Goal: Task Accomplishment & Management: Manage account settings

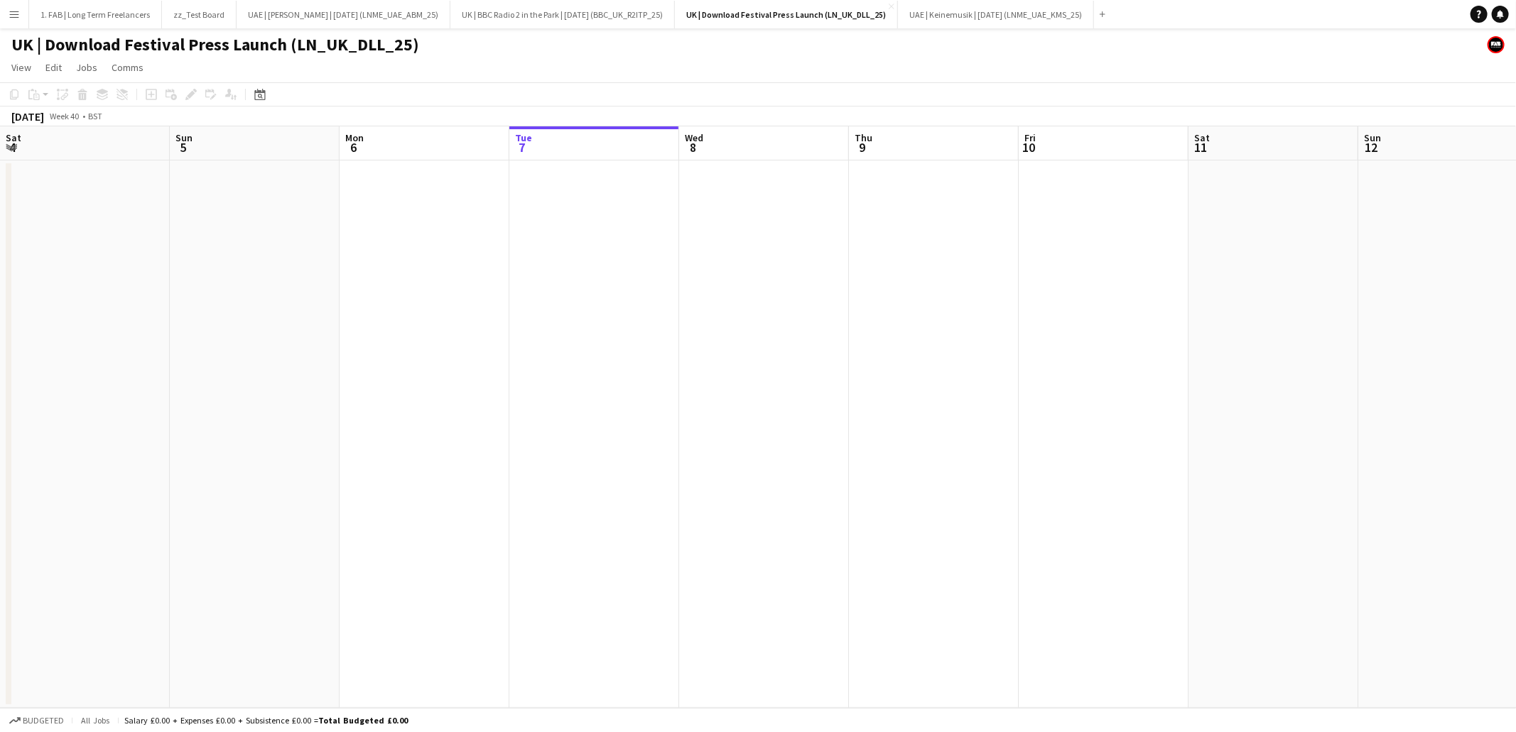
scroll to position [0, 339]
click at [13, 14] on app-icon "Menu" at bounding box center [14, 14] width 11 height 11
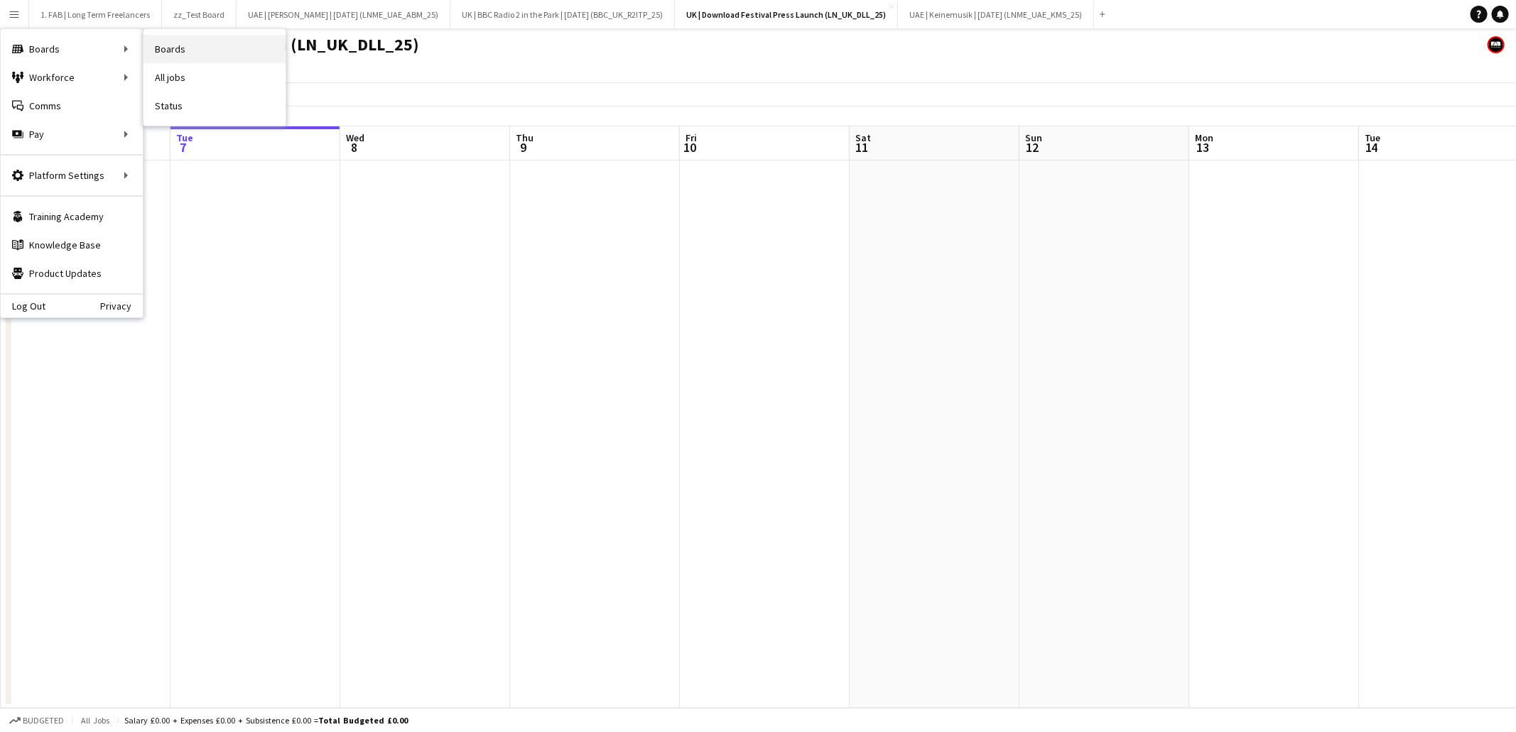
click at [216, 59] on link "Boards" at bounding box center [214, 49] width 142 height 28
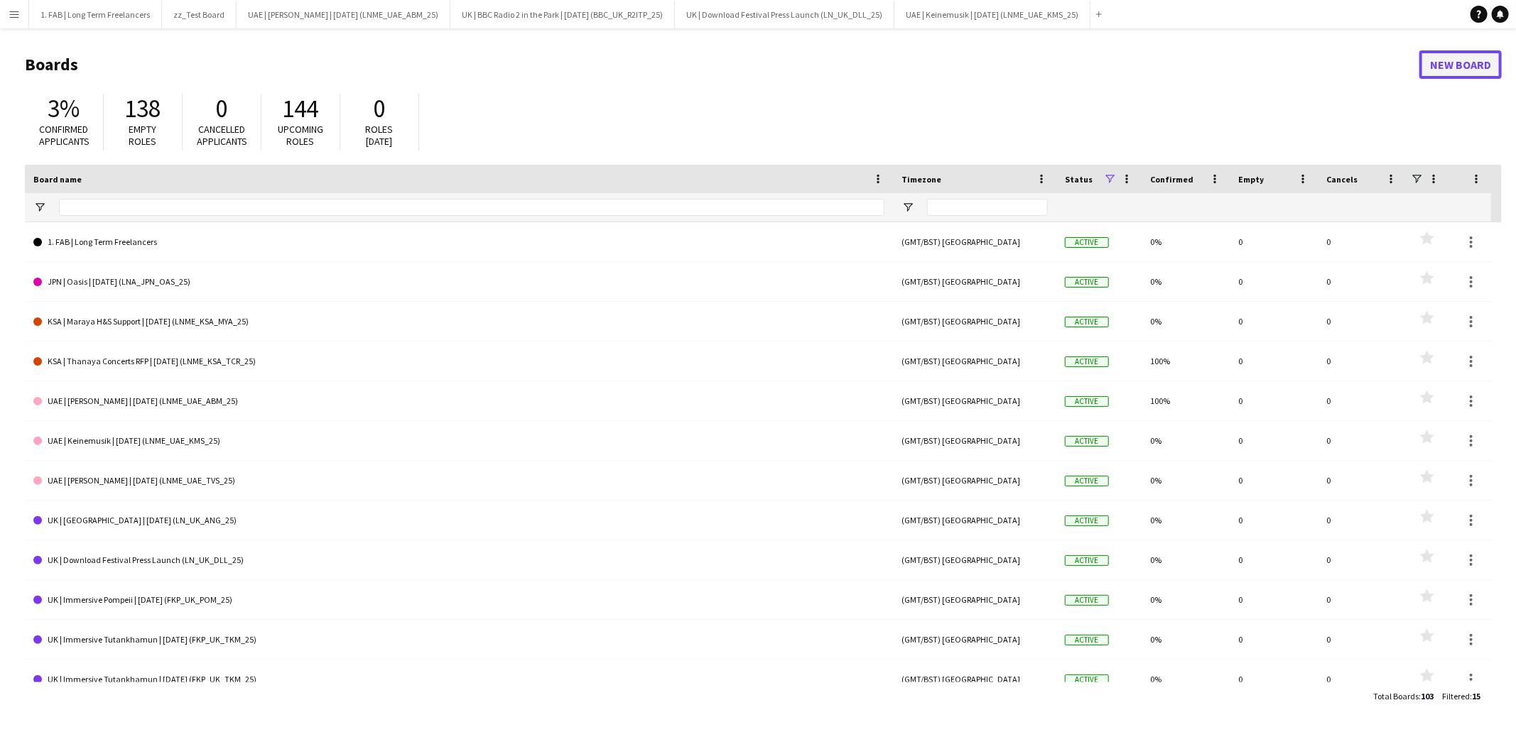
click at [1449, 67] on link "New Board" at bounding box center [1460, 64] width 82 height 28
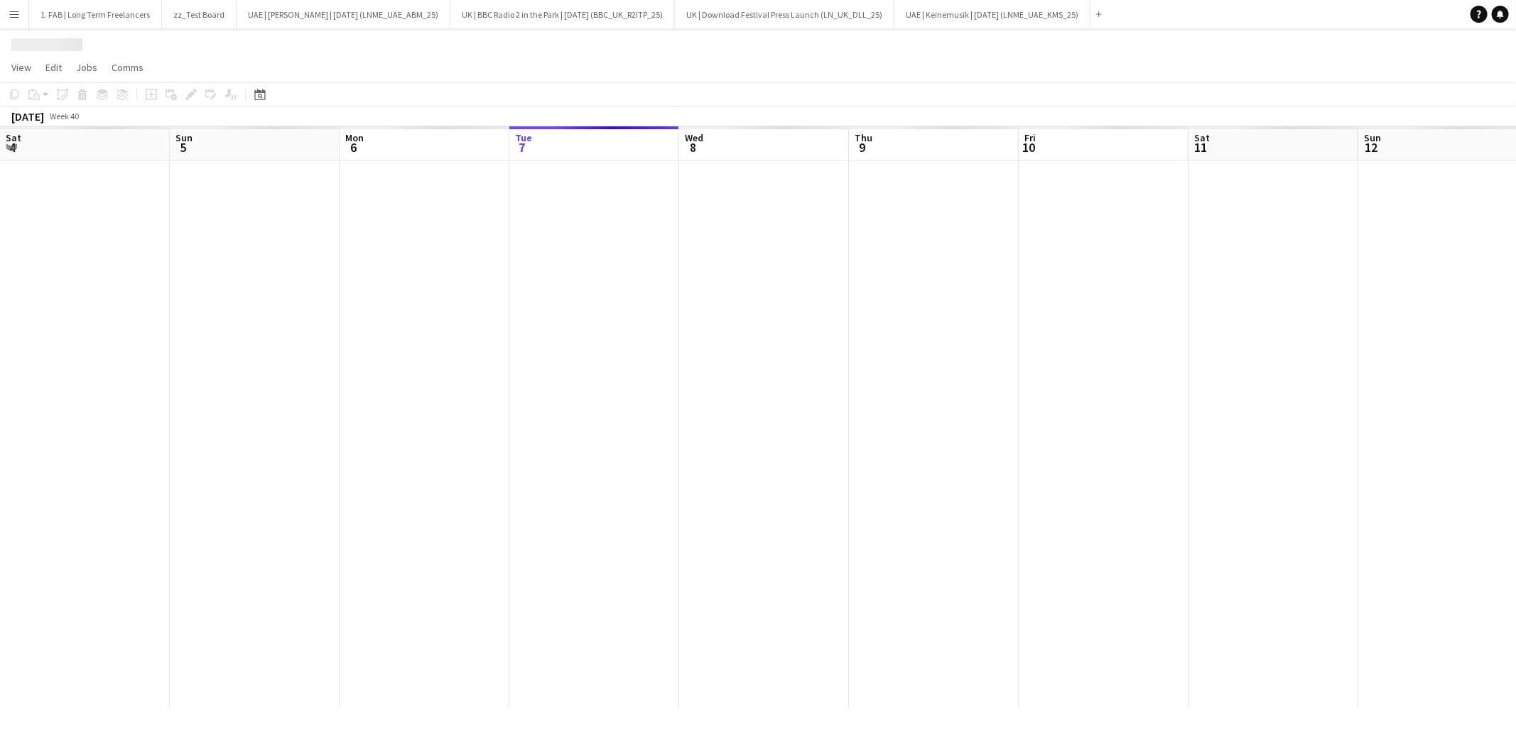
scroll to position [0, 339]
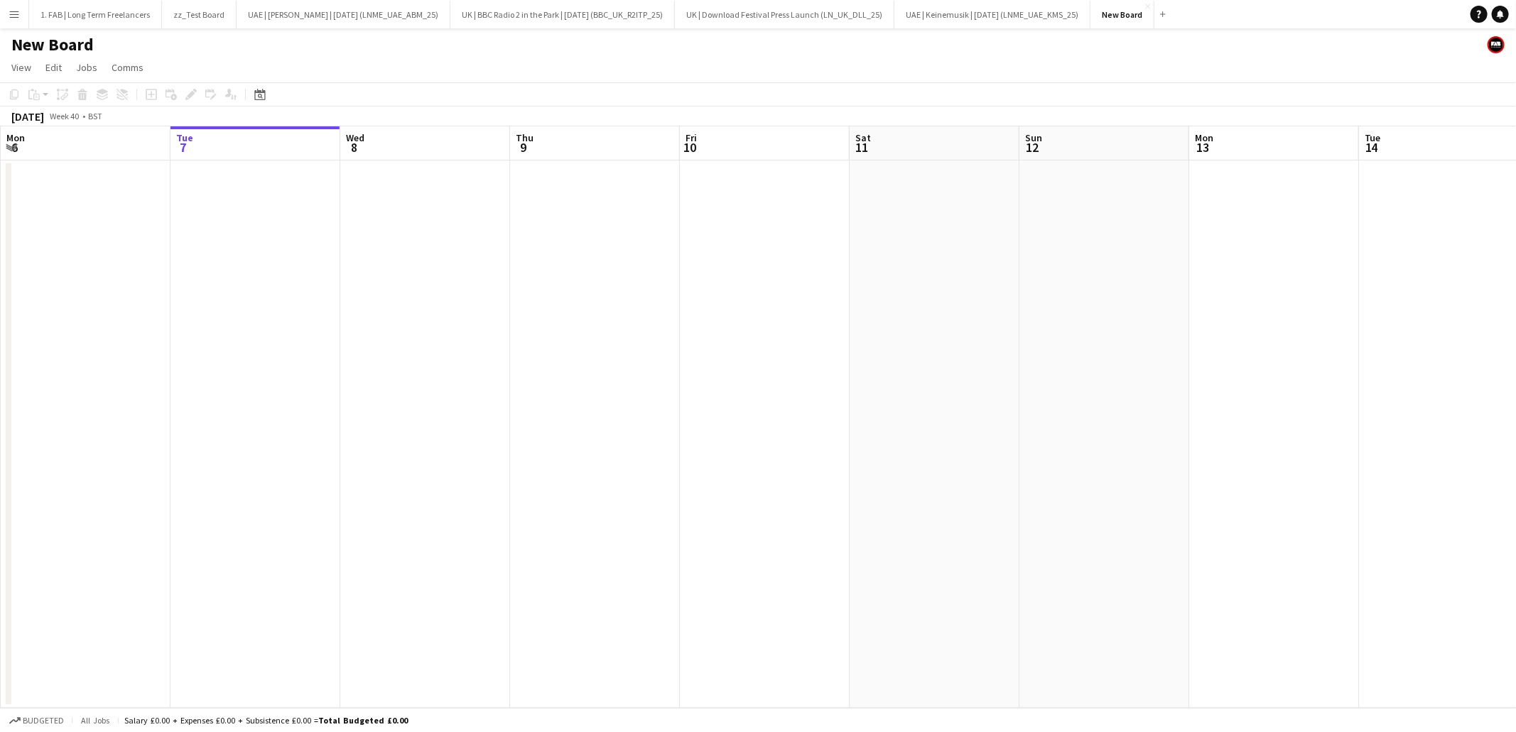
click at [70, 45] on h1 "New Board" at bounding box center [52, 44] width 82 height 21
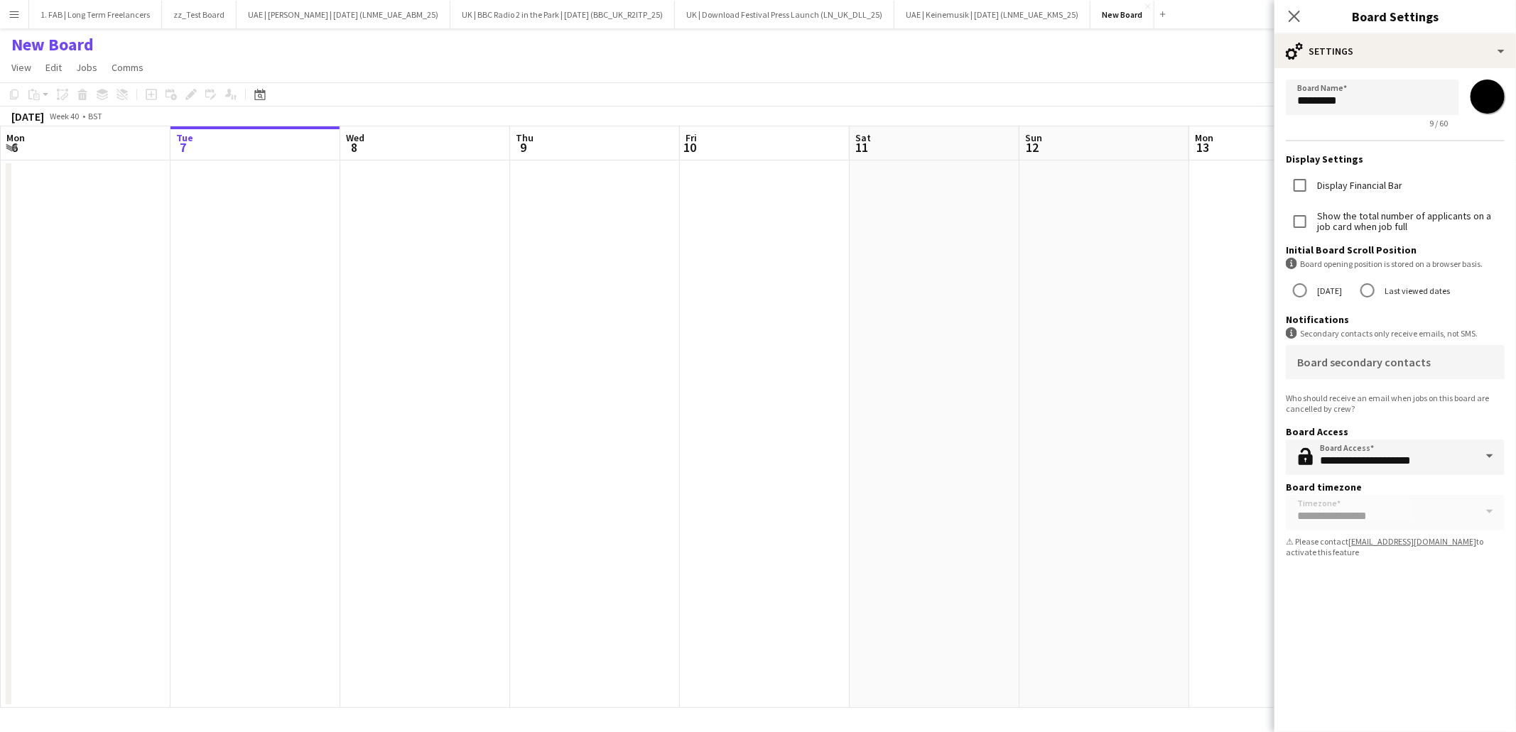
click at [732, 54] on div "New Board" at bounding box center [758, 41] width 1516 height 27
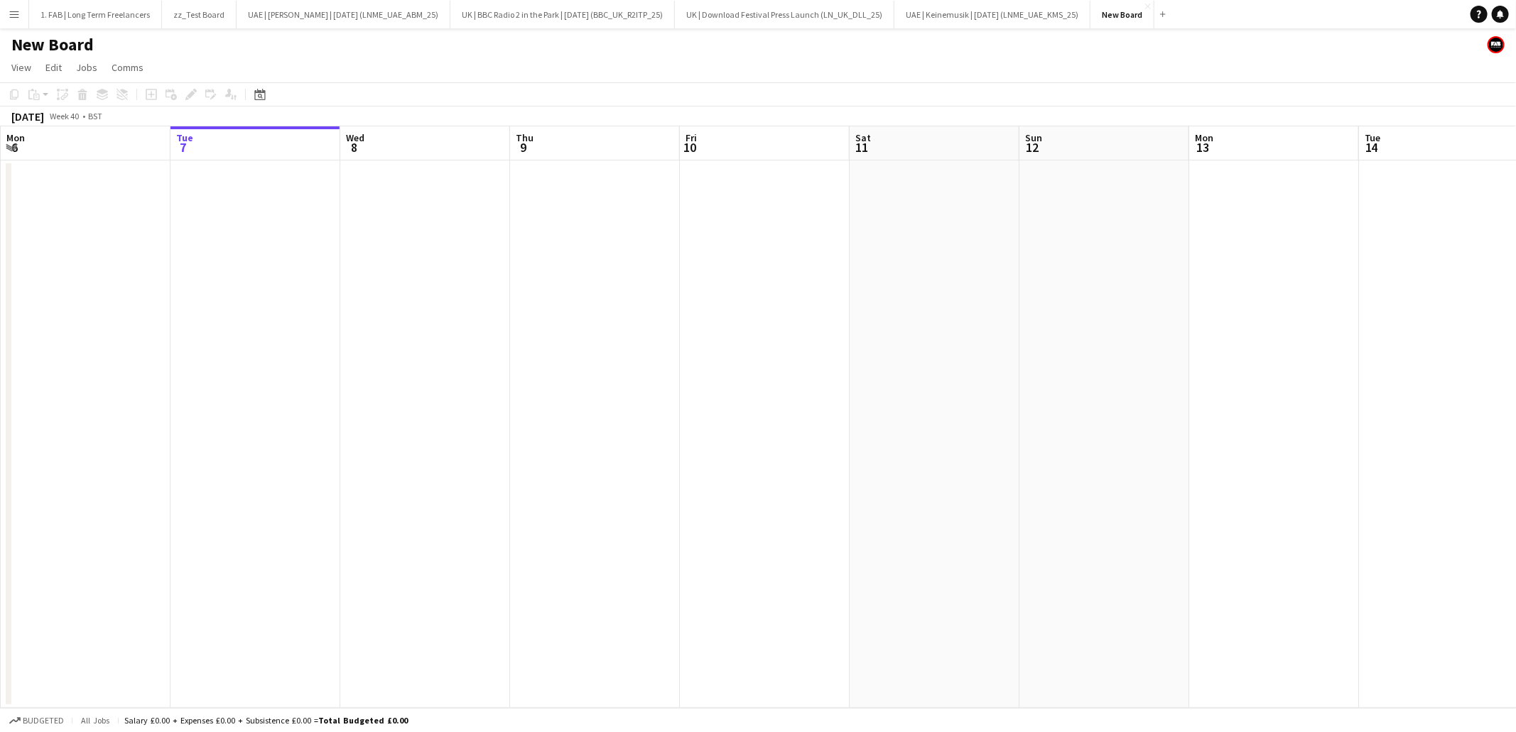
click at [46, 45] on h1 "New Board" at bounding box center [52, 44] width 82 height 21
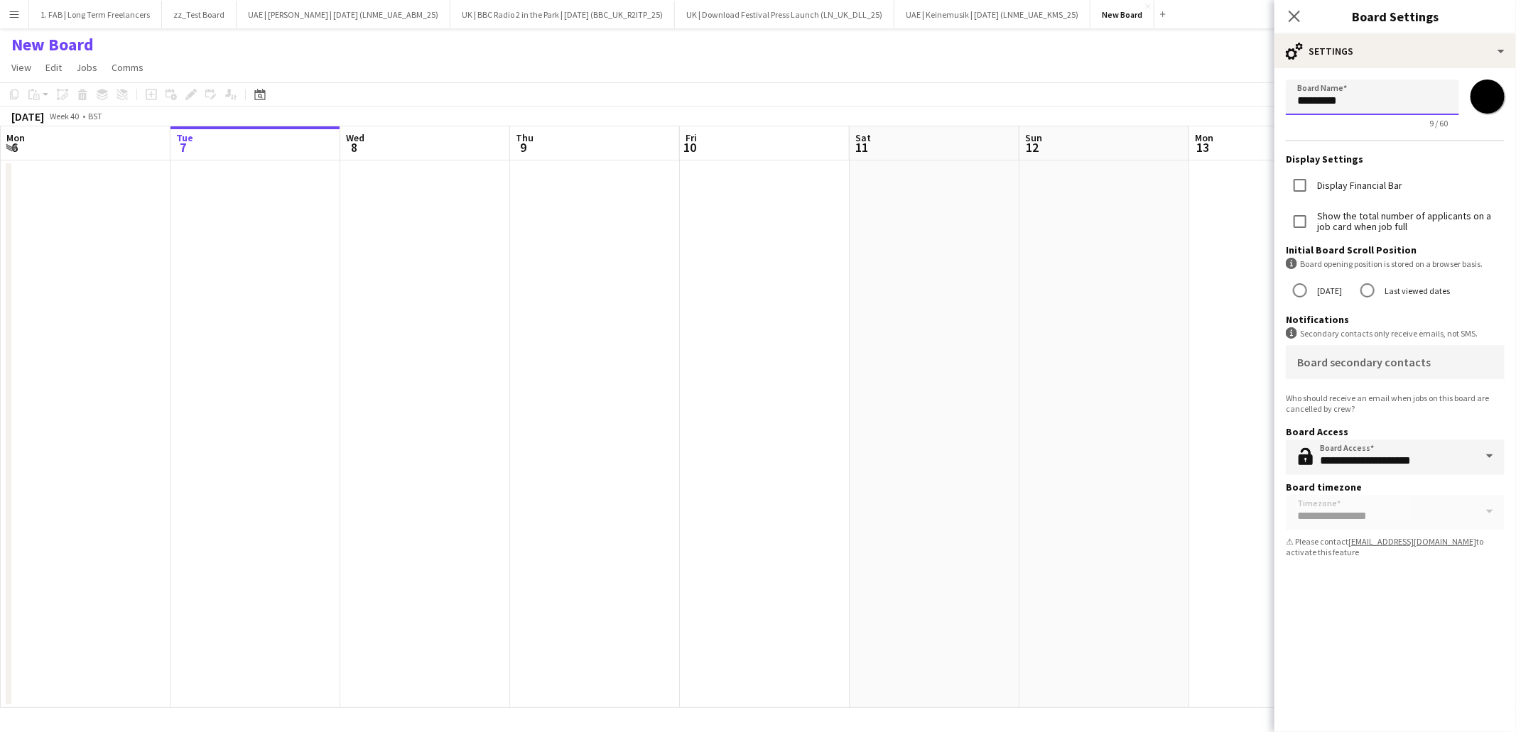
click at [1357, 106] on input "*********" at bounding box center [1372, 98] width 173 height 36
type input "**********"
click at [1478, 98] on input "*******" at bounding box center [1487, 96] width 51 height 51
type input "*******"
click at [1333, 293] on label "[DATE]" at bounding box center [1328, 291] width 28 height 22
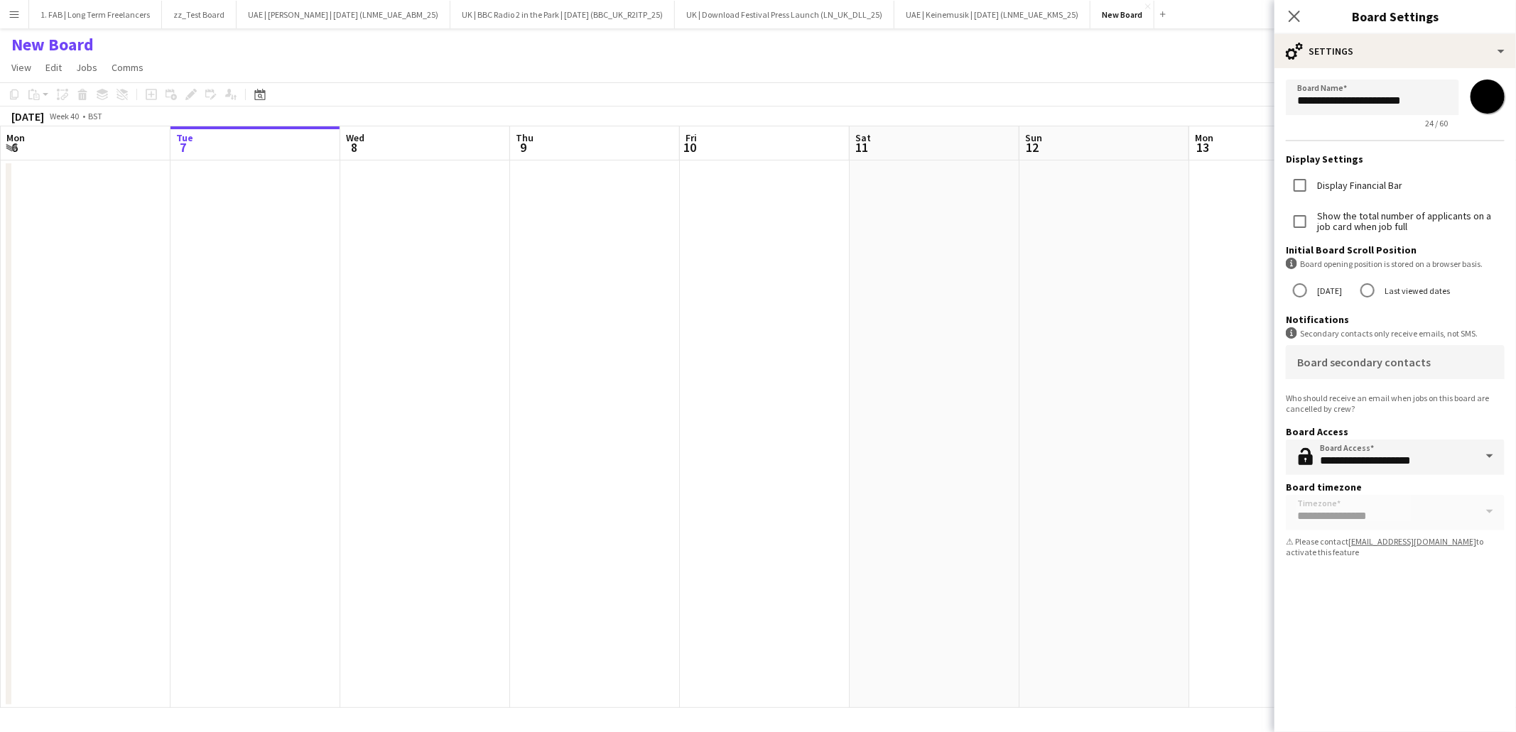
click at [1389, 291] on label "Last viewed dates" at bounding box center [1416, 291] width 68 height 22
click at [1354, 375] on div "Board secondary contacts" at bounding box center [1395, 362] width 196 height 34
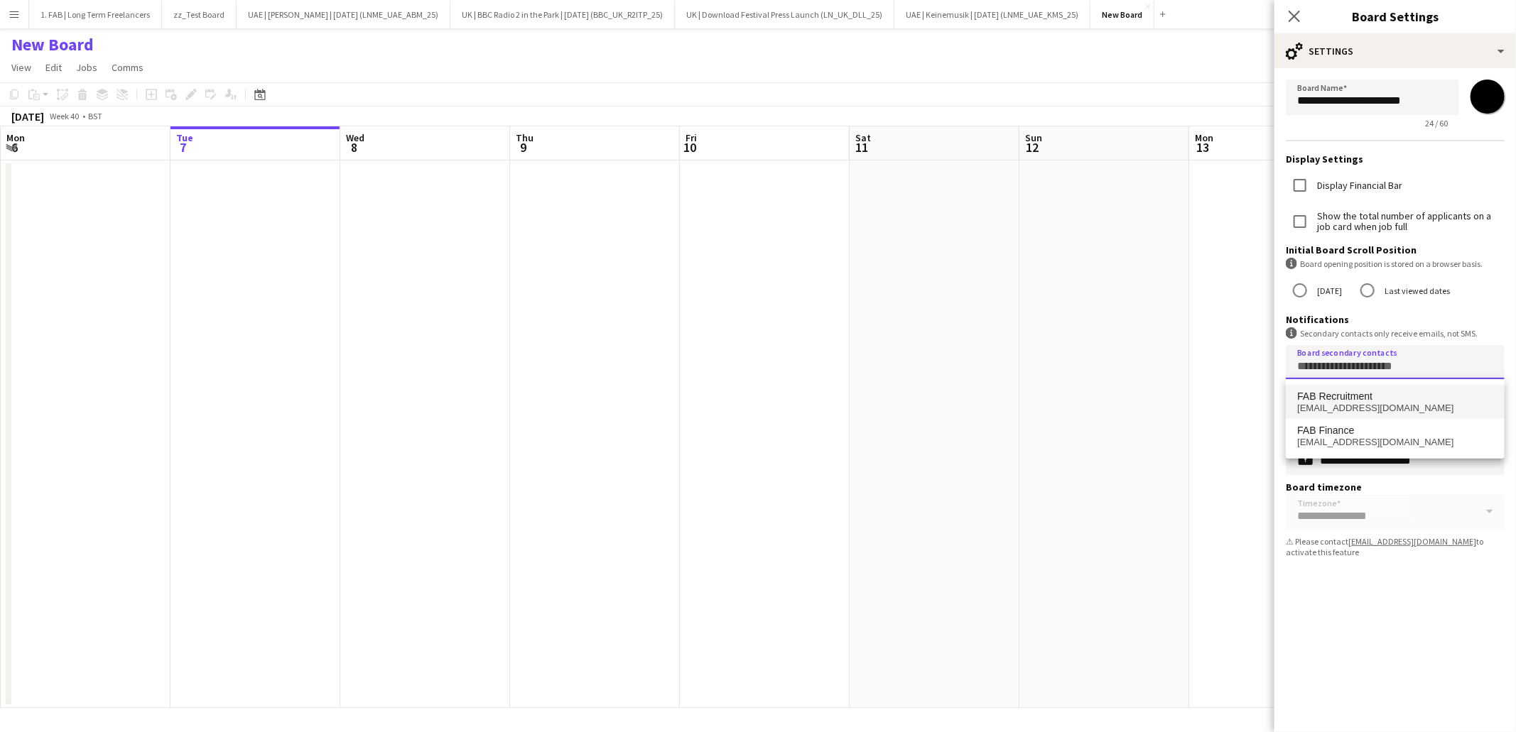
click at [1354, 389] on mat-option "FAB Recruitment [EMAIL_ADDRESS][DOMAIN_NAME]" at bounding box center [1395, 402] width 219 height 34
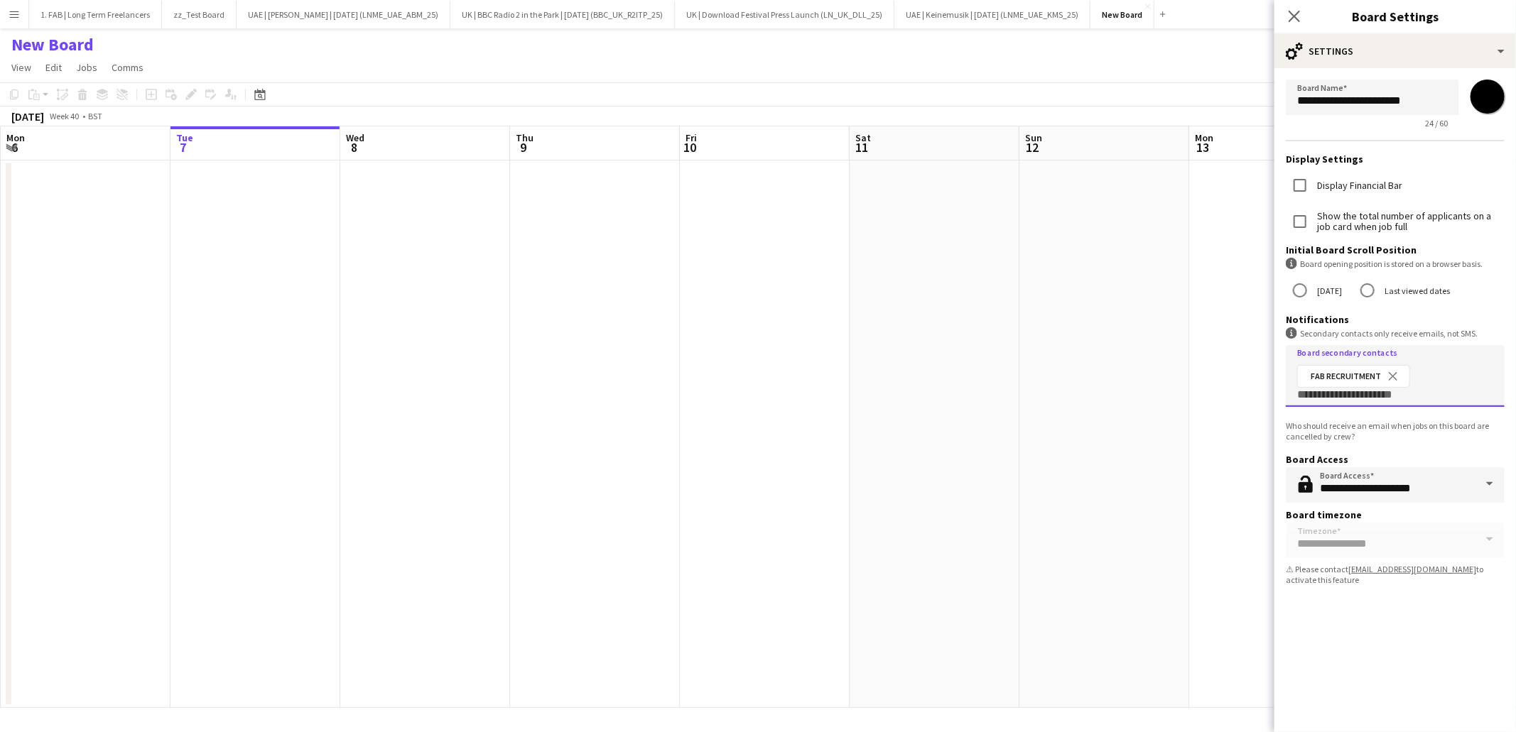
click at [1354, 394] on input "Board secondary contacts" at bounding box center [1395, 396] width 196 height 11
click at [1352, 429] on span "FAB Finance" at bounding box center [1325, 424] width 57 height 12
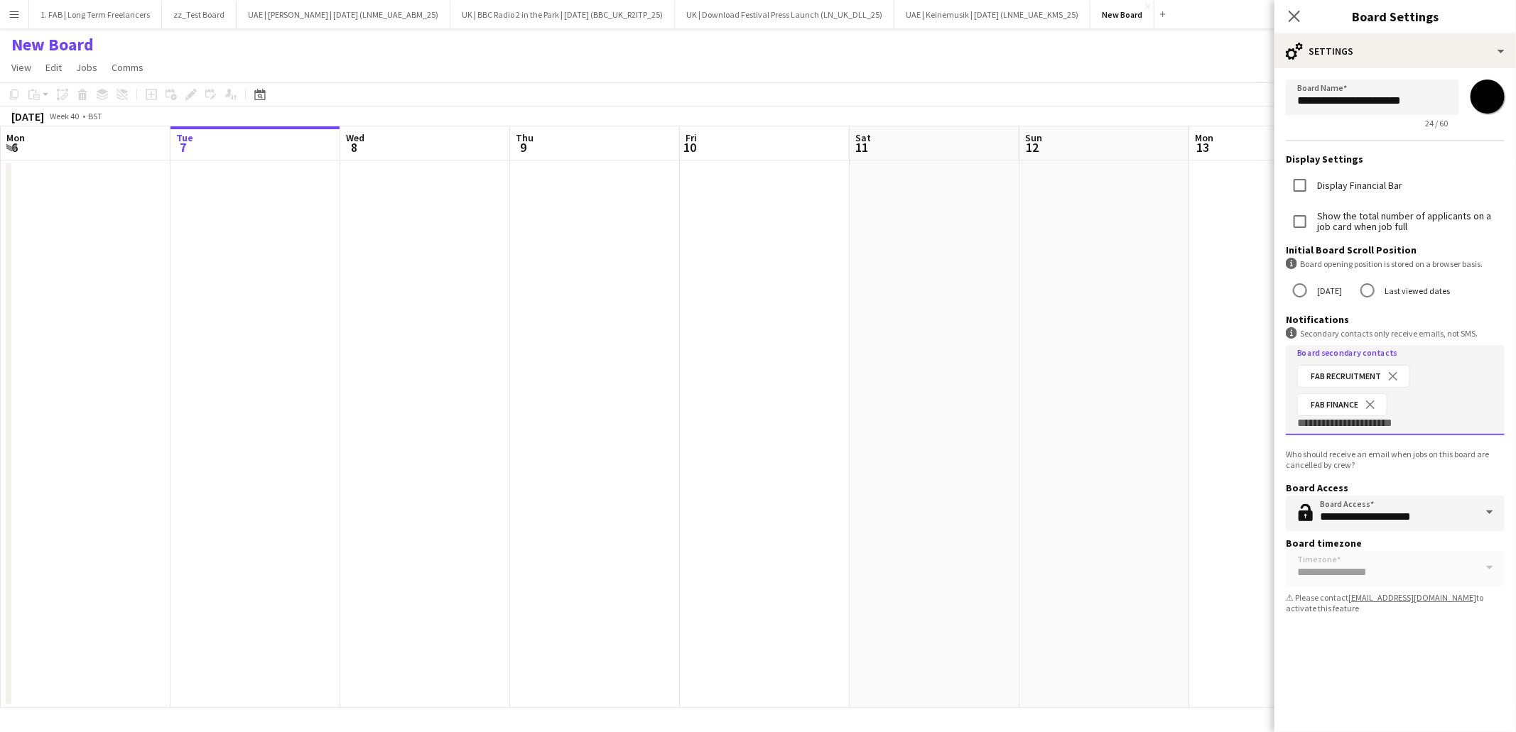
click at [1398, 660] on div "**********" at bounding box center [1395, 383] width 242 height 698
click at [1296, 13] on icon at bounding box center [1293, 15] width 13 height 13
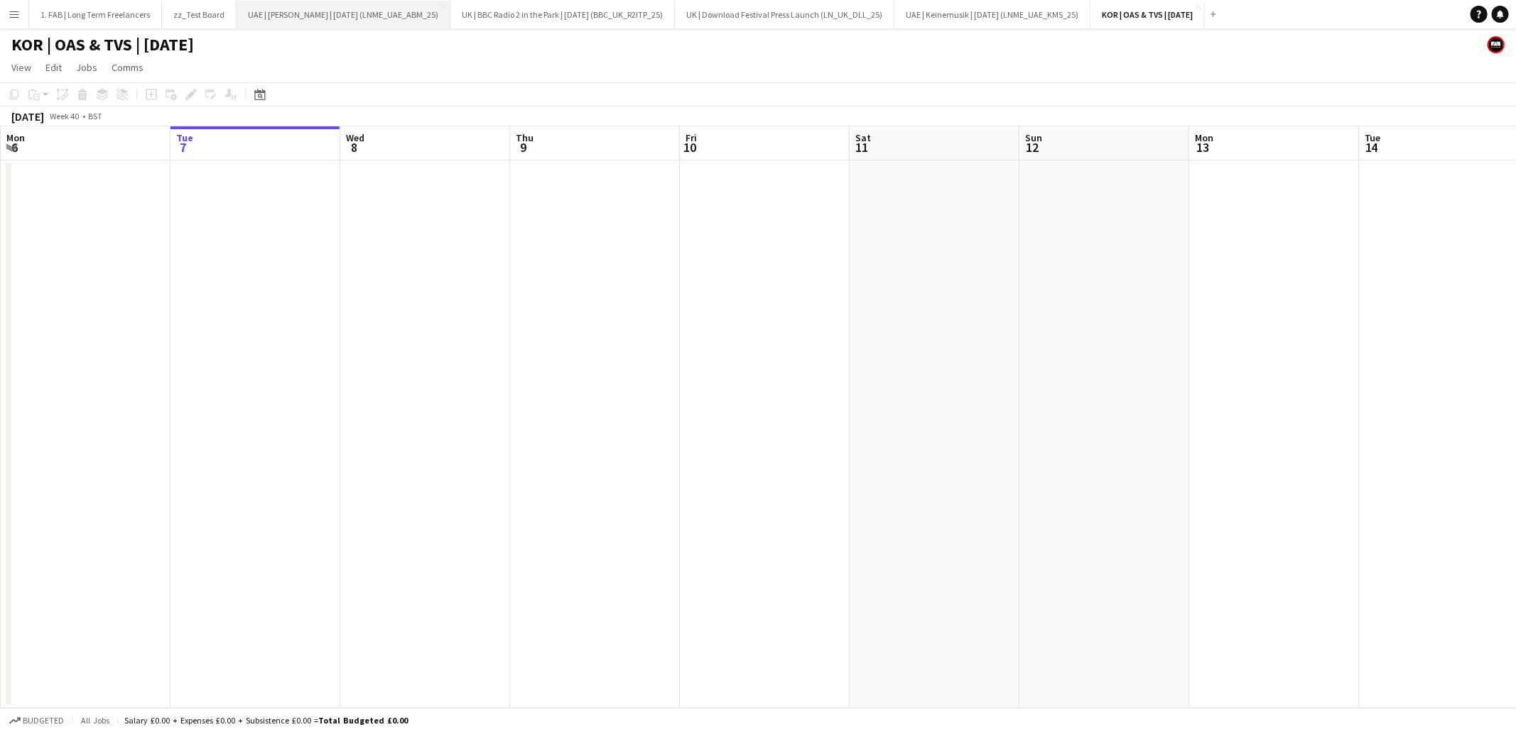
click at [322, 18] on button "UAE | [PERSON_NAME] | [DATE] (LNME_UAE_ABM_25) Close" at bounding box center [344, 15] width 214 height 28
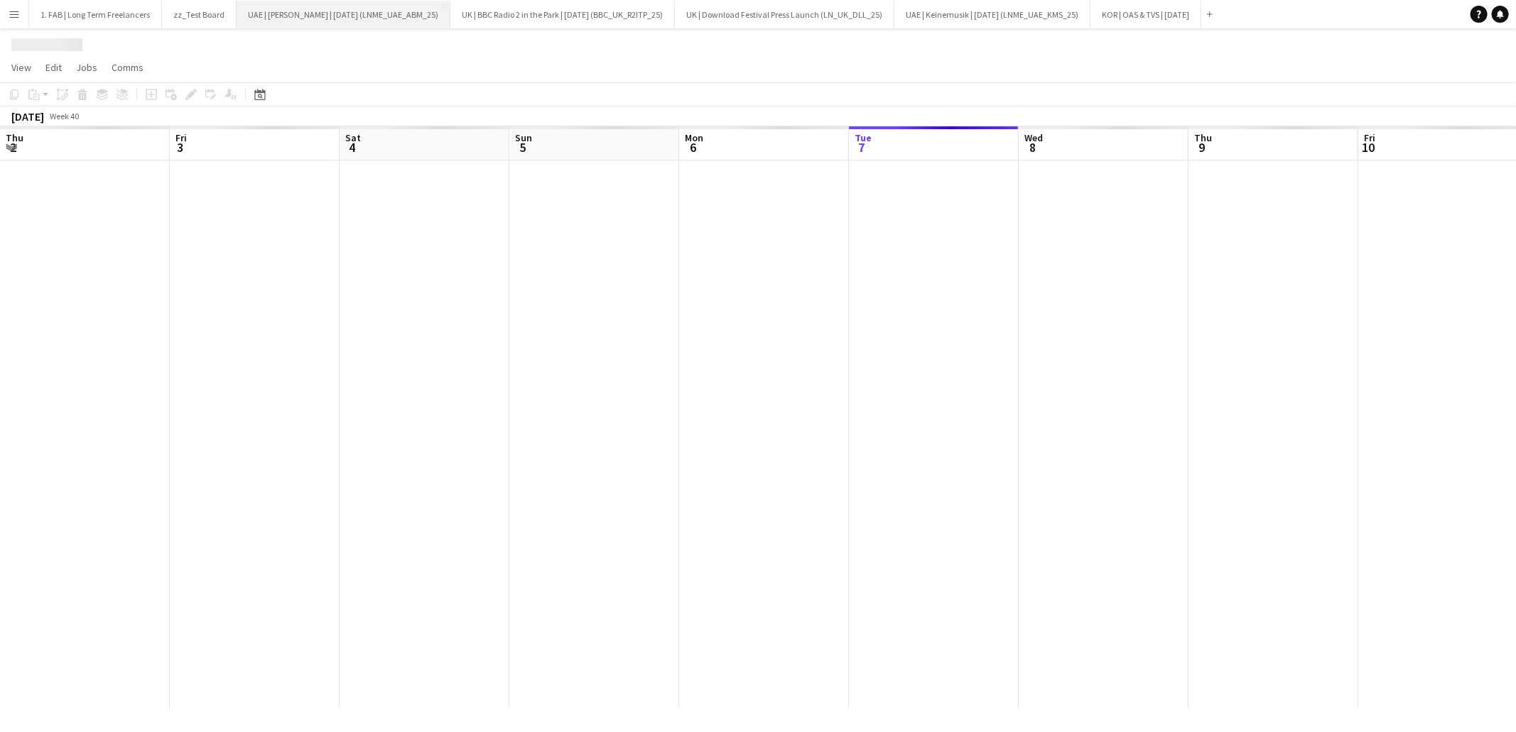
scroll to position [0, 455]
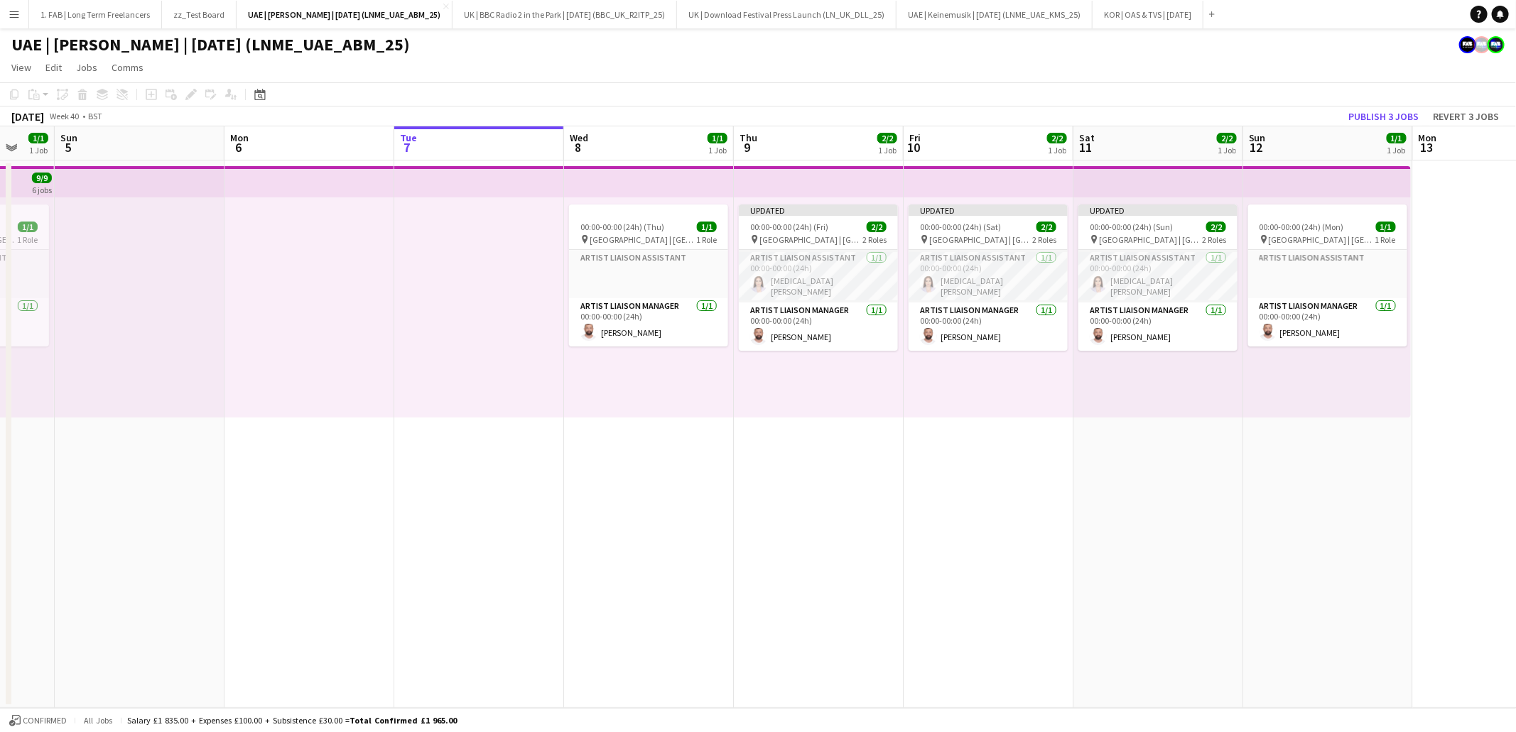
click at [325, 50] on h1 "UAE | [PERSON_NAME] | [DATE] (LNME_UAE_ABM_25)" at bounding box center [210, 44] width 398 height 21
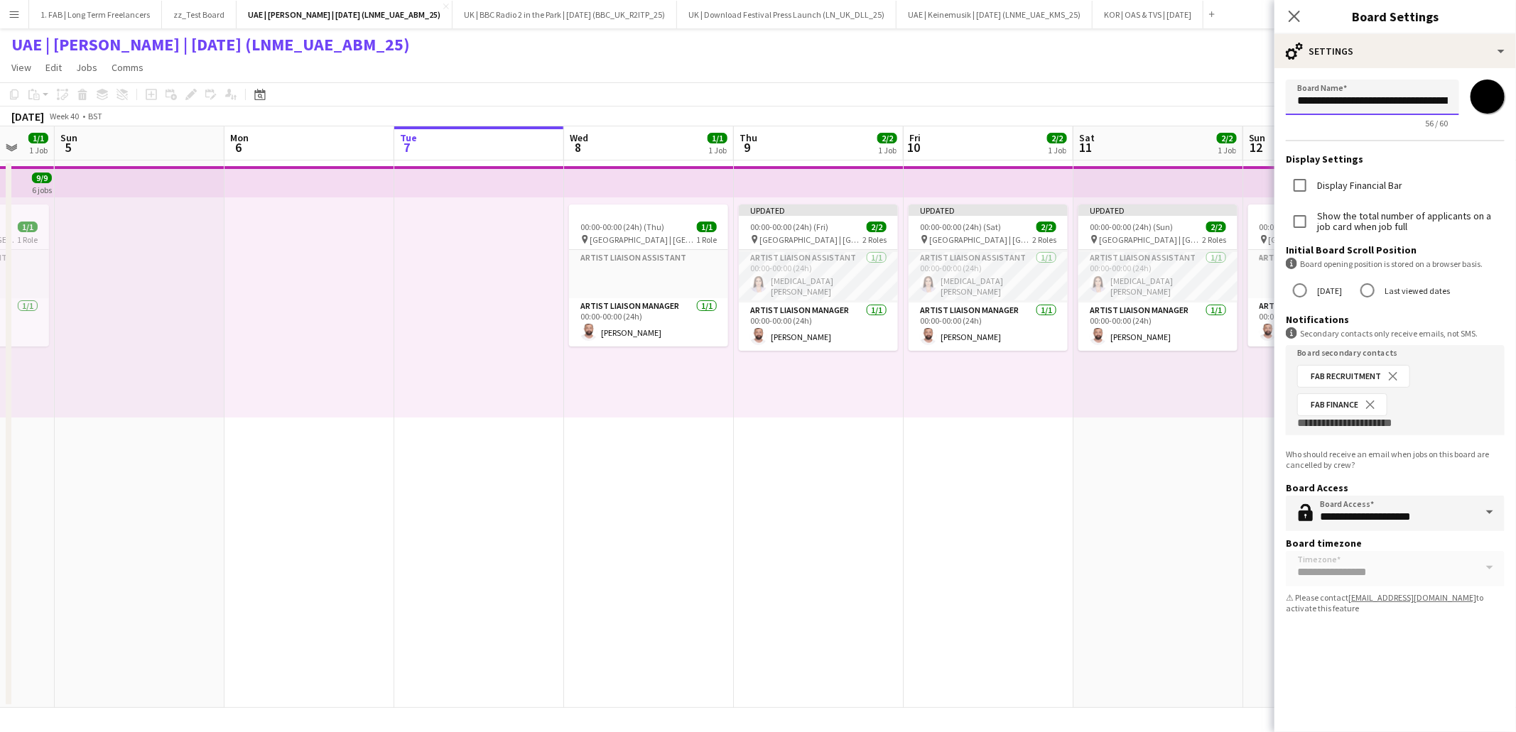
click at [1409, 99] on input "**********" at bounding box center [1372, 98] width 173 height 36
type input "**********"
click at [1294, 18] on icon "Close pop-in" at bounding box center [1293, 15] width 13 height 13
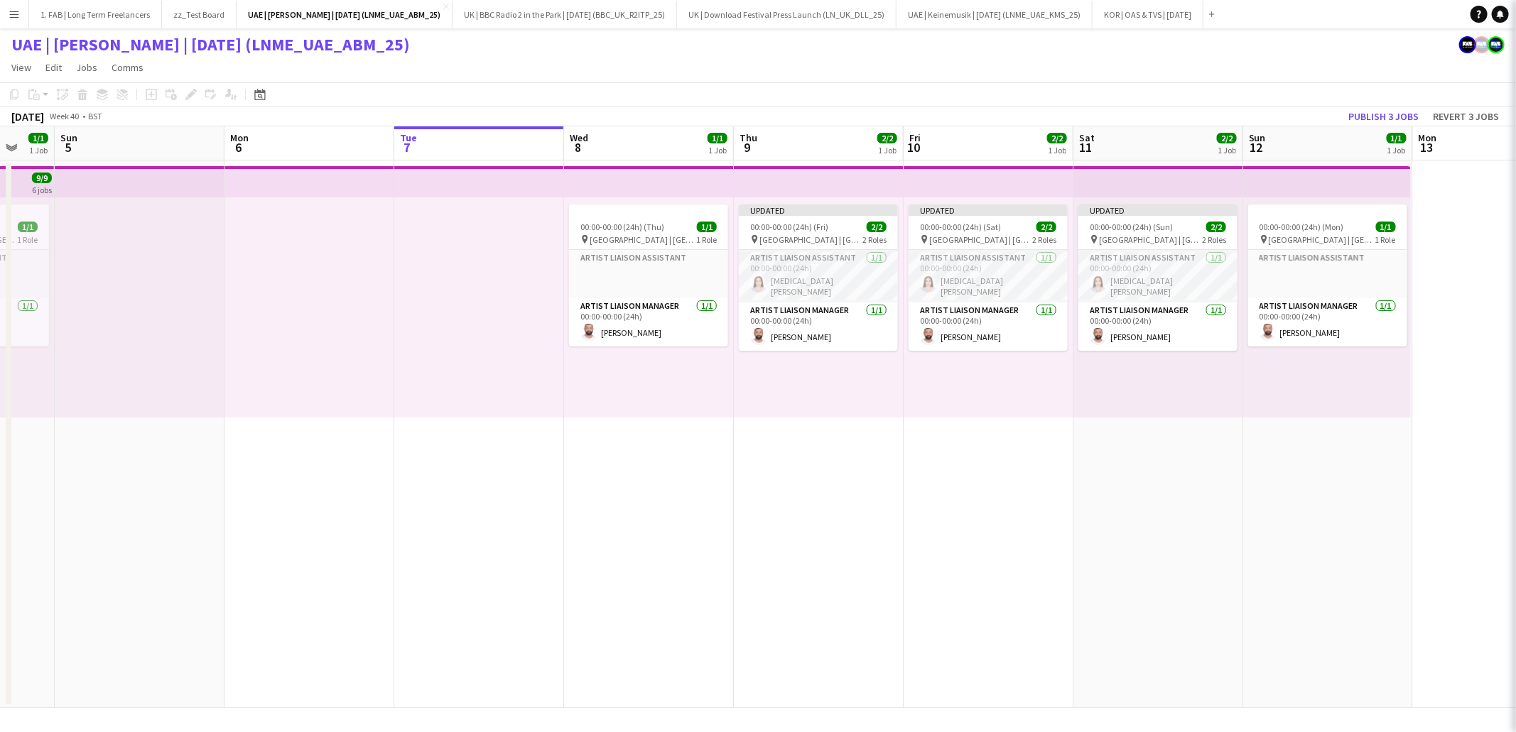
scroll to position [0, 0]
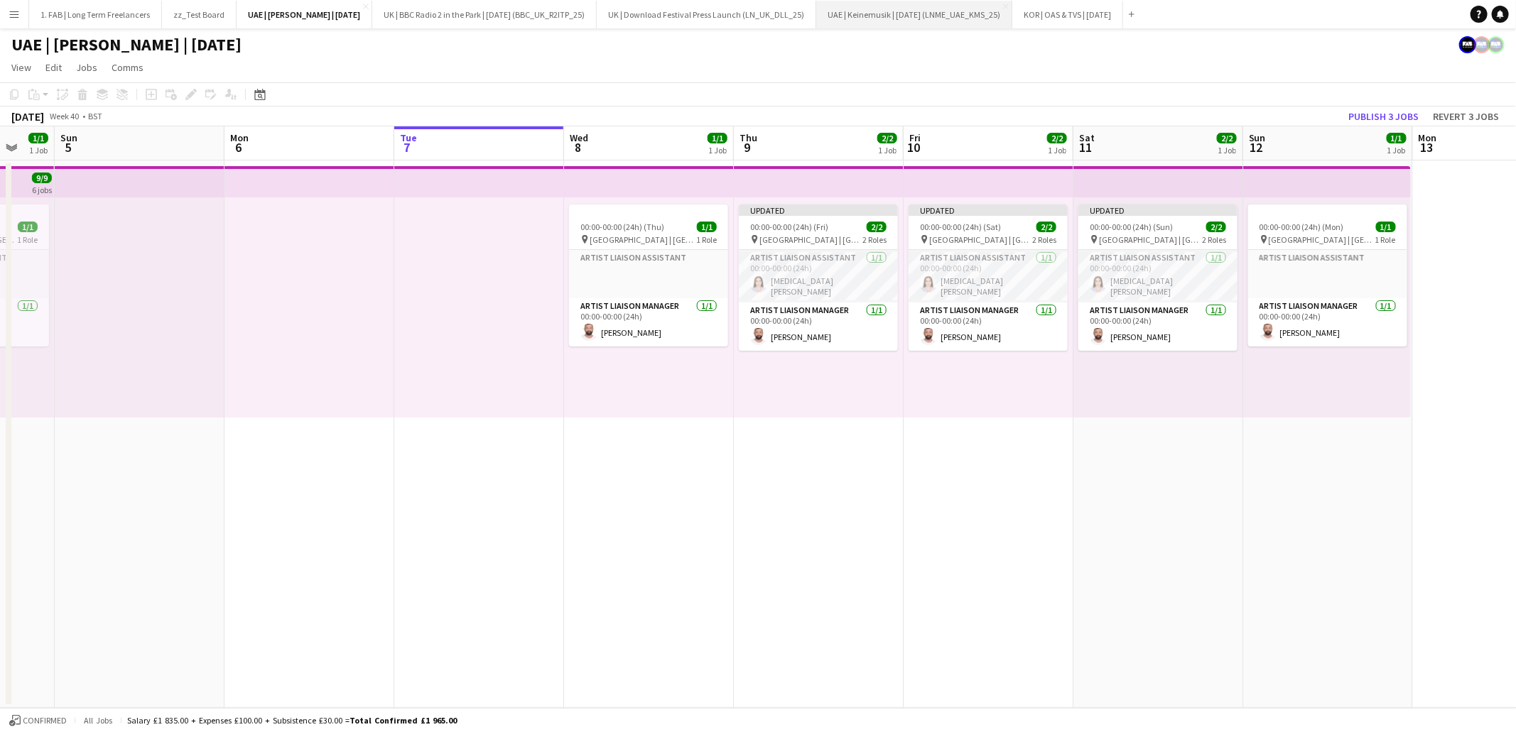
click at [980, 13] on button "UAE | Keinemusik | Dec 25 (LNME_UAE_KMS_25) Close" at bounding box center [914, 15] width 196 height 28
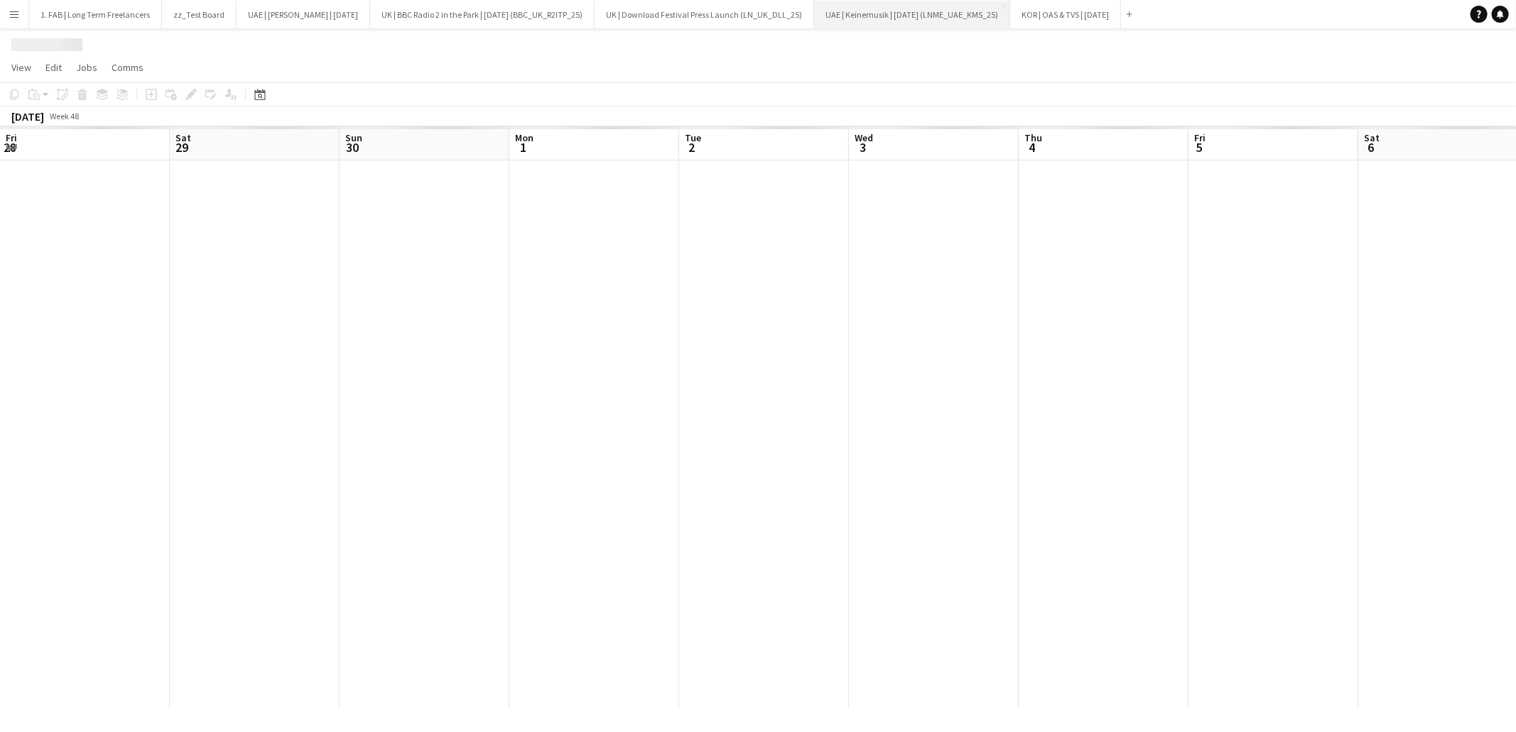
scroll to position [0, 411]
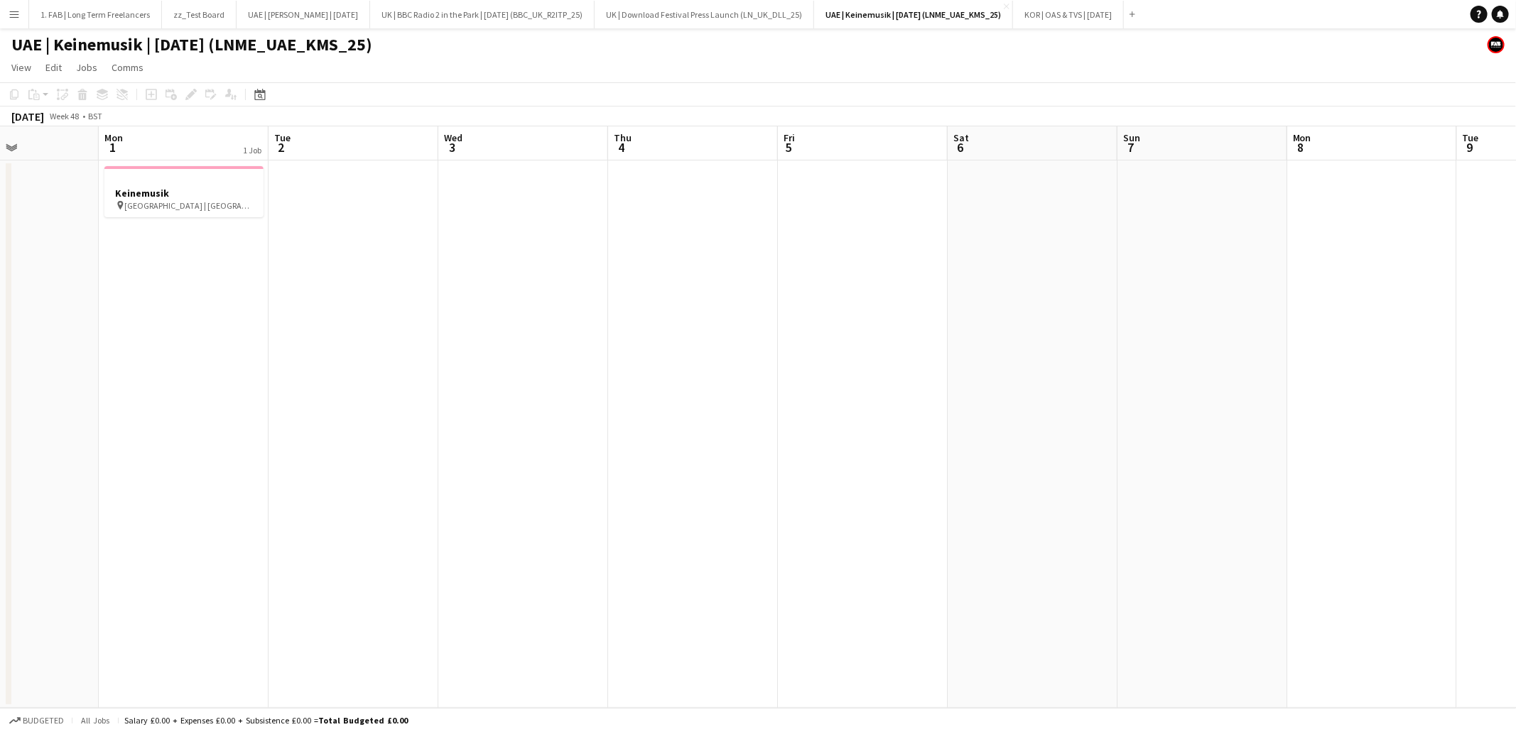
click at [341, 49] on h1 "UAE | Keinemusik | Dec 25 (LNME_UAE_KMS_25)" at bounding box center [191, 44] width 361 height 21
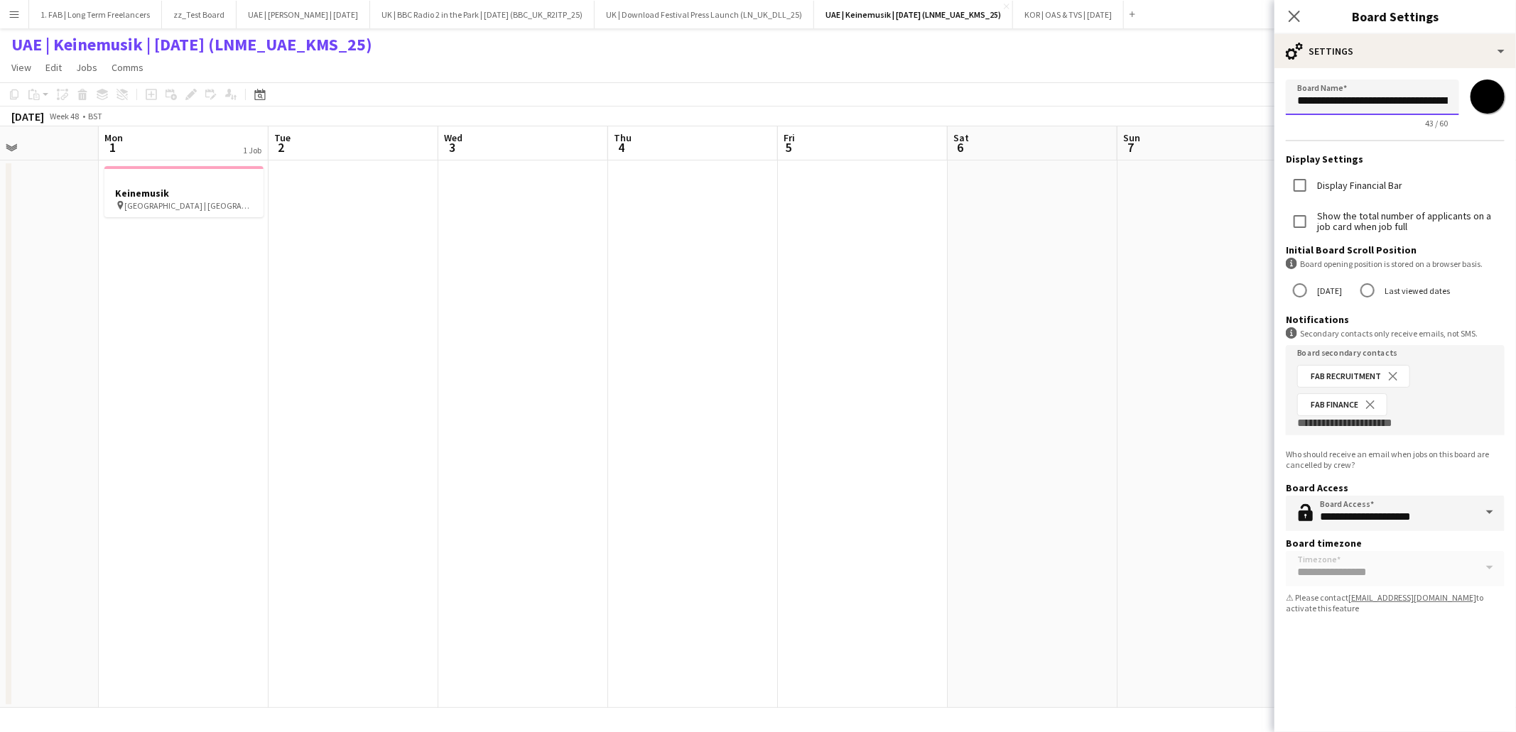
click at [1419, 102] on input "**********" at bounding box center [1372, 98] width 173 height 36
type input "**********"
click at [1142, 62] on app-page-menu "View Day view expanded Day view collapsed Month view Date picker Jump to today …" at bounding box center [758, 68] width 1516 height 27
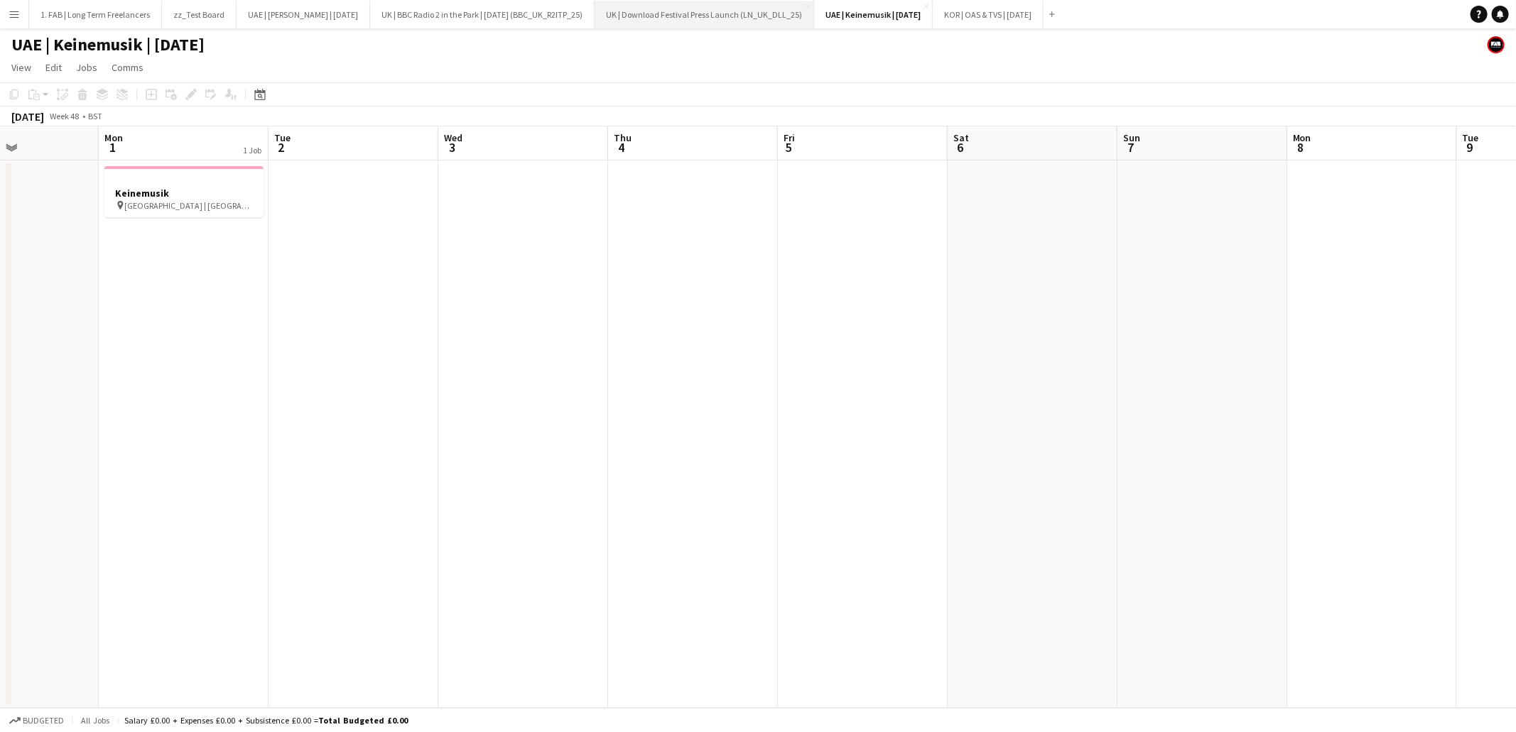
click at [782, 16] on button "UK | Download Festival Press Launch (LN_UK_DLL_25) Close" at bounding box center [704, 15] width 219 height 28
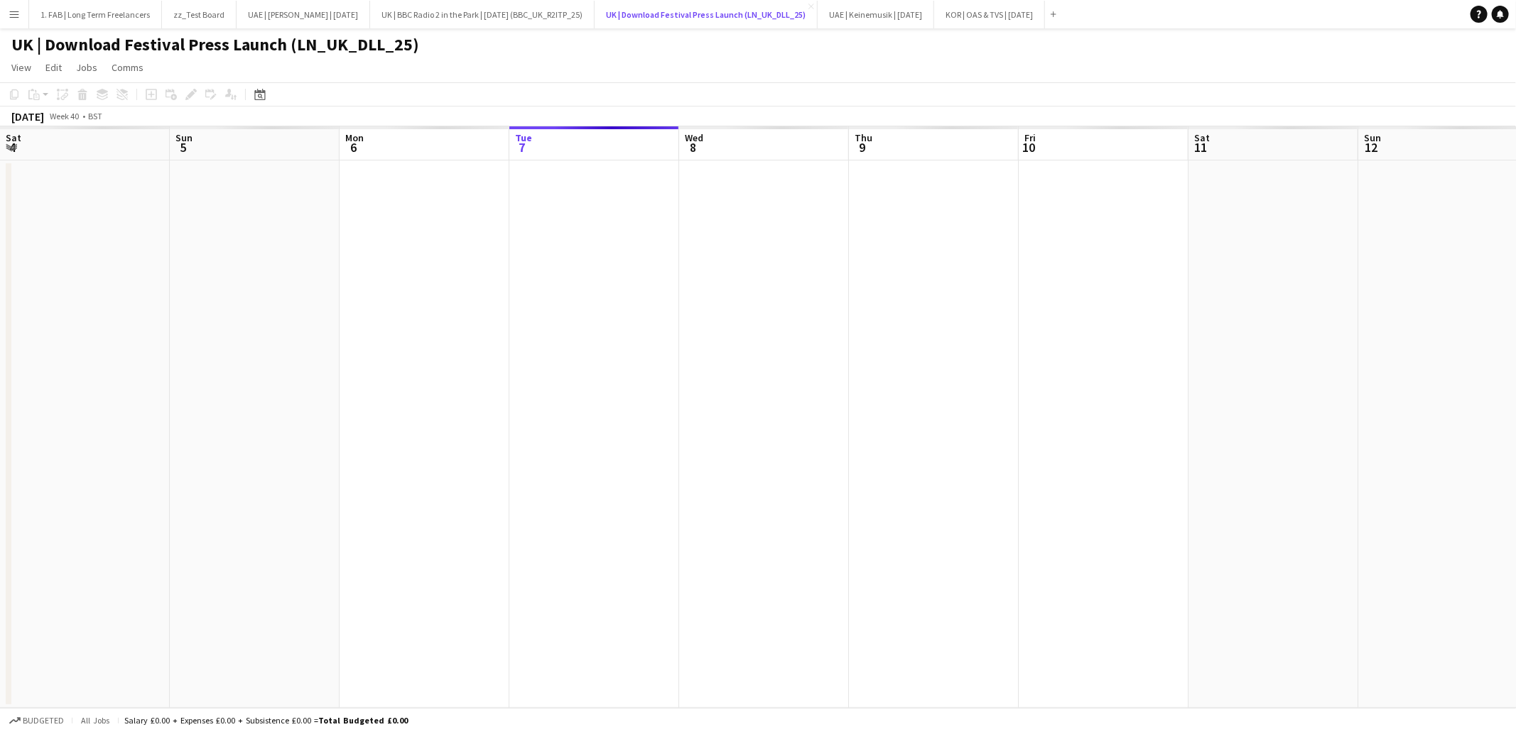
scroll to position [0, 339]
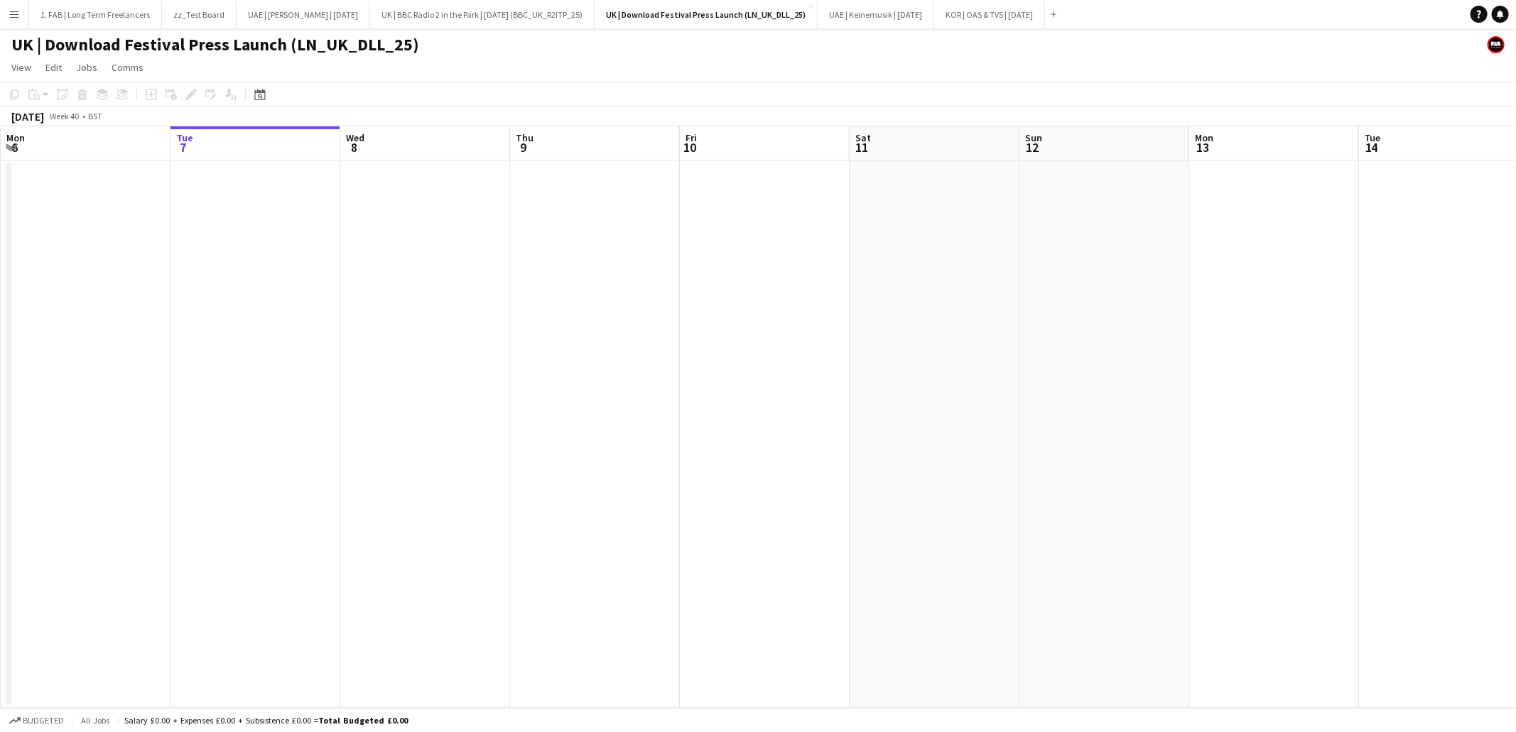
click at [300, 36] on h1 "UK | Download Festival Press Launch (LN_UK_DLL_25)" at bounding box center [215, 44] width 408 height 21
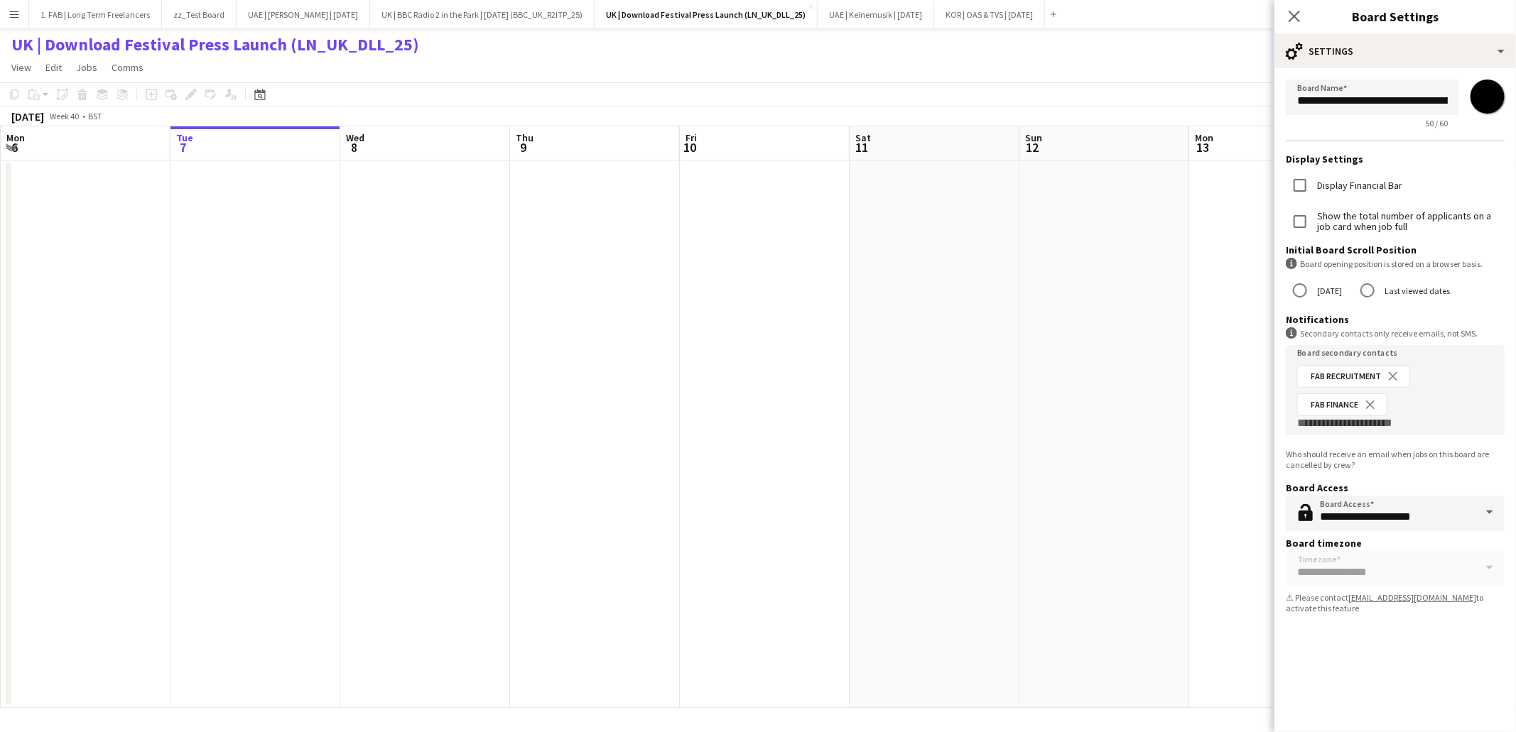
scroll to position [0, 104]
click at [1366, 102] on input "**********" at bounding box center [1372, 97] width 173 height 35
type input "**********"
click at [1105, 70] on app-page-menu "View Day view expanded Day view collapsed Month view Date picker Jump to today …" at bounding box center [758, 68] width 1516 height 27
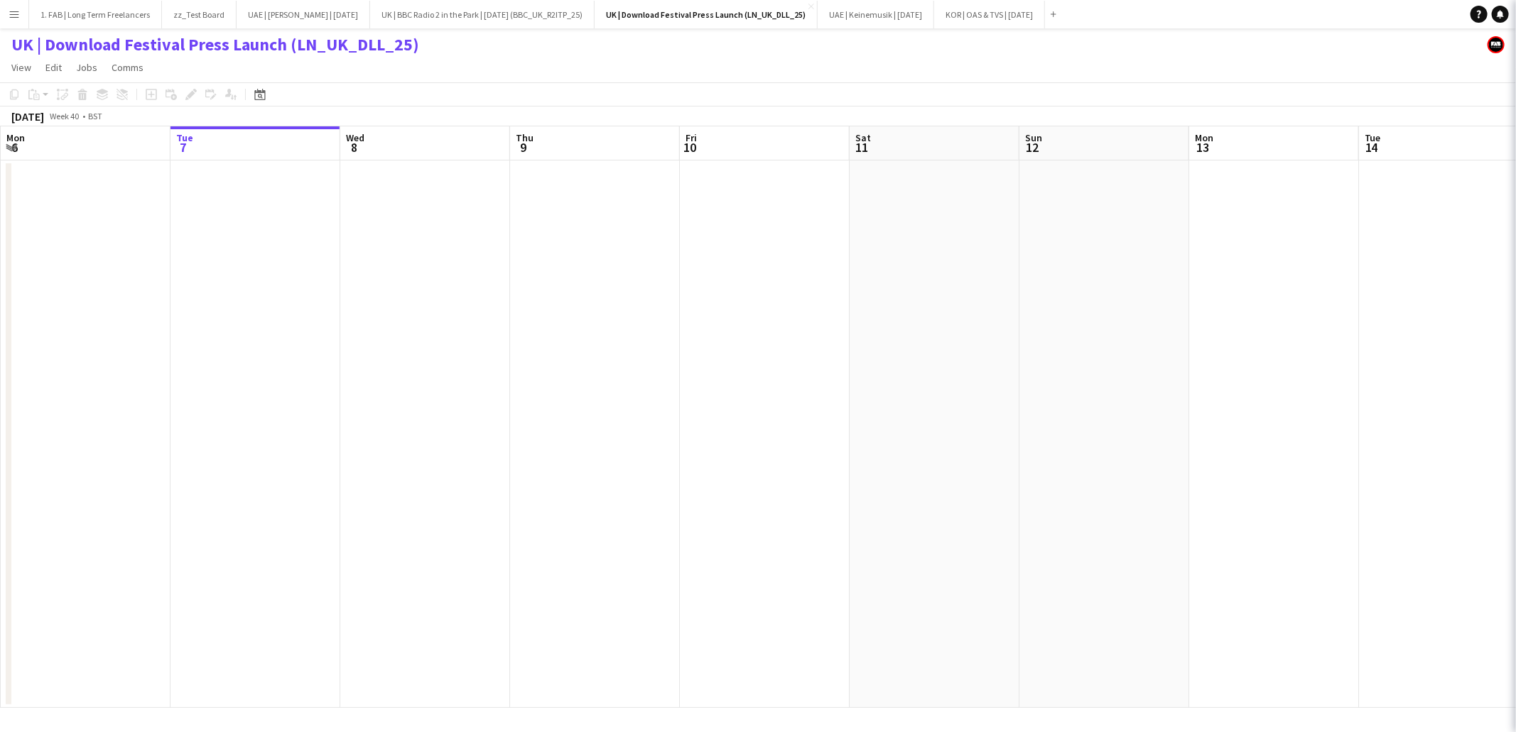
scroll to position [0, 0]
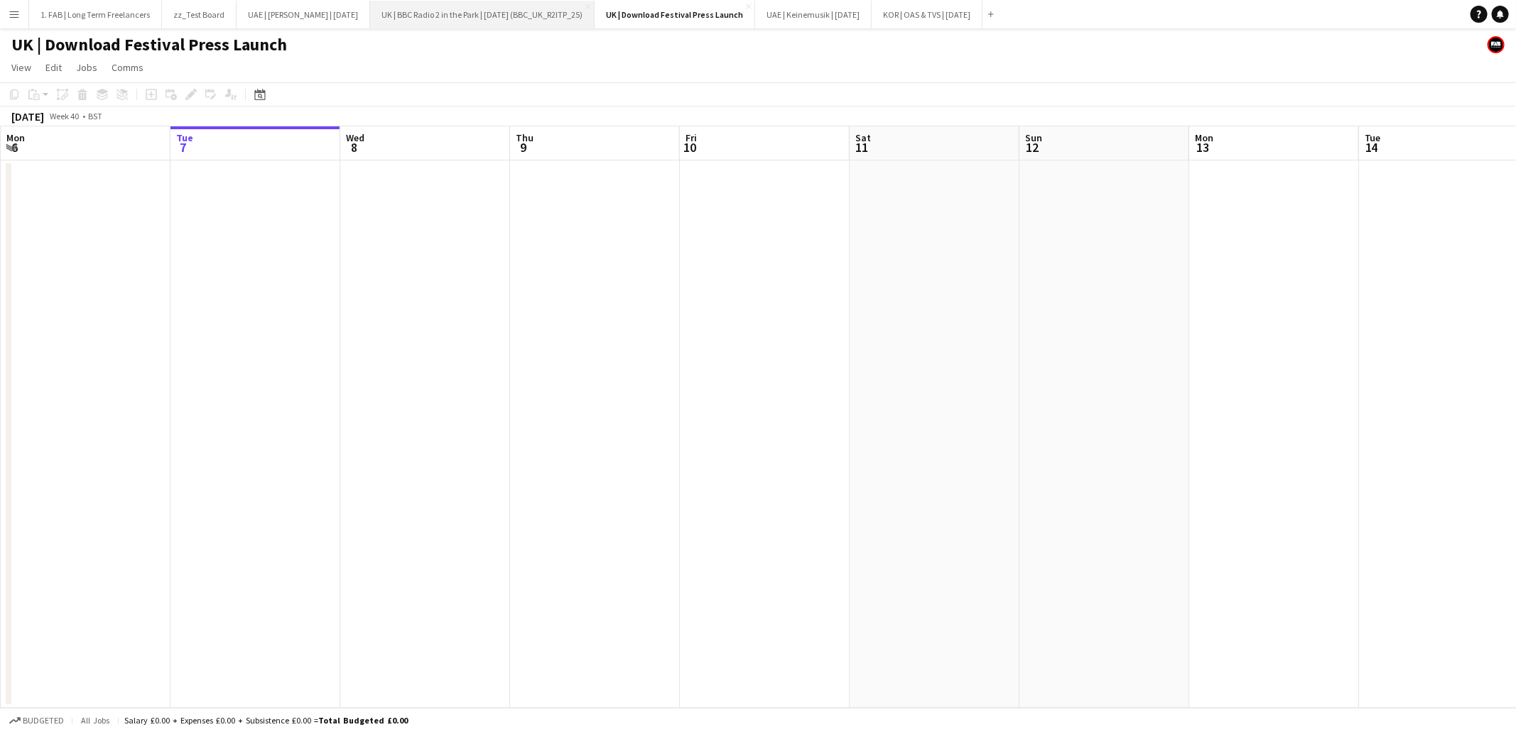
click at [560, 18] on button "UK | BBC Radio 2 in the Park | Sep 2025 (BBC_UK_R2ITP_25) Close" at bounding box center [482, 15] width 224 height 28
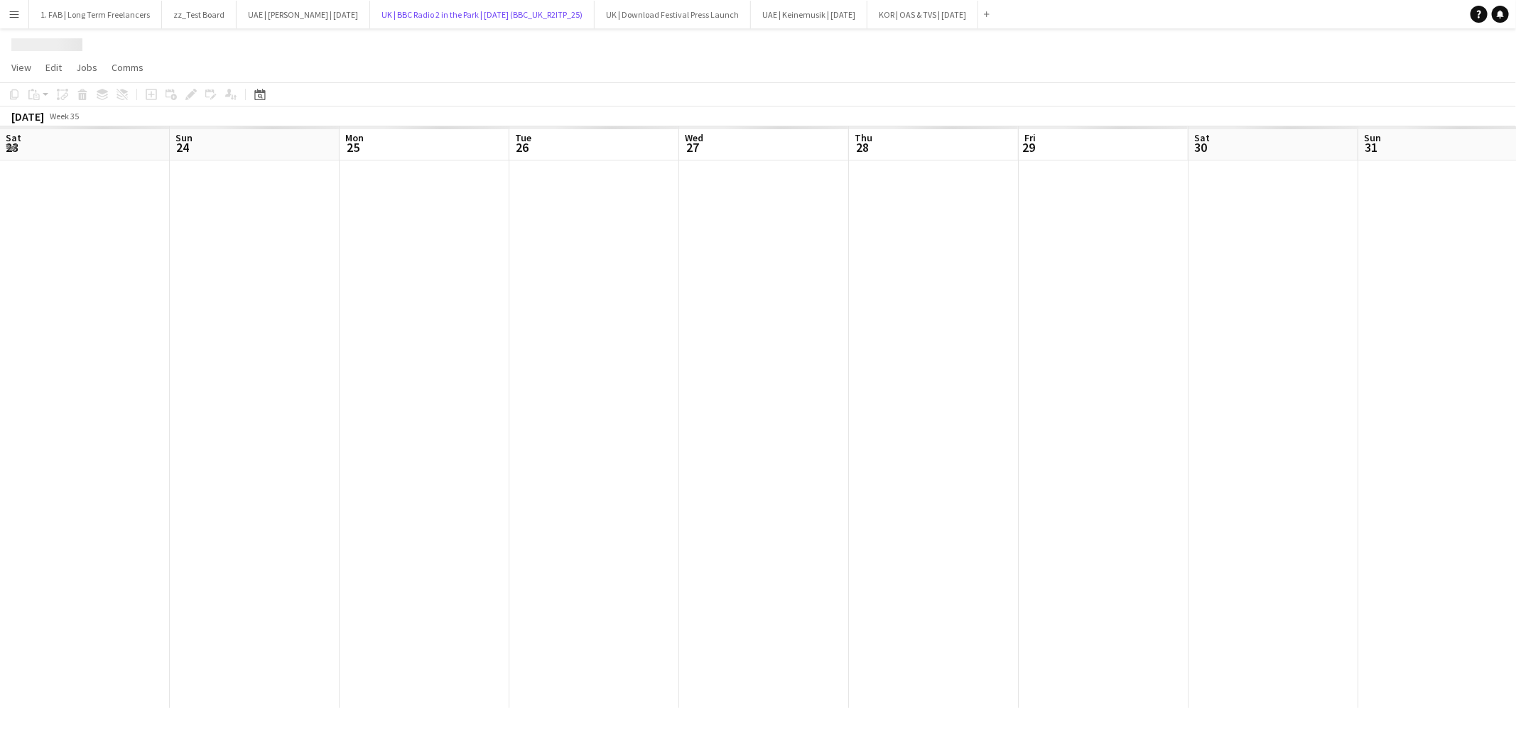
scroll to position [0, 488]
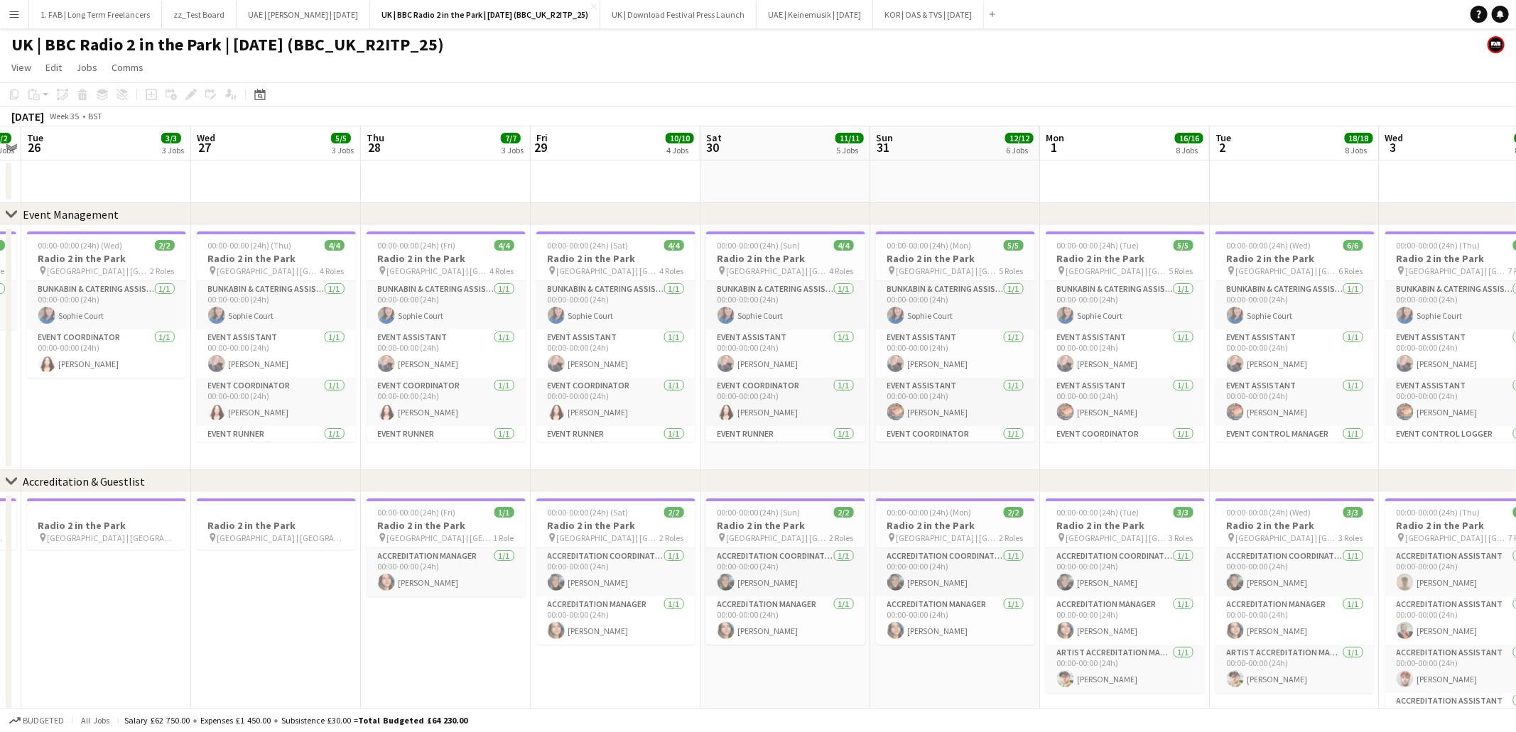
click at [324, 43] on h1 "UK | BBC Radio 2 in the Park | [DATE] (BBC_UK_R2ITP_25)" at bounding box center [227, 44] width 433 height 21
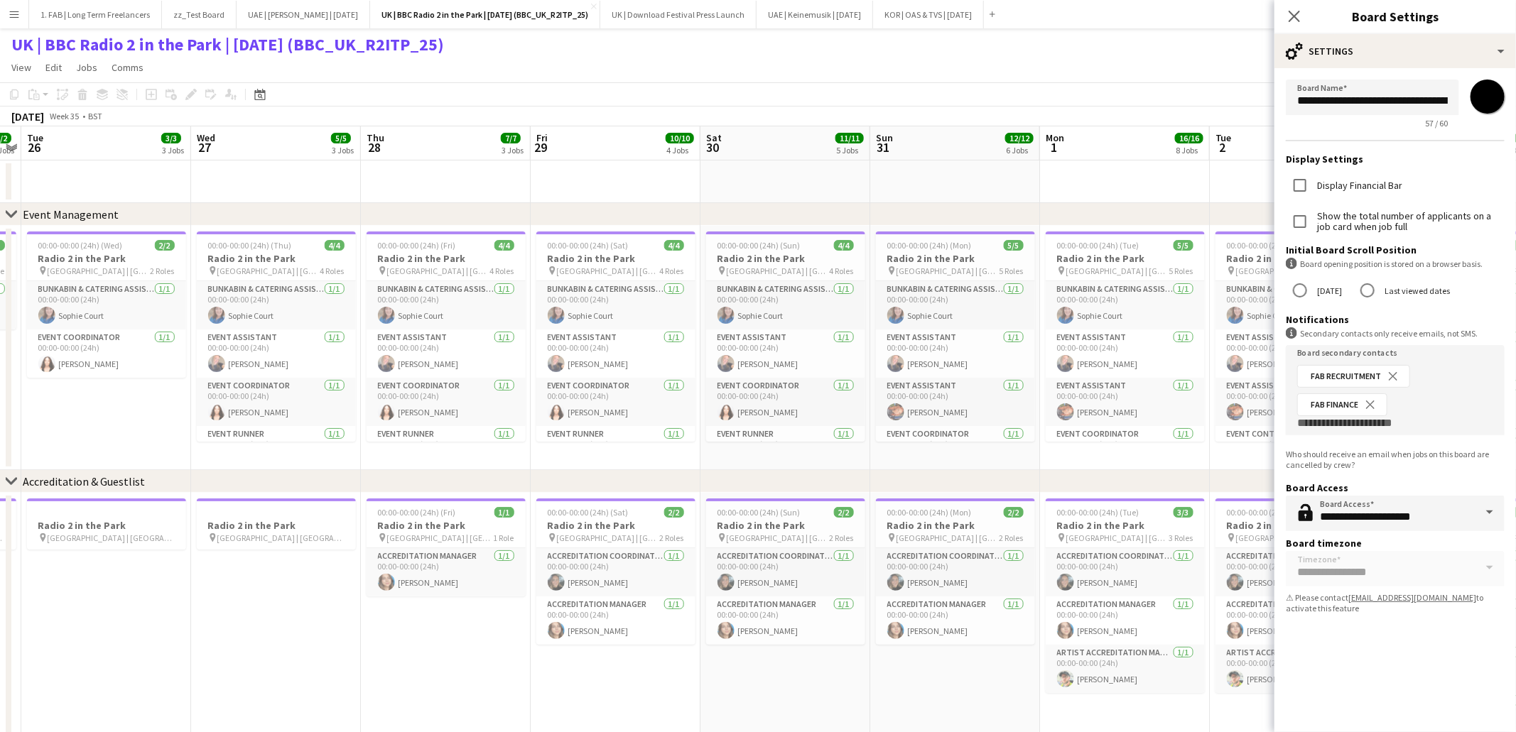
scroll to position [0, 129]
click at [1349, 102] on input "**********" at bounding box center [1372, 97] width 173 height 35
type input "**********"
click at [834, 67] on app-page-menu "View Day view expanded Day view collapsed Month view Date picker Jump to today …" at bounding box center [758, 68] width 1516 height 27
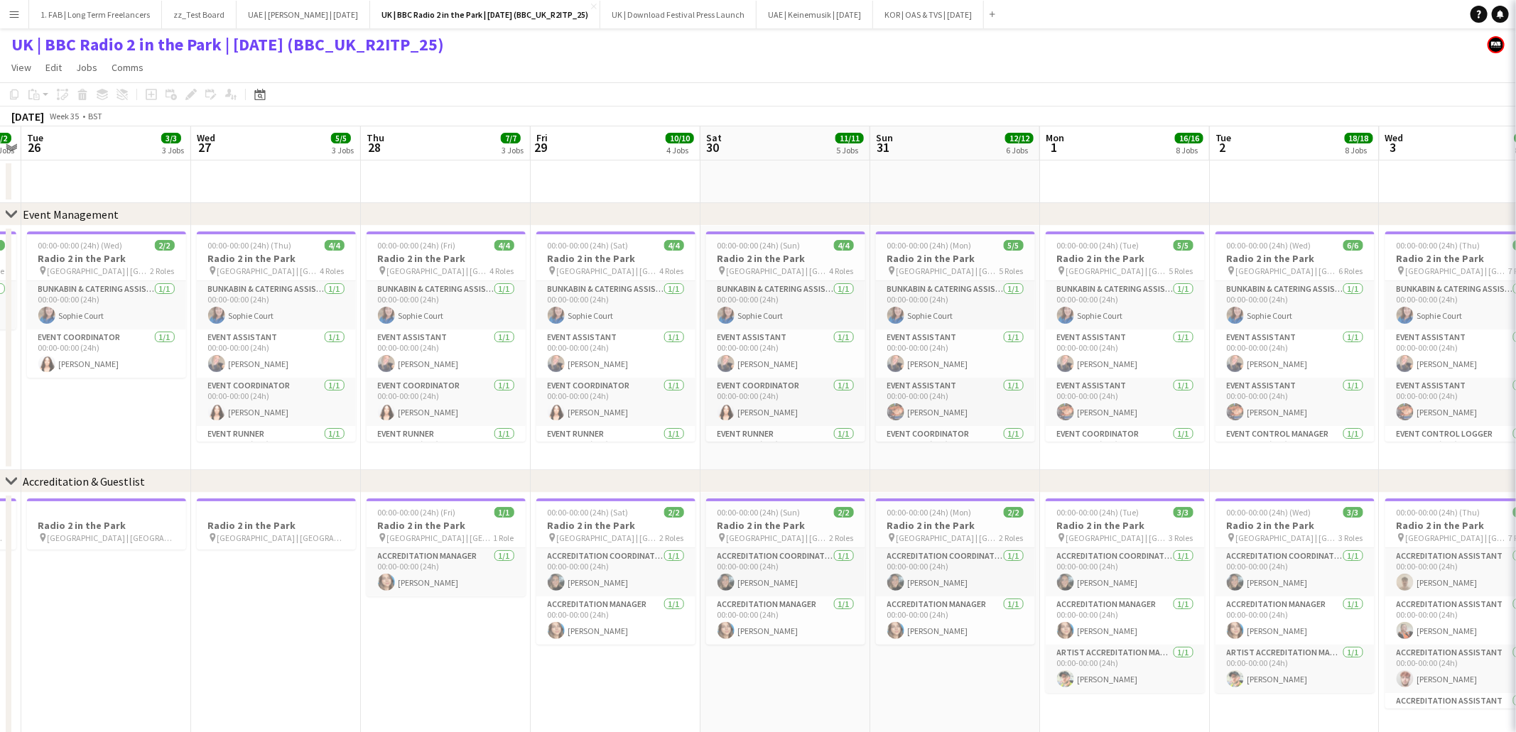
scroll to position [0, 0]
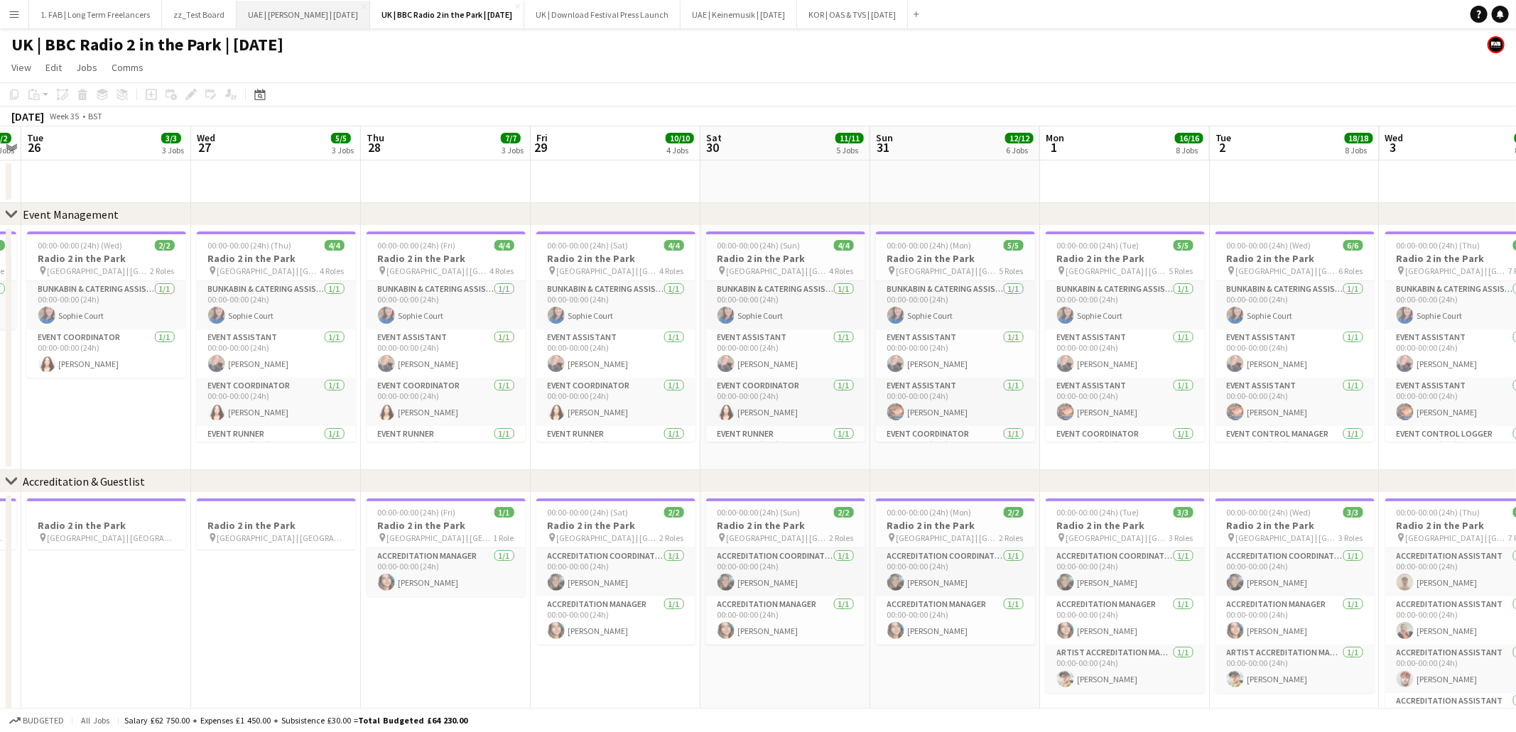
click at [322, 9] on button "UAE | Abdul Majeed Abdullah | Oct 2025 Close" at bounding box center [304, 15] width 134 height 28
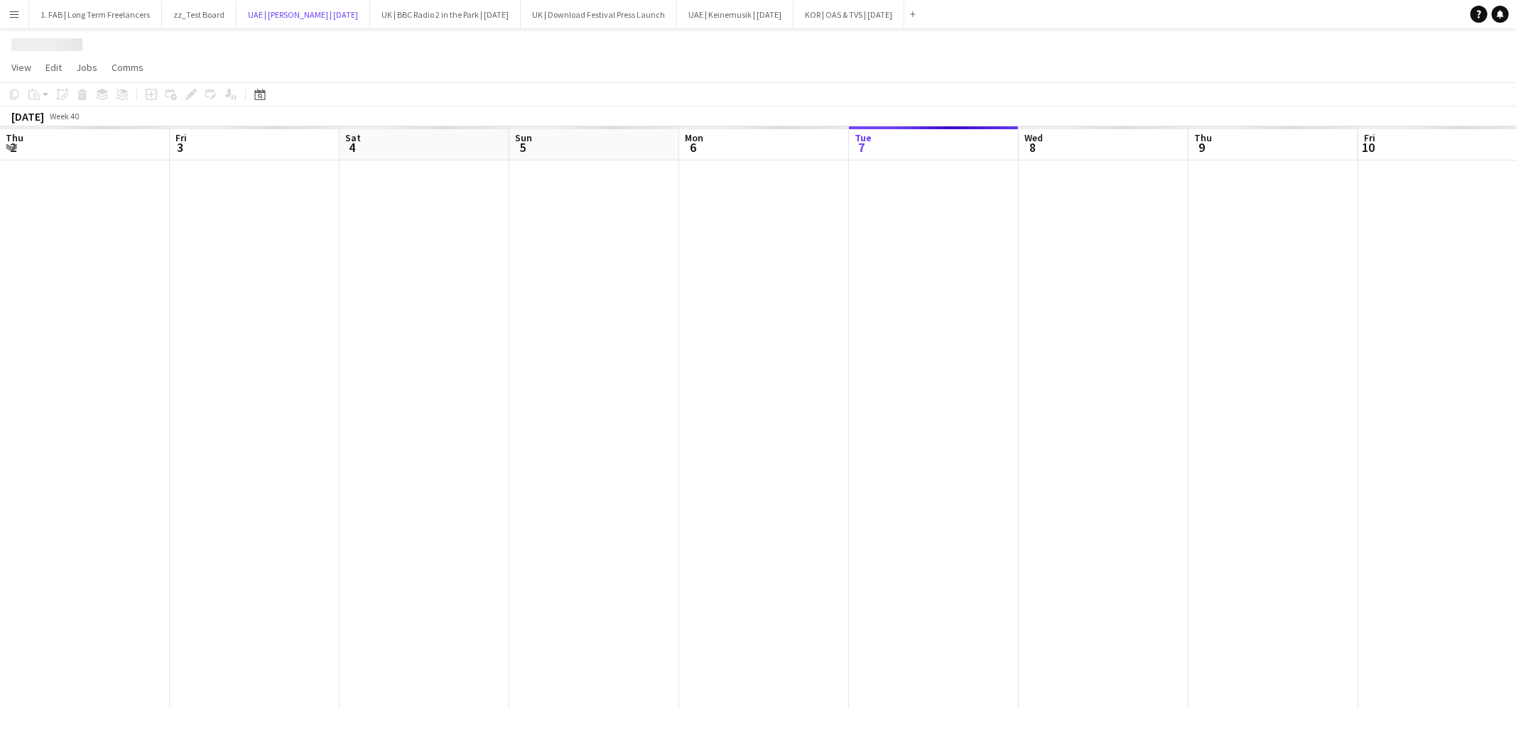
scroll to position [0, 455]
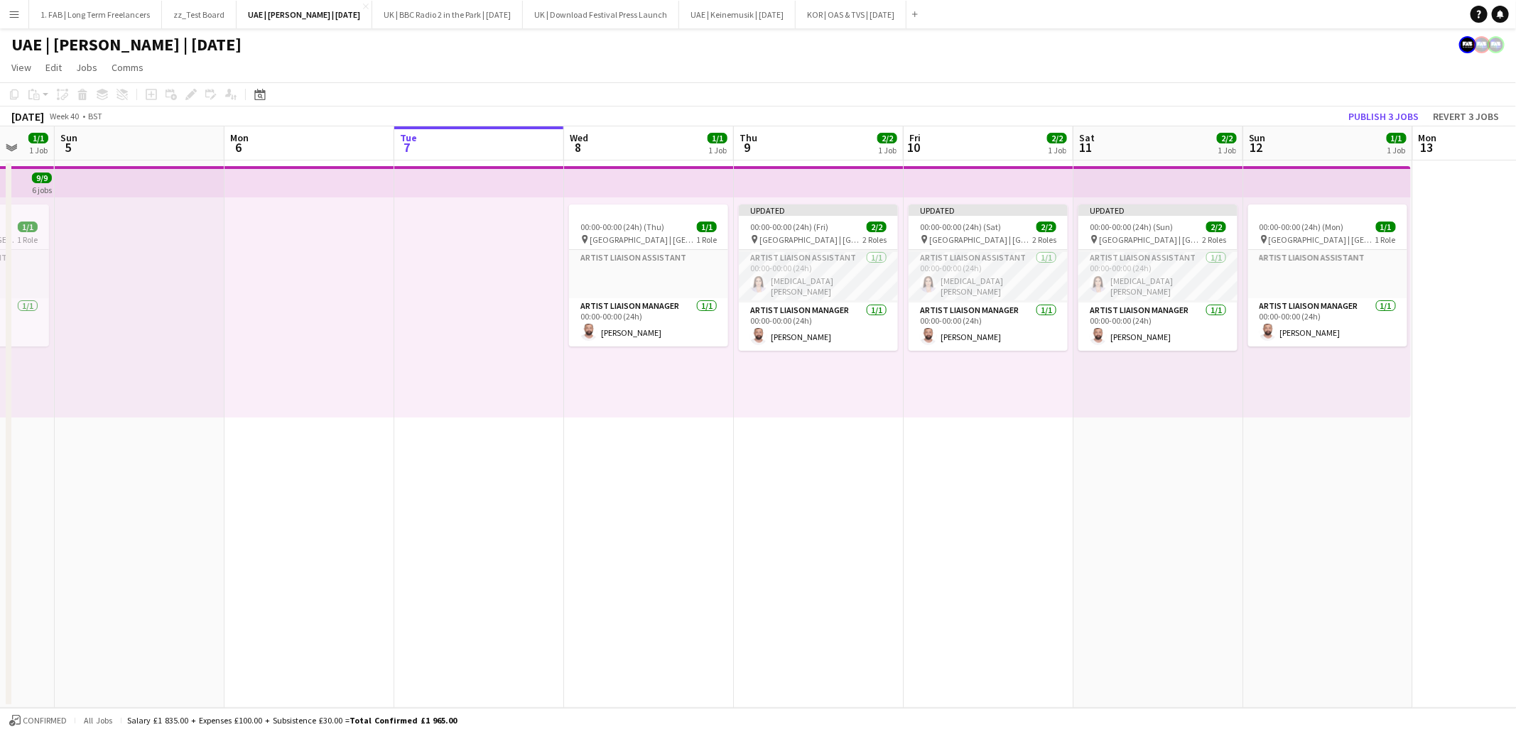
click at [17, 16] on app-icon "Menu" at bounding box center [14, 14] width 11 height 11
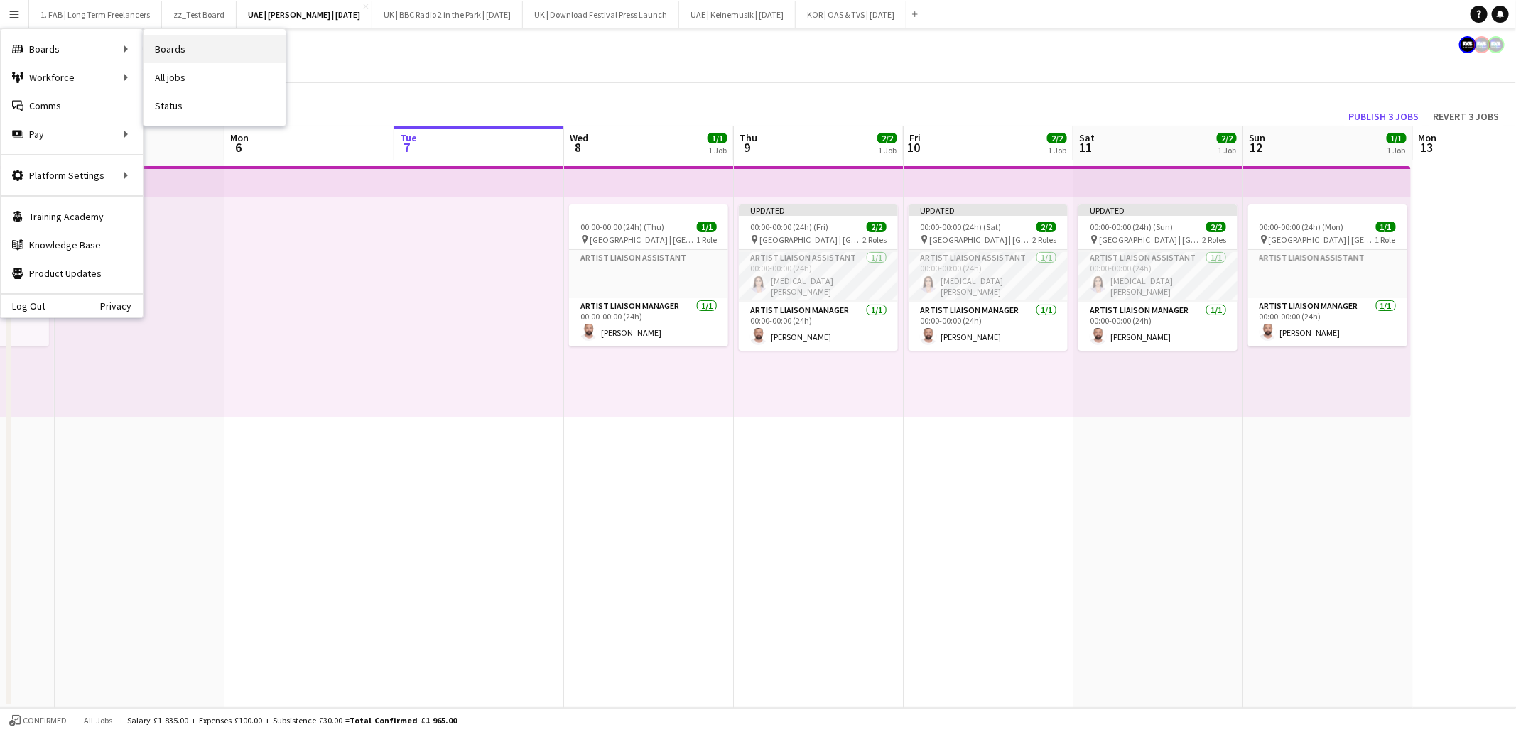
click at [179, 49] on link "Boards" at bounding box center [214, 49] width 142 height 28
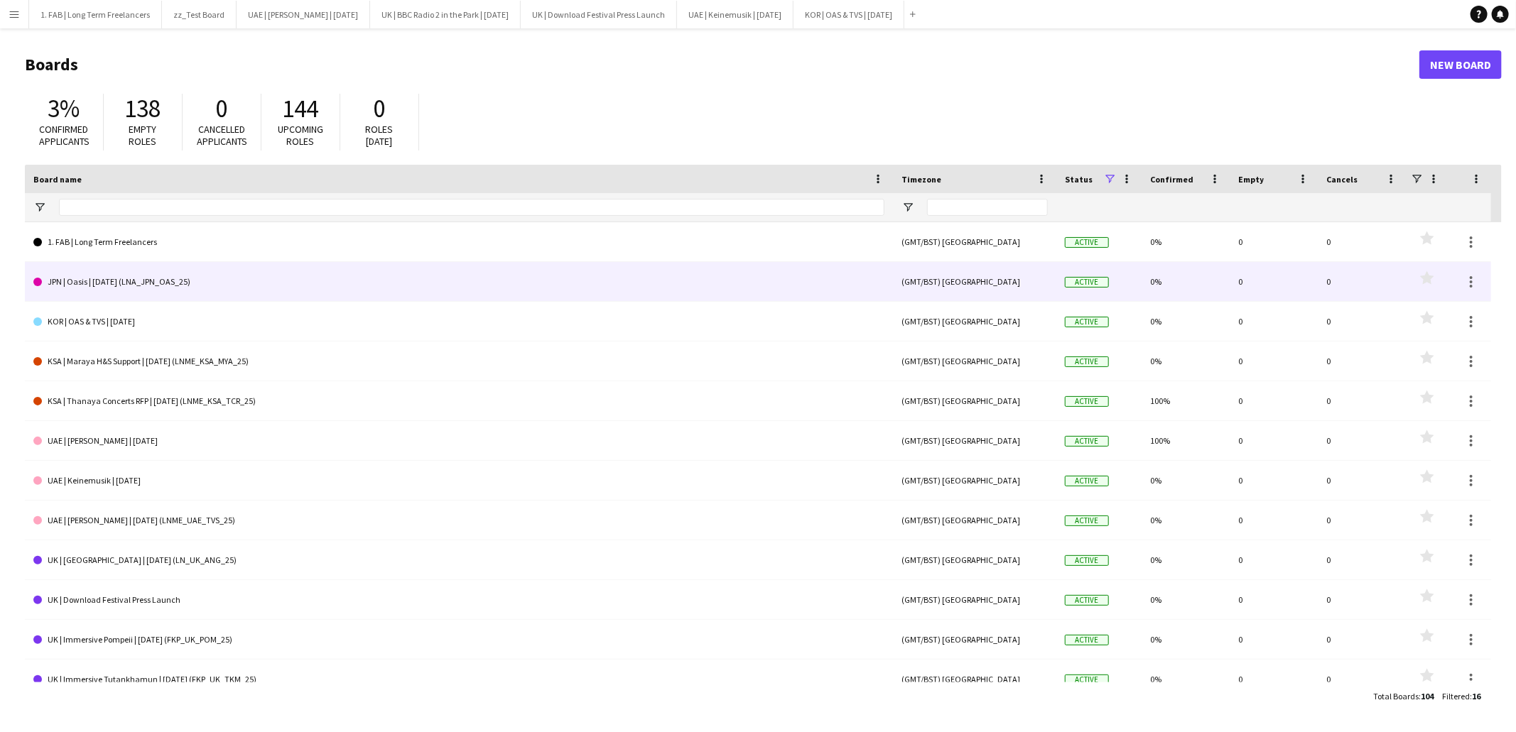
click at [158, 282] on link "JPN | Oasis | Oct 25 (LNA_JPN_OAS_25)" at bounding box center [458, 282] width 851 height 40
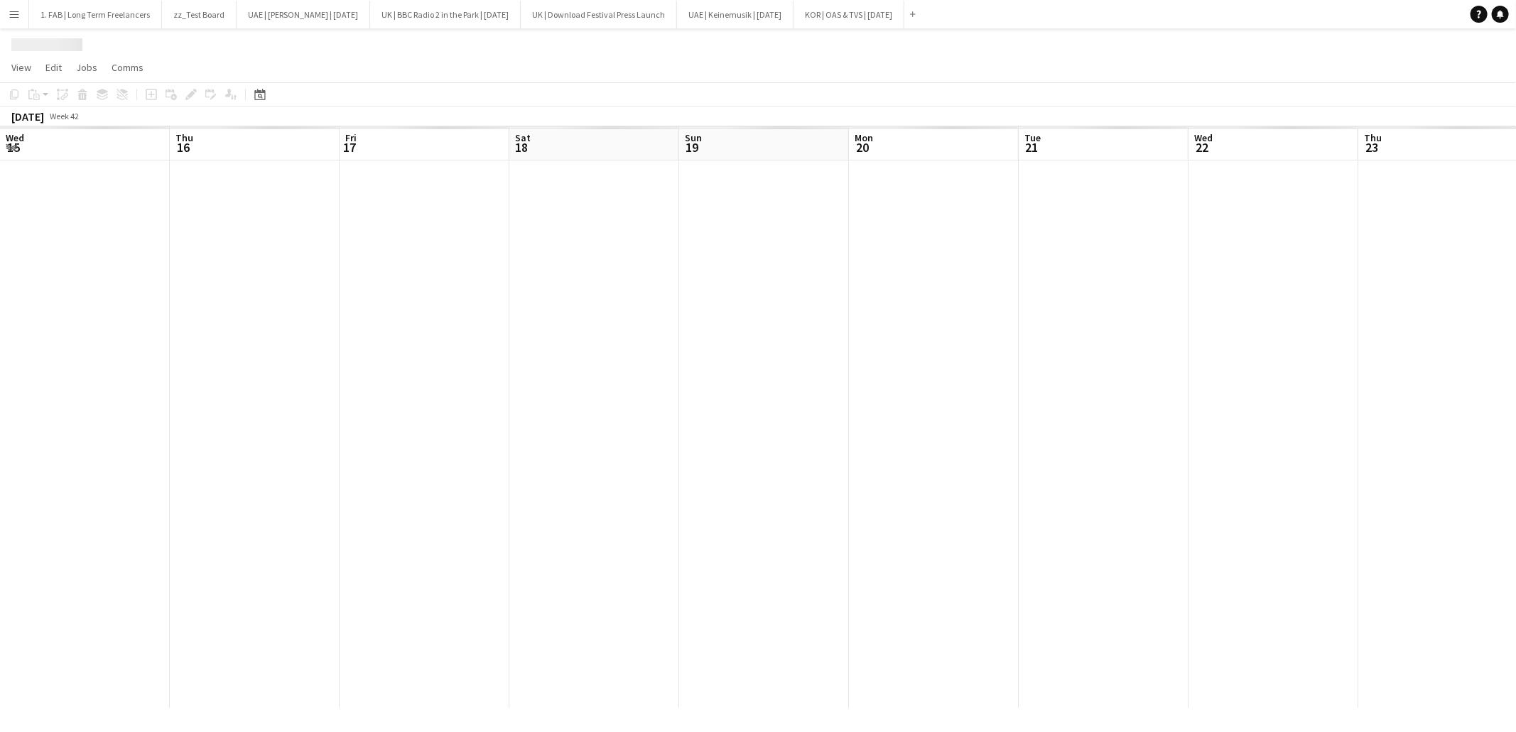
scroll to position [0, 396]
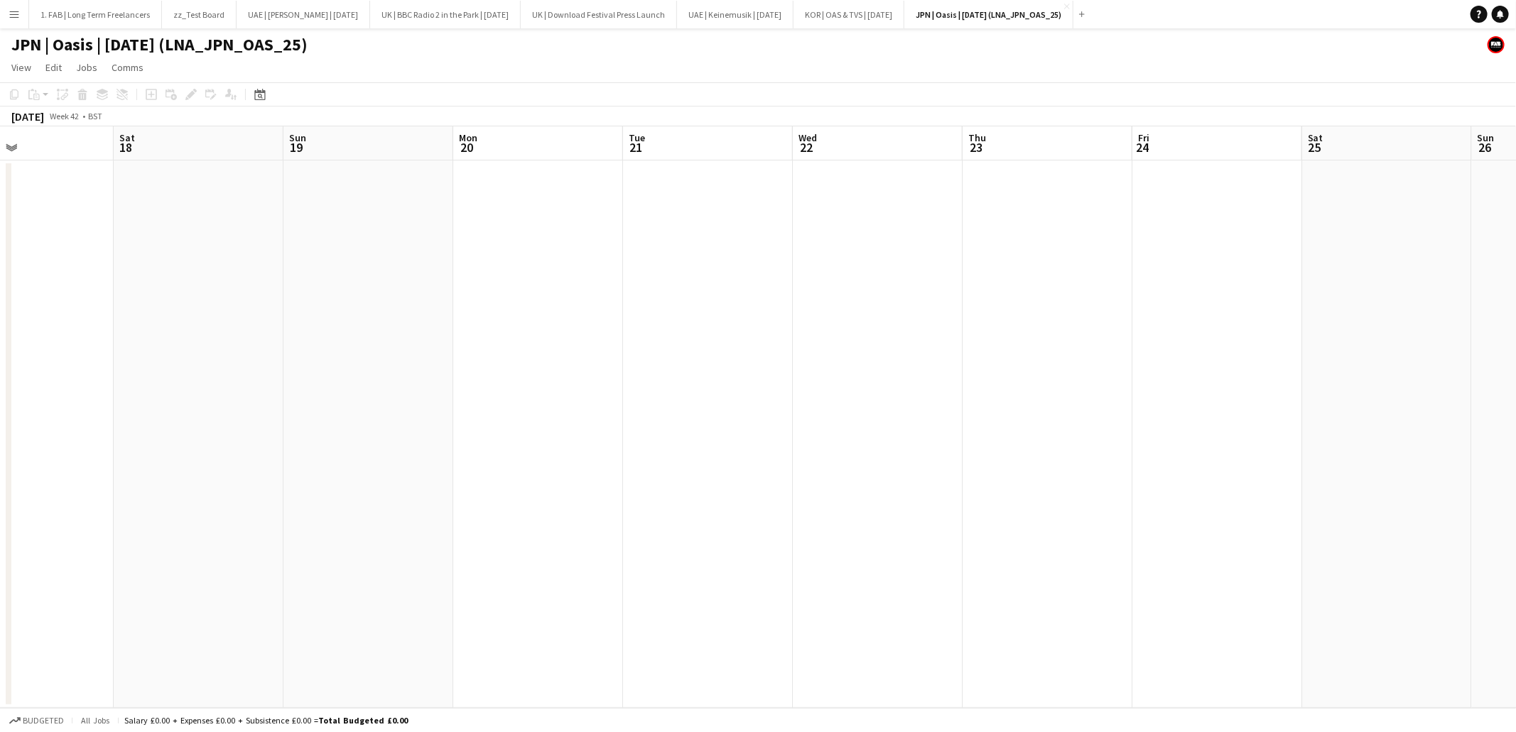
click at [256, 46] on h1 "JPN | Oasis | Oct 25 (LNA_JPN_OAS_25)" at bounding box center [159, 44] width 296 height 21
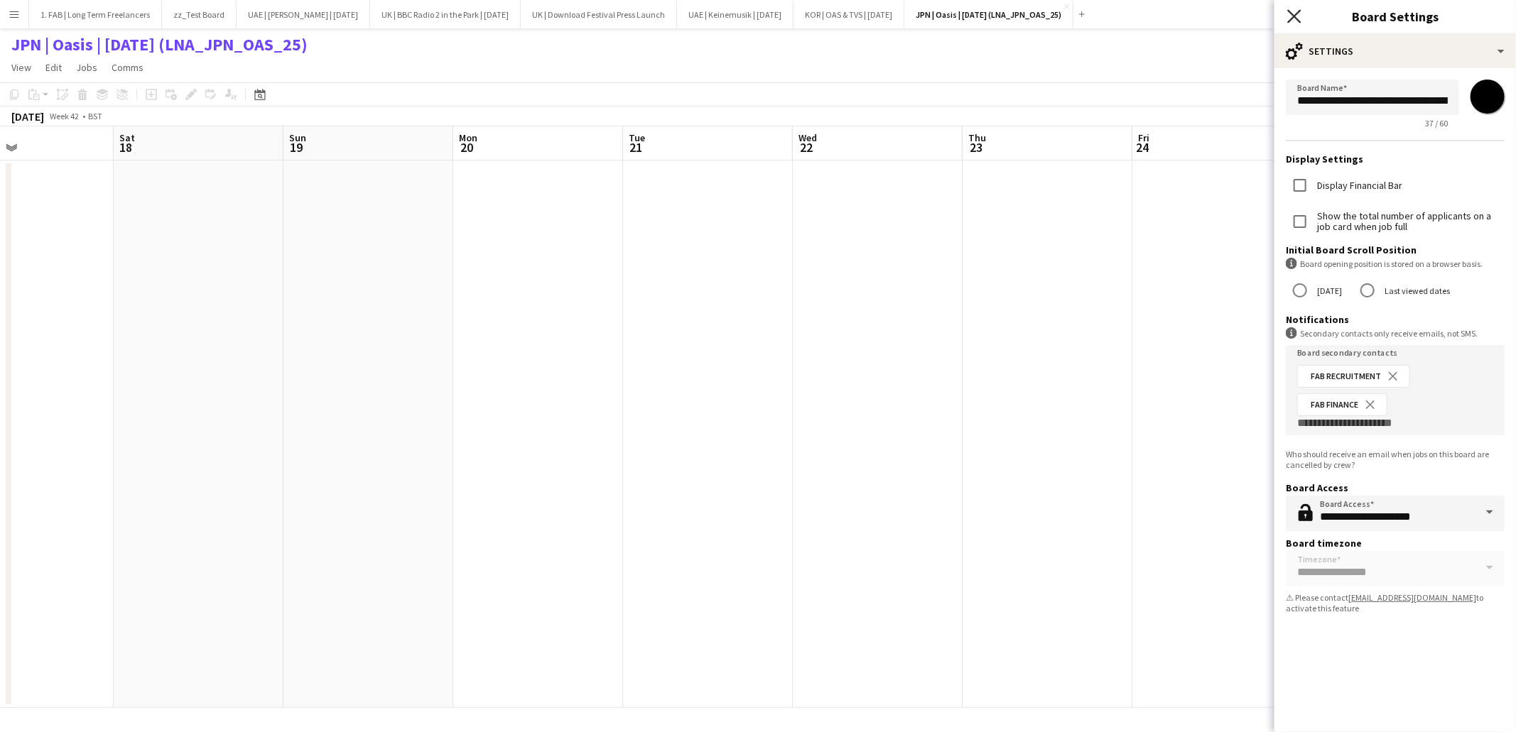
click at [1296, 21] on icon "Close pop-in" at bounding box center [1293, 15] width 13 height 13
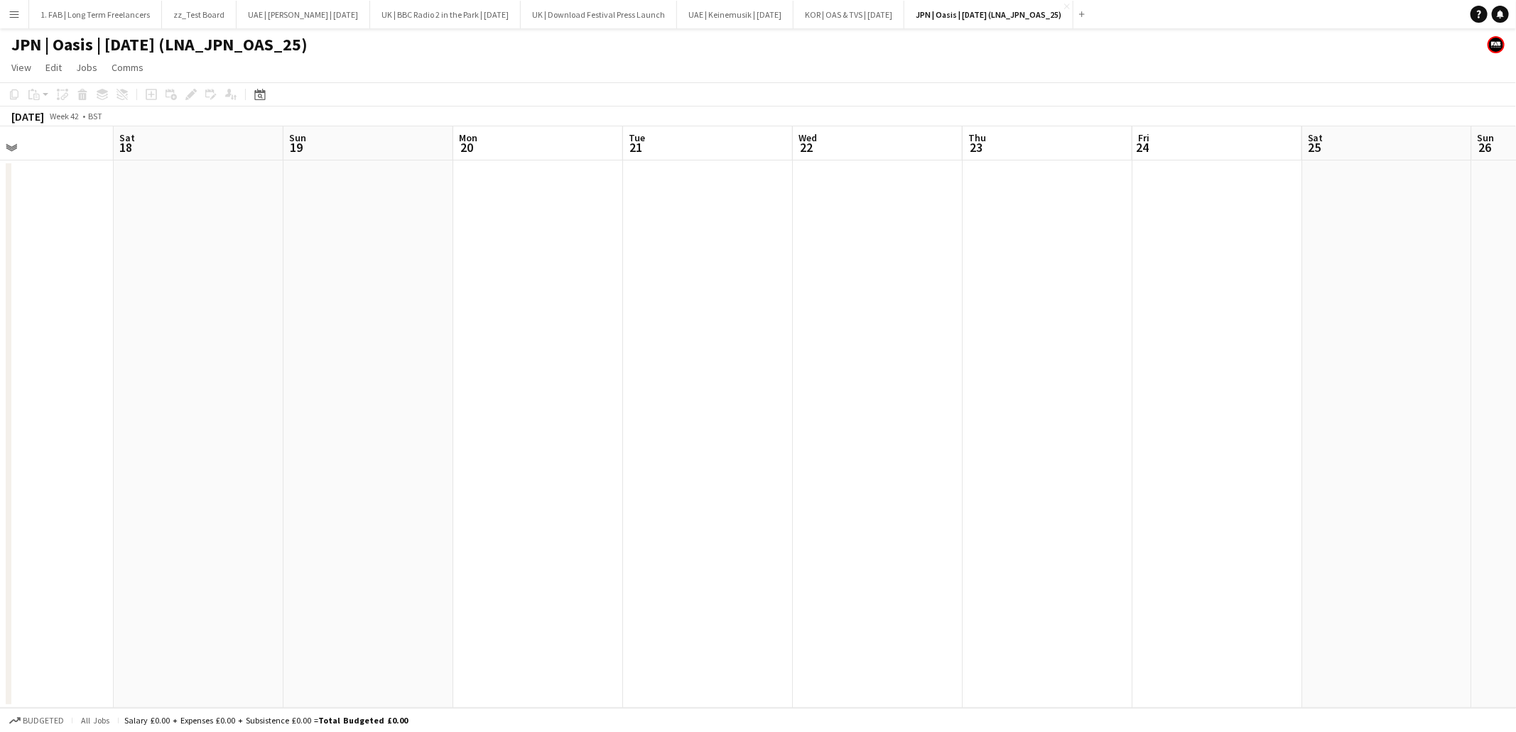
click at [195, 43] on h1 "JPN | Oasis | Oct 25 (LNA_JPN_OAS_25)" at bounding box center [159, 44] width 296 height 21
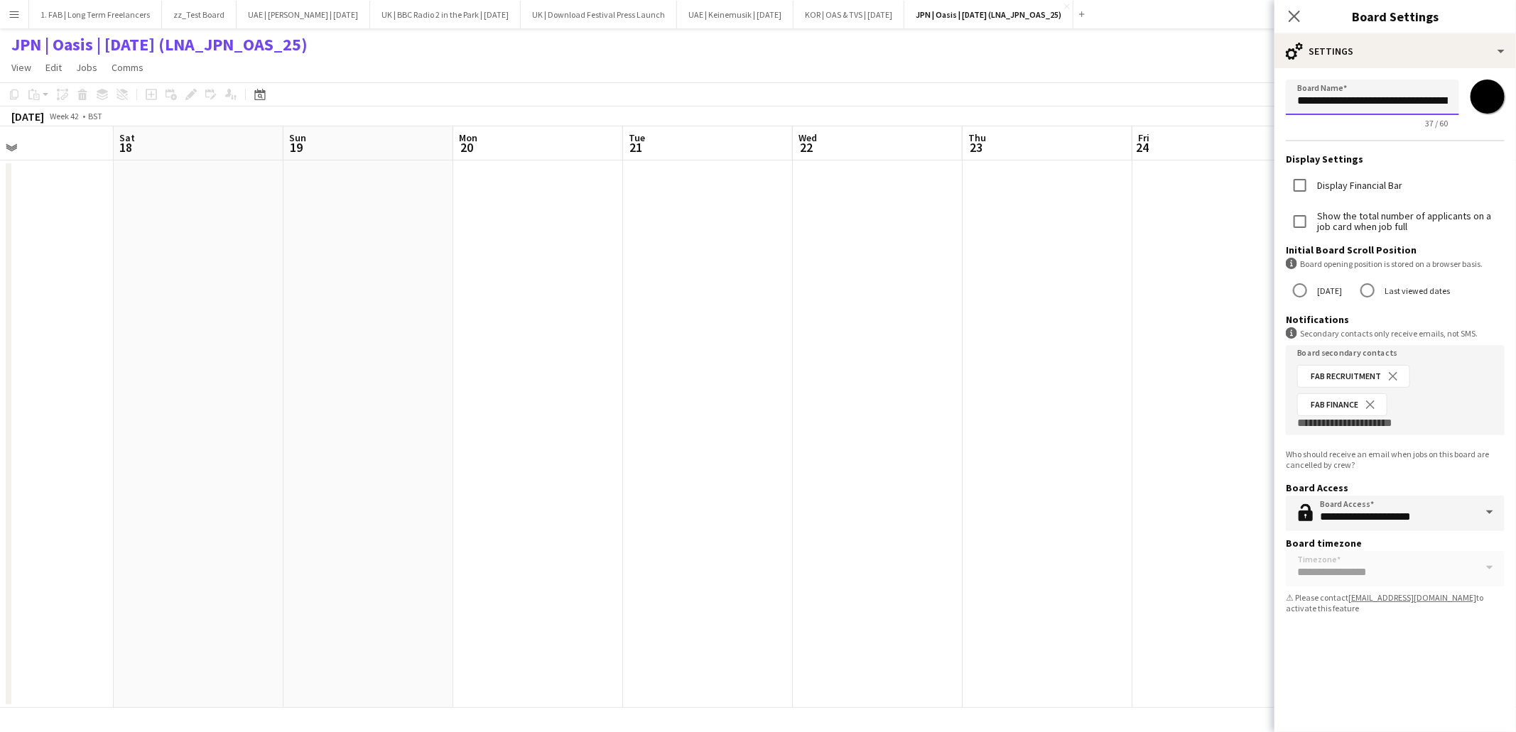
click at [1385, 104] on input "**********" at bounding box center [1372, 98] width 173 height 36
type input "**********"
click at [1031, 58] on app-page-menu "View Day view expanded Day view collapsed Month view Date picker Jump to today …" at bounding box center [758, 68] width 1516 height 27
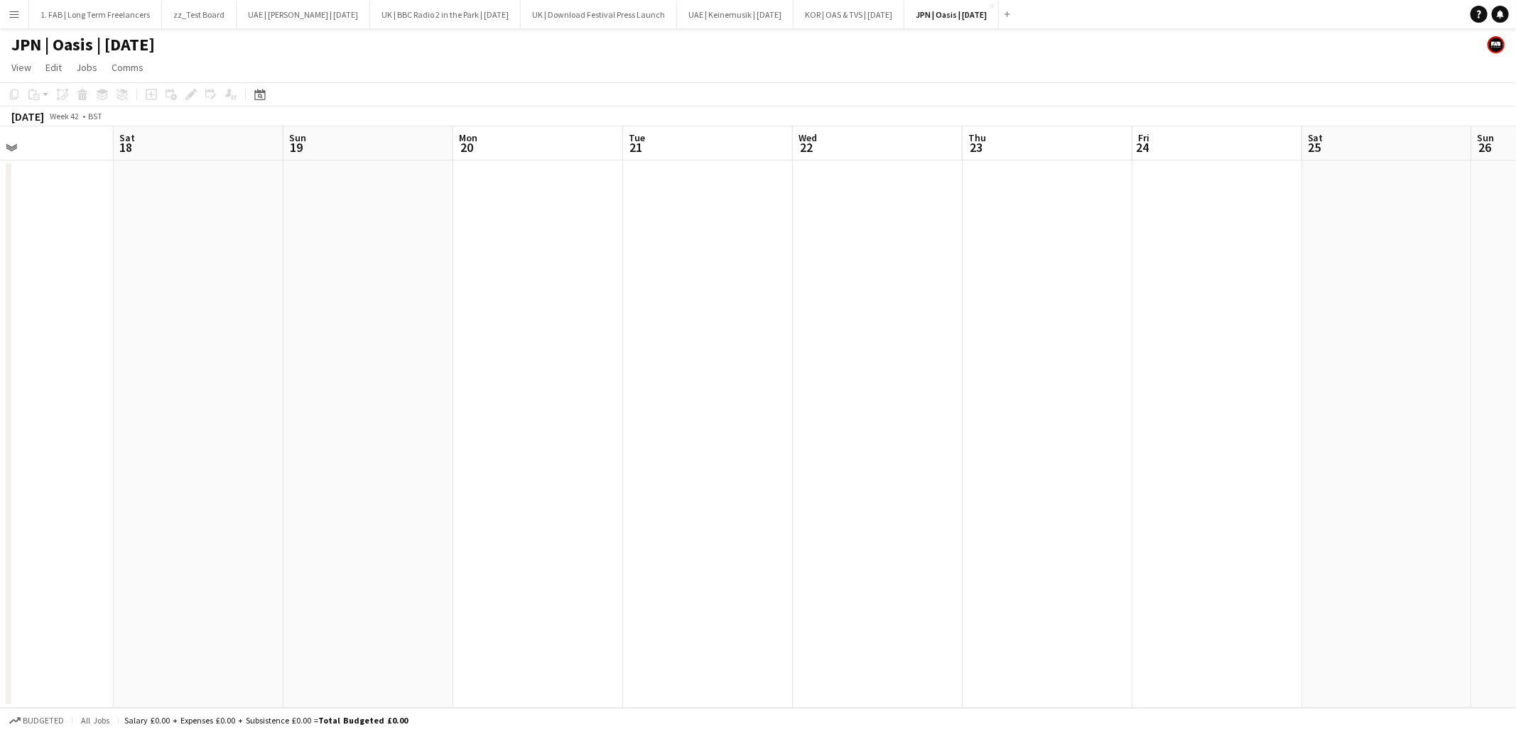
click at [12, 14] on app-icon "Menu" at bounding box center [14, 14] width 11 height 11
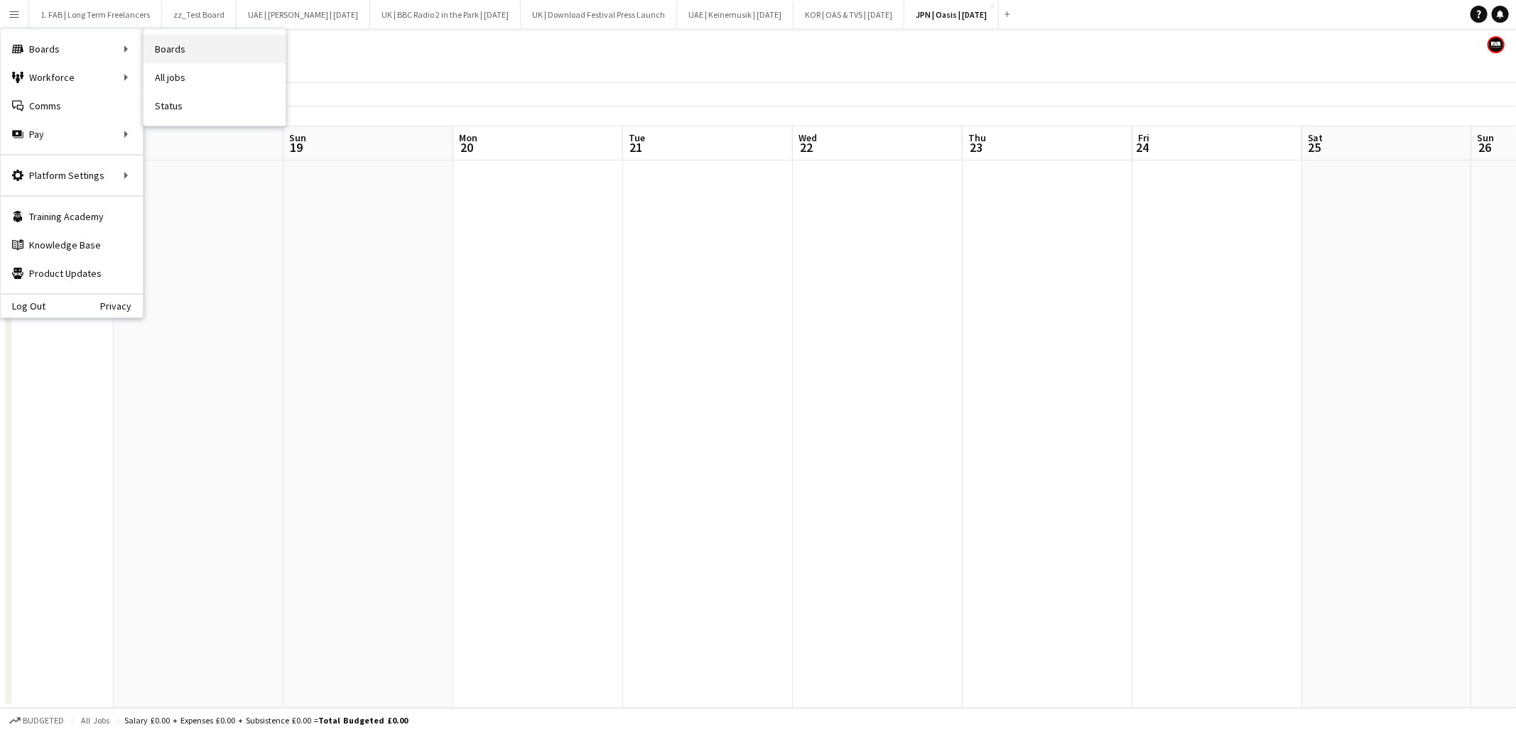
click at [170, 55] on link "Boards" at bounding box center [214, 49] width 142 height 28
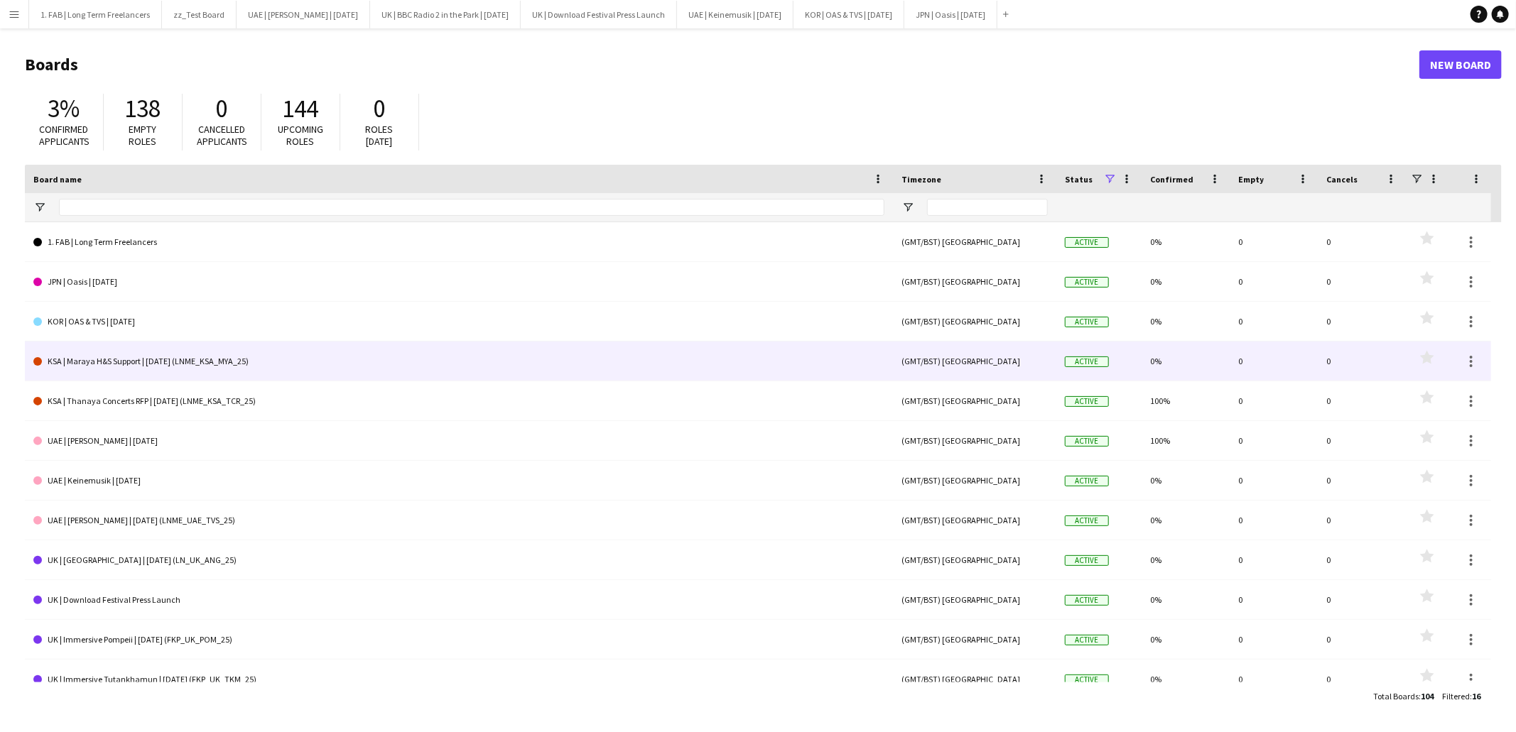
scroll to position [2, 0]
click at [188, 359] on link "KSA | Maraya H&S Support | Sep 25 (LNME_KSA_MYA_25)" at bounding box center [458, 360] width 851 height 40
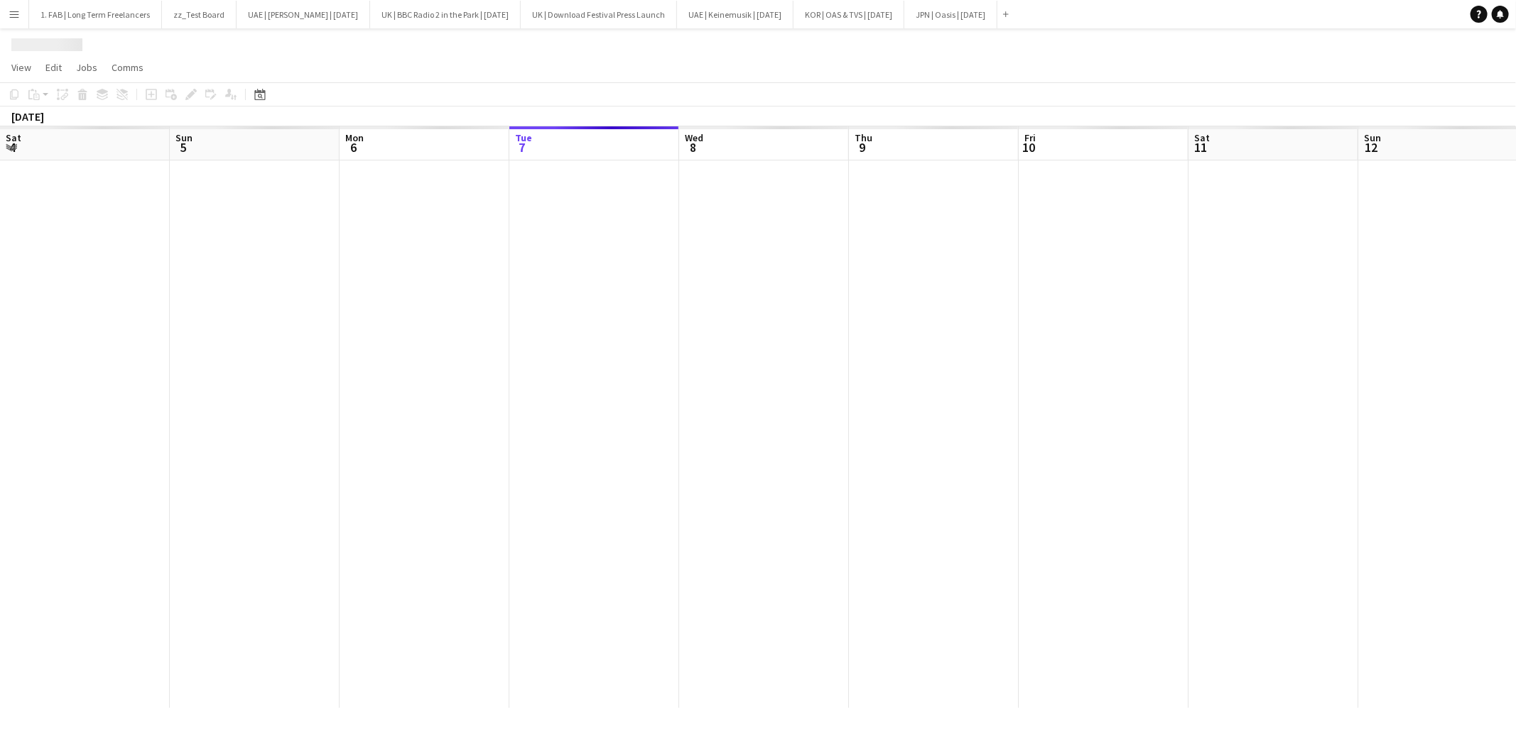
scroll to position [0, 339]
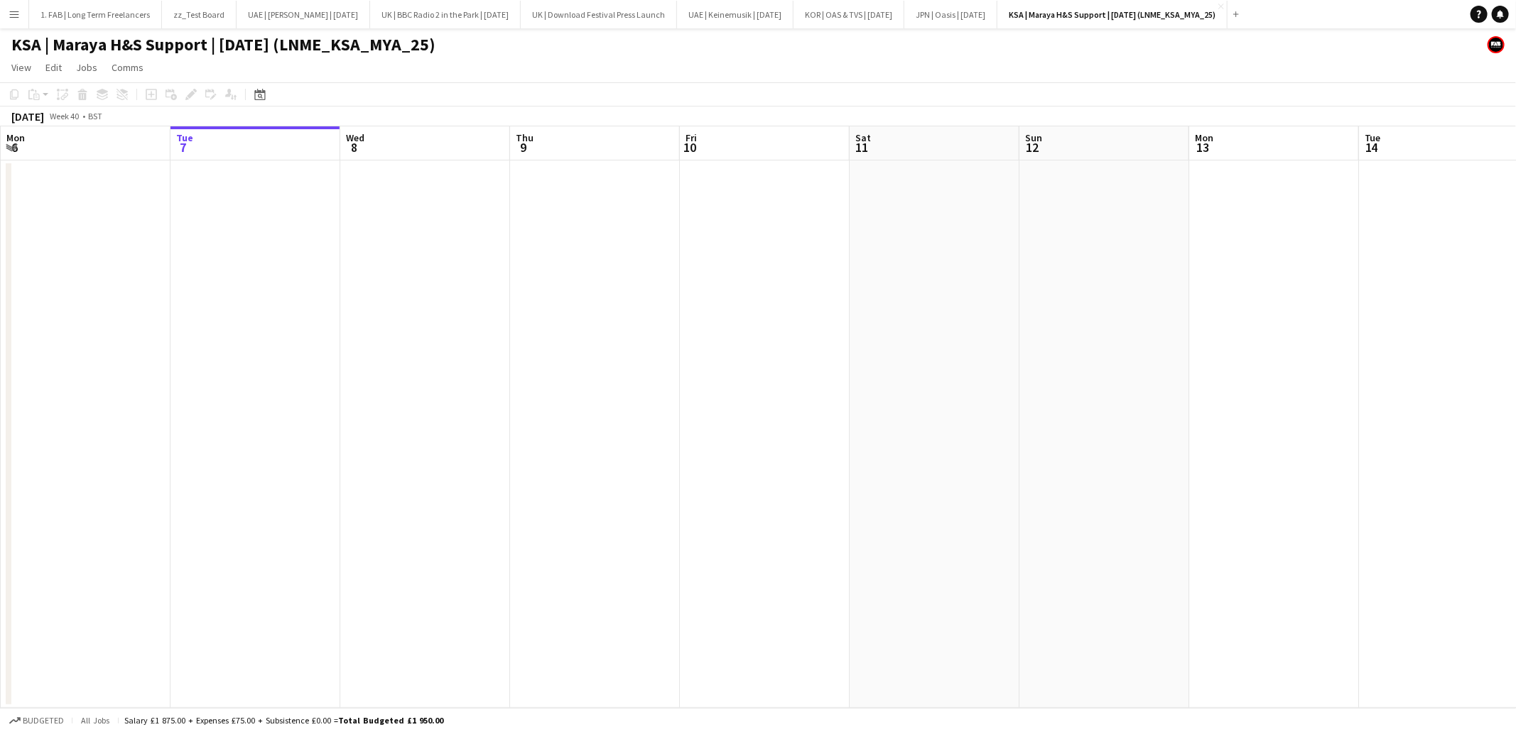
click at [322, 45] on h1 "KSA | Maraya H&S Support | Sep 25 (LNME_KSA_MYA_25)" at bounding box center [223, 44] width 424 height 21
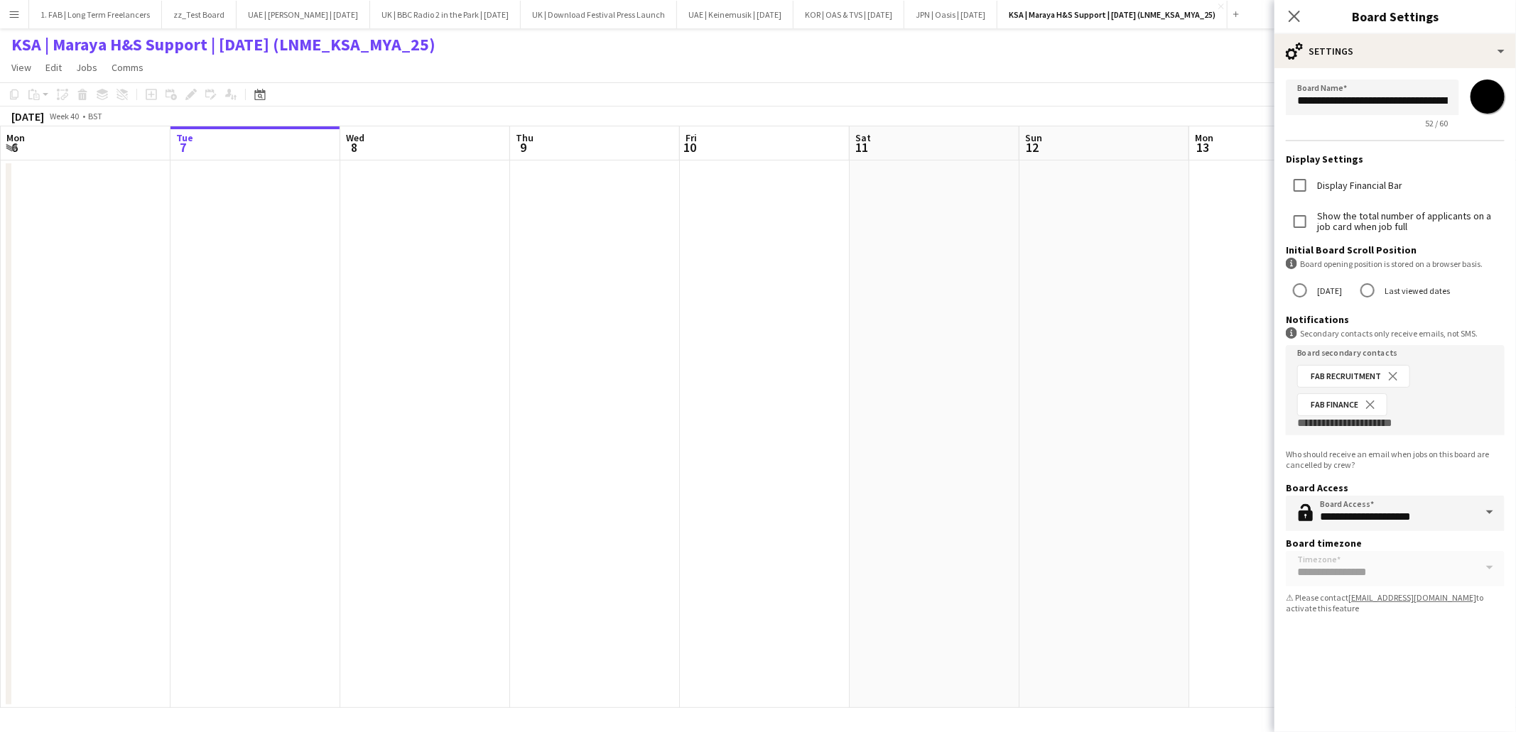
scroll to position [0, 117]
click at [1341, 101] on input "**********" at bounding box center [1372, 97] width 173 height 35
type input "**********"
click at [435, 53] on div "KSA | Maraya H&S Support | Sep 25 (LNME_KSA_MYA_25)" at bounding box center [758, 41] width 1516 height 27
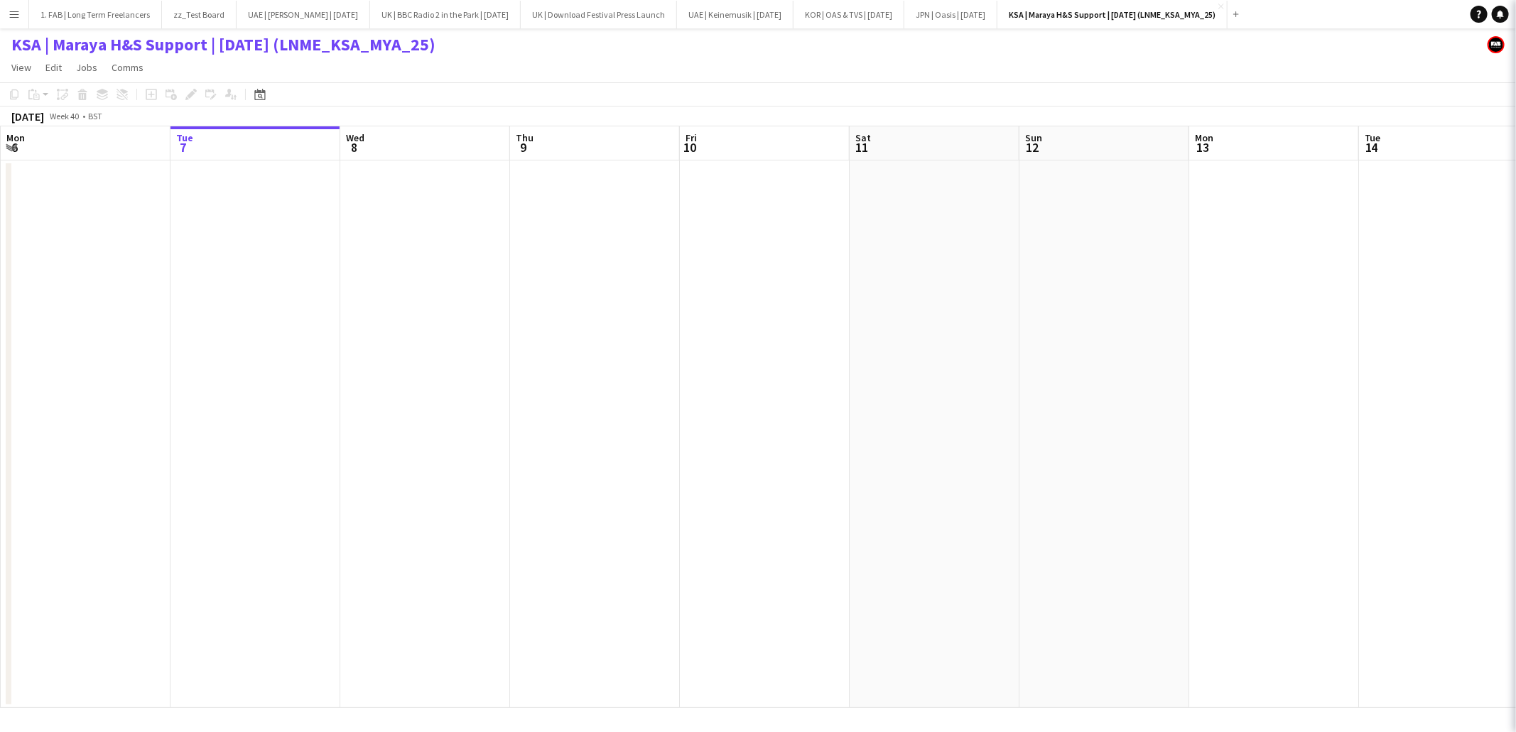
scroll to position [0, 0]
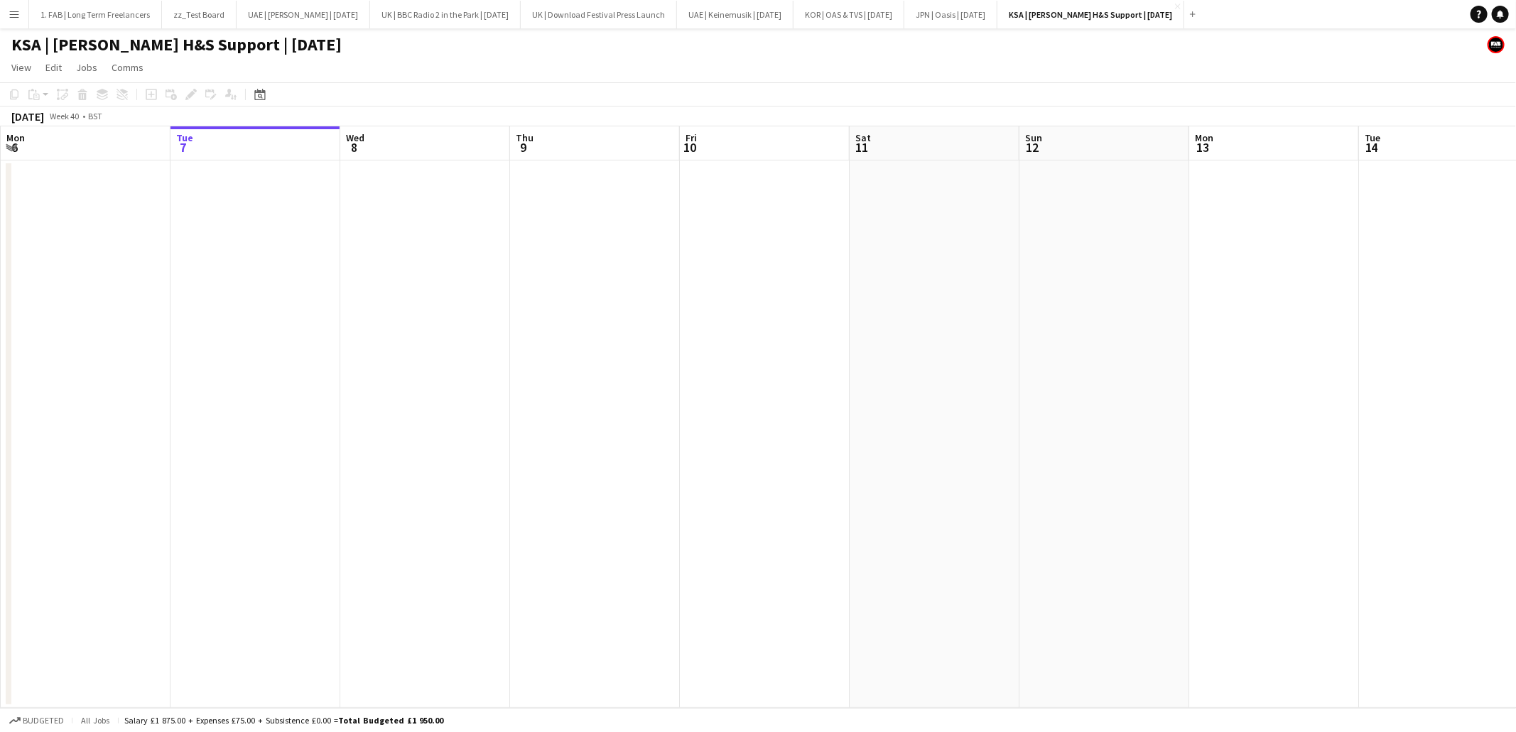
drag, startPoint x: 1164, startPoint y: 8, endPoint x: 1117, endPoint y: 6, distance: 46.9
click at [1175, 8] on app-icon "Close" at bounding box center [1178, 7] width 6 height 6
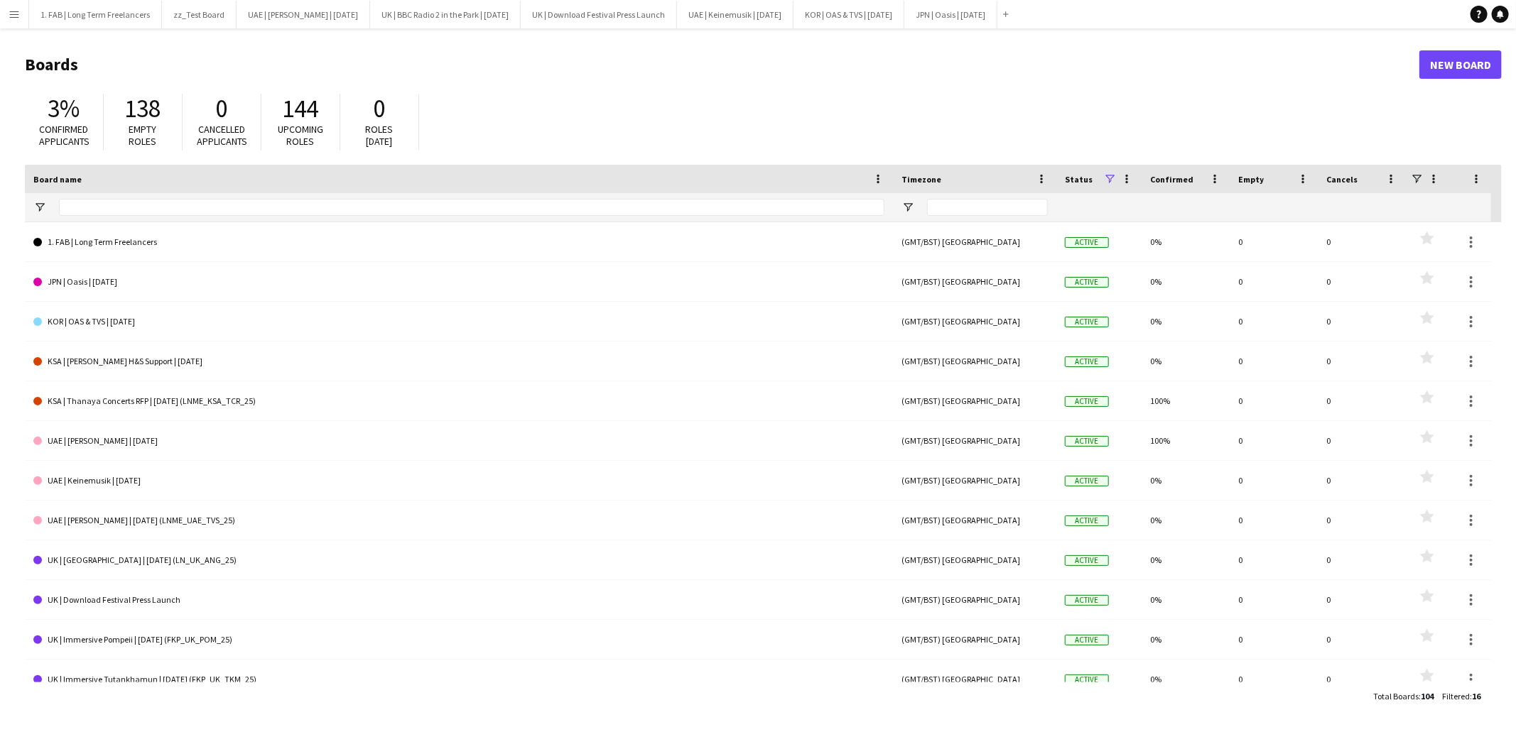
drag, startPoint x: 1016, startPoint y: 6, endPoint x: 960, endPoint y: 9, distance: 55.4
click at [0, 0] on app-icon "Close" at bounding box center [0, 0] width 0 height 0
click at [894, 11] on button "KOR | OAS & TVS | Oct 25 Close" at bounding box center [848, 15] width 111 height 28
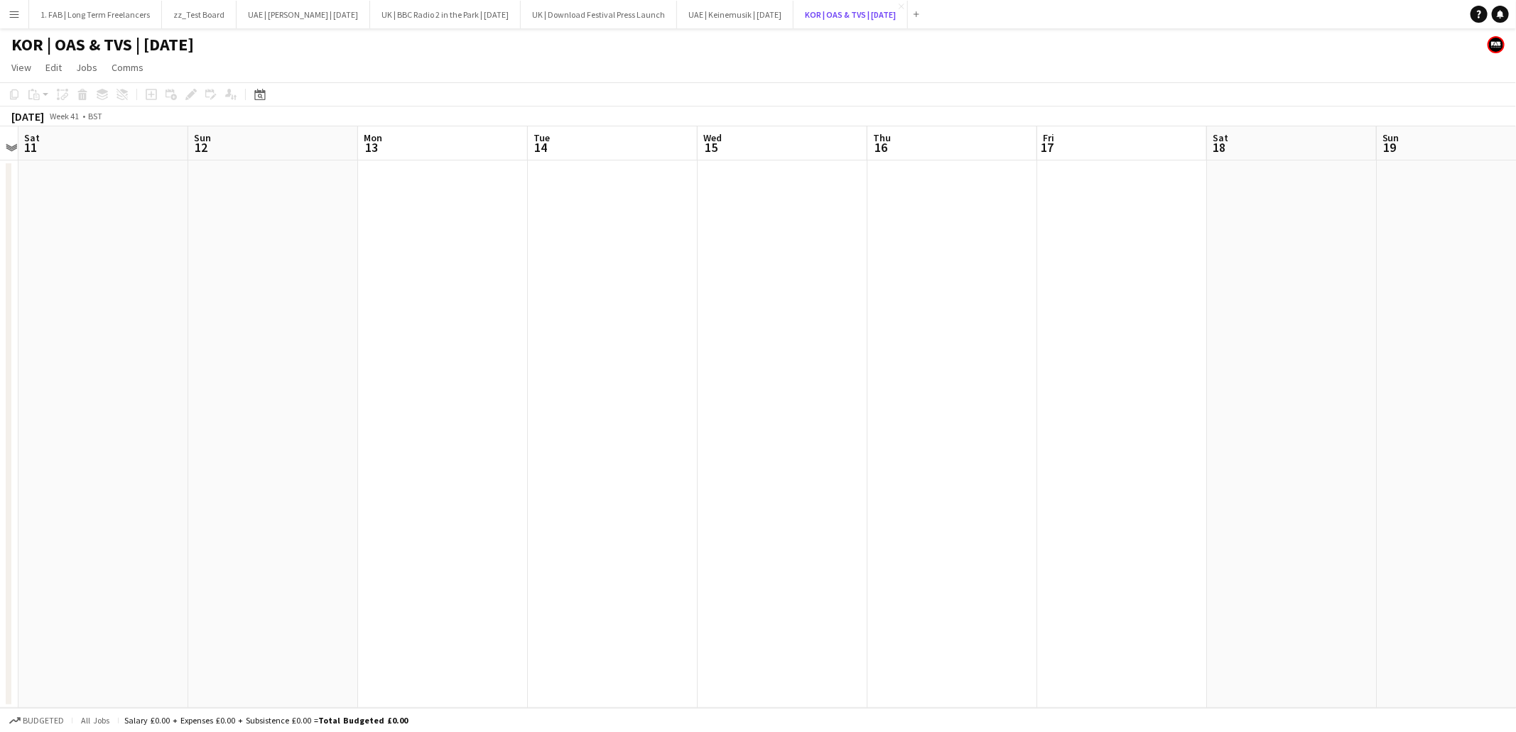
scroll to position [0, 286]
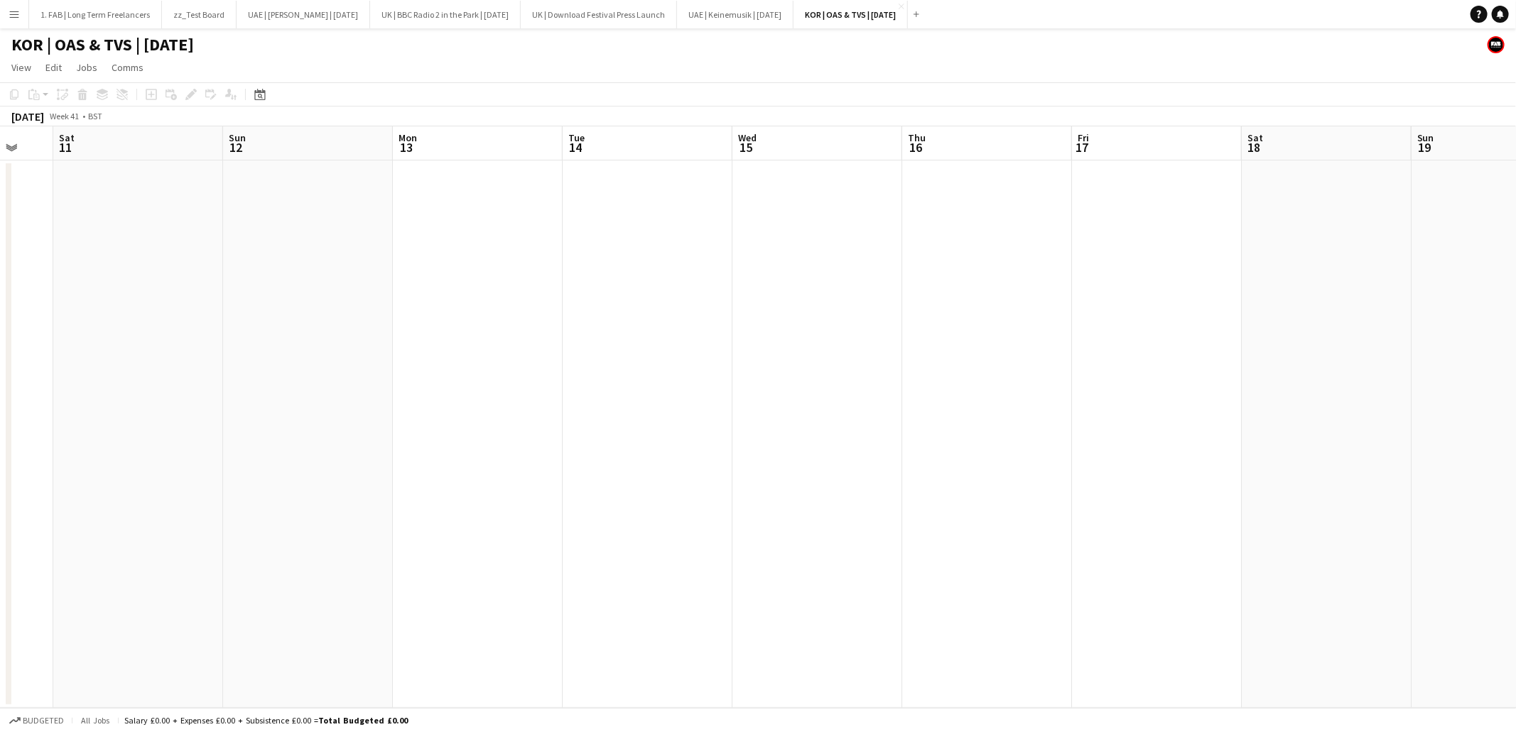
click at [411, 175] on app-date-cell at bounding box center [478, 435] width 170 height 548
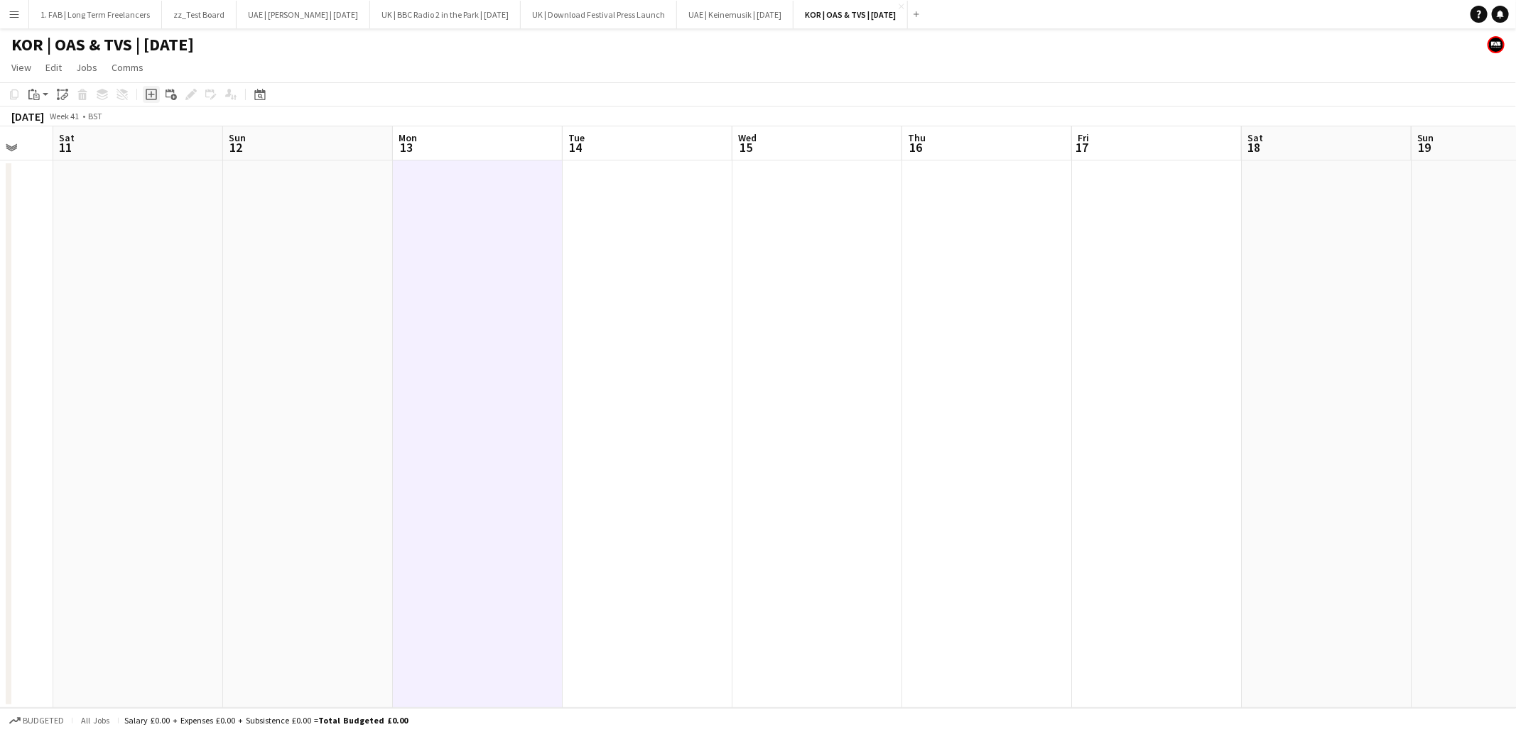
click at [151, 96] on icon "Add job" at bounding box center [151, 94] width 11 height 11
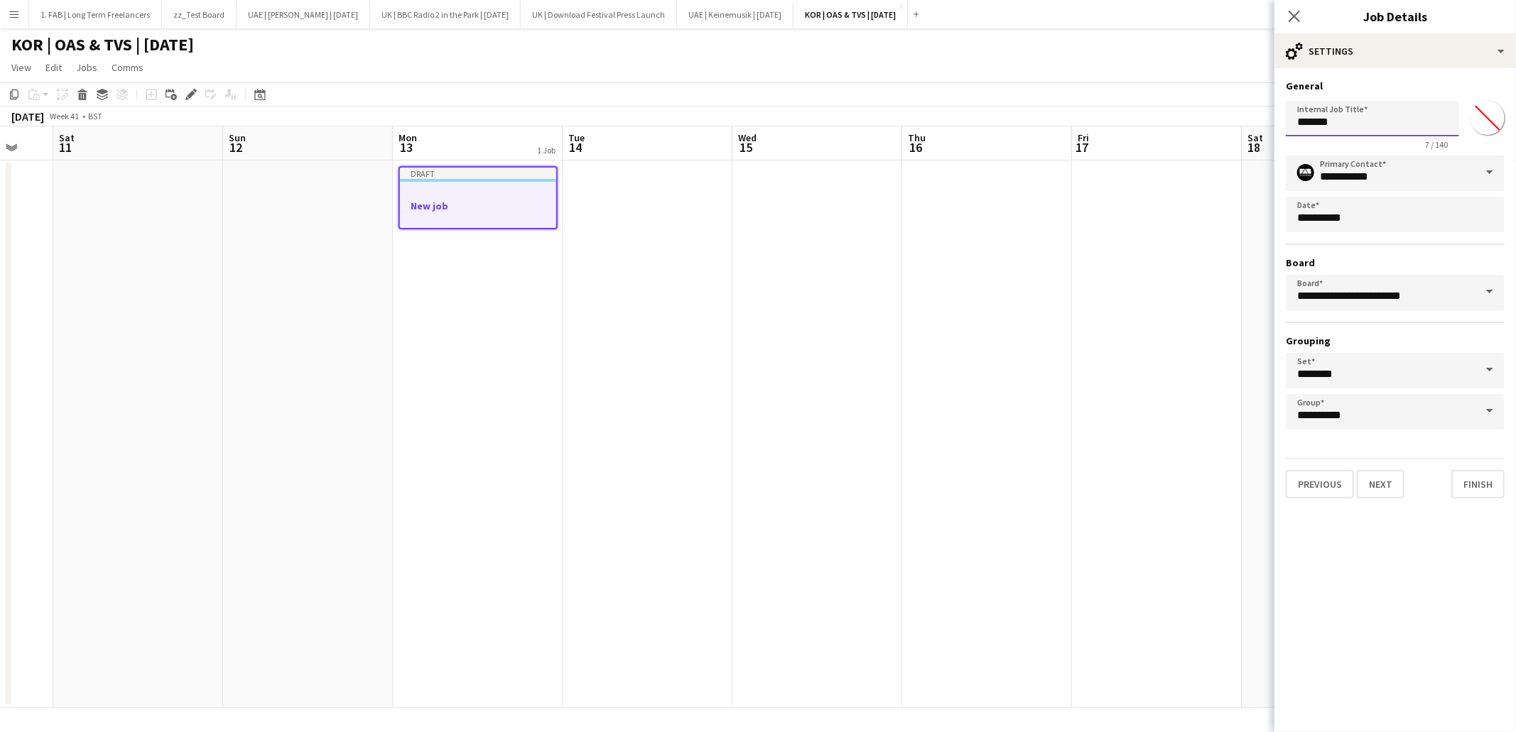
click at [1343, 121] on input "*******" at bounding box center [1372, 119] width 173 height 36
type input "**********"
click at [1396, 180] on input "**********" at bounding box center [1395, 174] width 219 height 36
click at [1398, 221] on span "FAB Recruitment" at bounding box center [1395, 212] width 196 height 21
type input "**********"
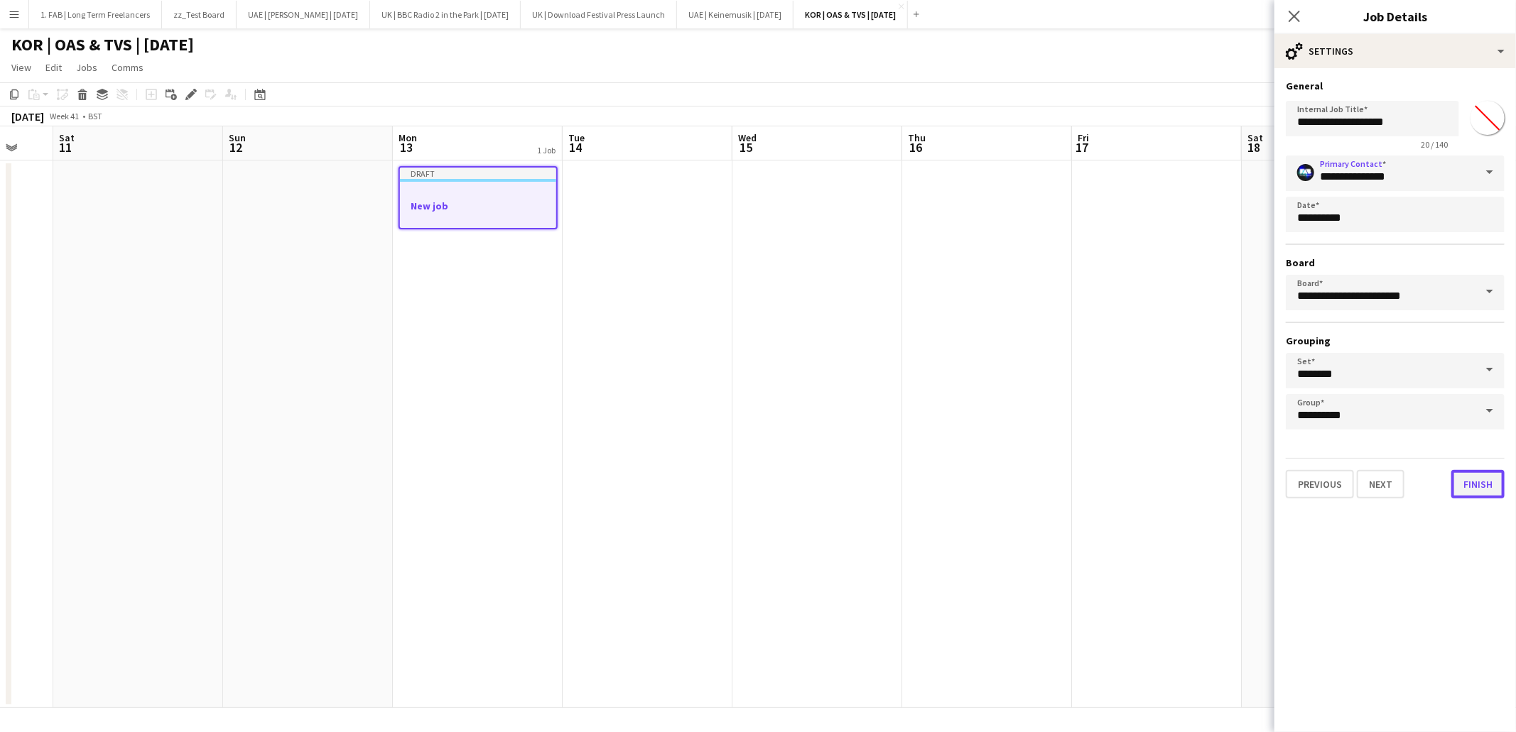
click at [1481, 481] on button "Finish" at bounding box center [1477, 484] width 53 height 28
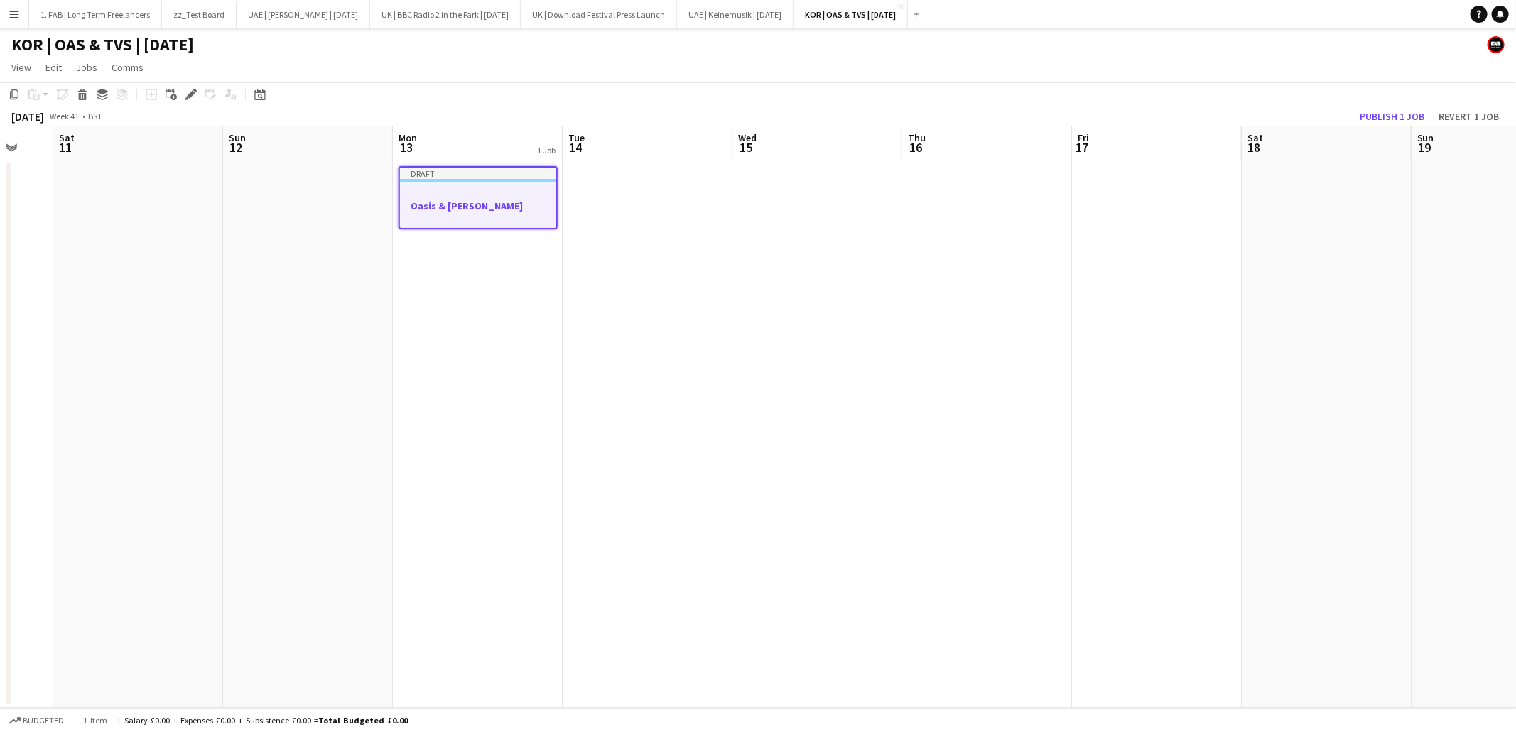
click at [487, 193] on div at bounding box center [478, 193] width 156 height 11
click at [502, 193] on div at bounding box center [477, 191] width 159 height 11
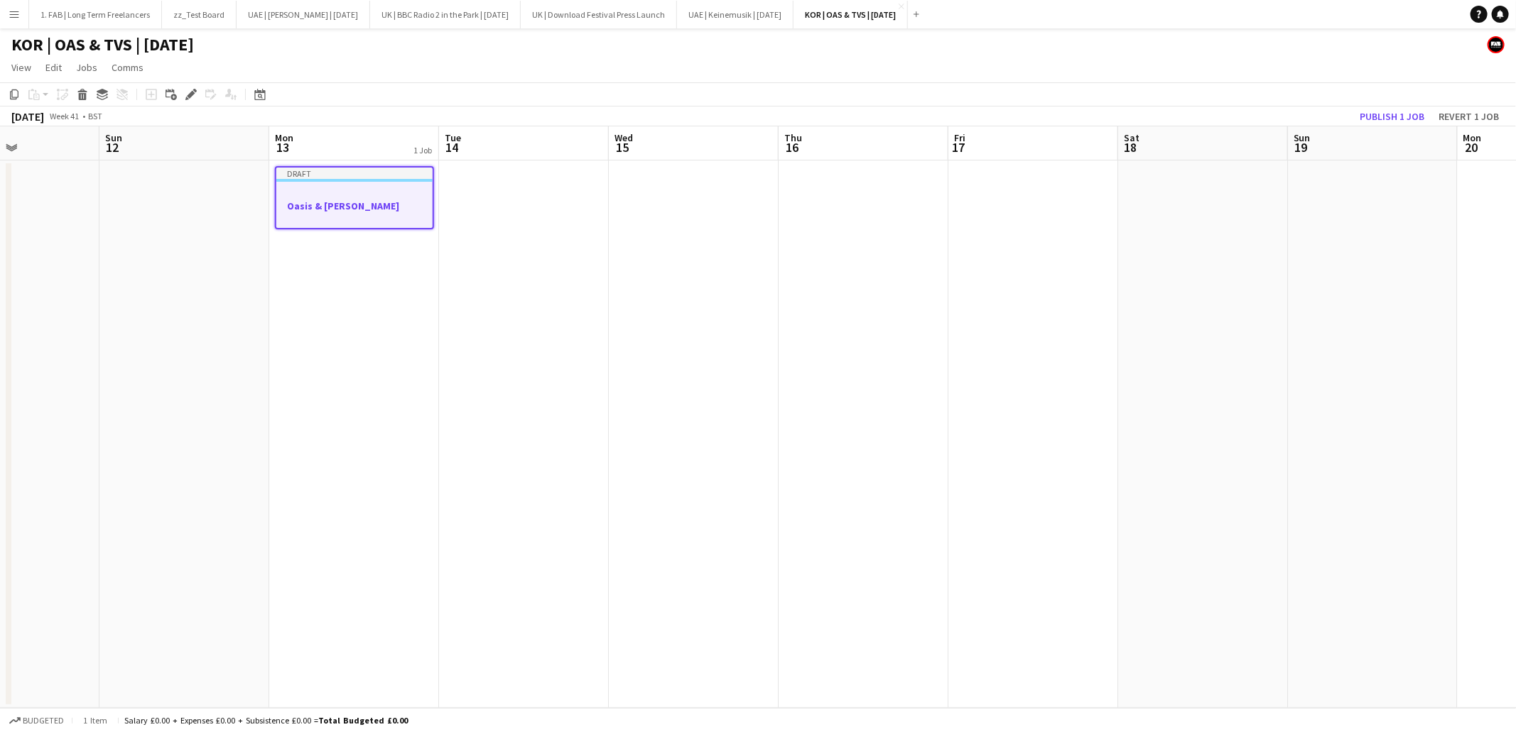
click at [1008, 198] on app-date-cell at bounding box center [1033, 435] width 170 height 548
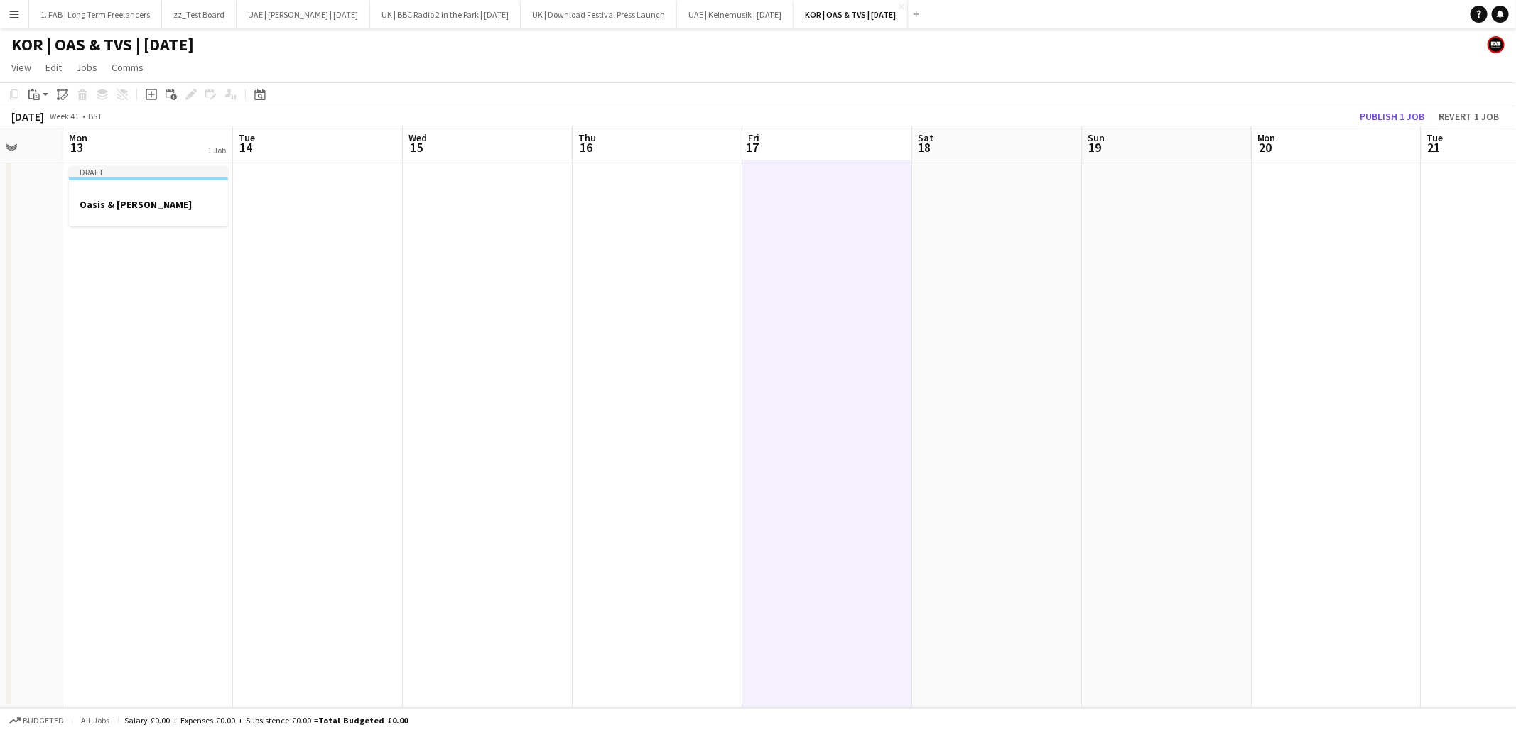
scroll to position [0, 445]
click at [837, 198] on h3 "Oasis & Travis Scott" at bounding box center [828, 204] width 159 height 13
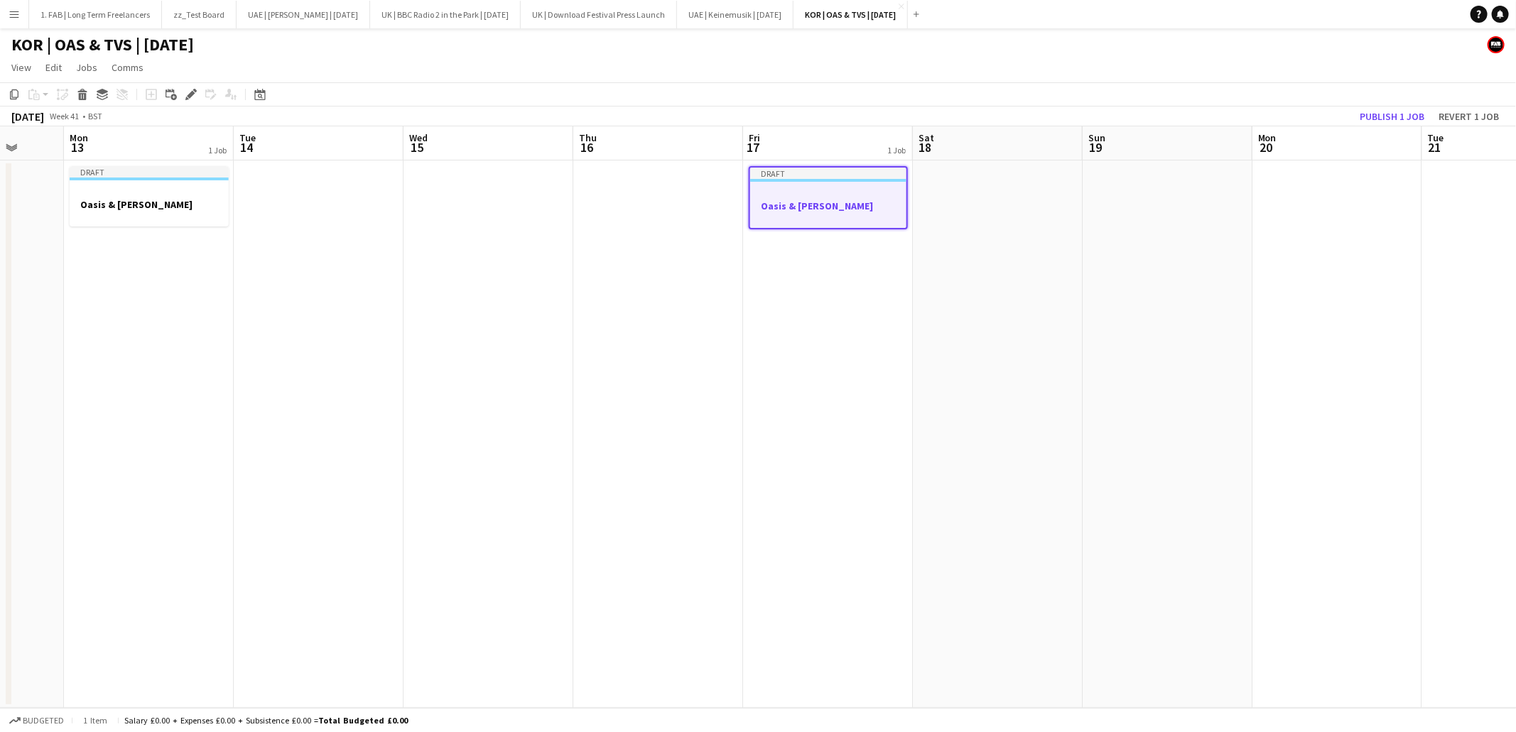
click at [949, 196] on app-date-cell at bounding box center [998, 435] width 170 height 548
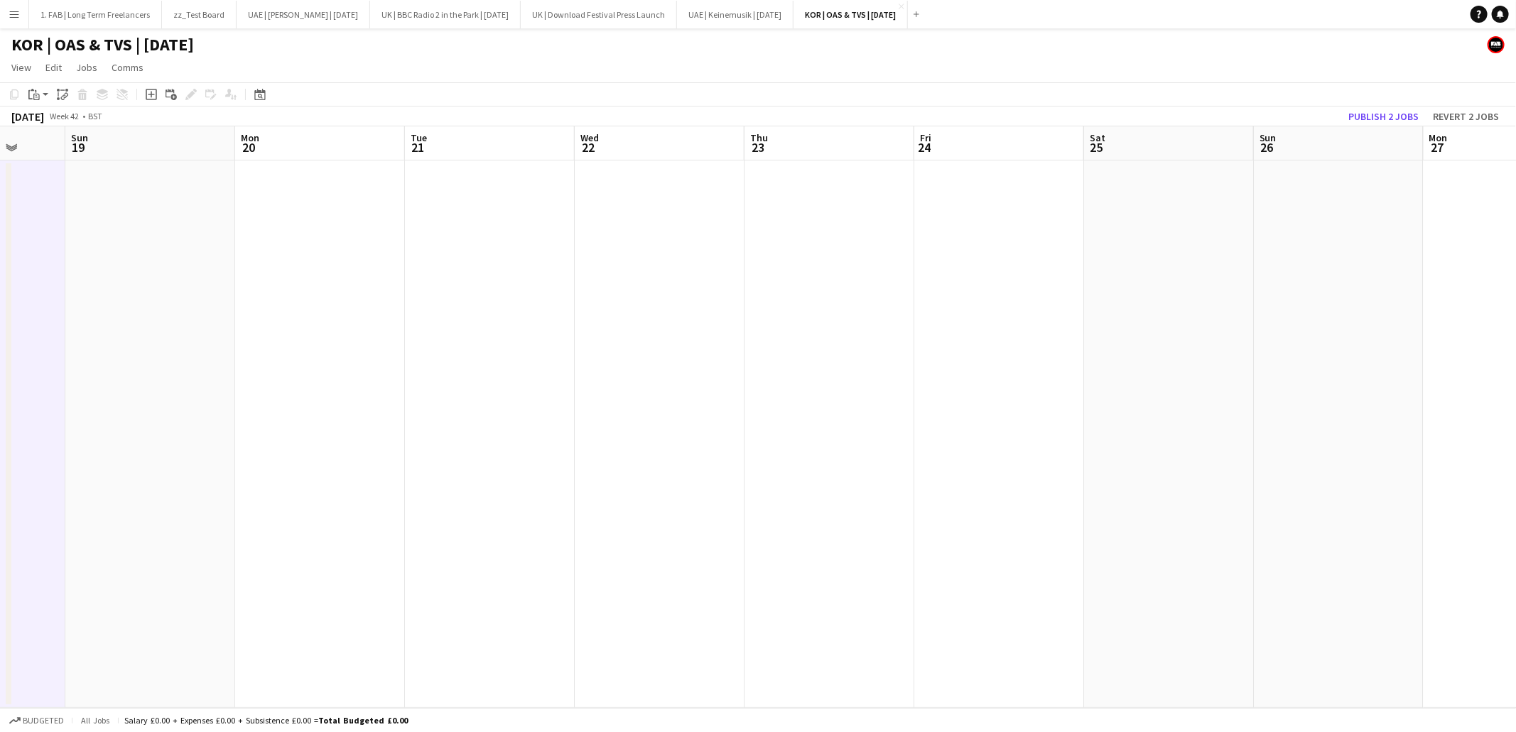
scroll to position [0, 519]
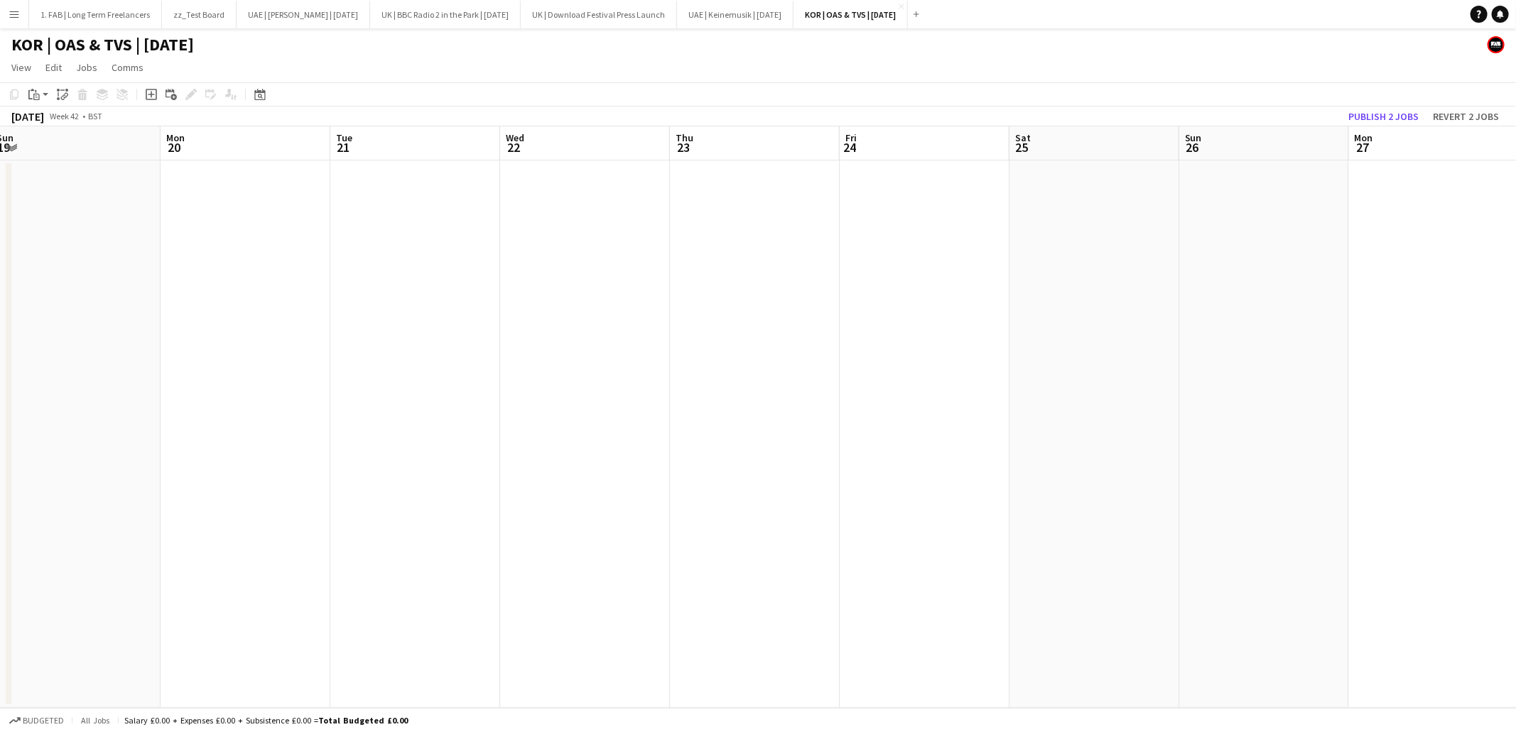
click at [1414, 199] on app-date-cell at bounding box center [1434, 435] width 170 height 548
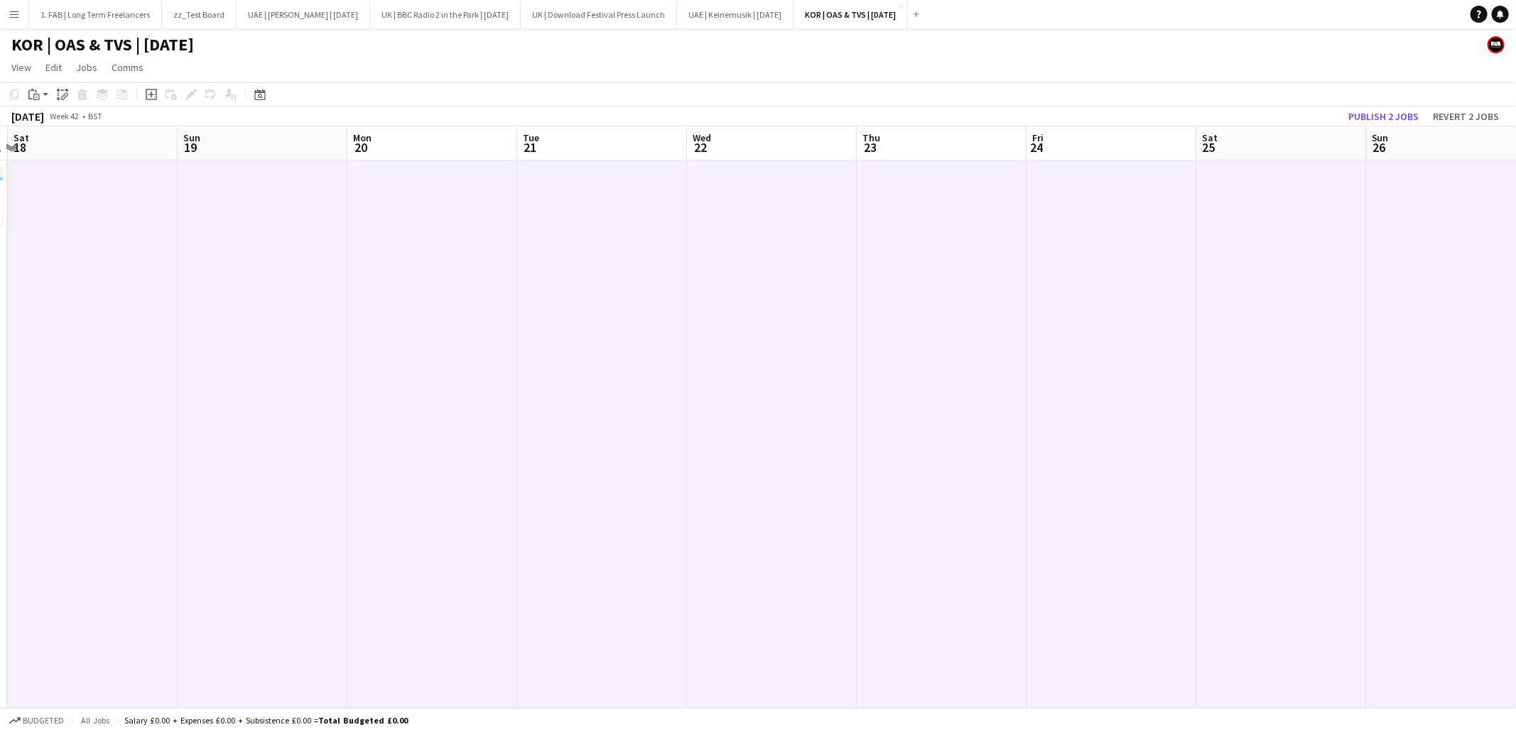
scroll to position [0, 367]
click at [65, 96] on icon "Paste linked Job" at bounding box center [62, 94] width 11 height 11
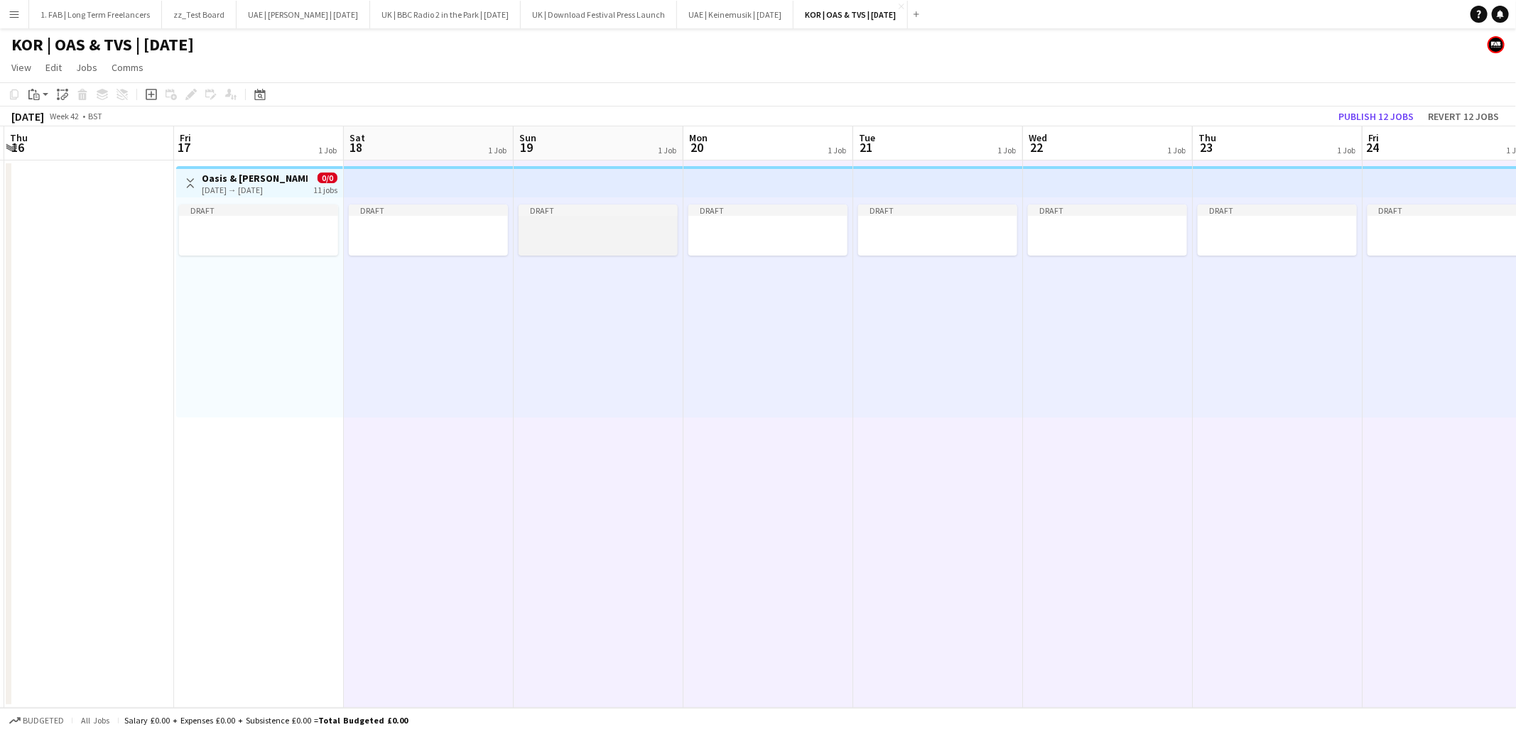
scroll to position [0, 423]
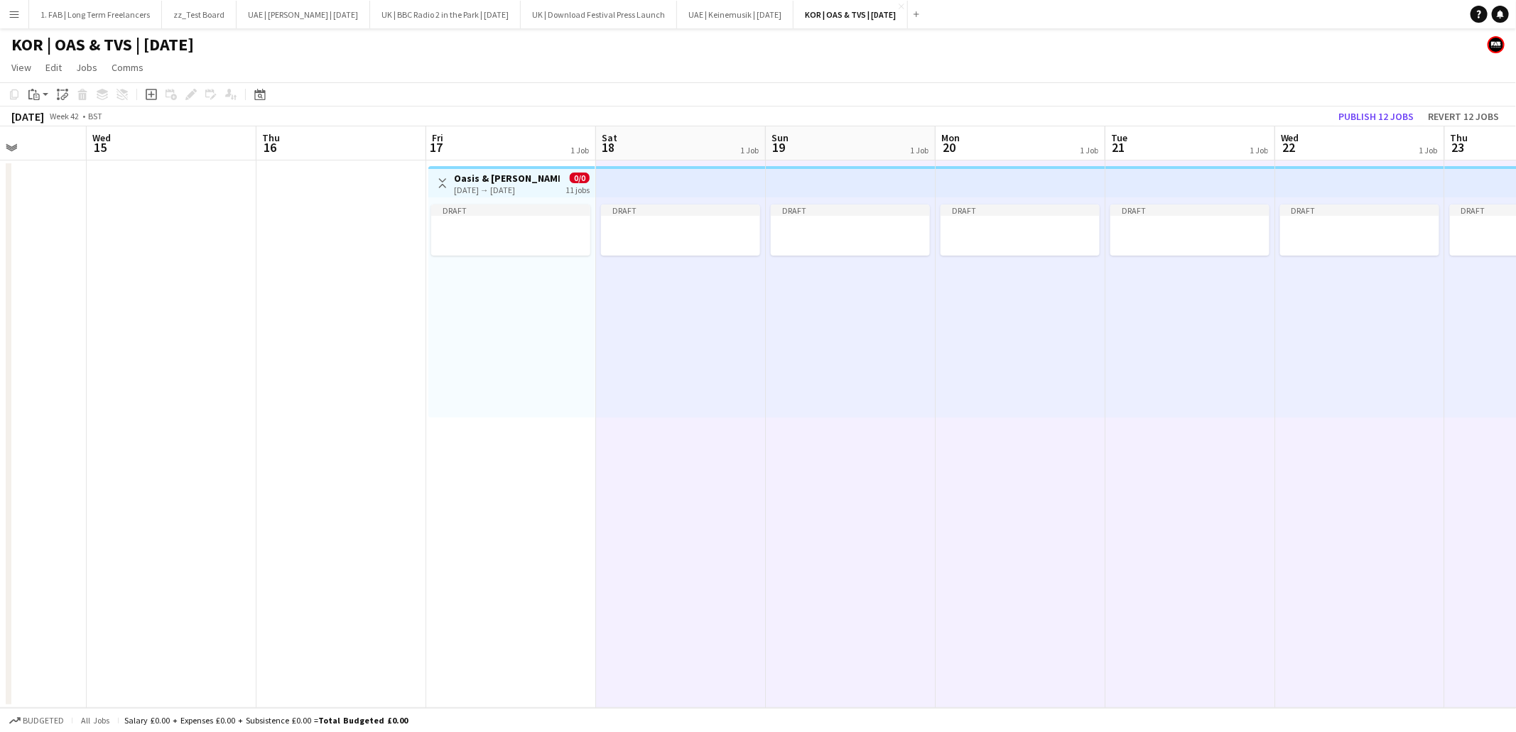
click at [528, 472] on app-date-cell "Toggle View Oasis & Travis Scott 17-10-2025 → 27-10-2025 0/0 11 jobs Draft" at bounding box center [511, 435] width 170 height 548
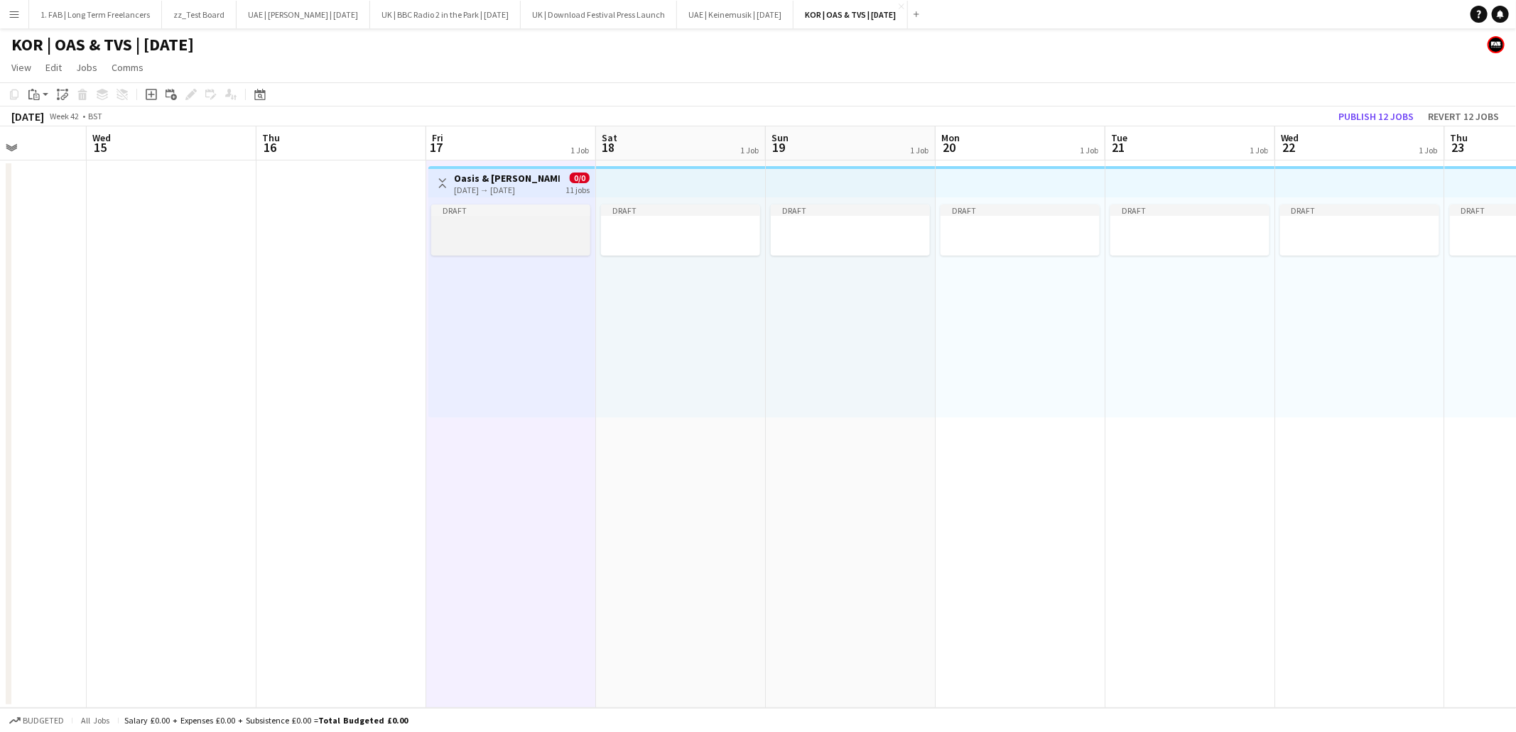
click at [536, 224] on div at bounding box center [510, 227] width 159 height 11
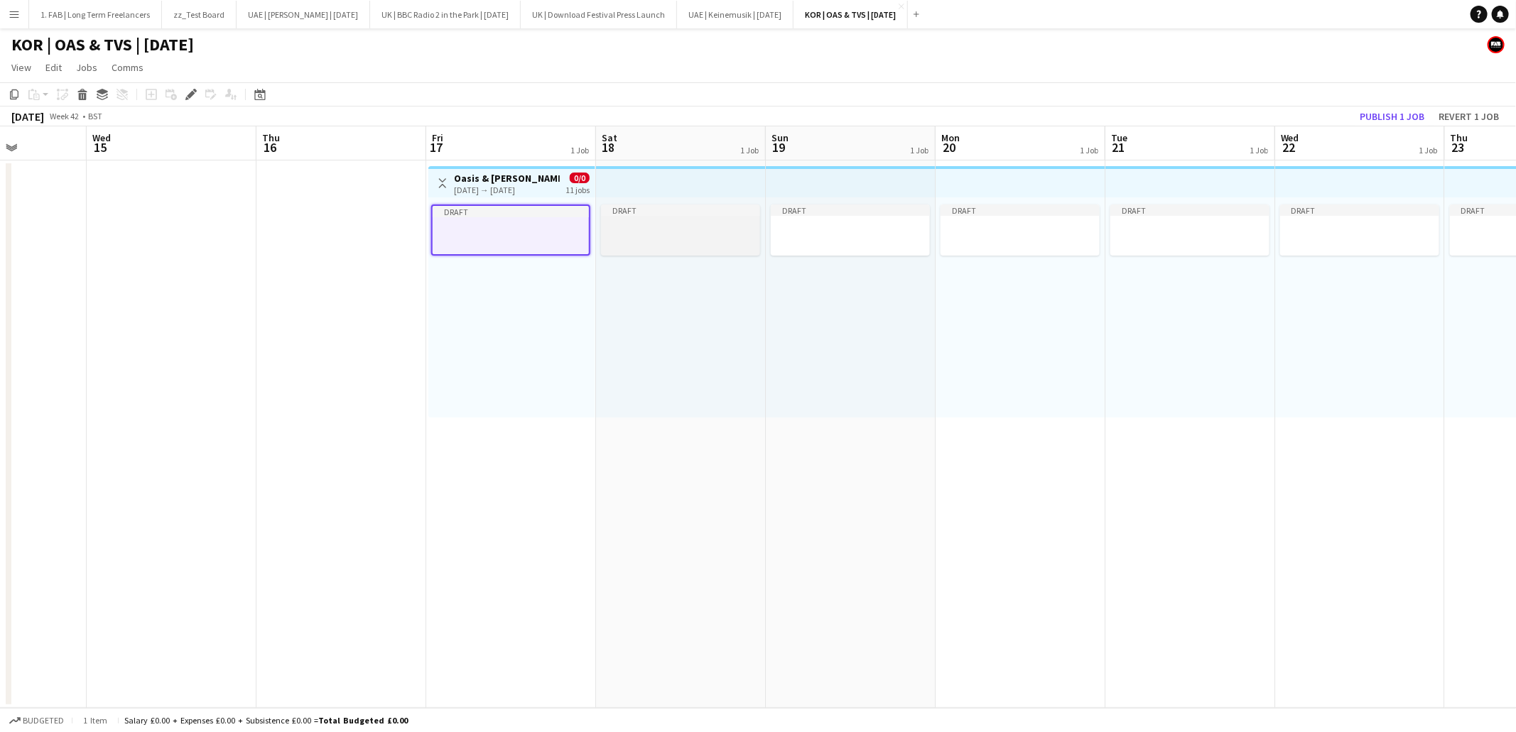
drag, startPoint x: 629, startPoint y: 226, endPoint x: 698, endPoint y: 232, distance: 69.2
click at [629, 226] on div at bounding box center [680, 227] width 159 height 11
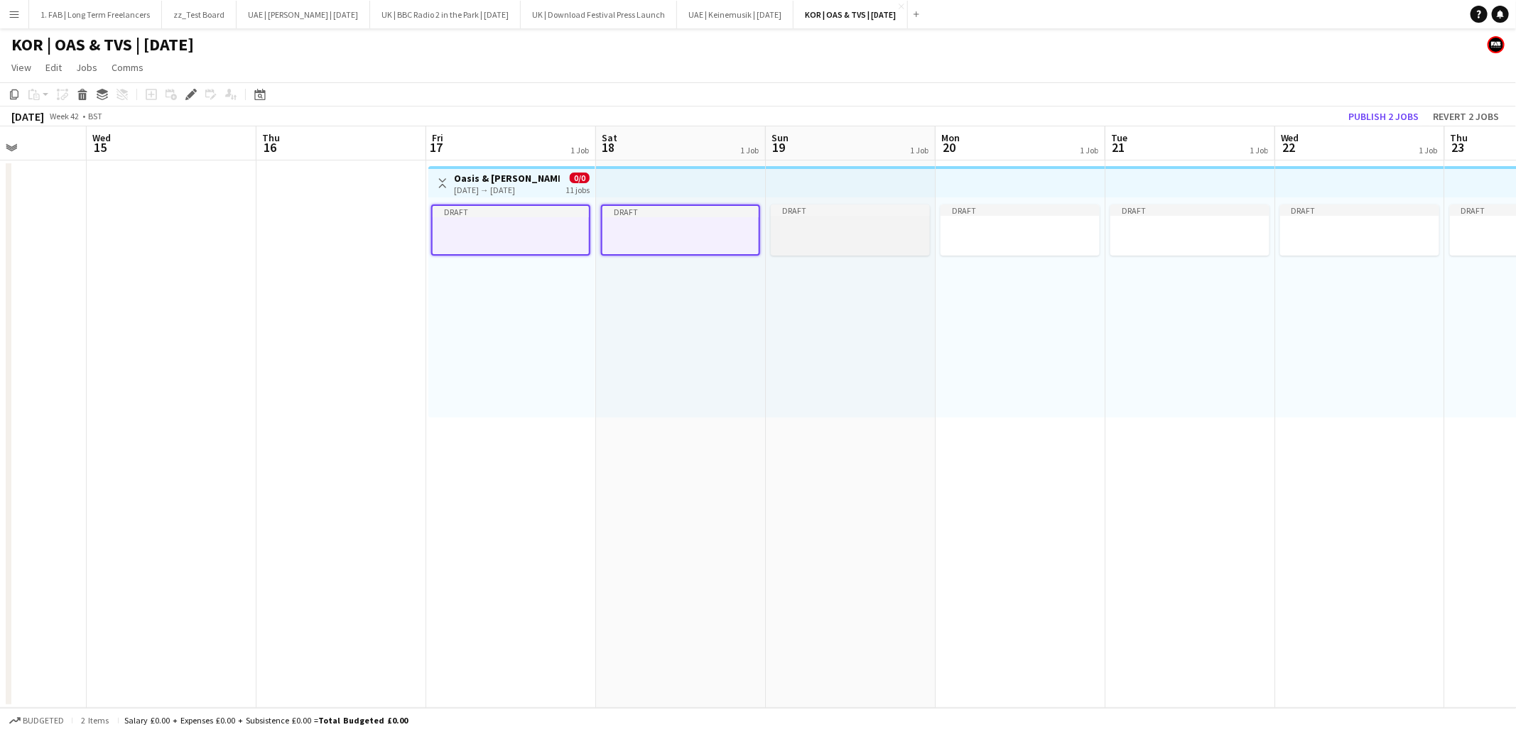
click at [821, 237] on div at bounding box center [850, 239] width 159 height 11
click at [516, 180] on h3 "Oasis & Travis Scott" at bounding box center [507, 178] width 106 height 13
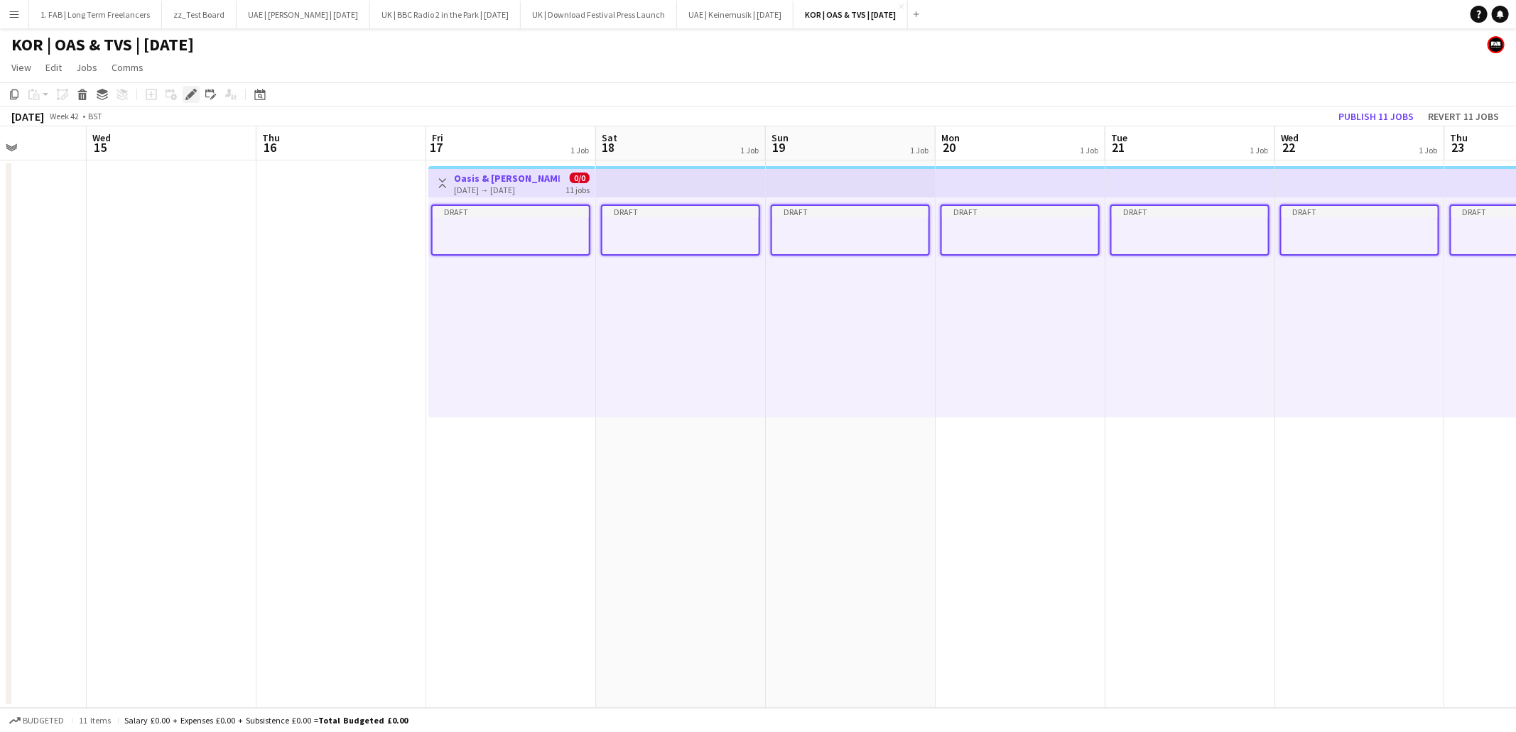
click at [188, 94] on icon at bounding box center [191, 95] width 8 height 8
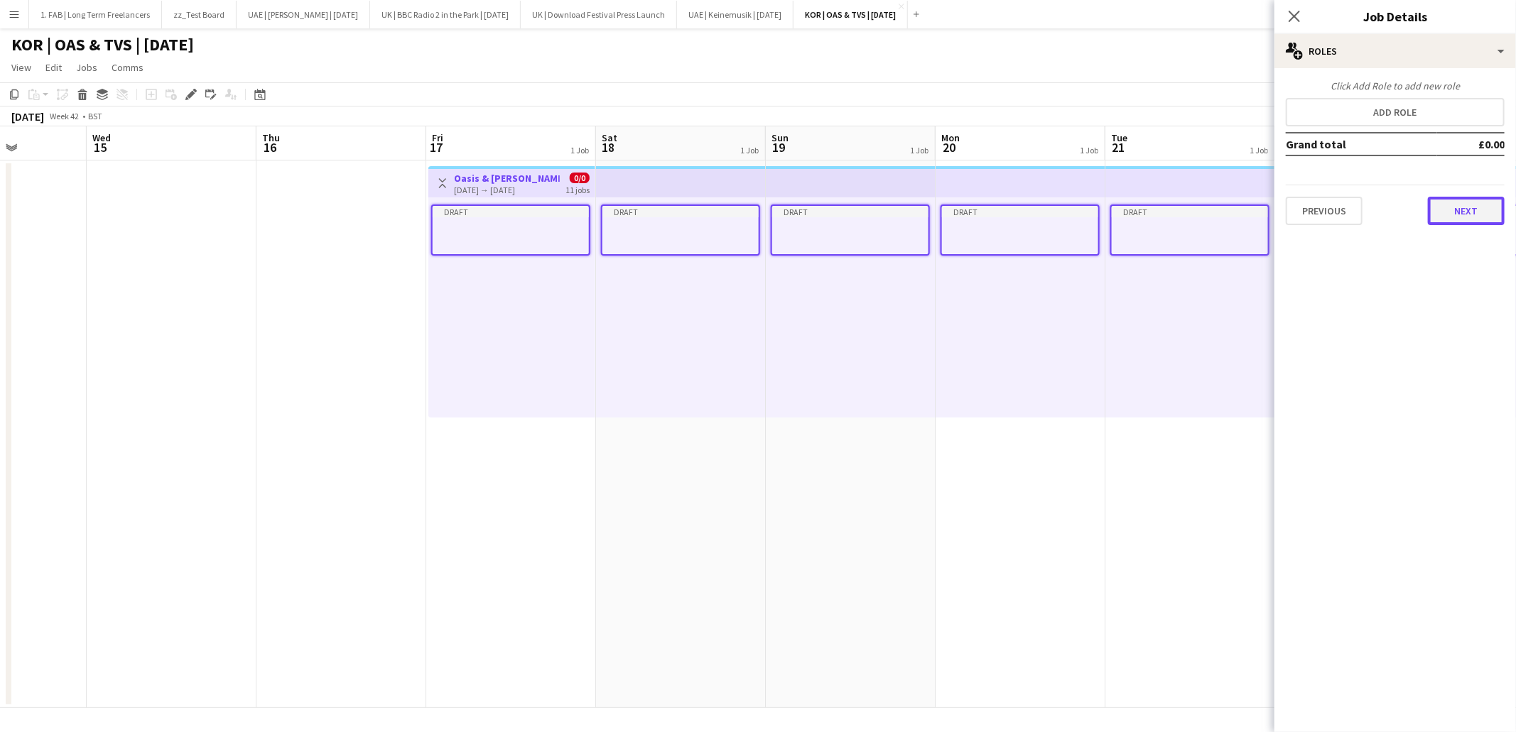
click at [1432, 197] on button "Next" at bounding box center [1466, 211] width 77 height 28
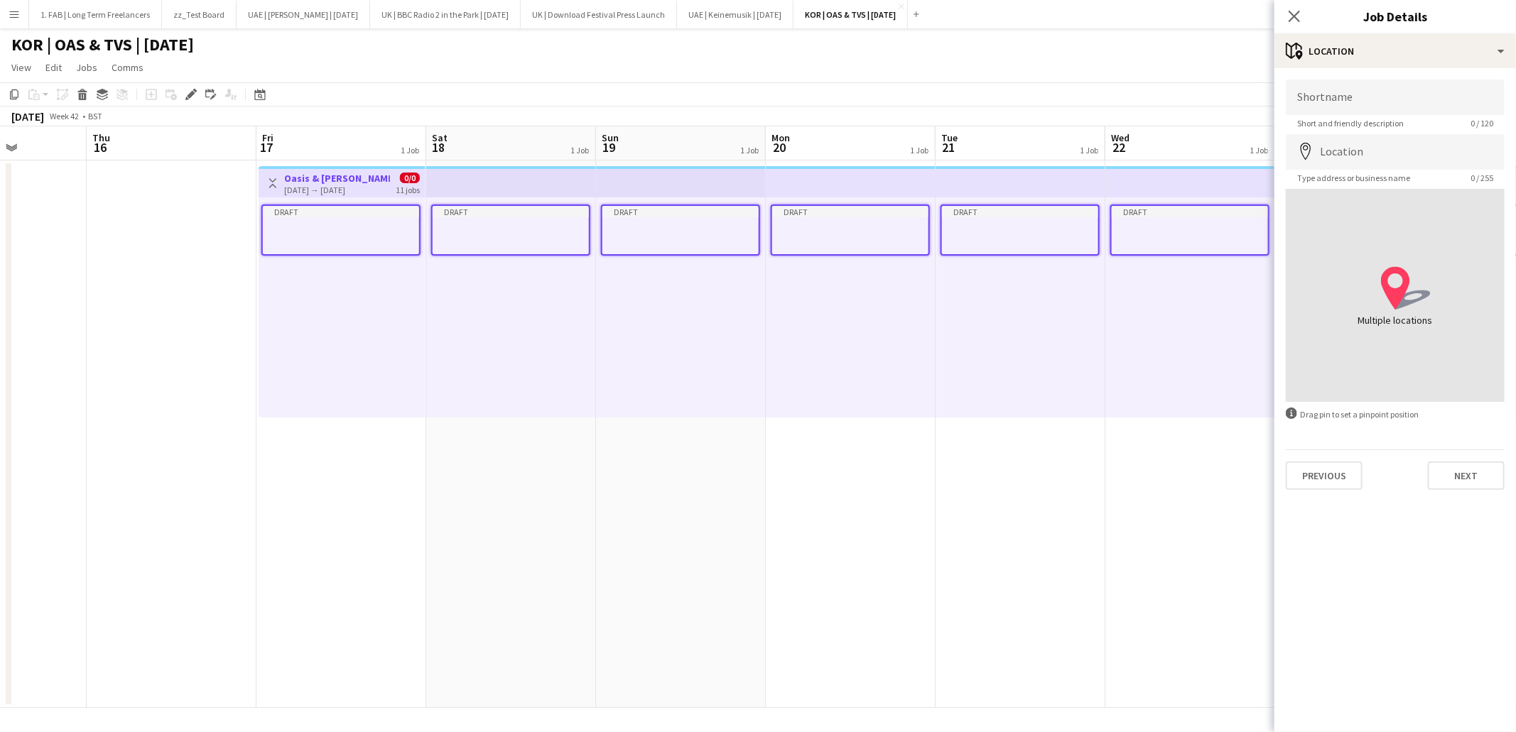
scroll to position [0, 520]
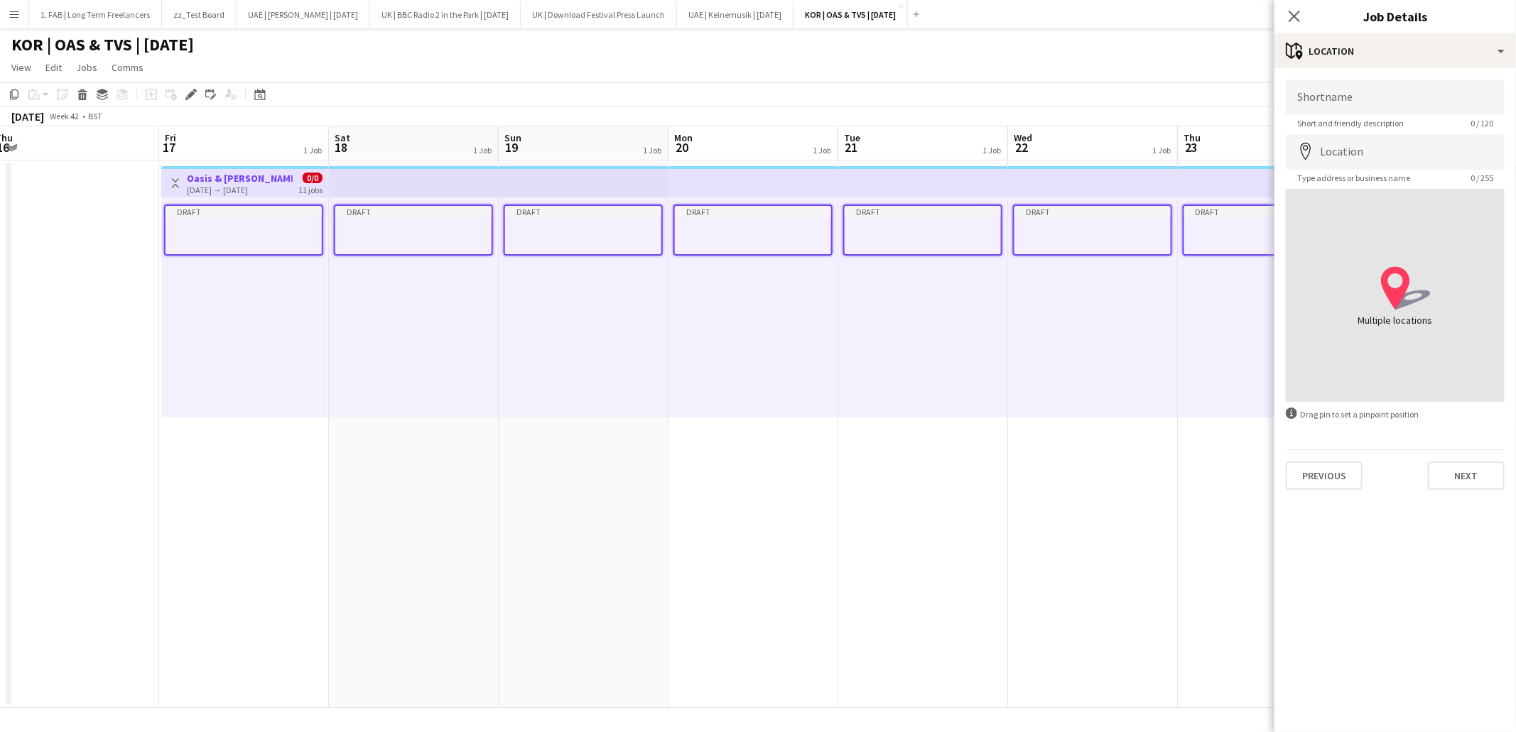
click at [247, 217] on app-job-card "Draft" at bounding box center [243, 230] width 159 height 51
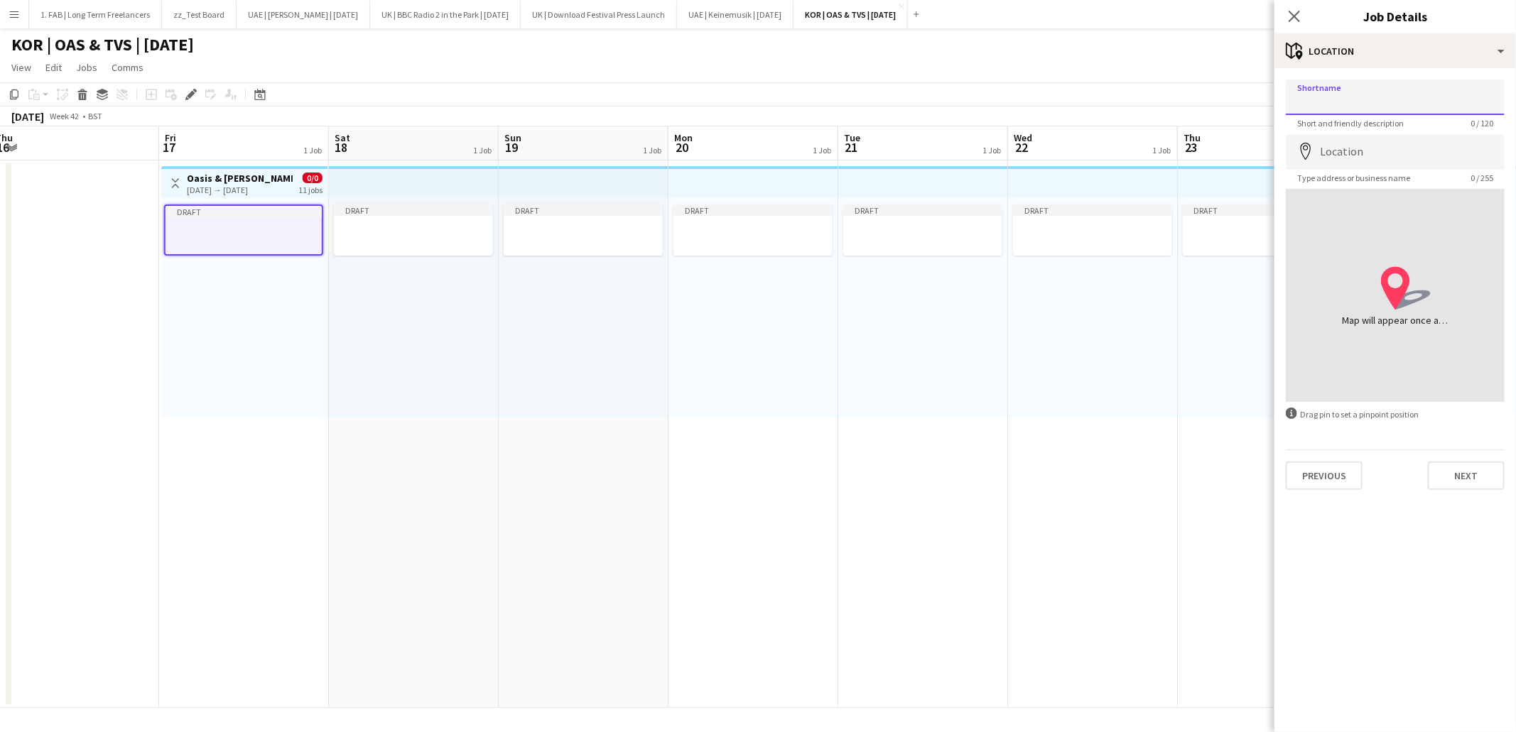
click at [1314, 94] on input "Shortname" at bounding box center [1395, 98] width 219 height 36
type input "**********"
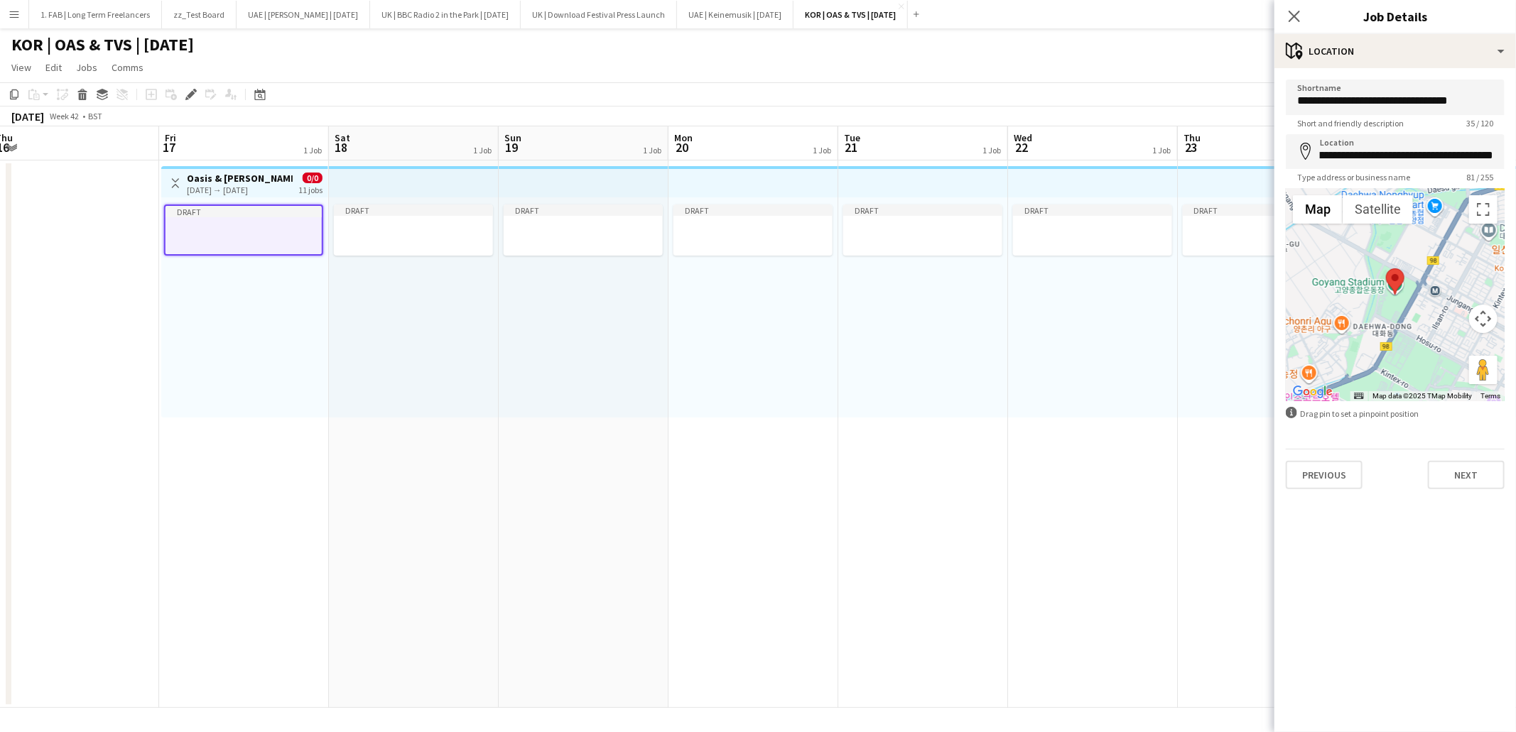
scroll to position [0, 229]
click at [1465, 470] on button "Next" at bounding box center [1466, 475] width 77 height 28
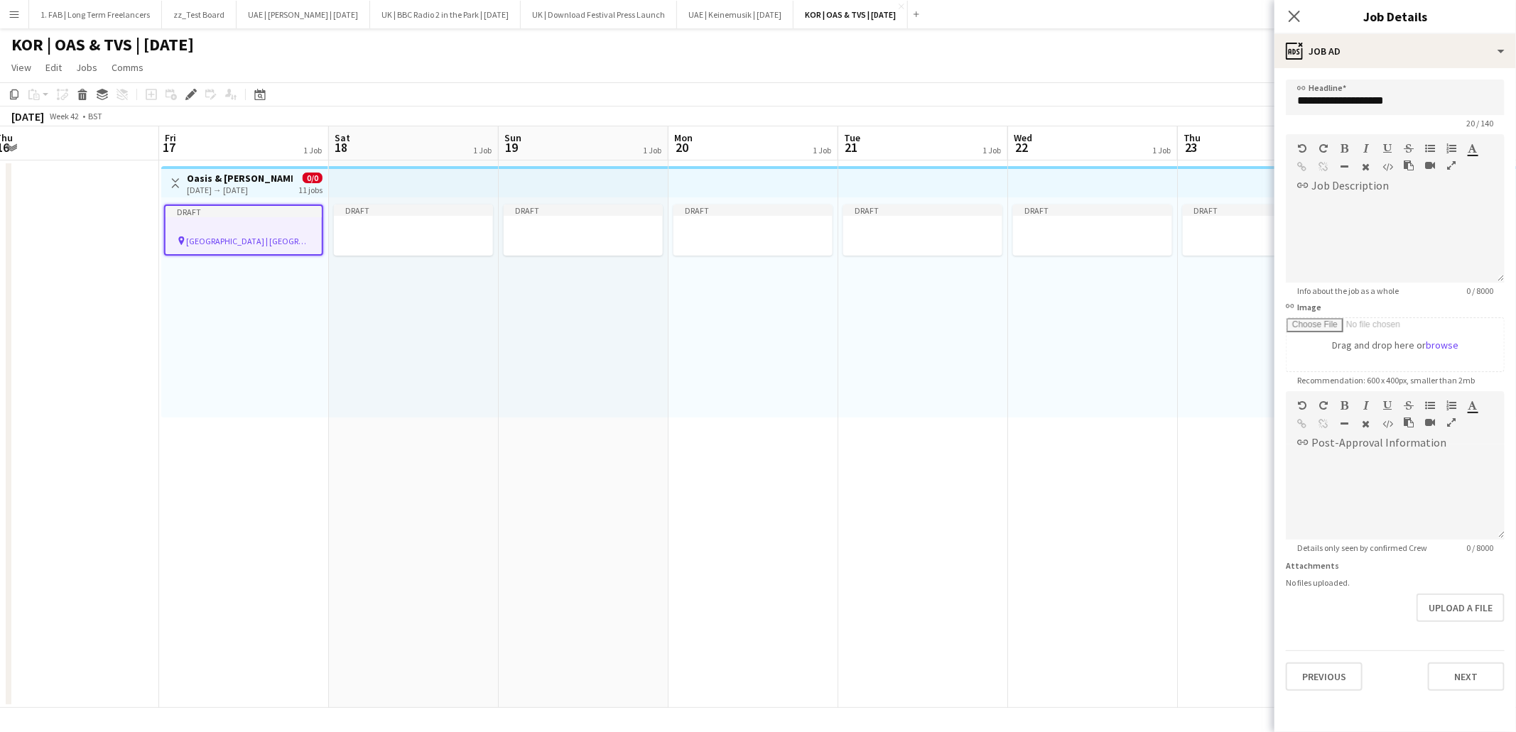
click at [283, 187] on div "Toggle View Oasis & Travis Scott 17-10-2025 → 27-10-2025 0/0 11 jobs" at bounding box center [245, 183] width 156 height 24
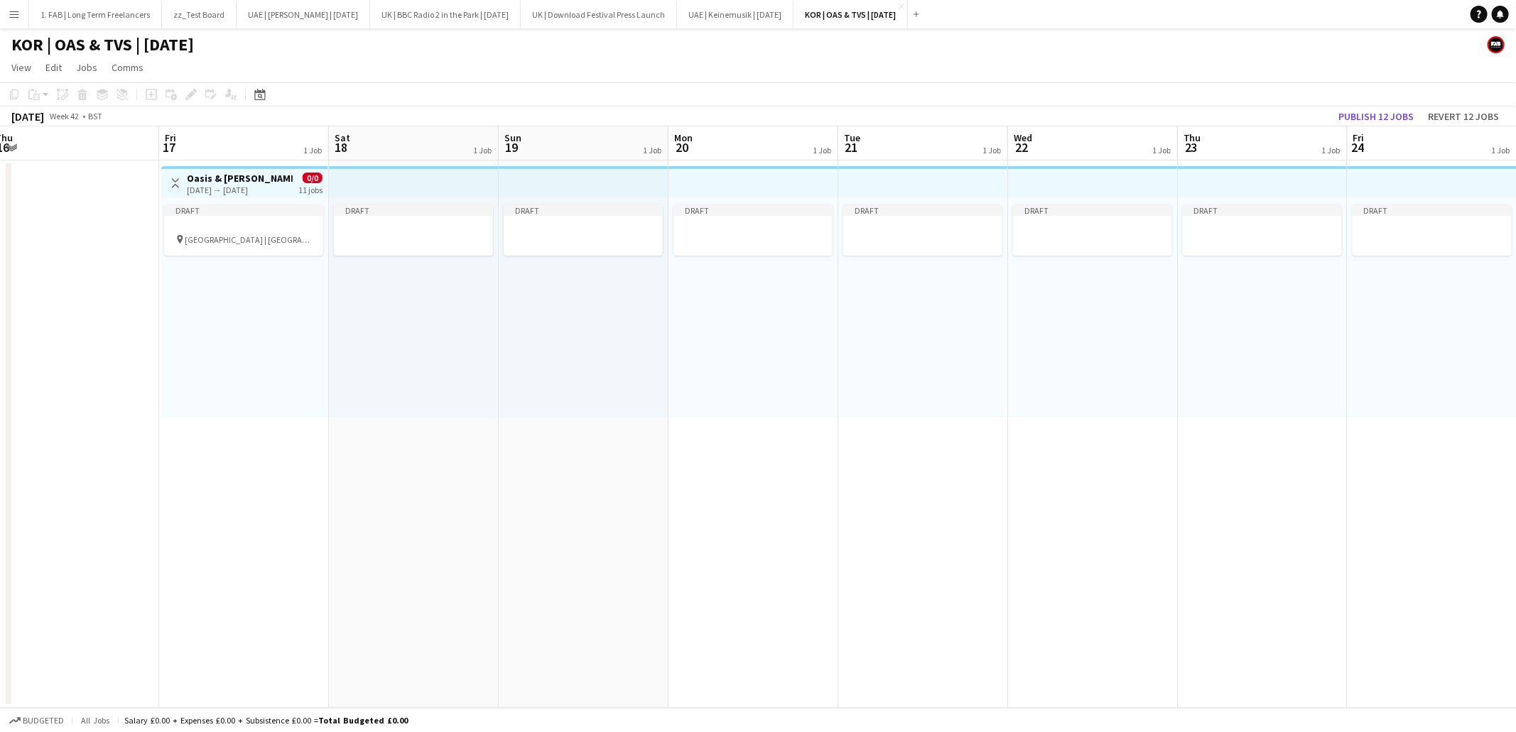
click at [283, 187] on div "Toggle View Oasis & Travis Scott 17-10-2025 → 27-10-2025 0/0 11 jobs" at bounding box center [245, 183] width 156 height 24
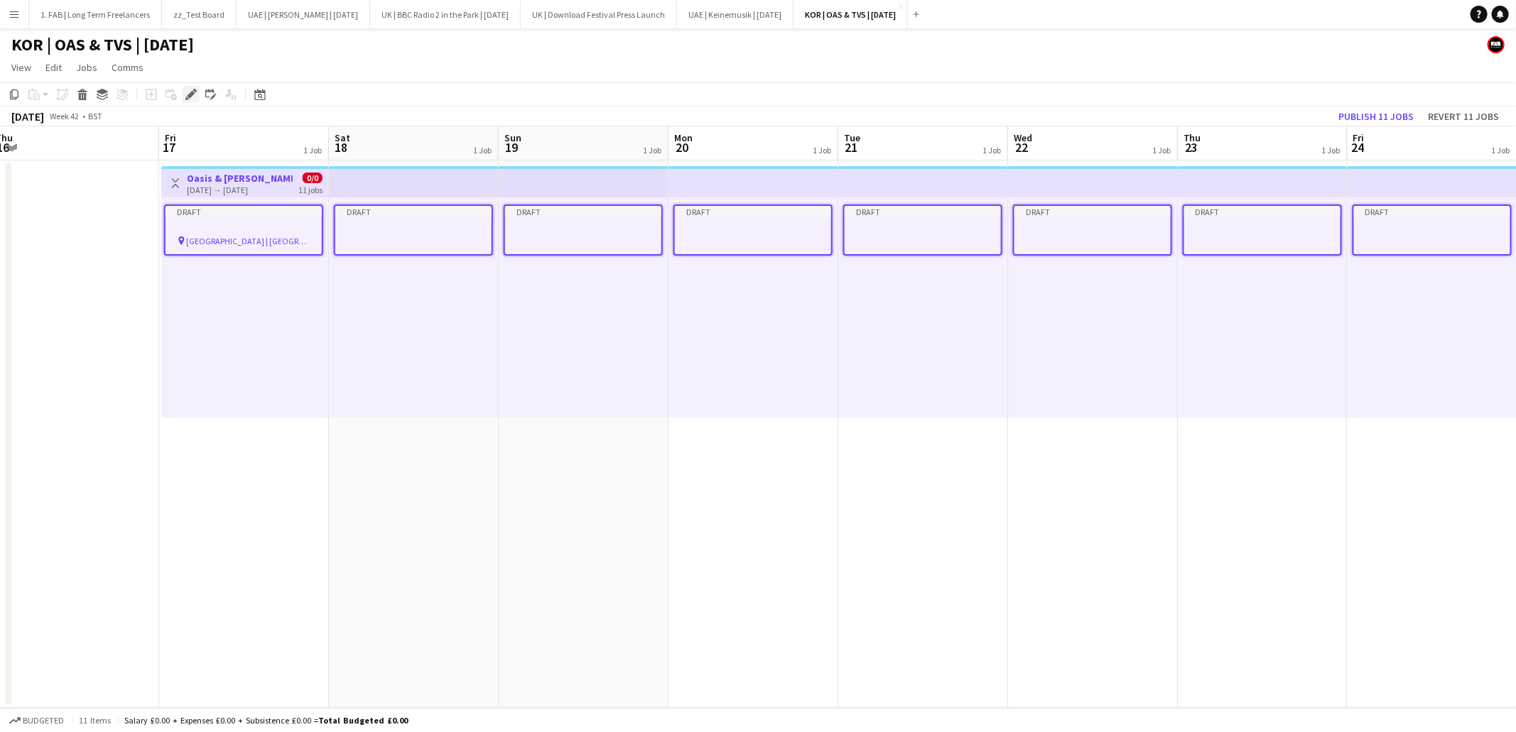
click at [187, 94] on icon "Edit" at bounding box center [190, 94] width 11 height 11
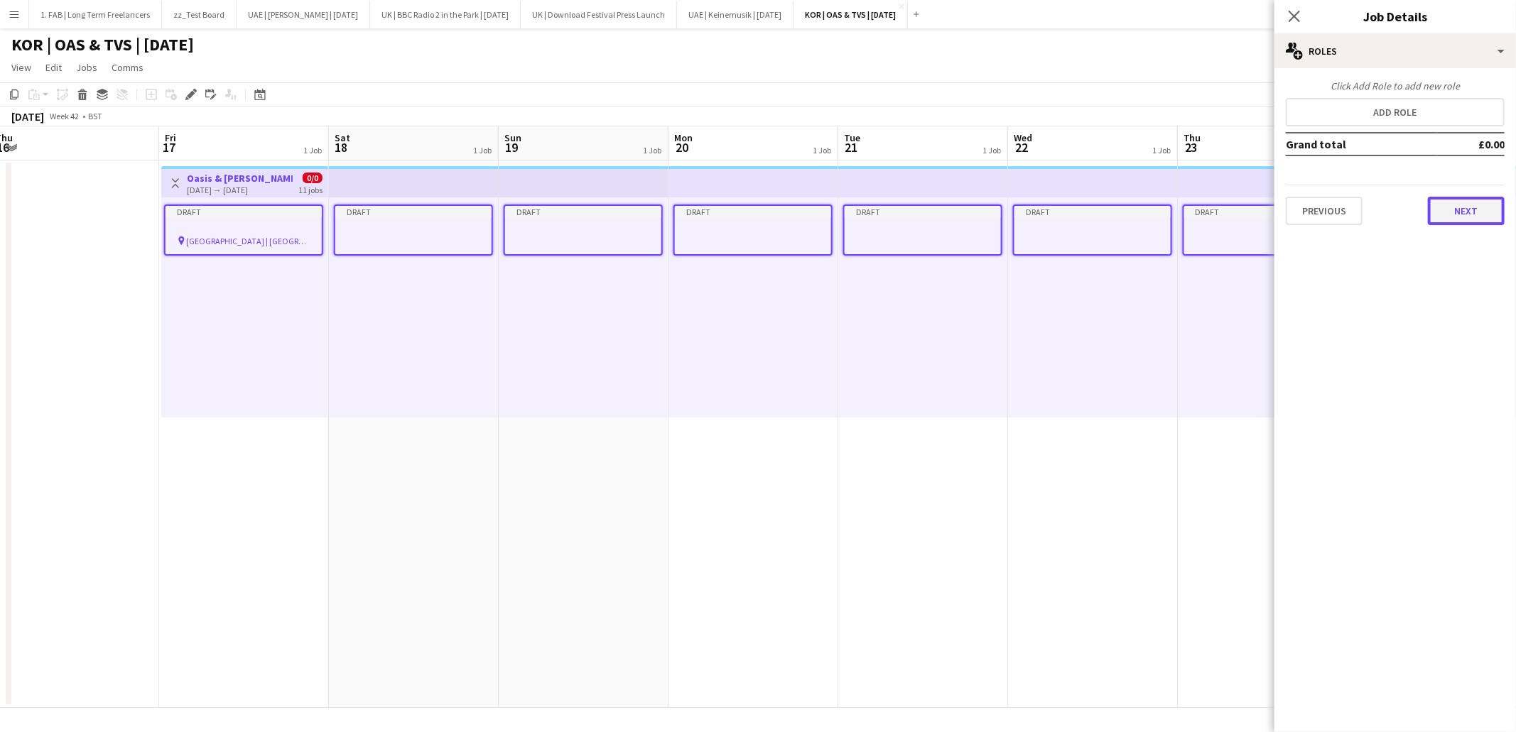
click at [1453, 213] on button "Next" at bounding box center [1466, 211] width 77 height 28
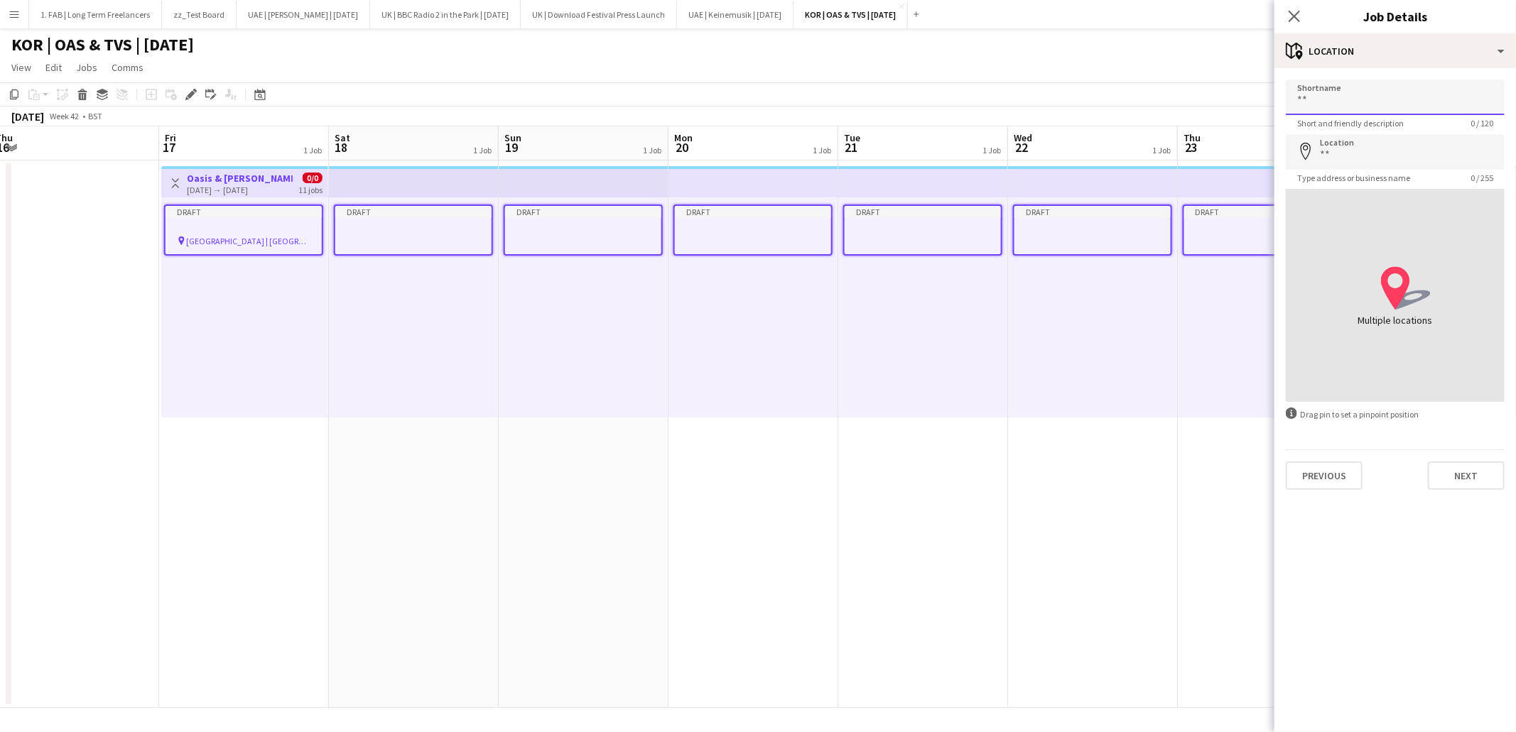
click at [1379, 106] on input "Shortname" at bounding box center [1395, 98] width 219 height 36
type input "**********"
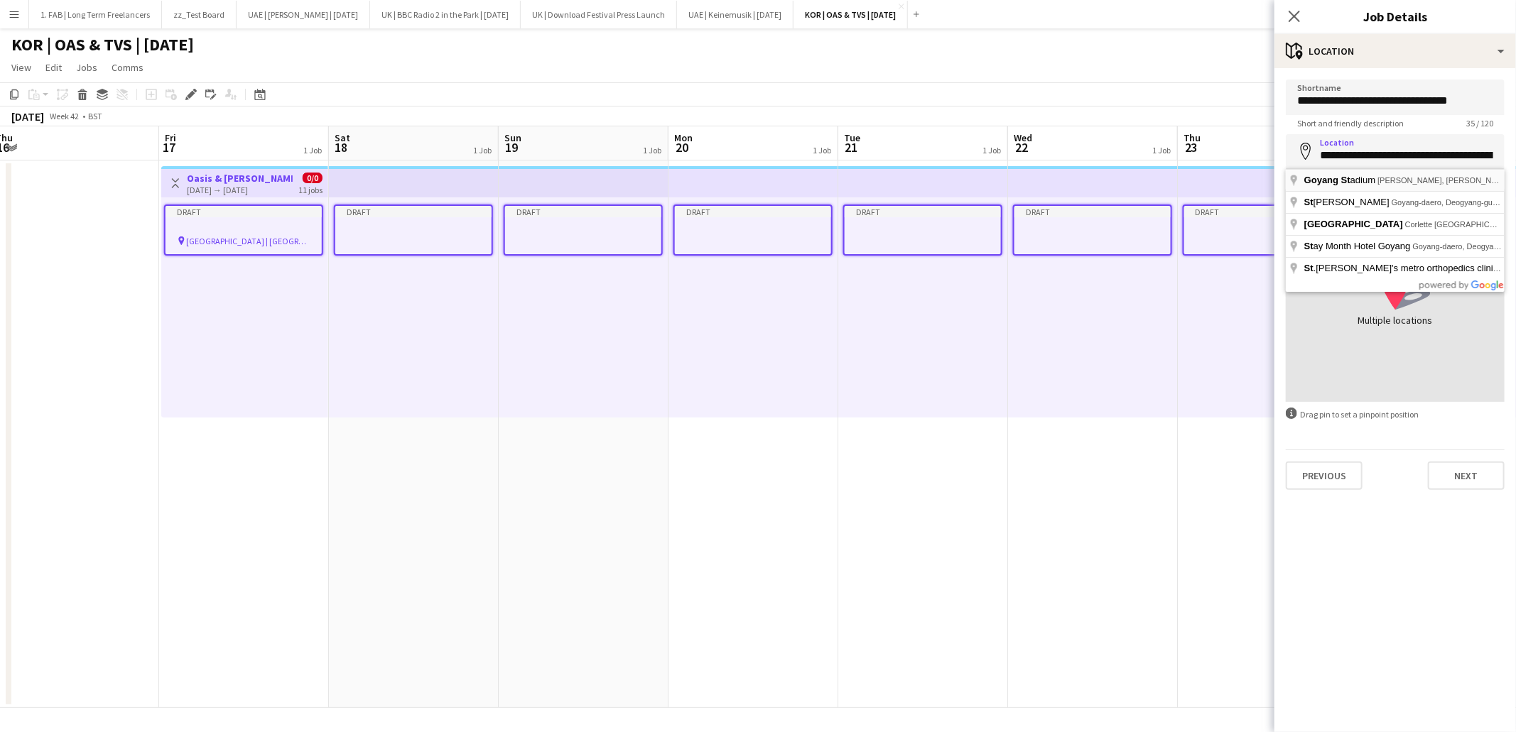
type input "**********"
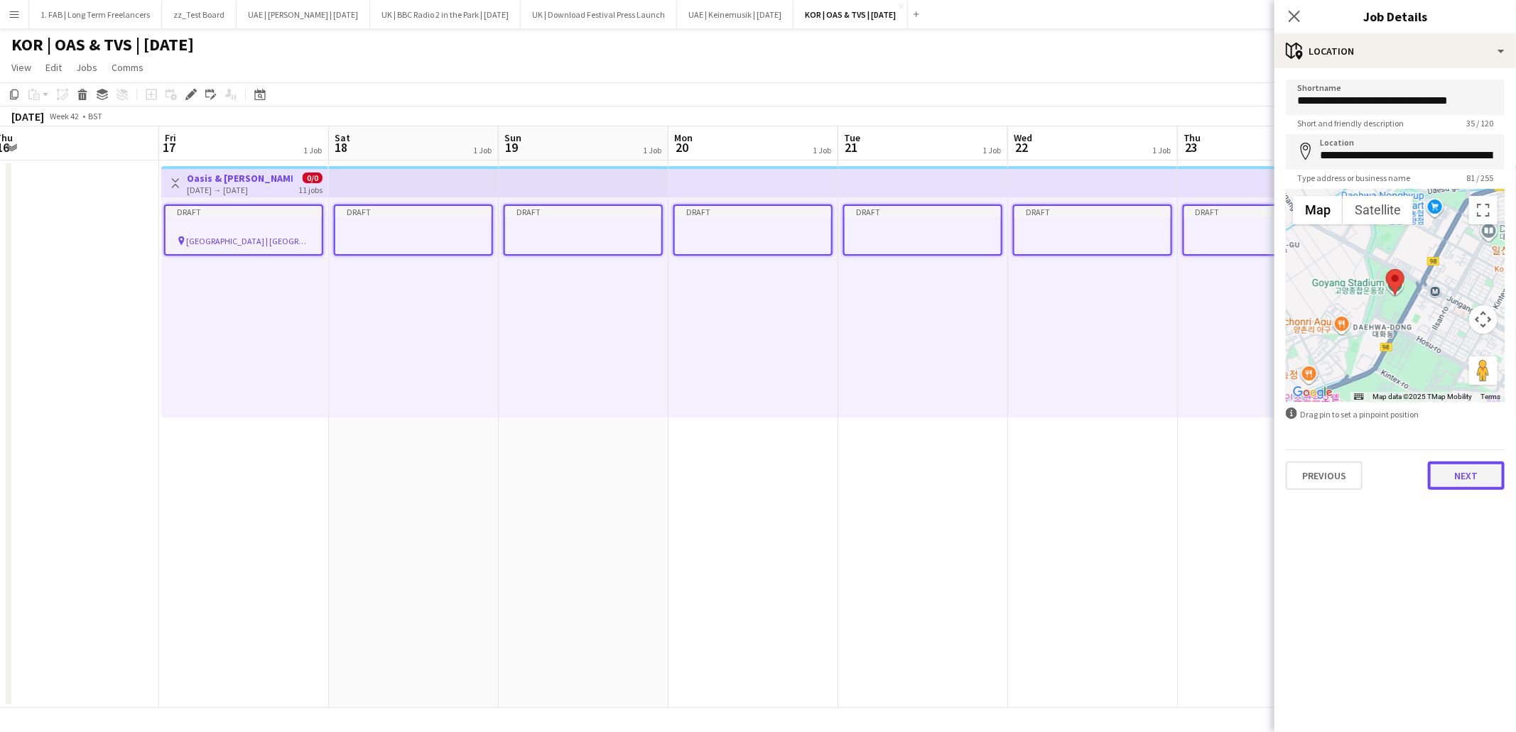
click at [1459, 475] on button "Next" at bounding box center [1466, 476] width 77 height 28
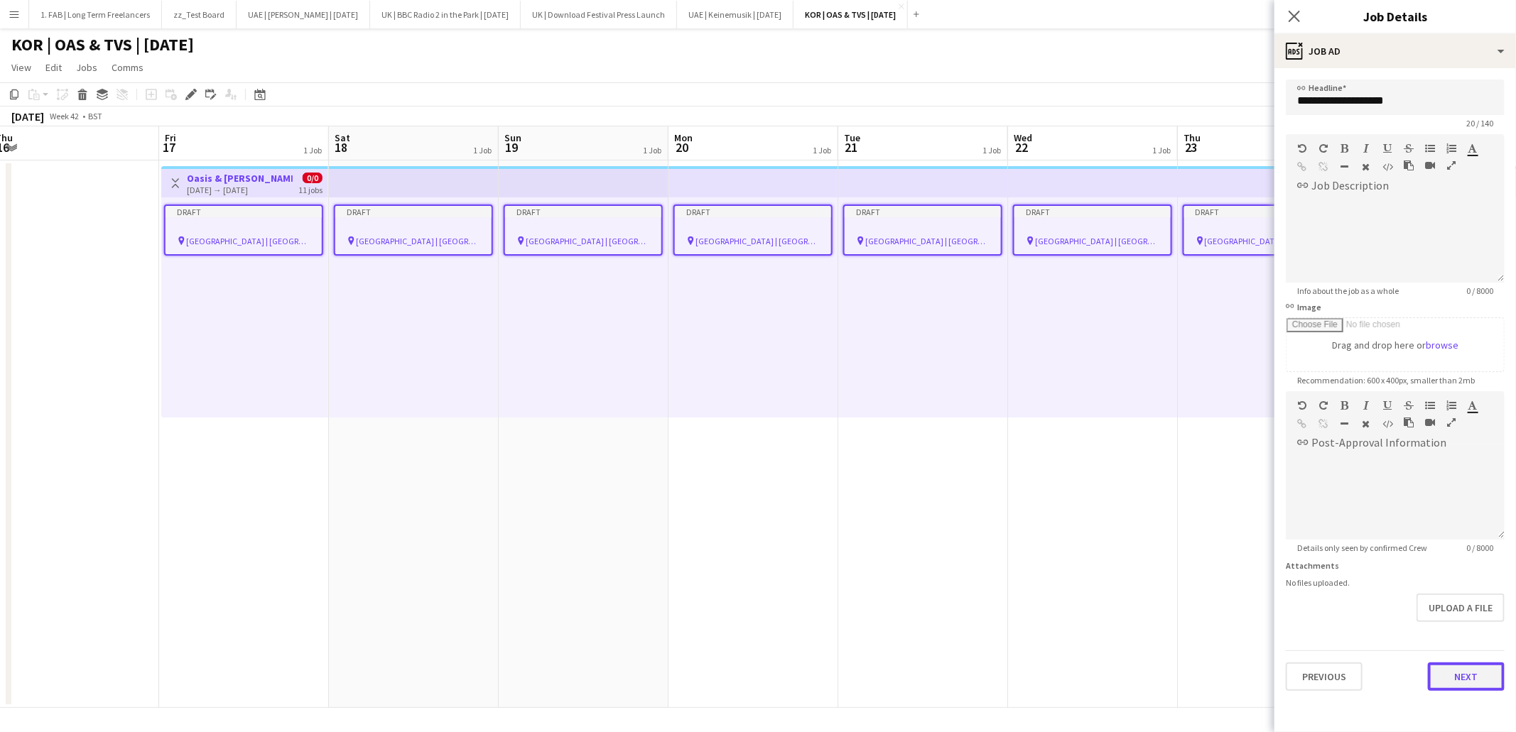
click at [1456, 678] on button "Next" at bounding box center [1466, 677] width 77 height 28
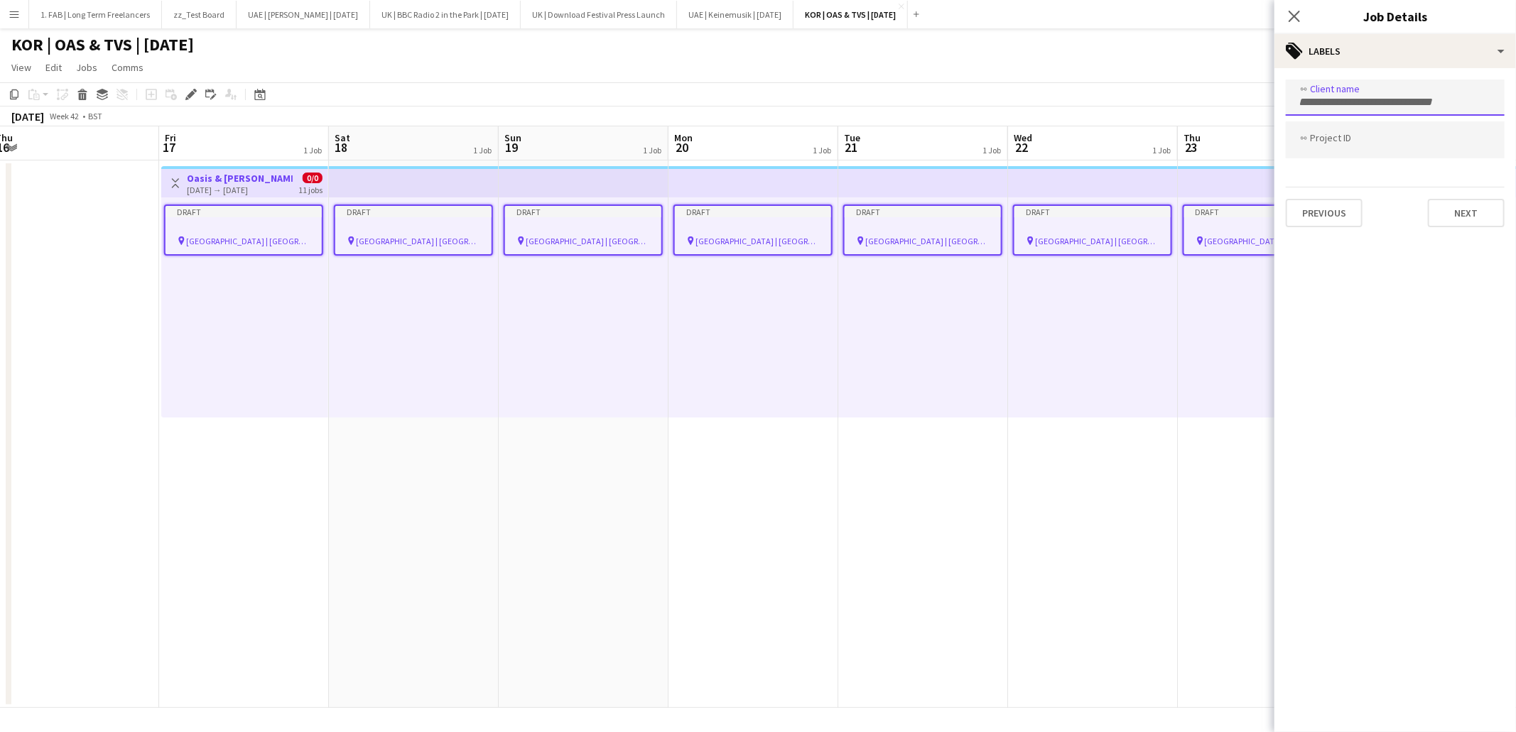
click at [1352, 91] on div at bounding box center [1395, 98] width 219 height 36
type input "*"
type input "**********"
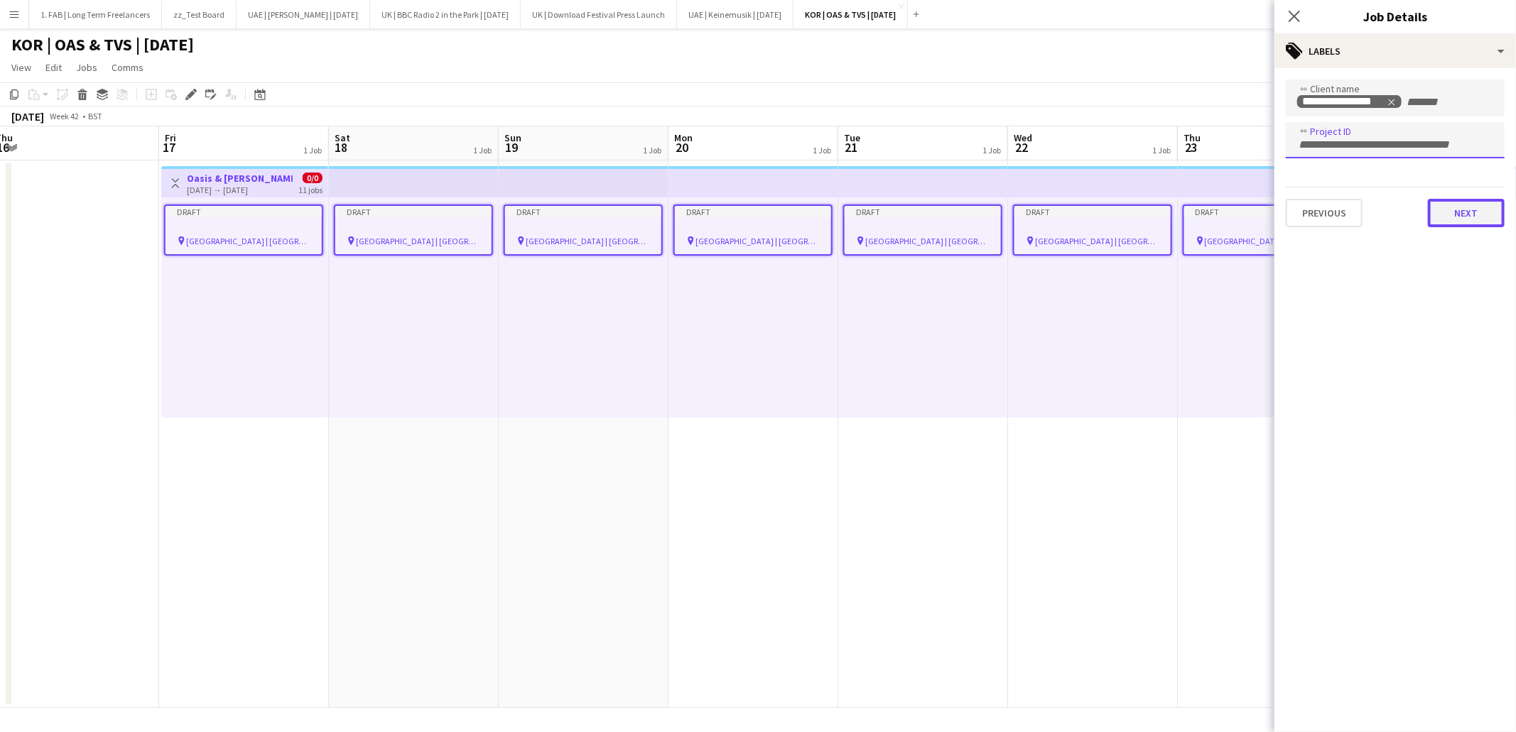
click at [1441, 215] on button "Next" at bounding box center [1466, 213] width 77 height 28
type input "*******"
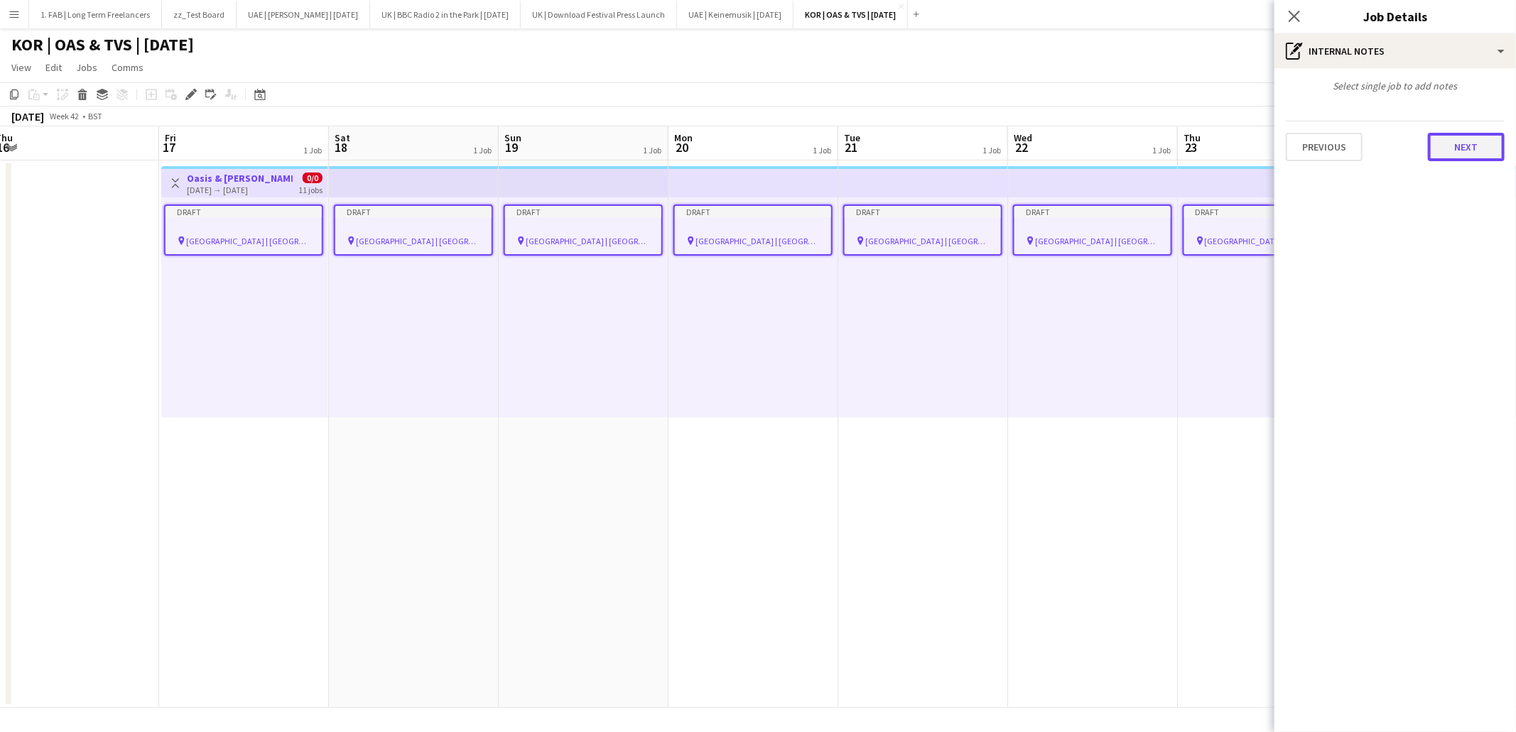
click at [1468, 151] on button "Next" at bounding box center [1466, 147] width 77 height 28
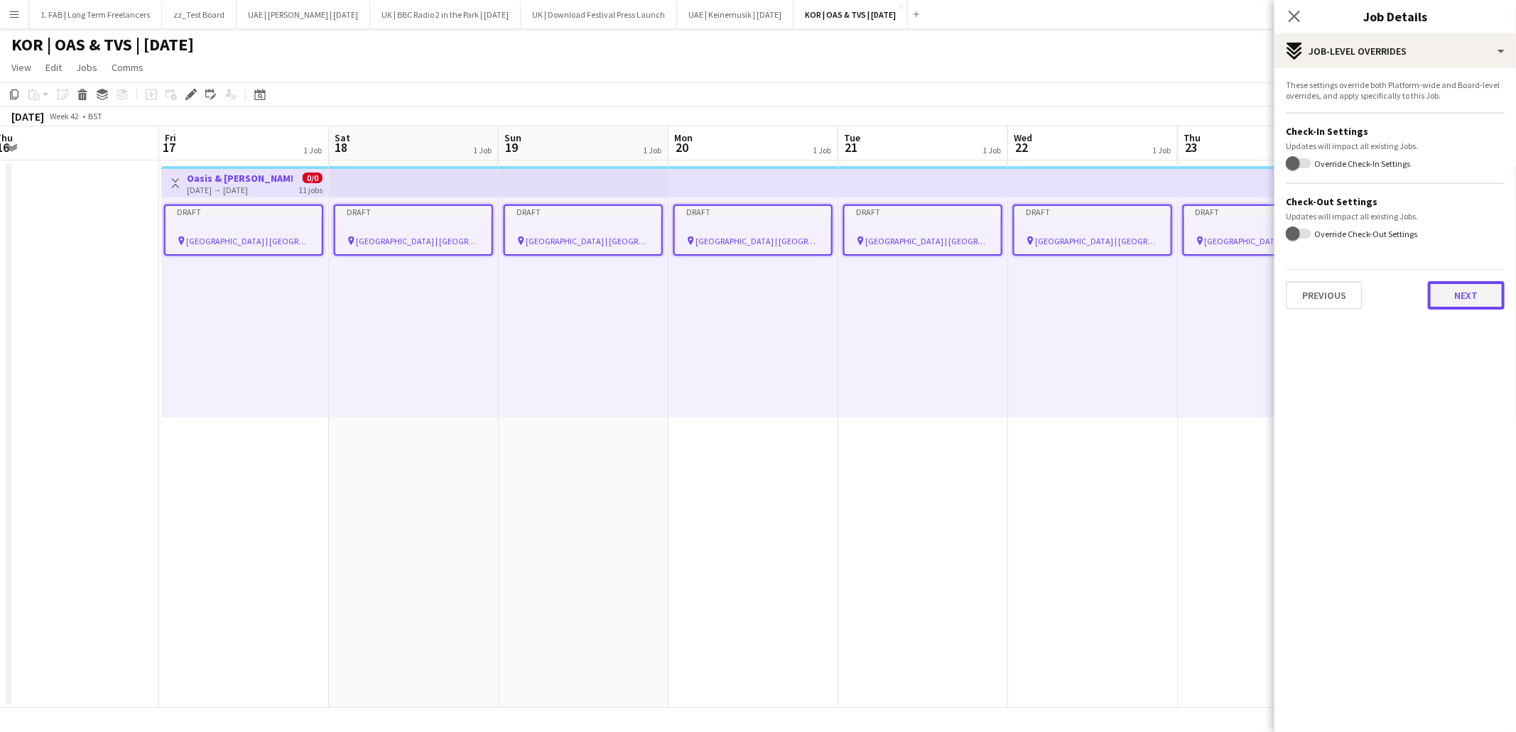
click at [1459, 297] on button "Next" at bounding box center [1466, 295] width 77 height 28
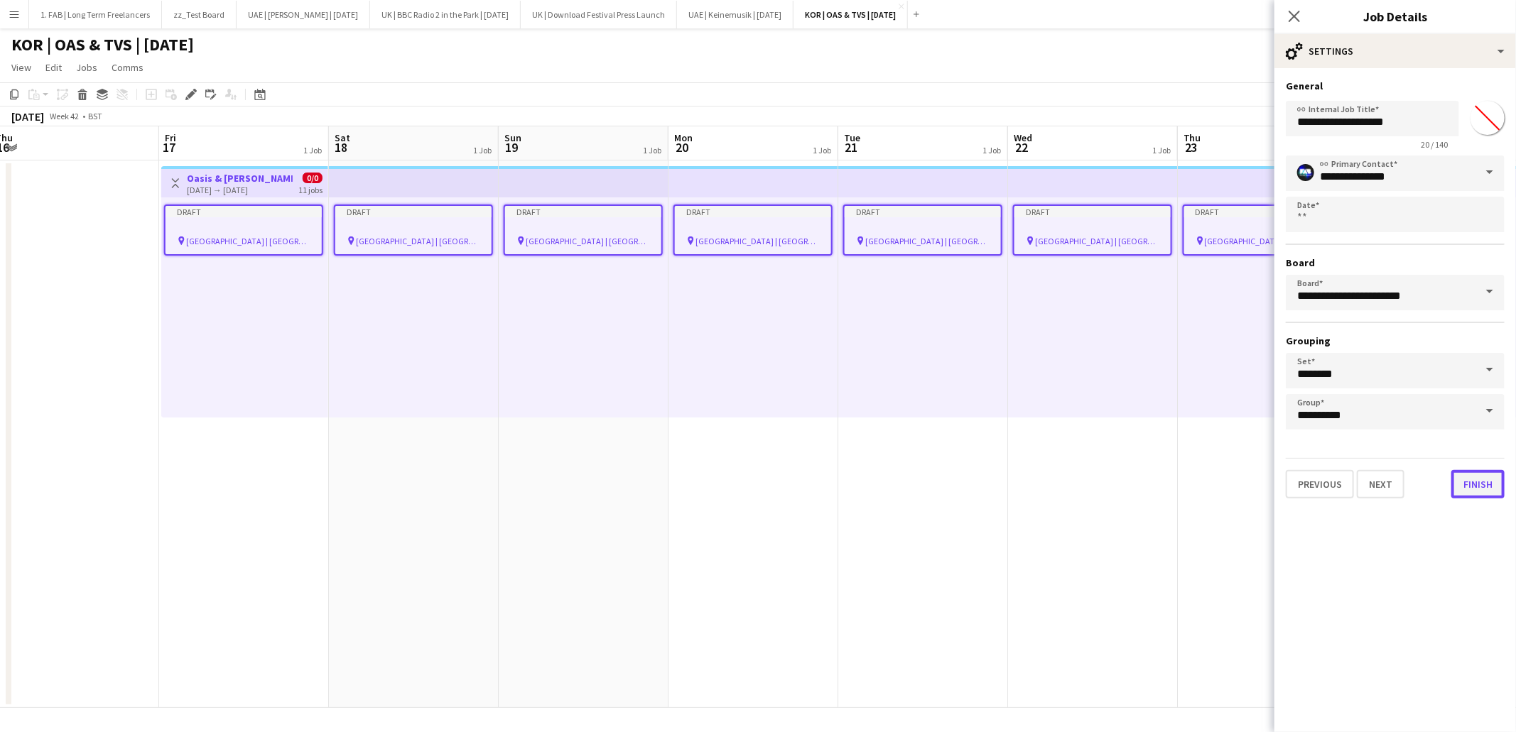
click at [1472, 487] on button "Finish" at bounding box center [1477, 484] width 53 height 28
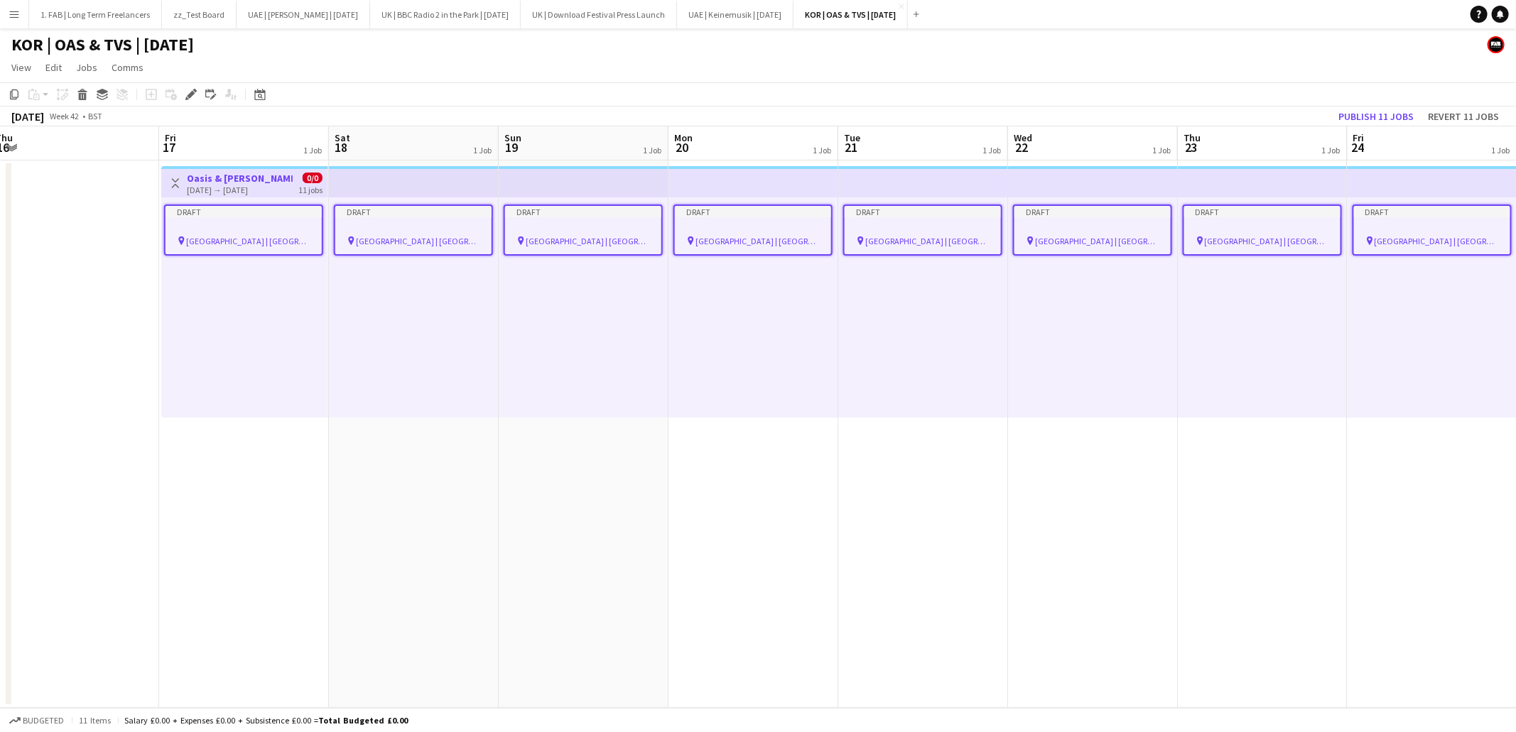
click at [682, 61] on app-page-menu "View Day view expanded Day view collapsed Month view Date picker Jump to today …" at bounding box center [758, 68] width 1516 height 27
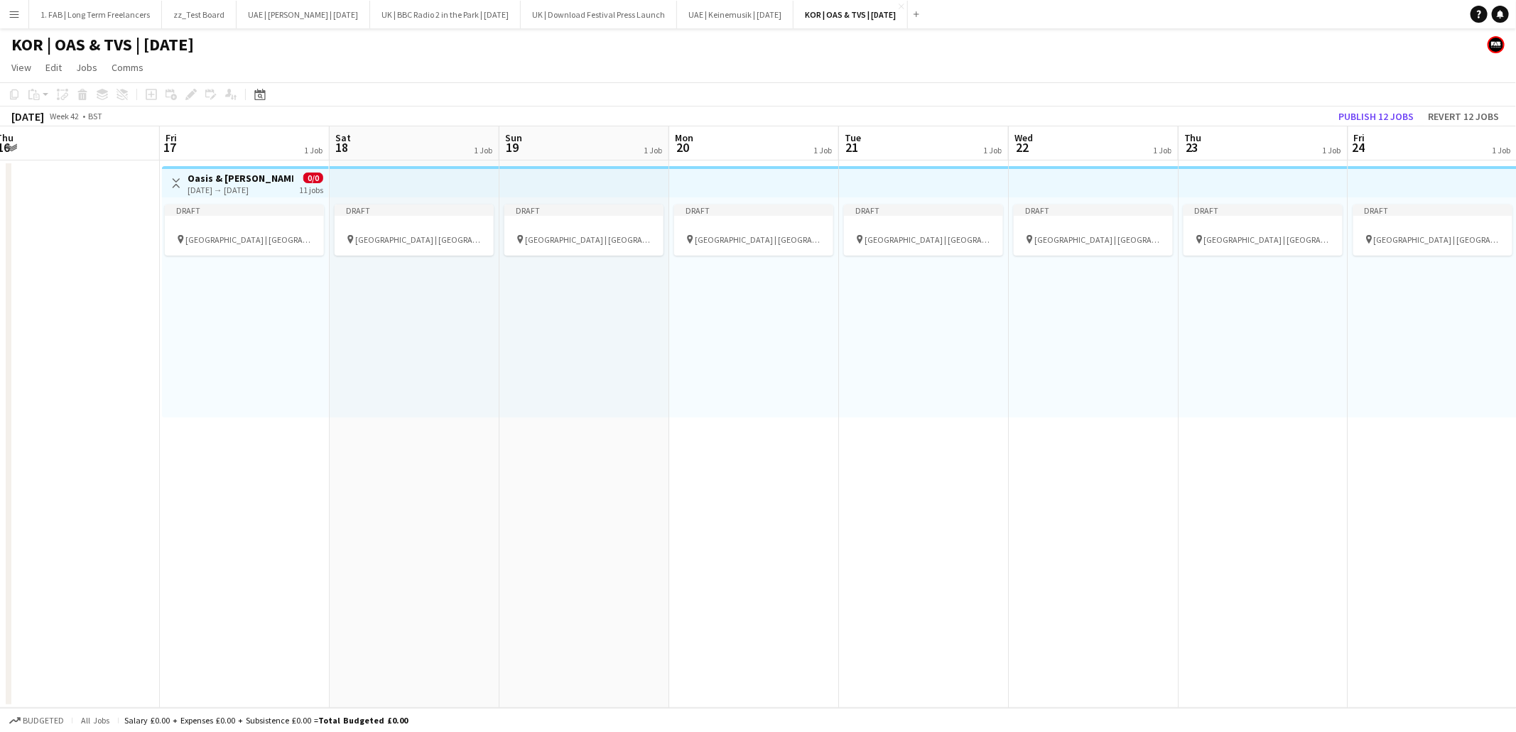
scroll to position [0, 509]
click at [266, 231] on div at bounding box center [254, 227] width 159 height 11
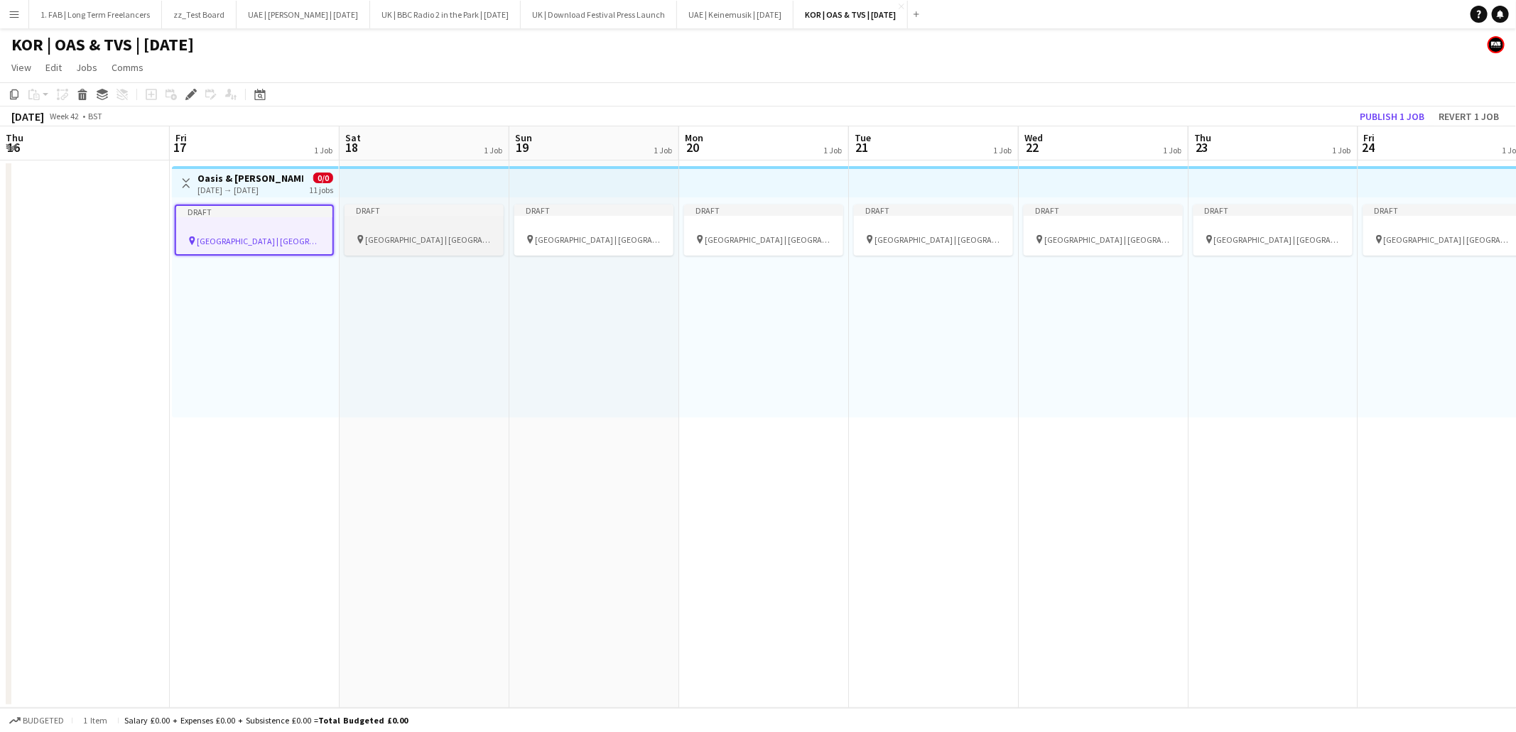
click at [405, 234] on span "Goyang Stadium | Seoul, South Korea" at bounding box center [428, 239] width 127 height 11
click at [558, 229] on div at bounding box center [593, 227] width 159 height 11
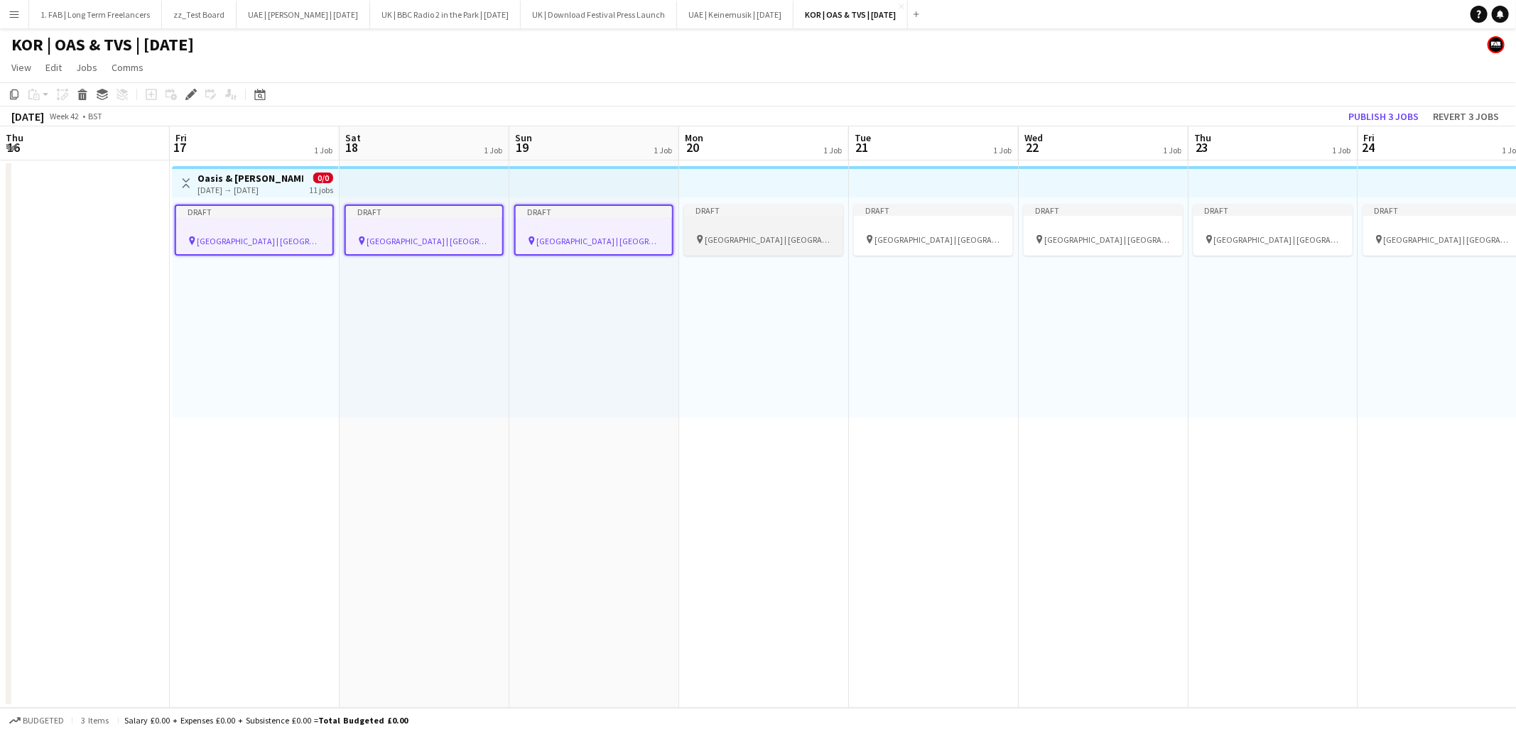
drag, startPoint x: 732, startPoint y: 235, endPoint x: 741, endPoint y: 234, distance: 8.6
click at [732, 235] on span "Goyang Stadium | Seoul, South Korea" at bounding box center [768, 239] width 127 height 11
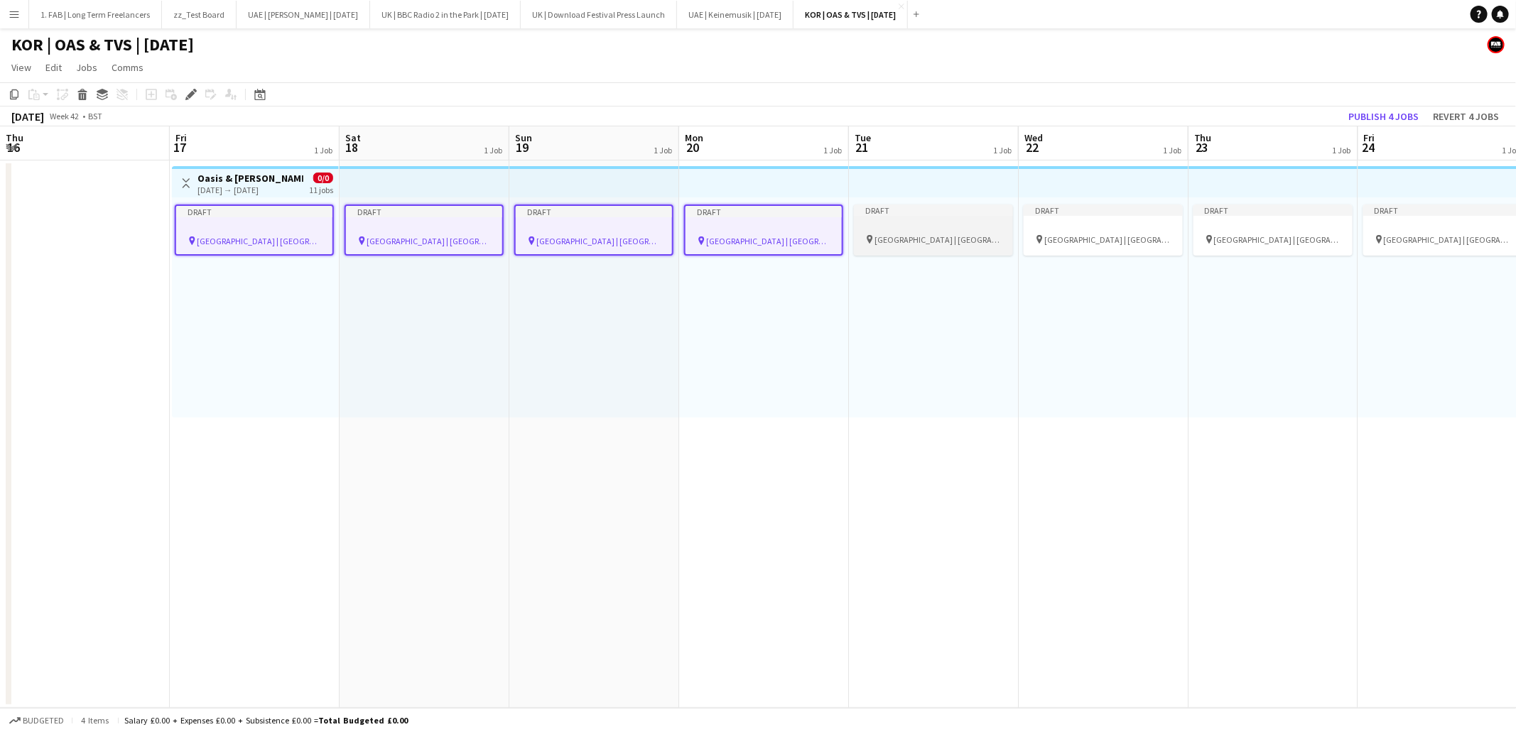
click at [918, 235] on span "Goyang Stadium | Seoul, South Korea" at bounding box center [937, 239] width 127 height 11
click at [191, 95] on icon "Edit" at bounding box center [190, 94] width 11 height 11
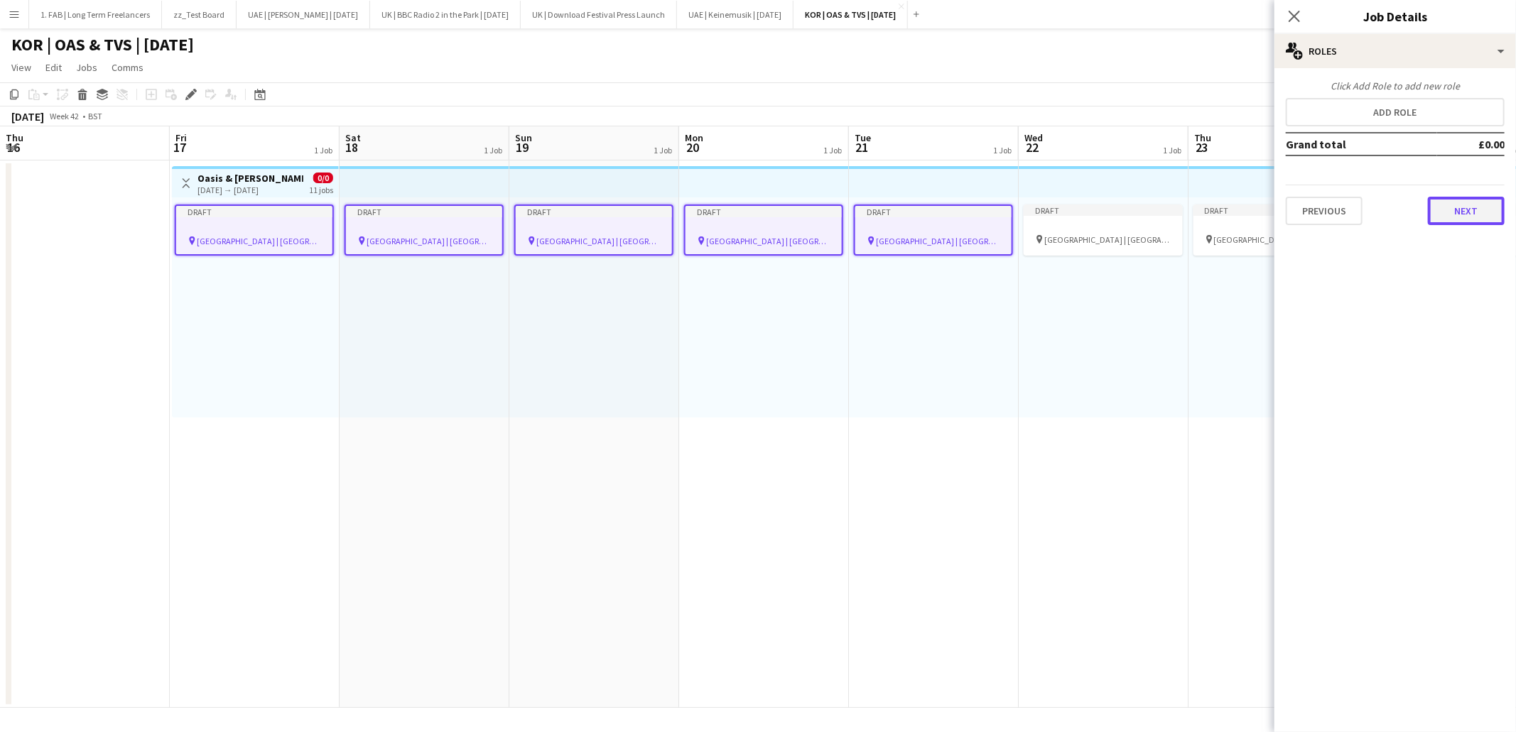
click at [1445, 203] on button "Next" at bounding box center [1466, 211] width 77 height 28
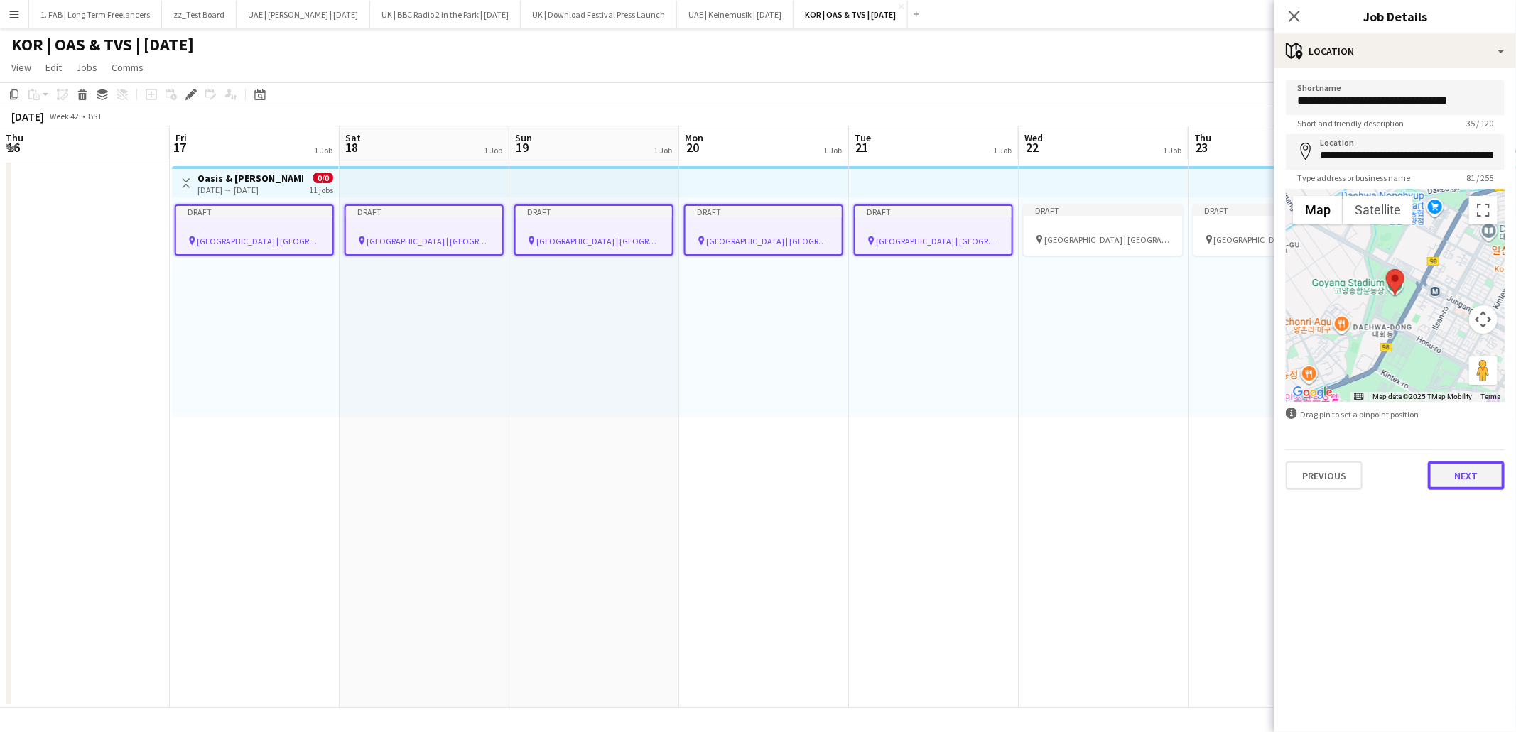
click at [1455, 470] on button "Next" at bounding box center [1466, 476] width 77 height 28
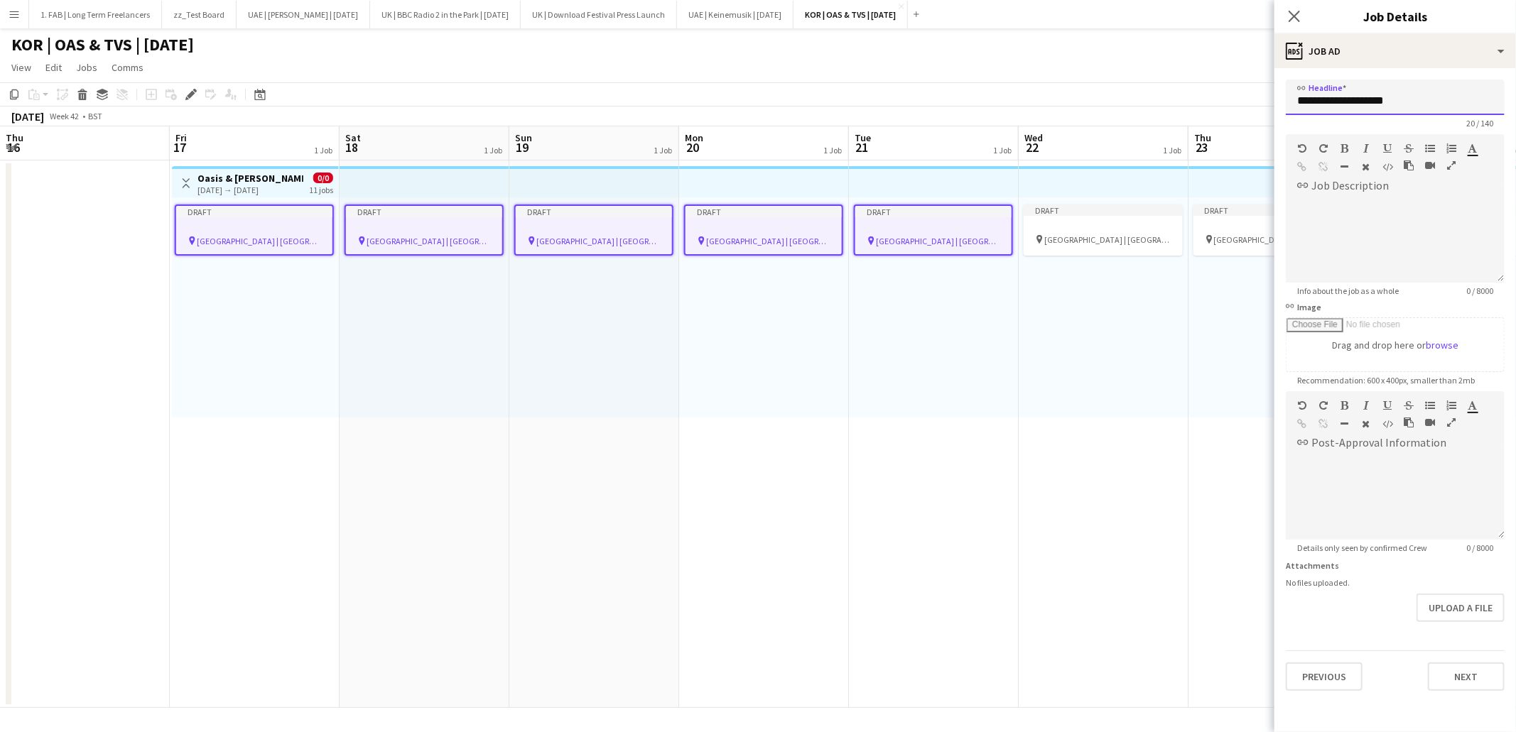
drag, startPoint x: 1392, startPoint y: 102, endPoint x: 1323, endPoint y: 102, distance: 68.9
click at [1323, 102] on input "**********" at bounding box center [1395, 98] width 219 height 36
type input "*****"
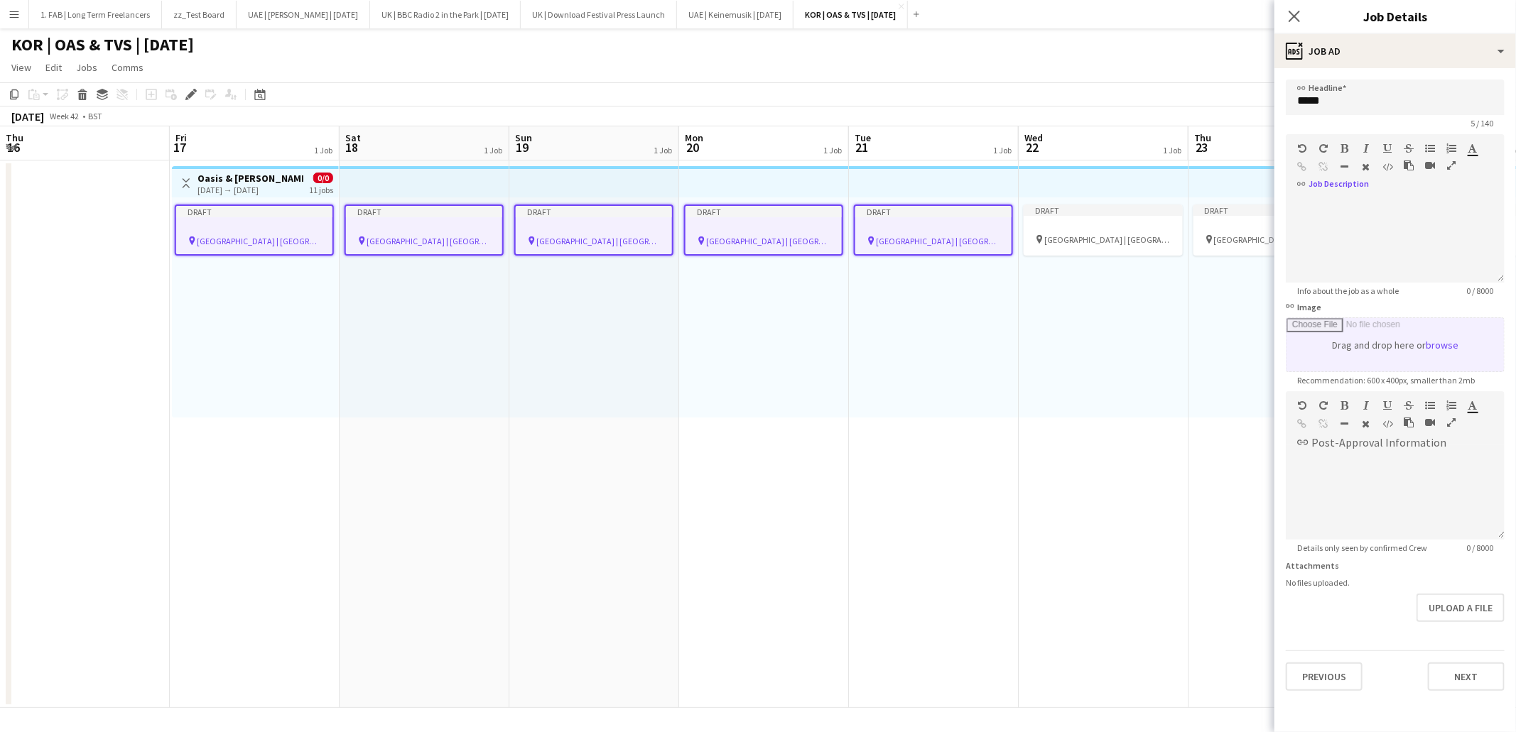
click at [1445, 348] on input "link Image" at bounding box center [1394, 344] width 217 height 53
type input "**********"
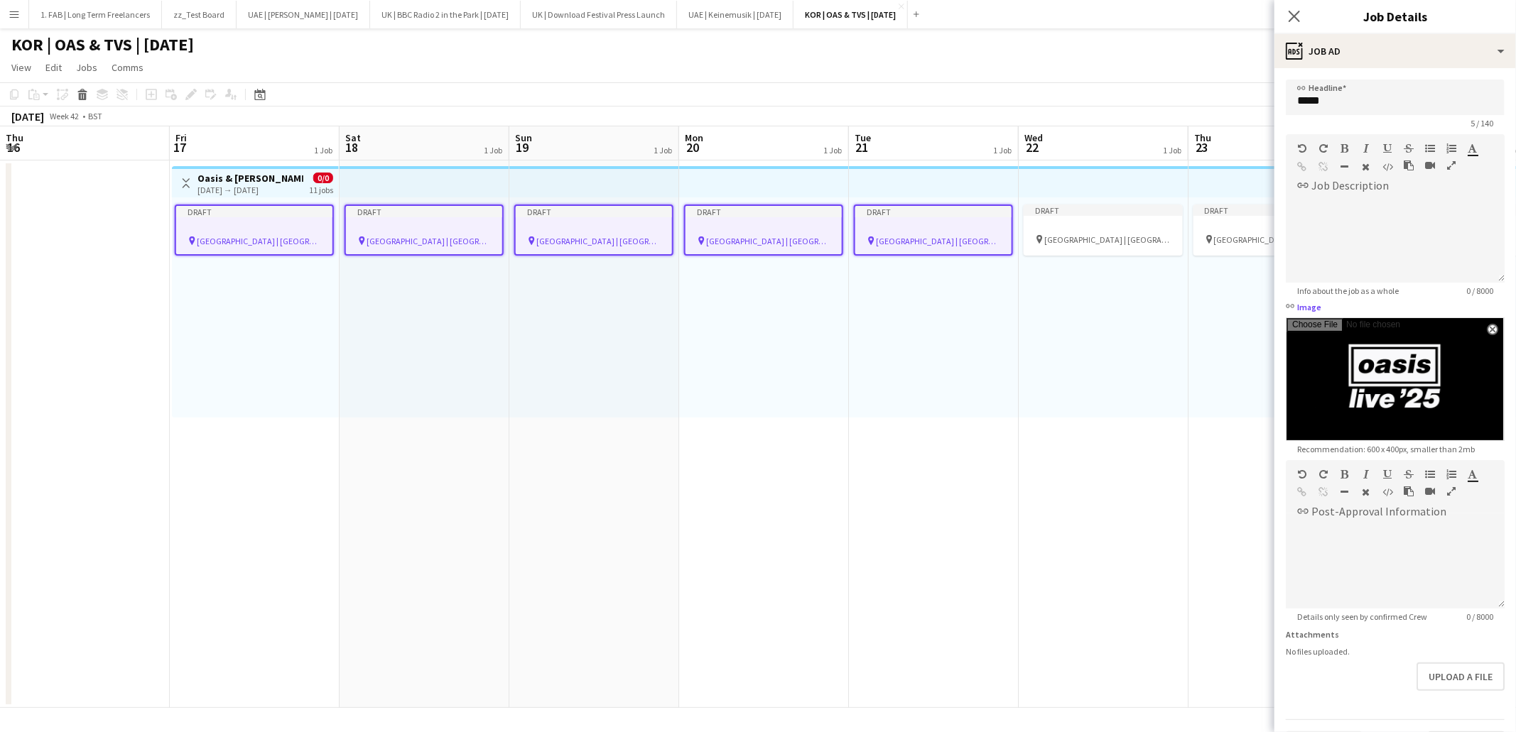
scroll to position [38, 0]
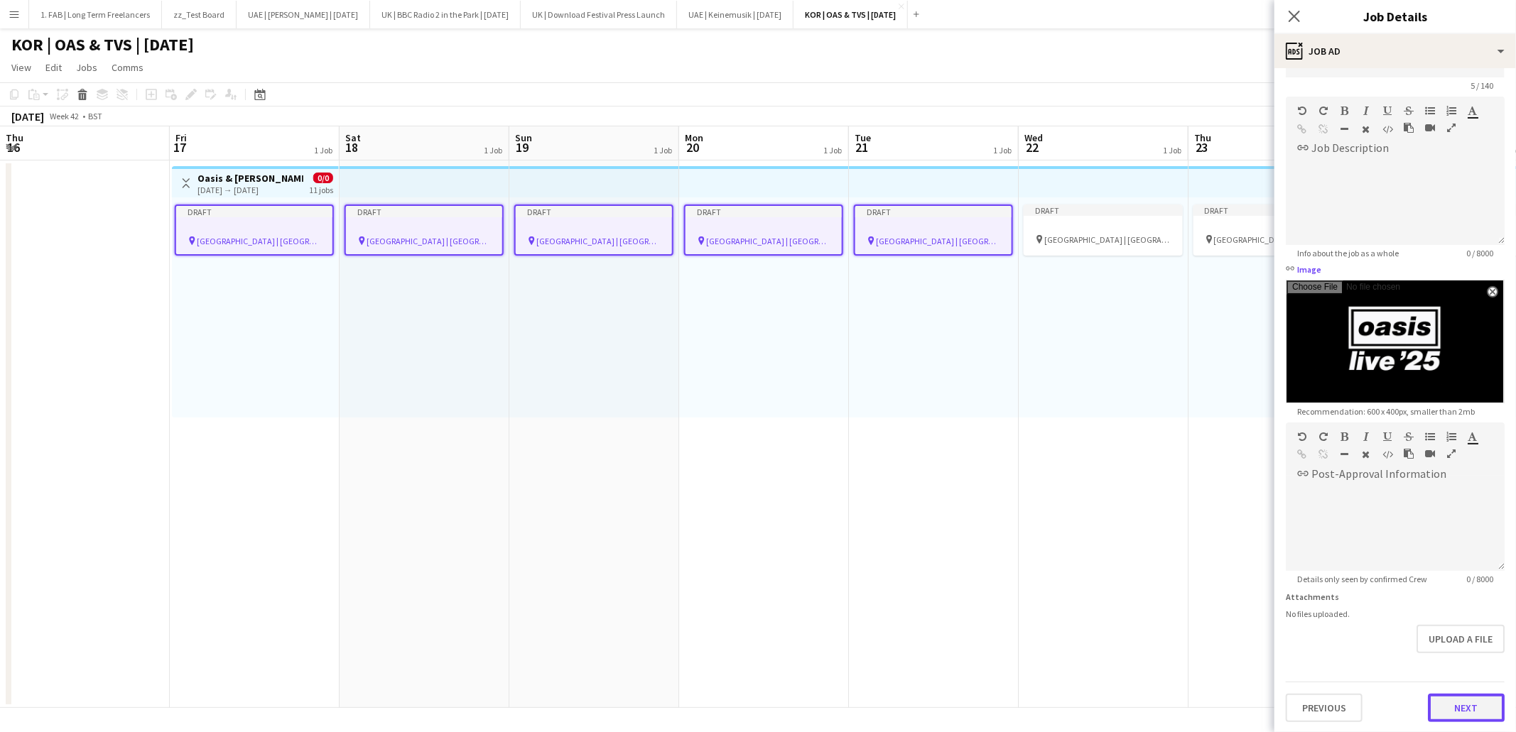
click at [1457, 705] on button "Next" at bounding box center [1466, 708] width 77 height 28
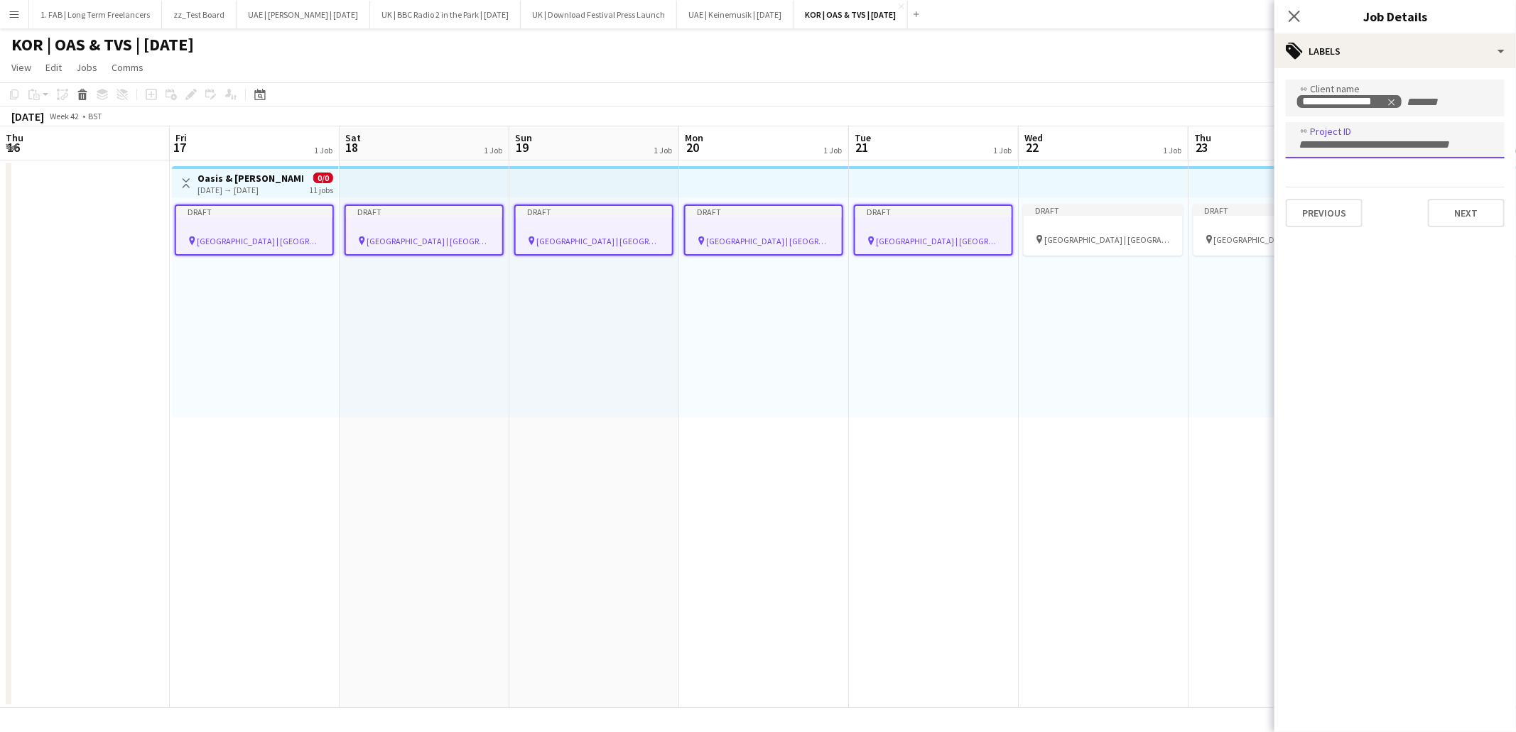
click at [1345, 140] on input "Type to search project ID labels..." at bounding box center [1395, 145] width 196 height 13
type input "**********"
click at [1454, 219] on button "Next" at bounding box center [1466, 213] width 77 height 28
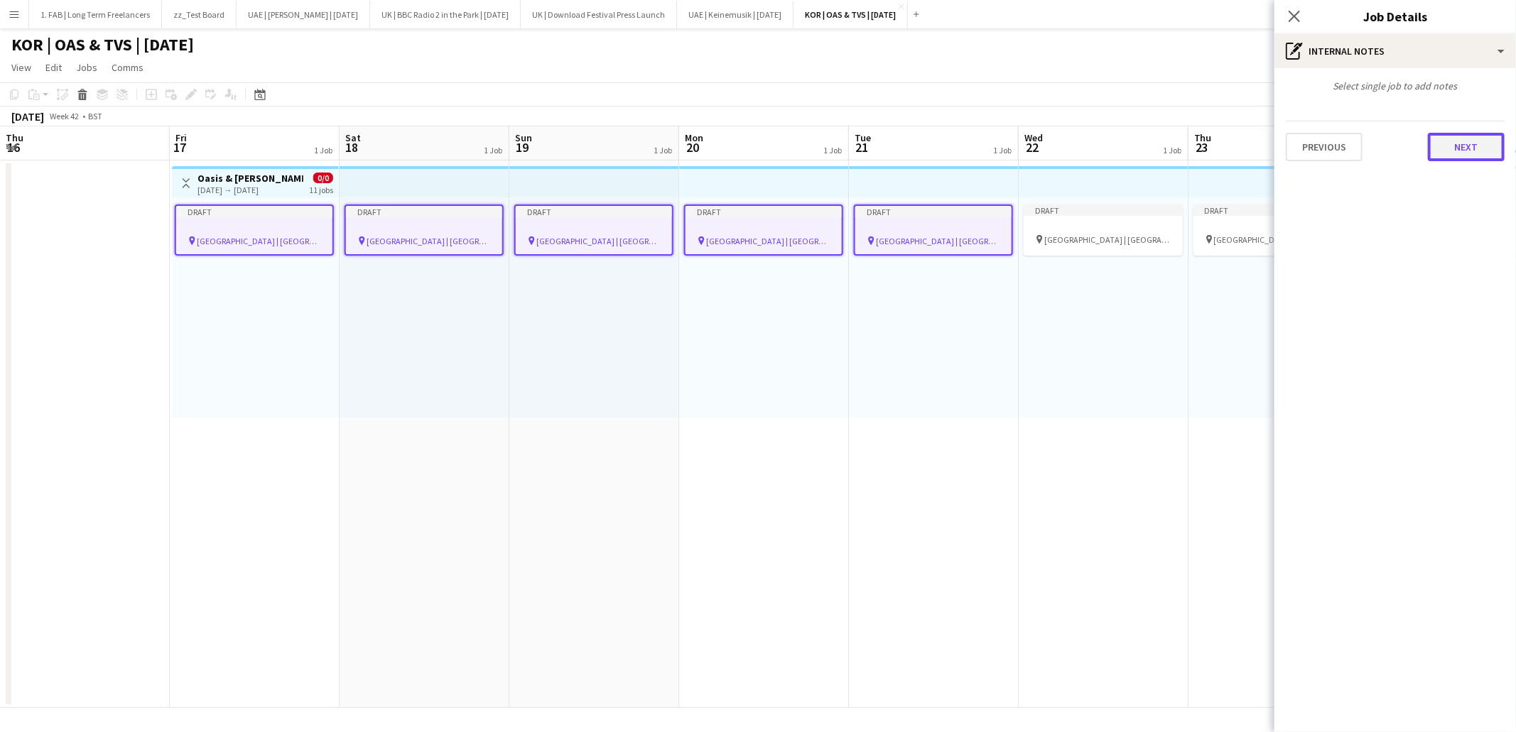
click at [1472, 160] on button "Next" at bounding box center [1466, 147] width 77 height 28
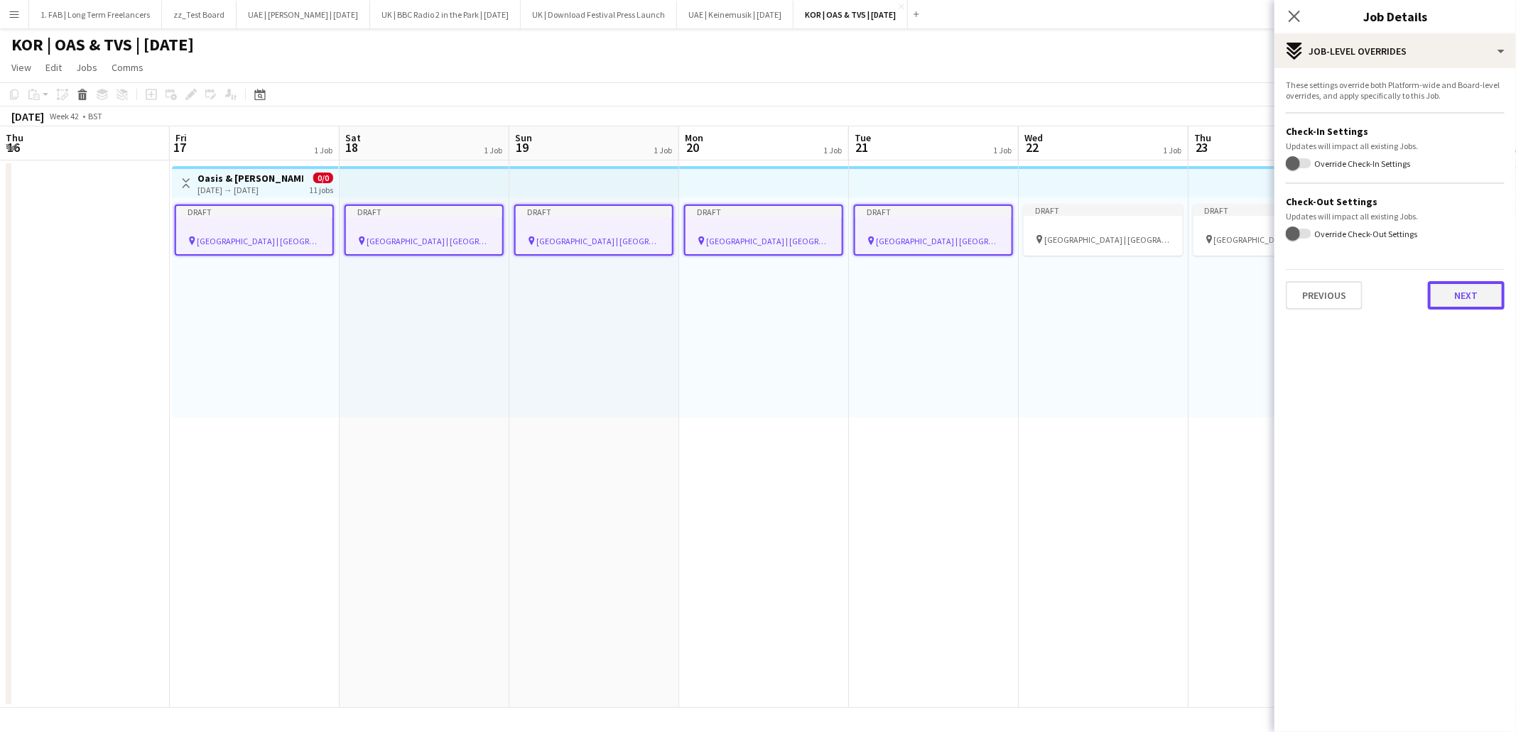
click at [1460, 303] on button "Next" at bounding box center [1466, 295] width 77 height 28
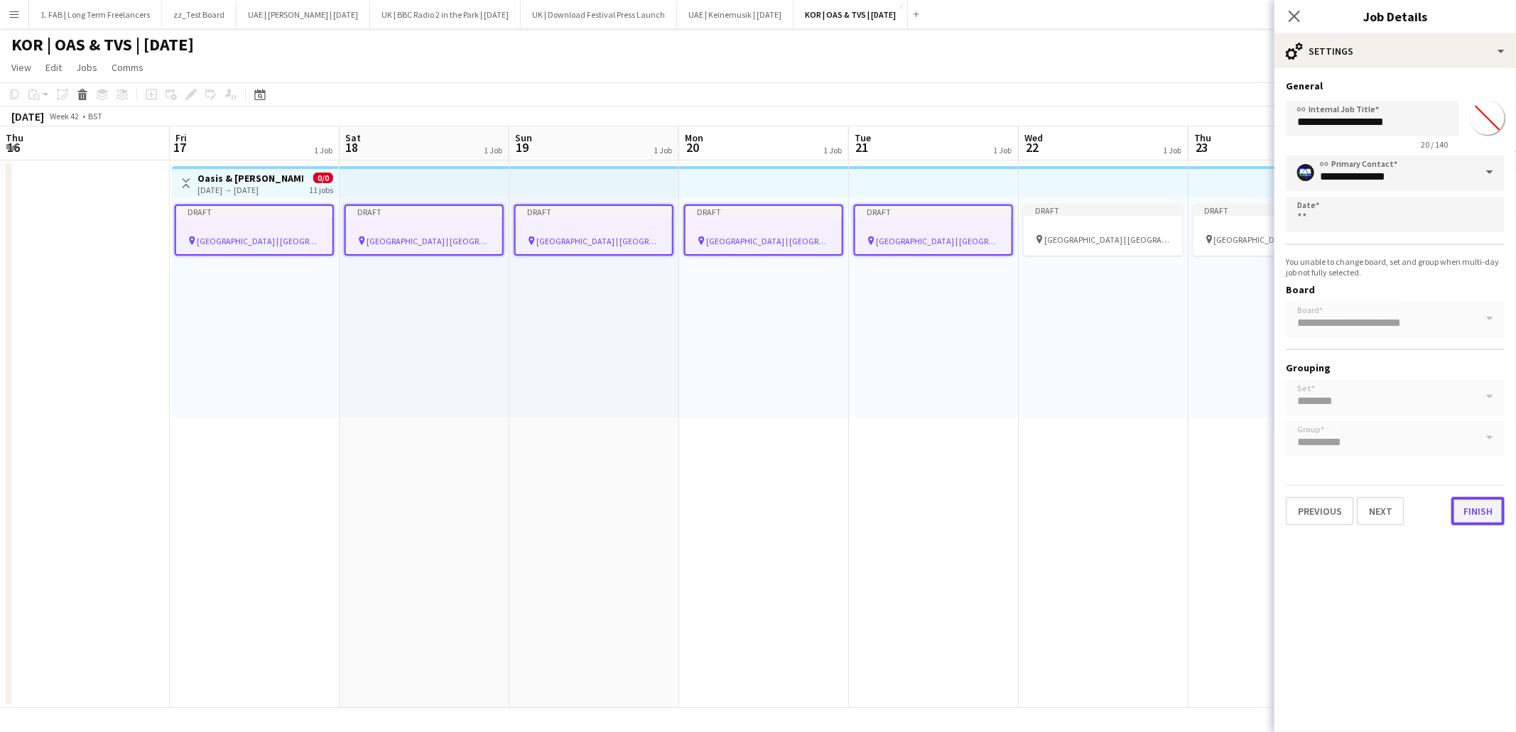
click at [1473, 498] on button "Finish" at bounding box center [1477, 511] width 53 height 28
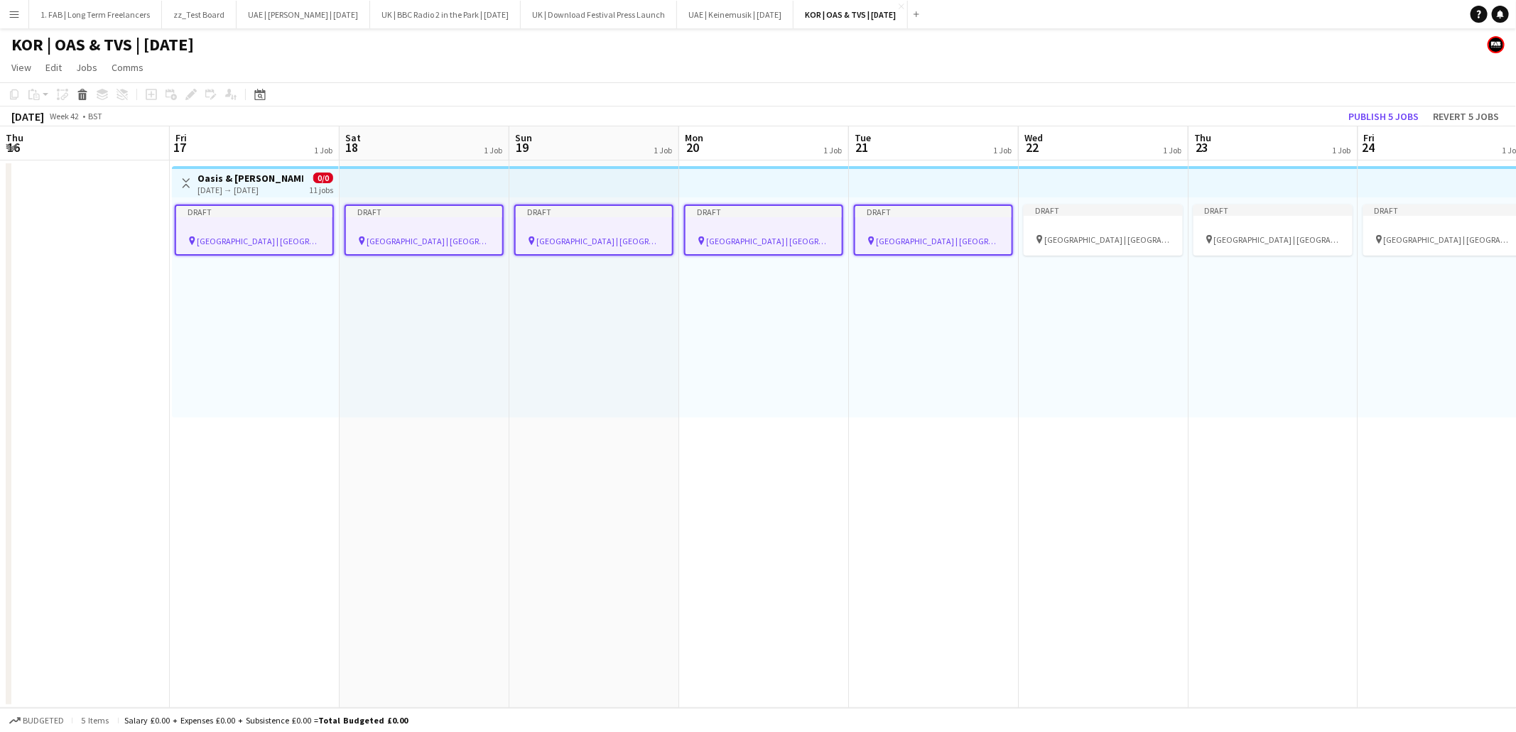
click at [831, 63] on app-page-menu "View Day view expanded Day view collapsed Month view Date picker Jump to today …" at bounding box center [758, 68] width 1516 height 27
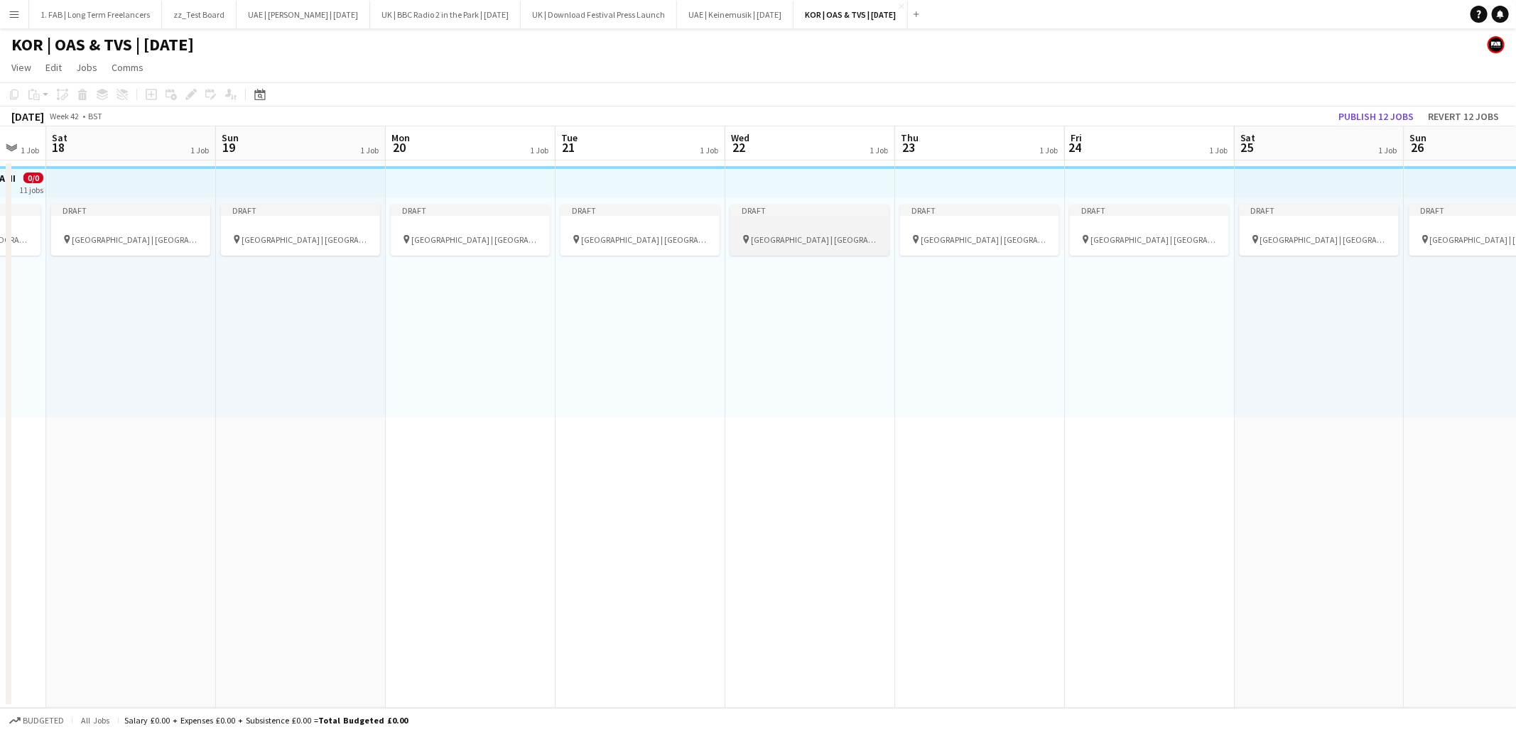
scroll to position [0, 462]
click at [823, 227] on div at bounding box center [811, 227] width 159 height 11
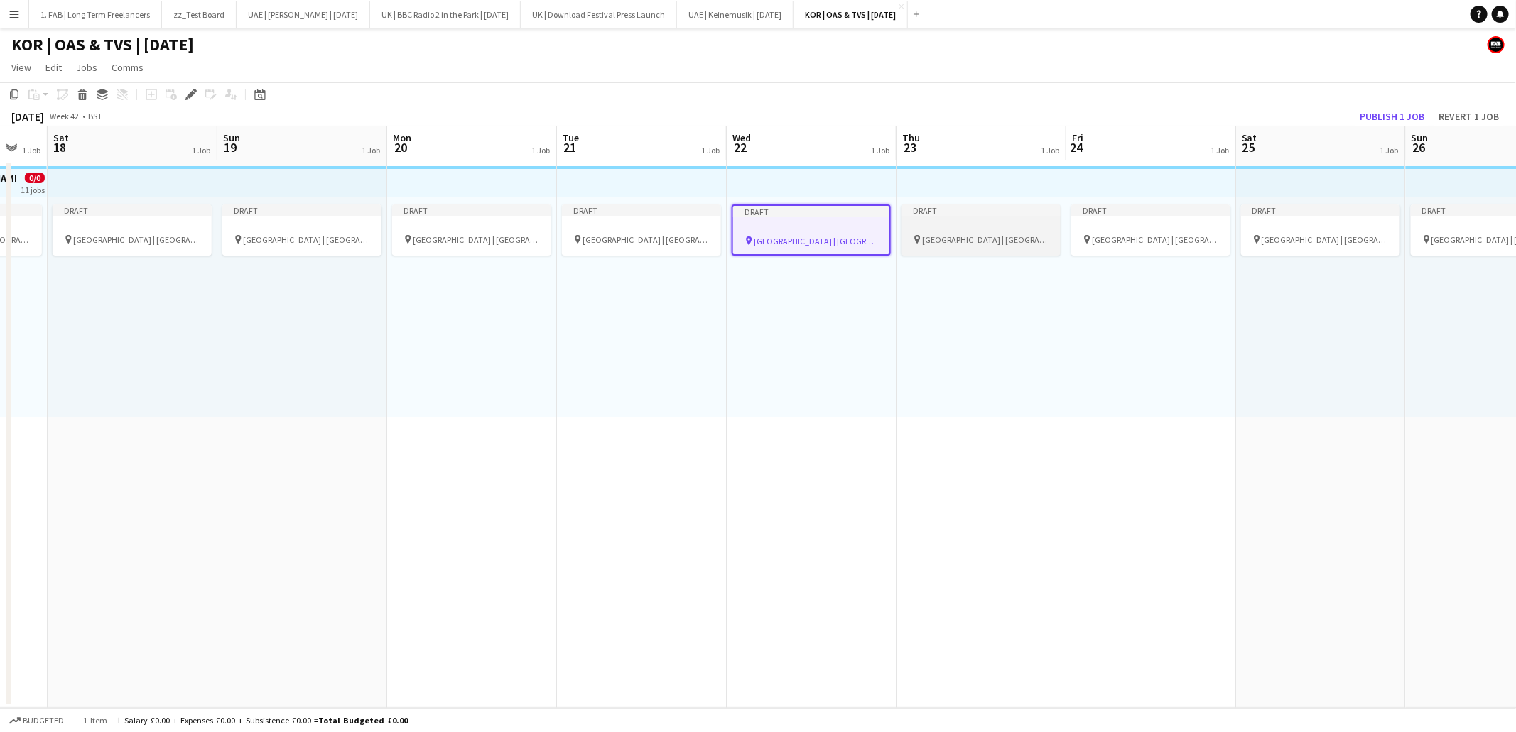
click at [981, 234] on span "Goyang Stadium | Seoul, South Korea" at bounding box center [985, 239] width 127 height 11
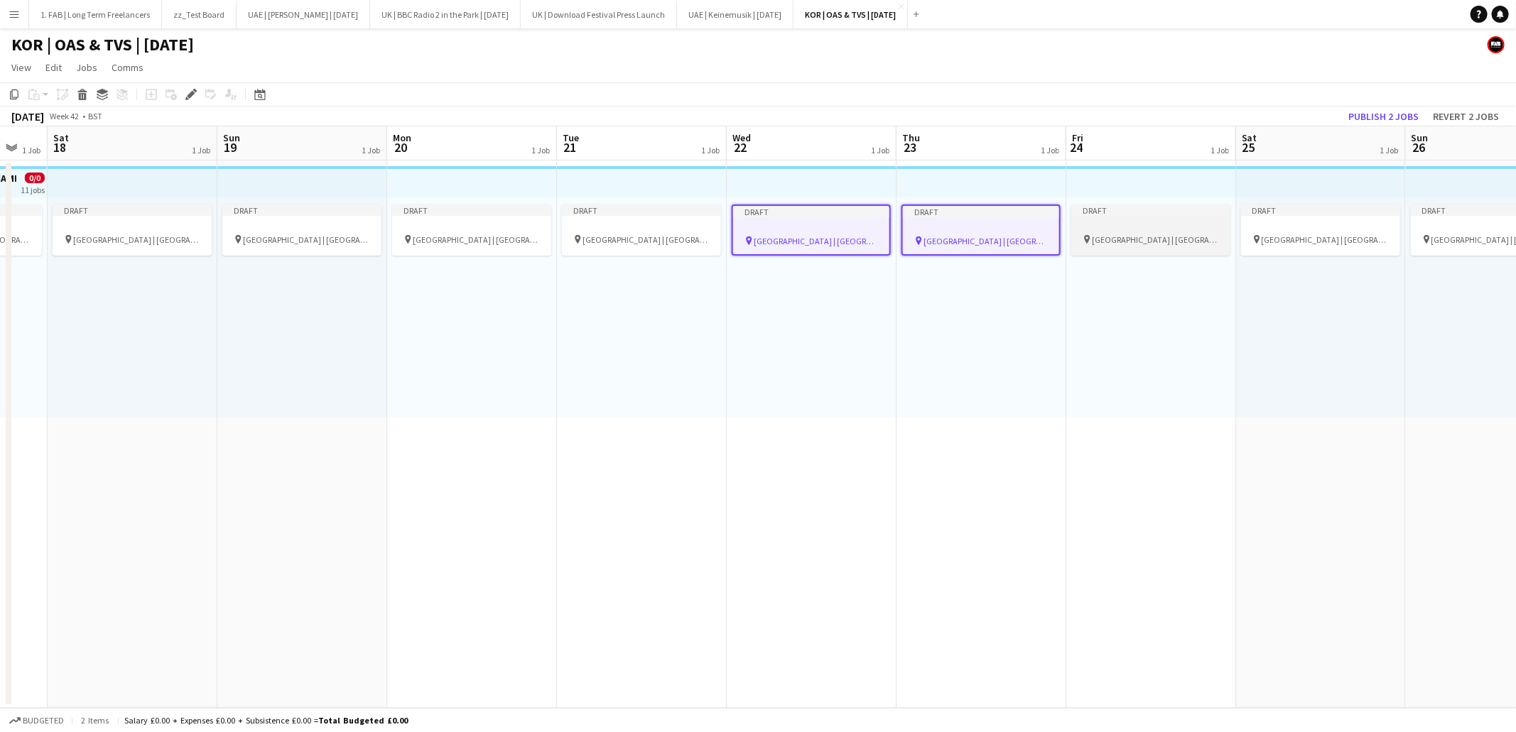
click at [1197, 231] on div at bounding box center [1150, 227] width 159 height 11
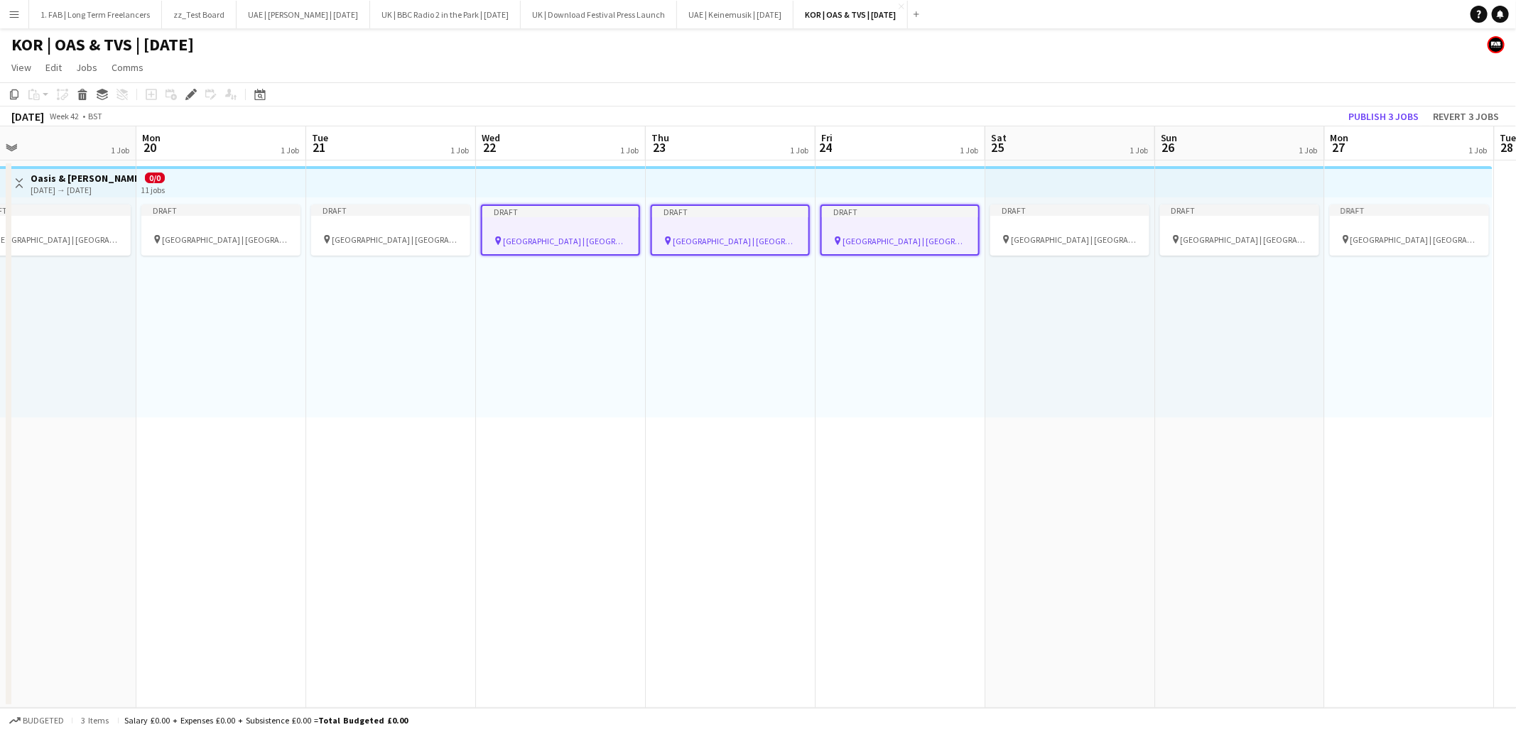
scroll to position [0, 544]
click at [1063, 231] on div at bounding box center [1068, 227] width 159 height 11
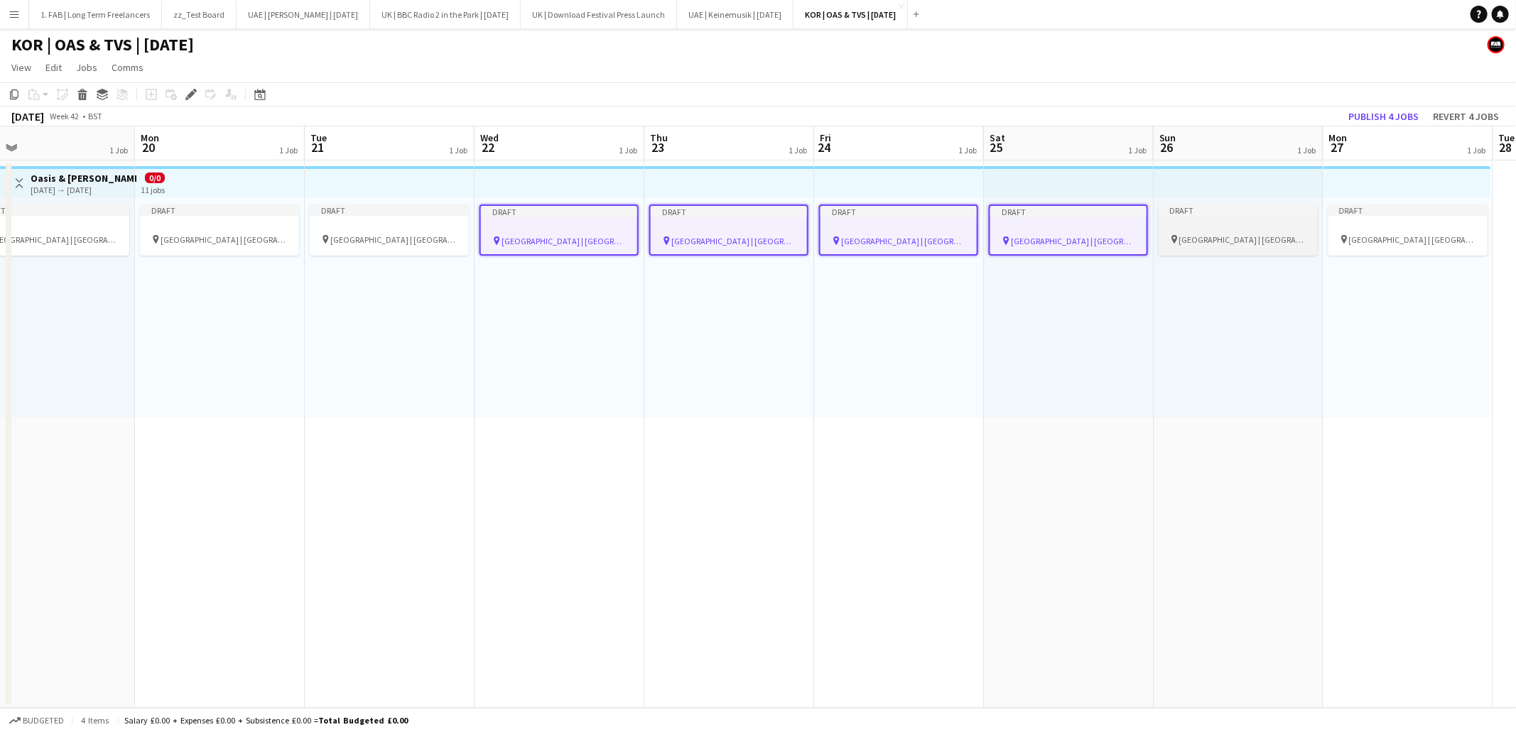
click at [1269, 234] on span "Goyang Stadium | Seoul, South Korea" at bounding box center [1242, 239] width 127 height 11
click at [1426, 230] on div at bounding box center [1407, 227] width 159 height 11
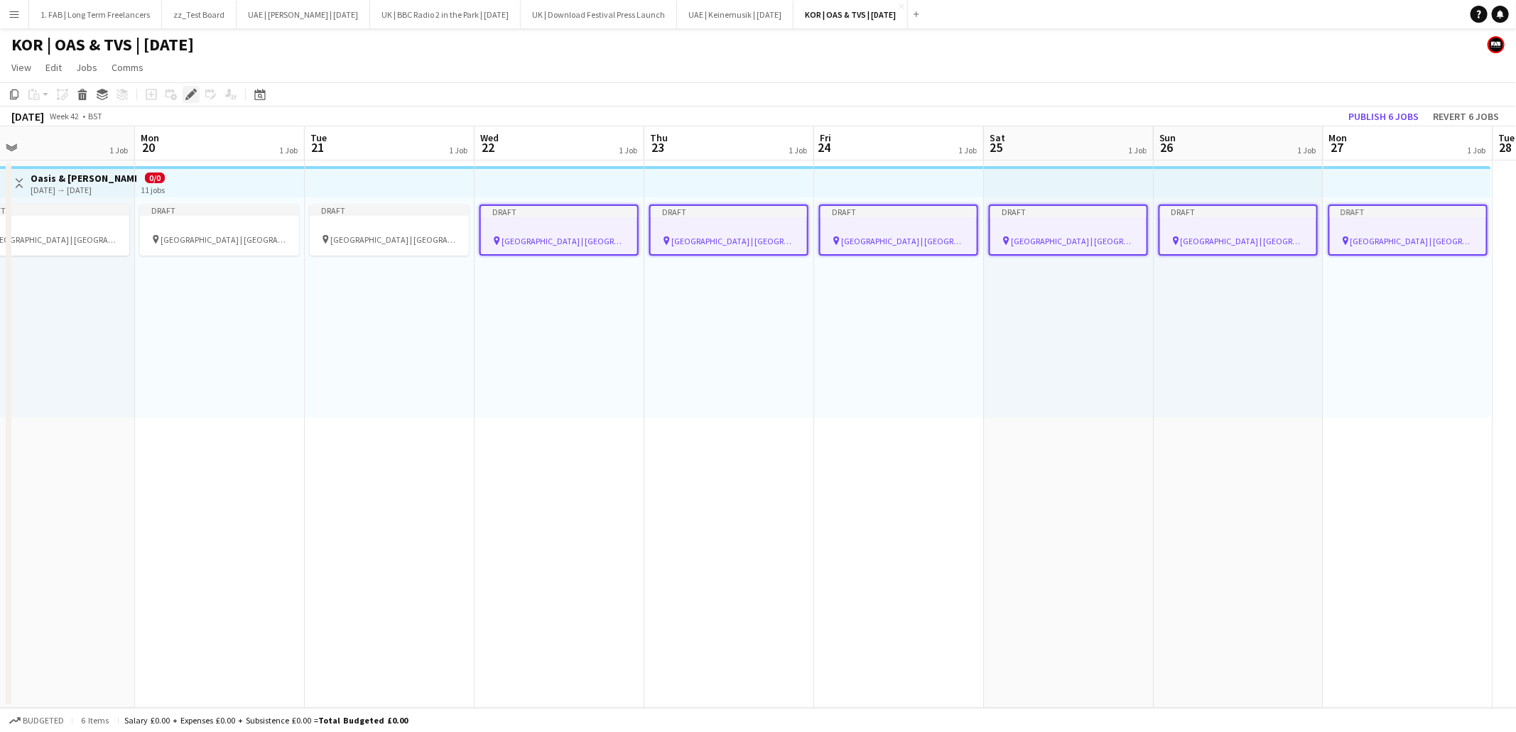
click at [183, 99] on div "Edit" at bounding box center [191, 94] width 17 height 17
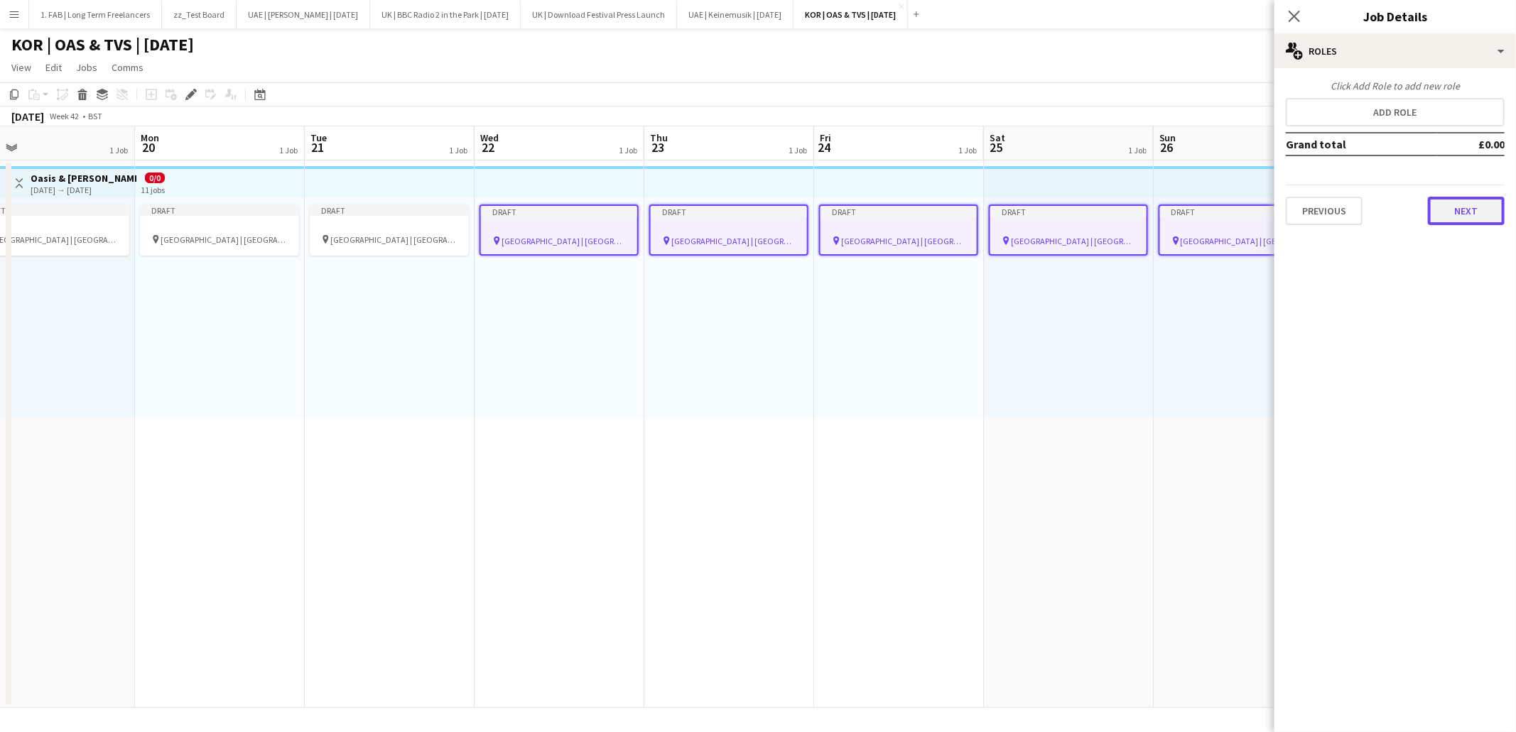
click at [1448, 205] on button "Next" at bounding box center [1466, 211] width 77 height 28
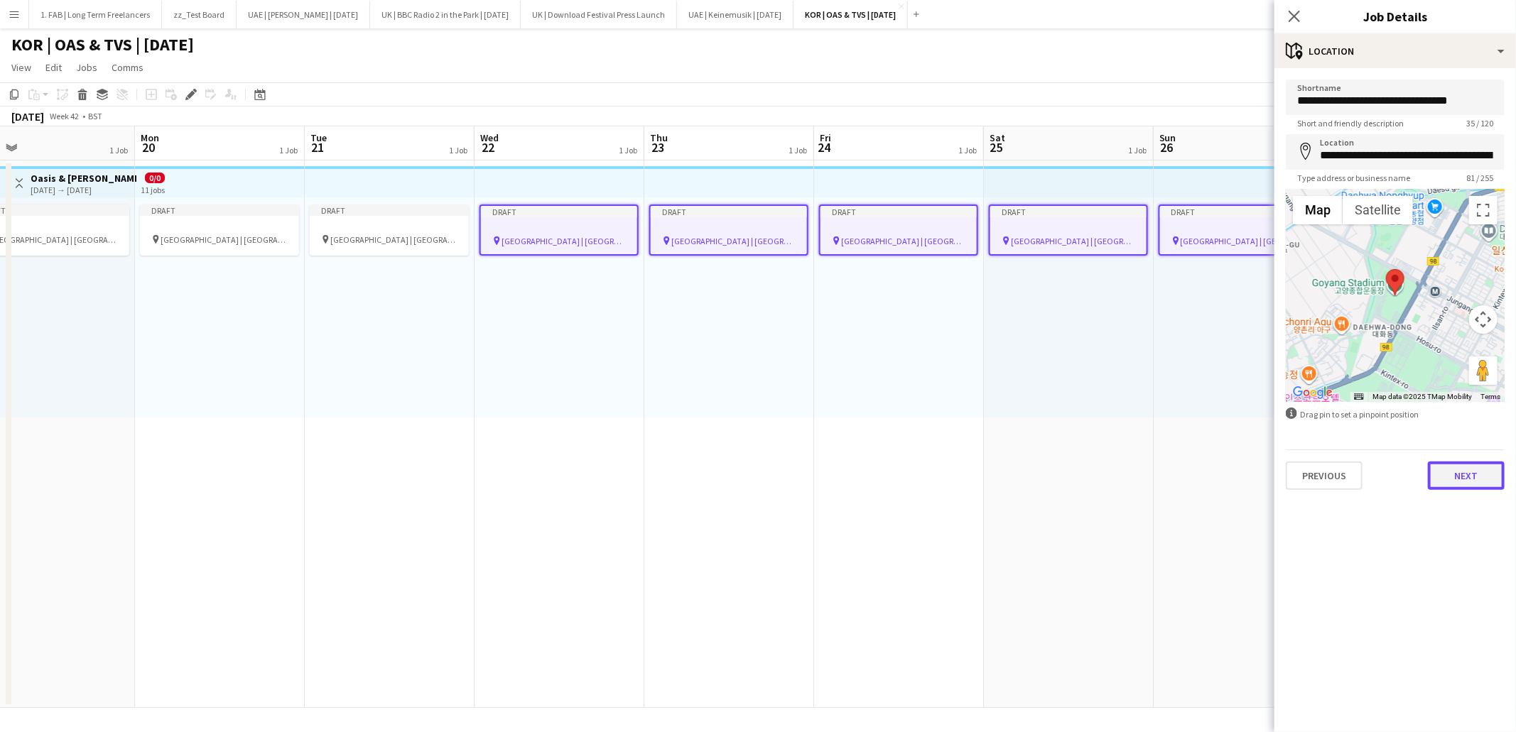
click at [1460, 467] on button "Next" at bounding box center [1466, 476] width 77 height 28
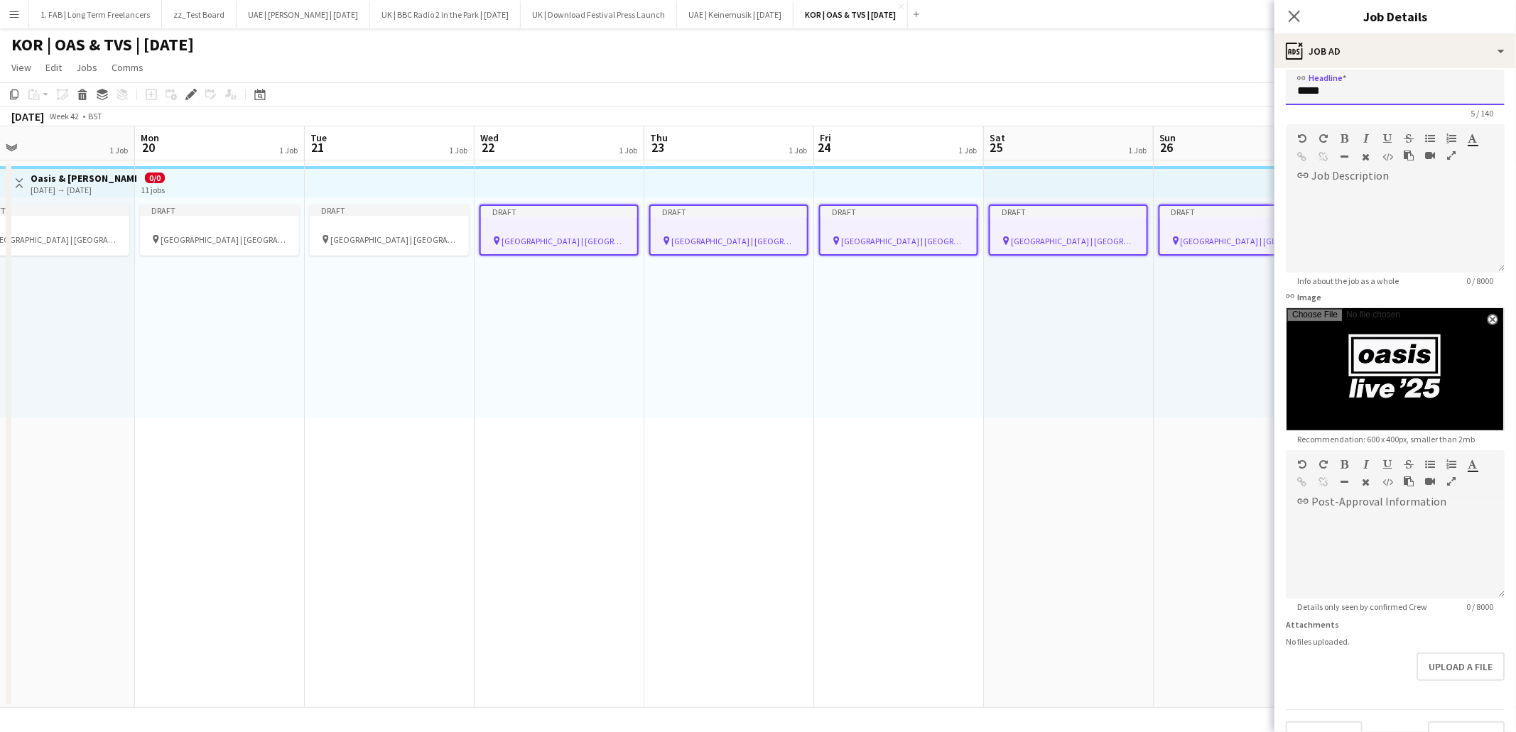
click at [1334, 100] on app-form-group "link Headline ***** 5 / 140" at bounding box center [1395, 94] width 219 height 49
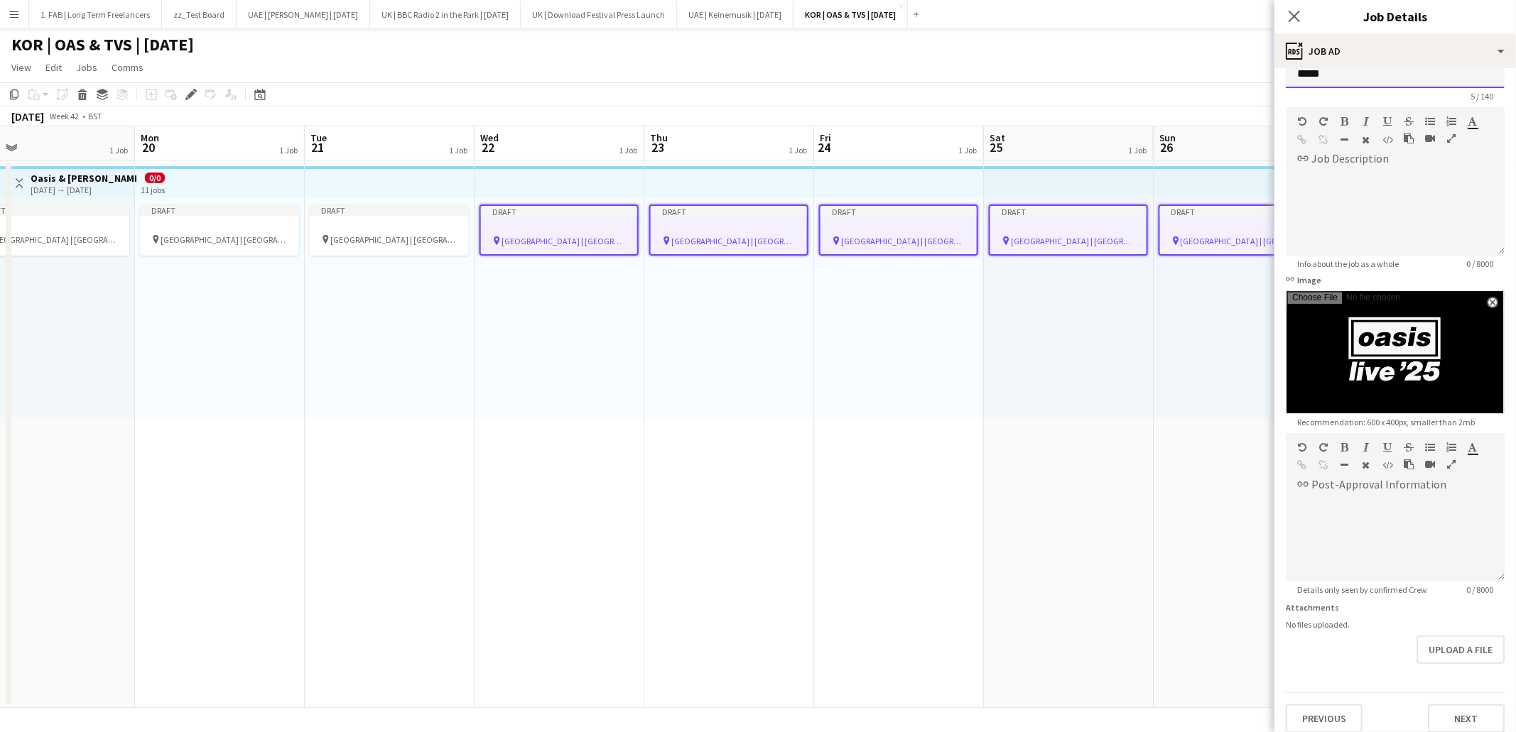
scroll to position [0, 0]
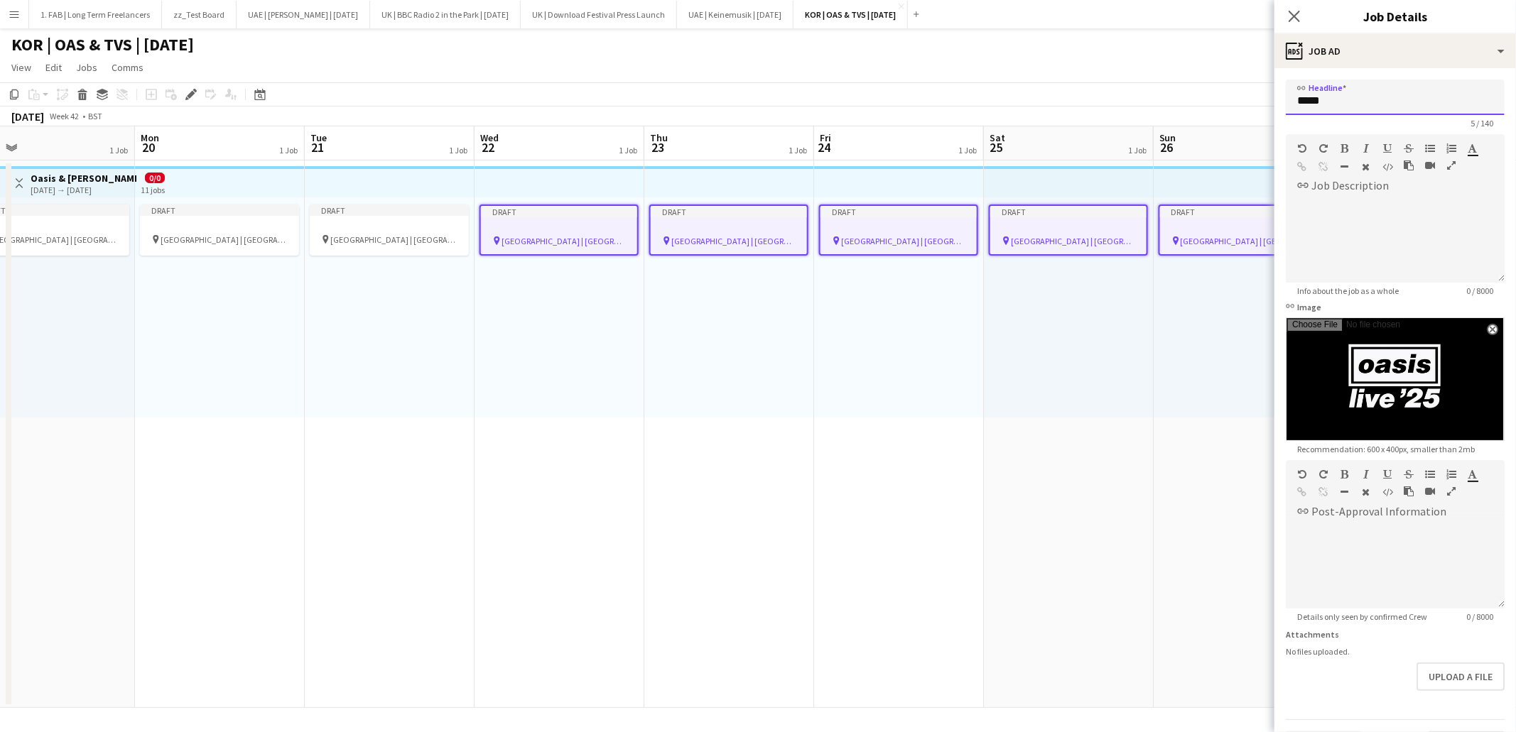
type input "*"
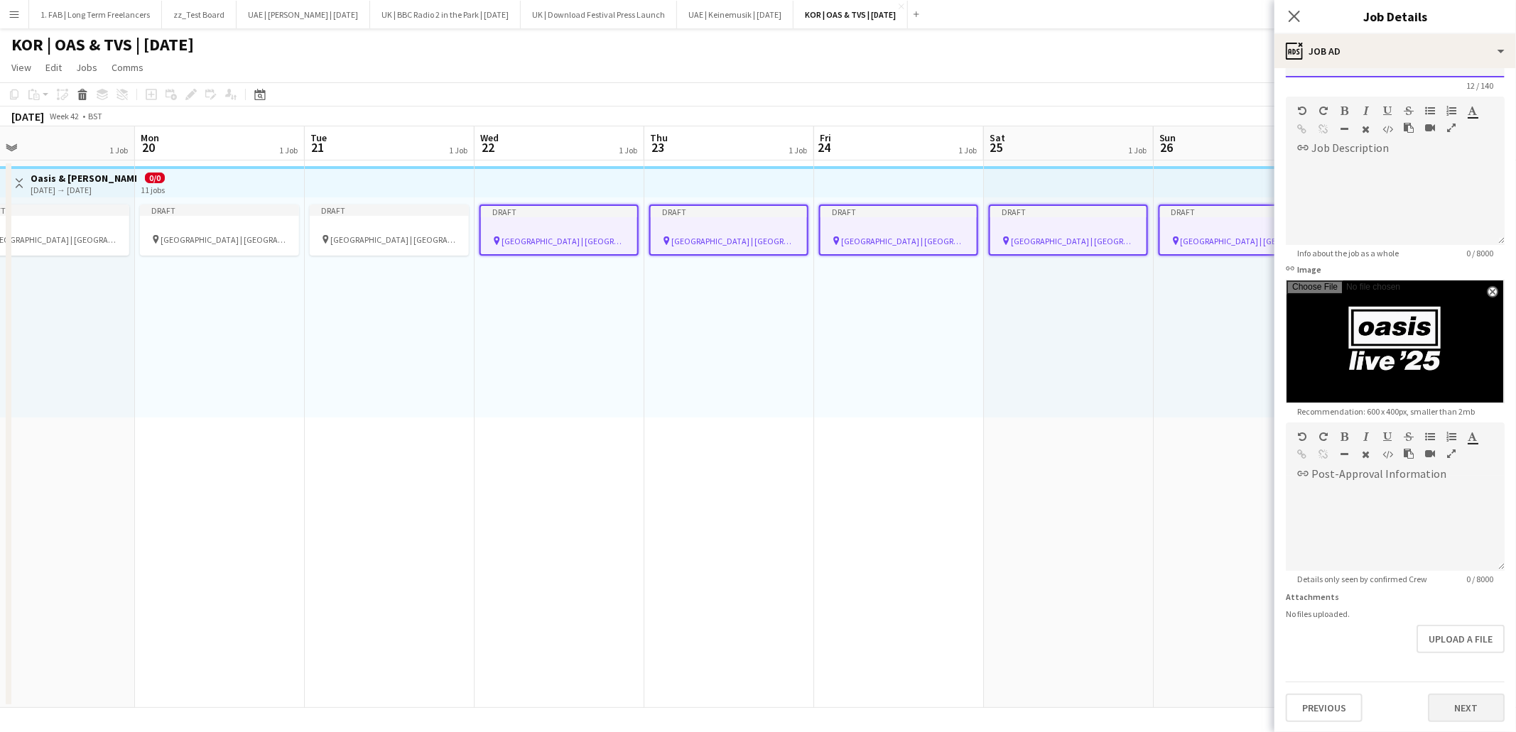
type input "**********"
click at [1468, 702] on button "Next" at bounding box center [1466, 708] width 77 height 28
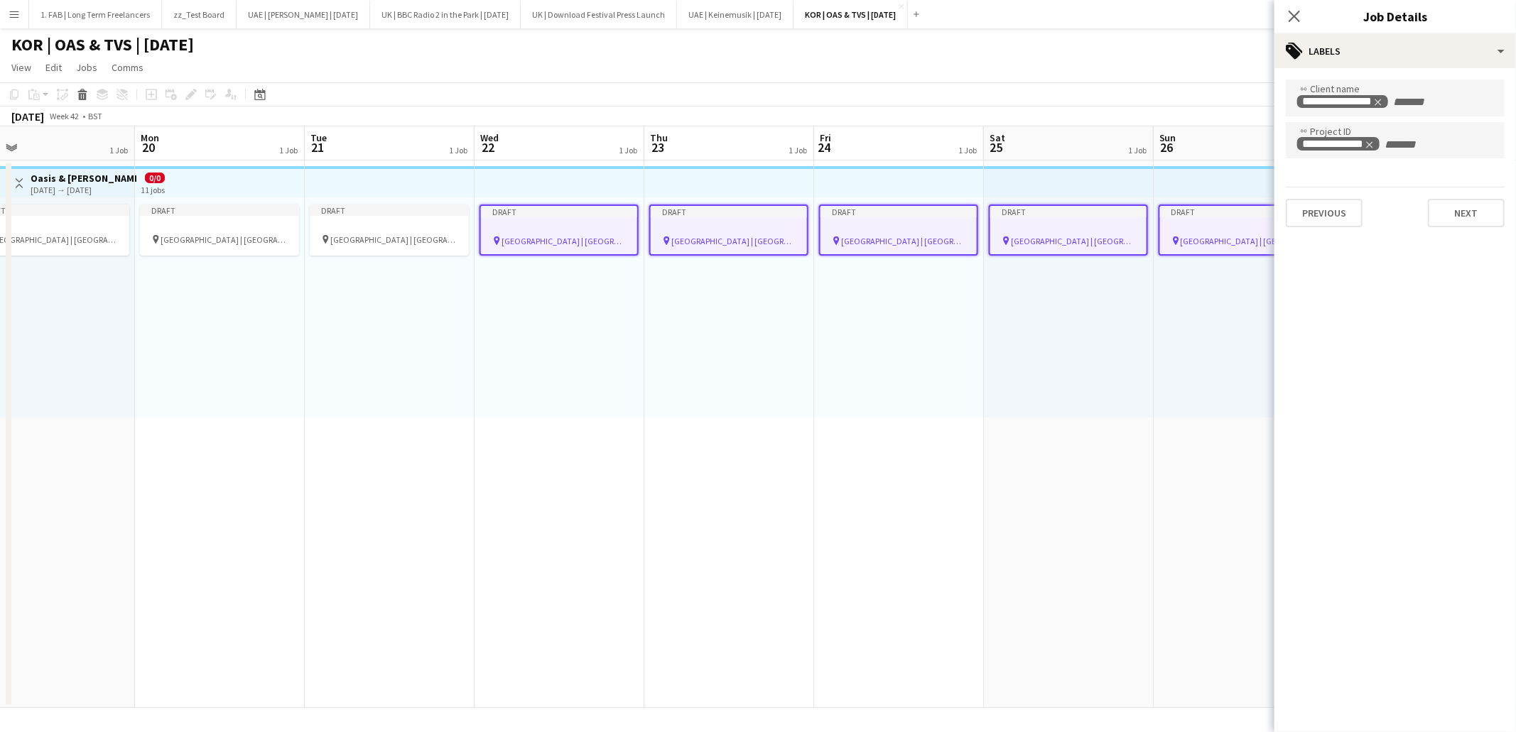
scroll to position [0, 0]
click at [1447, 210] on button "Next" at bounding box center [1466, 213] width 77 height 28
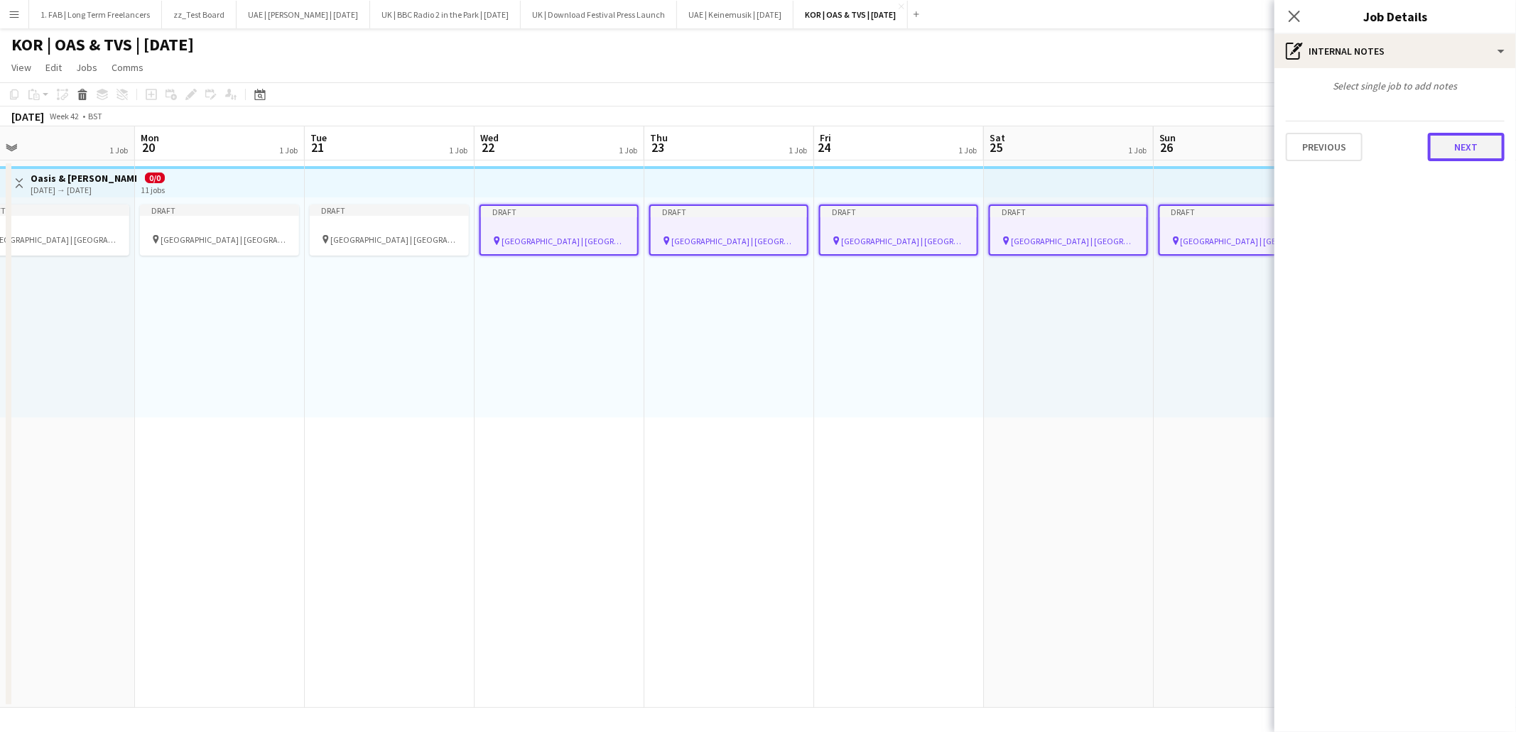
click at [1458, 149] on button "Next" at bounding box center [1466, 147] width 77 height 28
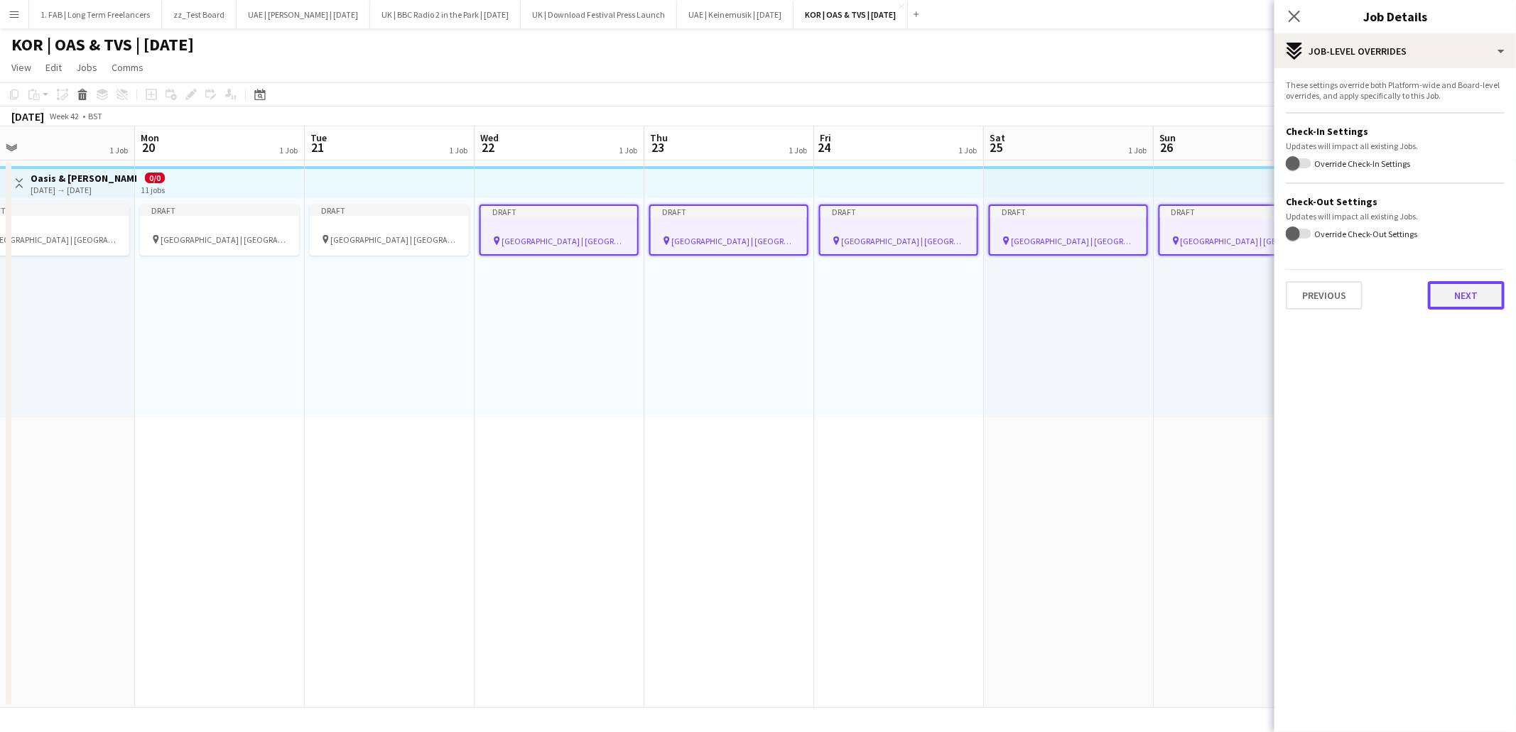
click at [1459, 301] on button "Next" at bounding box center [1466, 295] width 77 height 28
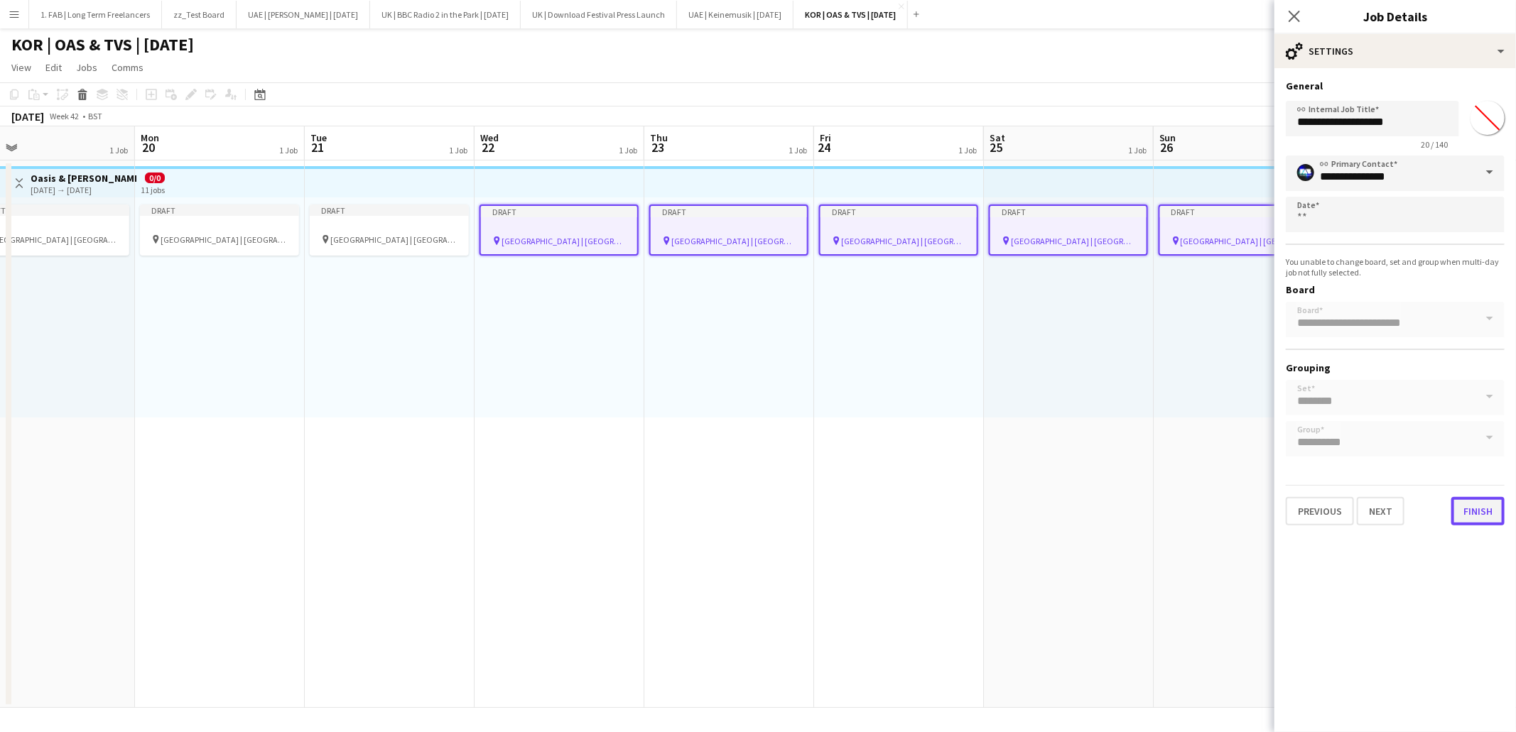
click at [1466, 505] on button "Finish" at bounding box center [1477, 511] width 53 height 28
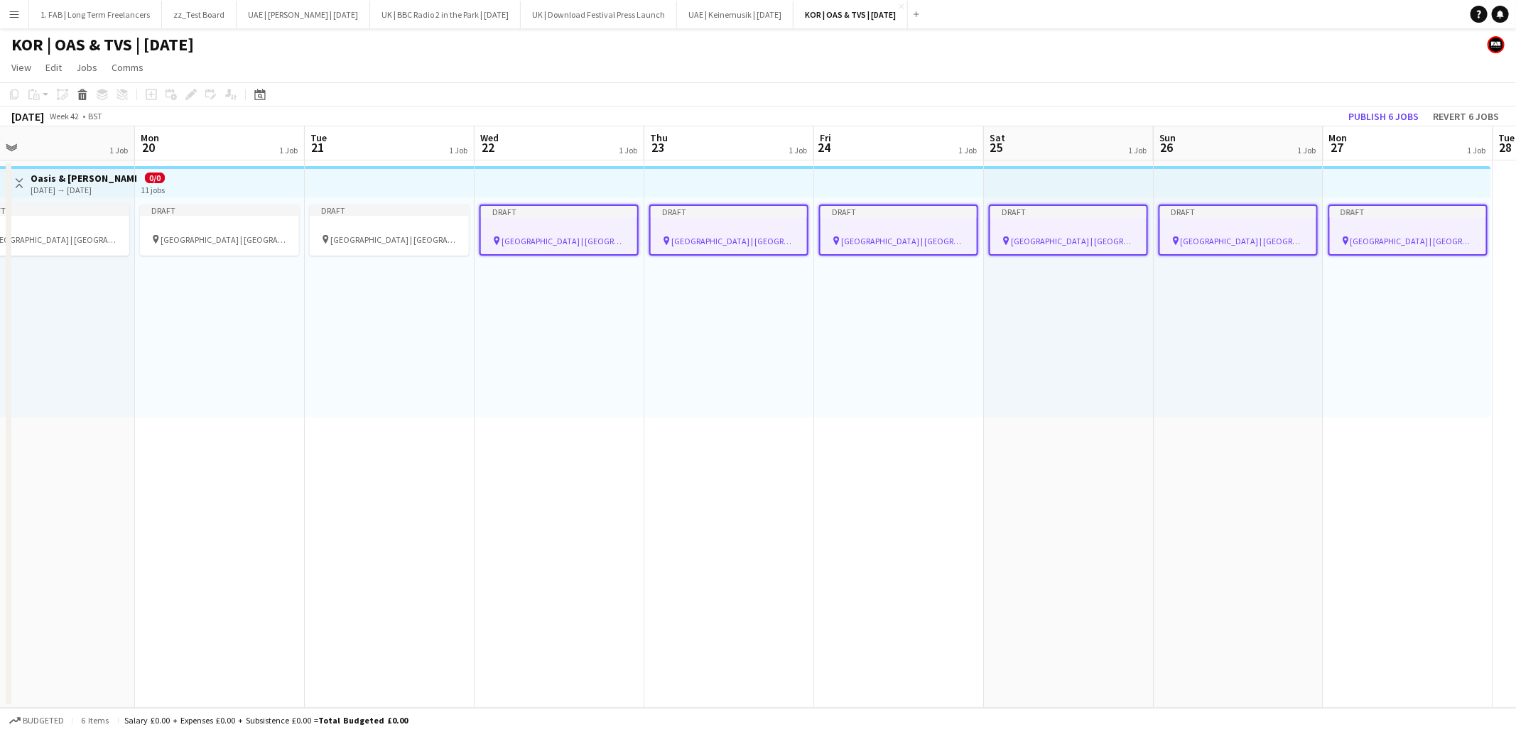
click at [1007, 53] on div "KOR | OAS & TVS | Oct 25" at bounding box center [758, 41] width 1516 height 27
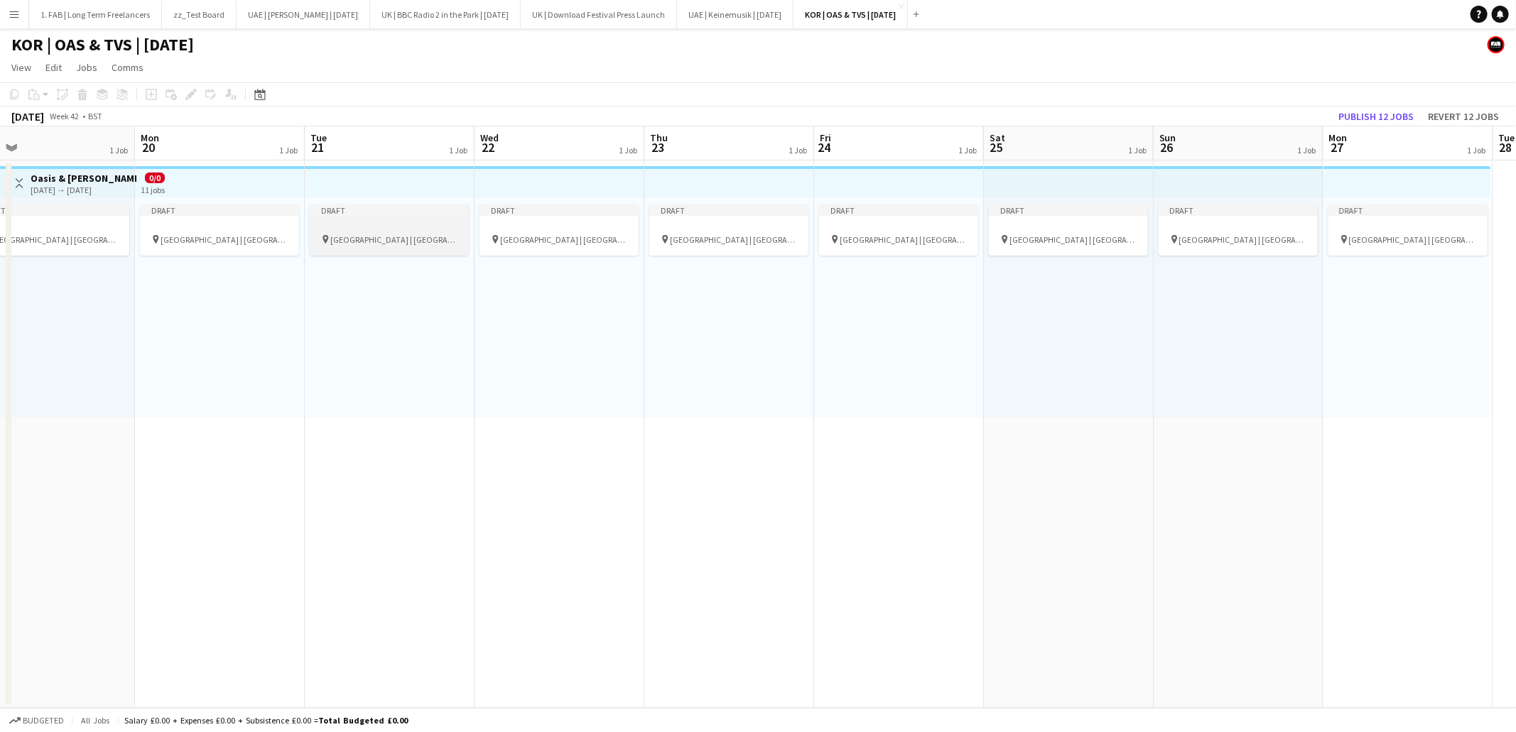
click at [401, 232] on app-job-card "Draft pin Goyang Stadium | Seoul, South Korea" at bounding box center [389, 230] width 159 height 51
click at [186, 94] on icon "Edit" at bounding box center [190, 94] width 11 height 11
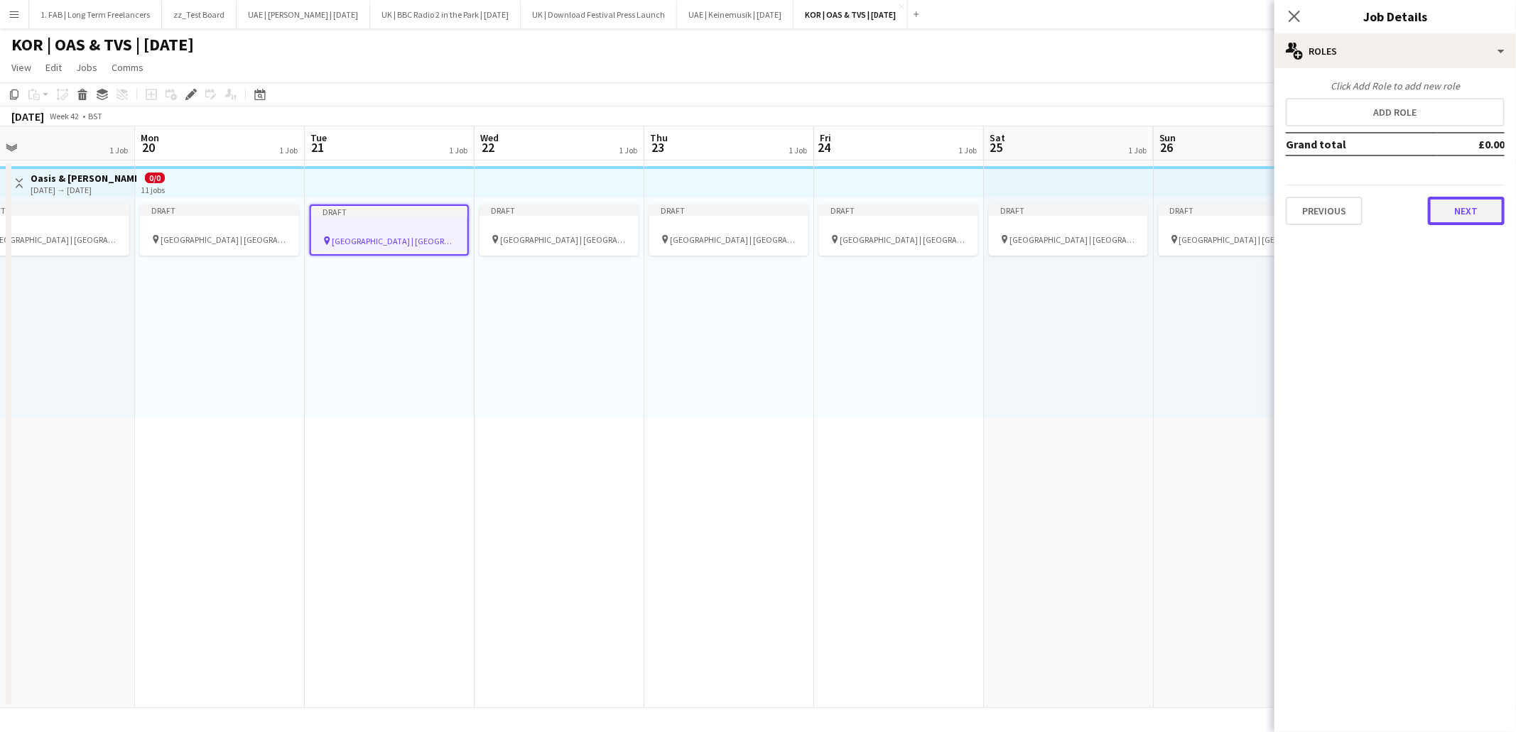
click at [1477, 215] on button "Next" at bounding box center [1466, 211] width 77 height 28
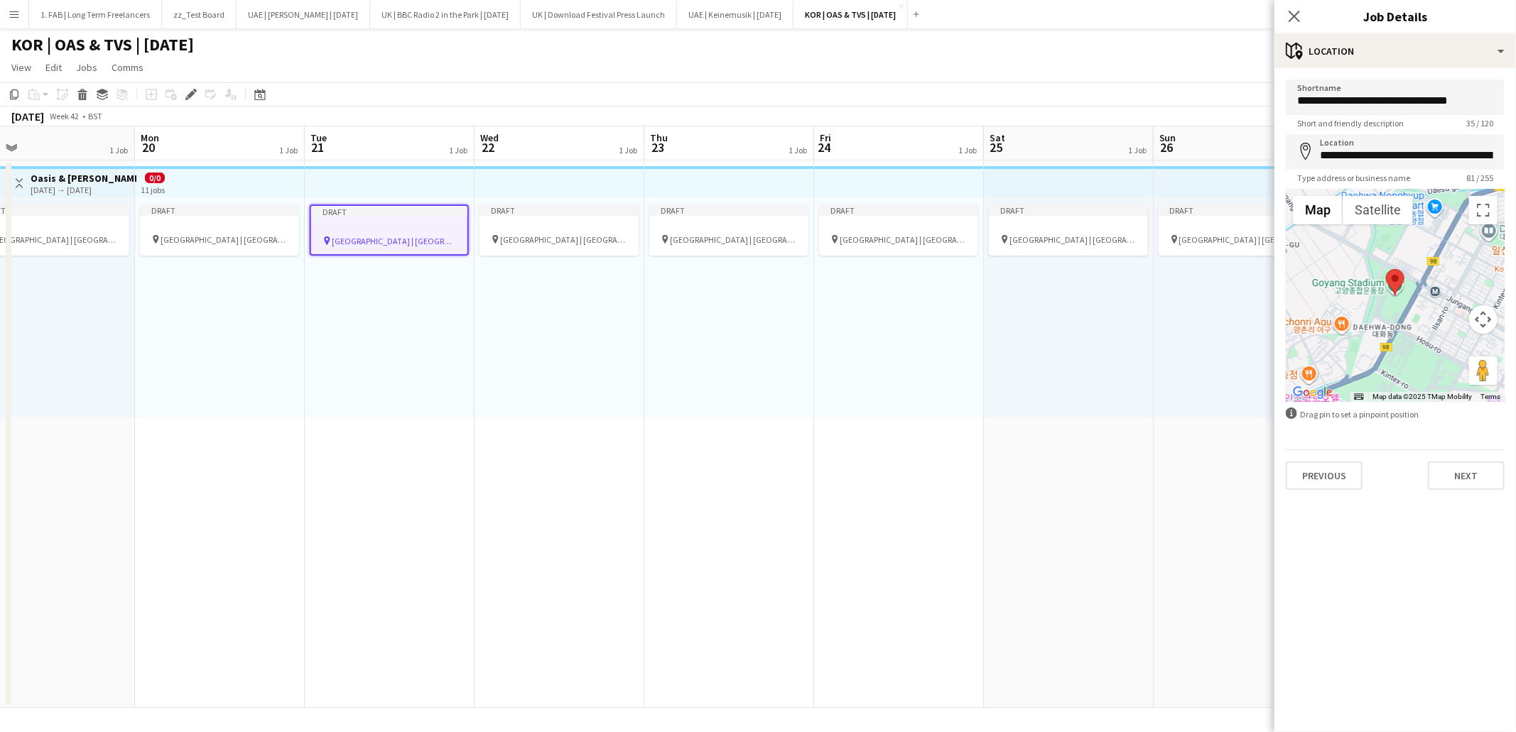
click at [1452, 492] on div "**********" at bounding box center [1395, 284] width 242 height 433
click at [1455, 484] on button "Next" at bounding box center [1466, 476] width 77 height 28
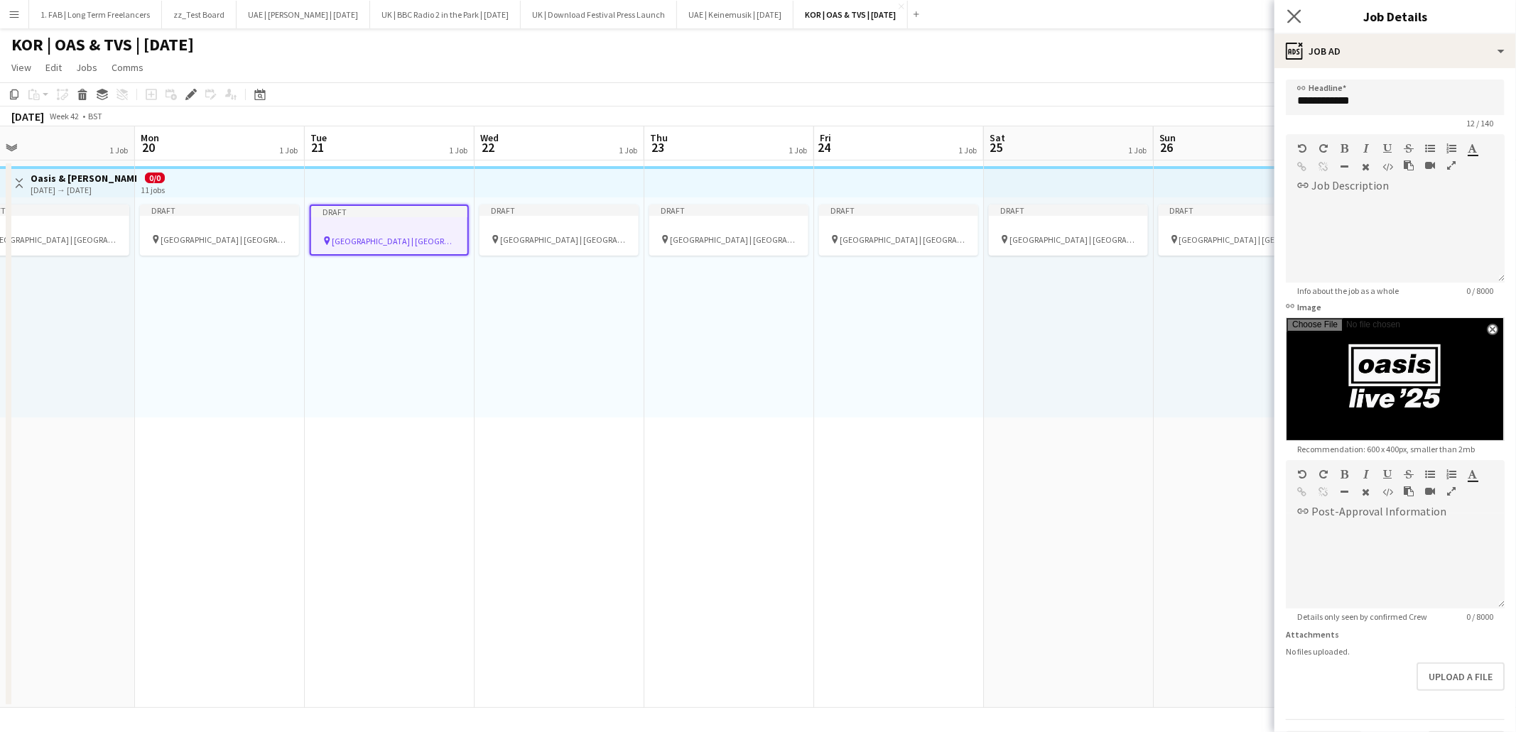
click at [1294, 9] on icon "Close pop-in" at bounding box center [1293, 15] width 13 height 13
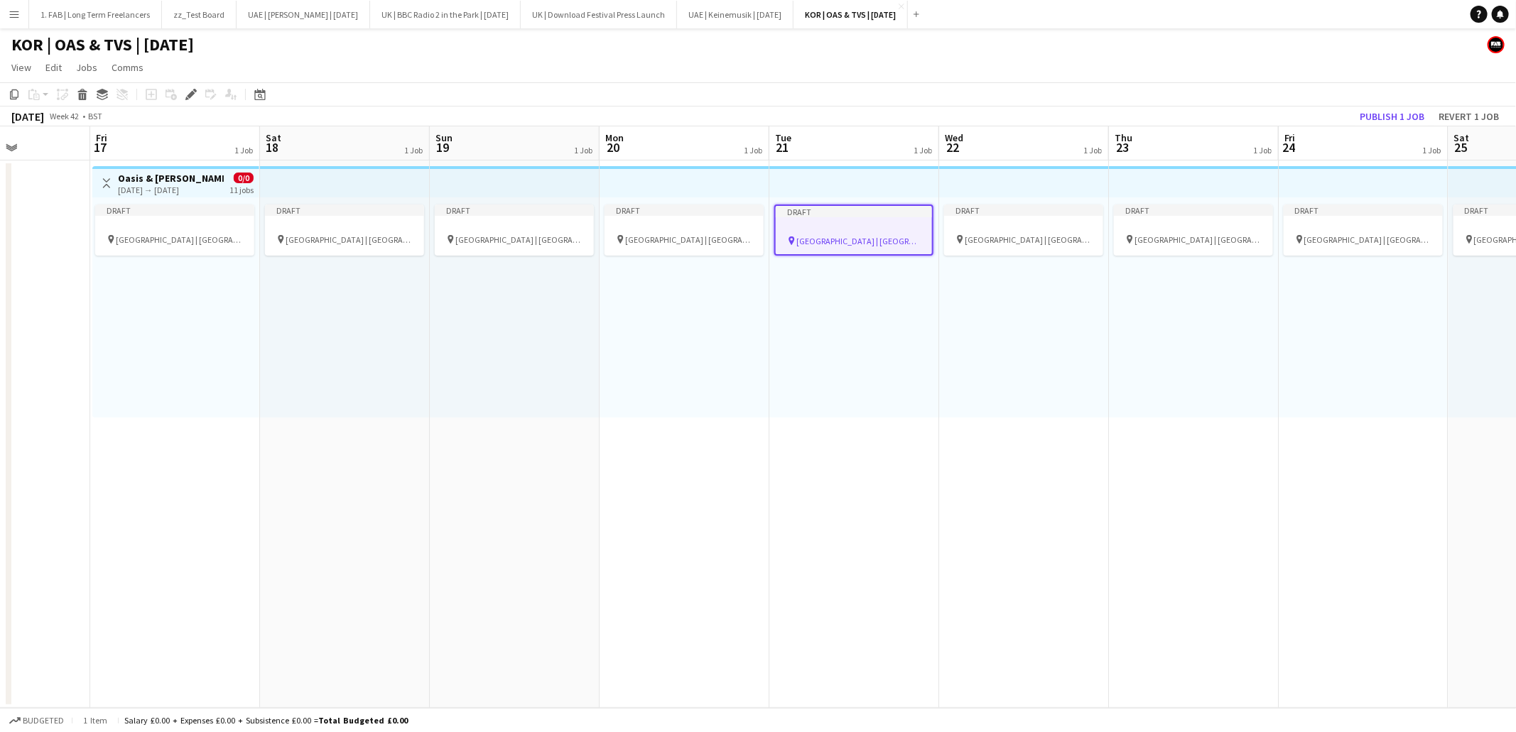
scroll to position [0, 501]
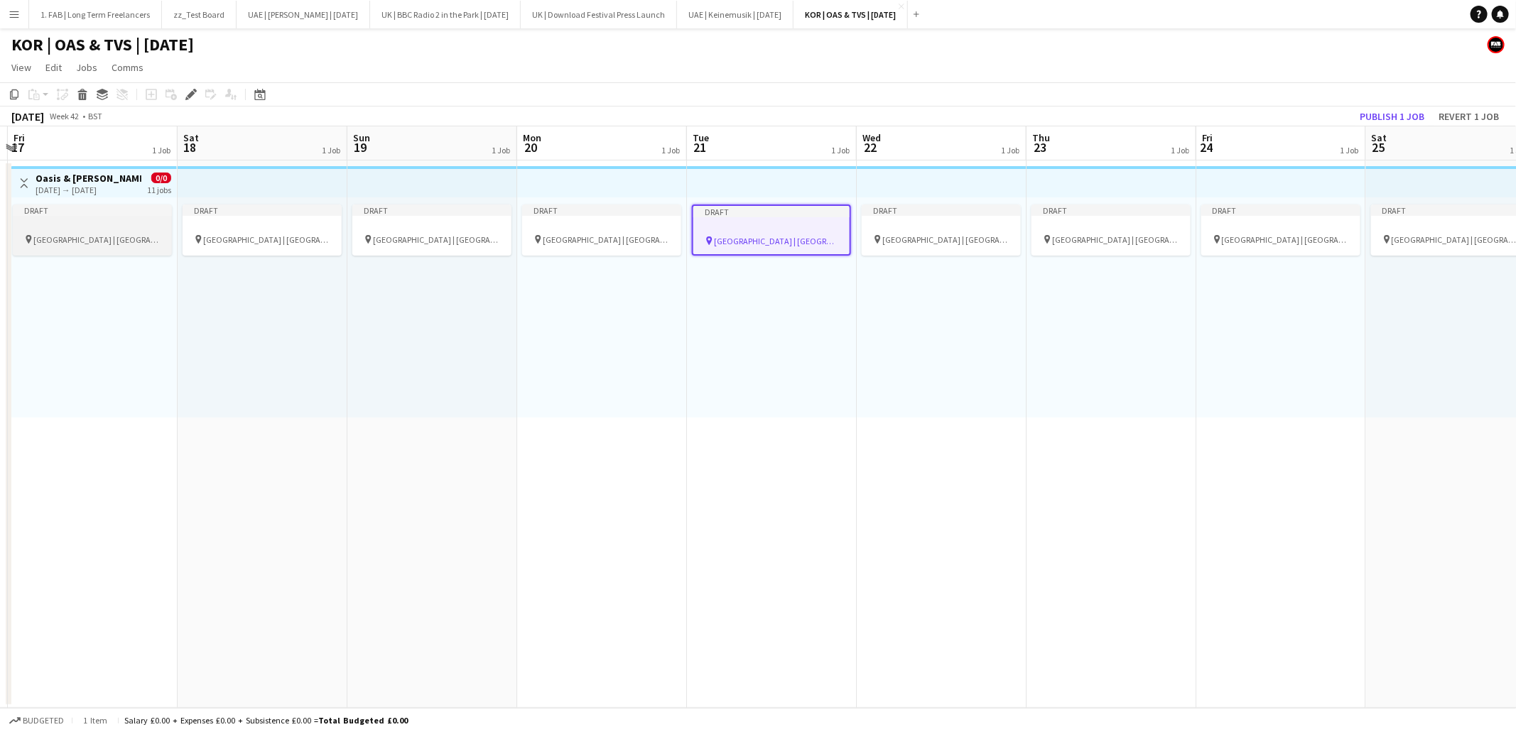
click at [102, 210] on div "Draft" at bounding box center [92, 210] width 159 height 11
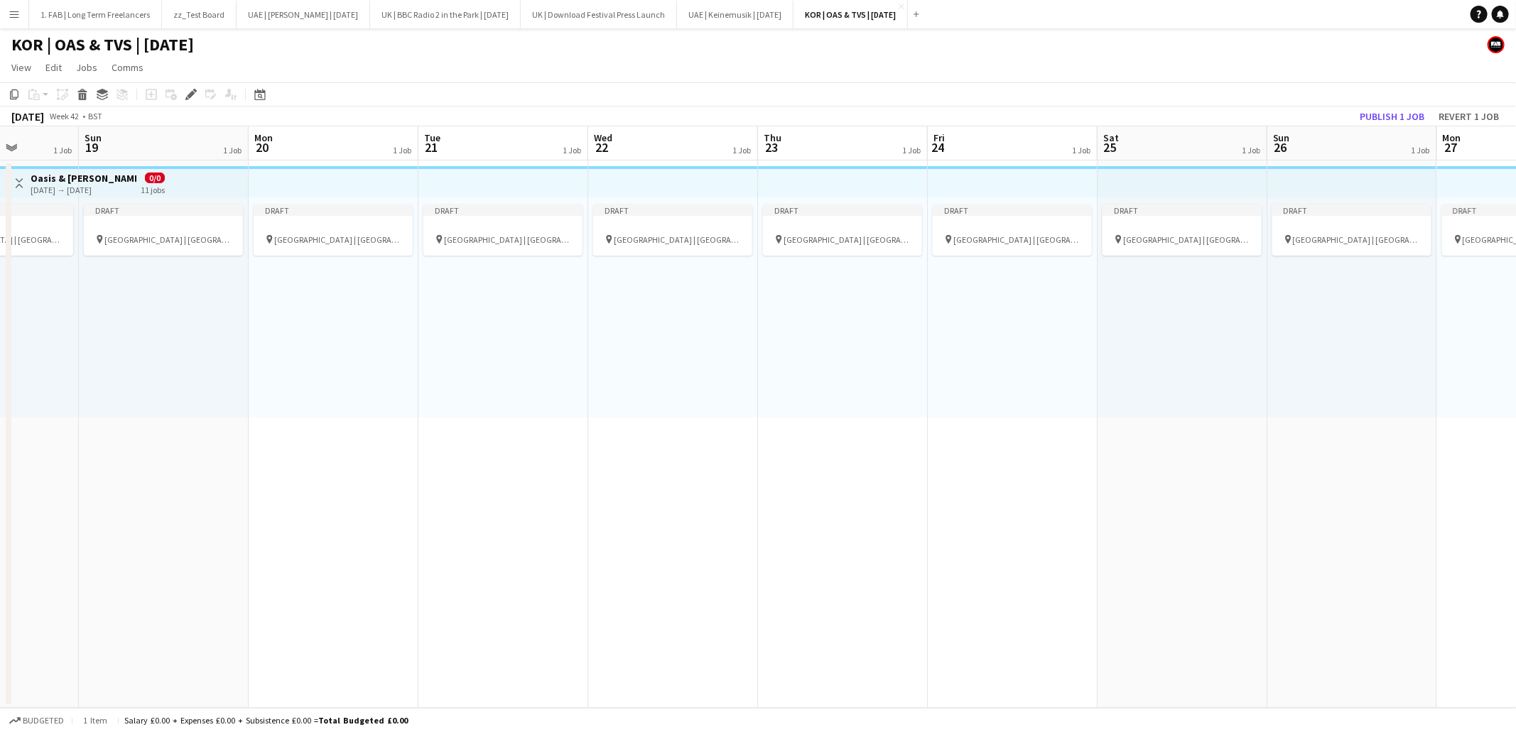
scroll to position [0, 567]
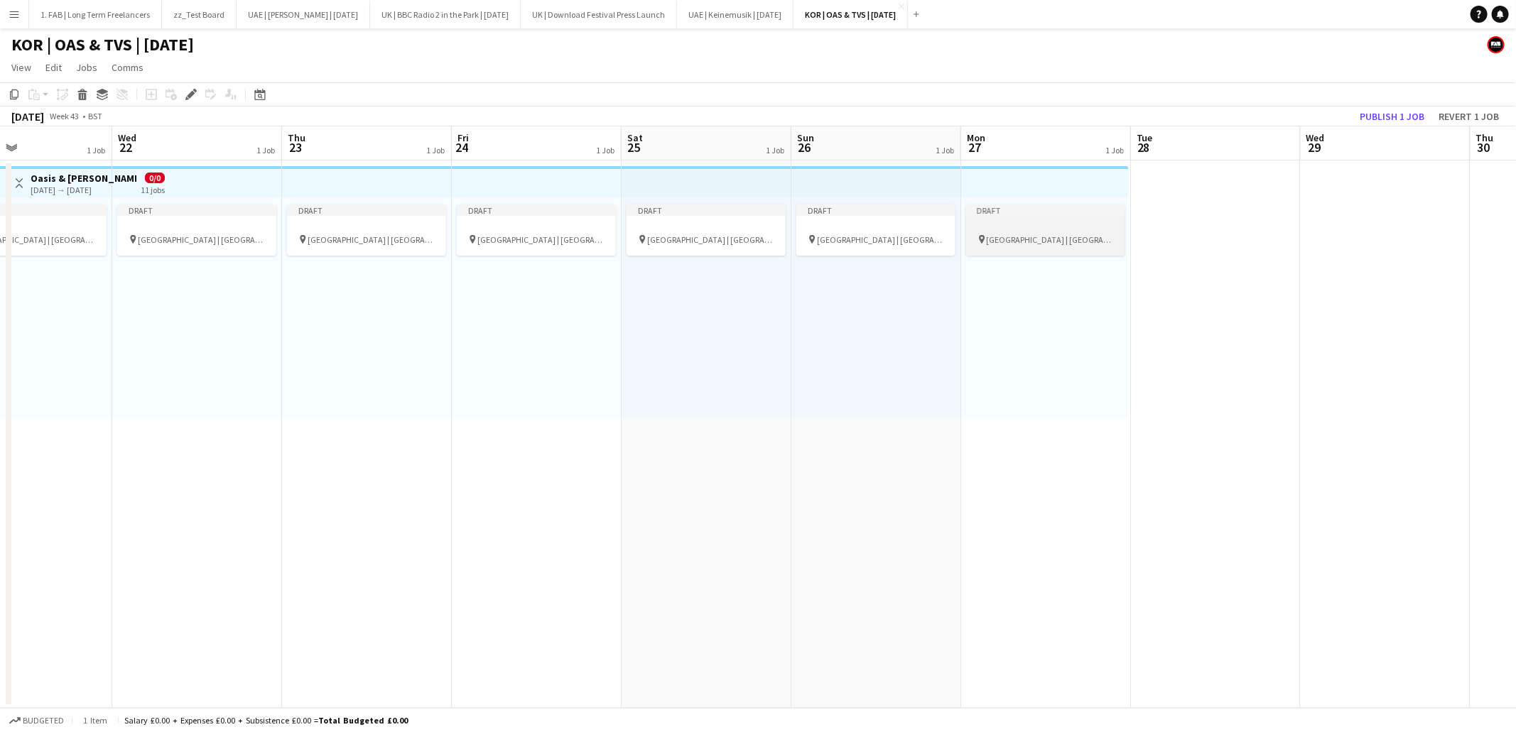
click at [1026, 217] on app-job-card "Draft pin Goyang Stadium | Seoul, South Korea" at bounding box center [1045, 230] width 159 height 51
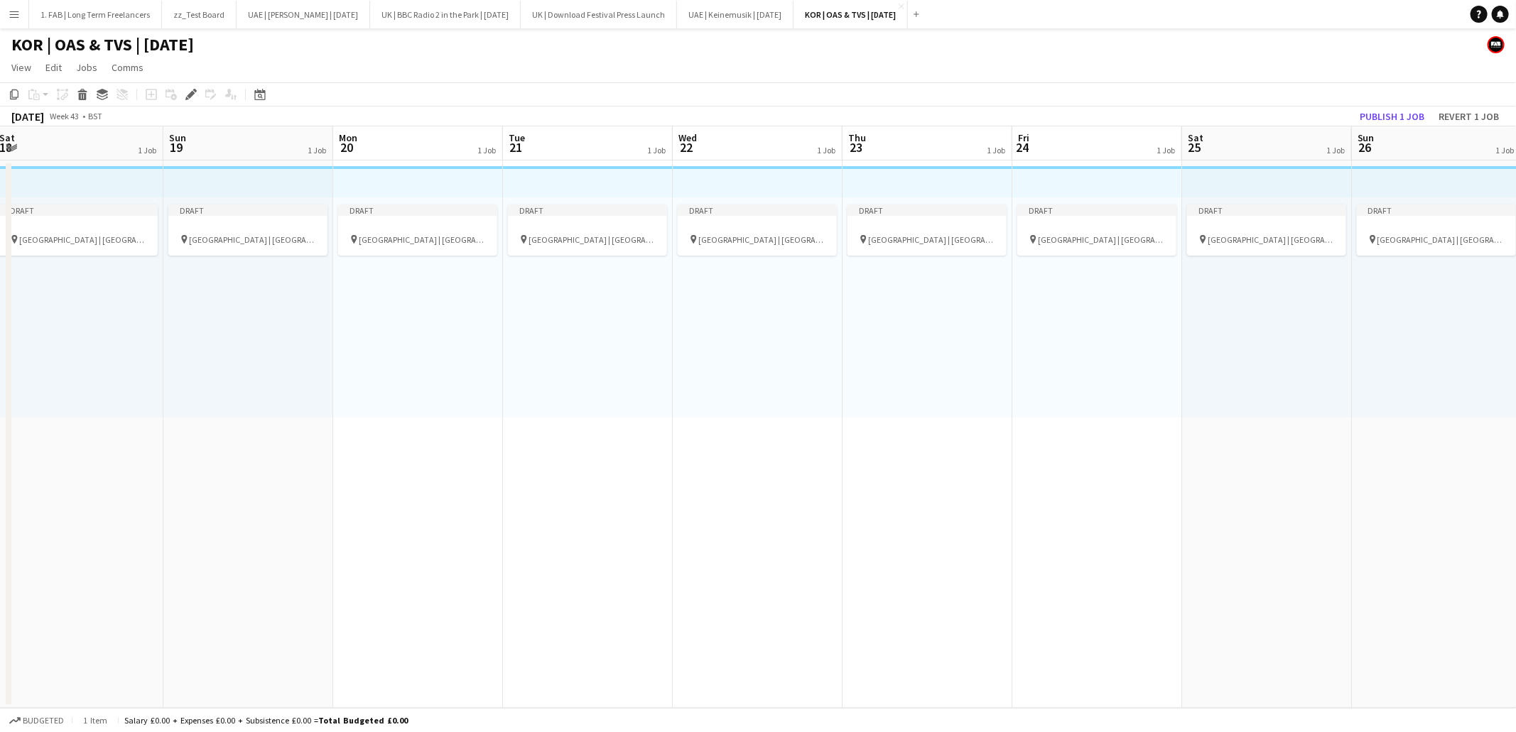
scroll to position [0, 395]
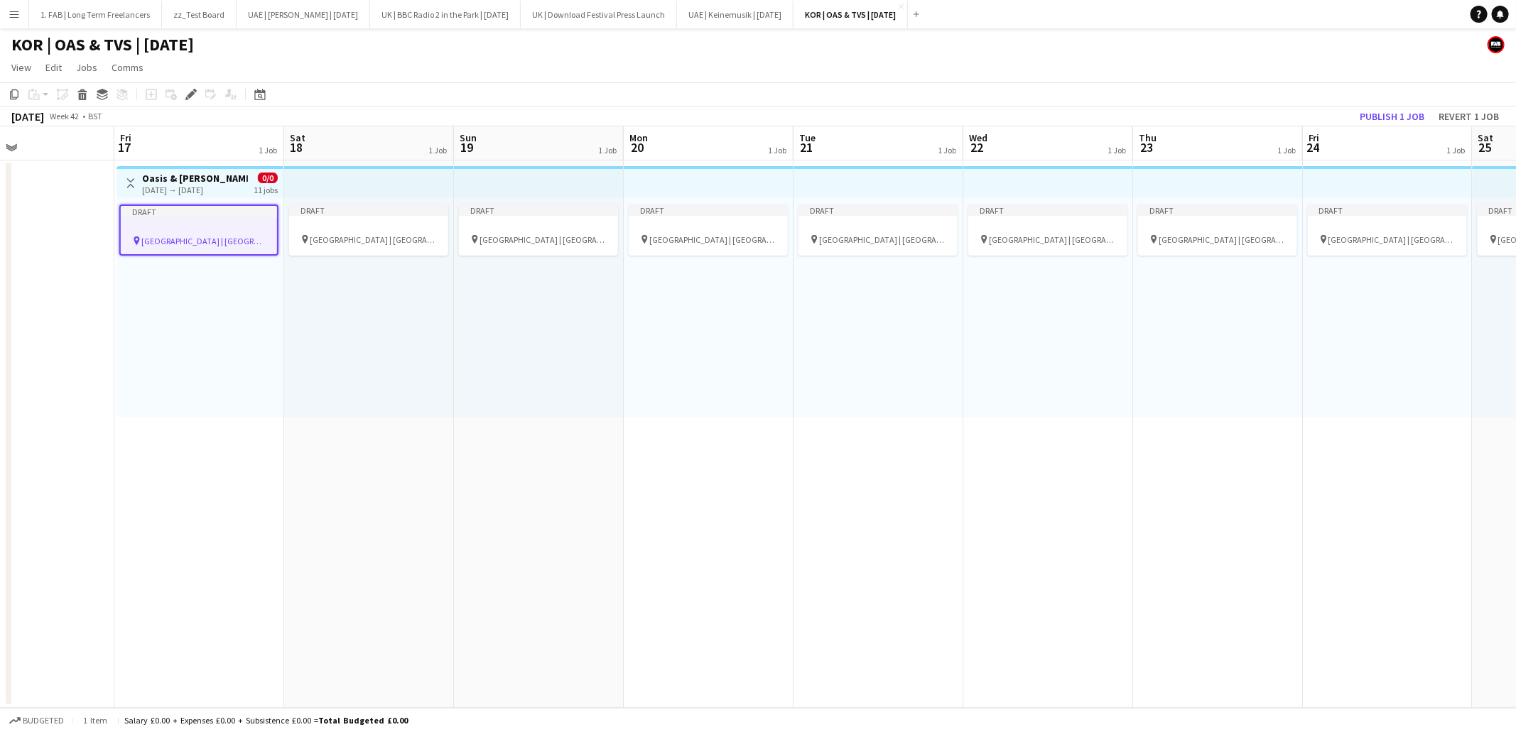
click at [155, 181] on h3 "Oasis & Travis Scott" at bounding box center [195, 178] width 106 height 13
click at [163, 187] on div "17-10-2025 → 27-10-2025" at bounding box center [195, 190] width 106 height 11
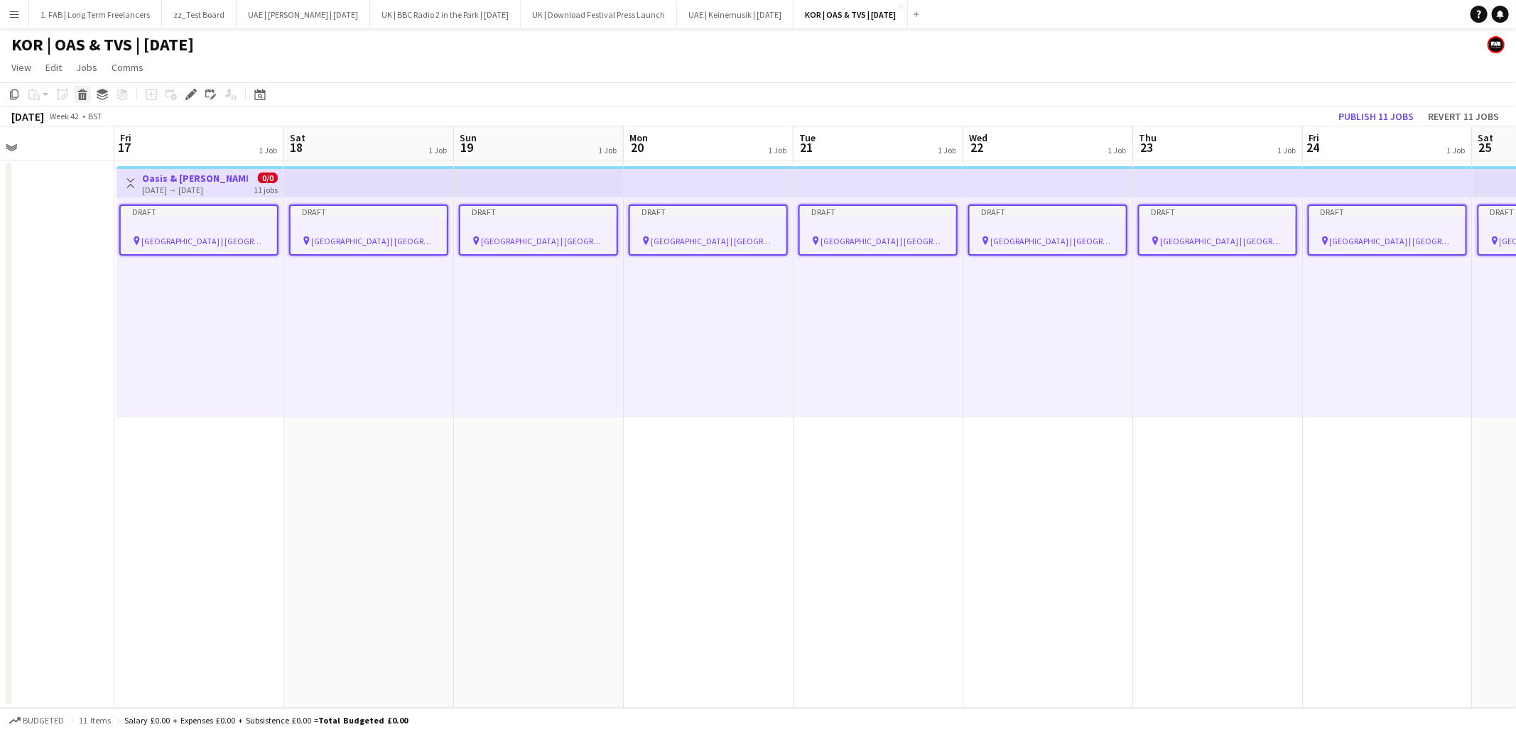
click at [80, 95] on icon "Delete" at bounding box center [82, 94] width 11 height 11
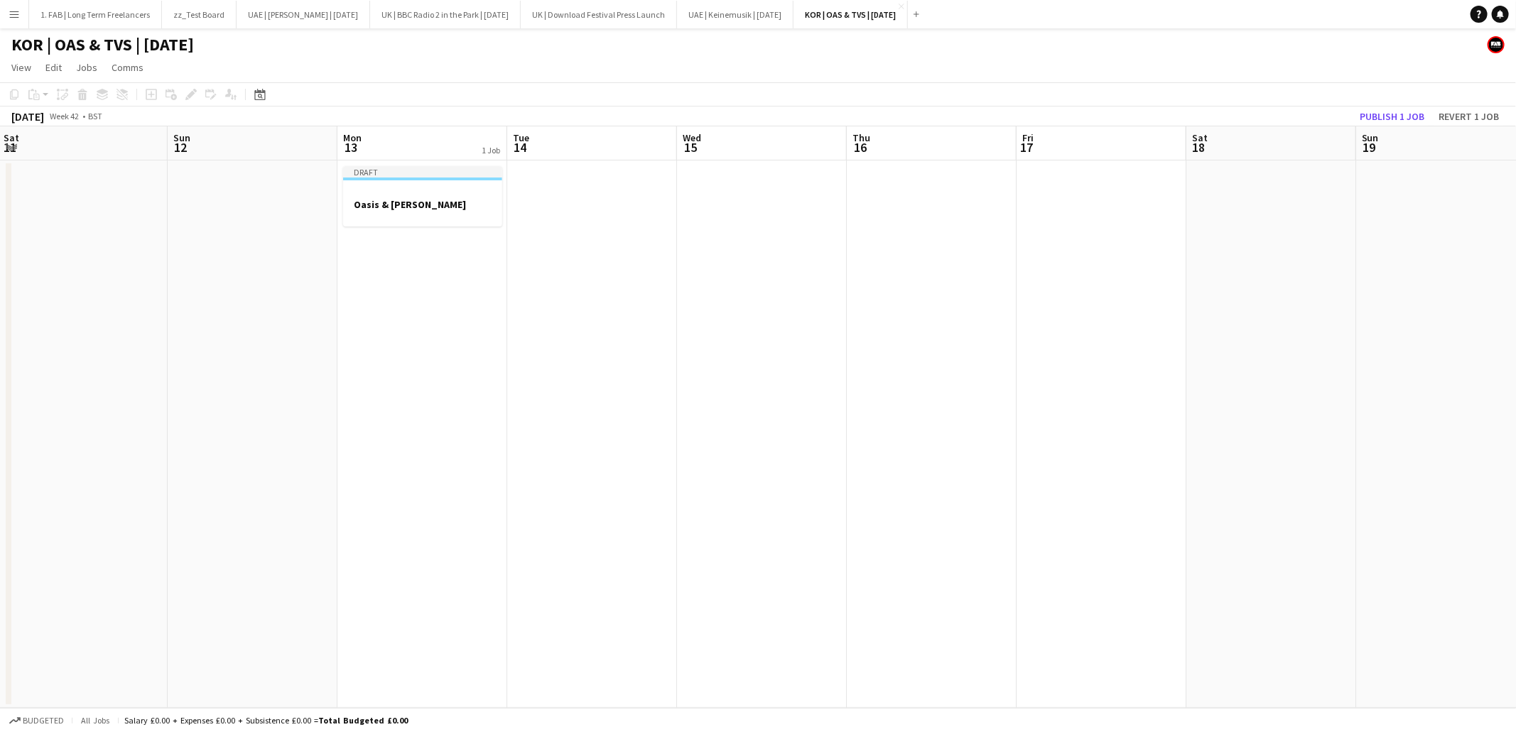
scroll to position [0, 379]
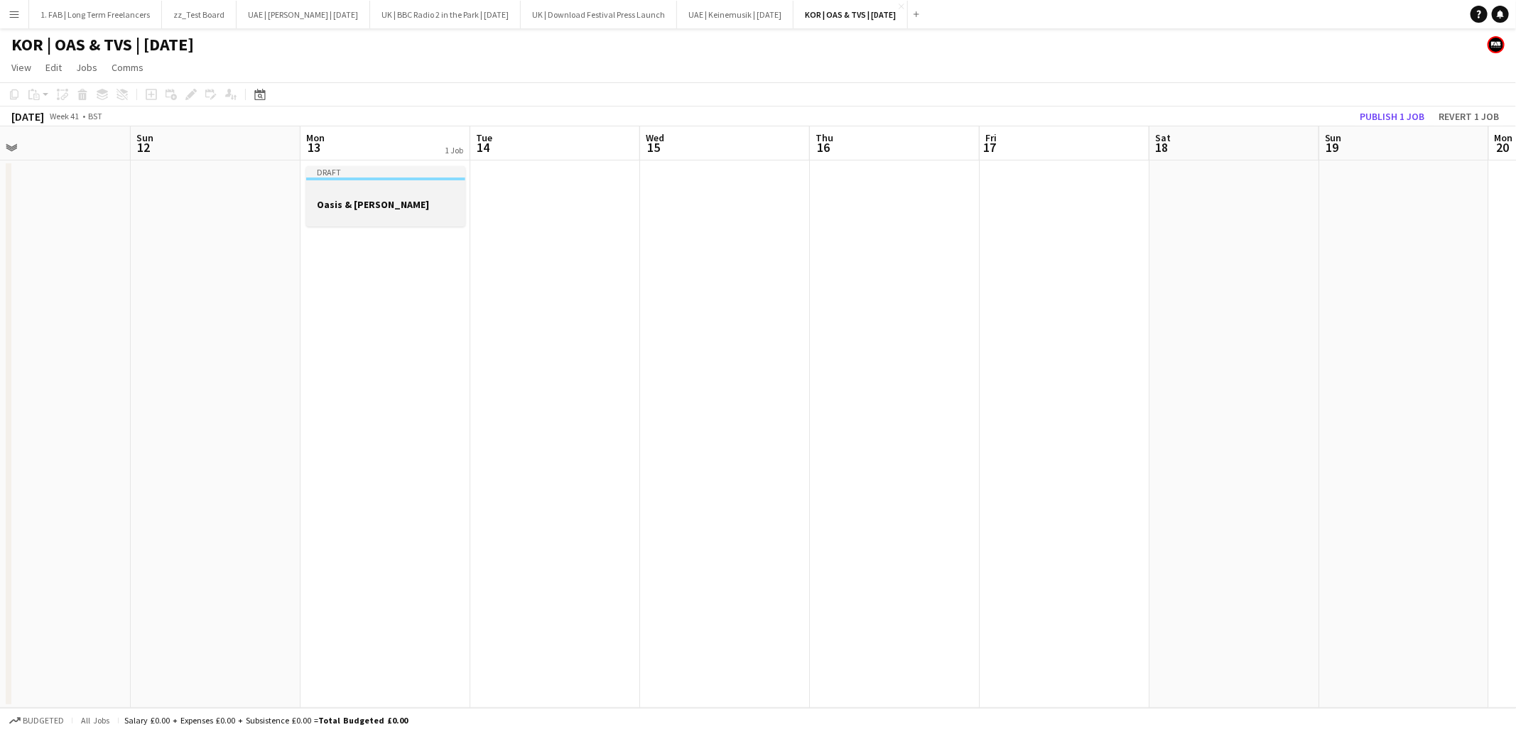
click at [367, 189] on div at bounding box center [385, 191] width 159 height 11
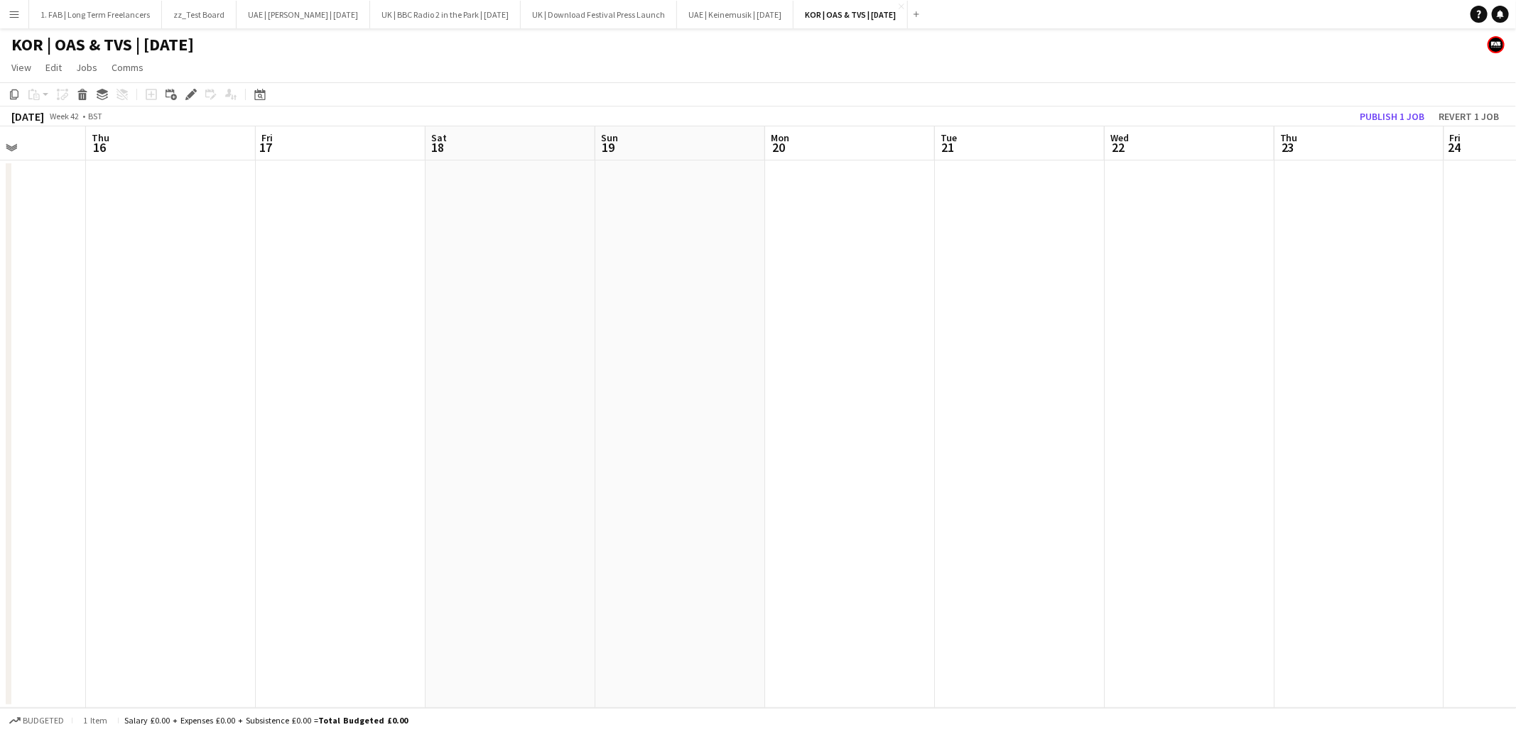
scroll to position [0, 395]
click at [345, 198] on app-date-cell at bounding box center [369, 435] width 170 height 548
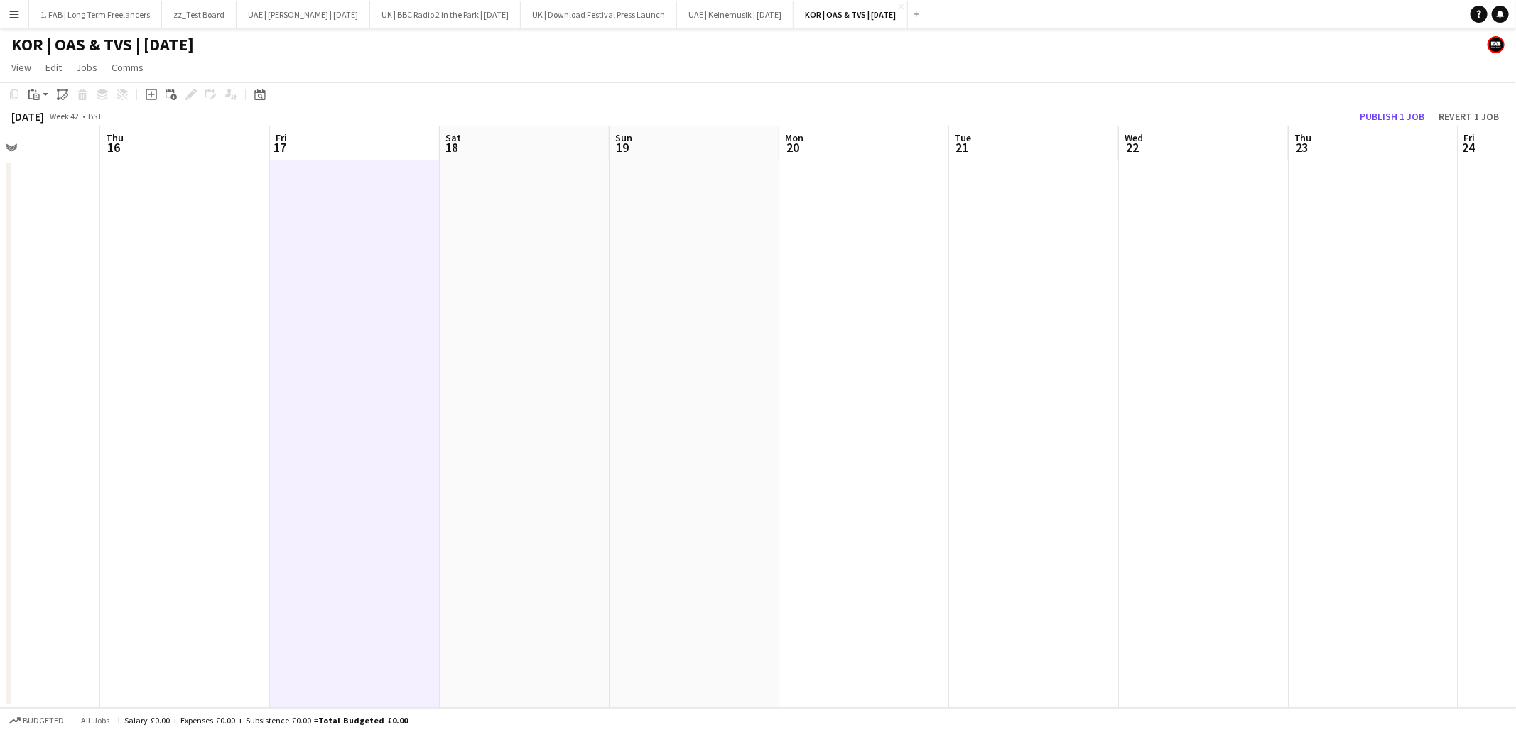
scroll to position [0, 410]
click at [396, 194] on div at bounding box center [354, 191] width 159 height 11
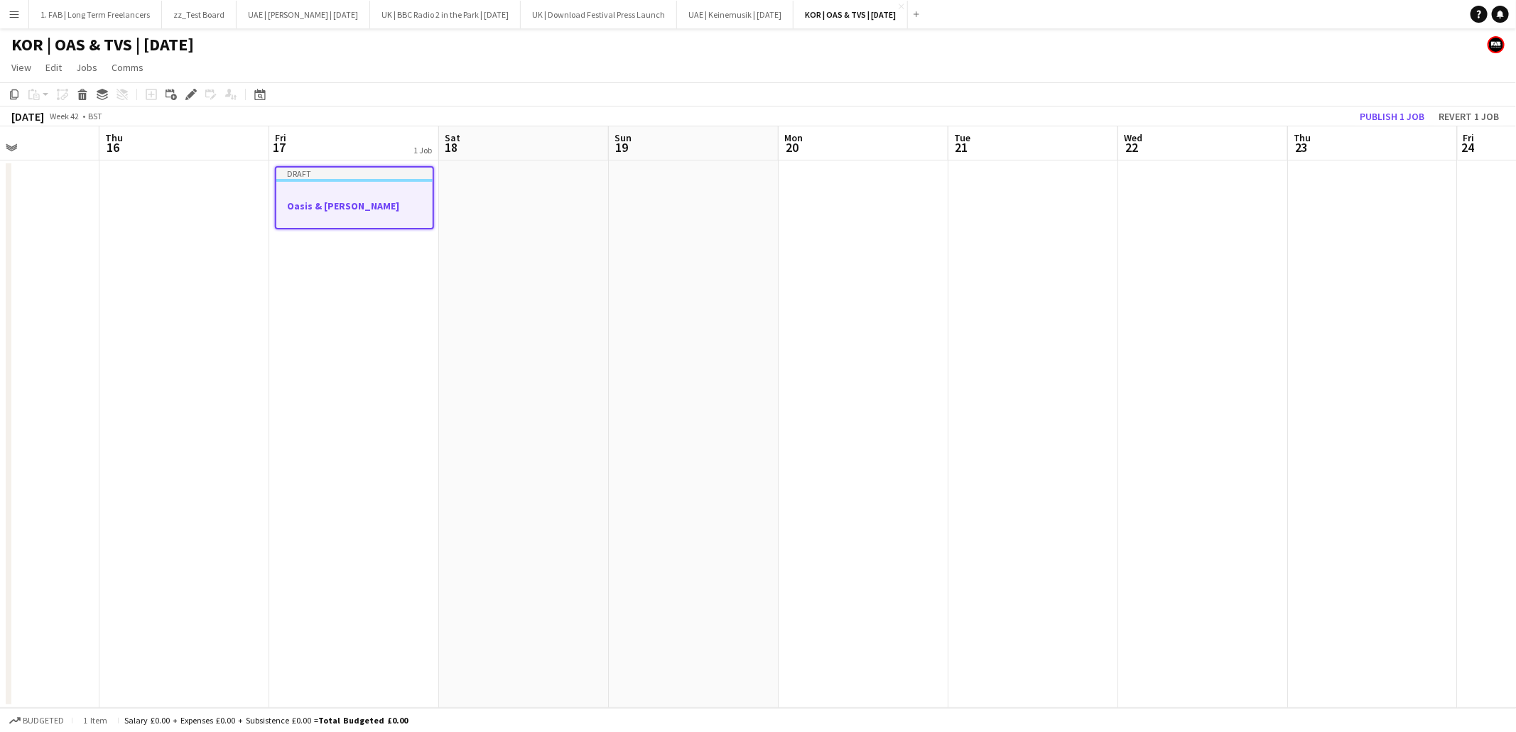
click at [491, 197] on app-date-cell at bounding box center [524, 435] width 170 height 548
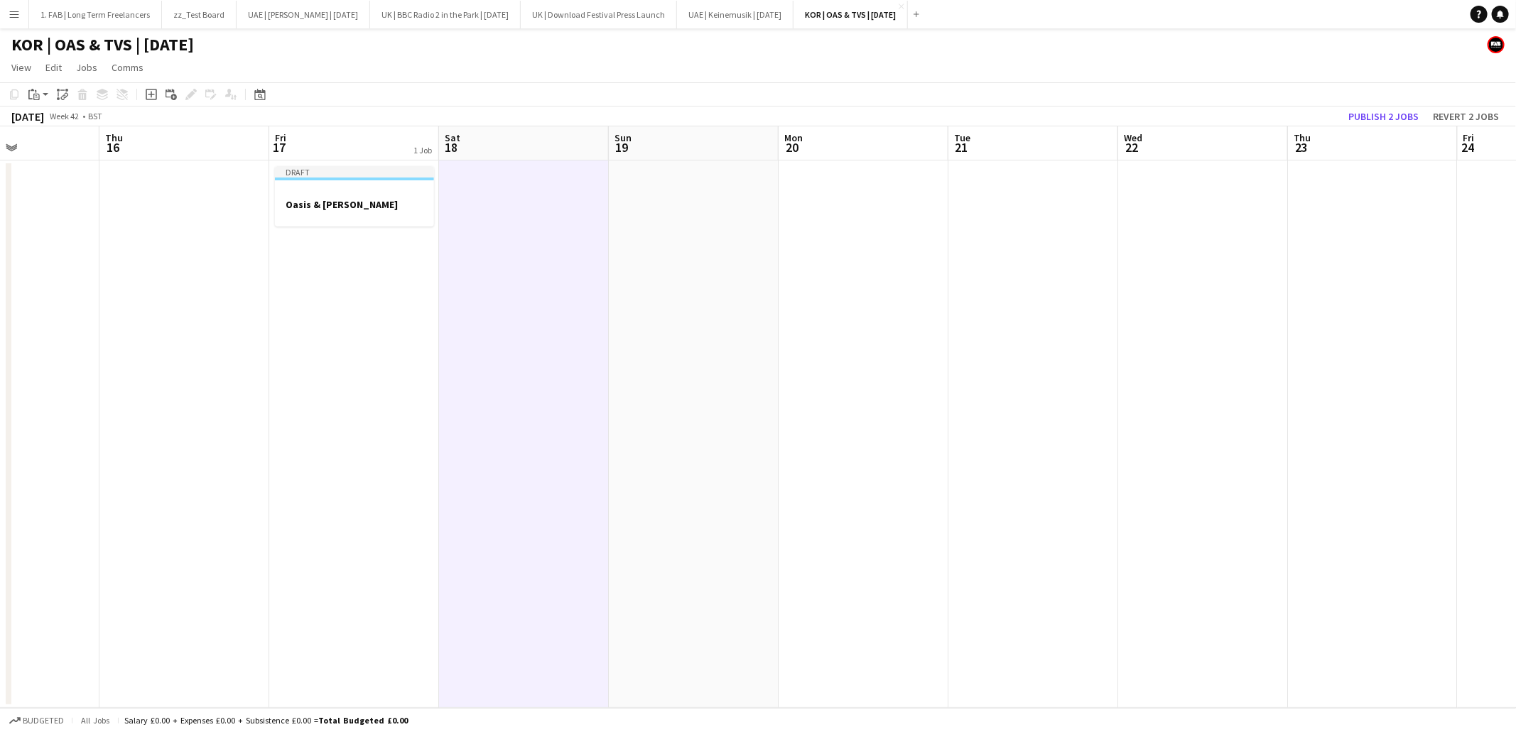
click at [644, 192] on app-date-cell at bounding box center [694, 435] width 170 height 548
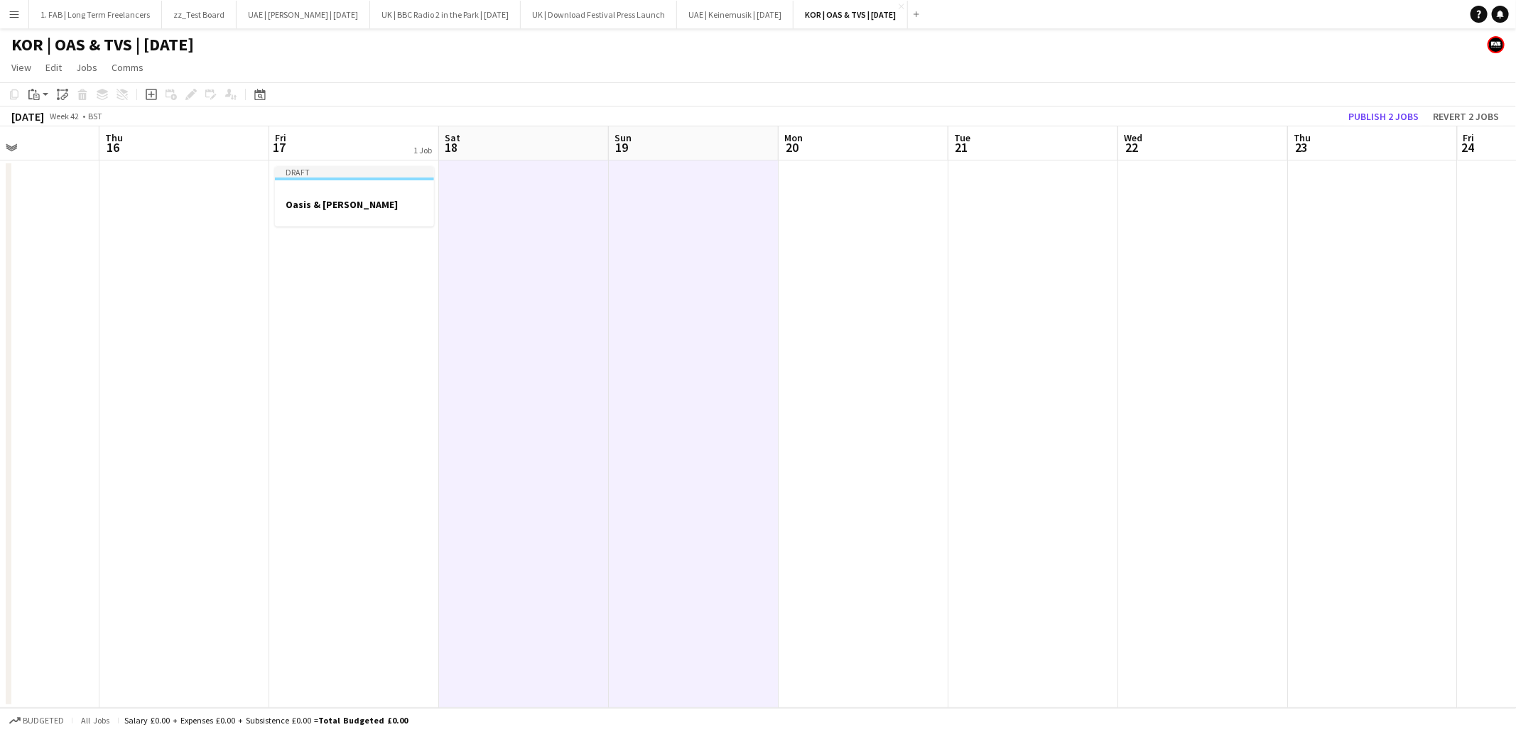
click at [787, 194] on app-date-cell at bounding box center [864, 435] width 170 height 548
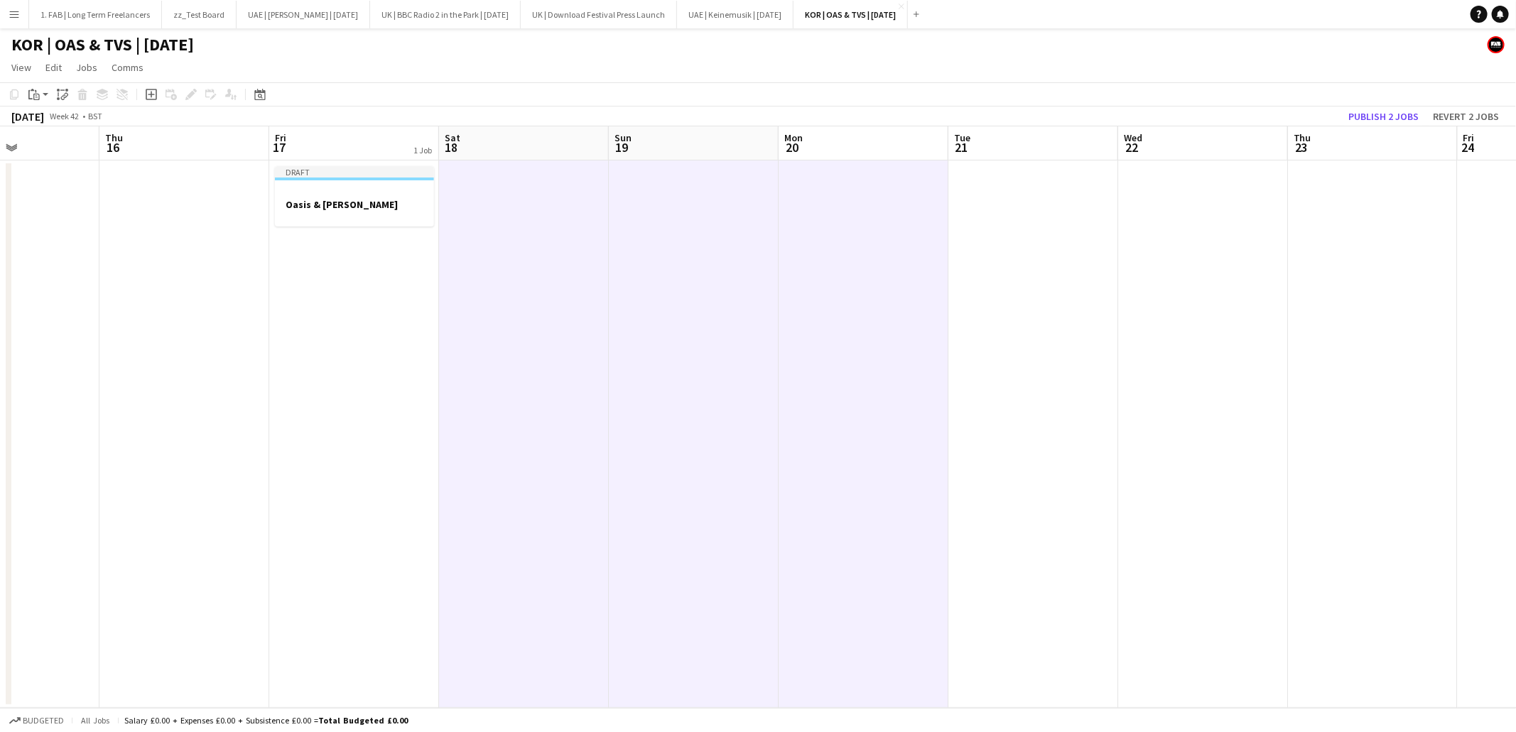
click at [1005, 193] on app-date-cell at bounding box center [1033, 435] width 170 height 548
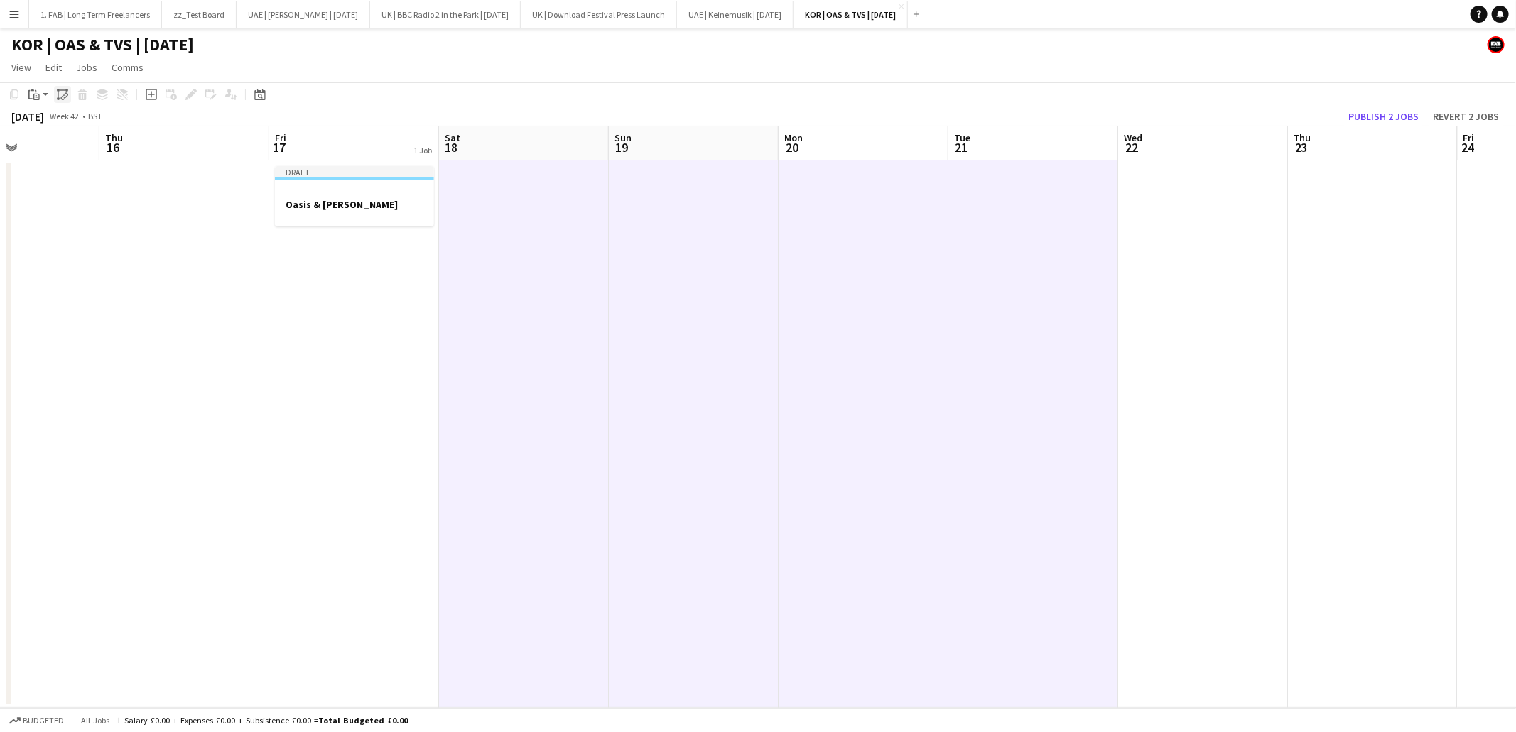
click at [64, 95] on icon at bounding box center [63, 98] width 5 height 6
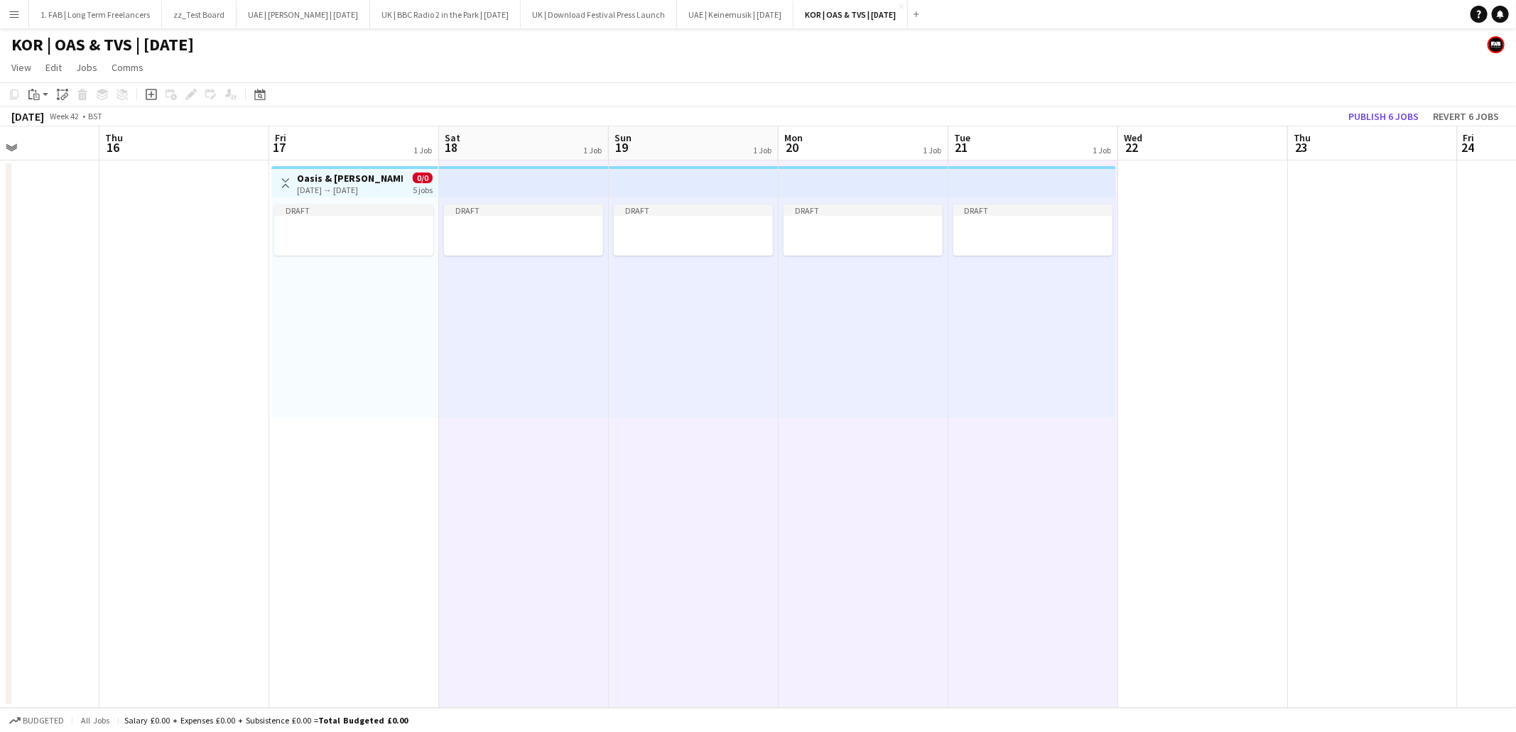
click at [357, 180] on h3 "Oasis & Travis Scott" at bounding box center [350, 178] width 106 height 13
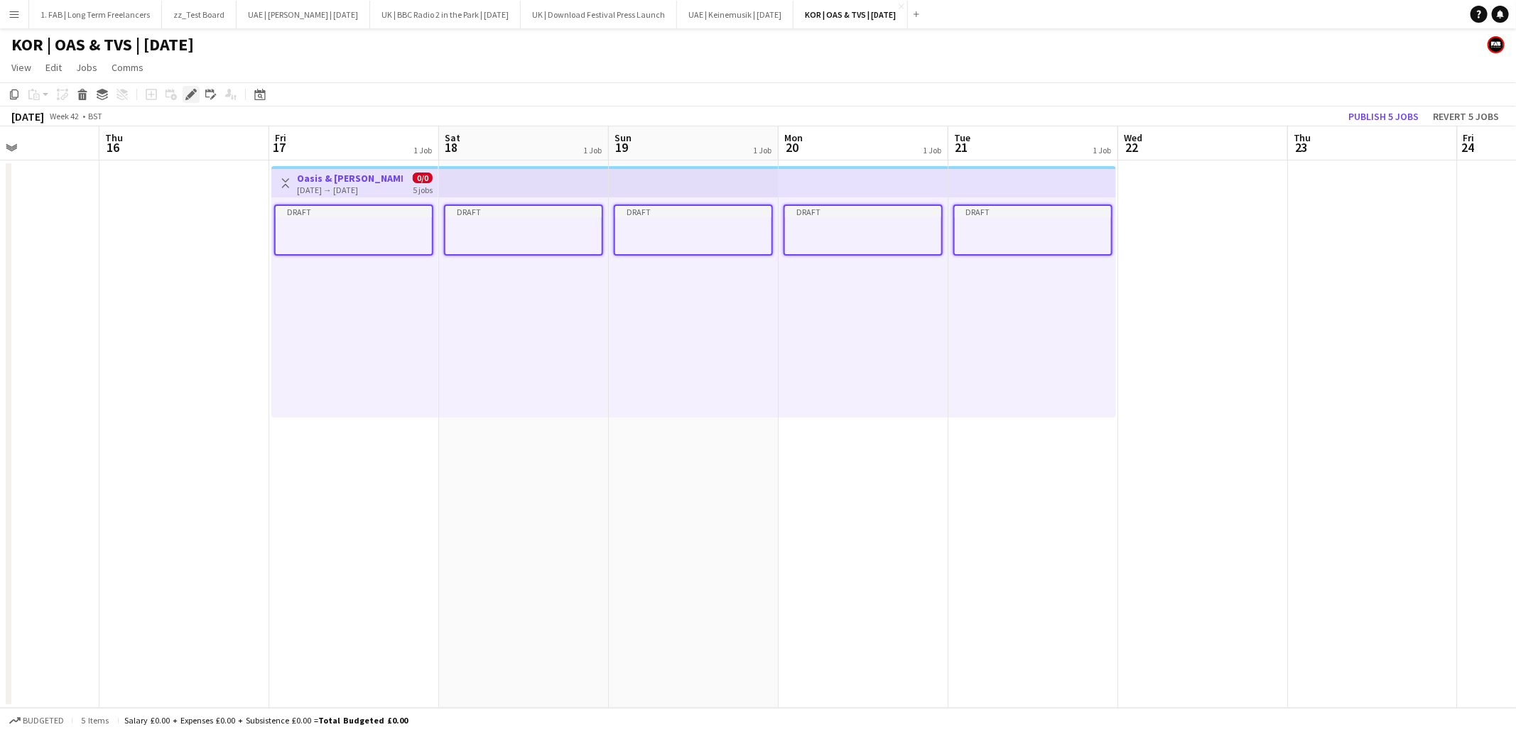
click at [189, 87] on div "Edit" at bounding box center [191, 94] width 17 height 17
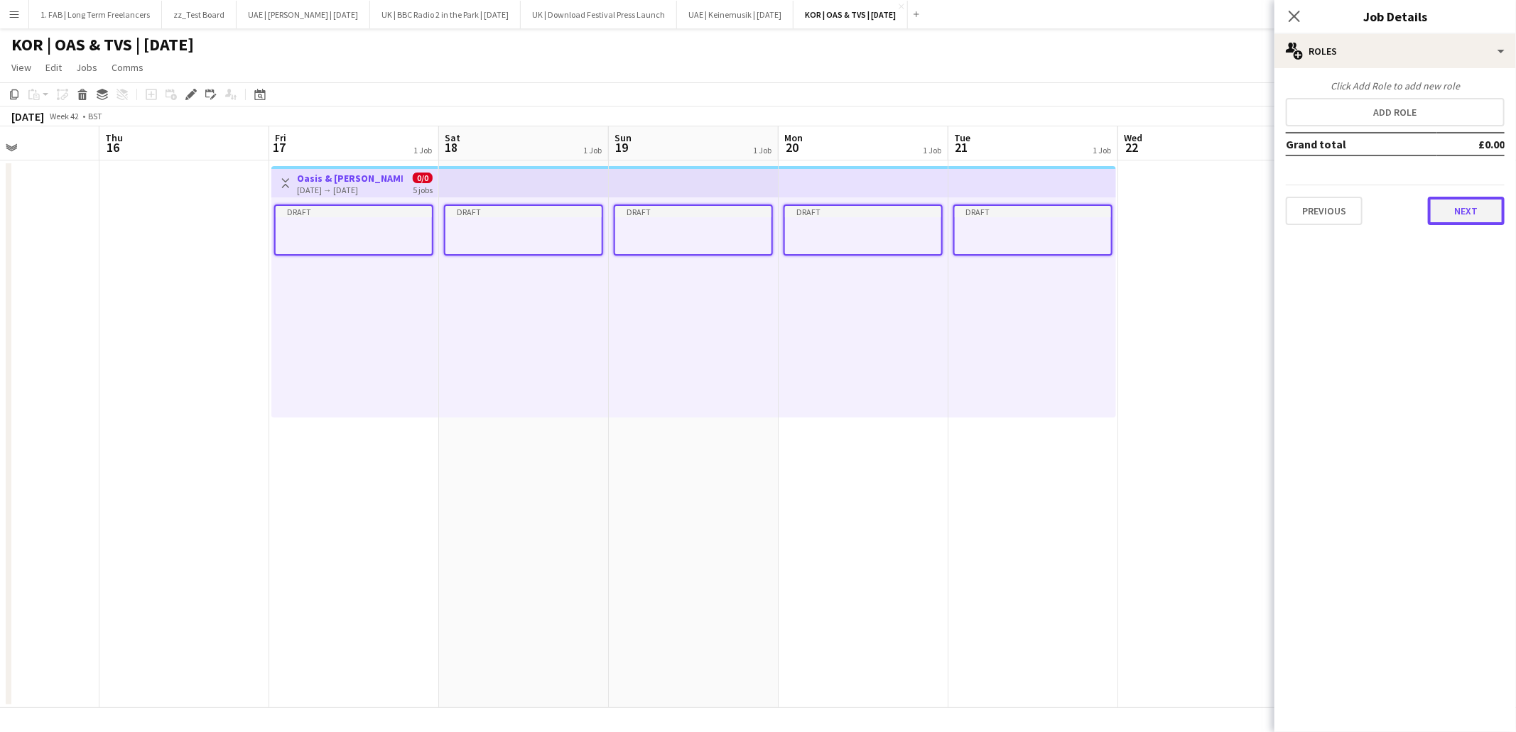
click at [1450, 207] on button "Next" at bounding box center [1466, 211] width 77 height 28
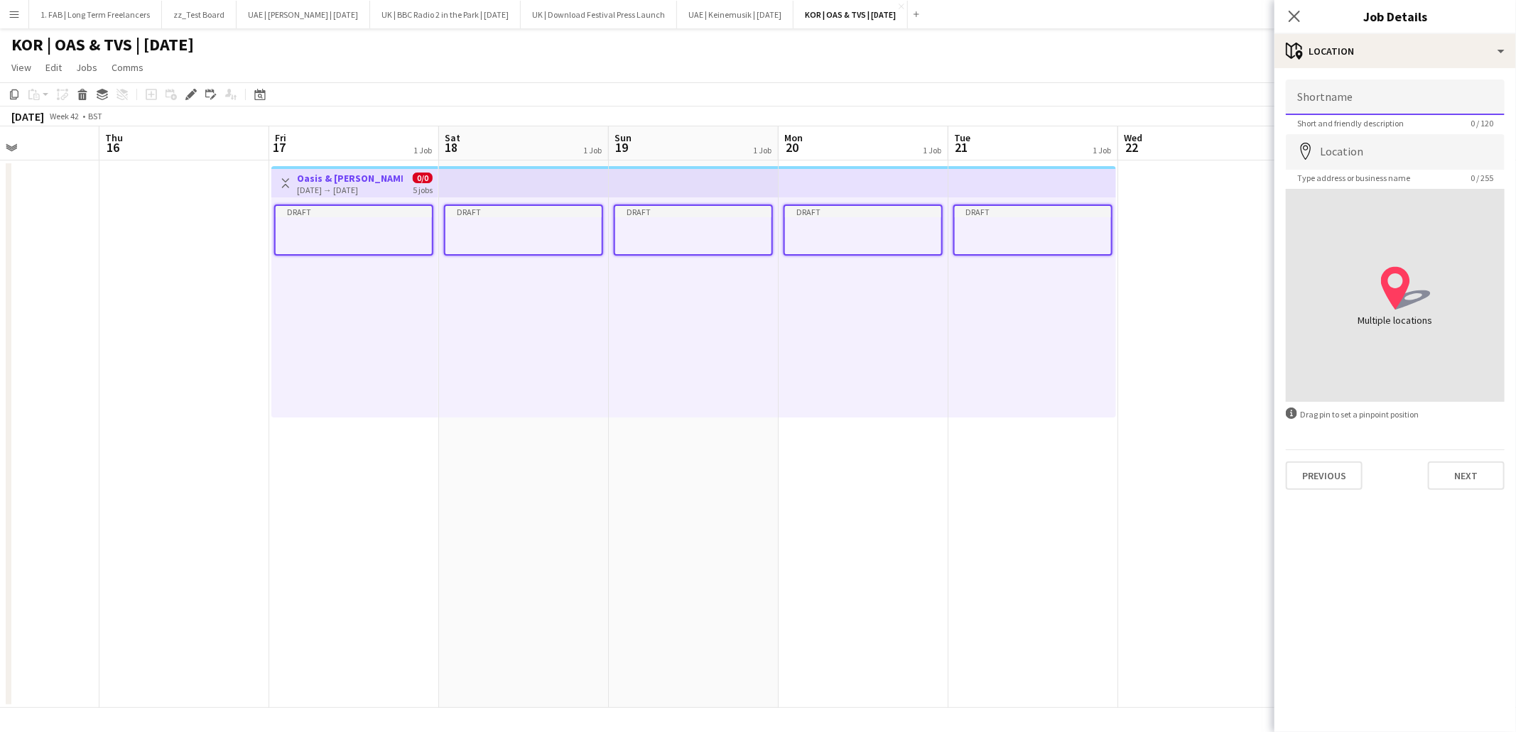
click at [1370, 93] on input "Shortname" at bounding box center [1395, 98] width 219 height 36
type input "**********"
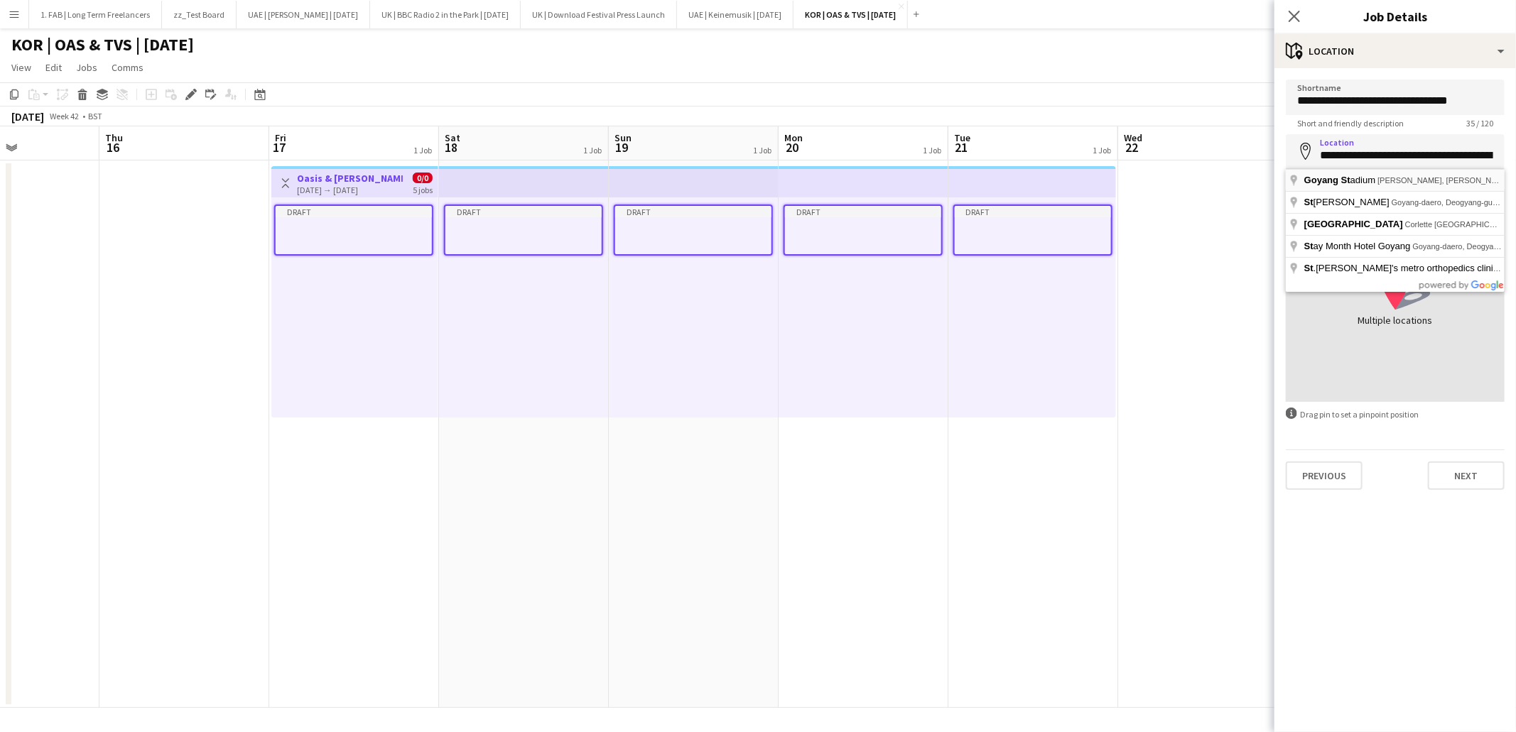
type input "**********"
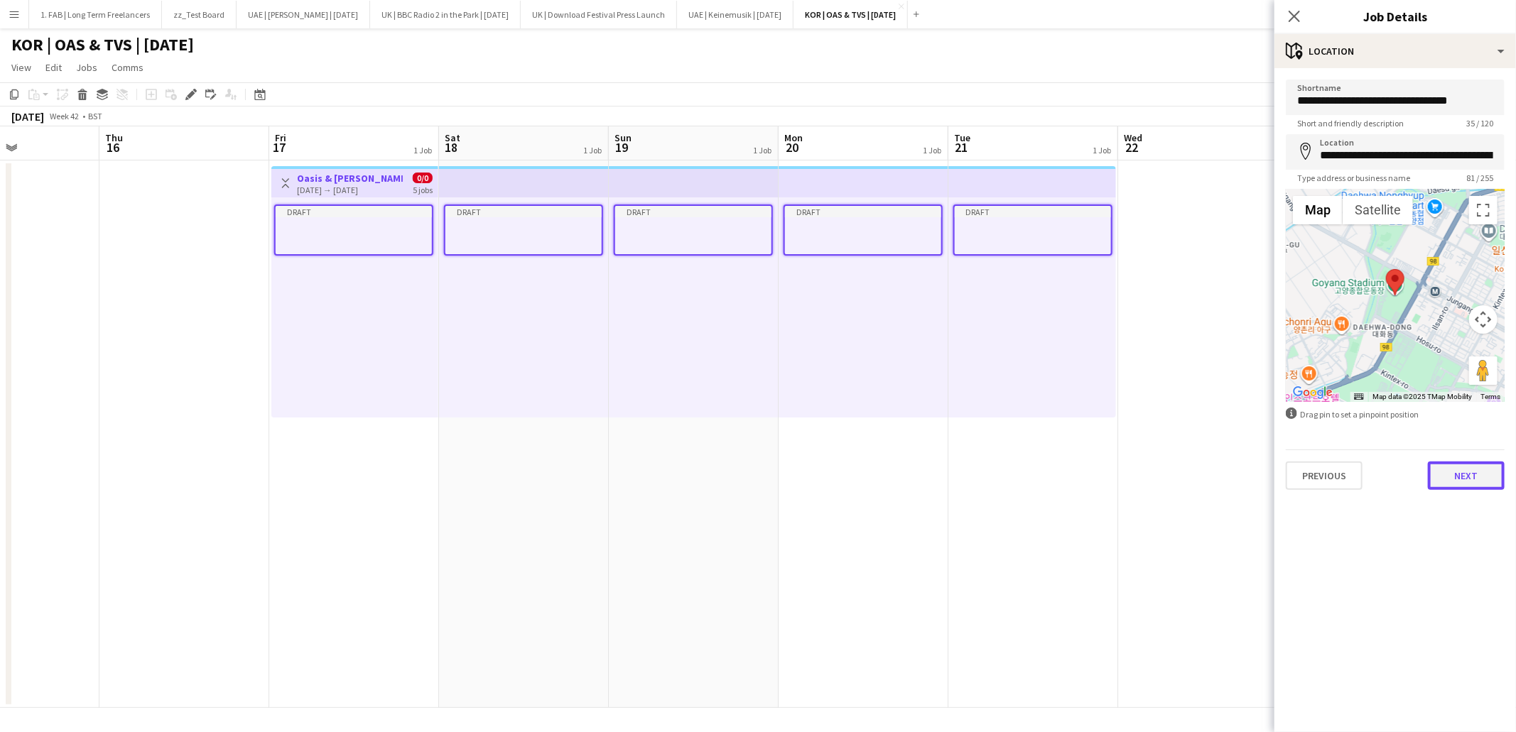
click at [1453, 467] on button "Next" at bounding box center [1466, 476] width 77 height 28
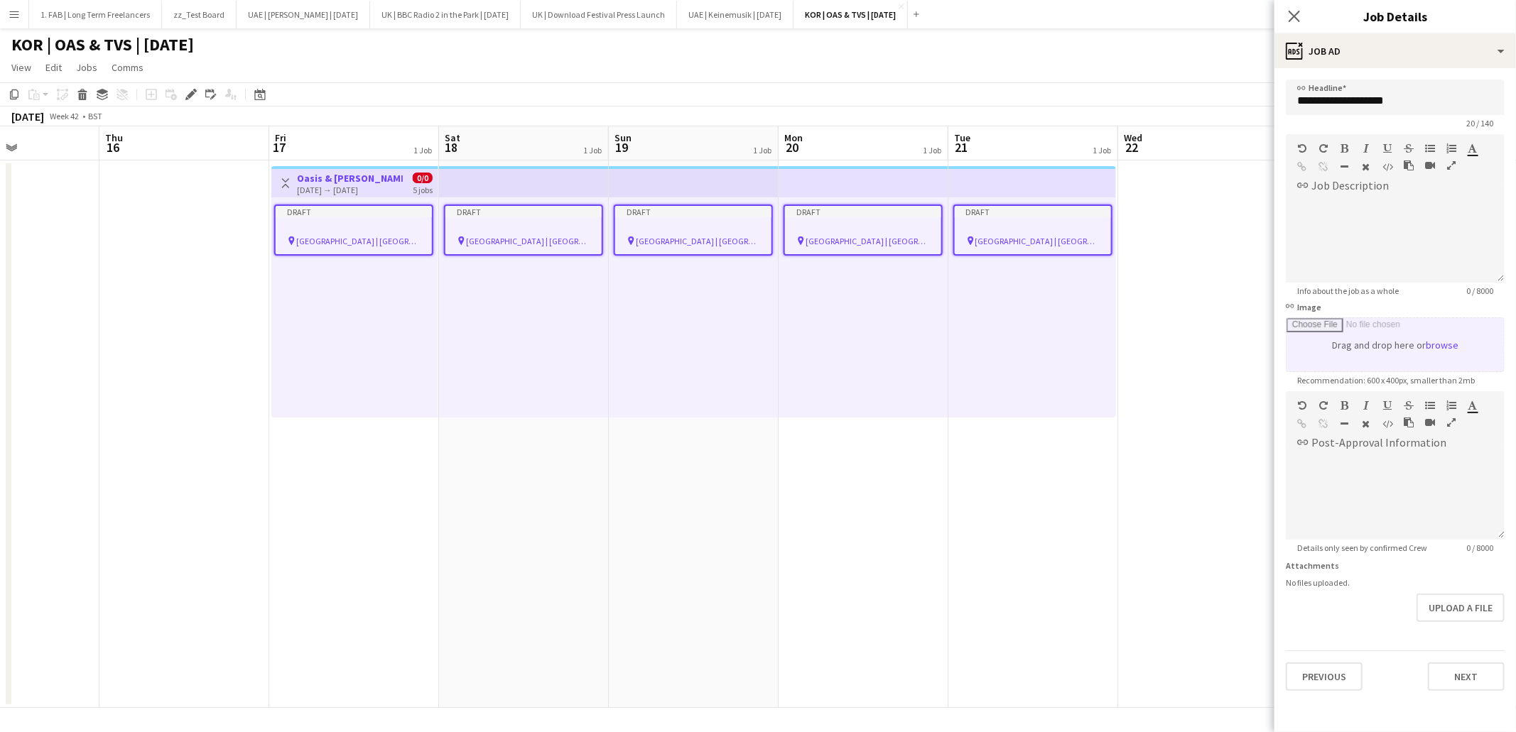
click at [1448, 347] on input "link Image" at bounding box center [1394, 344] width 217 height 53
type input "**********"
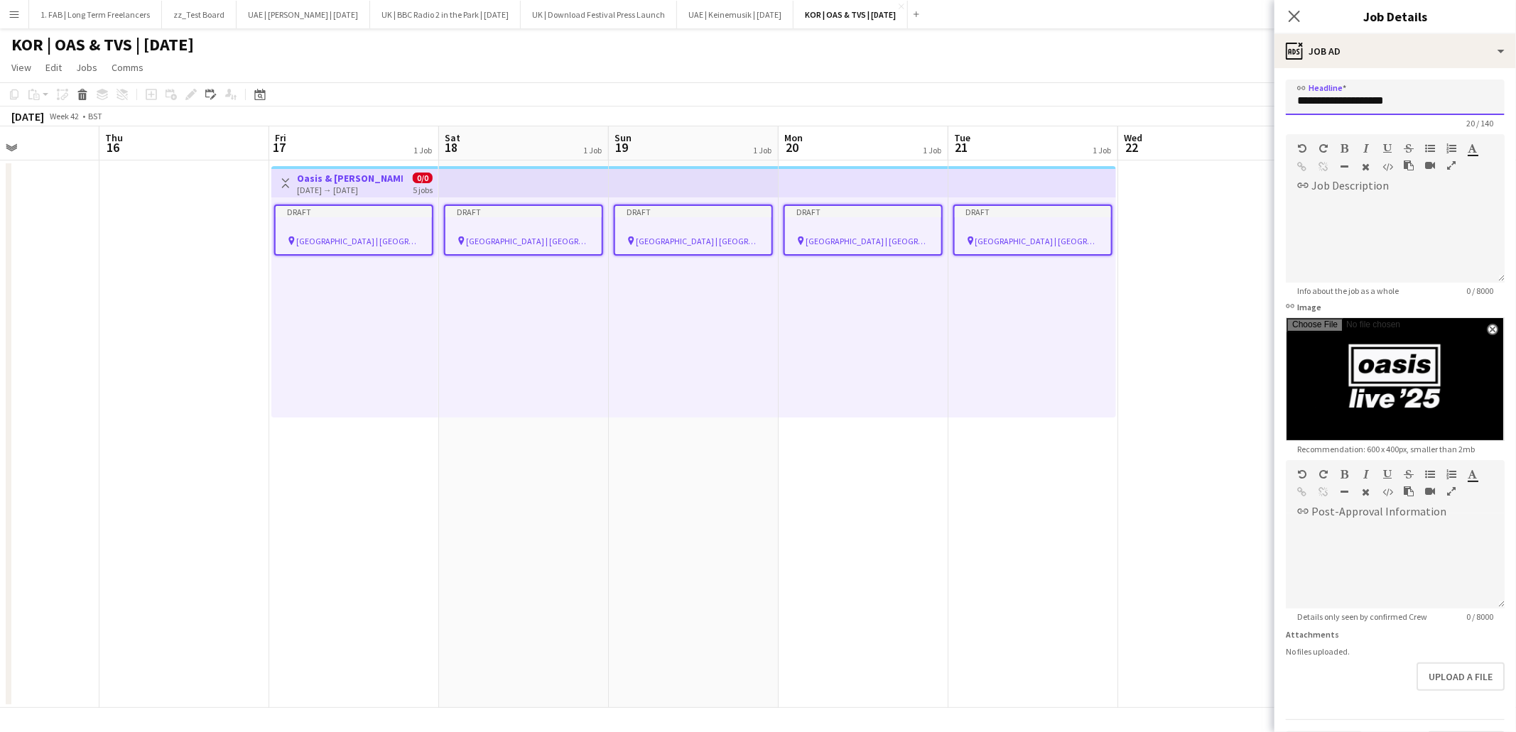
drag, startPoint x: 1398, startPoint y: 102, endPoint x: 1323, endPoint y: 107, distance: 74.8
click at [1323, 107] on input "**********" at bounding box center [1395, 98] width 219 height 36
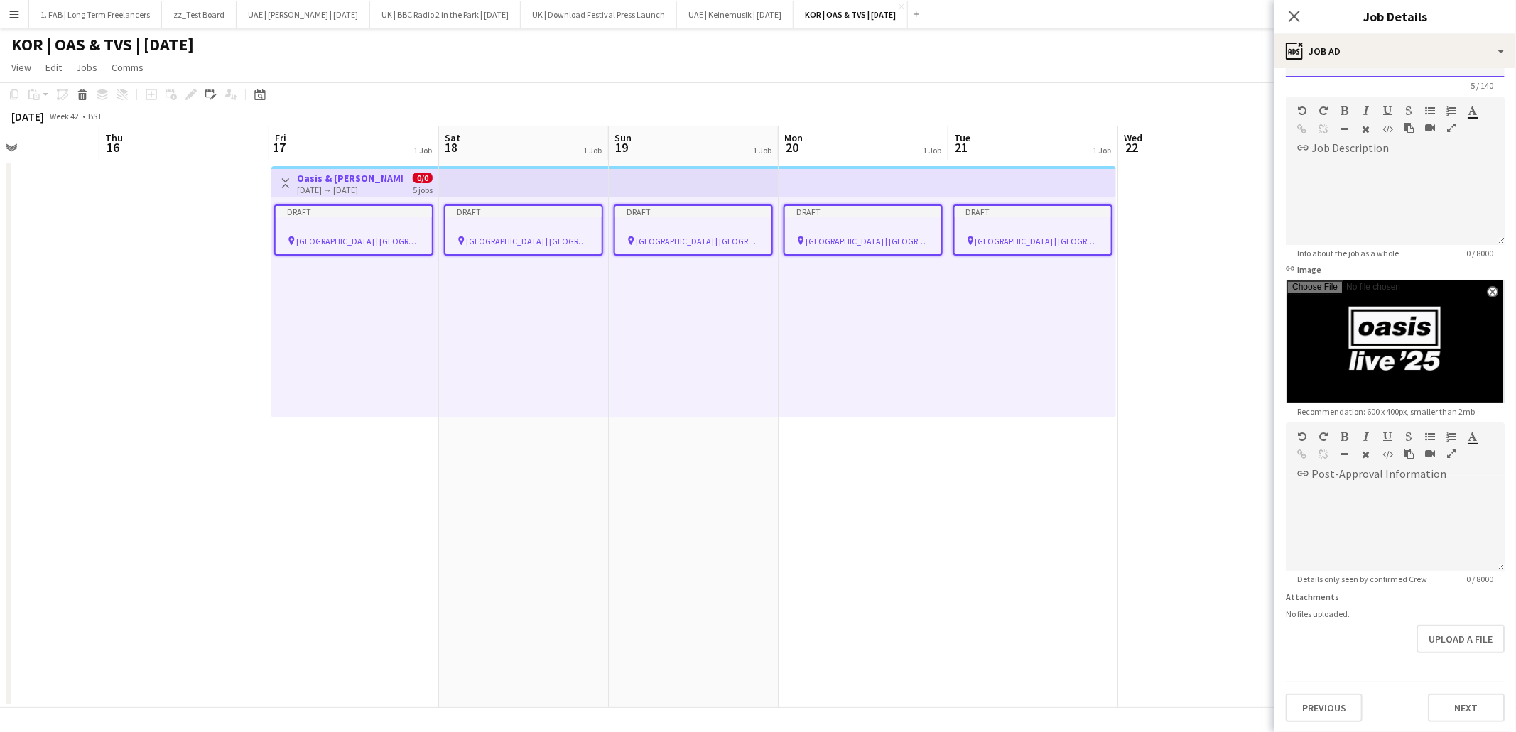
type input "*****"
click at [1350, 651] on div "Upload a file" at bounding box center [1395, 639] width 219 height 28
click at [1451, 704] on button "Next" at bounding box center [1466, 708] width 77 height 28
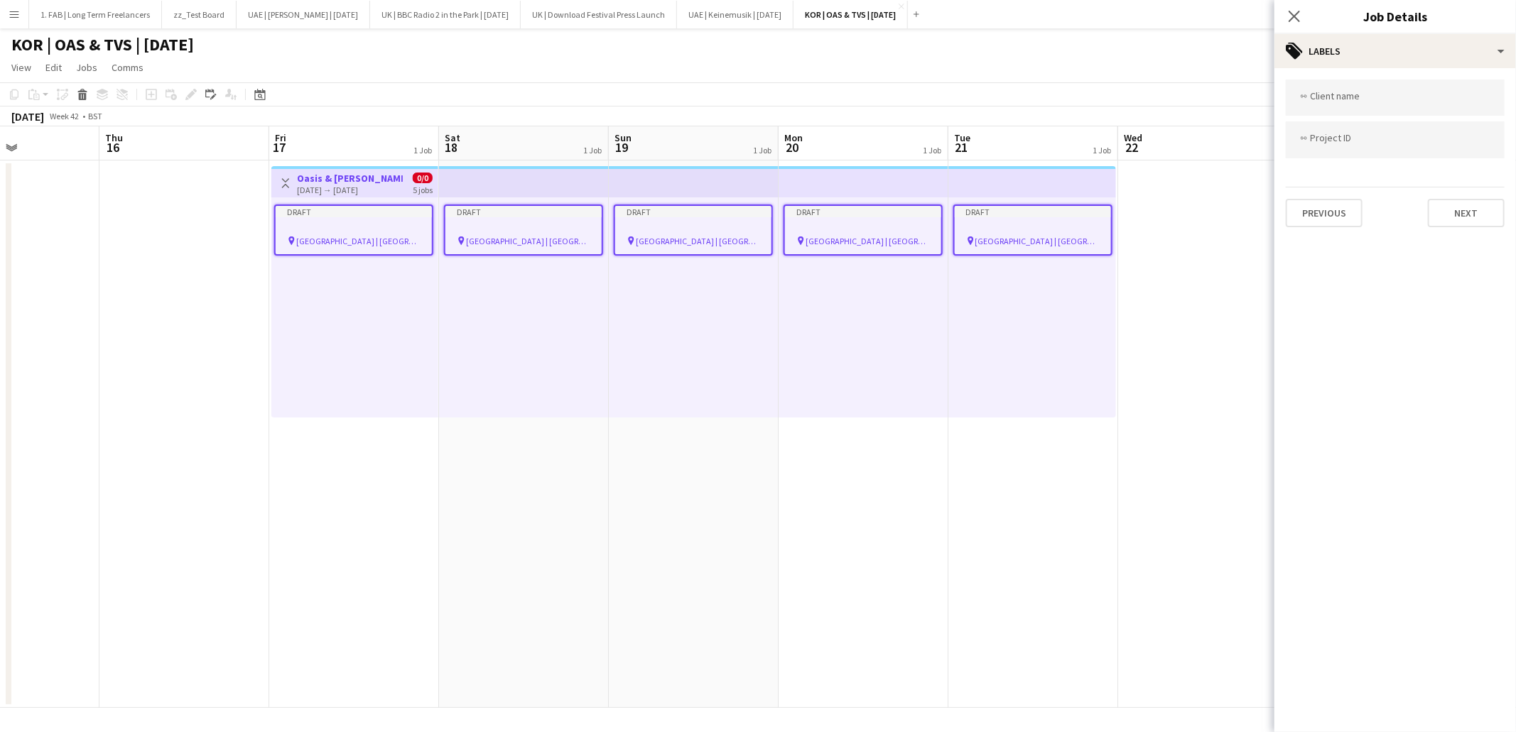
scroll to position [0, 0]
click at [1347, 95] on input "Type to search client labels..." at bounding box center [1395, 98] width 196 height 13
type input "**********"
click at [1473, 199] on button "Next" at bounding box center [1466, 213] width 77 height 28
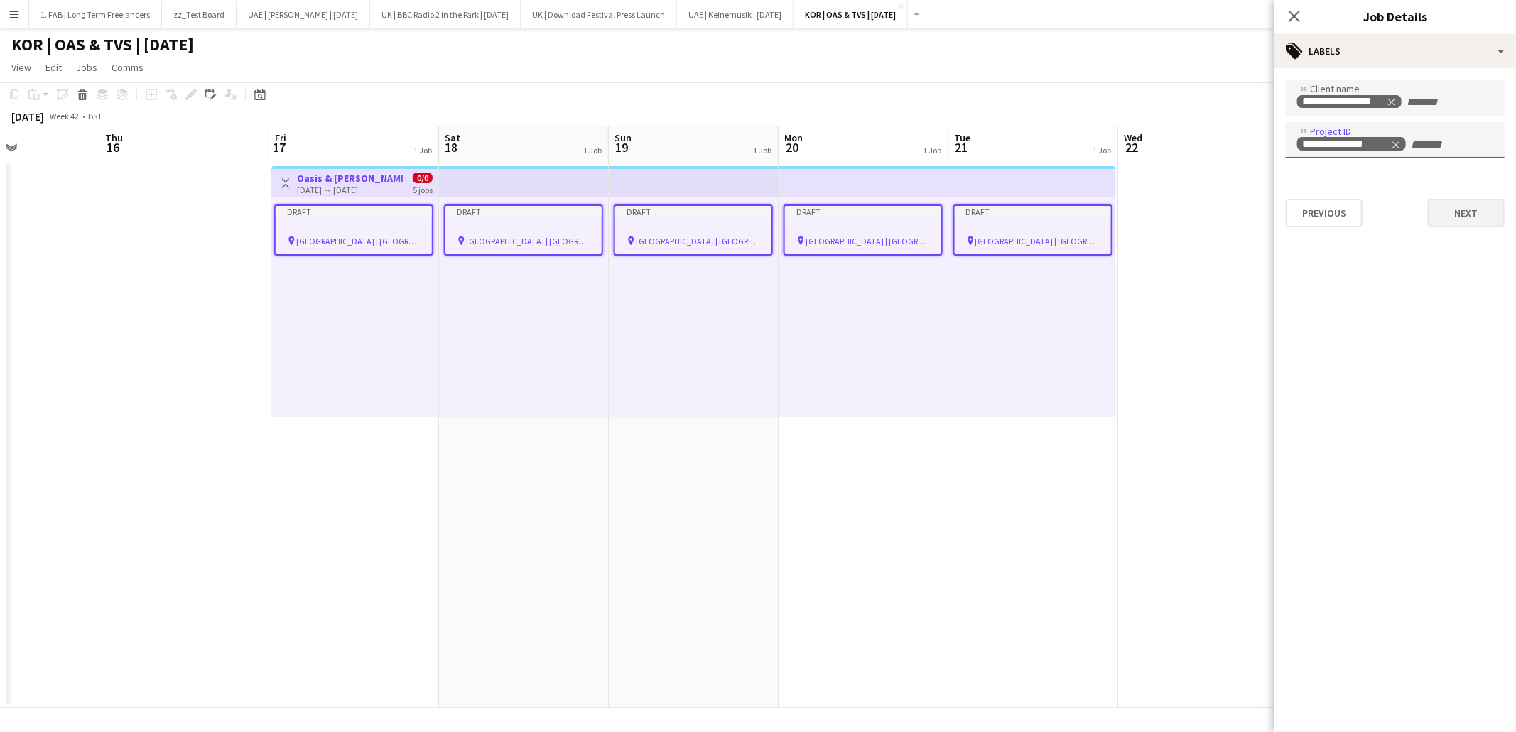
type input "*******"
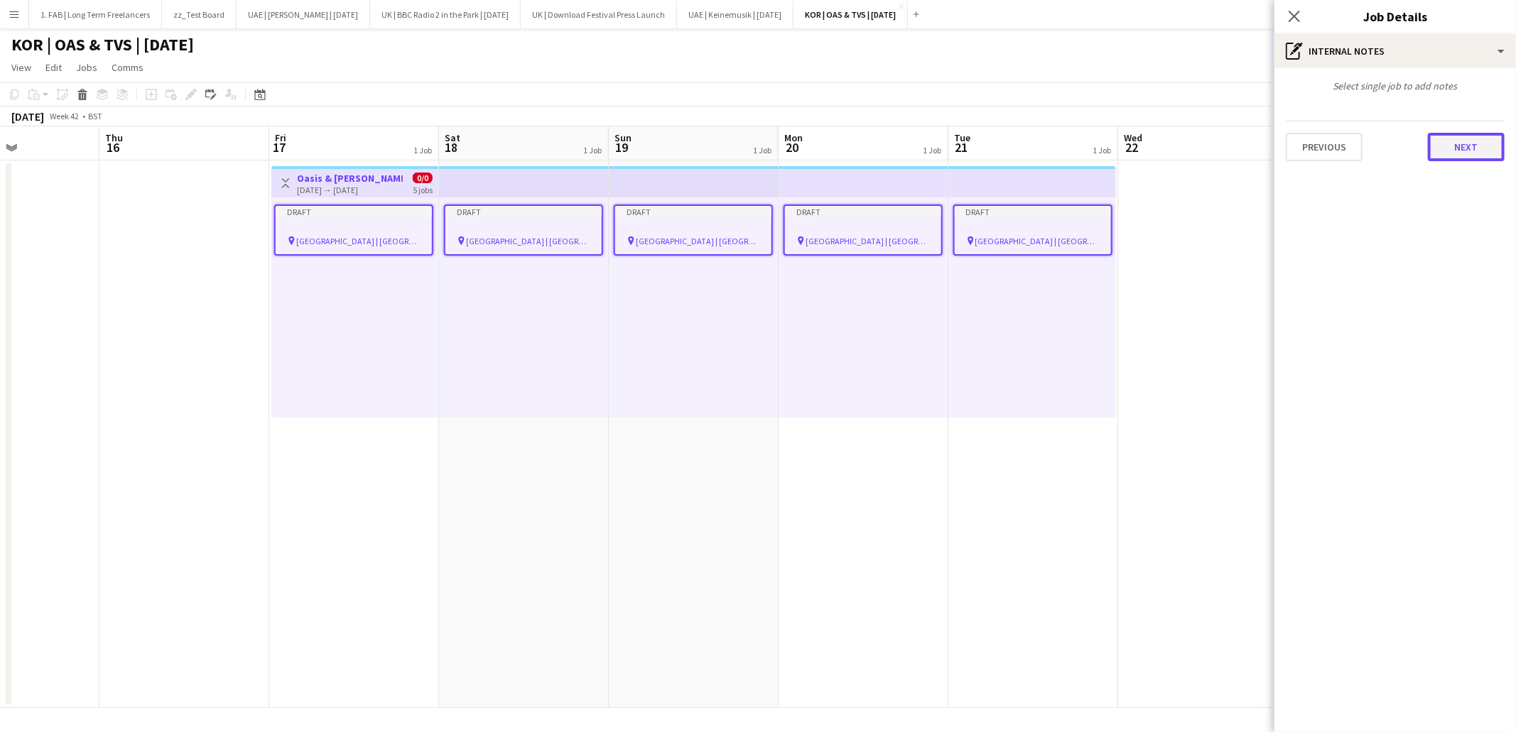
click at [1457, 158] on button "Next" at bounding box center [1466, 147] width 77 height 28
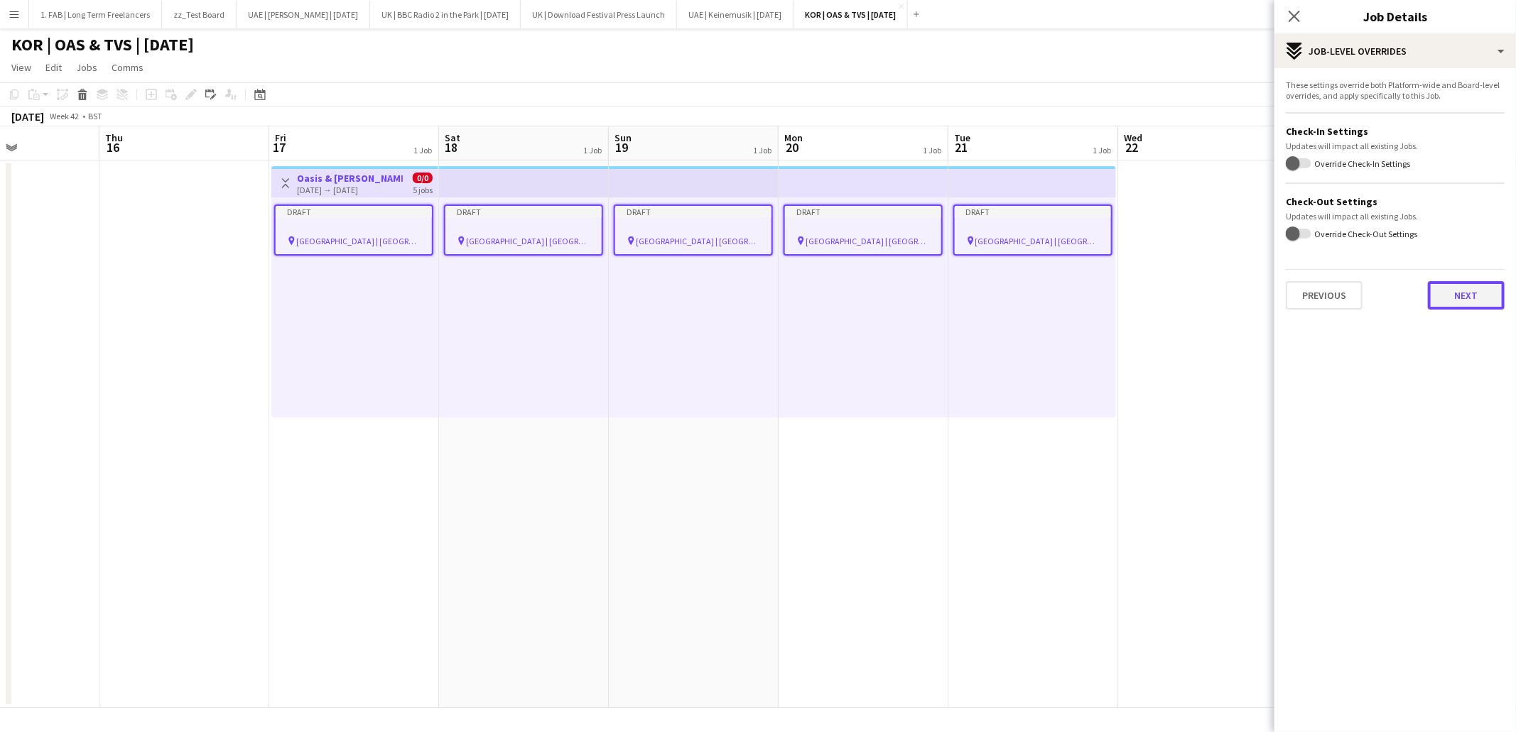
click at [1471, 300] on button "Next" at bounding box center [1466, 295] width 77 height 28
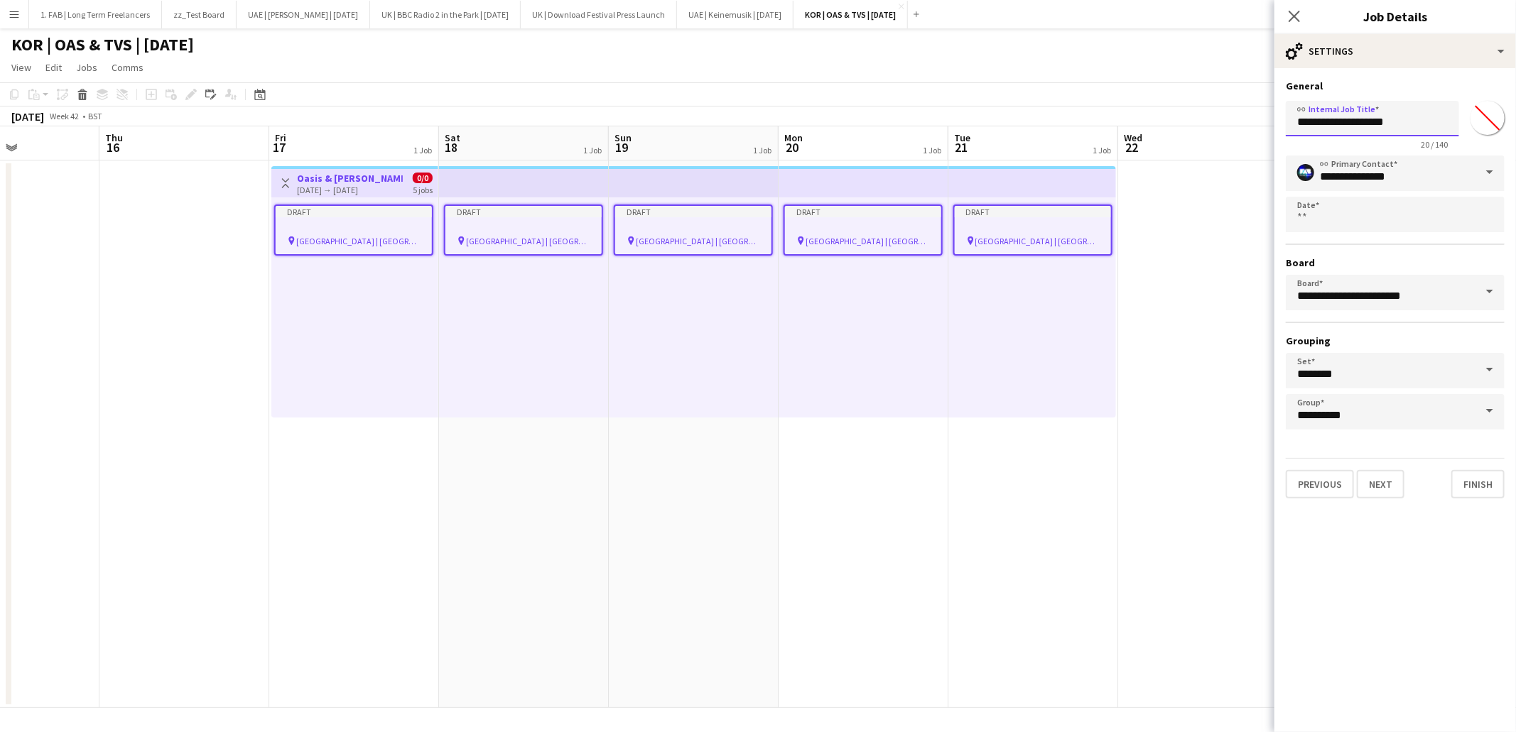
drag, startPoint x: 1395, startPoint y: 123, endPoint x: 1324, endPoint y: 124, distance: 71.0
click at [1324, 124] on input "**********" at bounding box center [1372, 119] width 173 height 36
type input "*****"
click at [1461, 472] on button "Finish" at bounding box center [1477, 484] width 53 height 28
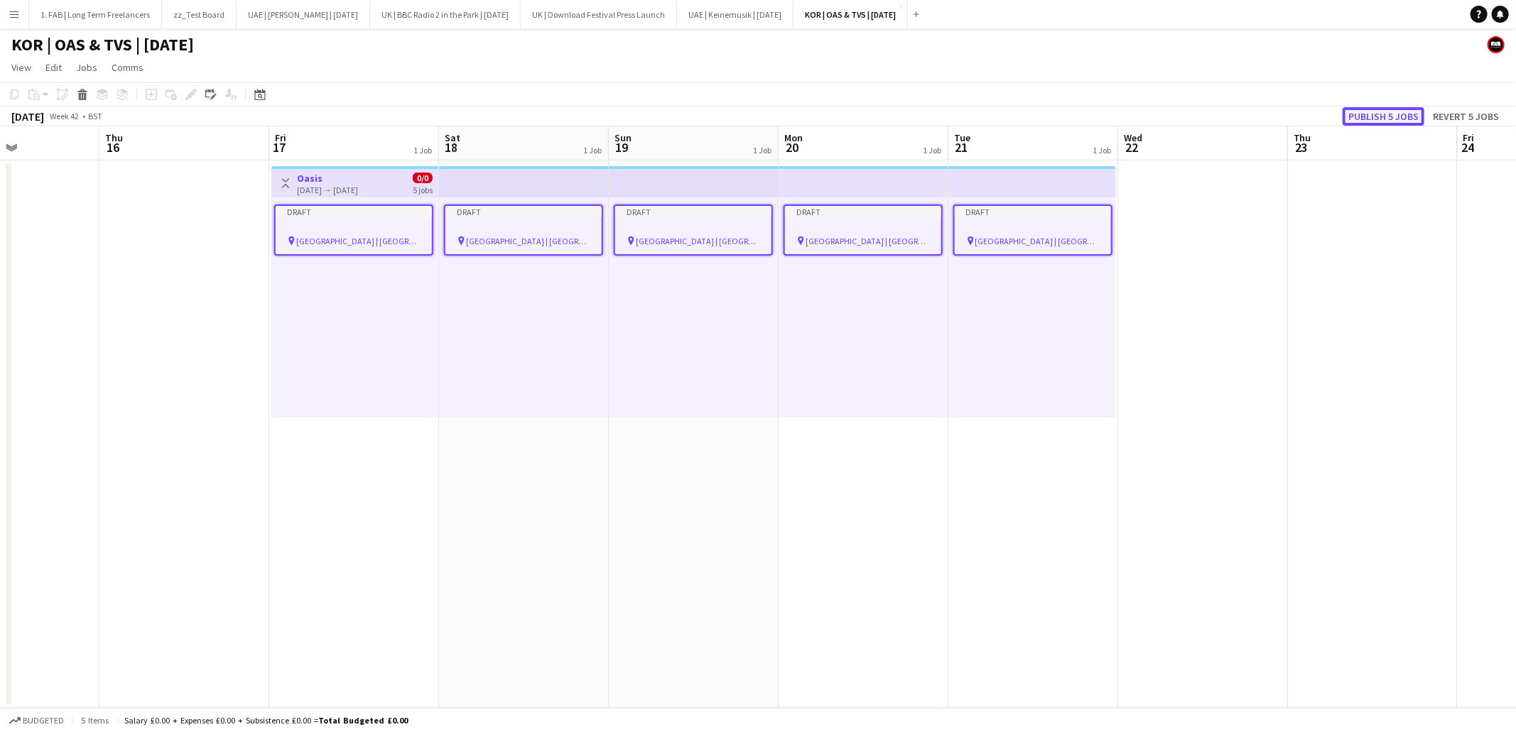
click at [1370, 115] on button "Publish 5 jobs" at bounding box center [1384, 116] width 82 height 18
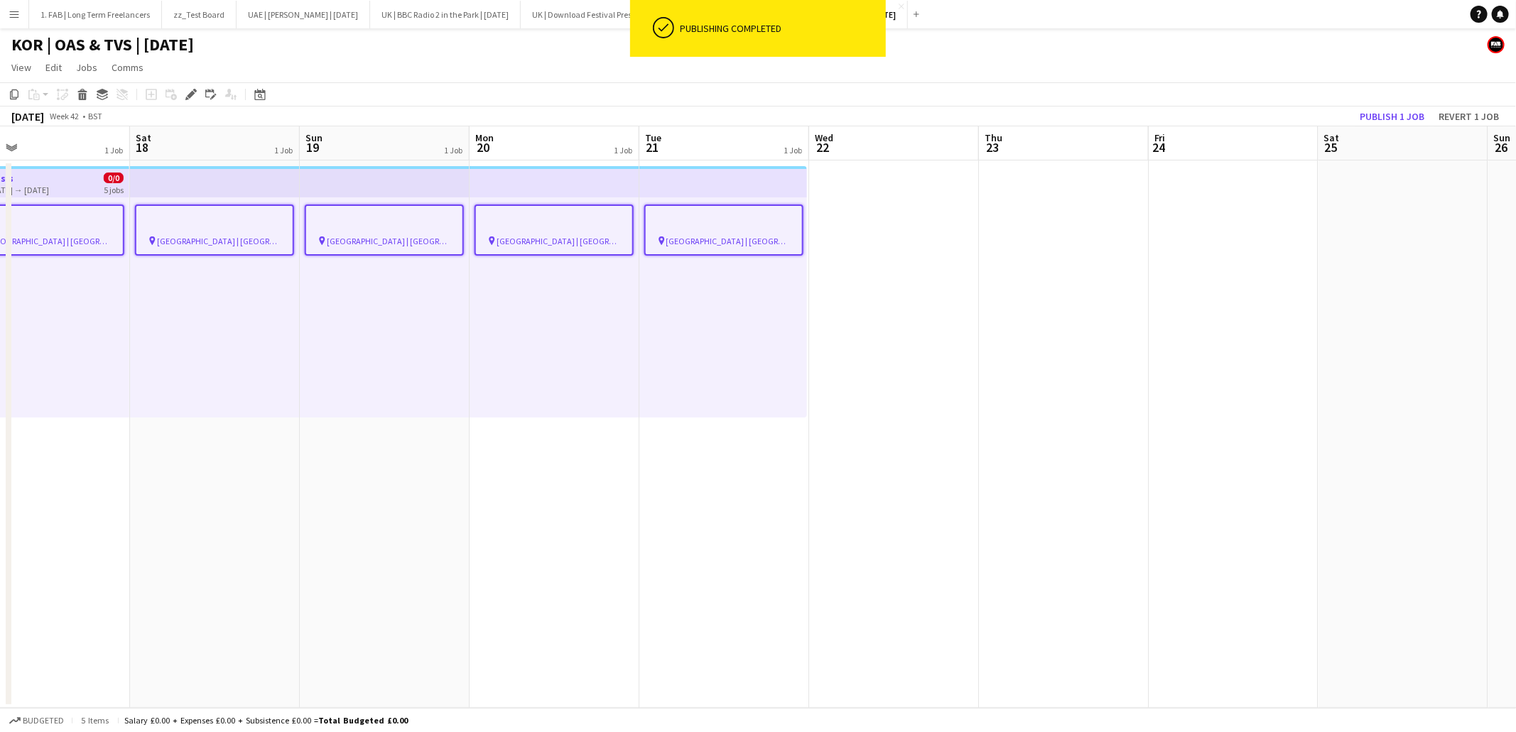
scroll to position [0, 450]
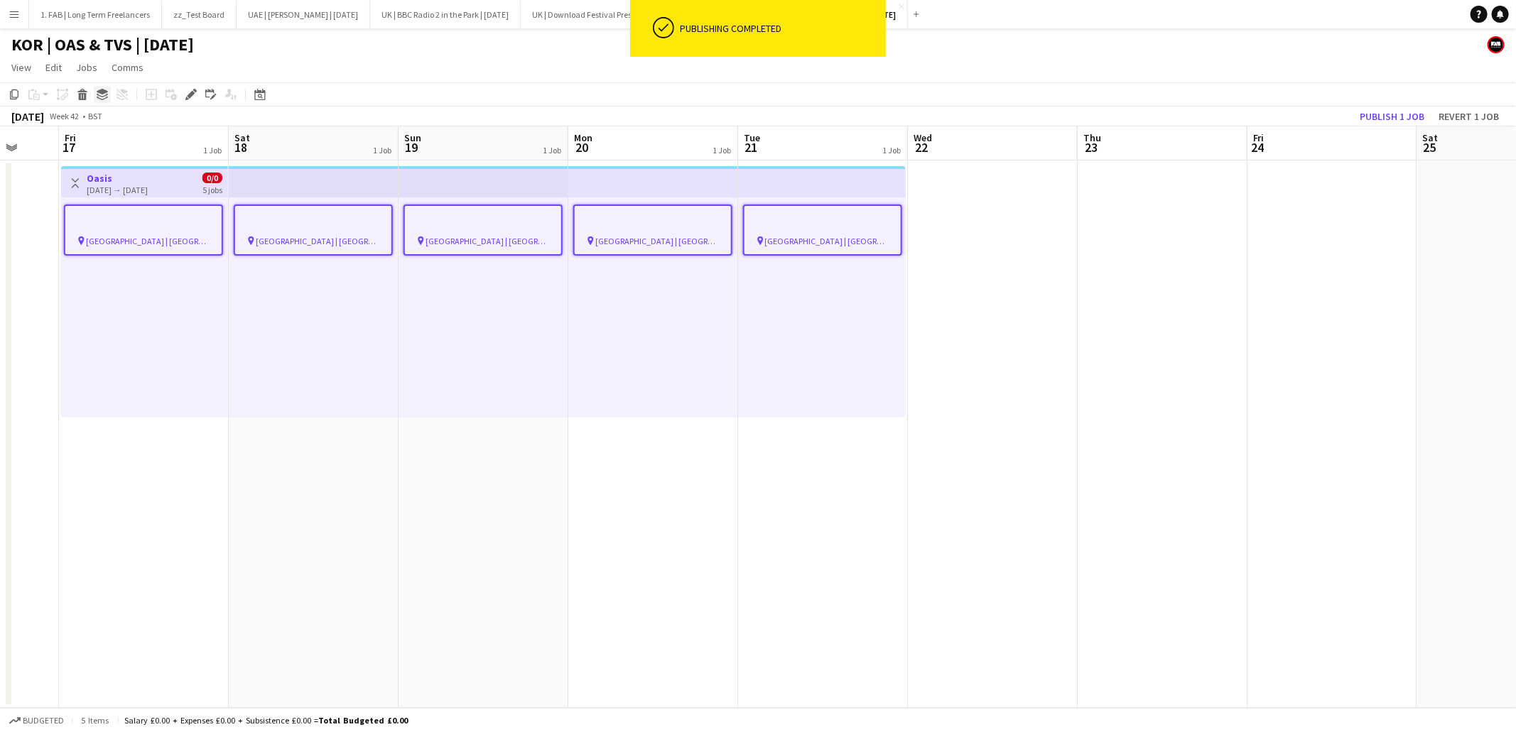
click at [100, 97] on icon at bounding box center [102, 96] width 11 height 4
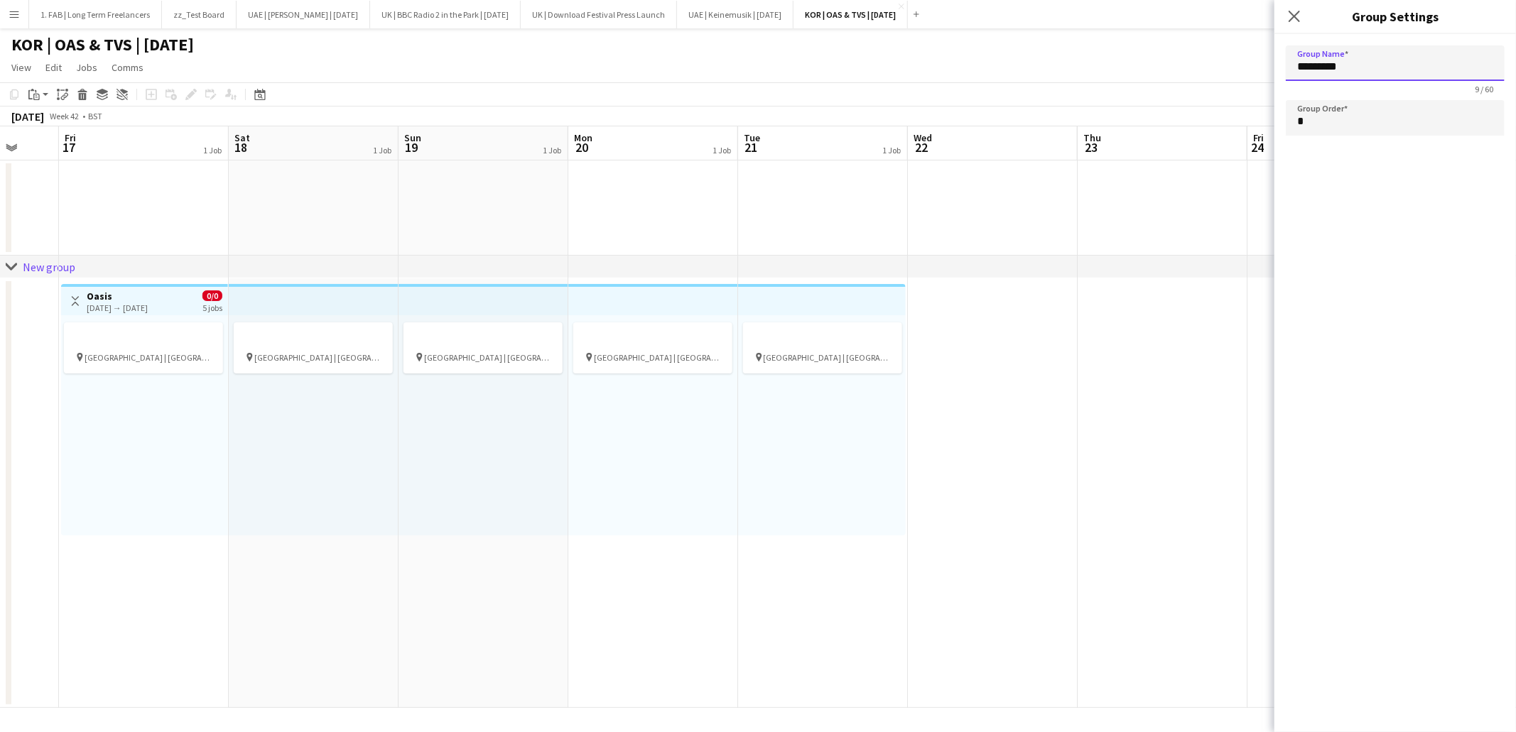
drag, startPoint x: 1357, startPoint y: 67, endPoint x: 1291, endPoint y: 66, distance: 66.8
click at [1291, 66] on input "*********" at bounding box center [1395, 63] width 219 height 36
type input "*"
type input "*****"
click at [1294, 19] on icon "Close pop-in" at bounding box center [1293, 15] width 13 height 13
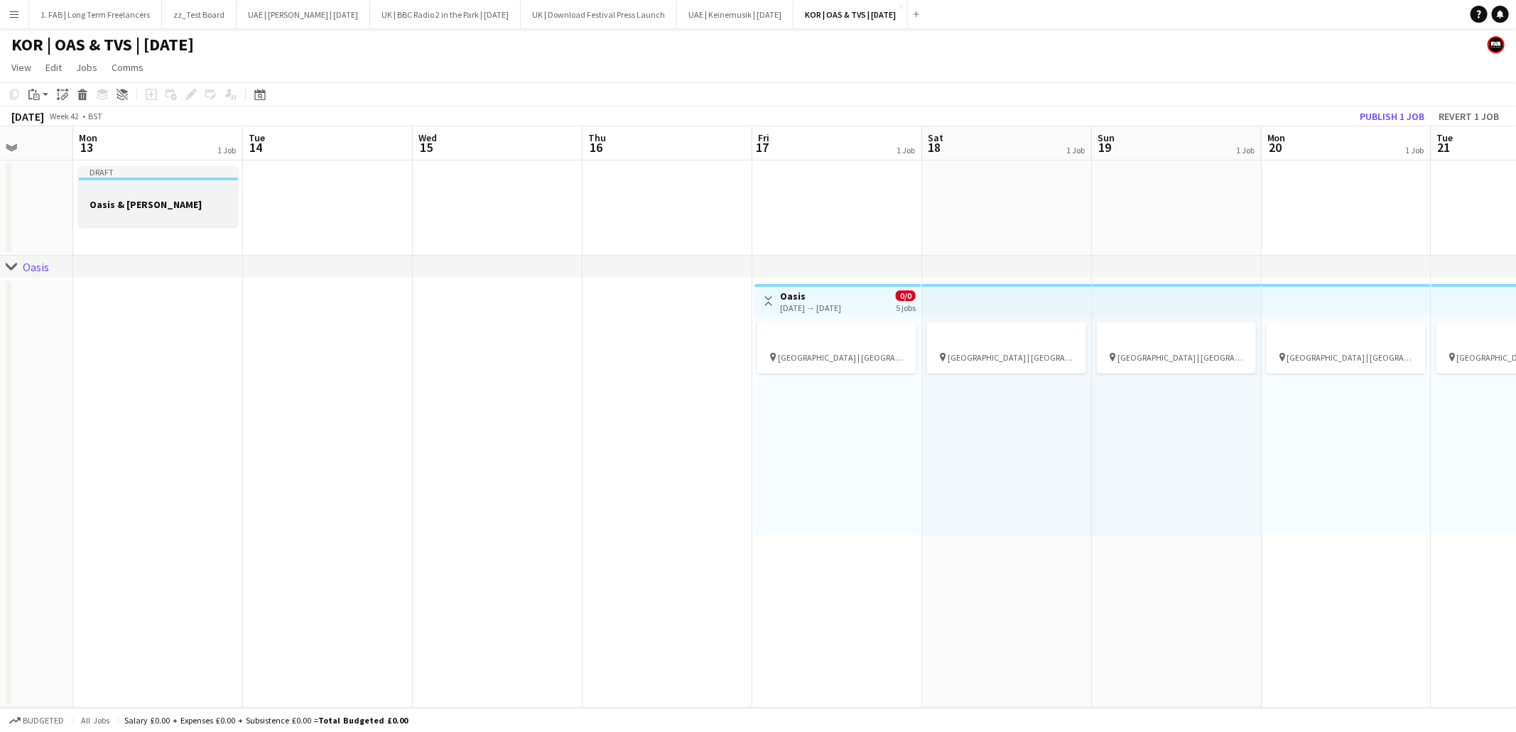
scroll to position [0, 435]
click at [127, 202] on h3 "Oasis & Travis Scott" at bounding box center [159, 204] width 159 height 13
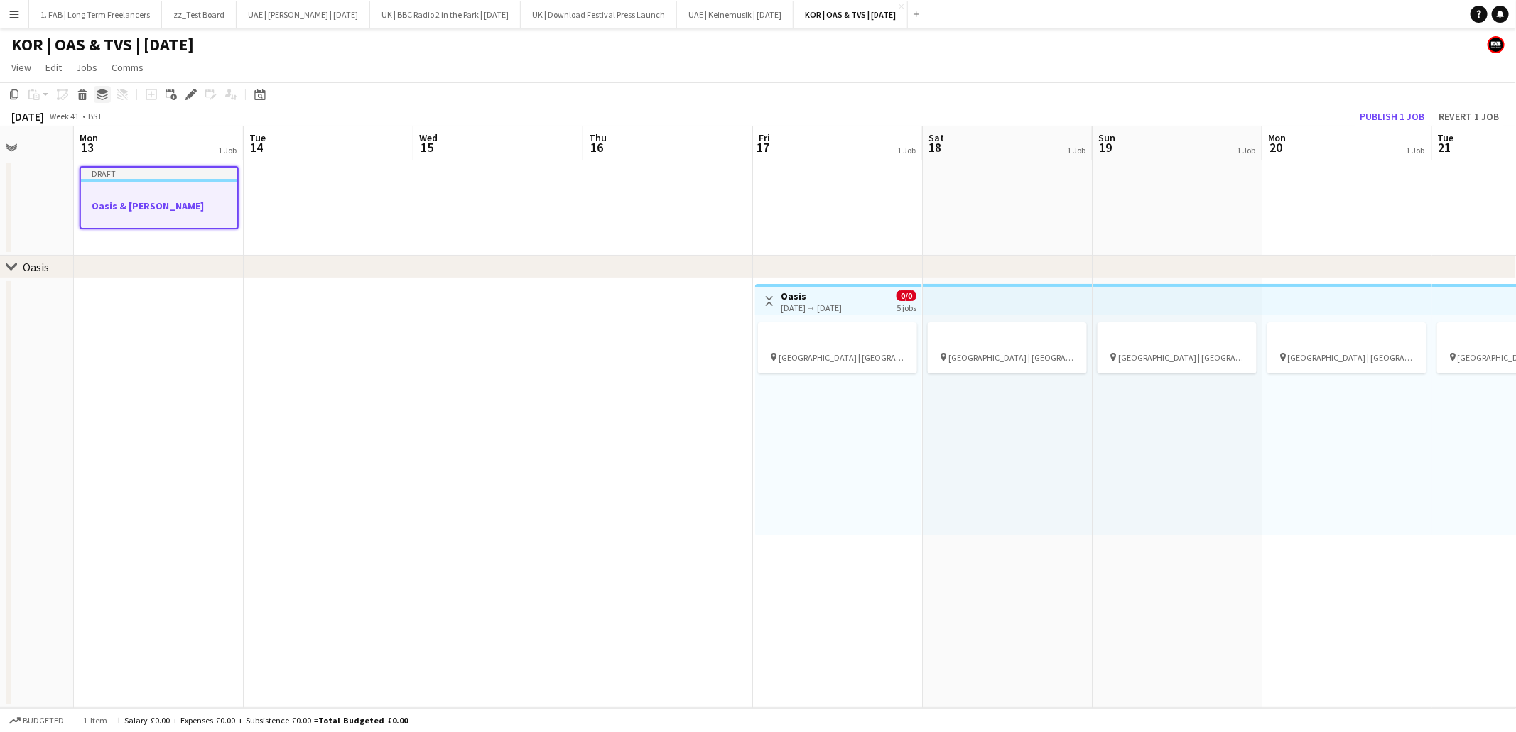
click at [100, 98] on icon "Group" at bounding box center [102, 94] width 11 height 11
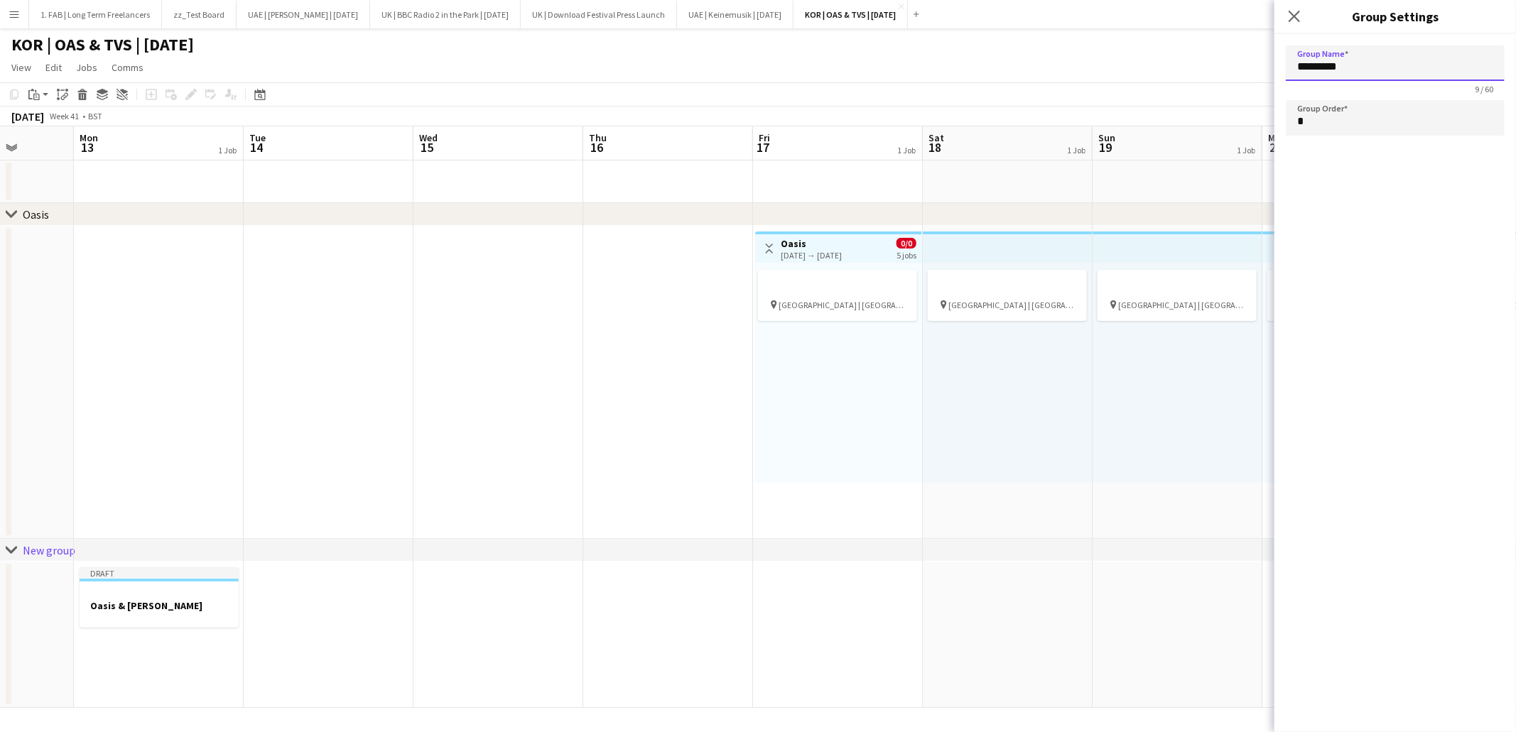
drag, startPoint x: 1354, startPoint y: 70, endPoint x: 1251, endPoint y: 63, distance: 103.2
click at [1251, 63] on body "Menu Boards Boards Boards All jobs Status Workforce Workforce My Workforce Recr…" at bounding box center [758, 366] width 1516 height 732
type input "**********"
click at [1298, 20] on icon at bounding box center [1293, 15] width 13 height 13
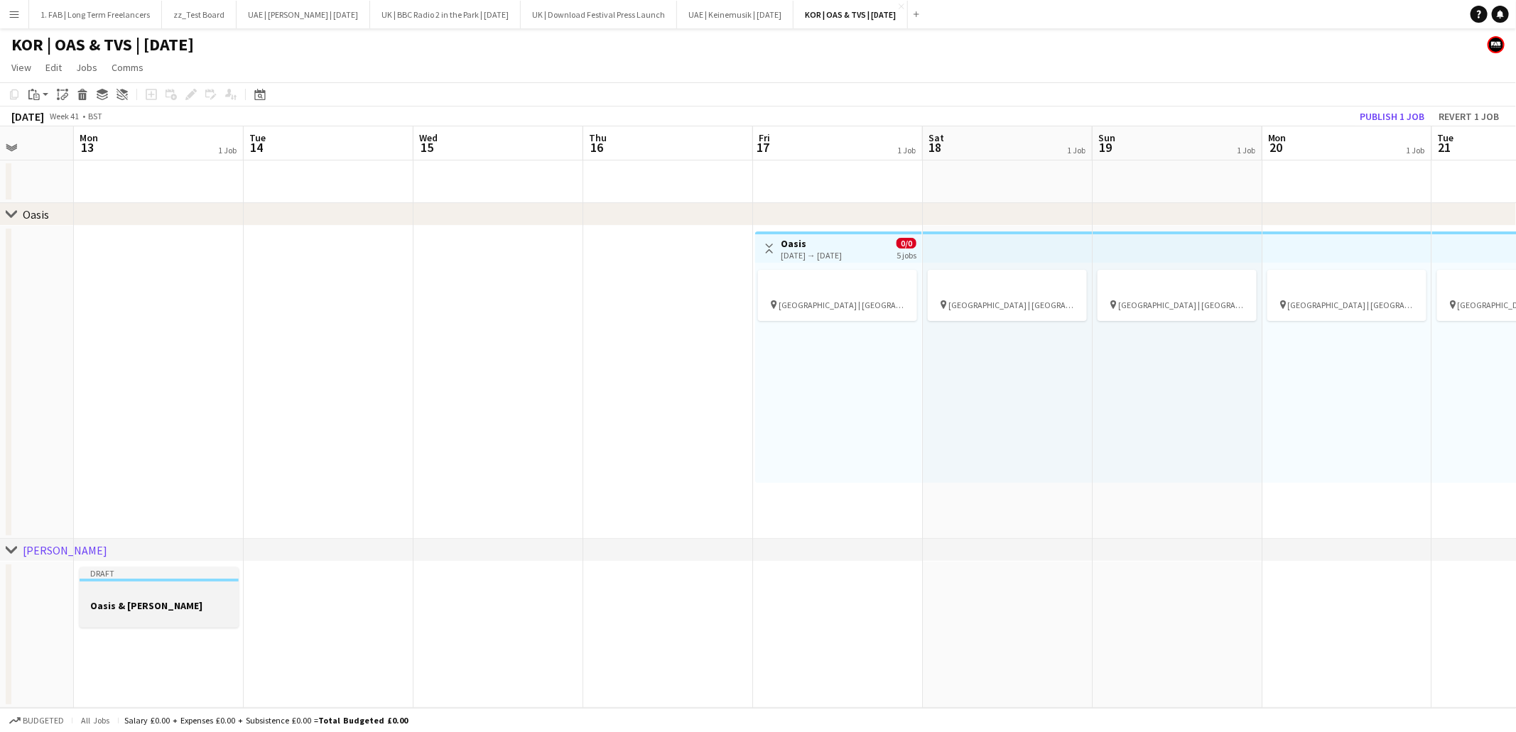
click at [212, 588] on div at bounding box center [159, 593] width 159 height 11
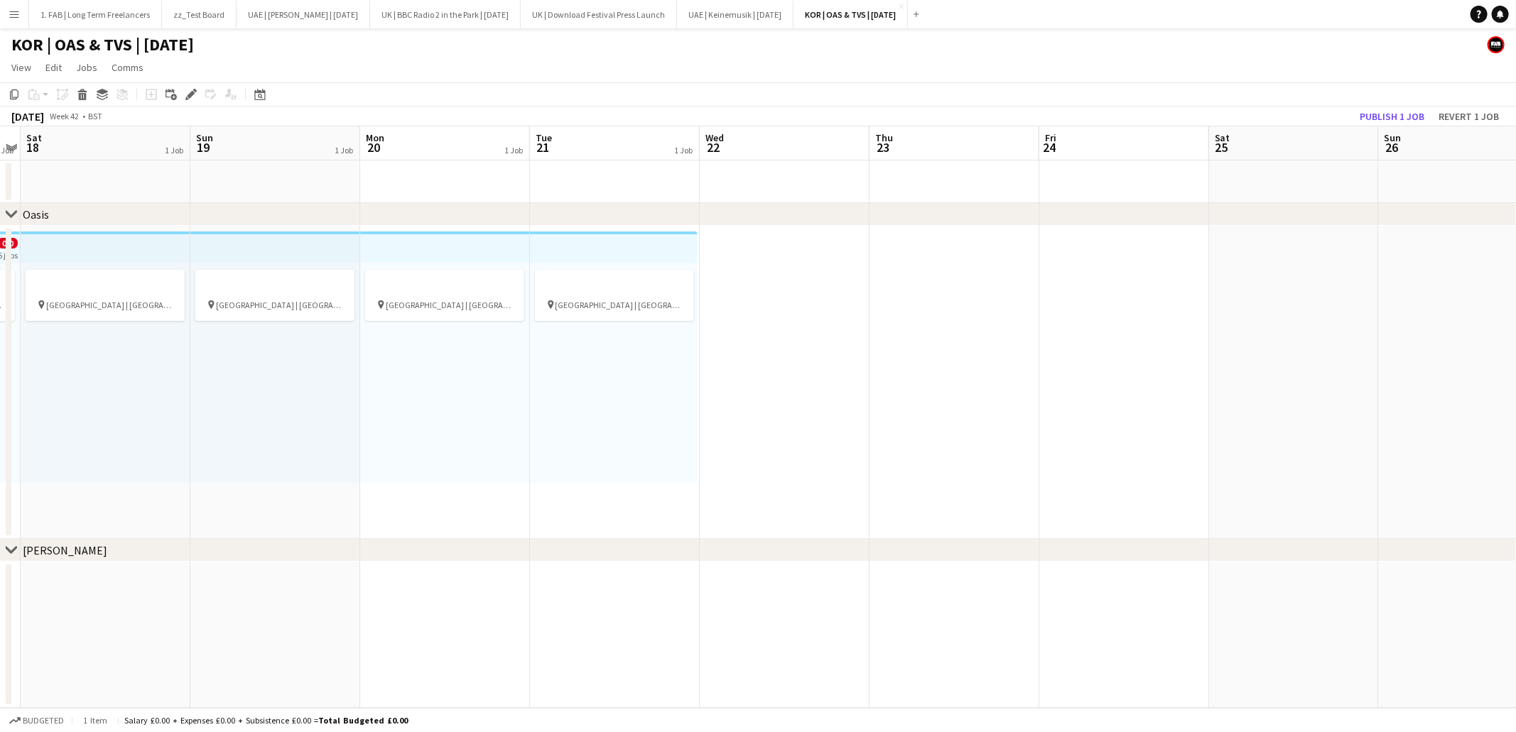
scroll to position [0, 490]
click at [734, 584] on app-date-cell at bounding box center [783, 636] width 170 height 146
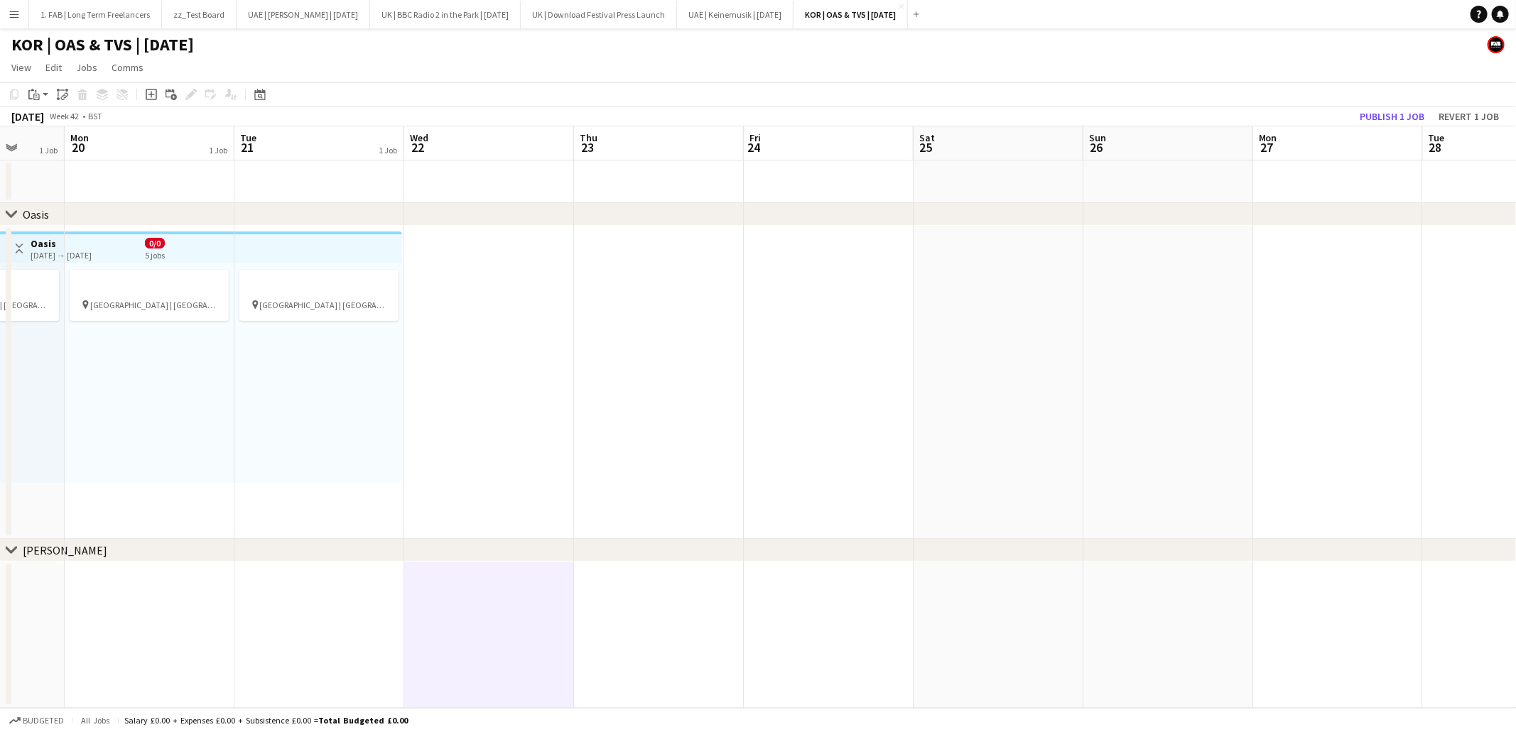
scroll to position [0, 443]
click at [511, 604] on h3 "Oasis & Travis Scott" at bounding box center [491, 606] width 159 height 13
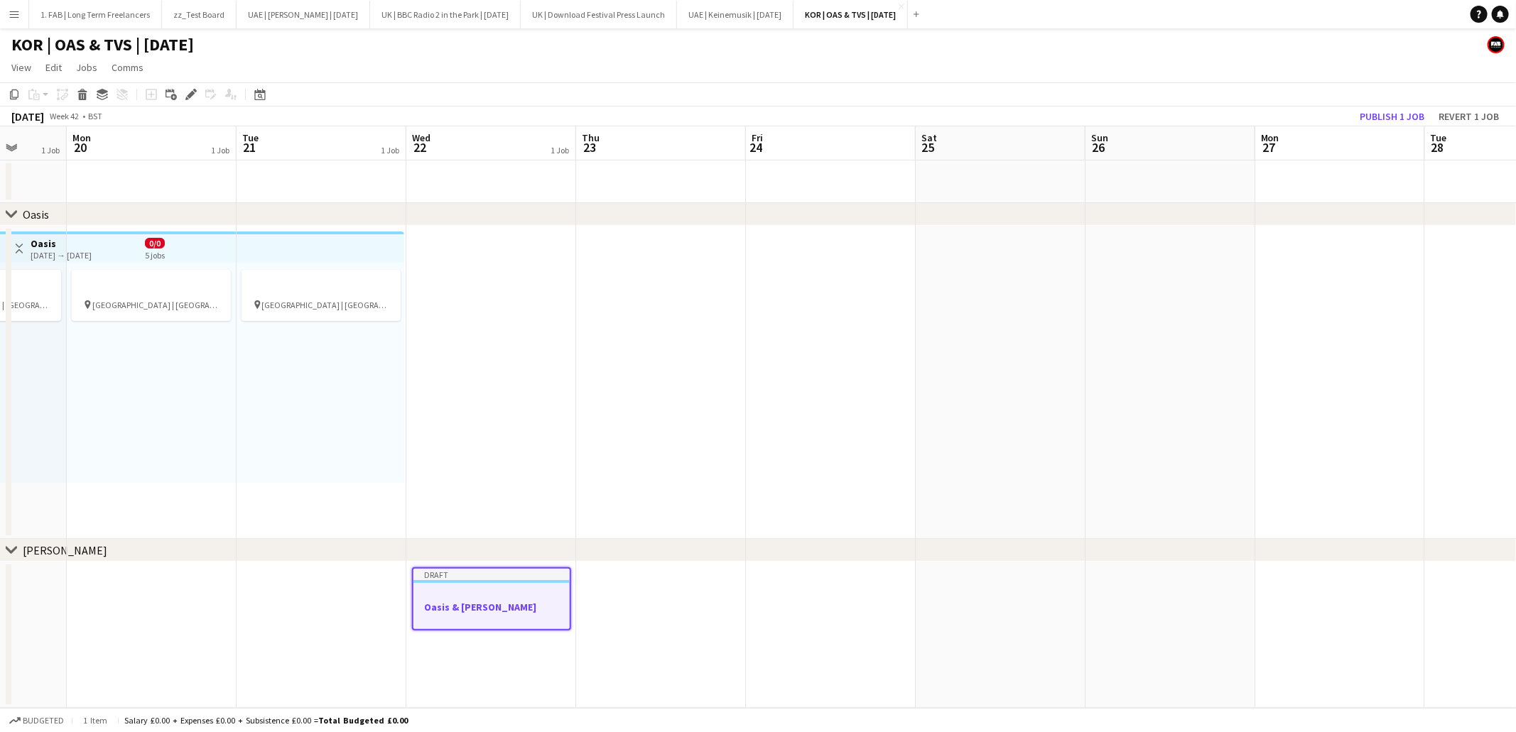
click at [627, 607] on app-date-cell at bounding box center [661, 636] width 170 height 146
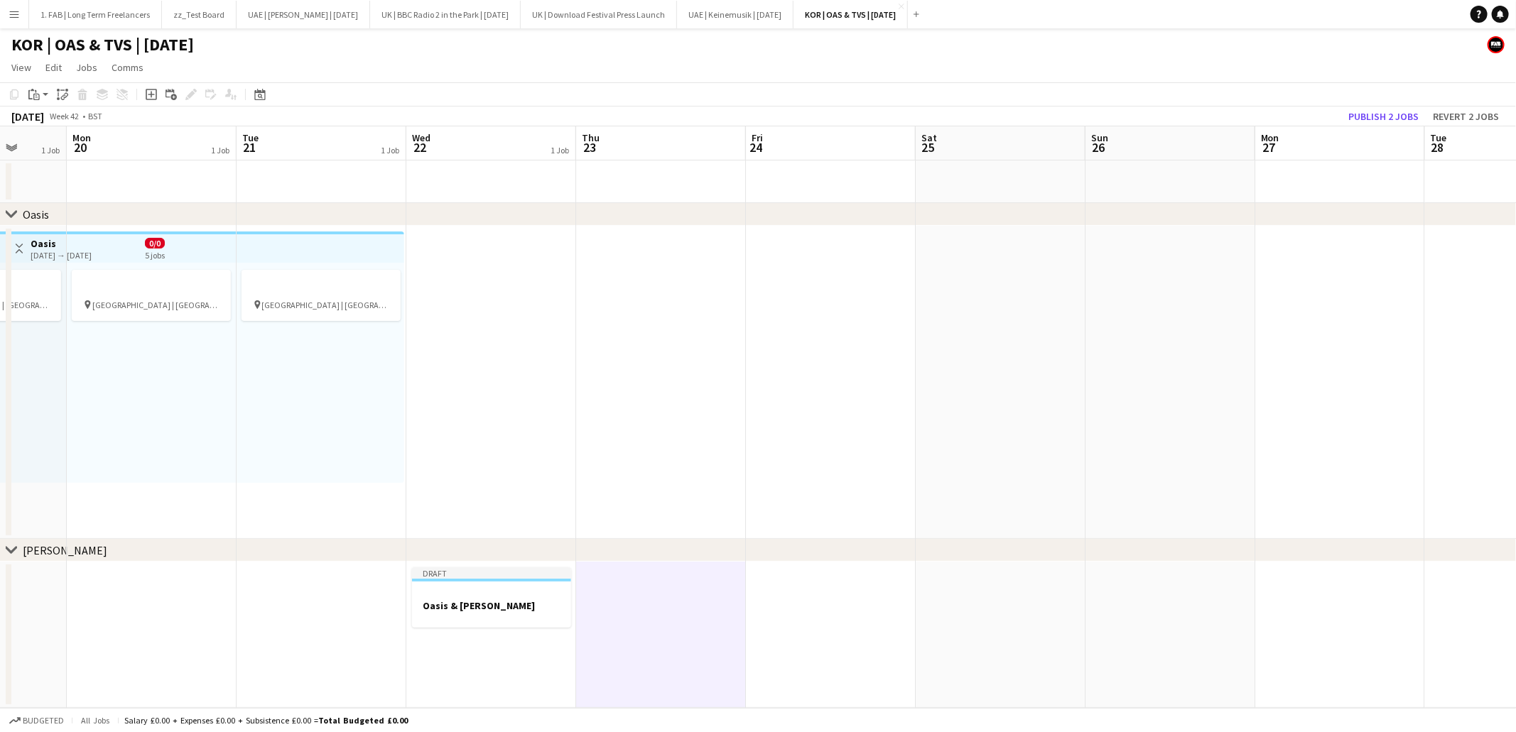
click at [805, 607] on app-date-cell at bounding box center [831, 636] width 170 height 146
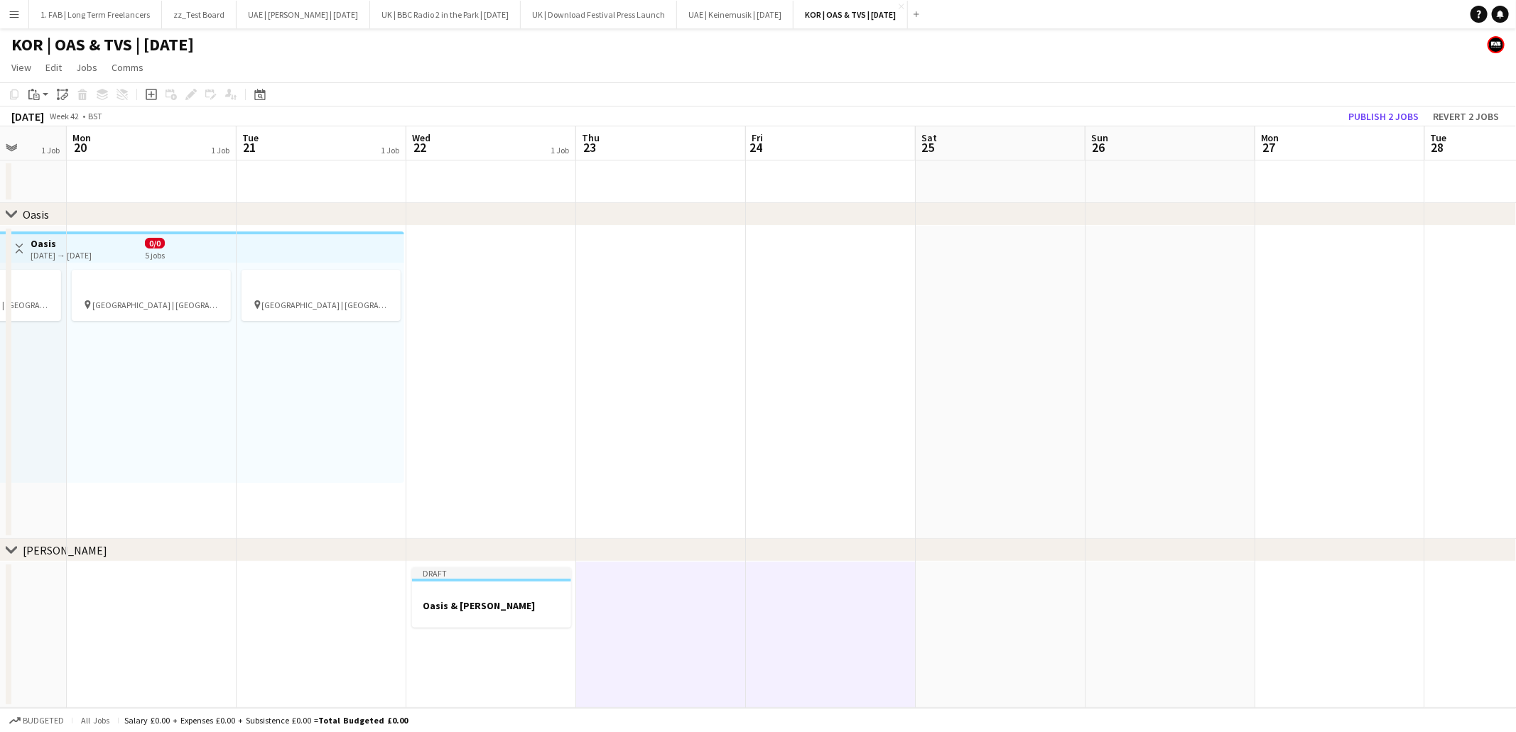
drag, startPoint x: 941, startPoint y: 608, endPoint x: 957, endPoint y: 608, distance: 15.6
click at [942, 608] on app-date-cell at bounding box center [1001, 636] width 170 height 146
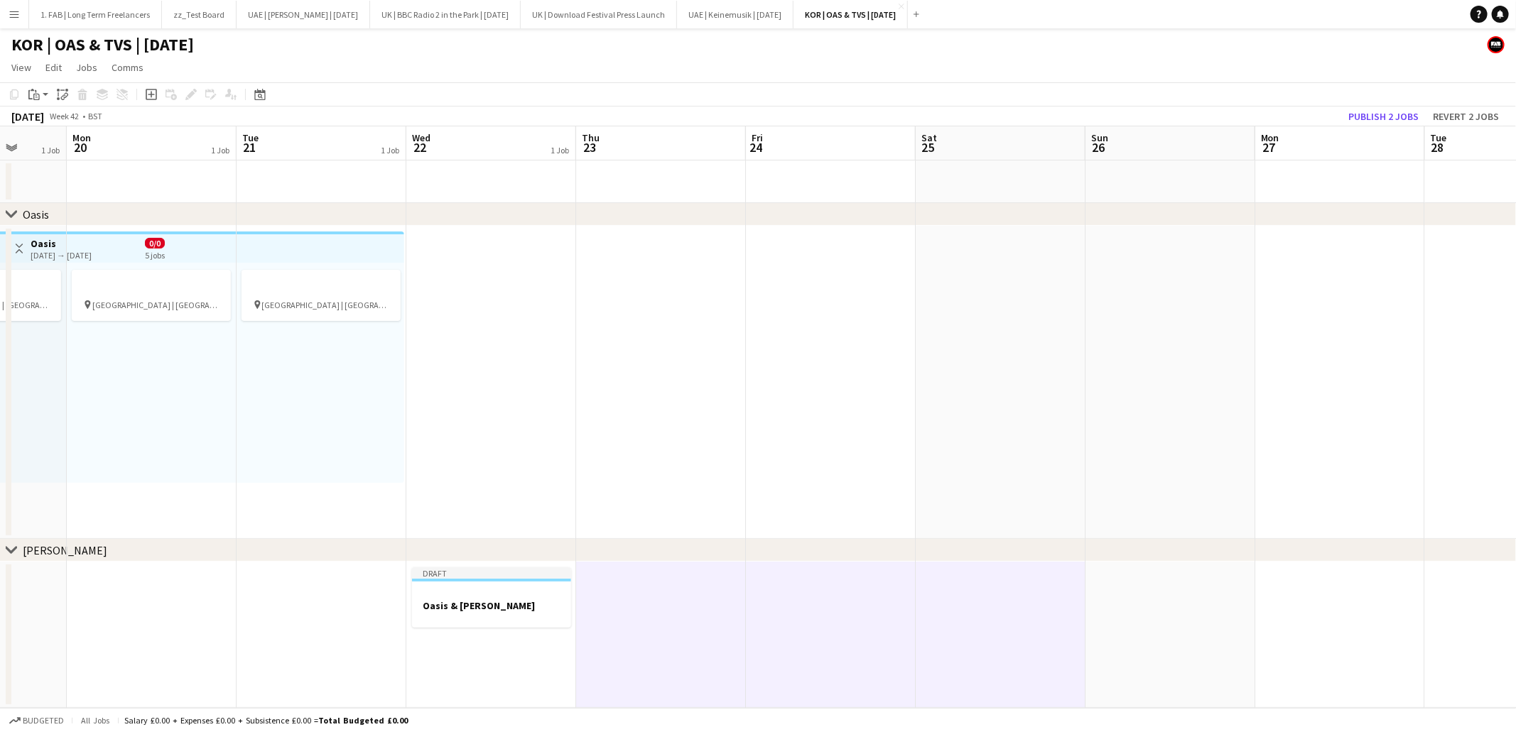
scroll to position [0, 442]
click at [1176, 590] on app-date-cell at bounding box center [1171, 636] width 170 height 146
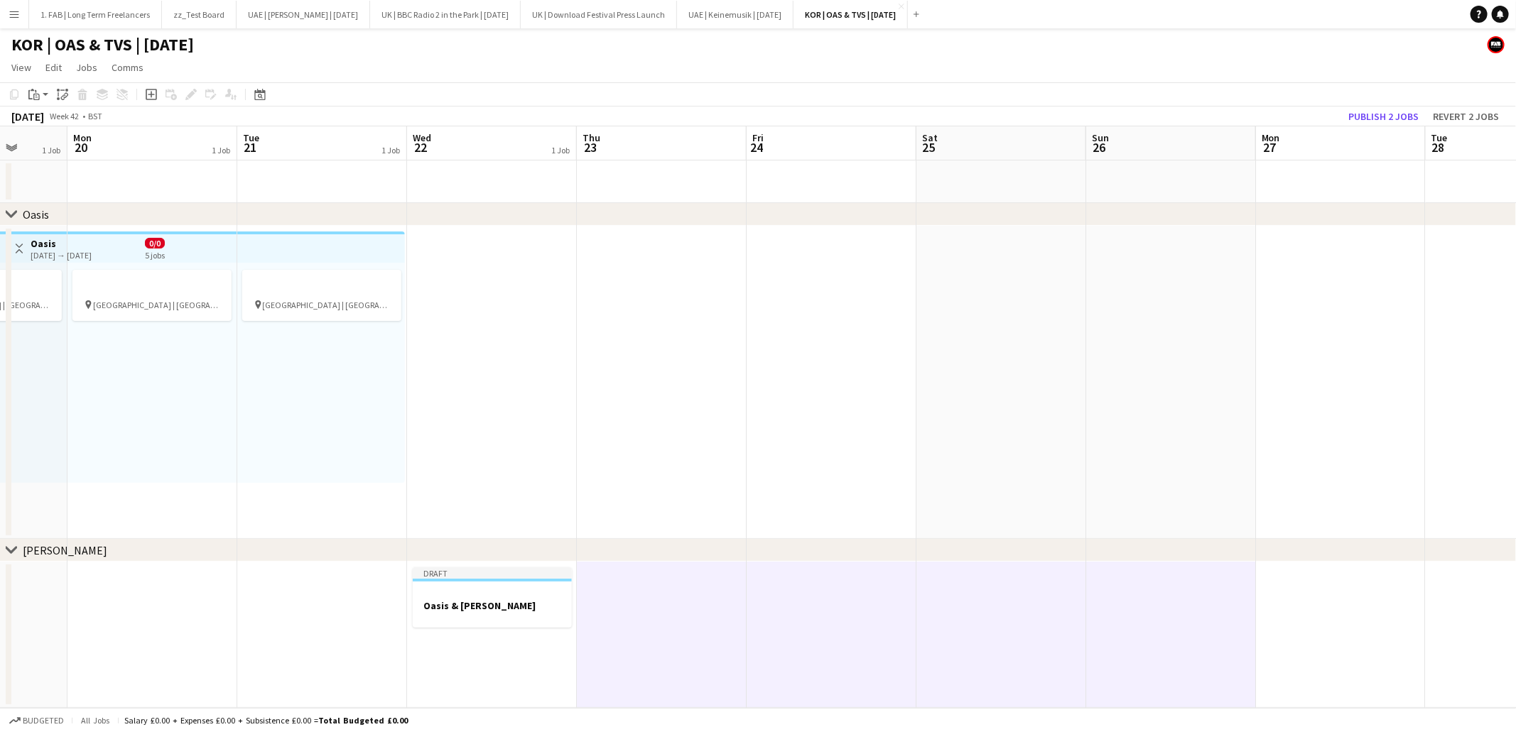
click at [1312, 595] on app-date-cell at bounding box center [1341, 636] width 170 height 146
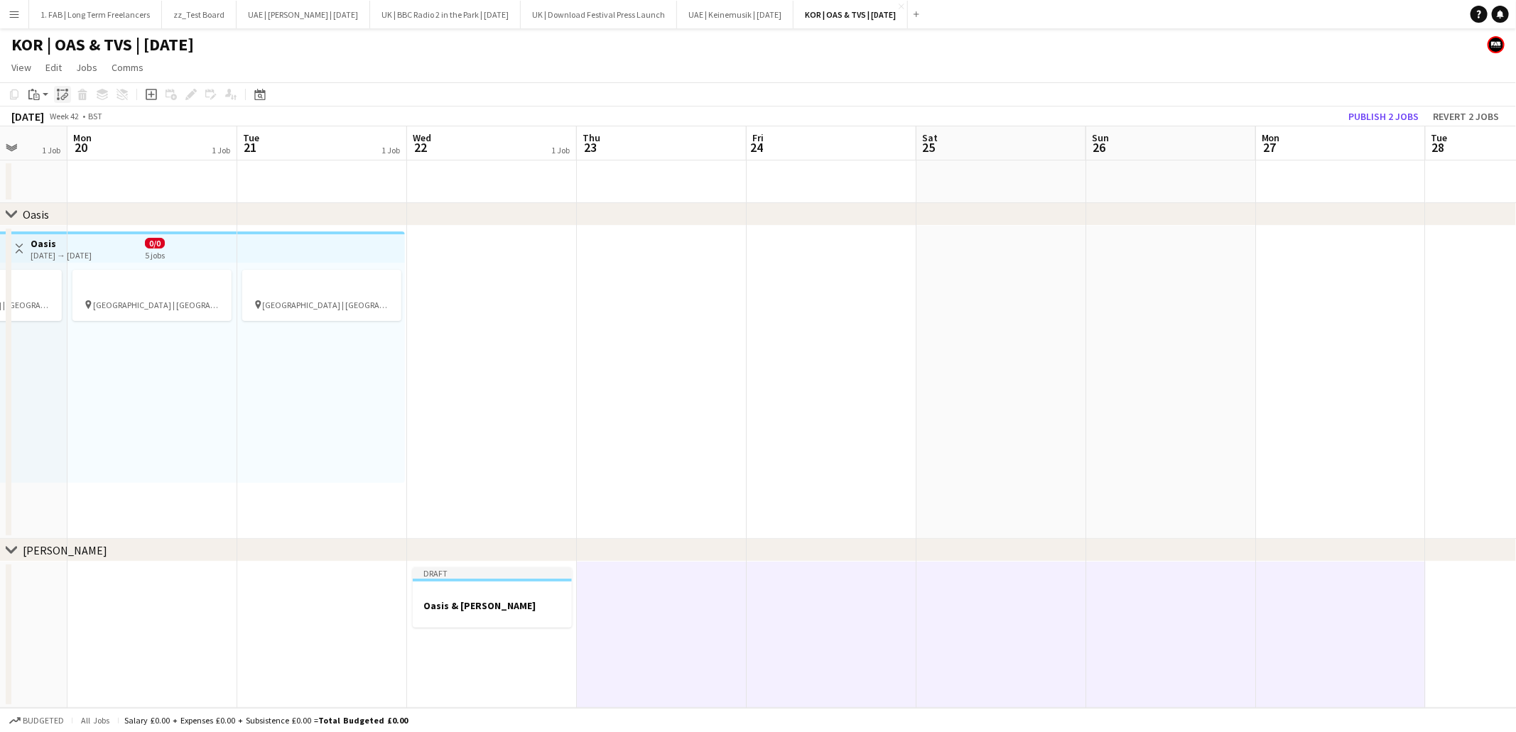
click at [61, 92] on icon "Paste linked Job" at bounding box center [62, 94] width 11 height 11
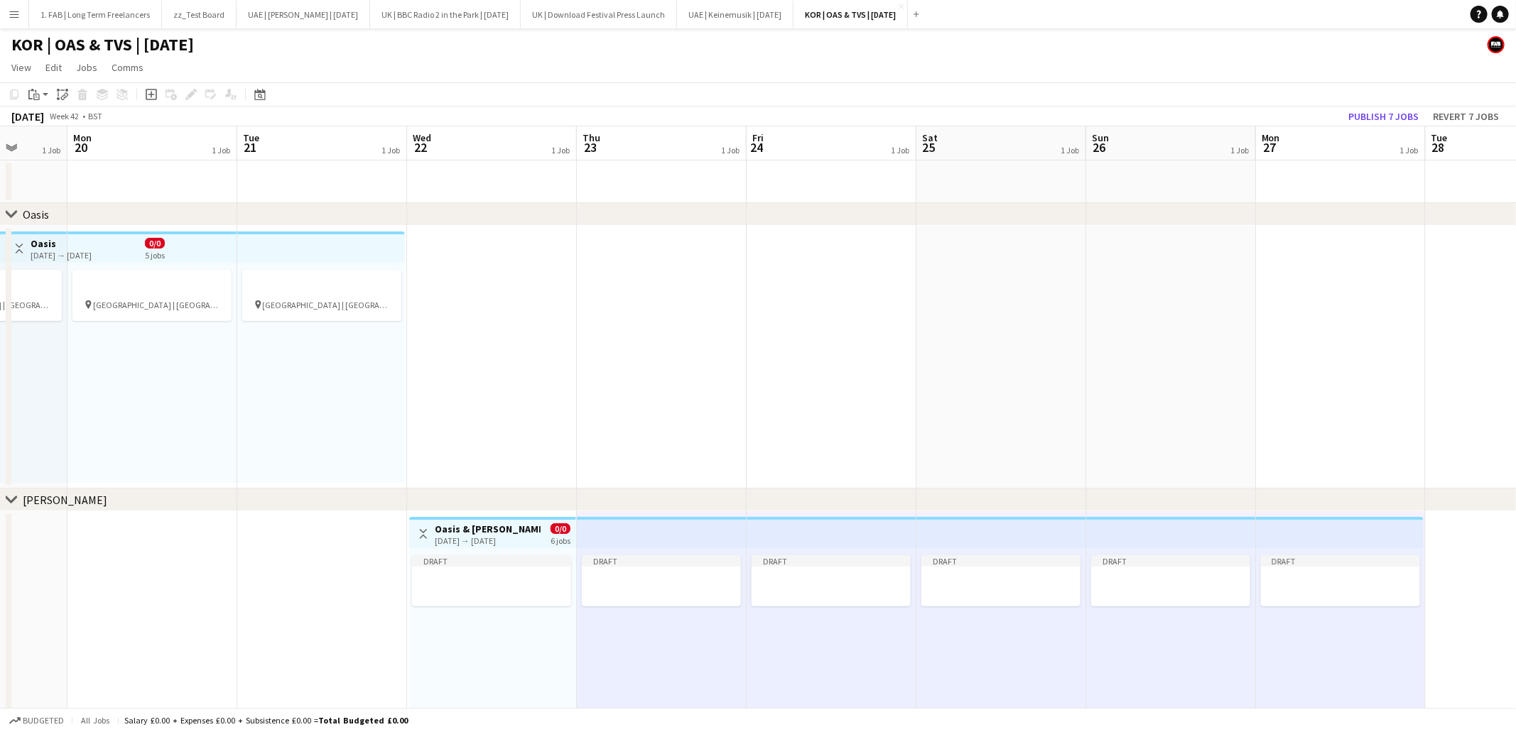
click at [510, 540] on div "22-10-2025 → 27-10-2025" at bounding box center [488, 541] width 106 height 11
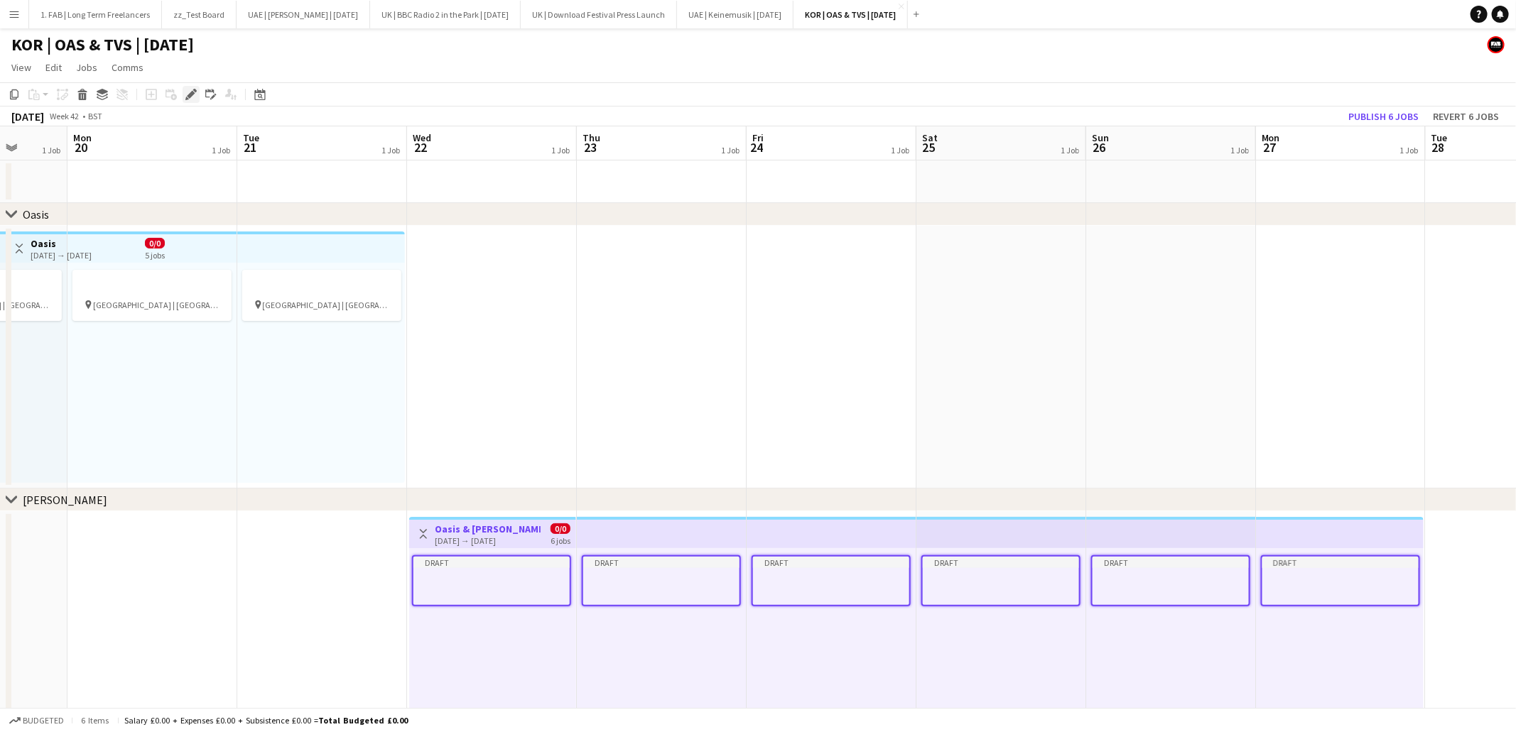
click at [185, 92] on icon "Edit" at bounding box center [190, 94] width 11 height 11
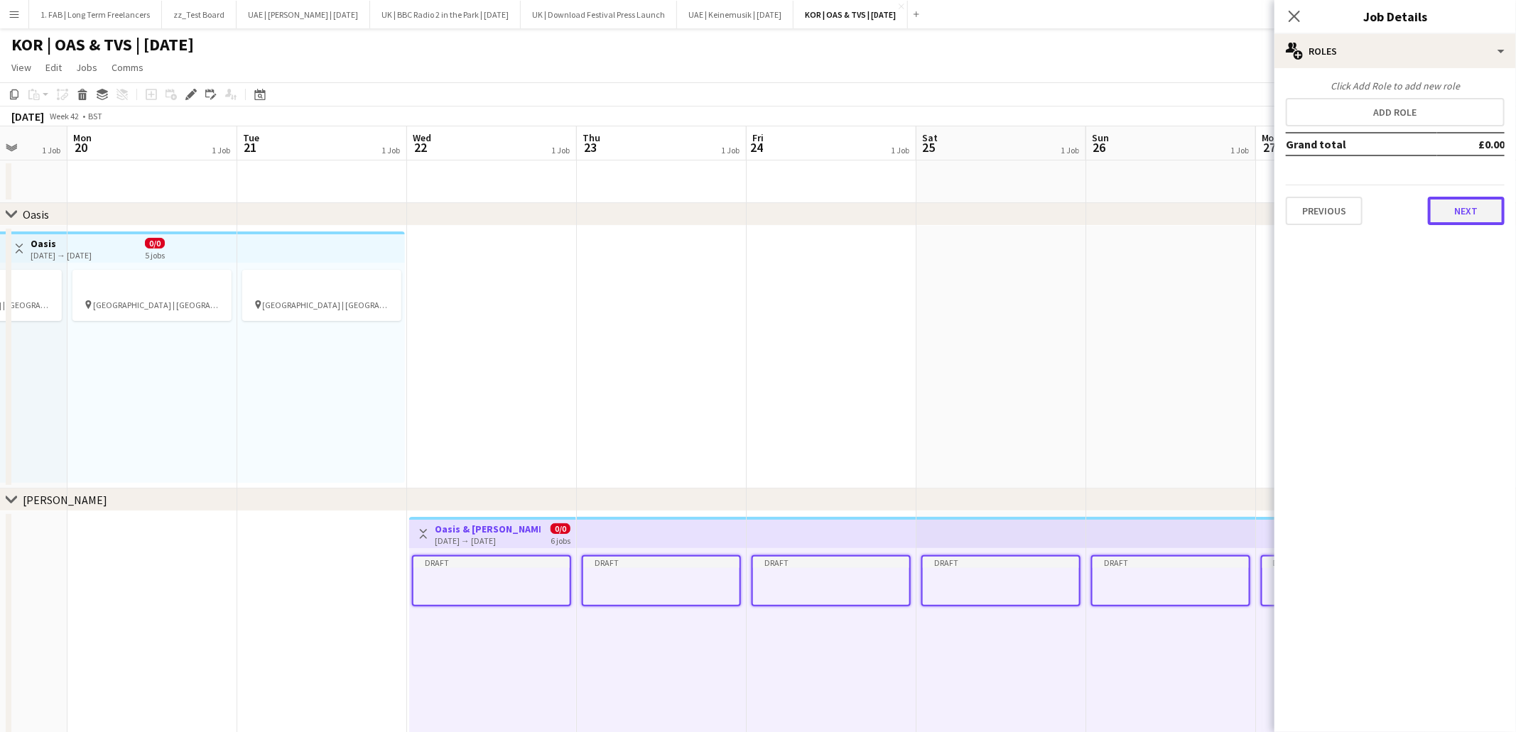
click at [1446, 204] on button "Next" at bounding box center [1466, 211] width 77 height 28
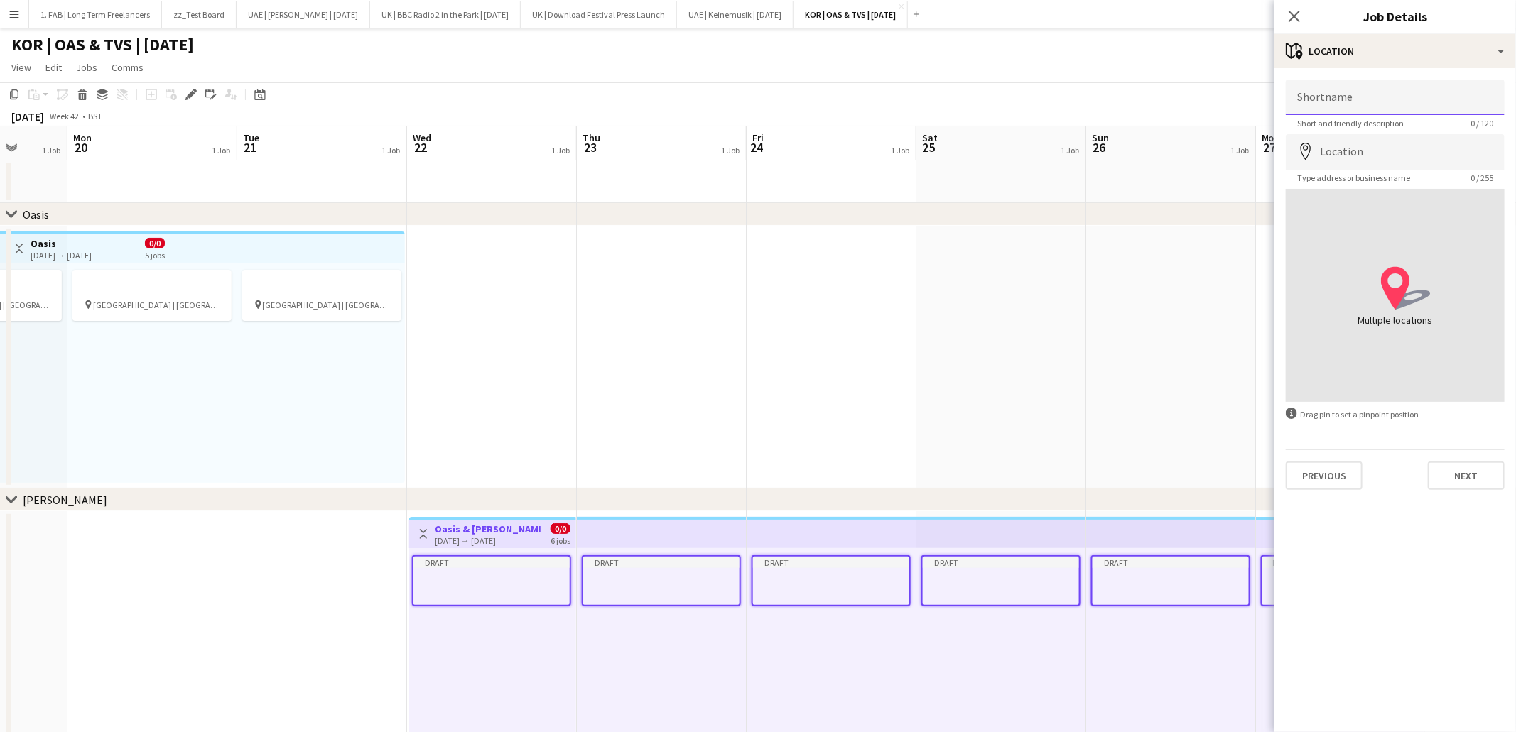
click at [1366, 97] on input "Shortname" at bounding box center [1395, 98] width 219 height 36
type input "**********"
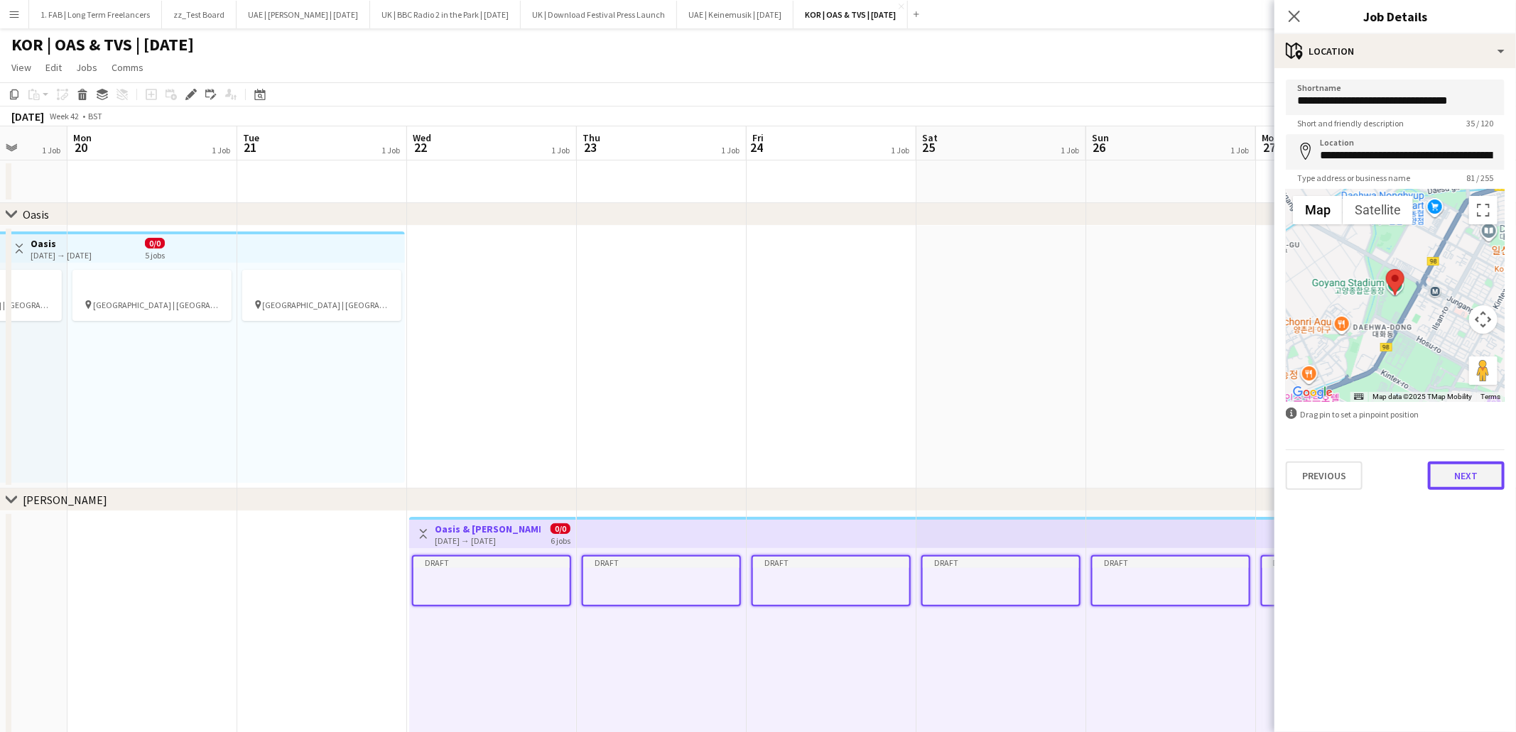
click at [1455, 478] on button "Next" at bounding box center [1466, 476] width 77 height 28
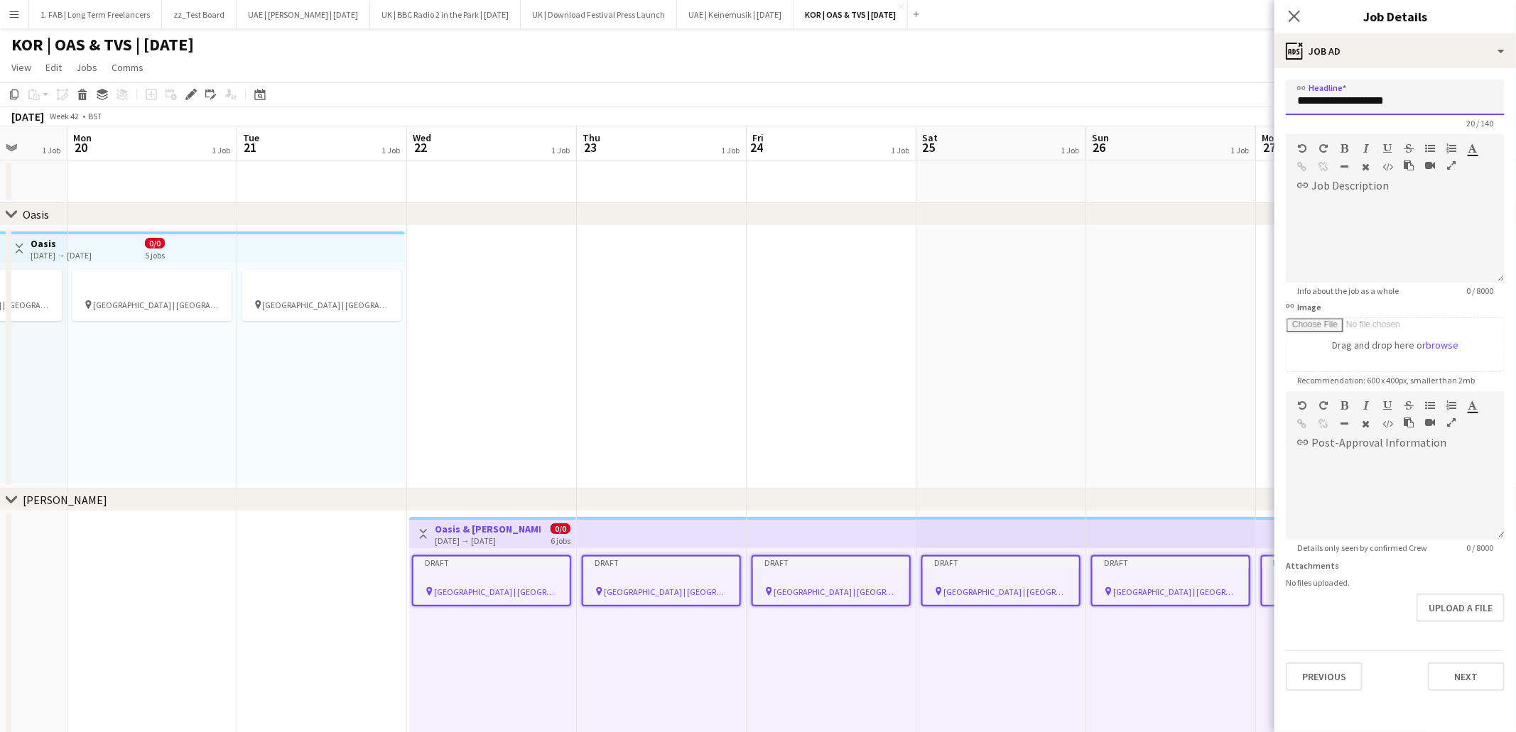
drag, startPoint x: 1334, startPoint y: 102, endPoint x: 1280, endPoint y: 102, distance: 54.0
click at [1280, 102] on form "**********" at bounding box center [1395, 386] width 242 height 612
type input "**********"
click at [1444, 349] on input "link Image" at bounding box center [1394, 344] width 217 height 53
type input "**********"
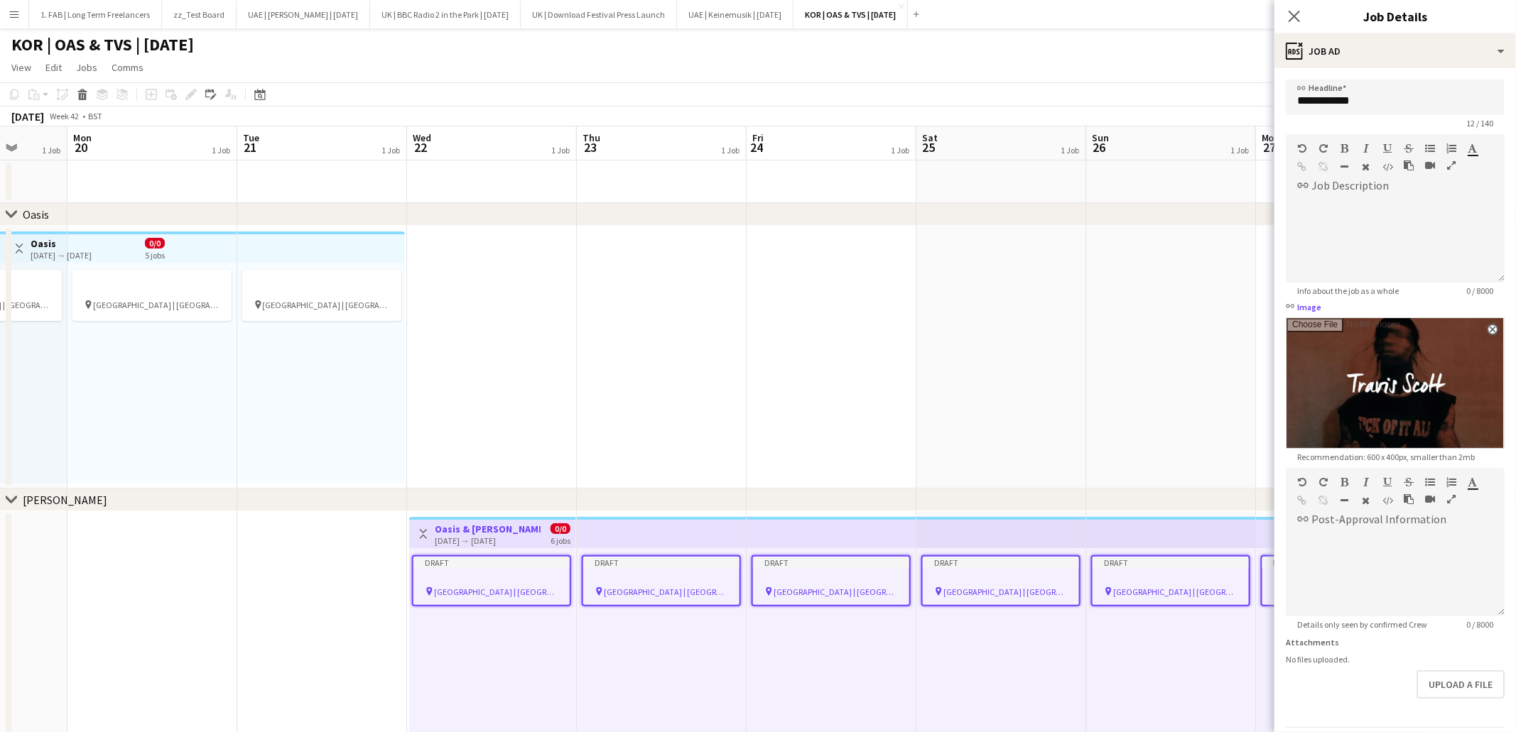
scroll to position [45, 0]
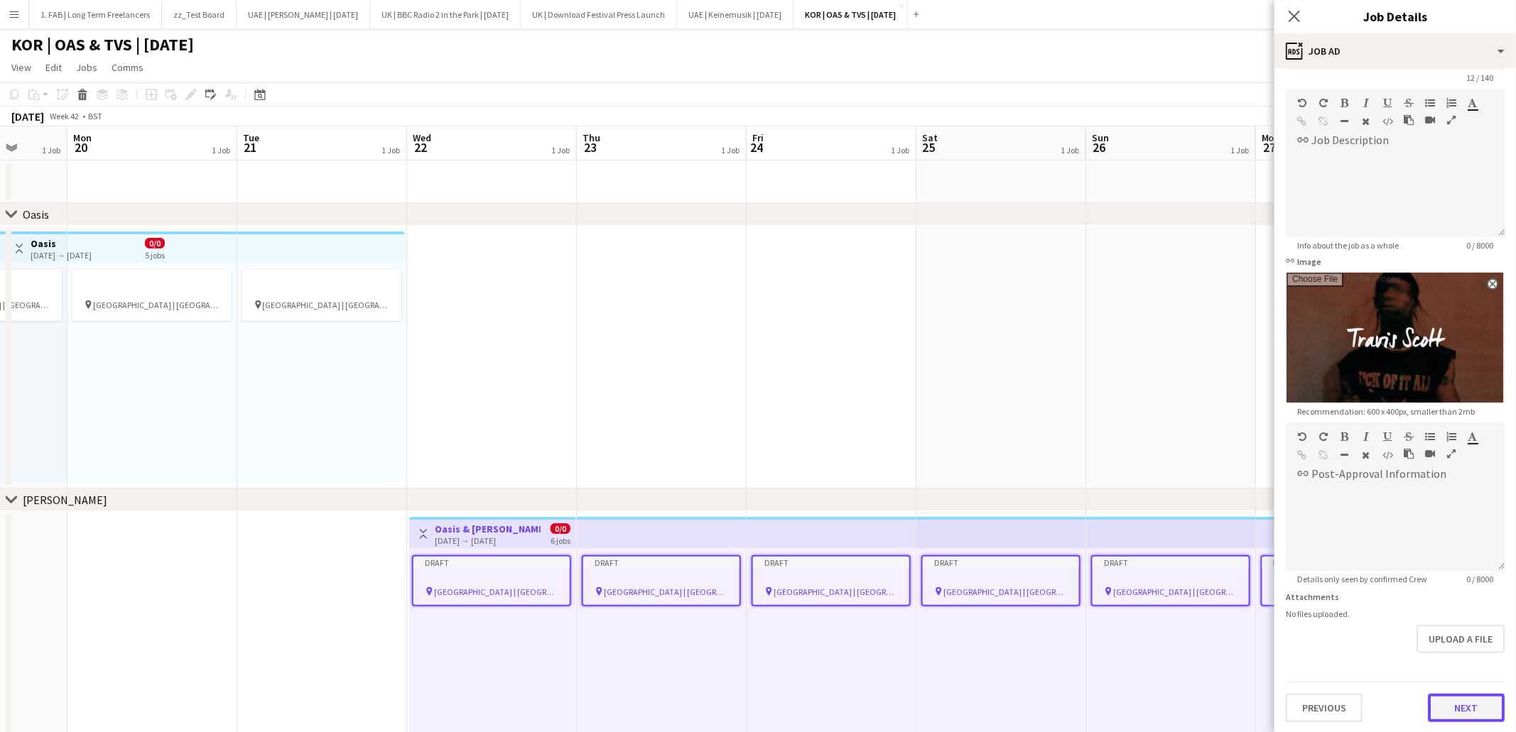
click at [1480, 702] on button "Next" at bounding box center [1466, 708] width 77 height 28
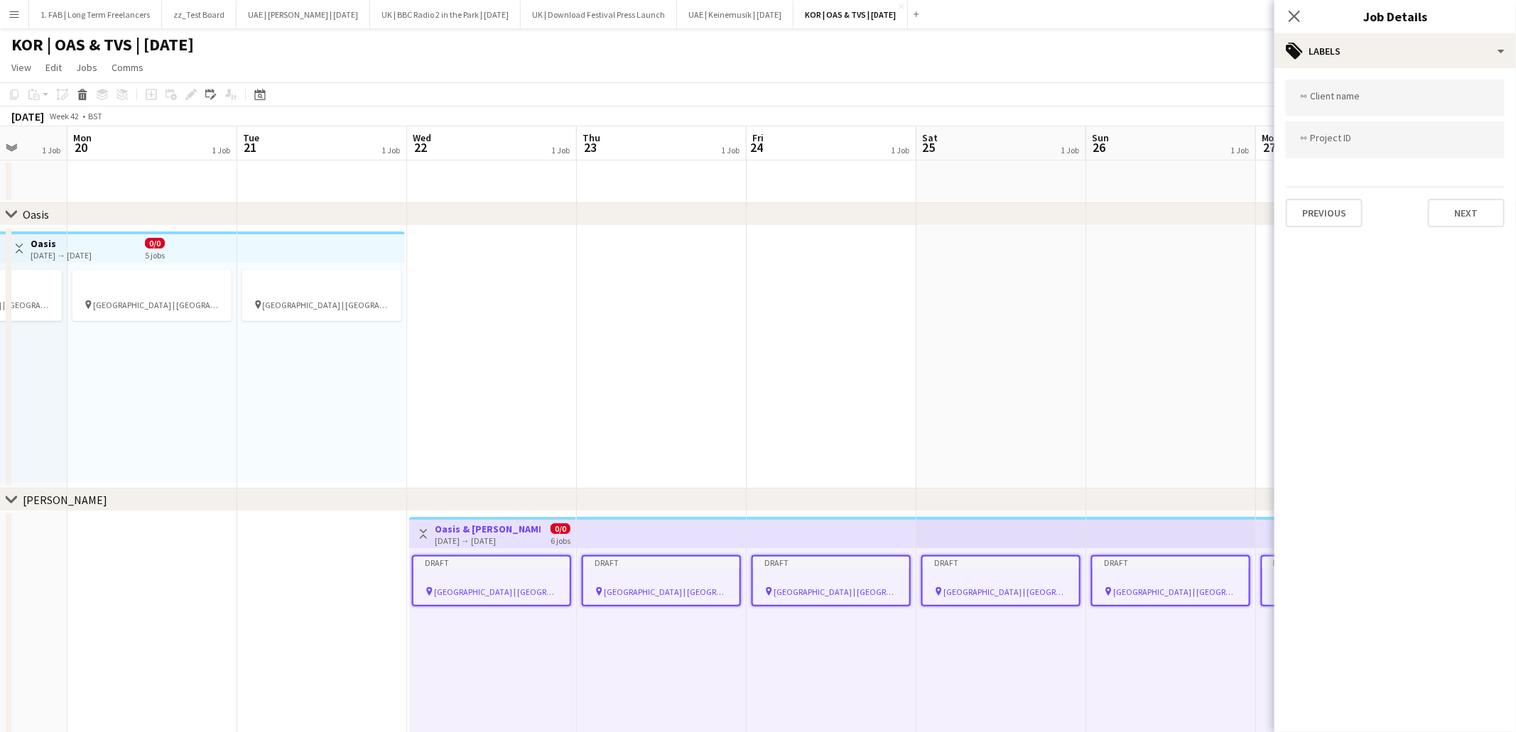
click at [1355, 93] on form at bounding box center [1395, 97] width 196 height 15
type input "*"
type input "**********"
click at [1351, 141] on div "Live Nation Asia" at bounding box center [1395, 141] width 219 height 34
click at [1350, 141] on input "Type to search project ID labels..." at bounding box center [1395, 140] width 196 height 13
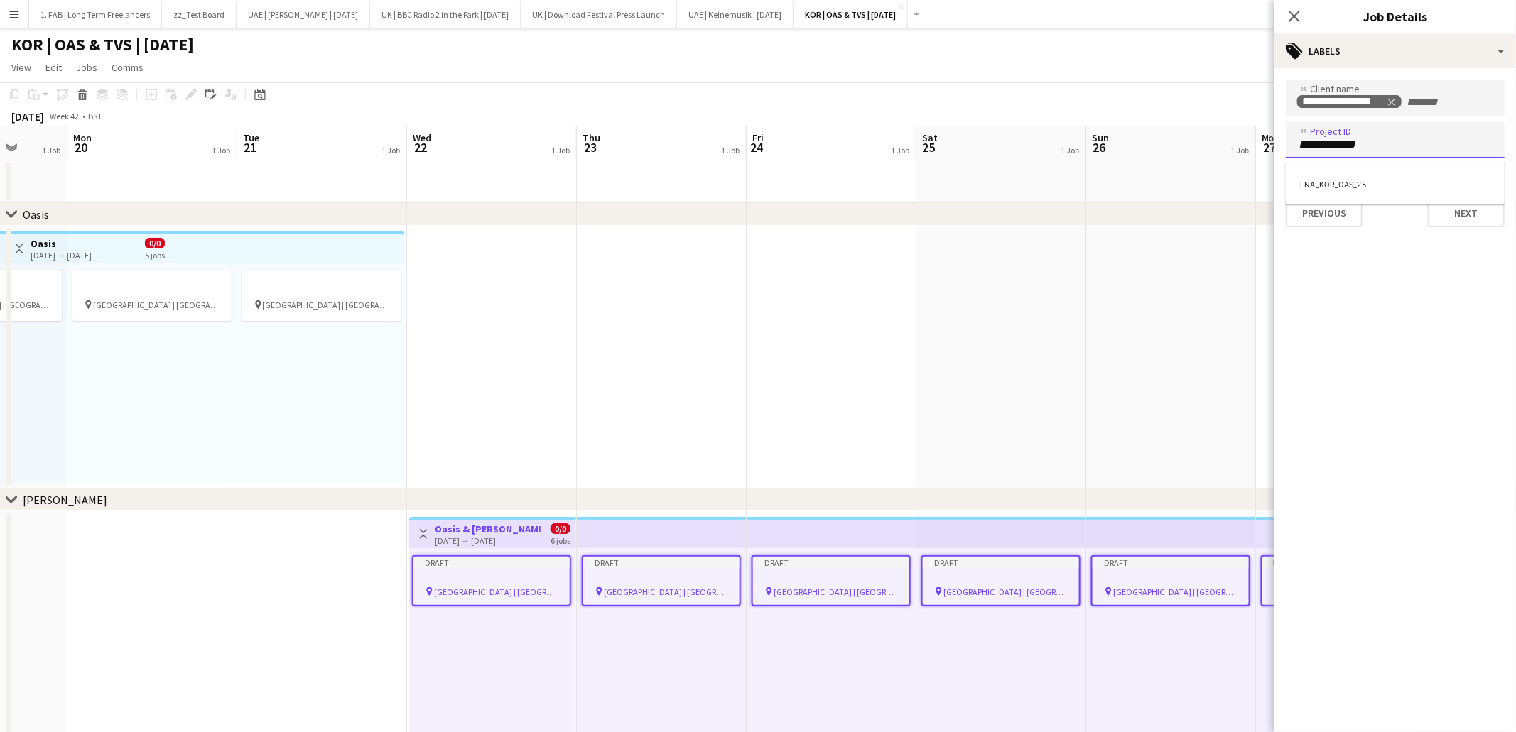
type input "**********"
click at [1466, 221] on button "Next" at bounding box center [1466, 213] width 77 height 28
type input "*******"
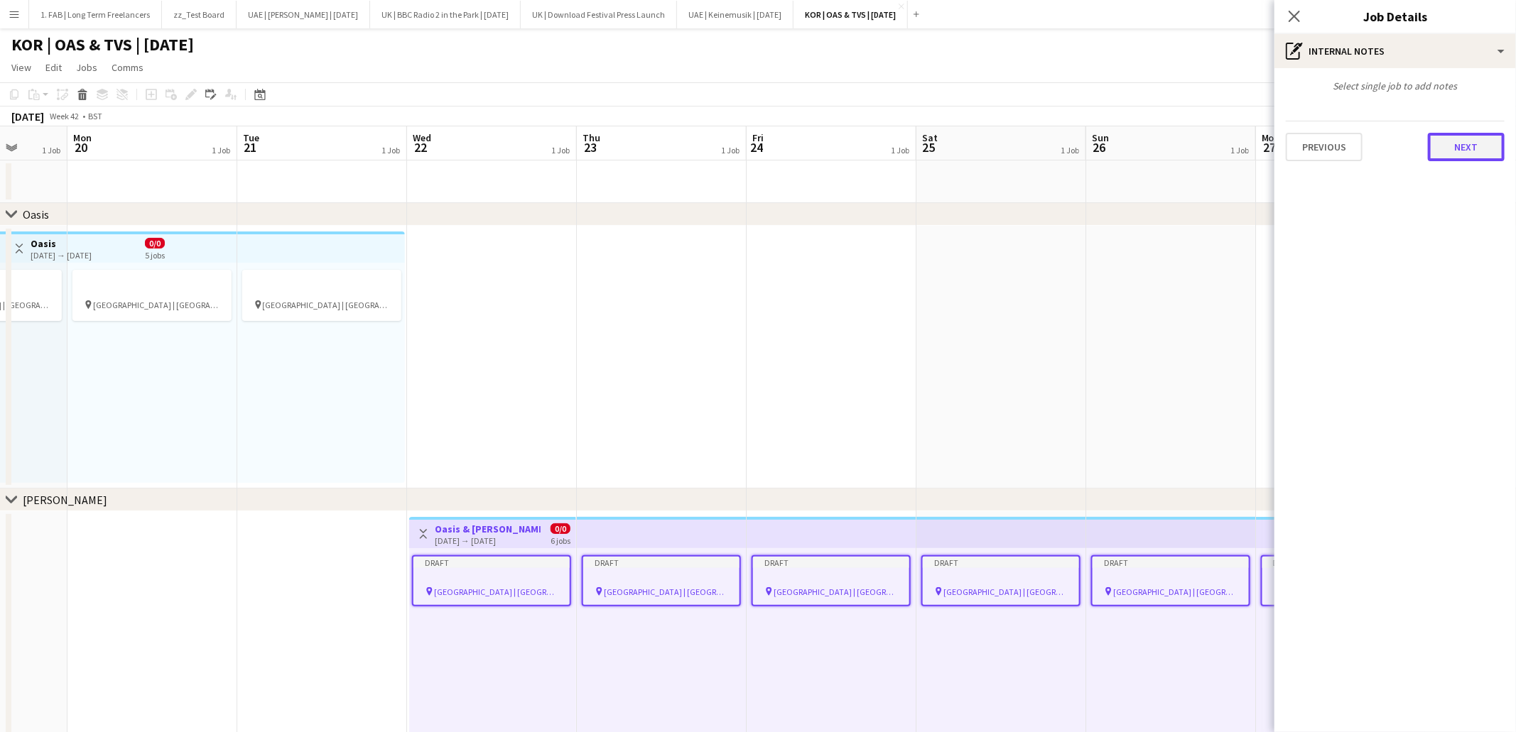
click at [1465, 159] on button "Next" at bounding box center [1466, 147] width 77 height 28
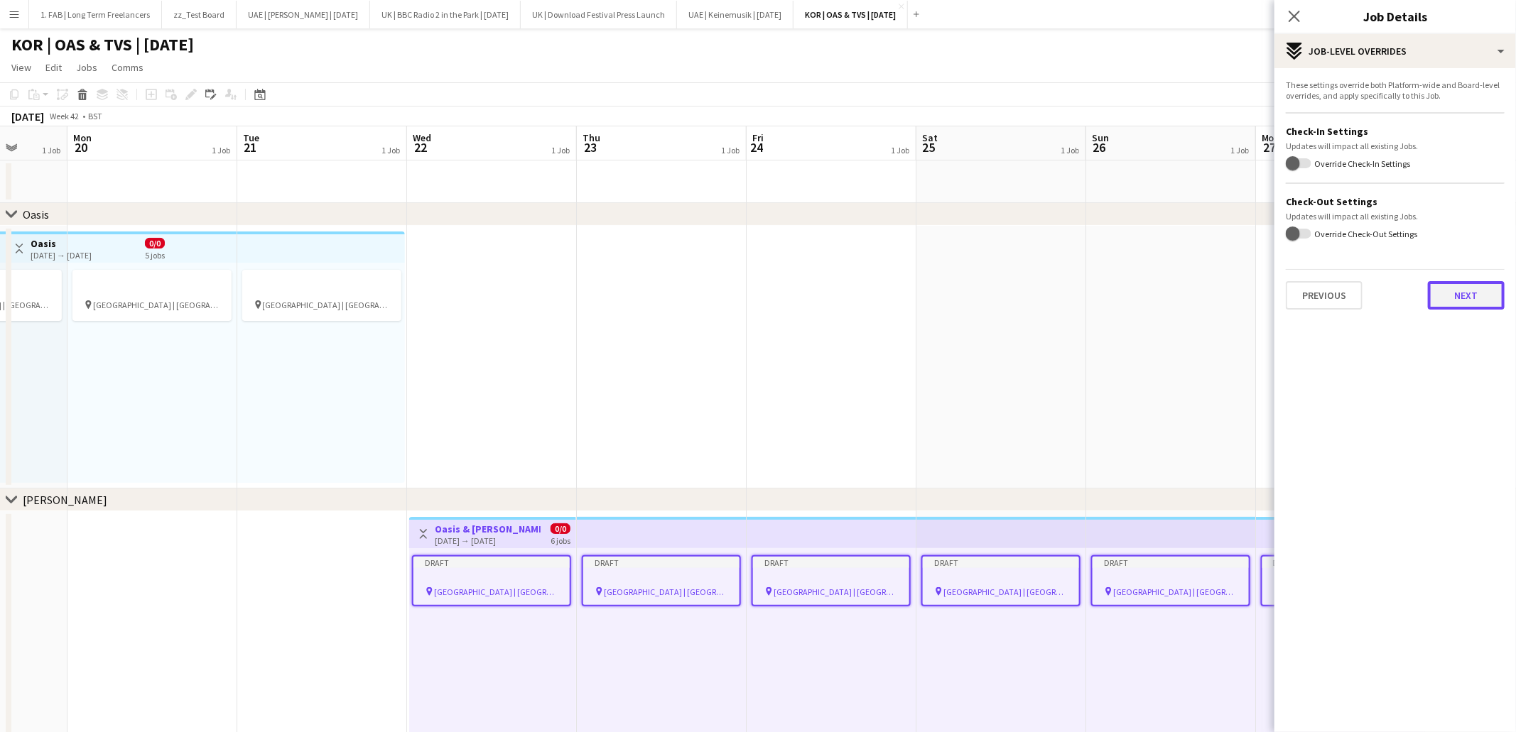
click at [1447, 303] on button "Next" at bounding box center [1466, 295] width 77 height 28
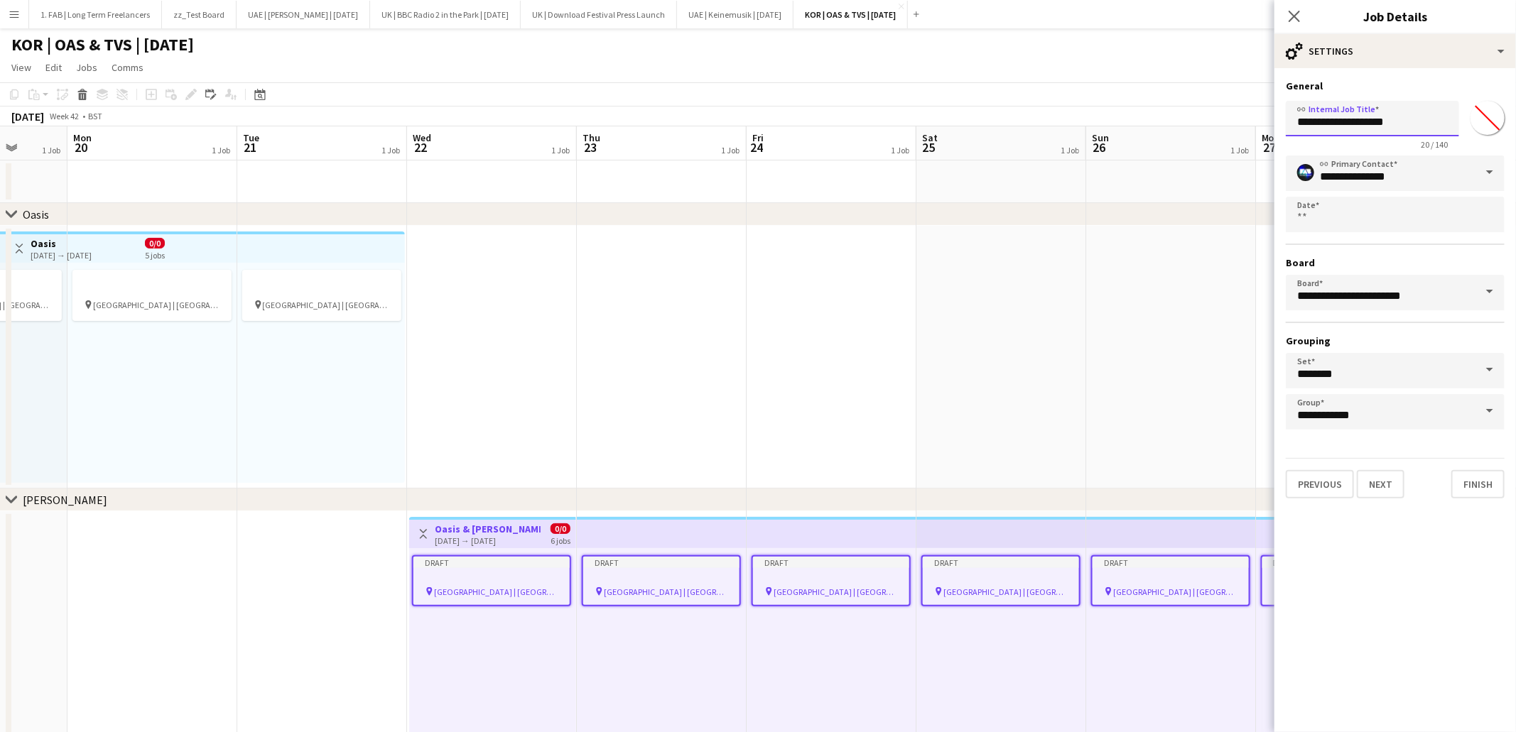
drag, startPoint x: 1336, startPoint y: 120, endPoint x: 1268, endPoint y: 121, distance: 68.2
click at [1268, 121] on body "Menu Boards Boards Boards All jobs Status Workforce Workforce My Workforce Recr…" at bounding box center [758, 399] width 1516 height 798
type input "**********"
click at [1464, 487] on button "Finish" at bounding box center [1477, 484] width 53 height 28
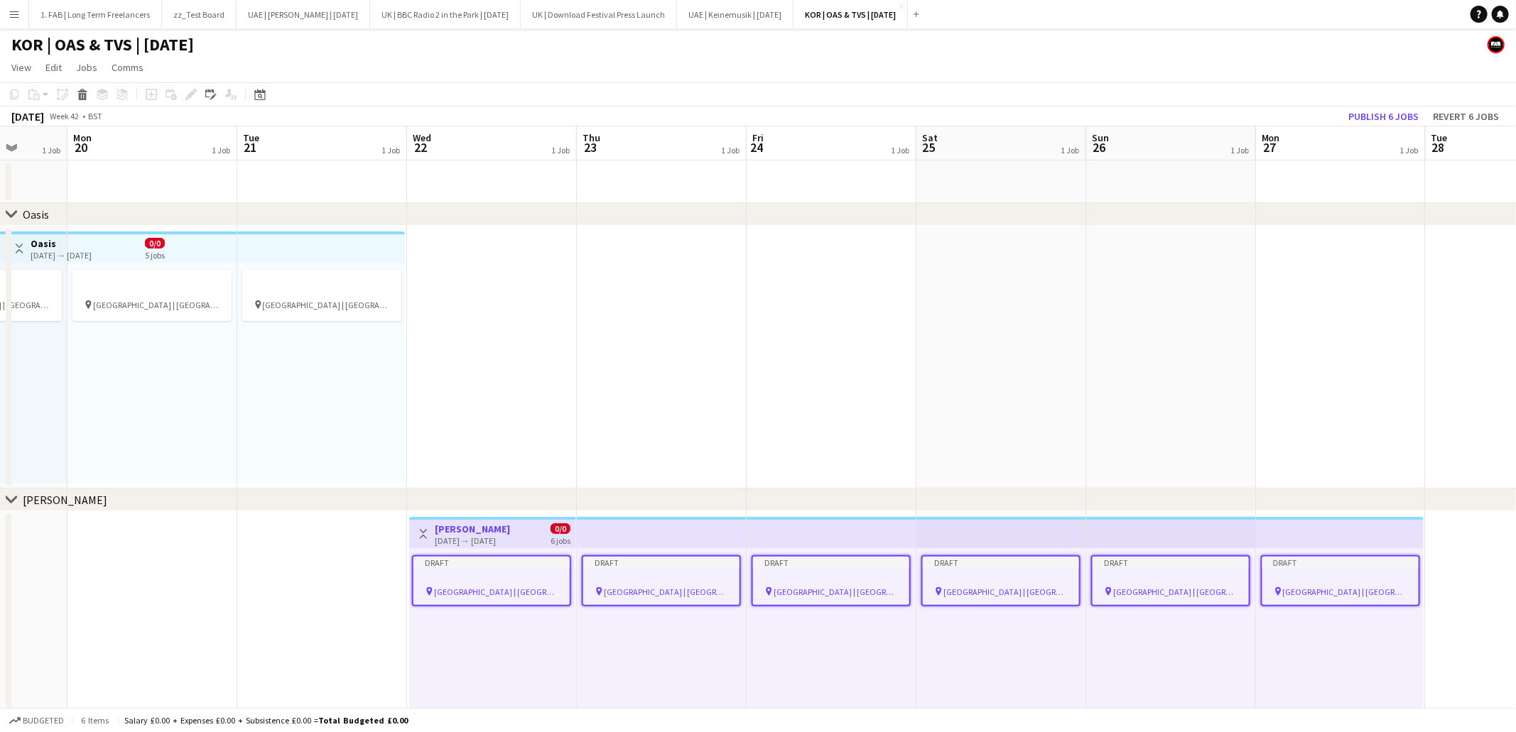
click at [1088, 65] on app-page-menu "View Day view expanded Day view collapsed Month view Date picker Jump to [DATE]…" at bounding box center [758, 68] width 1516 height 27
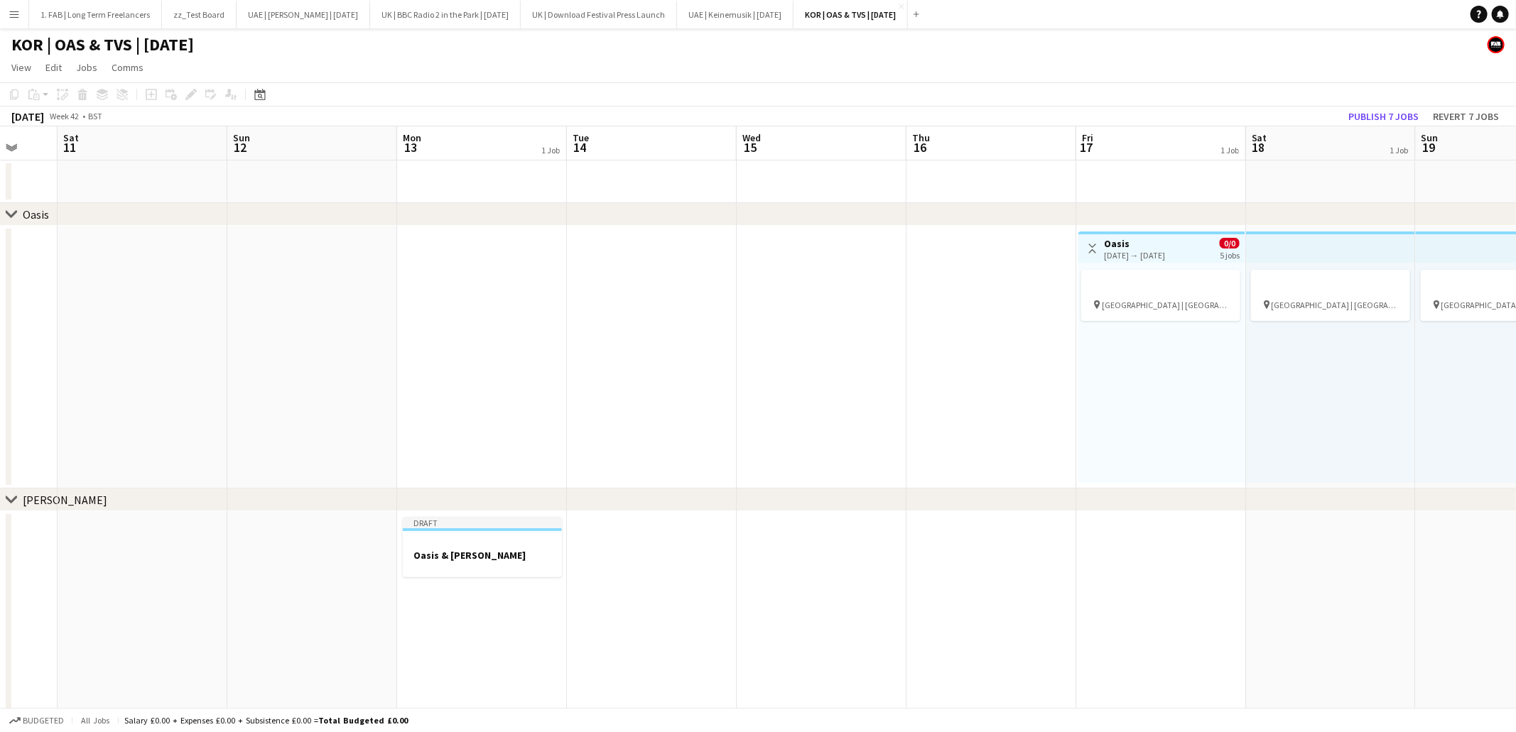
scroll to position [0, 446]
click at [493, 541] on div at bounding box center [487, 542] width 159 height 11
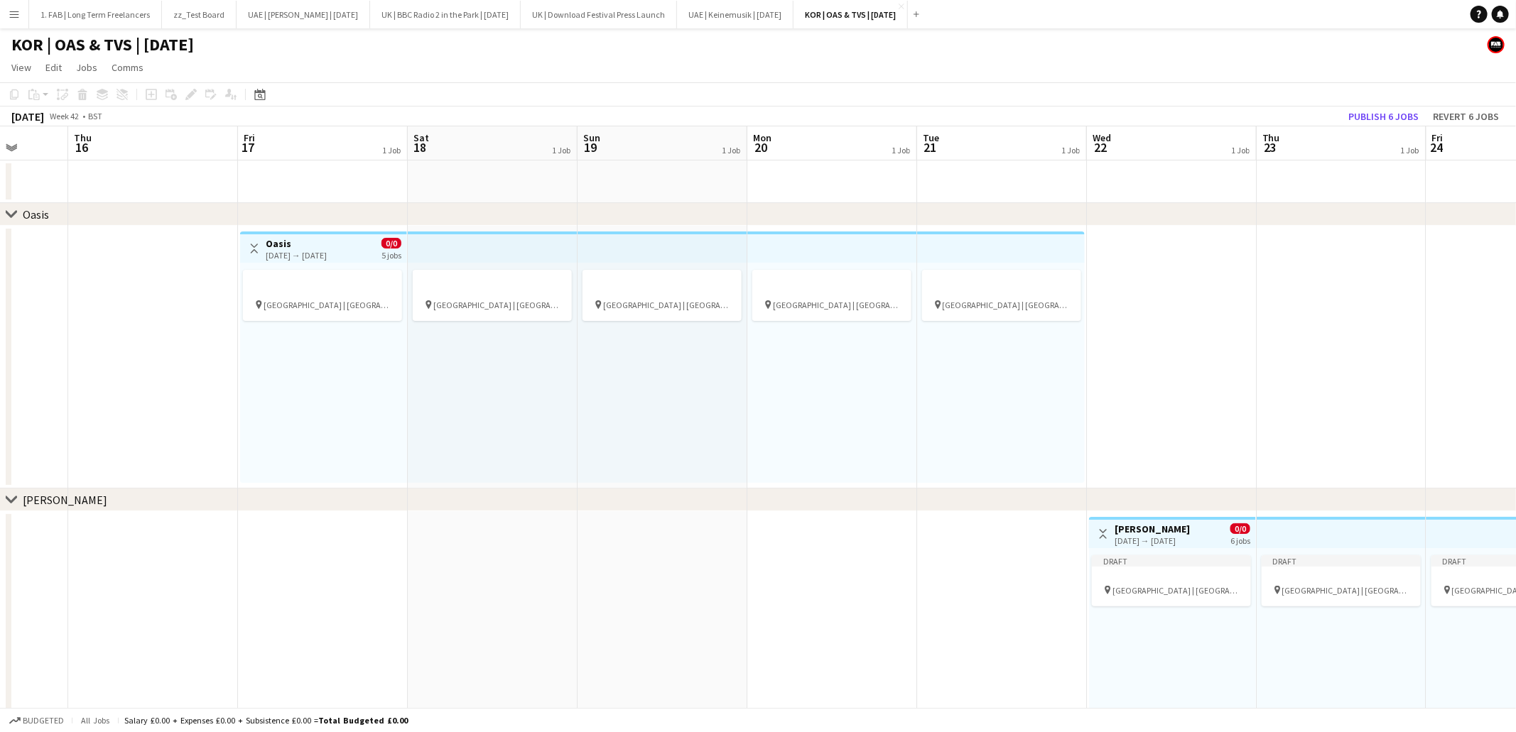
scroll to position [0, 558]
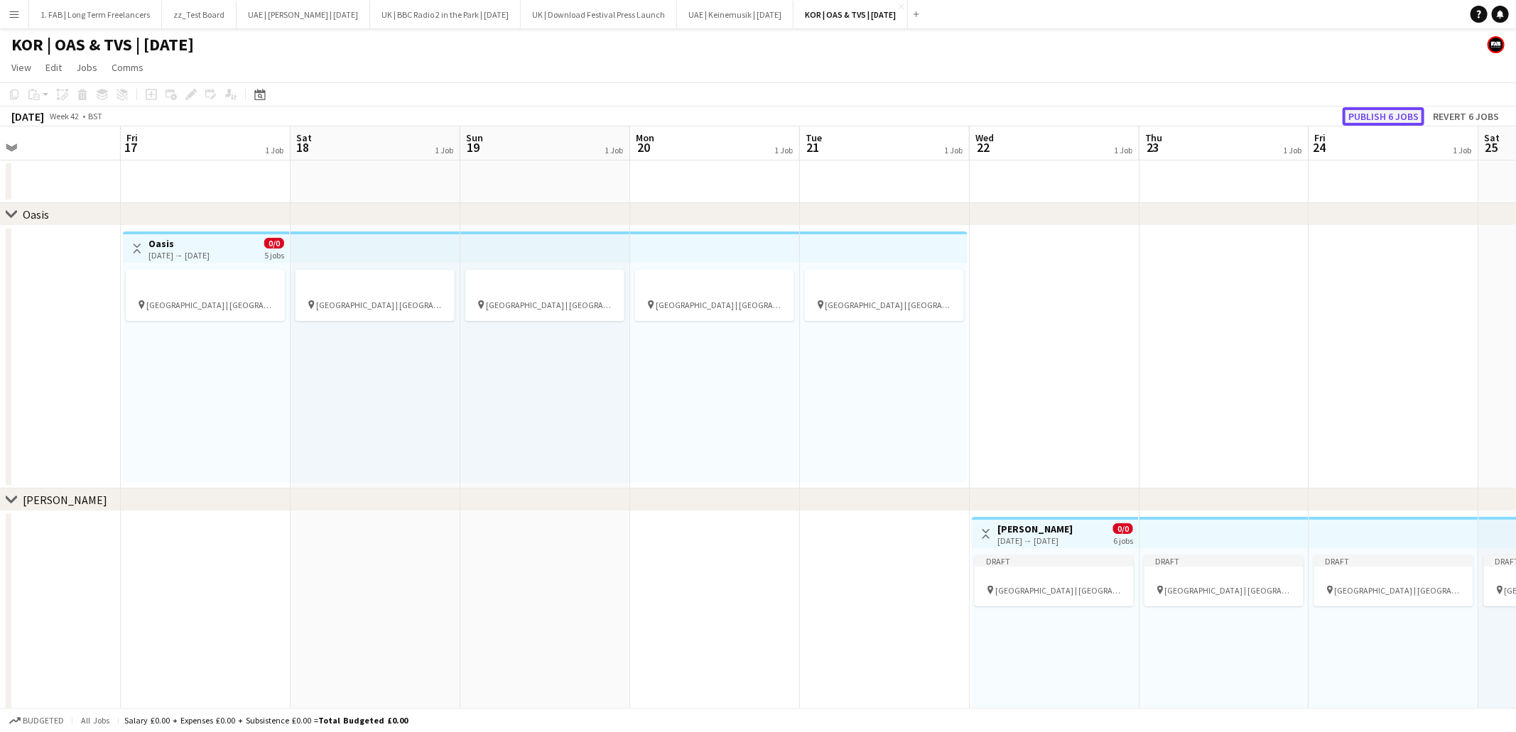
click at [1374, 116] on button "Publish 6 jobs" at bounding box center [1384, 116] width 82 height 18
drag, startPoint x: 1051, startPoint y: 534, endPoint x: 1053, endPoint y: 368, distance: 166.2
click at [1053, 368] on div "Toggle View Oasis 17-10-2025 → 21-10-2025 0/0 5 jobs pin Goyang Stadium | Seoul…" at bounding box center [631, 468] width 2377 height 614
click at [1038, 530] on h3 "[PERSON_NAME]" at bounding box center [1036, 529] width 75 height 13
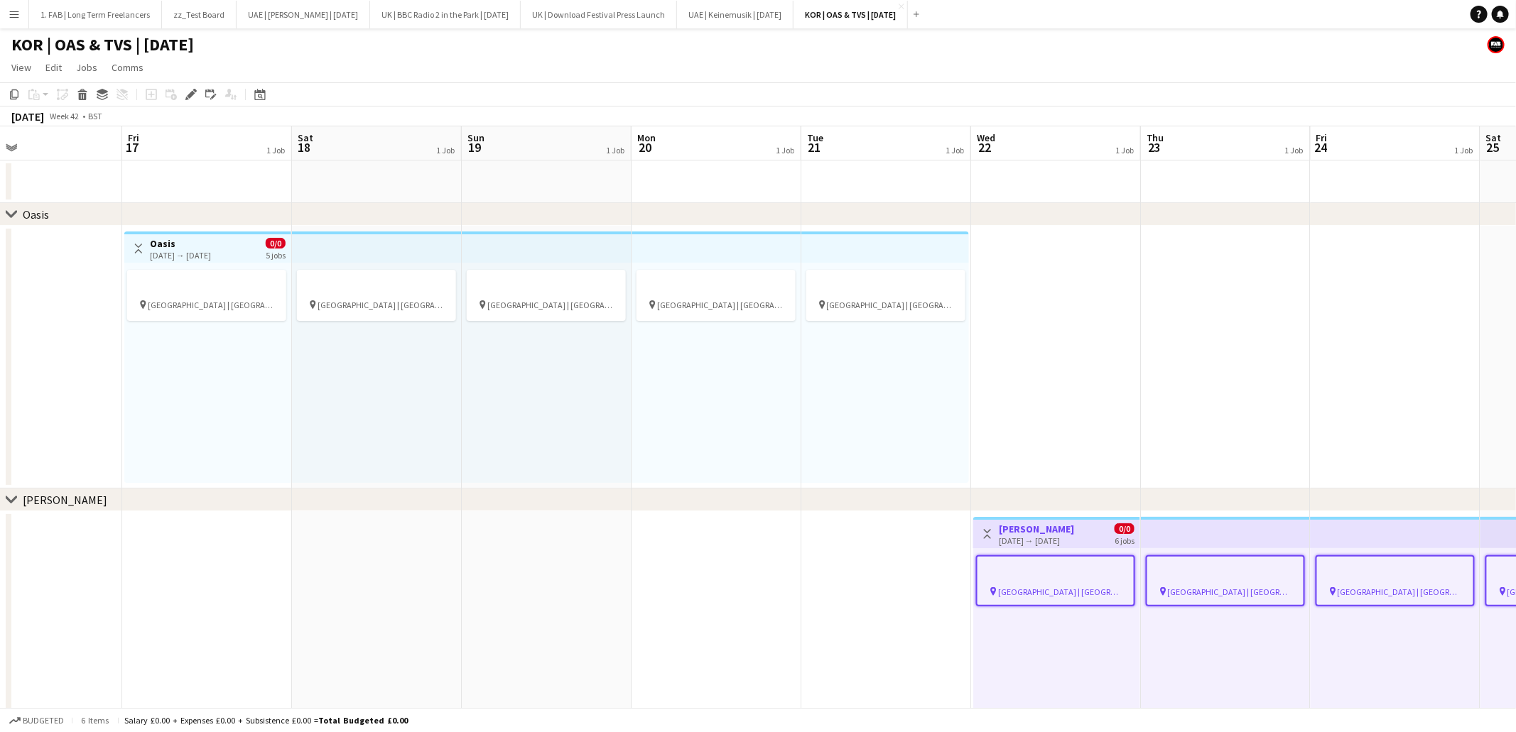
click at [1055, 270] on app-date-cell at bounding box center [1056, 357] width 170 height 263
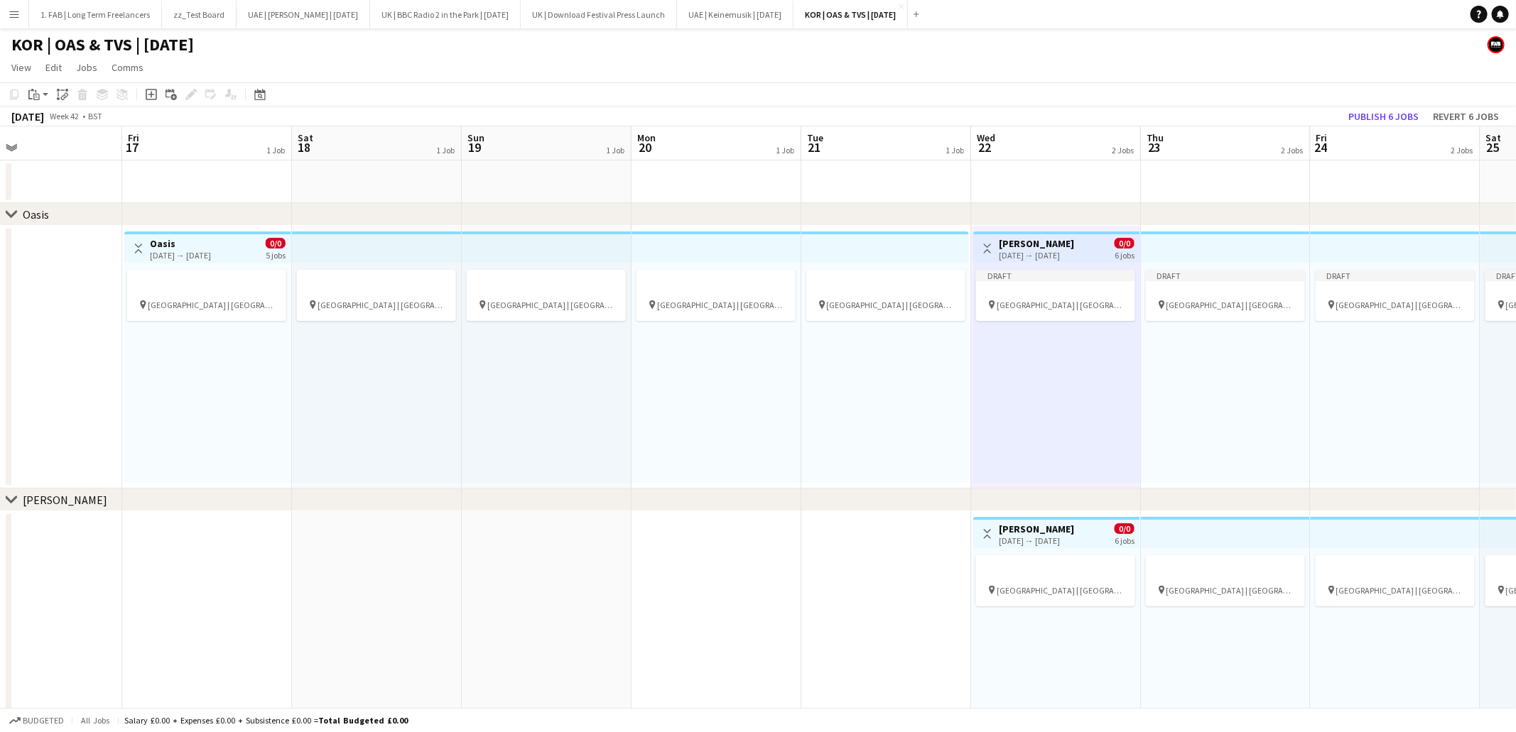
click at [1031, 538] on div "[DATE] → [DATE]" at bounding box center [1036, 541] width 75 height 11
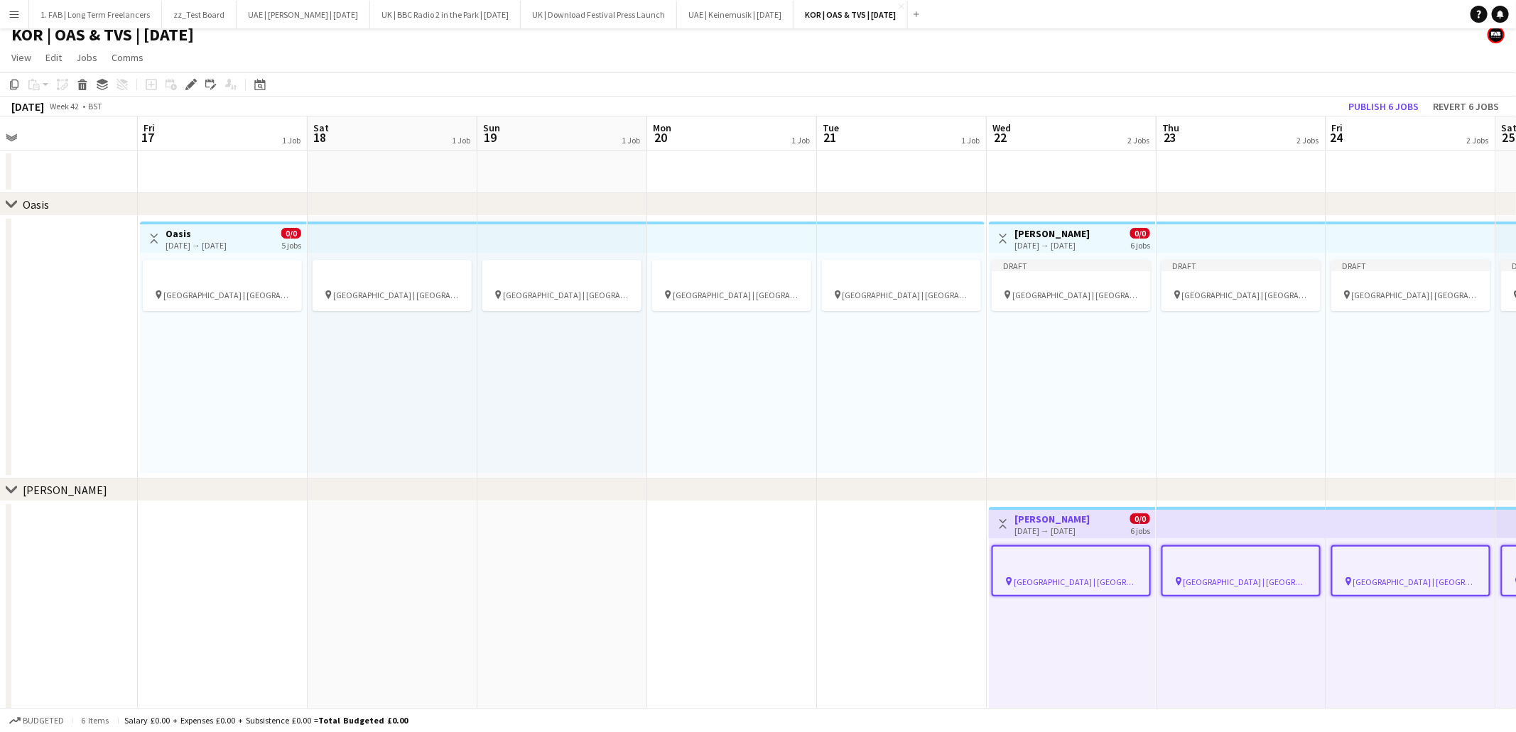
scroll to position [0, 537]
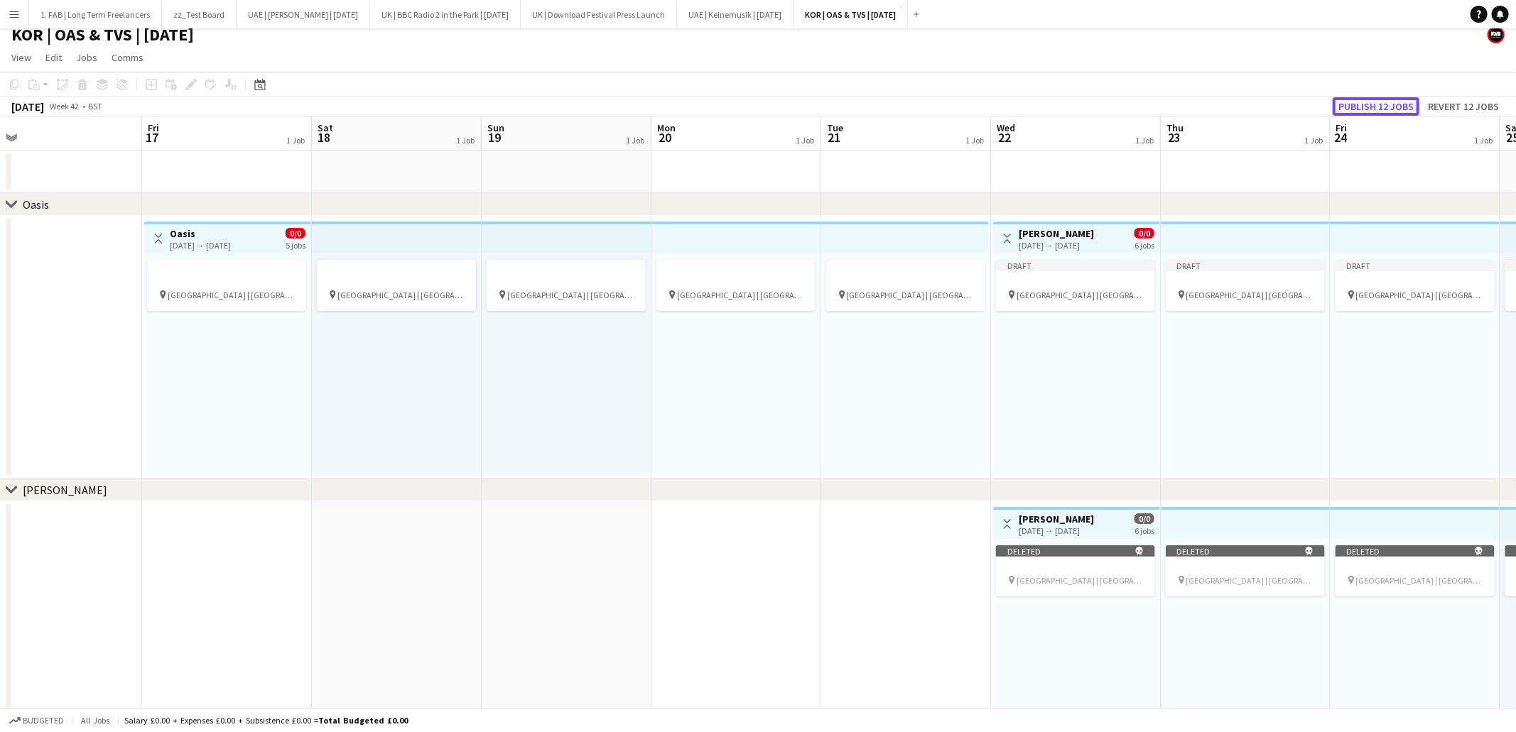
click at [1379, 102] on button "Publish 12 jobs" at bounding box center [1376, 106] width 87 height 18
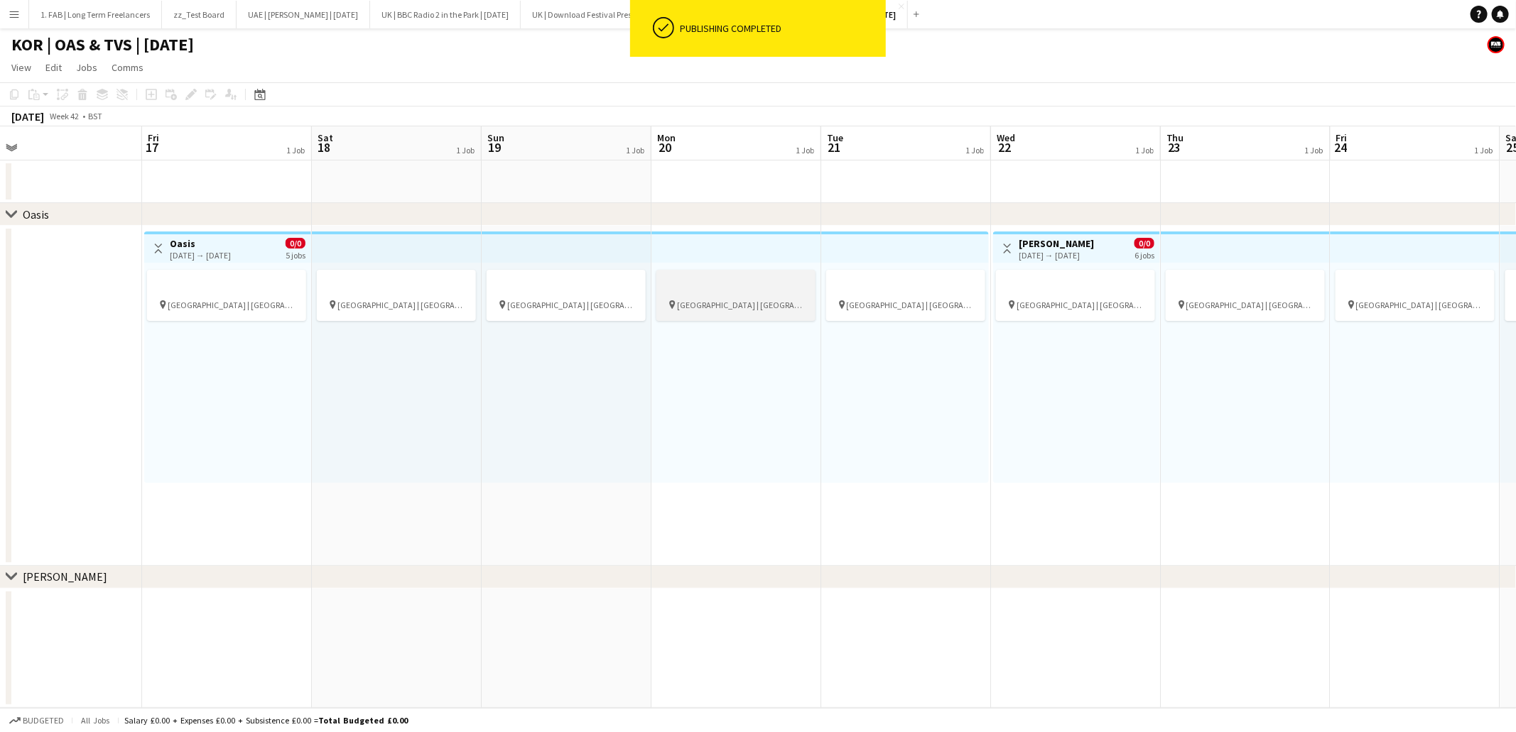
scroll to position [0, 0]
click at [206, 250] on div "[DATE] → [DATE]" at bounding box center [200, 255] width 61 height 11
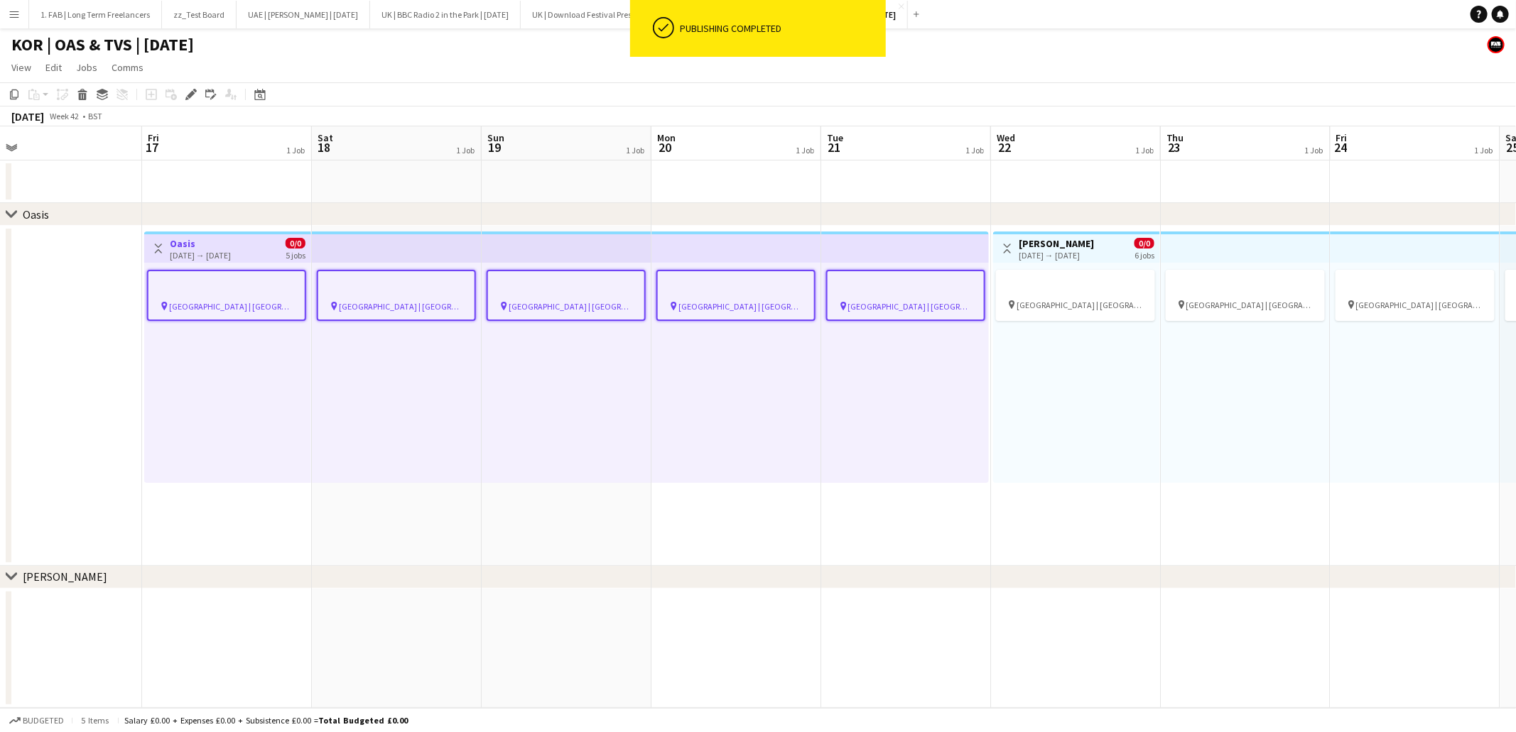
click at [1026, 250] on div "[DATE] → [DATE]" at bounding box center [1056, 255] width 75 height 11
click at [231, 250] on div "[DATE] → [DATE]" at bounding box center [200, 255] width 61 height 11
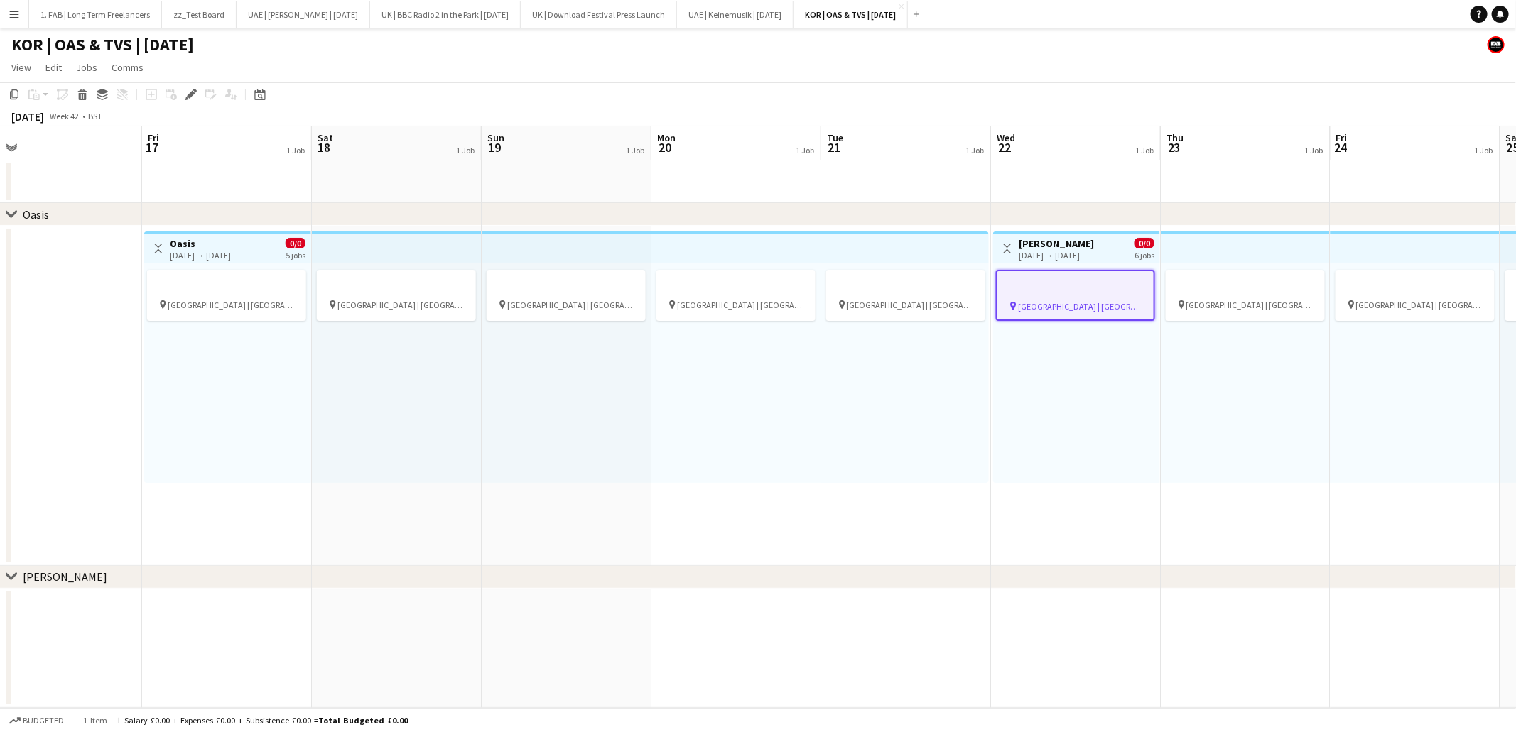
click at [231, 250] on div "[DATE] → [DATE]" at bounding box center [200, 255] width 61 height 11
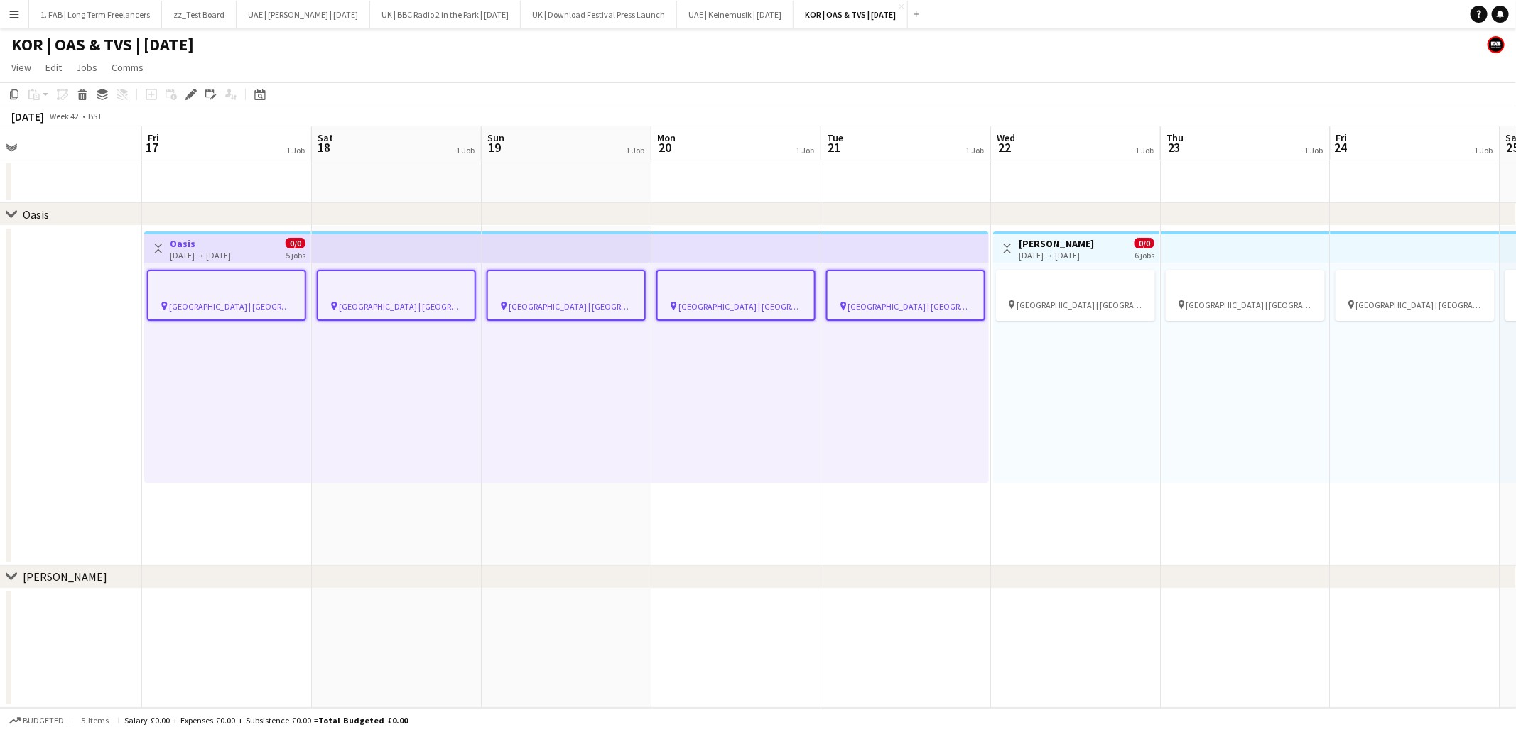
click at [53, 575] on div "[PERSON_NAME]" at bounding box center [65, 577] width 85 height 14
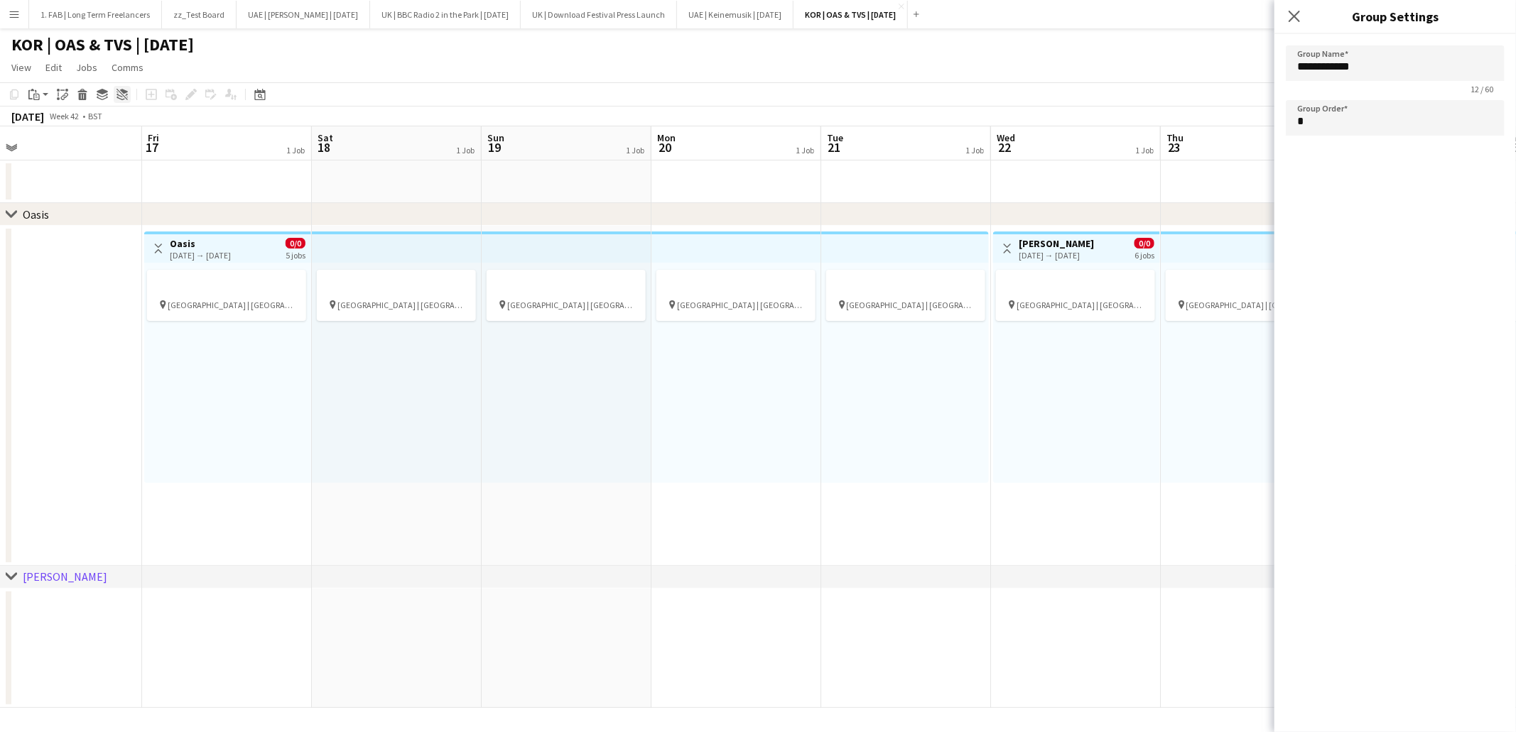
click at [119, 97] on icon "Ungroup" at bounding box center [121, 94] width 11 height 11
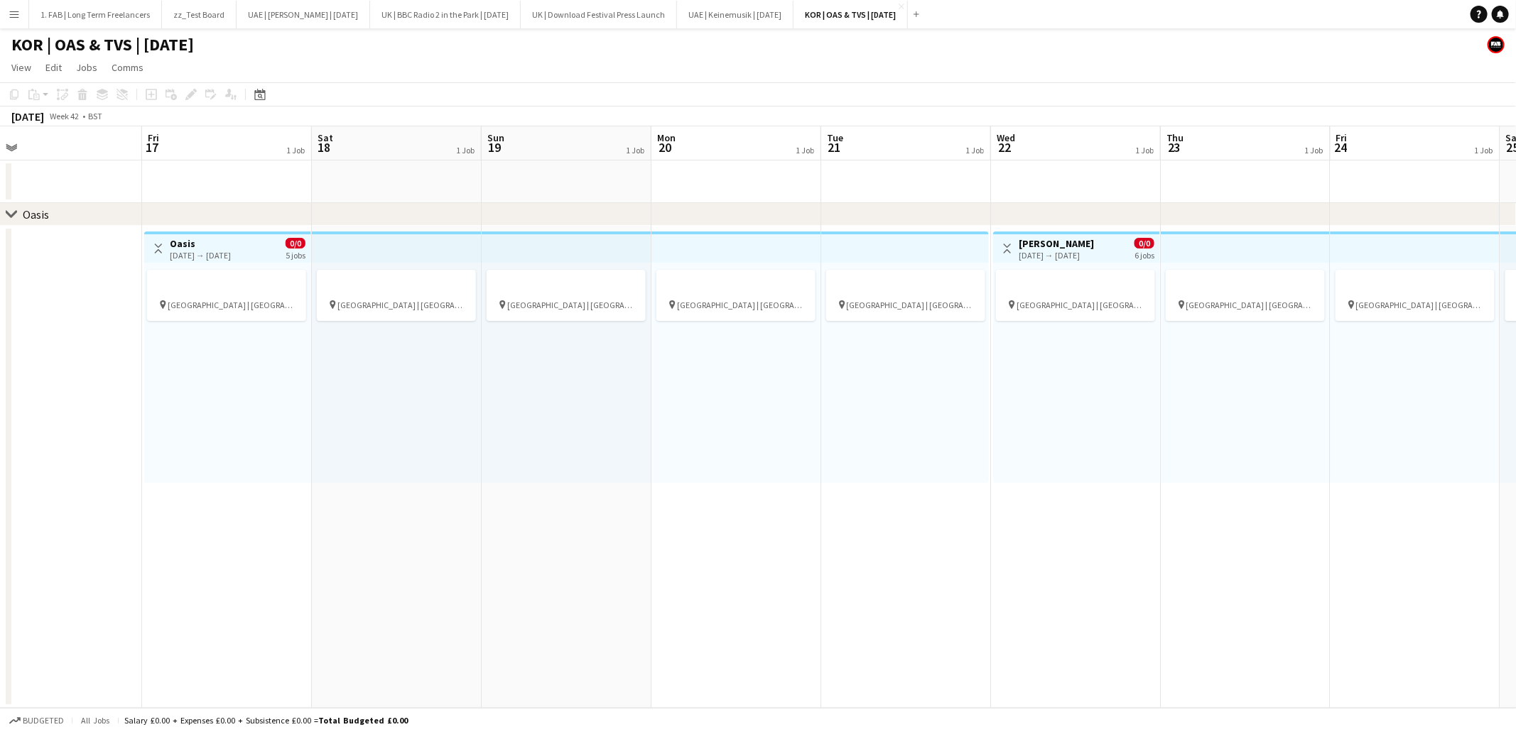
click at [37, 212] on div "Oasis" at bounding box center [36, 214] width 26 height 14
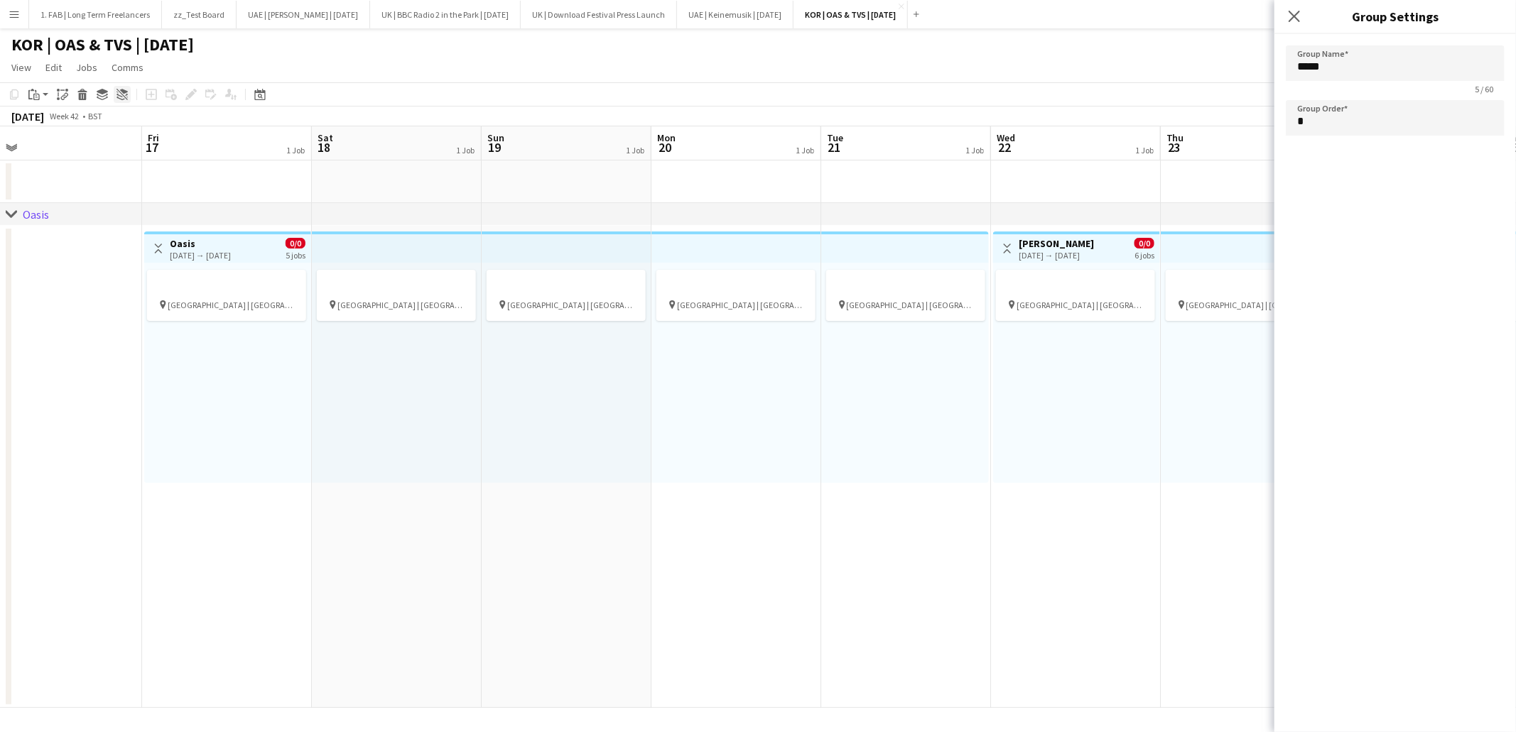
click at [121, 93] on icon "Ungroup" at bounding box center [121, 94] width 11 height 11
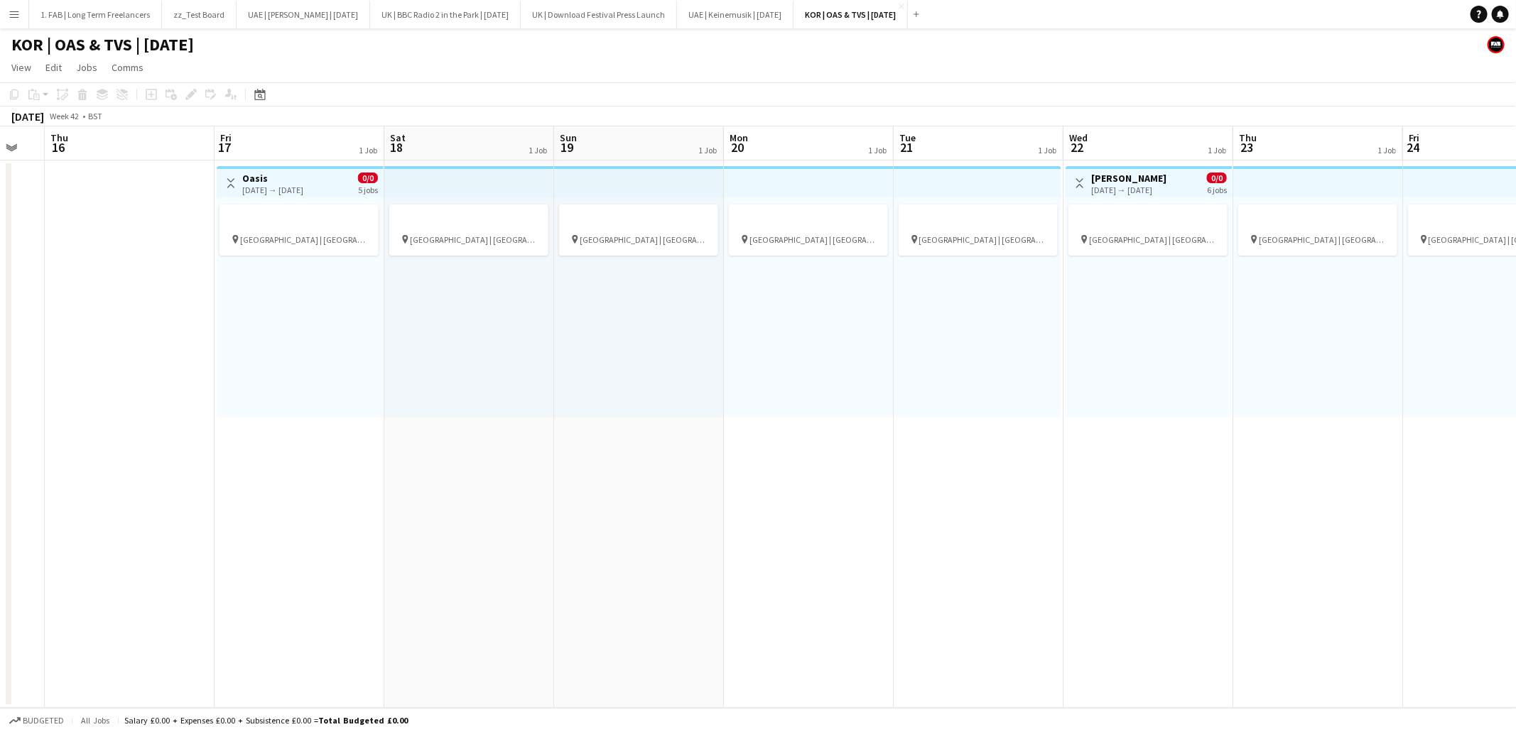
scroll to position [0, 401]
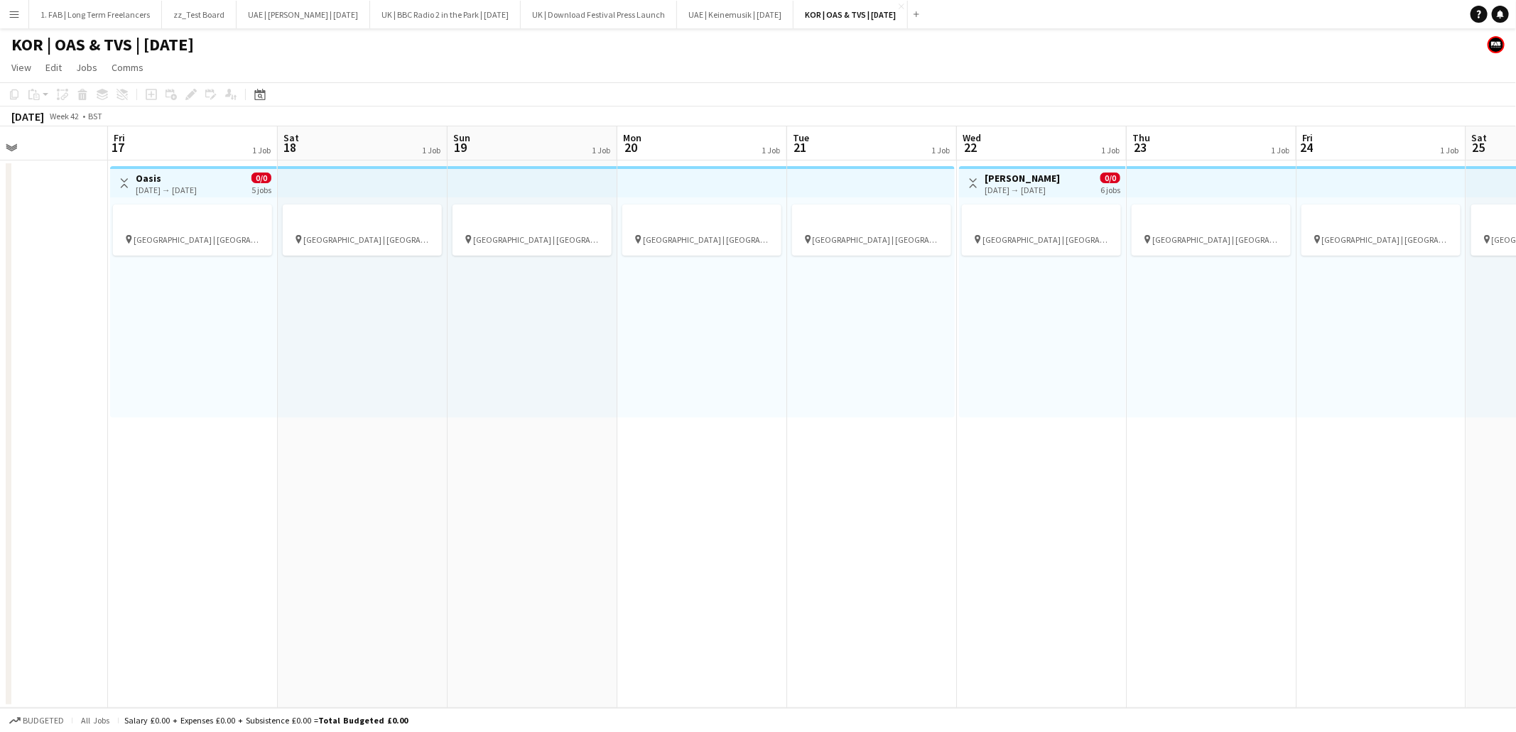
click at [584, 71] on app-page-menu "View Day view expanded Day view collapsed Month view Date picker Jump to [DATE]…" at bounding box center [758, 68] width 1516 height 27
click at [214, 223] on div at bounding box center [192, 227] width 159 height 11
click at [197, 181] on h3 "Oasis" at bounding box center [166, 178] width 61 height 13
click at [197, 185] on div "[DATE] → [DATE]" at bounding box center [166, 190] width 61 height 11
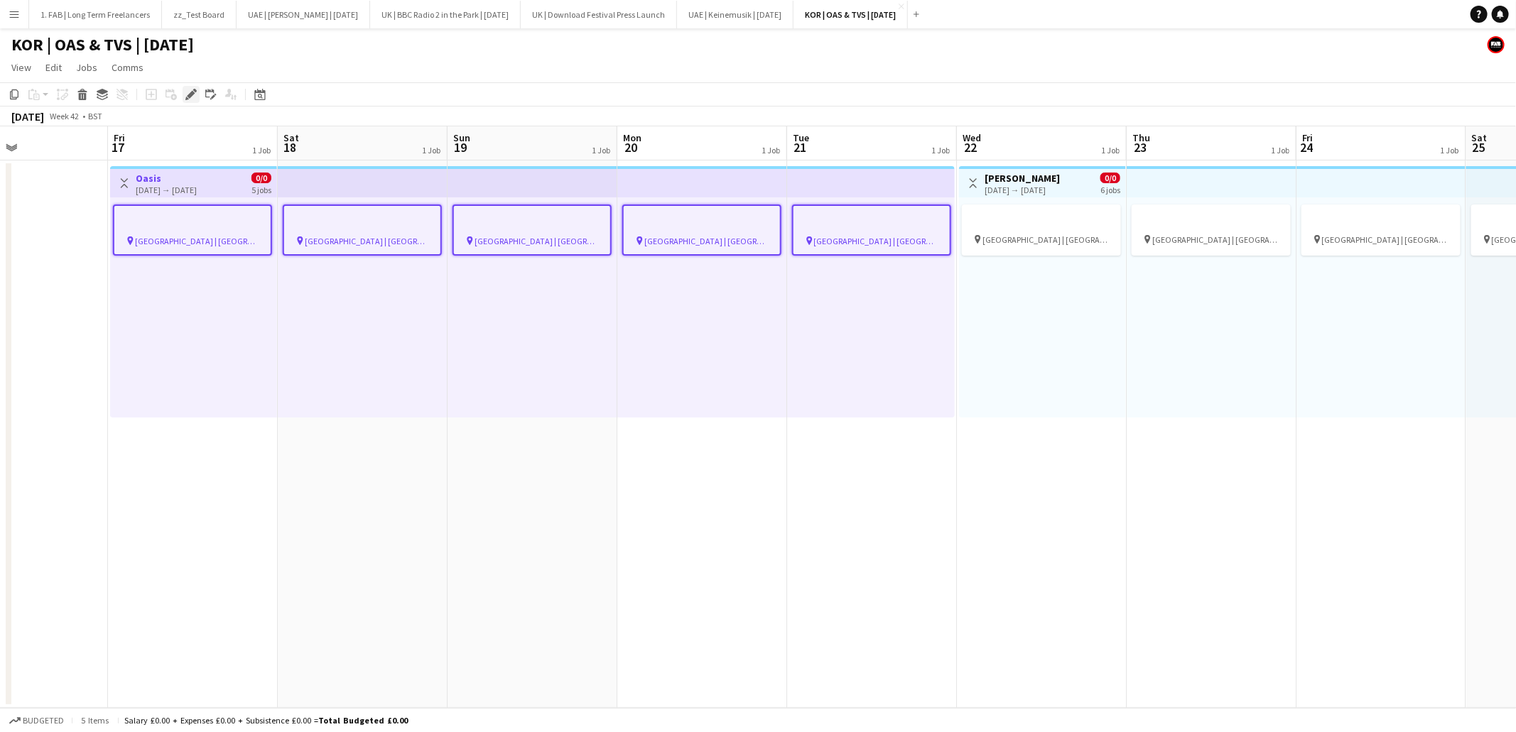
click at [190, 97] on icon "Edit" at bounding box center [190, 94] width 11 height 11
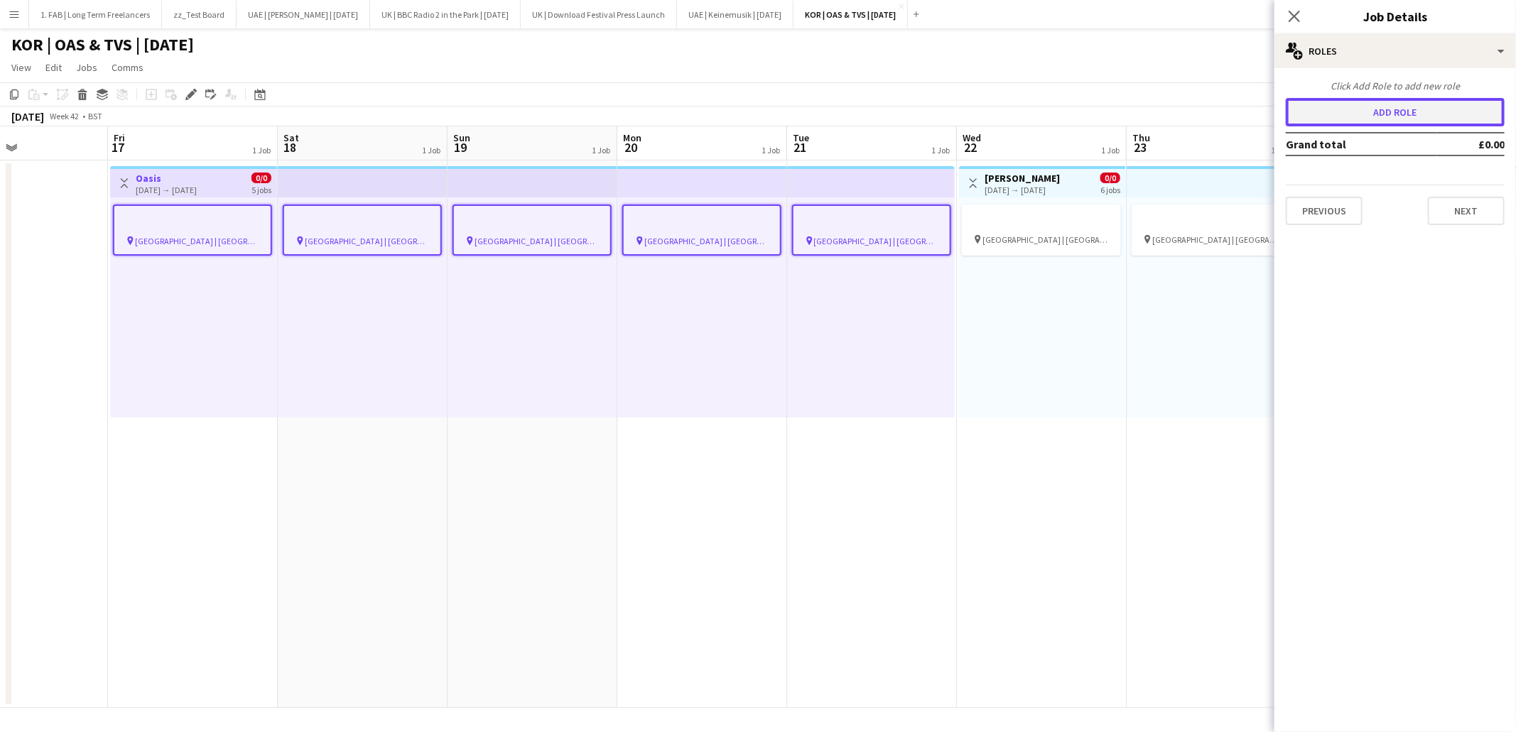
click at [1409, 112] on button "Add role" at bounding box center [1395, 112] width 219 height 28
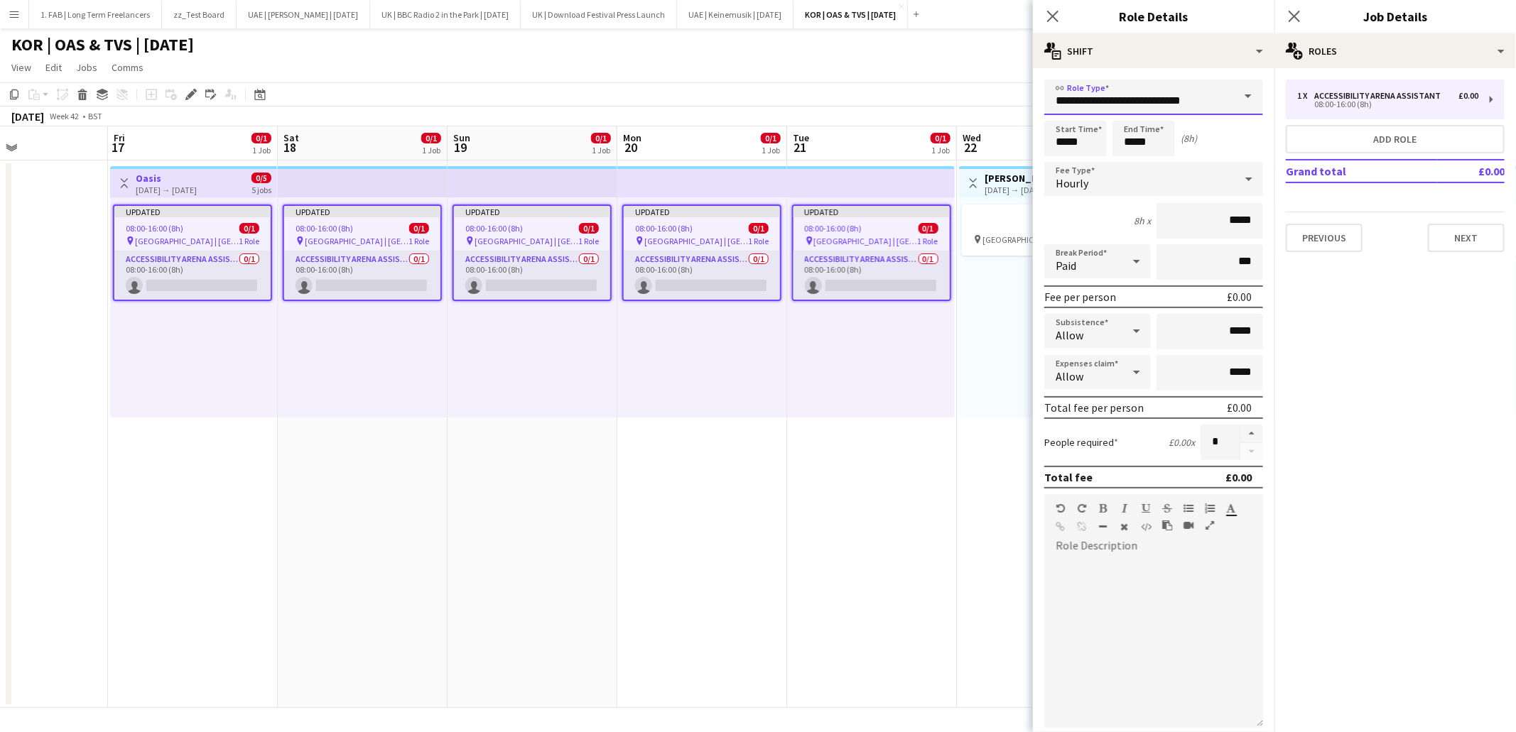
click at [1115, 107] on input "**********" at bounding box center [1153, 98] width 219 height 36
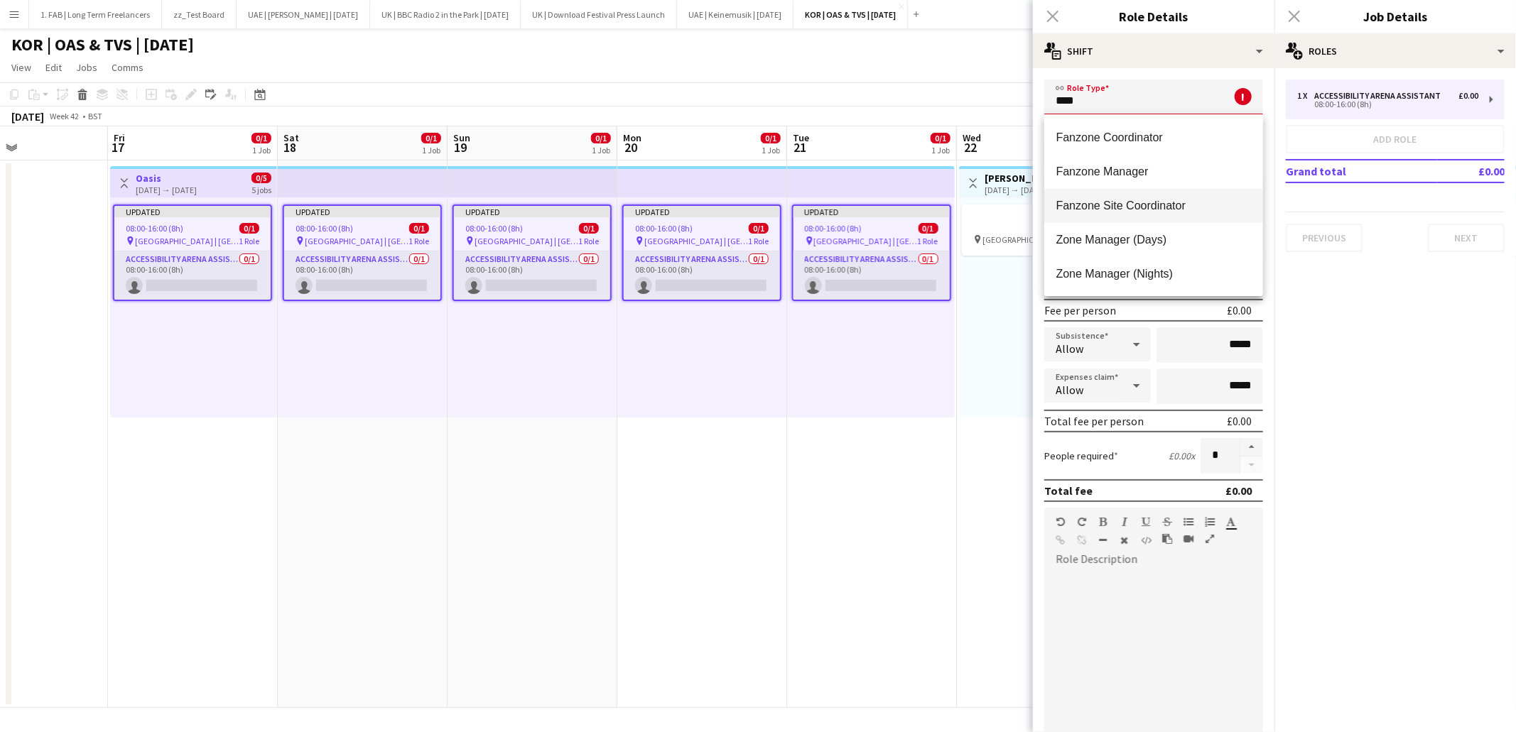
scroll to position [0, 0]
type input "****"
click at [1153, 69] on div "link Role Type **** ! Required field. Start Time ***** End Time ***** (8h) Fee …" at bounding box center [1154, 485] width 242 height 835
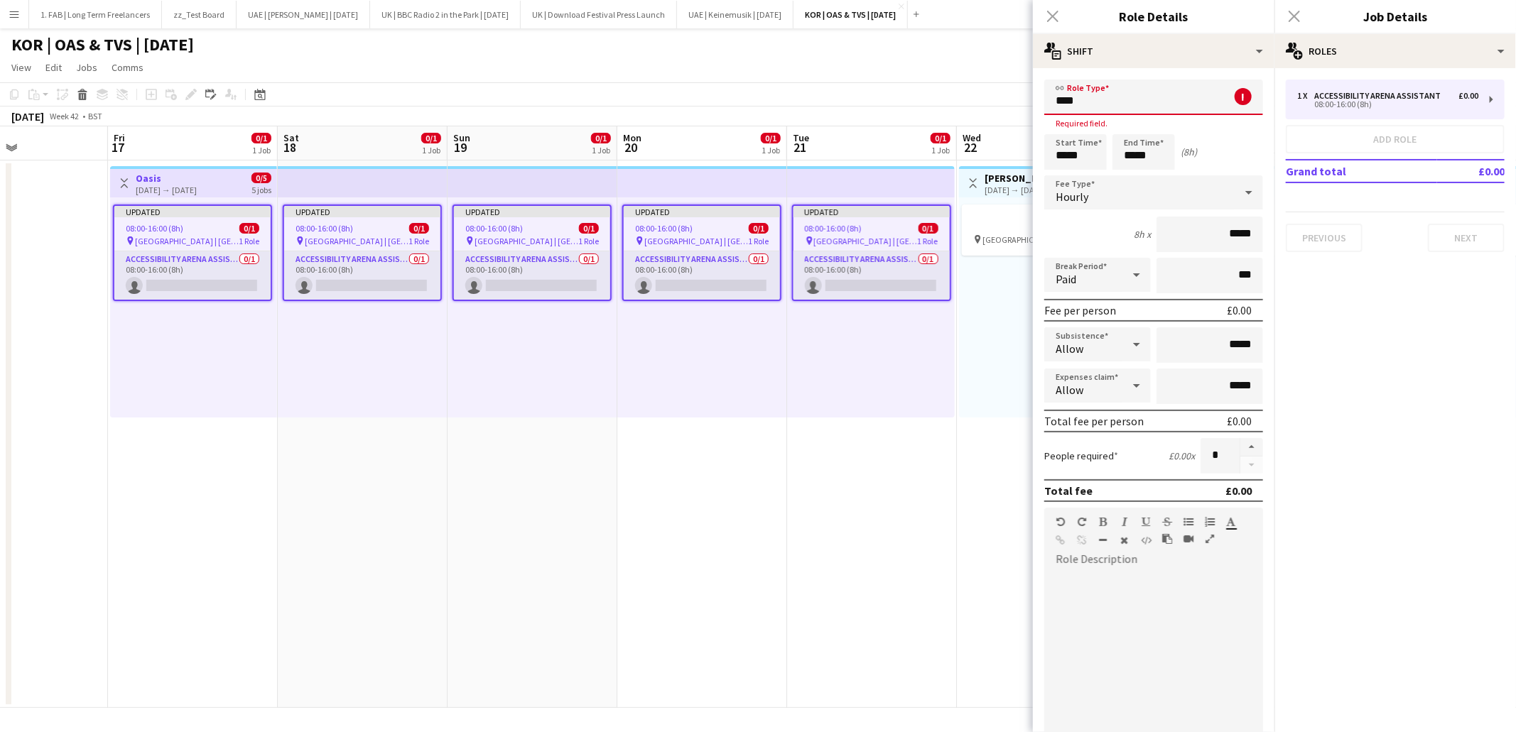
click at [1054, 13] on div "Close pop-in" at bounding box center [1053, 16] width 40 height 33
click at [1294, 22] on div "Close pop-in" at bounding box center [1294, 16] width 40 height 33
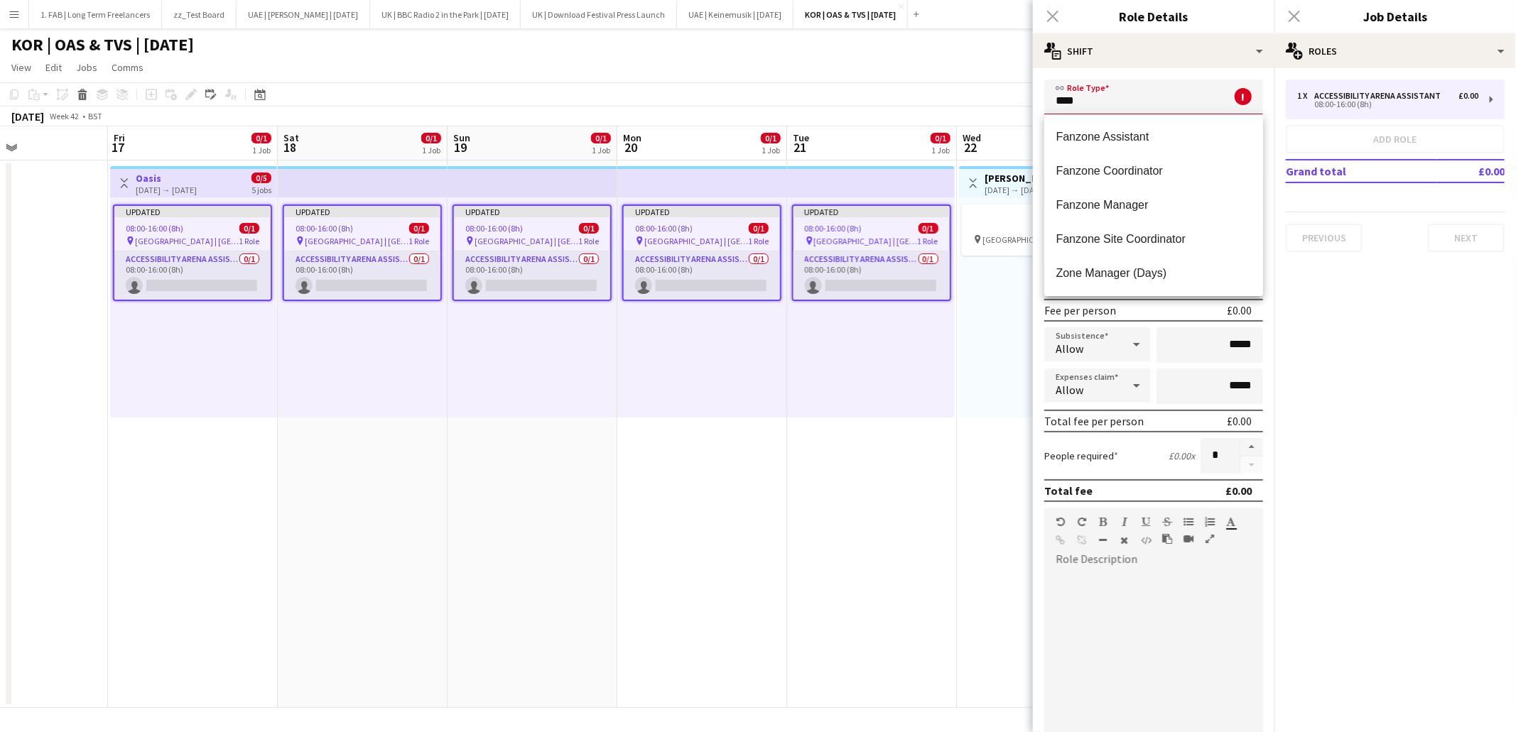
click at [1149, 96] on input "****" at bounding box center [1153, 98] width 219 height 36
click at [1147, 145] on mat-option "Accessibility Arena Assistant" at bounding box center [1153, 137] width 219 height 34
type input "**********"
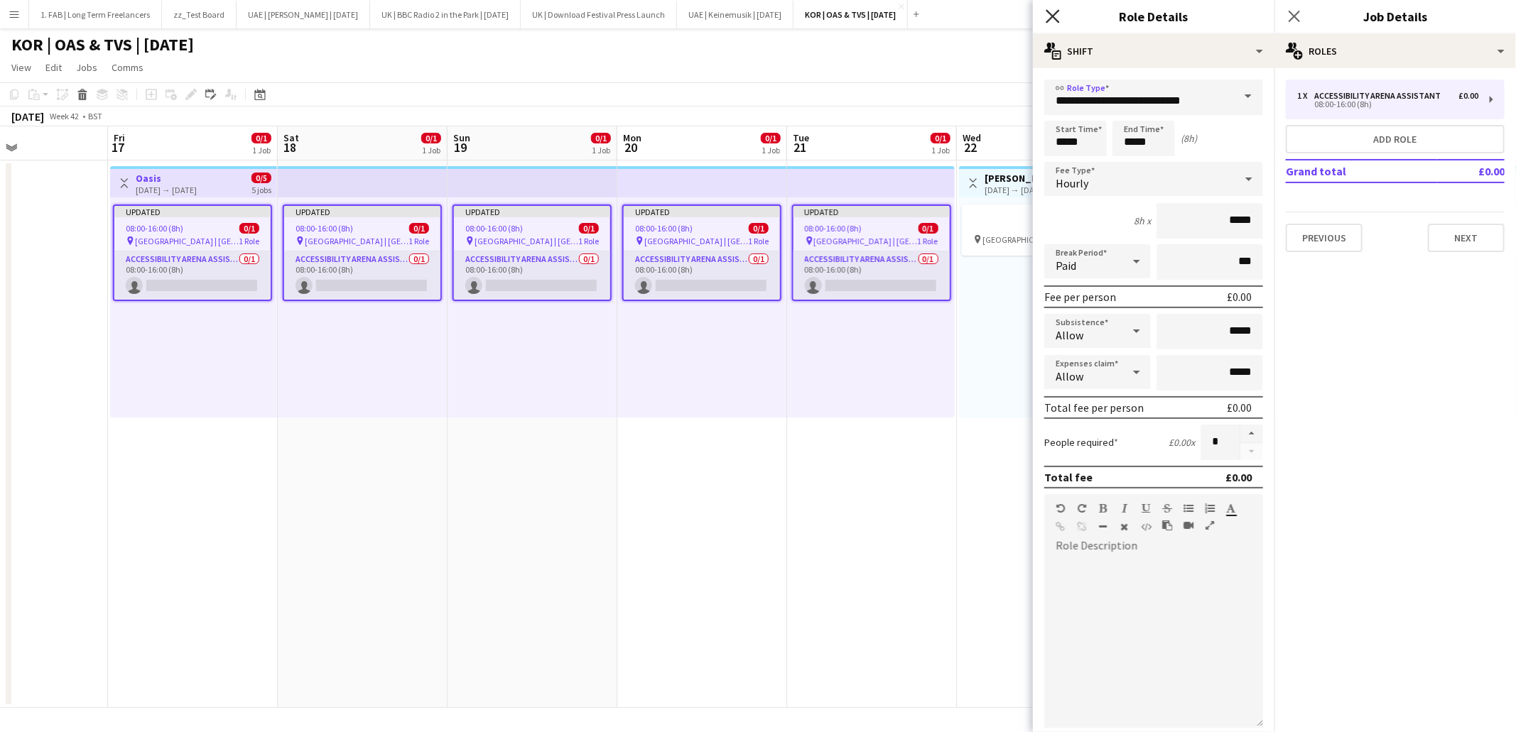
click at [1052, 17] on icon at bounding box center [1052, 15] width 13 height 13
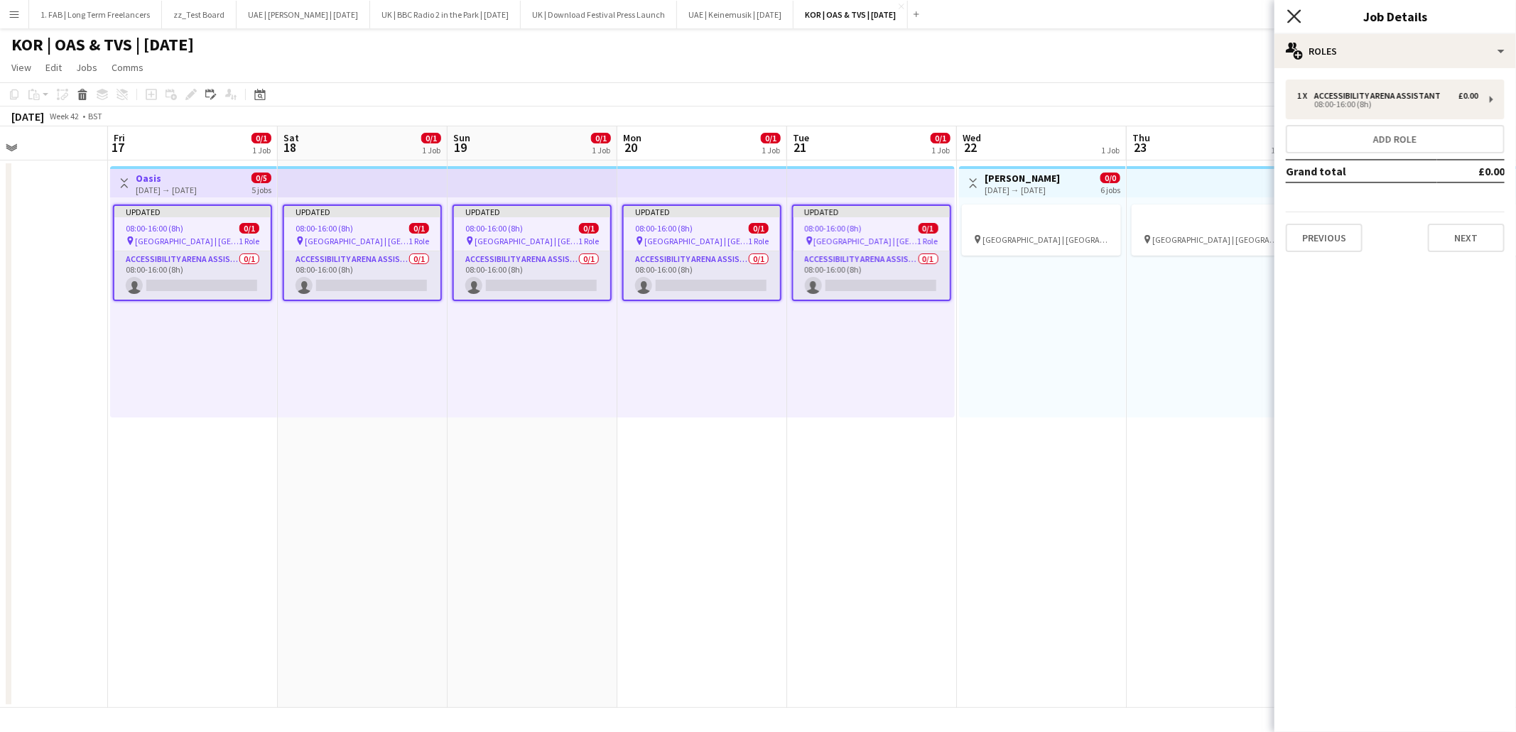
click at [1294, 17] on icon at bounding box center [1293, 15] width 13 height 13
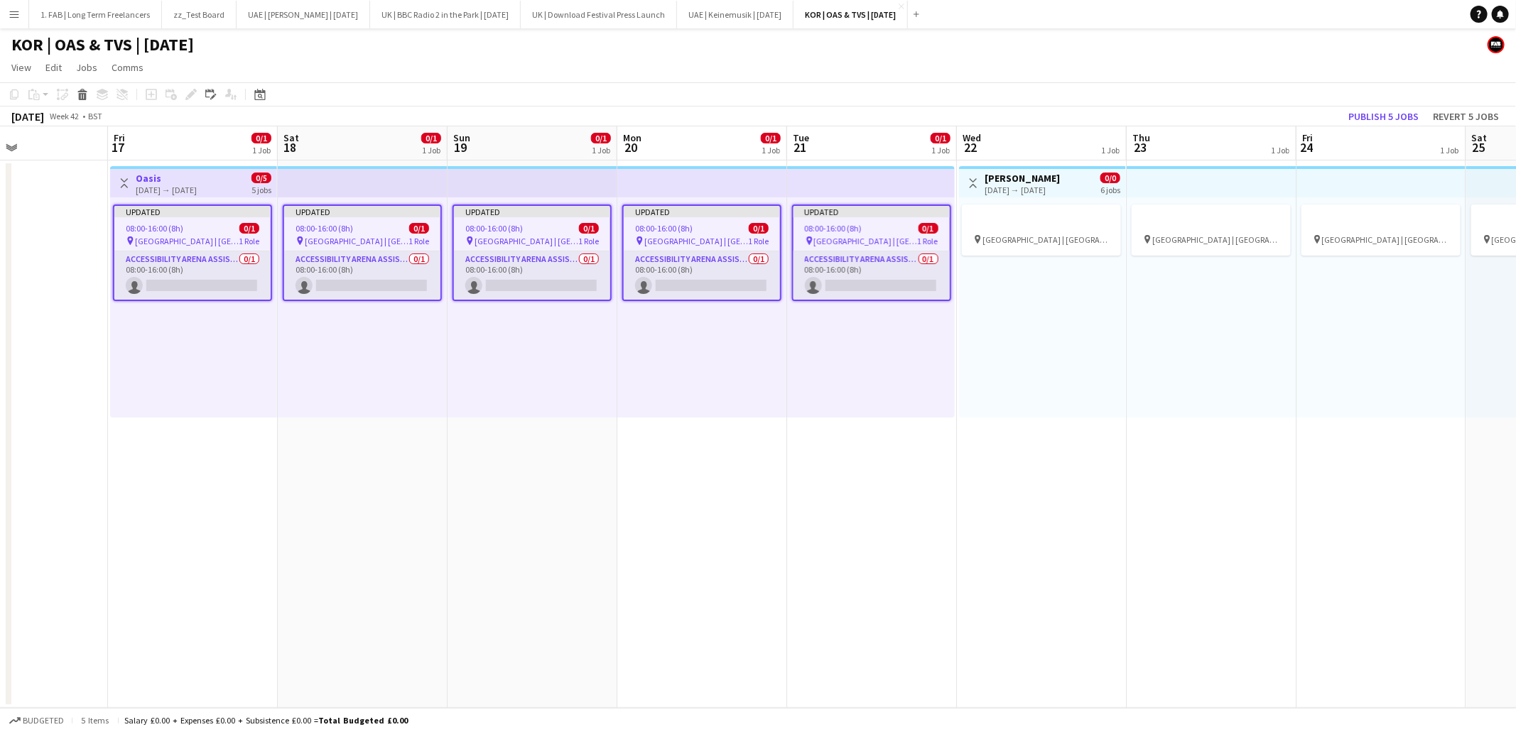
click at [202, 235] on div "pin Goyang Stadium | Seoul, South Korea 1 Role" at bounding box center [192, 240] width 156 height 11
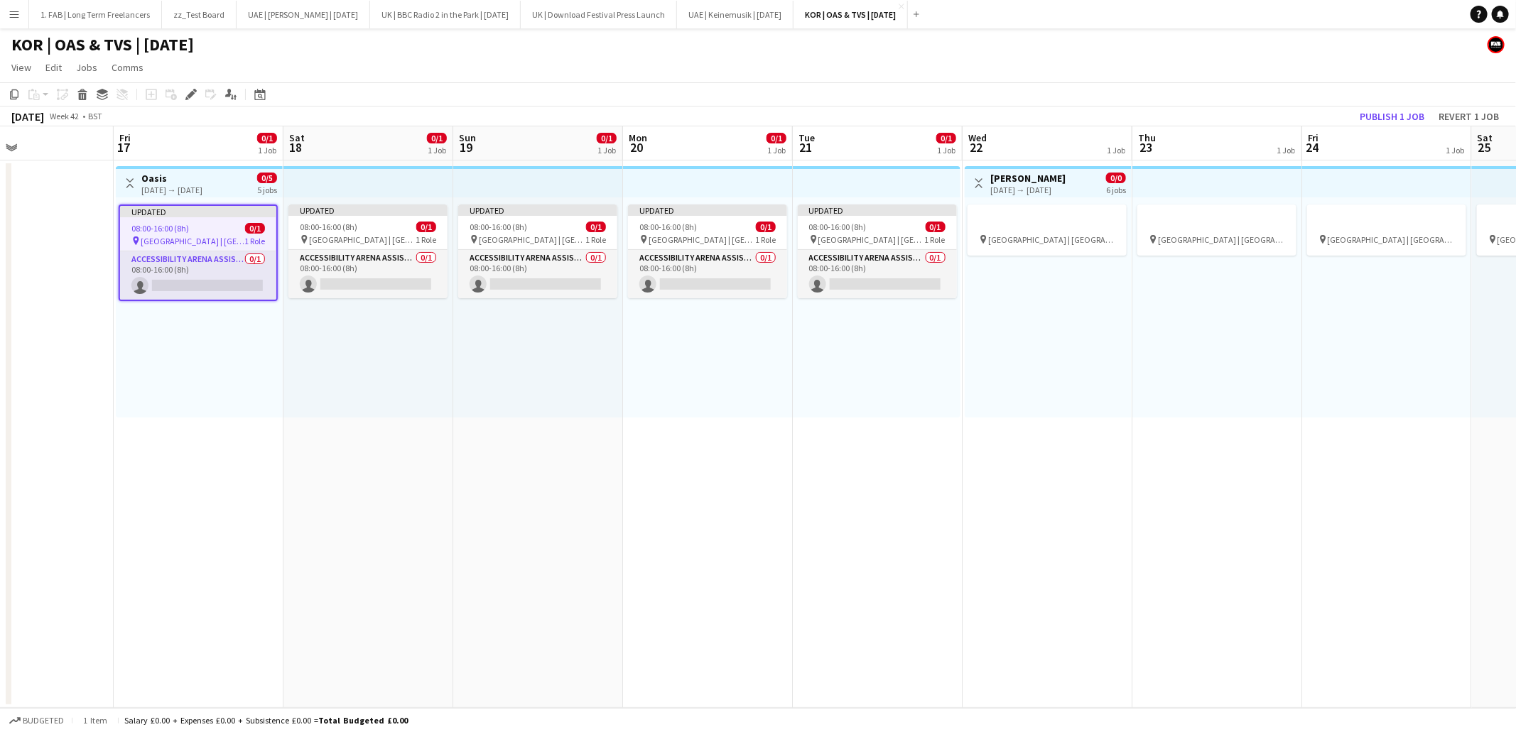
click at [144, 235] on div "pin Goyang Stadium | Seoul, South Korea 1 Role" at bounding box center [198, 240] width 156 height 11
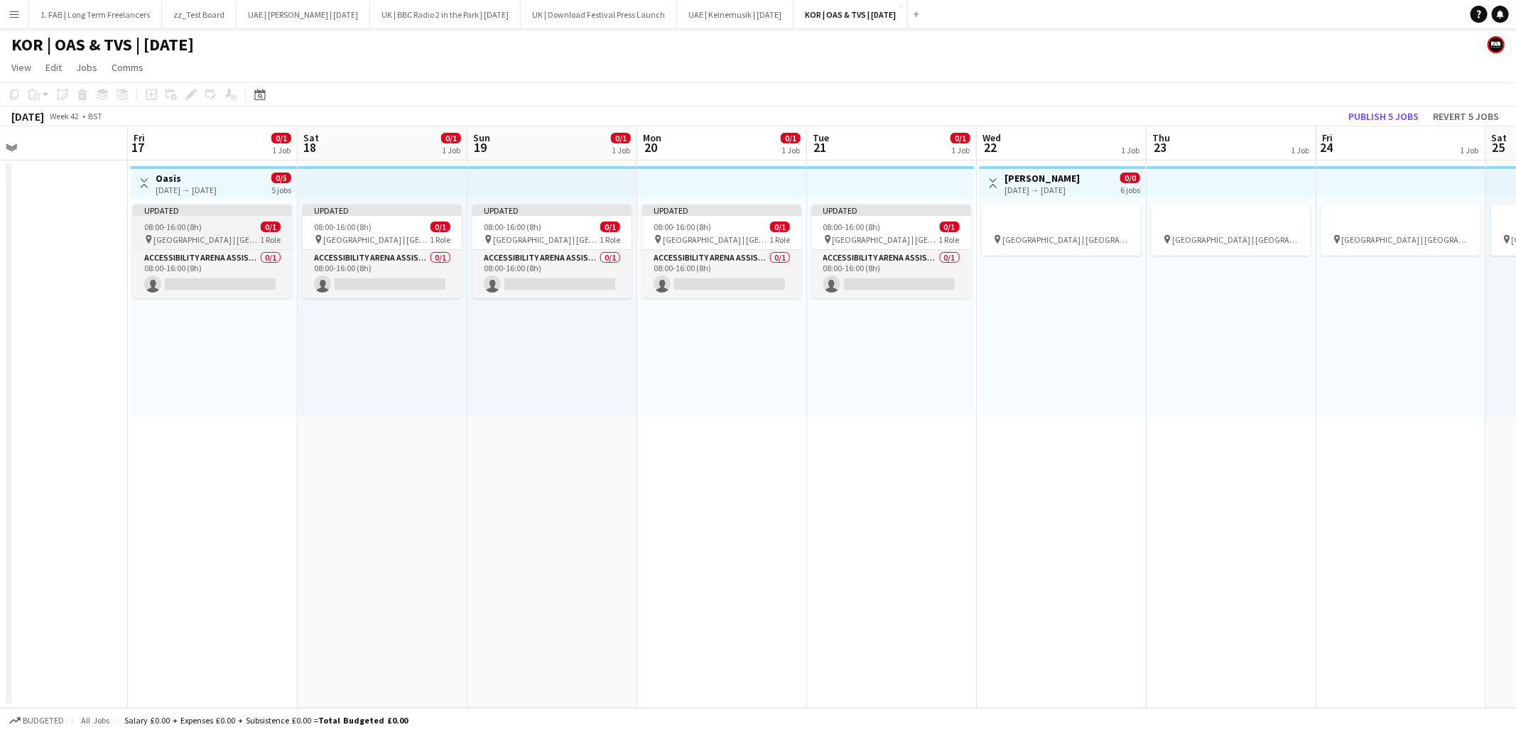
scroll to position [0, 380]
click at [167, 178] on h3 "Oasis" at bounding box center [187, 178] width 61 height 13
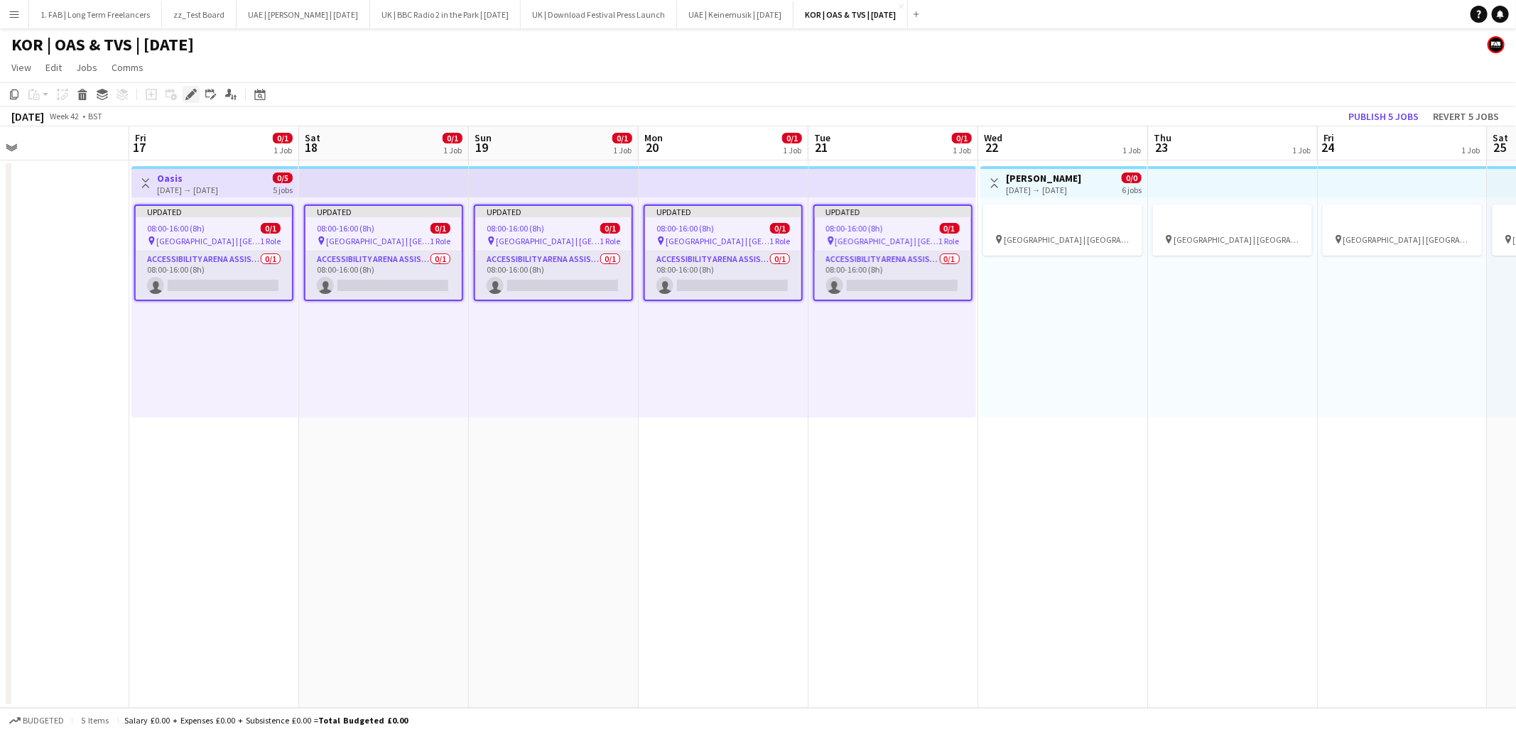
click at [193, 94] on icon at bounding box center [191, 95] width 8 height 8
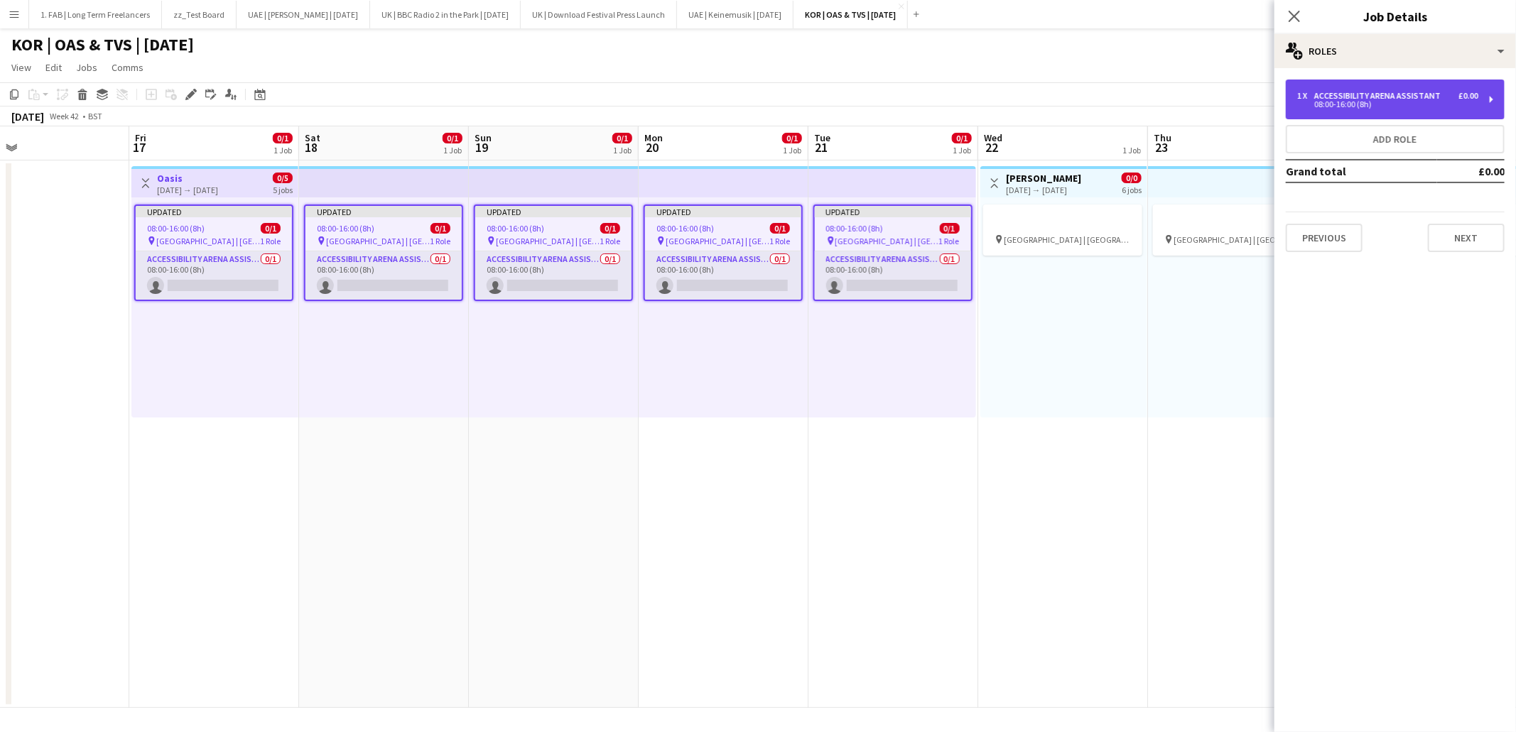
click at [1443, 101] on div "08:00-16:00 (8h)" at bounding box center [1387, 104] width 181 height 7
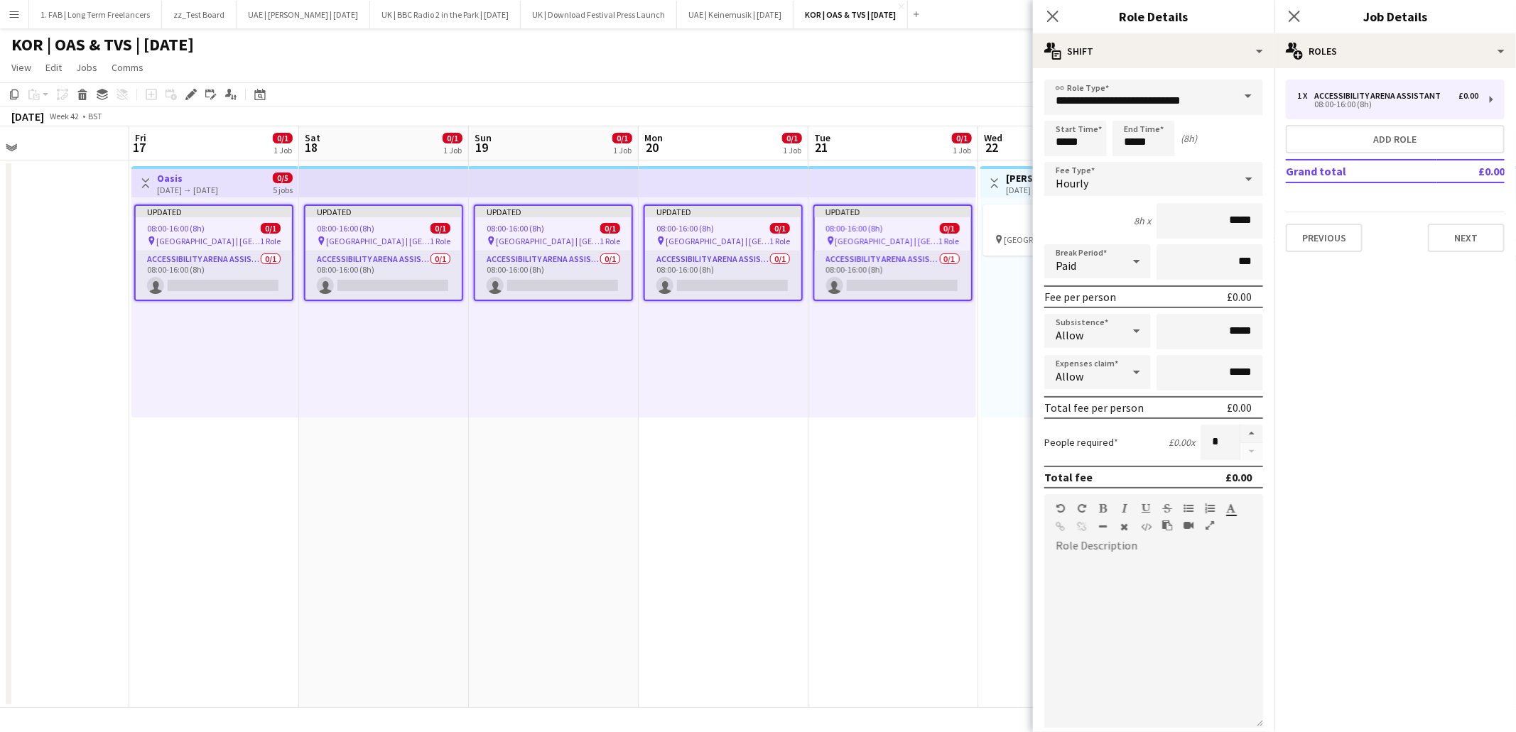
click at [1120, 80] on div "**********" at bounding box center [1153, 98] width 219 height 36
click at [1124, 94] on input "**********" at bounding box center [1153, 98] width 219 height 36
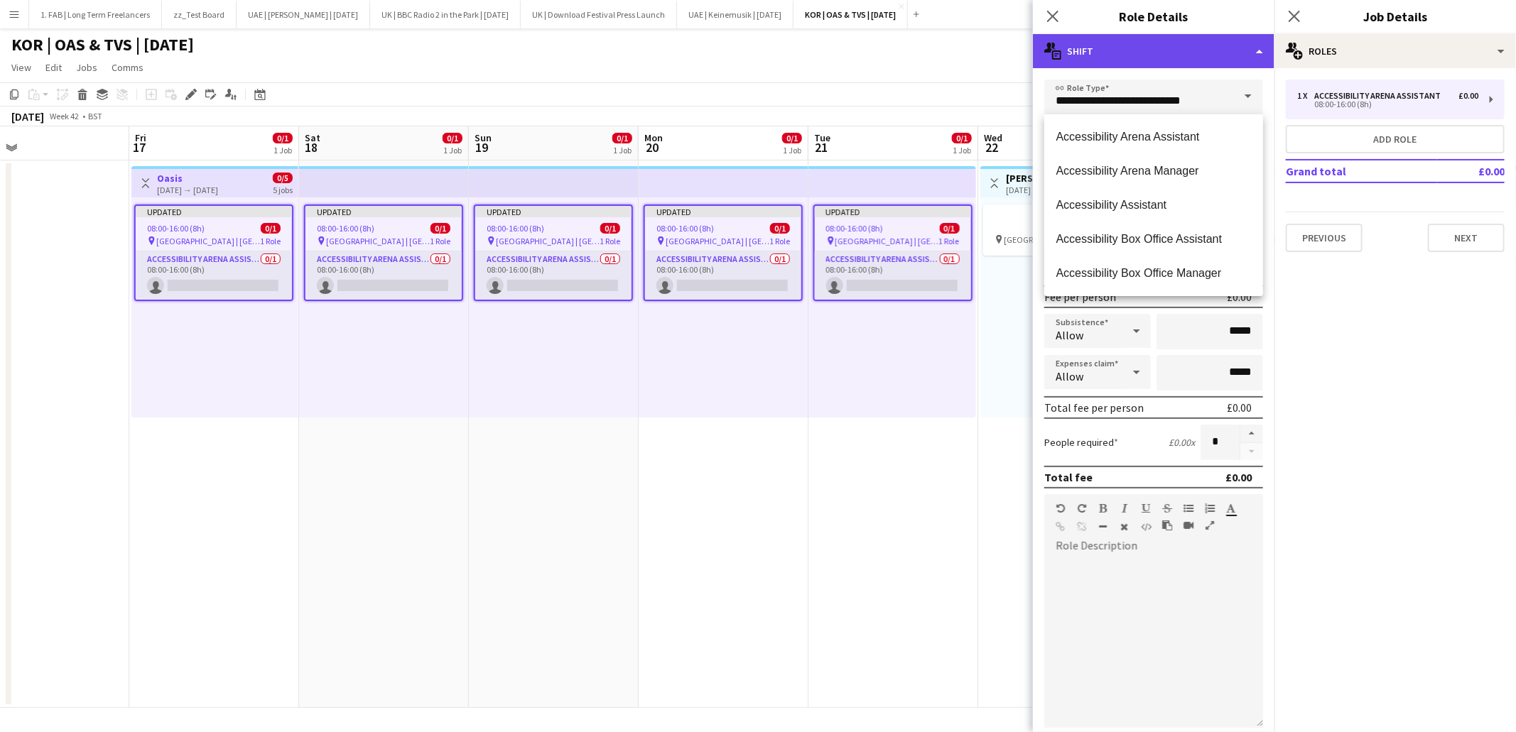
click at [1174, 45] on div "multiple-actions-text Shift" at bounding box center [1154, 51] width 242 height 34
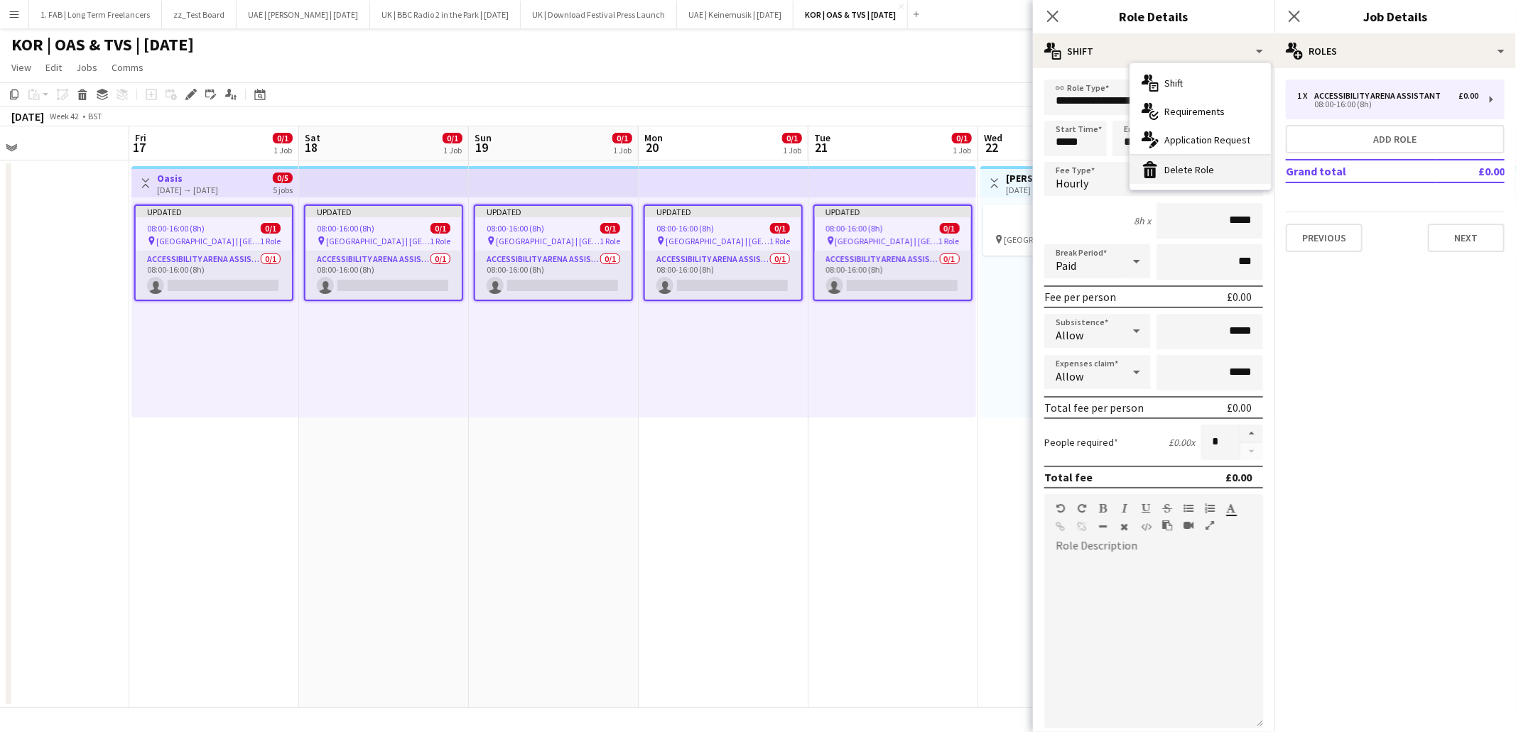
click at [1176, 170] on div "bin-2 Delete Role" at bounding box center [1200, 170] width 141 height 28
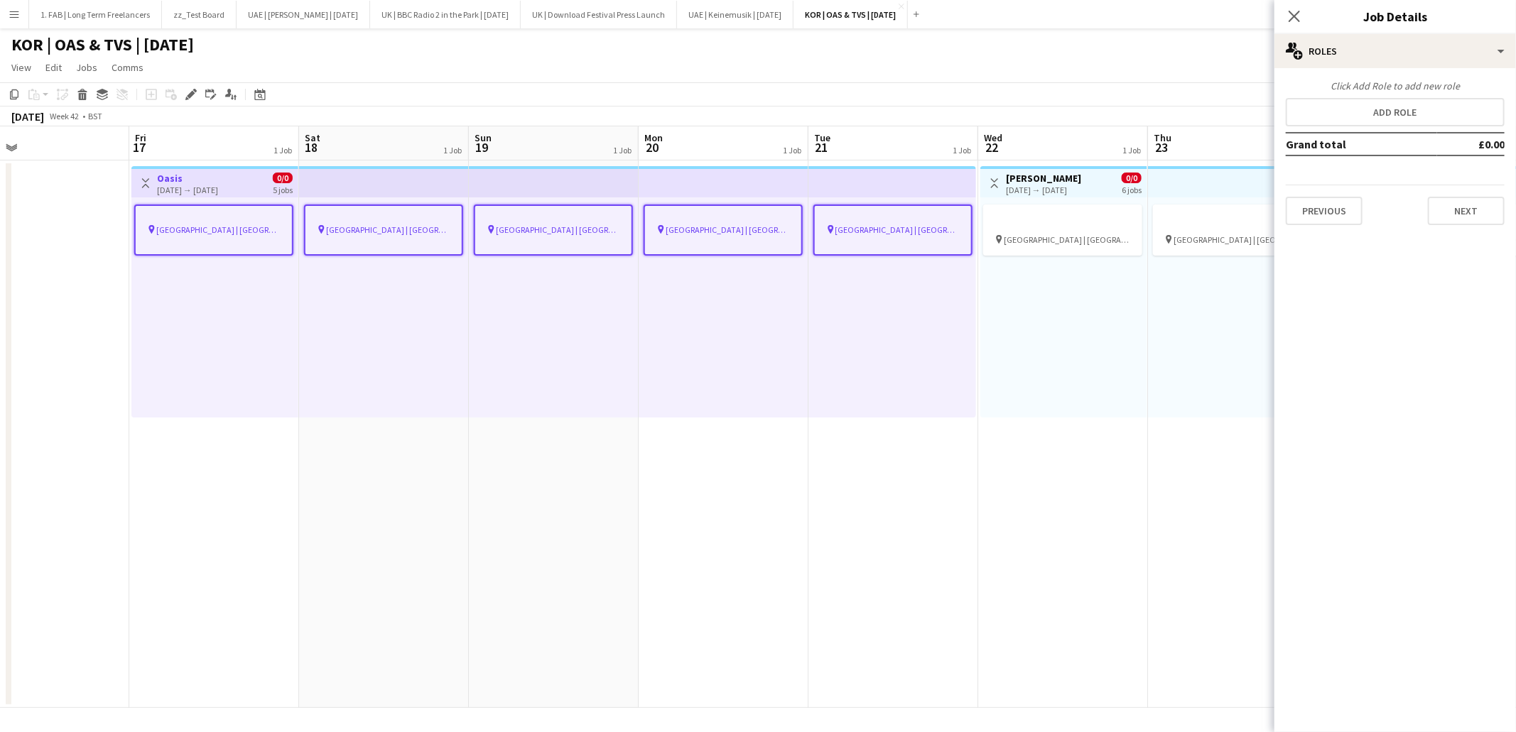
click at [710, 79] on app-page-menu "View Day view expanded Day view collapsed Month view Date picker Jump to today …" at bounding box center [758, 68] width 1516 height 27
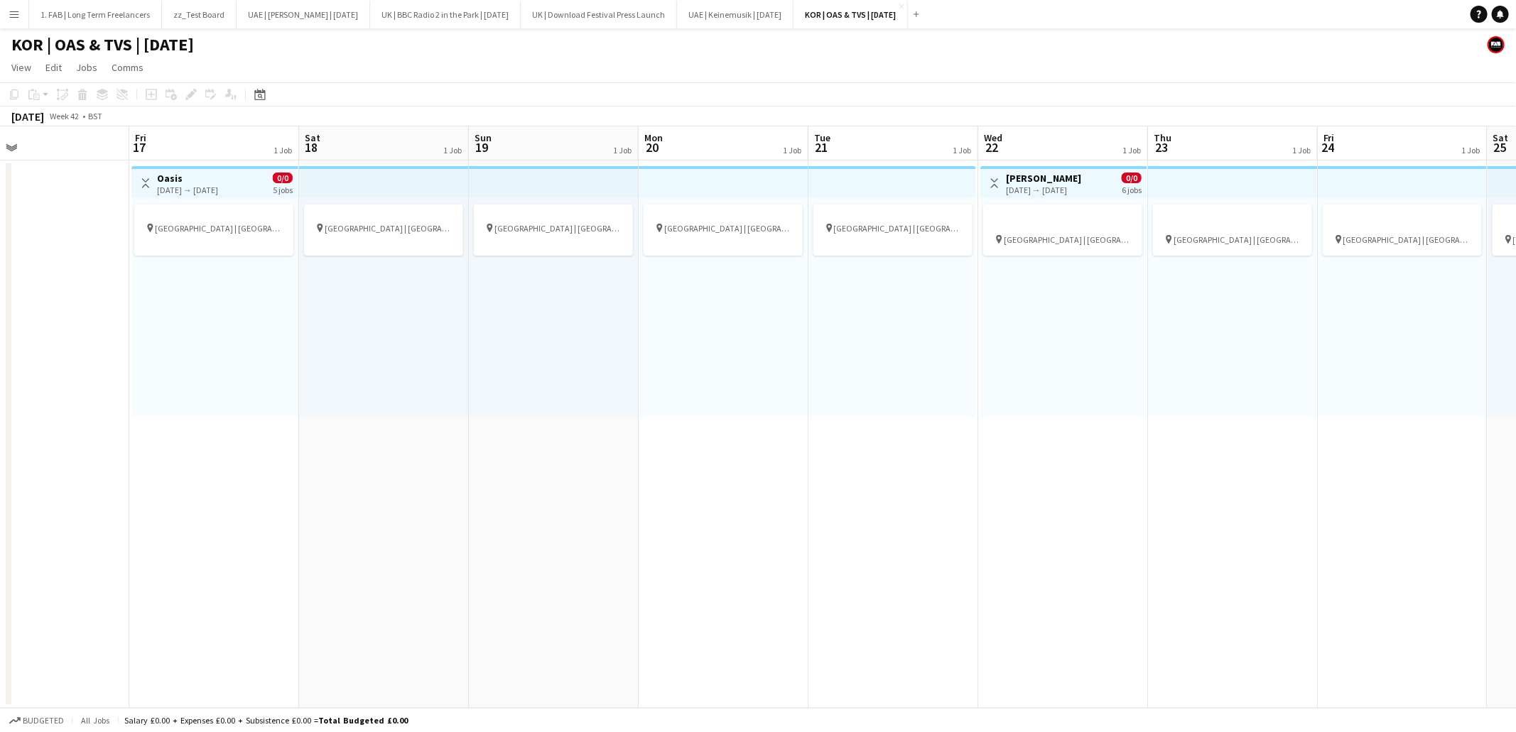
click at [17, 23] on button "Menu" at bounding box center [14, 14] width 28 height 28
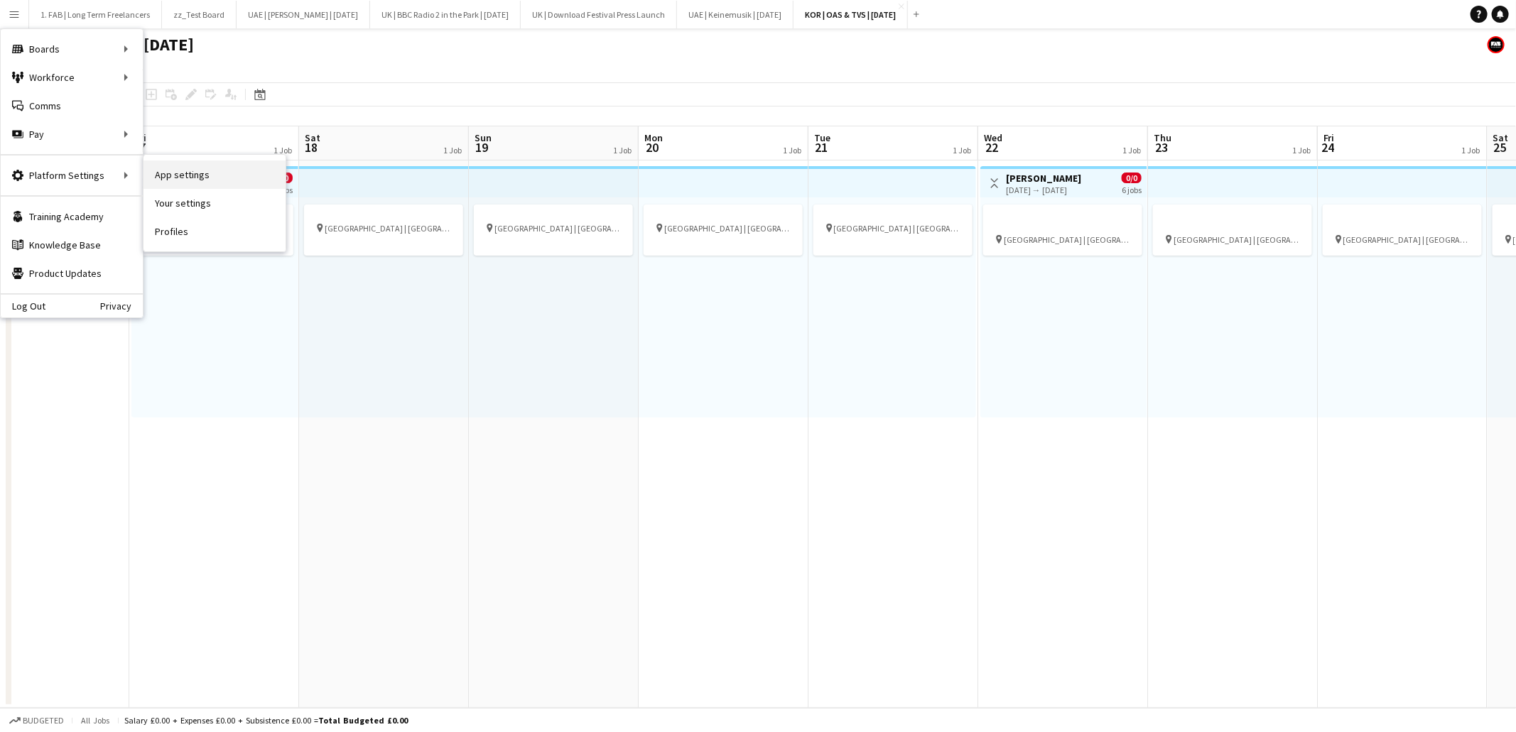
click at [228, 178] on link "App settings" at bounding box center [214, 175] width 142 height 28
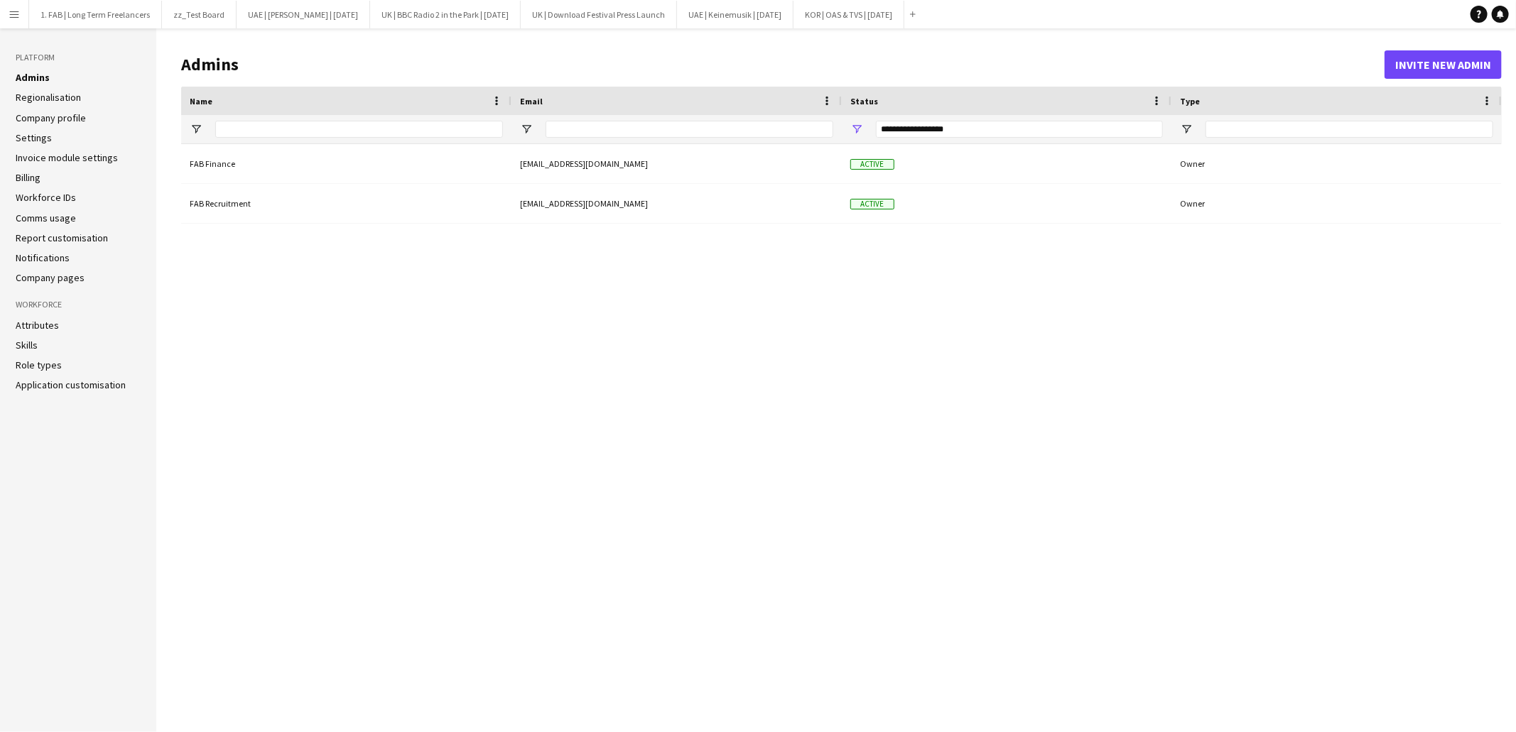
click at [41, 364] on link "Role types" at bounding box center [39, 365] width 46 height 13
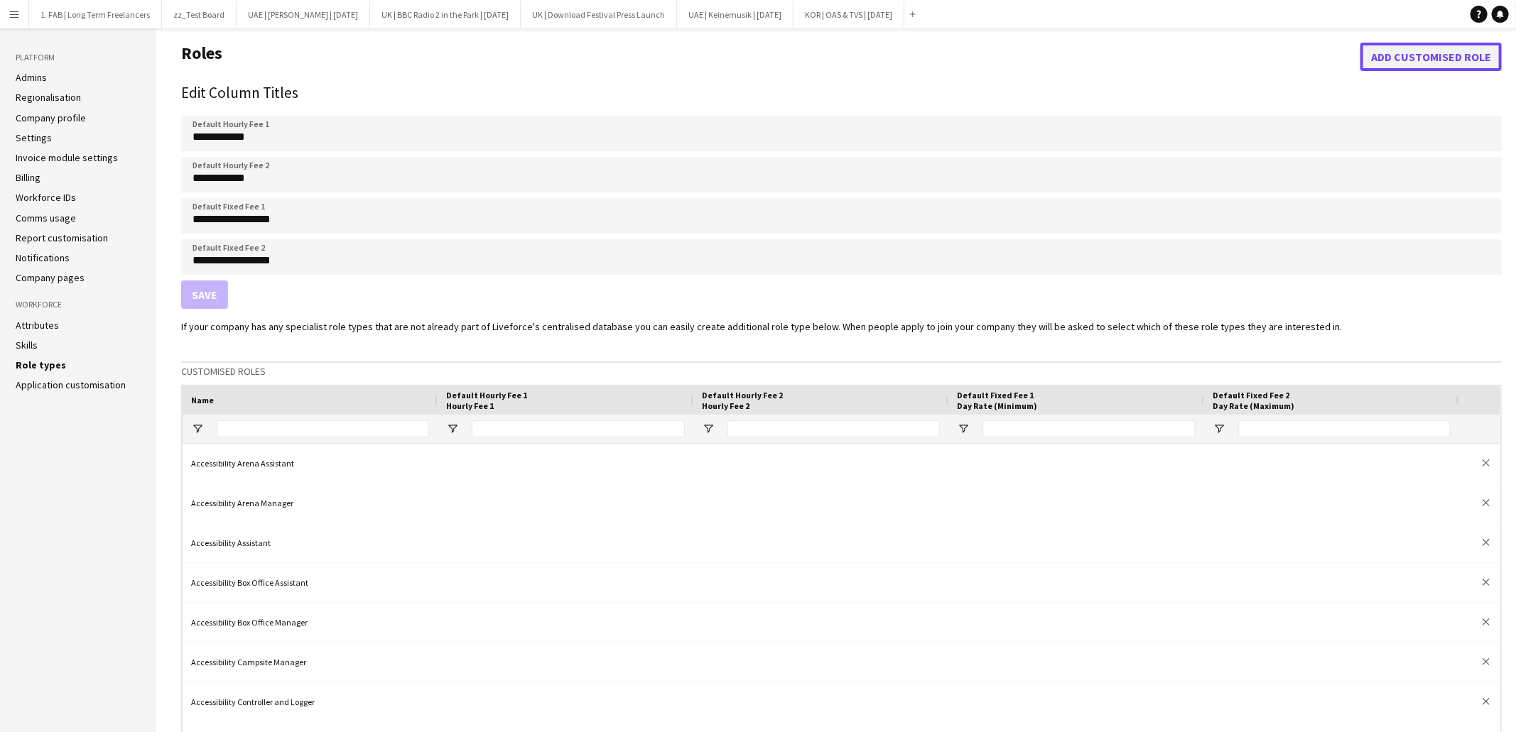
click at [1386, 64] on button "Add customised role" at bounding box center [1430, 57] width 141 height 28
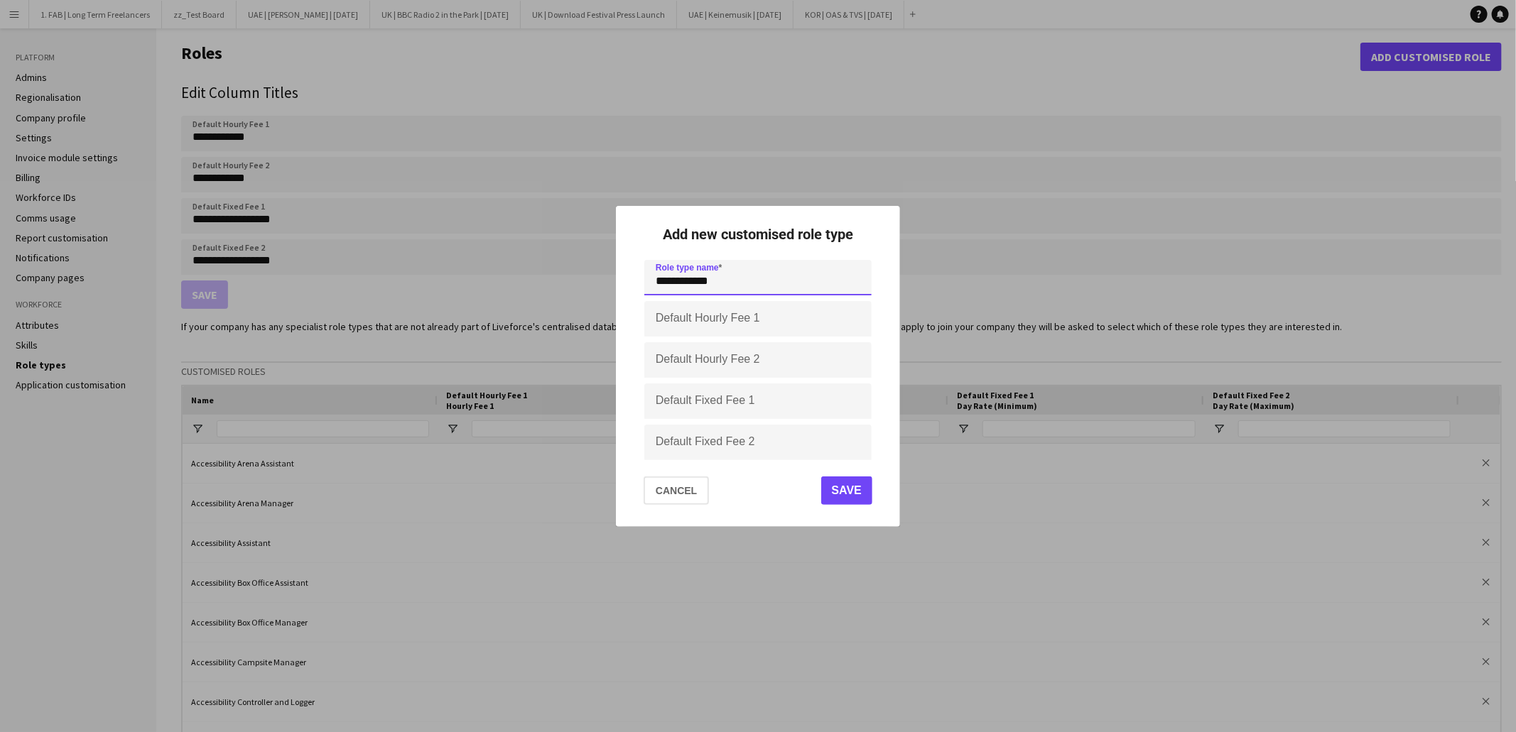
type input "**********"
click at [842, 492] on button "Save" at bounding box center [846, 491] width 51 height 28
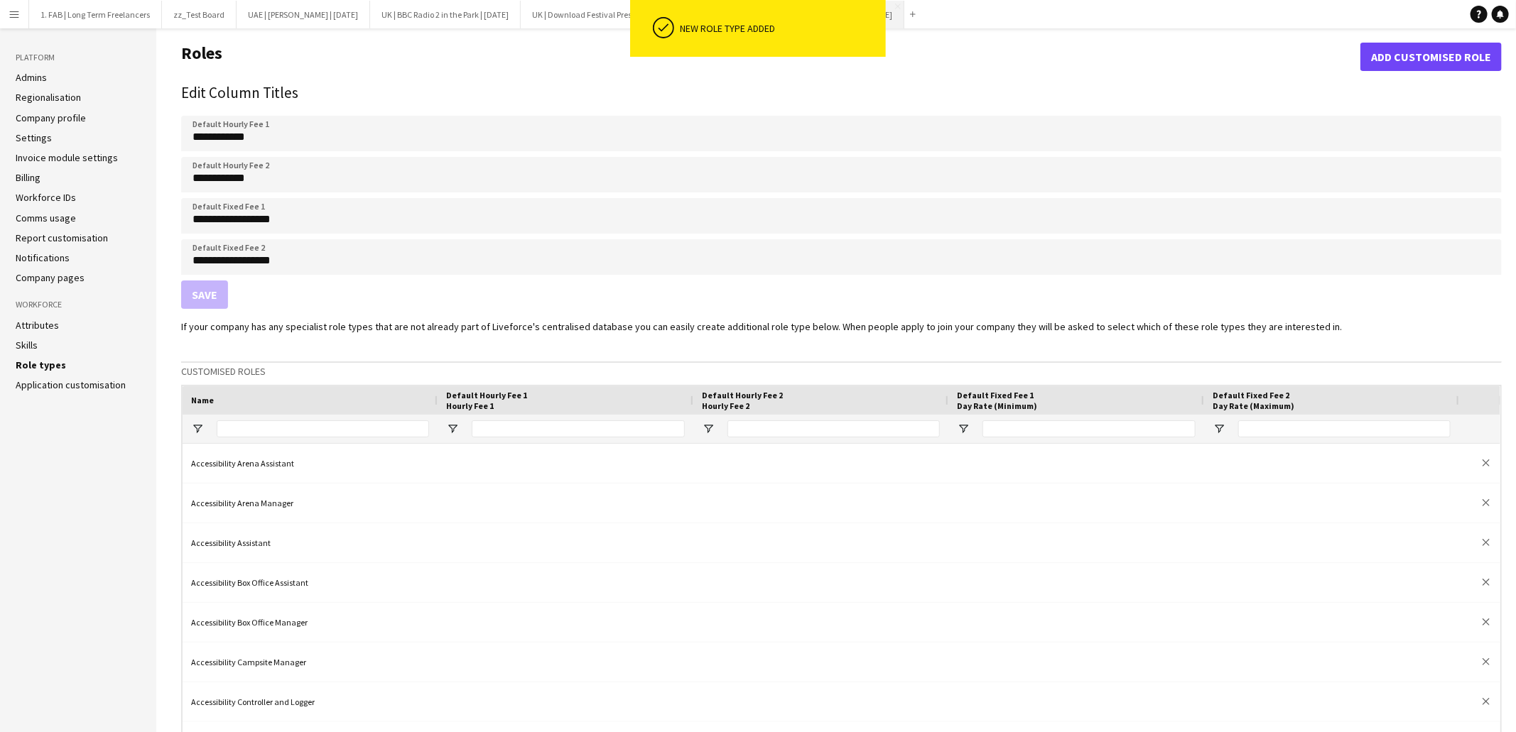
click at [904, 16] on button "KOR | OAS & TVS | Oct 25 Close" at bounding box center [848, 15] width 111 height 28
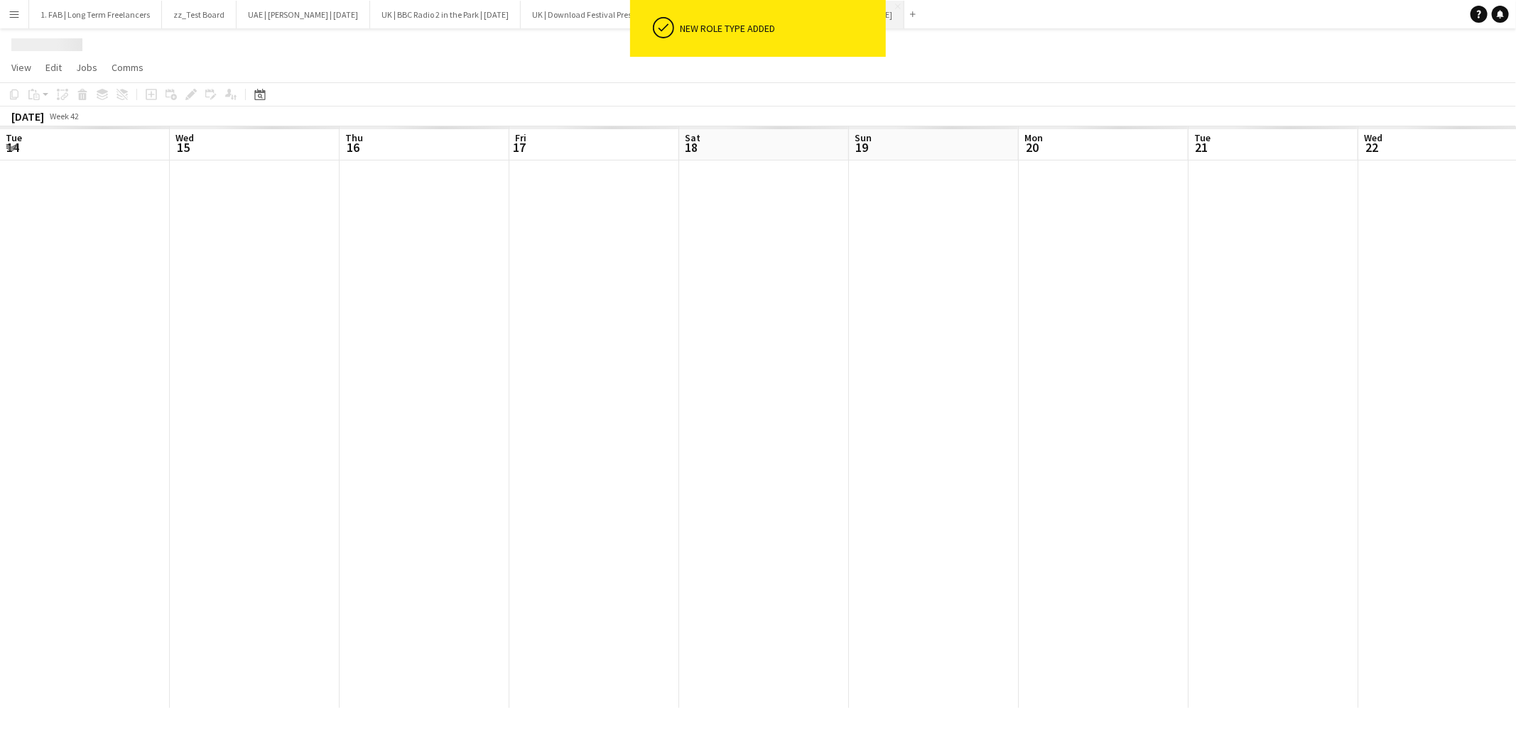
scroll to position [0, 380]
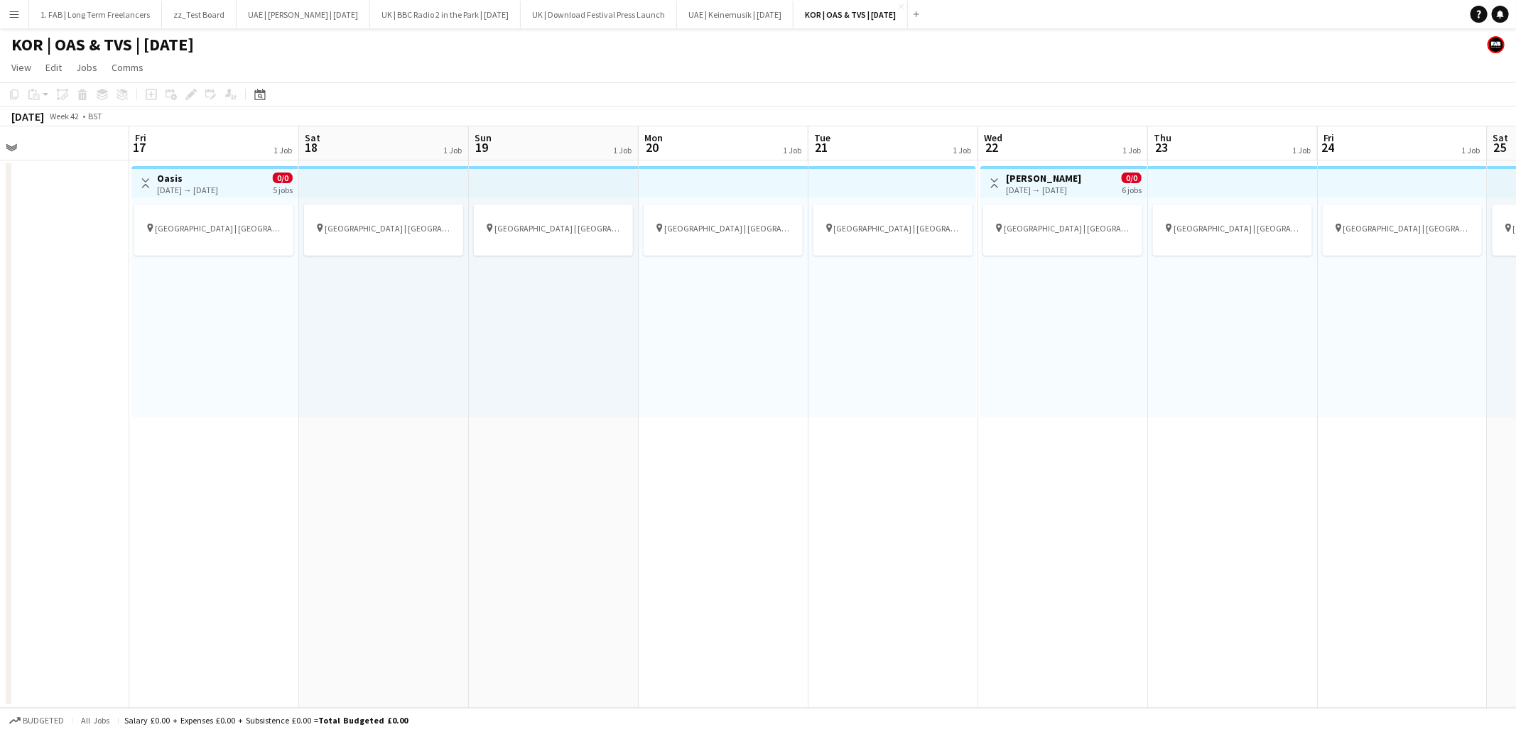
click at [175, 187] on div "17-10-2025 → 21-10-2025" at bounding box center [187, 190] width 61 height 11
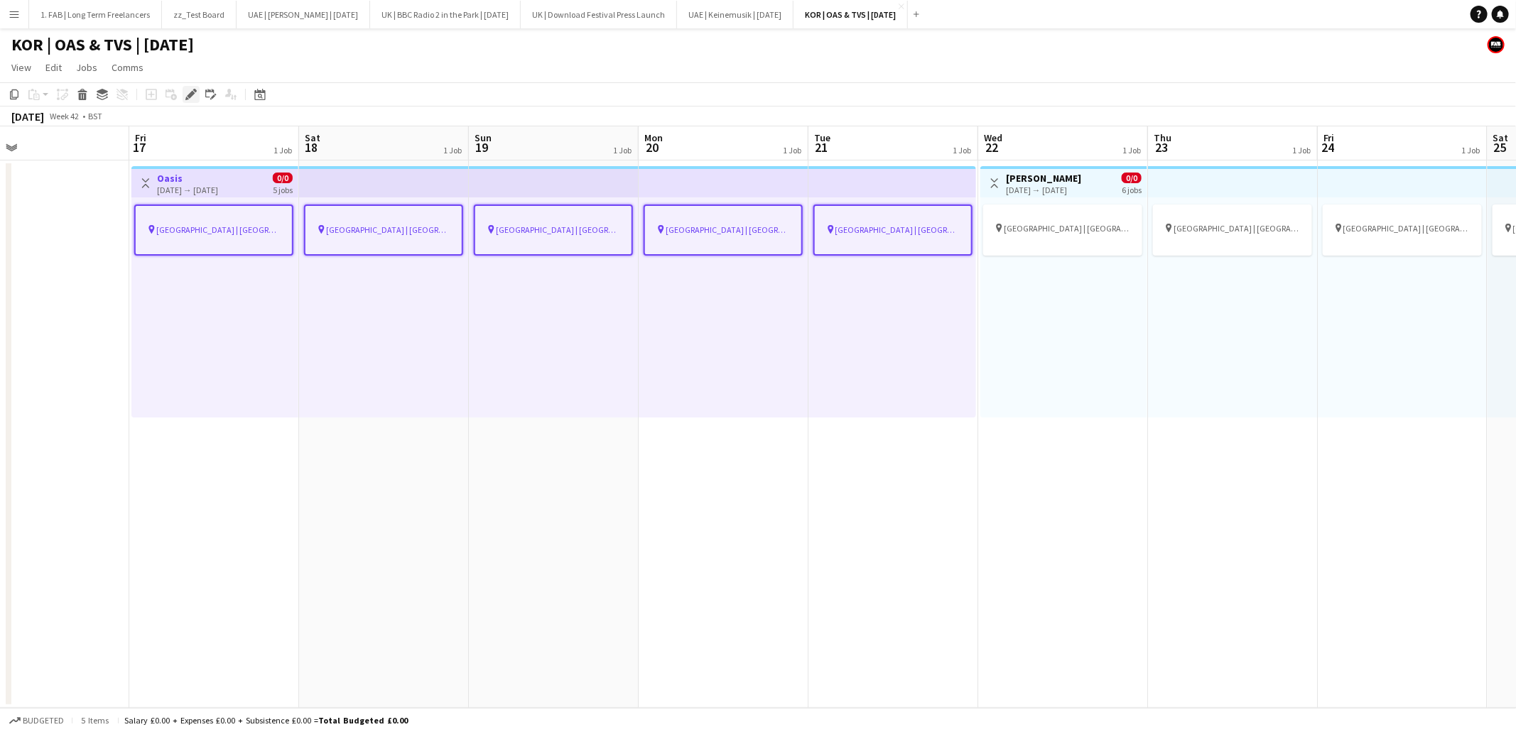
click at [190, 95] on icon at bounding box center [191, 95] width 8 height 8
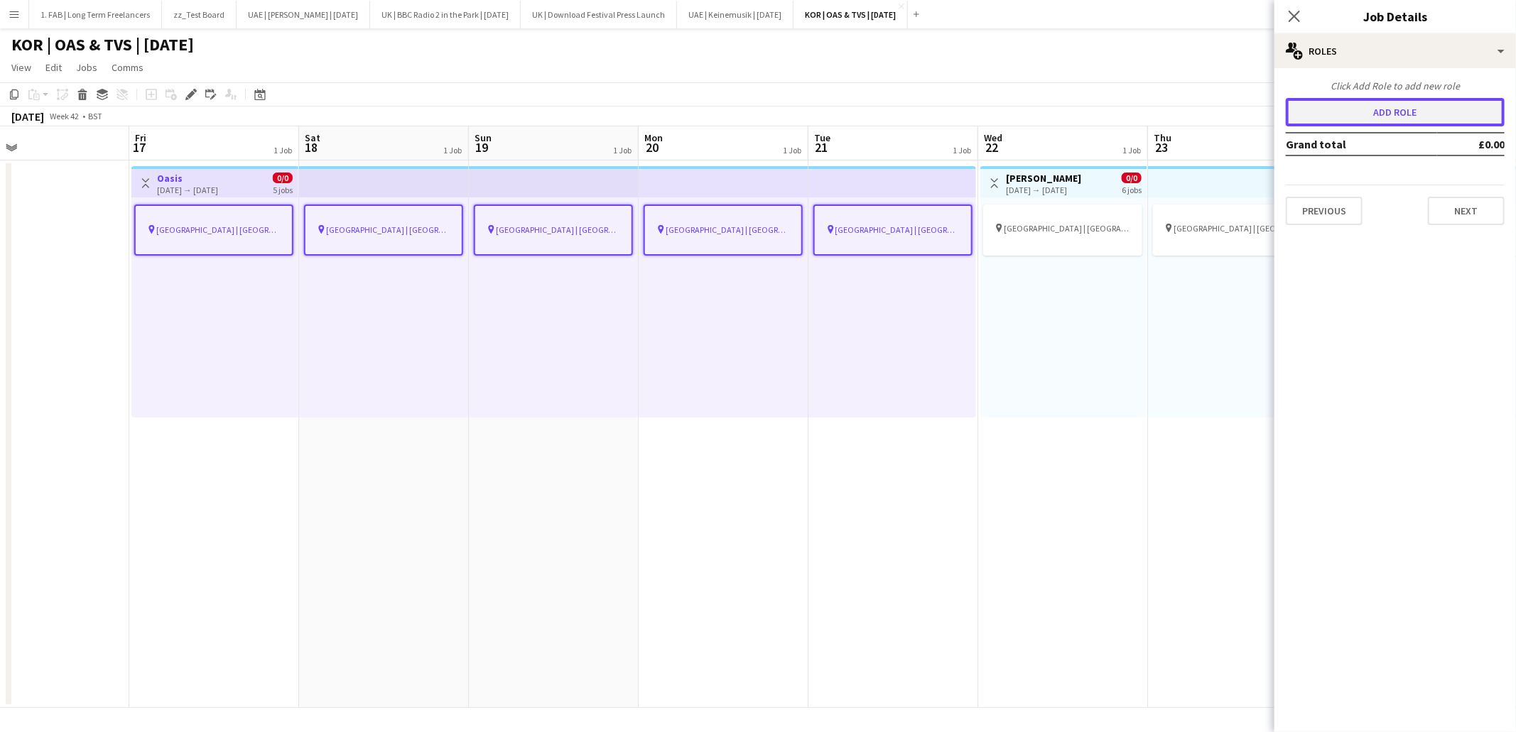
click at [1374, 114] on button "Add role" at bounding box center [1395, 112] width 219 height 28
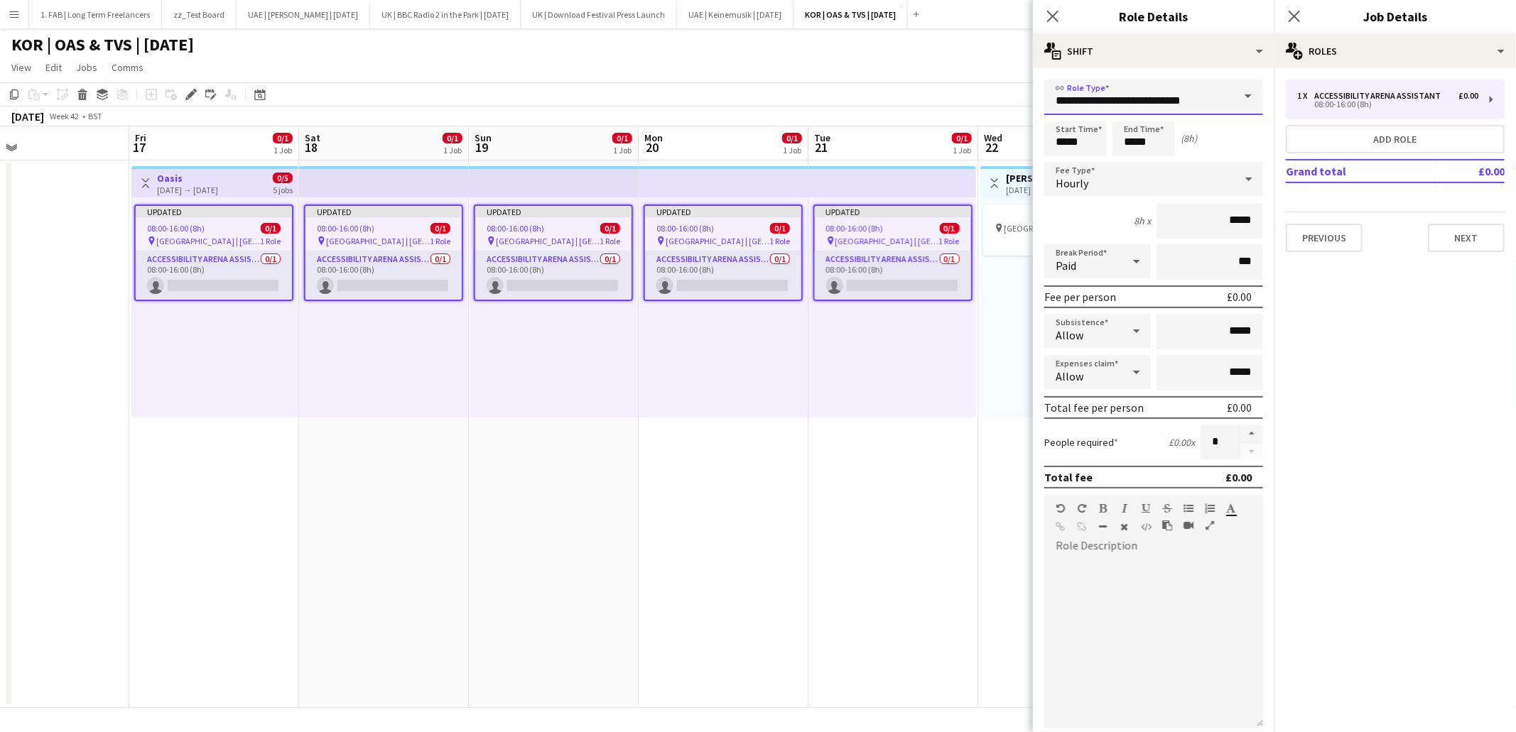
click at [1187, 98] on input "**********" at bounding box center [1153, 98] width 219 height 36
type input "**********"
type input "*****"
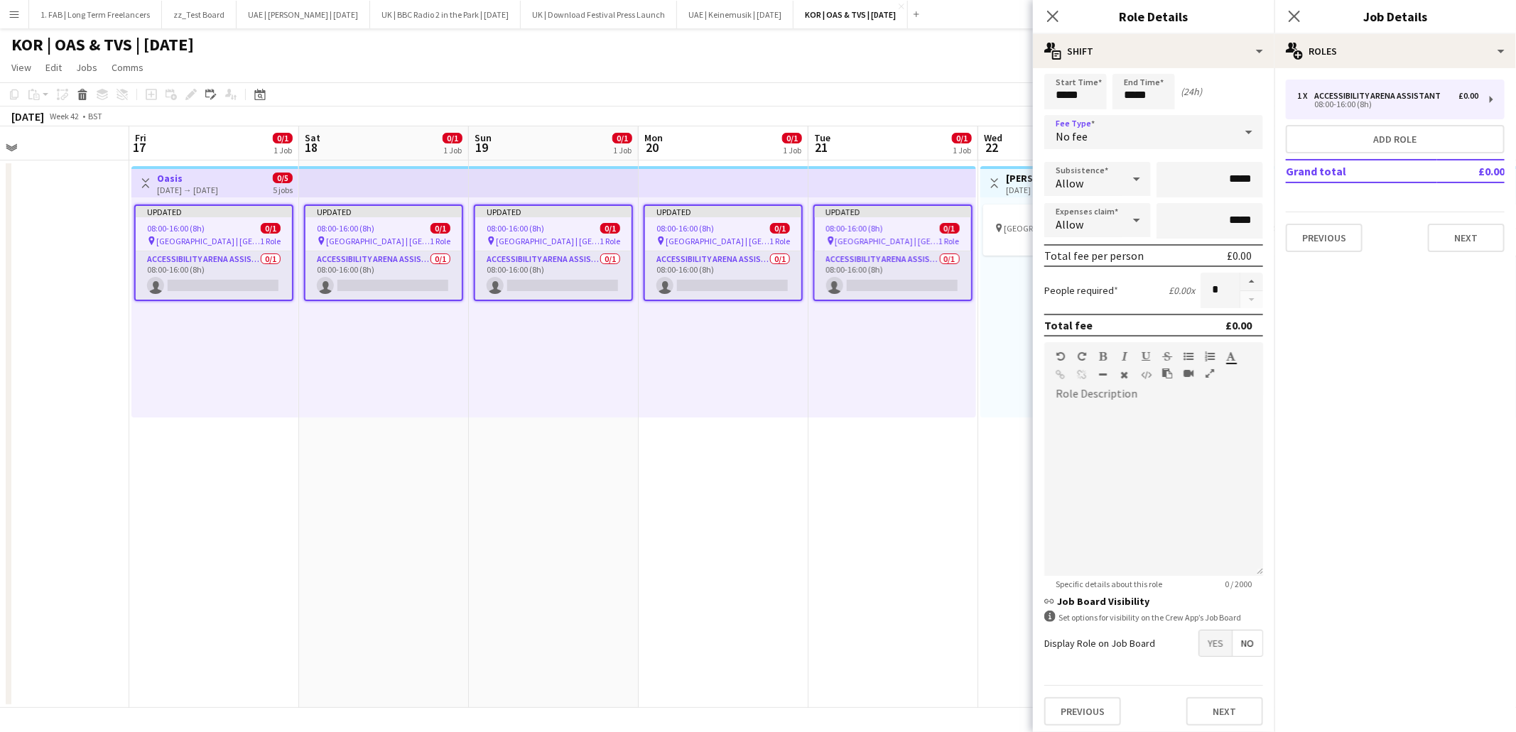
scroll to position [45, 0]
click at [1246, 282] on button "button" at bounding box center [1251, 284] width 23 height 18
click at [1247, 282] on button "button" at bounding box center [1251, 284] width 23 height 18
click at [1248, 282] on button "button" at bounding box center [1251, 284] width 23 height 18
type input "*"
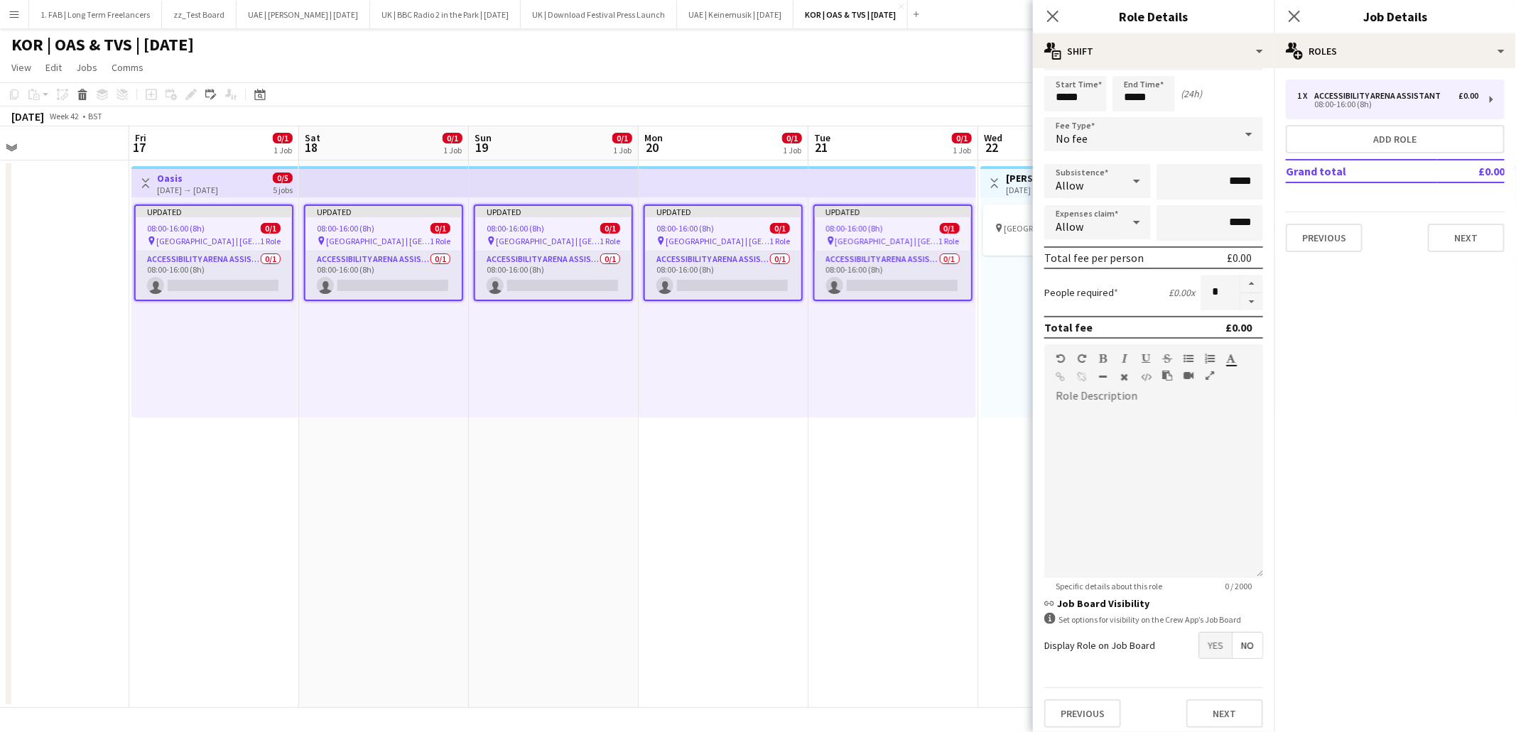
scroll to position [47, 0]
click at [1217, 703] on button "Next" at bounding box center [1224, 712] width 77 height 28
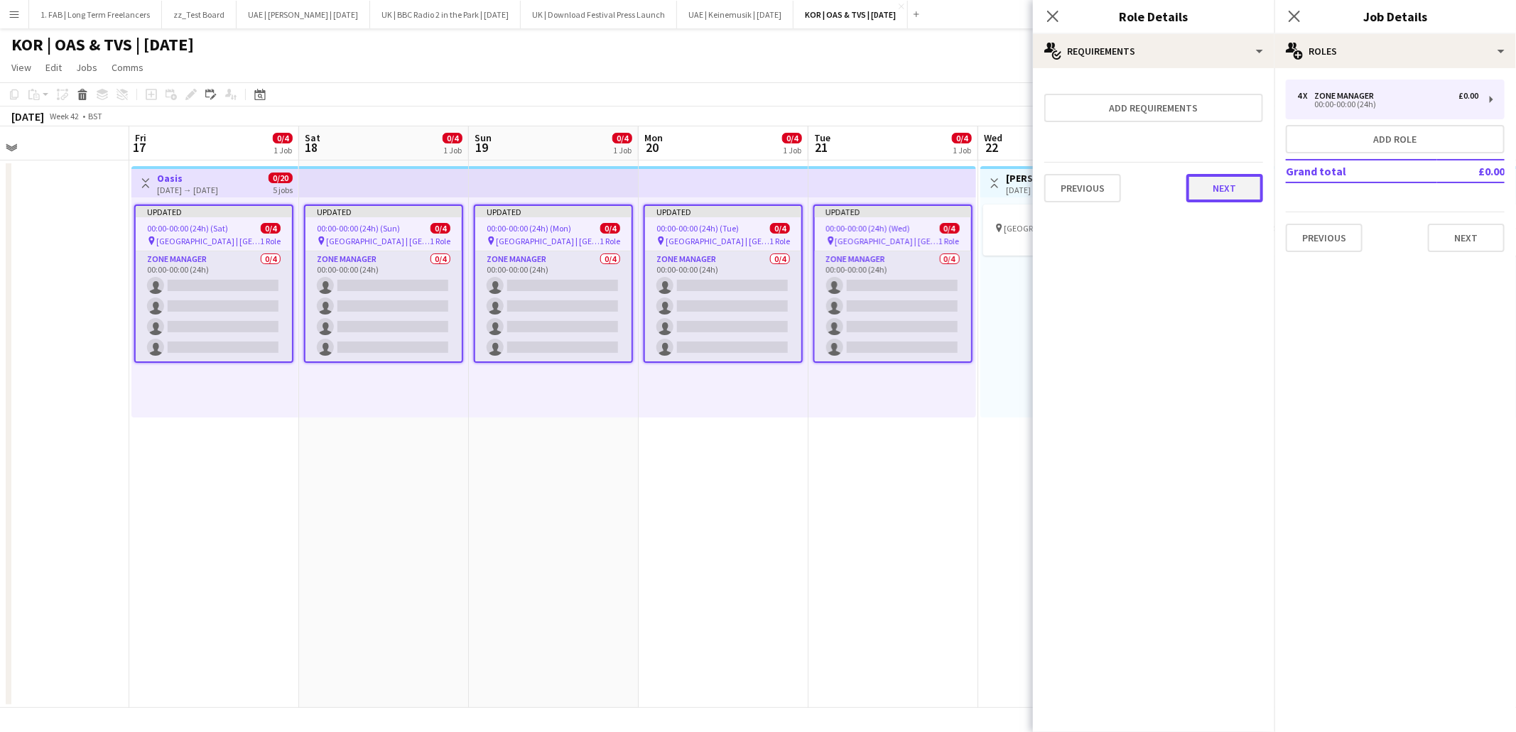
click at [1209, 190] on button "Next" at bounding box center [1224, 188] width 77 height 28
click at [1227, 191] on button "Finish" at bounding box center [1236, 204] width 53 height 28
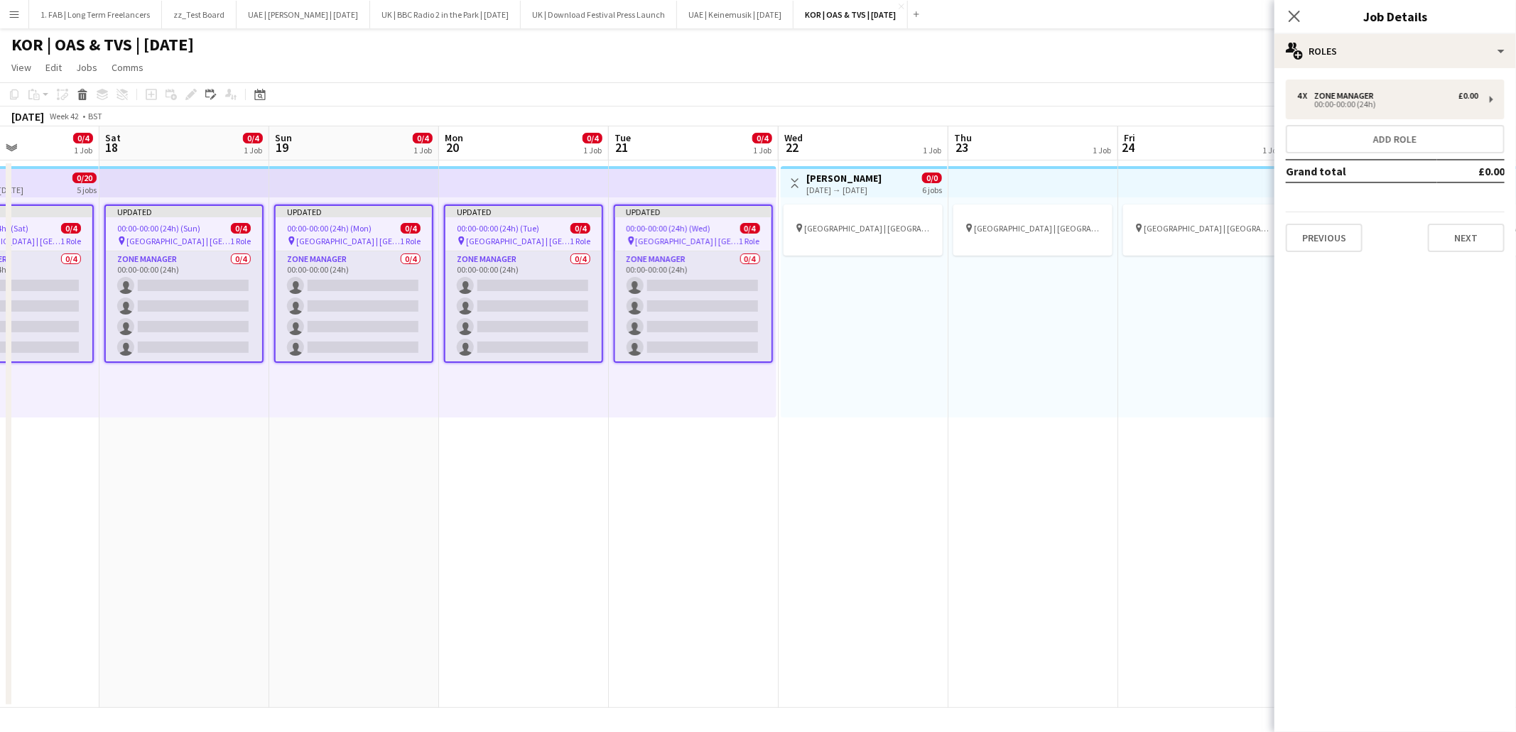
scroll to position [0, 416]
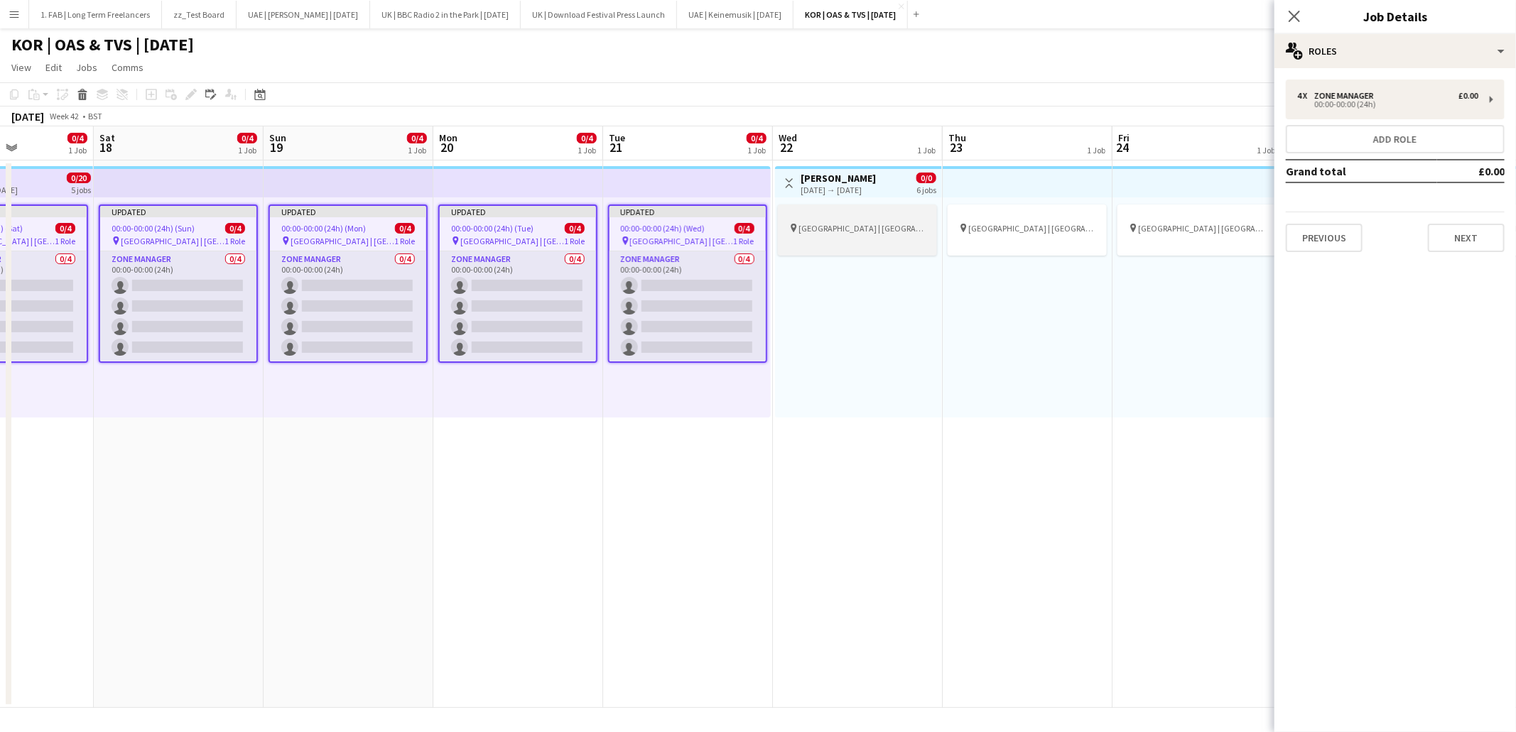
click at [855, 215] on div at bounding box center [857, 215] width 159 height 11
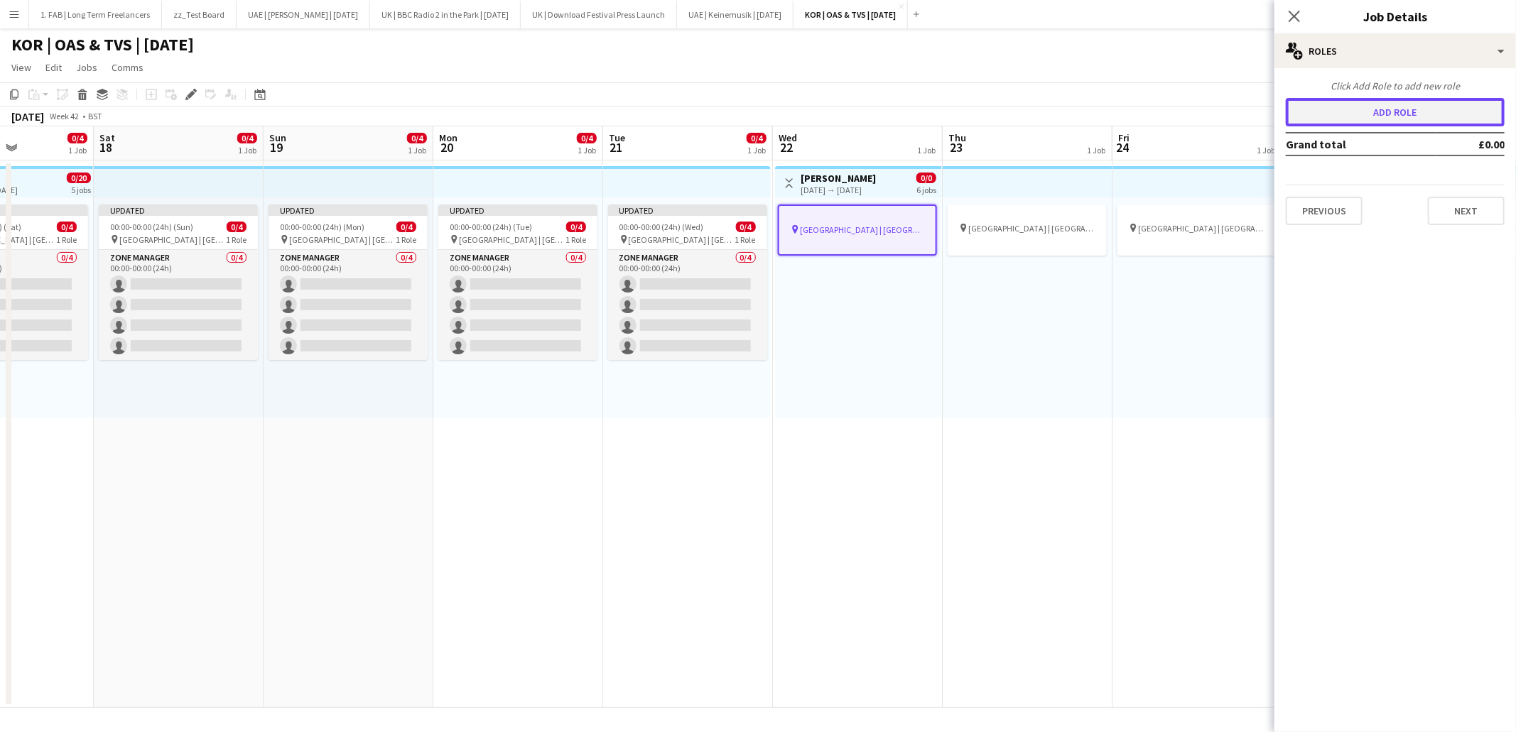
click at [1326, 114] on button "Add role" at bounding box center [1395, 112] width 219 height 28
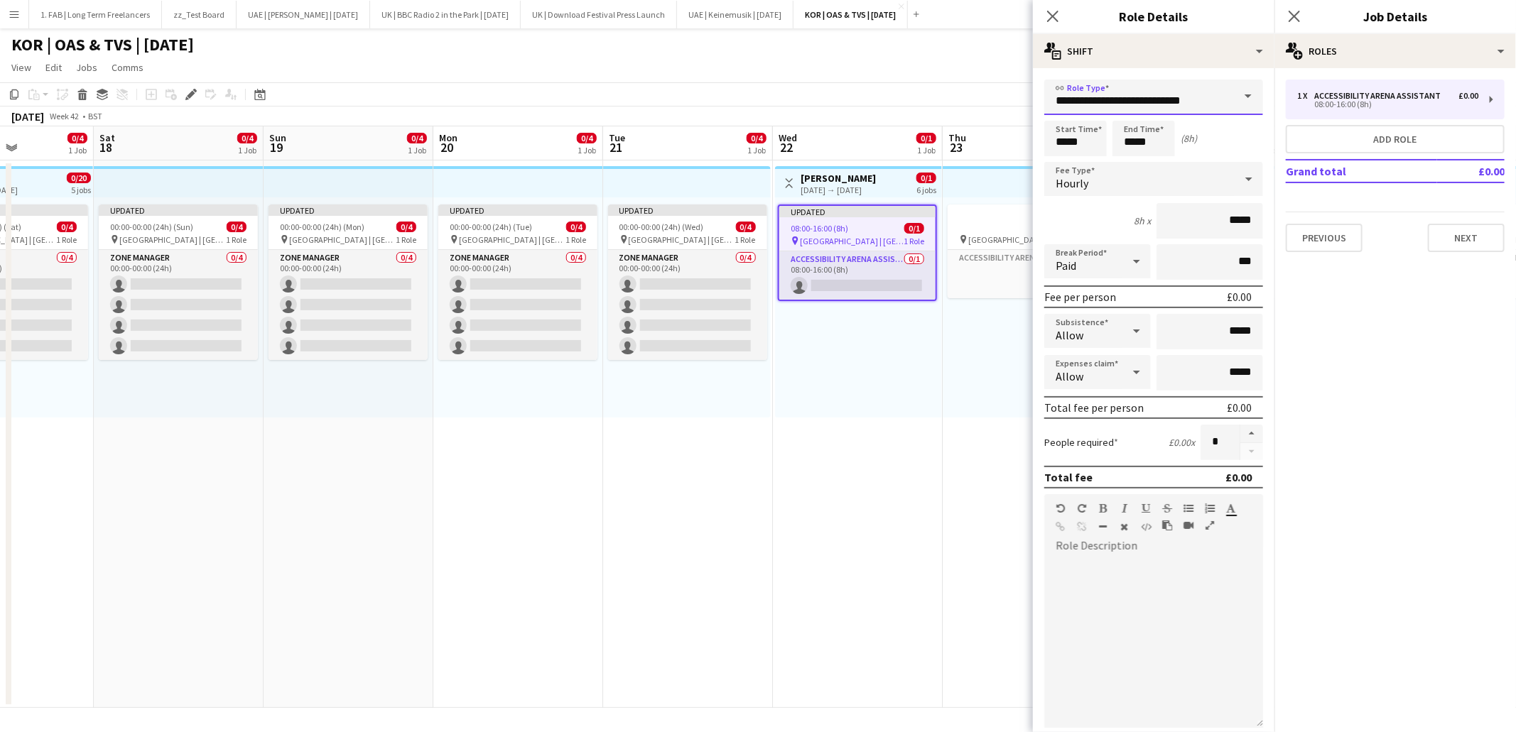
click at [1115, 103] on input "**********" at bounding box center [1153, 98] width 219 height 36
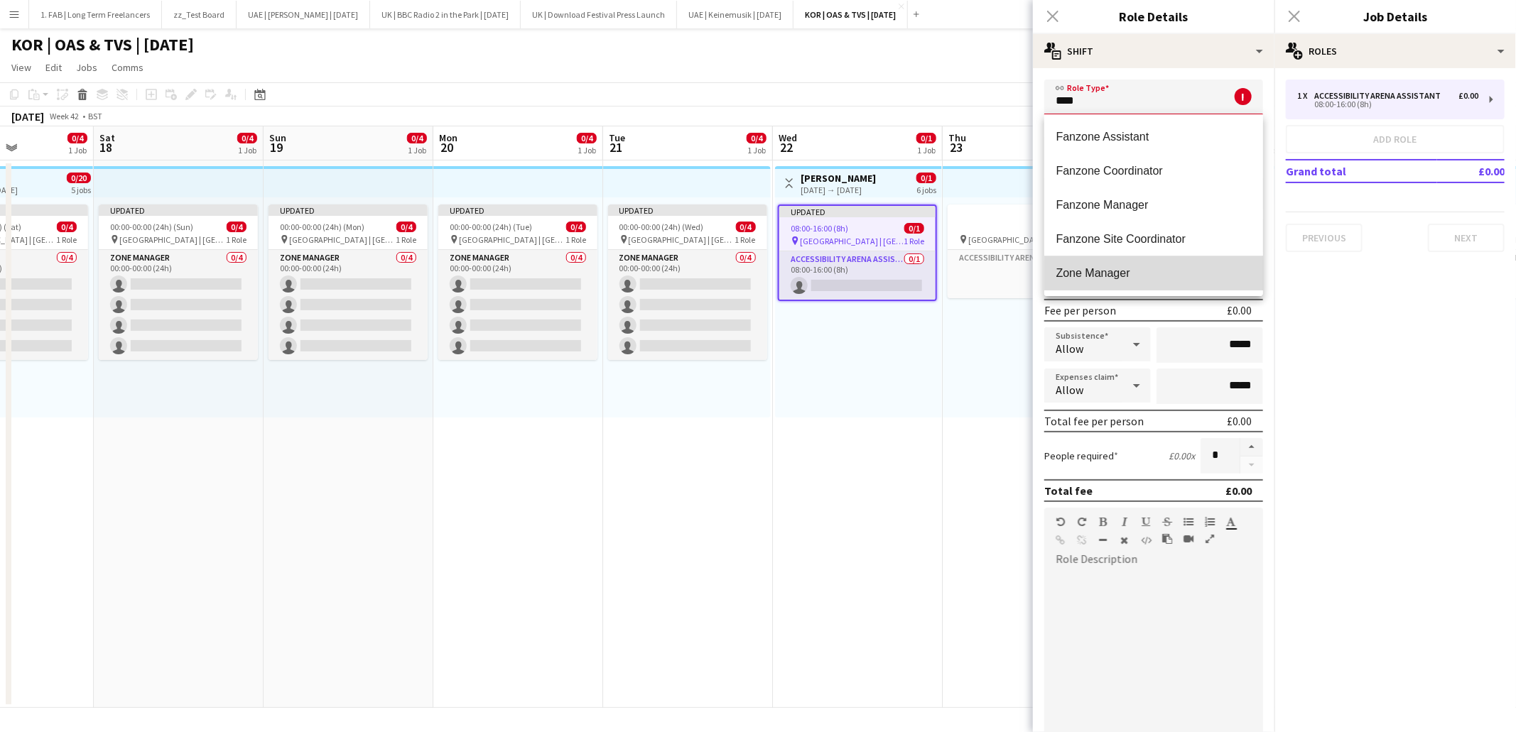
click at [1122, 267] on span "Zone Manager" at bounding box center [1154, 272] width 196 height 13
type input "**********"
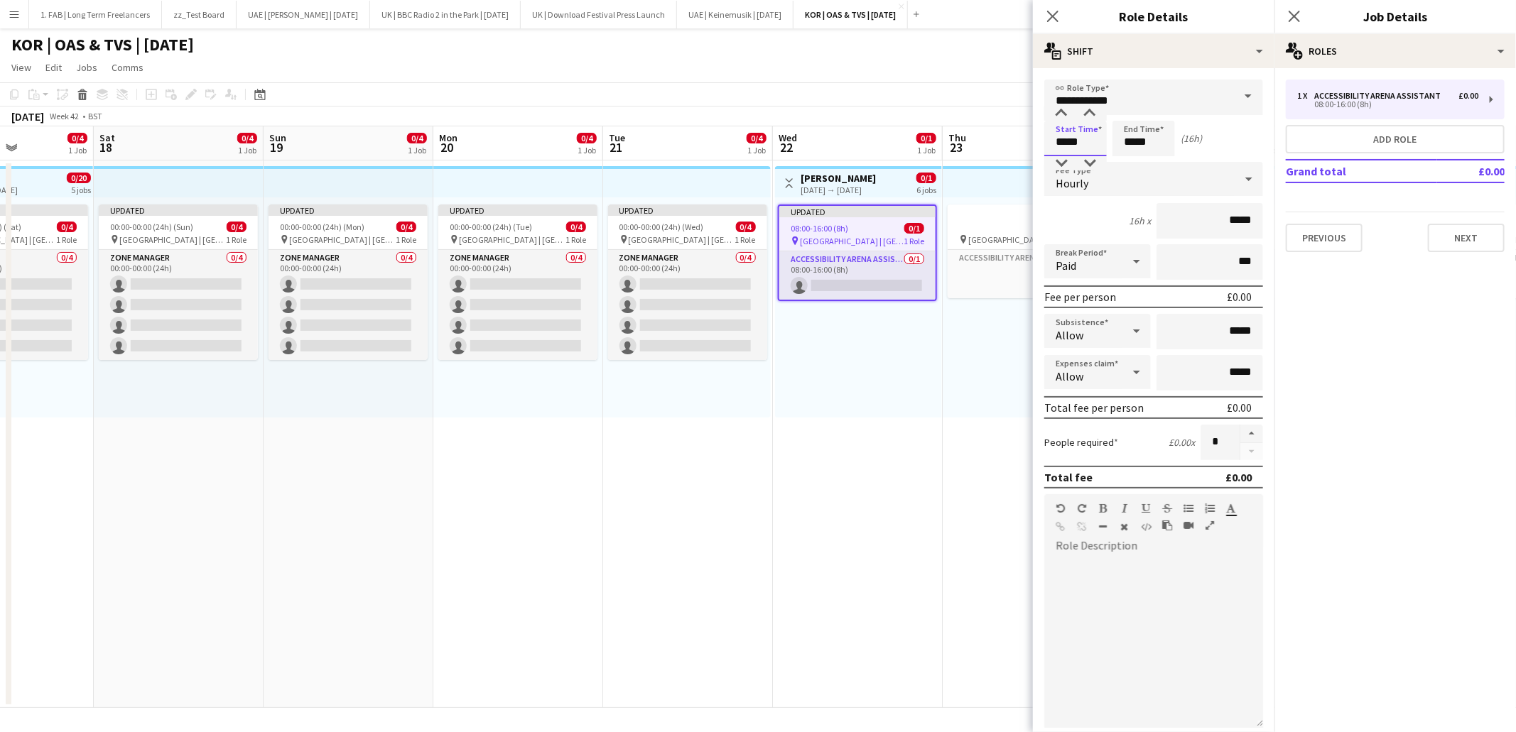
type input "*****"
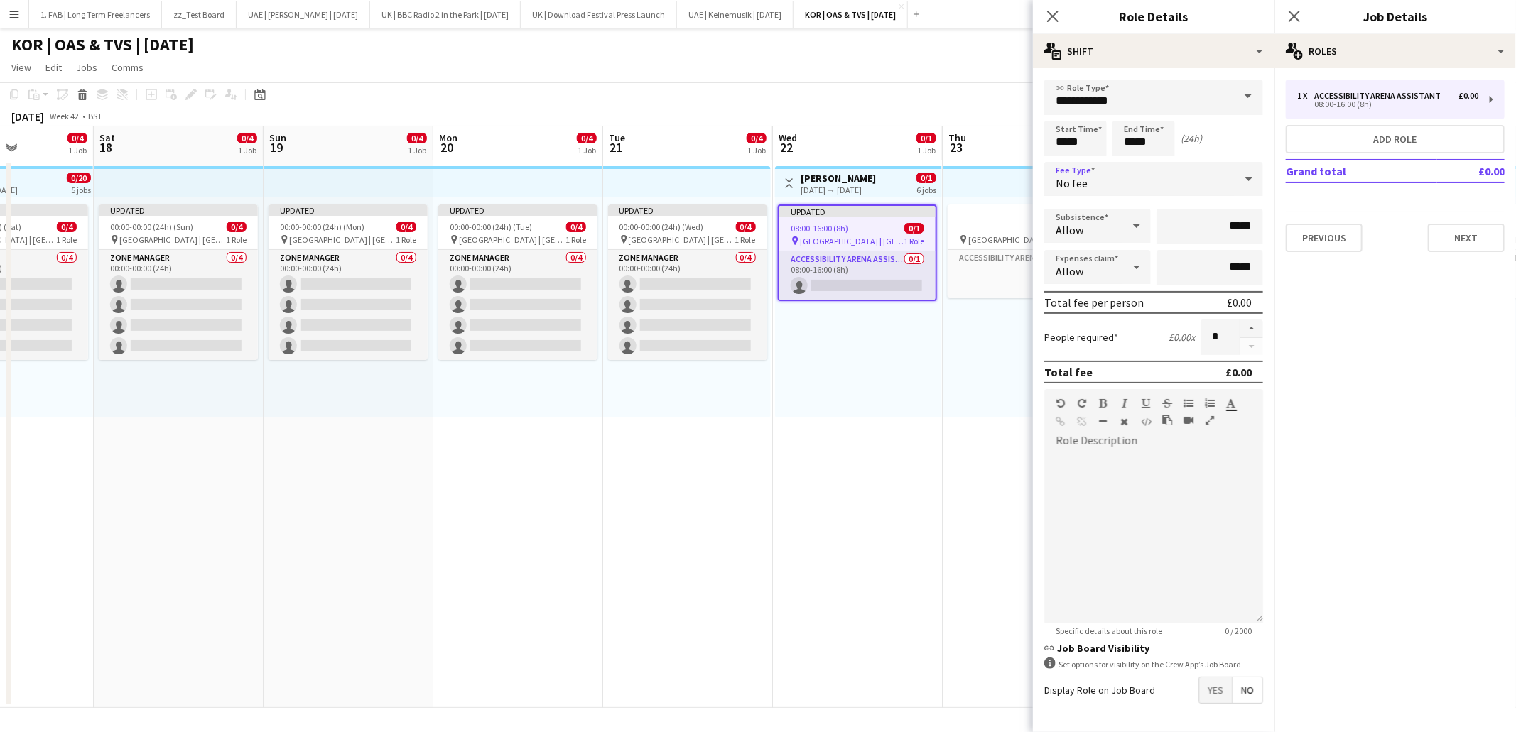
scroll to position [47, 0]
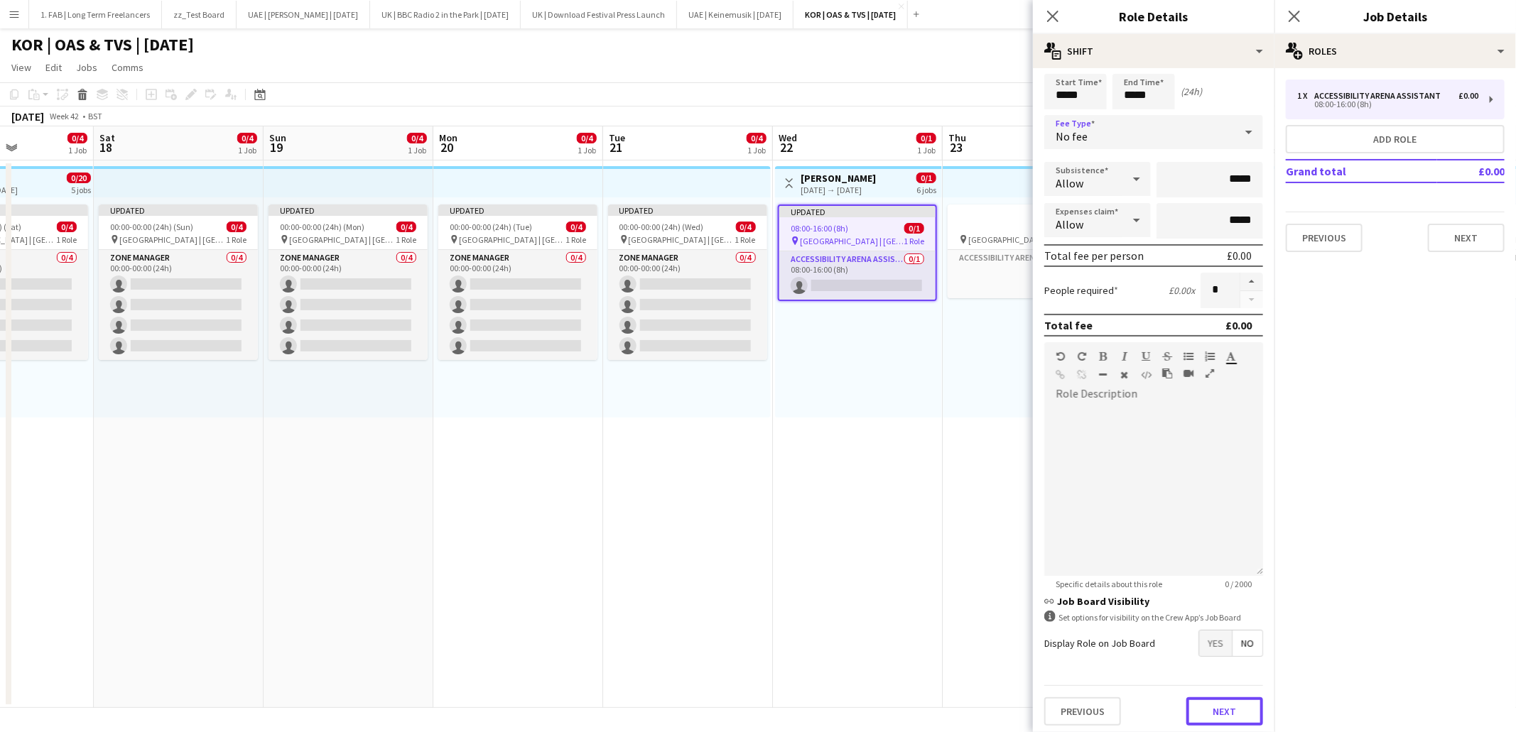
click at [1208, 699] on button "Next" at bounding box center [1224, 712] width 77 height 28
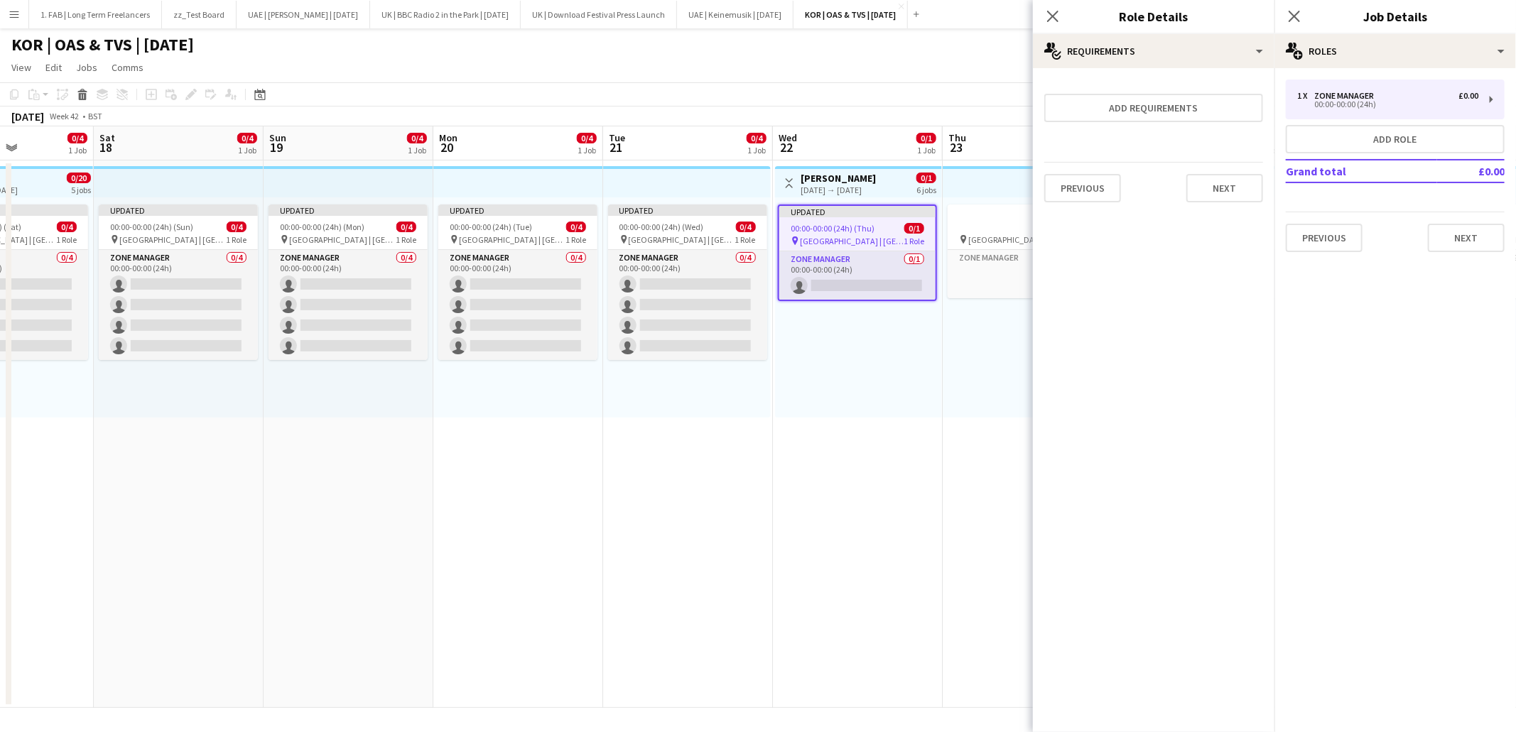
scroll to position [0, 0]
click at [1201, 184] on button "Next" at bounding box center [1224, 188] width 77 height 28
click at [1235, 190] on button "Finish" at bounding box center [1236, 204] width 53 height 28
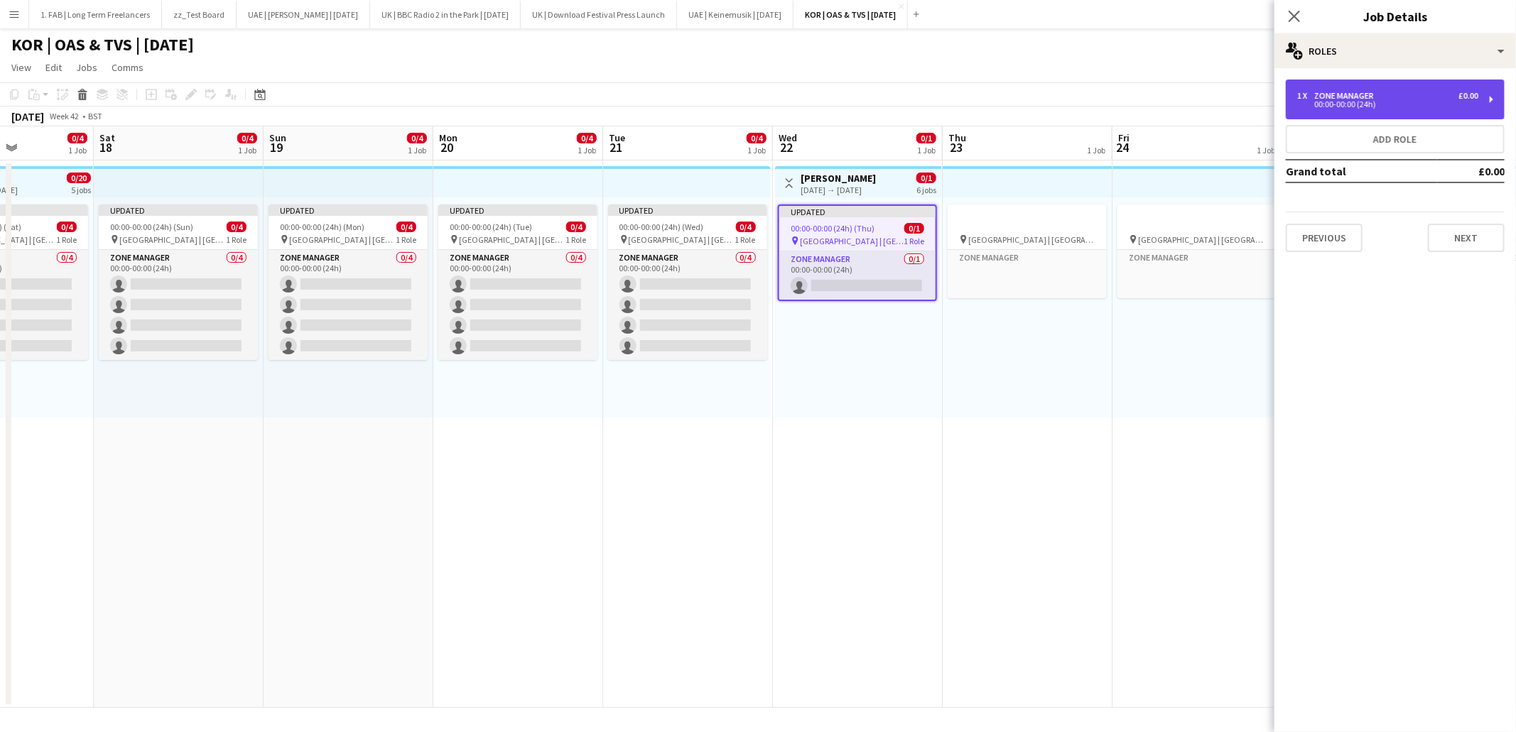
click at [1345, 107] on div "00:00-00:00 (24h)" at bounding box center [1387, 104] width 181 height 7
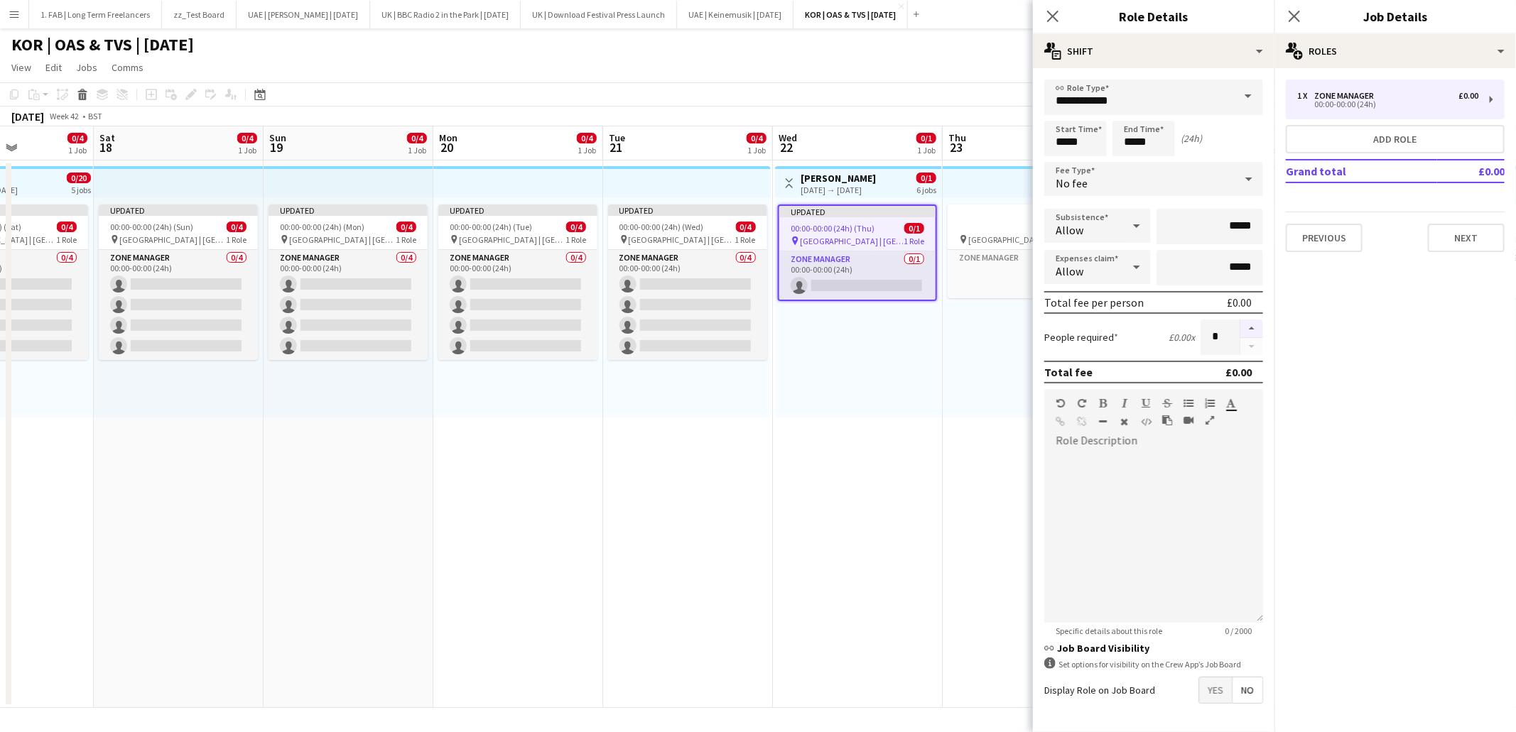
click at [1248, 322] on button "button" at bounding box center [1251, 329] width 23 height 18
type input "*"
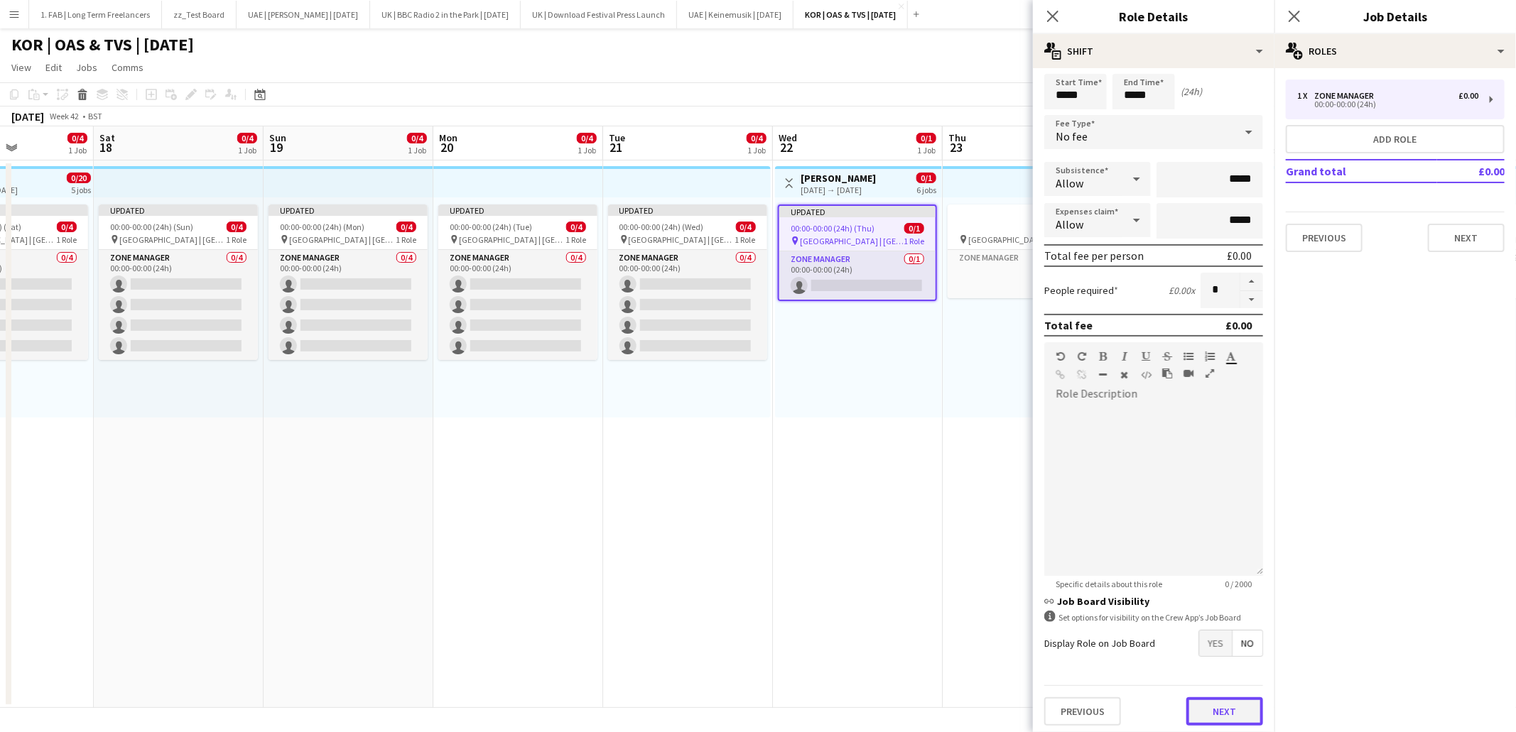
click at [1225, 713] on button "Next" at bounding box center [1224, 712] width 77 height 28
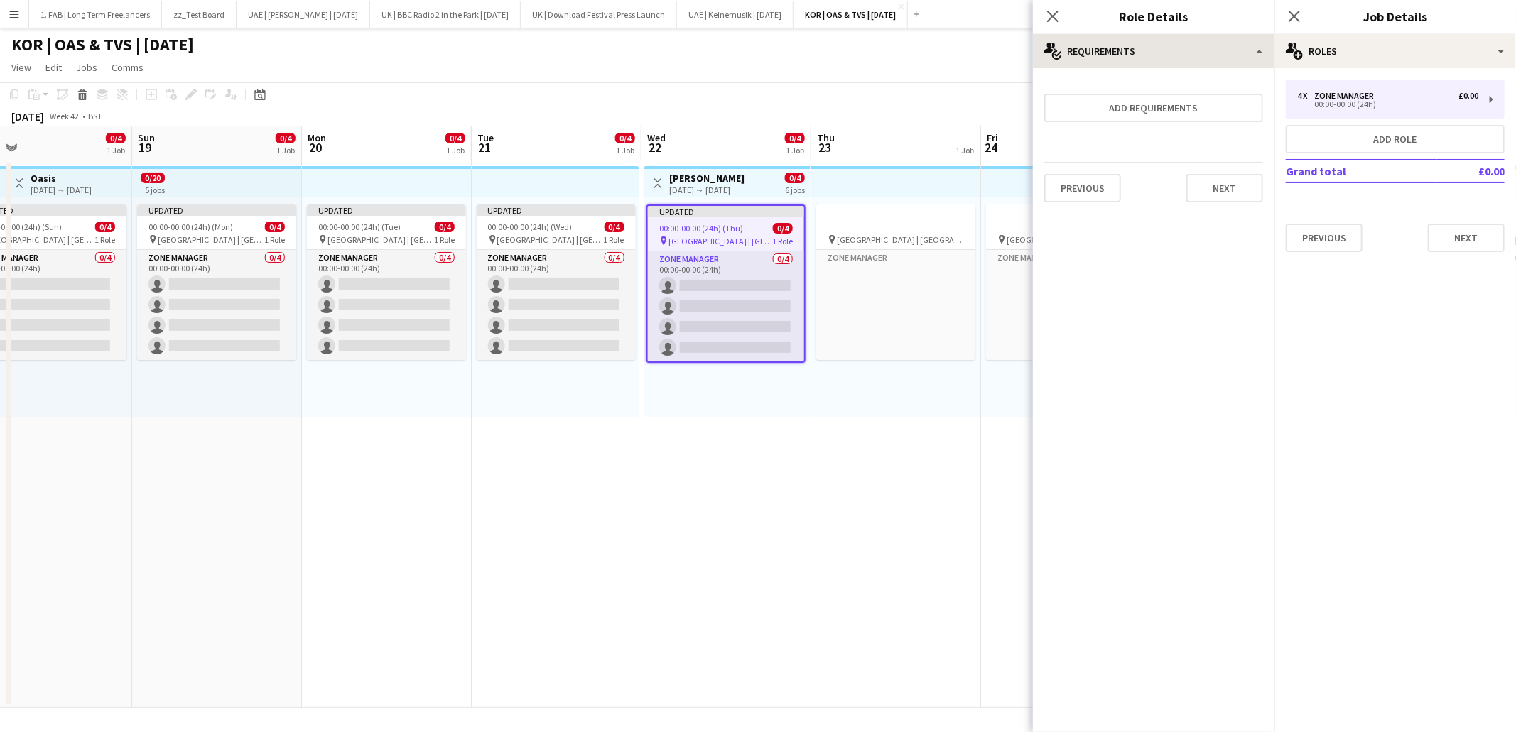
scroll to position [0, 555]
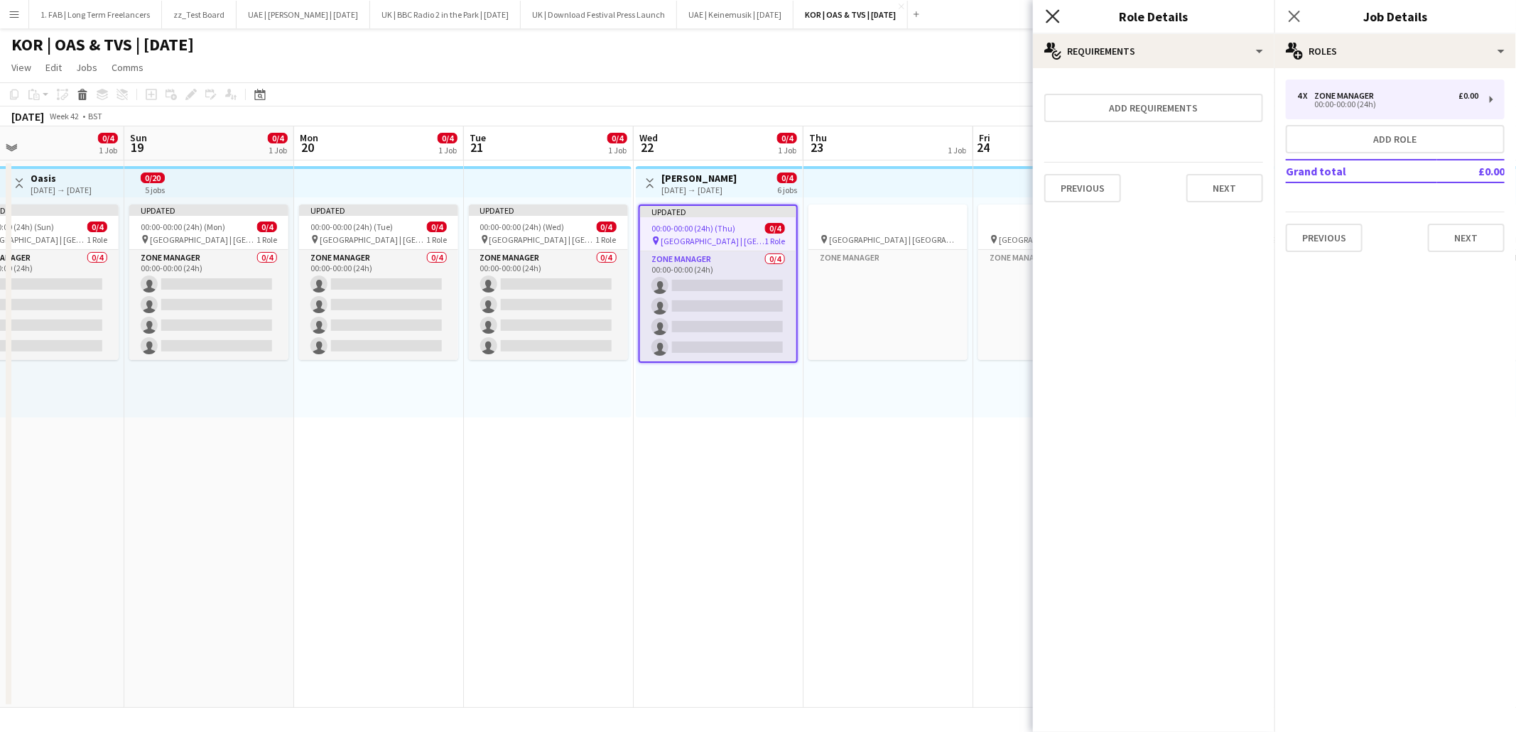
click at [1051, 18] on icon at bounding box center [1052, 15] width 13 height 13
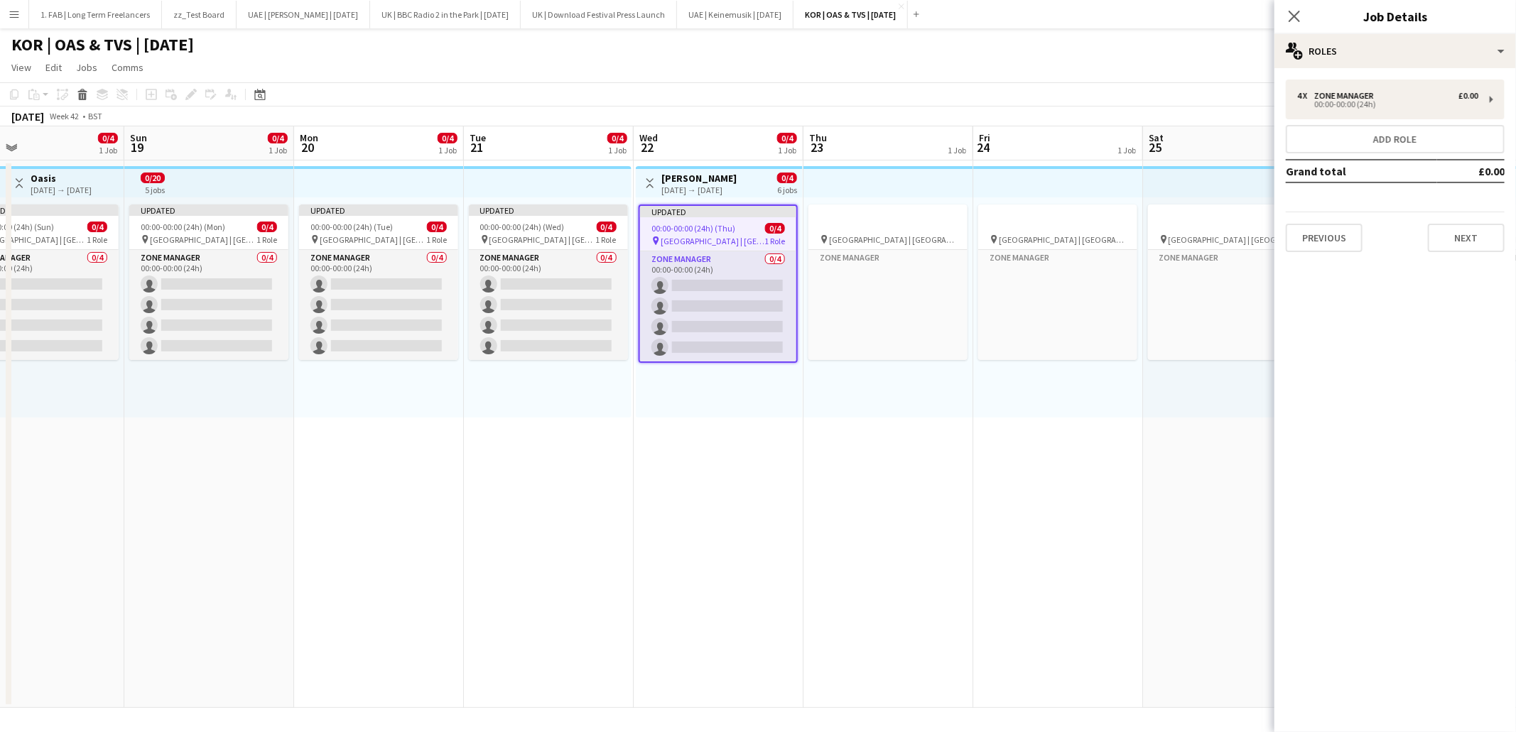
click at [715, 185] on div "22-10-2025 → 27-10-2025" at bounding box center [698, 190] width 75 height 11
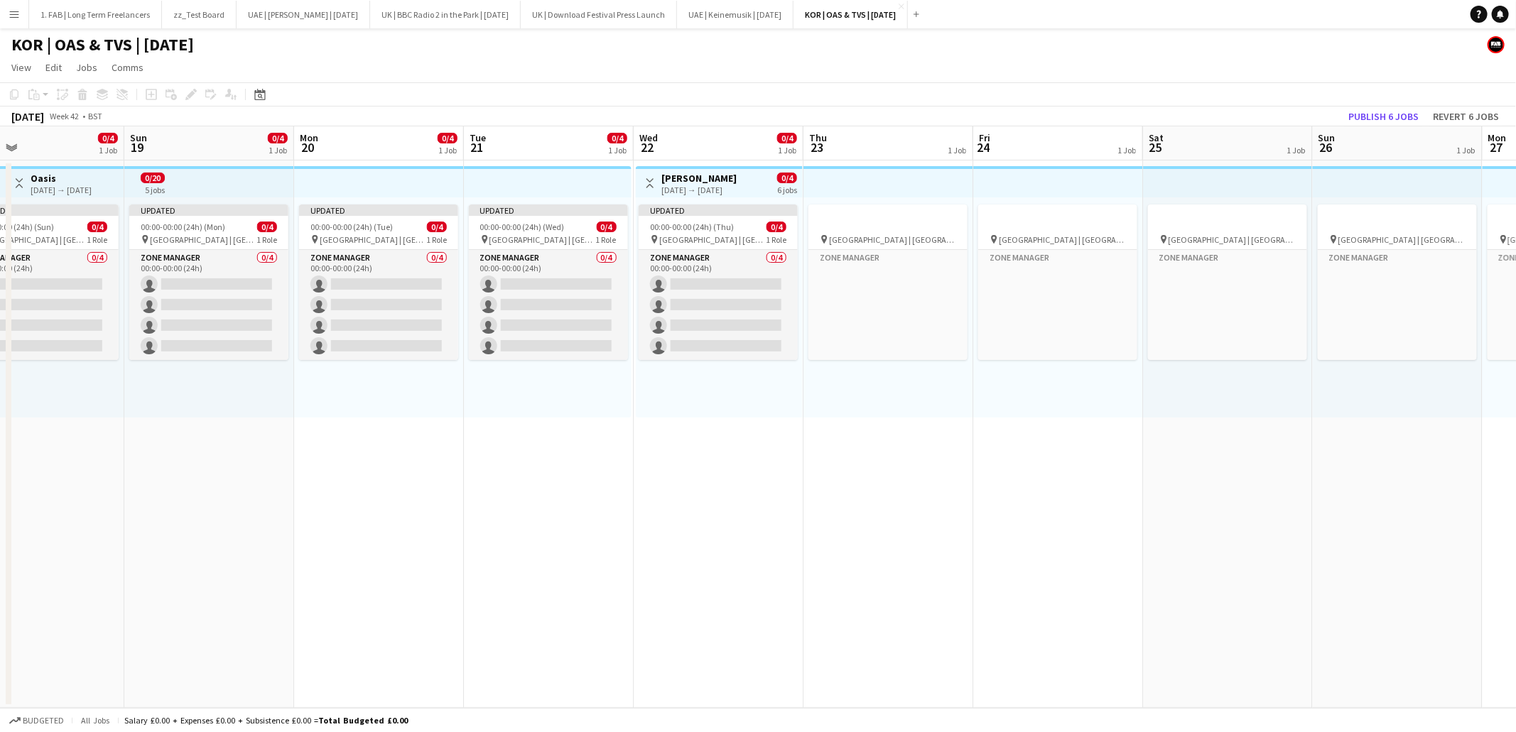
click at [688, 185] on div "22-10-2025 → 27-10-2025" at bounding box center [698, 190] width 75 height 11
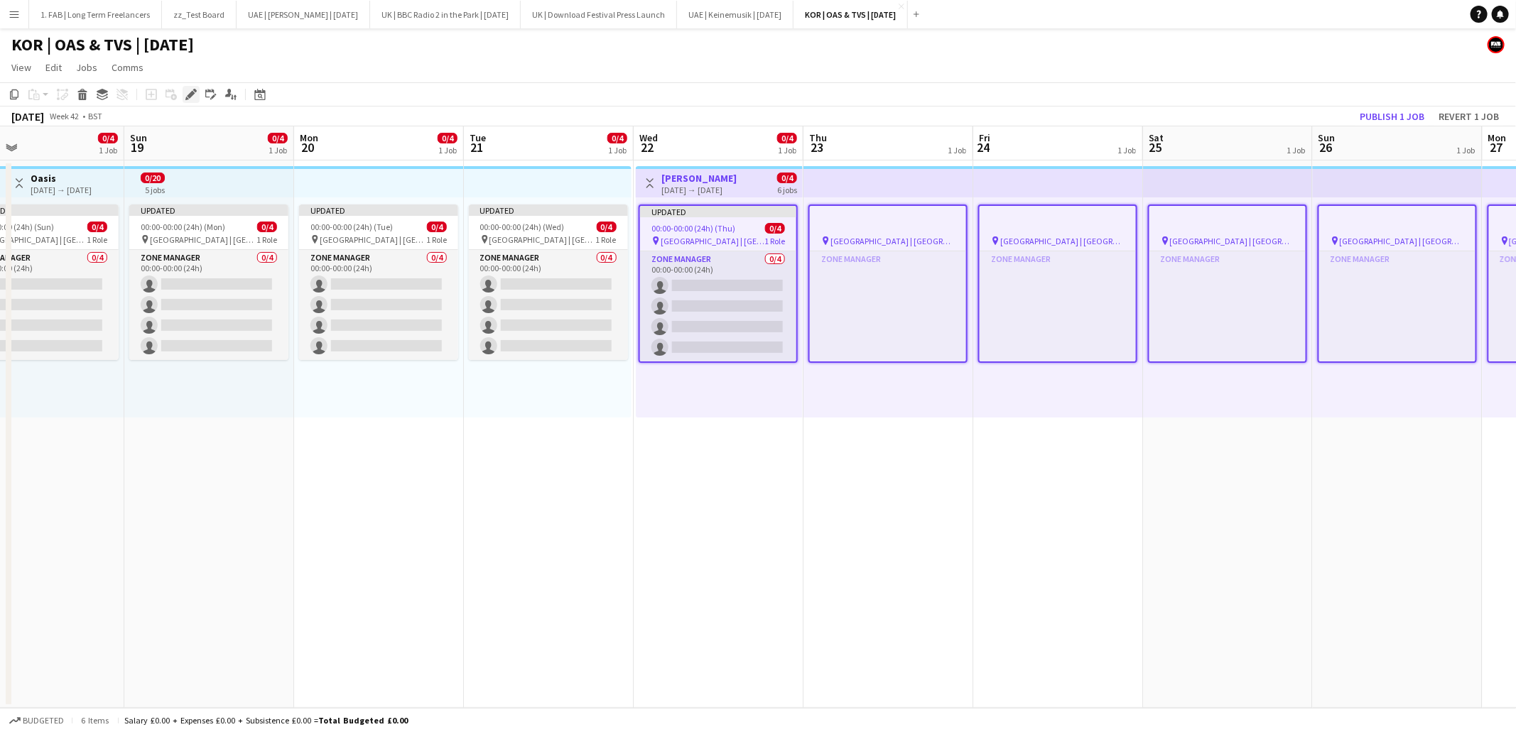
click at [188, 96] on icon at bounding box center [191, 95] width 8 height 8
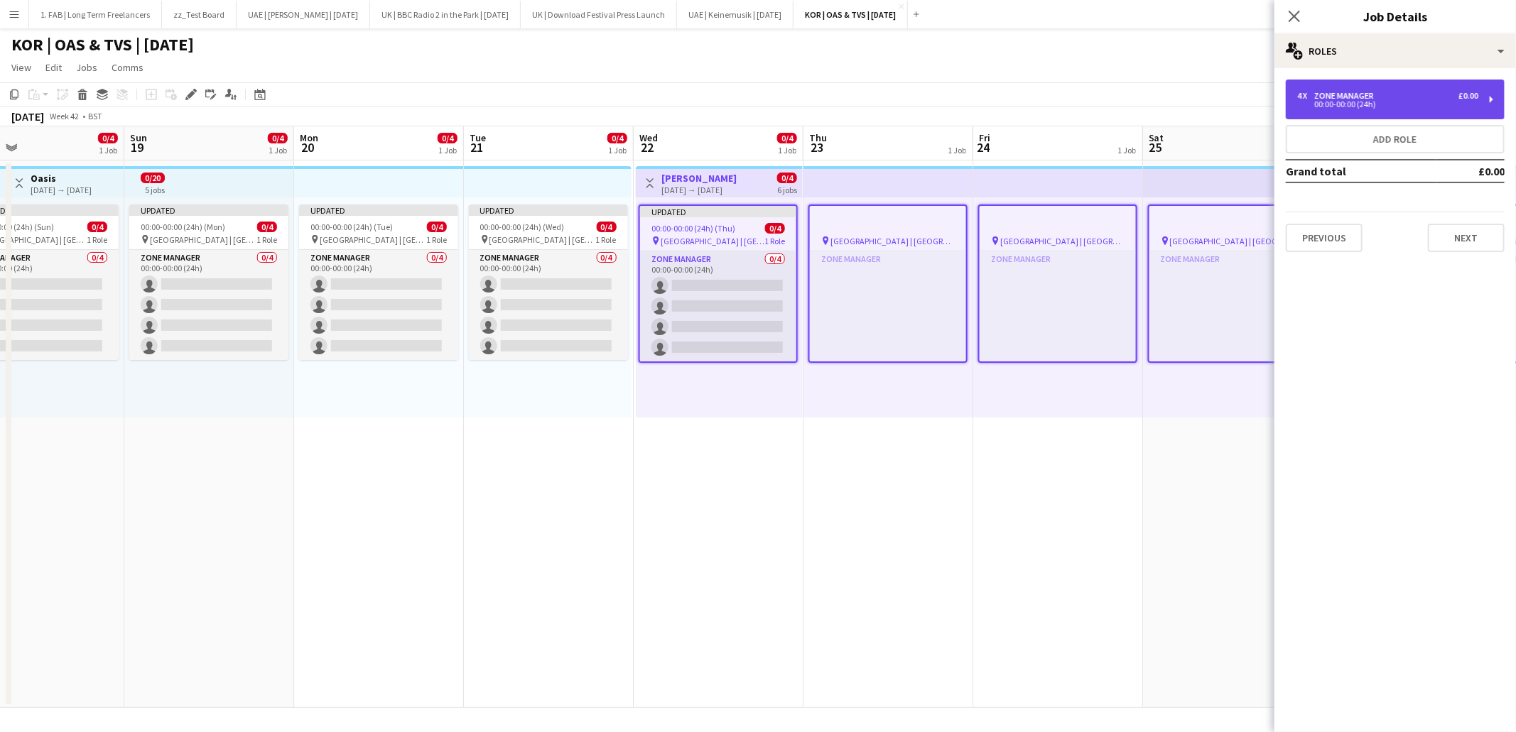
click at [1375, 105] on div "00:00-00:00 (24h)" at bounding box center [1387, 104] width 181 height 7
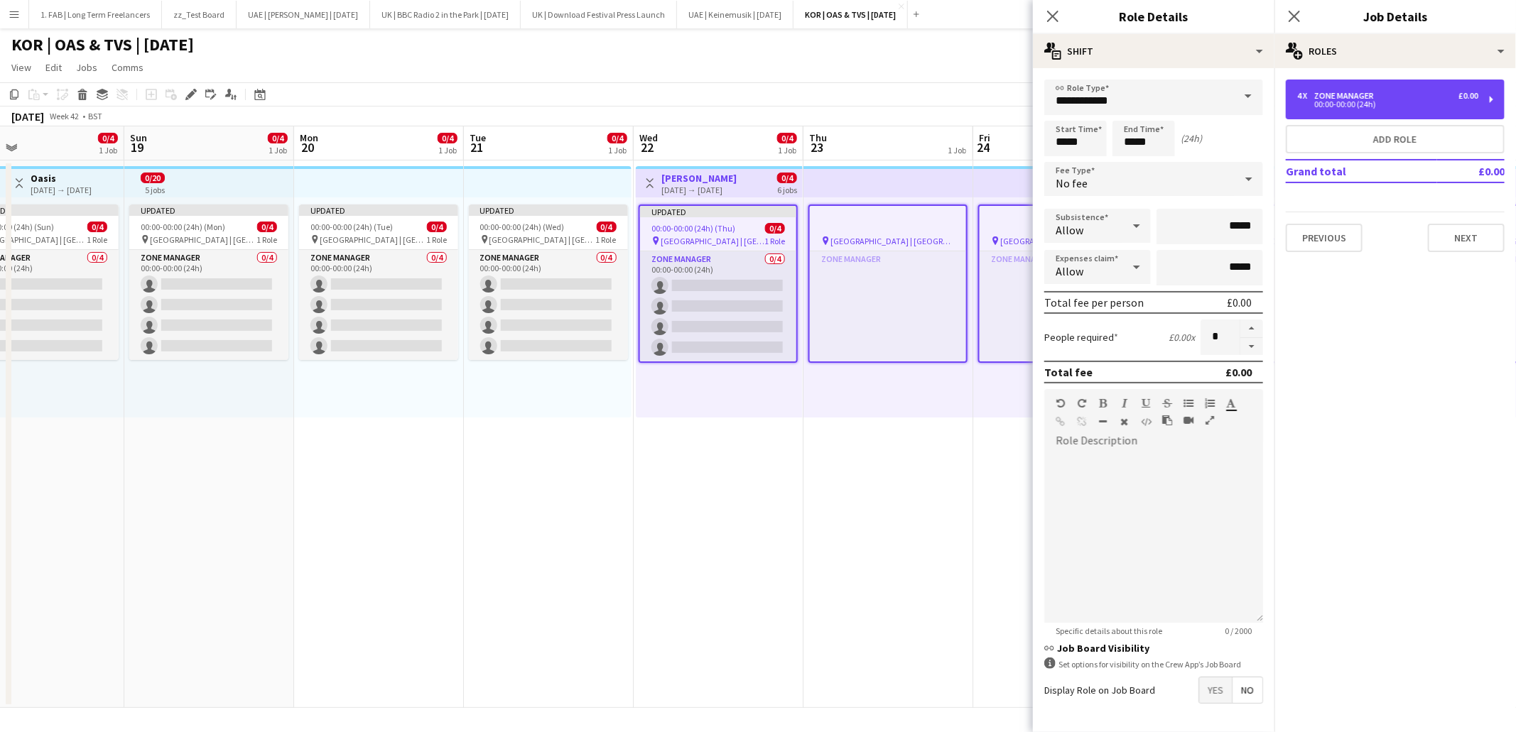
scroll to position [47, 0]
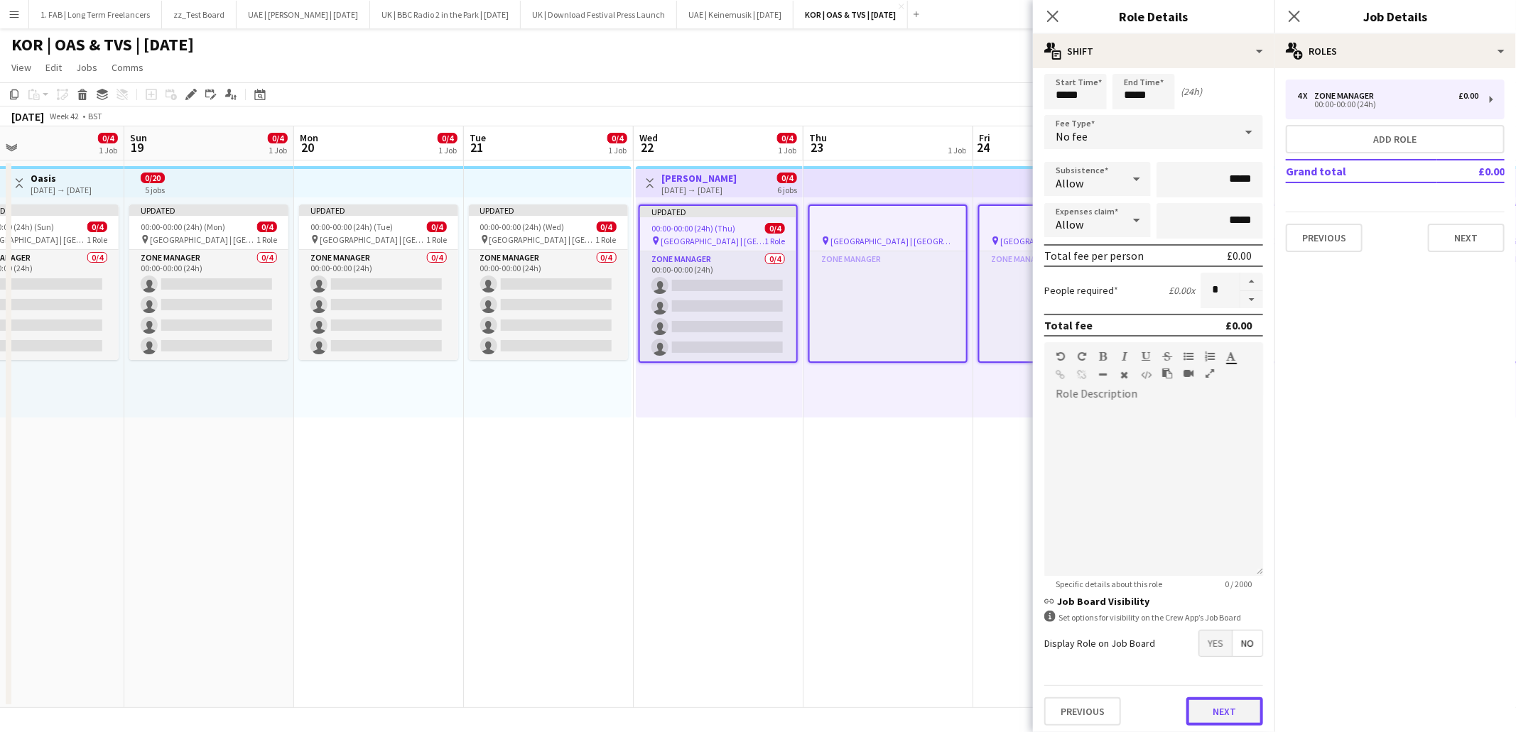
click at [1213, 716] on button "Next" at bounding box center [1224, 712] width 77 height 28
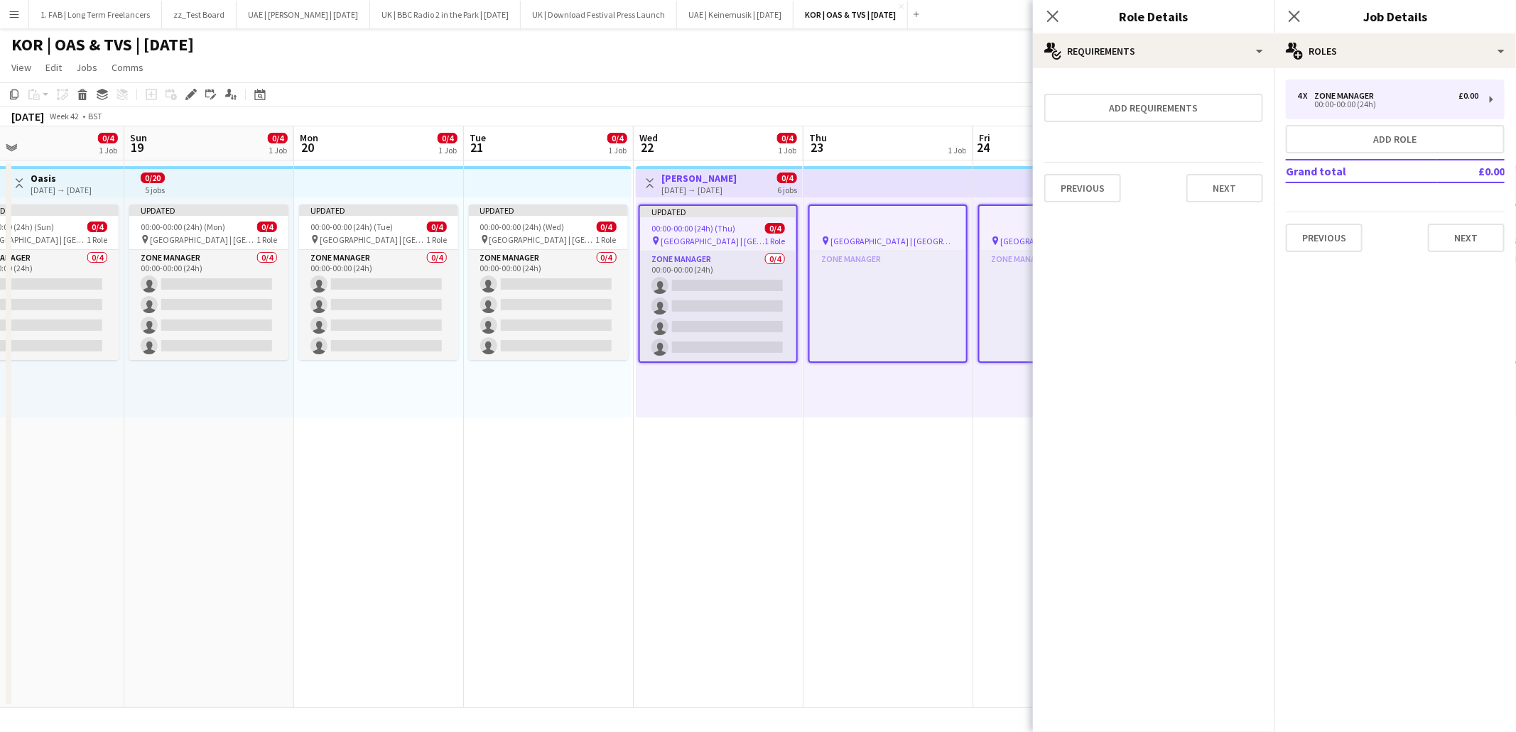
scroll to position [0, 0]
click at [1209, 180] on button "Next" at bounding box center [1224, 188] width 77 height 28
click at [1226, 190] on button "Finish" at bounding box center [1236, 204] width 53 height 28
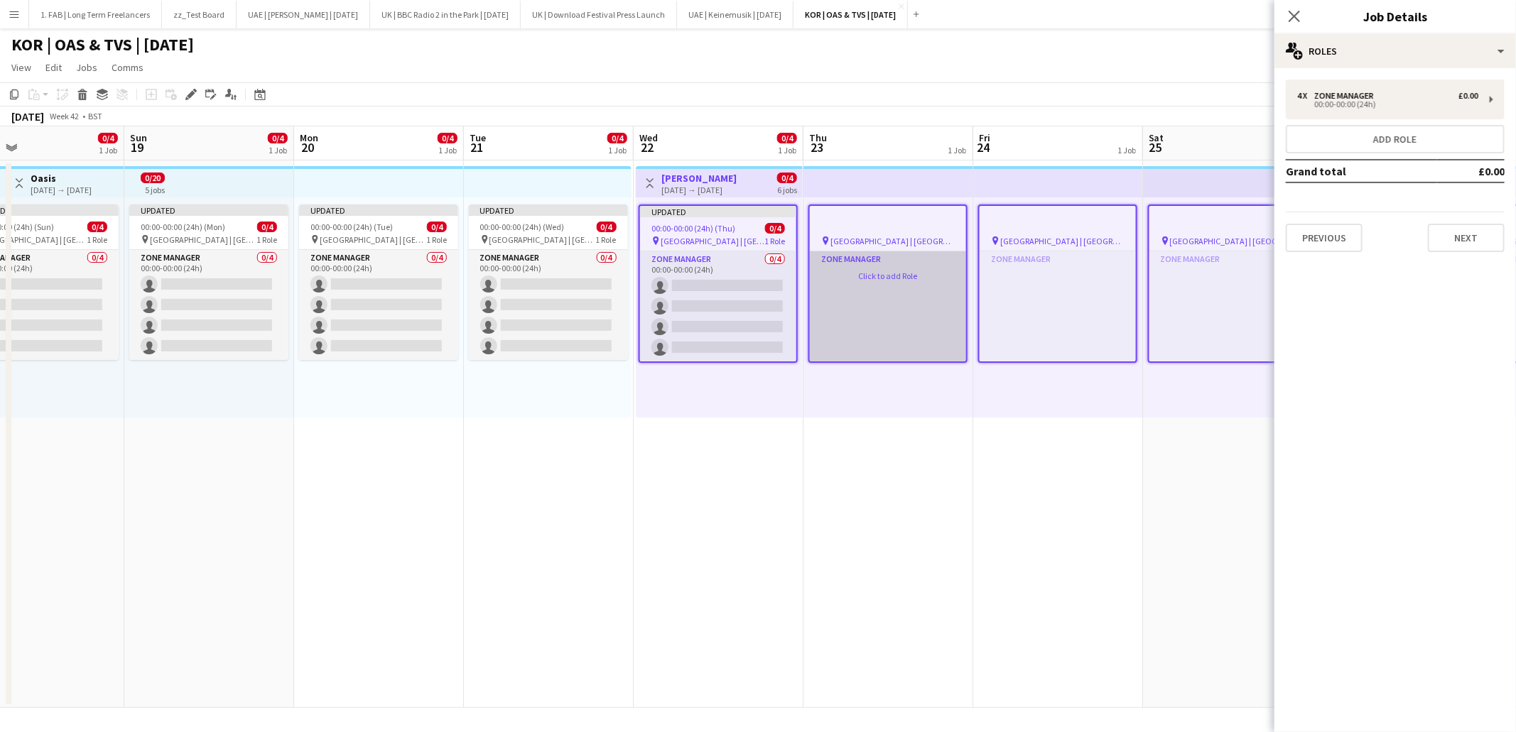
click at [872, 294] on app-card-role-placeholder "Zone Manager Click to add Role" at bounding box center [888, 306] width 156 height 110
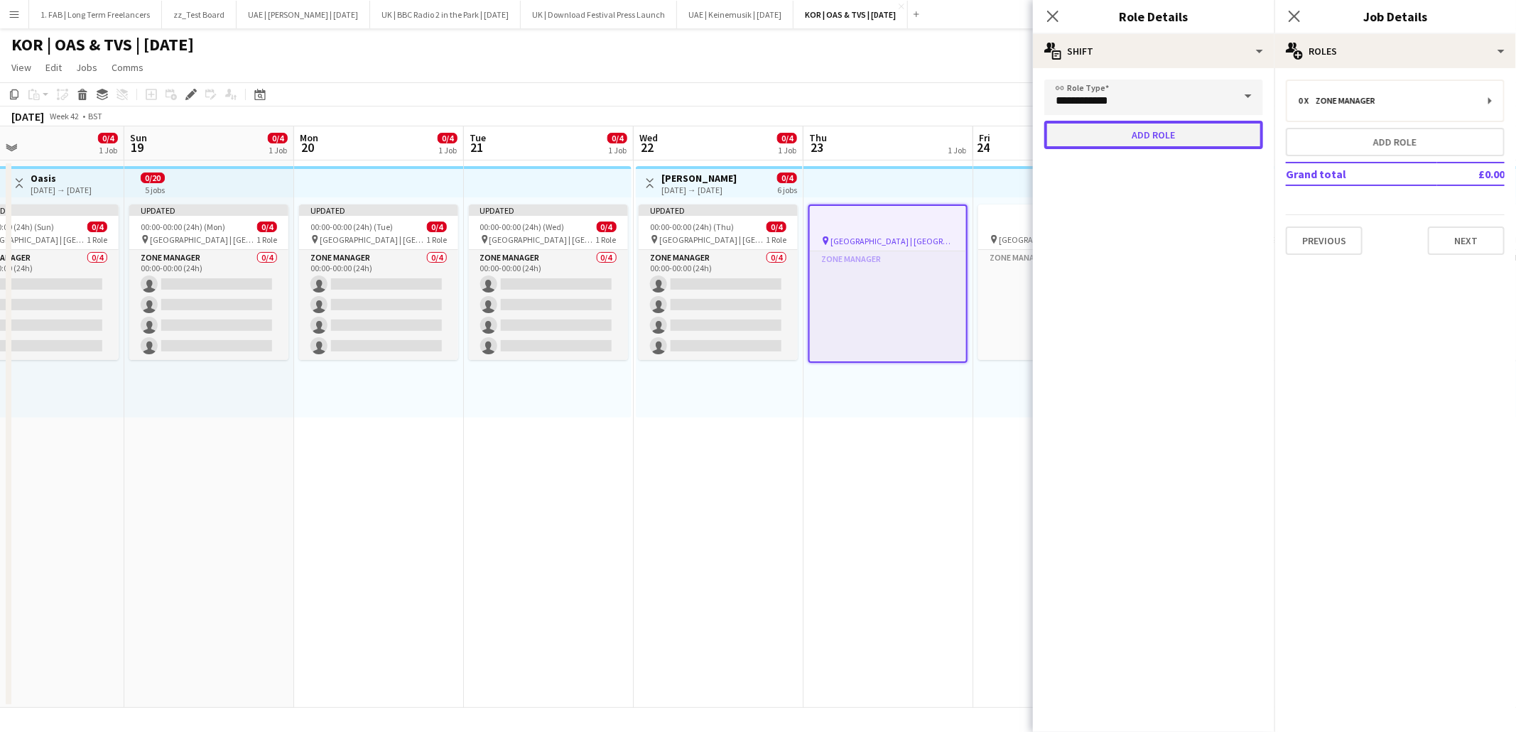
click at [1183, 135] on button "Add role" at bounding box center [1153, 135] width 219 height 28
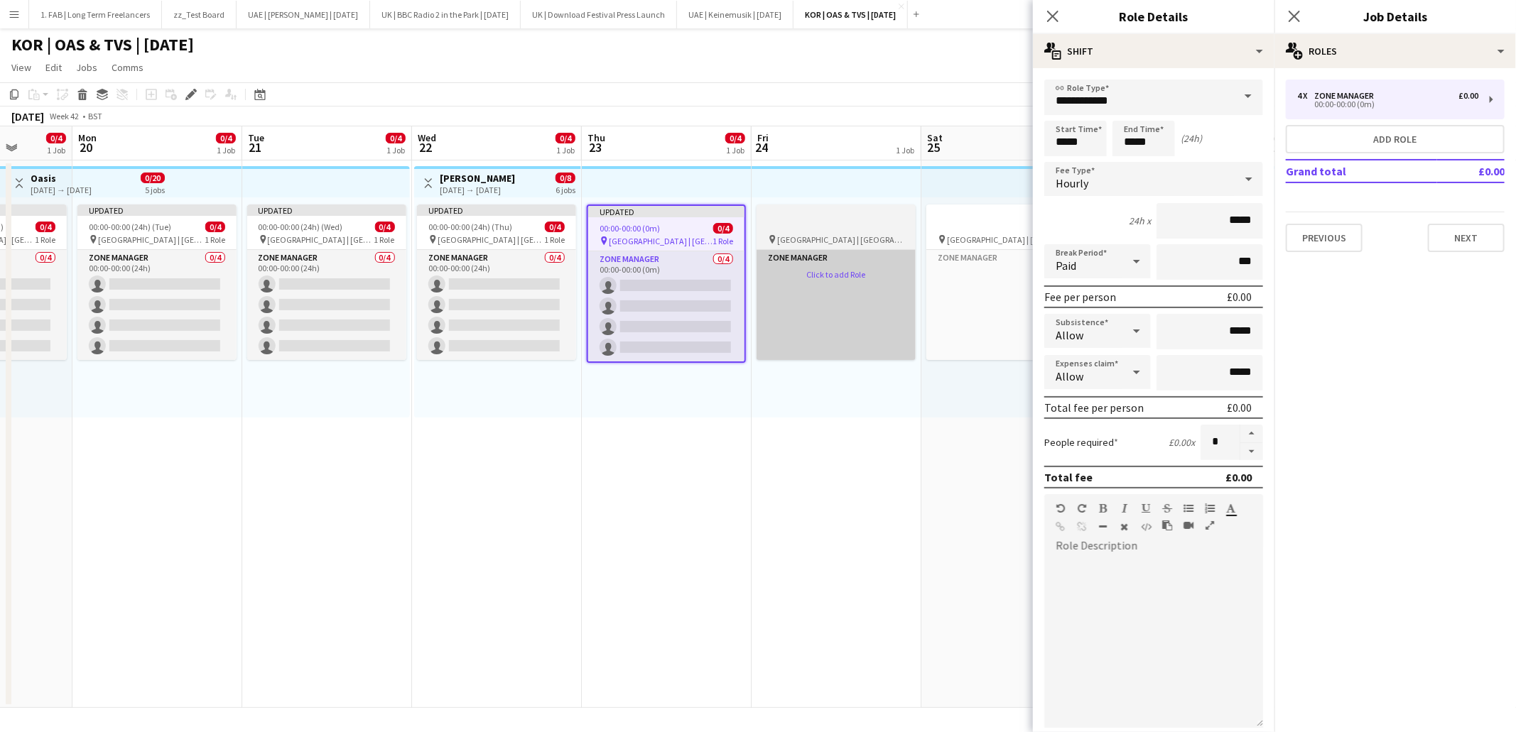
scroll to position [0, 471]
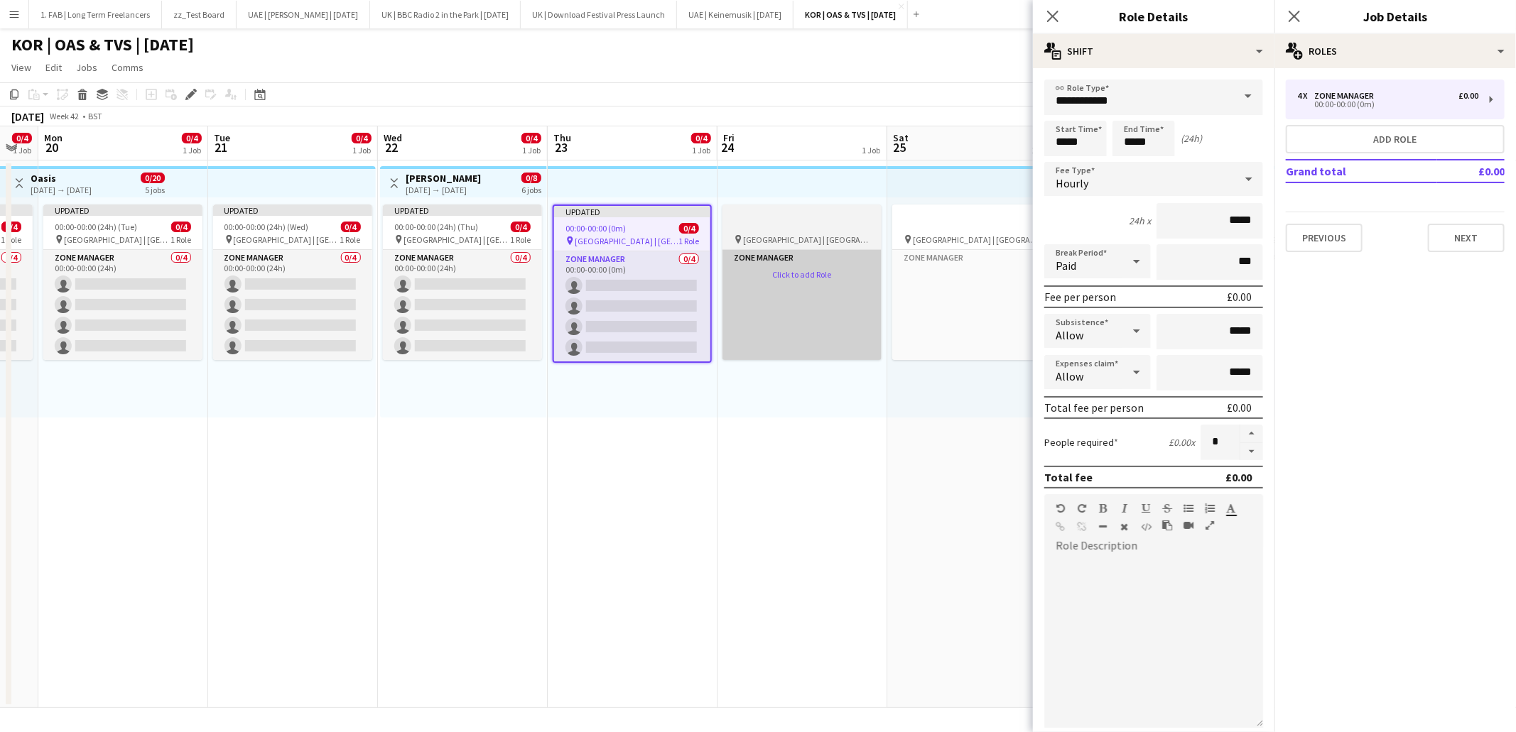
click at [779, 271] on app-card-role-placeholder "Zone Manager Click to add Role" at bounding box center [801, 305] width 159 height 110
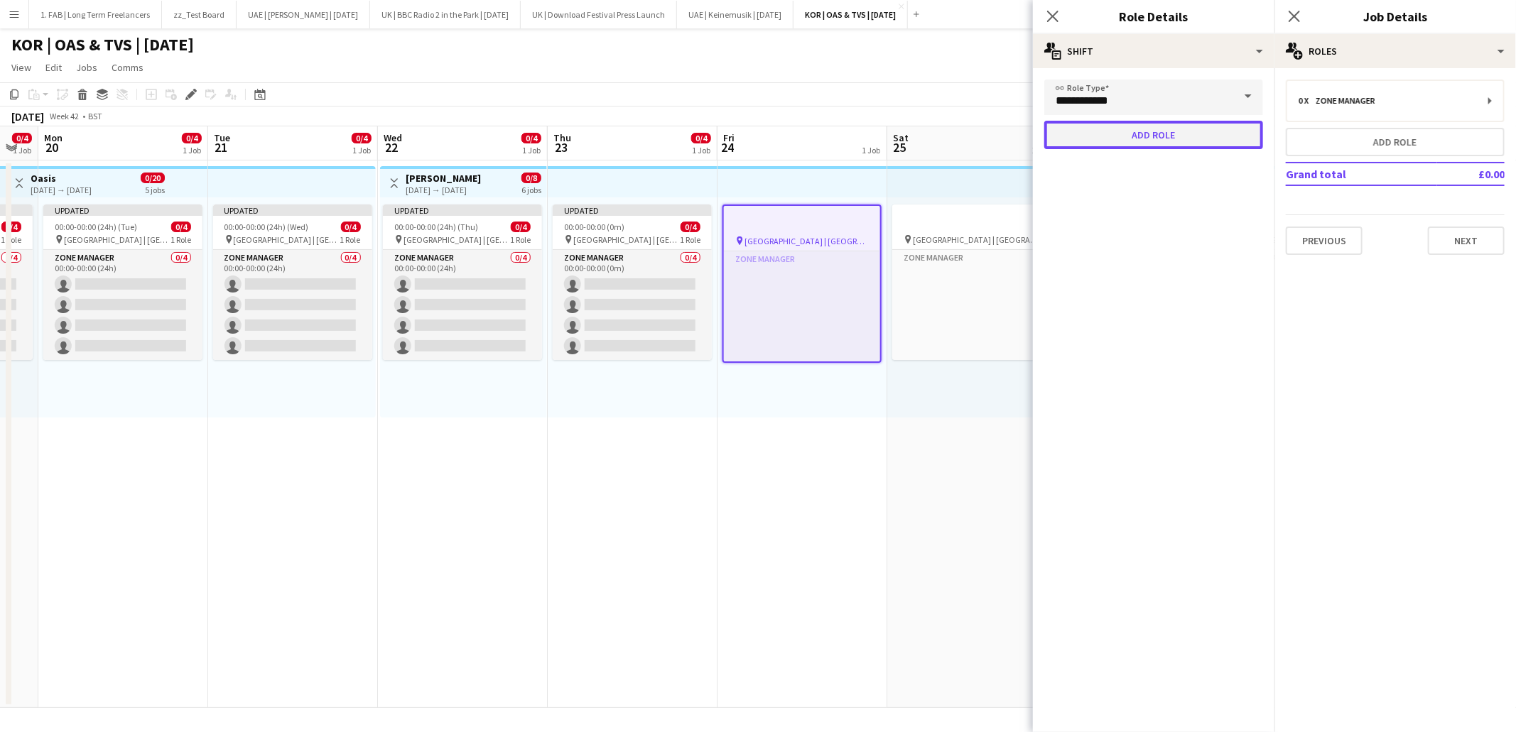
click at [1133, 143] on button "Add role" at bounding box center [1153, 135] width 219 height 28
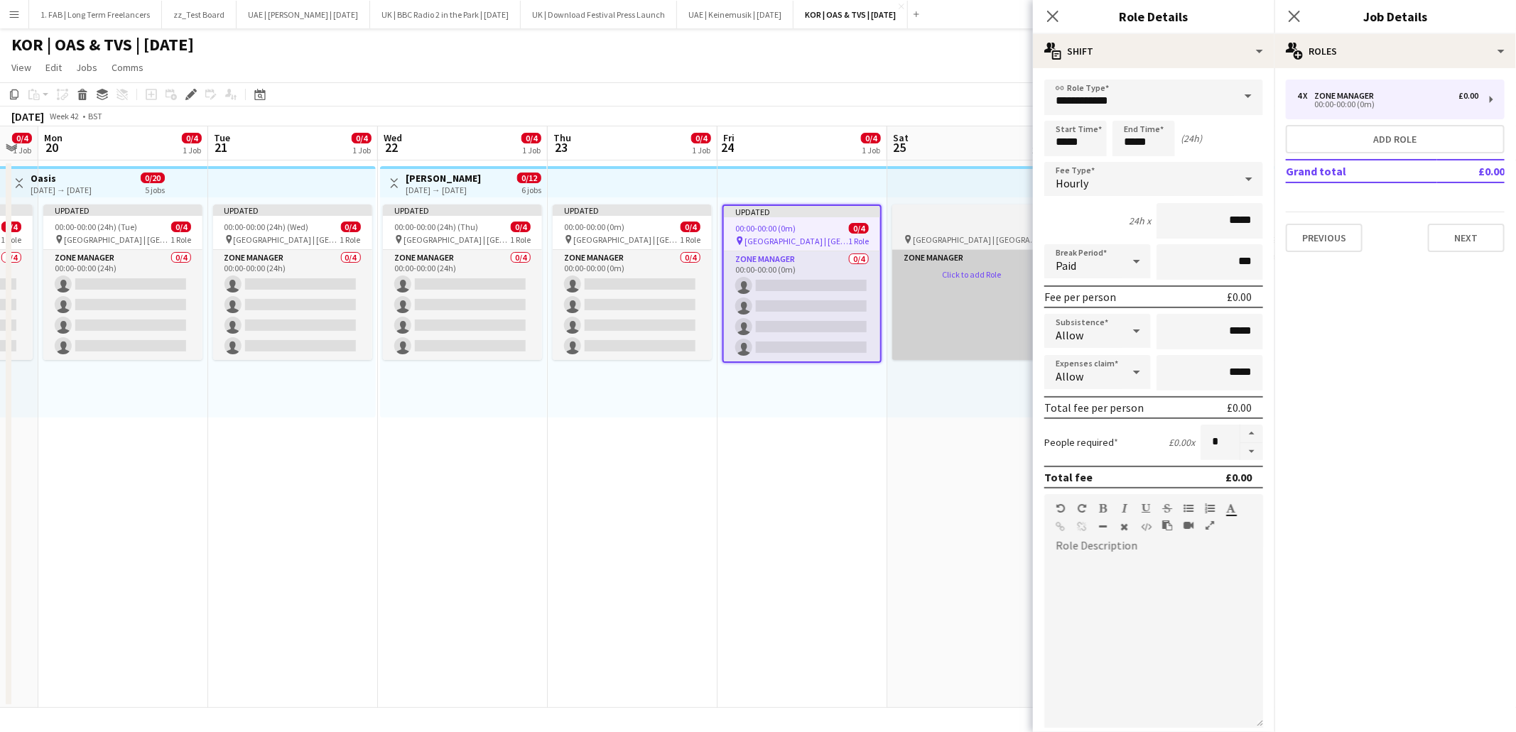
click at [971, 273] on app-card-role-placeholder "Zone Manager Click to add Role" at bounding box center [971, 305] width 159 height 110
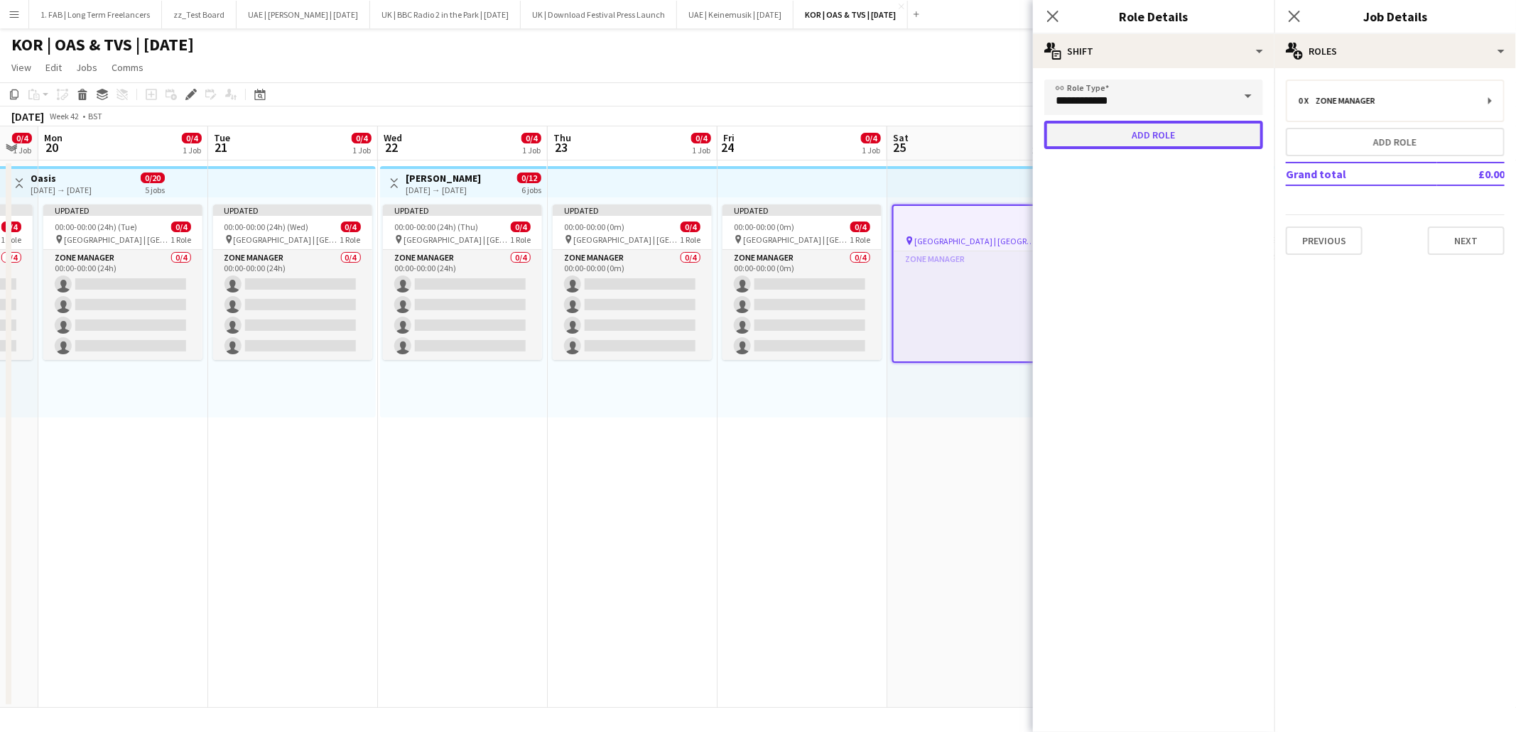
click at [1148, 140] on button "Add role" at bounding box center [1153, 135] width 219 height 28
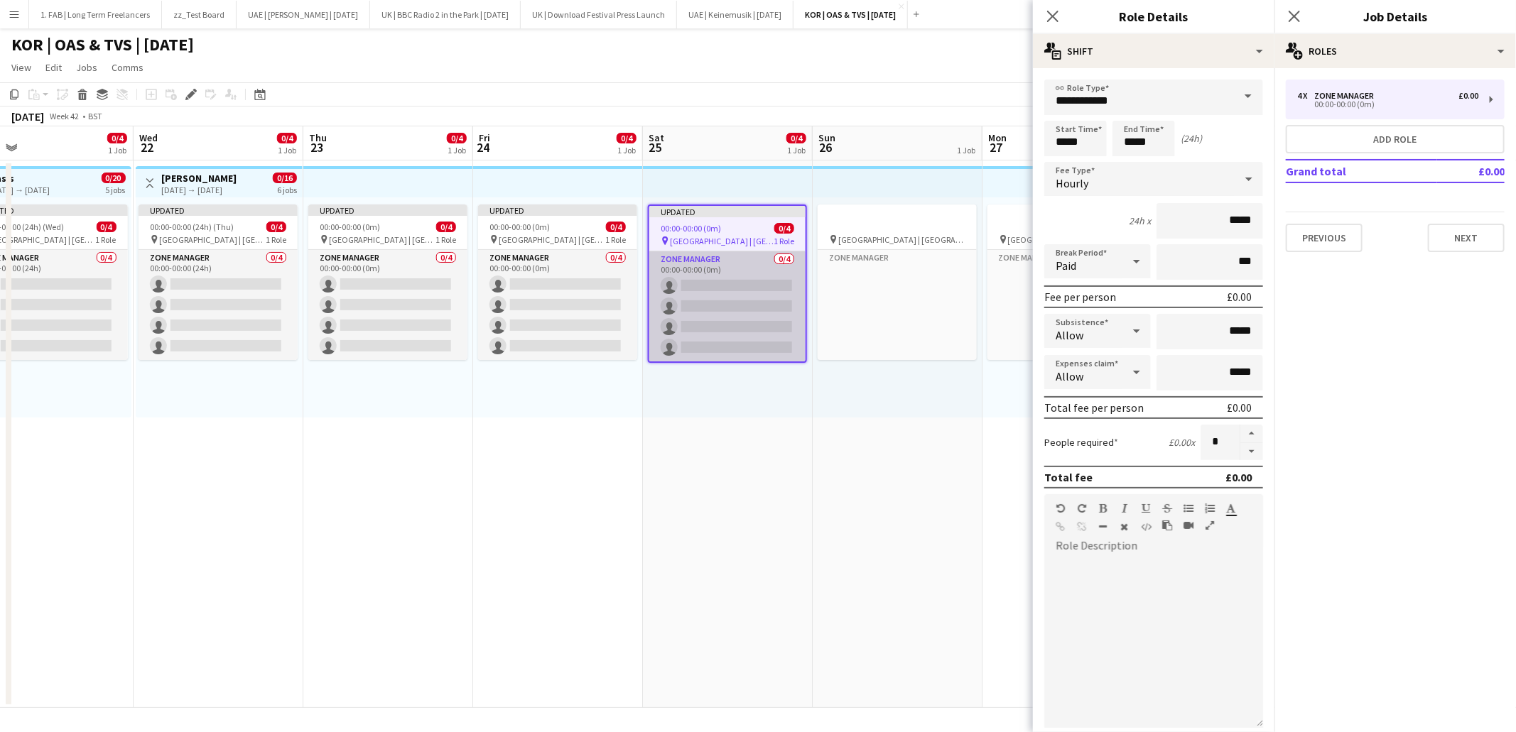
scroll to position [0, 450]
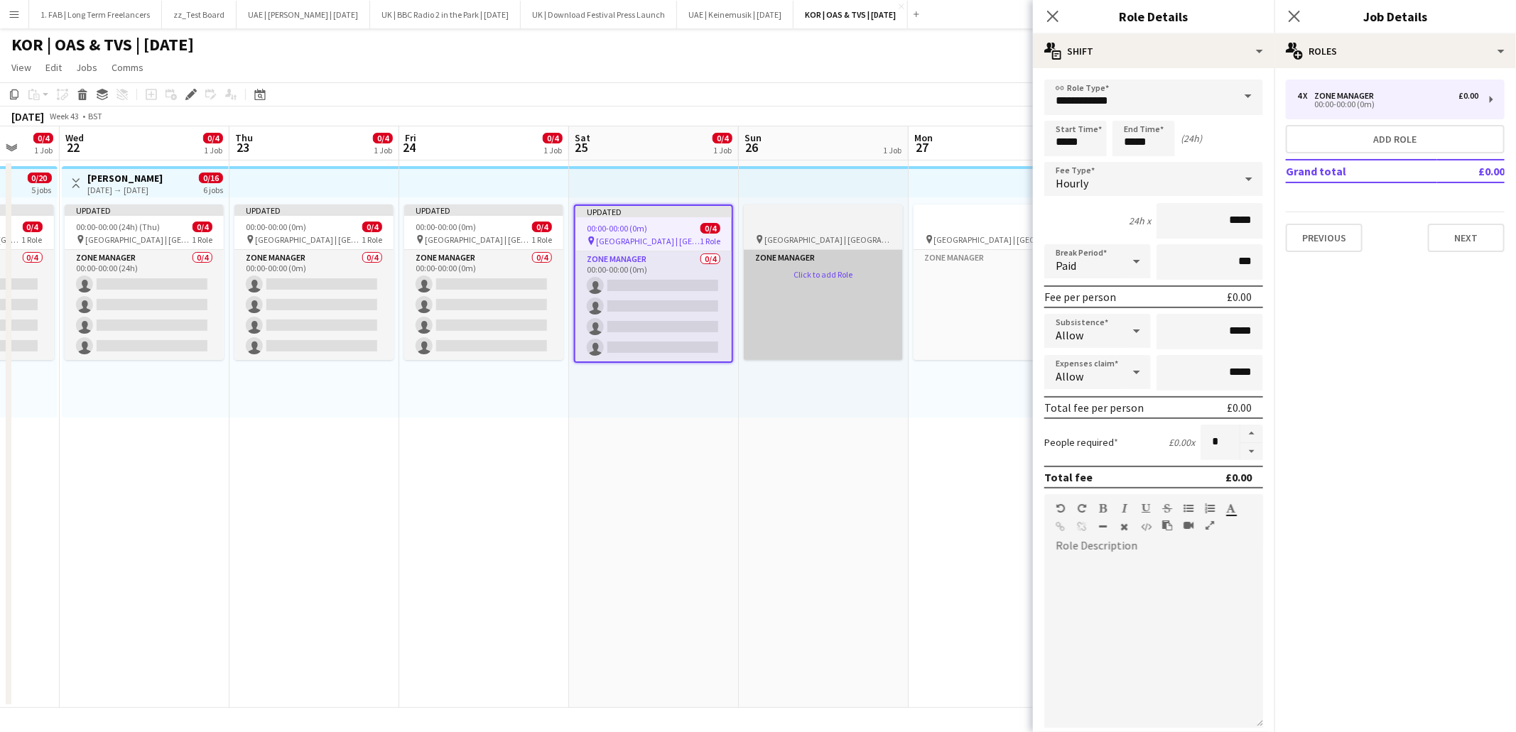
click at [831, 271] on app-card-role-placeholder "Zone Manager Click to add Role" at bounding box center [823, 305] width 159 height 110
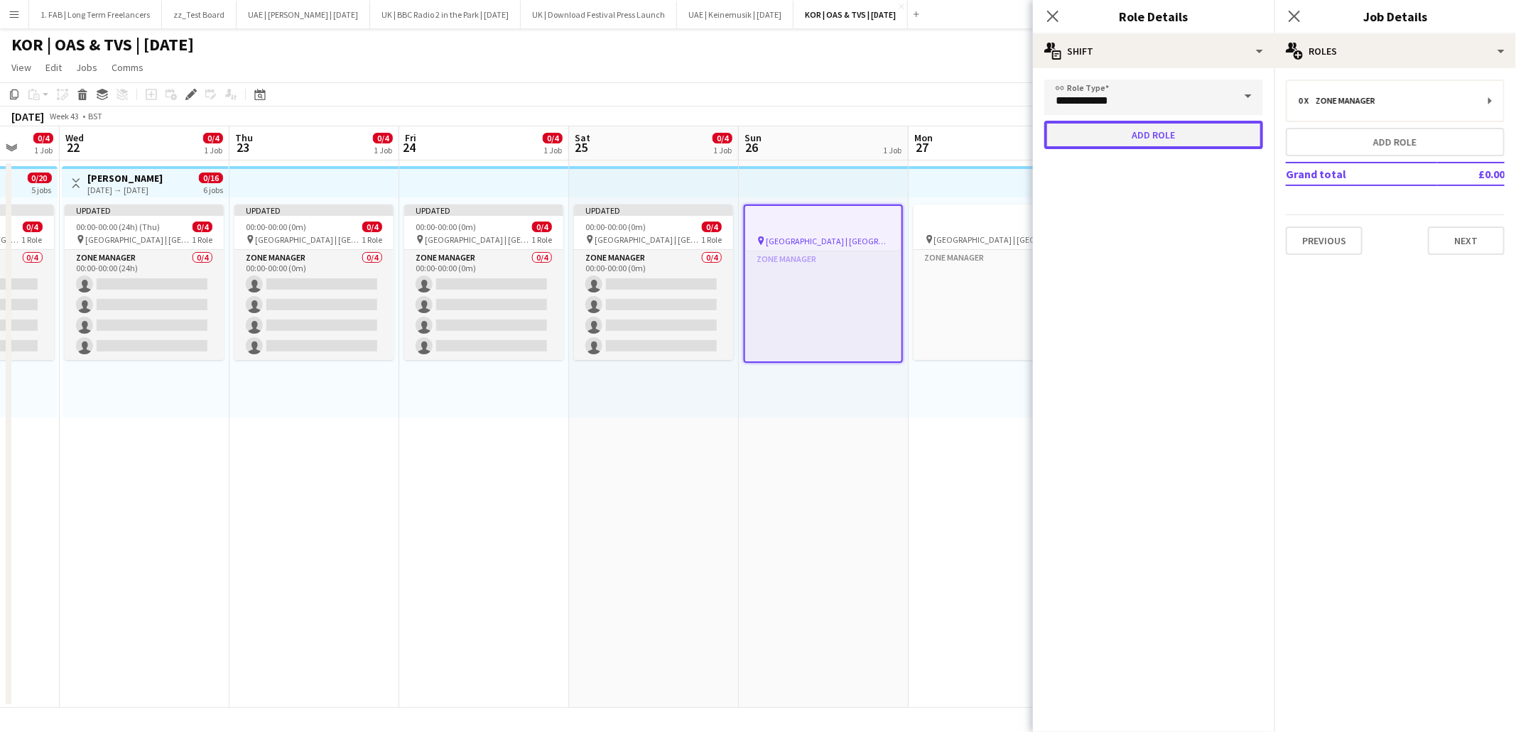
click at [1143, 137] on button "Add role" at bounding box center [1153, 135] width 219 height 28
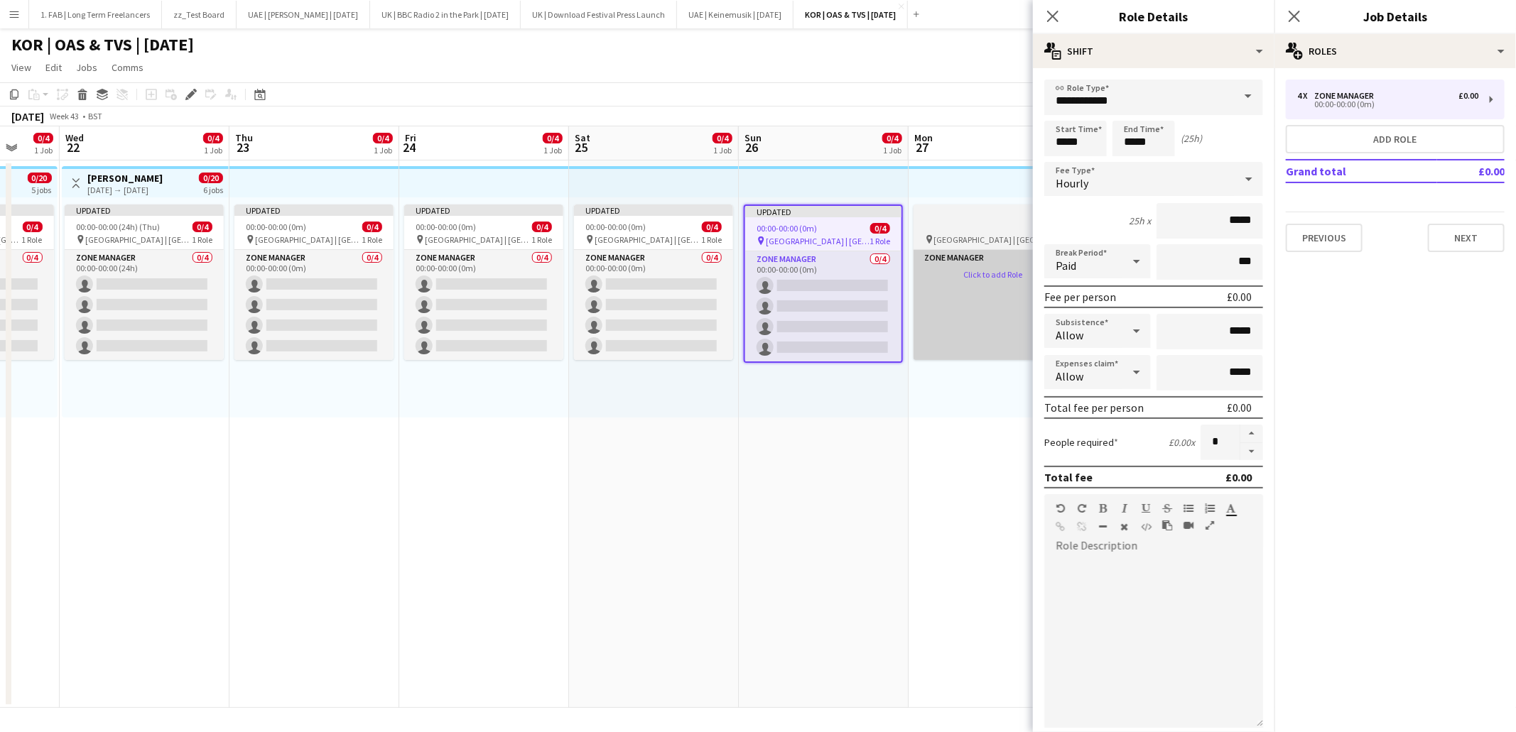
click at [986, 276] on app-card-role-placeholder "Zone Manager Click to add Role" at bounding box center [992, 305] width 159 height 110
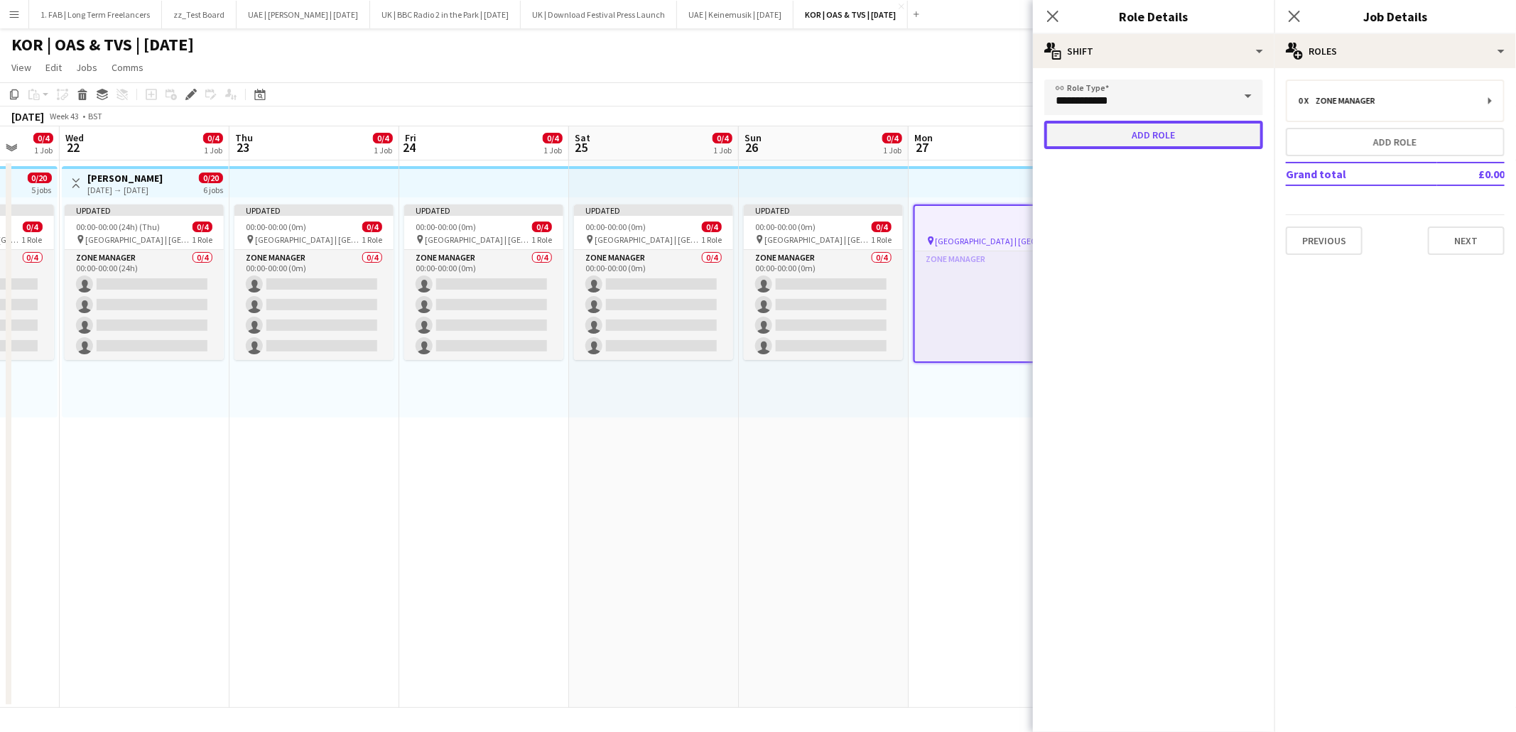
click at [1151, 140] on button "Add role" at bounding box center [1153, 135] width 219 height 28
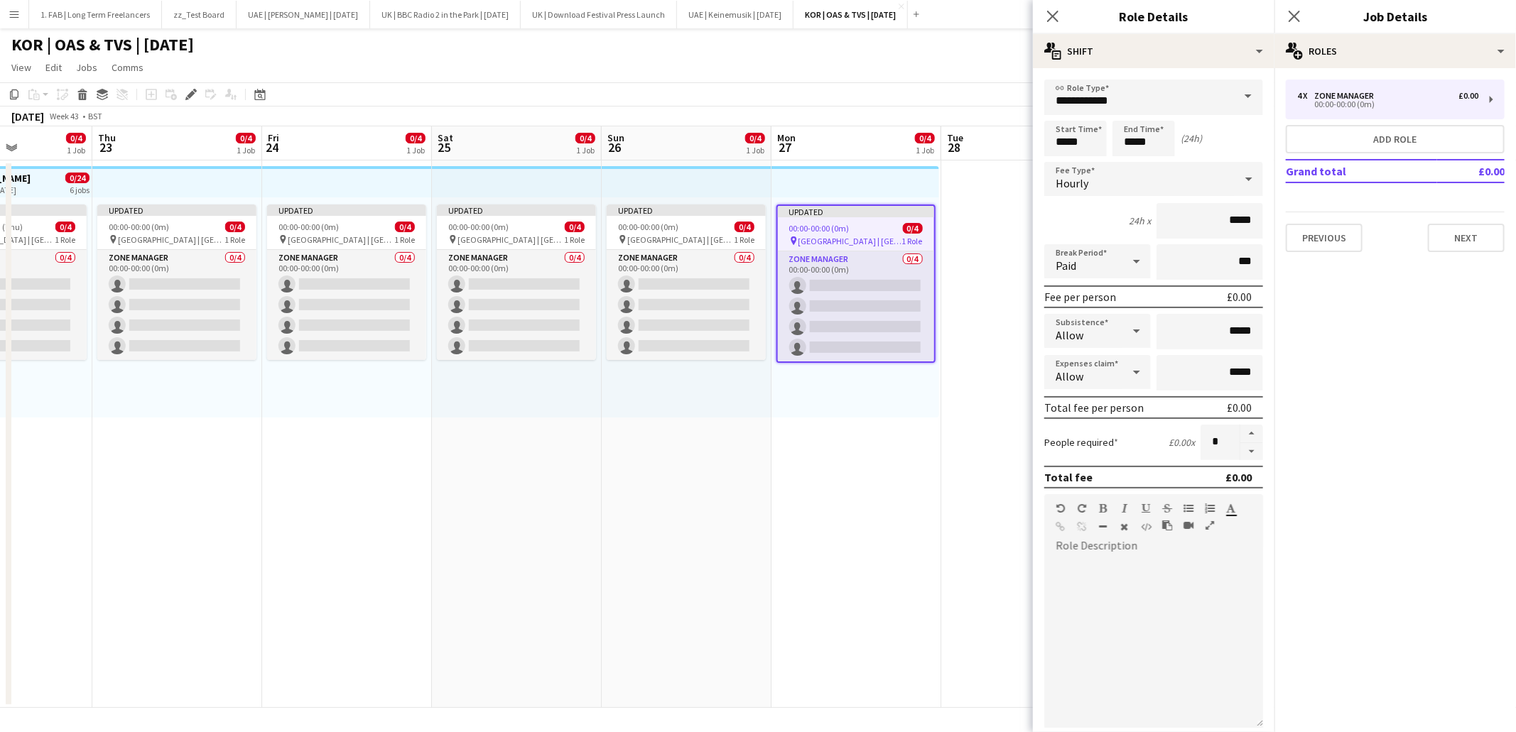
scroll to position [0, 428]
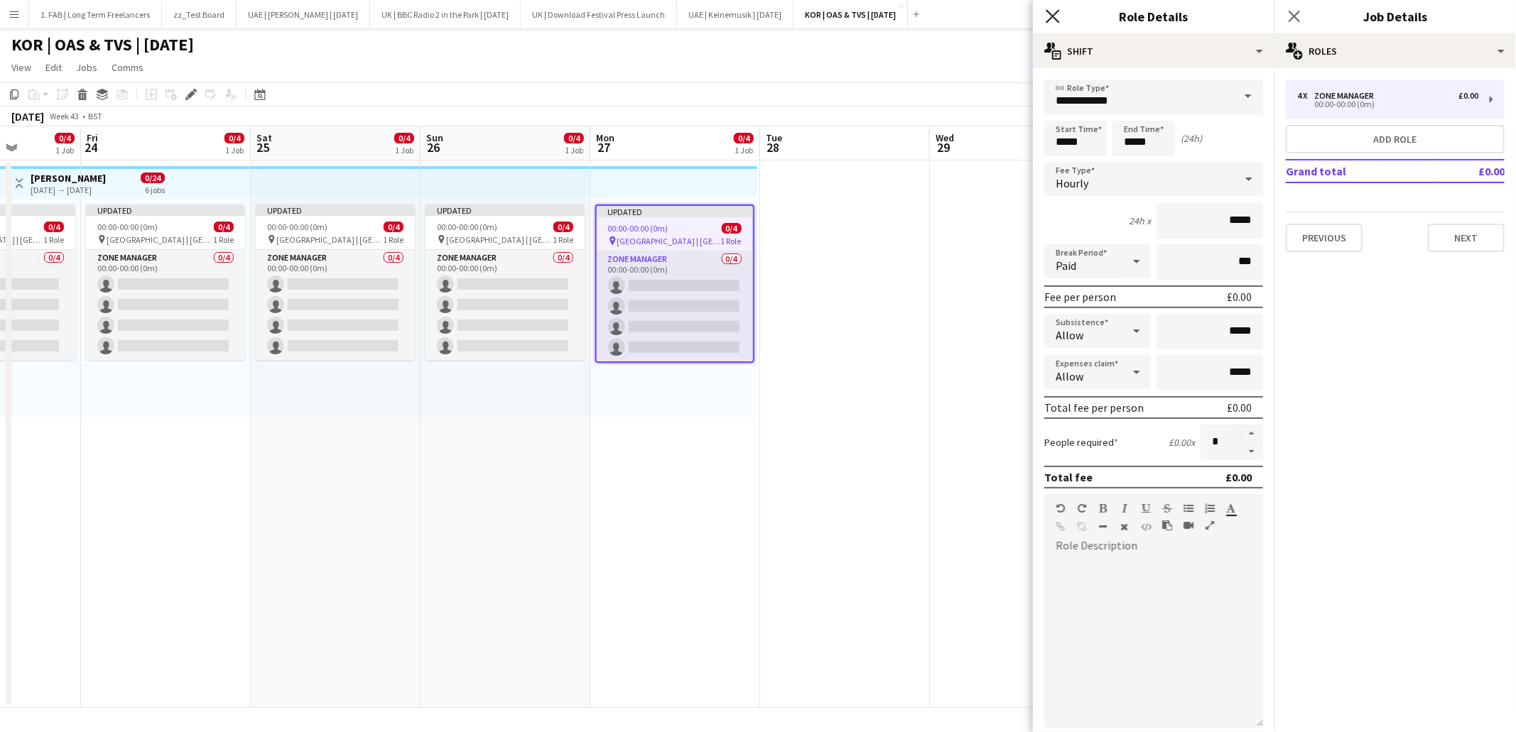
click at [1057, 17] on icon "Close pop-in" at bounding box center [1052, 15] width 13 height 13
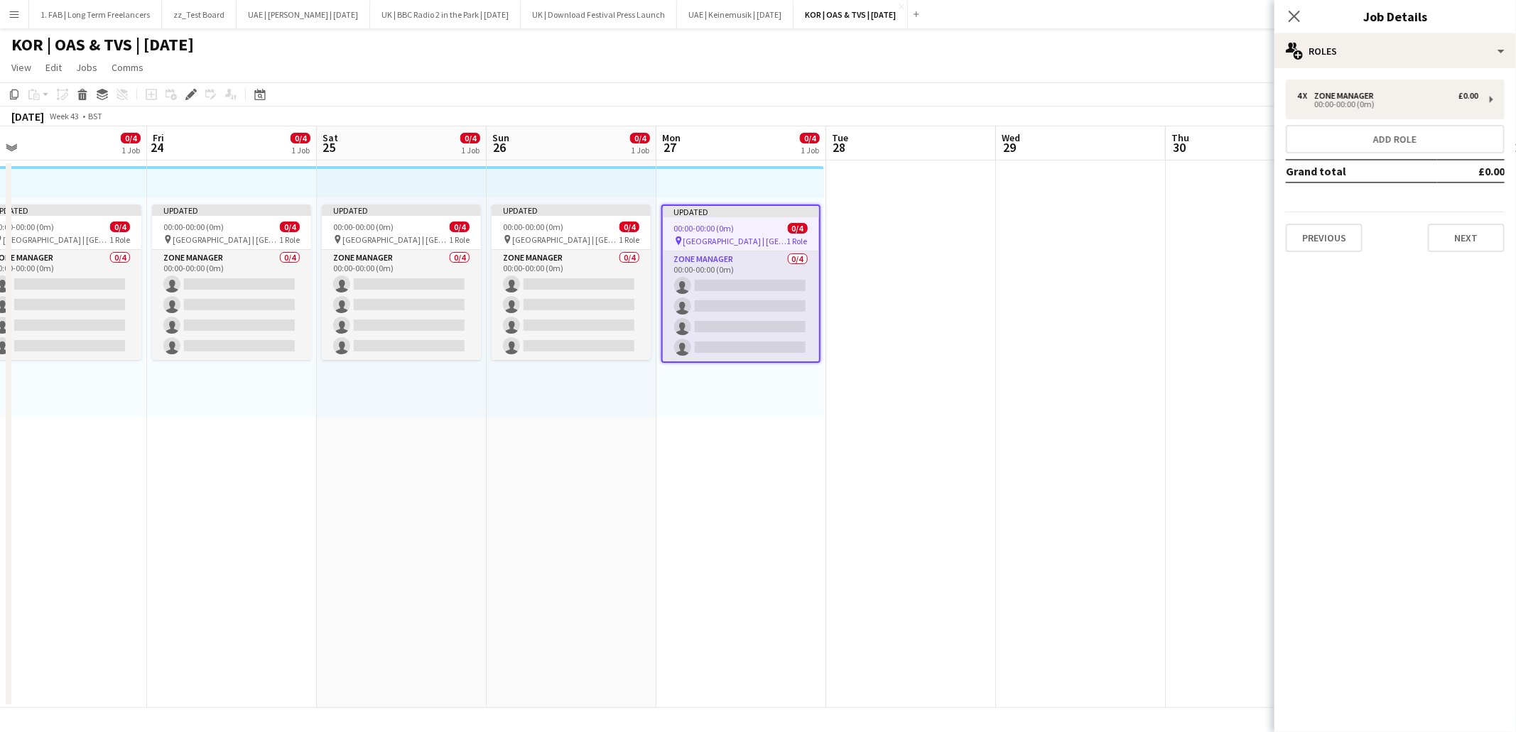
scroll to position [0, 339]
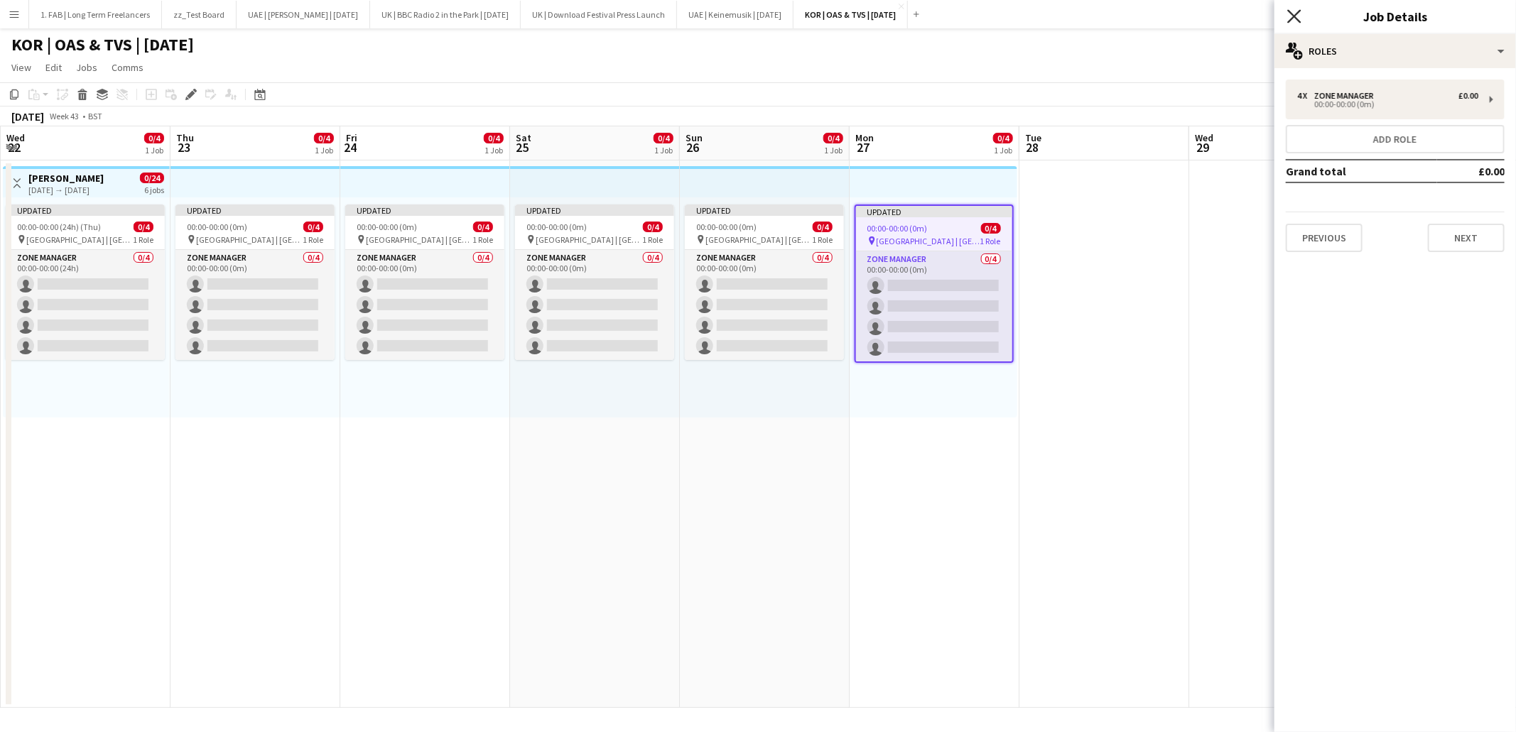
click at [1297, 11] on icon at bounding box center [1293, 15] width 13 height 13
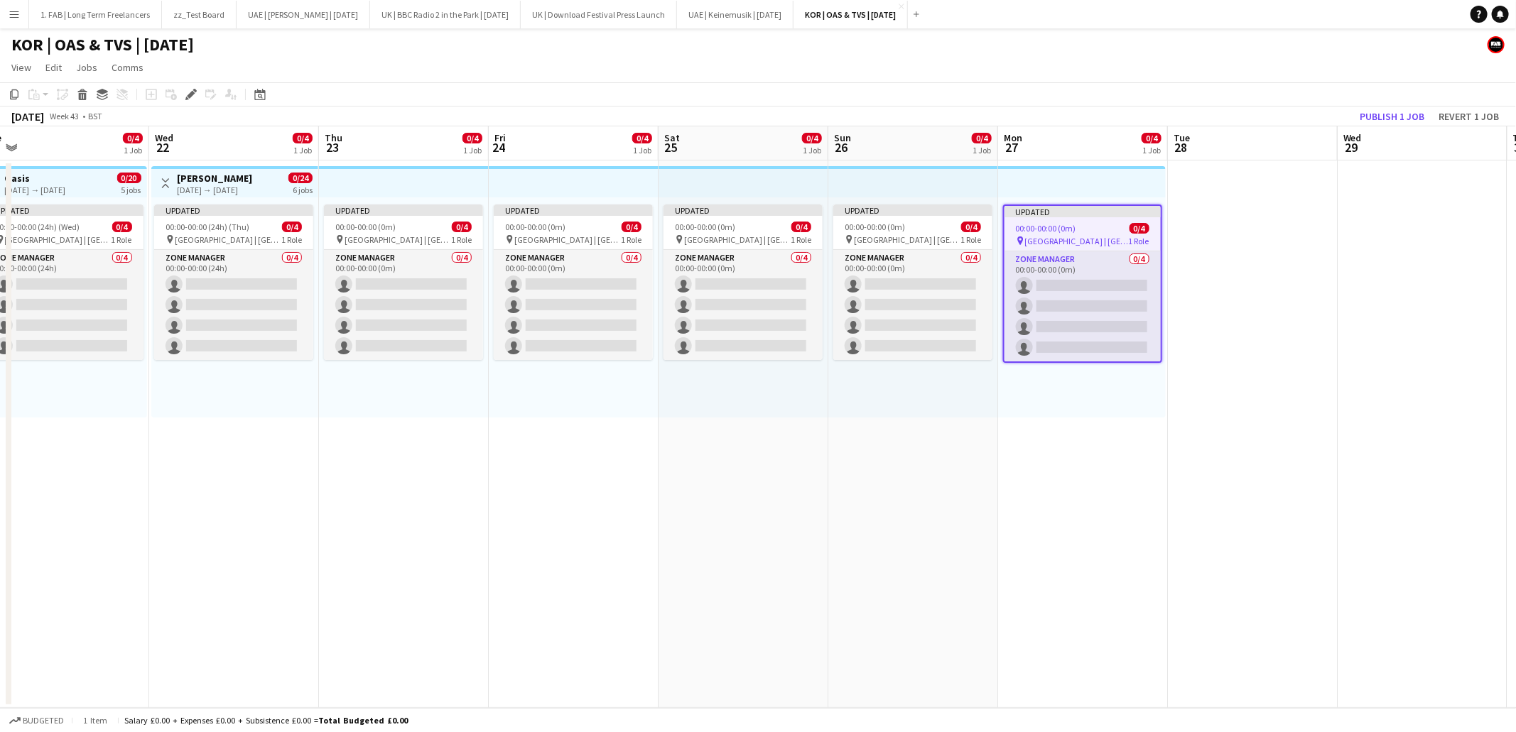
scroll to position [0, 337]
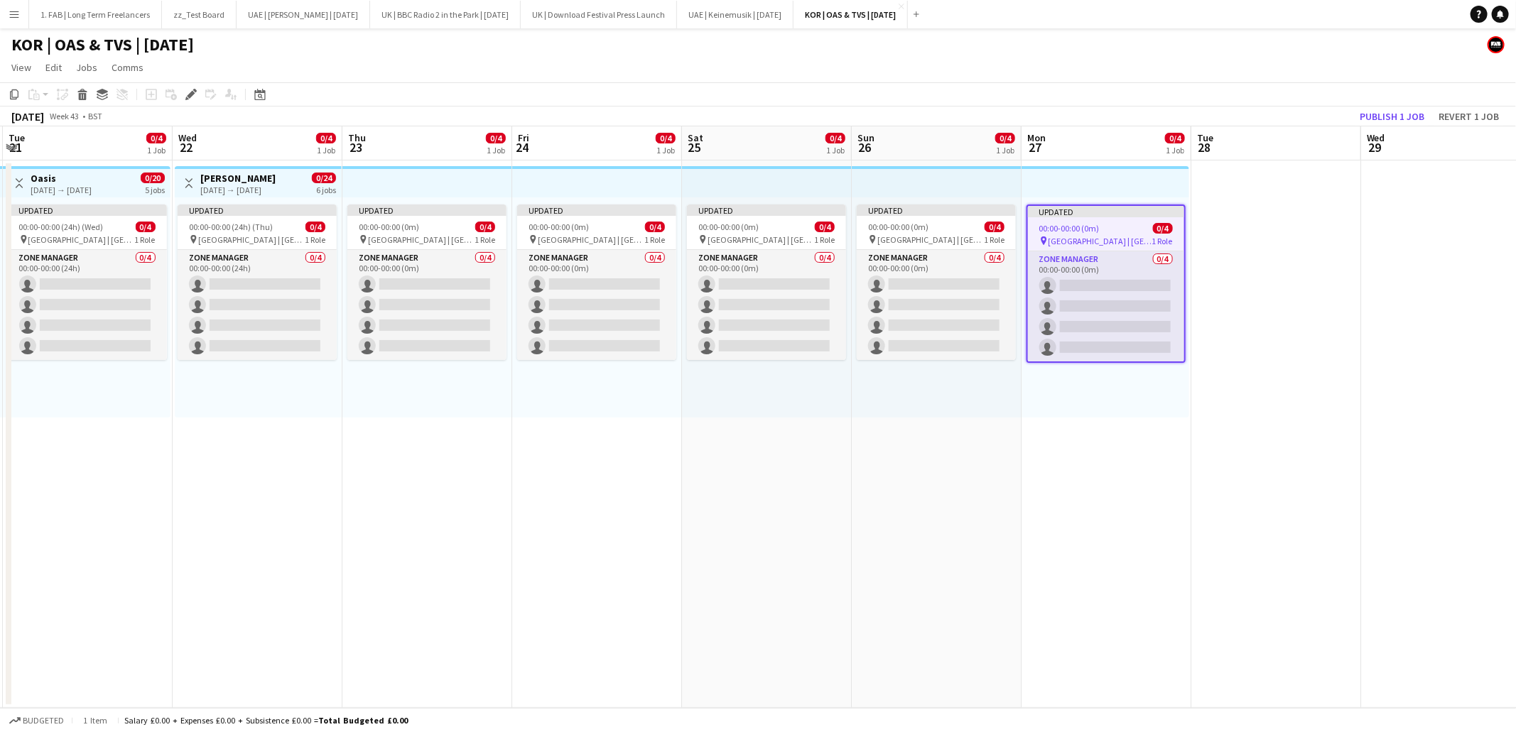
click at [1004, 58] on app-page-menu "View Day view expanded Day view collapsed Month view Date picker Jump to today …" at bounding box center [758, 68] width 1516 height 27
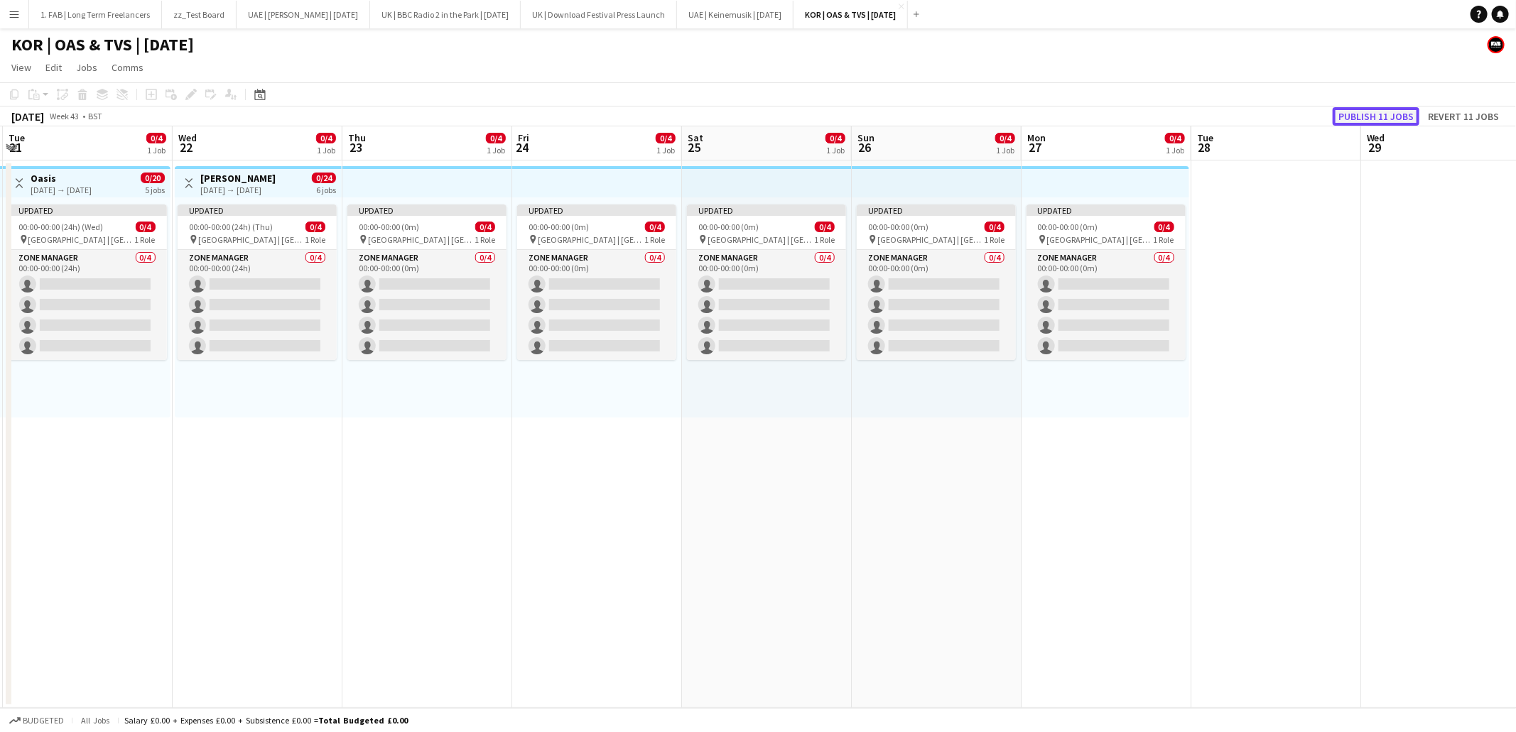
click at [1377, 114] on button "Publish 11 jobs" at bounding box center [1376, 116] width 87 height 18
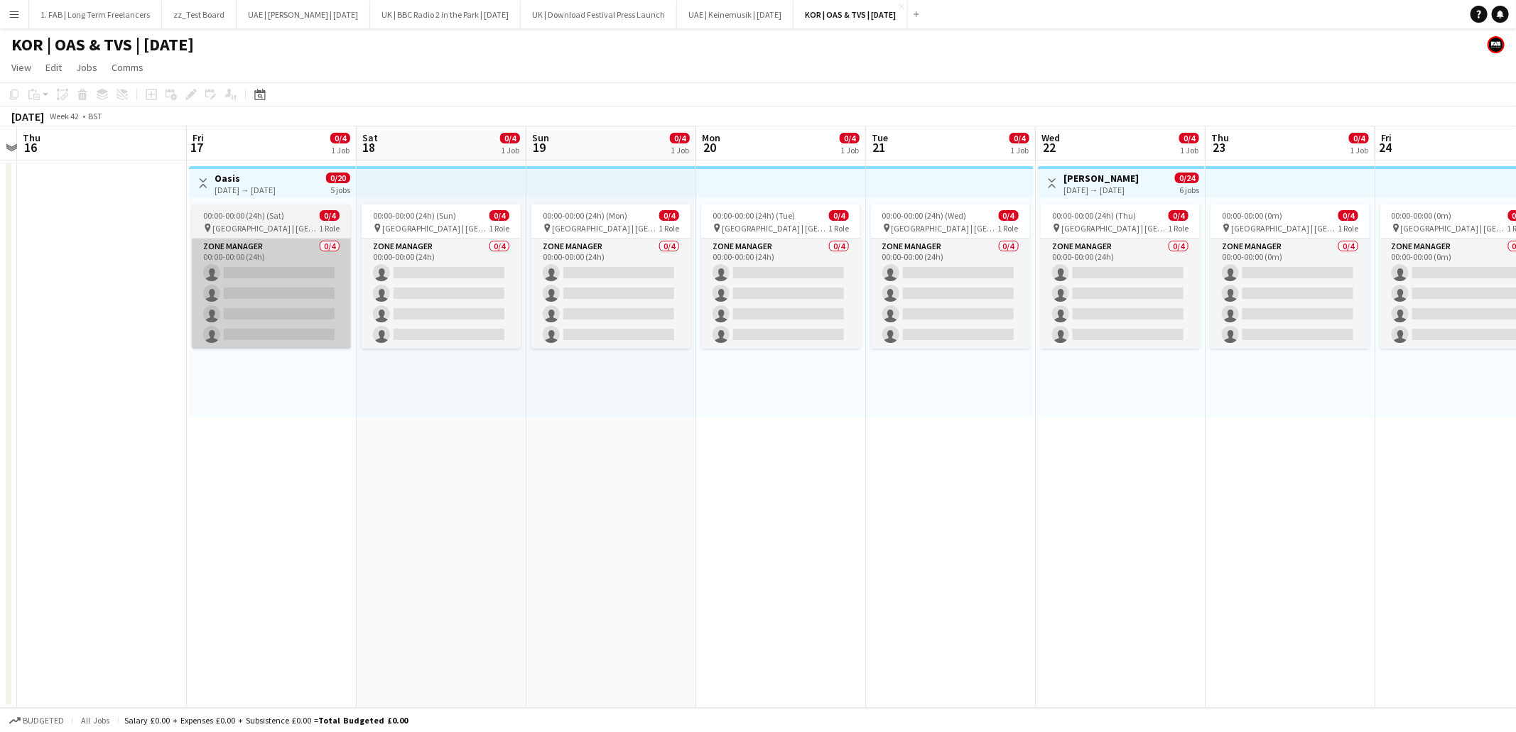
scroll to position [0, 414]
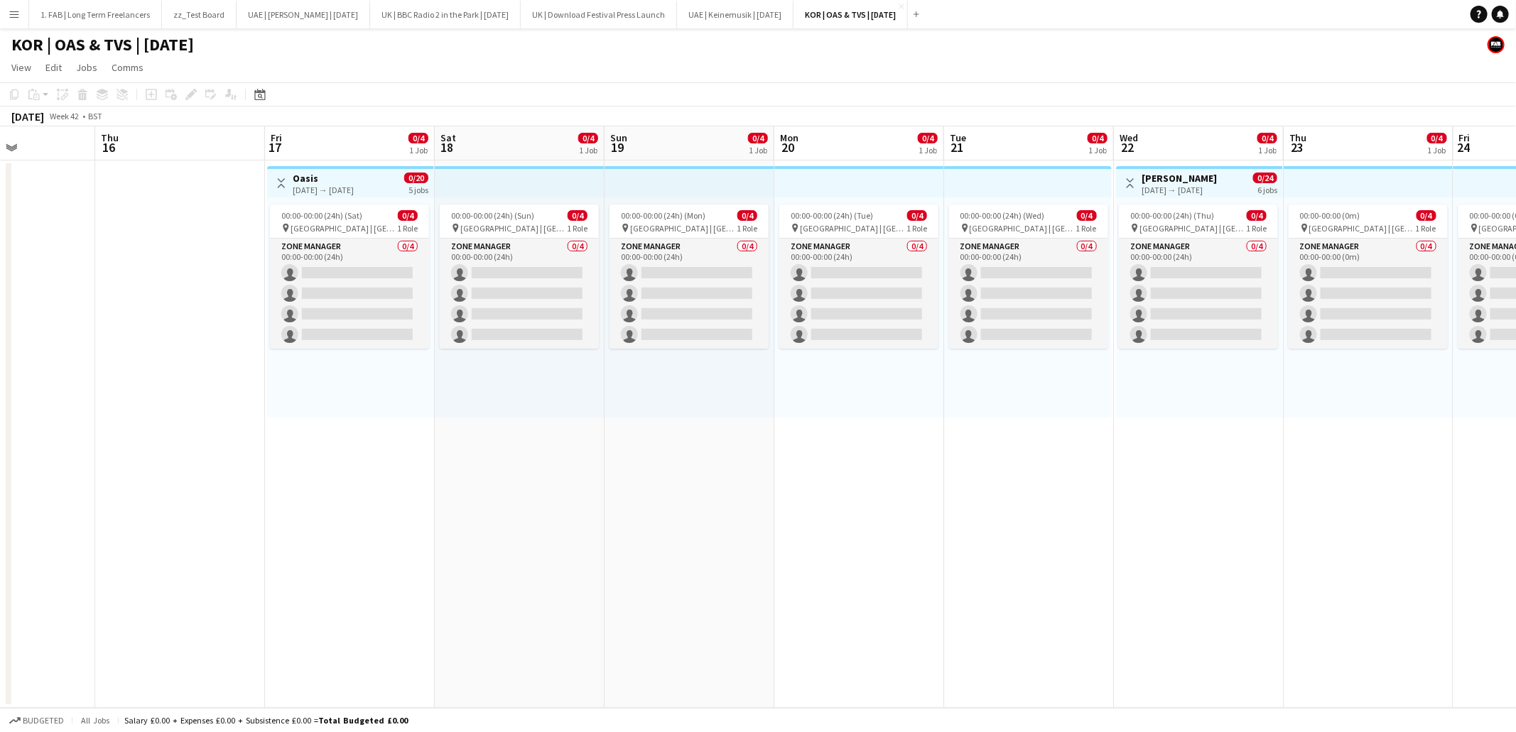
click at [317, 179] on h3 "Oasis" at bounding box center [323, 178] width 61 height 13
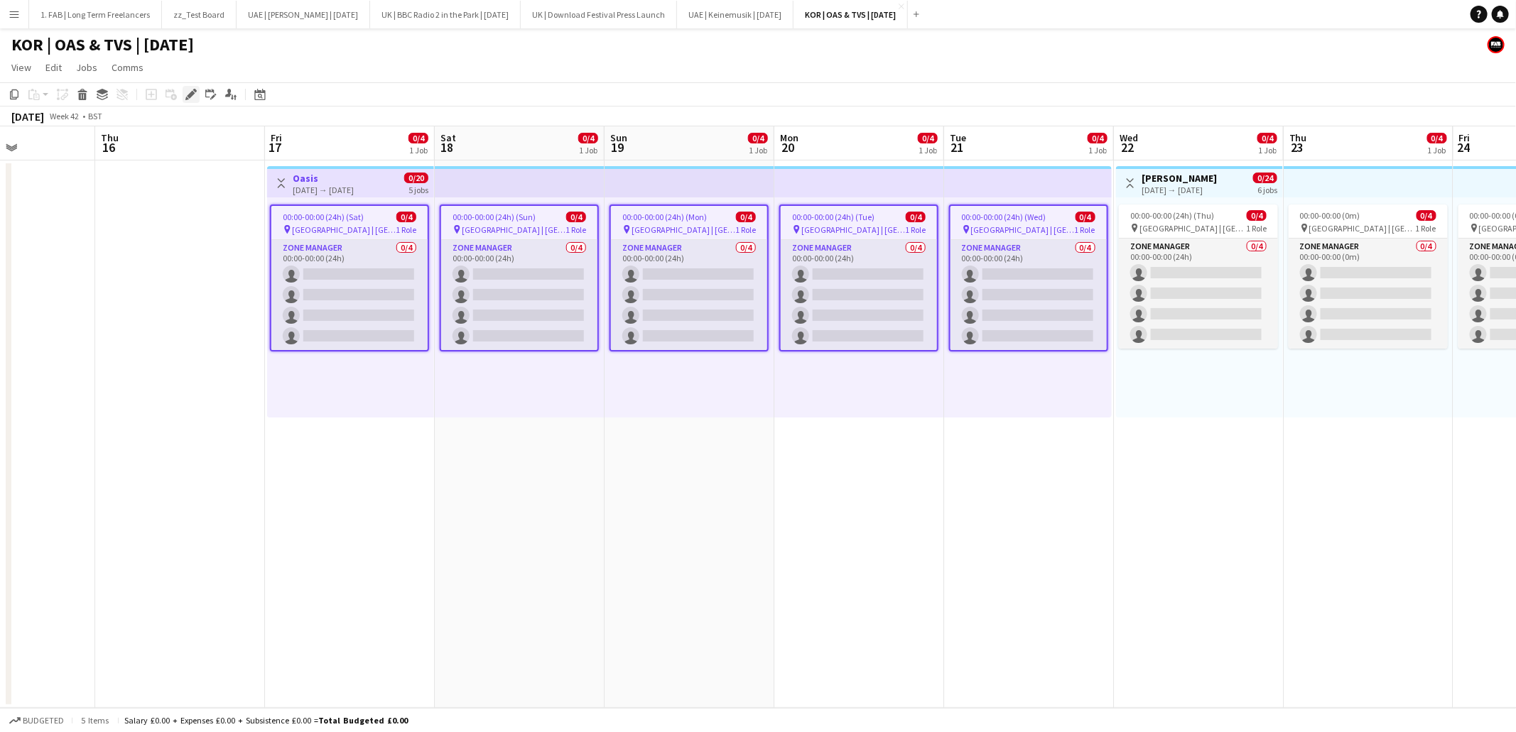
click at [186, 99] on icon at bounding box center [187, 99] width 4 height 4
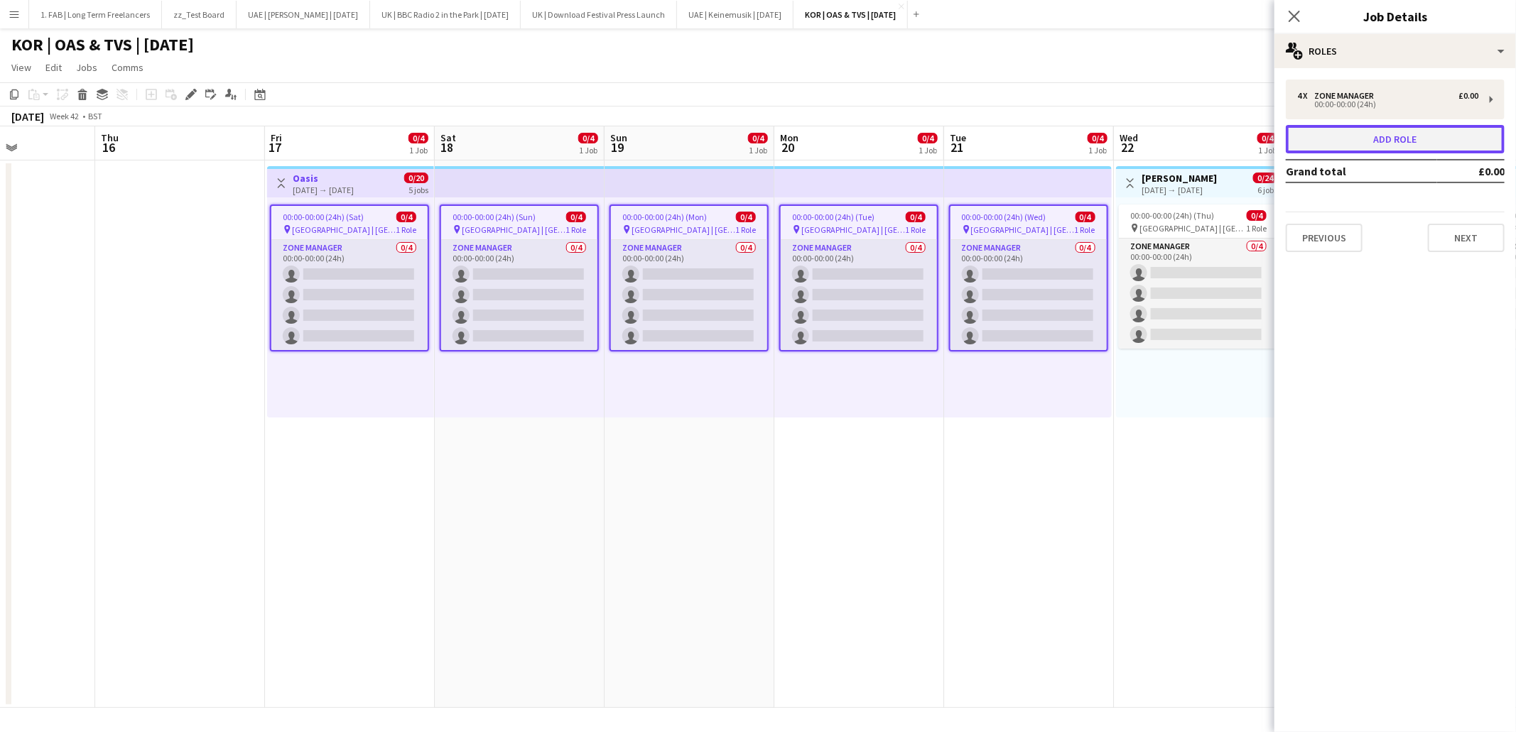
click at [1325, 150] on button "Add role" at bounding box center [1395, 139] width 219 height 28
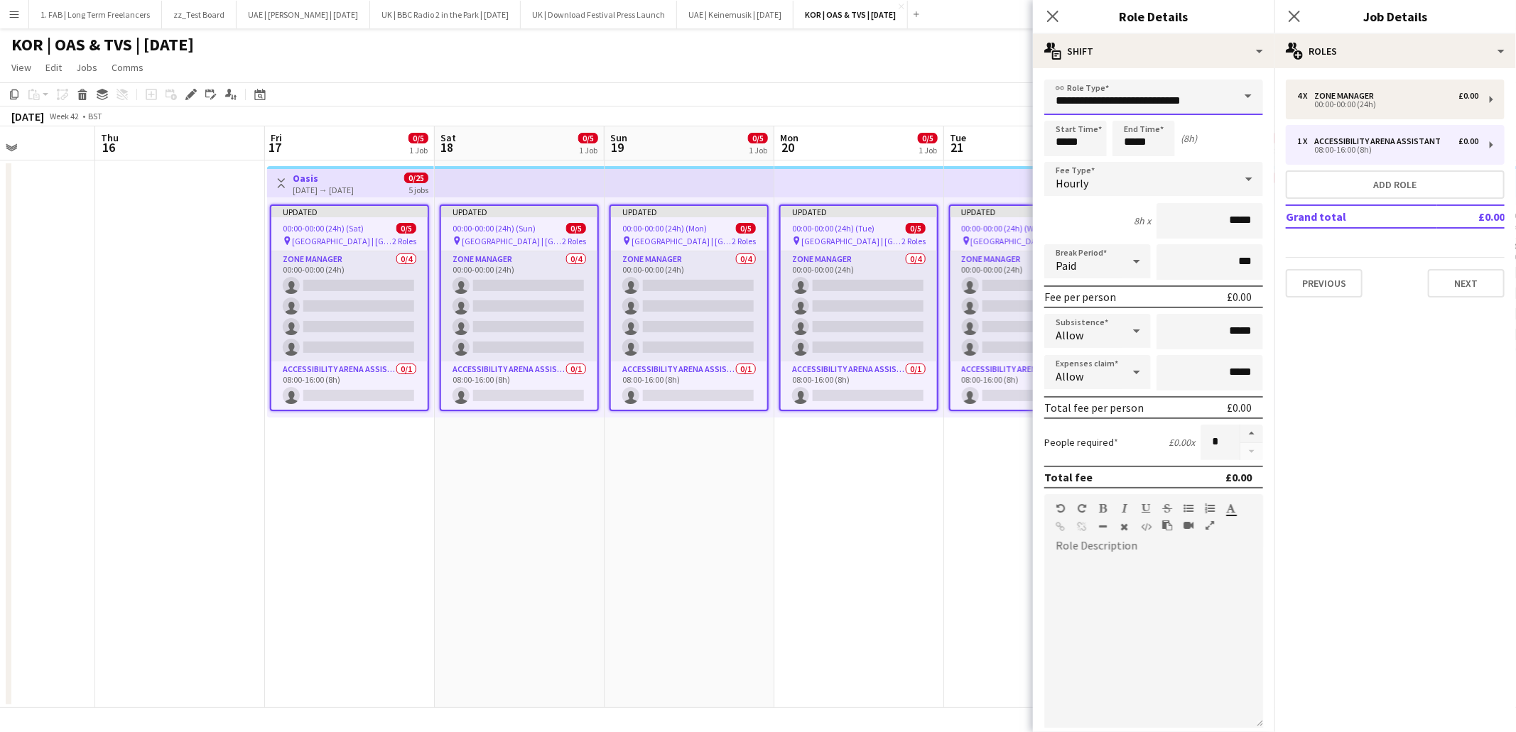
click at [1214, 97] on input "**********" at bounding box center [1153, 98] width 219 height 36
type input "**********"
type input "*****"
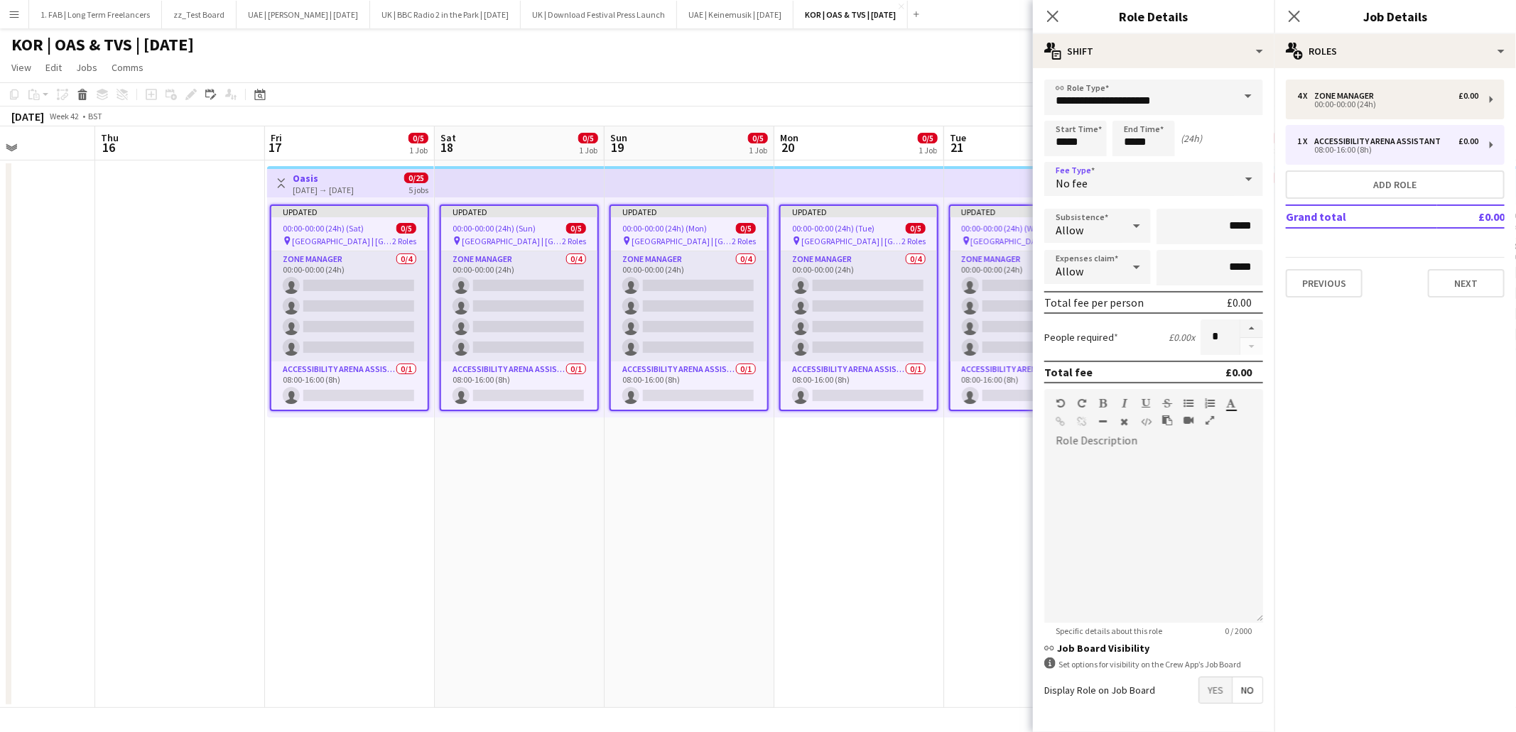
scroll to position [47, 0]
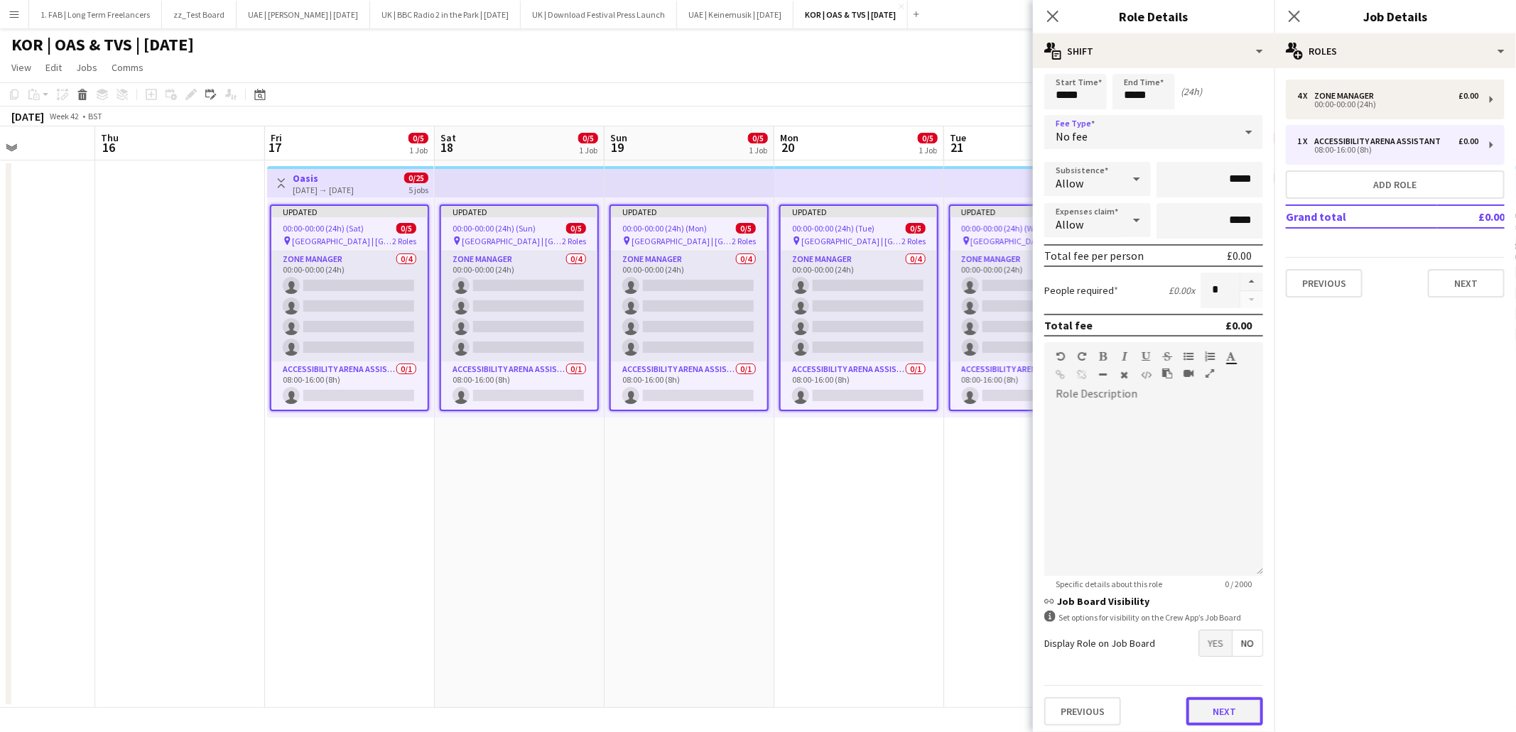
click at [1209, 698] on button "Next" at bounding box center [1224, 712] width 77 height 28
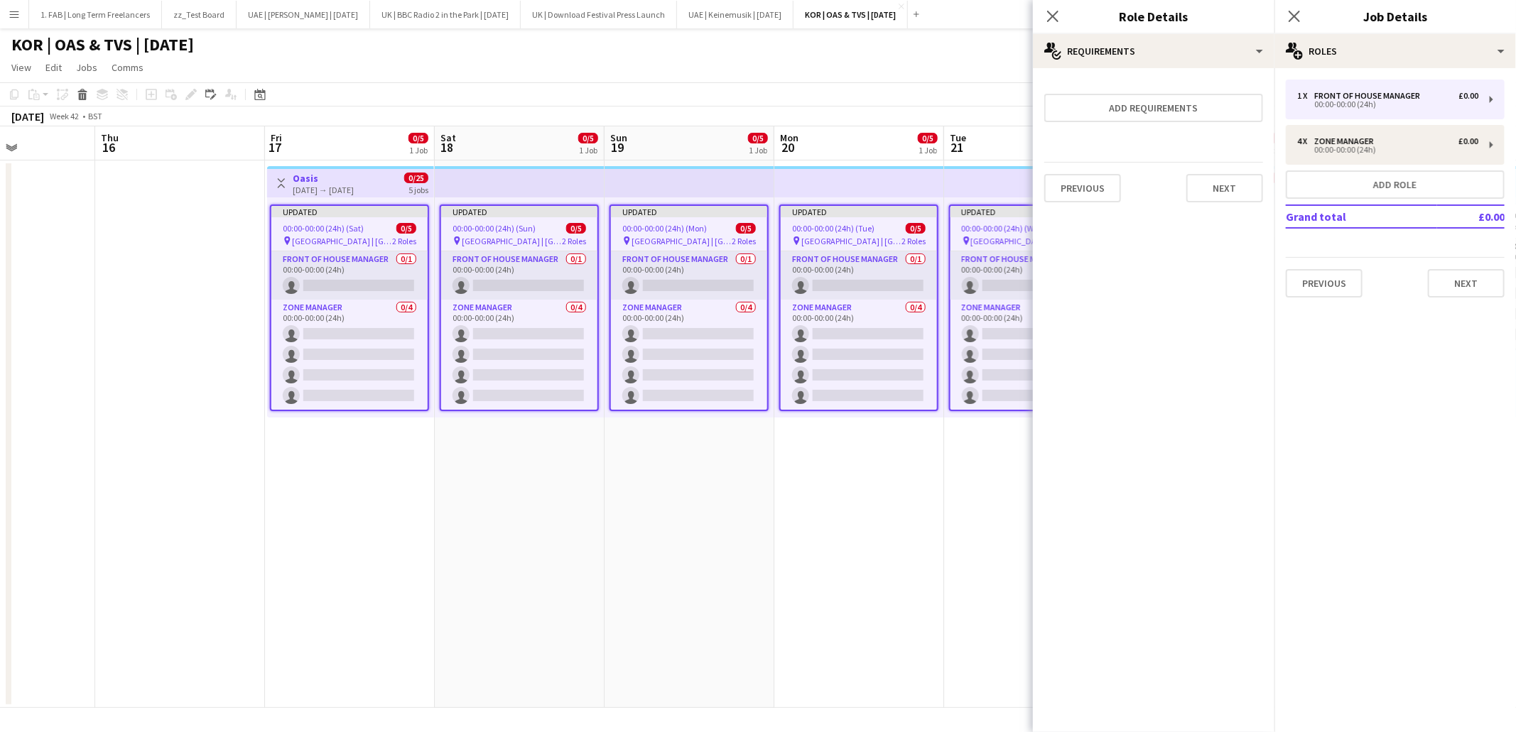
scroll to position [0, 0]
click at [1204, 186] on button "Next" at bounding box center [1224, 188] width 77 height 28
click at [1218, 190] on button "Finish" at bounding box center [1236, 204] width 53 height 28
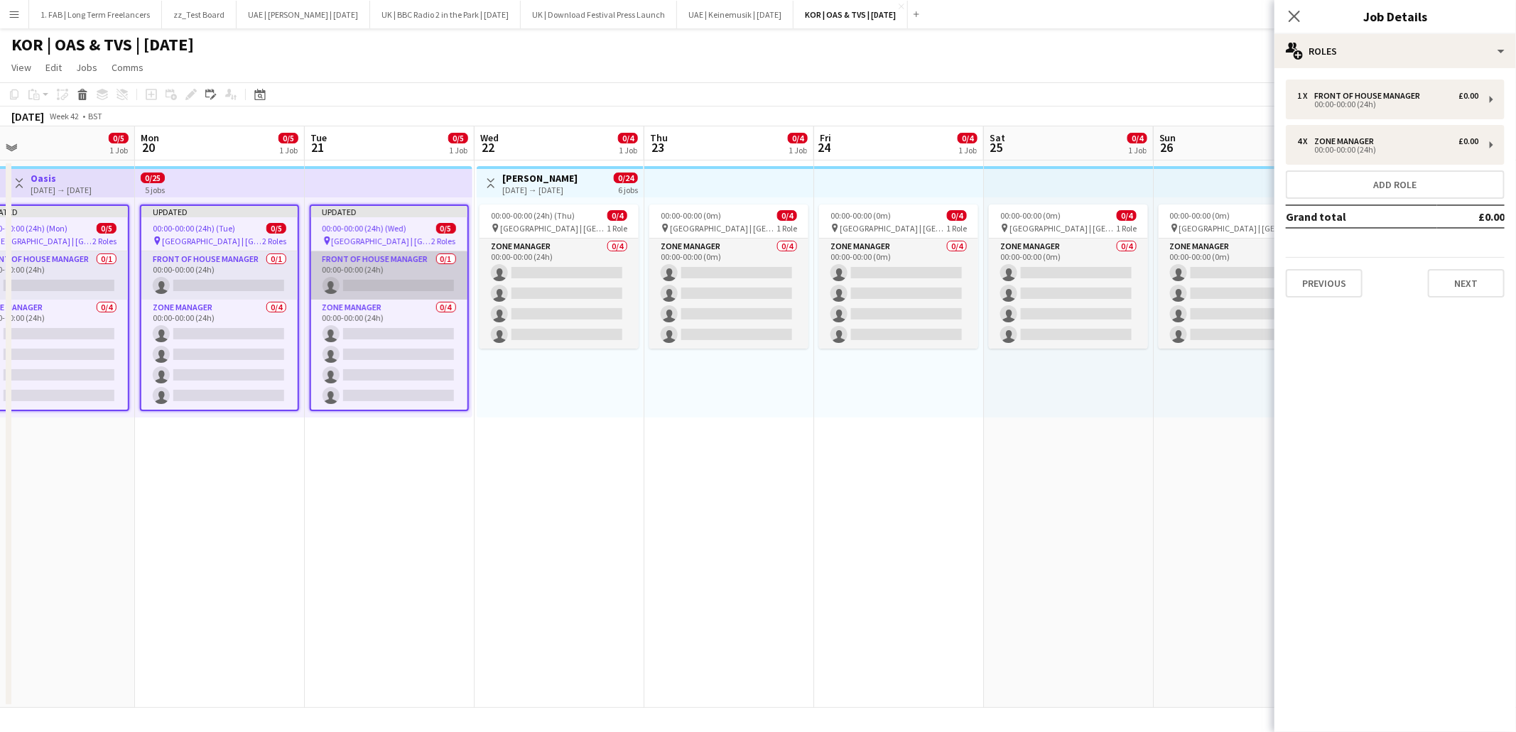
scroll to position [0, 528]
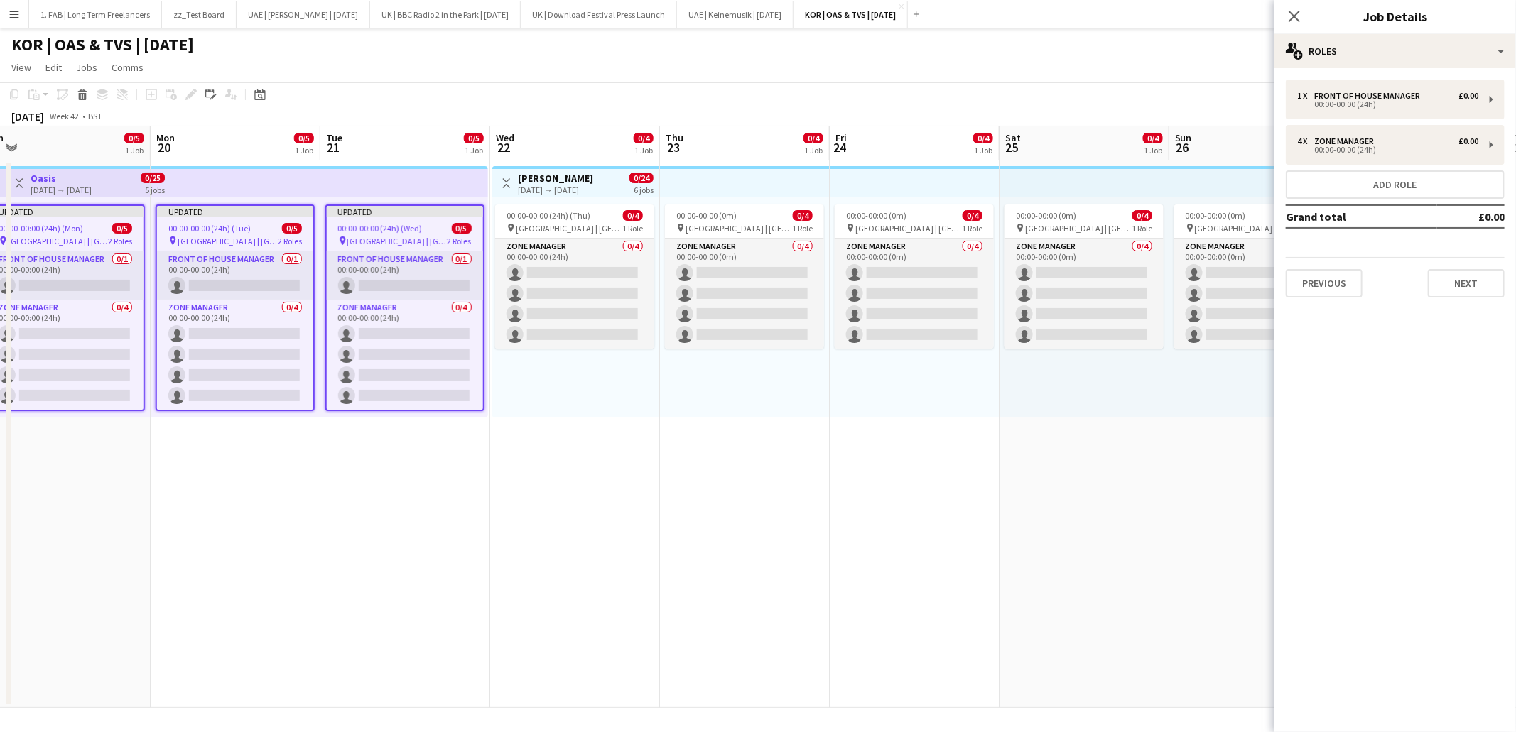
click at [550, 178] on h3 "Travis Scott" at bounding box center [555, 178] width 75 height 13
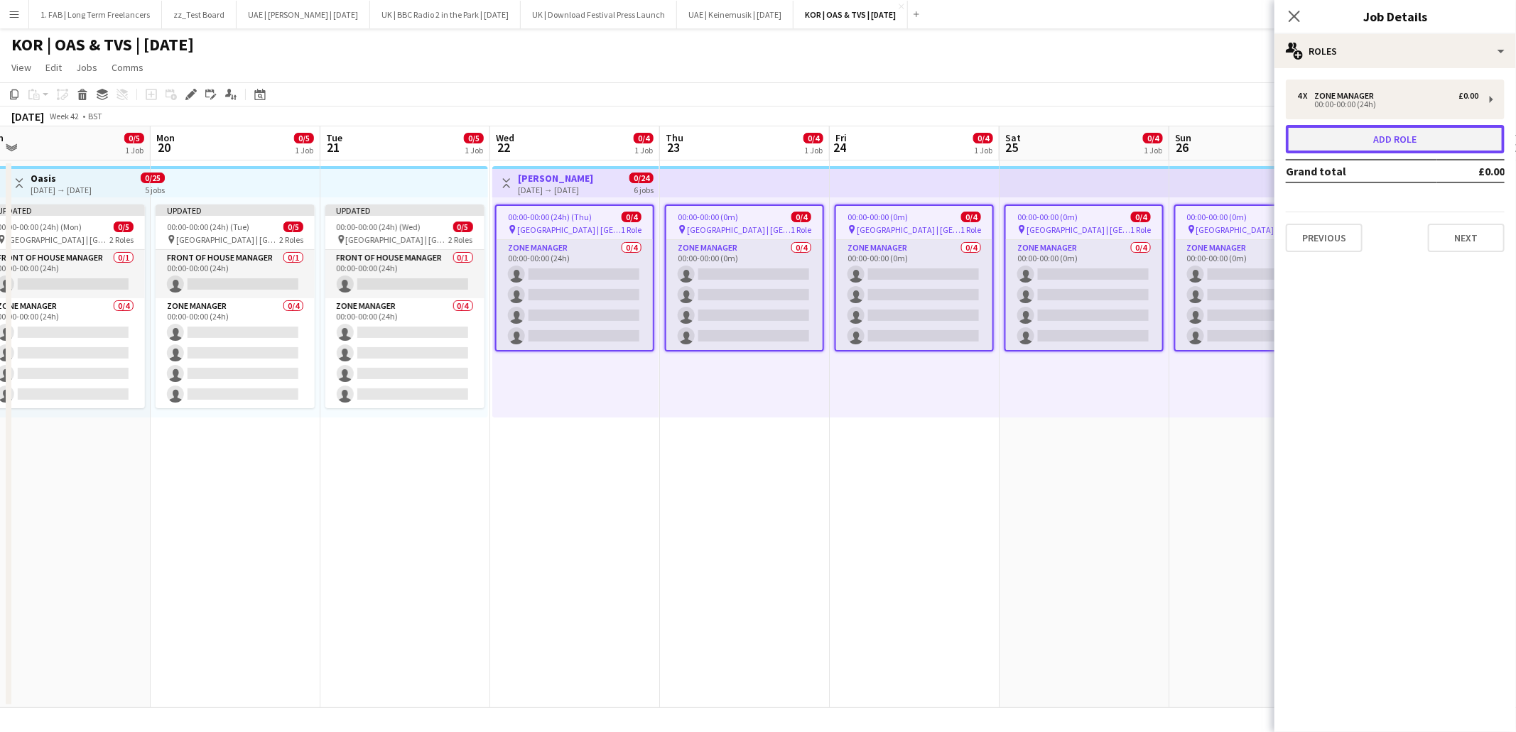
click at [1346, 135] on button "Add role" at bounding box center [1395, 139] width 219 height 28
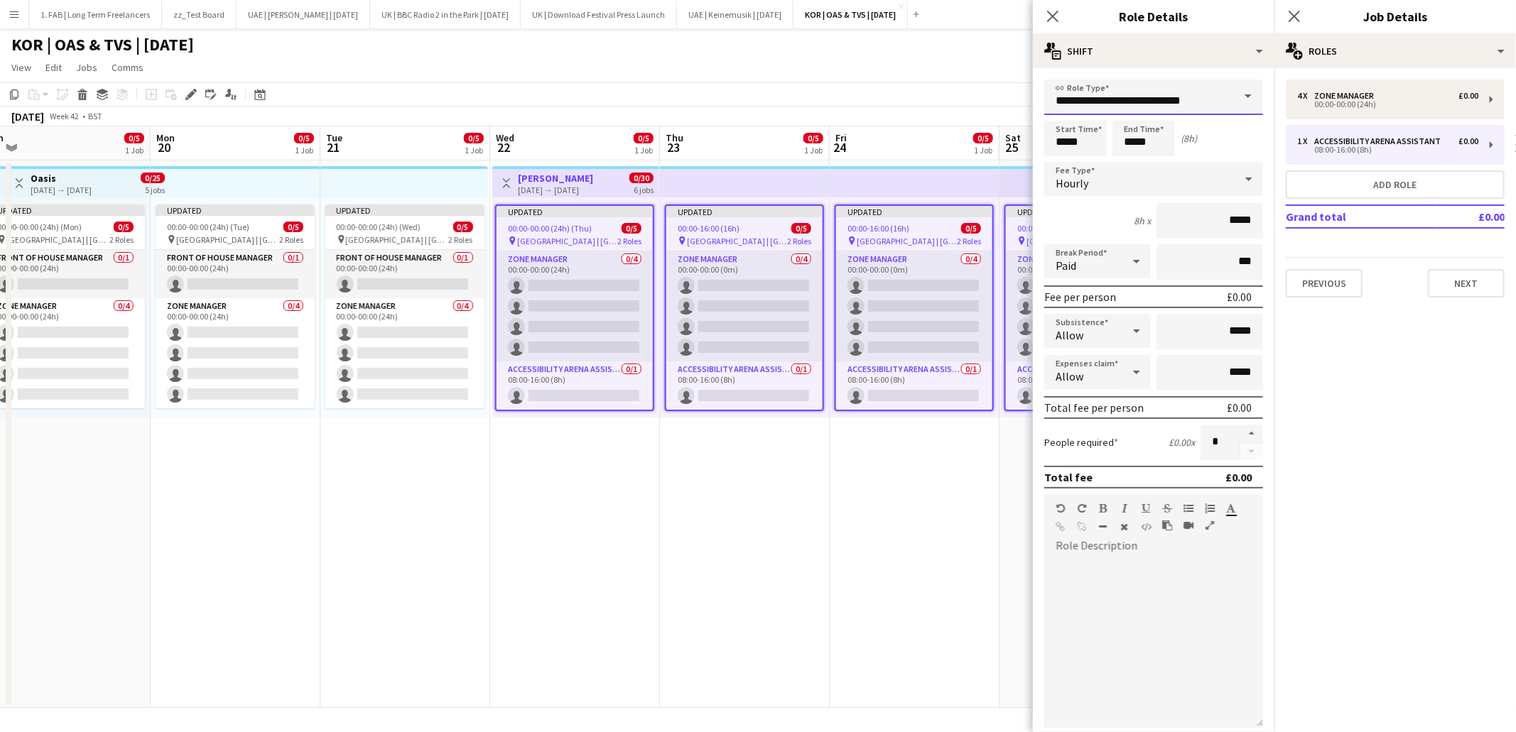
click at [1197, 98] on input "**********" at bounding box center [1153, 98] width 219 height 36
type input "**********"
type input "*****"
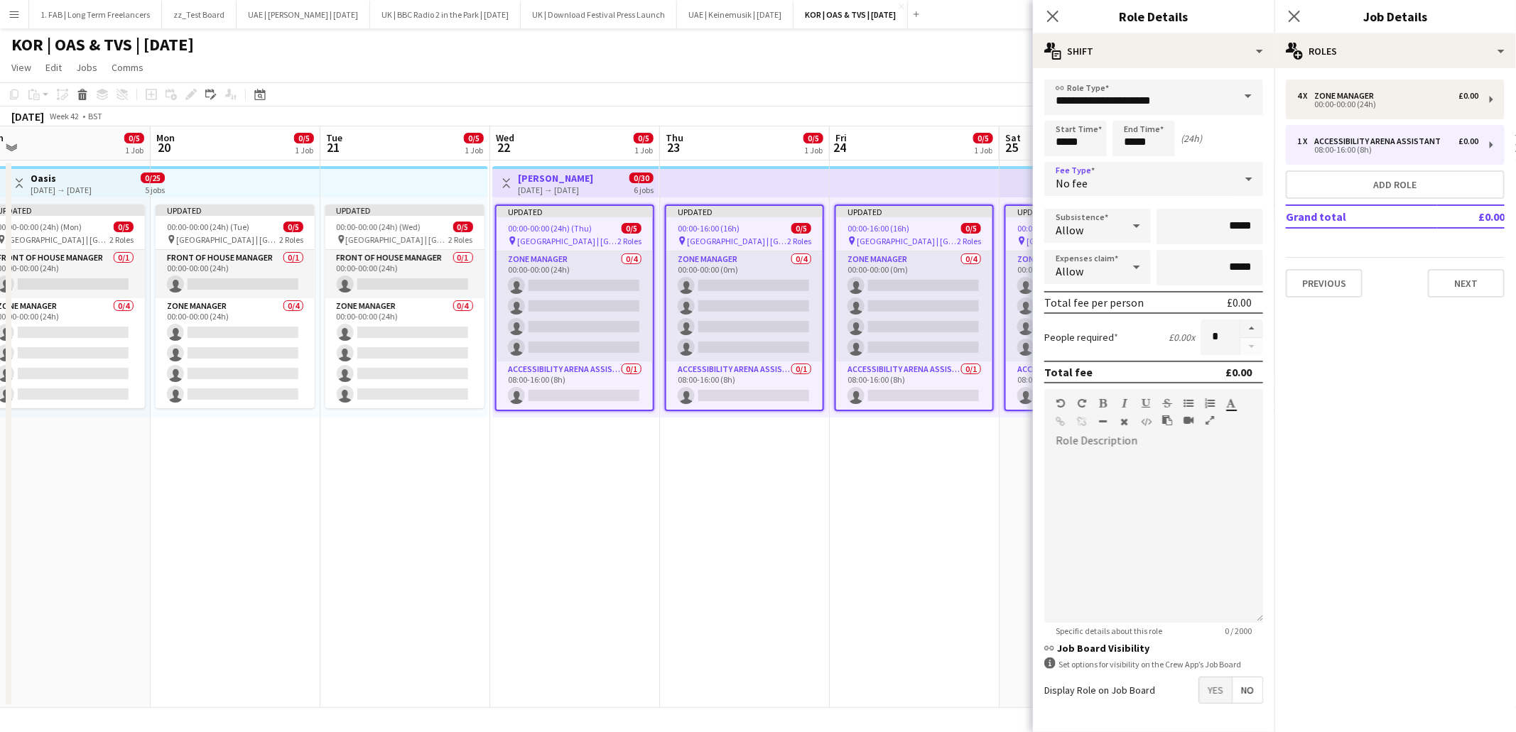
scroll to position [47, 0]
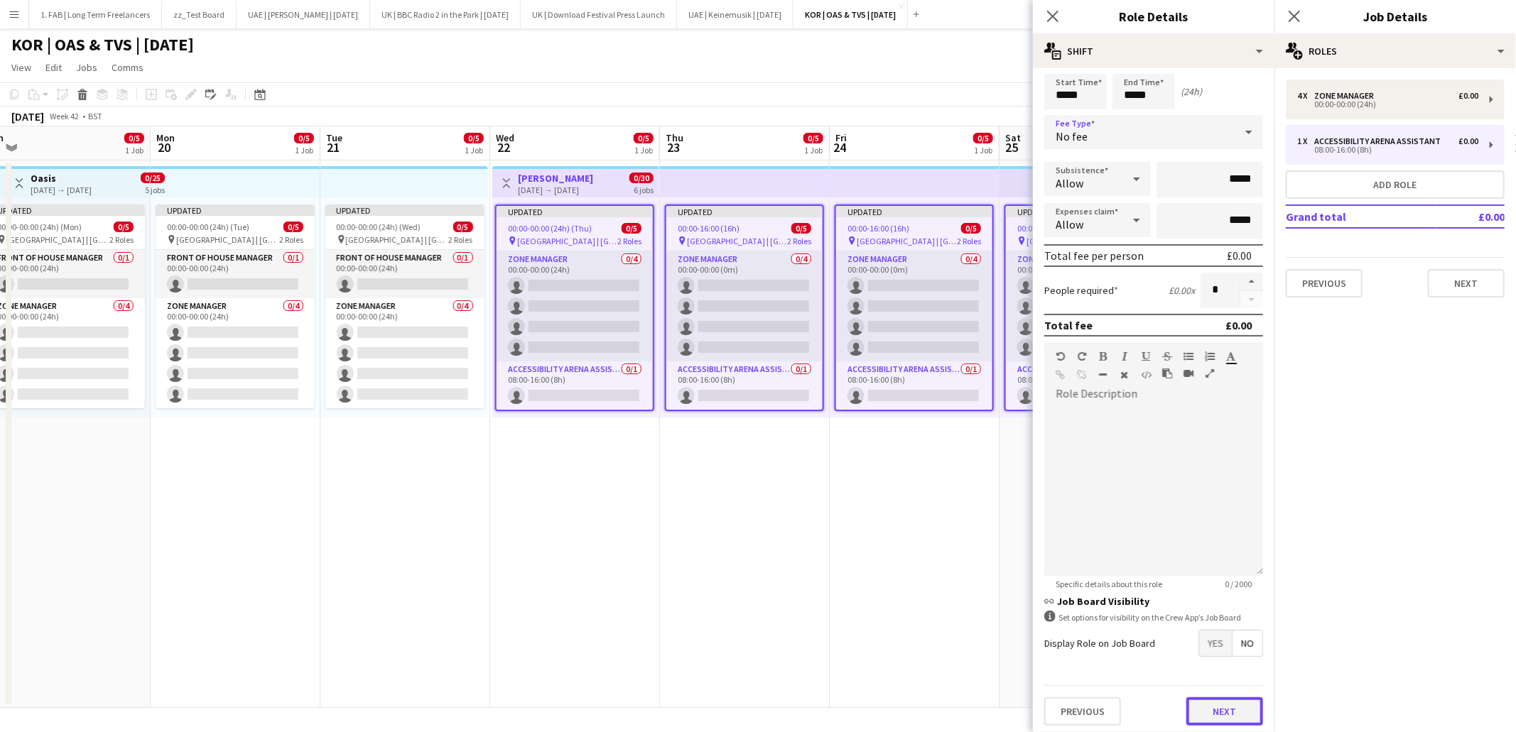
click at [1234, 698] on button "Next" at bounding box center [1224, 712] width 77 height 28
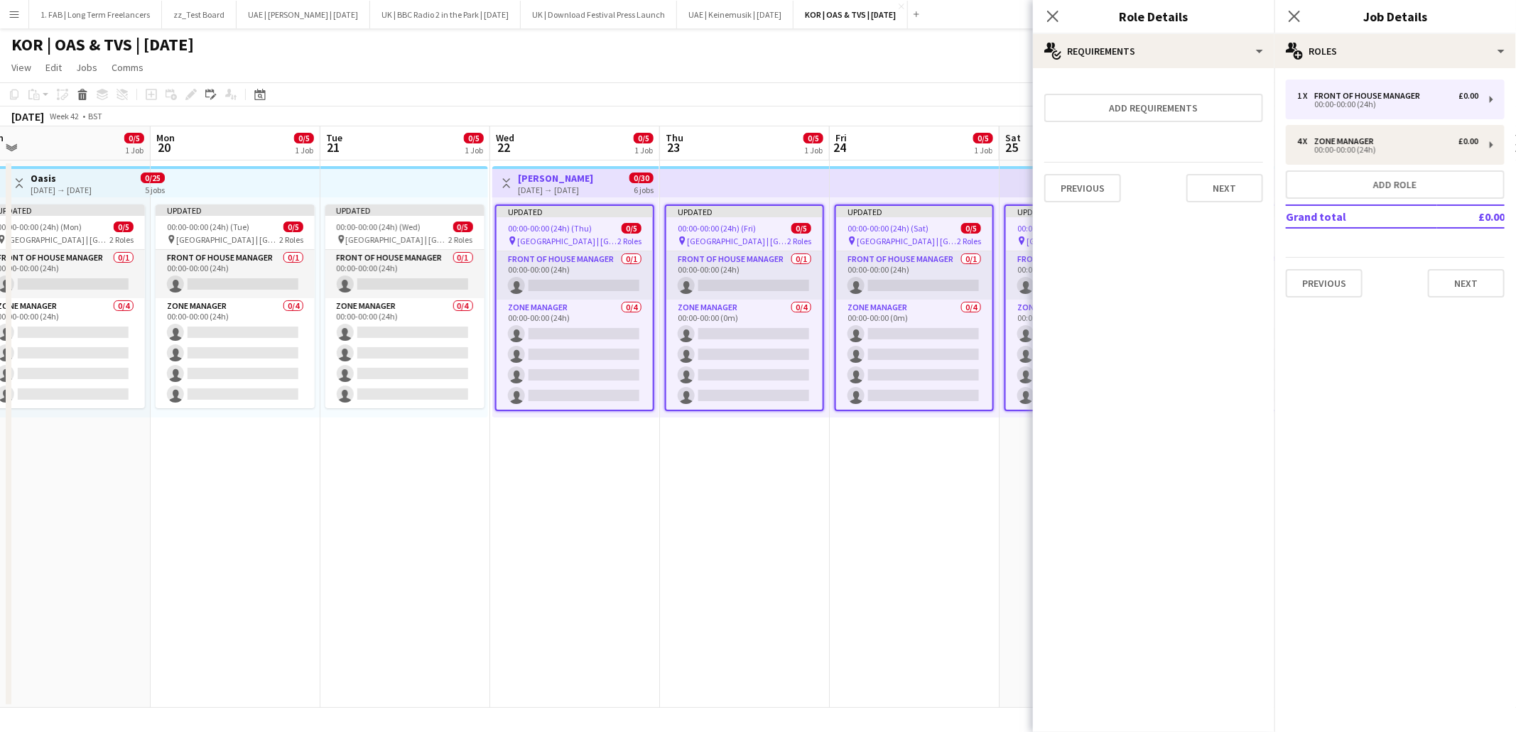
scroll to position [0, 0]
click at [1215, 192] on button "Next" at bounding box center [1224, 188] width 77 height 28
click at [1222, 190] on button "Finish" at bounding box center [1236, 204] width 53 height 28
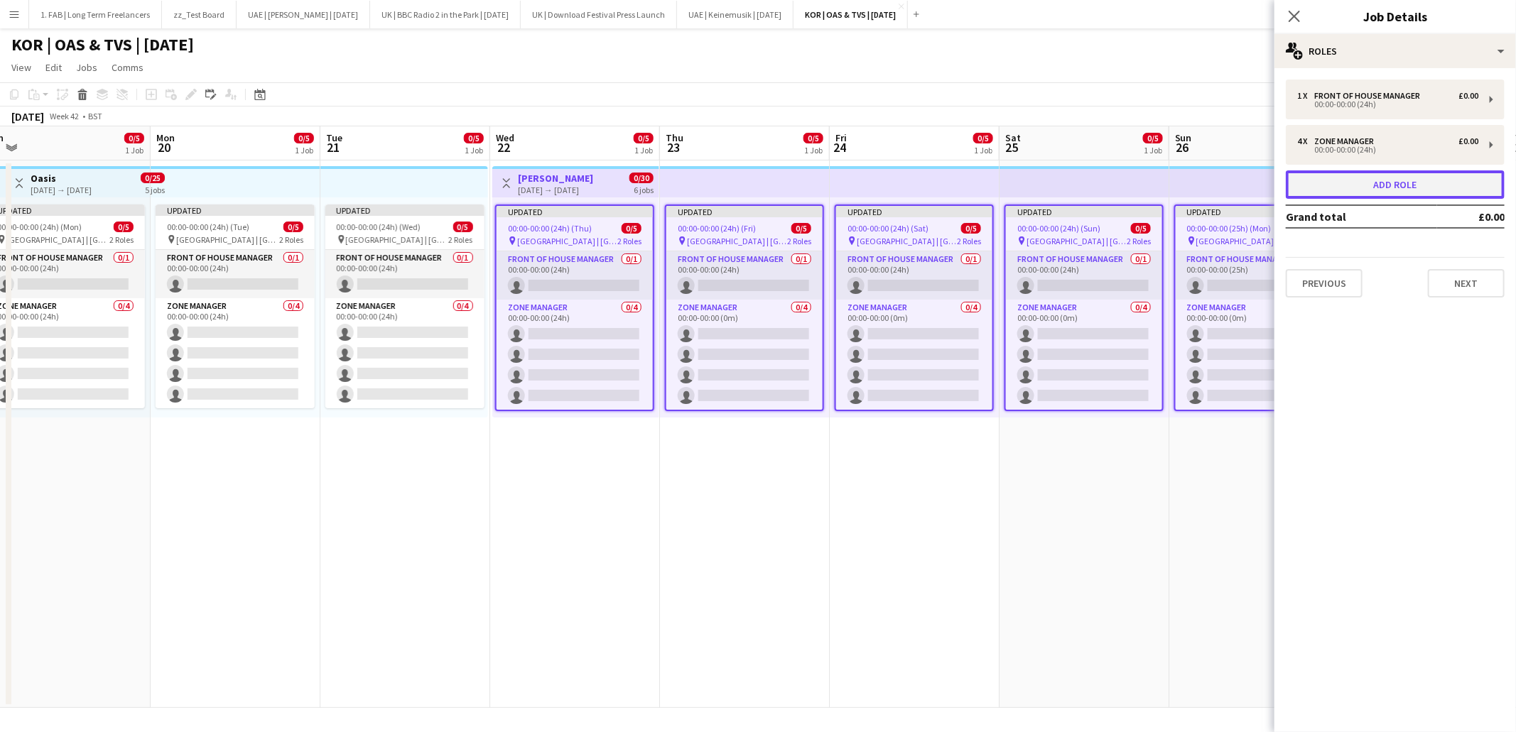
click at [1362, 180] on button "Add role" at bounding box center [1395, 184] width 219 height 28
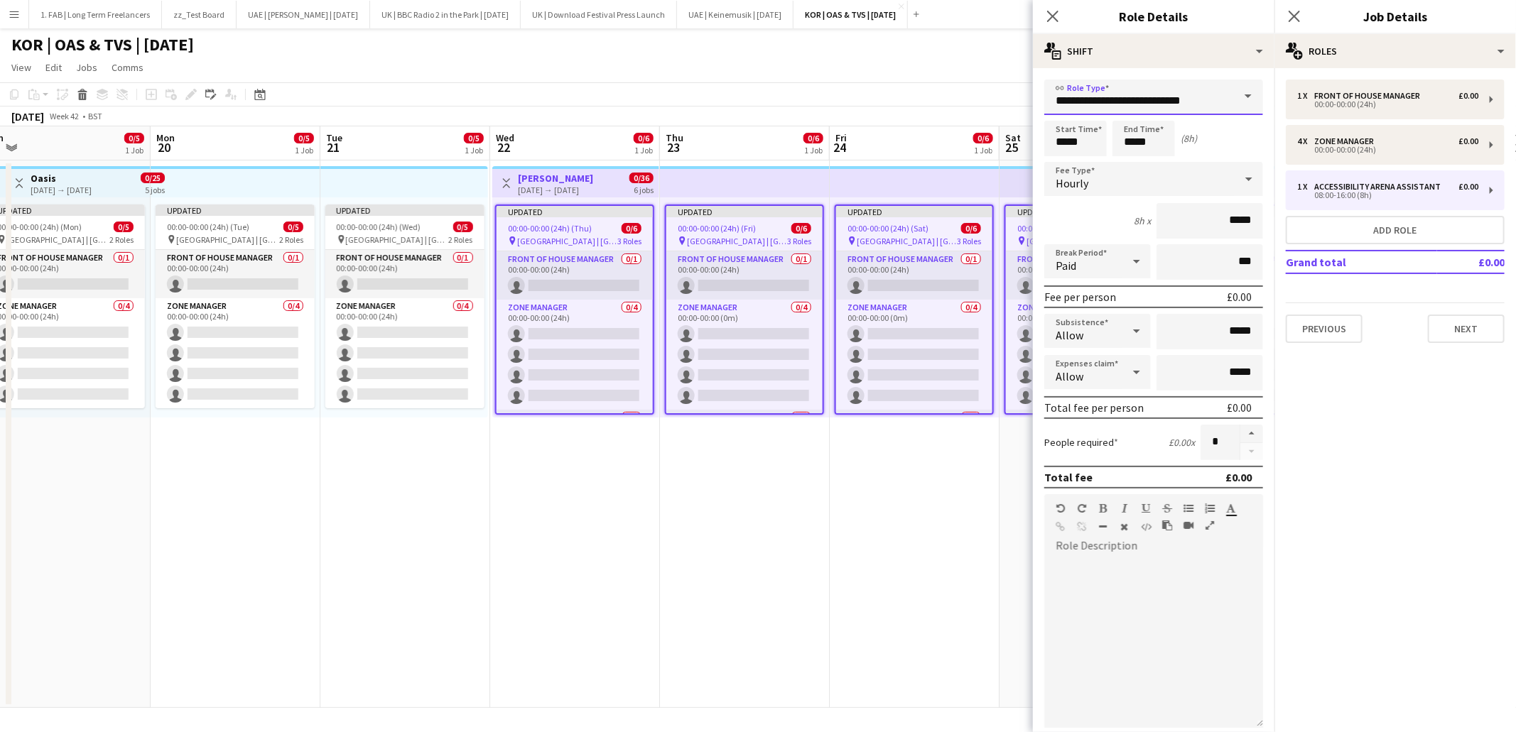
click at [1169, 104] on input "**********" at bounding box center [1153, 98] width 219 height 36
type input "**********"
type input "*****"
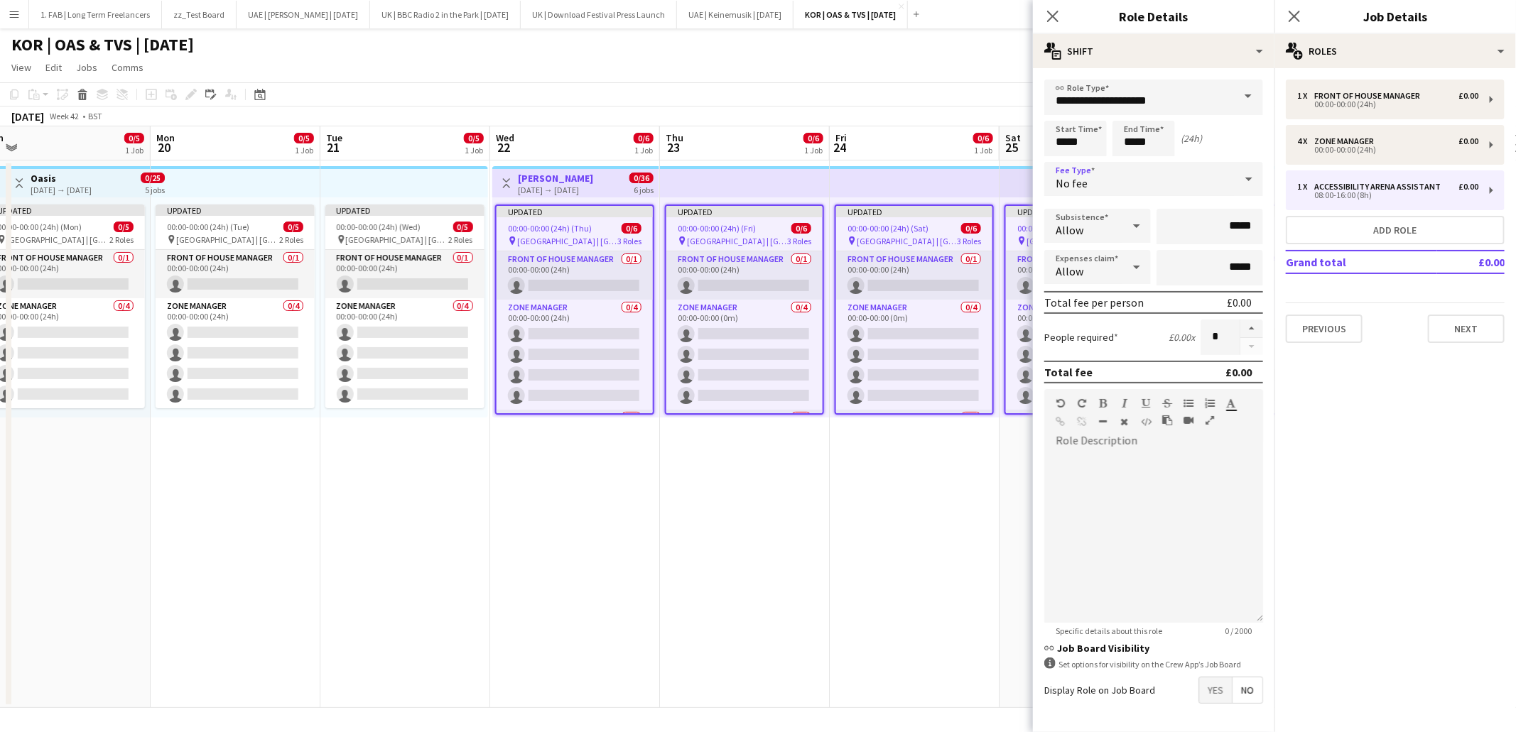
scroll to position [47, 0]
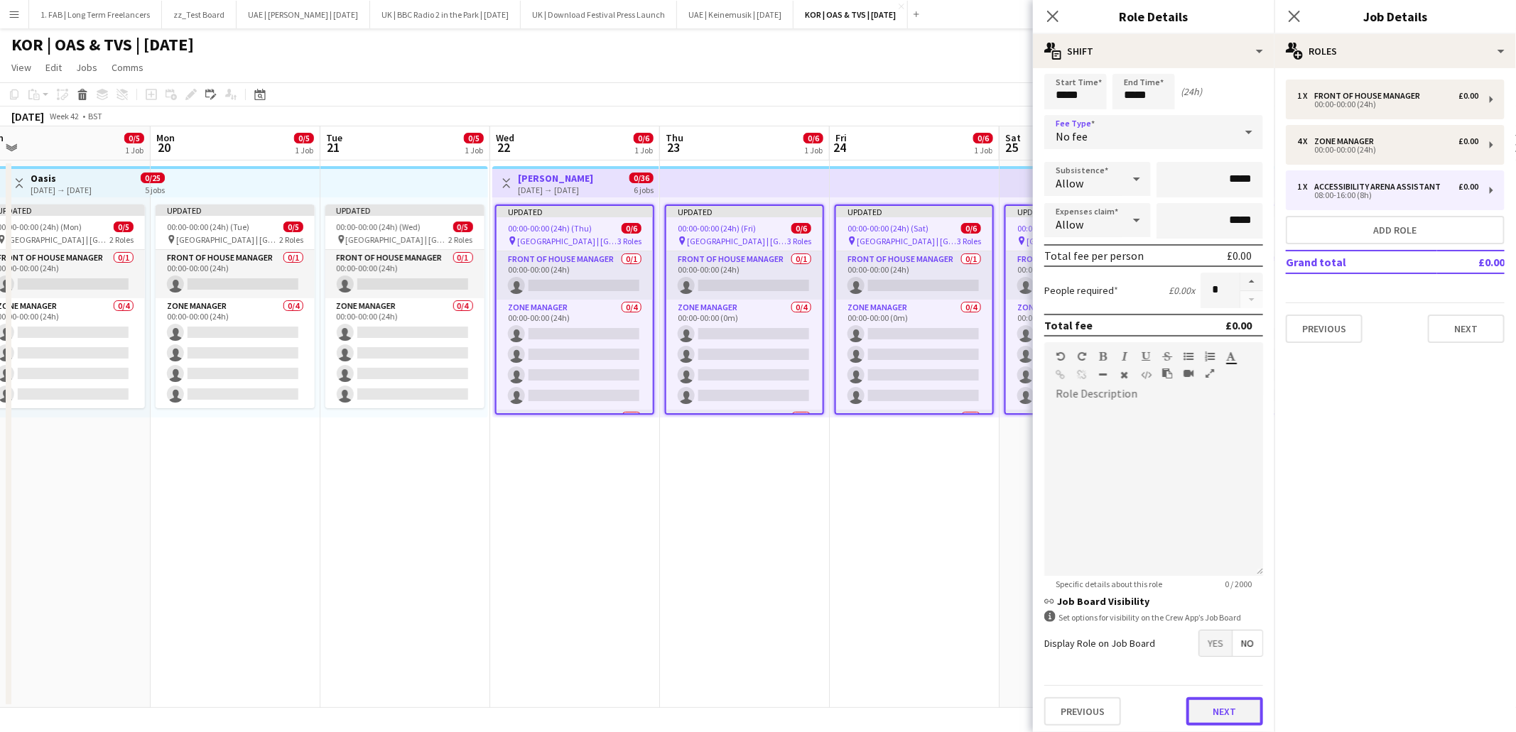
click at [1209, 710] on button "Next" at bounding box center [1224, 712] width 77 height 28
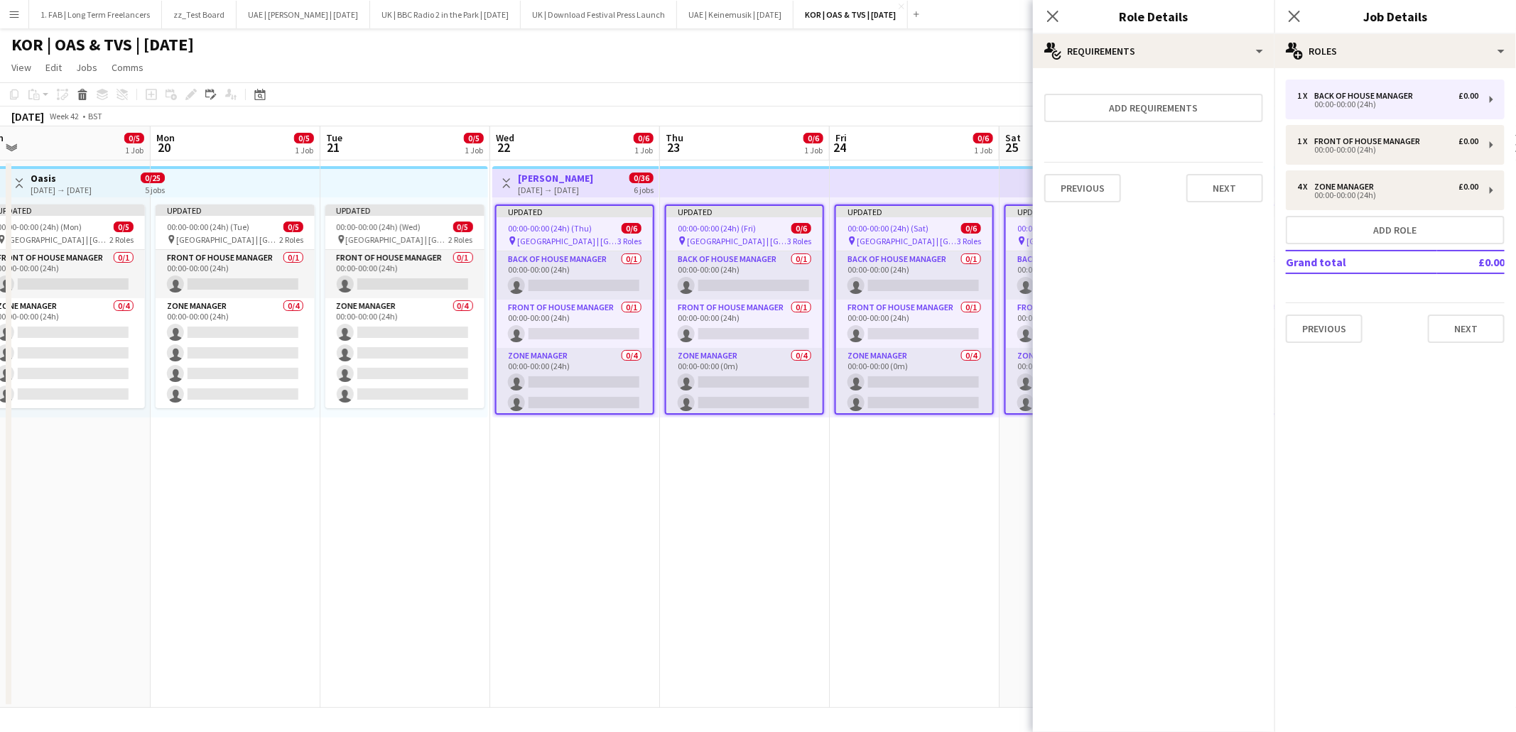
scroll to position [0, 0]
click at [1222, 193] on button "Next" at bounding box center [1224, 188] width 77 height 28
click at [1222, 193] on button "Finish" at bounding box center [1236, 204] width 53 height 28
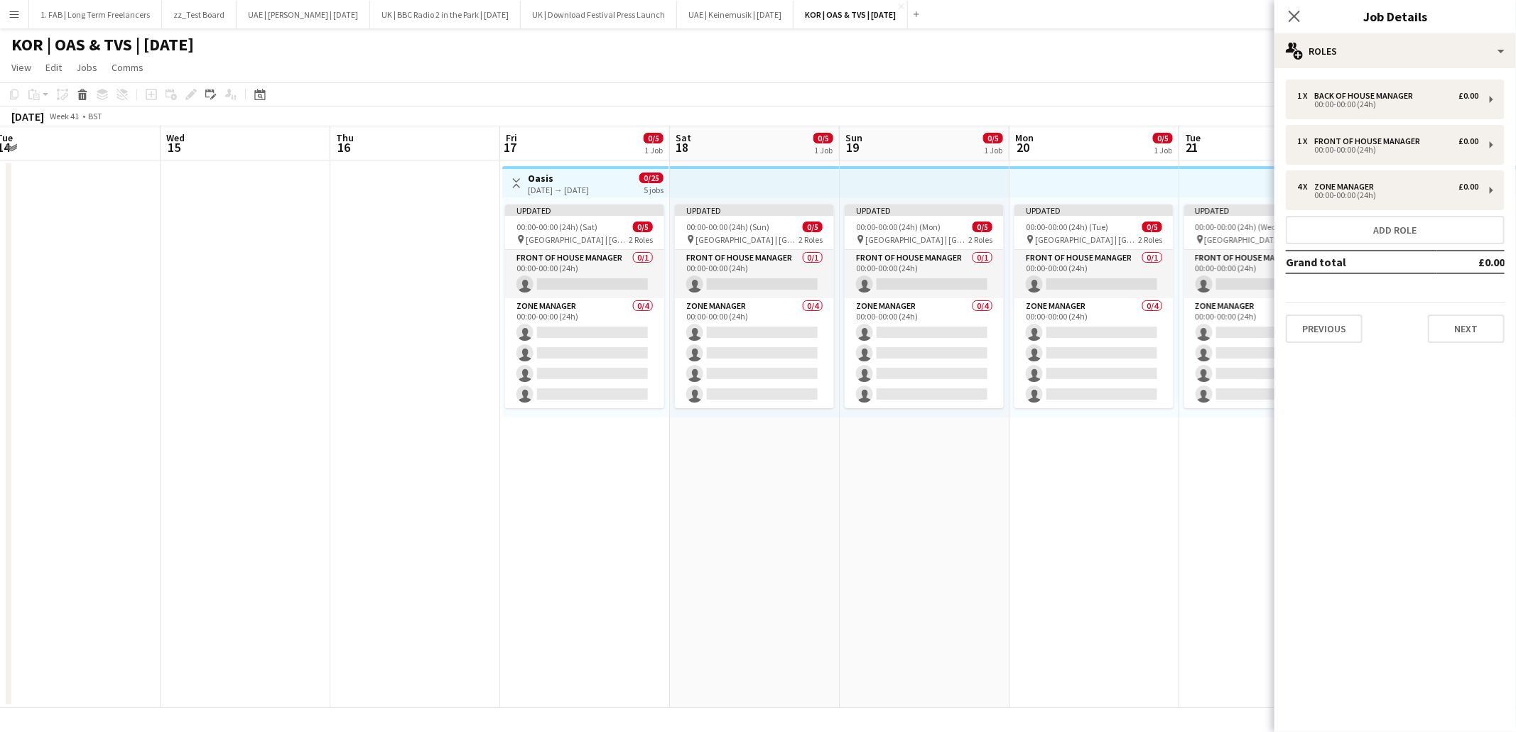
scroll to position [0, 553]
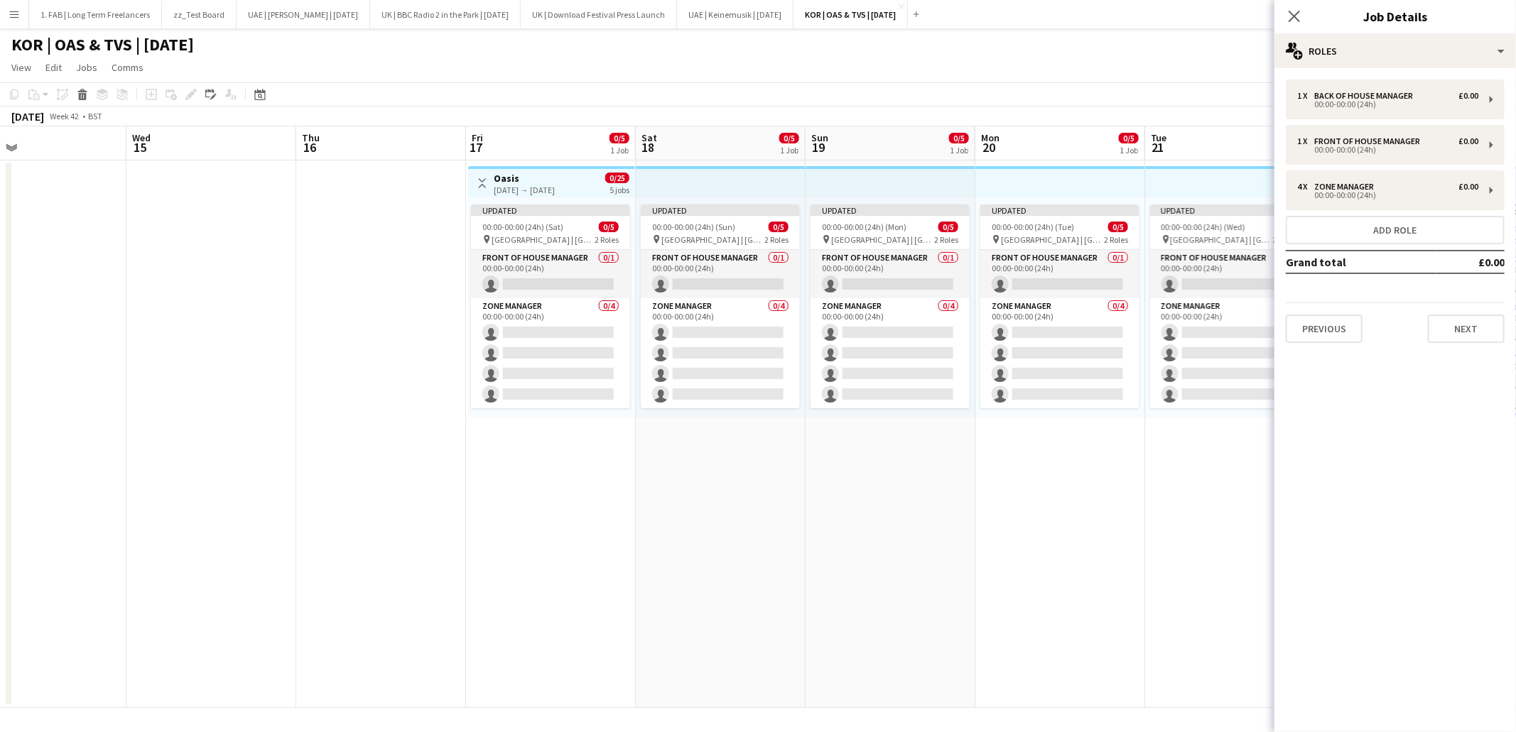
click at [513, 180] on h3 "Oasis" at bounding box center [524, 178] width 61 height 13
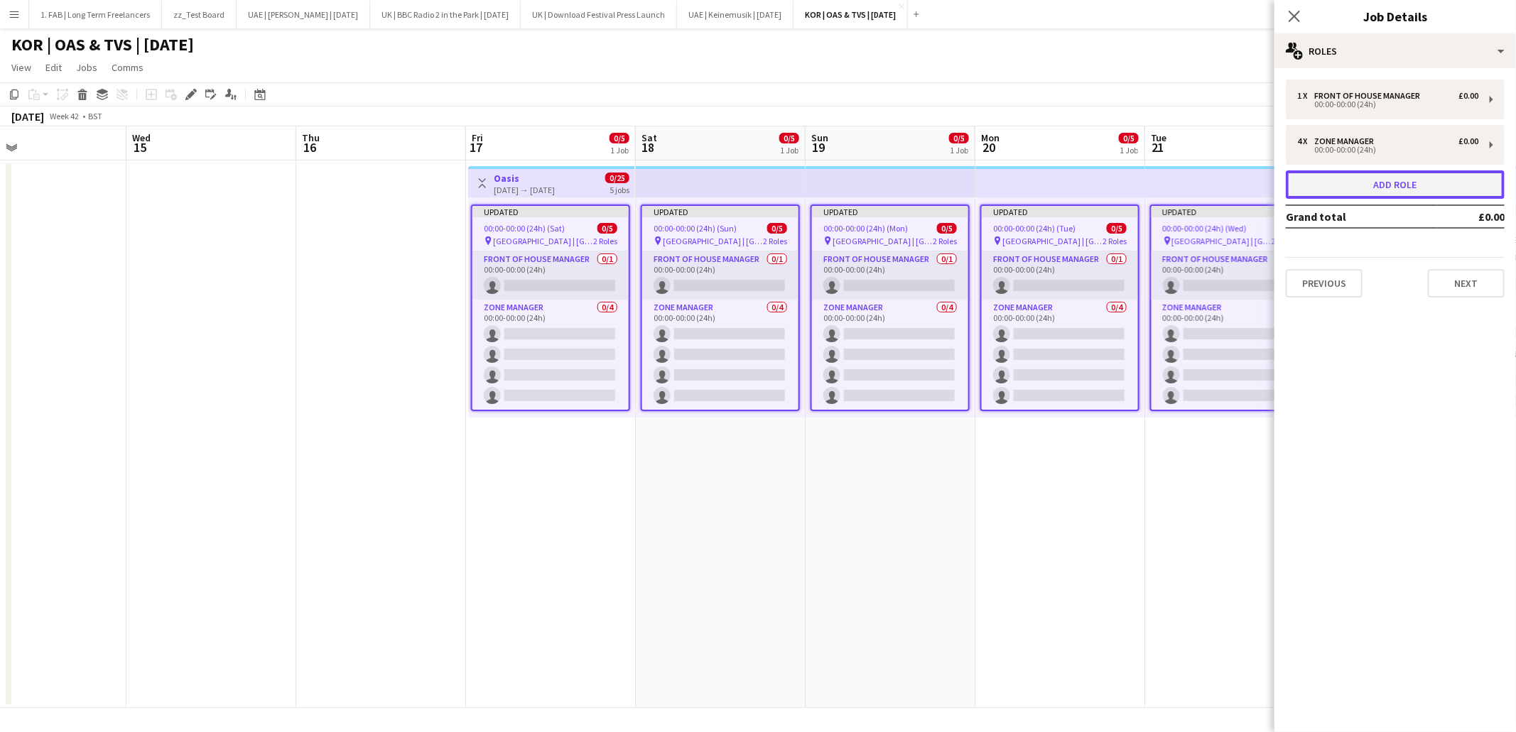
click at [1409, 186] on button "Add role" at bounding box center [1395, 184] width 219 height 28
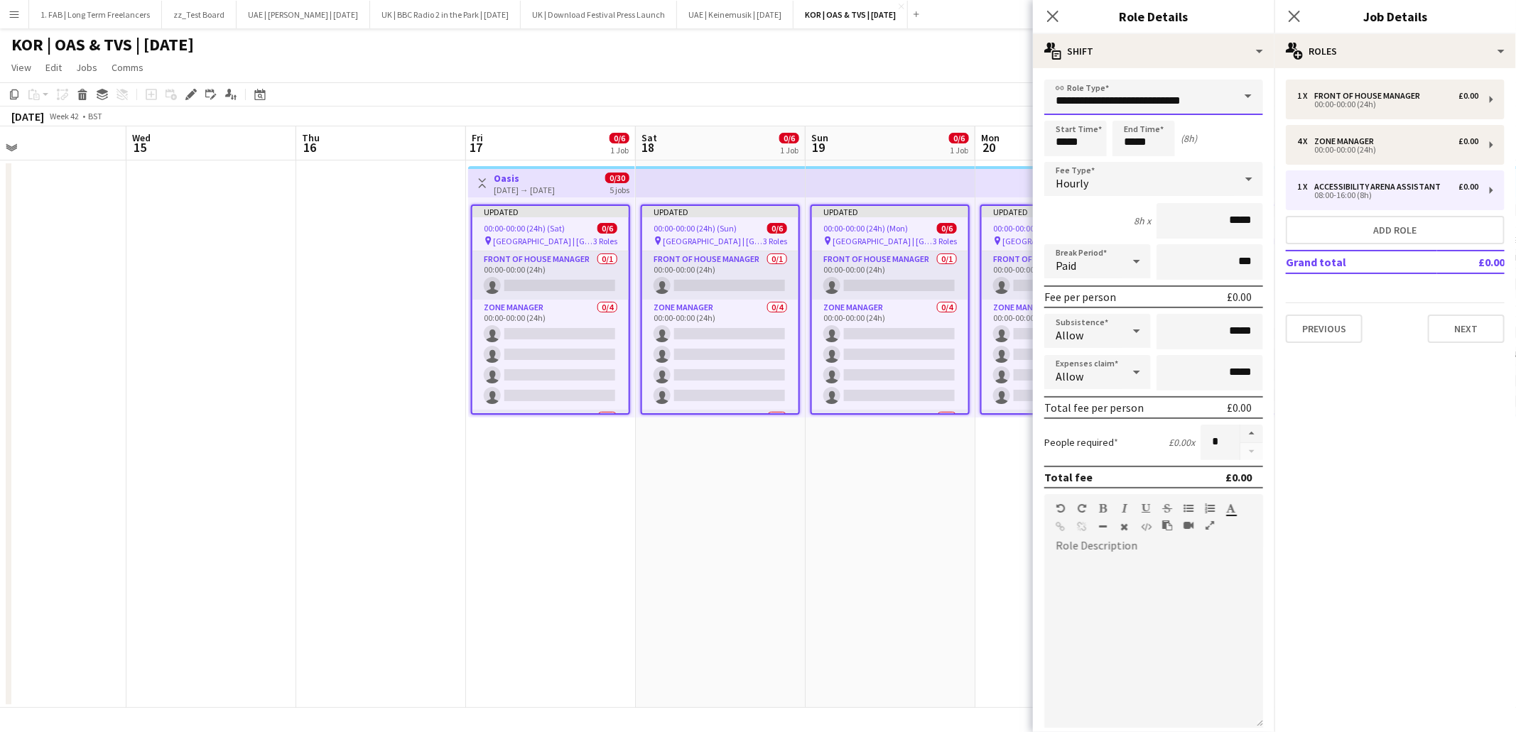
click at [1212, 105] on input "**********" at bounding box center [1153, 98] width 219 height 36
type input "**********"
type input "*****"
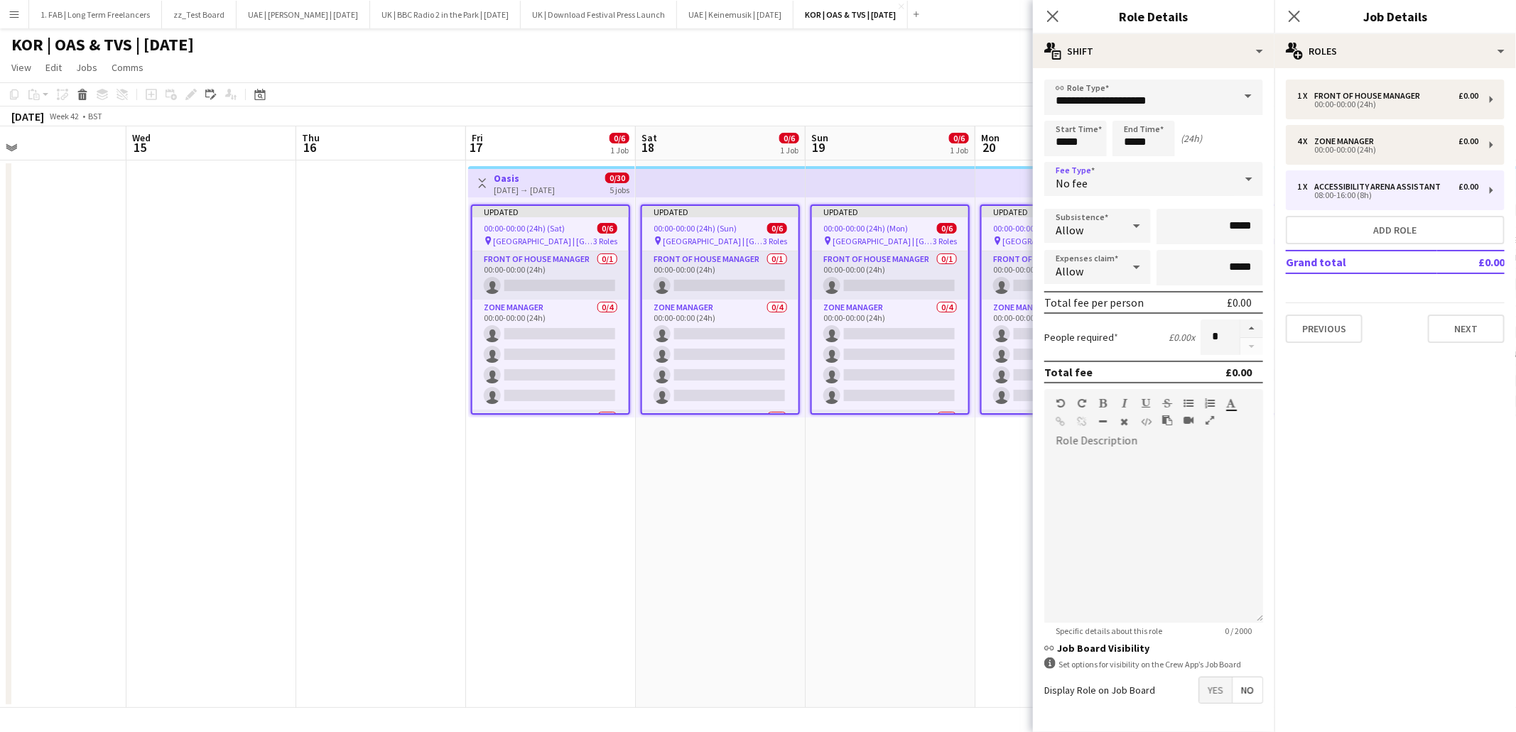
scroll to position [47, 0]
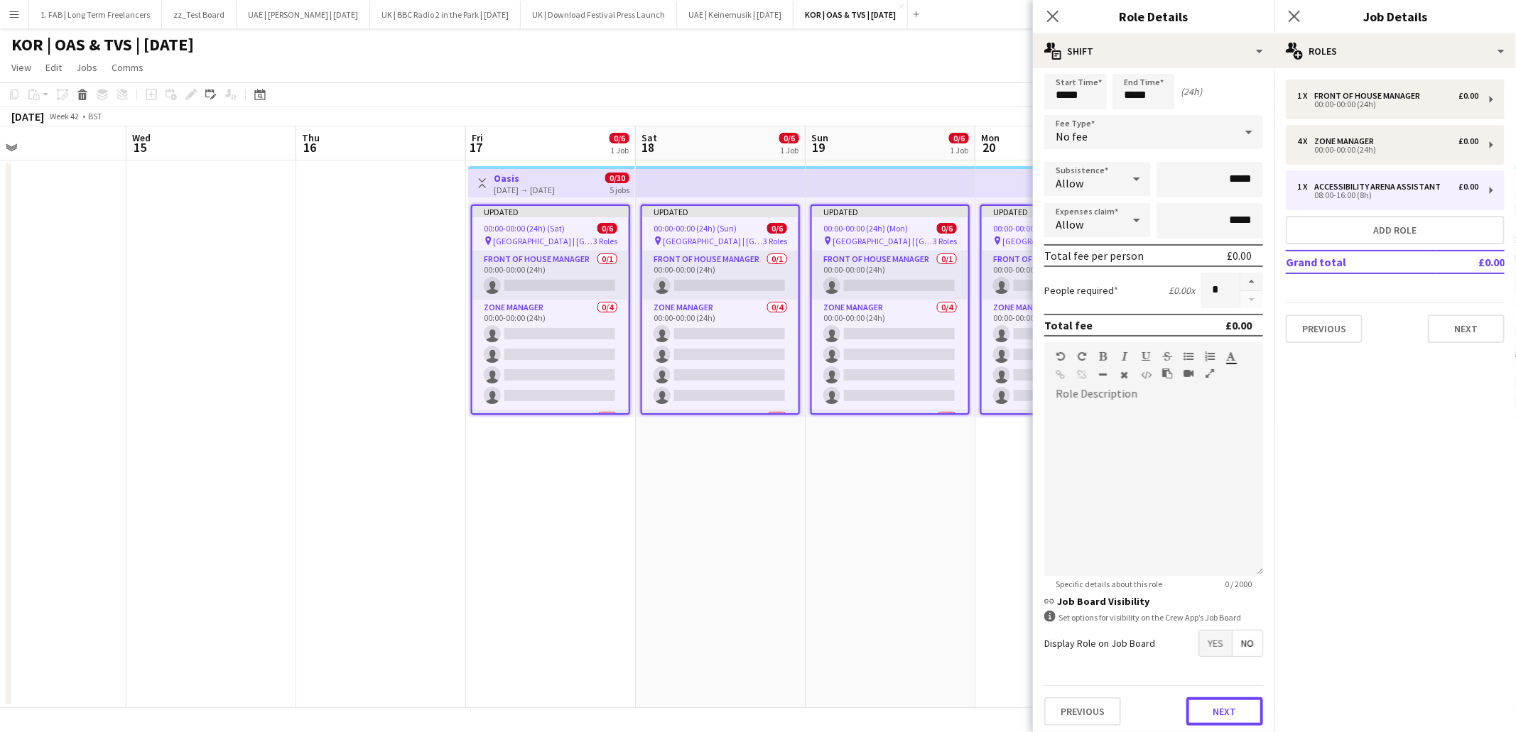
drag, startPoint x: 1227, startPoint y: 720, endPoint x: 1215, endPoint y: 661, distance: 60.2
click at [1227, 720] on button "Next" at bounding box center [1224, 712] width 77 height 28
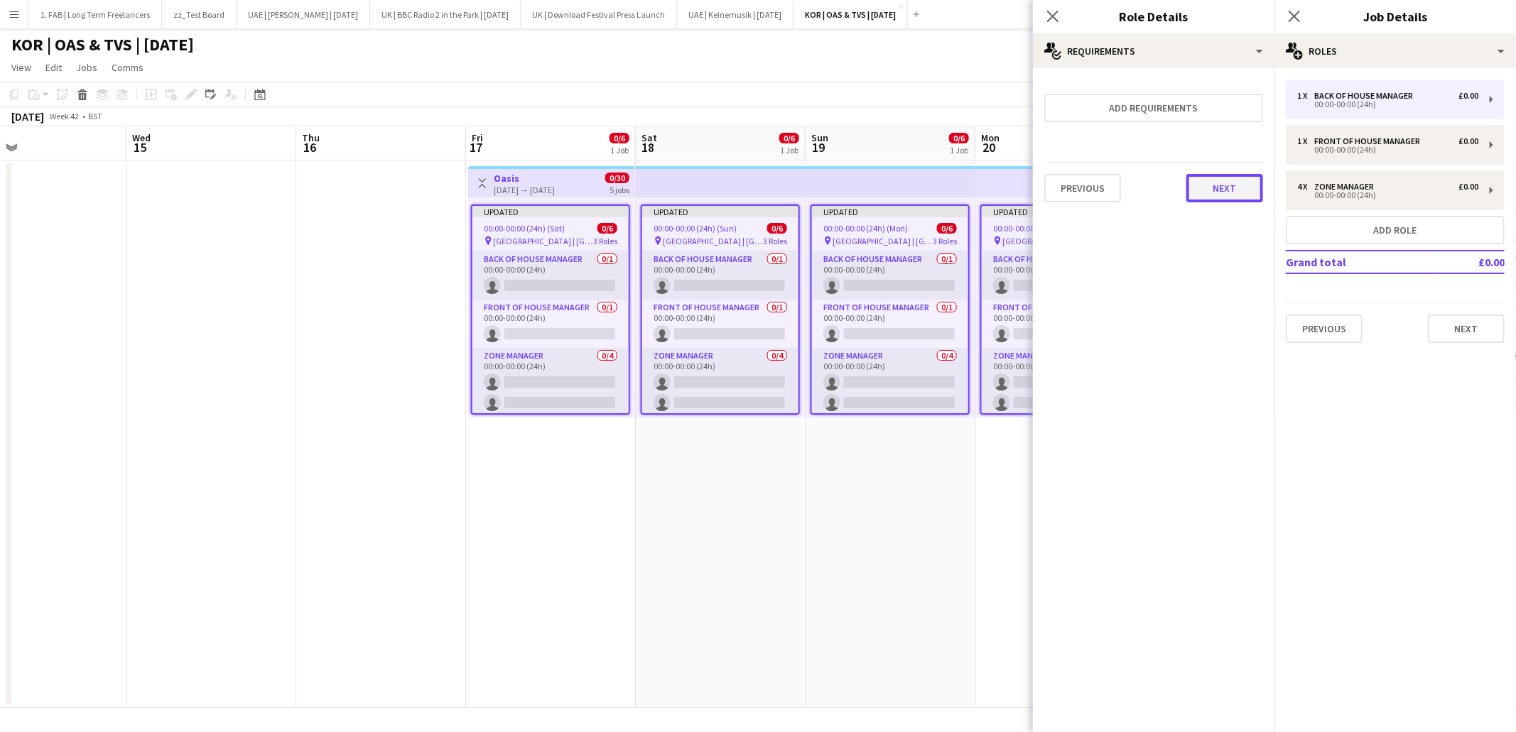
click at [1226, 186] on button "Next" at bounding box center [1224, 188] width 77 height 28
click at [1226, 190] on button "Finish" at bounding box center [1236, 204] width 53 height 28
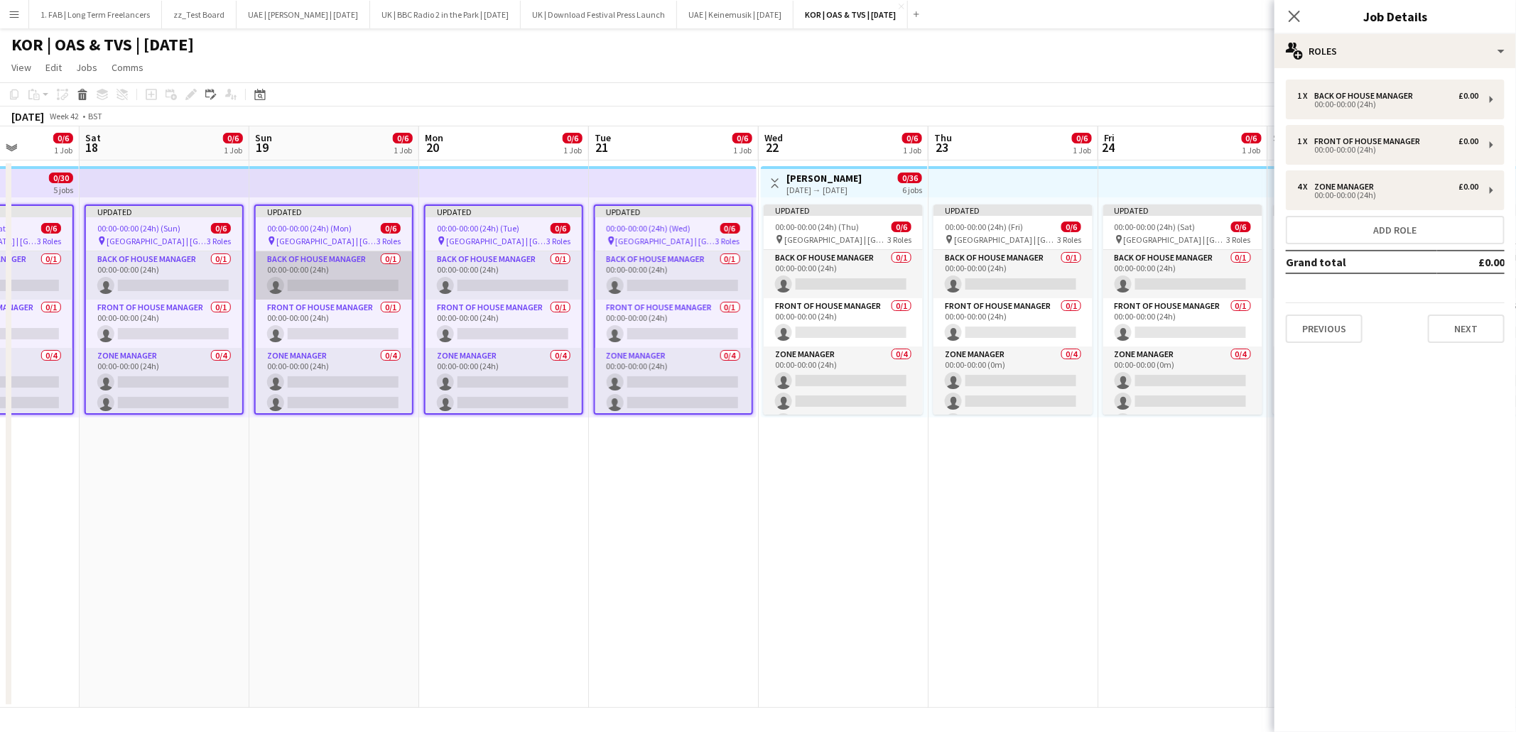
scroll to position [0, 430]
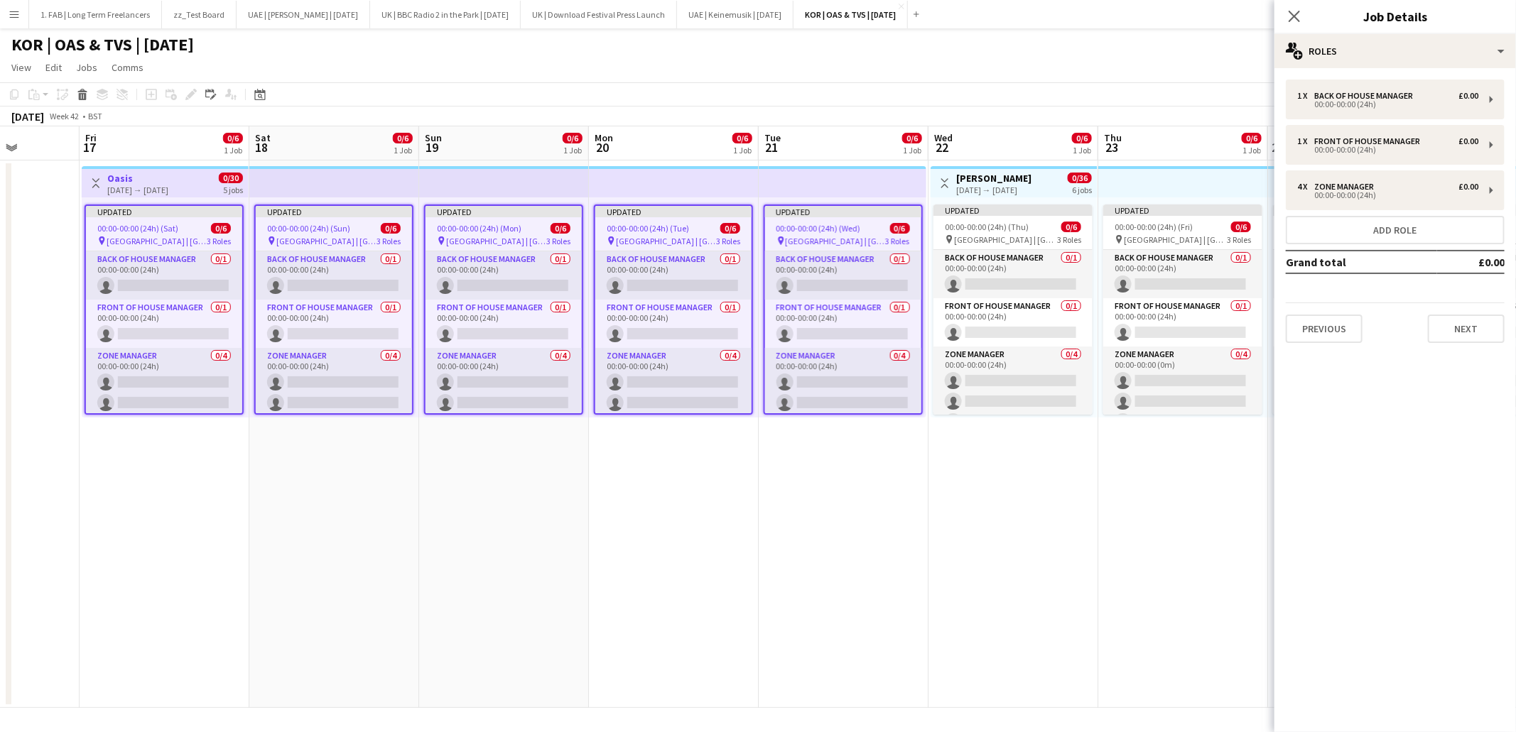
click at [182, 229] on div "00:00-00:00 (24h) (Sat) 0/6" at bounding box center [164, 228] width 156 height 11
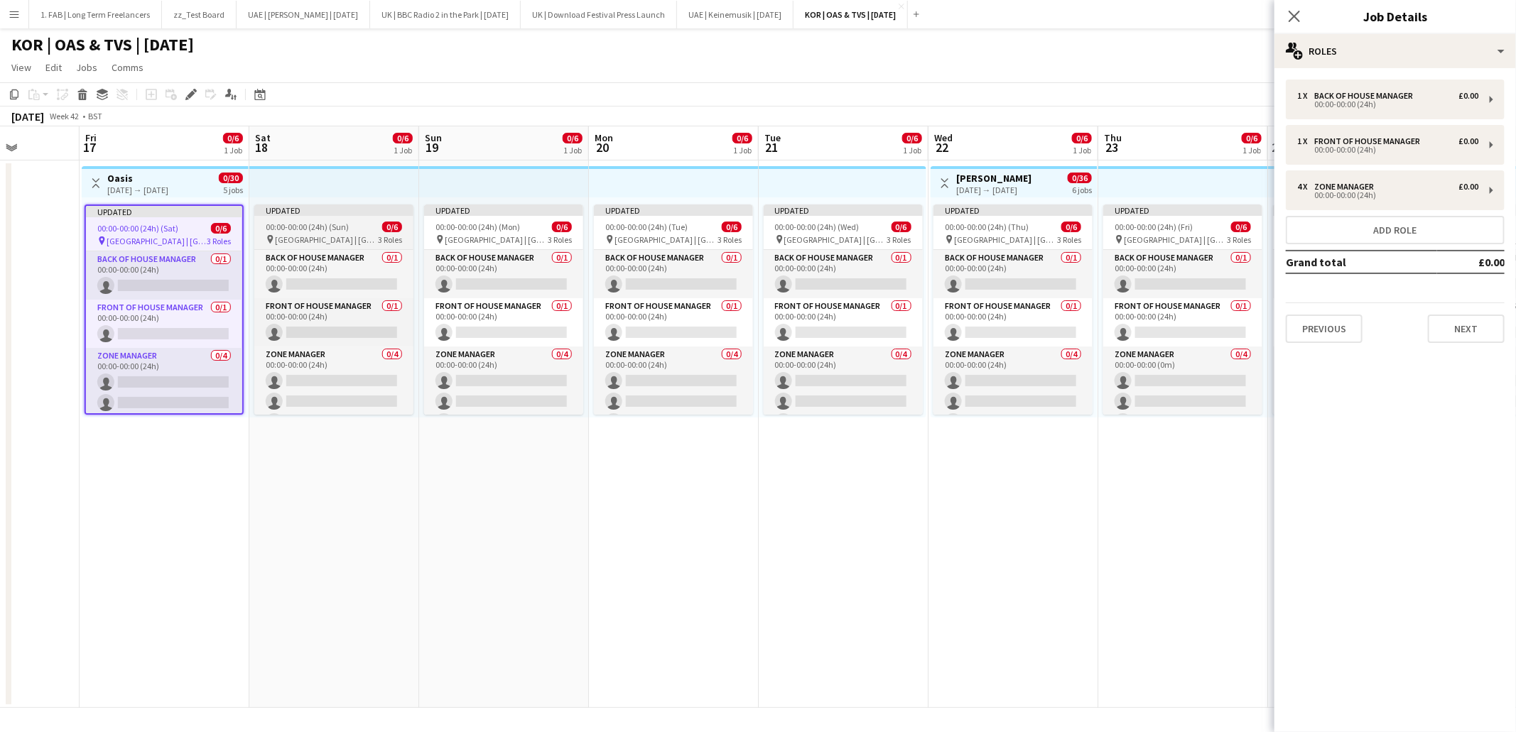
click at [322, 236] on span "Goyang Stadium | Seoul, South Korea" at bounding box center [326, 239] width 103 height 11
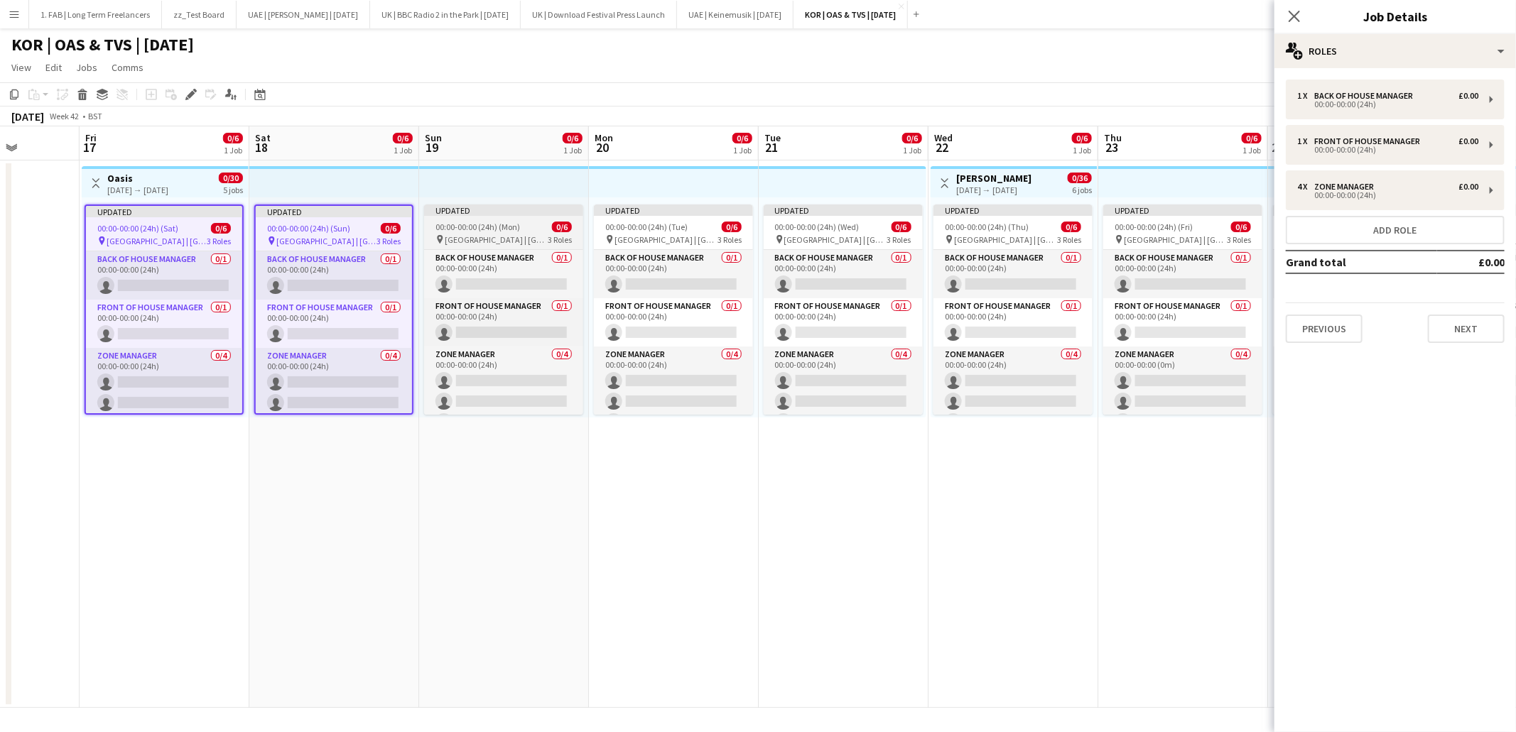
click at [485, 224] on span "00:00-00:00 (24h) (Mon)" at bounding box center [477, 227] width 85 height 11
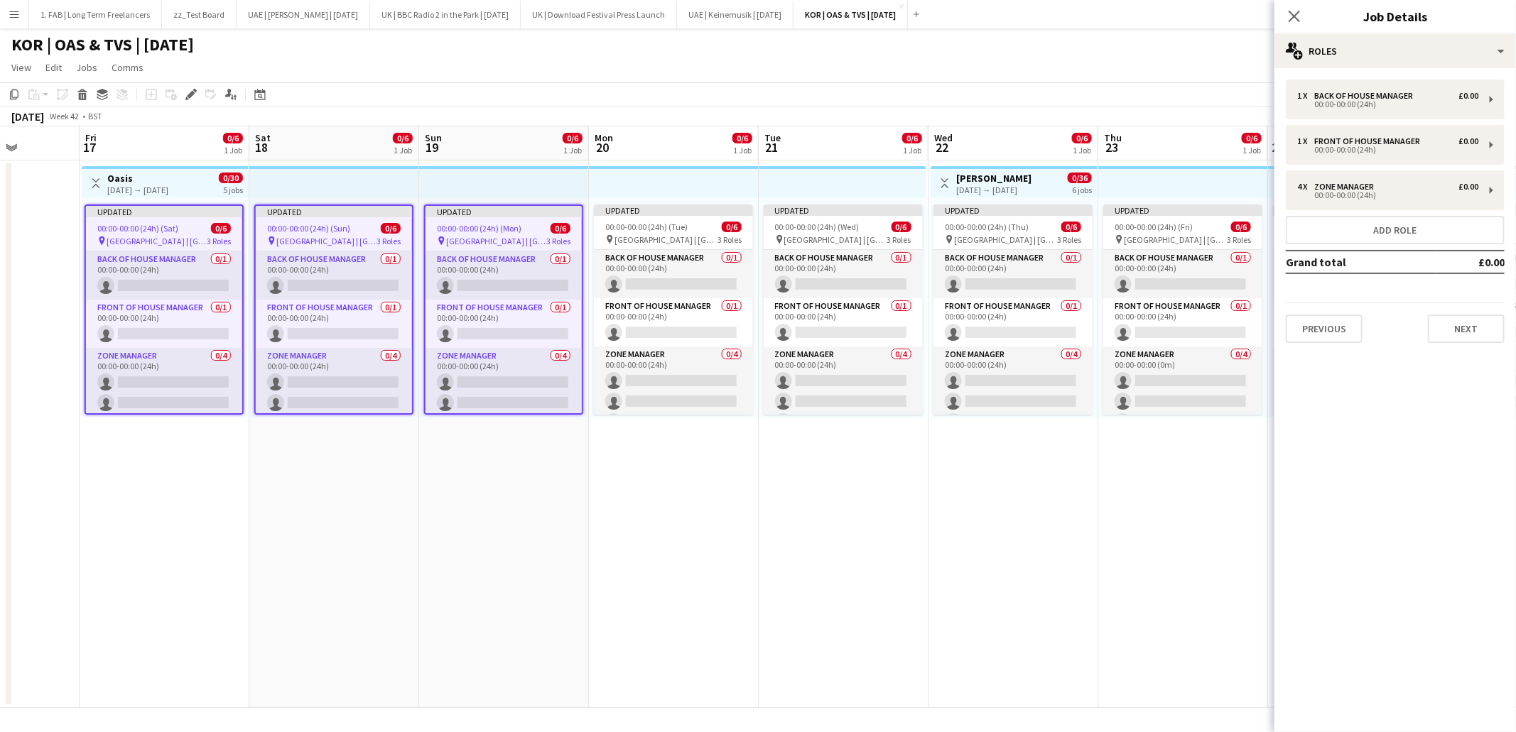
drag, startPoint x: 619, startPoint y: 224, endPoint x: 753, endPoint y: 223, distance: 134.3
click at [619, 224] on span "00:00-00:00 (24h) (Tue)" at bounding box center [646, 227] width 82 height 11
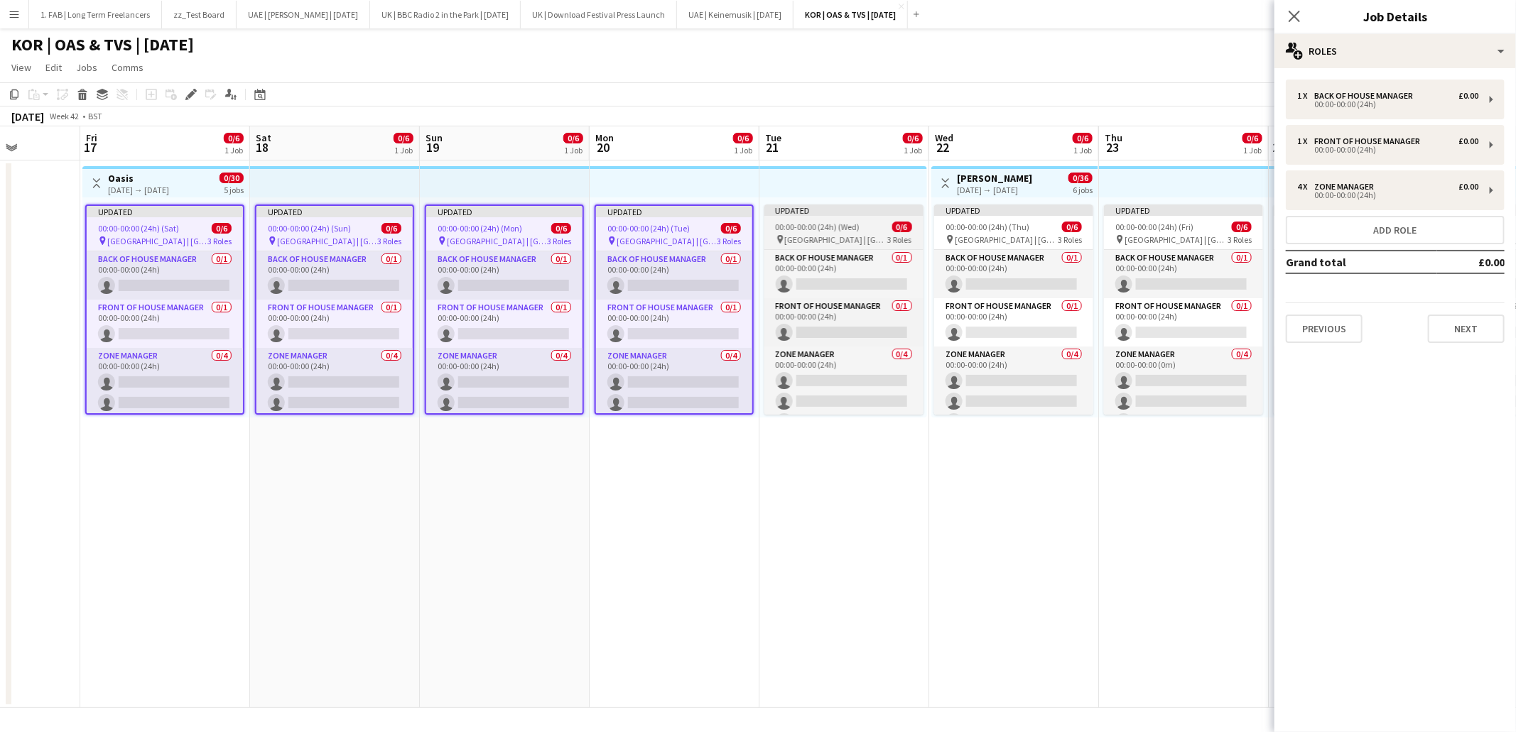
click at [766, 224] on div "00:00-00:00 (24h) (Wed) 0/6" at bounding box center [843, 227] width 159 height 11
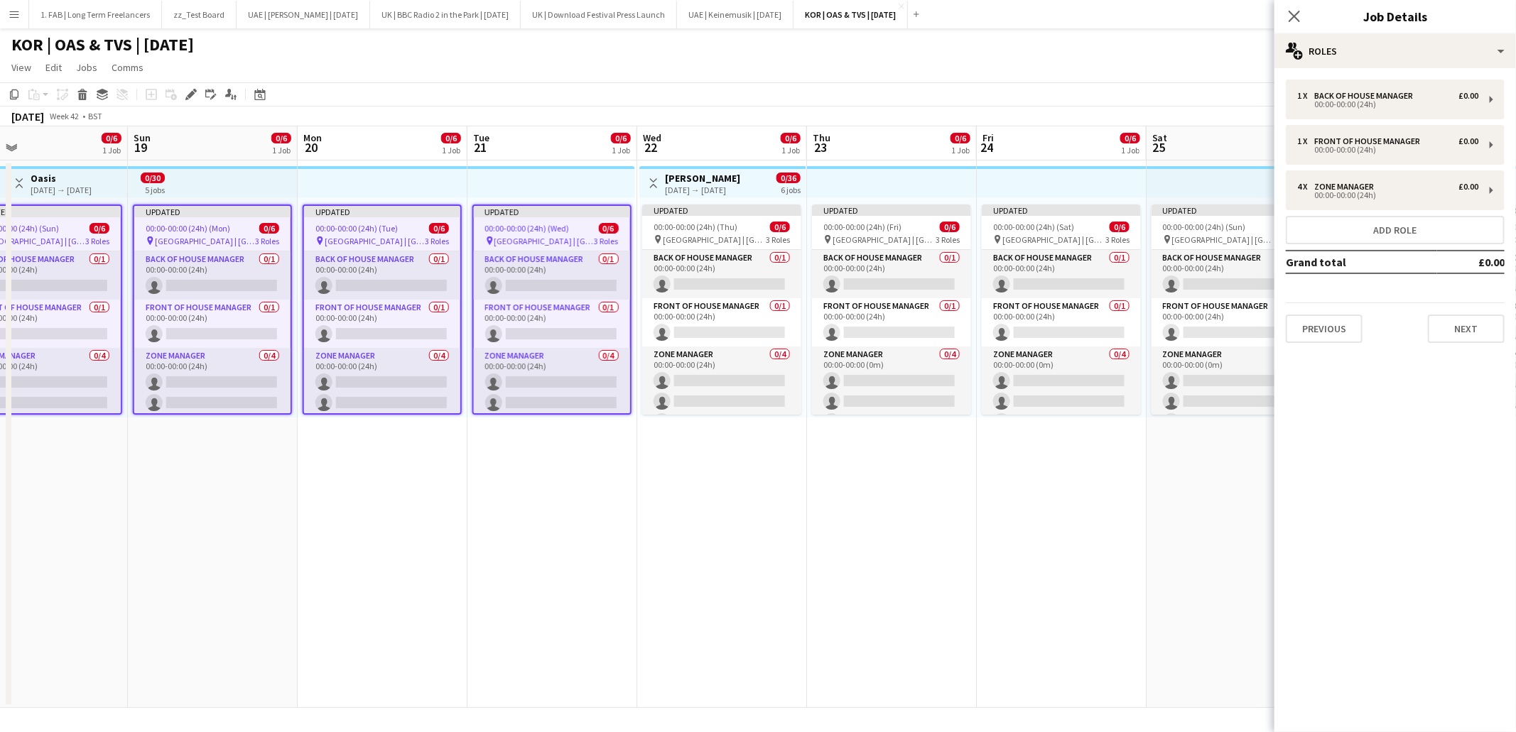
scroll to position [0, 550]
click at [718, 222] on span "00:00-00:00 (24h) (Thu)" at bounding box center [697, 227] width 84 height 11
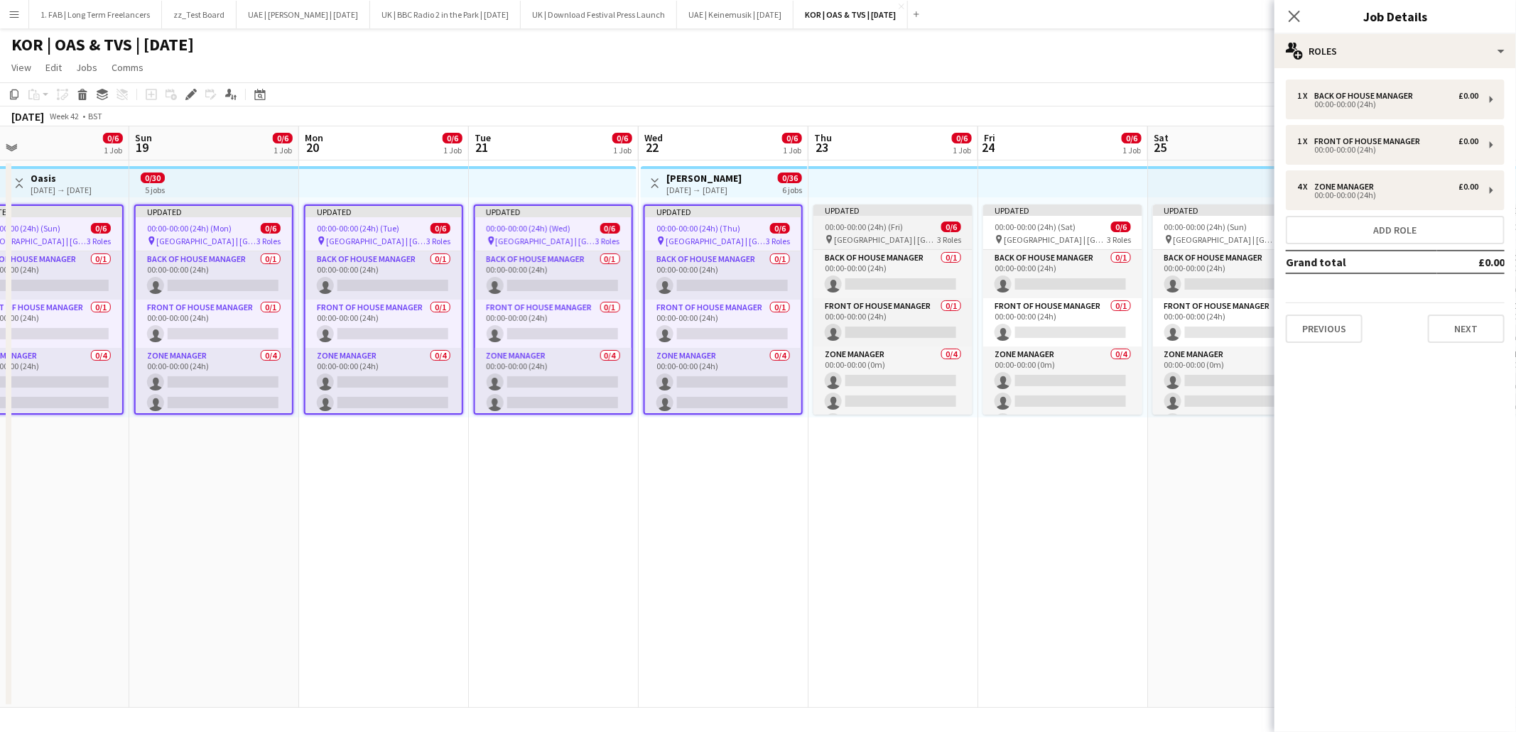
click at [857, 228] on span "00:00-00:00 (24h) (Fri)" at bounding box center [864, 227] width 78 height 11
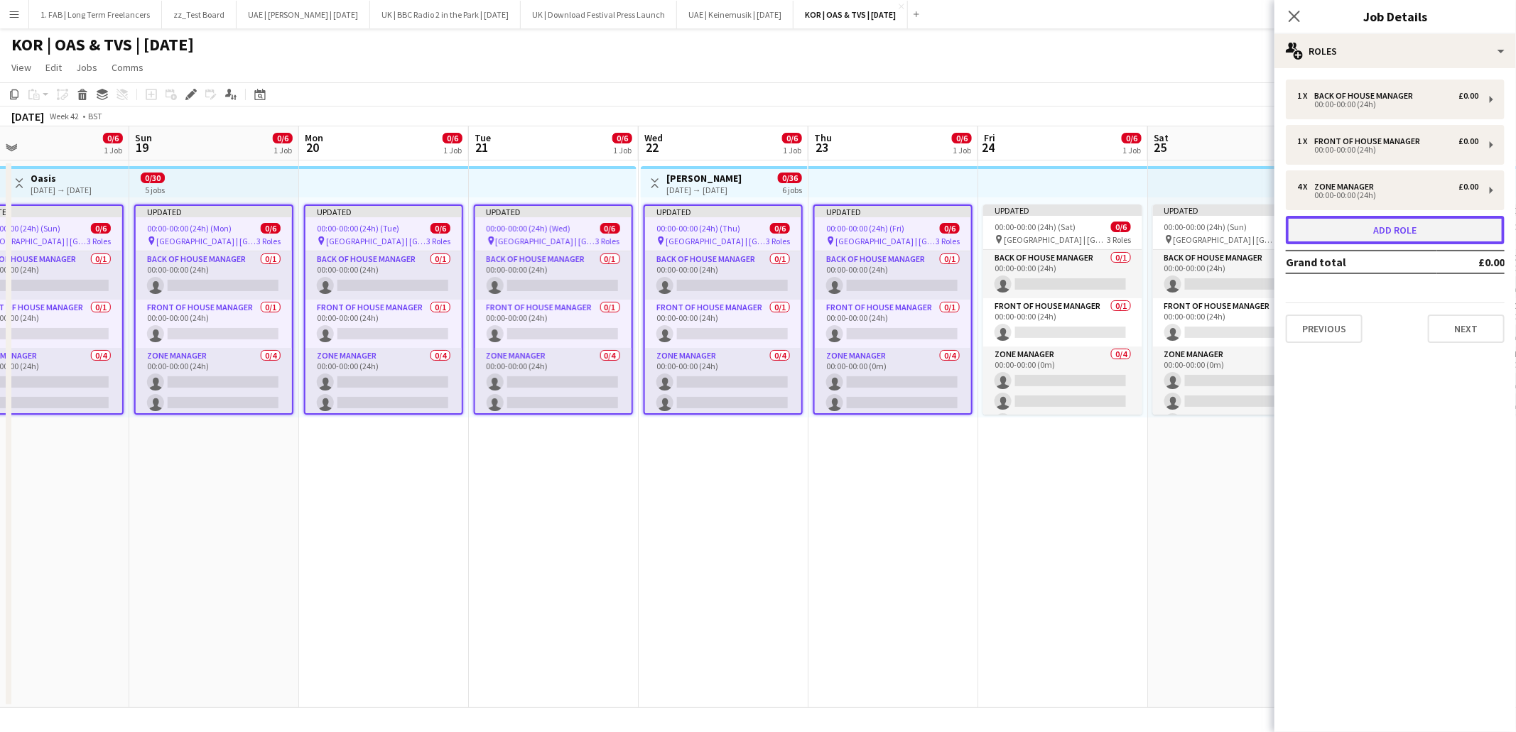
click at [1375, 224] on button "Add role" at bounding box center [1395, 230] width 219 height 28
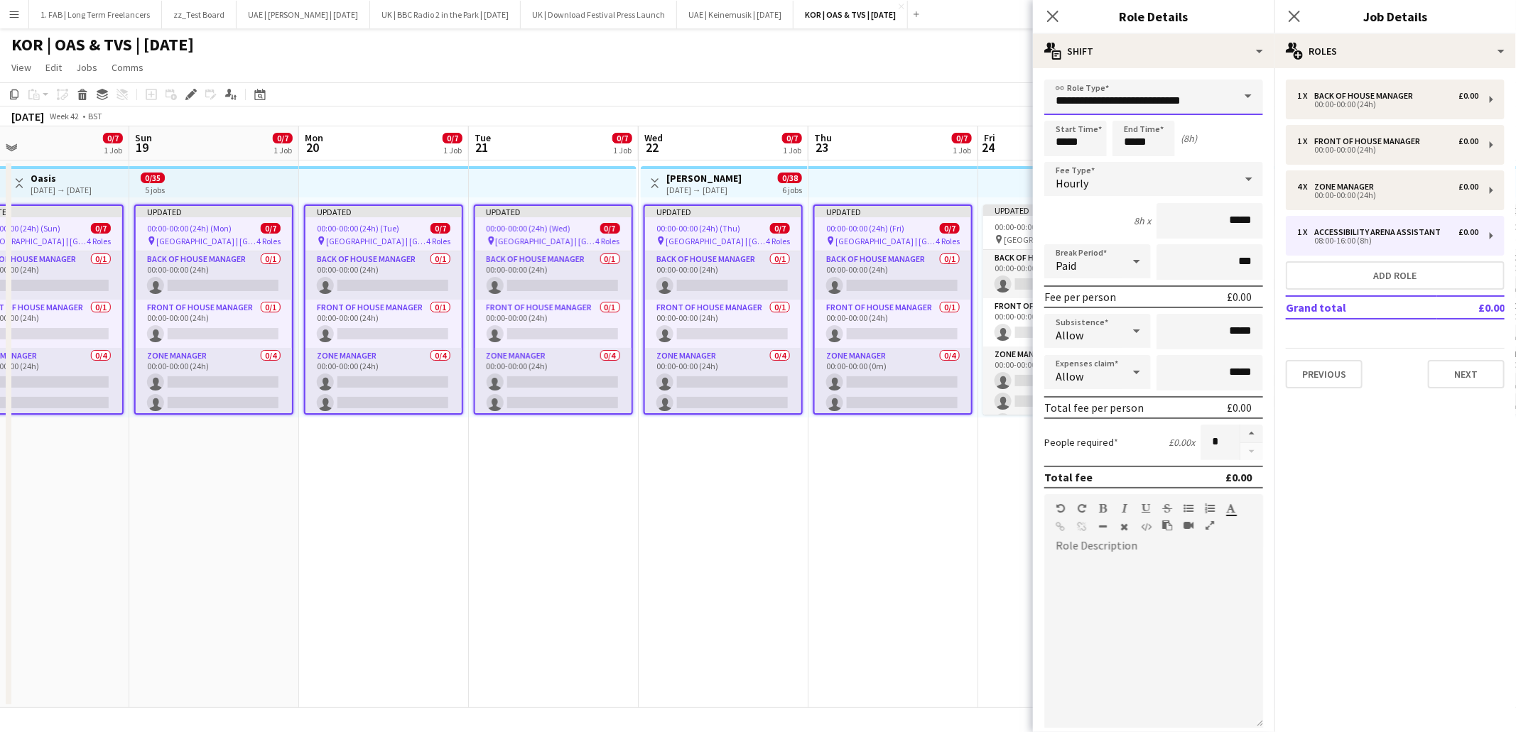
click at [1090, 97] on input "**********" at bounding box center [1153, 98] width 219 height 36
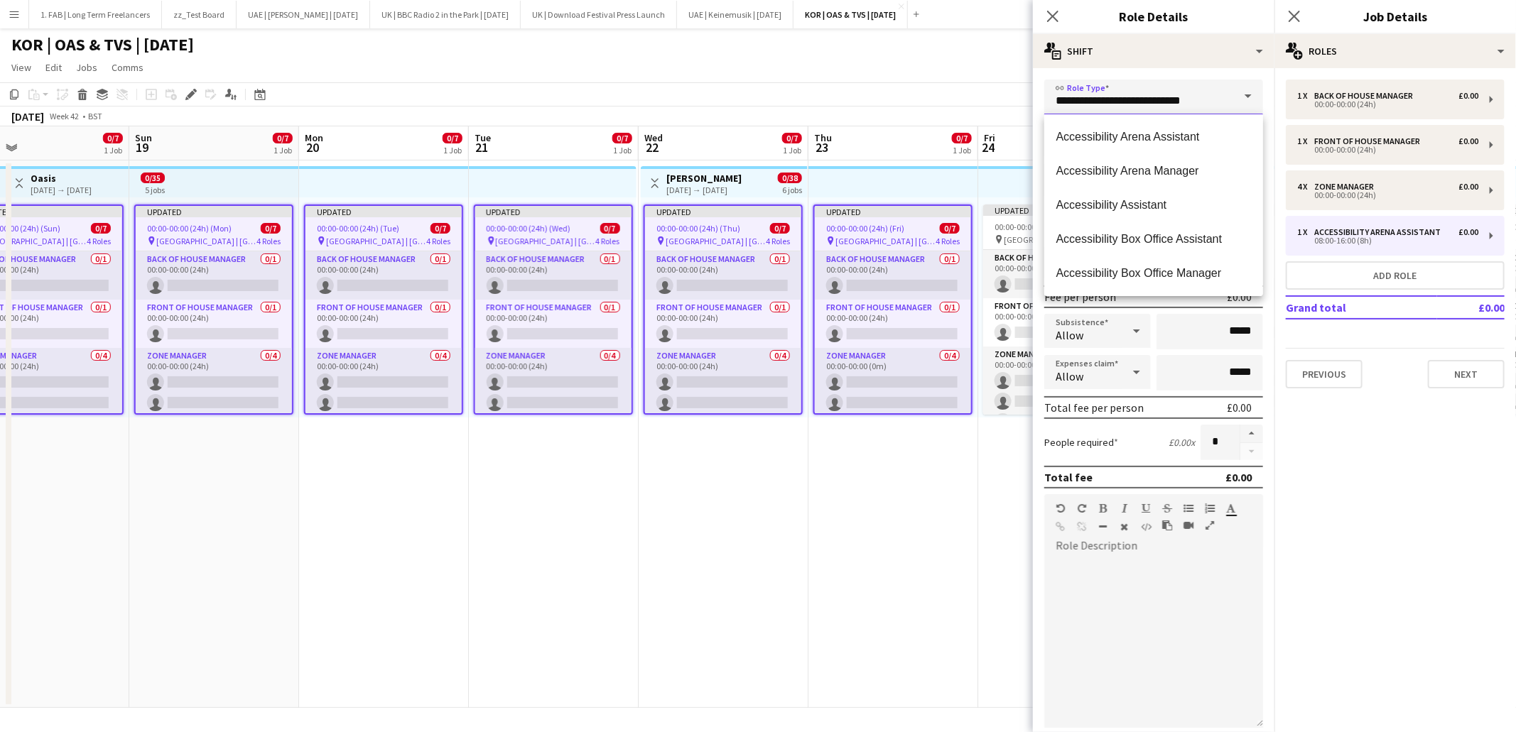
scroll to position [1, 0]
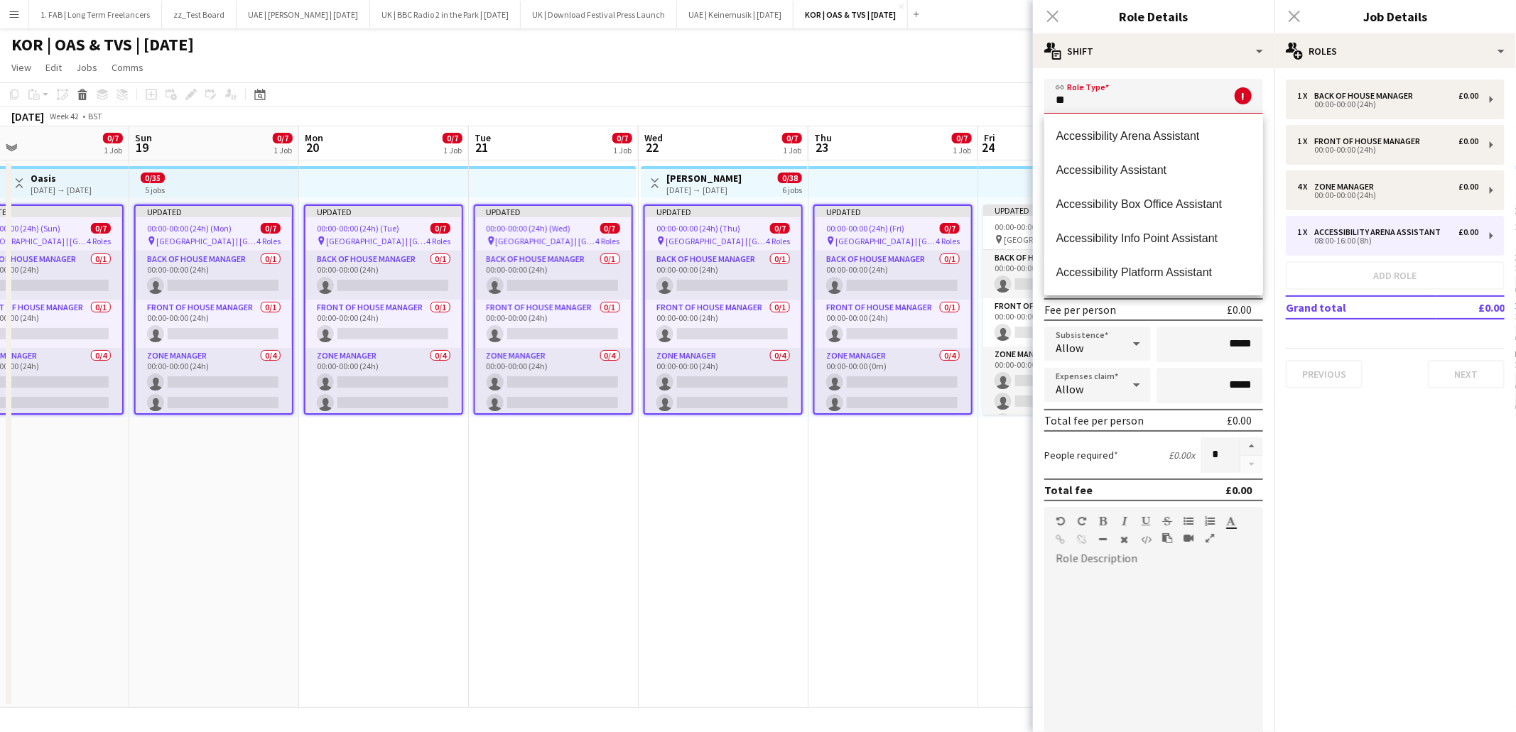
type input "*"
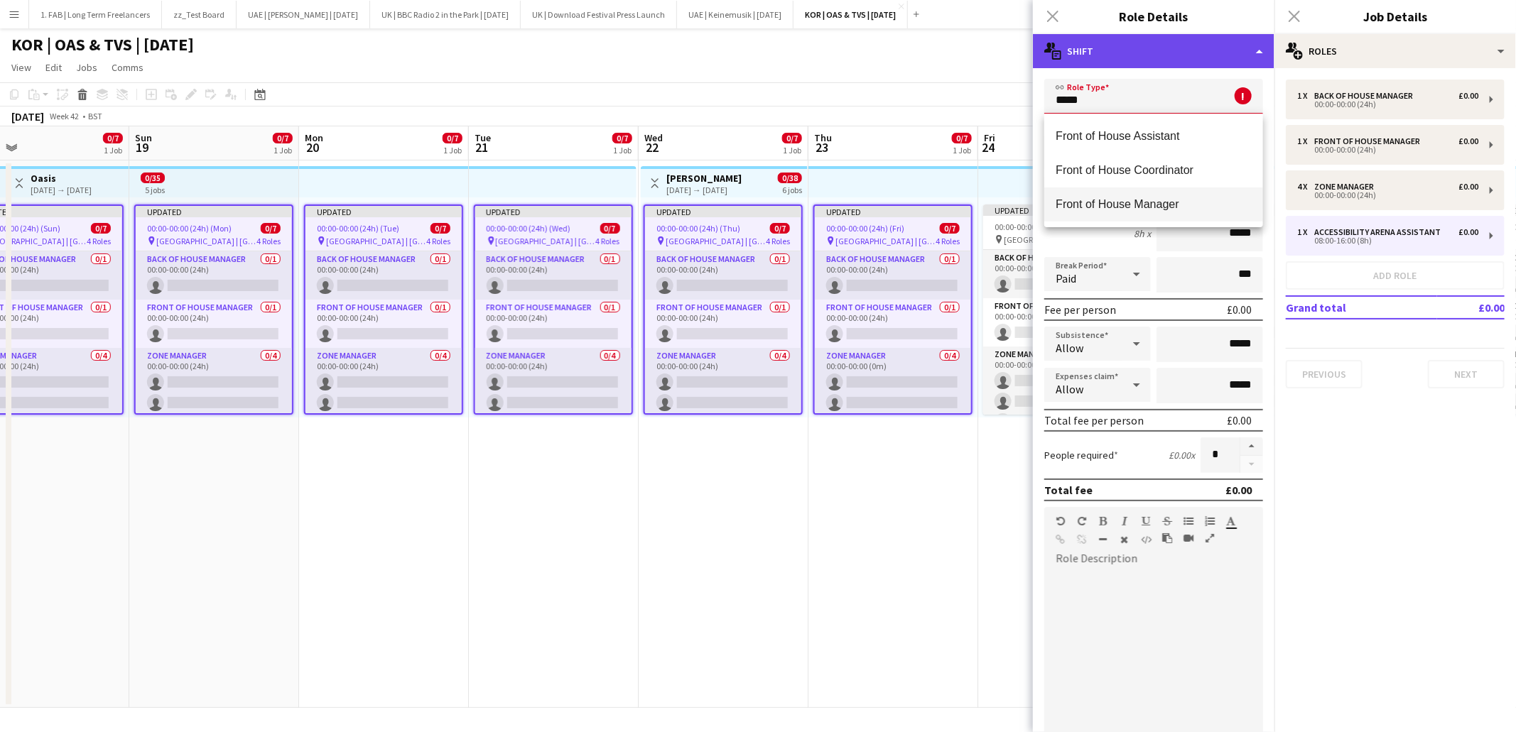
click at [1143, 53] on div "multiple-actions-text Shift" at bounding box center [1154, 51] width 242 height 34
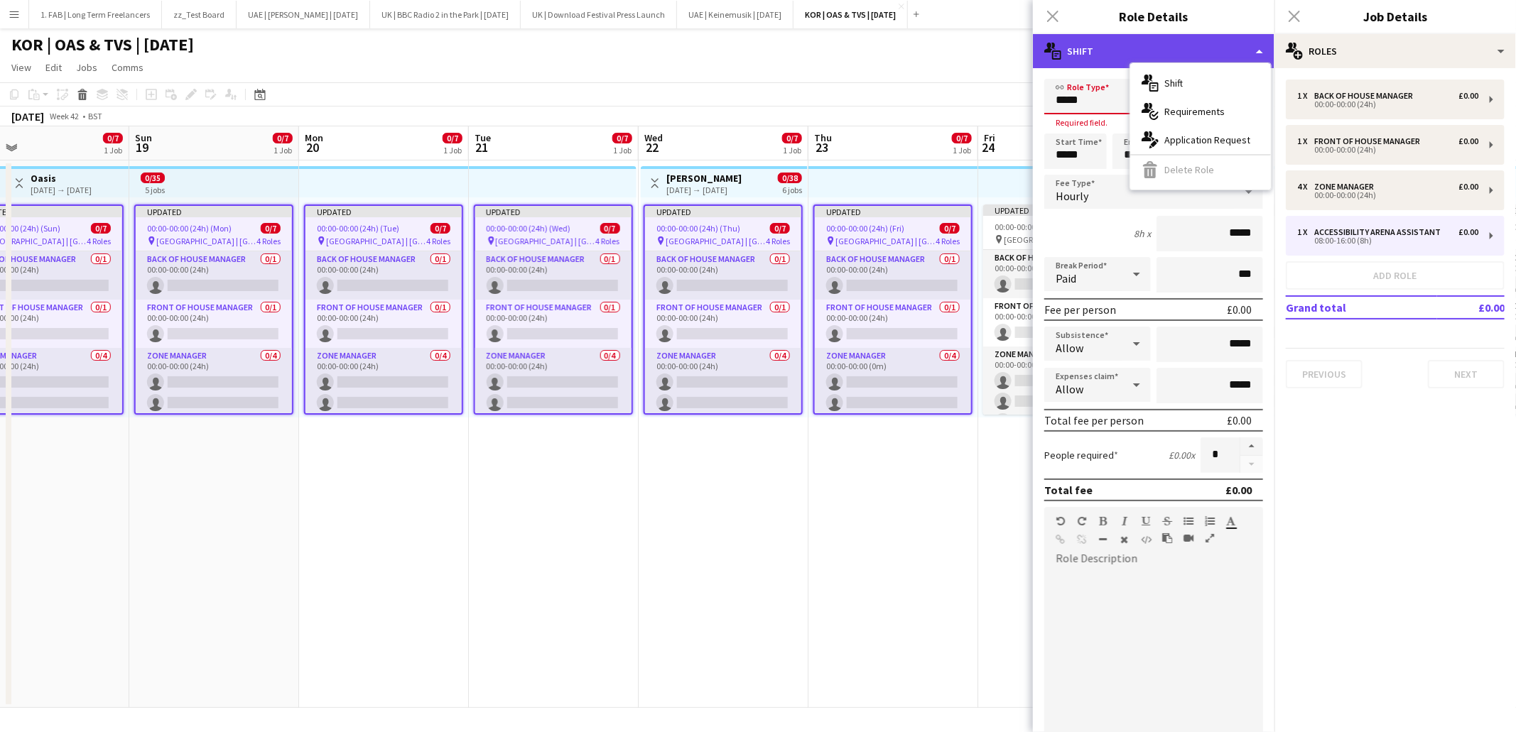
click at [1120, 45] on div "multiple-actions-text Shift" at bounding box center [1154, 51] width 242 height 34
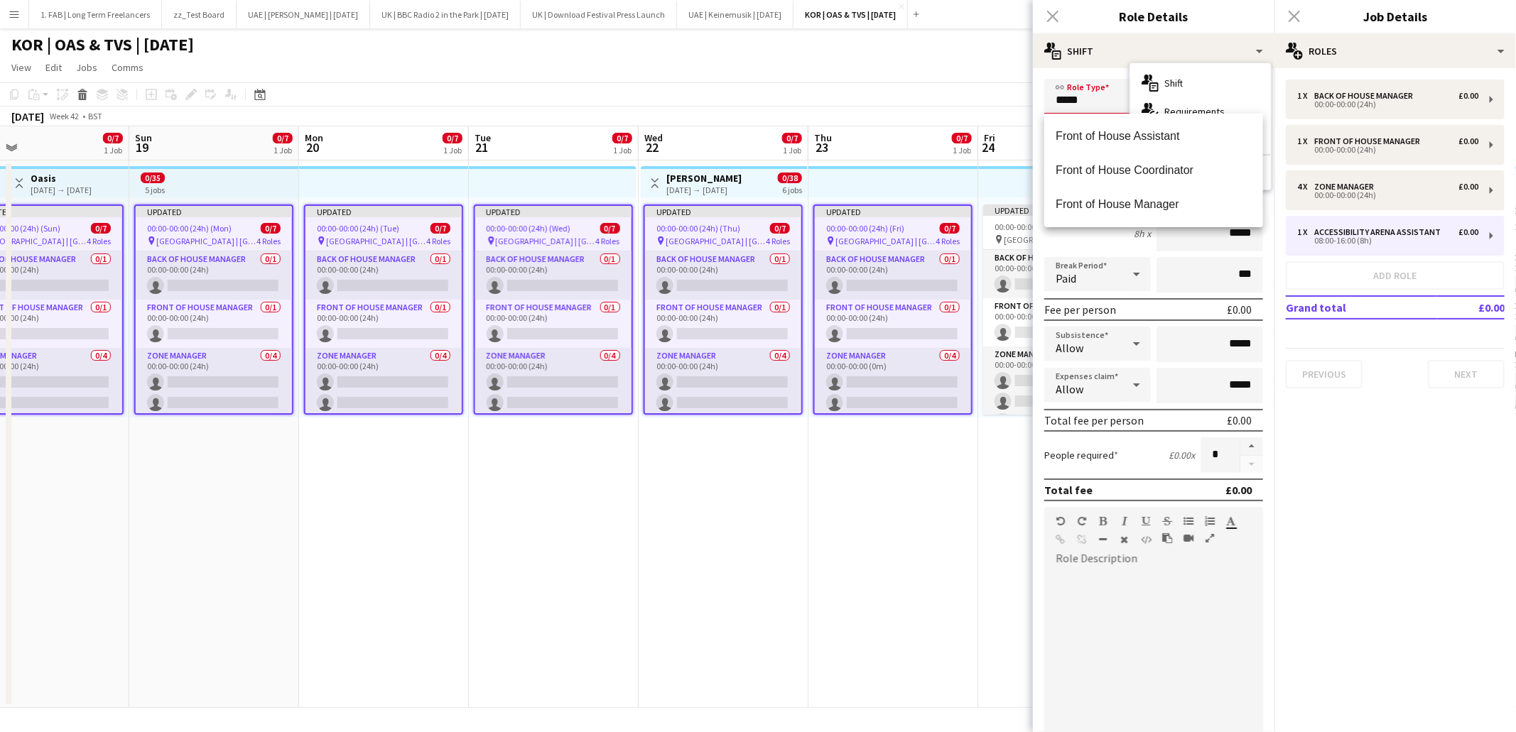
click at [1102, 103] on input "*****" at bounding box center [1153, 97] width 219 height 36
type input "**********"
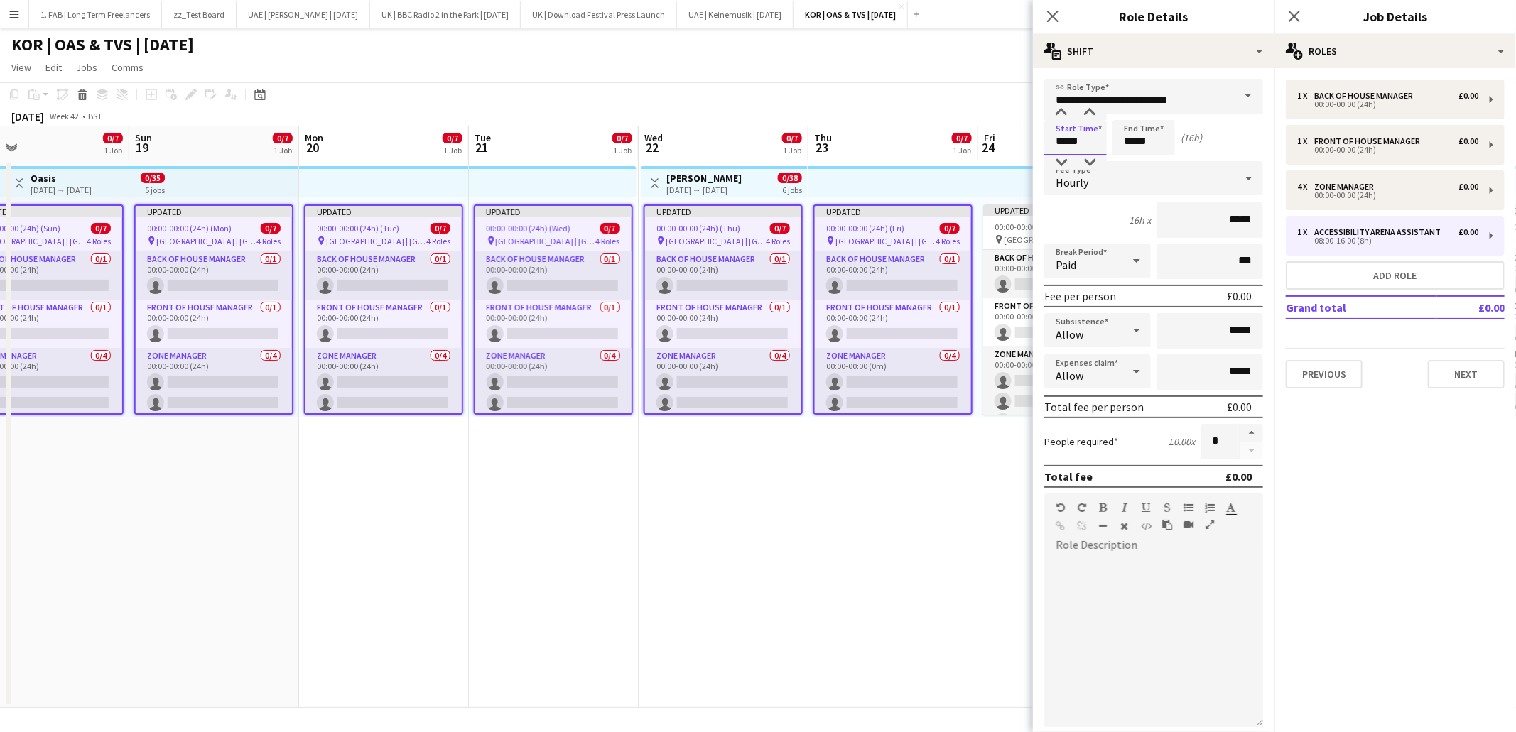
type input "*****"
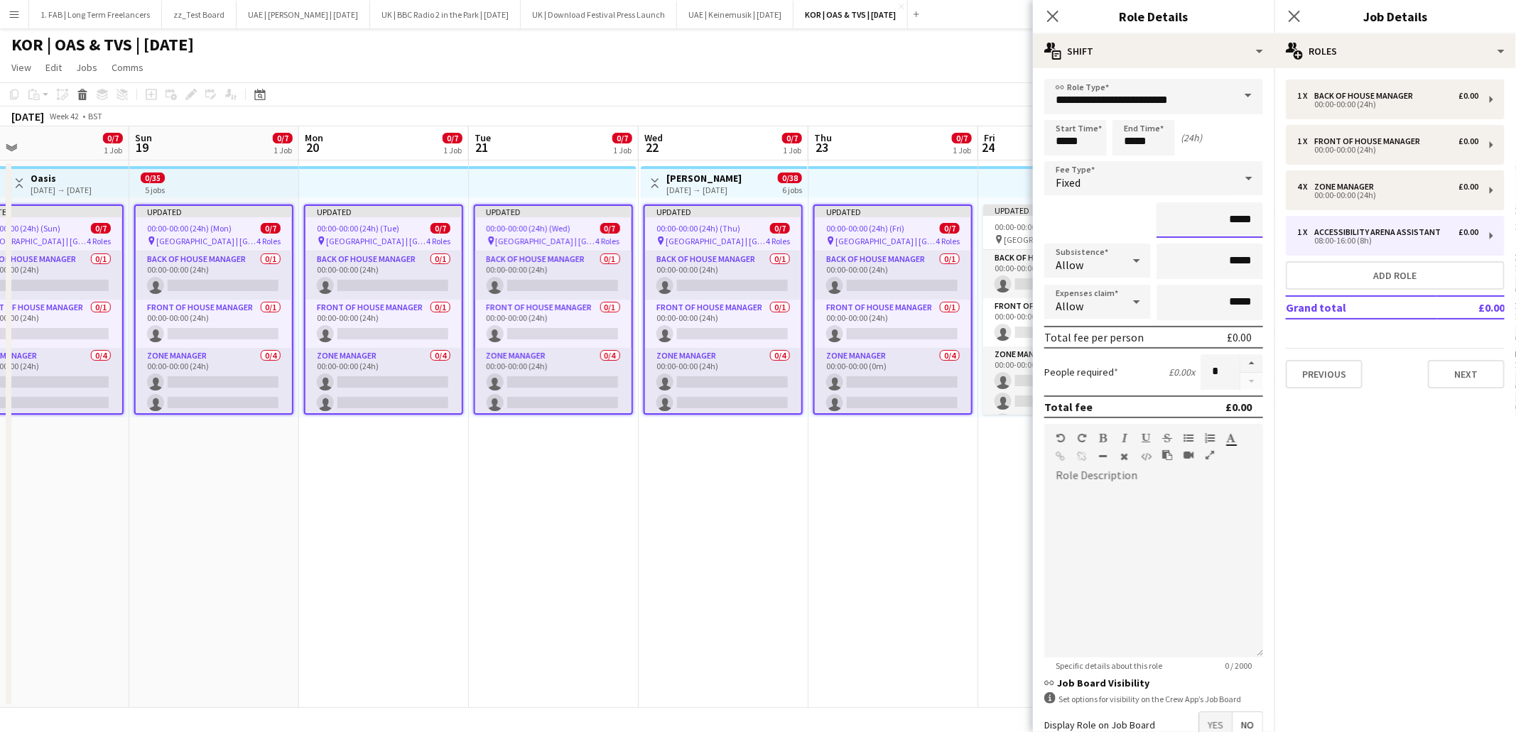
drag, startPoint x: 1254, startPoint y: 215, endPoint x: 1212, endPoint y: 214, distance: 41.9
click at [1212, 214] on input "*****" at bounding box center [1209, 220] width 107 height 36
type input "****"
click at [1129, 223] on div "****" at bounding box center [1153, 220] width 219 height 36
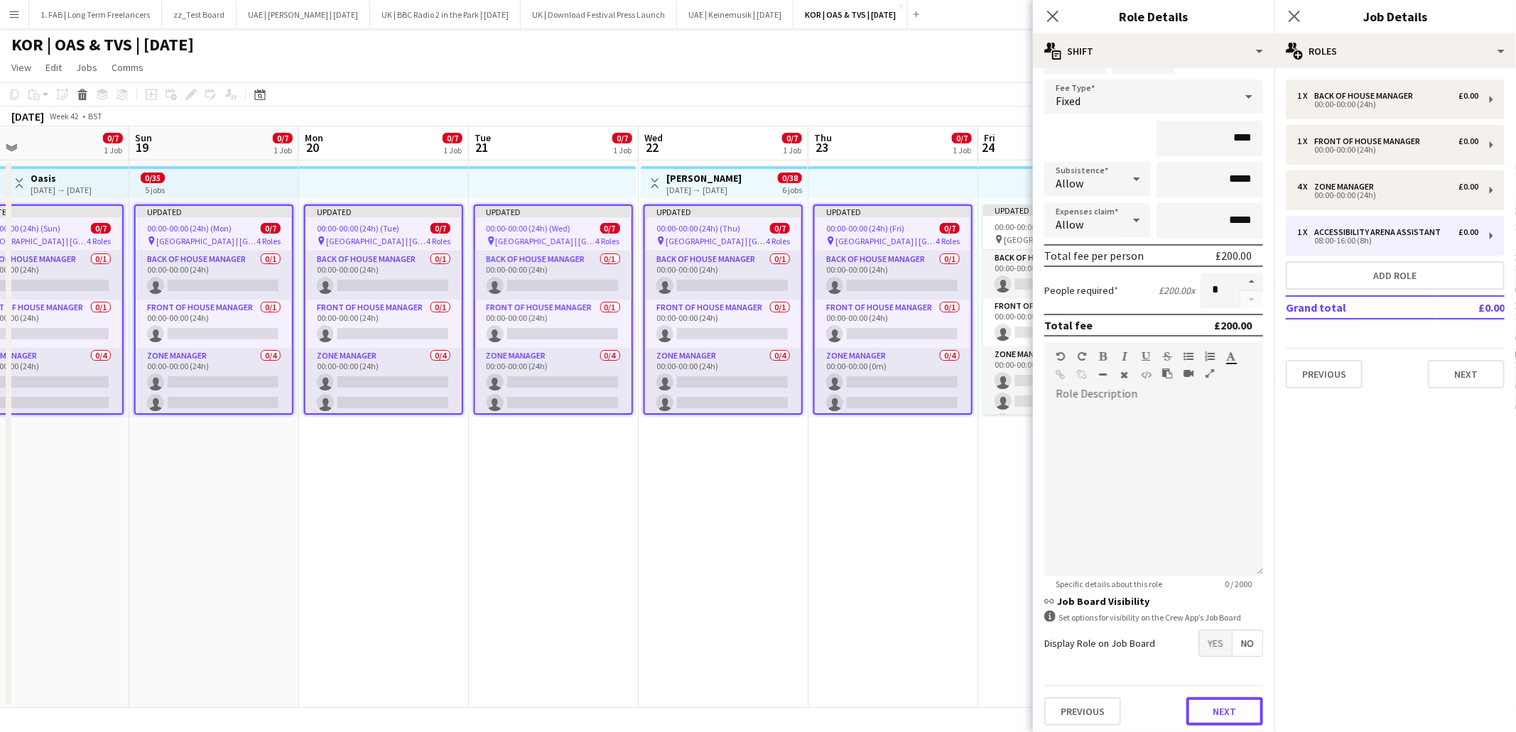
drag, startPoint x: 1240, startPoint y: 703, endPoint x: 1212, endPoint y: 635, distance: 73.6
click at [1240, 703] on button "Next" at bounding box center [1224, 712] width 77 height 28
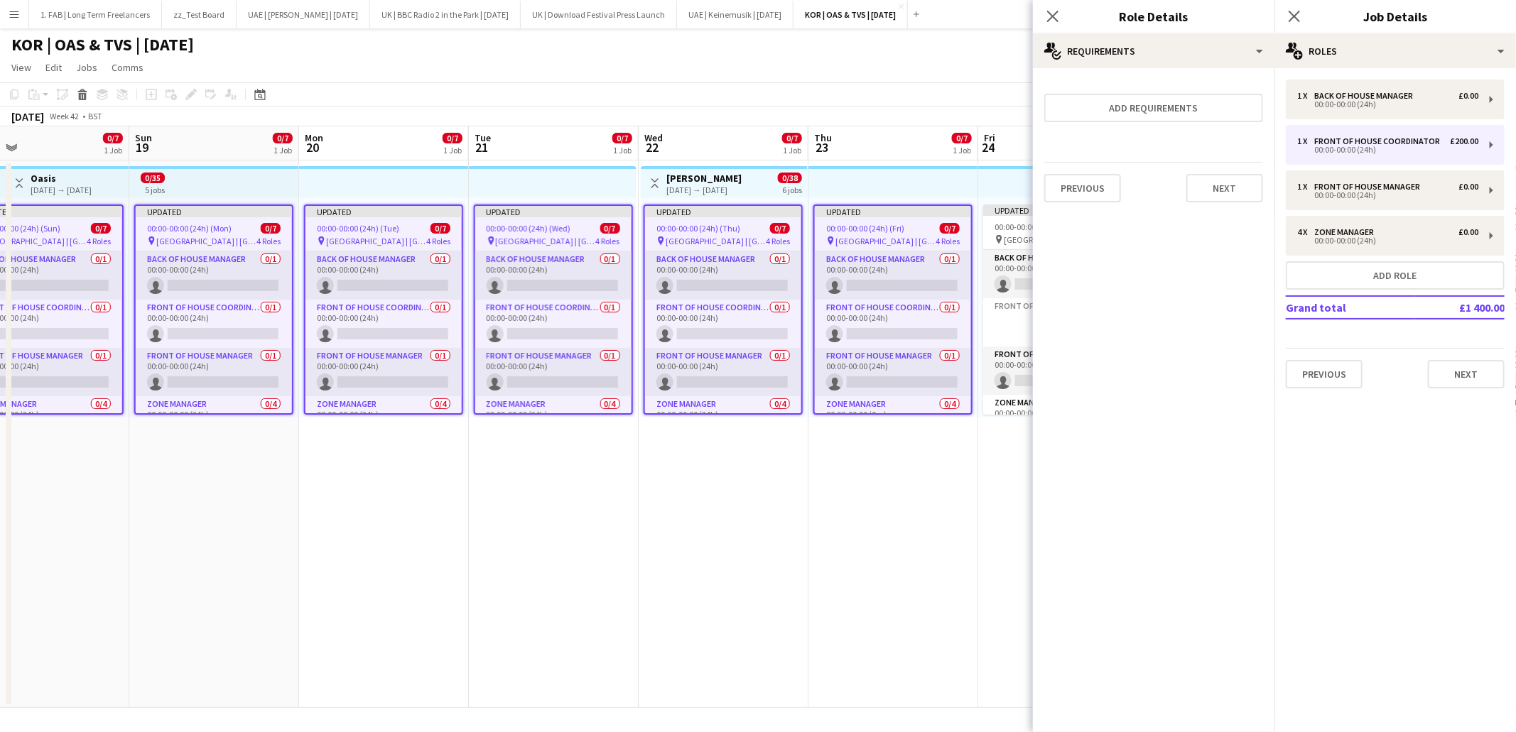
scroll to position [0, 0]
click at [1215, 186] on button "Next" at bounding box center [1224, 188] width 77 height 28
click at [1227, 190] on button "Finish" at bounding box center [1236, 204] width 53 height 28
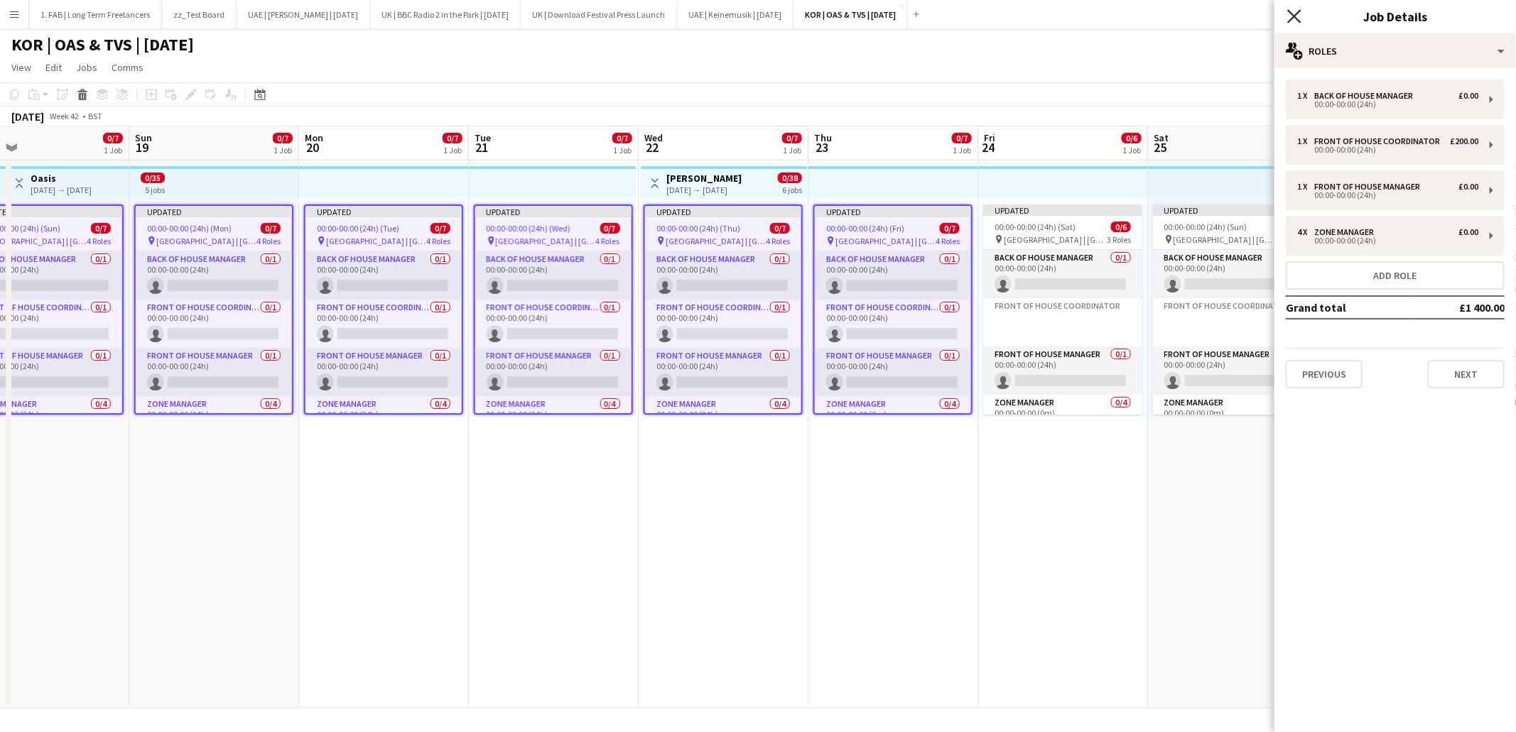
click at [1294, 19] on icon "Close pop-in" at bounding box center [1293, 15] width 13 height 13
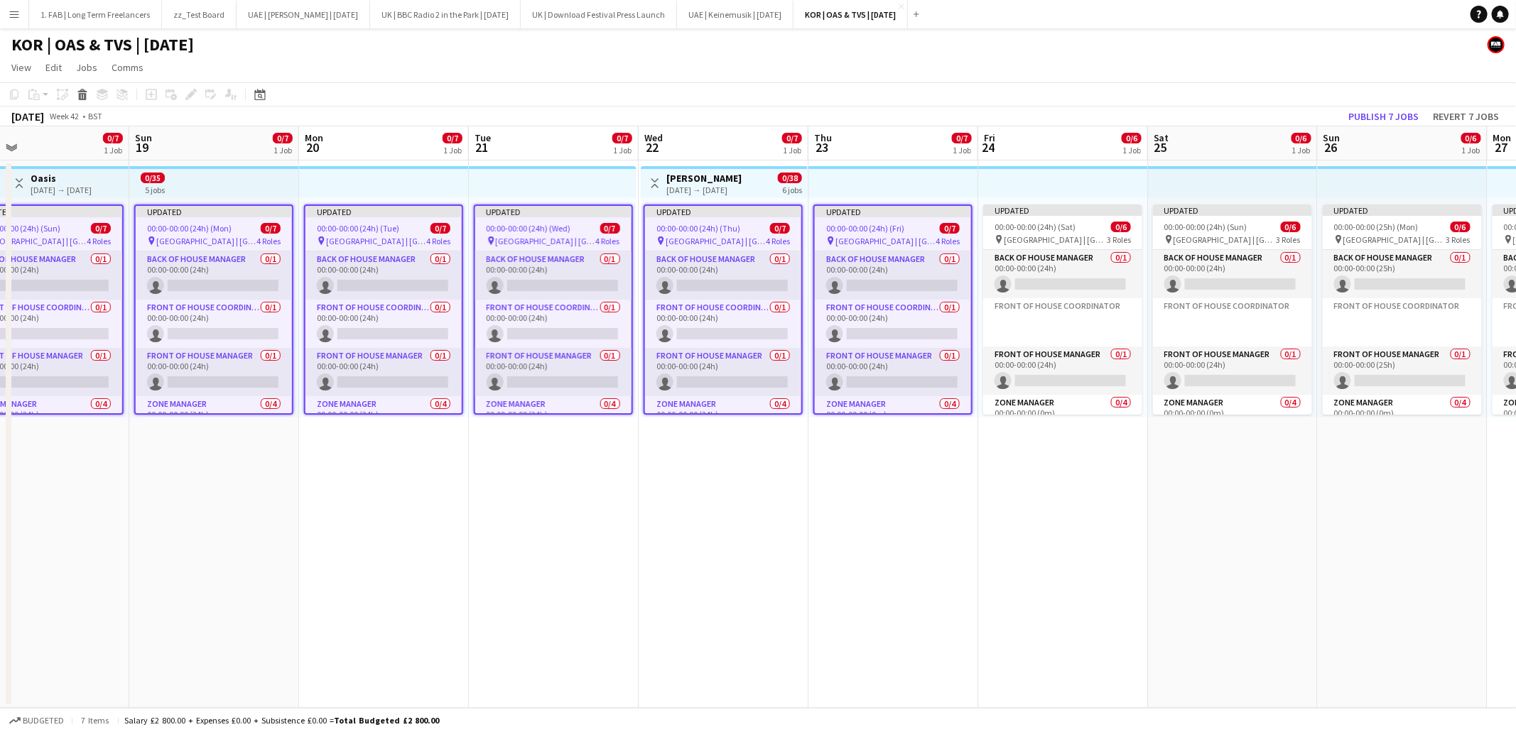
click at [11, 18] on app-icon "Menu" at bounding box center [14, 14] width 11 height 11
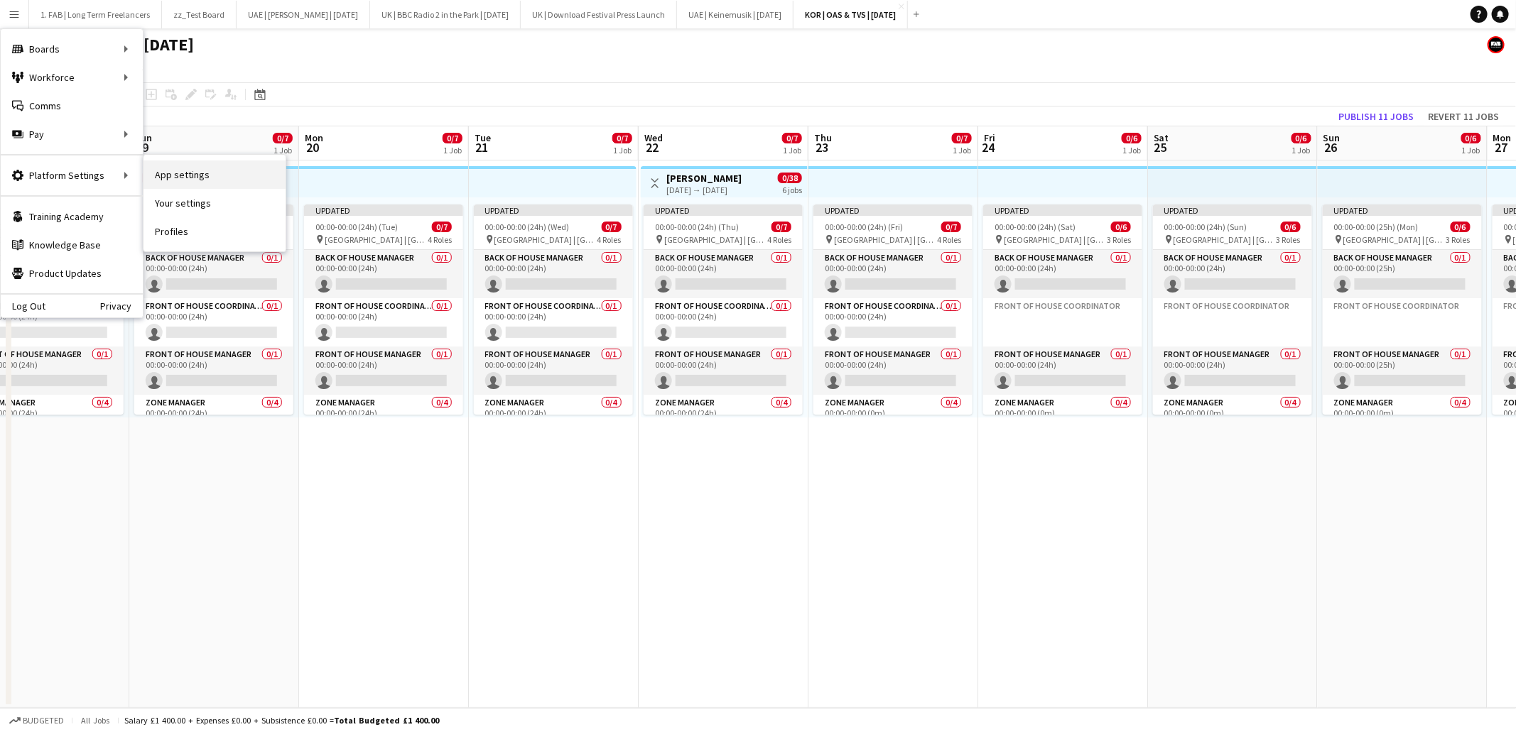
click at [190, 180] on link "App settings" at bounding box center [214, 175] width 142 height 28
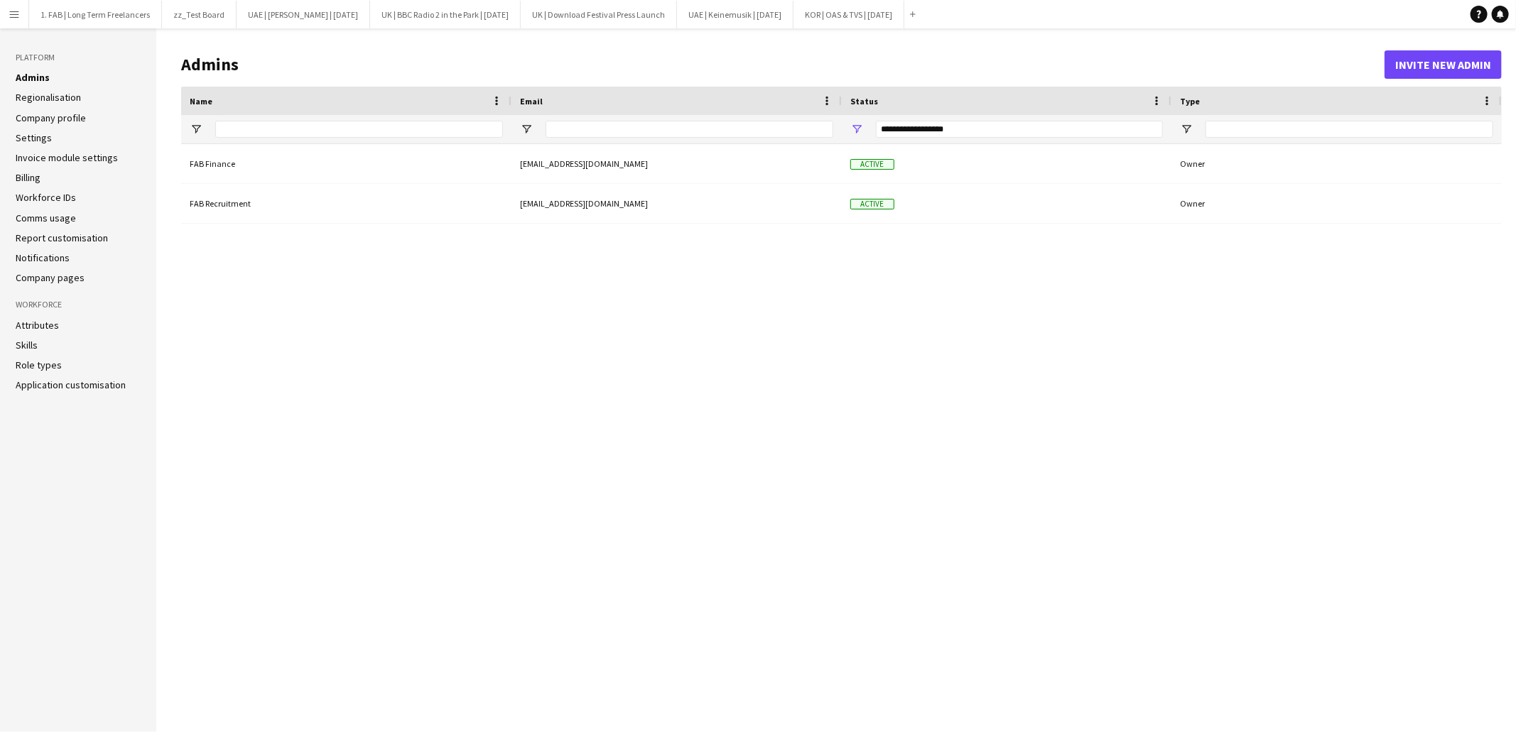
click at [48, 363] on link "Role types" at bounding box center [39, 365] width 46 height 13
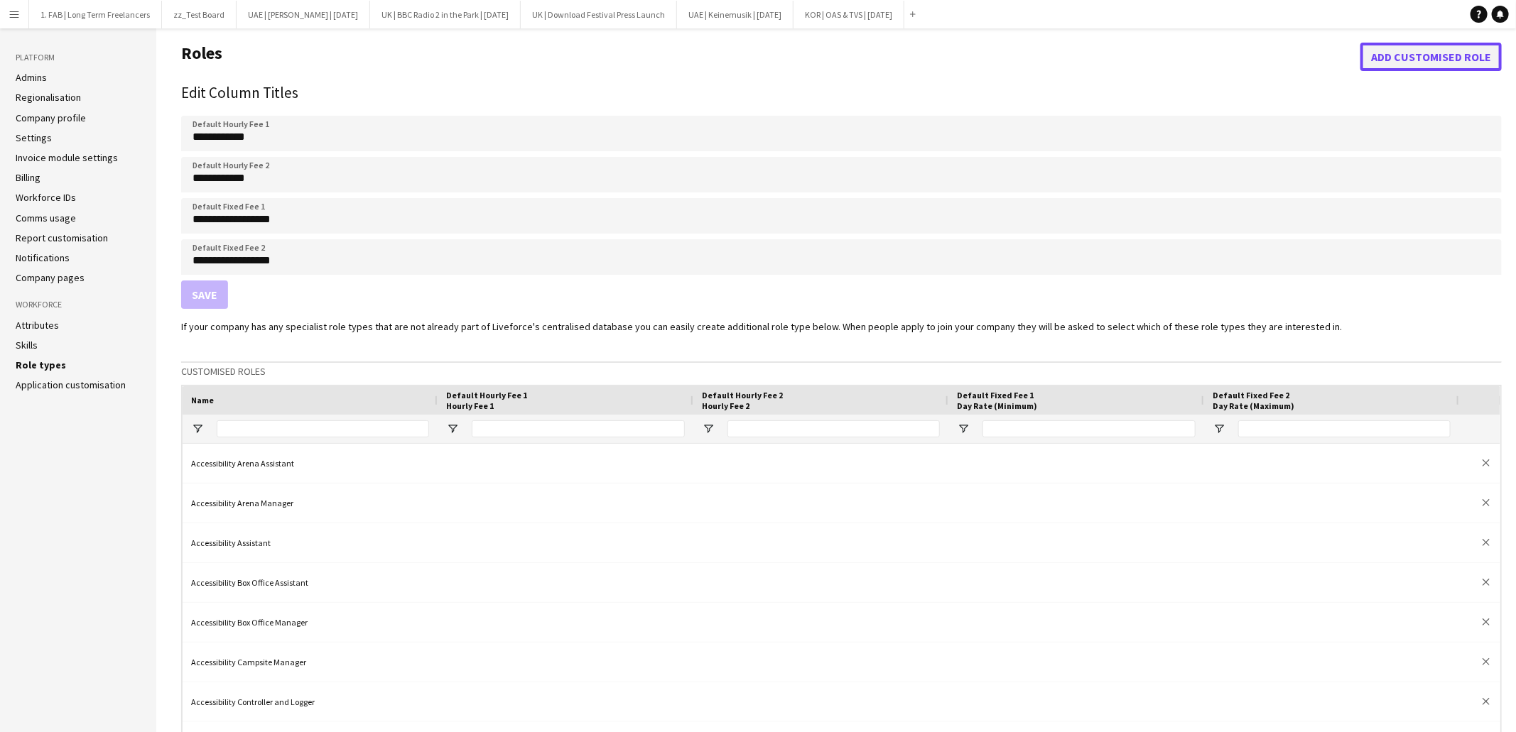
click at [1411, 58] on button "Add customised role" at bounding box center [1430, 57] width 141 height 28
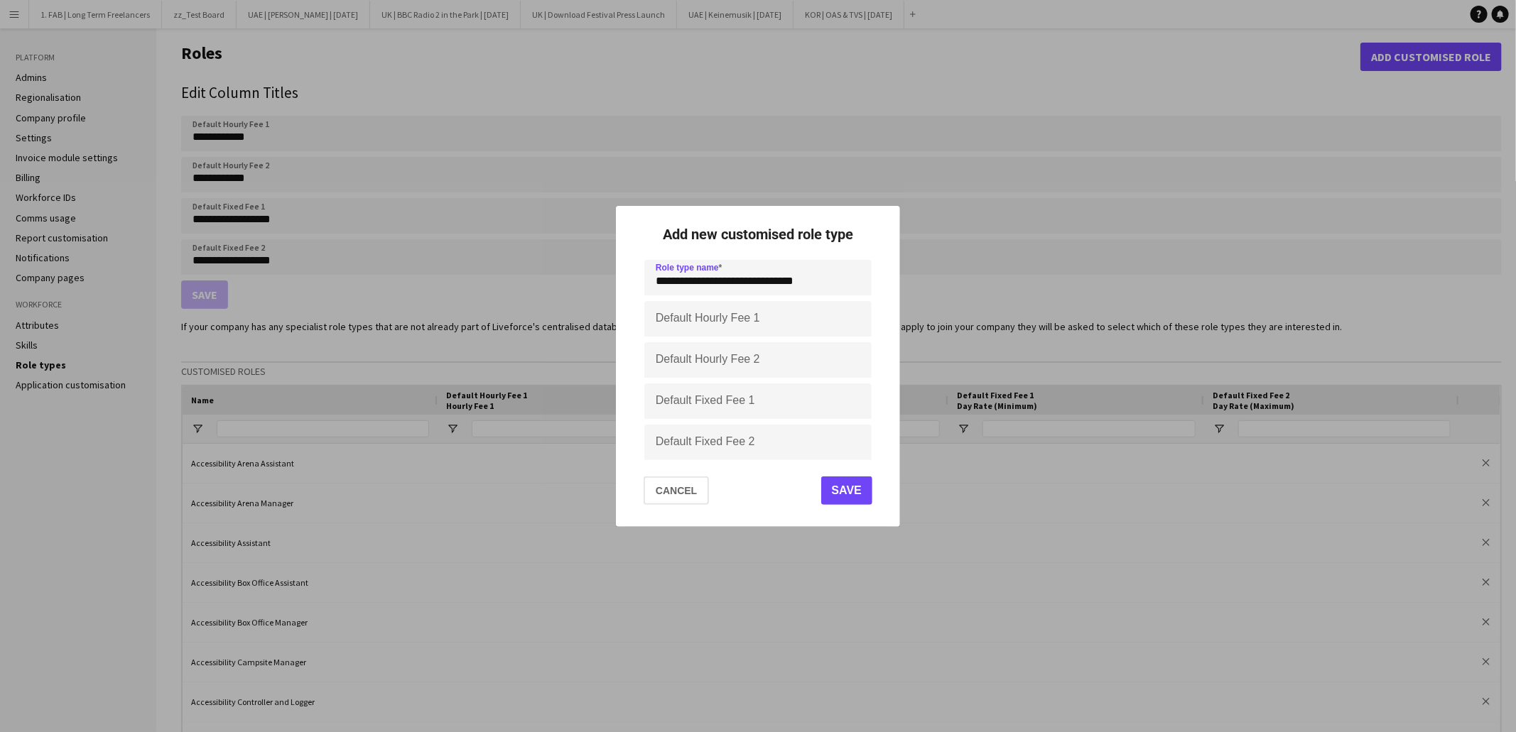
type input "**********"
click at [857, 480] on button "Save" at bounding box center [846, 491] width 51 height 28
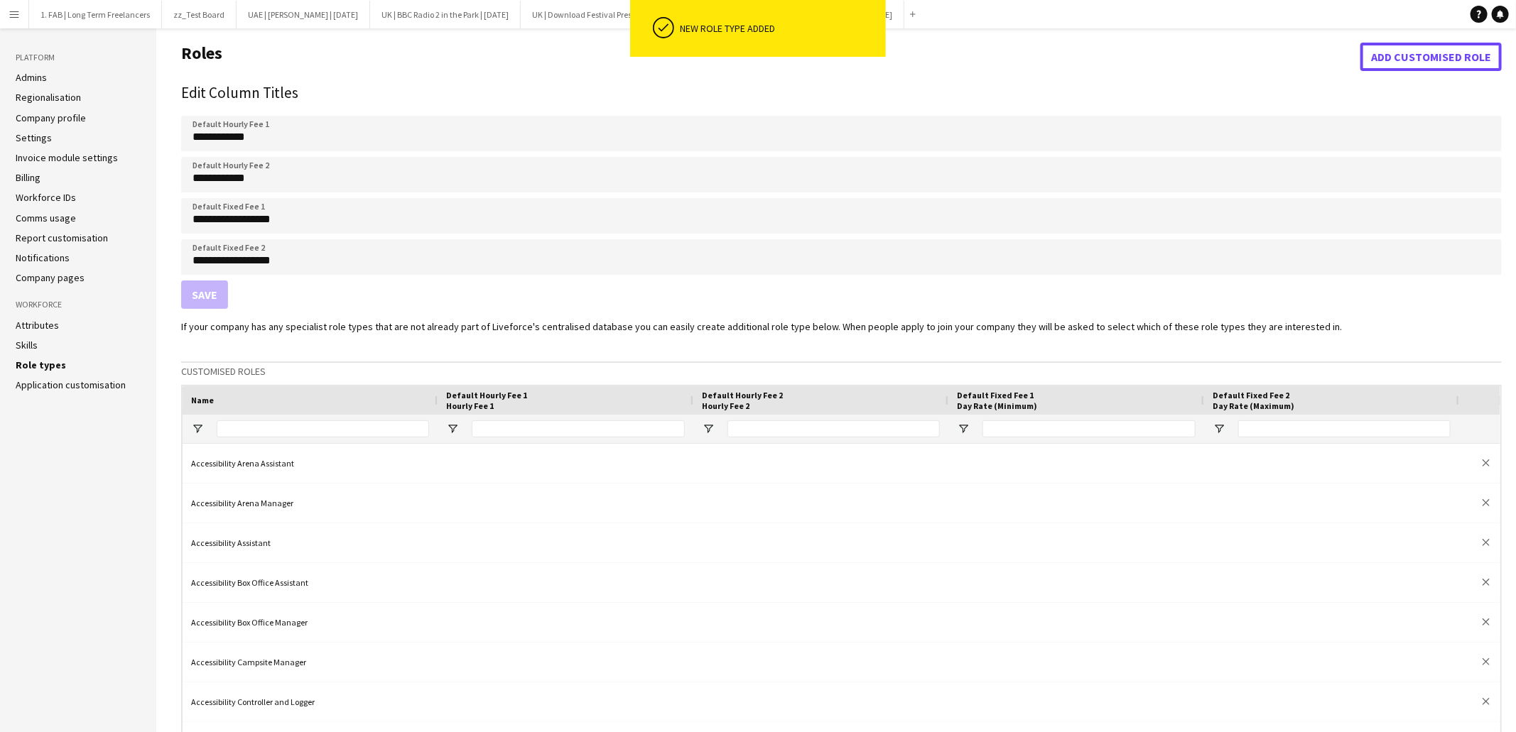
scroll to position [1, 0]
click at [900, 13] on button "KOR | OAS & TVS | Oct 25 Close" at bounding box center [848, 15] width 111 height 28
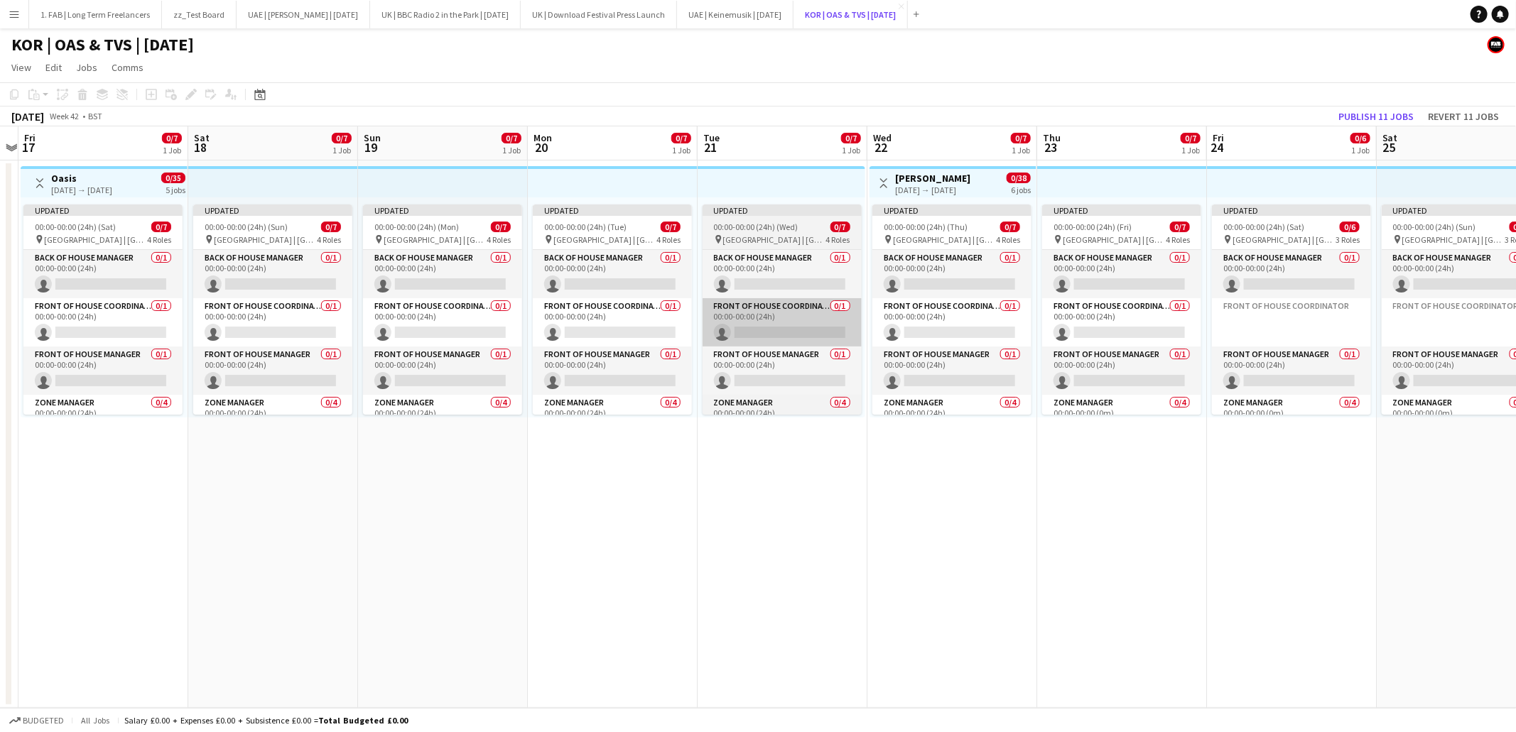
scroll to position [0, 421]
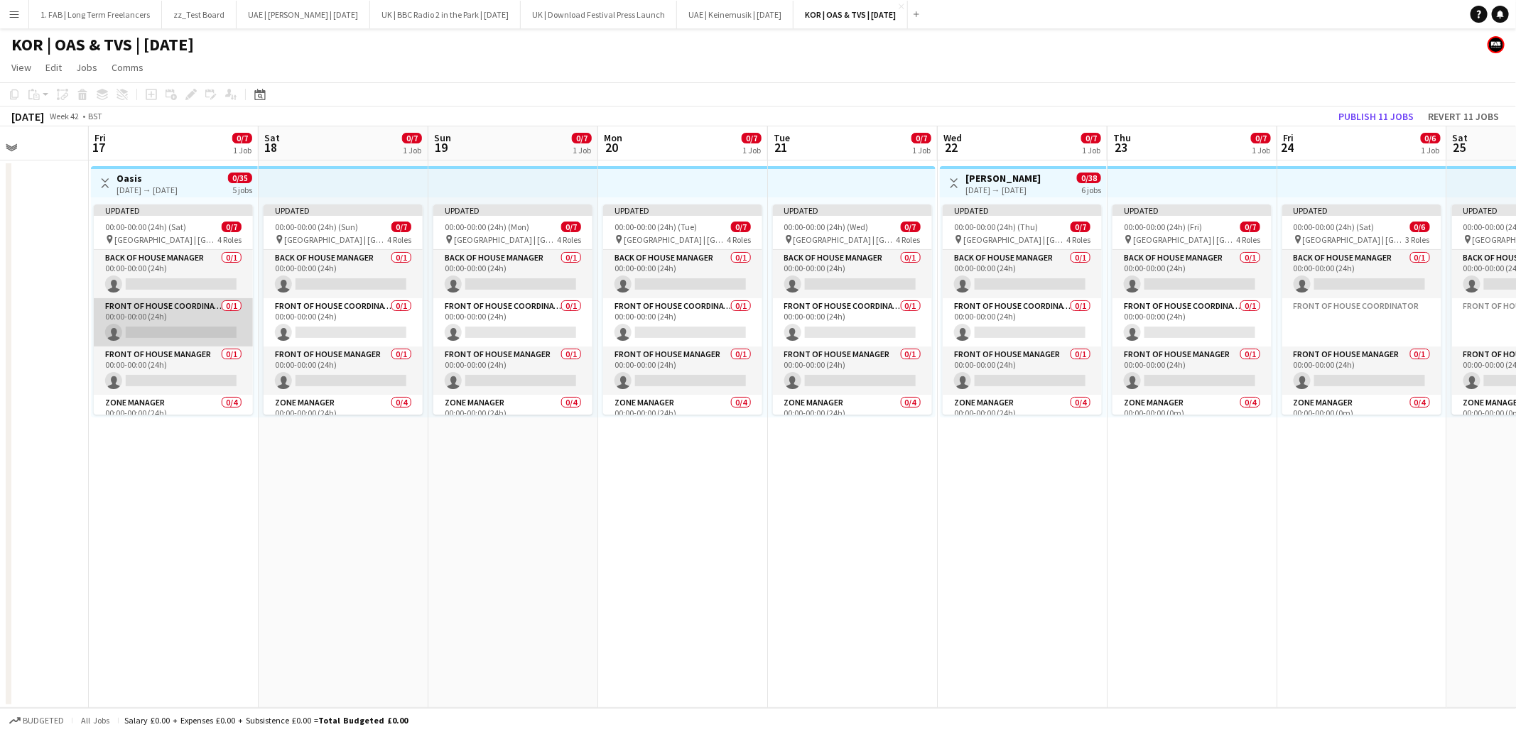
click at [175, 309] on app-card-role "Front of House Coordinator 0/1 00:00-00:00 (24h) single-neutral-actions" at bounding box center [173, 322] width 159 height 48
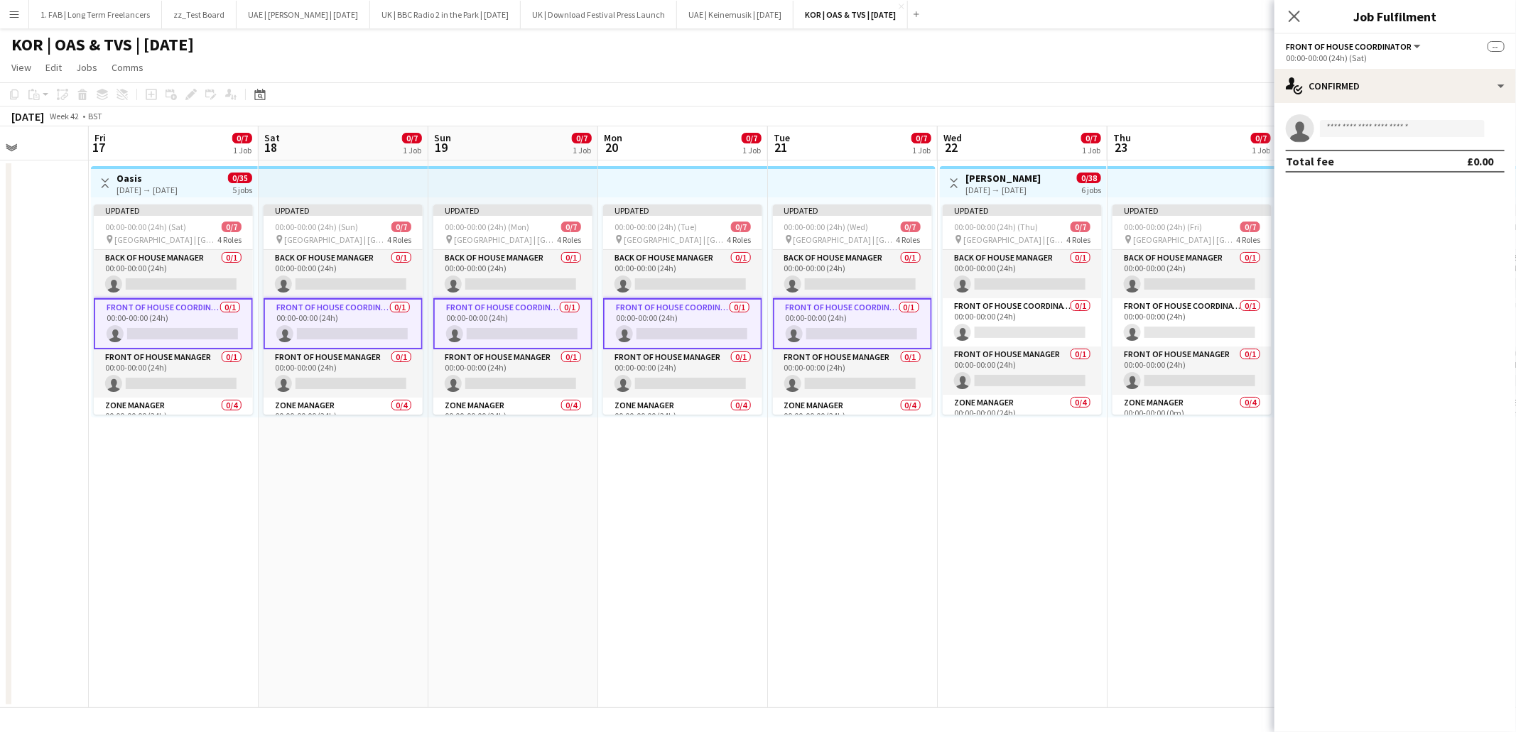
scroll to position [0, 568]
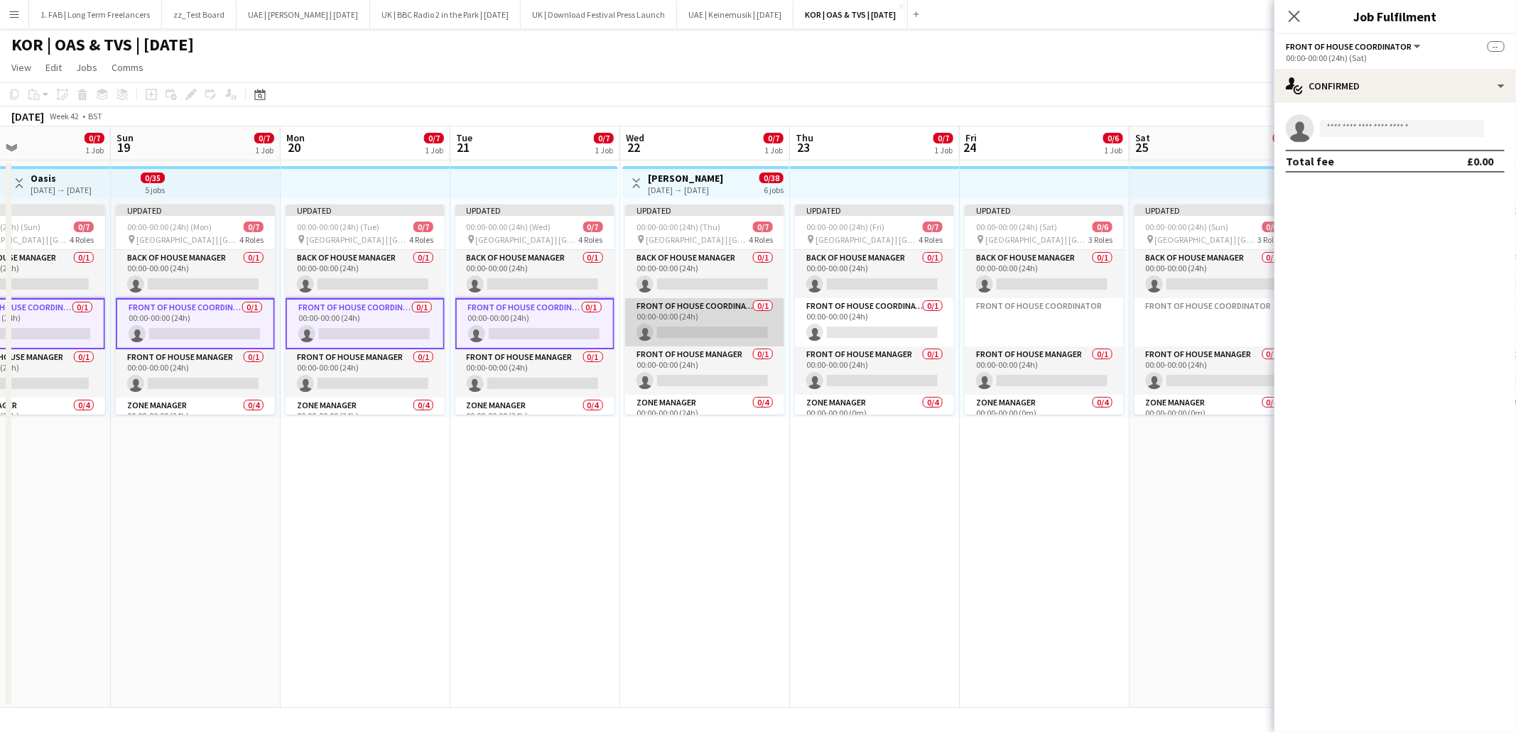
click at [710, 315] on app-card-role "Front of House Coordinator 0/1 00:00-00:00 (24h) single-neutral-actions" at bounding box center [704, 322] width 159 height 48
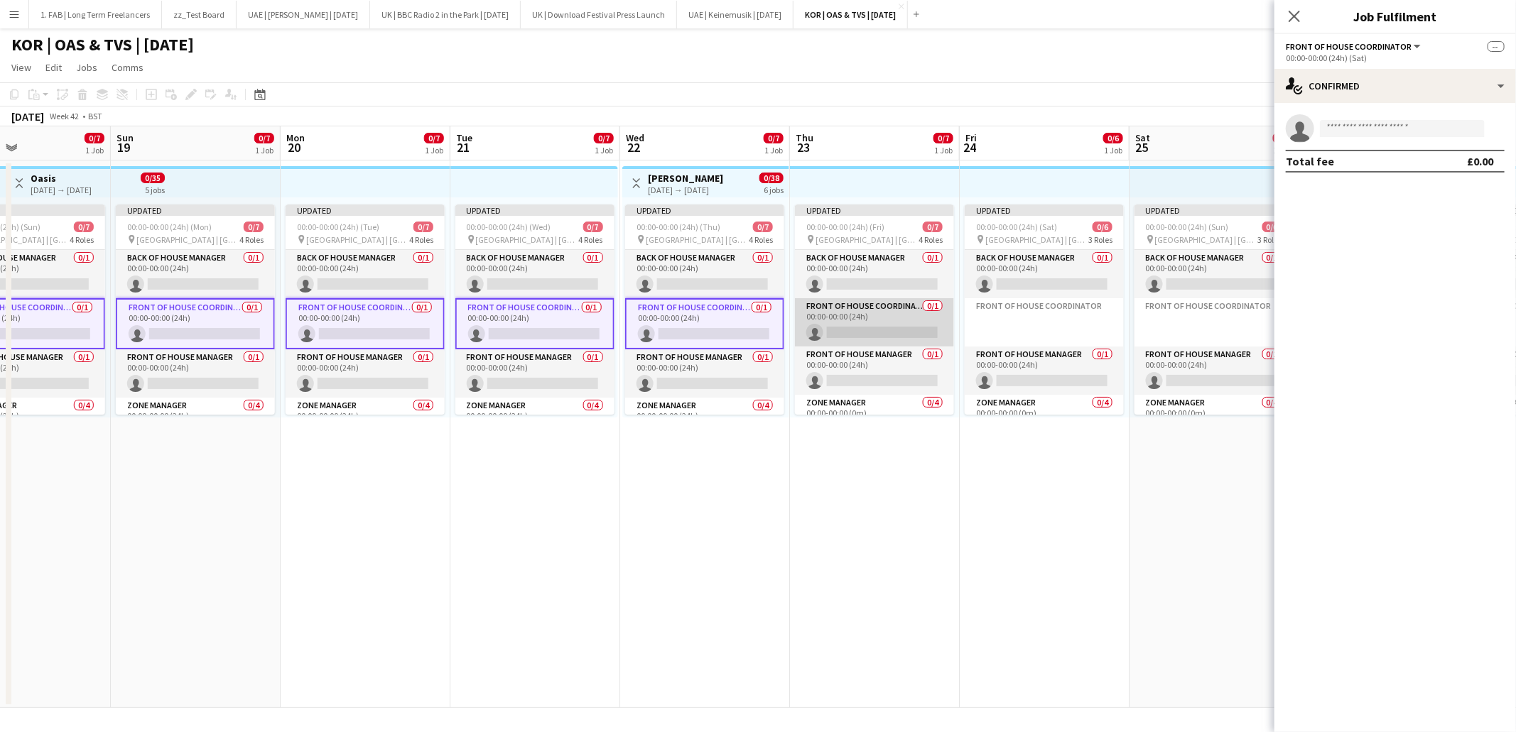
click at [825, 314] on app-card-role "Front of House Coordinator 0/1 00:00-00:00 (24h) single-neutral-actions" at bounding box center [874, 322] width 159 height 48
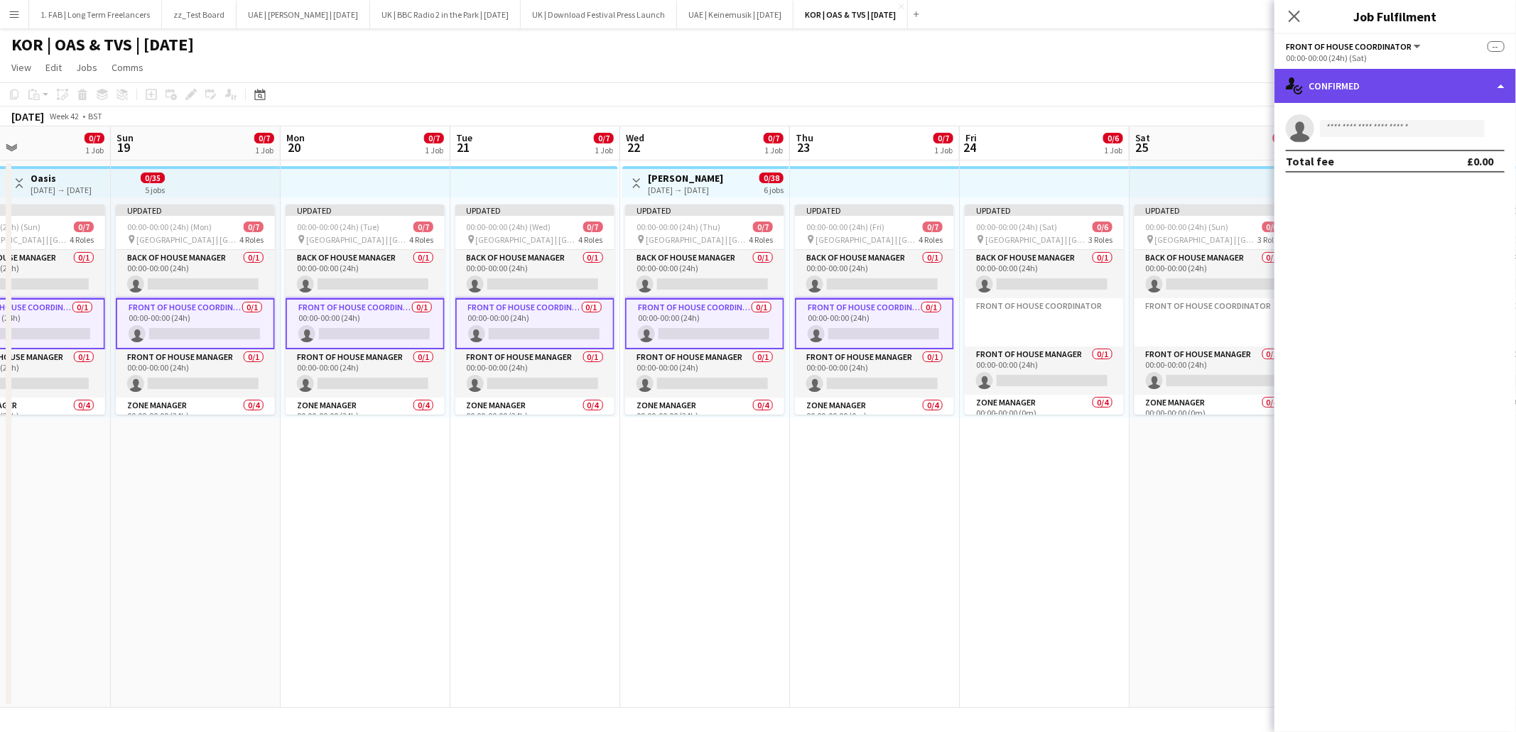
click at [1384, 86] on div "single-neutral-actions-check-2 Confirmed" at bounding box center [1395, 86] width 242 height 34
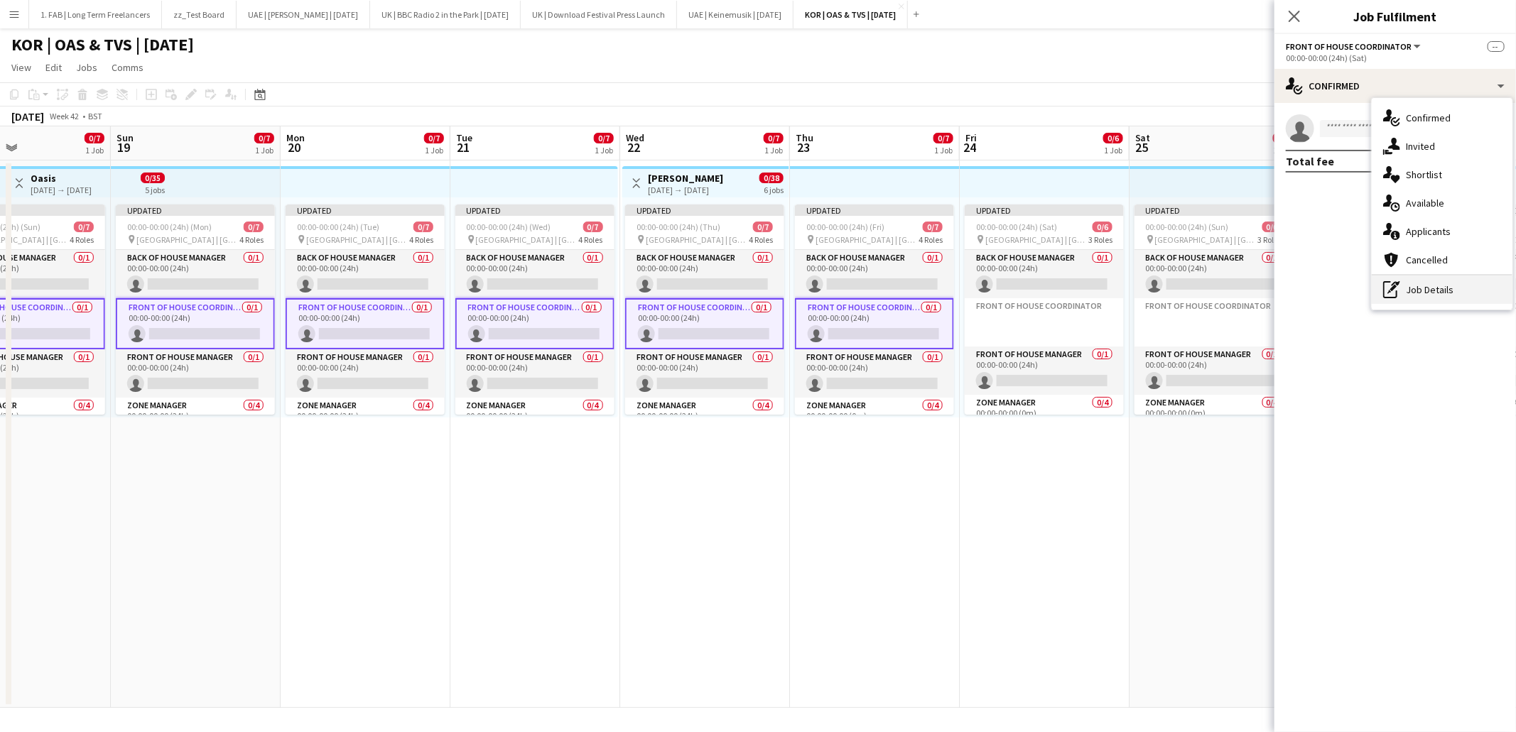
click at [1389, 283] on icon "pen-write" at bounding box center [1391, 289] width 17 height 17
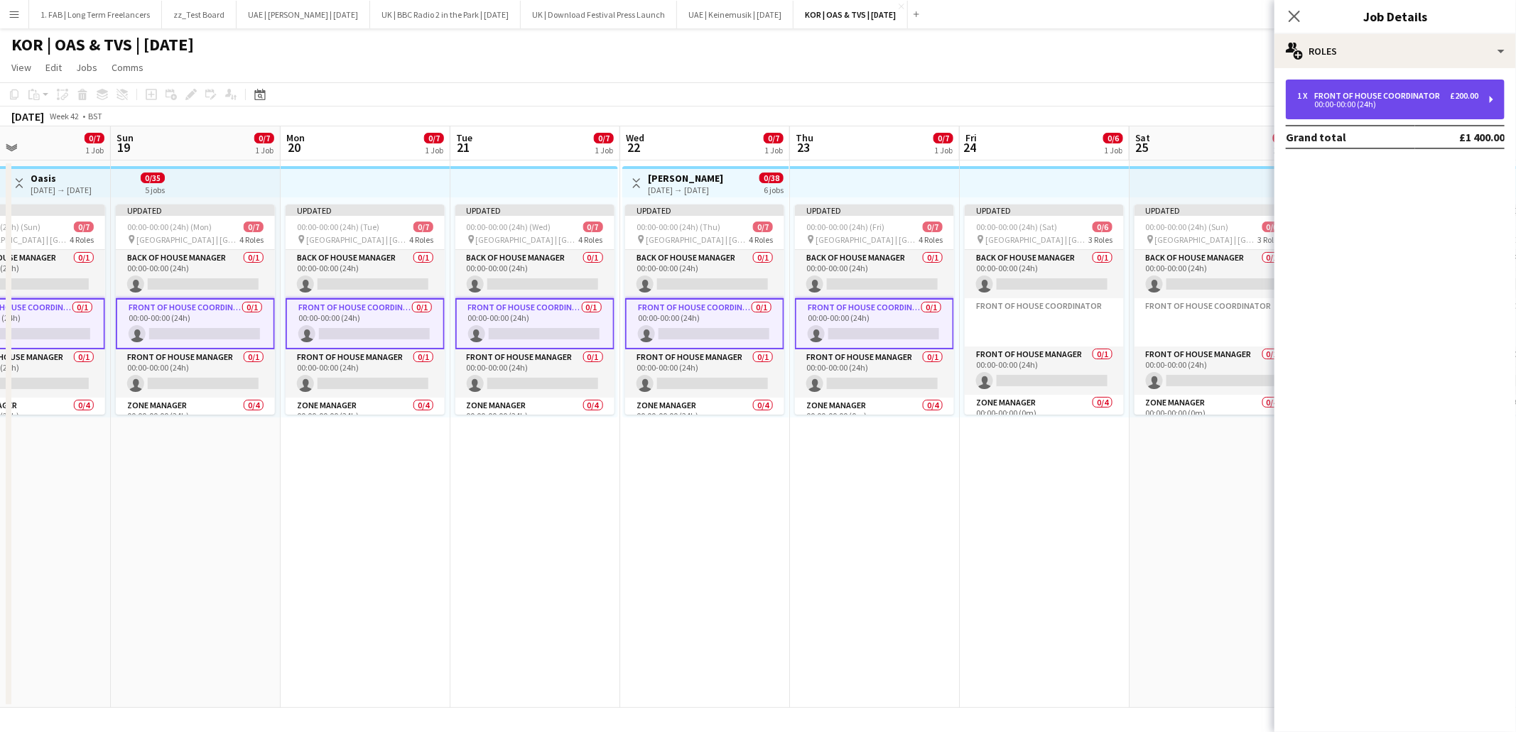
click at [1345, 94] on div "Front of House Coordinator" at bounding box center [1379, 96] width 131 height 10
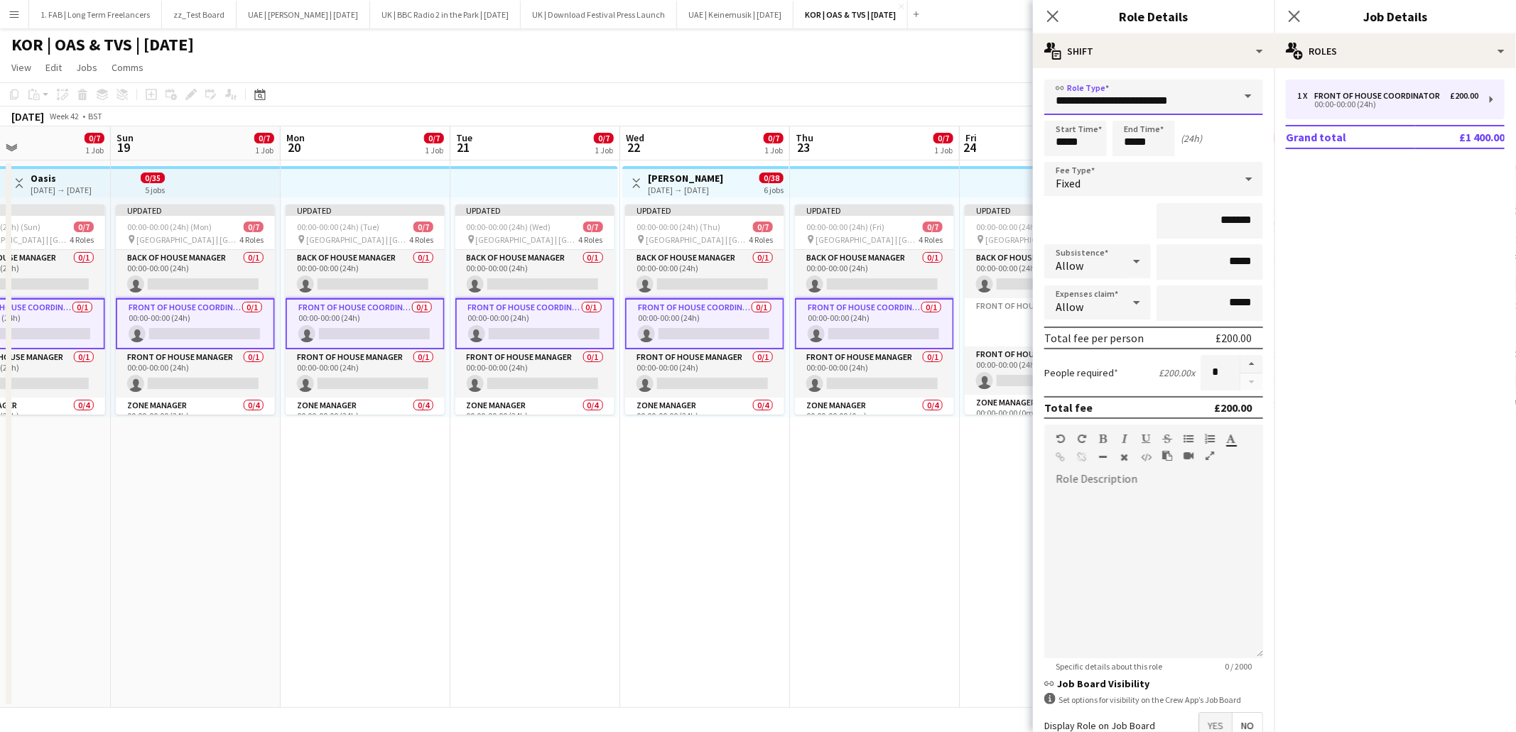
click at [1114, 99] on input "**********" at bounding box center [1153, 98] width 219 height 36
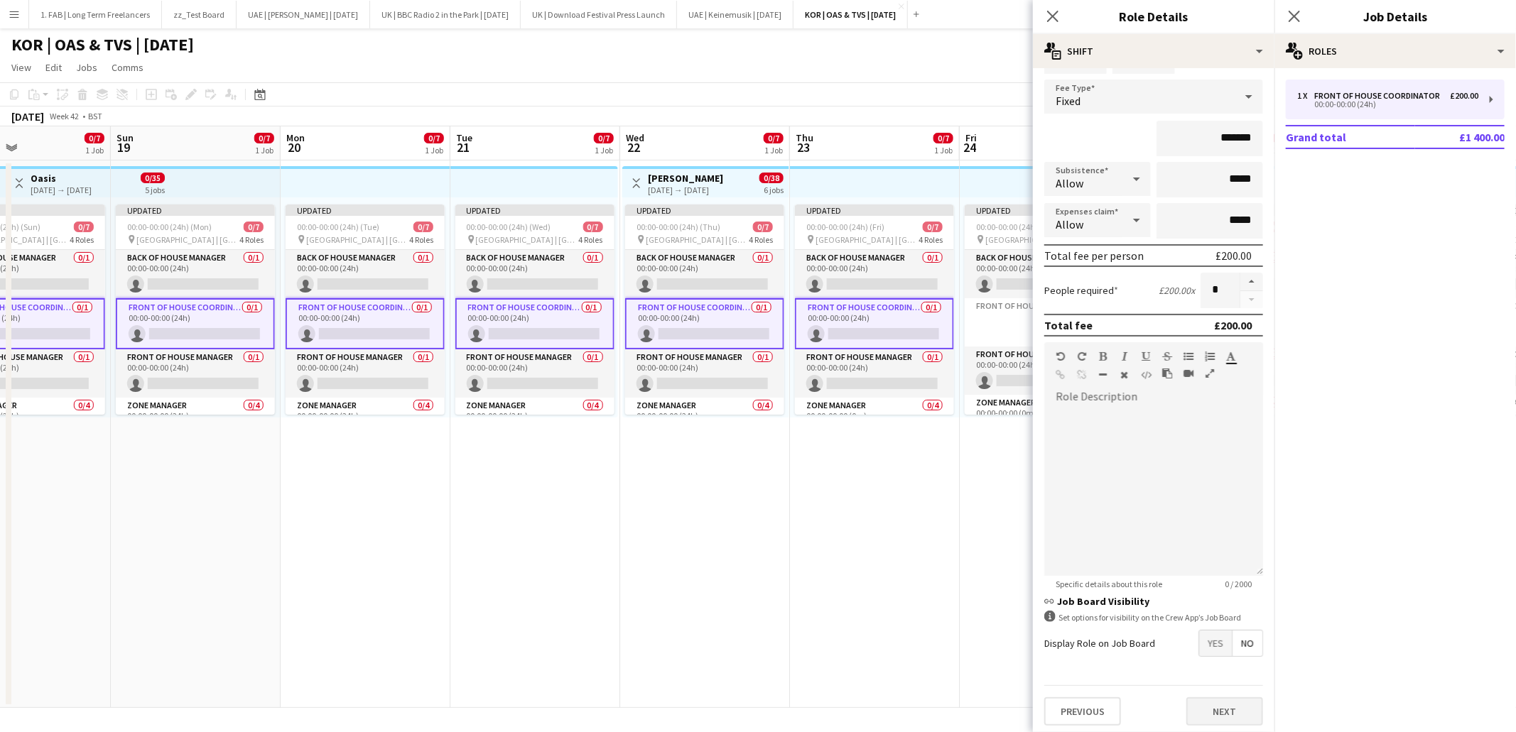
type input "**********"
click at [1225, 710] on button "Next" at bounding box center [1224, 712] width 77 height 28
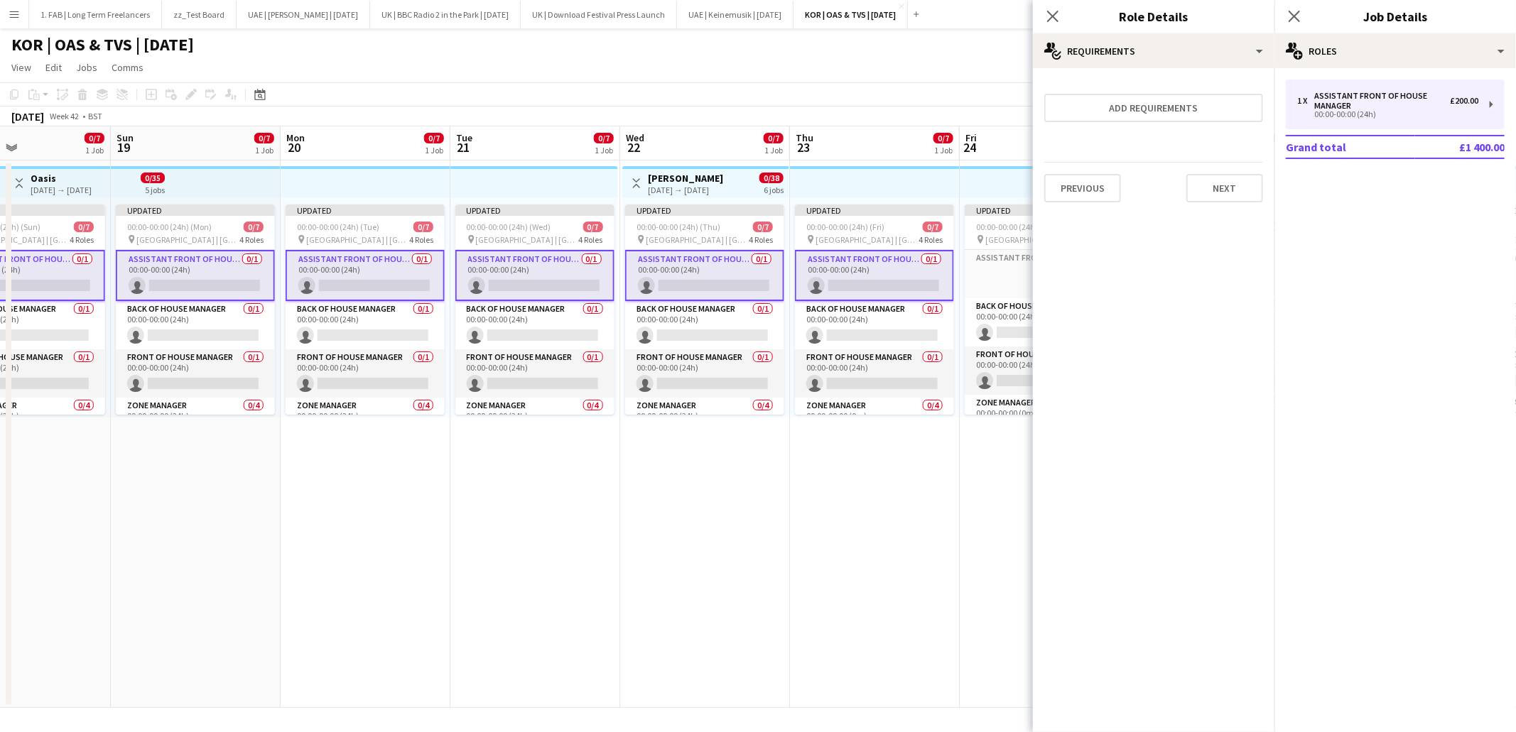
scroll to position [0, 0]
click at [1214, 185] on button "Next" at bounding box center [1224, 188] width 77 height 28
click at [1235, 190] on button "Finish" at bounding box center [1236, 204] width 53 height 28
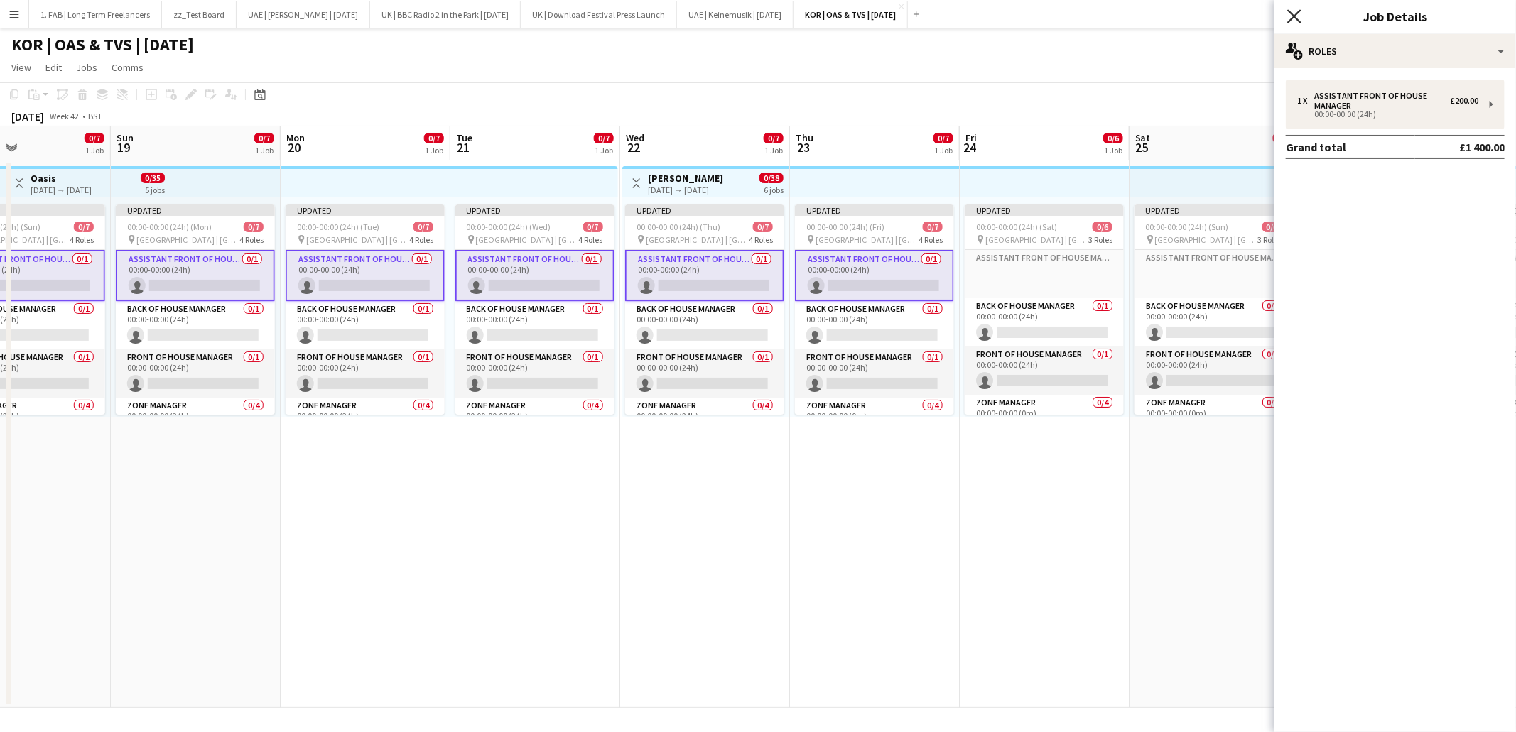
click at [1296, 19] on icon at bounding box center [1293, 15] width 13 height 13
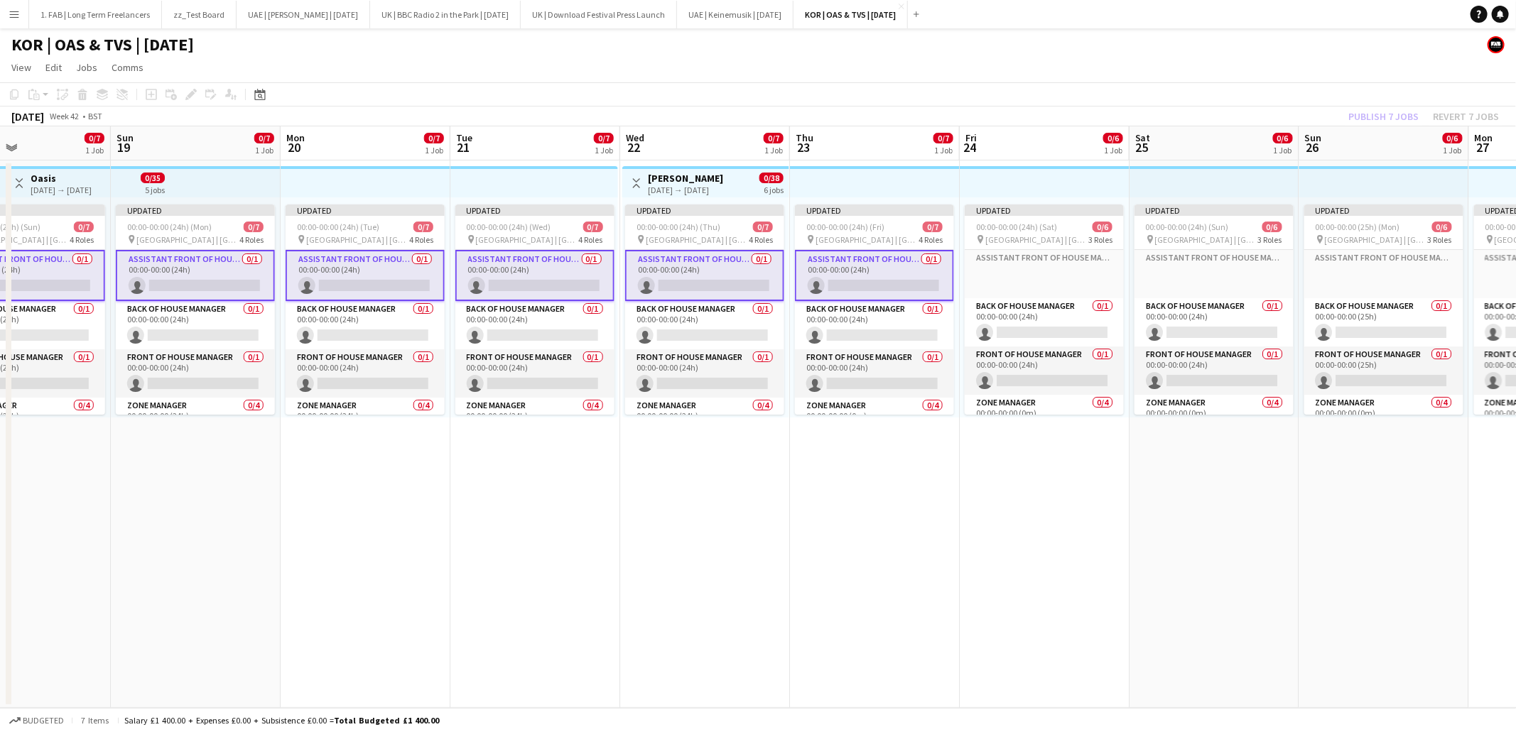
click at [956, 62] on app-page-menu "View Day view expanded Day view collapsed Month view Date picker Jump to today …" at bounding box center [758, 68] width 1516 height 27
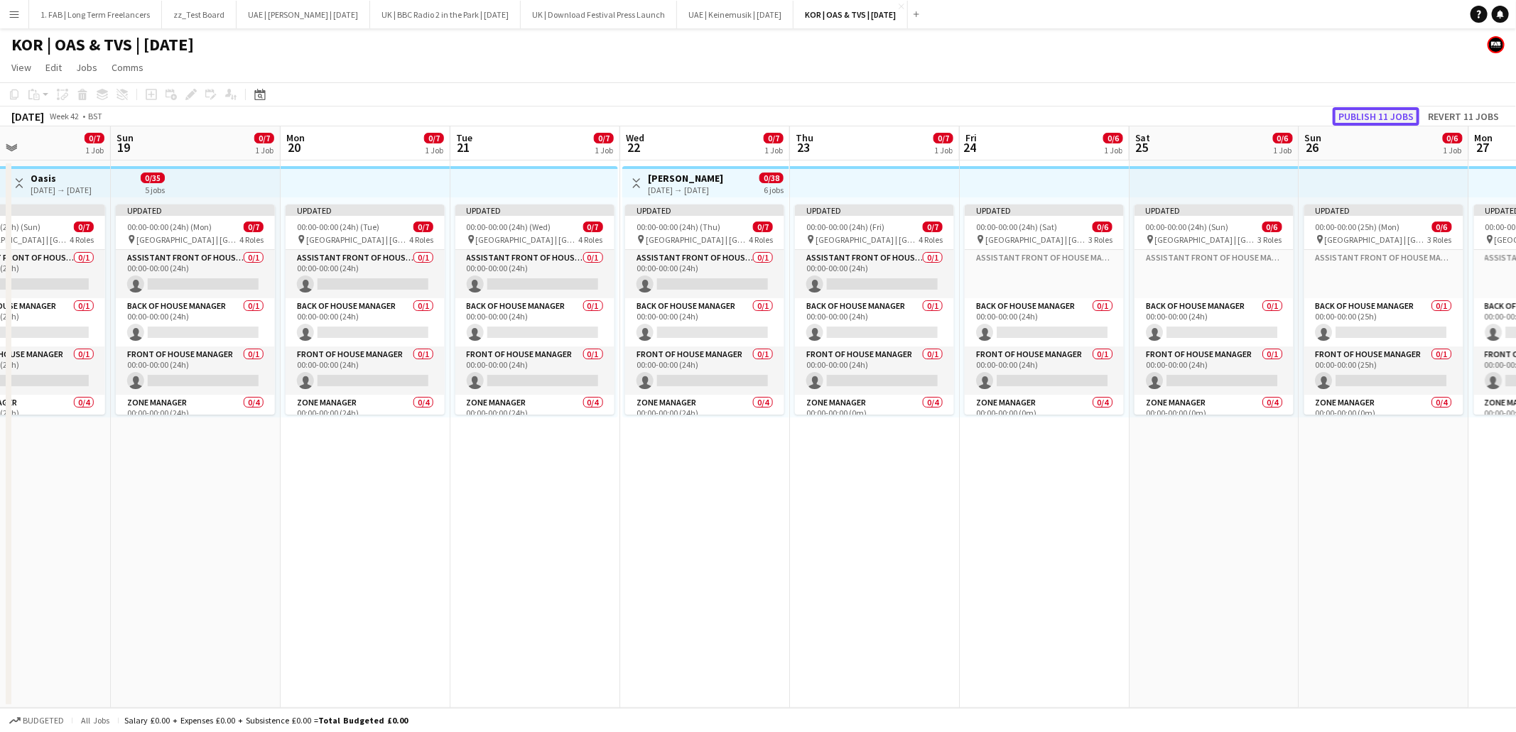
click at [1365, 119] on button "Publish 11 jobs" at bounding box center [1376, 116] width 87 height 18
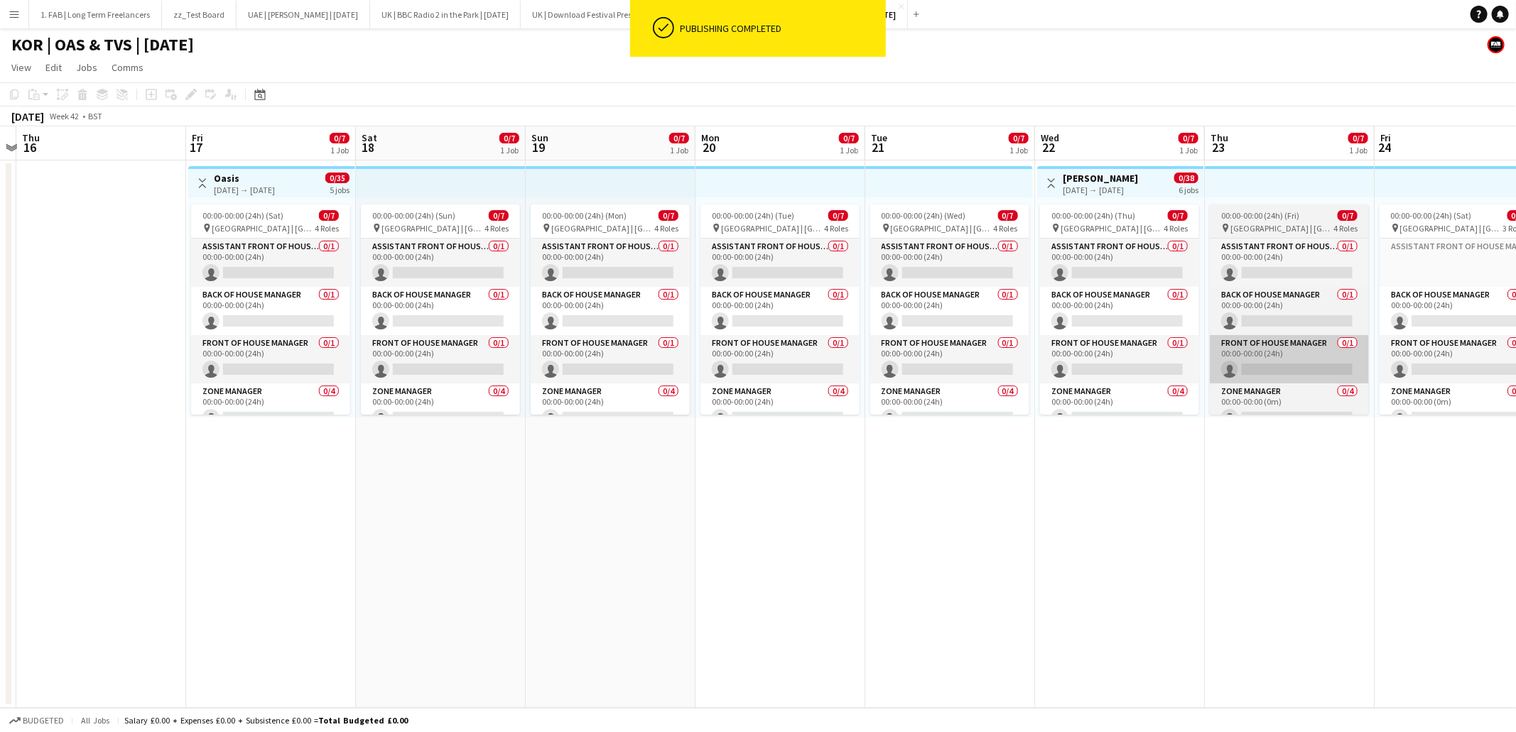
scroll to position [0, 294]
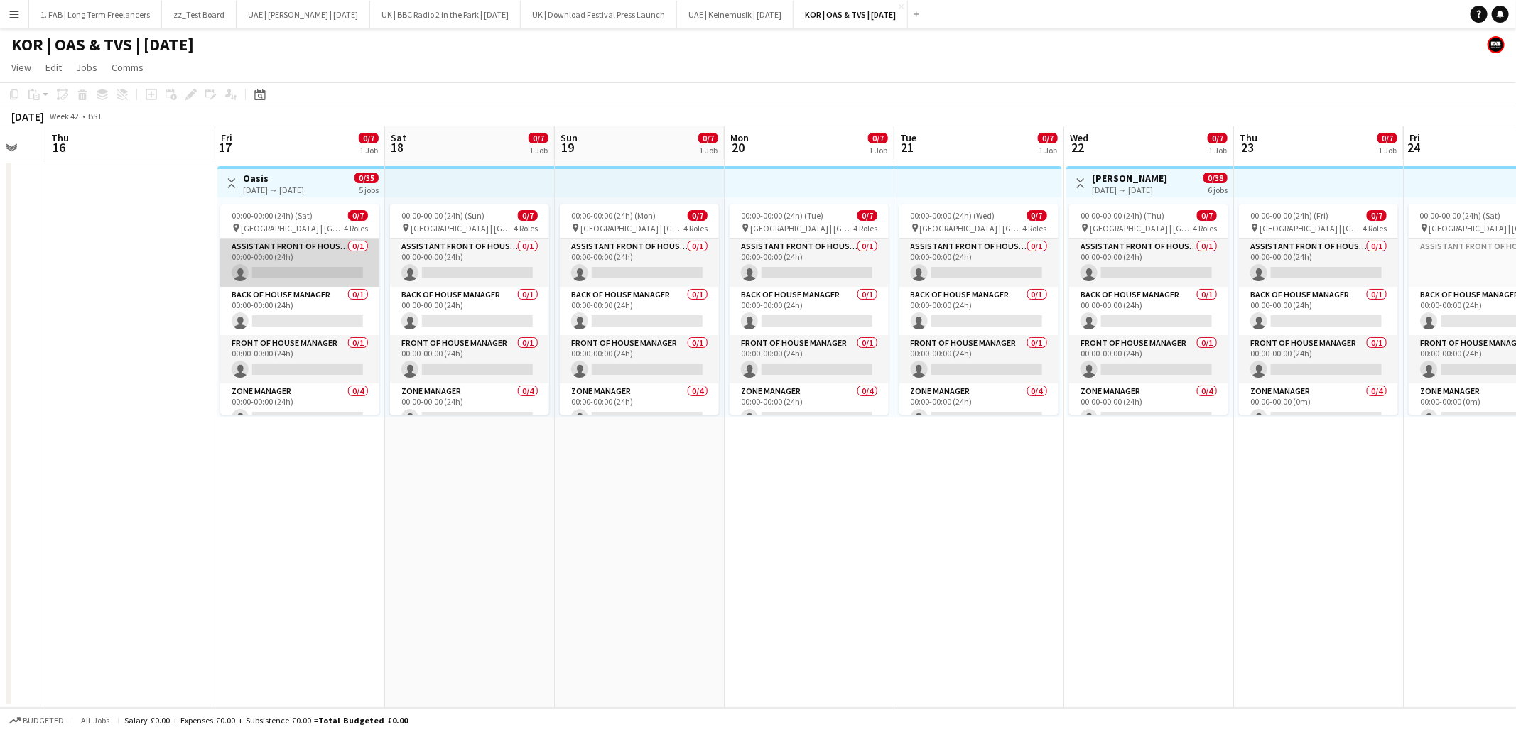
click at [303, 247] on app-card-role "Assistant Front of House Manager 0/1 00:00-00:00 (24h) single-neutral-actions" at bounding box center [299, 263] width 159 height 48
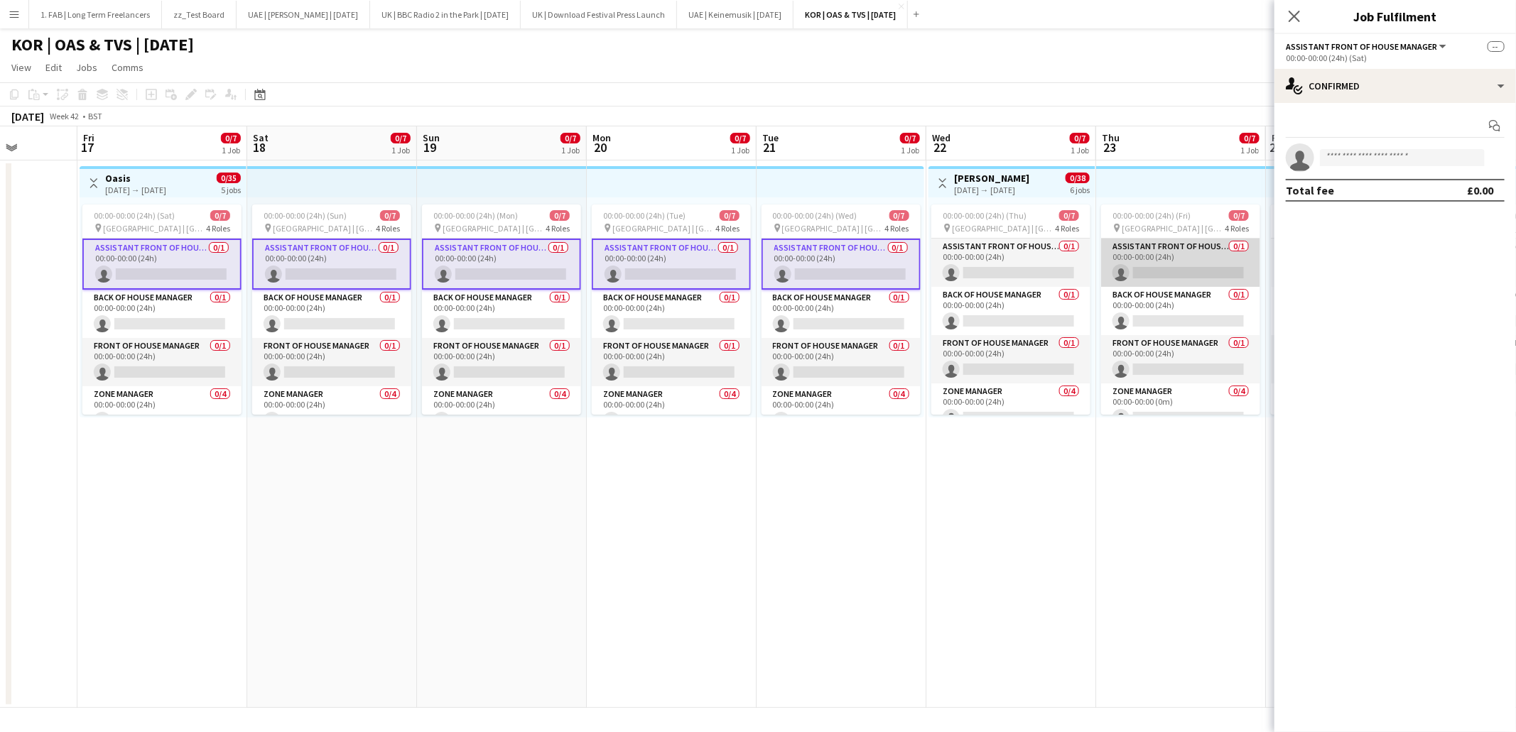
scroll to position [0, 478]
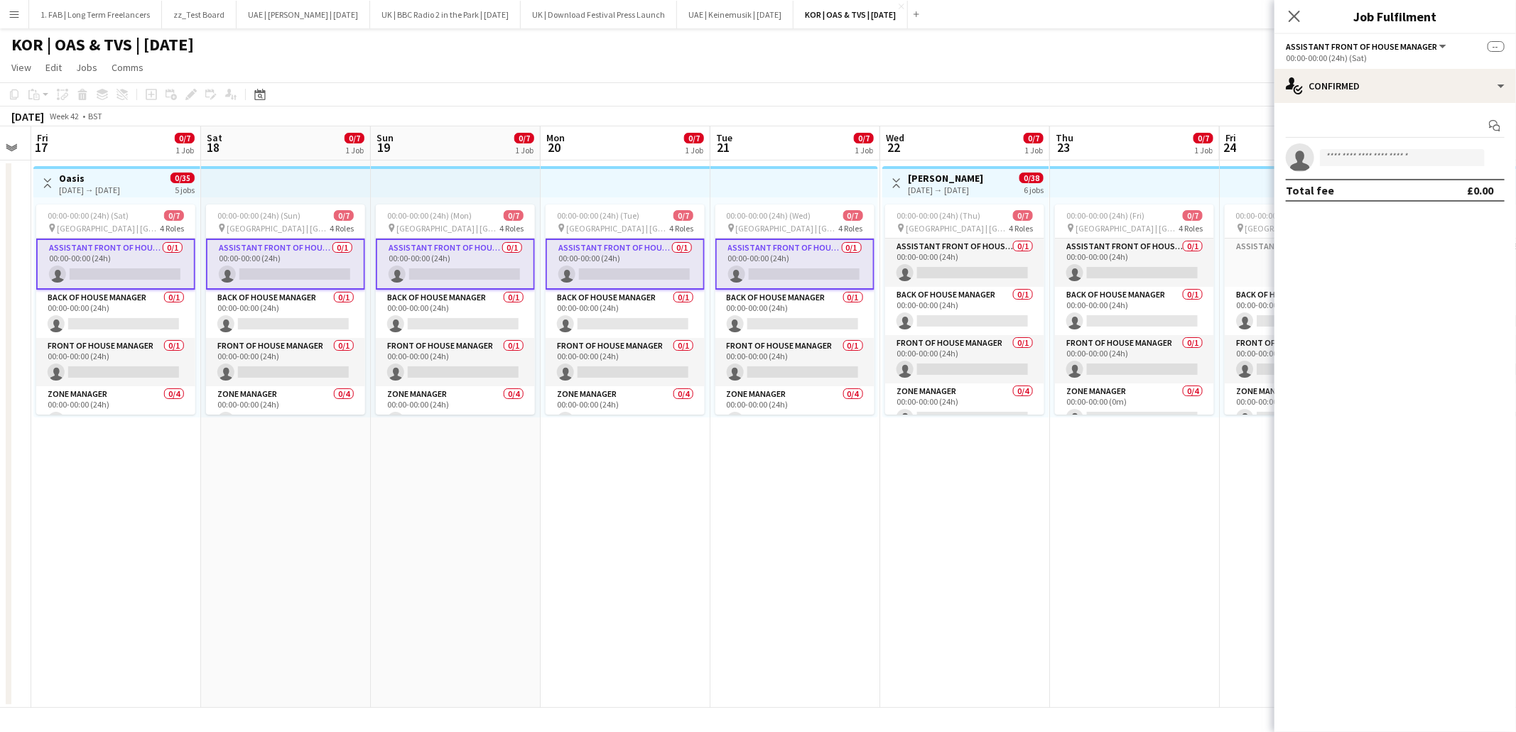
click at [107, 258] on app-card-role "Assistant Front of House Manager 0/1 00:00-00:00 (24h) single-neutral-actions" at bounding box center [115, 264] width 159 height 51
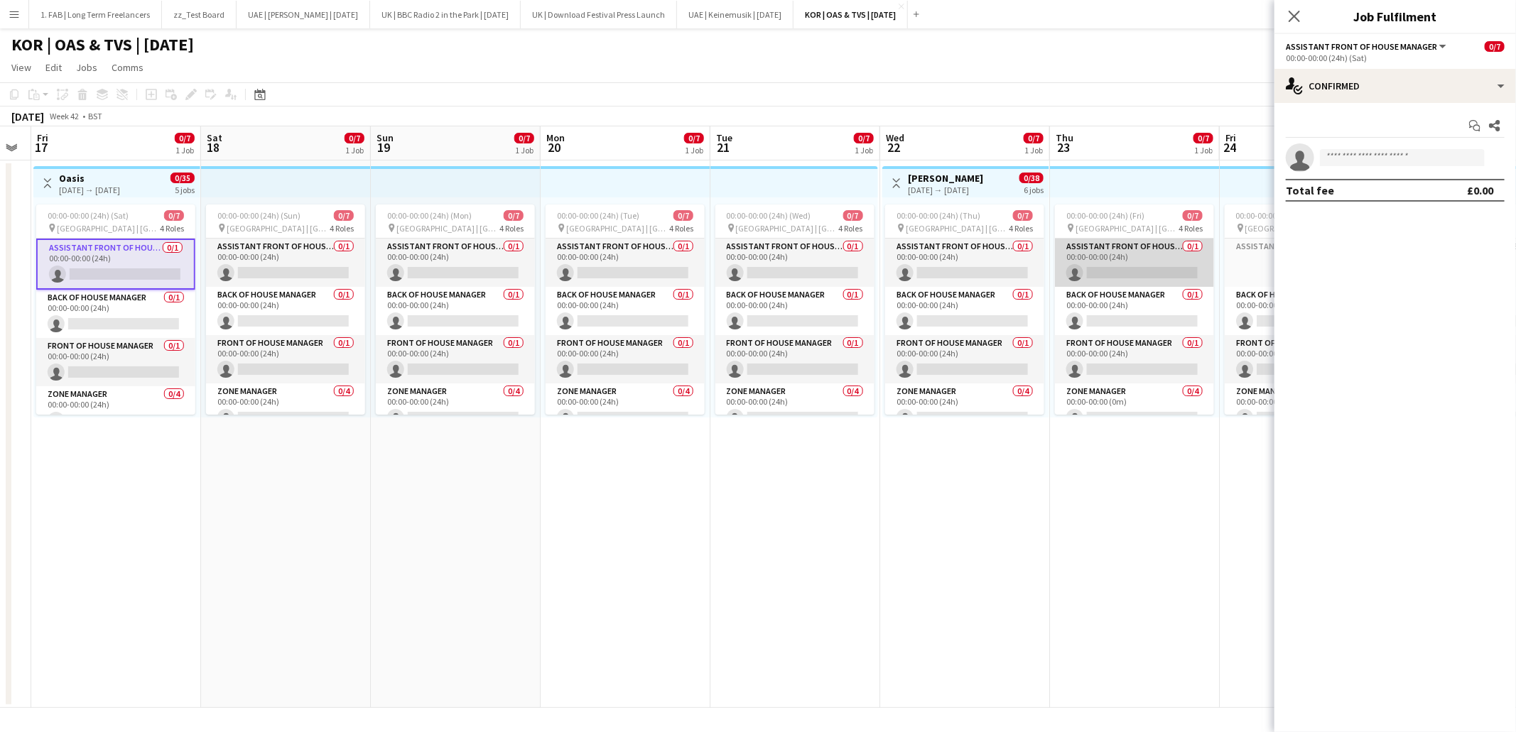
click at [1145, 252] on app-card-role "Assistant Front of House Manager 0/1 00:00-00:00 (24h) single-neutral-actions" at bounding box center [1134, 263] width 159 height 48
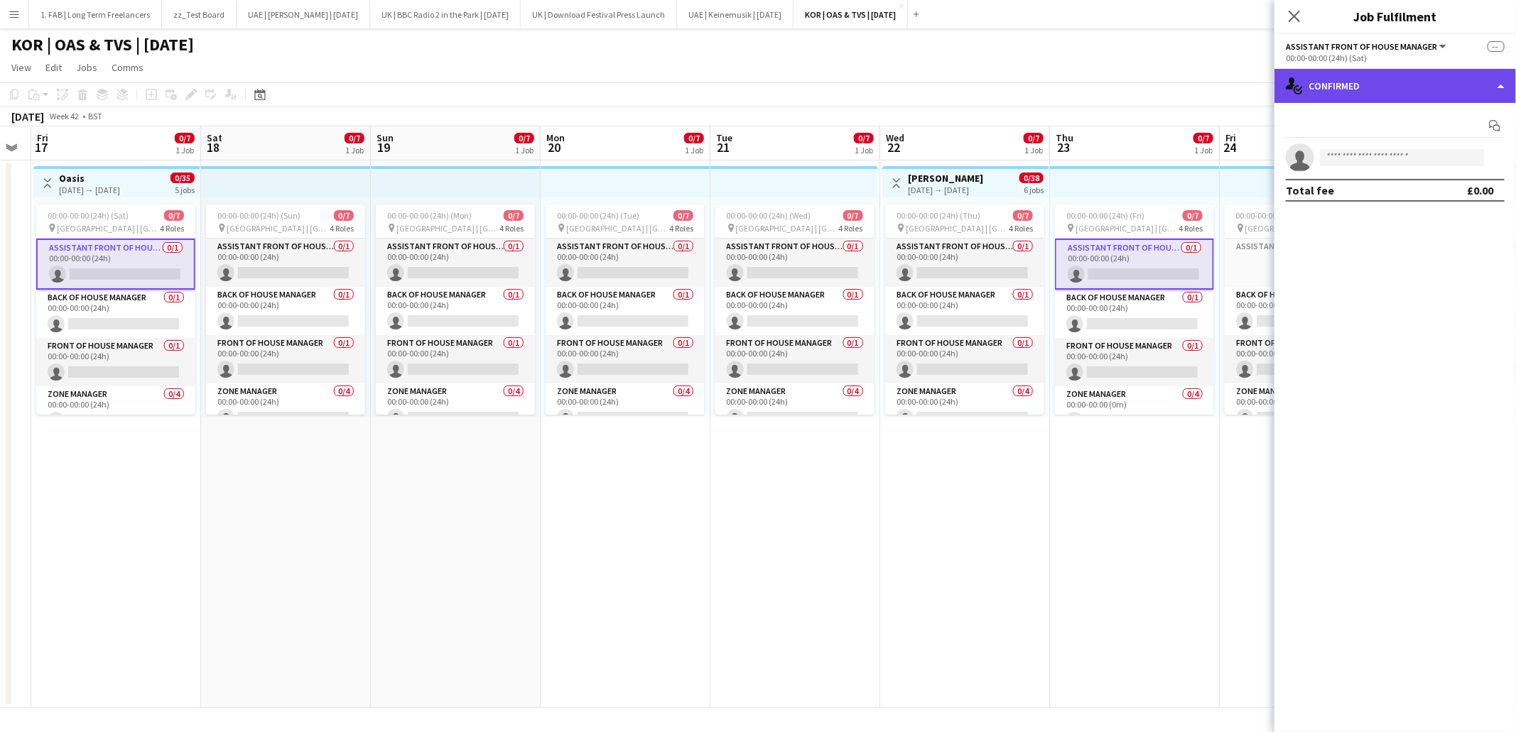
click at [1384, 90] on div "single-neutral-actions-check-2 Confirmed" at bounding box center [1395, 86] width 242 height 34
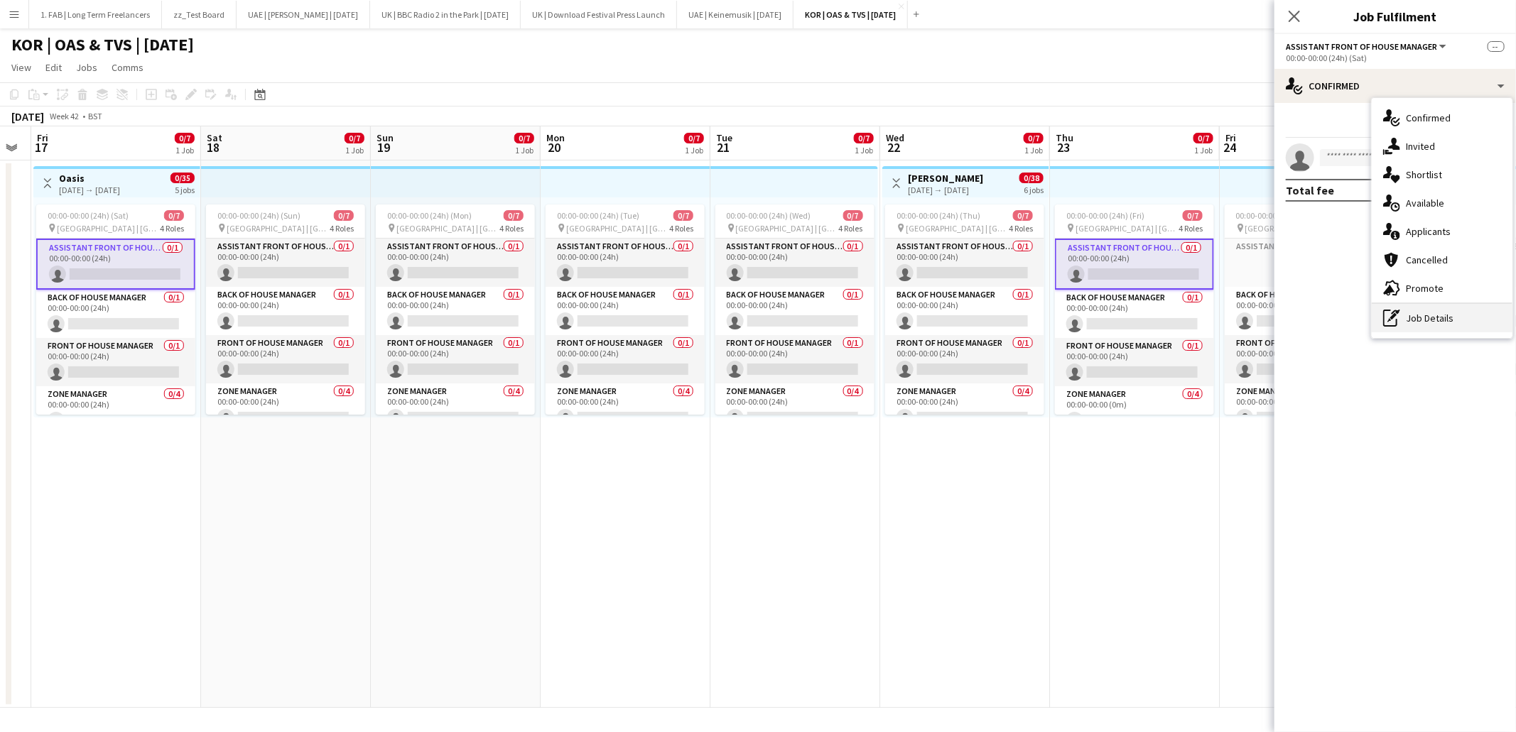
click at [1406, 313] on div "pen-write Job Details" at bounding box center [1442, 318] width 141 height 28
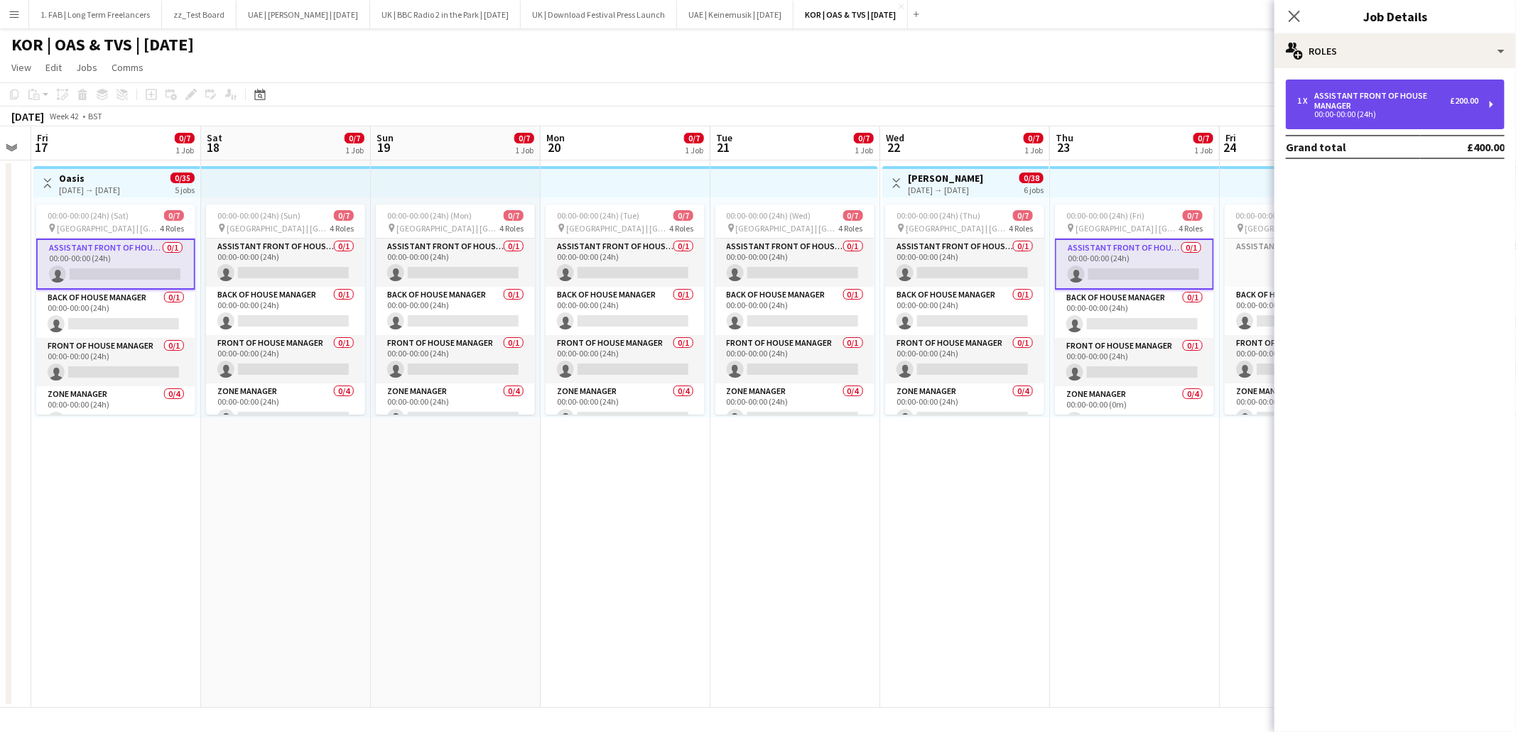
click at [1416, 121] on div "1 x Assistant Front of House Manager £200.00 00:00-00:00 (24h)" at bounding box center [1395, 105] width 219 height 50
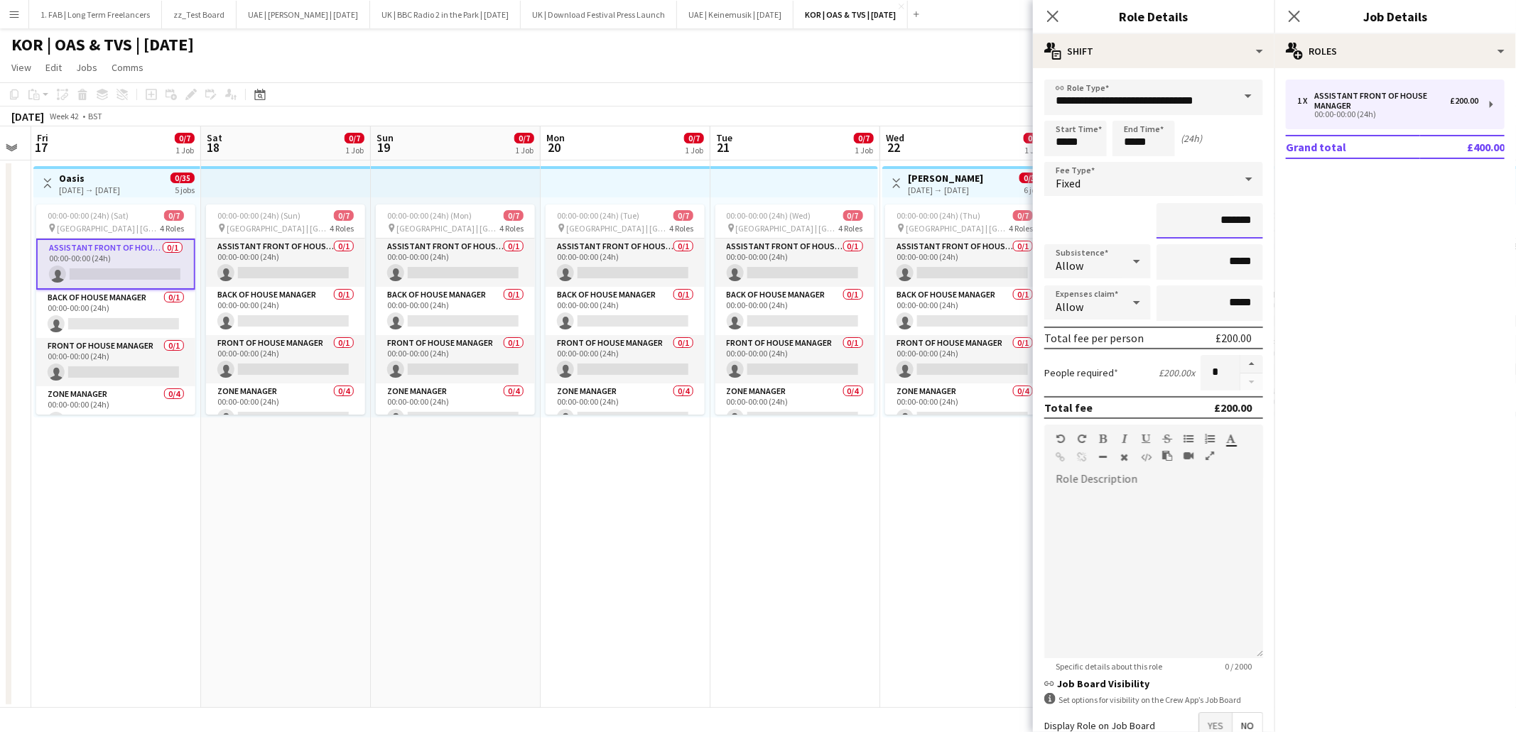
drag, startPoint x: 1258, startPoint y: 217, endPoint x: 1186, endPoint y: 216, distance: 71.8
click at [1186, 216] on input "*******" at bounding box center [1209, 221] width 107 height 36
type input "****"
click at [1123, 512] on div at bounding box center [1153, 573] width 219 height 170
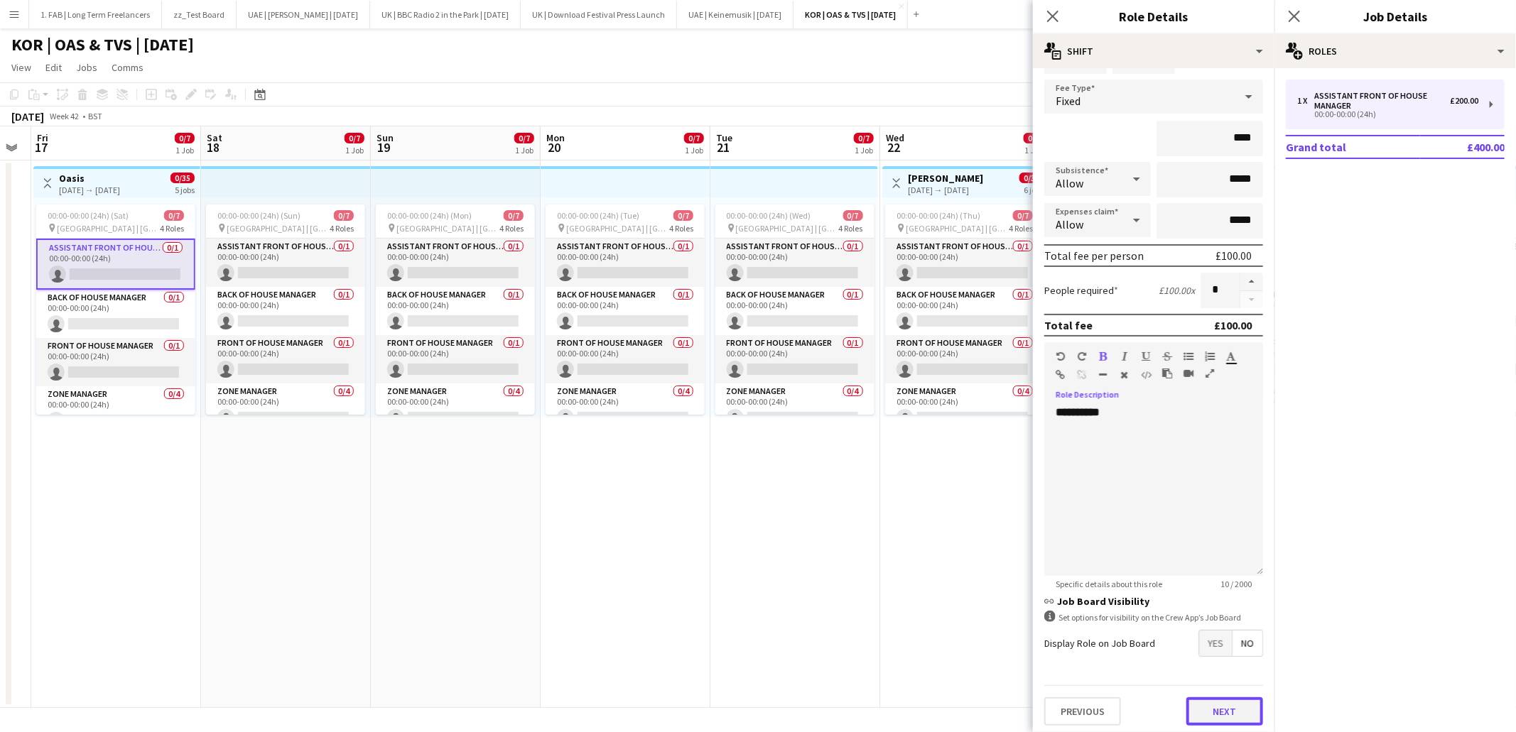
click at [1219, 707] on button "Next" at bounding box center [1224, 712] width 77 height 28
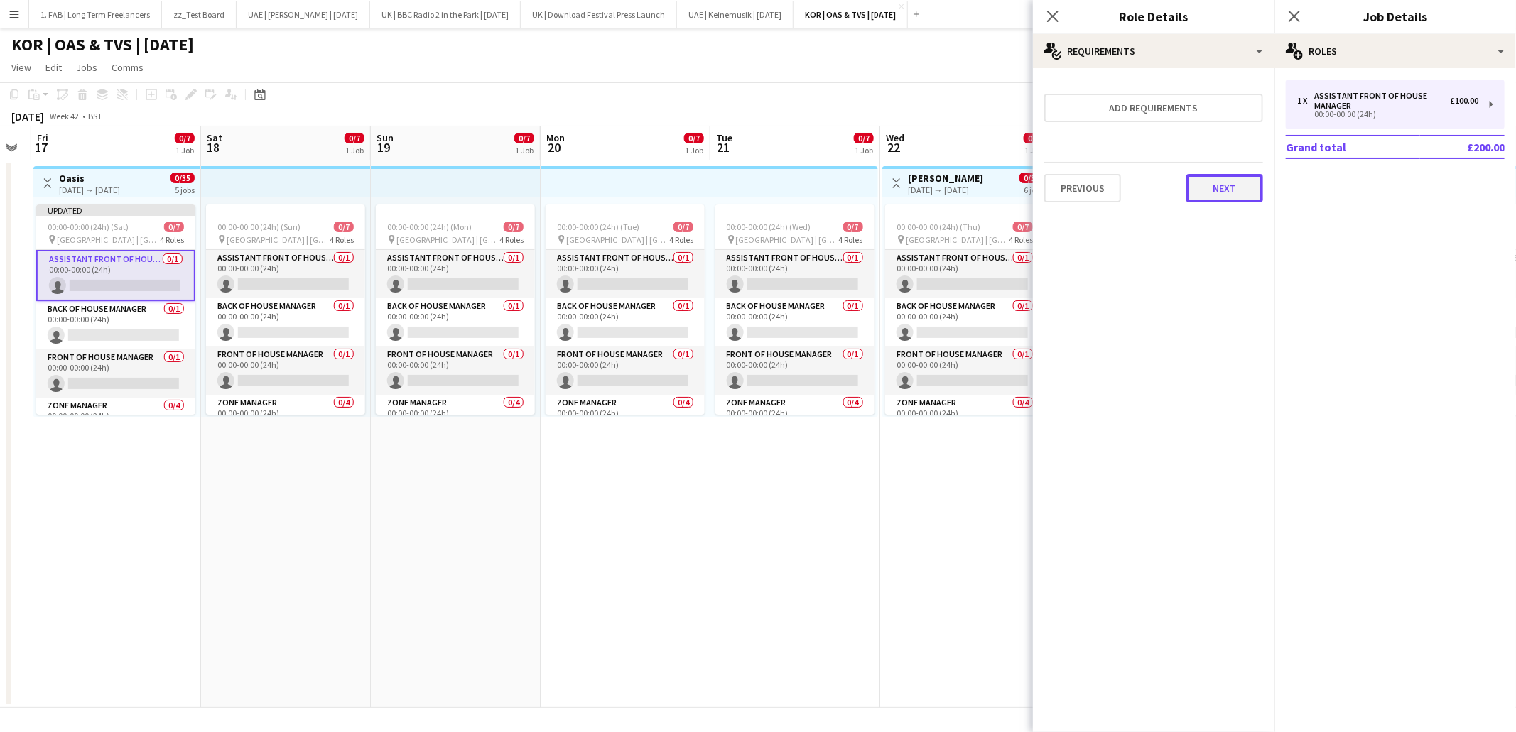
click at [1223, 194] on button "Next" at bounding box center [1224, 188] width 77 height 28
click at [1247, 190] on button "Finish" at bounding box center [1236, 204] width 53 height 28
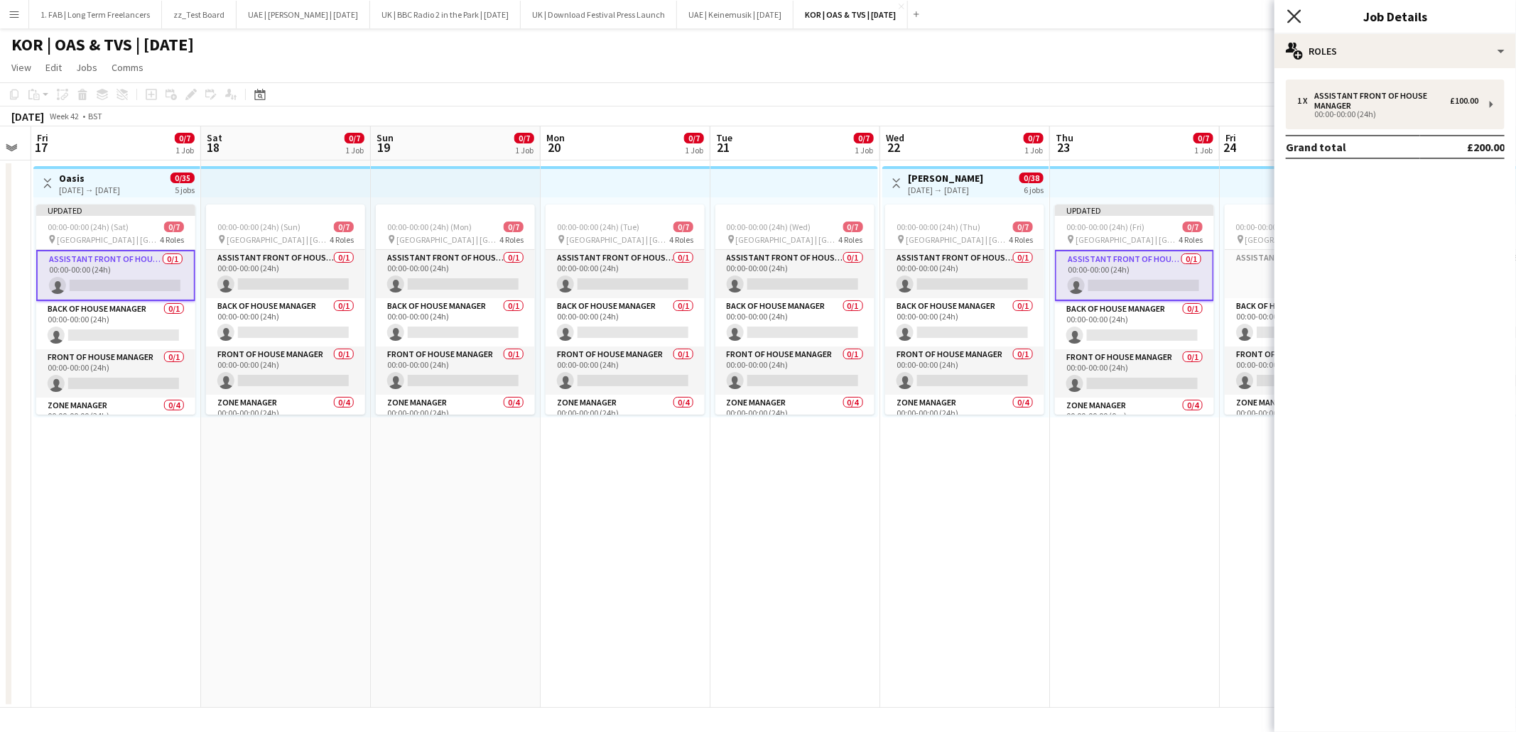
click at [1298, 20] on icon at bounding box center [1293, 15] width 13 height 13
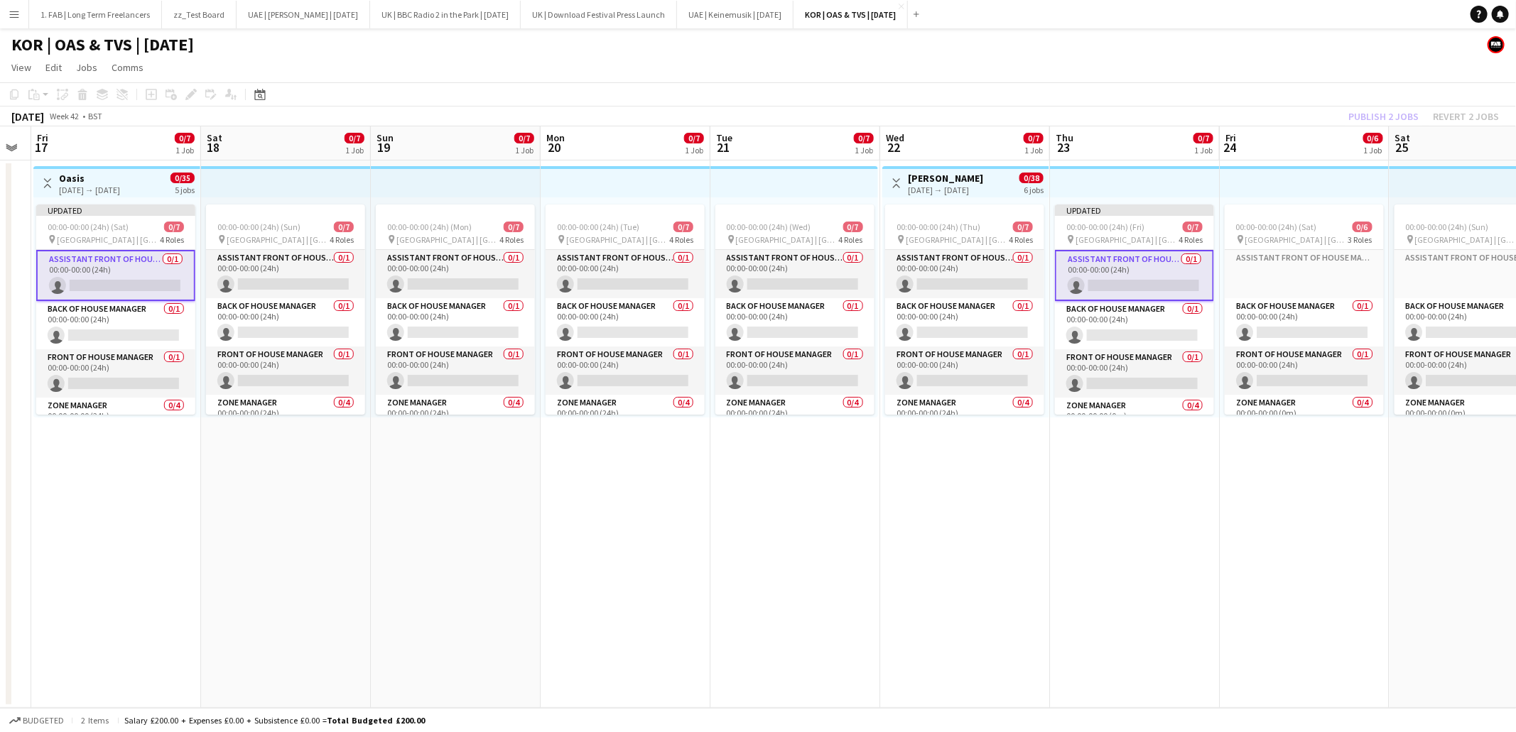
click at [1136, 68] on app-page-menu "View Day view expanded Day view collapsed Month view Date picker Jump to today …" at bounding box center [758, 68] width 1516 height 27
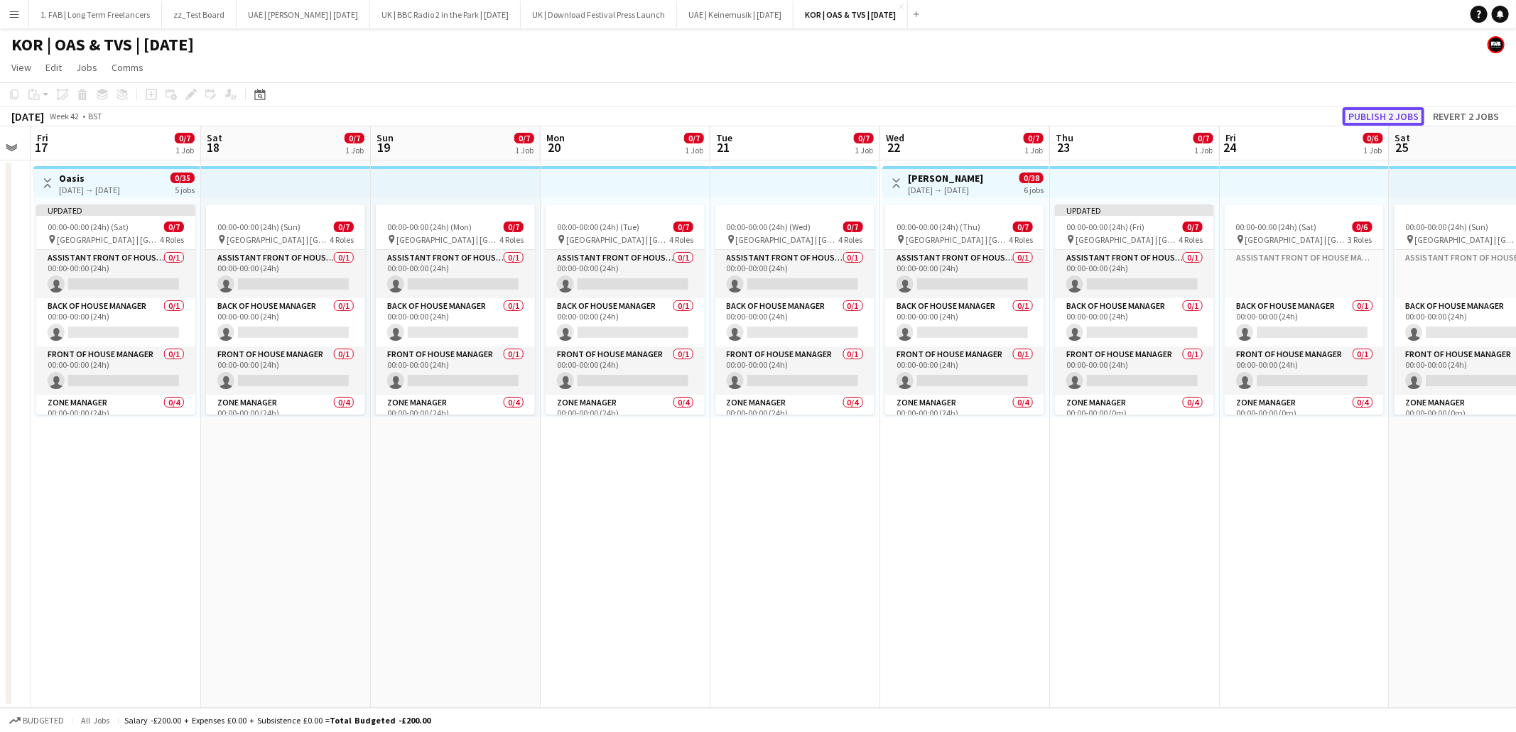
click at [1377, 116] on button "Publish 2 jobs" at bounding box center [1384, 116] width 82 height 18
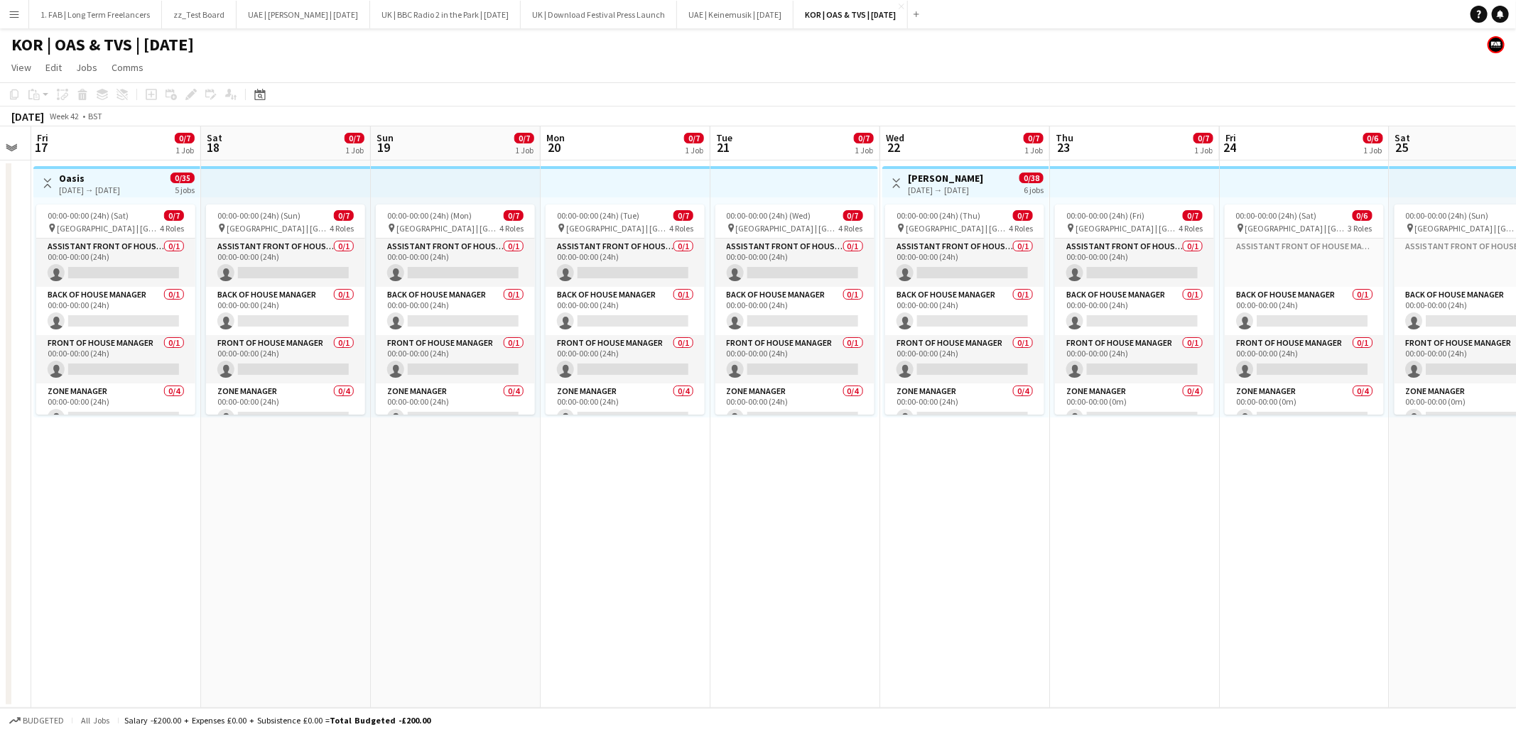
click at [1082, 183] on app-top-bar at bounding box center [1135, 181] width 170 height 31
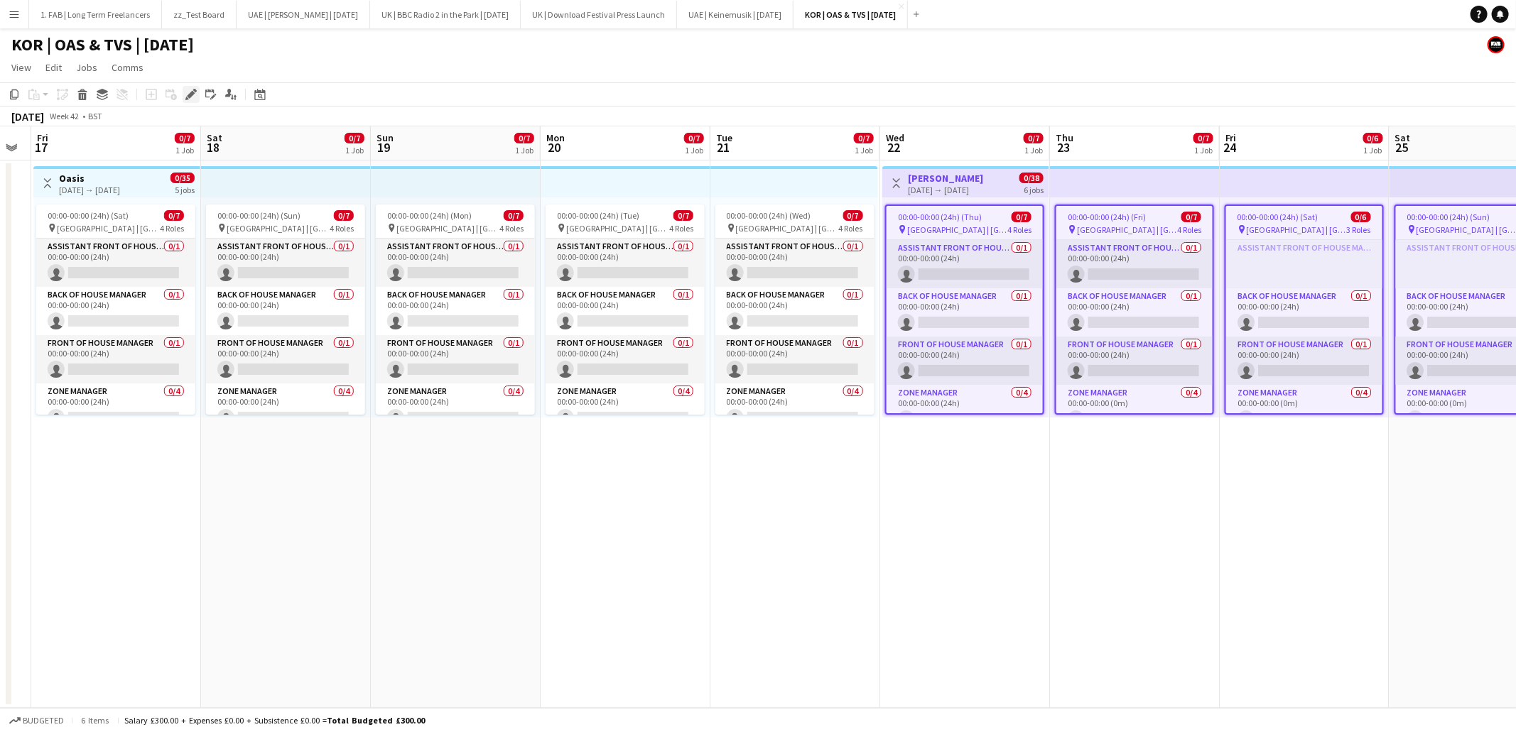
click at [189, 93] on icon at bounding box center [191, 95] width 8 height 8
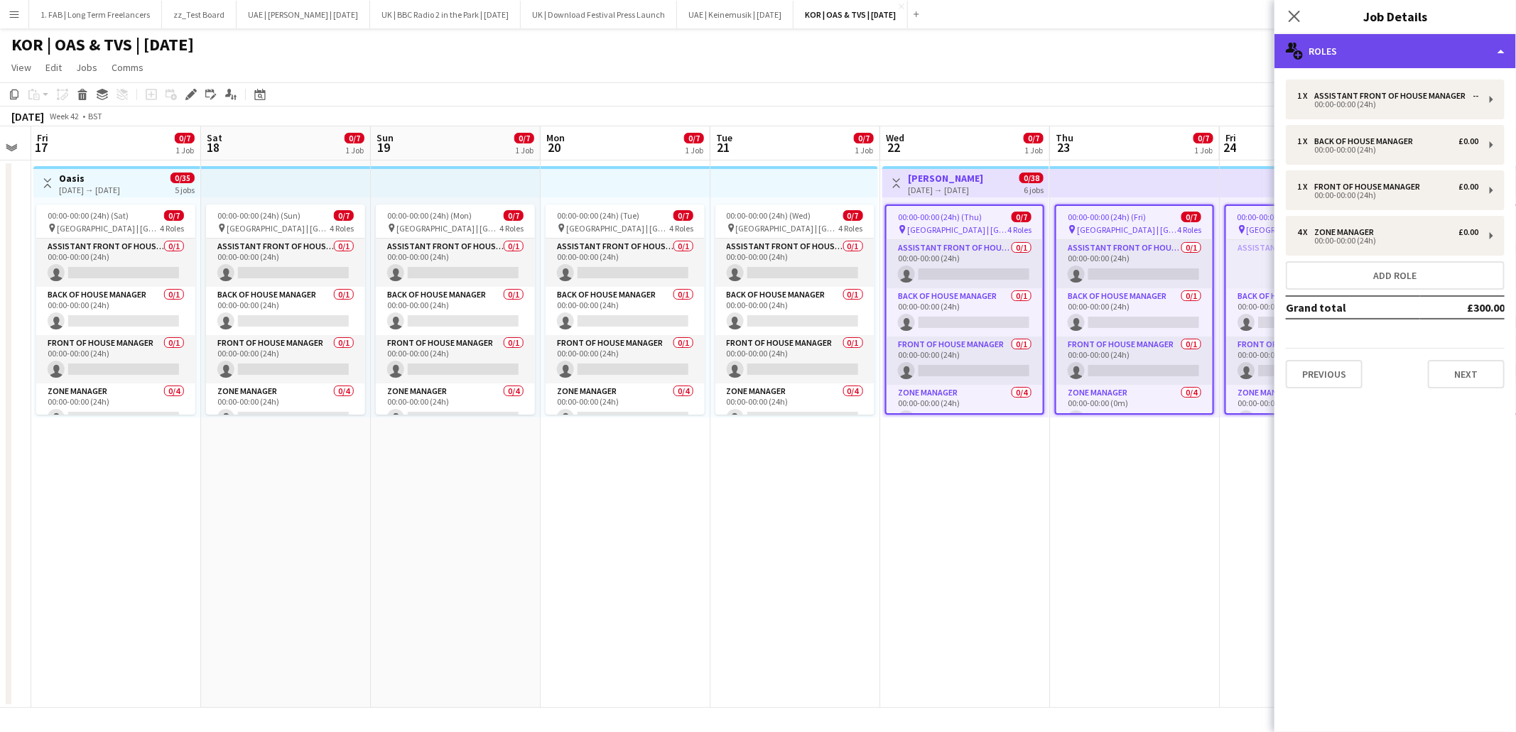
click at [1392, 49] on div "multiple-users-add Roles" at bounding box center [1395, 51] width 242 height 34
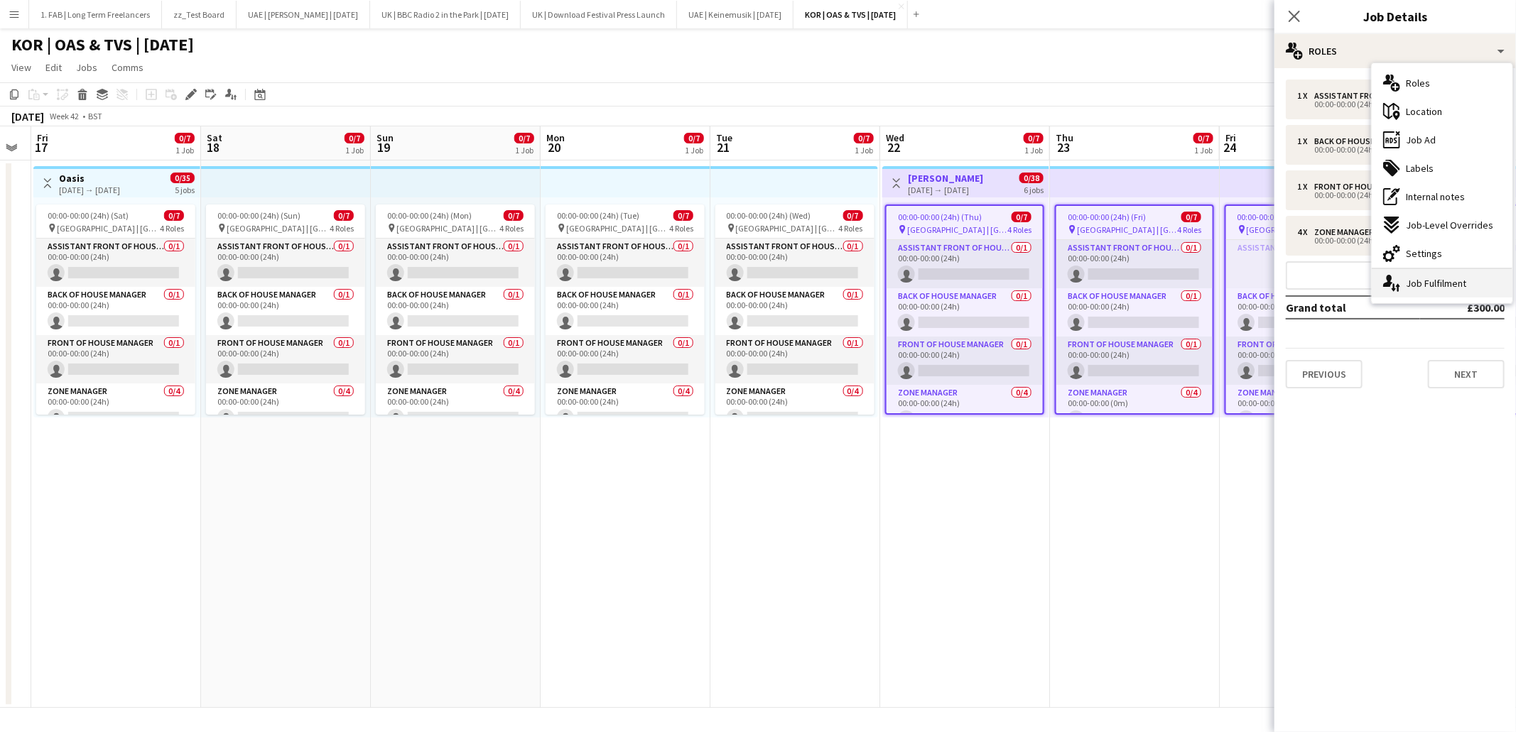
click at [1404, 278] on div "single-neutral-actions-up-down Job Fulfilment" at bounding box center [1442, 283] width 141 height 28
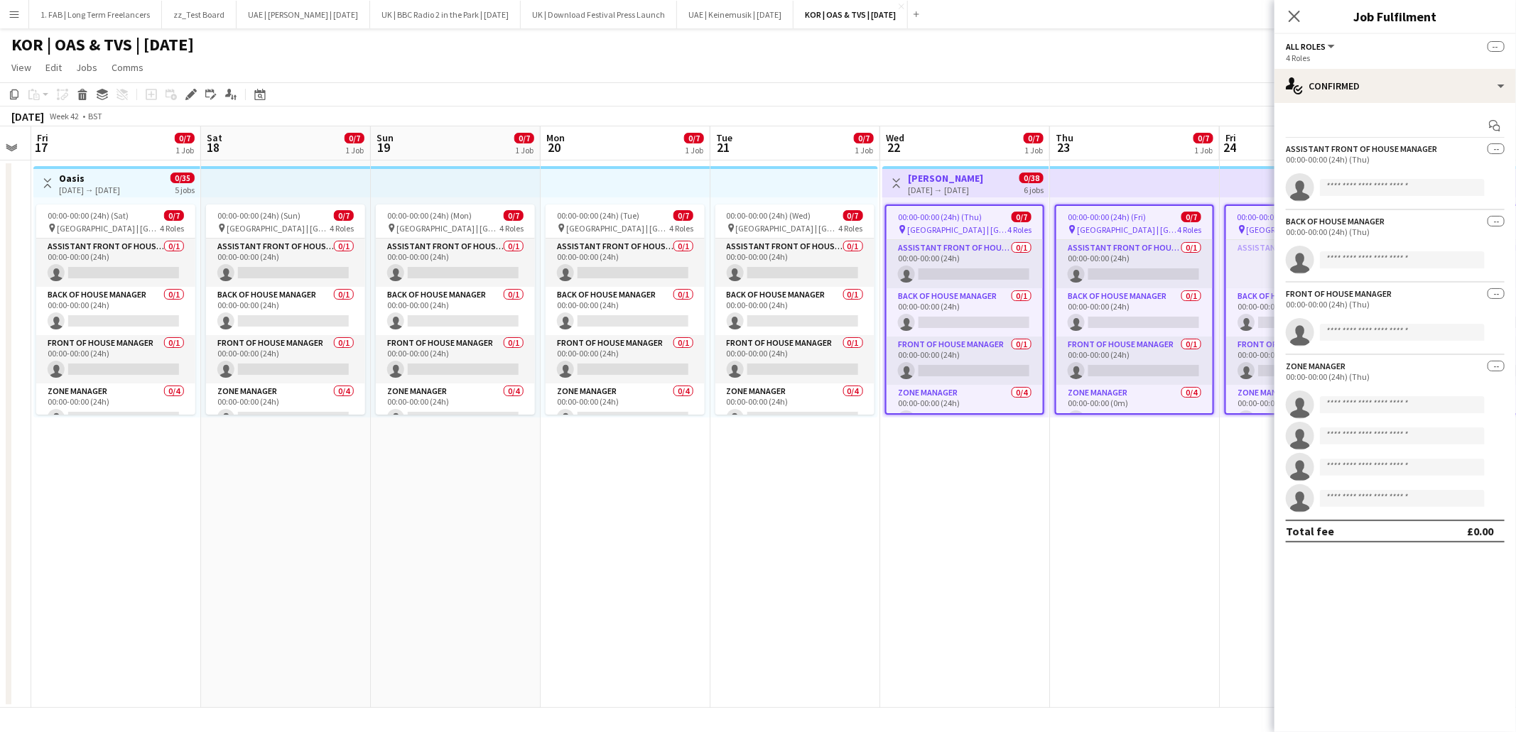
click at [1311, 48] on span "All roles" at bounding box center [1306, 46] width 40 height 11
click at [1449, 35] on app-options-switcher "All roles All roles Assistant Front of House Manager Back of House Manager Fron…" at bounding box center [1395, 51] width 242 height 35
click at [1431, 90] on div "single-neutral-actions-check-2 Confirmed" at bounding box center [1395, 86] width 242 height 34
click at [1413, 151] on div "pen-write Job Details" at bounding box center [1442, 148] width 141 height 28
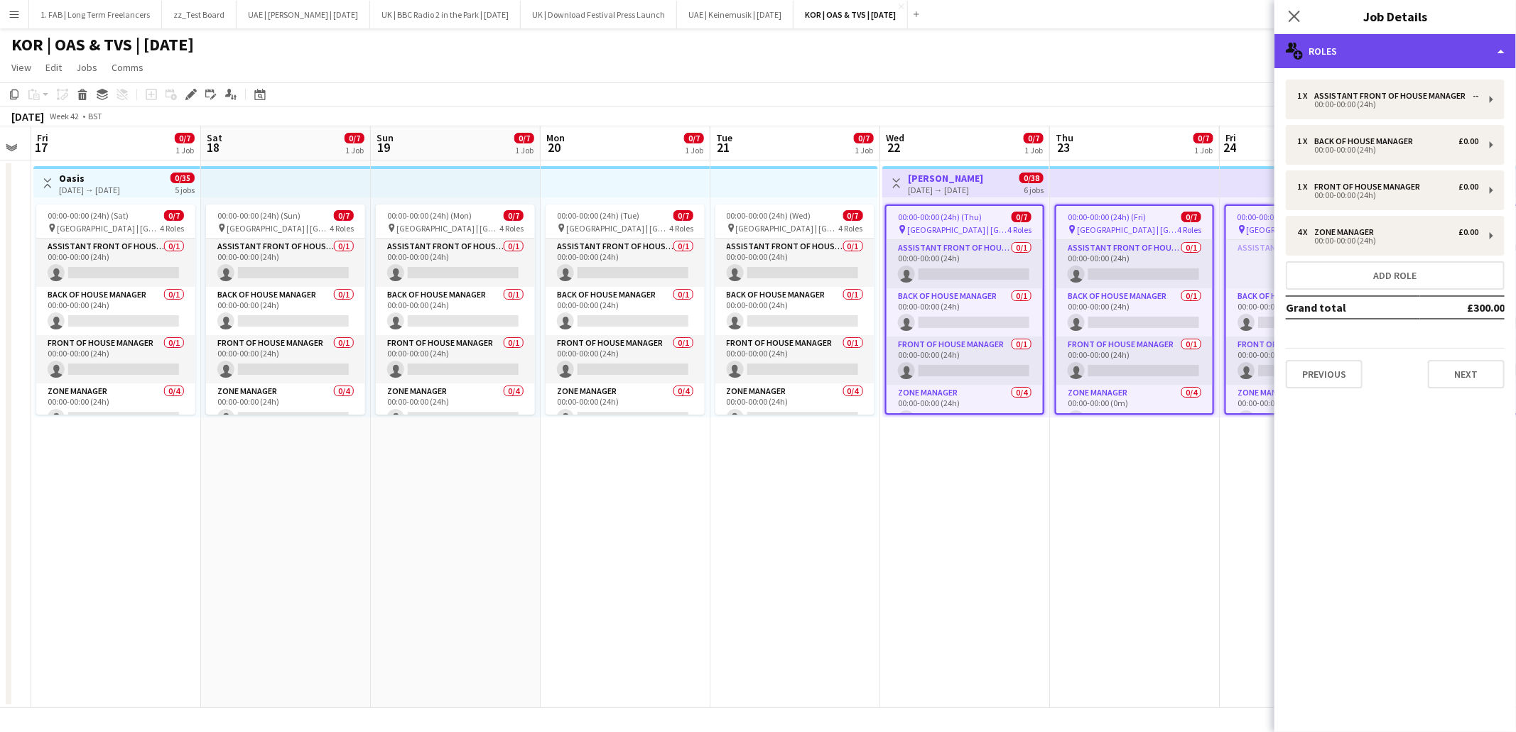
click at [1393, 53] on div "multiple-users-add Roles" at bounding box center [1395, 51] width 242 height 34
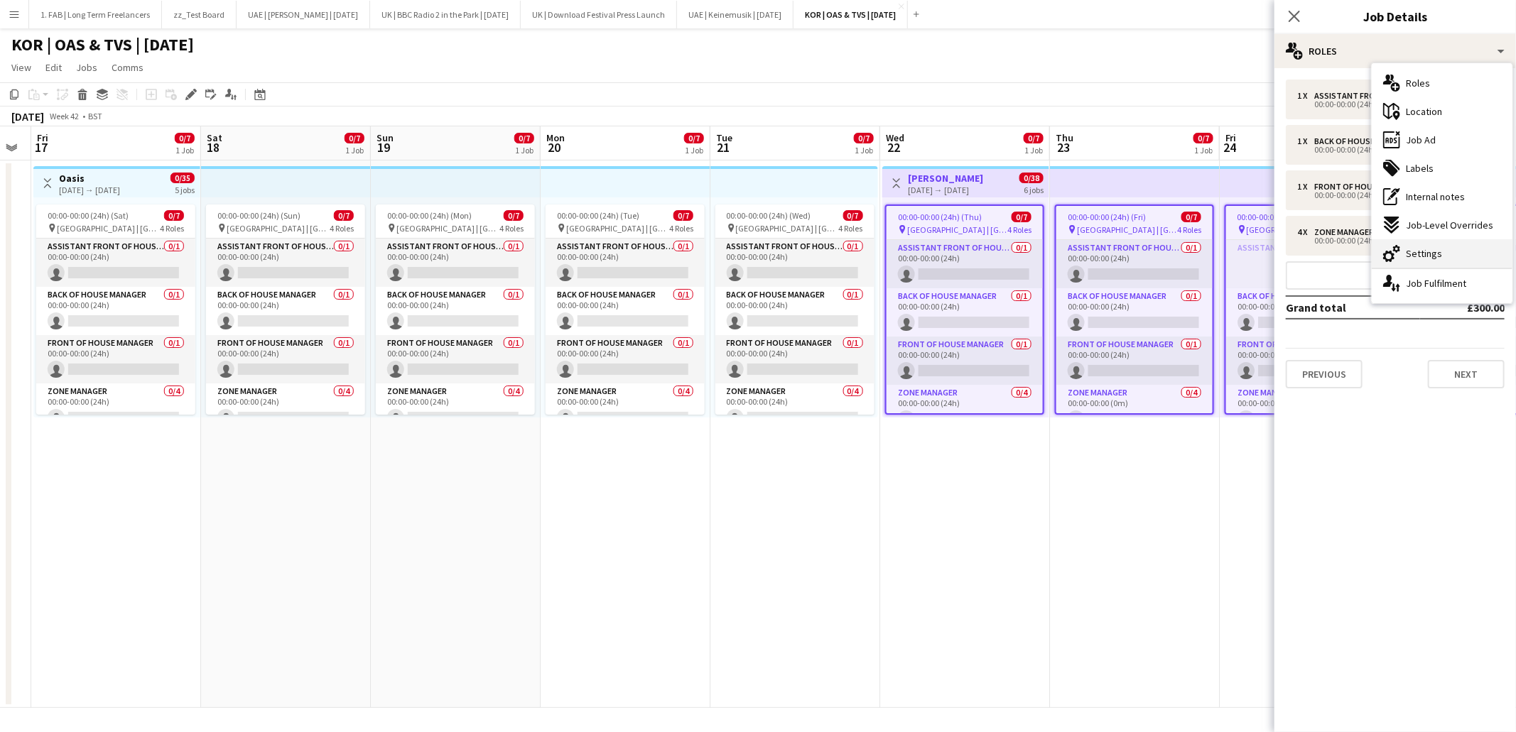
click at [1399, 245] on icon "cog-double-3" at bounding box center [1391, 253] width 17 height 17
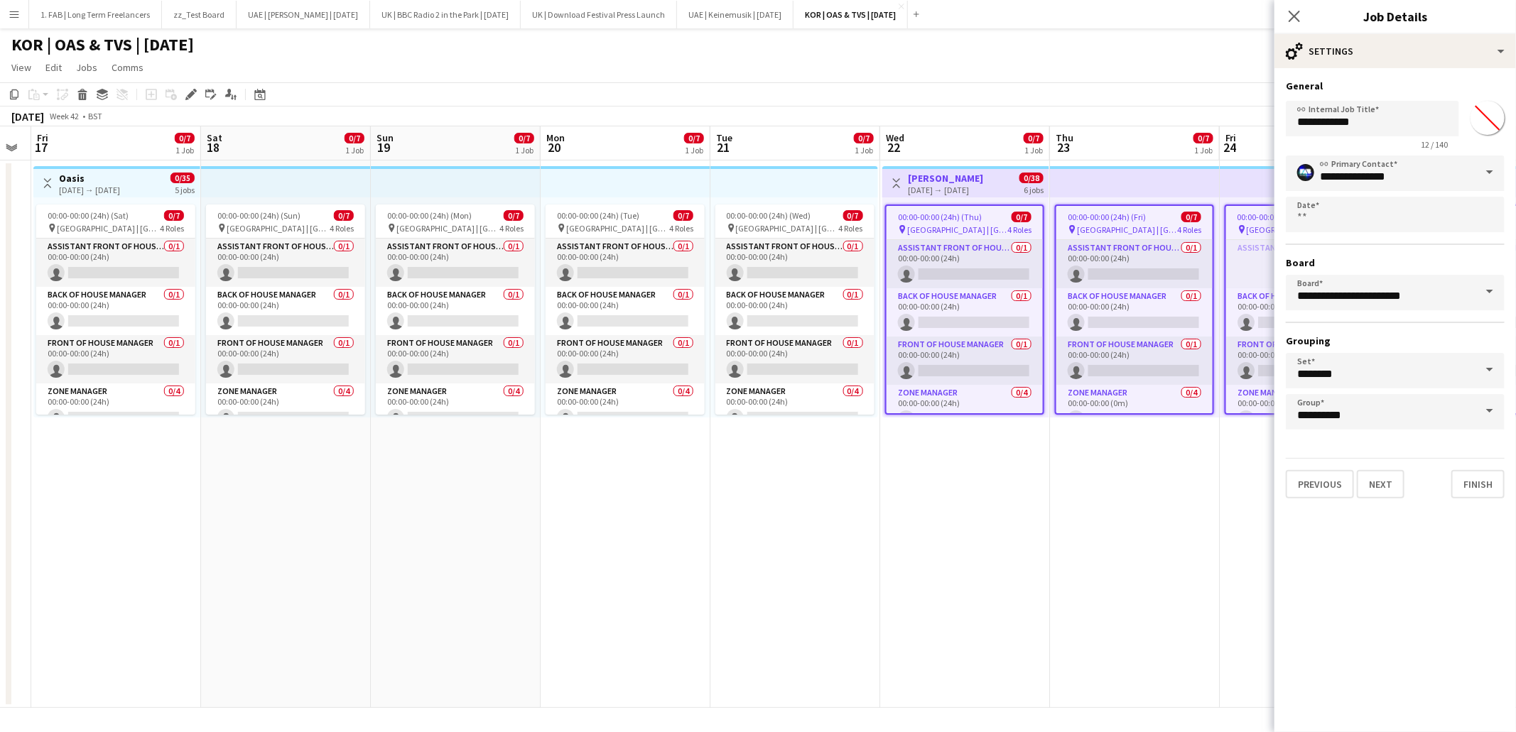
click at [1481, 116] on input "*******" at bounding box center [1487, 117] width 51 height 51
type input "*******"
click at [1384, 531] on mat-expansion-panel "**********" at bounding box center [1395, 400] width 242 height 664
click at [1475, 477] on button "Finish" at bounding box center [1477, 484] width 53 height 28
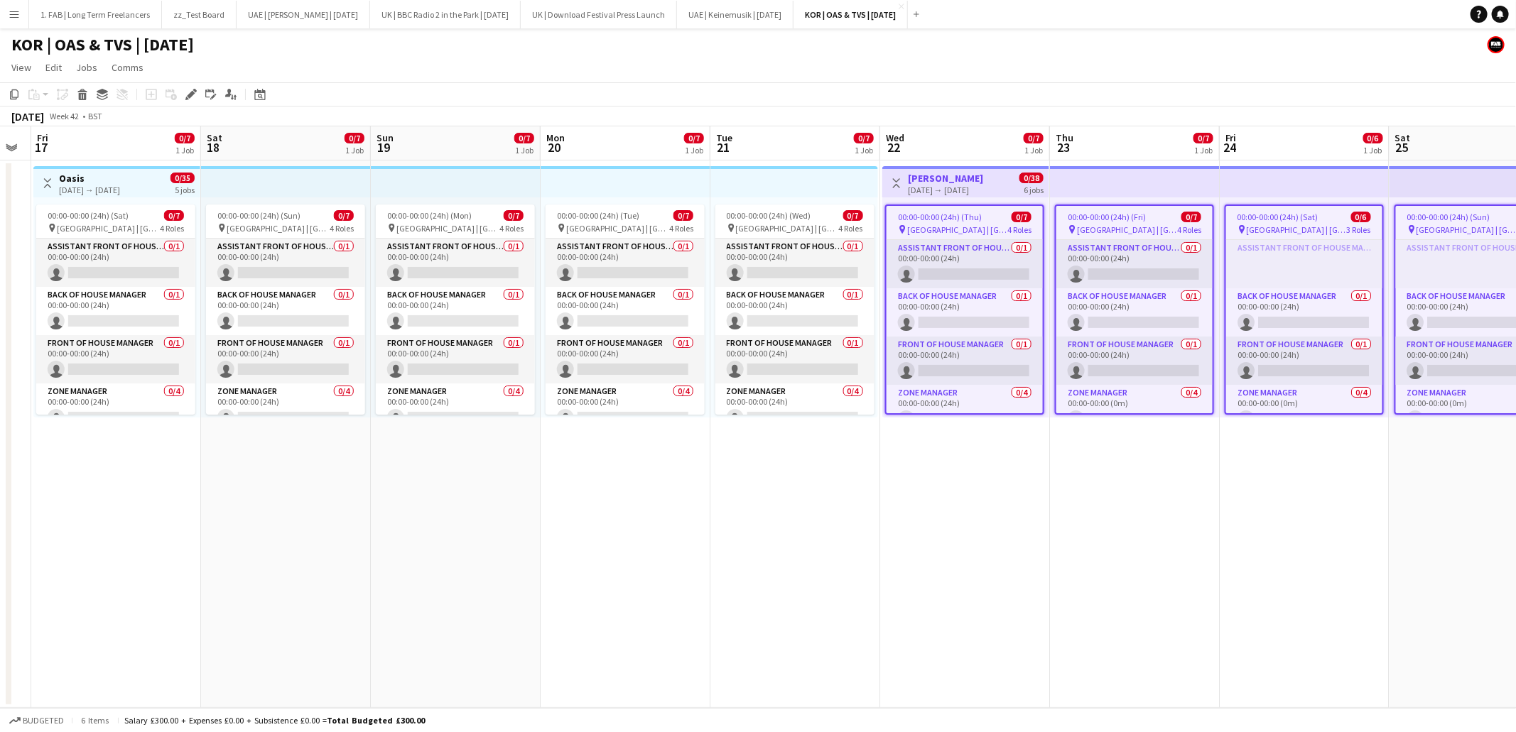
click at [1301, 55] on app-page-menu "View Day view expanded Day view collapsed Month view Date picker Jump to today …" at bounding box center [758, 68] width 1516 height 27
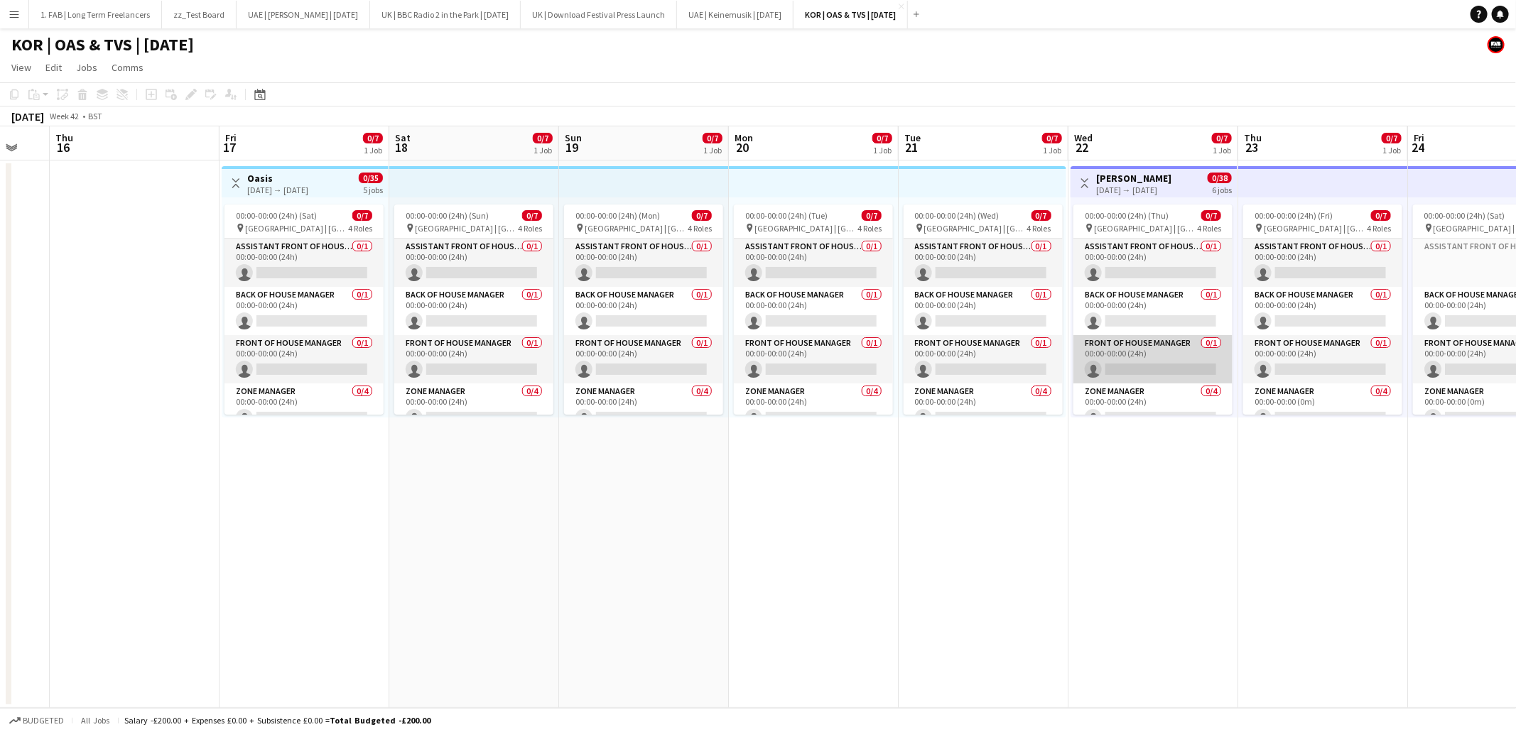
scroll to position [0, 443]
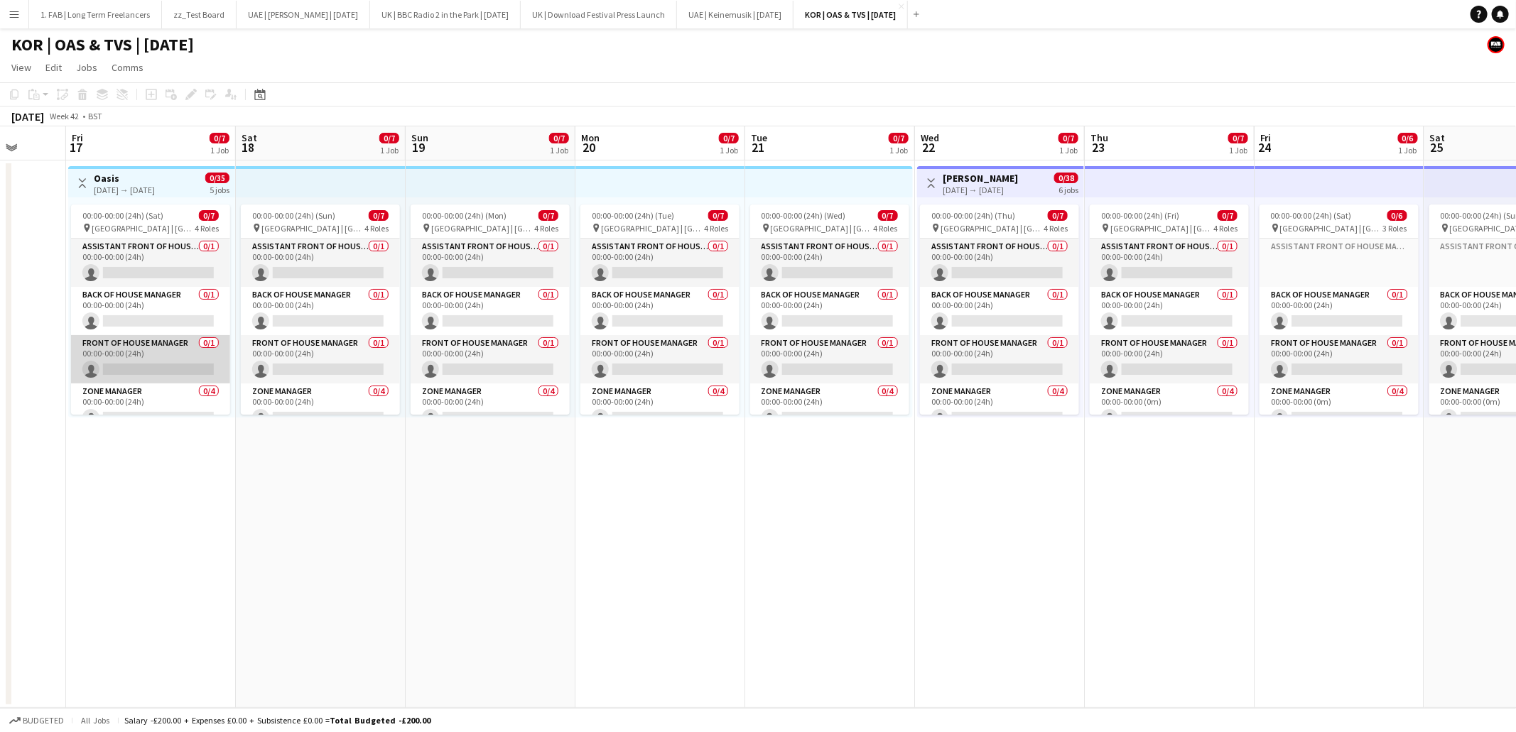
click at [143, 352] on app-card-role "Front of House Manager 0/1 00:00-00:00 (24h) single-neutral-actions" at bounding box center [150, 359] width 159 height 48
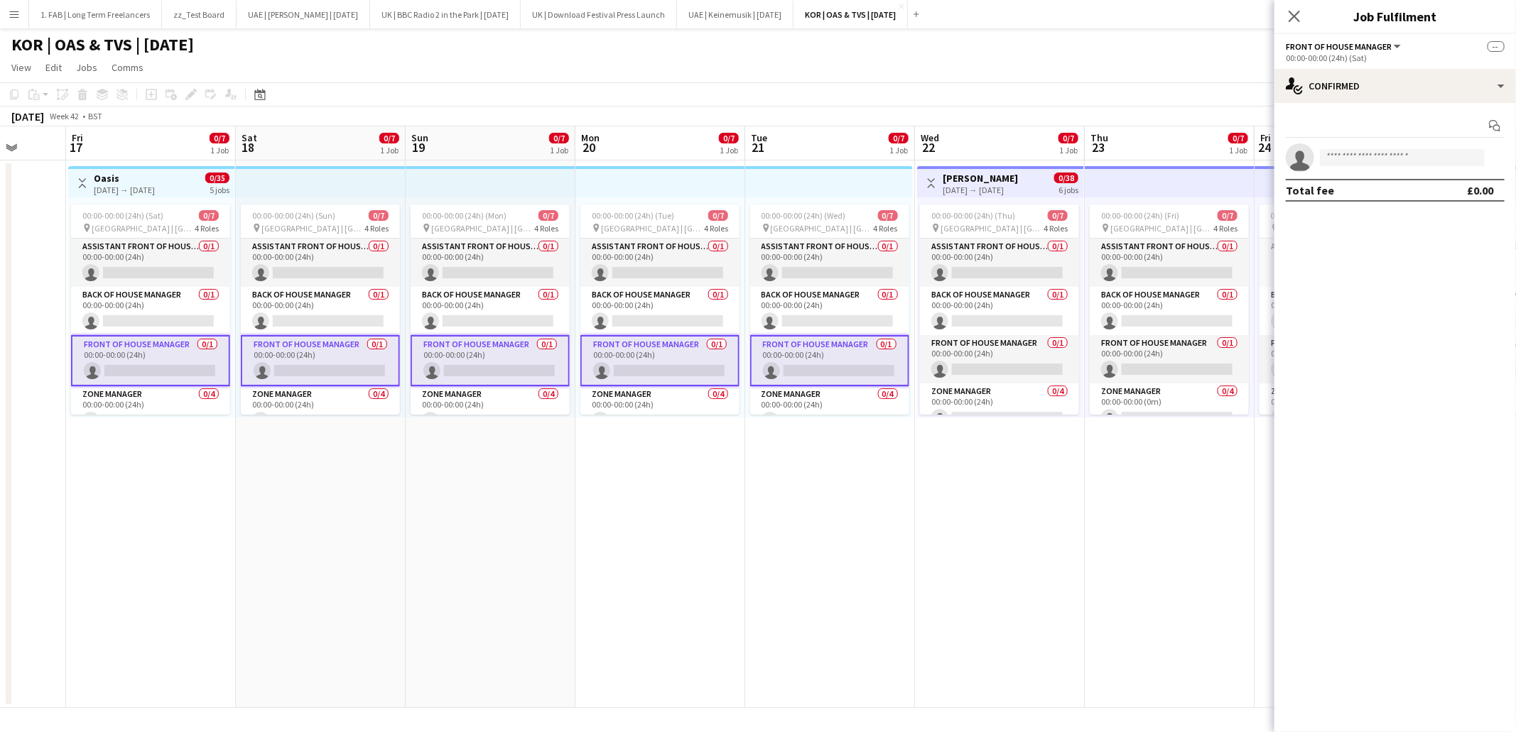
click at [1362, 167] on app-invite-slot "single-neutral-actions" at bounding box center [1395, 157] width 242 height 28
click at [1365, 163] on input at bounding box center [1402, 157] width 165 height 17
type input "*****"
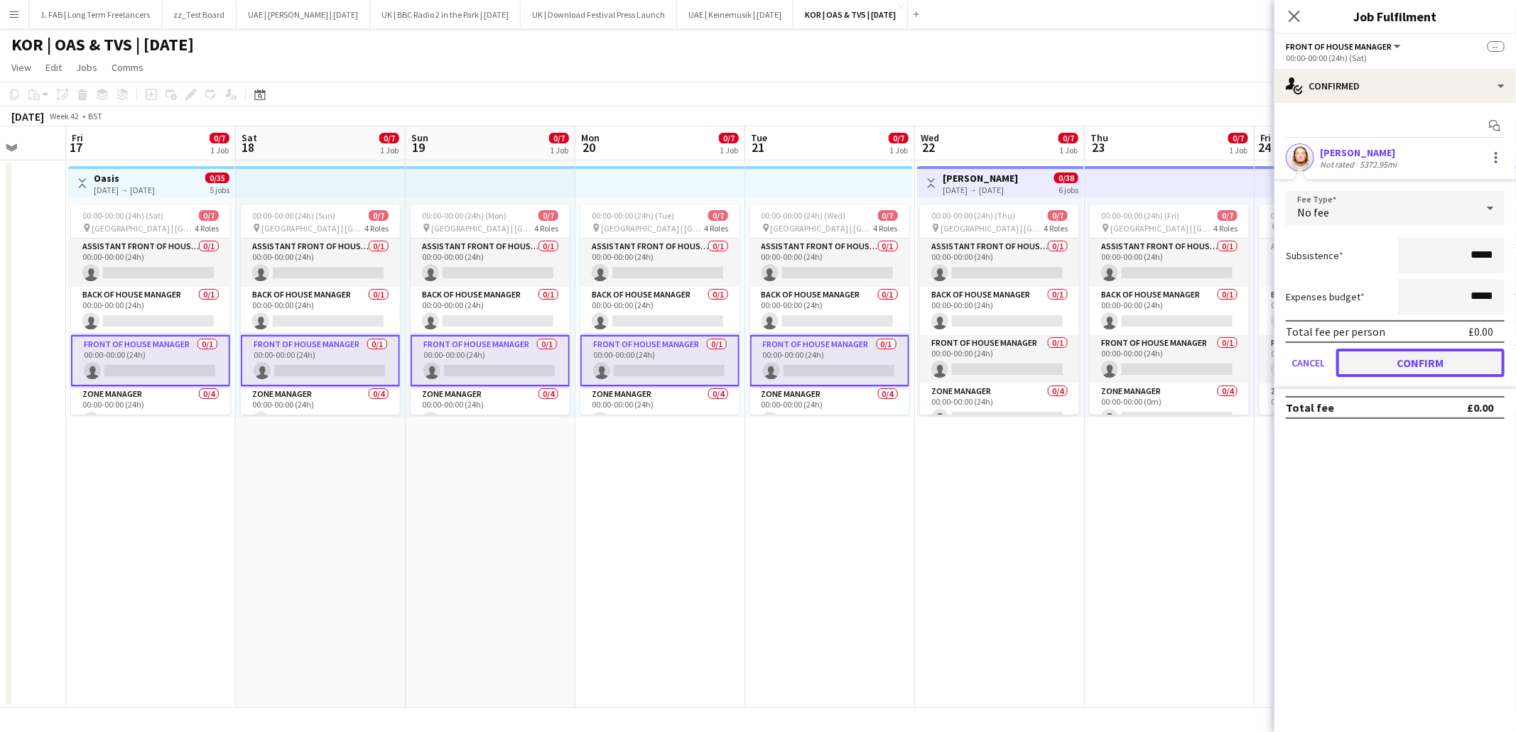
click at [1435, 364] on button "Confirm" at bounding box center [1420, 363] width 168 height 28
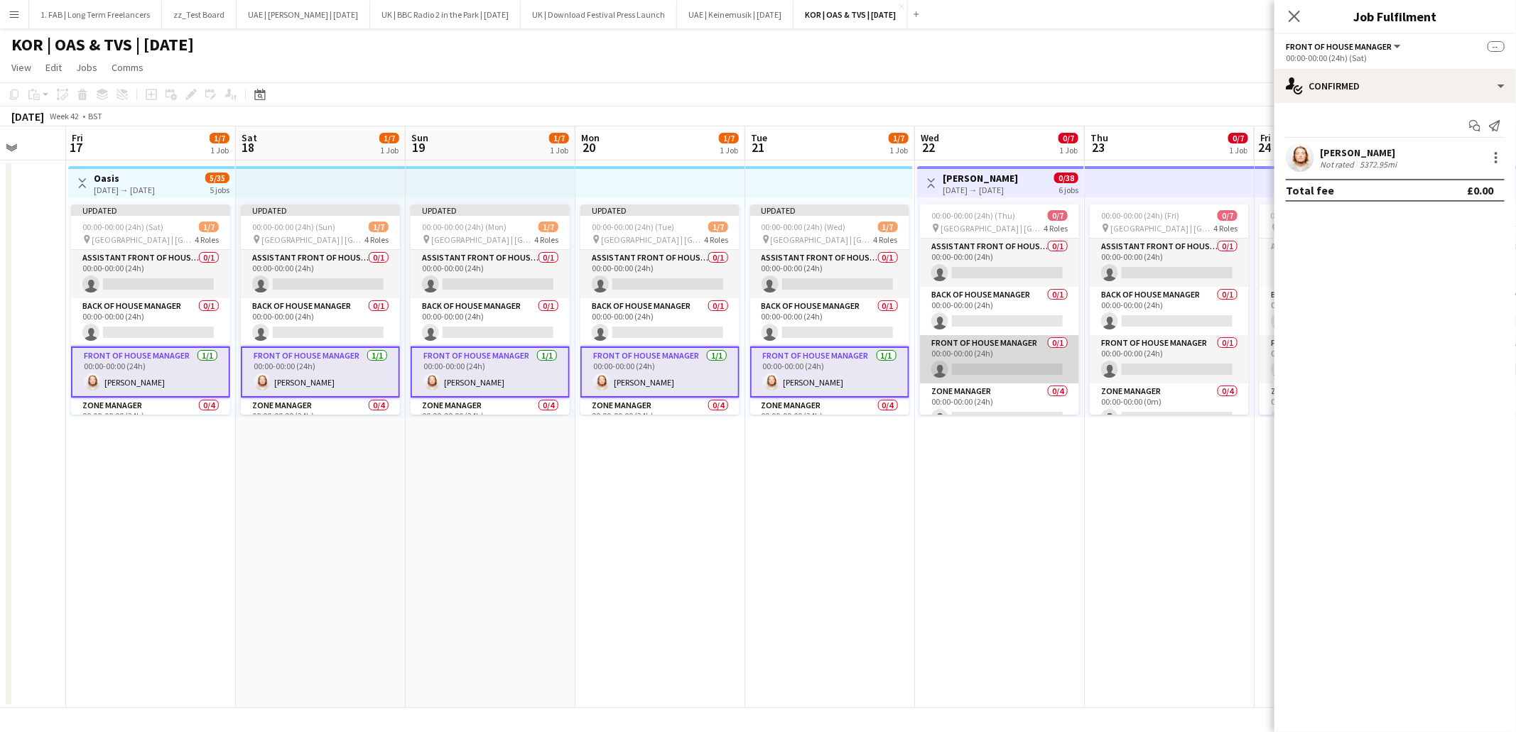
click at [1008, 354] on app-card-role "Front of House Manager 0/1 00:00-00:00 (24h) single-neutral-actions" at bounding box center [999, 359] width 159 height 48
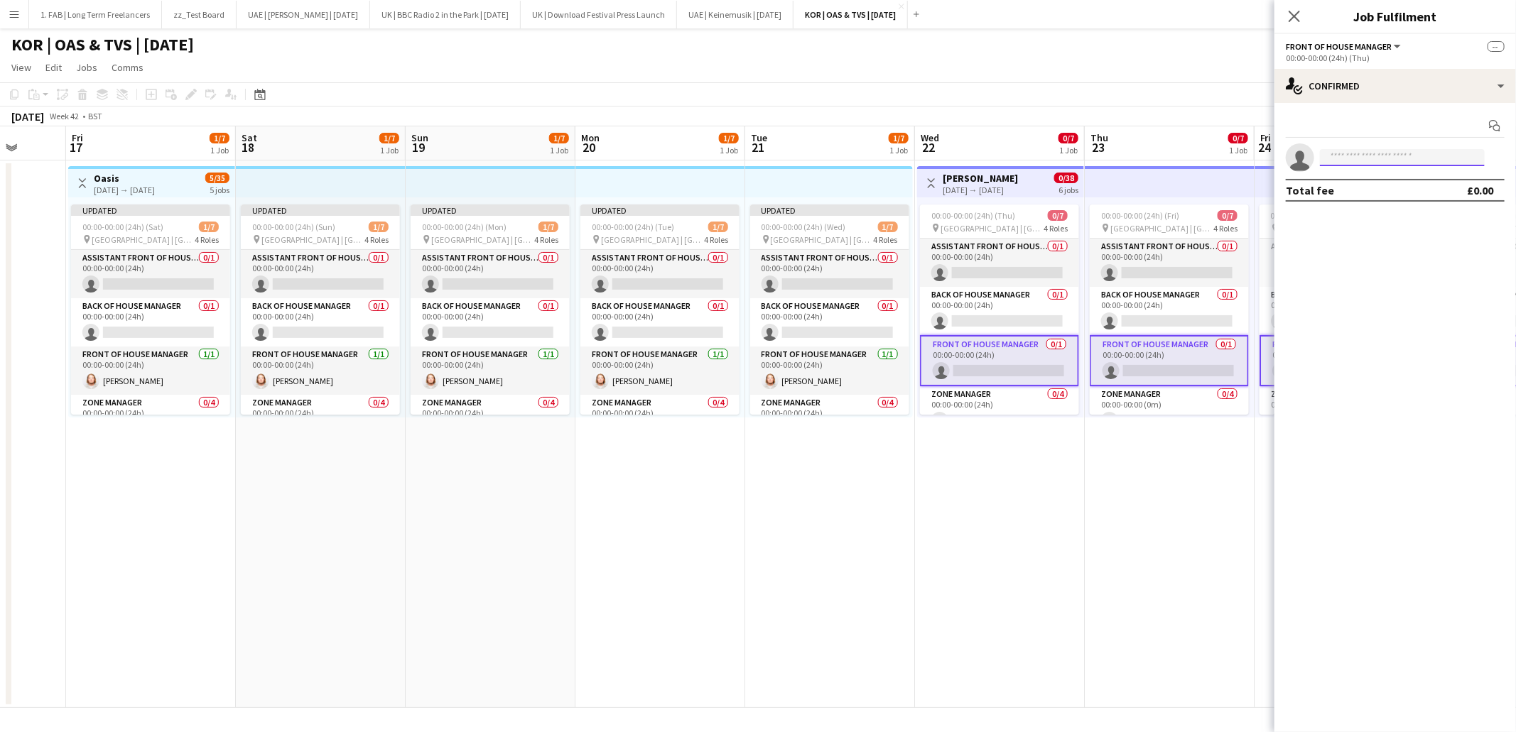
click at [1350, 158] on input at bounding box center [1402, 157] width 165 height 17
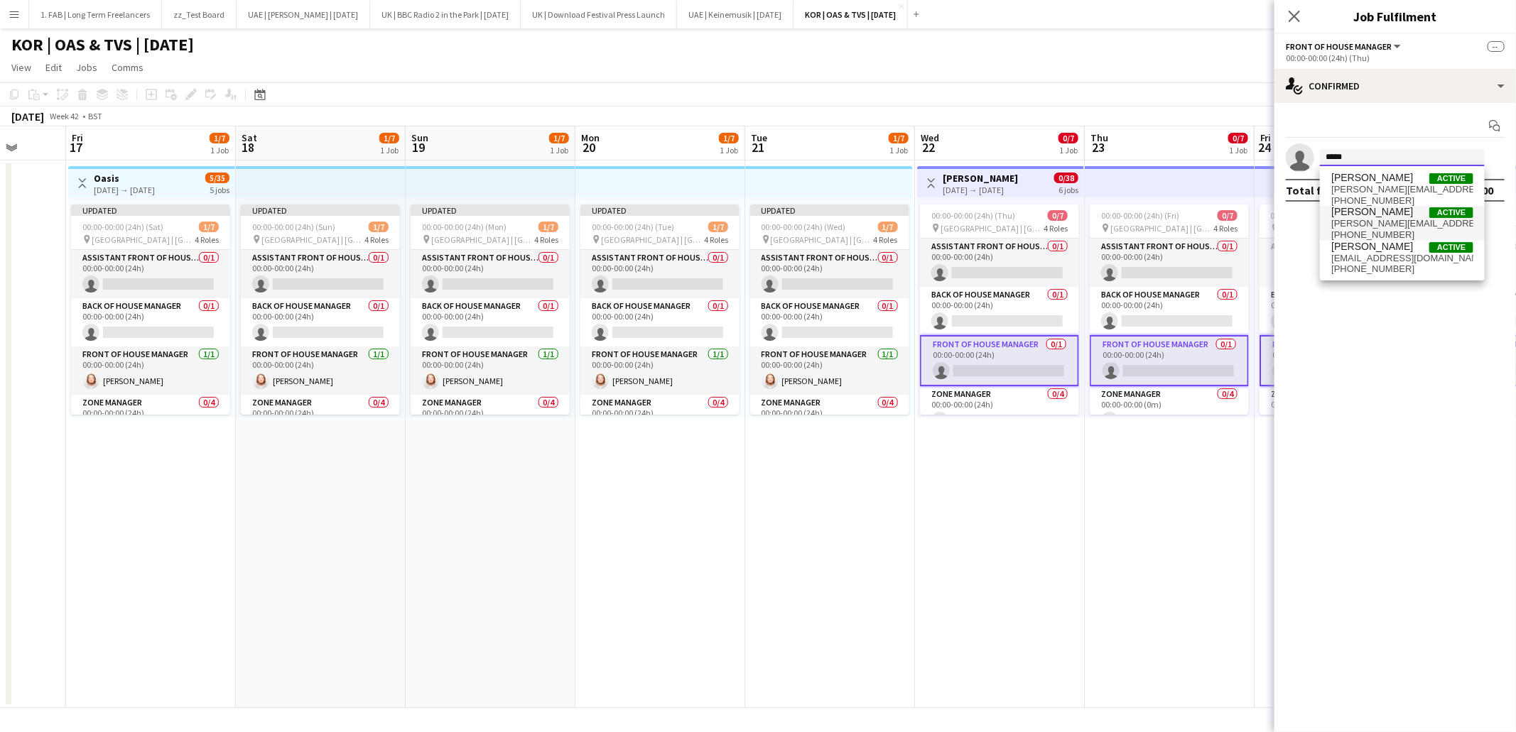
type input "*****"
click at [1353, 227] on span "lewis.rodger@wearefab.com" at bounding box center [1402, 223] width 142 height 11
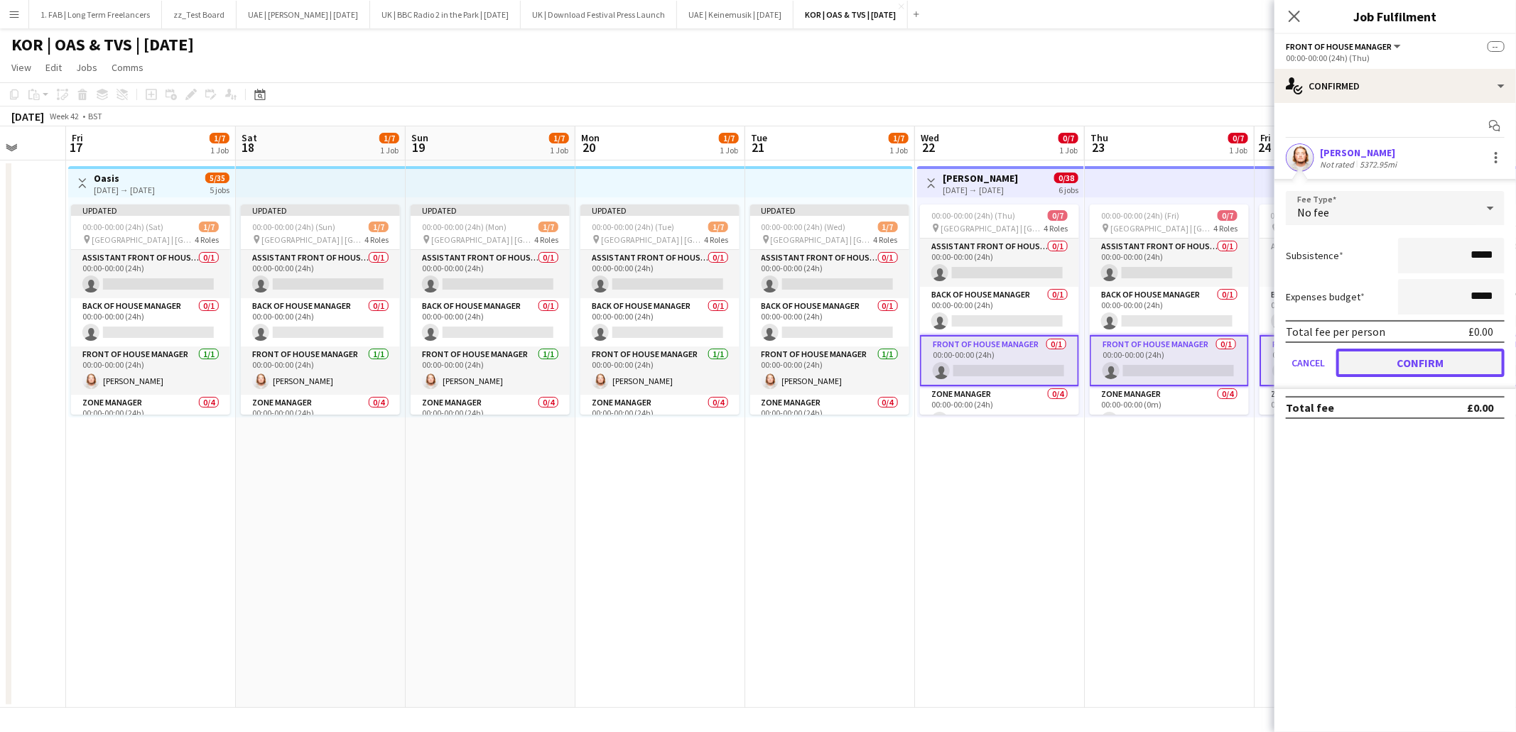
click at [1379, 364] on button "Confirm" at bounding box center [1420, 363] width 168 height 28
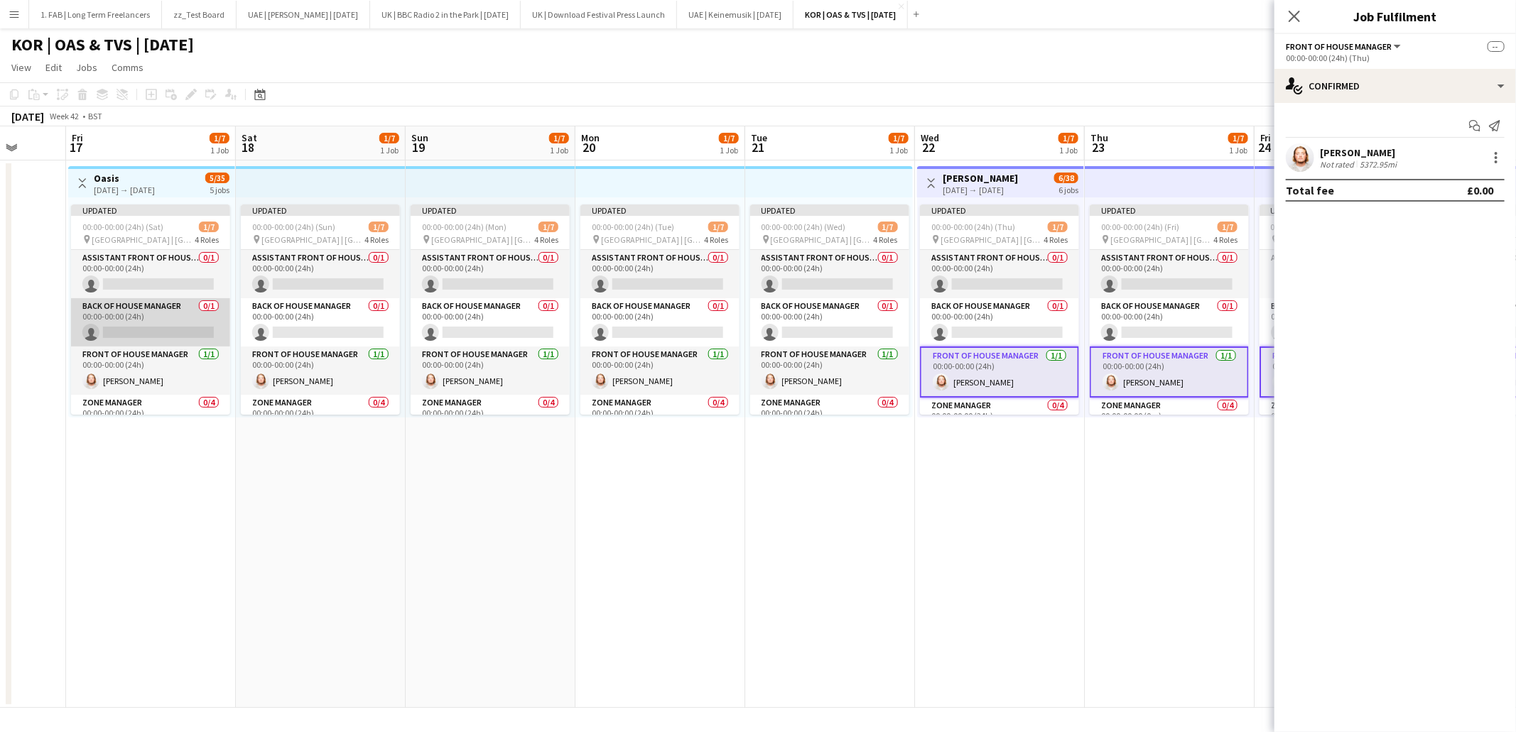
click at [123, 320] on app-card-role "Back of House Manager 0/1 00:00-00:00 (24h) single-neutral-actions" at bounding box center [150, 322] width 159 height 48
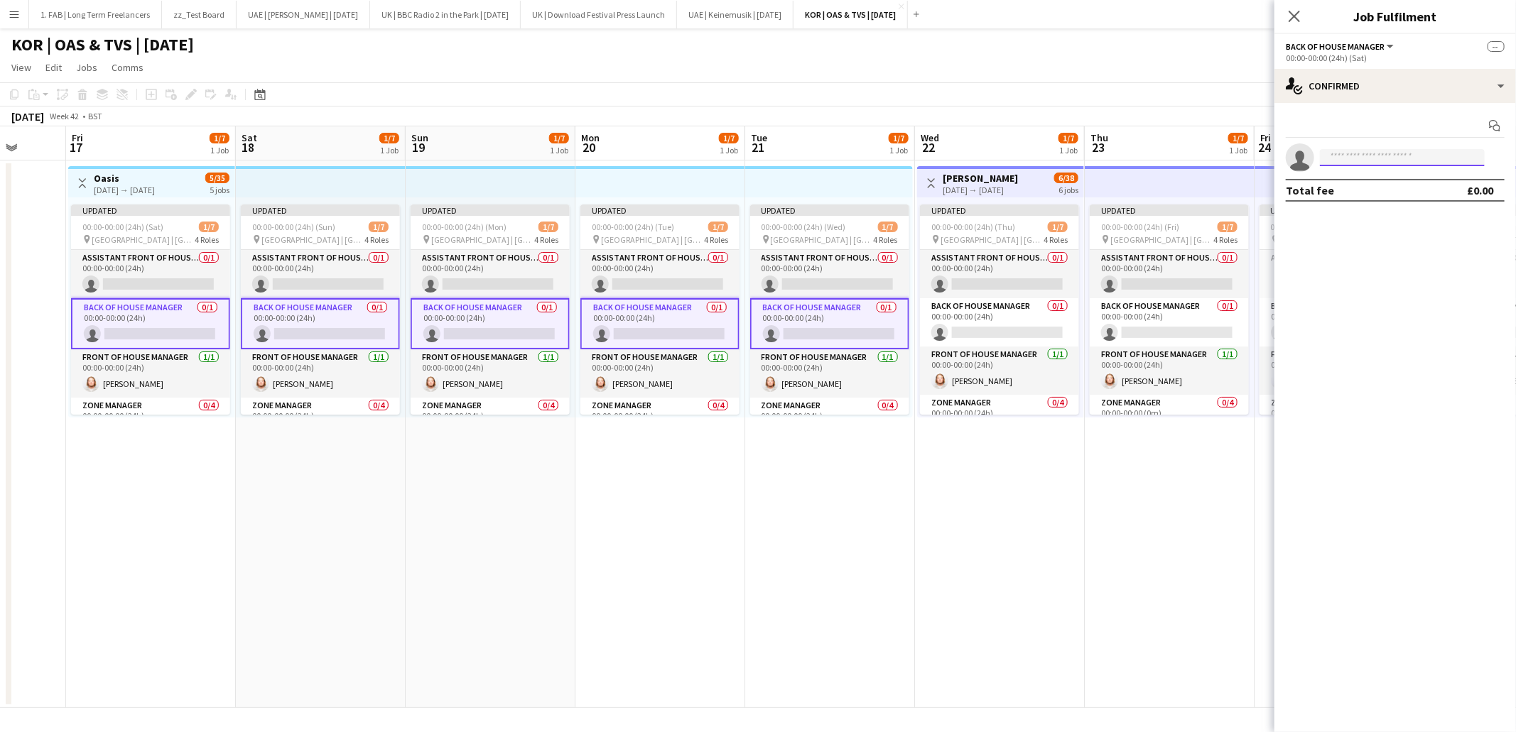
click at [1434, 153] on input at bounding box center [1402, 157] width 165 height 17
type input "*******"
click at [1413, 215] on span "Gillian Henderson Active" at bounding box center [1402, 212] width 142 height 12
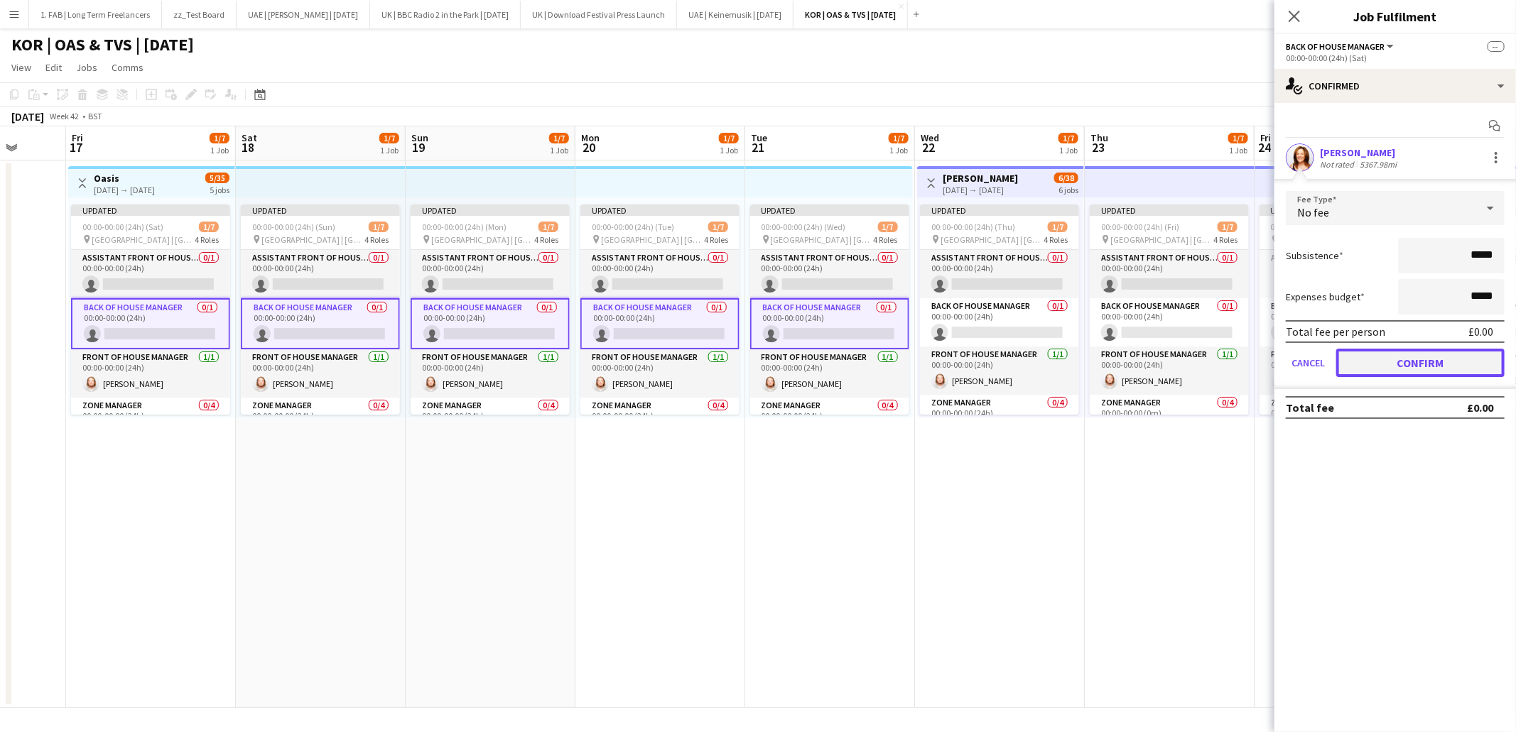
click at [1455, 367] on button "Confirm" at bounding box center [1420, 363] width 168 height 28
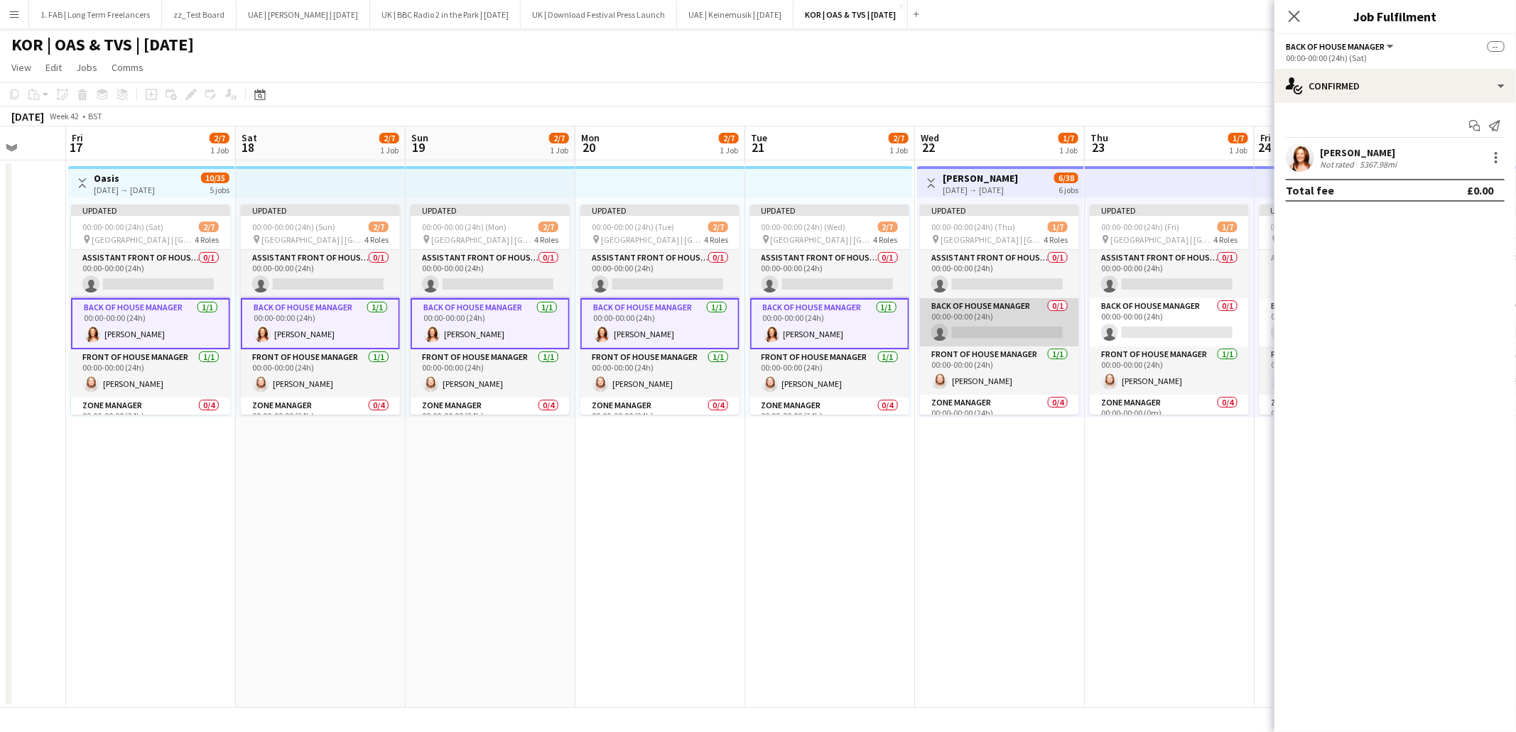
click at [990, 318] on app-card-role "Back of House Manager 0/1 00:00-00:00 (24h) single-neutral-actions" at bounding box center [999, 322] width 159 height 48
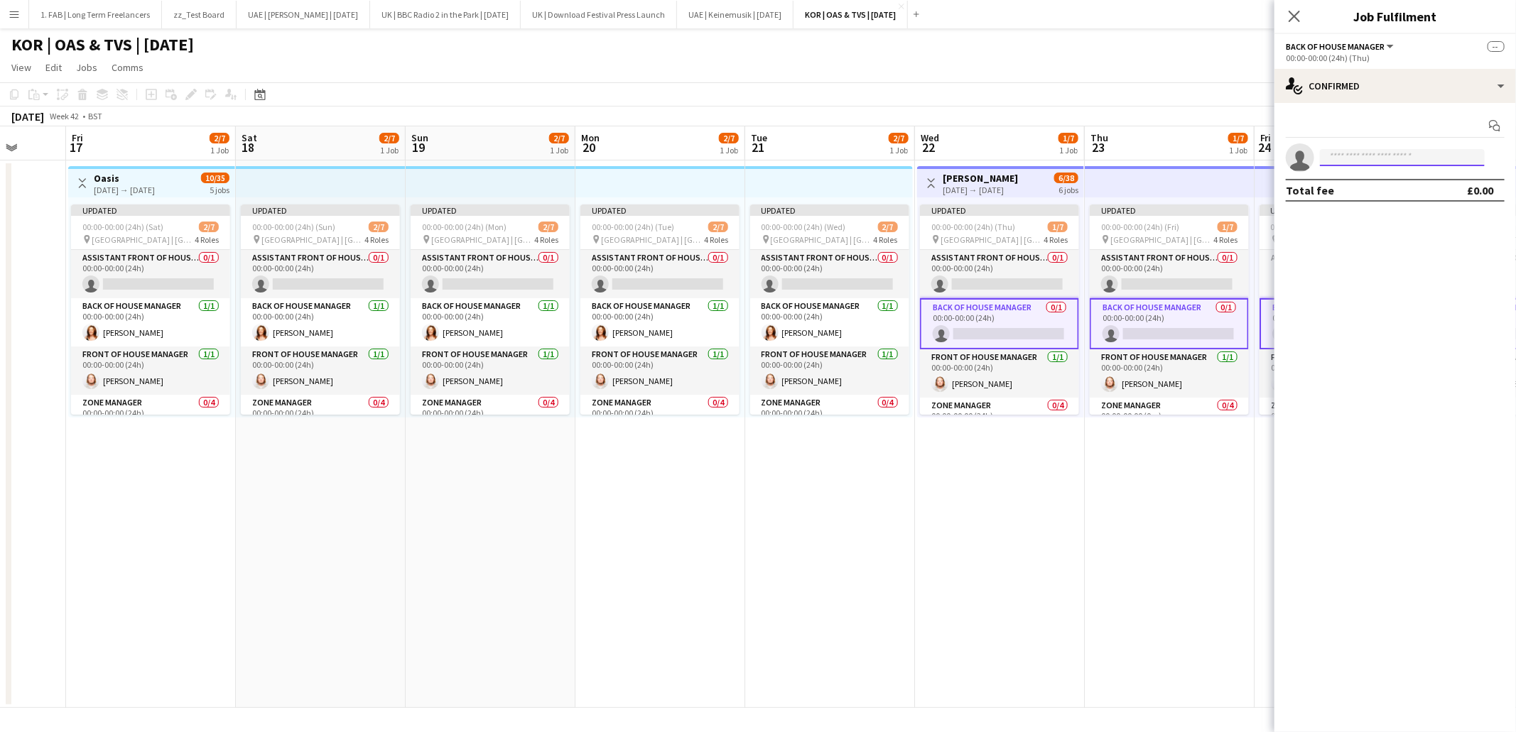
click at [1352, 158] on input at bounding box center [1402, 157] width 165 height 17
type input "*******"
click at [1348, 219] on span "gillian.henderson@wearefab.com" at bounding box center [1402, 223] width 142 height 11
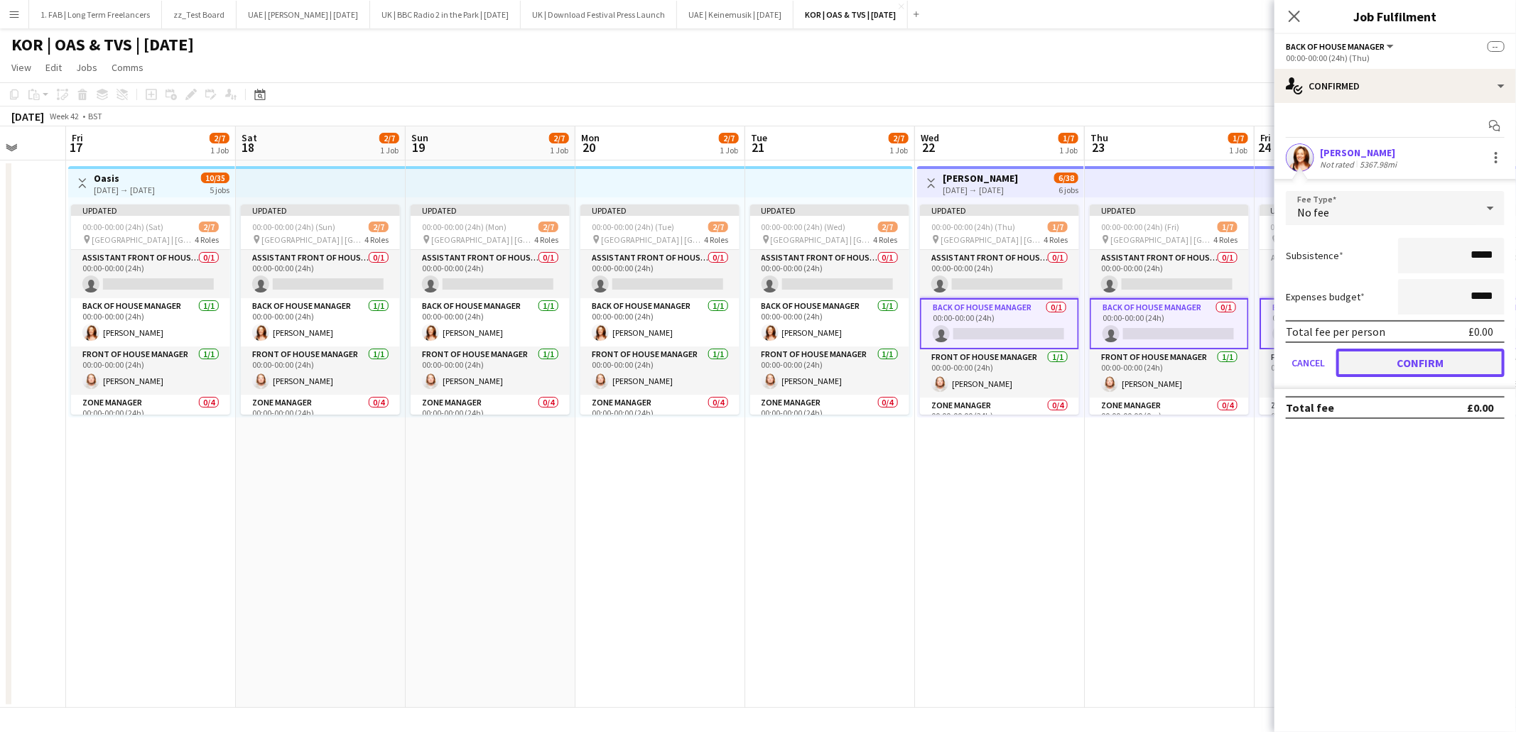
click at [1463, 354] on button "Confirm" at bounding box center [1420, 363] width 168 height 28
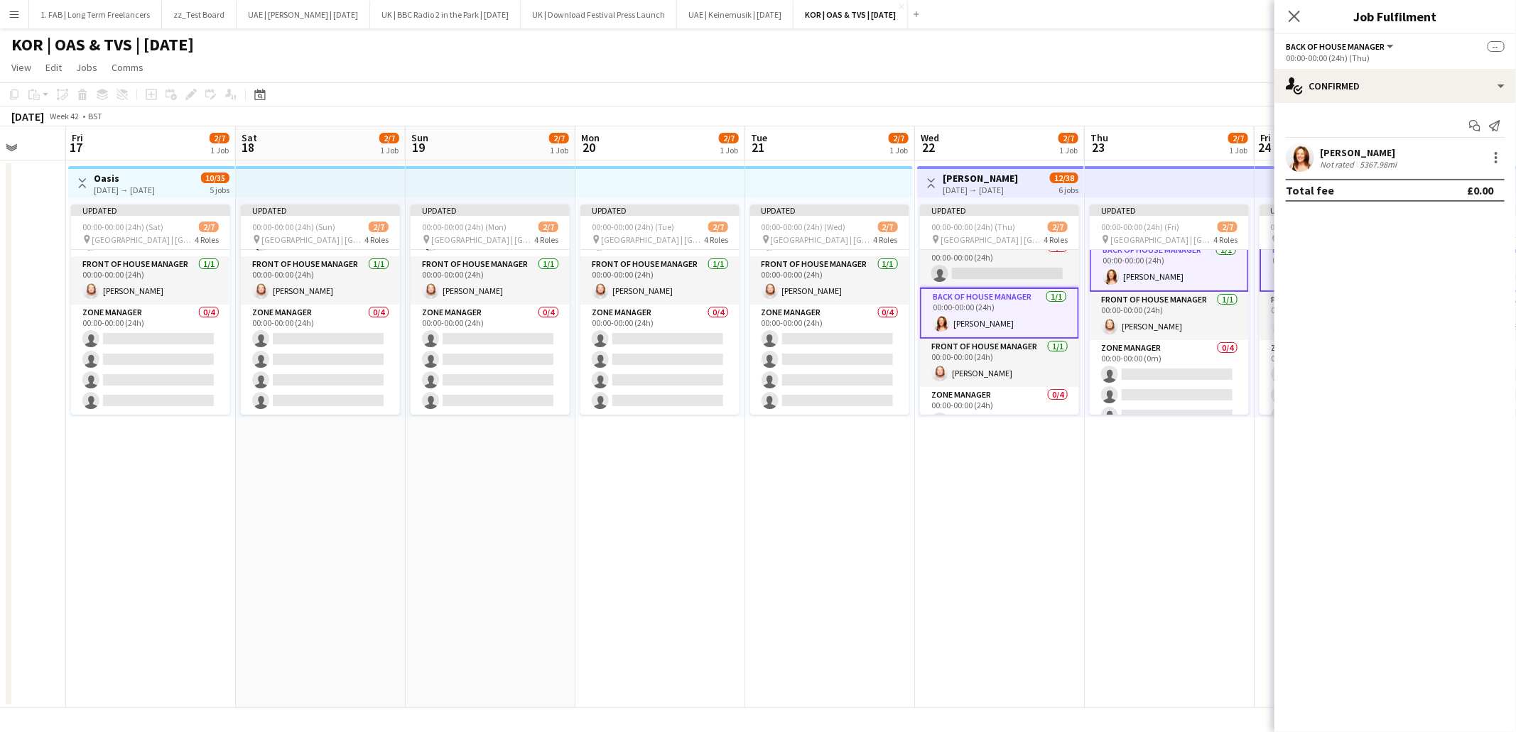
scroll to position [11, 0]
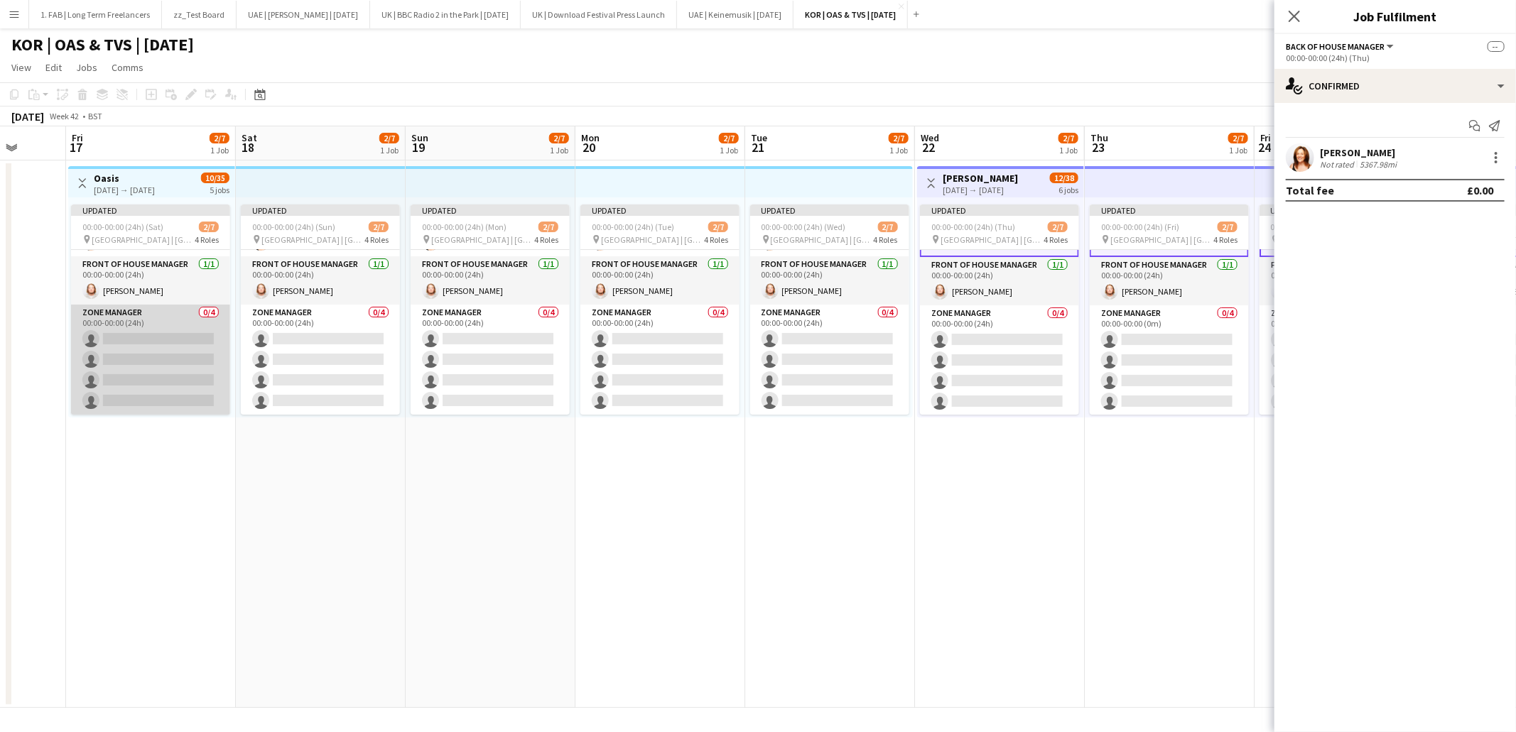
click at [155, 323] on app-card-role "Zone Manager 0/4 00:00-00:00 (24h) single-neutral-actions single-neutral-action…" at bounding box center [150, 360] width 159 height 110
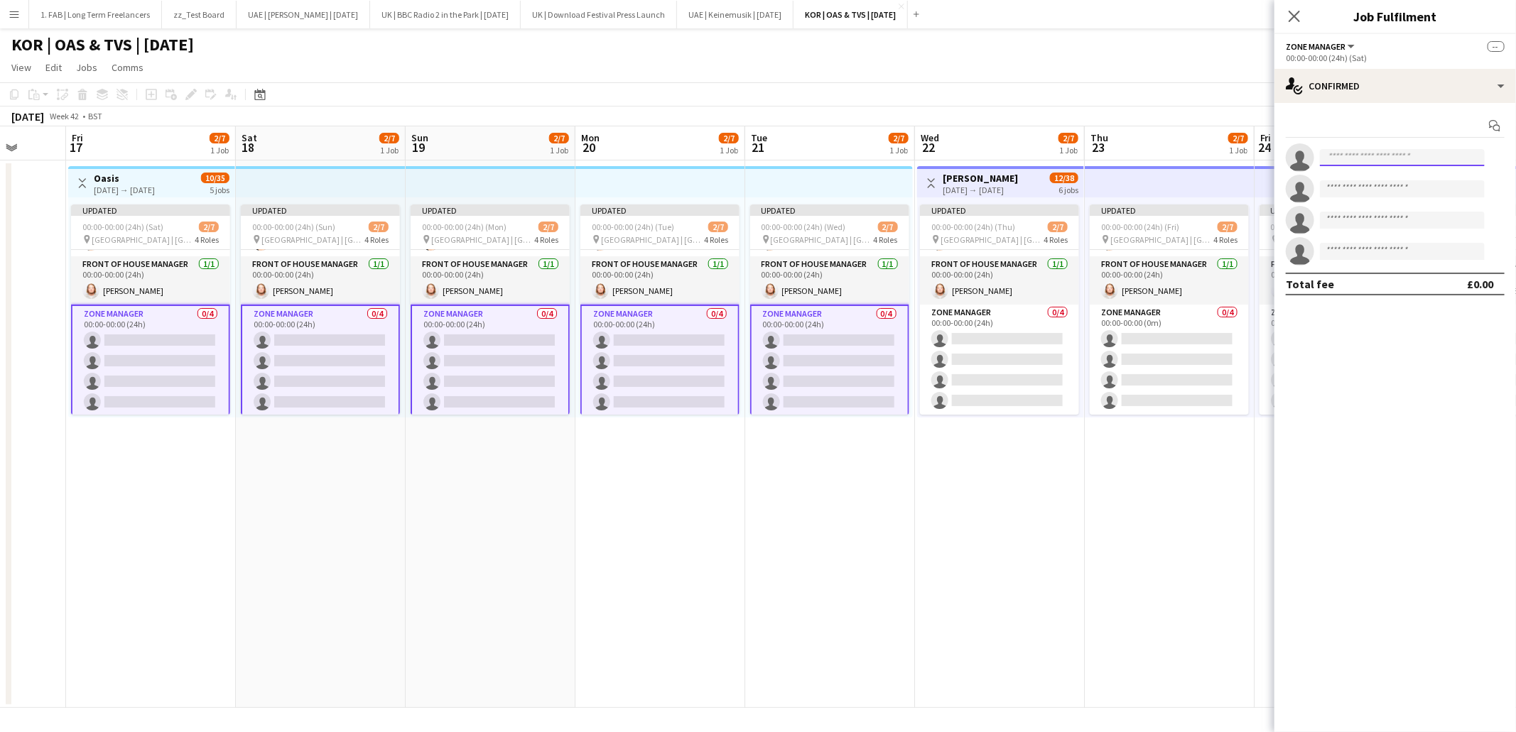
click at [1348, 162] on input at bounding box center [1402, 157] width 165 height 17
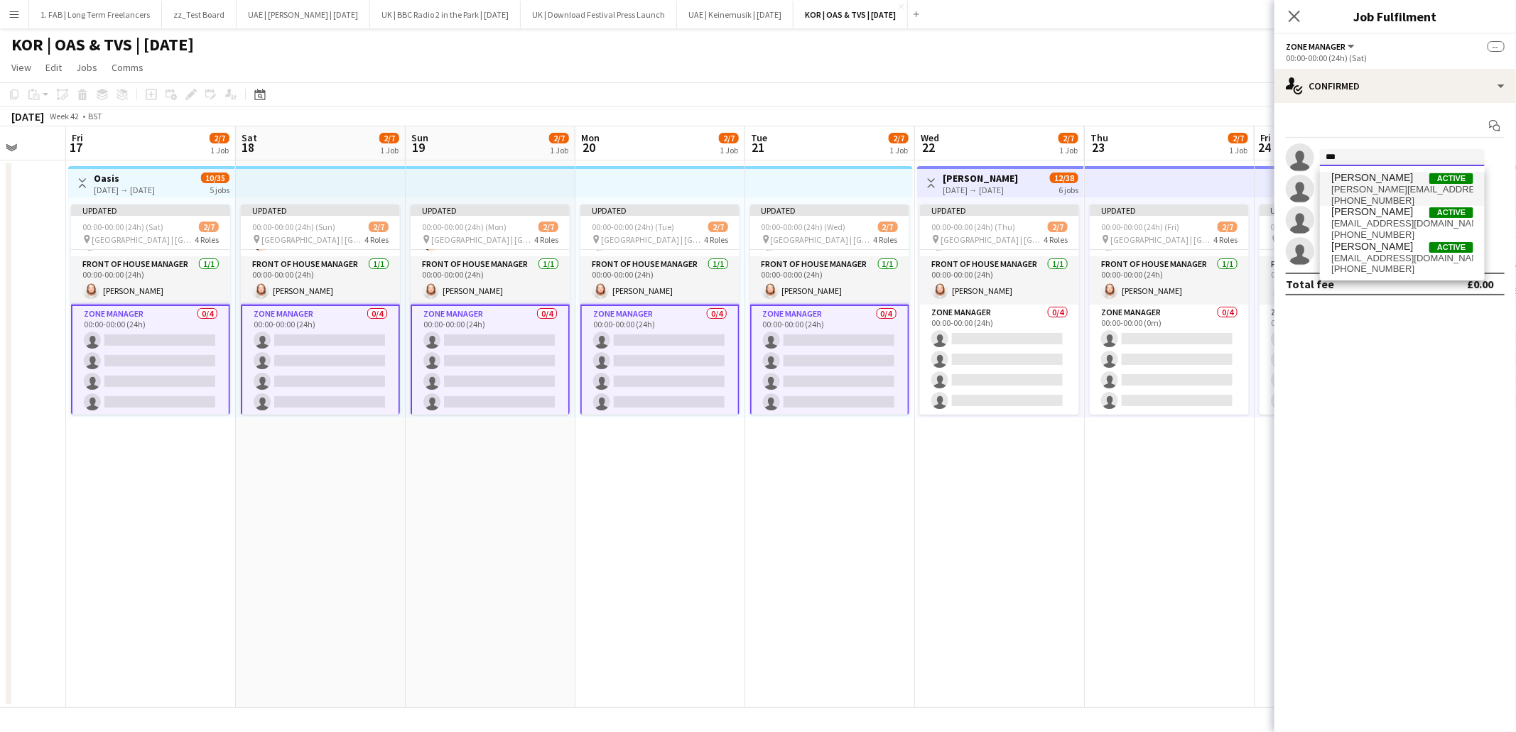
type input "***"
click at [1354, 183] on span "Tim Spears" at bounding box center [1372, 178] width 82 height 12
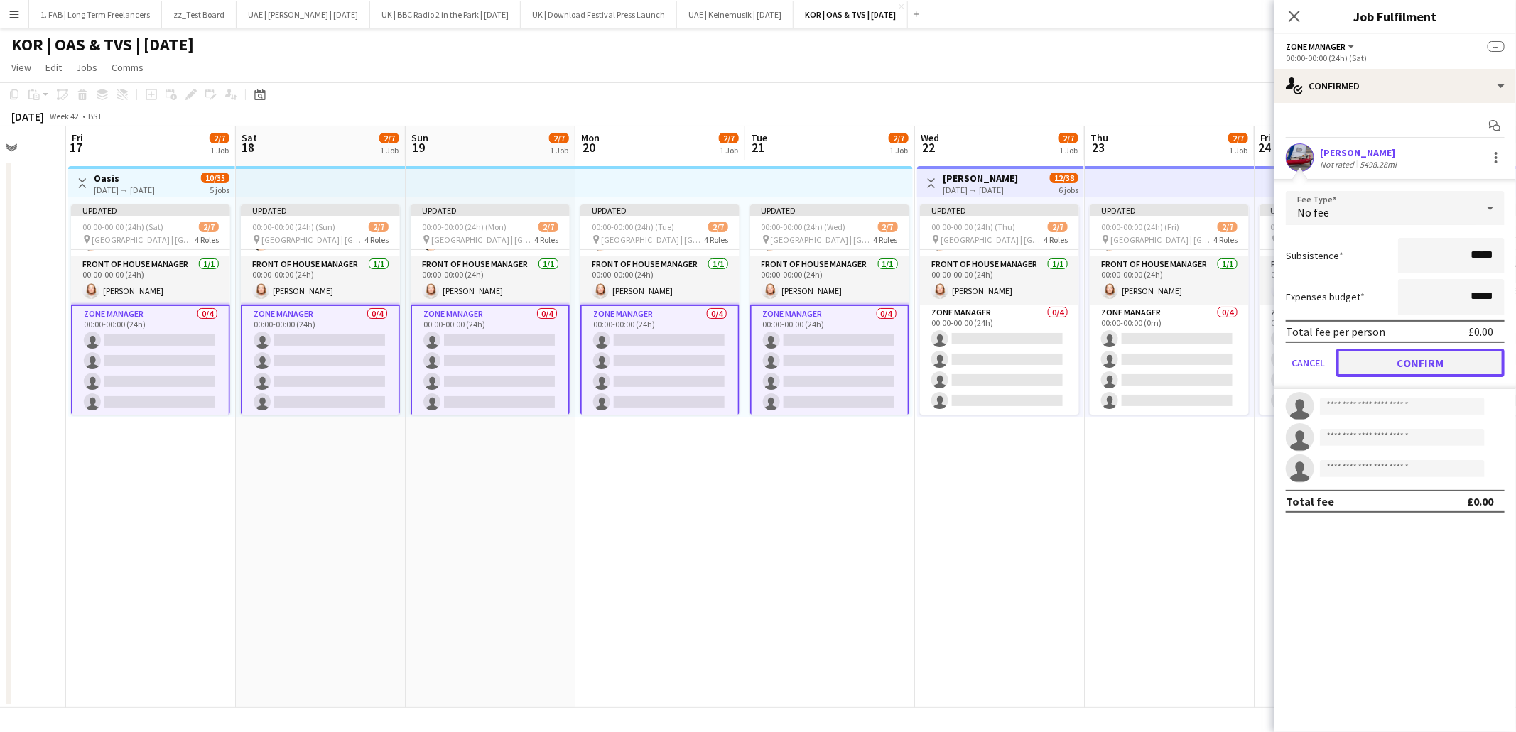
click at [1424, 364] on button "Confirm" at bounding box center [1420, 363] width 168 height 28
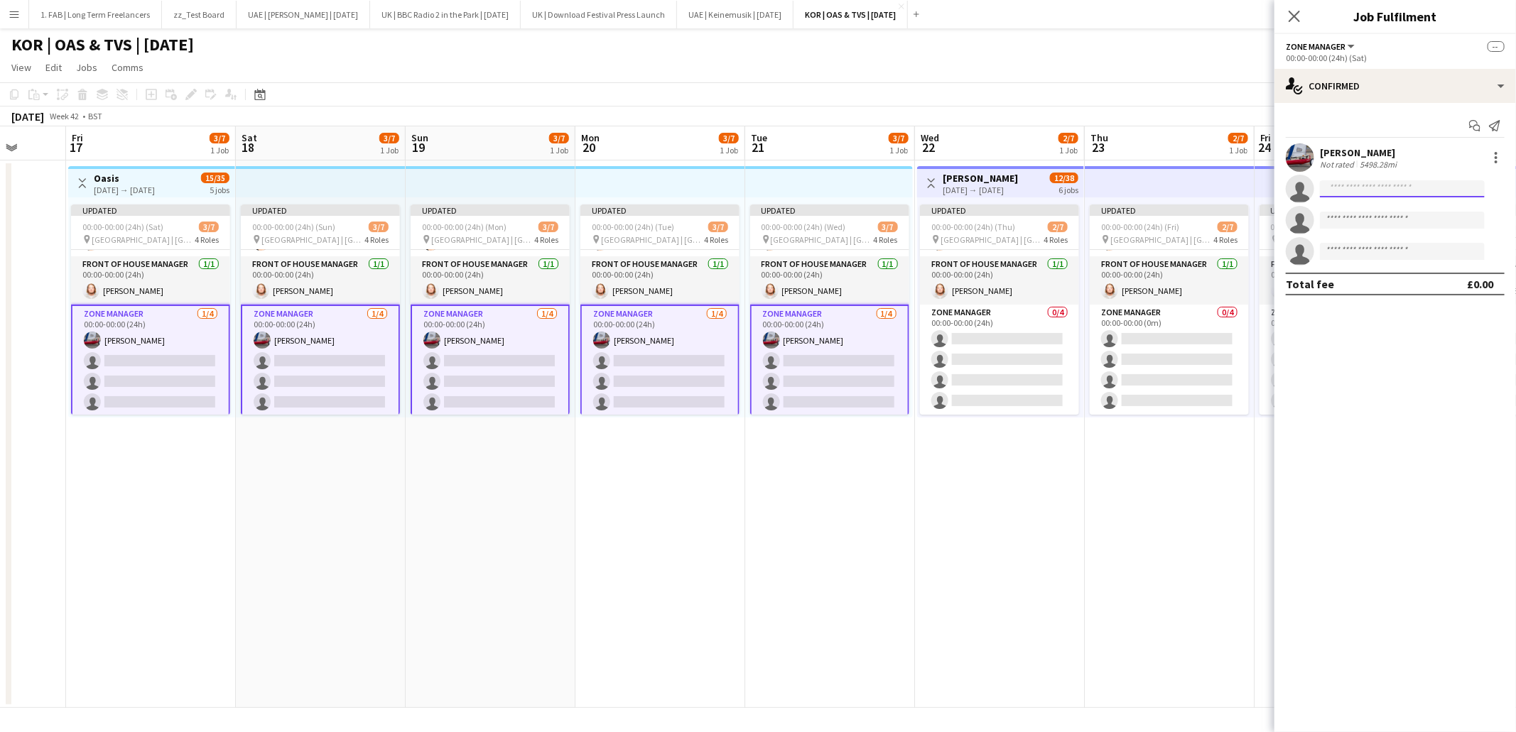
click at [1360, 190] on input at bounding box center [1402, 188] width 165 height 17
type input "******"
click at [1369, 224] on span "philly.proctor@wearefab.com" at bounding box center [1402, 220] width 142 height 11
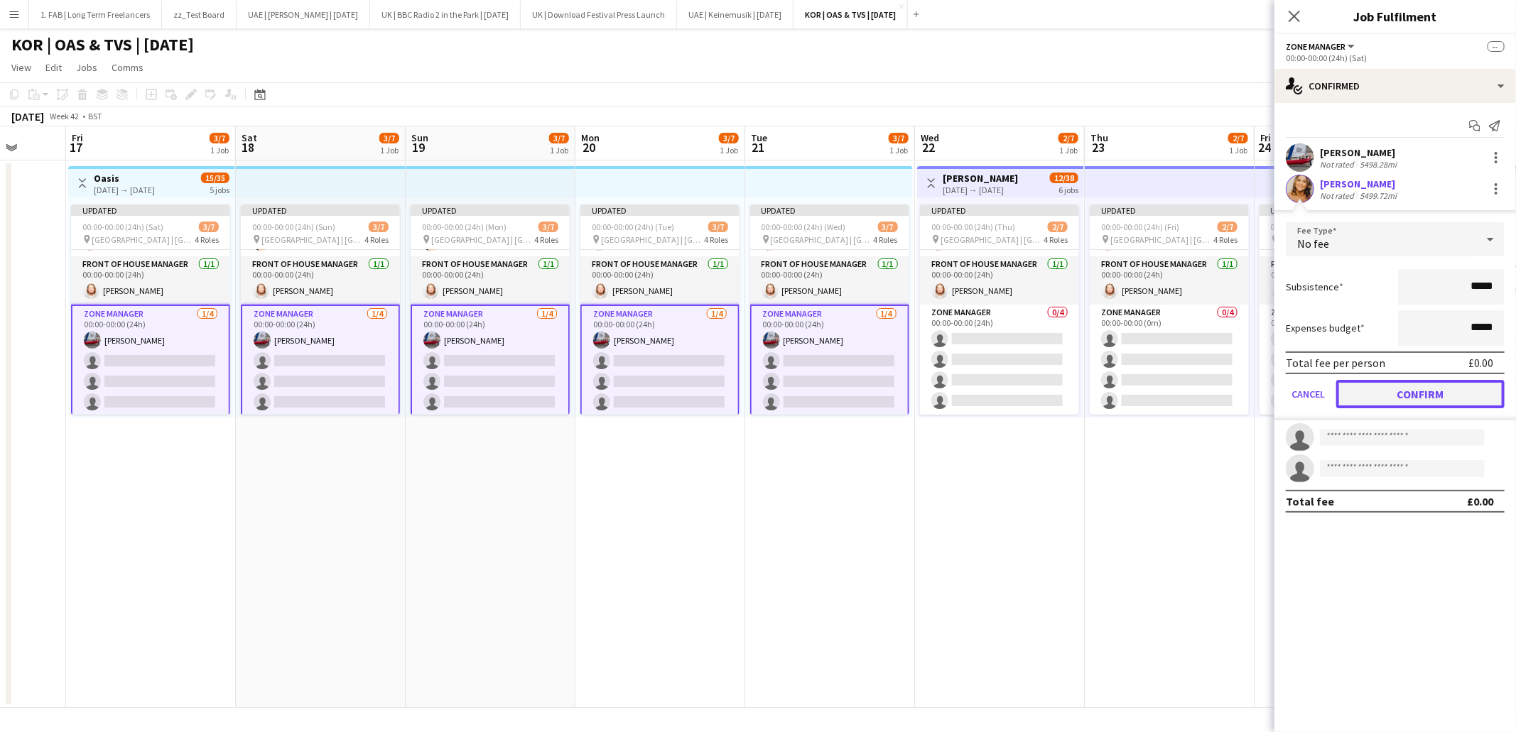
click at [1410, 390] on button "Confirm" at bounding box center [1420, 394] width 168 height 28
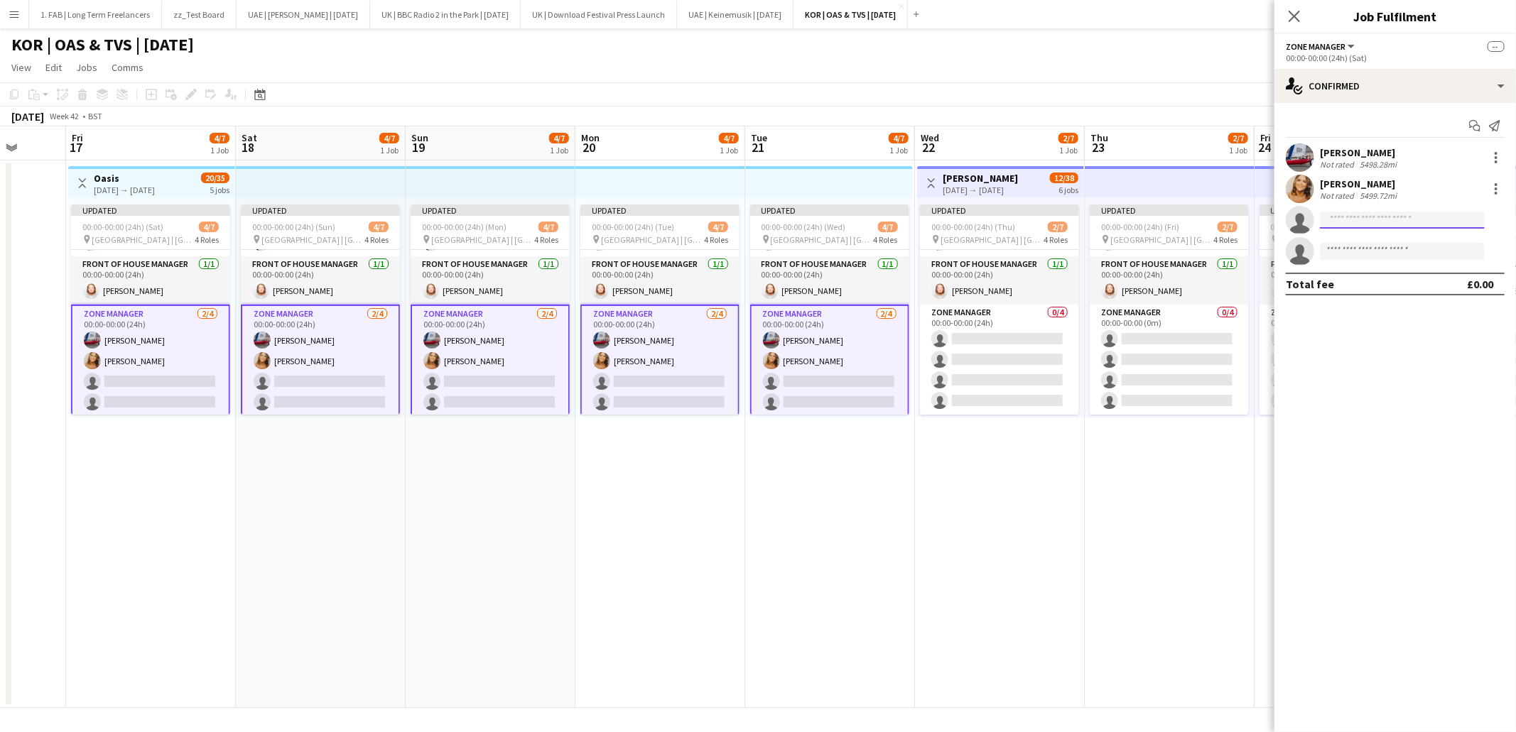
click at [1351, 218] on input at bounding box center [1402, 220] width 165 height 17
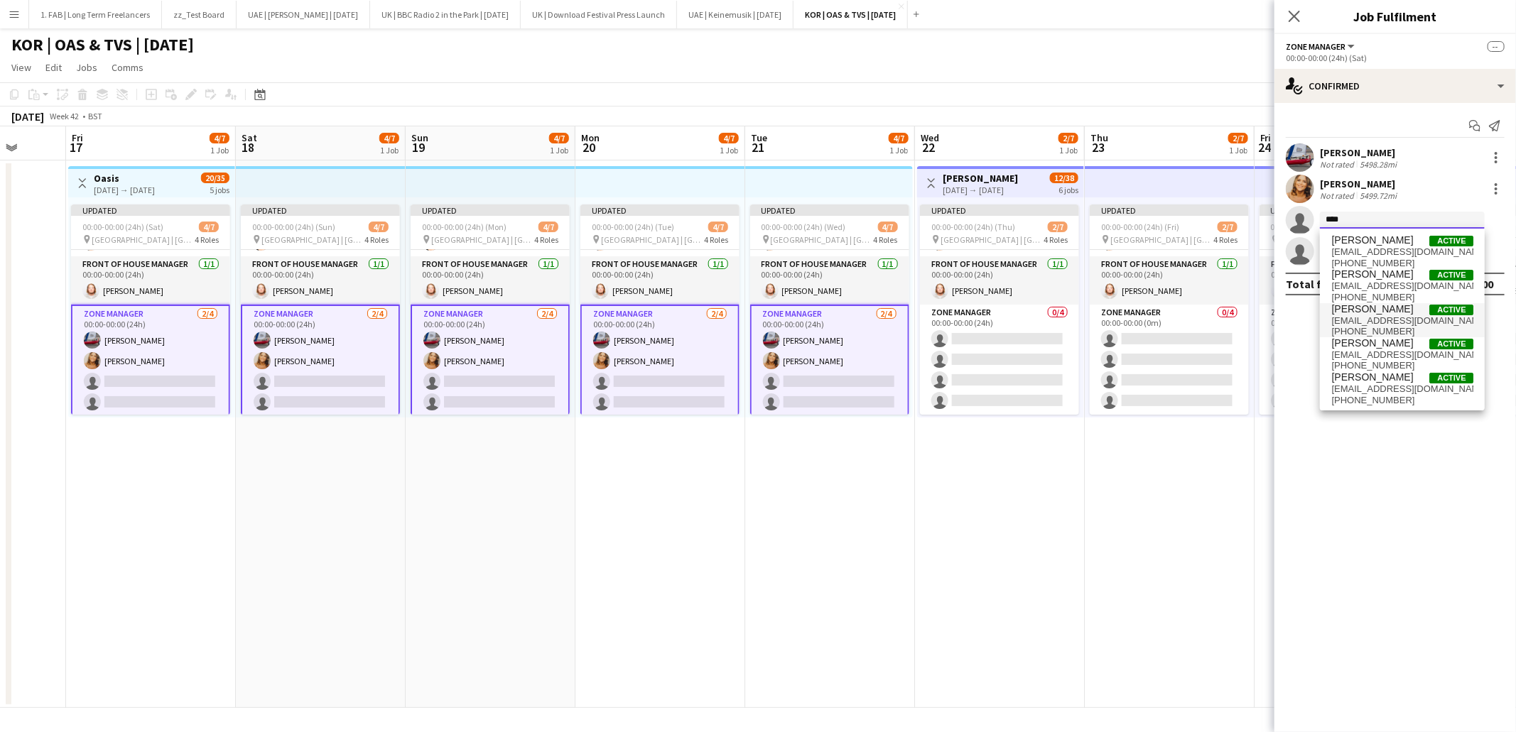
type input "****"
click at [1363, 315] on span "jack.may@wearefab.com" at bounding box center [1402, 320] width 142 height 11
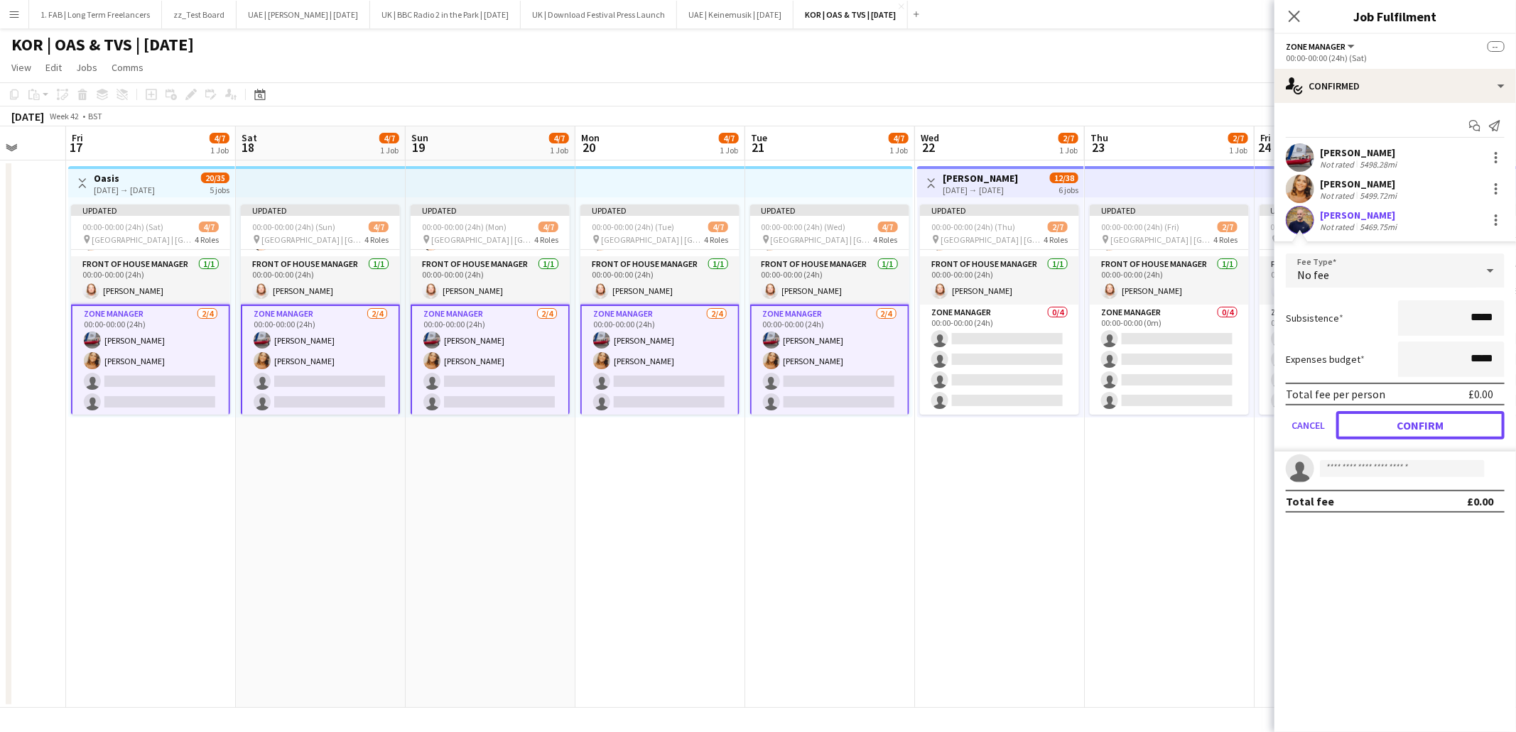
click at [1406, 418] on button "Confirm" at bounding box center [1420, 425] width 168 height 28
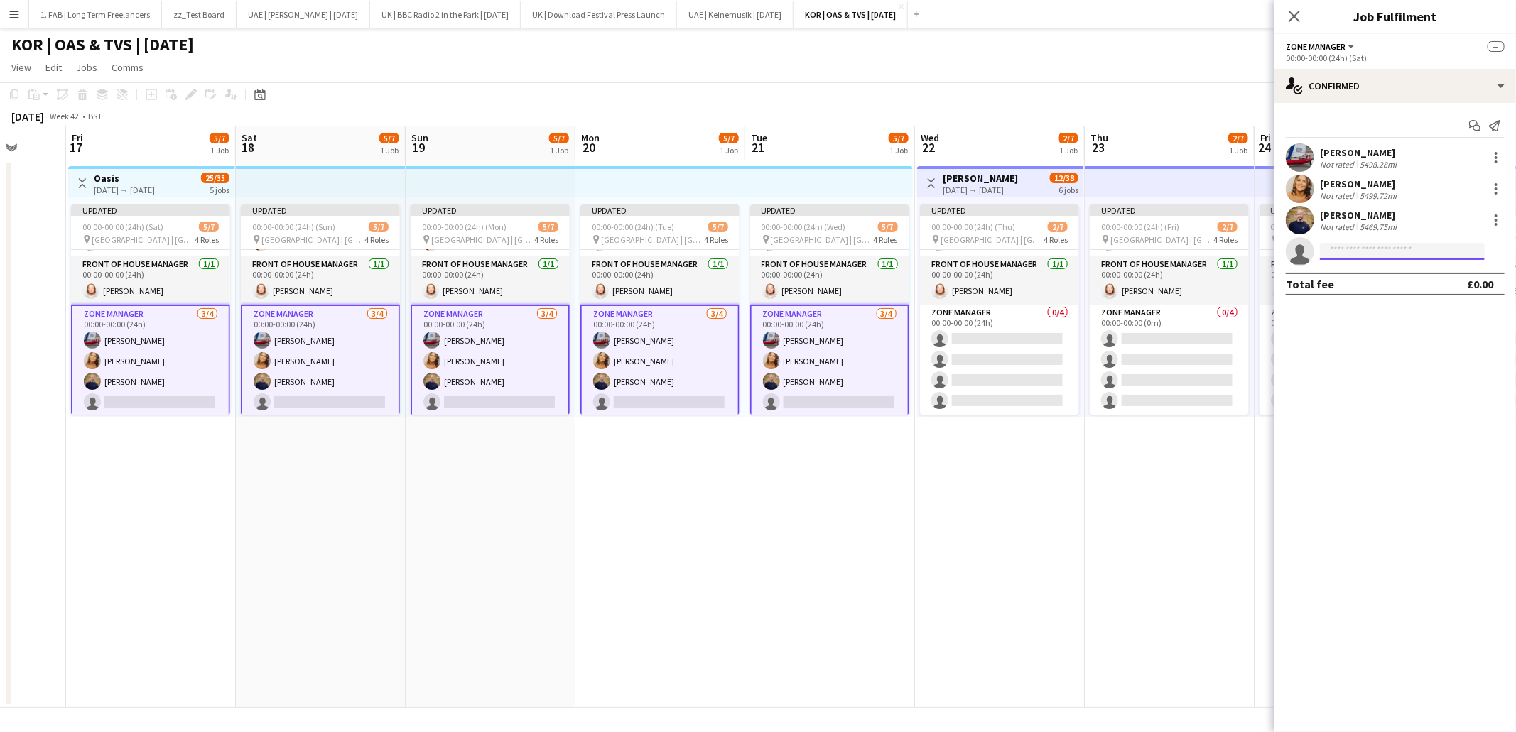
click at [1346, 251] on input at bounding box center [1402, 251] width 165 height 17
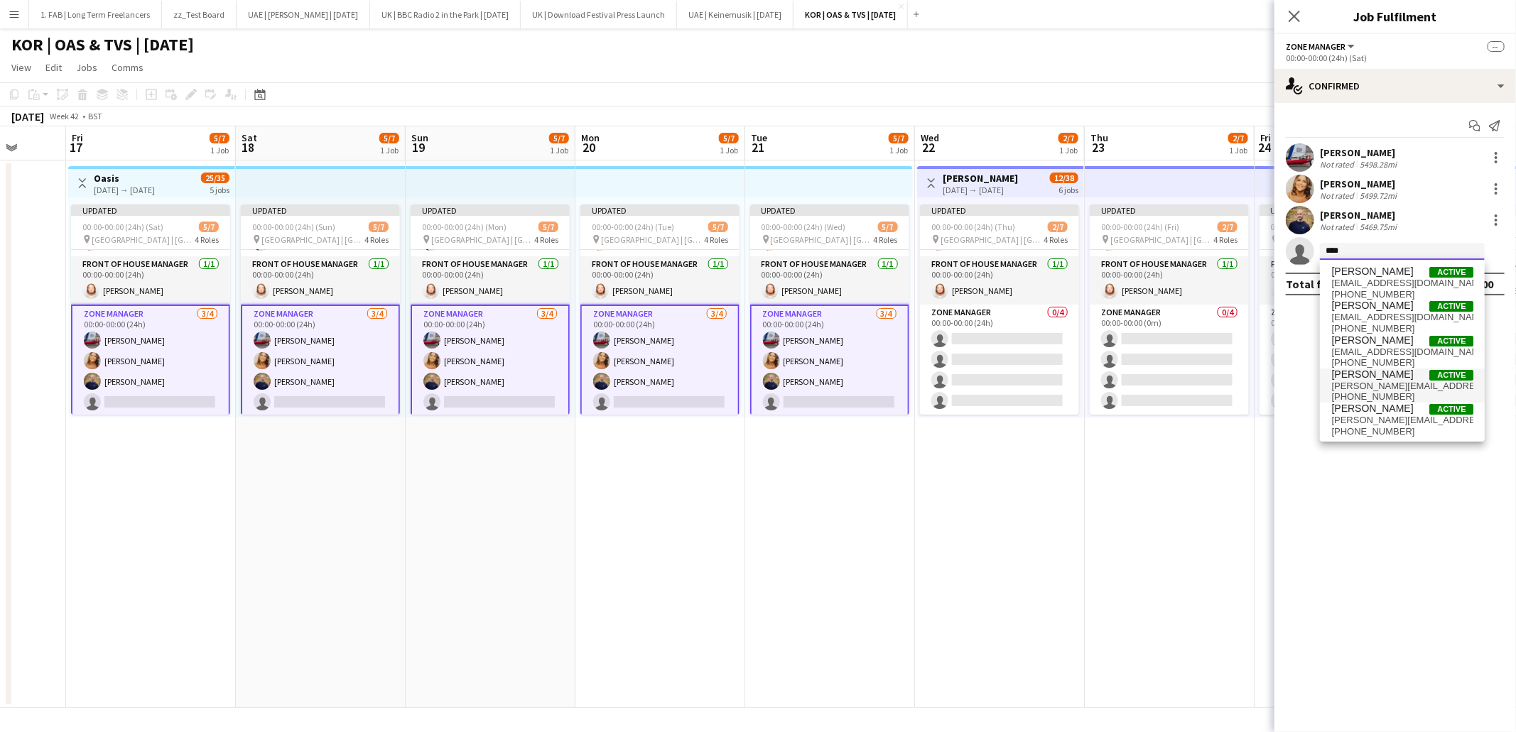
type input "****"
click at [1398, 380] on span "Matthew Norman" at bounding box center [1372, 375] width 82 height 12
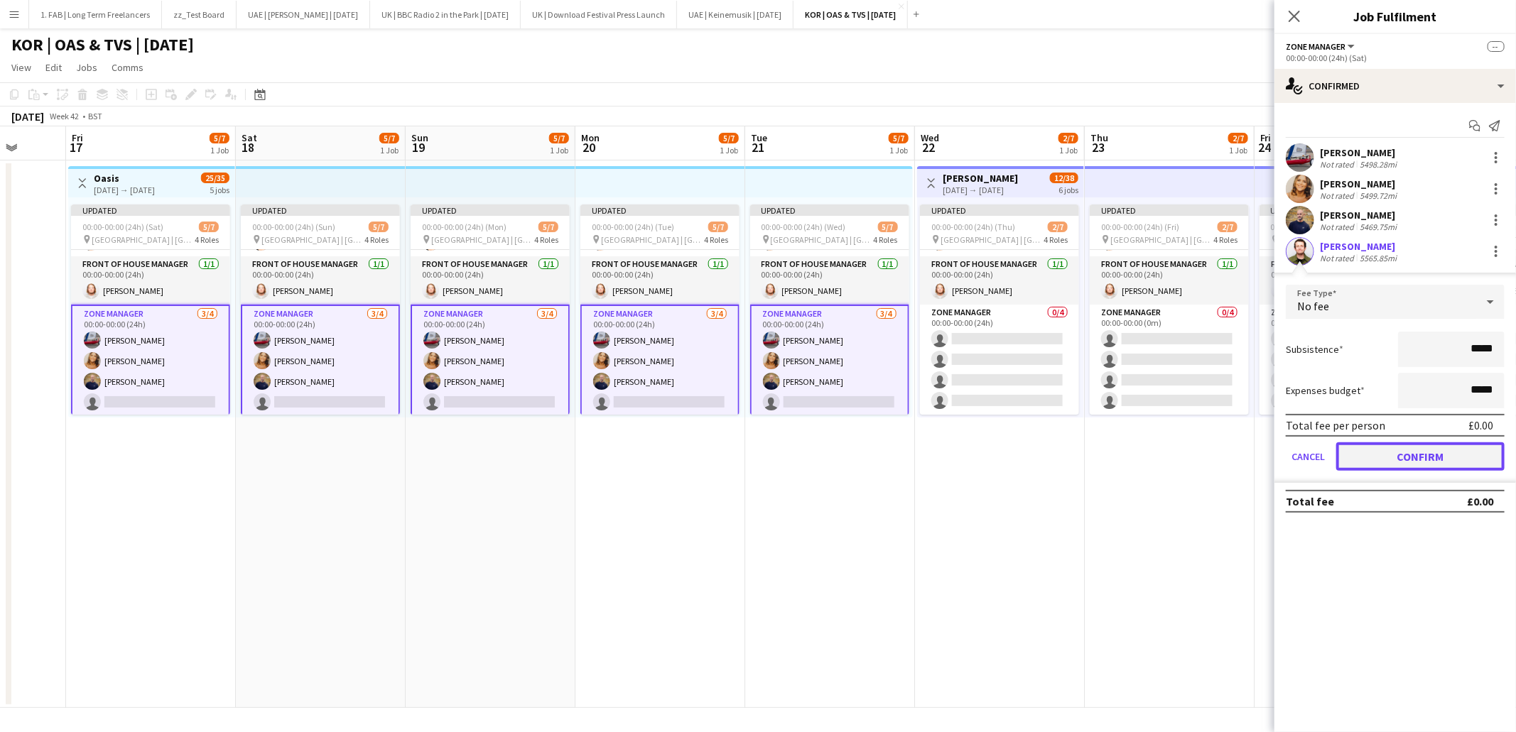
click at [1411, 454] on button "Confirm" at bounding box center [1420, 457] width 168 height 28
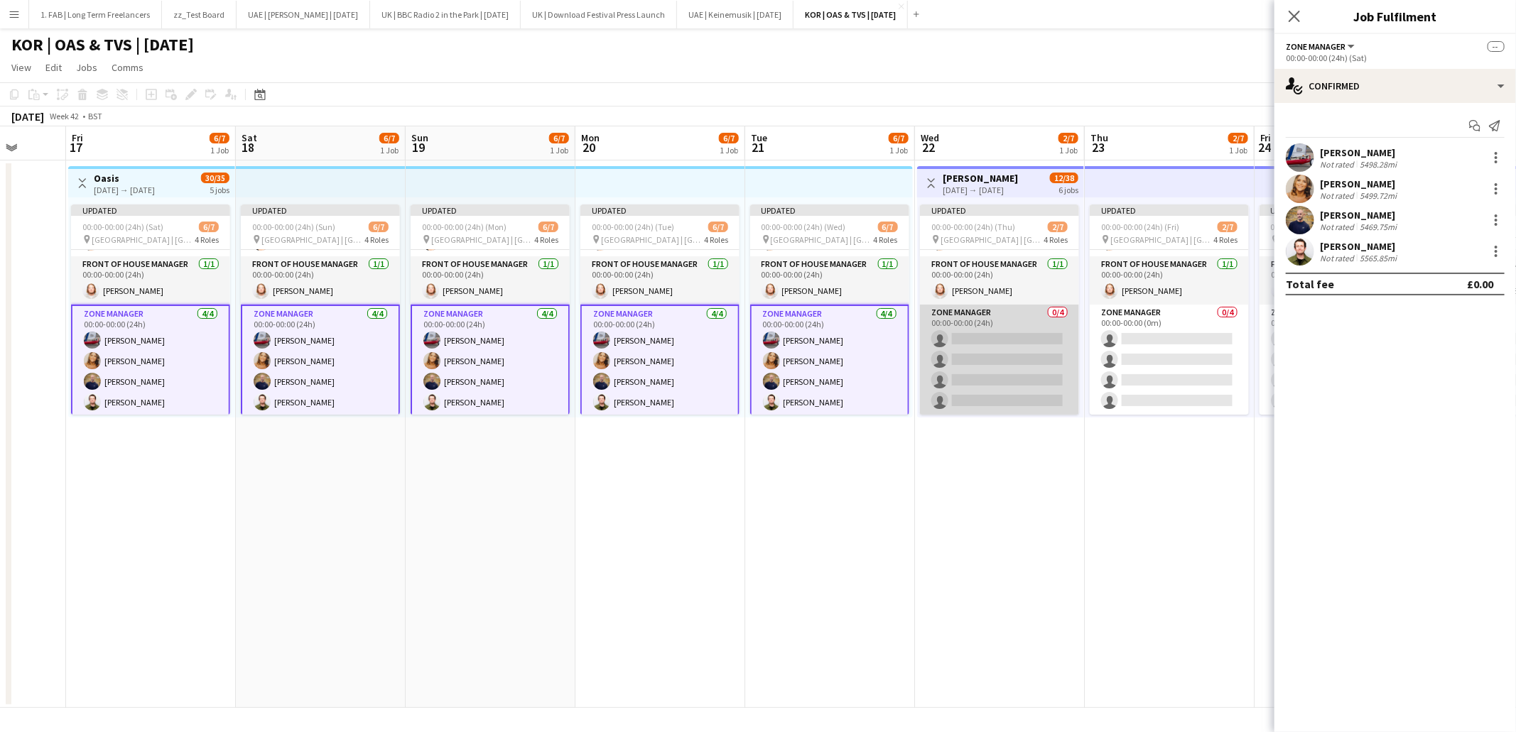
click at [988, 315] on app-card-role "Zone Manager 0/4 00:00-00:00 (24h) single-neutral-actions single-neutral-action…" at bounding box center [999, 360] width 159 height 110
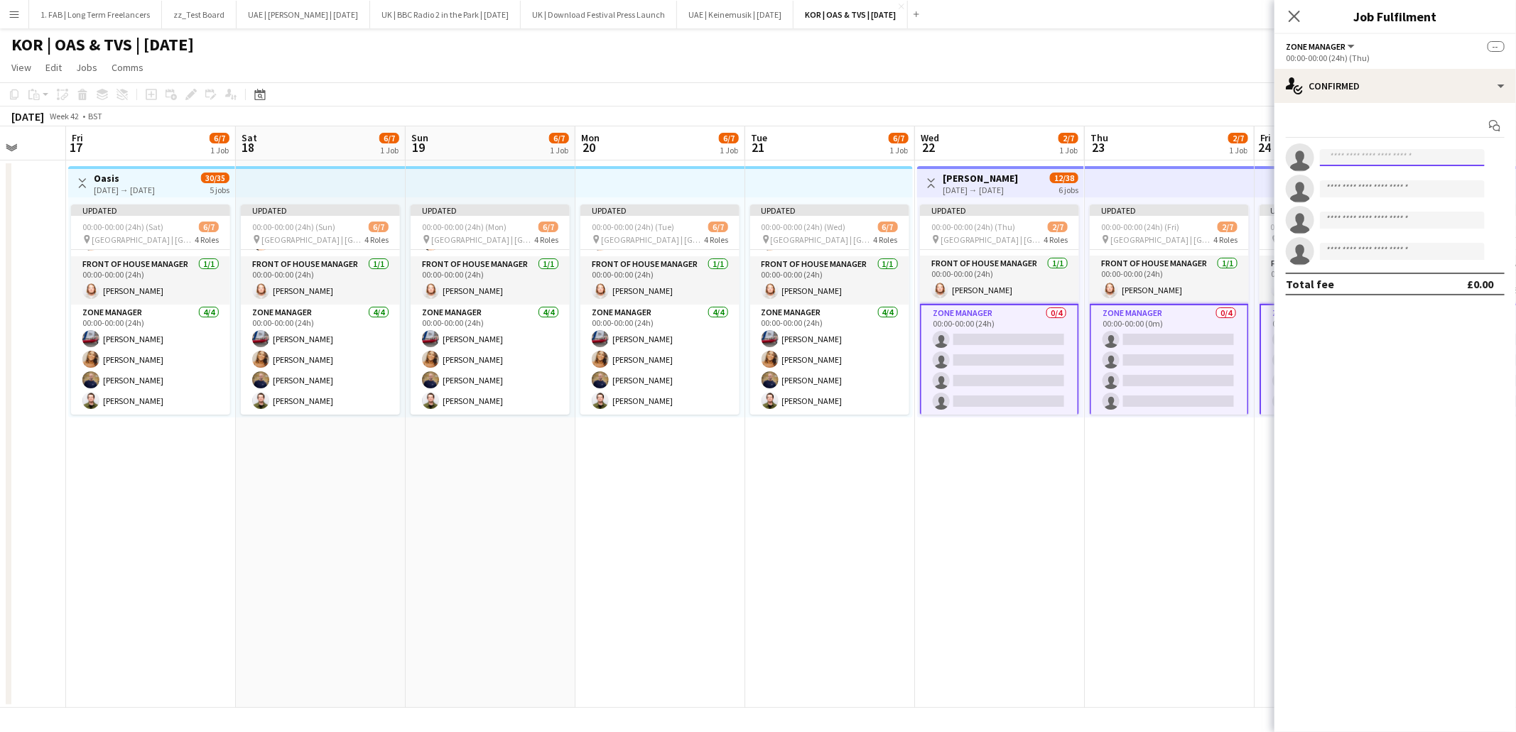
click at [1357, 158] on input at bounding box center [1402, 157] width 165 height 17
type input "***"
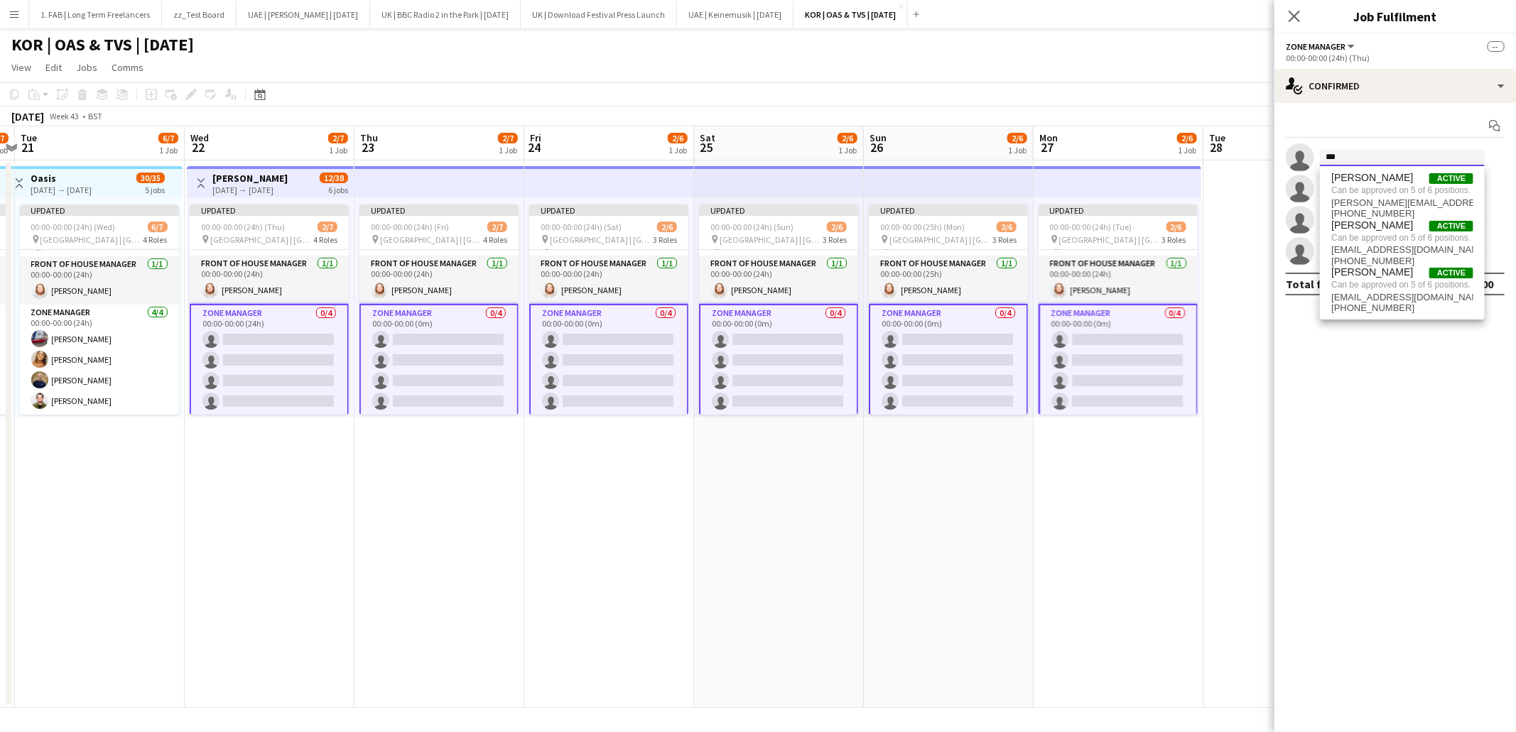
drag, startPoint x: 1335, startPoint y: 159, endPoint x: 1318, endPoint y: 160, distance: 17.8
click at [1318, 160] on form "***" at bounding box center [1409, 158] width 190 height 18
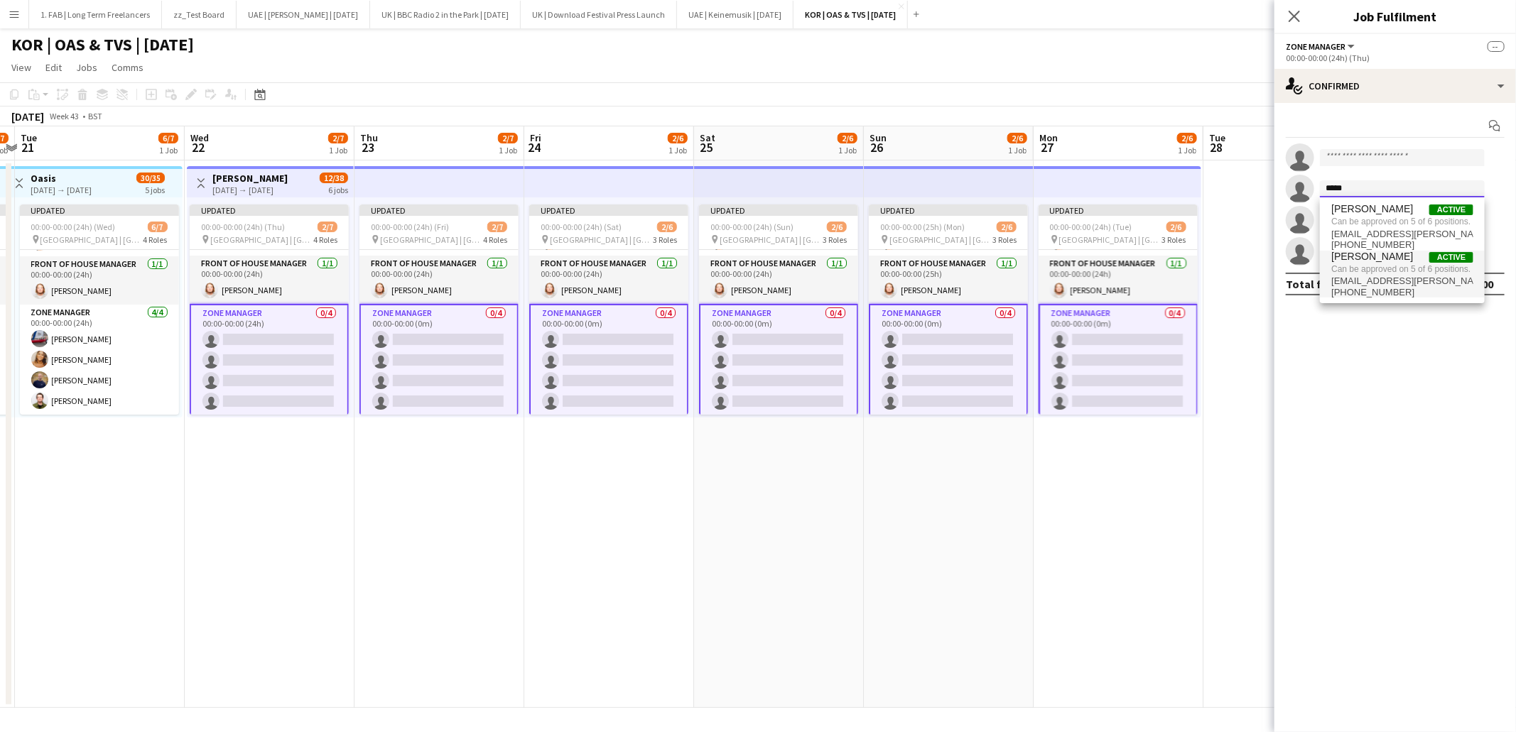
type input "*****"
click at [1369, 270] on span "Can be approved on 5 of 6 positions." at bounding box center [1402, 269] width 142 height 13
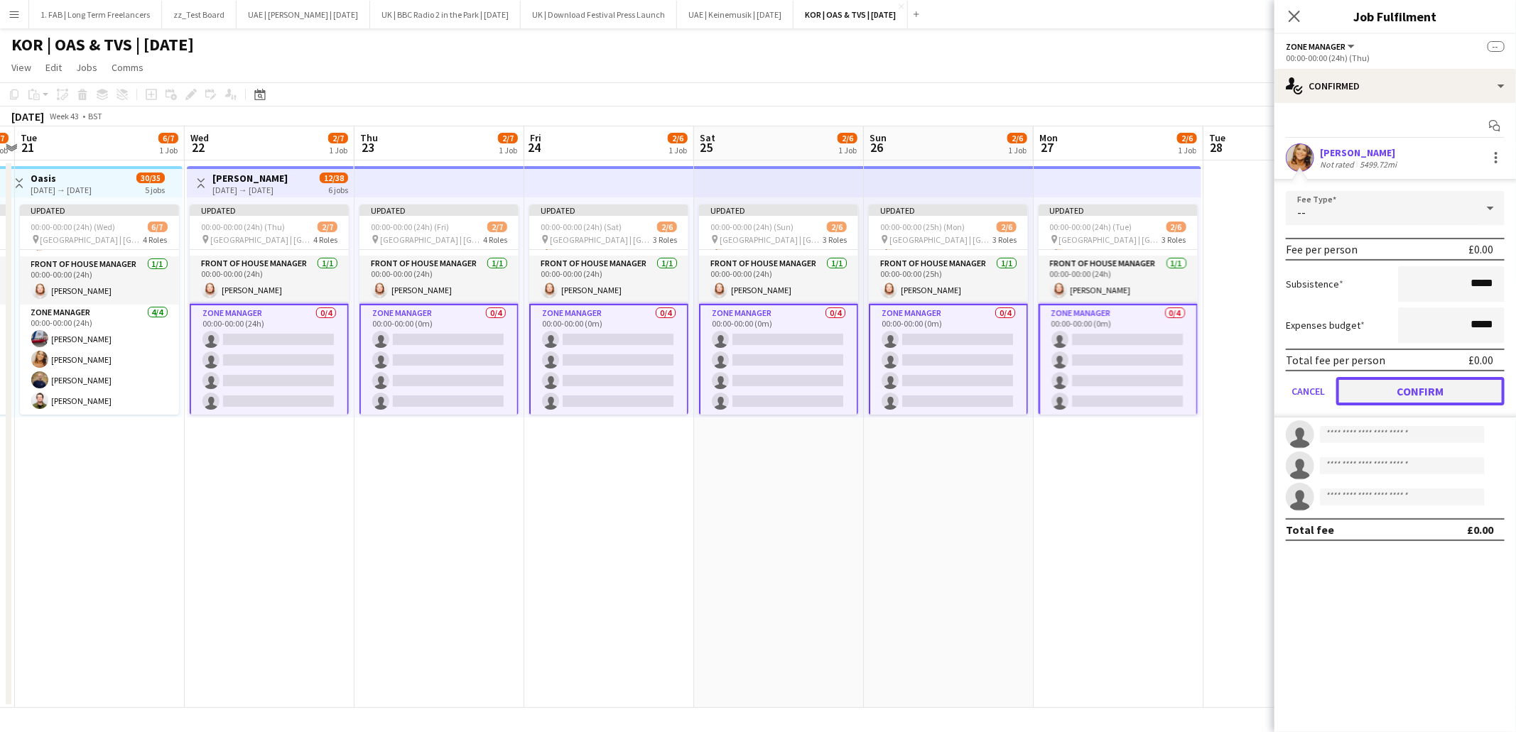
click at [1392, 386] on button "Confirm" at bounding box center [1420, 391] width 168 height 28
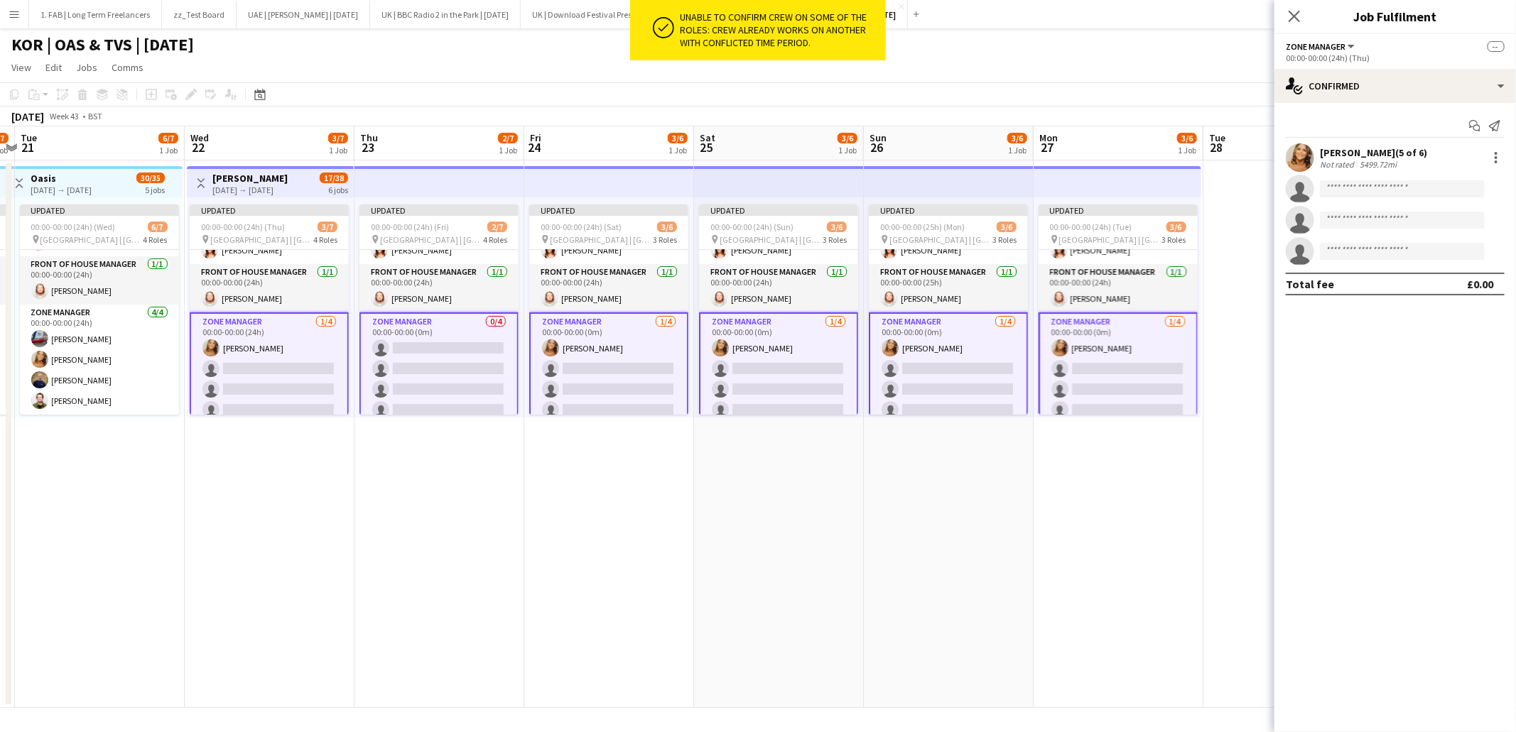
scroll to position [85, 0]
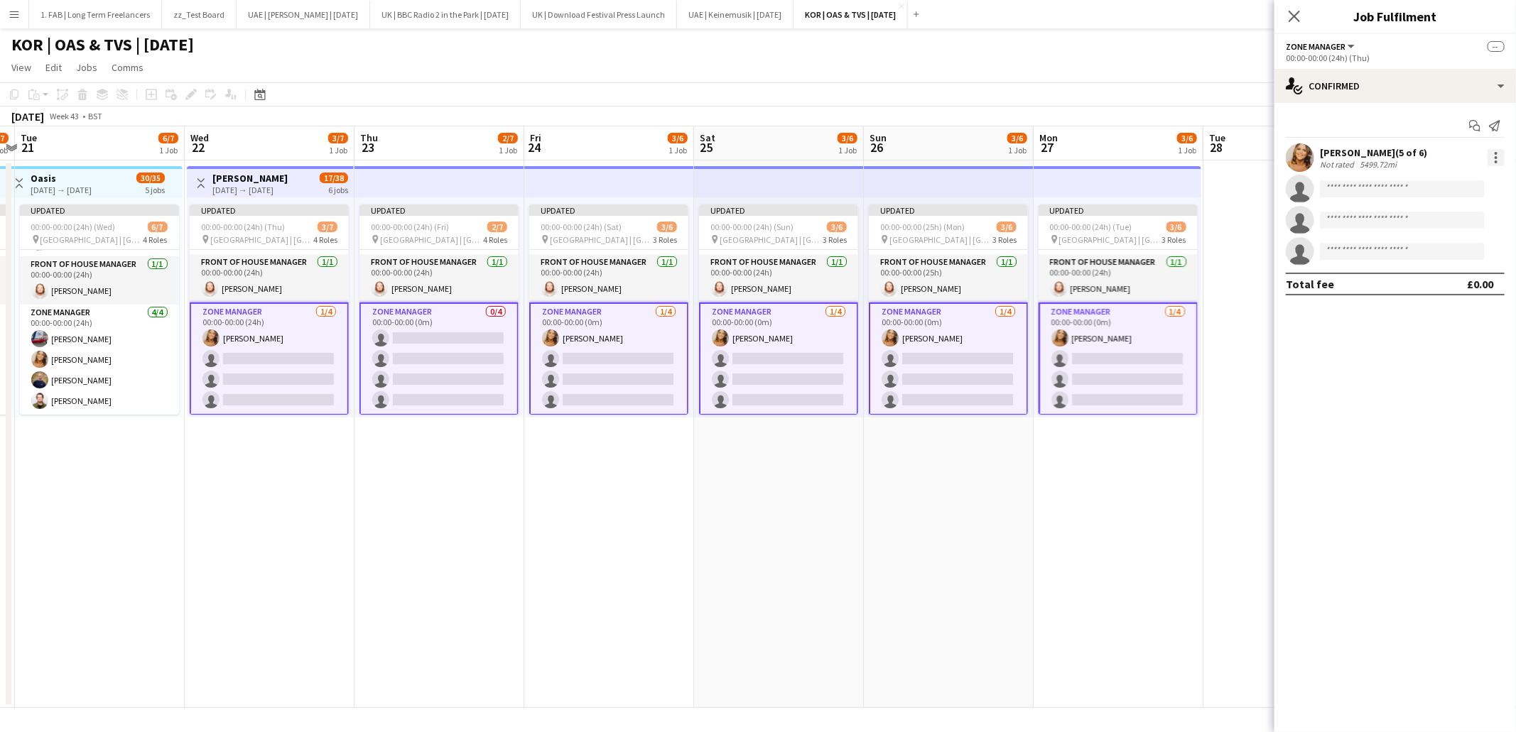
click at [1498, 158] on div at bounding box center [1495, 157] width 17 height 17
click at [1437, 288] on span "Remove" at bounding box center [1427, 286] width 43 height 12
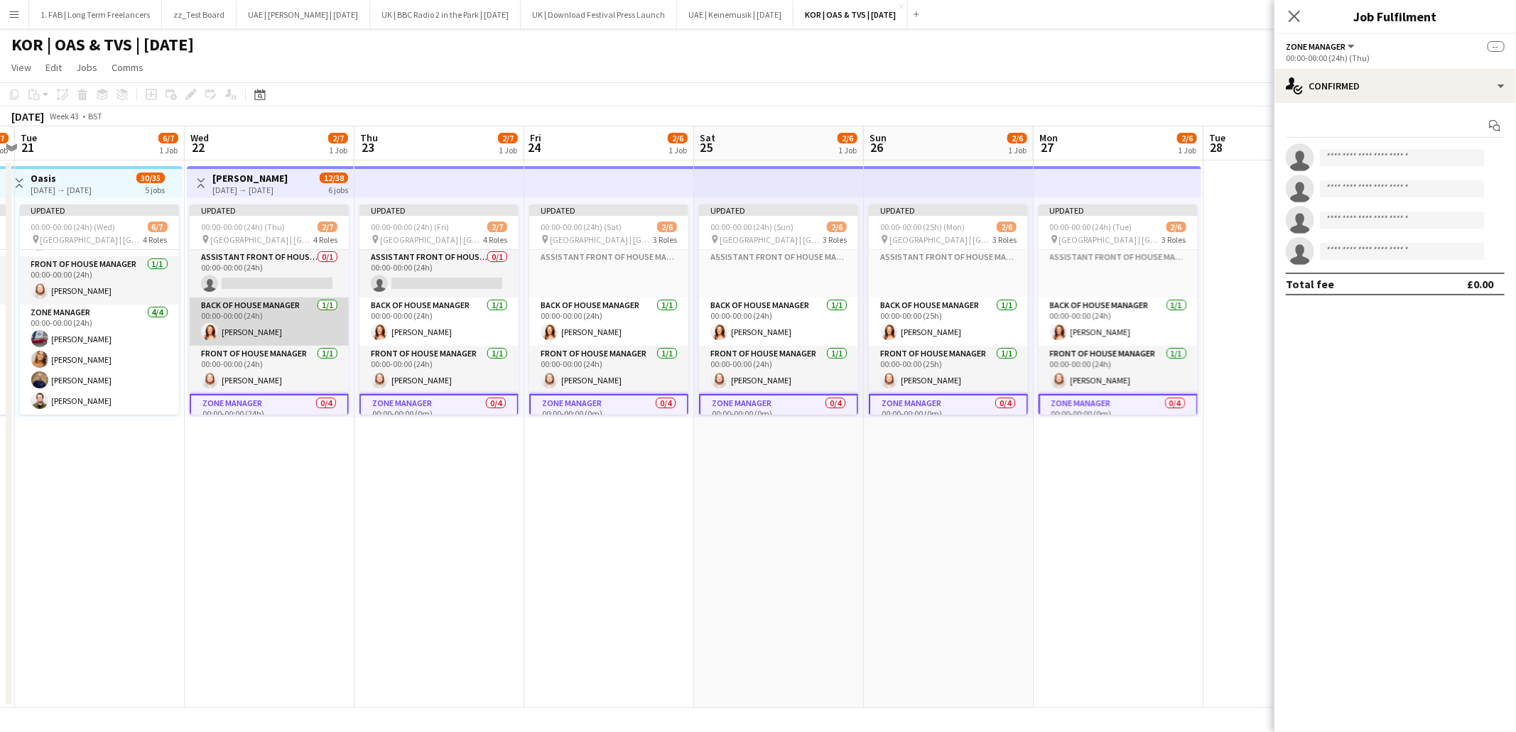
click at [273, 322] on app-card-role "Back of House Manager 1/1 00:00-00:00 (24h) Gillian Henderson" at bounding box center [269, 322] width 159 height 48
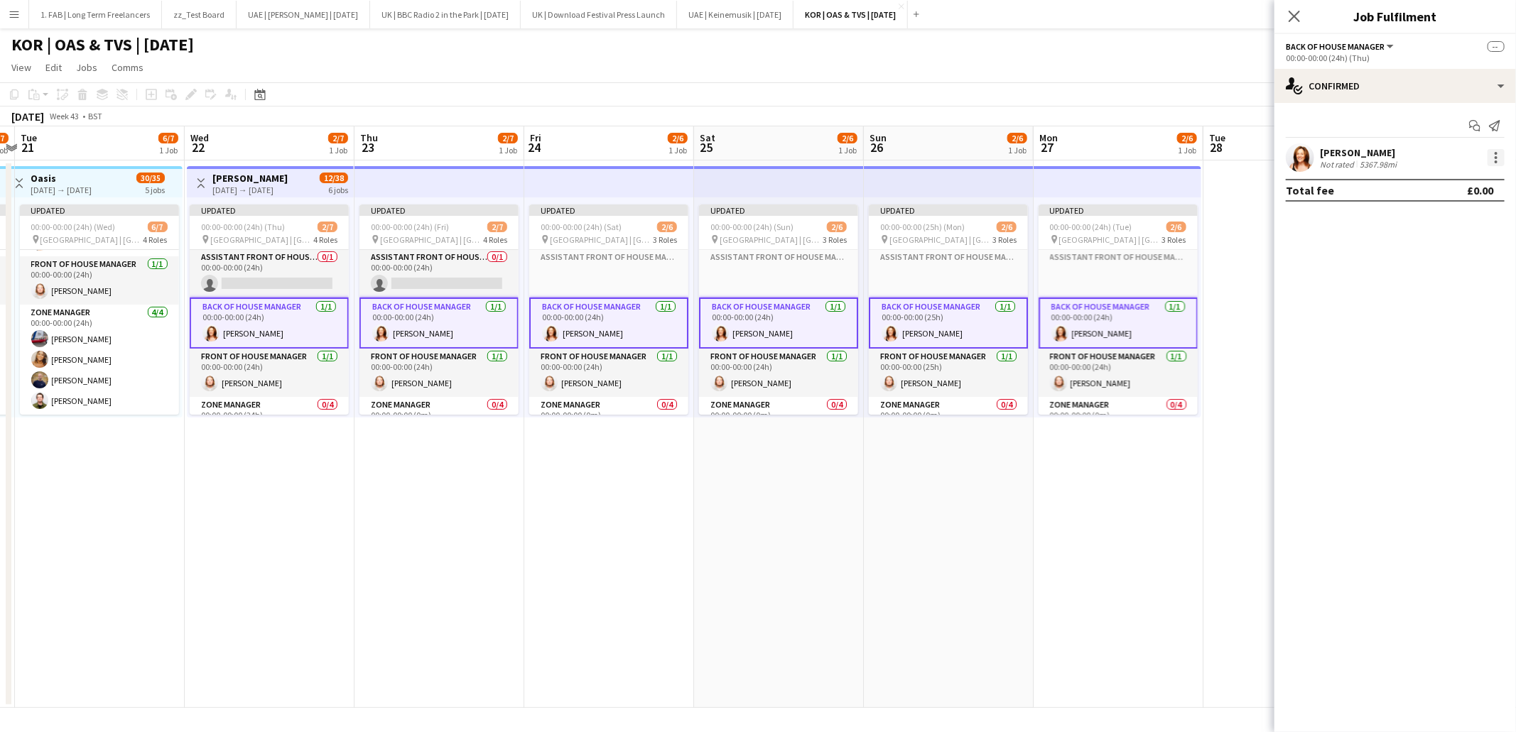
click at [1497, 164] on div at bounding box center [1495, 157] width 17 height 17
click at [1458, 286] on span "Remove" at bounding box center [1450, 286] width 88 height 13
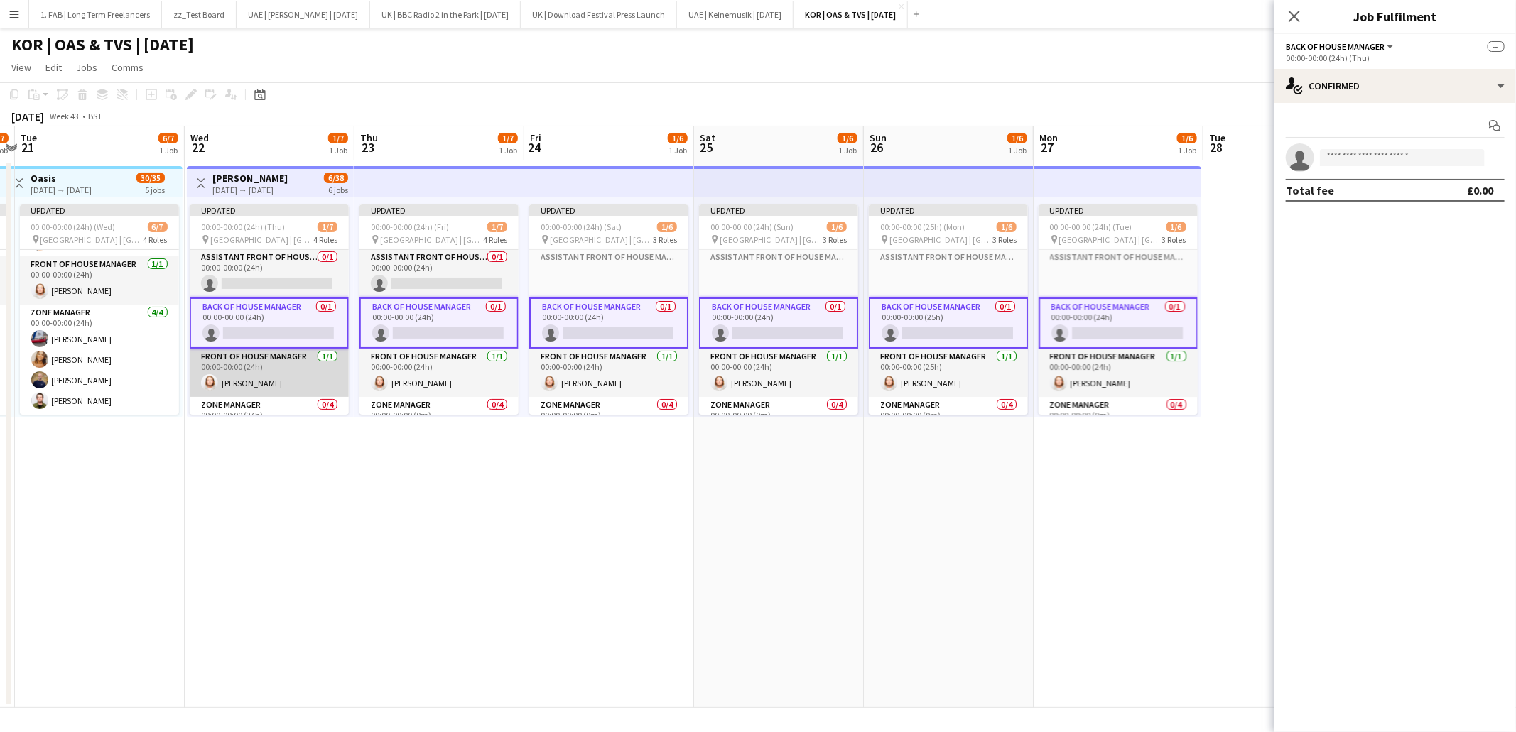
click at [308, 364] on app-card-role "Front of House Manager 1/1 00:00-00:00 (24h) Lewis Rodger" at bounding box center [269, 373] width 159 height 48
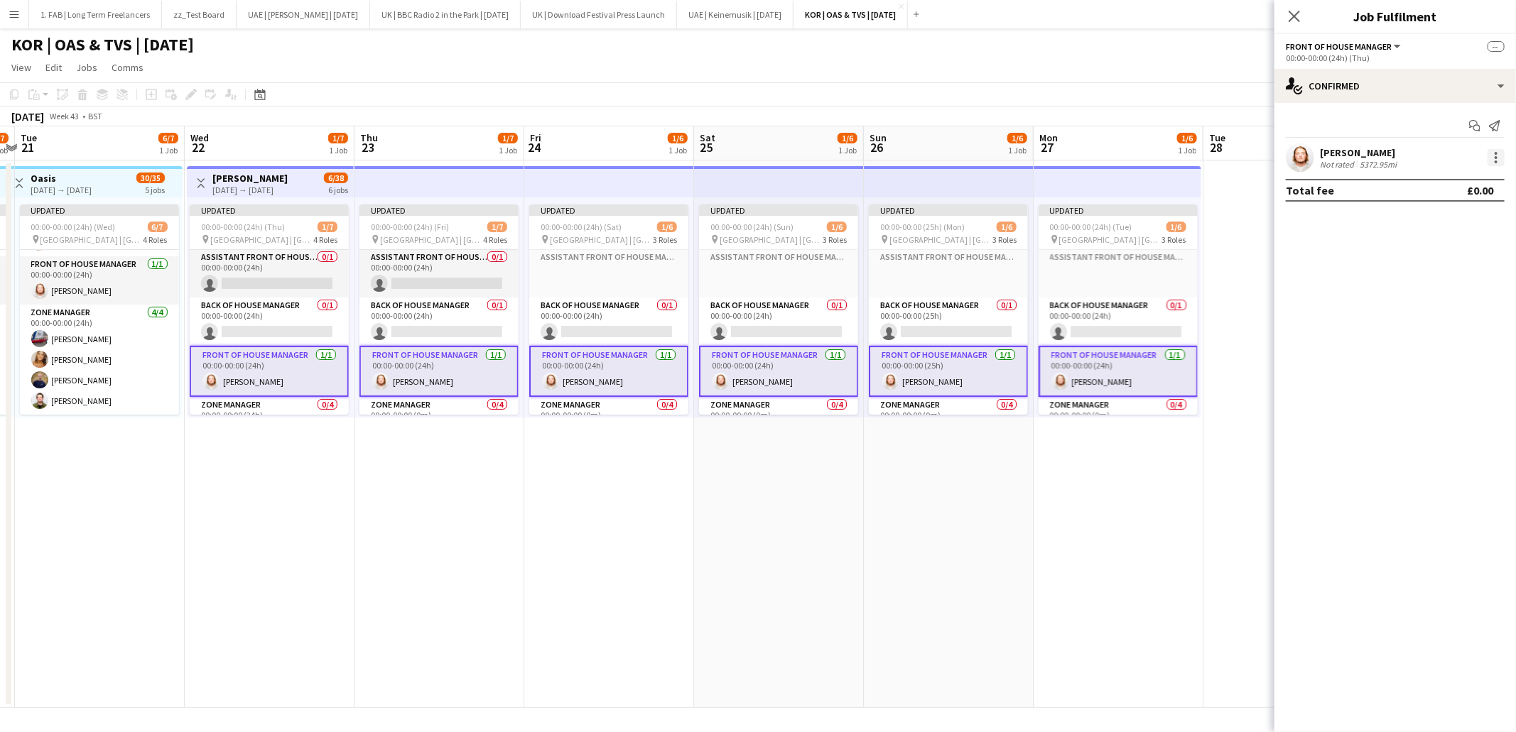
click at [1503, 158] on div at bounding box center [1495, 157] width 17 height 17
click at [1472, 280] on span "Remove" at bounding box center [1450, 286] width 88 height 13
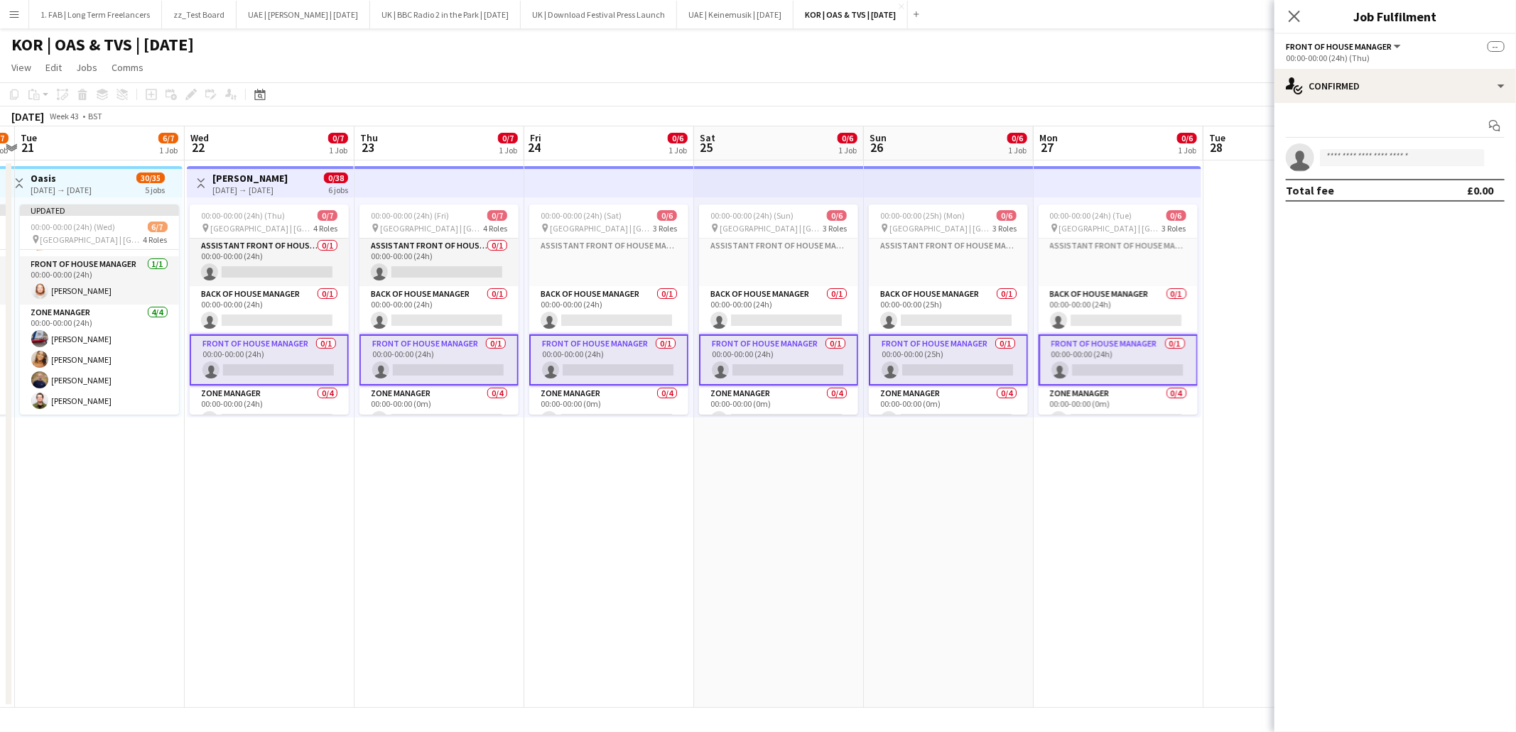
click at [351, 71] on app-page-menu "View Day view expanded Day view collapsed Month view Date picker Jump to [DATE]…" at bounding box center [758, 68] width 1516 height 27
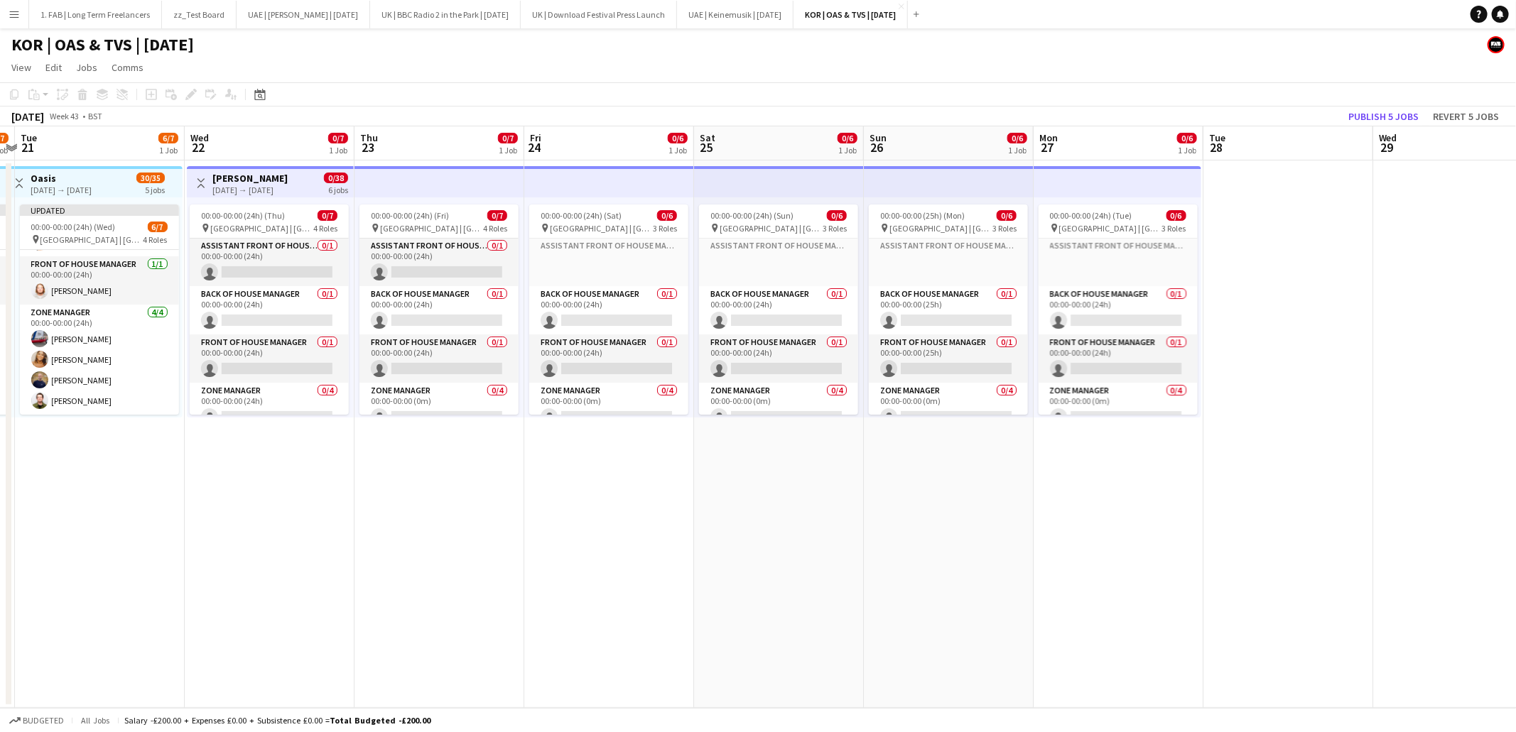
click at [279, 177] on h3 "[PERSON_NAME]" at bounding box center [249, 178] width 75 height 13
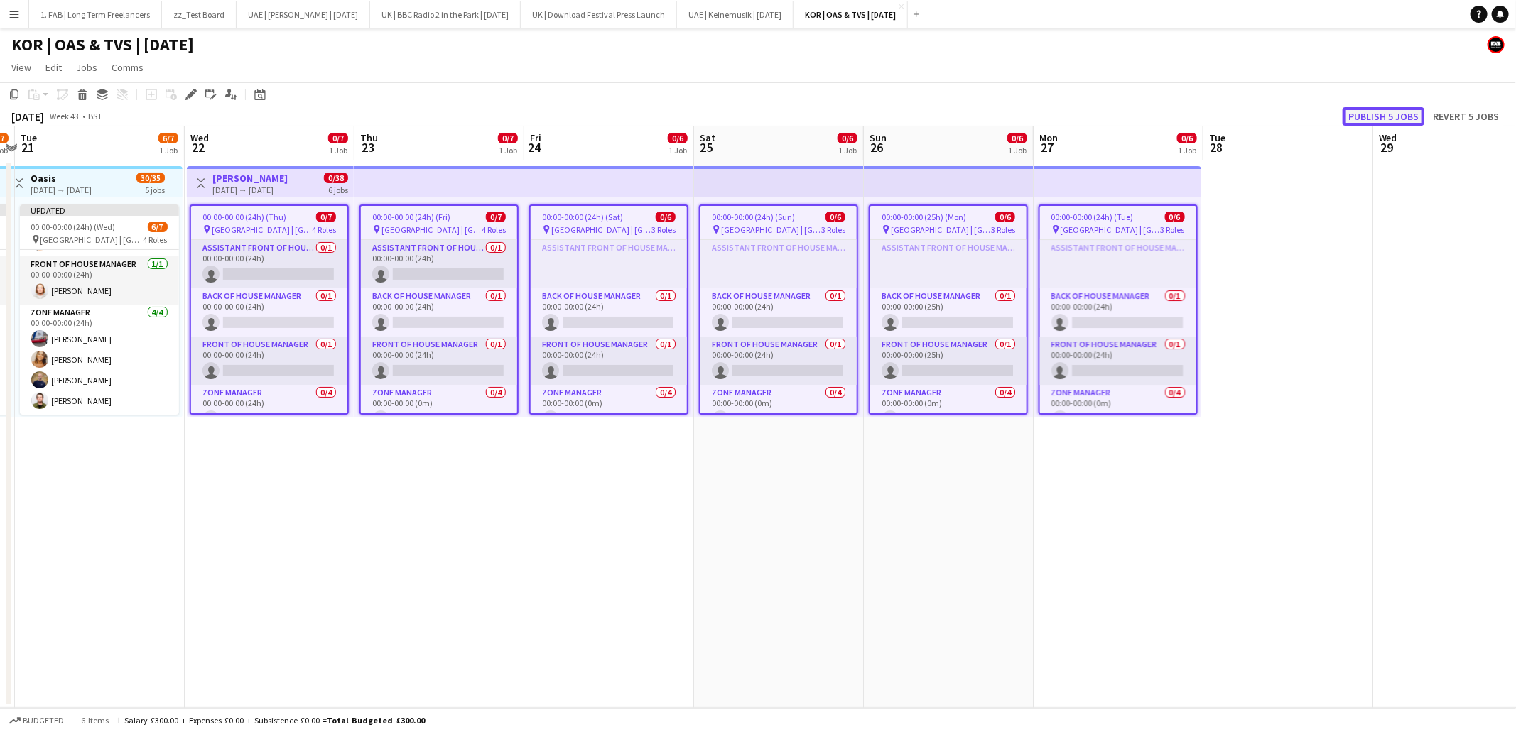
click at [1363, 113] on button "Publish 5 jobs" at bounding box center [1384, 116] width 82 height 18
click at [451, 64] on app-page-menu "View Day view expanded Day view collapsed Month view Date picker Jump to [DATE]…" at bounding box center [758, 68] width 1516 height 27
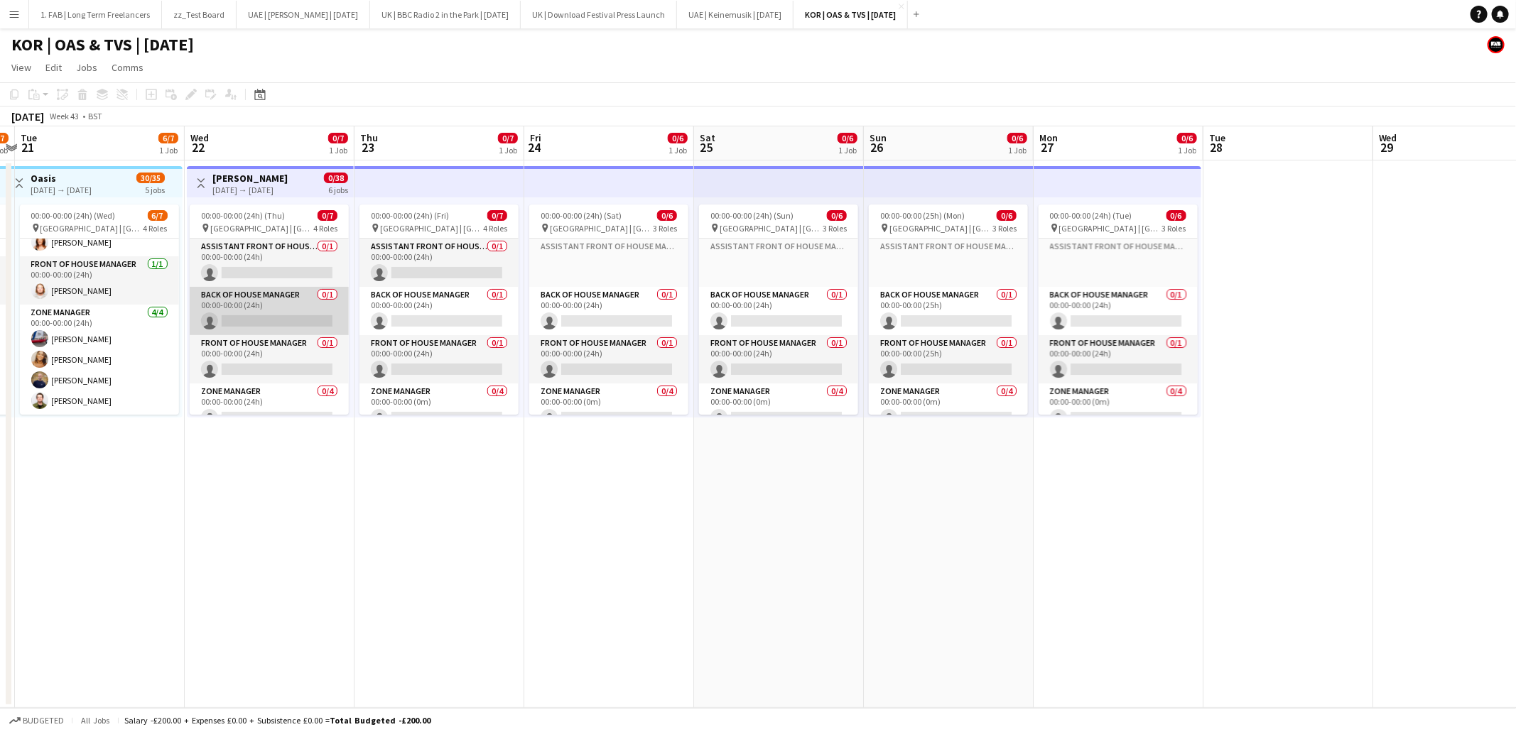
click at [295, 298] on app-card-role "Back of House Manager 0/1 00:00-00:00 (24h) single-neutral-actions" at bounding box center [269, 311] width 159 height 48
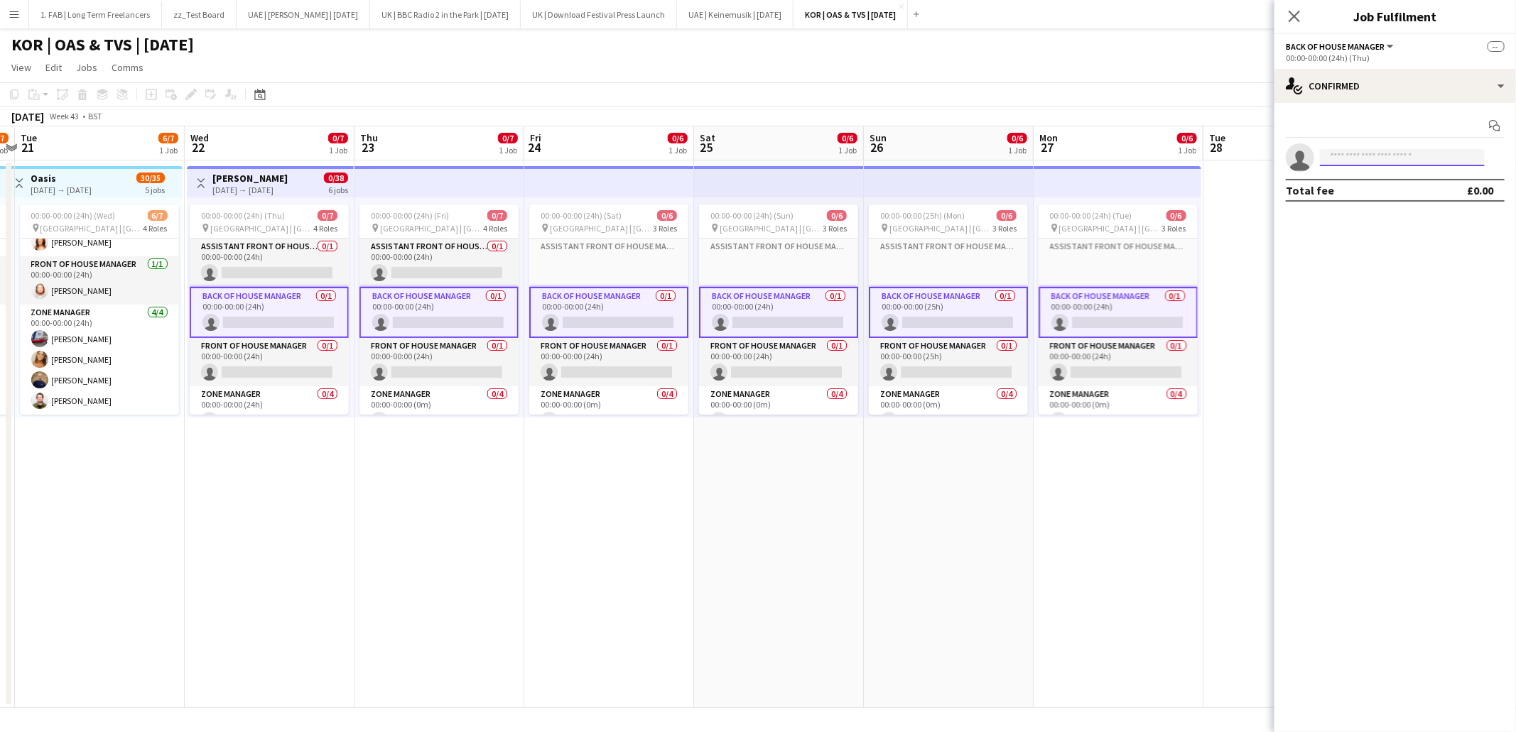
click at [1350, 158] on input at bounding box center [1402, 157] width 165 height 17
type input "****"
click at [1376, 215] on span "[PERSON_NAME]" at bounding box center [1372, 212] width 82 height 12
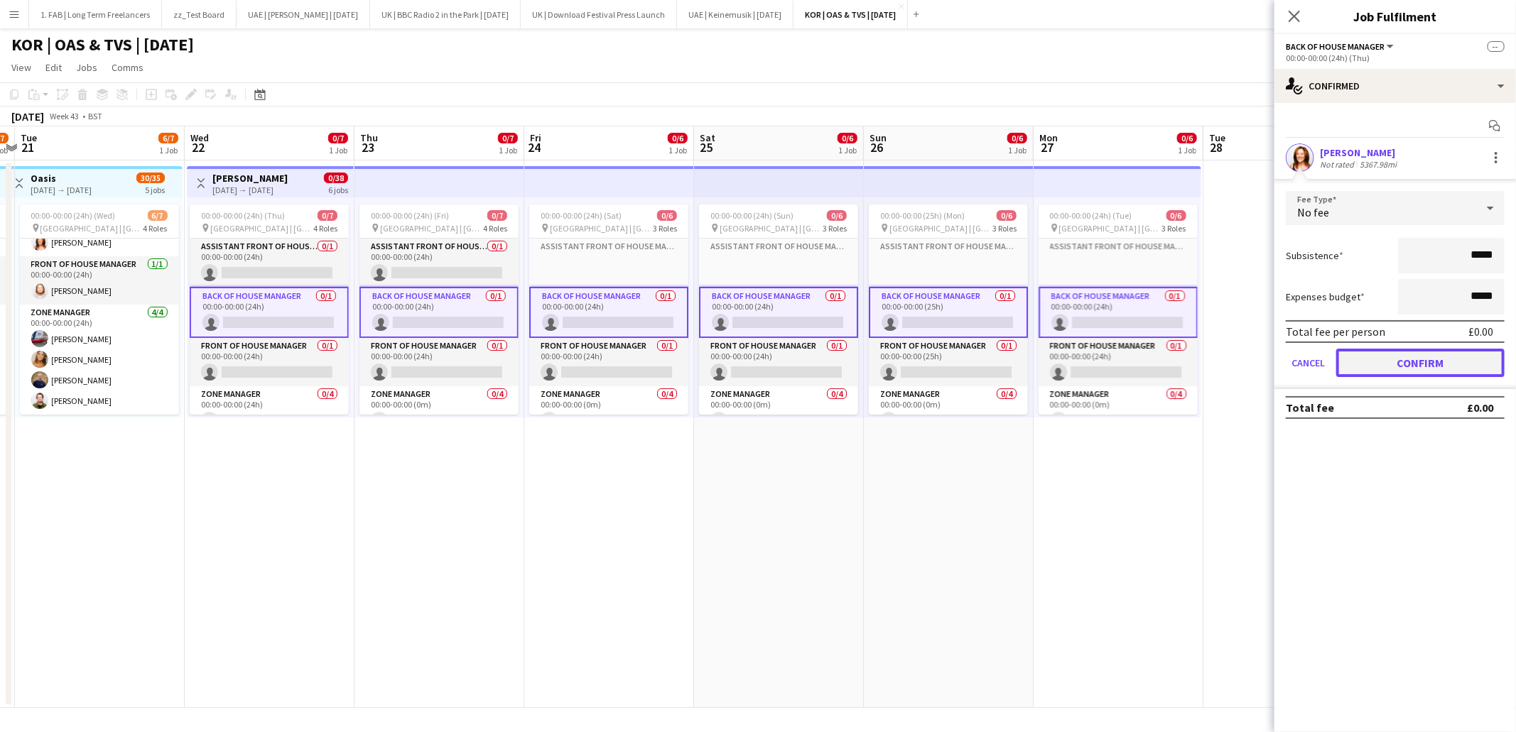
click at [1395, 360] on button "Confirm" at bounding box center [1420, 363] width 168 height 28
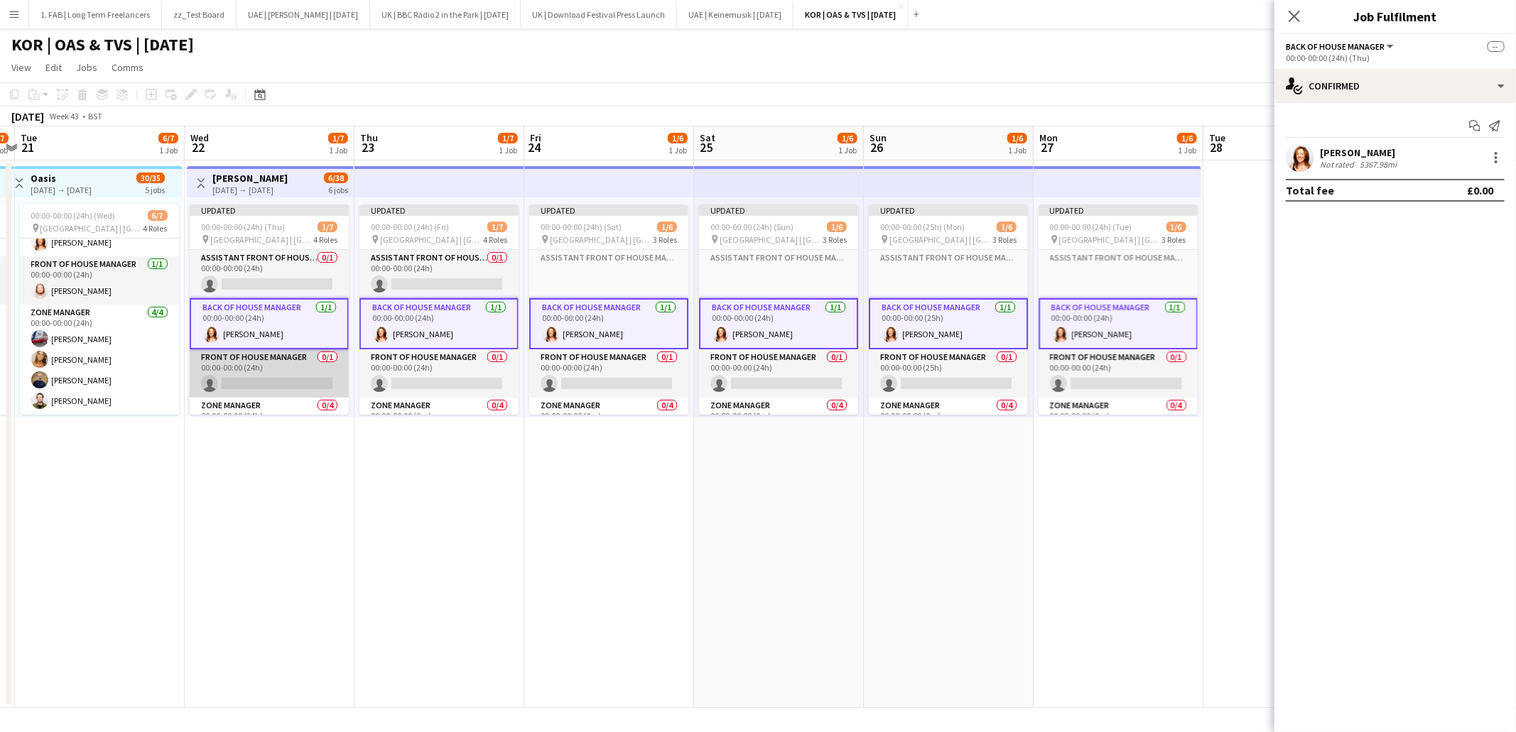
click at [301, 365] on app-card-role "Front of House Manager 0/1 00:00-00:00 (24h) single-neutral-actions" at bounding box center [269, 373] width 159 height 48
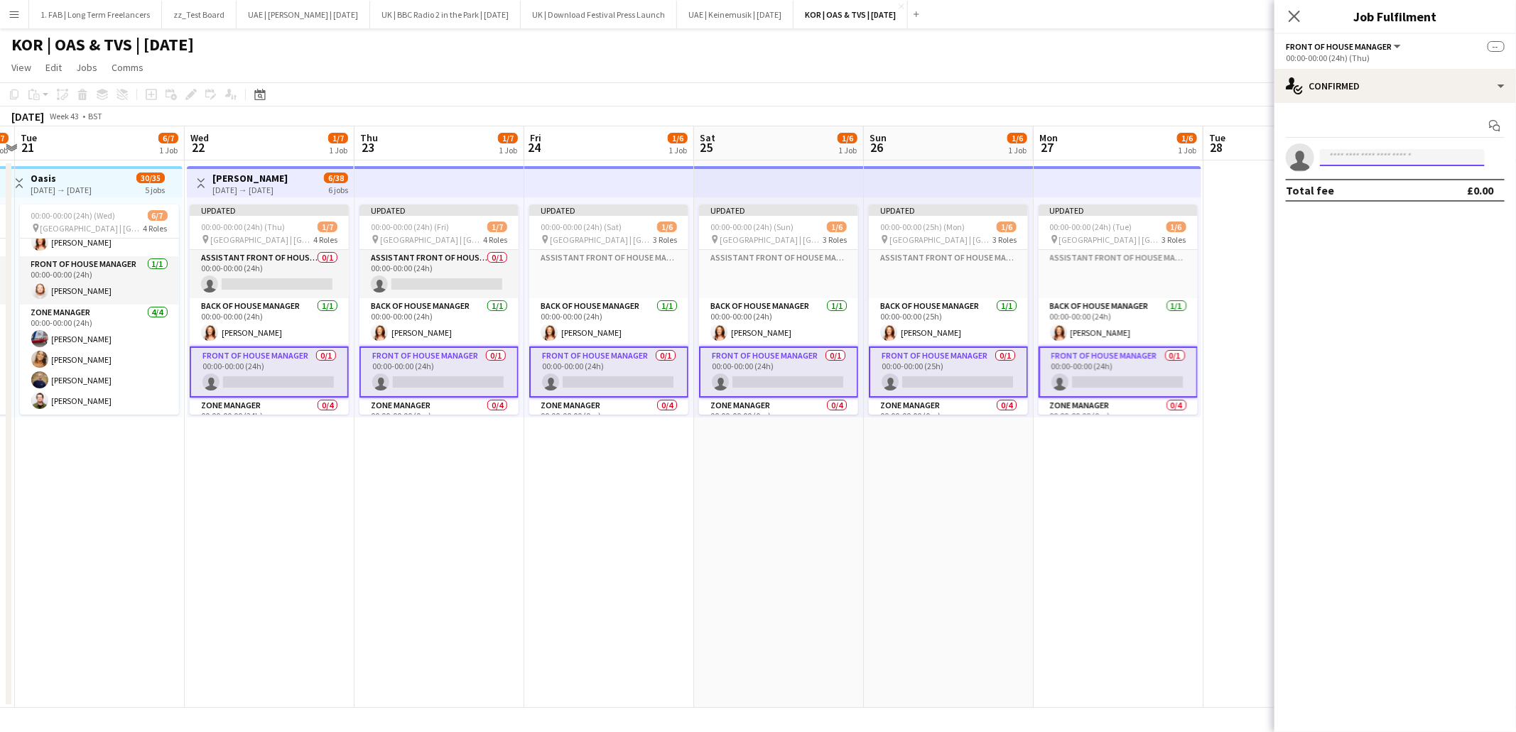
click at [1359, 158] on input at bounding box center [1402, 157] width 165 height 17
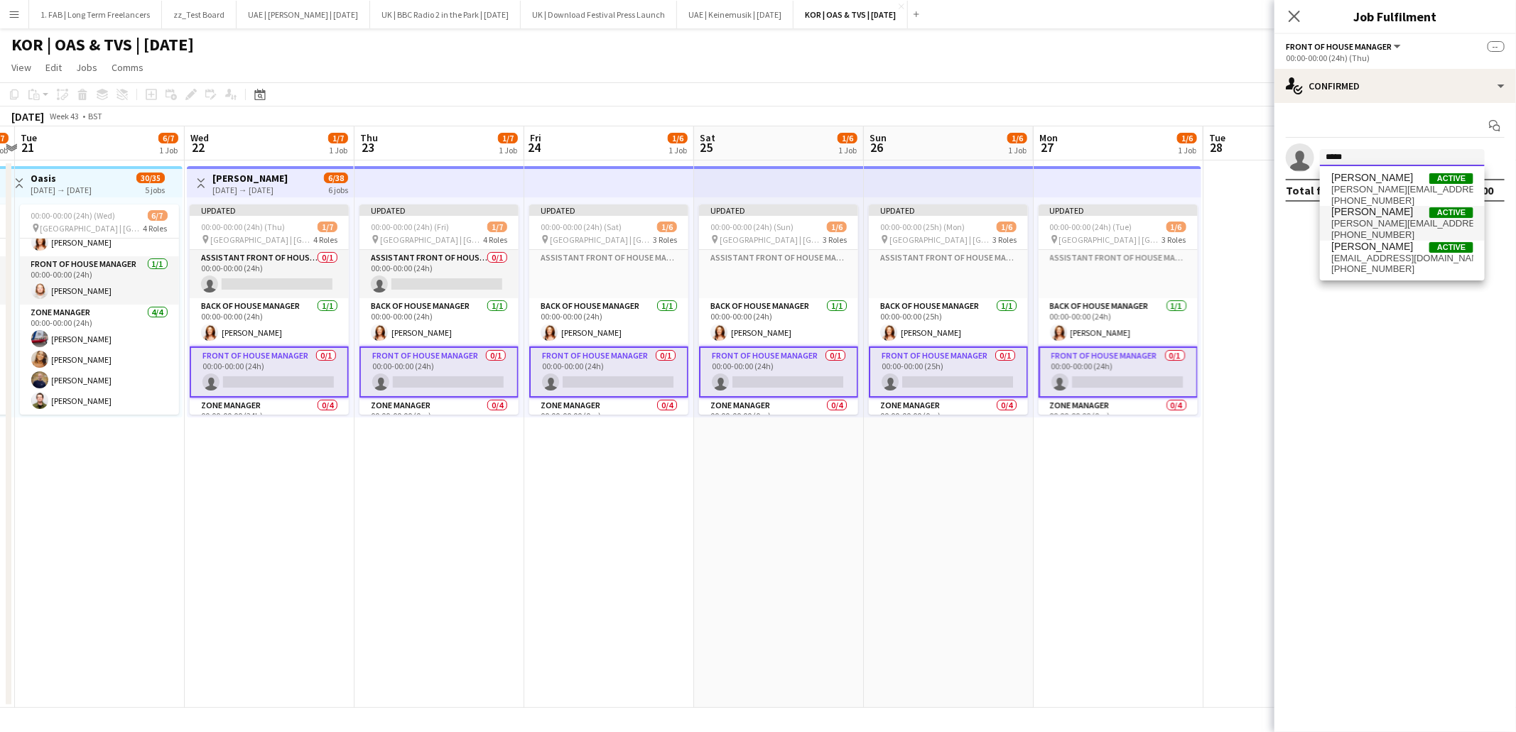
type input "*****"
click at [1372, 219] on span "lewis.rodger@wearefab.com" at bounding box center [1402, 223] width 142 height 11
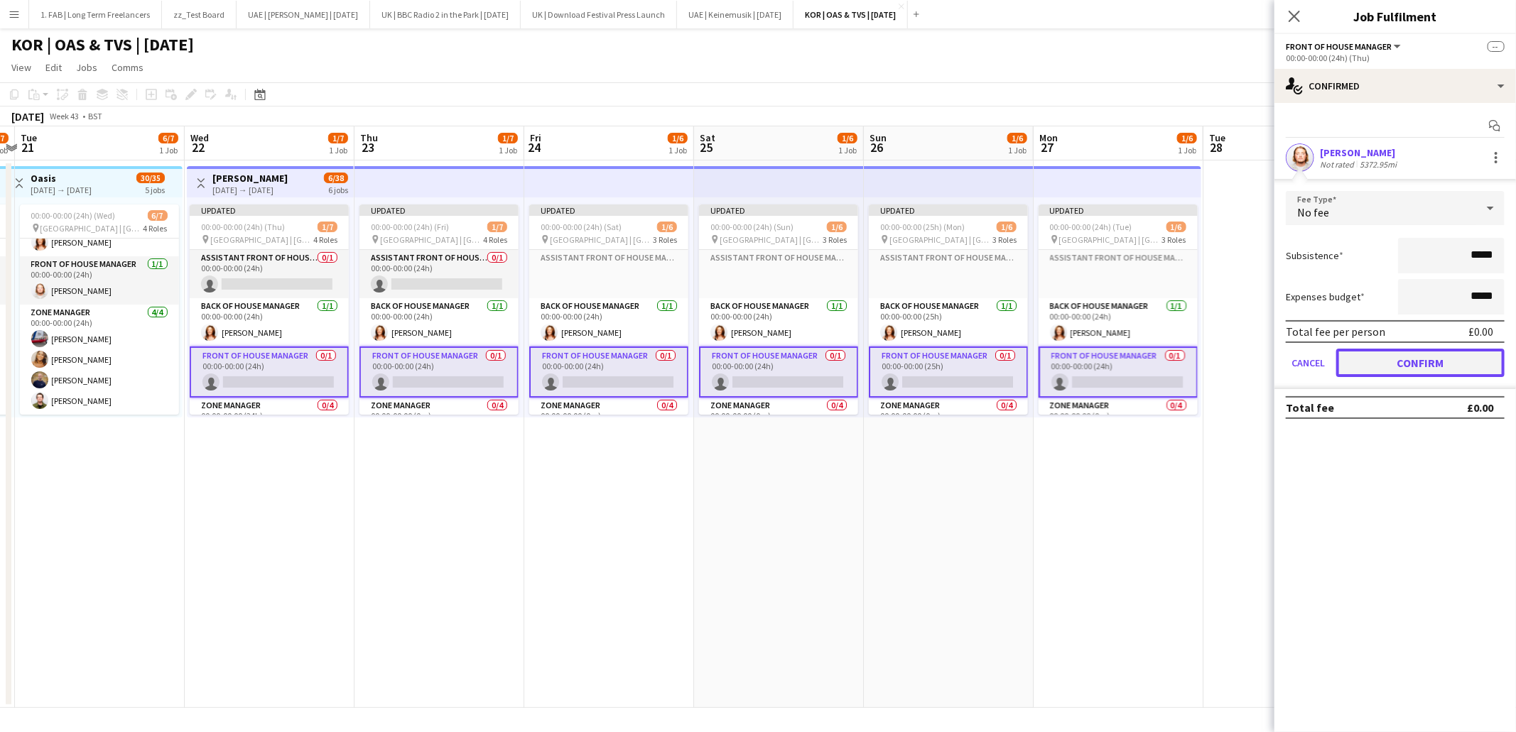
click at [1390, 367] on button "Confirm" at bounding box center [1420, 363] width 168 height 28
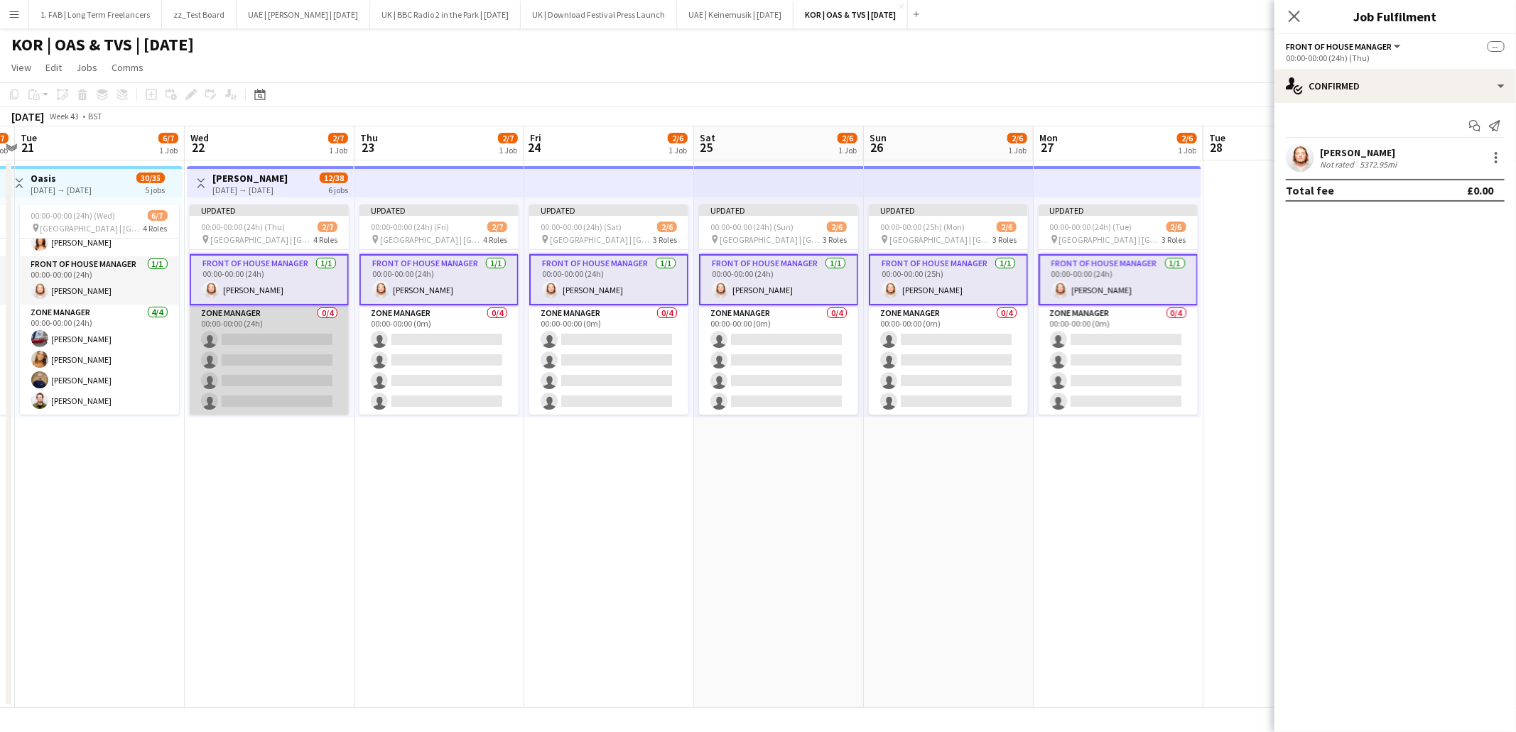
click at [291, 329] on app-card-role "Zone Manager 0/4 00:00-00:00 (24h) single-neutral-actions single-neutral-action…" at bounding box center [269, 360] width 159 height 110
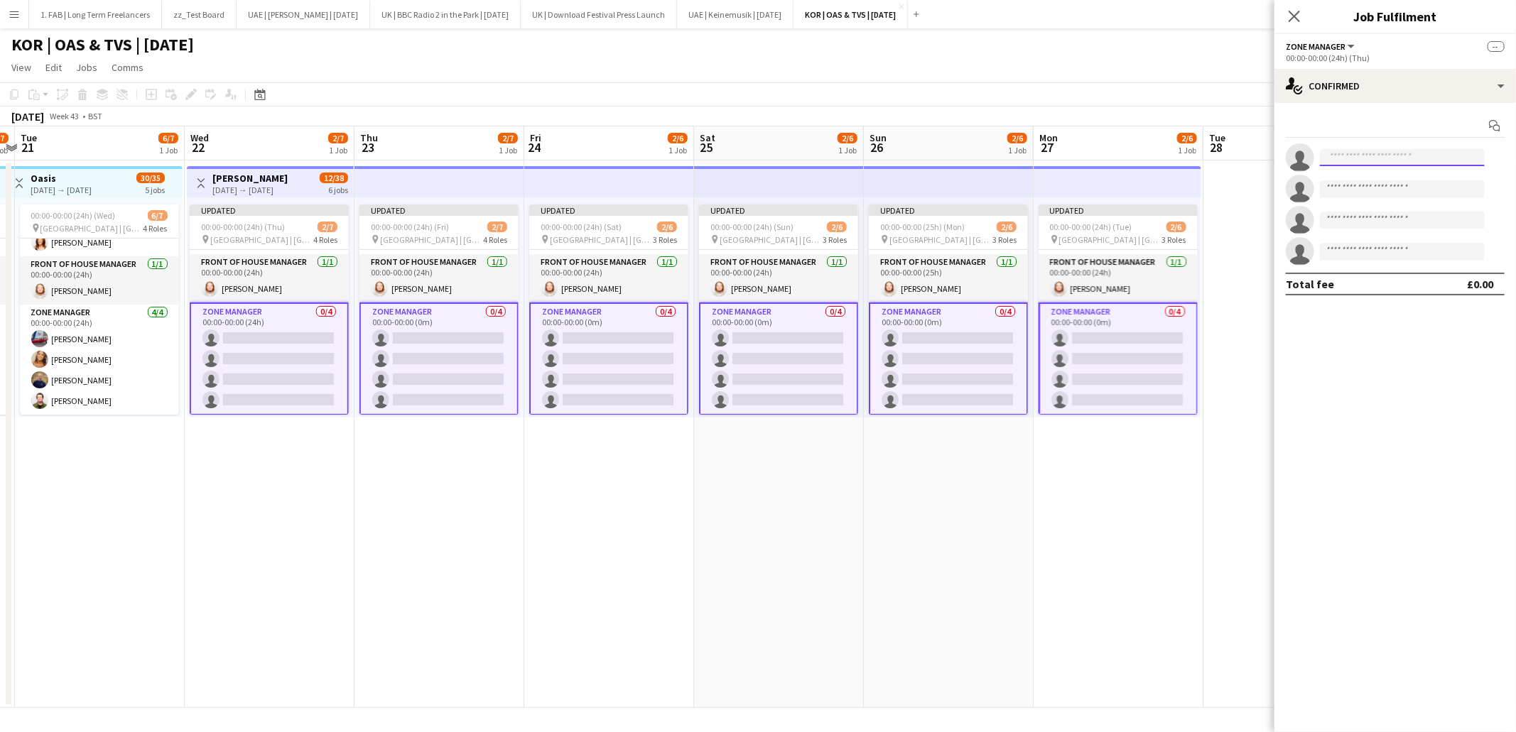
click at [1369, 160] on input at bounding box center [1402, 157] width 165 height 17
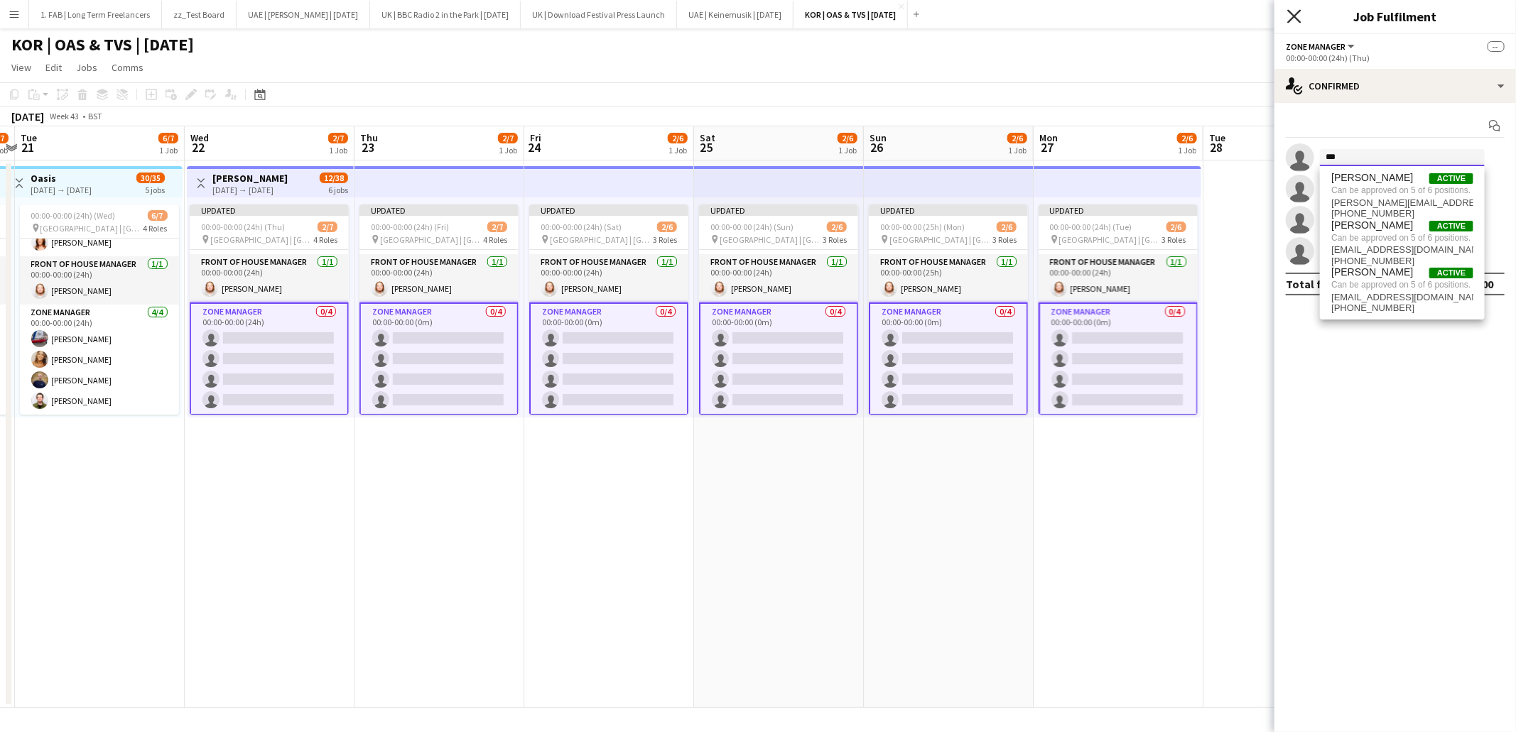
type input "***"
click at [1293, 21] on icon "Close pop-in" at bounding box center [1293, 15] width 13 height 13
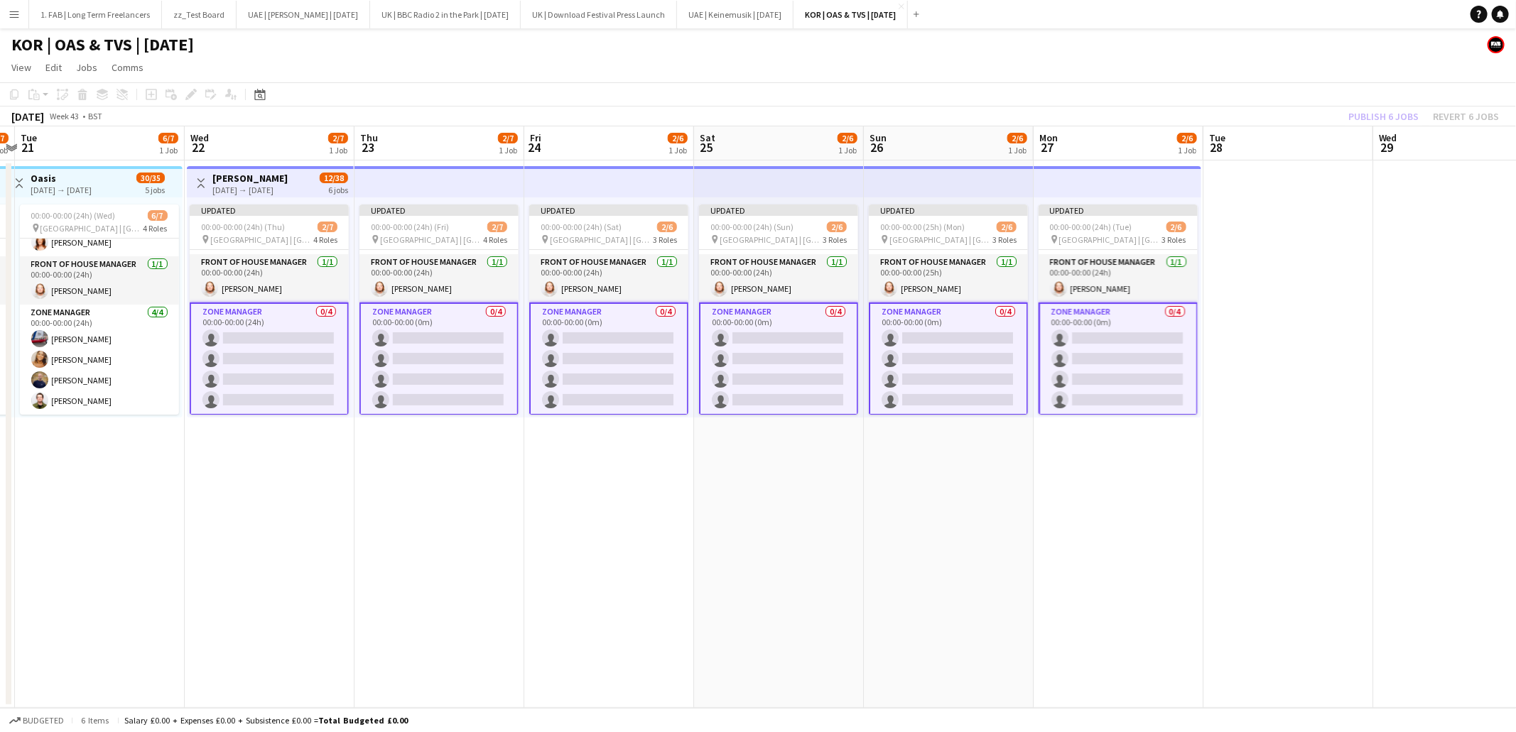
click at [445, 318] on app-card-role "Zone Manager 0/4 00:00-00:00 (0m) single-neutral-actions single-neutral-actions…" at bounding box center [438, 359] width 159 height 113
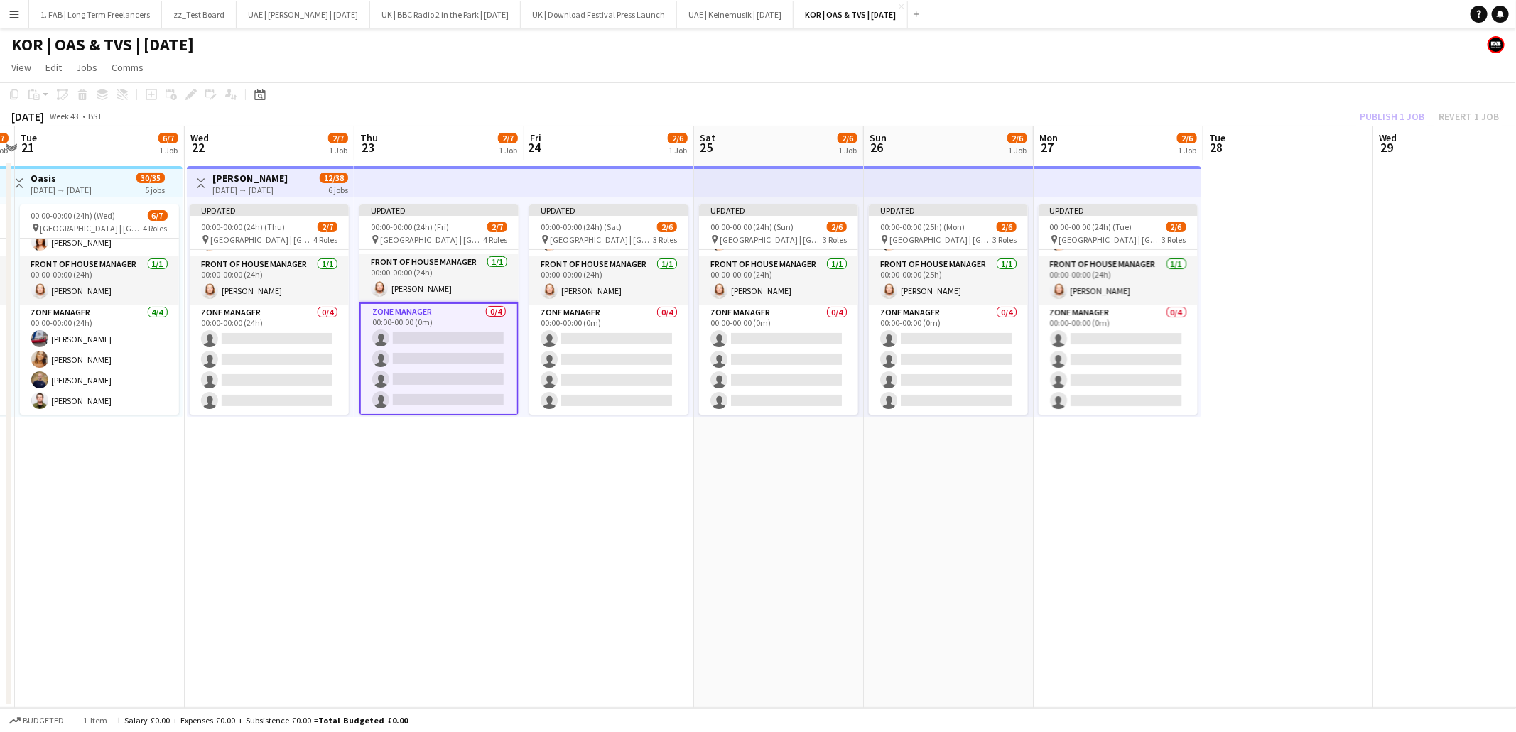
scroll to position [92, 0]
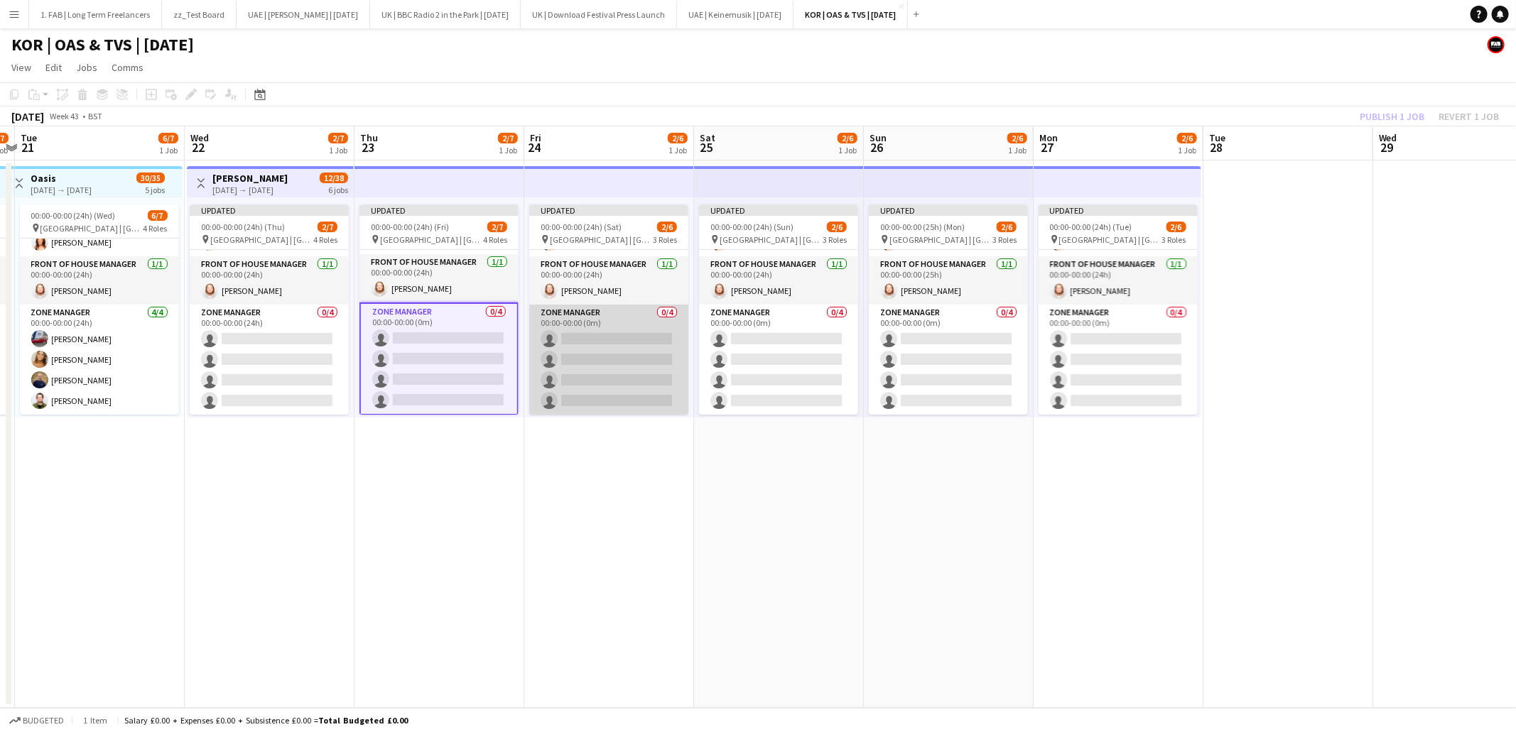
click at [592, 319] on app-card-role "Zone Manager 0/4 00:00-00:00 (0m) single-neutral-actions single-neutral-actions…" at bounding box center [608, 360] width 159 height 110
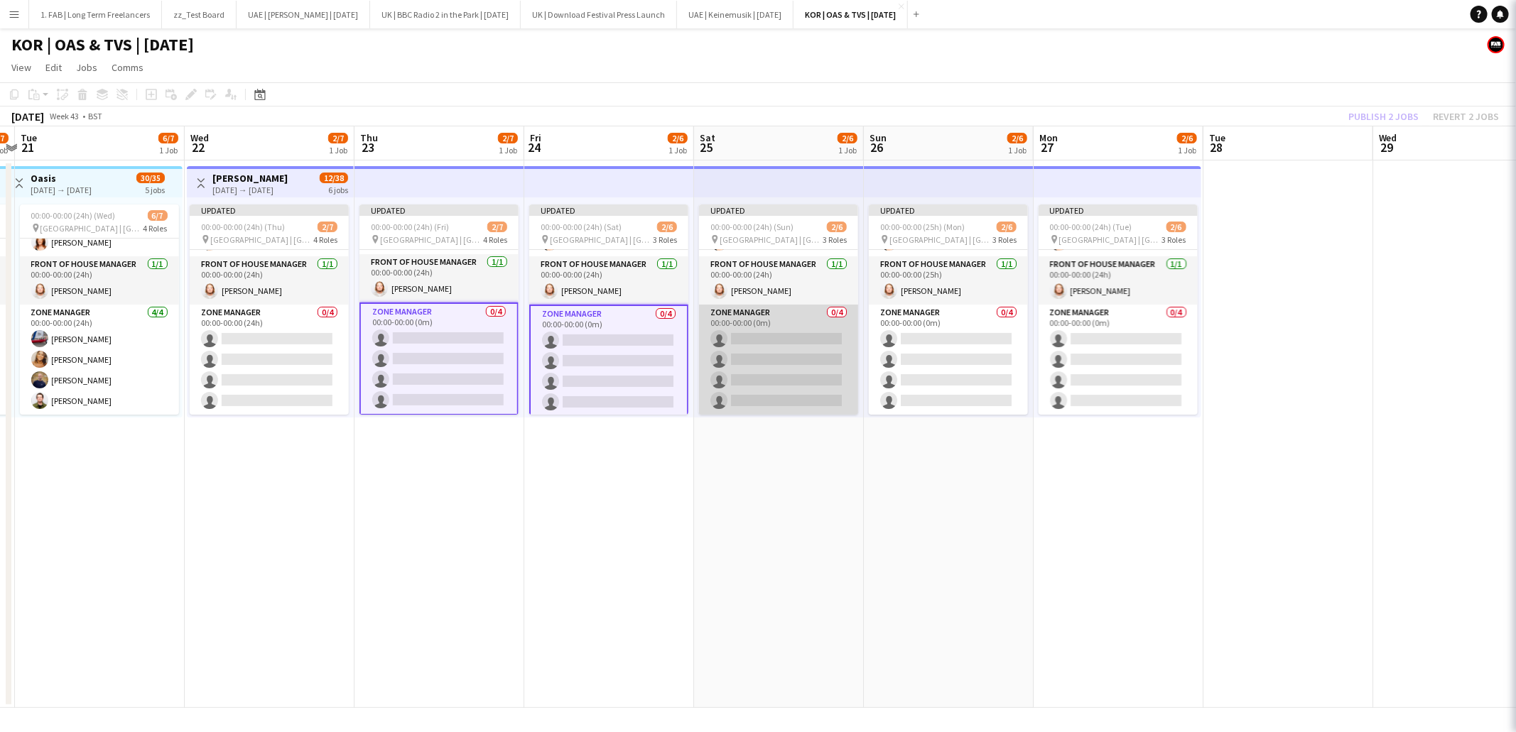
click at [717, 326] on app-card-role "Zone Manager 0/4 00:00-00:00 (0m) single-neutral-actions single-neutral-actions…" at bounding box center [778, 360] width 159 height 110
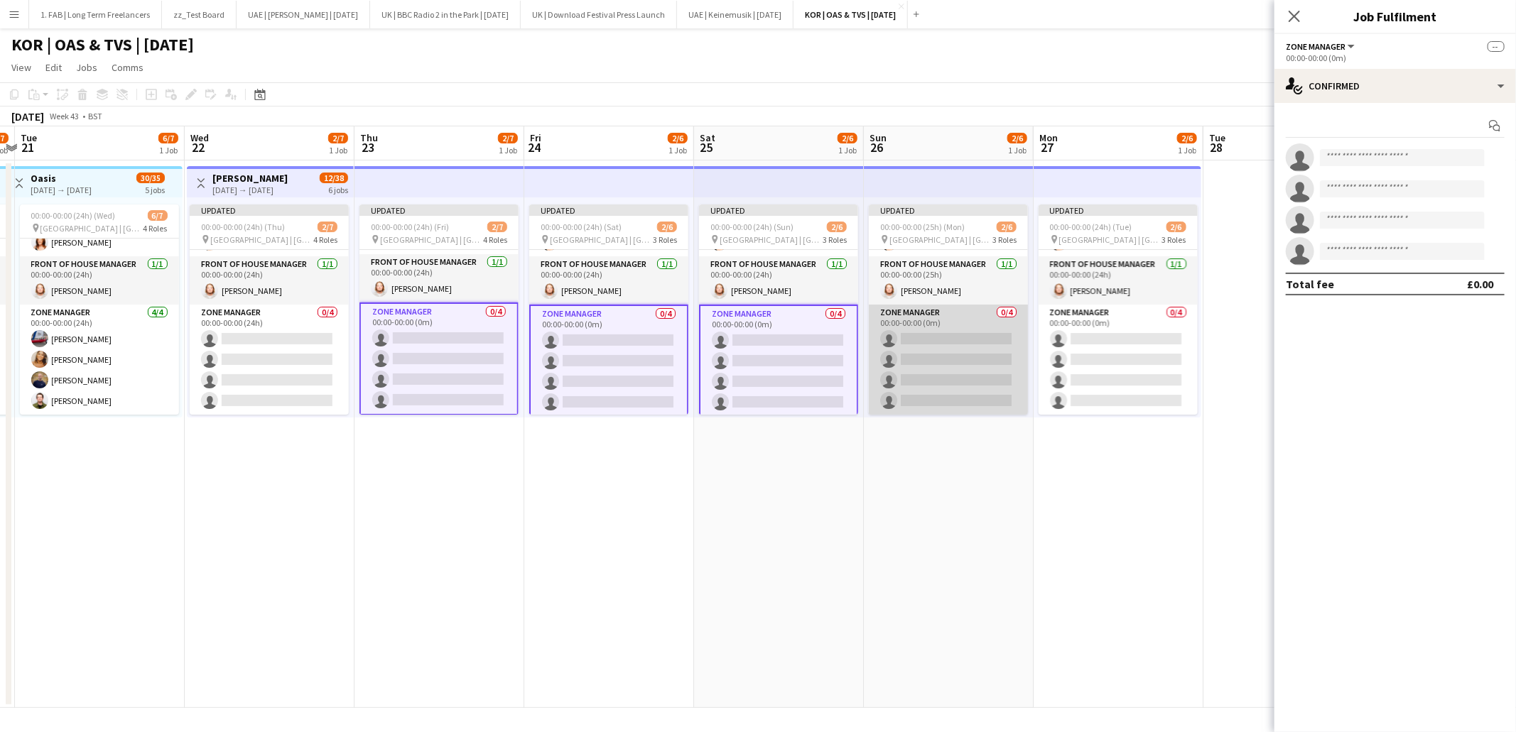
click at [905, 317] on app-card-role "Zone Manager 0/4 00:00-00:00 (0m) single-neutral-actions single-neutral-actions…" at bounding box center [948, 360] width 159 height 110
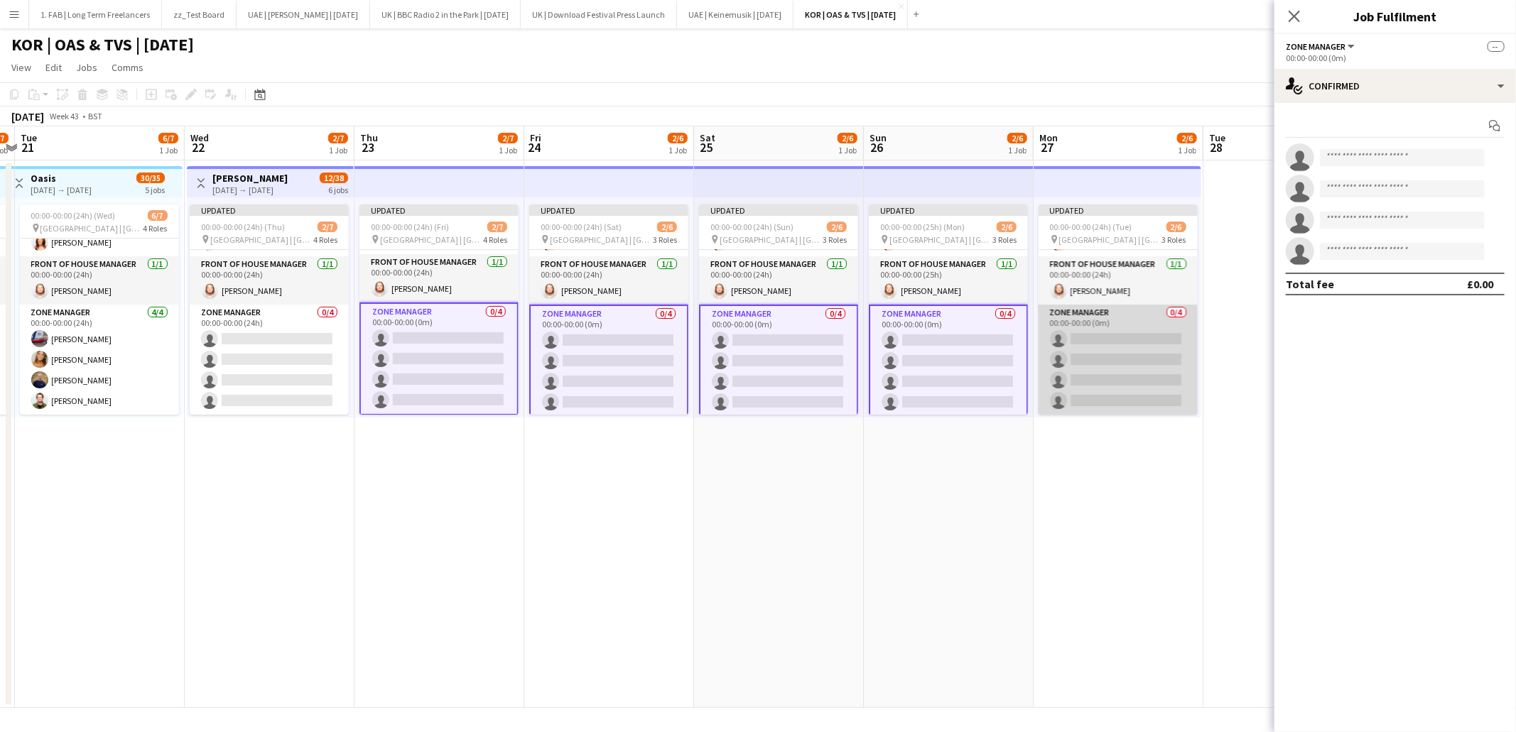
click at [1085, 321] on app-card-role "Zone Manager 0/4 00:00-00:00 (0m) single-neutral-actions single-neutral-actions…" at bounding box center [1118, 360] width 159 height 110
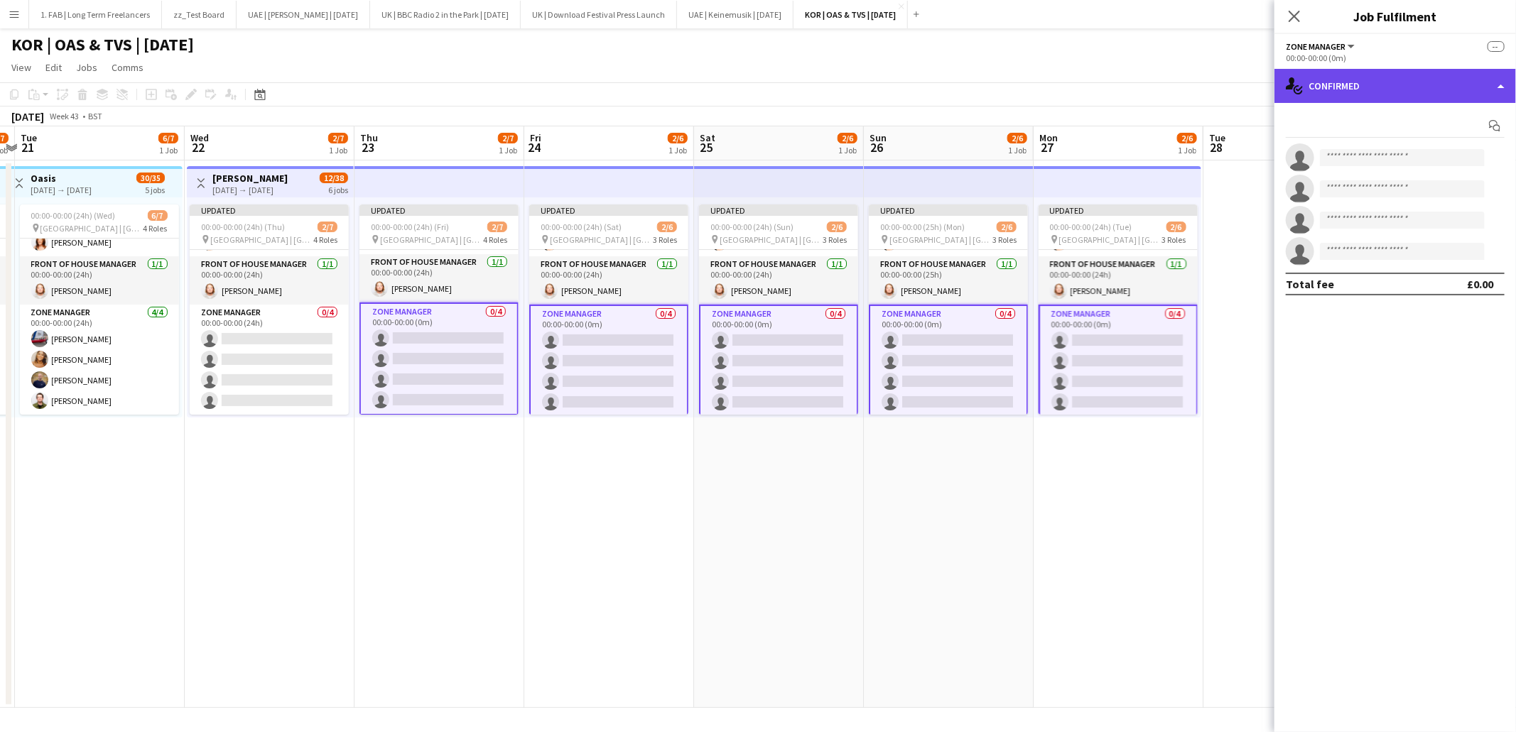
click at [1397, 80] on div "single-neutral-actions-check-2 Confirmed" at bounding box center [1395, 86] width 242 height 34
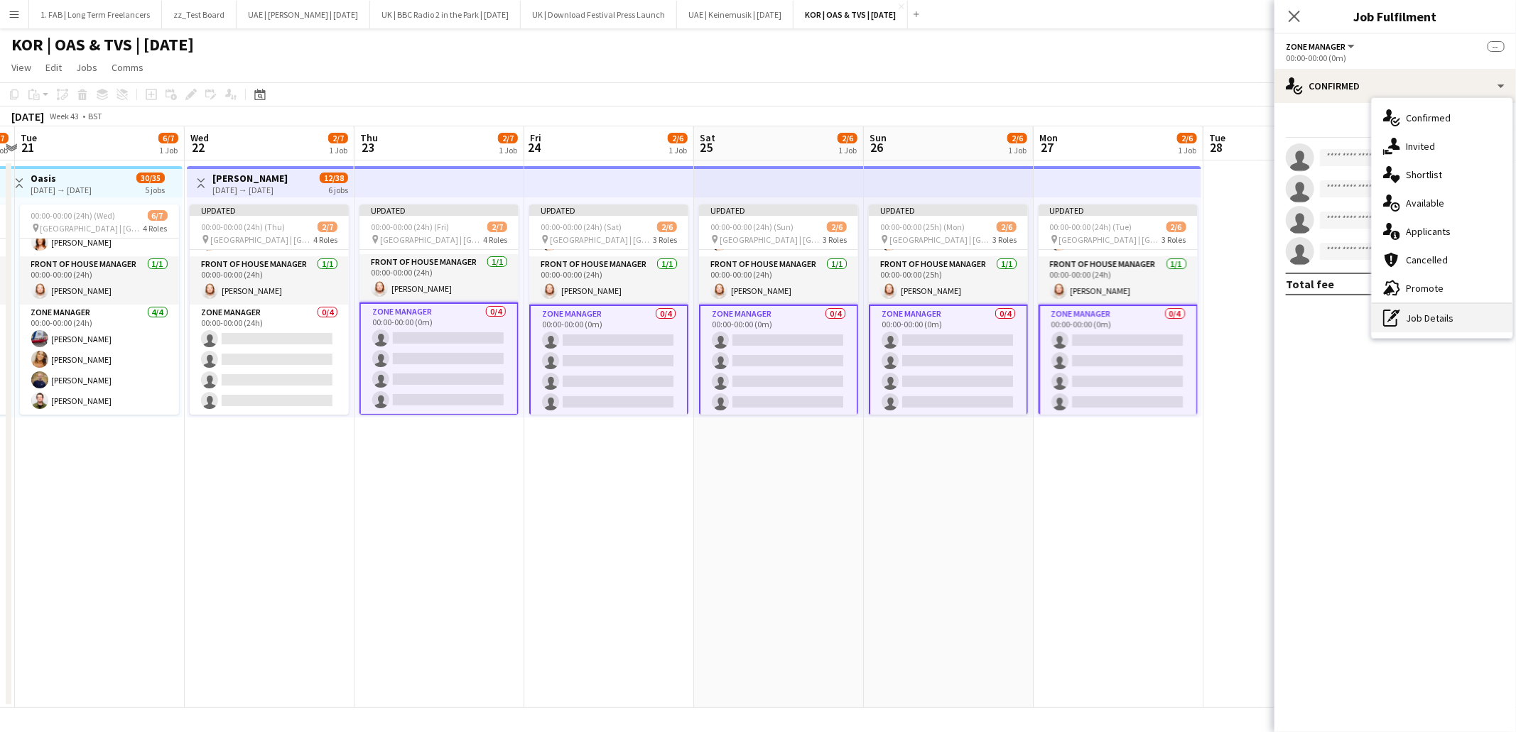
click at [1402, 313] on div "pen-write Job Details" at bounding box center [1442, 318] width 141 height 28
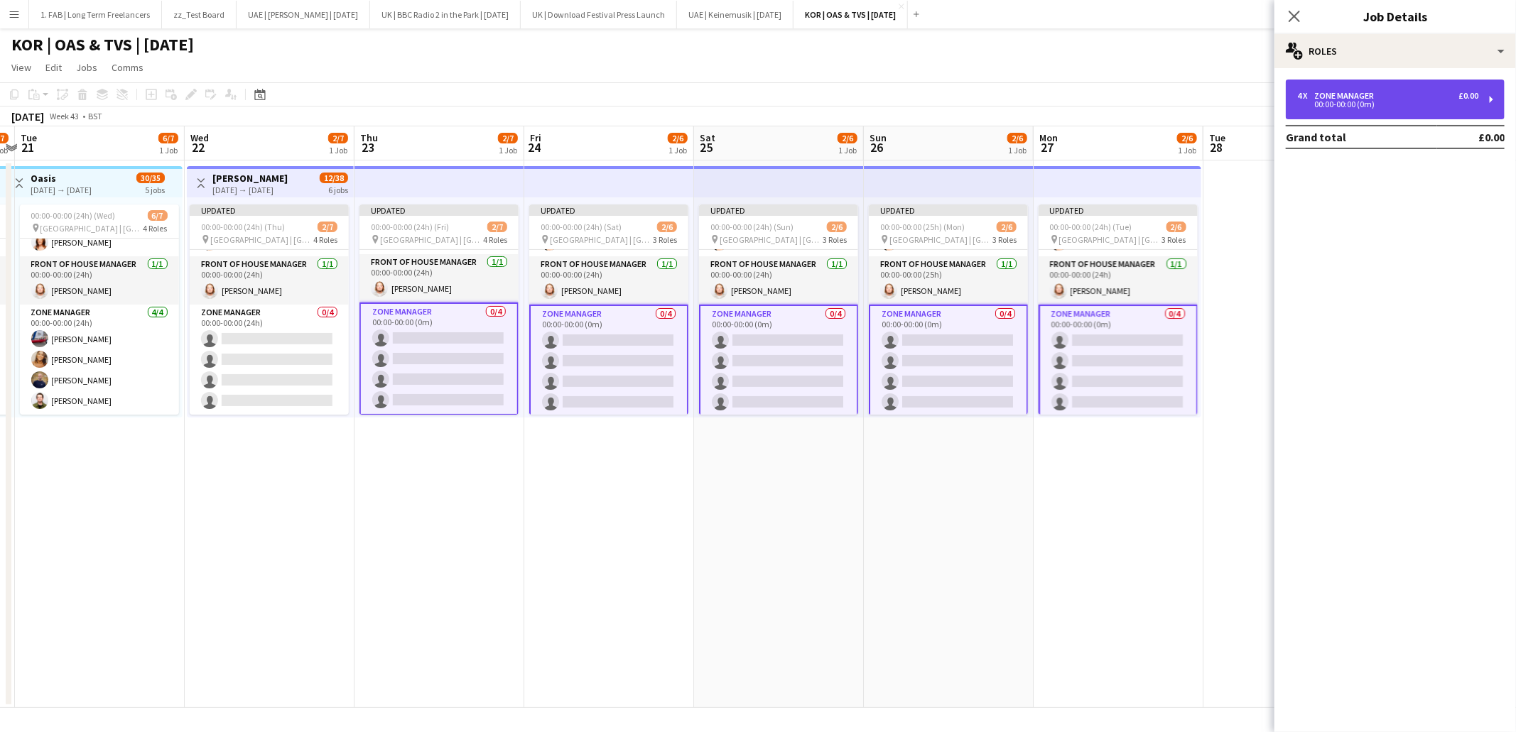
click at [1355, 104] on div "00:00-00:00 (0m)" at bounding box center [1387, 104] width 181 height 7
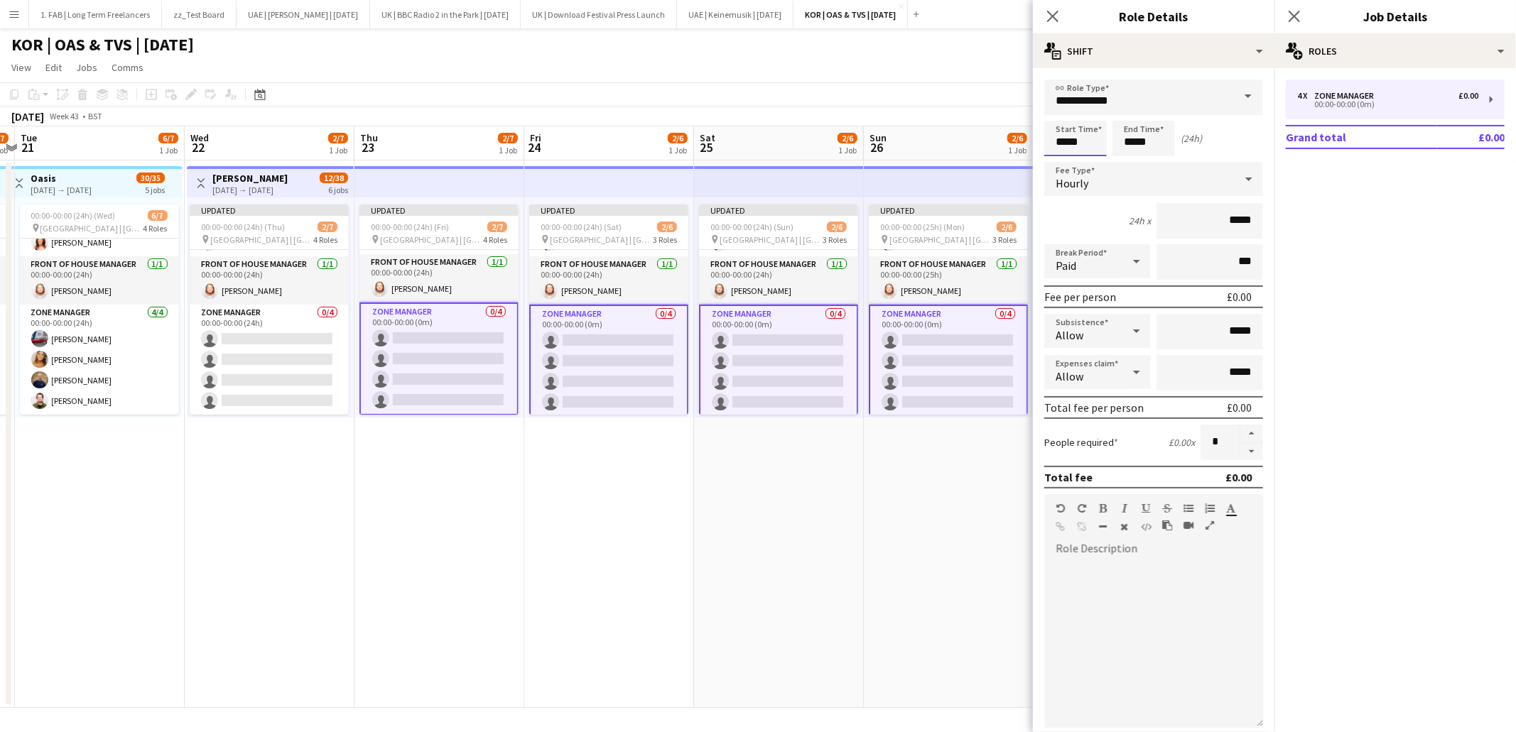
click at [1085, 143] on input "*****" at bounding box center [1075, 139] width 63 height 36
click at [1165, 188] on div "Hourly" at bounding box center [1139, 179] width 190 height 34
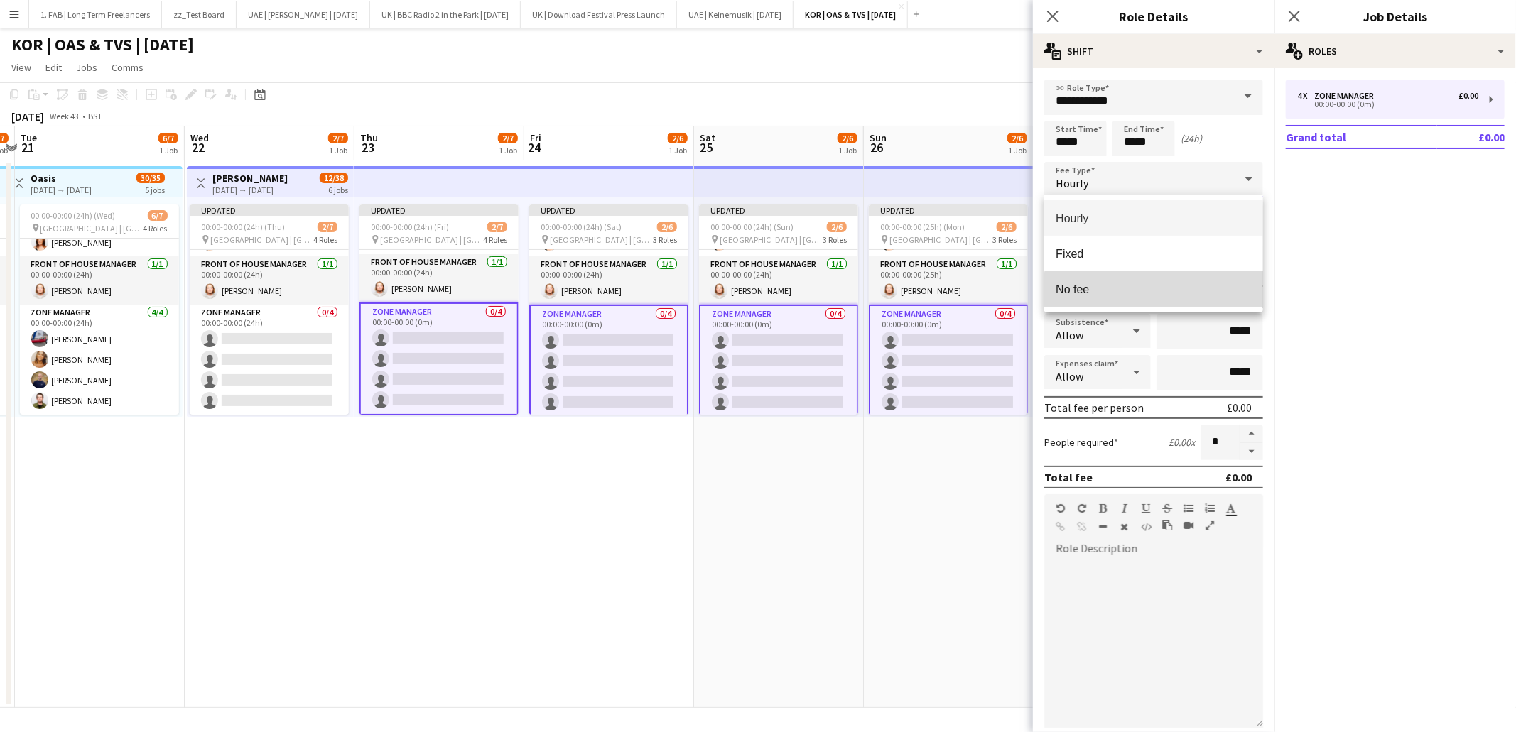
click at [1160, 295] on span "No fee" at bounding box center [1154, 289] width 196 height 13
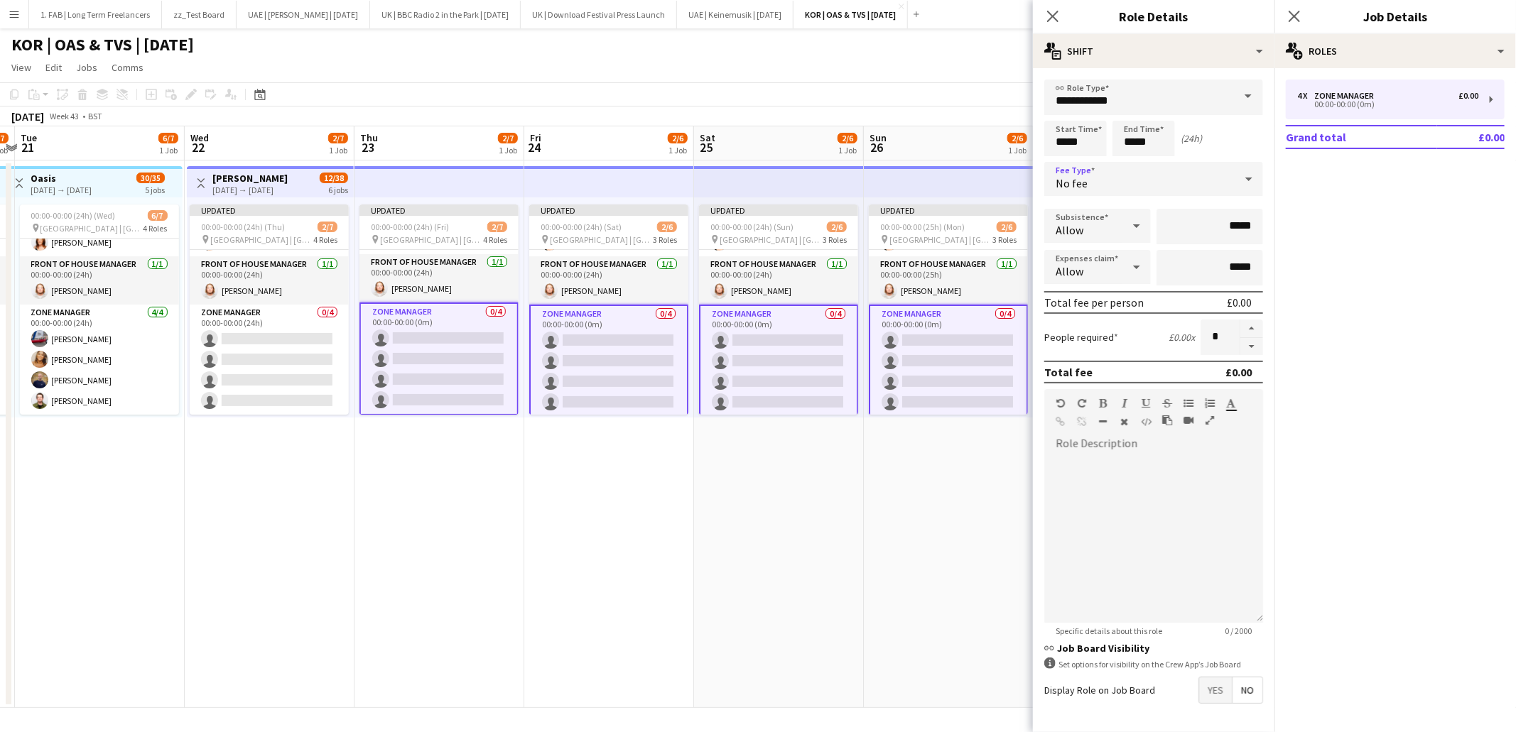
scroll to position [47, 0]
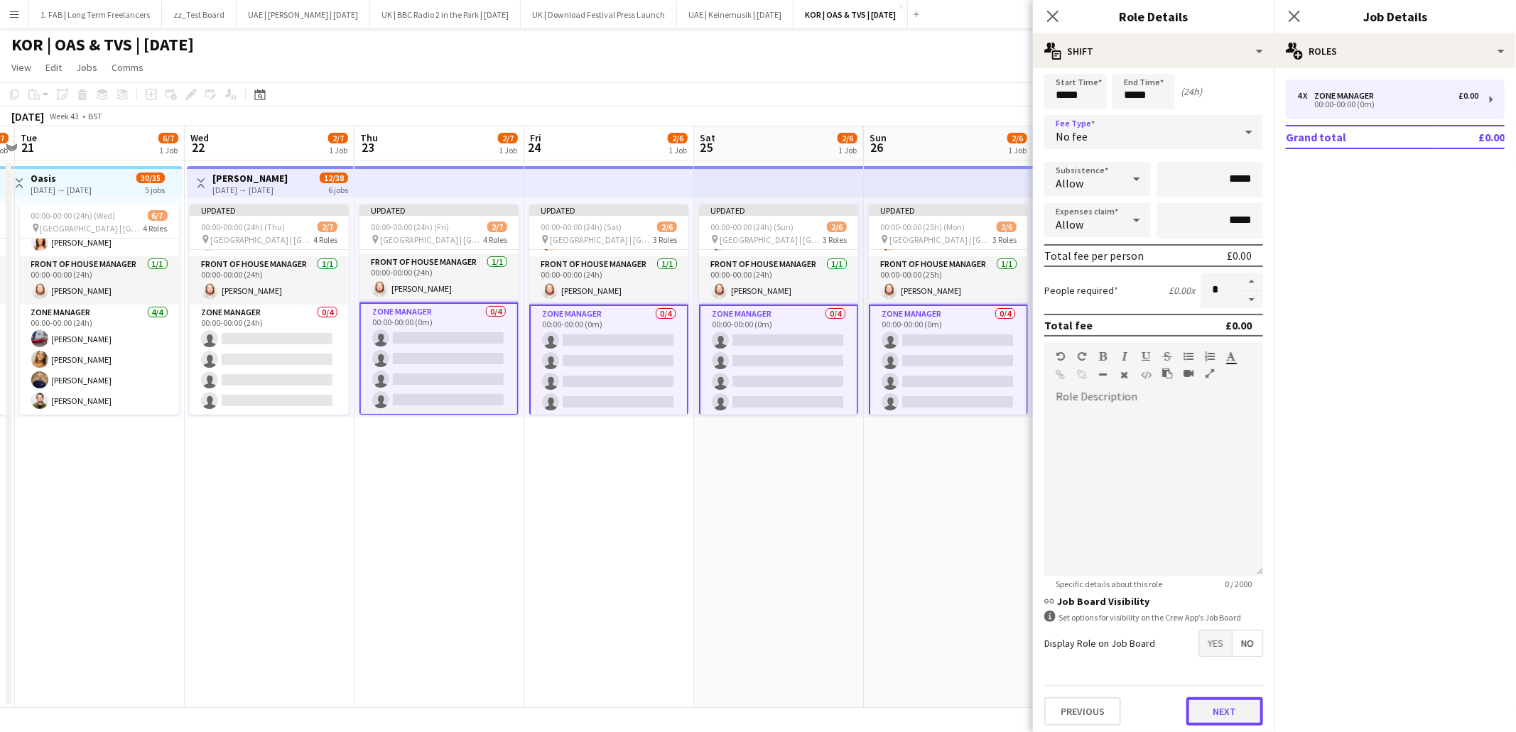
click at [1218, 712] on button "Next" at bounding box center [1224, 712] width 77 height 28
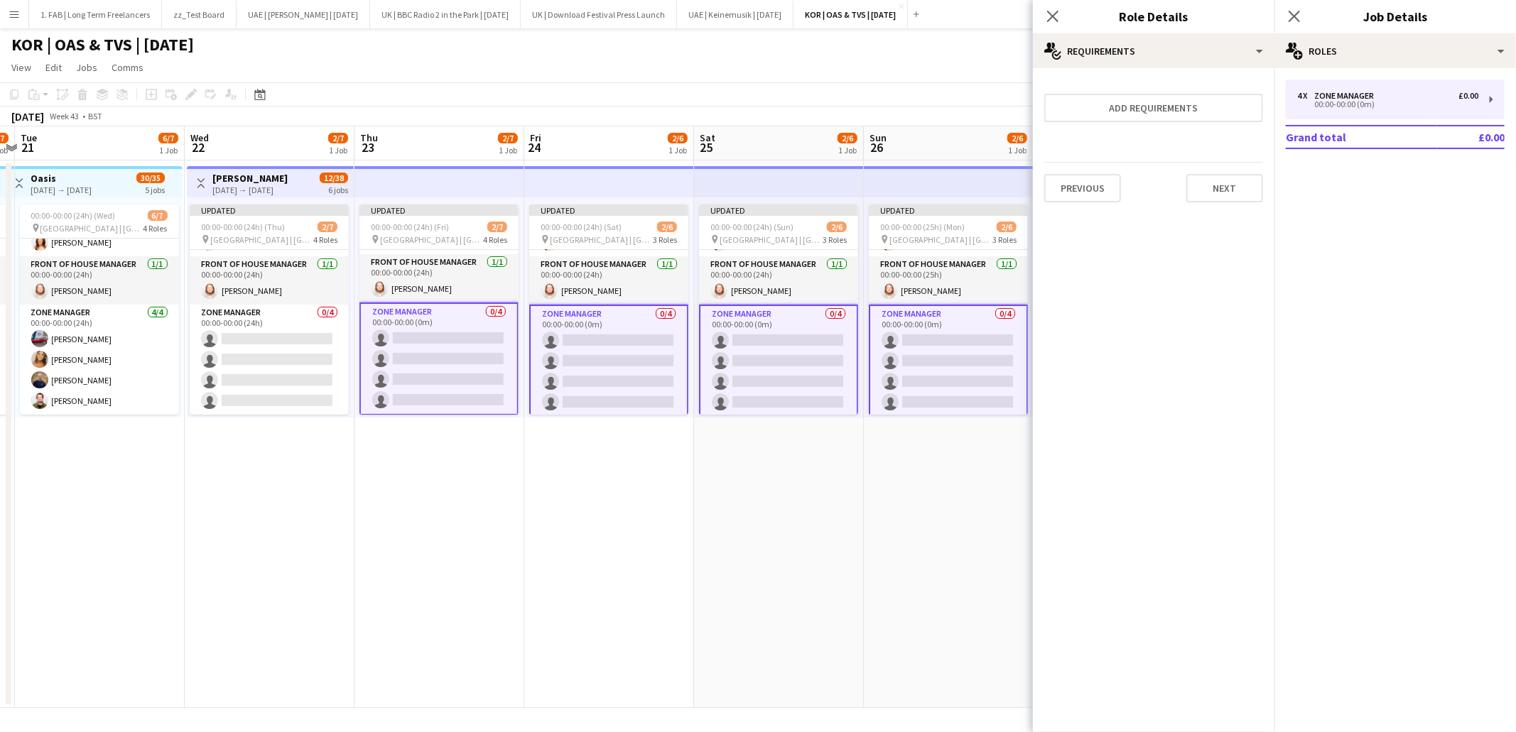
scroll to position [0, 0]
click at [1228, 183] on button "Next" at bounding box center [1224, 188] width 77 height 28
click at [1234, 195] on button "Finish" at bounding box center [1236, 204] width 53 height 28
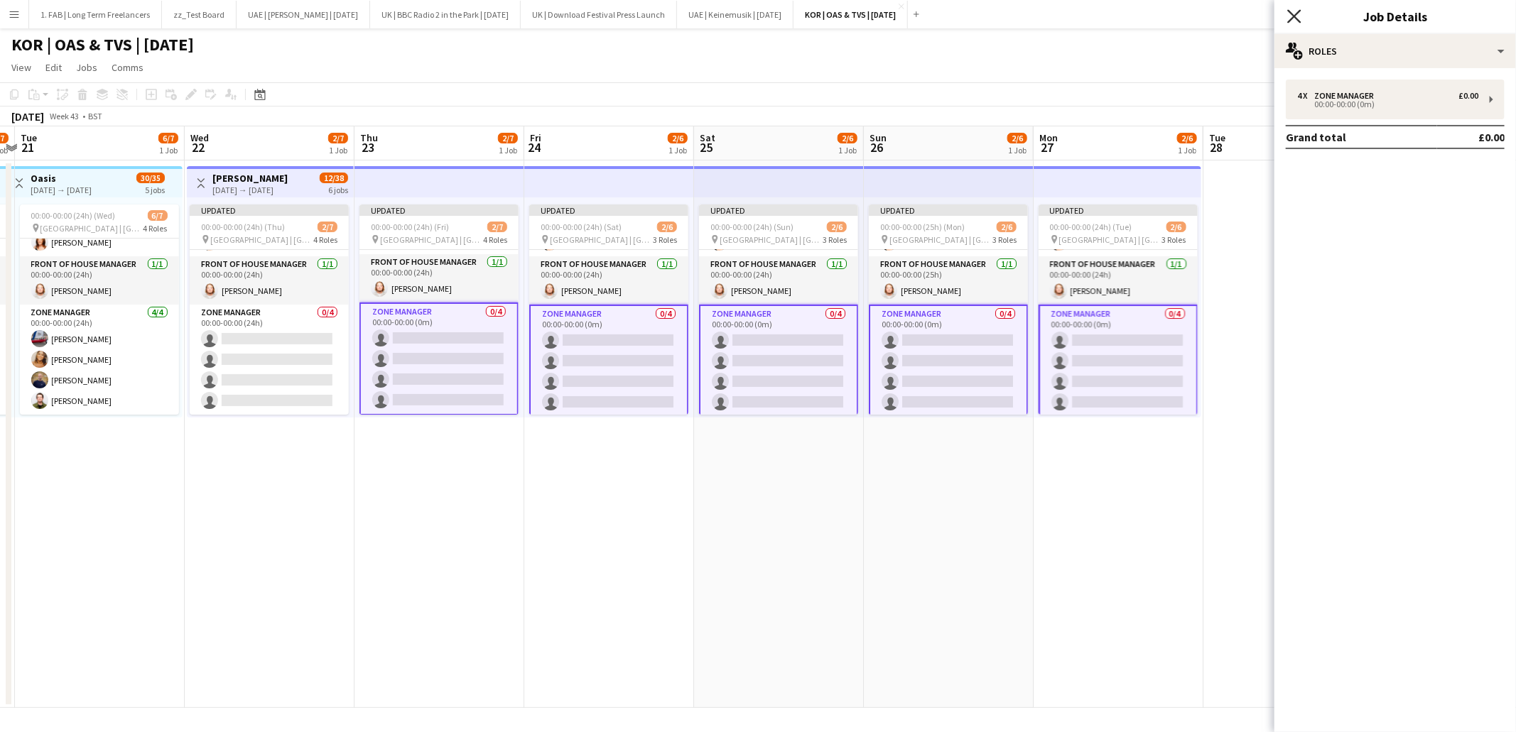
click at [1291, 14] on icon at bounding box center [1293, 15] width 13 height 13
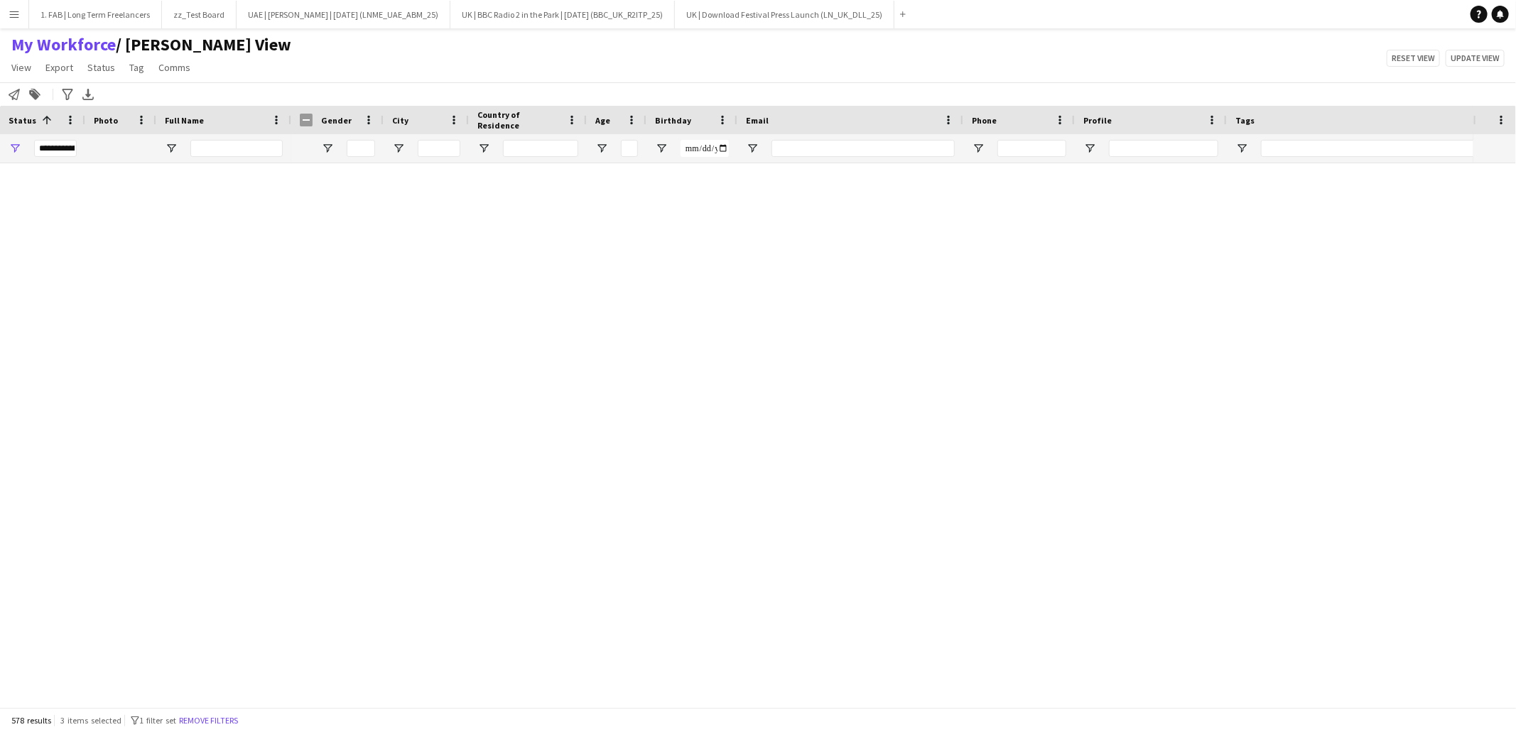
scroll to position [0, 1]
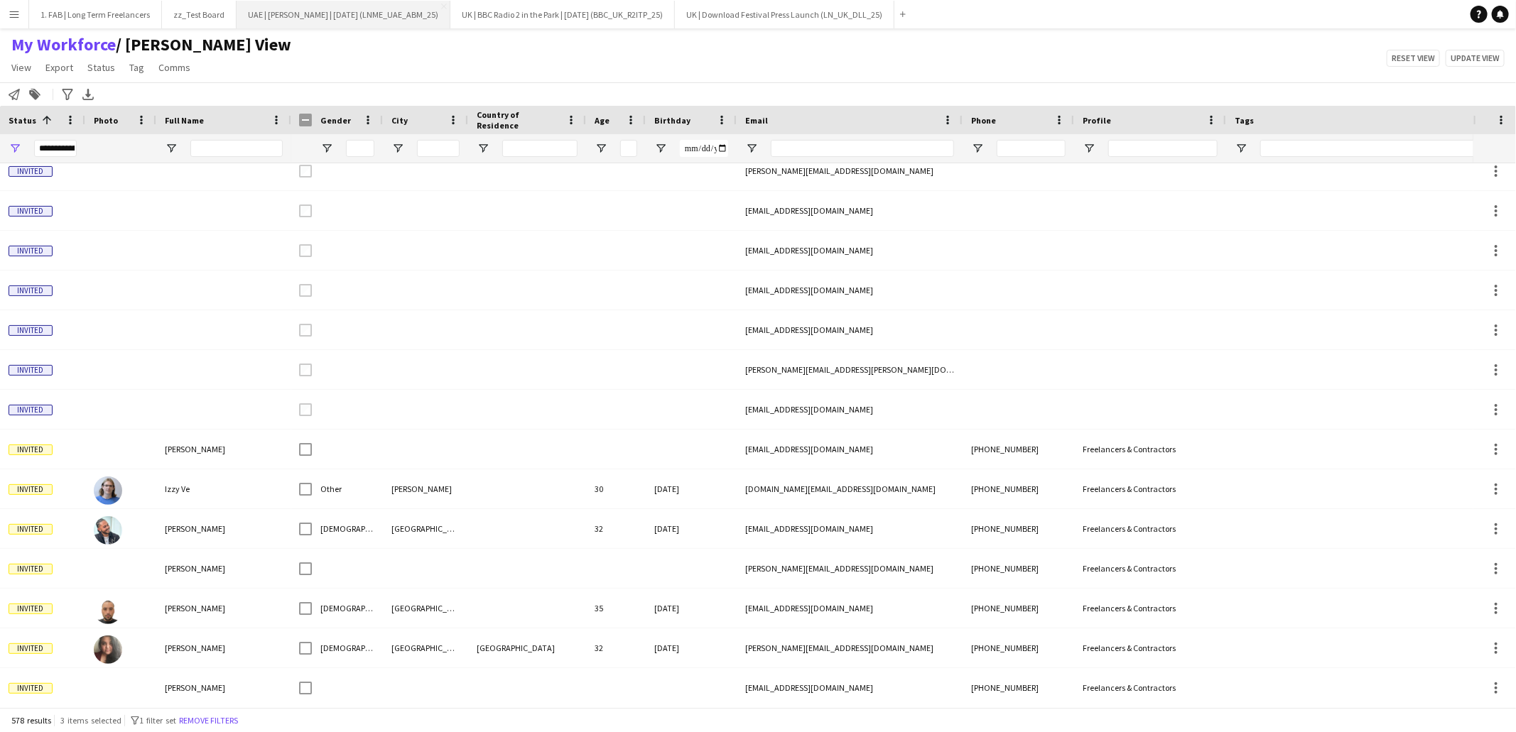
click at [369, 16] on button "UAE | [PERSON_NAME] | [DATE] (LNME_UAE_ABM_25) Close" at bounding box center [344, 15] width 214 height 28
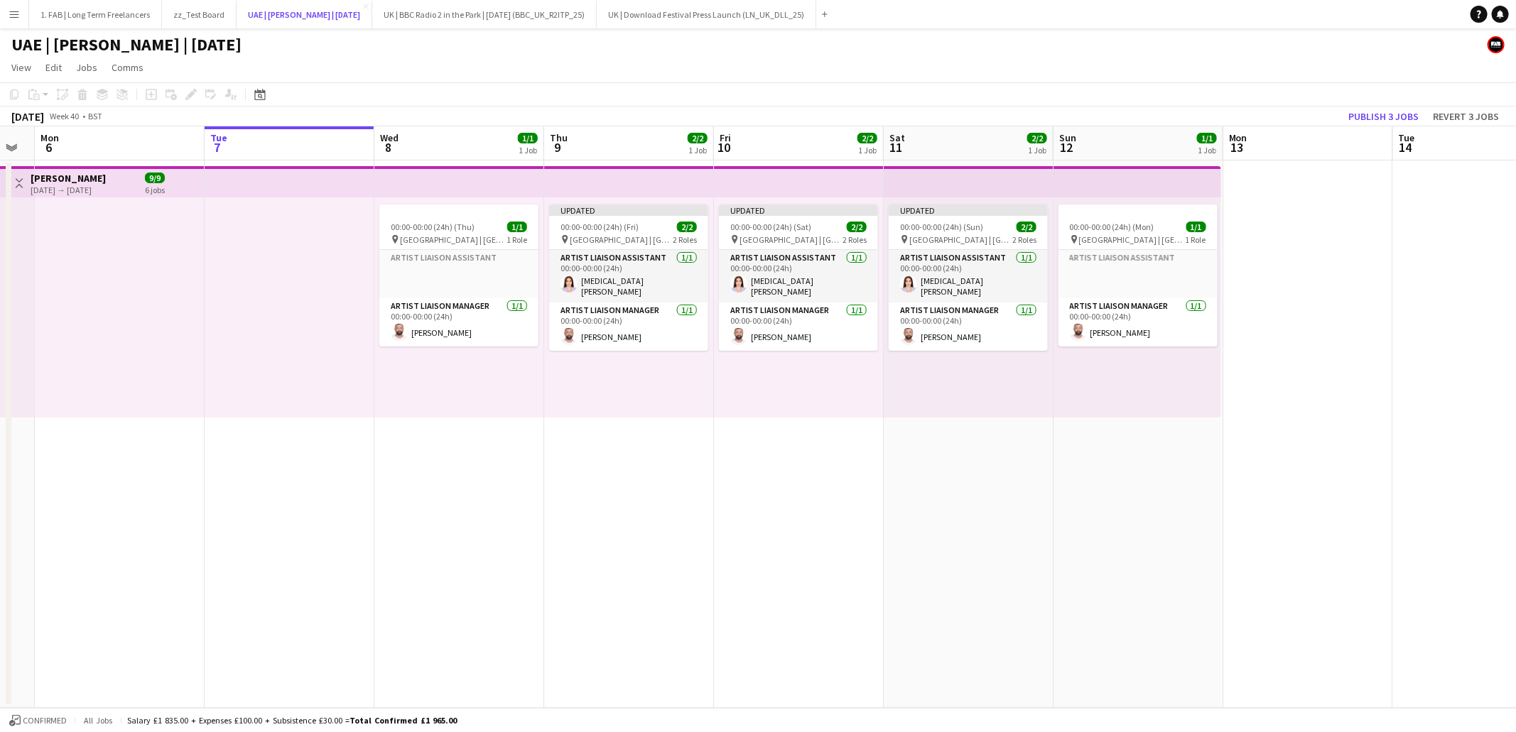
scroll to position [0, 497]
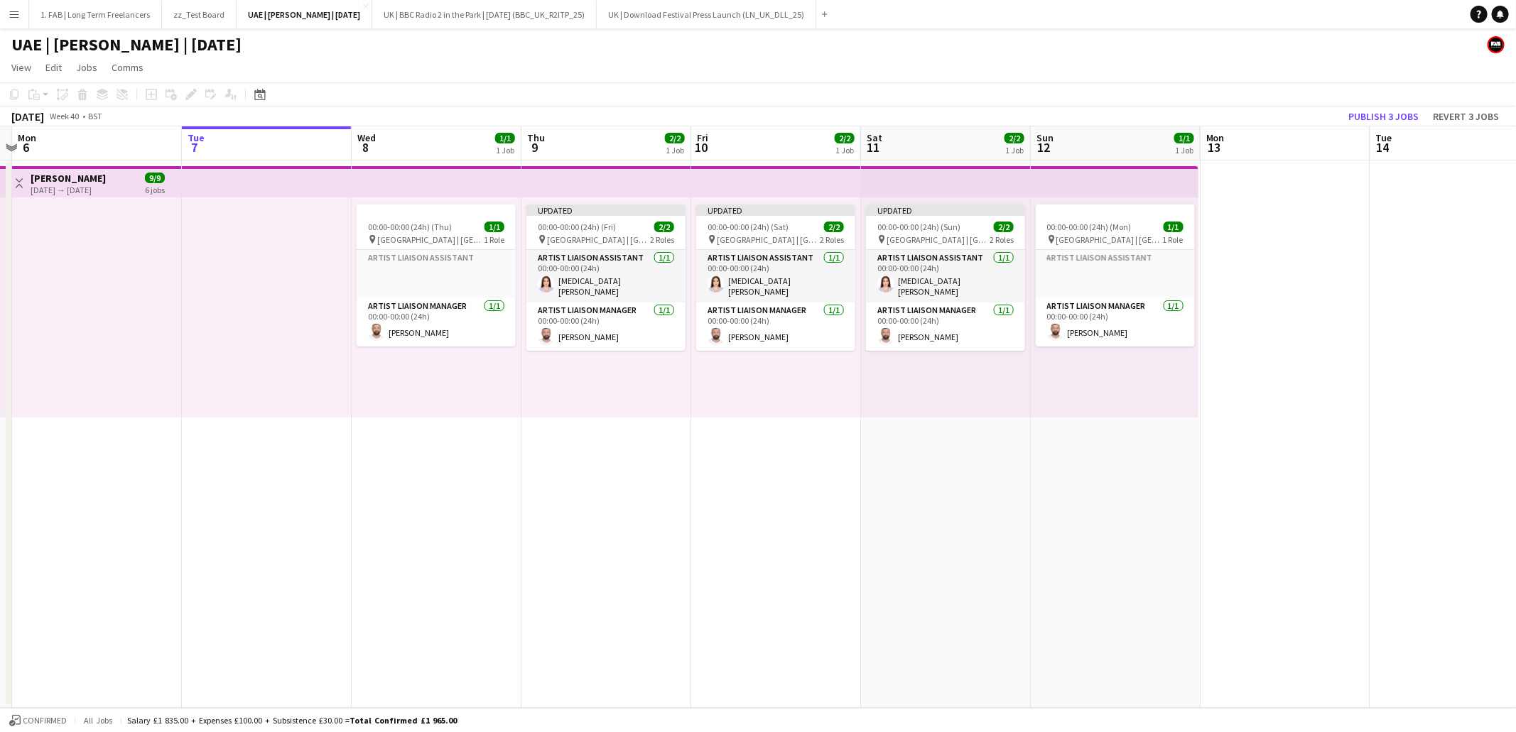
click at [879, 58] on app-page-menu "View Day view expanded Day view collapsed Month view Date picker Jump to [DATE]…" at bounding box center [758, 68] width 1516 height 27
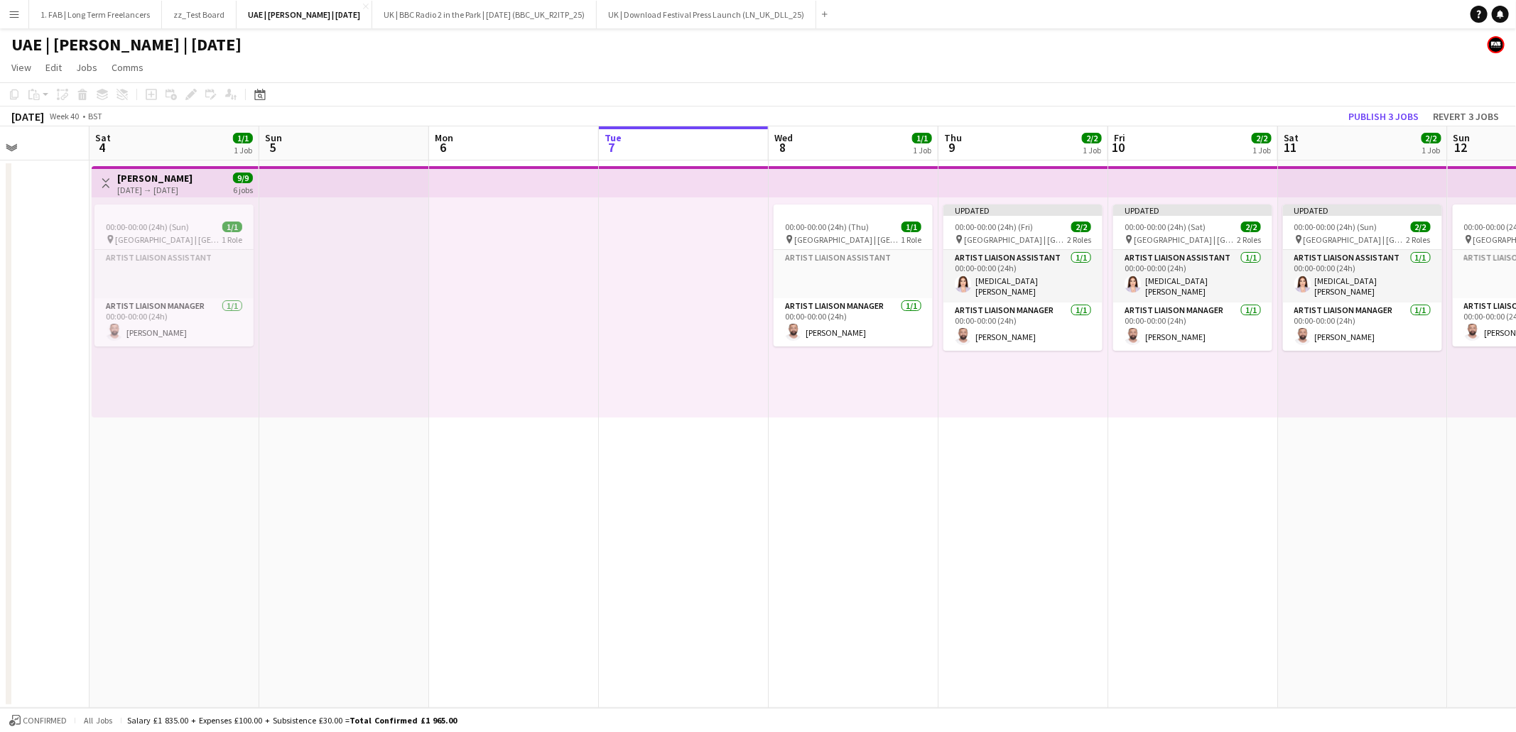
scroll to position [0, 407]
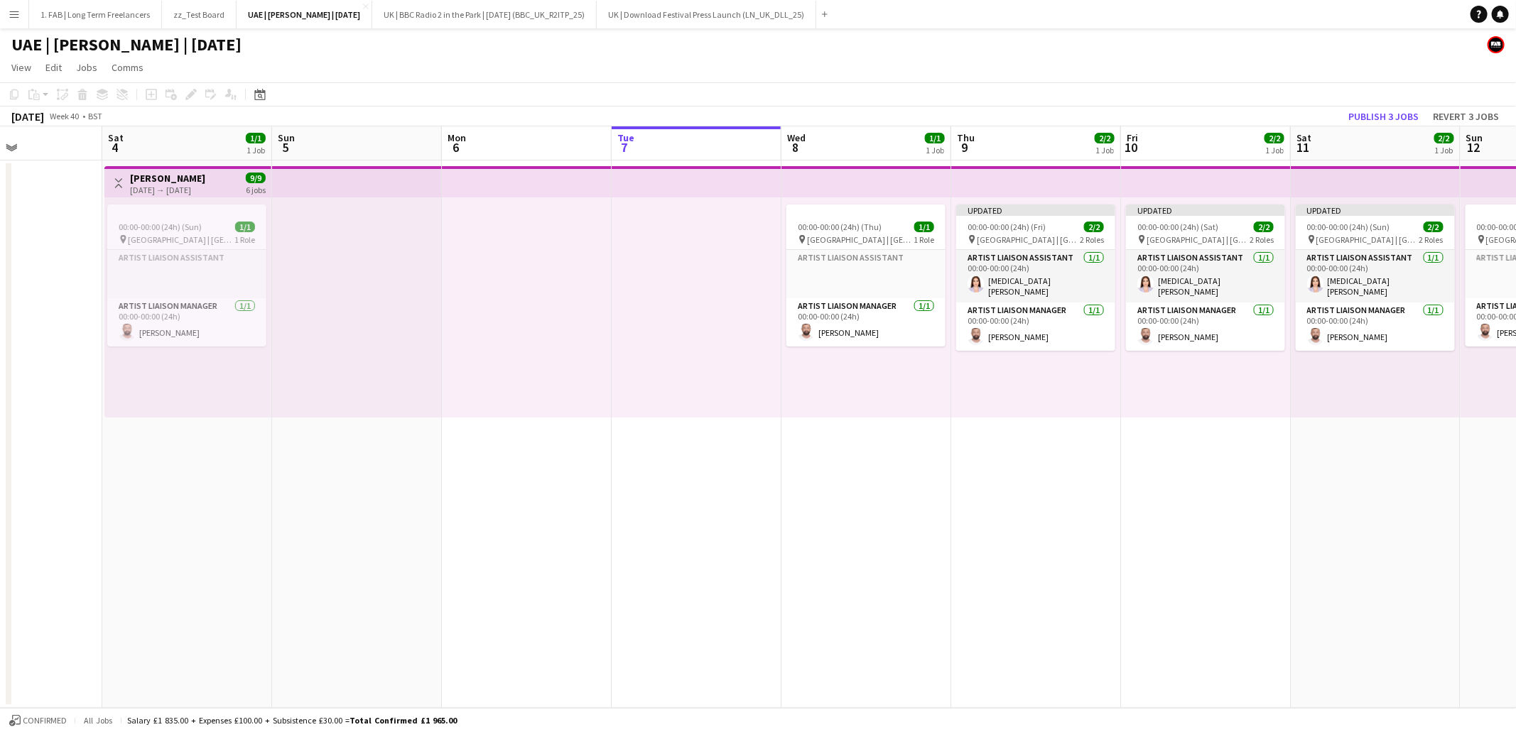
click at [653, 68] on app-page-menu "View Day view expanded Day view collapsed Month view Date picker Jump to [DATE]…" at bounding box center [758, 68] width 1516 height 27
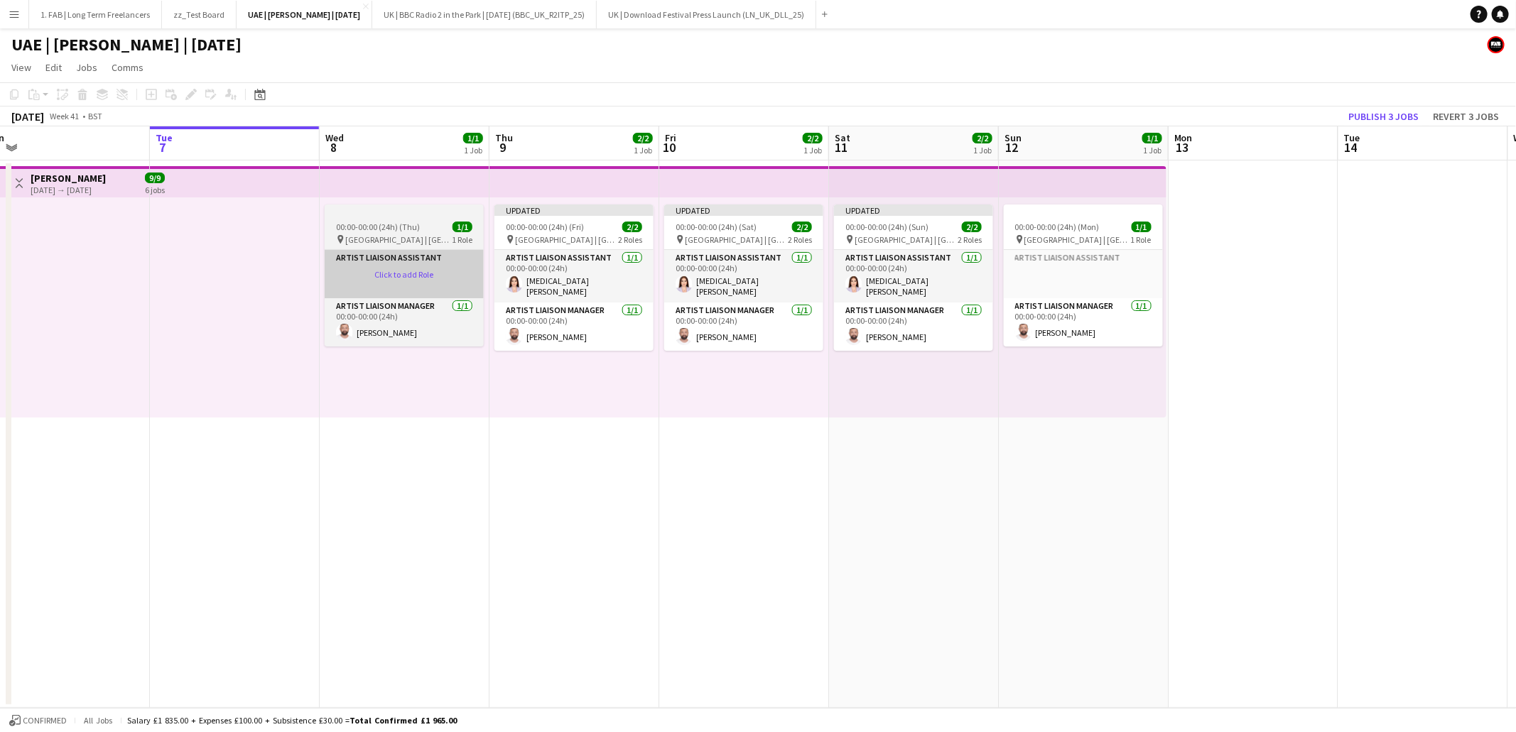
scroll to position [0, 559]
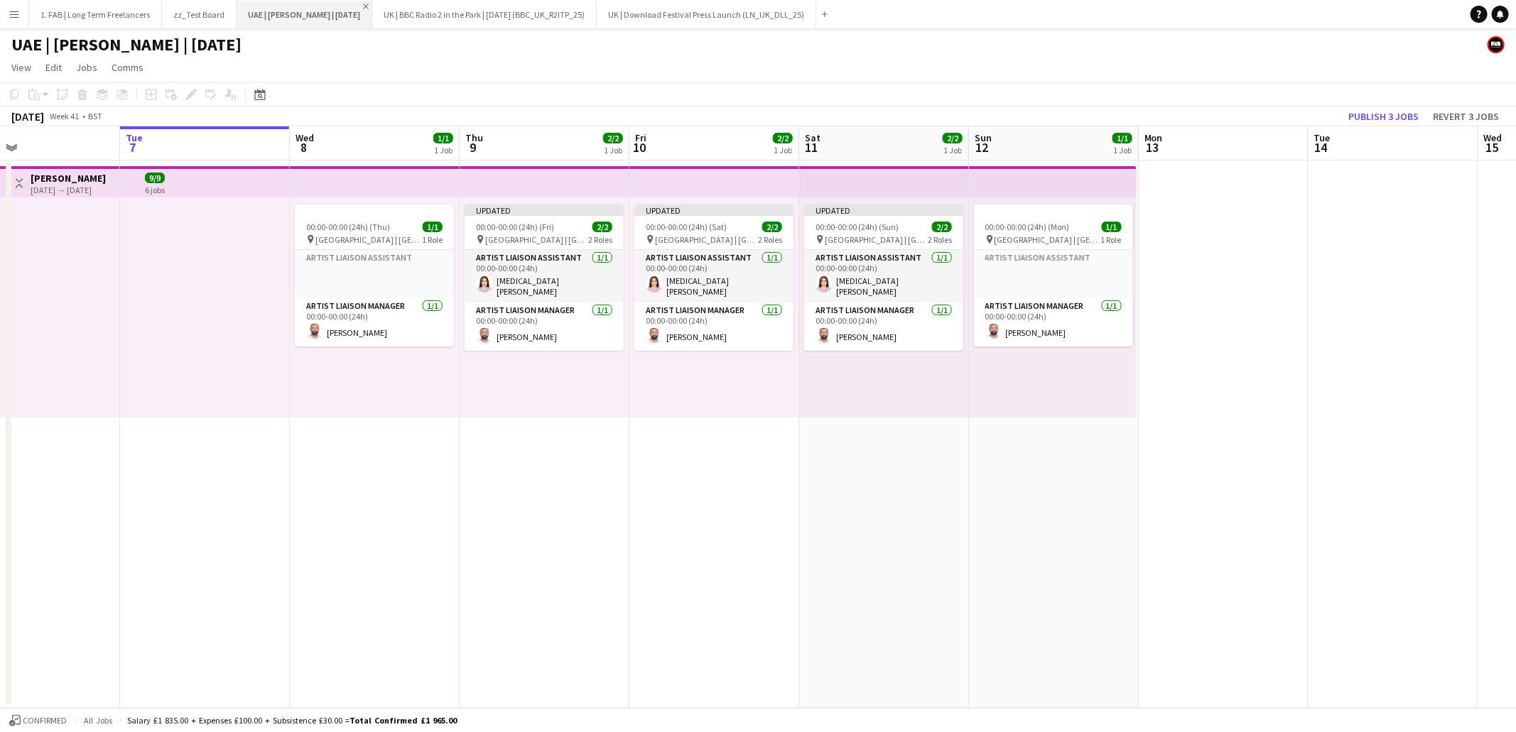
click at [369, 6] on app-icon "Close" at bounding box center [366, 7] width 6 height 6
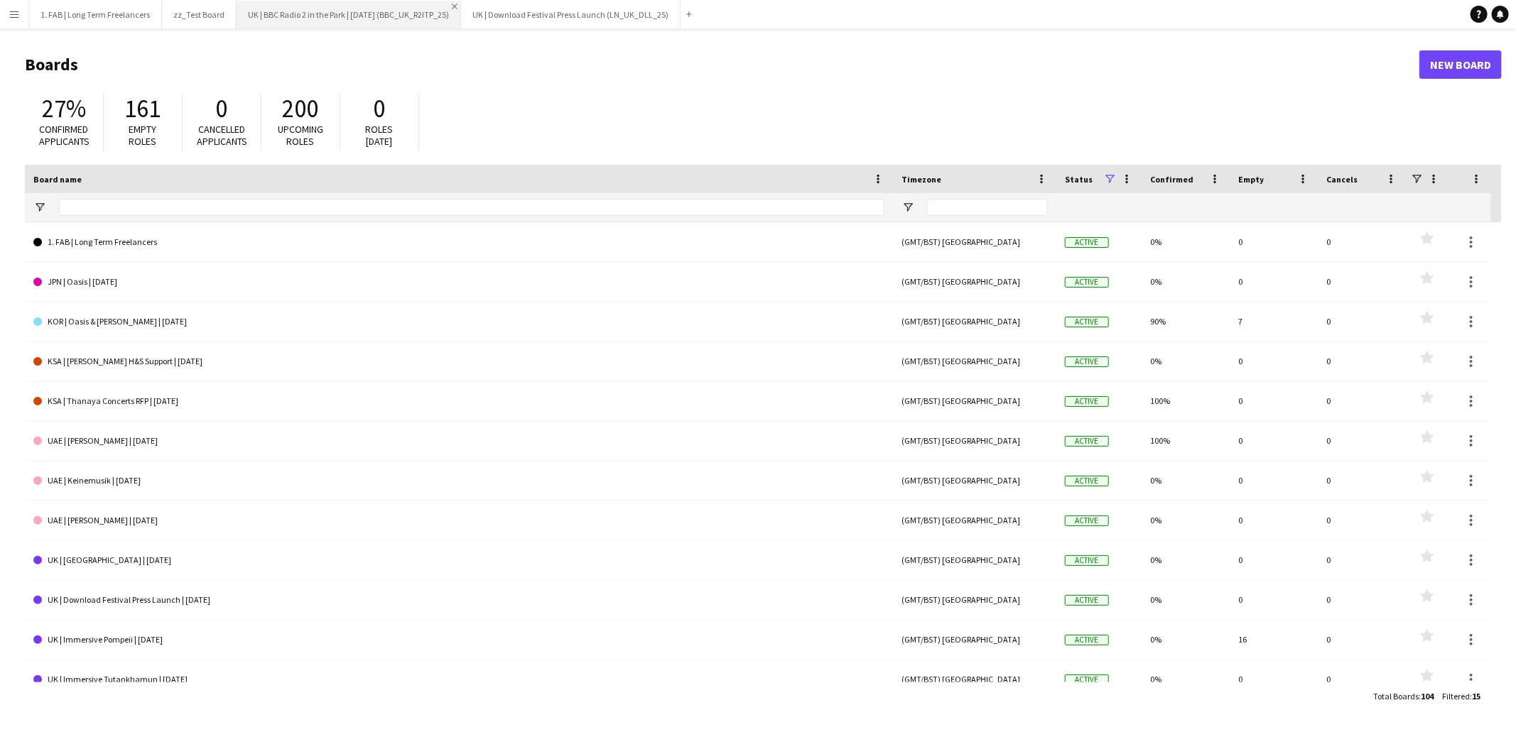
click at [457, 6] on app-icon "Close" at bounding box center [455, 7] width 6 height 6
click at [385, 62] on h1 "Boards" at bounding box center [722, 64] width 1394 height 21
click at [380, 14] on button "UK | Download Festival Press Launch (LN_UK_DLL_25) Close" at bounding box center [346, 15] width 219 height 28
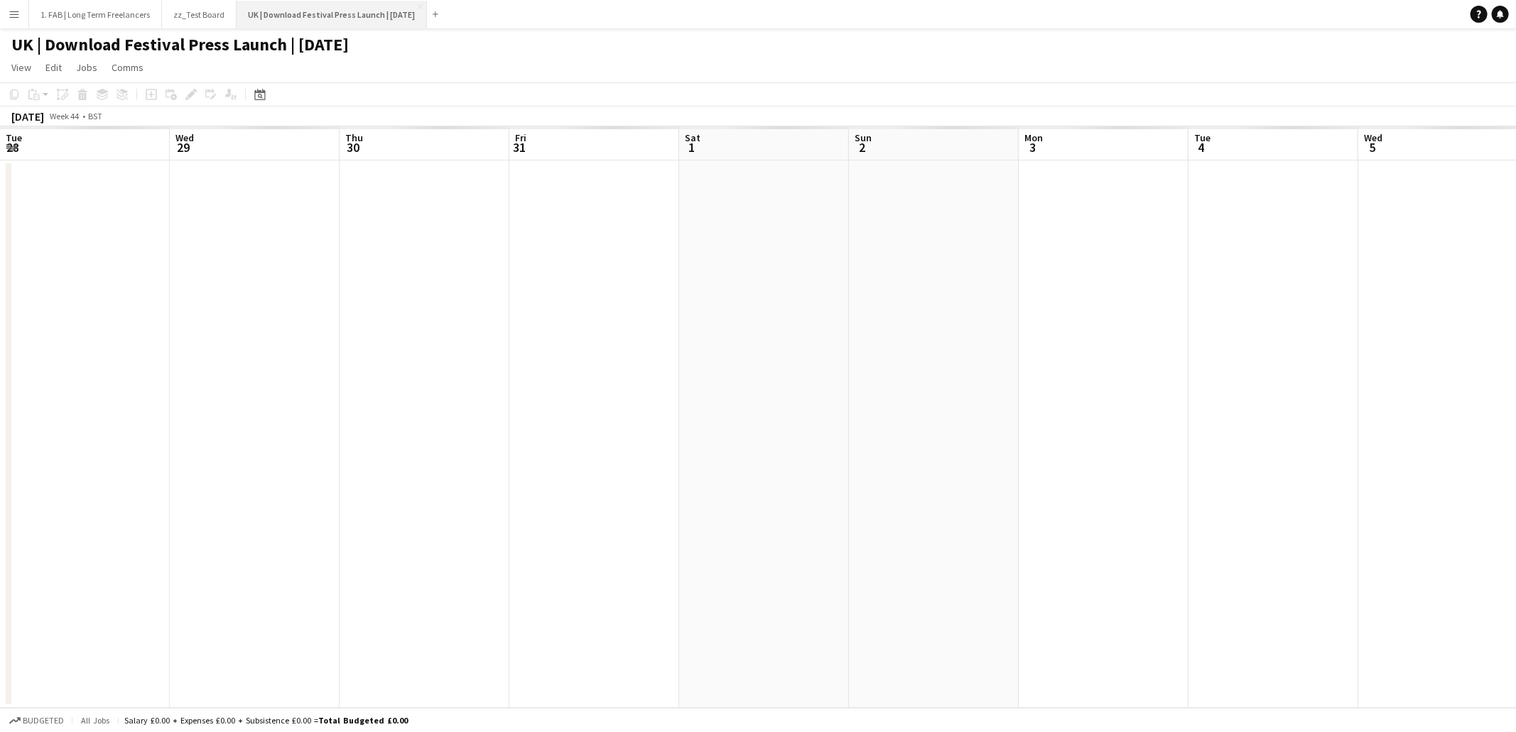
scroll to position [0, 376]
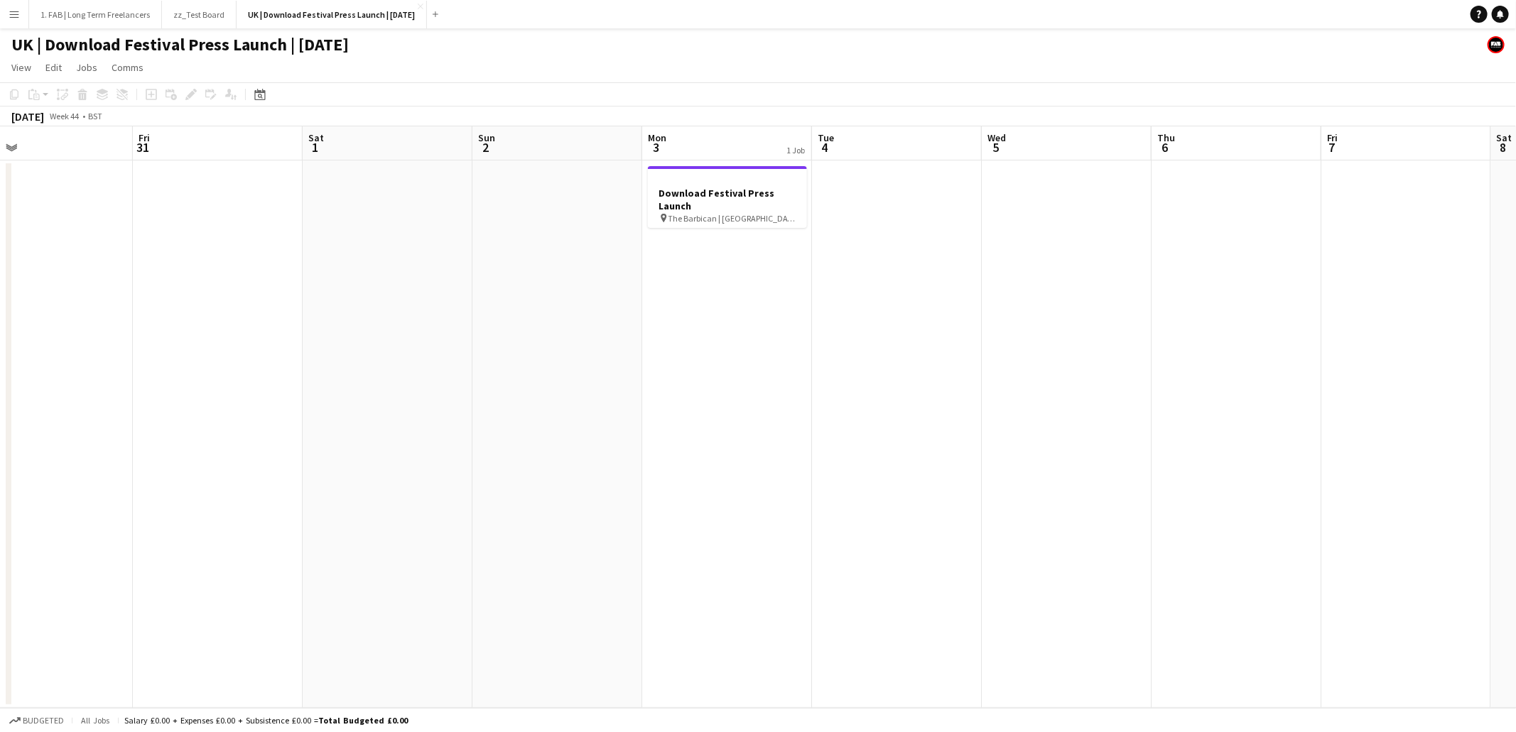
click at [721, 66] on app-page-menu "View Day view expanded Day view collapsed Month view Date picker Jump to [DATE]…" at bounding box center [758, 68] width 1516 height 27
click at [847, 74] on app-page-menu "View Day view expanded Day view collapsed Month view Date picker Jump to [DATE]…" at bounding box center [758, 68] width 1516 height 27
click at [14, 12] on app-icon "Menu" at bounding box center [14, 14] width 11 height 11
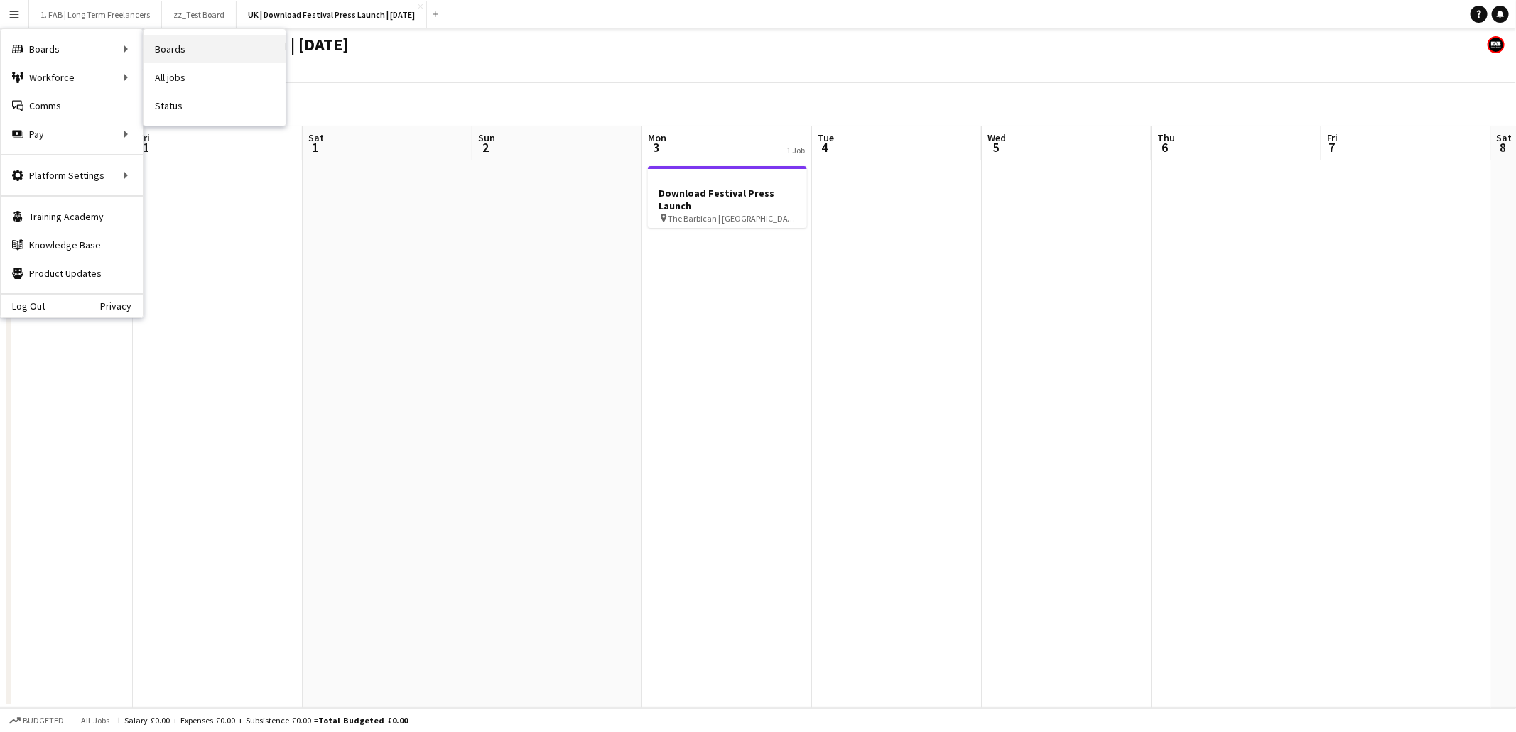
click at [201, 52] on link "Boards" at bounding box center [214, 49] width 142 height 28
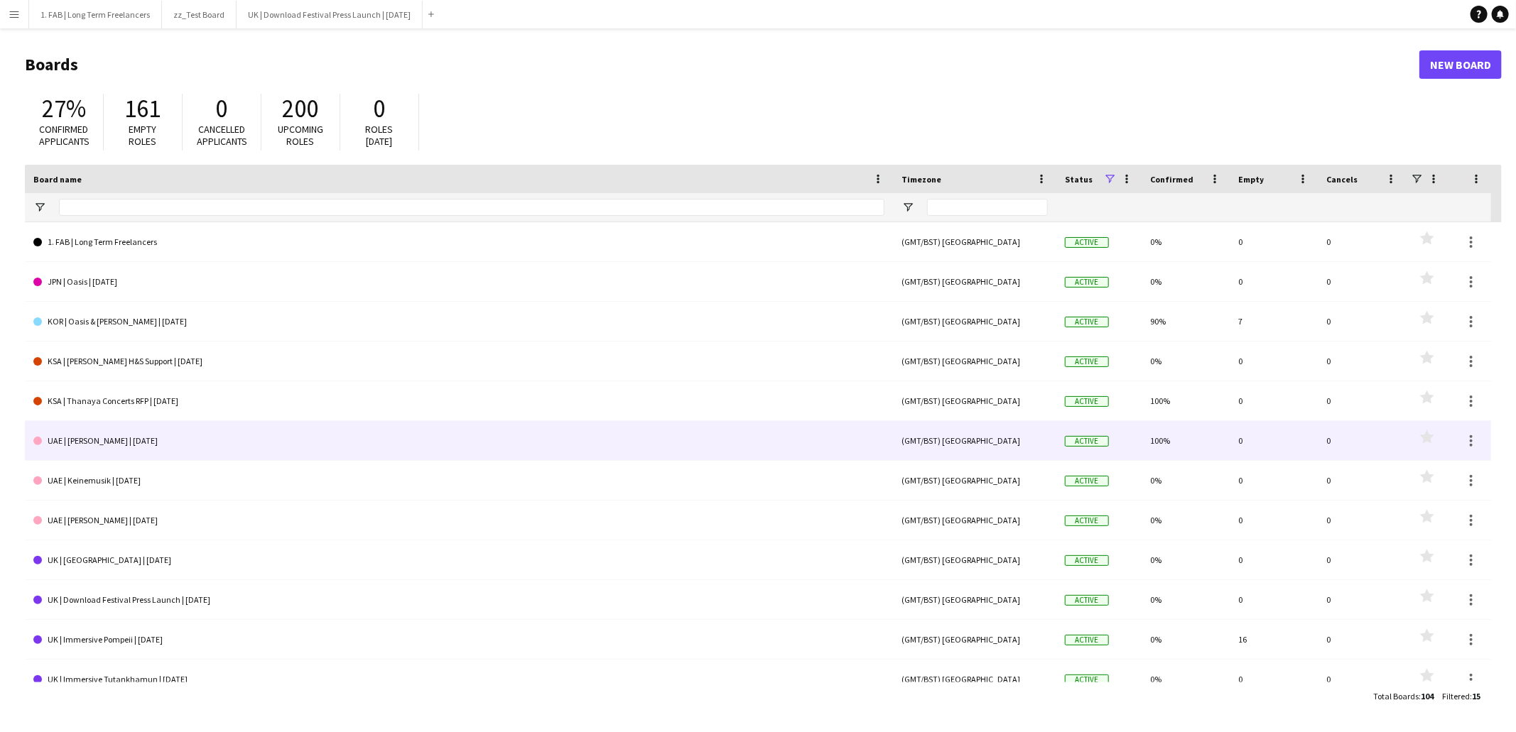
scroll to position [136, 0]
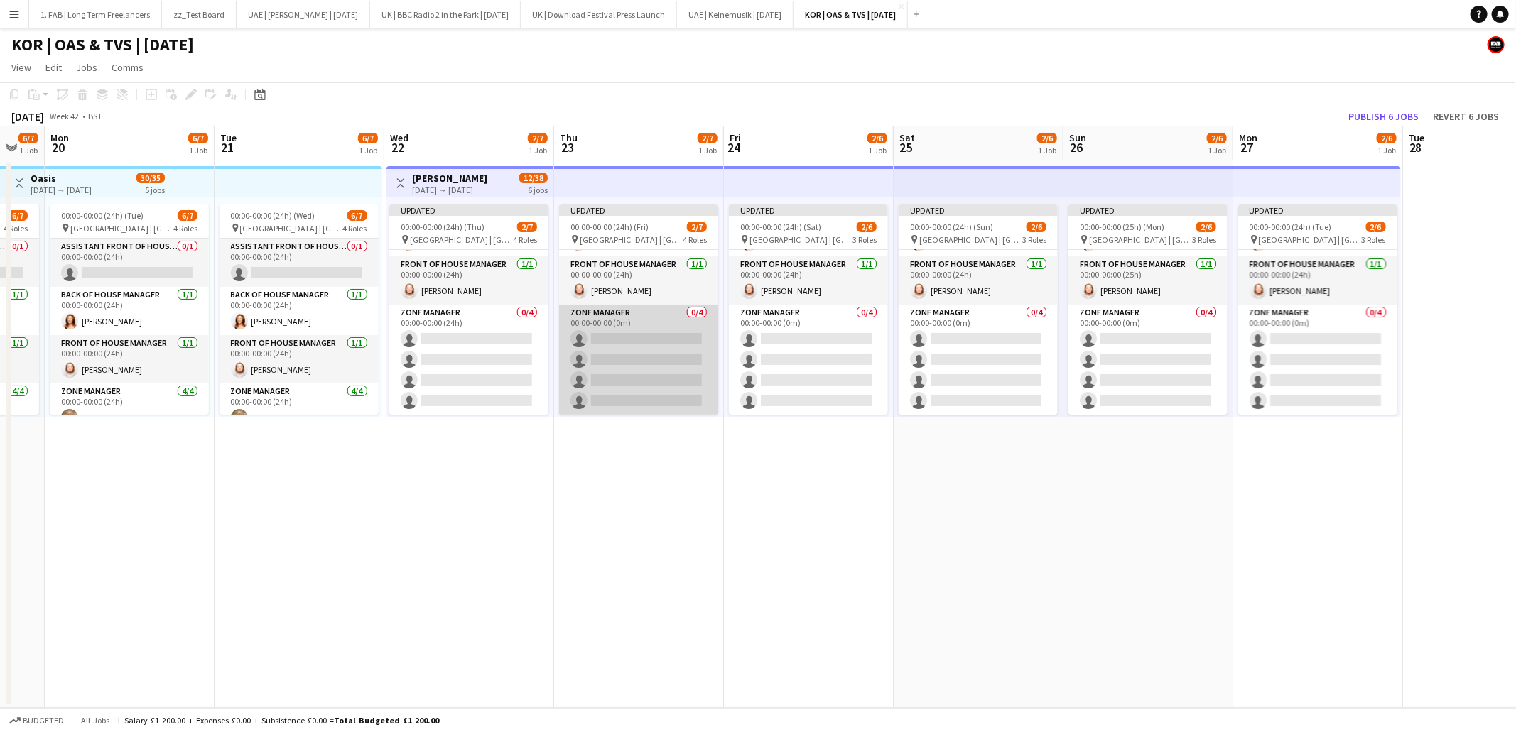
click at [645, 315] on app-card-role "Zone Manager 0/4 00:00-00:00 (0m) single-neutral-actions single-neutral-actions…" at bounding box center [638, 360] width 159 height 110
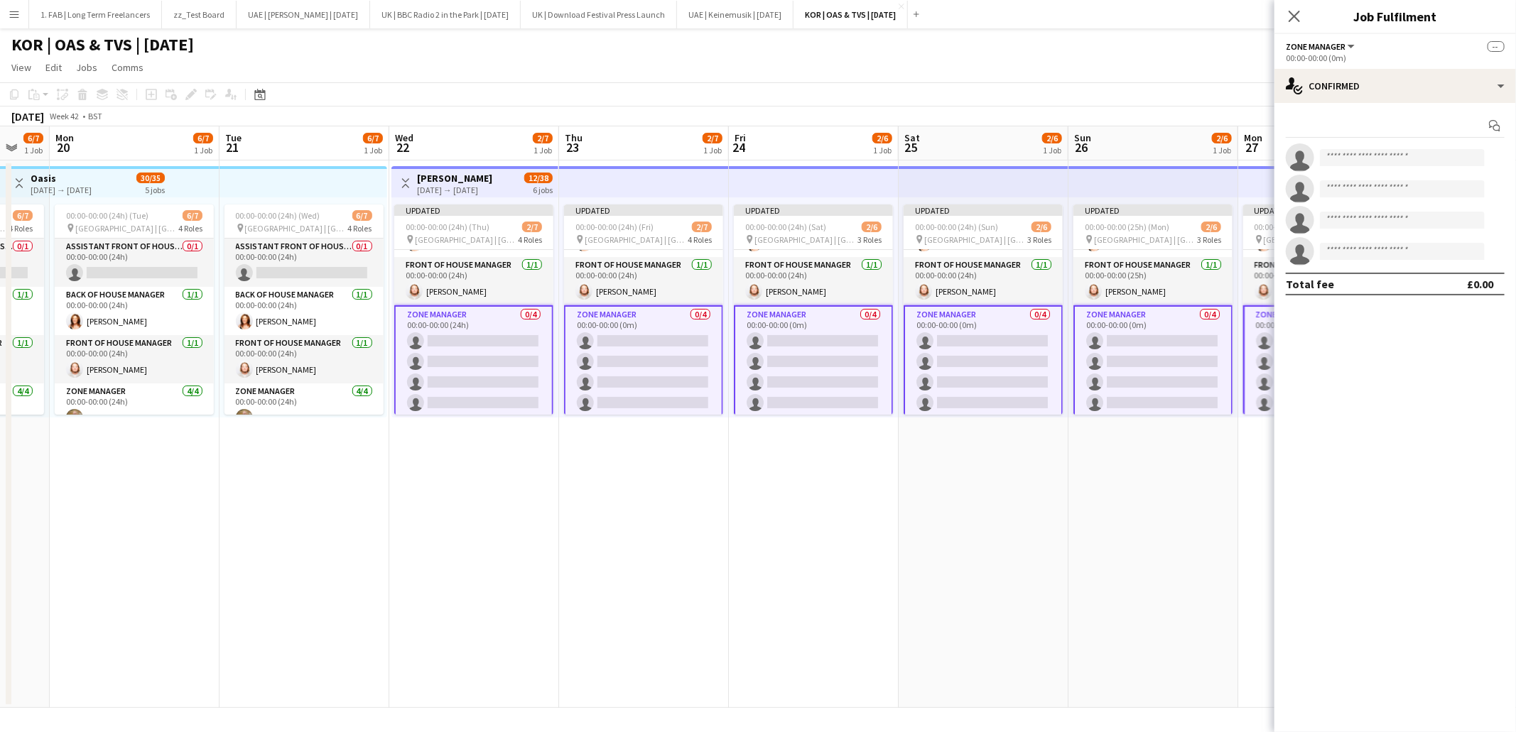
scroll to position [91, 0]
click at [1377, 90] on div "single-neutral-actions-check-2 Confirmed" at bounding box center [1395, 86] width 242 height 34
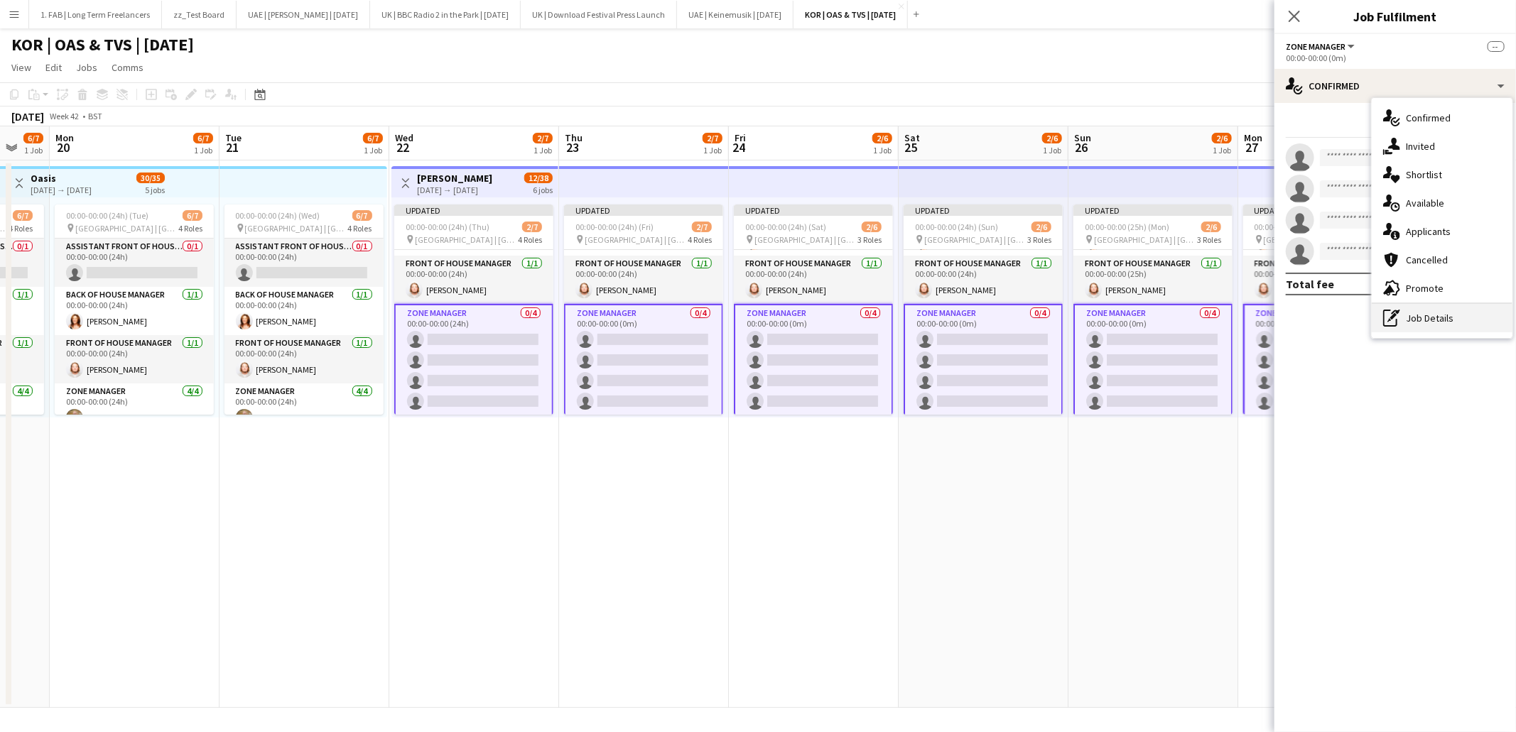
click at [1409, 315] on div "pen-write Job Details" at bounding box center [1442, 318] width 141 height 28
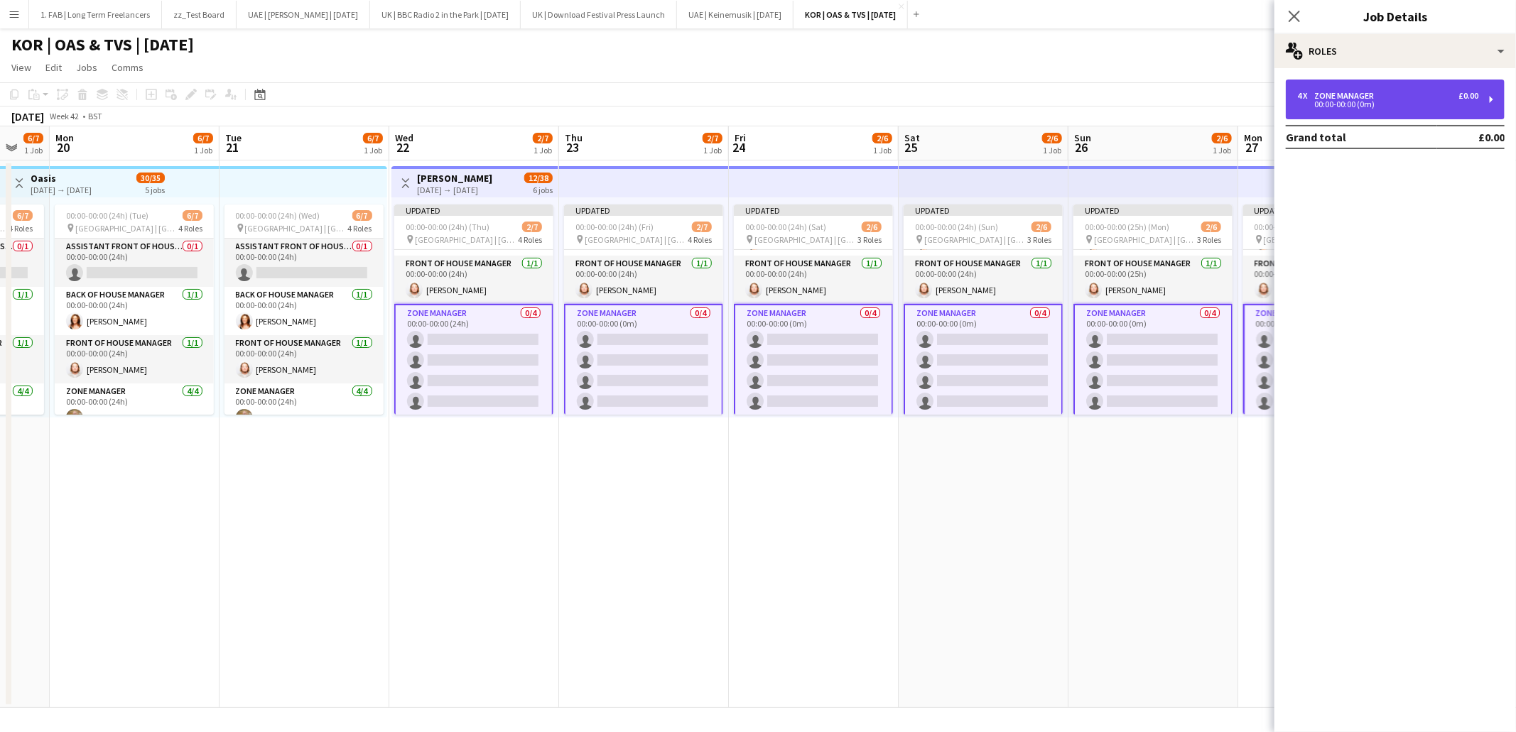
click at [1393, 93] on div "4 x Zone Manager £0.00" at bounding box center [1387, 96] width 181 height 10
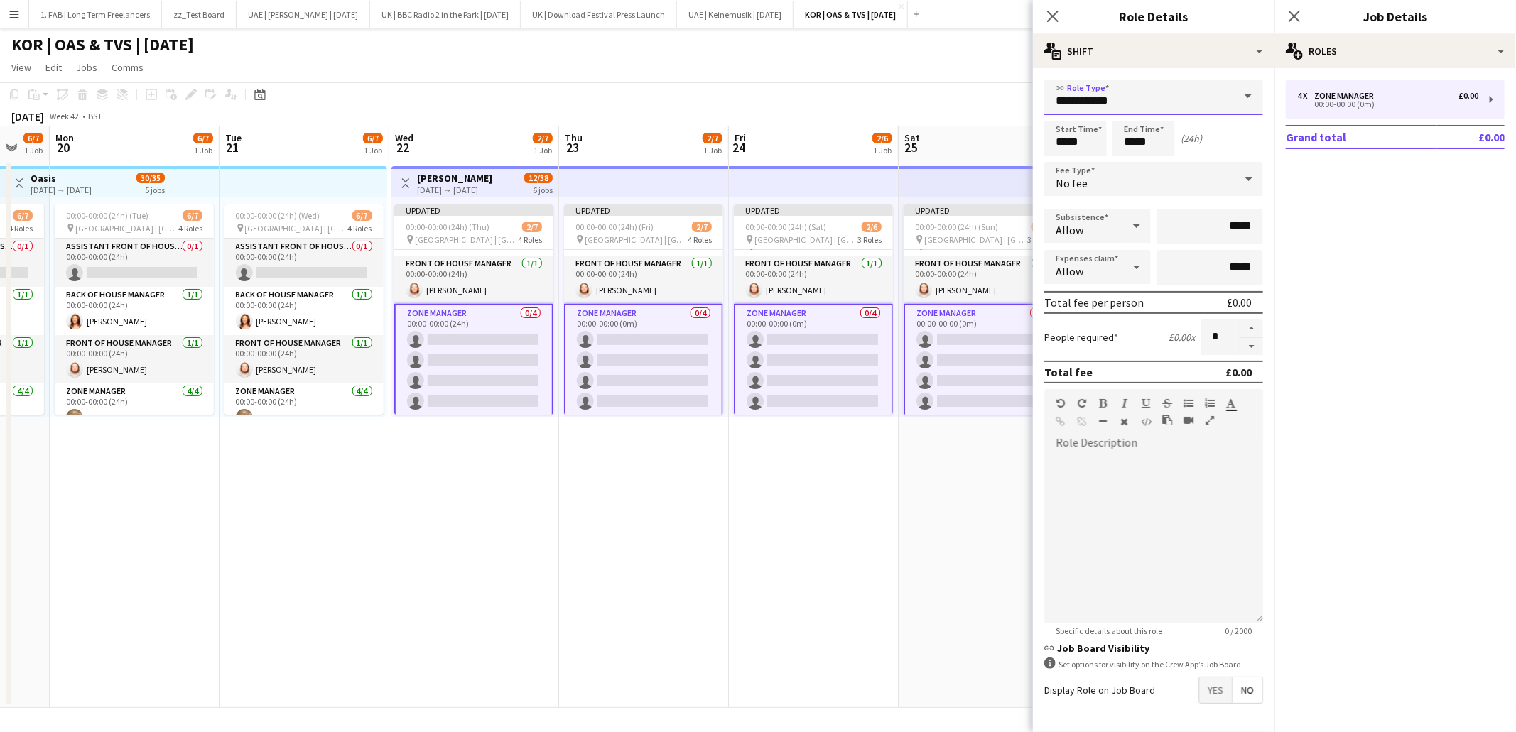
click at [1140, 106] on input "**********" at bounding box center [1153, 98] width 219 height 36
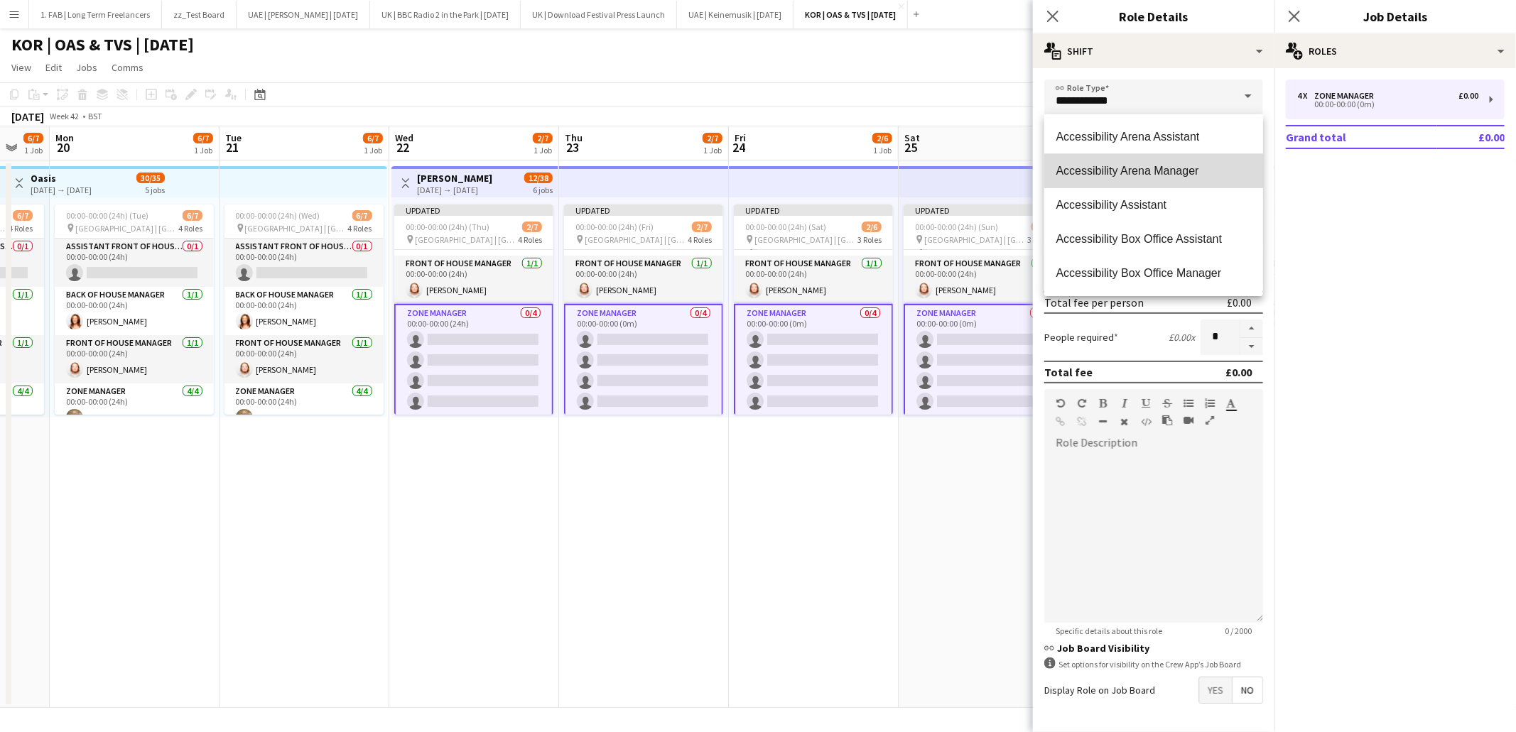
click at [1137, 169] on span "Accessibility Arena Manager" at bounding box center [1154, 170] width 196 height 13
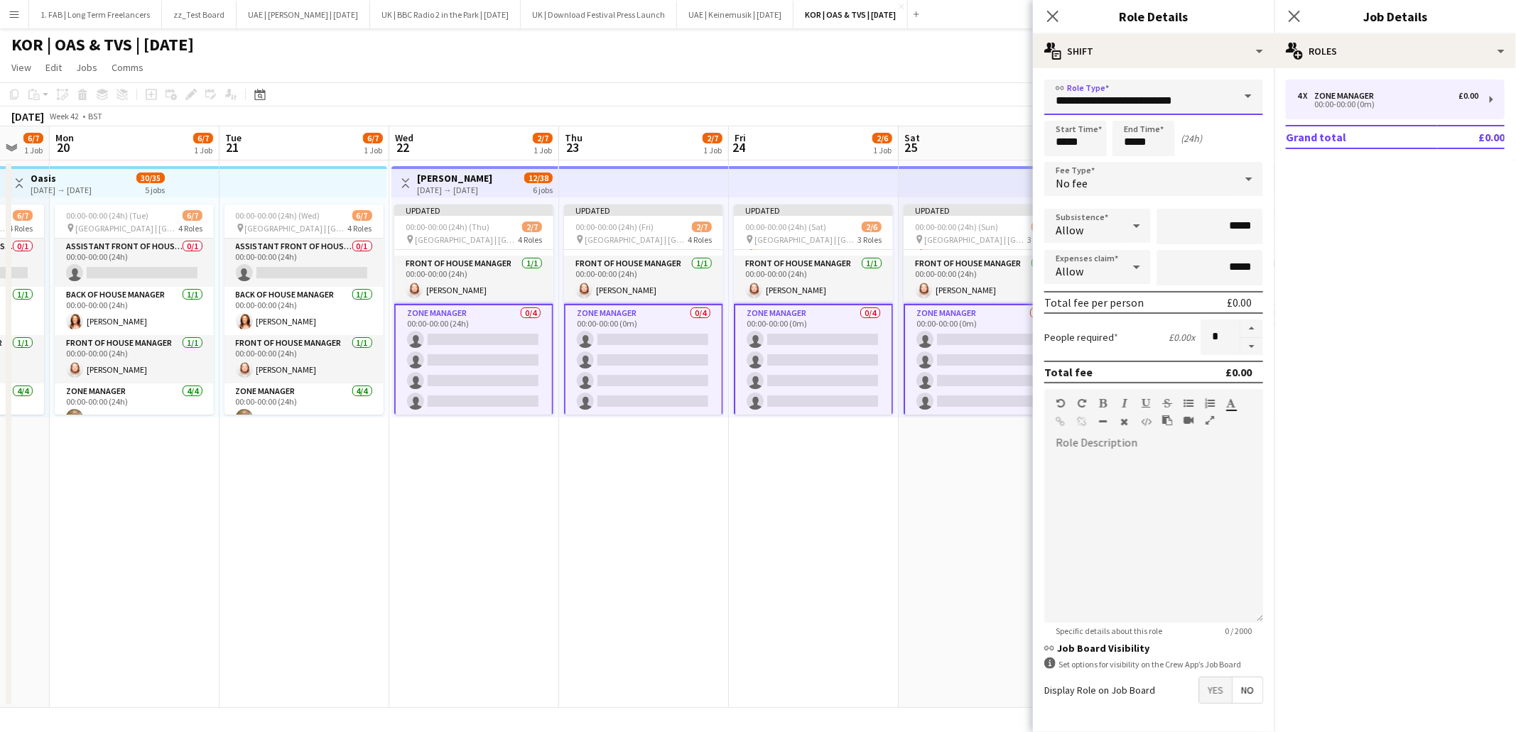
click at [1149, 100] on input "**********" at bounding box center [1153, 98] width 219 height 36
type input "**********"
type input "*****"
click at [1125, 185] on div "No fee" at bounding box center [1139, 179] width 190 height 34
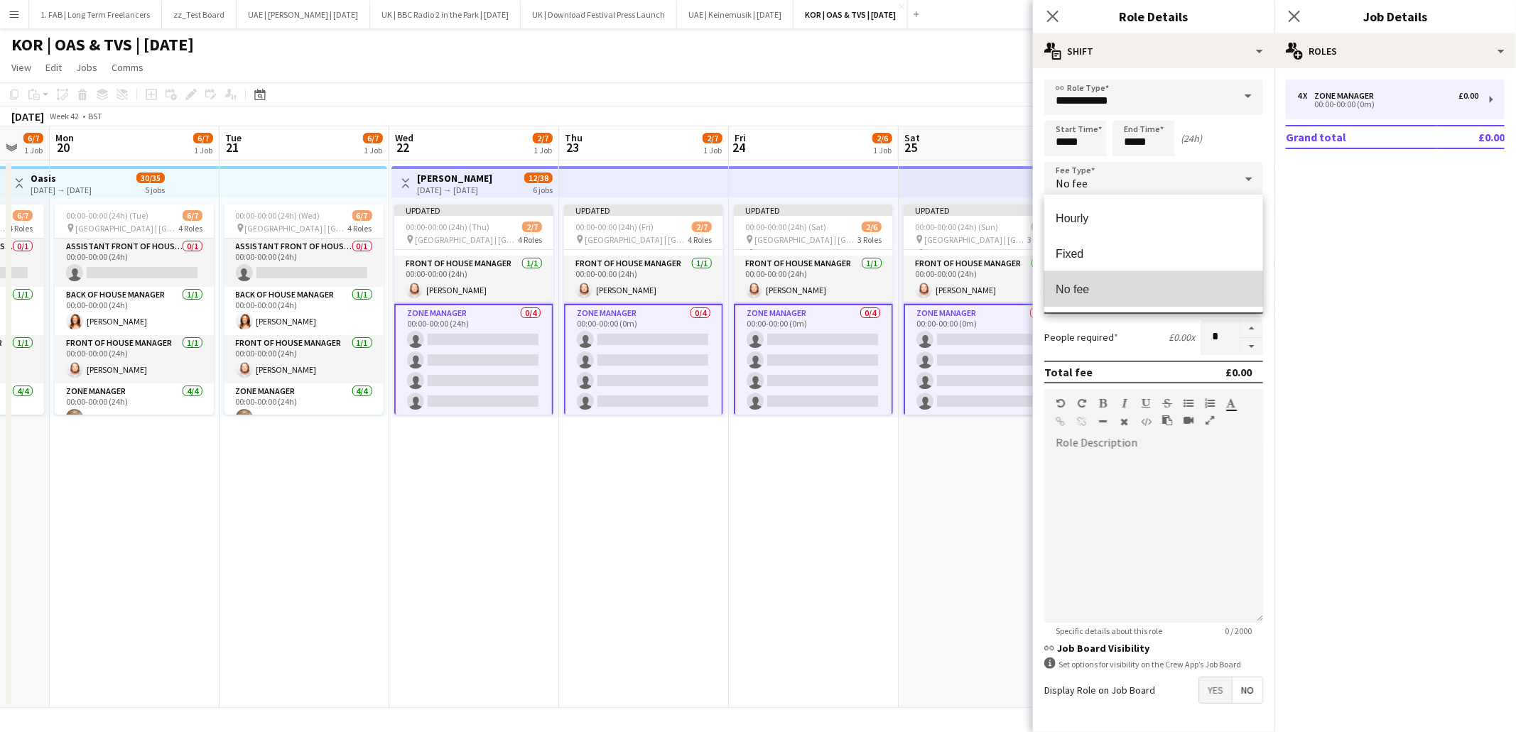
click at [1128, 286] on span "No fee" at bounding box center [1154, 289] width 196 height 13
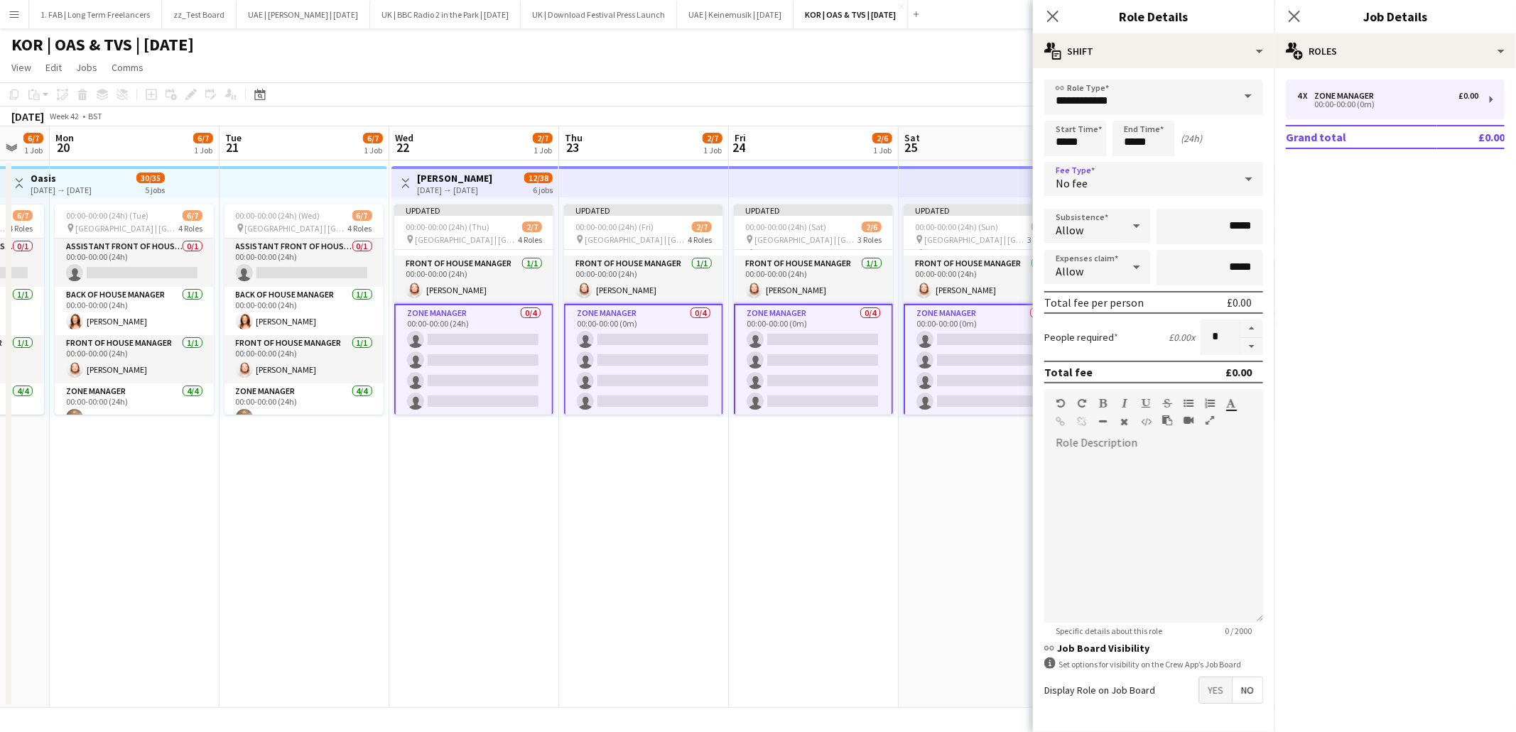
scroll to position [46, 0]
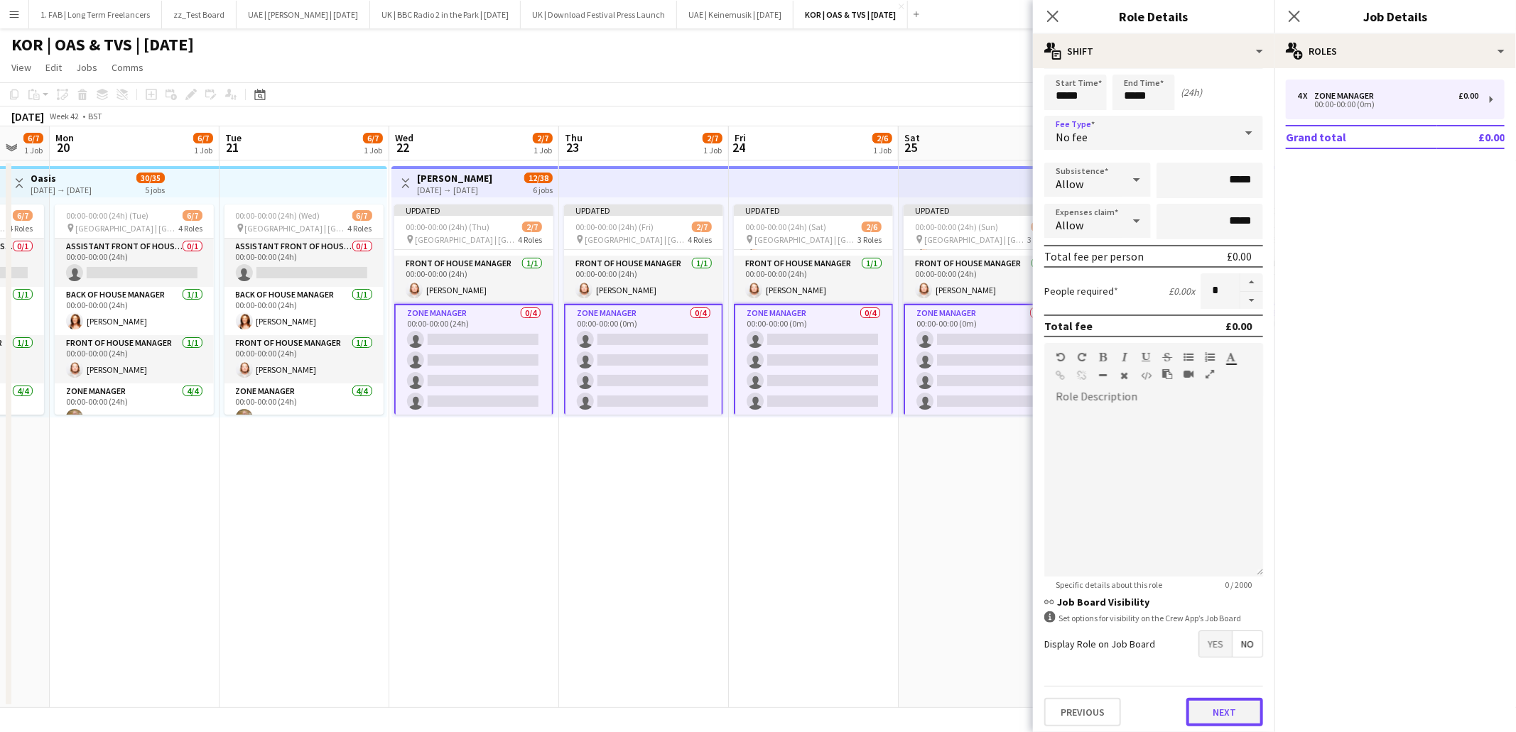
click at [1220, 714] on button "Next" at bounding box center [1224, 712] width 77 height 28
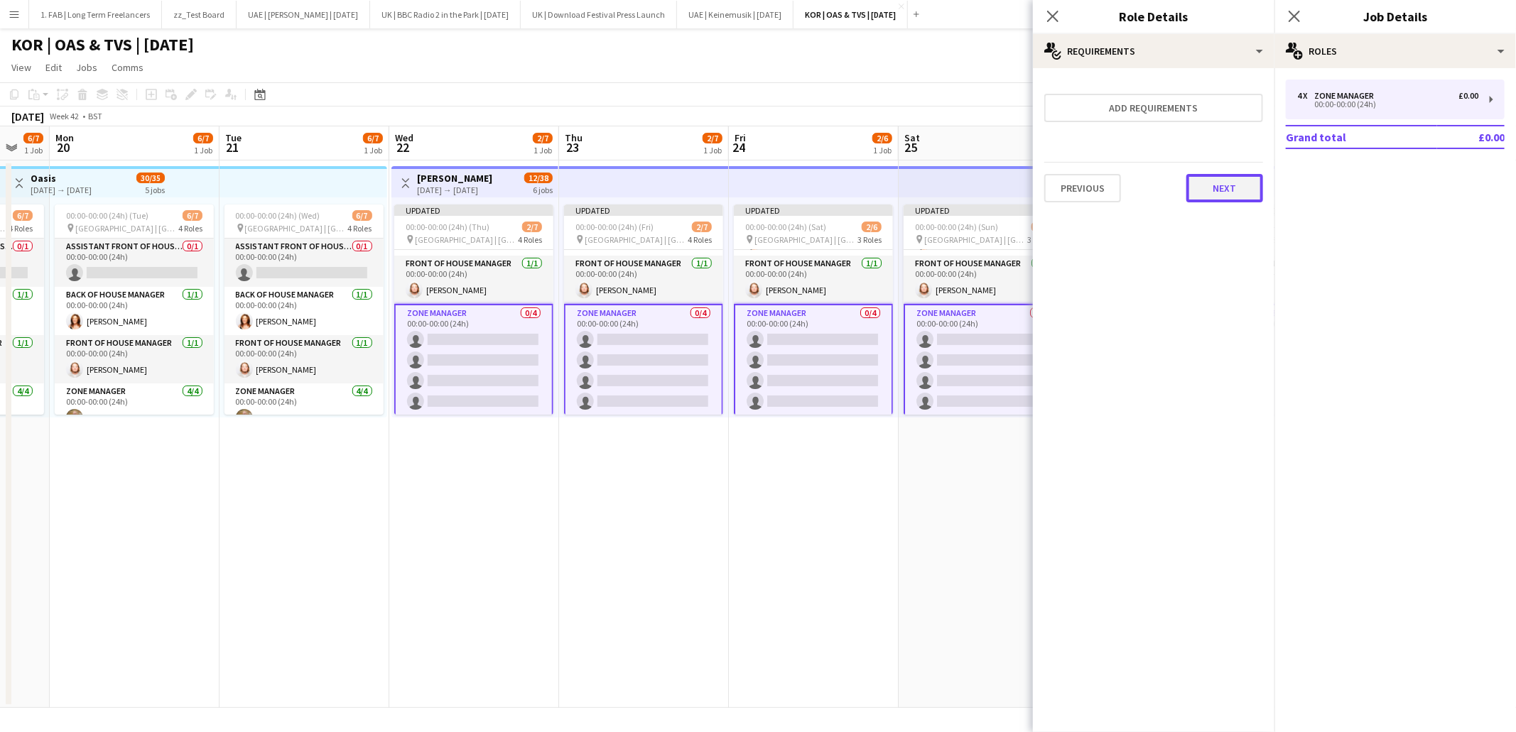
click at [1227, 185] on button "Next" at bounding box center [1224, 188] width 77 height 28
click at [1227, 190] on button "Finish" at bounding box center [1236, 204] width 53 height 28
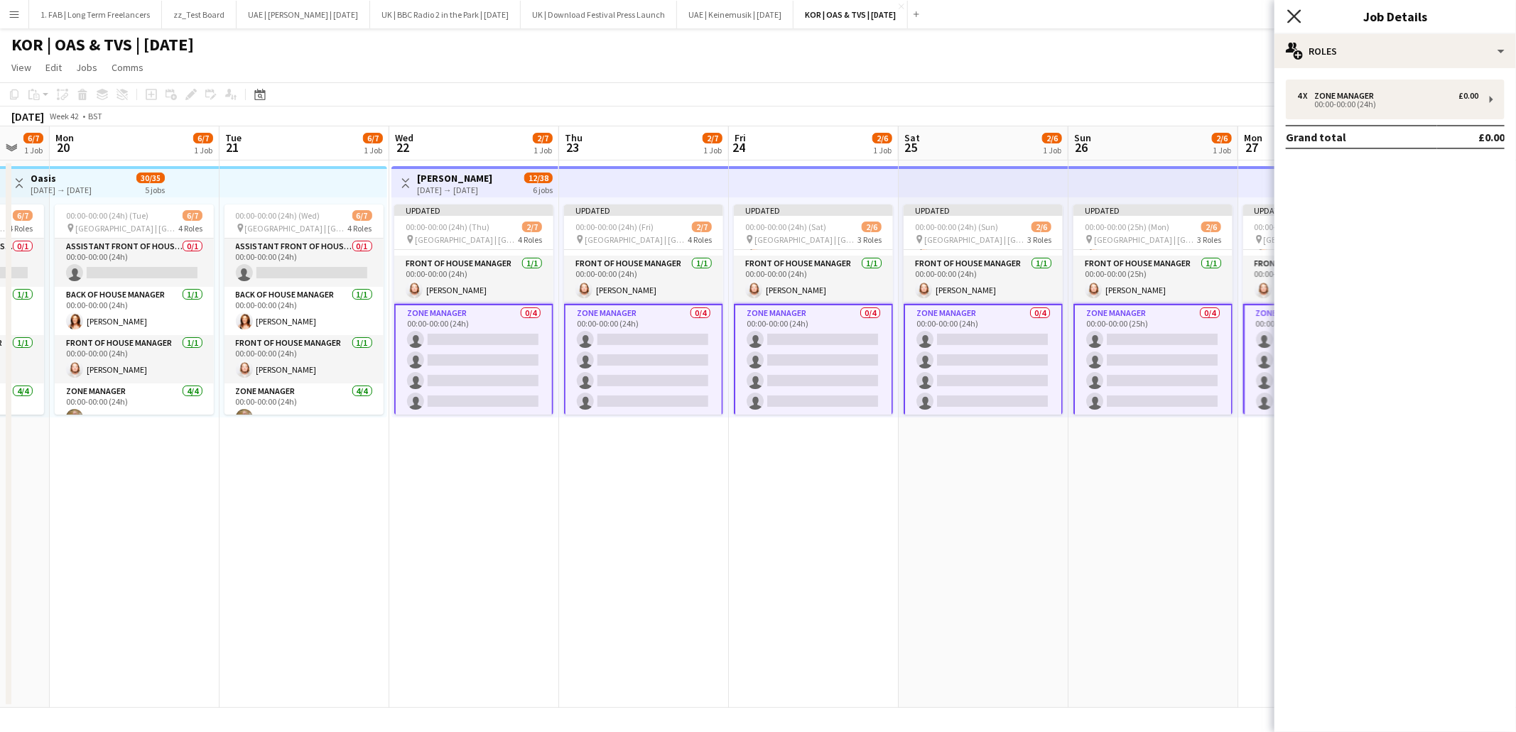
click at [1291, 14] on icon "Close pop-in" at bounding box center [1293, 15] width 13 height 13
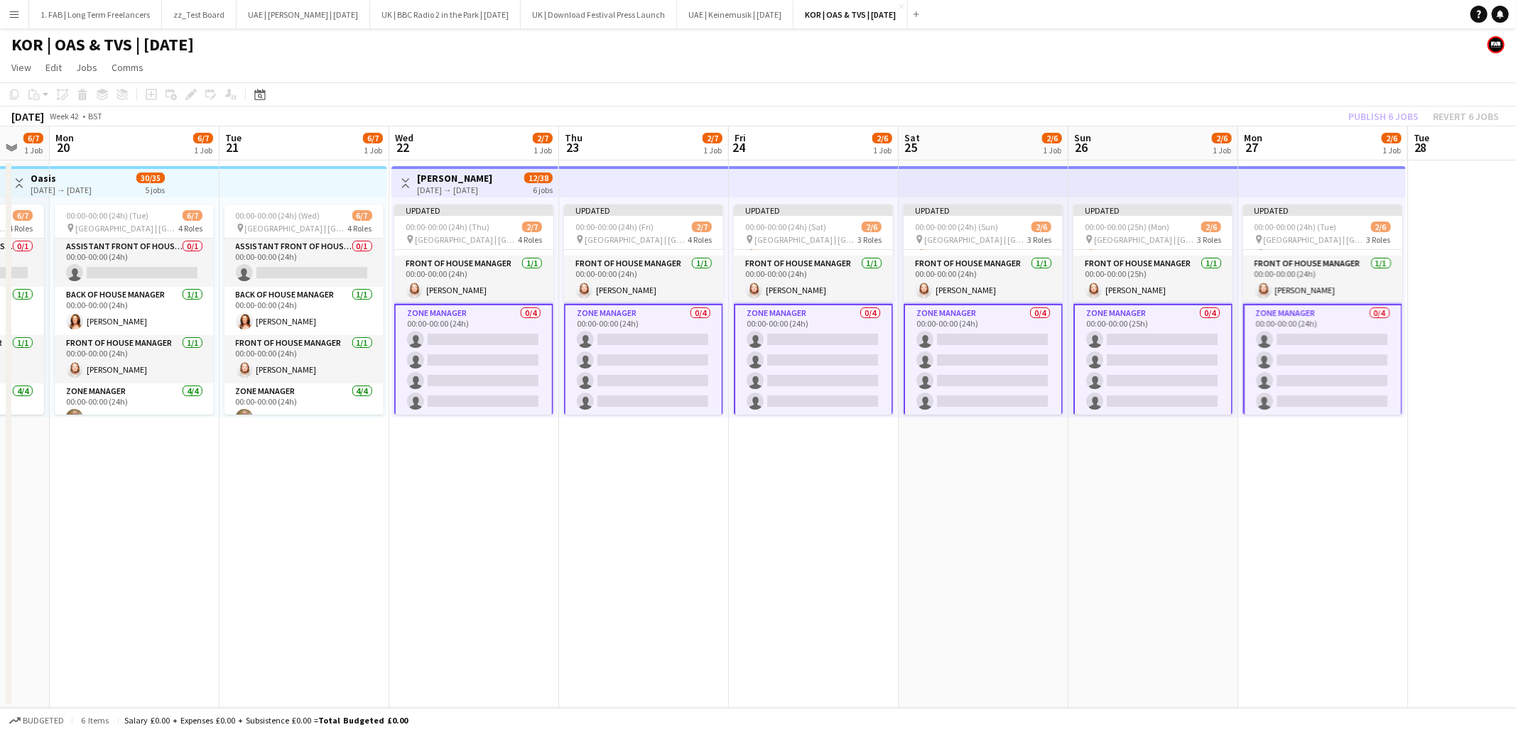
click at [359, 55] on app-page-menu "View Day view expanded Day view collapsed Month view Date picker Jump to today …" at bounding box center [758, 68] width 1516 height 27
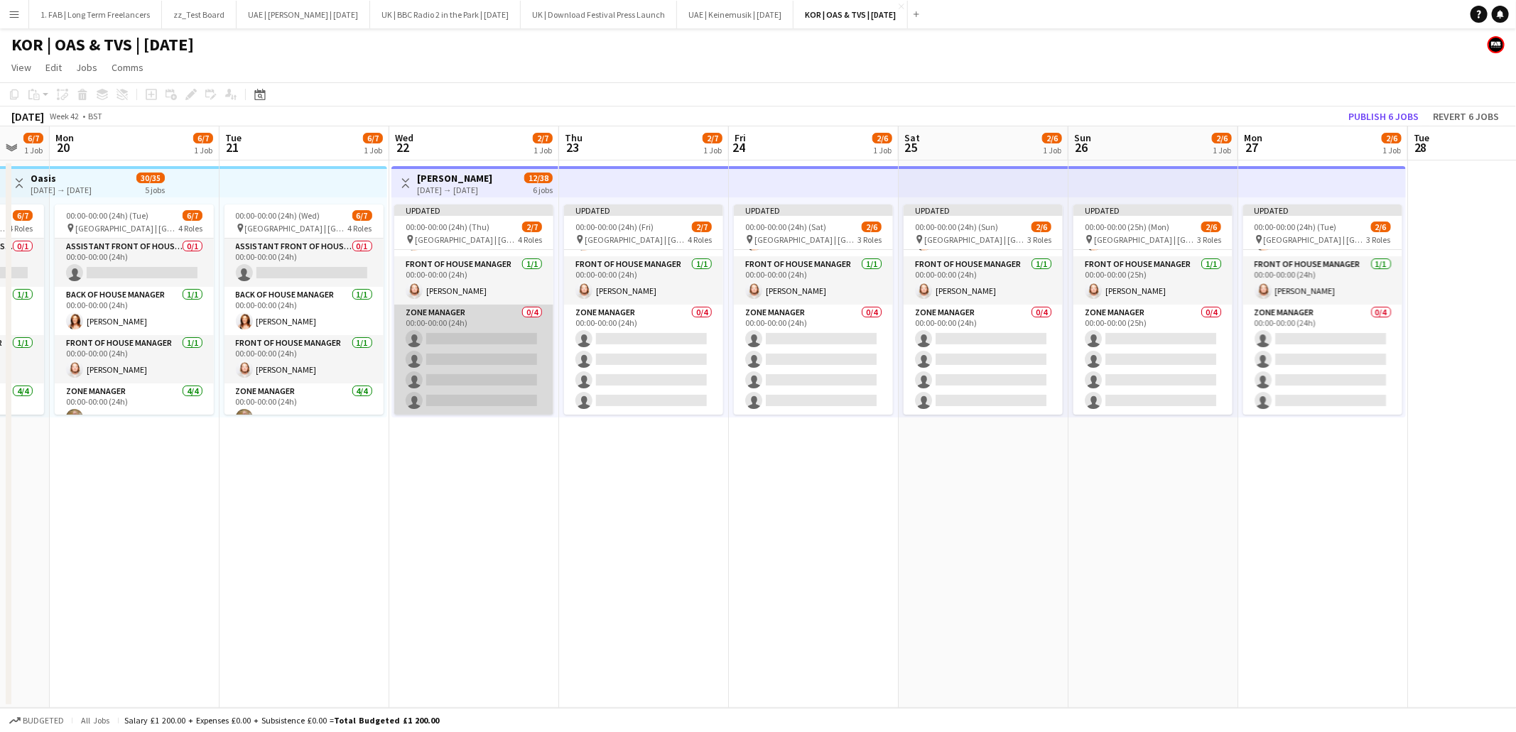
click at [508, 324] on app-card-role "Zone Manager 0/4 00:00-00:00 (24h) single-neutral-actions single-neutral-action…" at bounding box center [473, 360] width 159 height 110
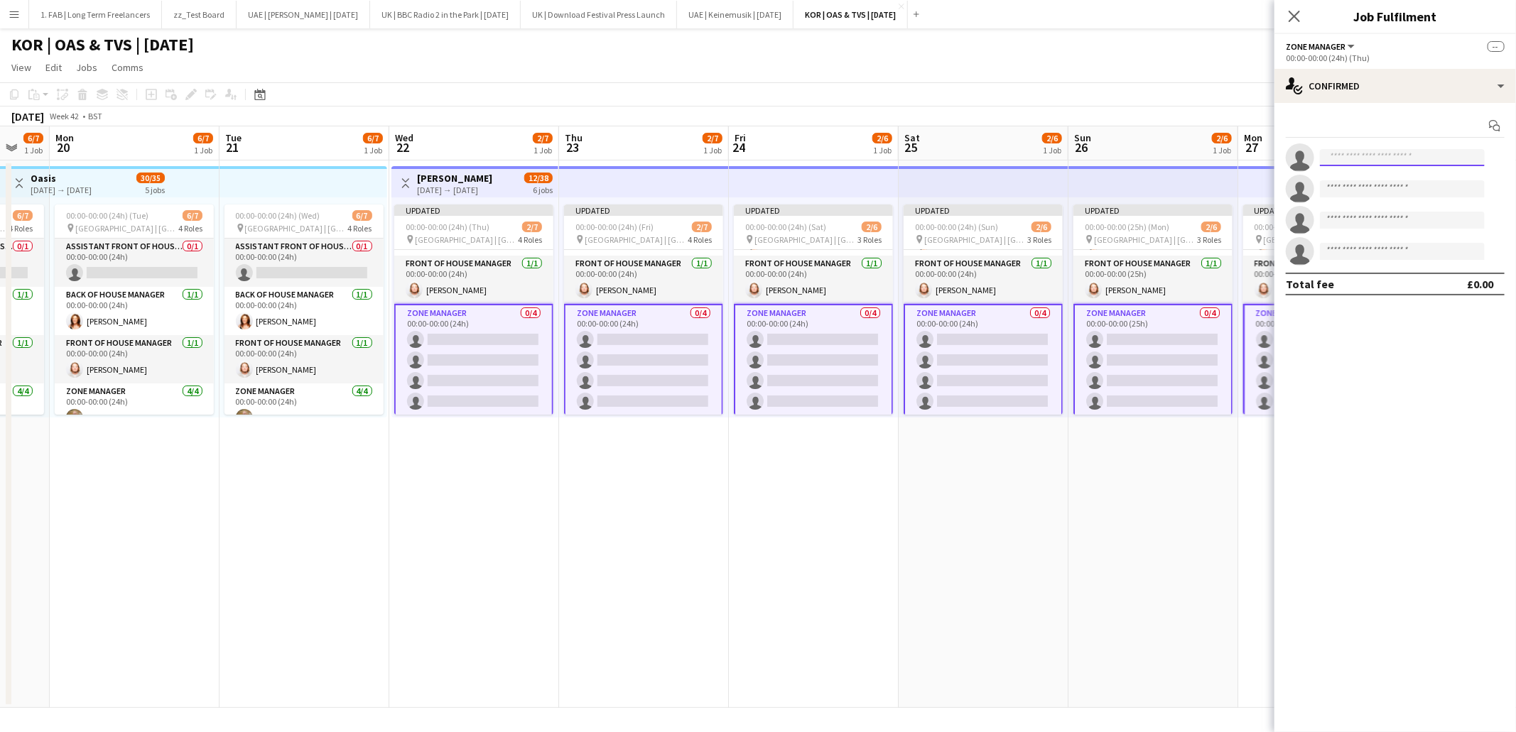
click at [1377, 154] on input at bounding box center [1402, 157] width 165 height 17
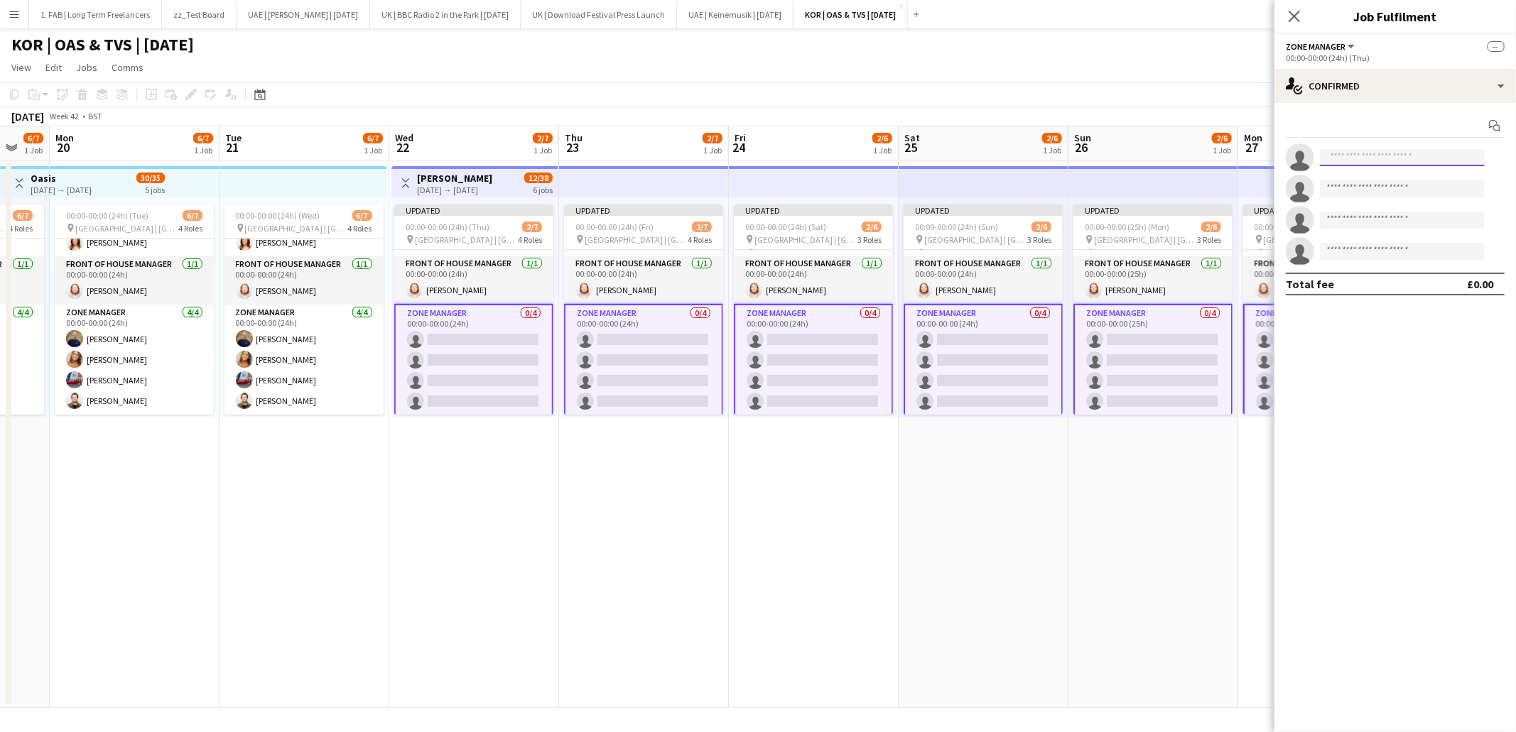
click at [1374, 158] on input at bounding box center [1402, 157] width 165 height 17
type input "***"
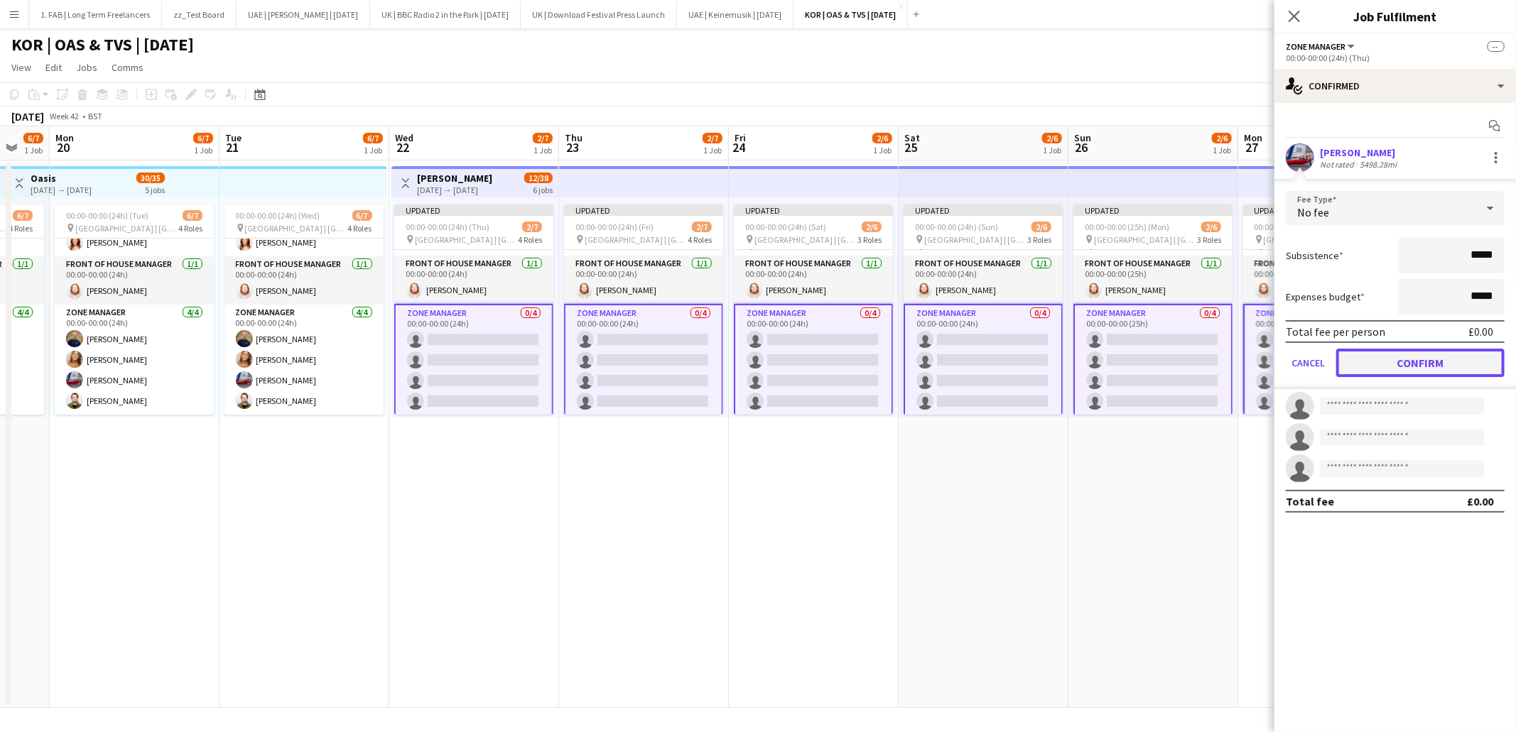
click at [1389, 363] on button "Confirm" at bounding box center [1420, 363] width 168 height 28
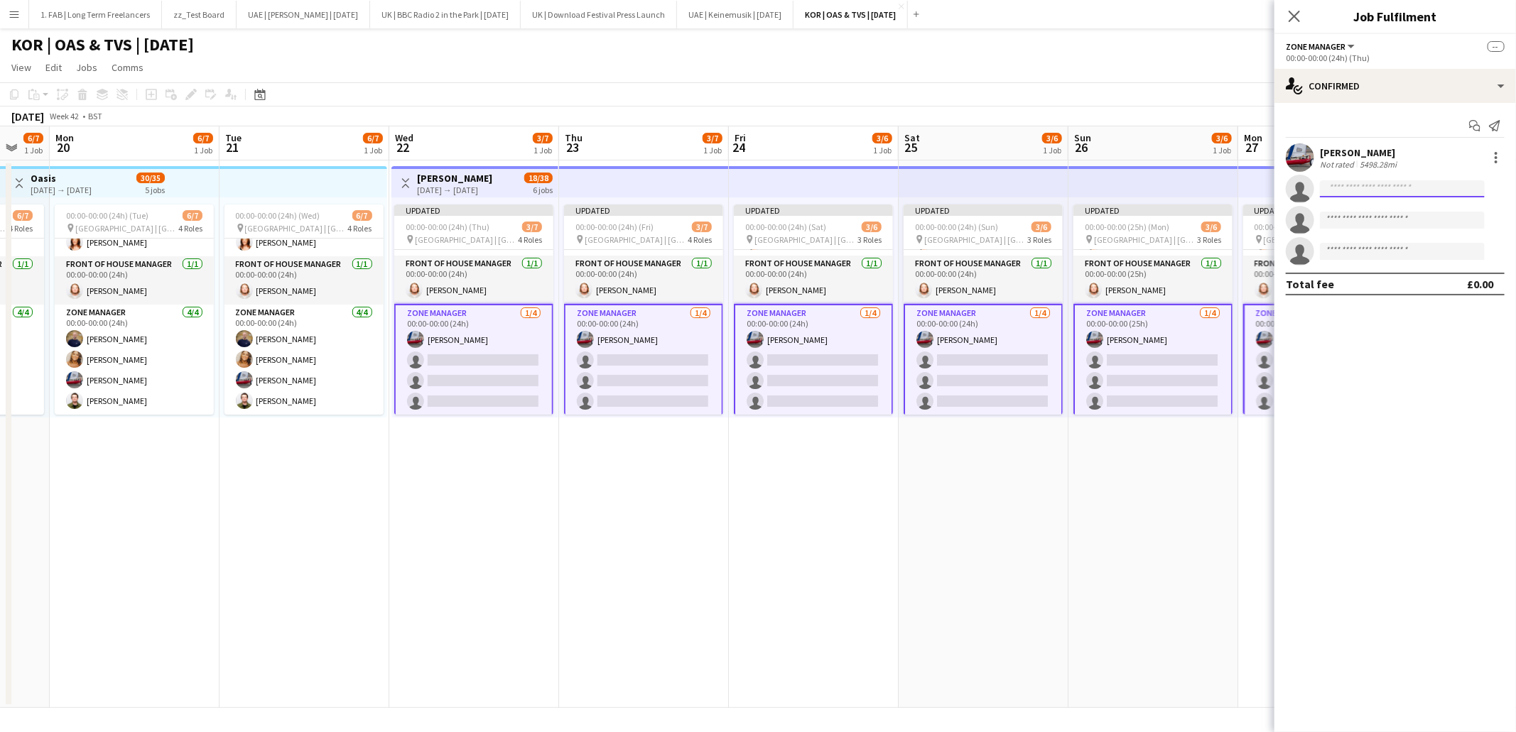
click at [1358, 194] on input at bounding box center [1402, 188] width 165 height 17
type input "*****"
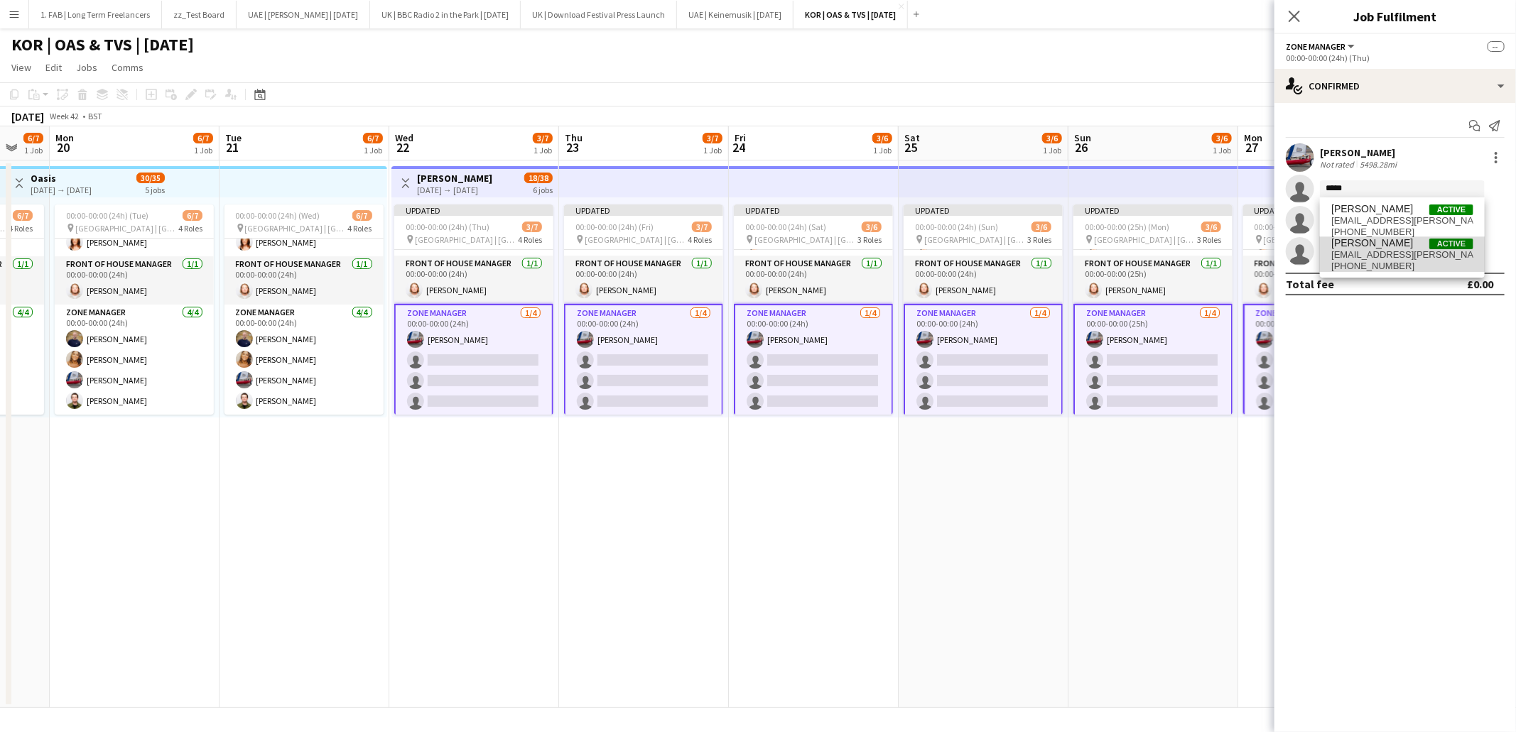
click at [1365, 253] on span "philly.proctor@wearefab.com" at bounding box center [1402, 254] width 142 height 11
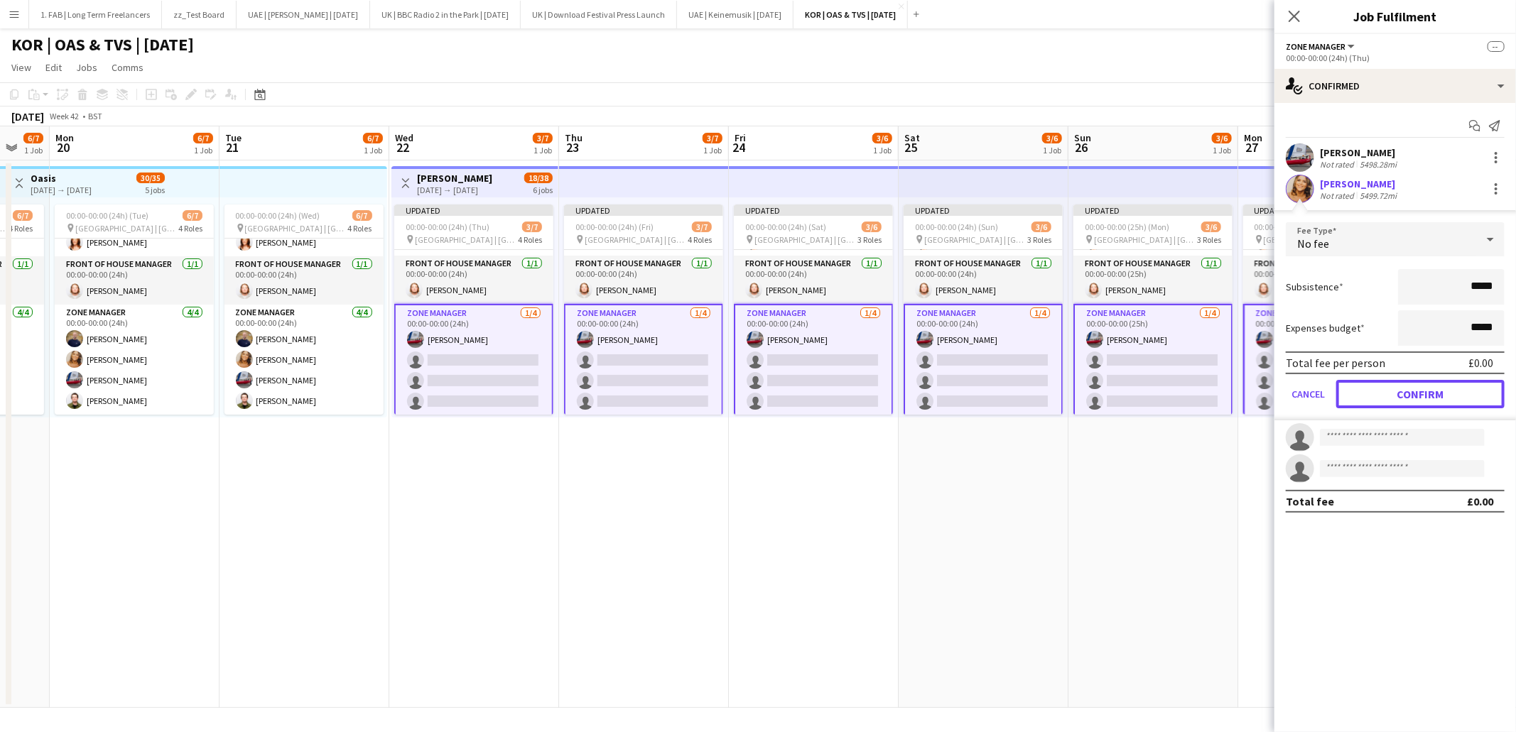
drag, startPoint x: 1455, startPoint y: 386, endPoint x: 1389, endPoint y: 310, distance: 100.7
click at [1455, 385] on button "Confirm" at bounding box center [1420, 394] width 168 height 28
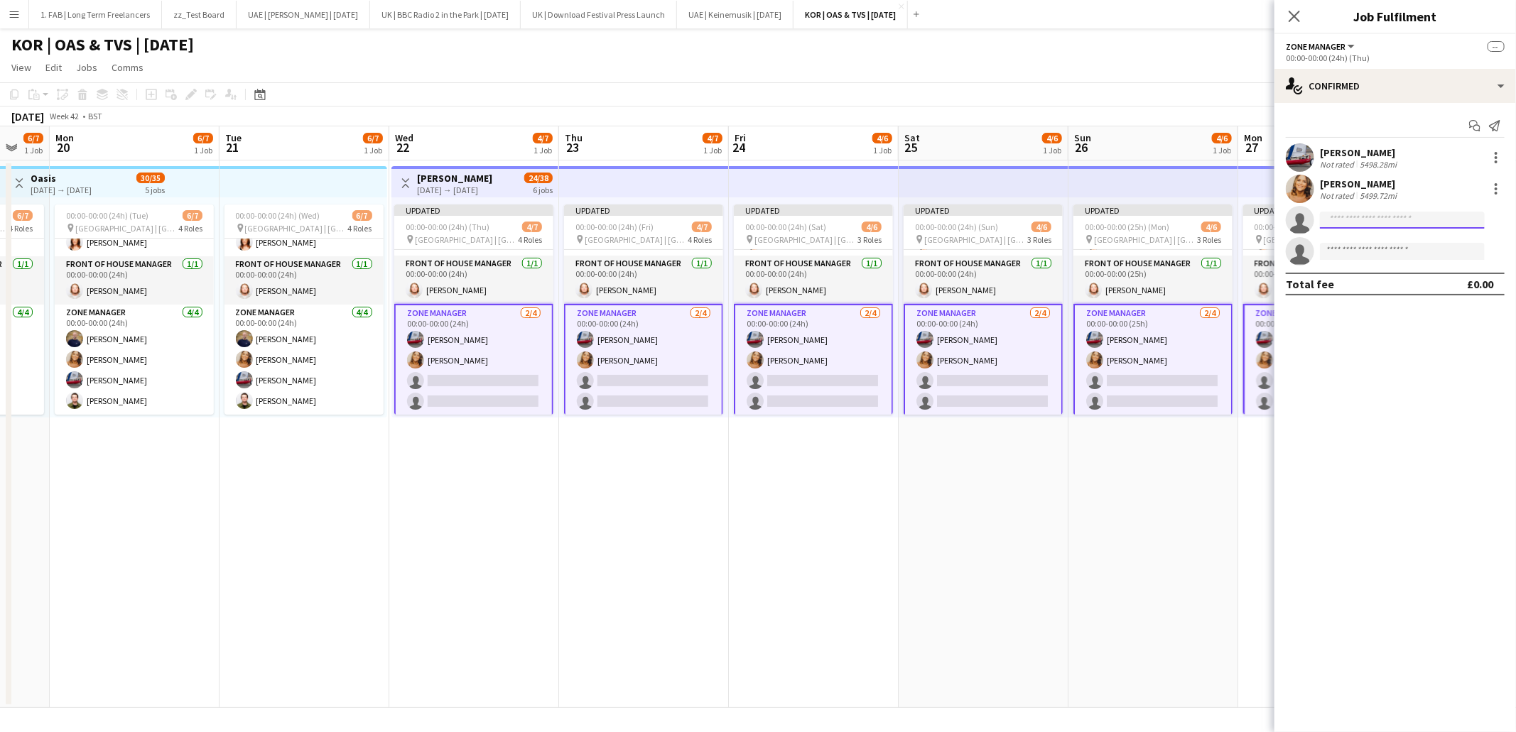
click at [1360, 221] on input at bounding box center [1402, 220] width 165 height 17
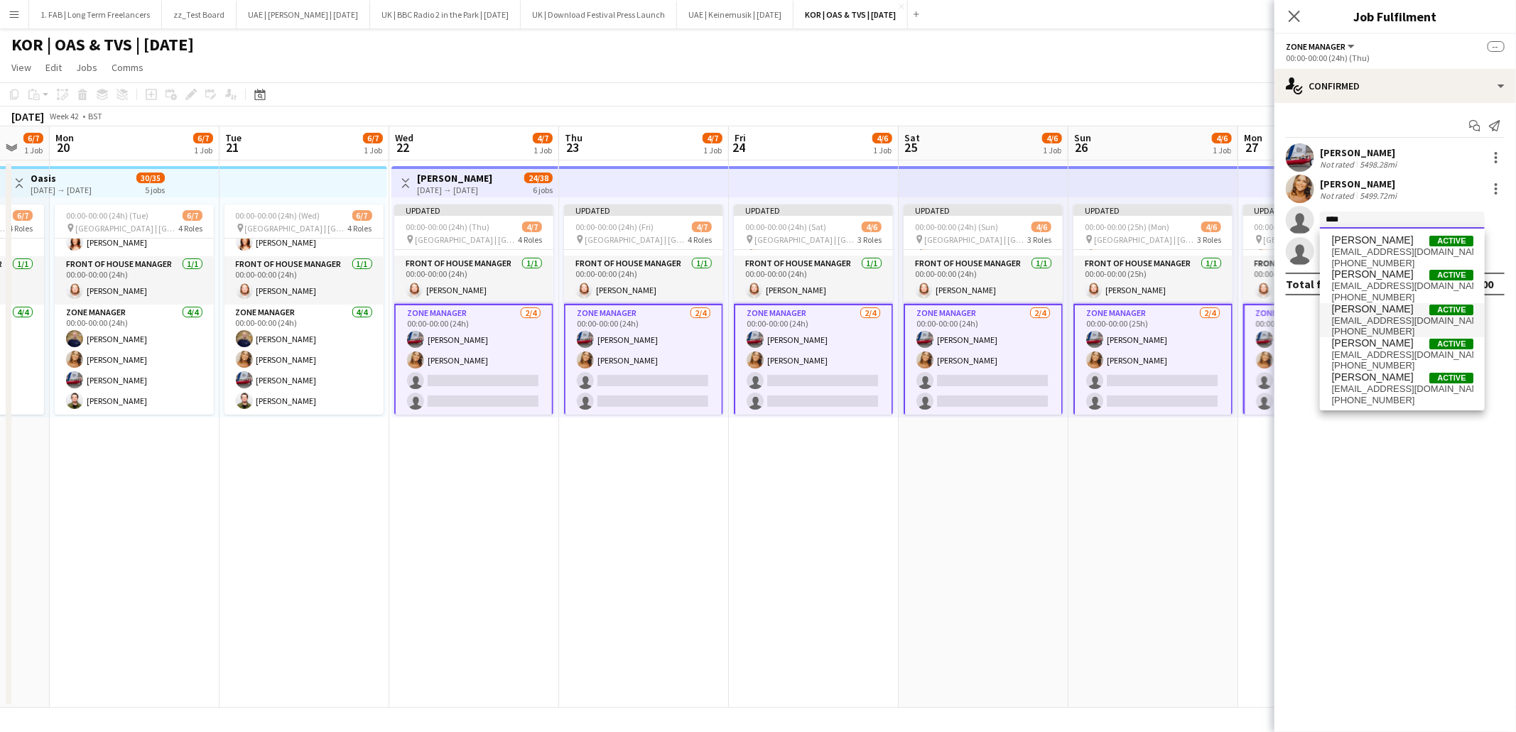
type input "****"
click at [1395, 322] on span "jack.may@wearefab.com" at bounding box center [1402, 320] width 142 height 11
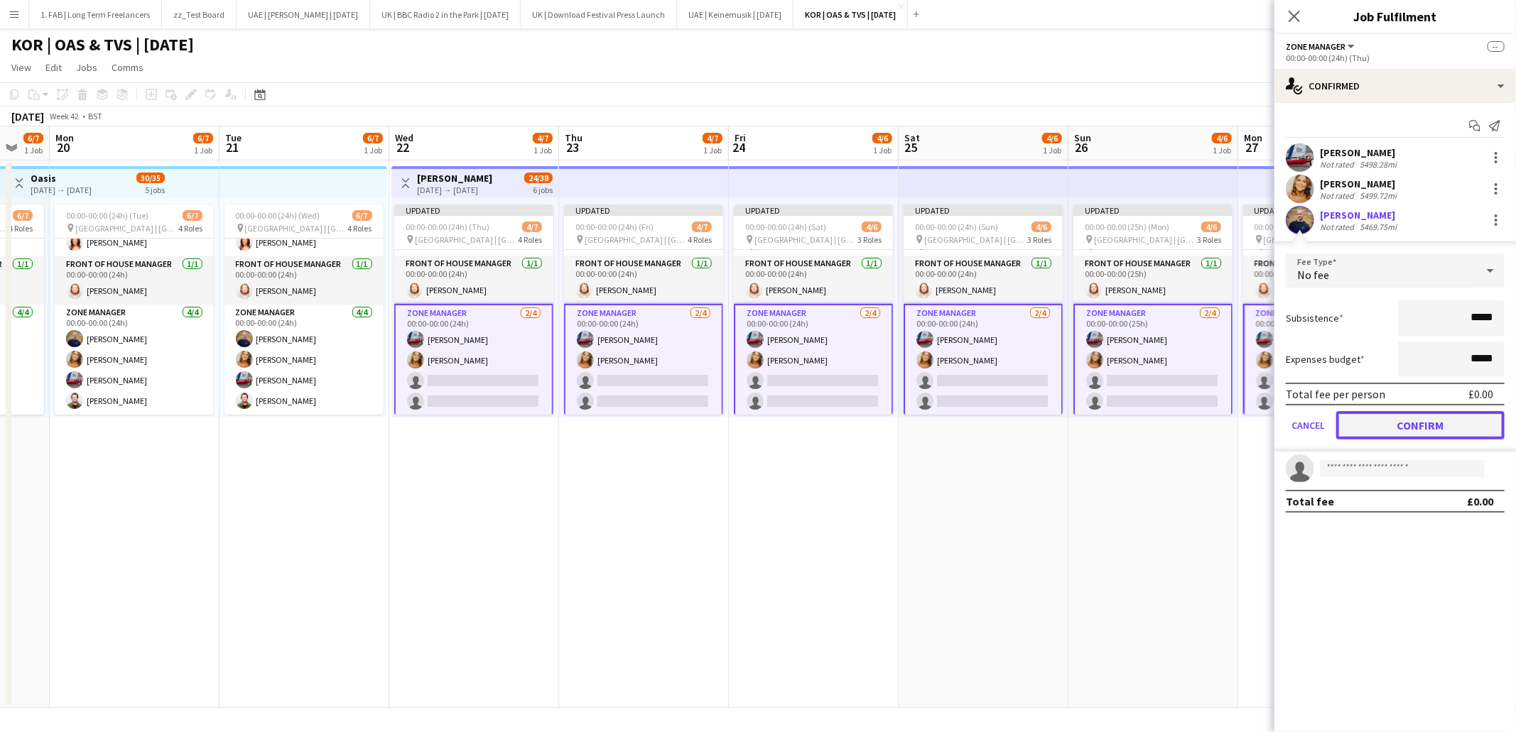
click at [1397, 421] on button "Confirm" at bounding box center [1420, 425] width 168 height 28
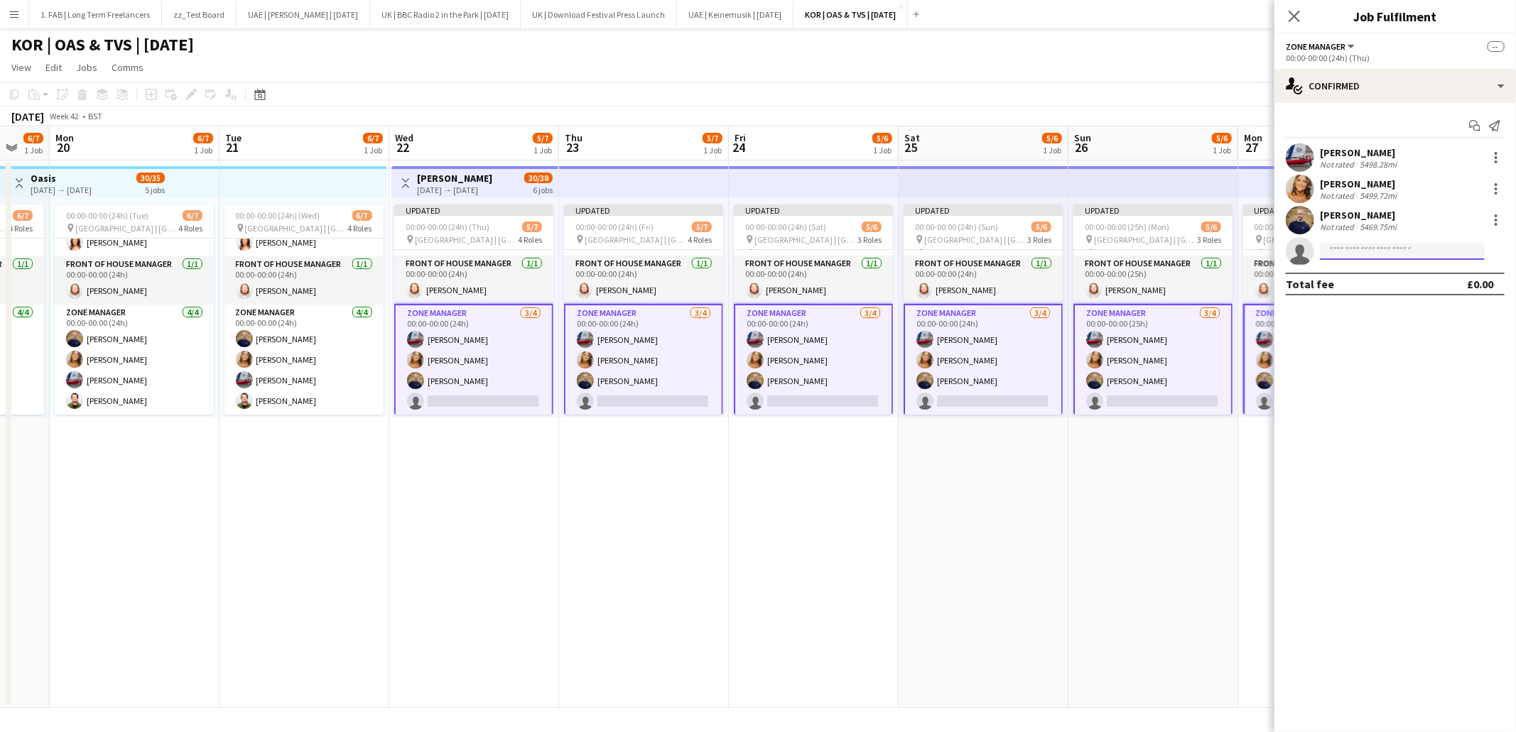
click at [1366, 254] on input at bounding box center [1402, 251] width 165 height 17
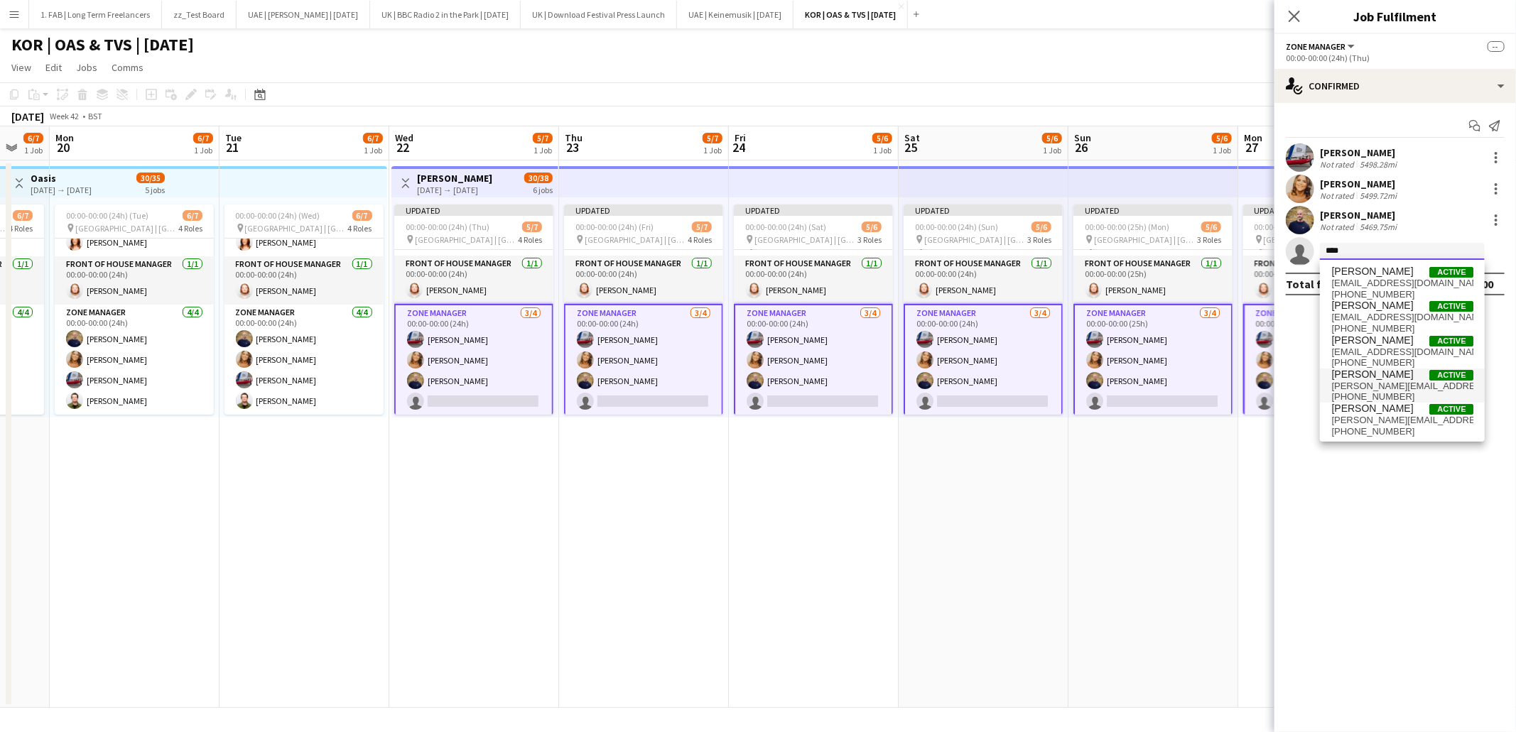
type input "****"
click at [1371, 370] on span "Matthew Norman" at bounding box center [1372, 375] width 82 height 12
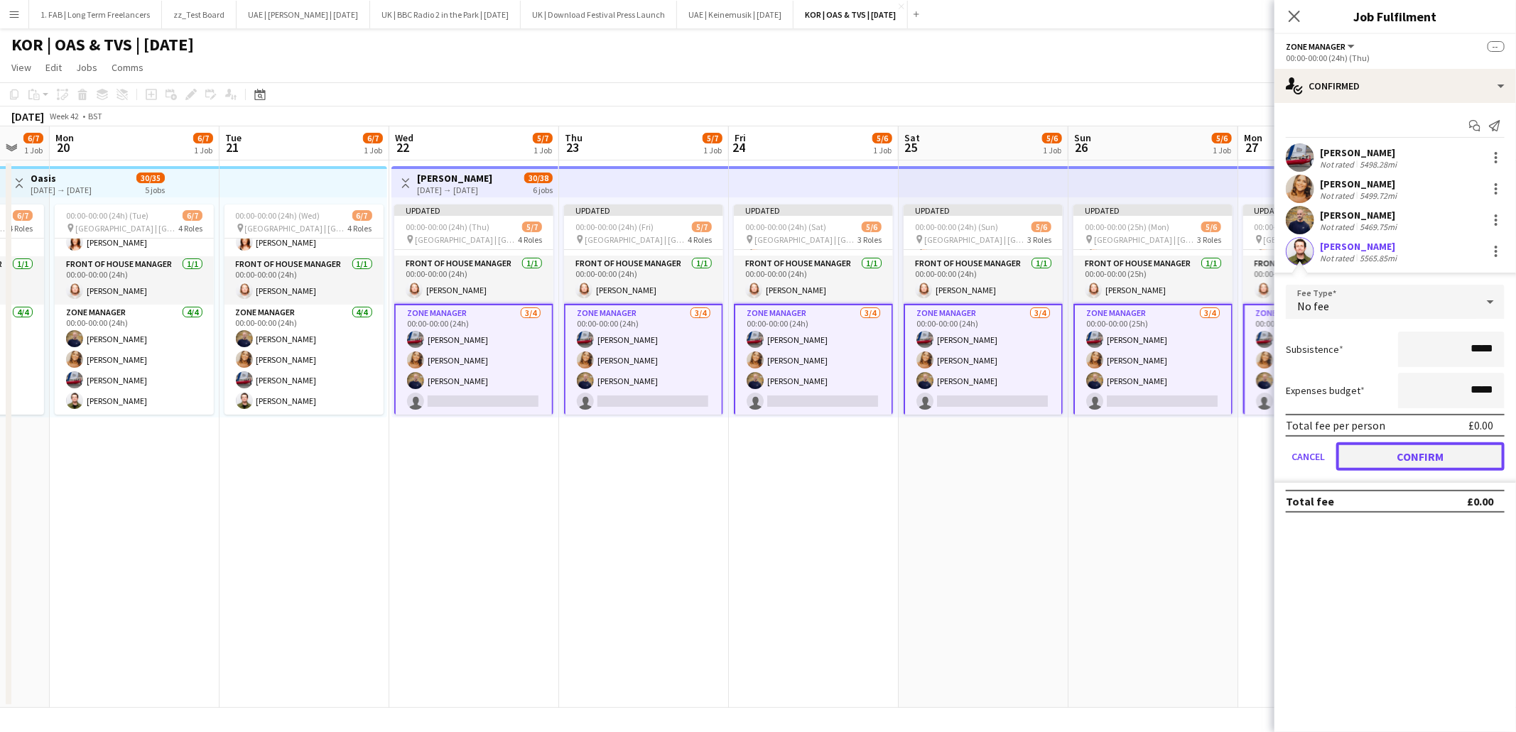
click at [1439, 452] on button "Confirm" at bounding box center [1420, 457] width 168 height 28
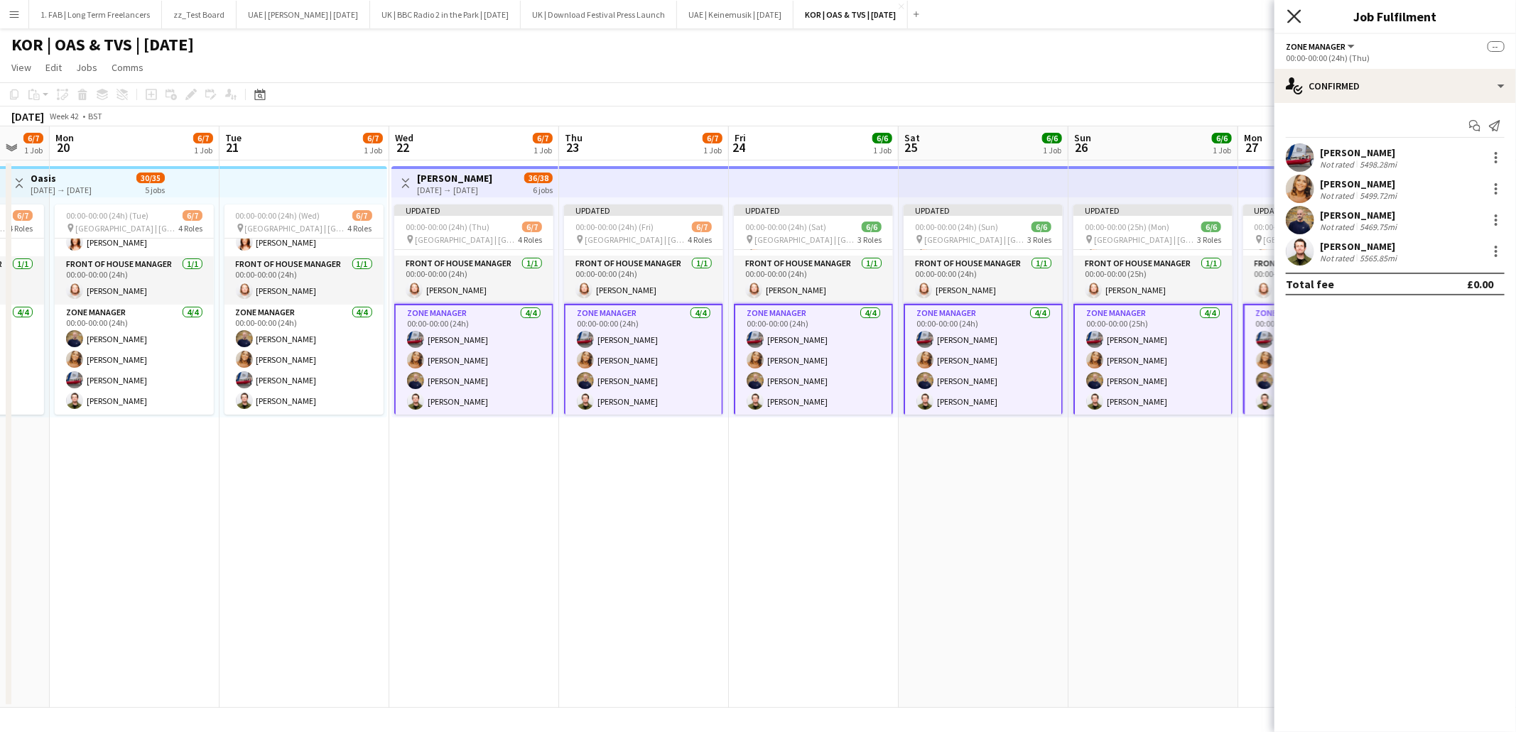
click at [1296, 20] on icon "Close pop-in" at bounding box center [1293, 15] width 13 height 13
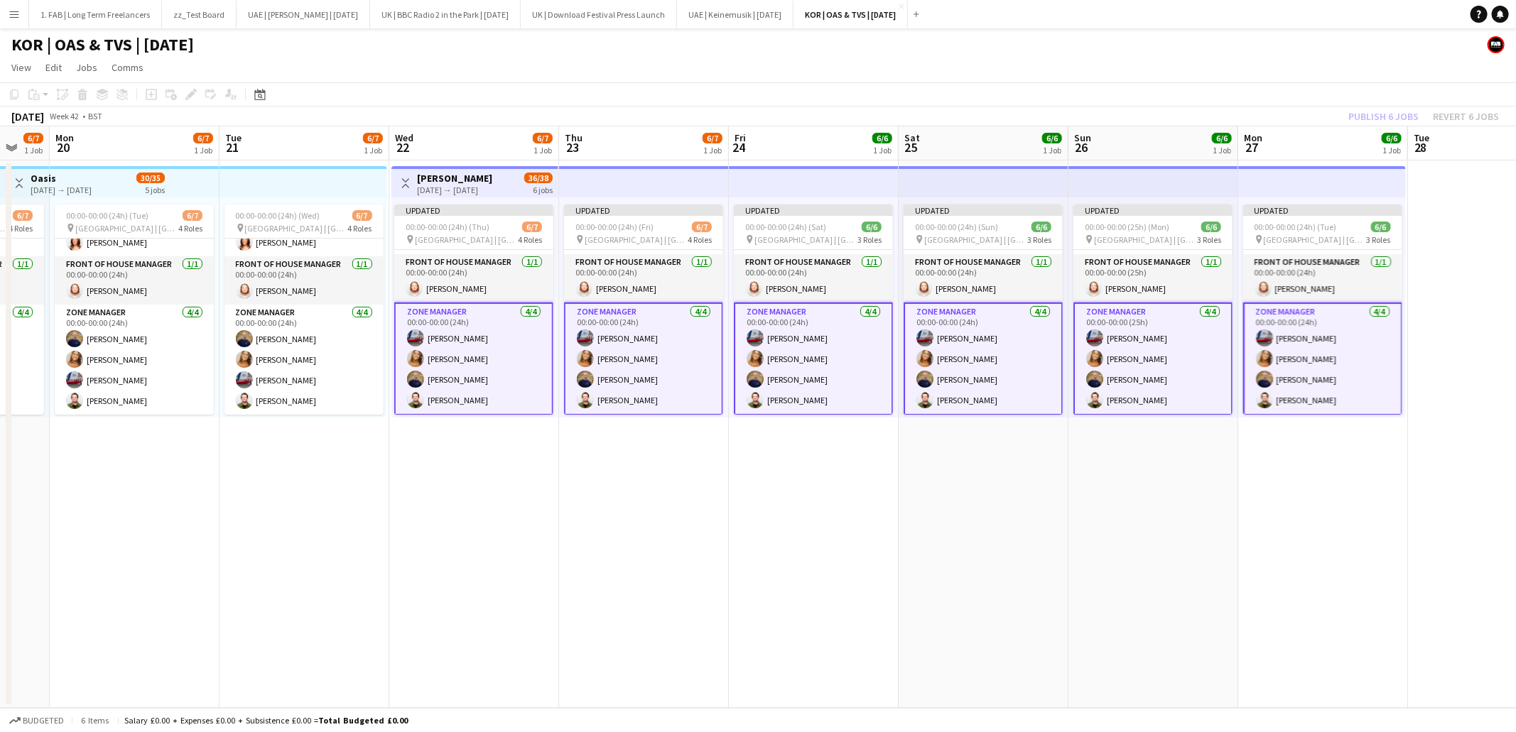
click at [1193, 56] on app-page-menu "View Day view expanded Day view collapsed Month view Date picker Jump to today …" at bounding box center [758, 68] width 1516 height 27
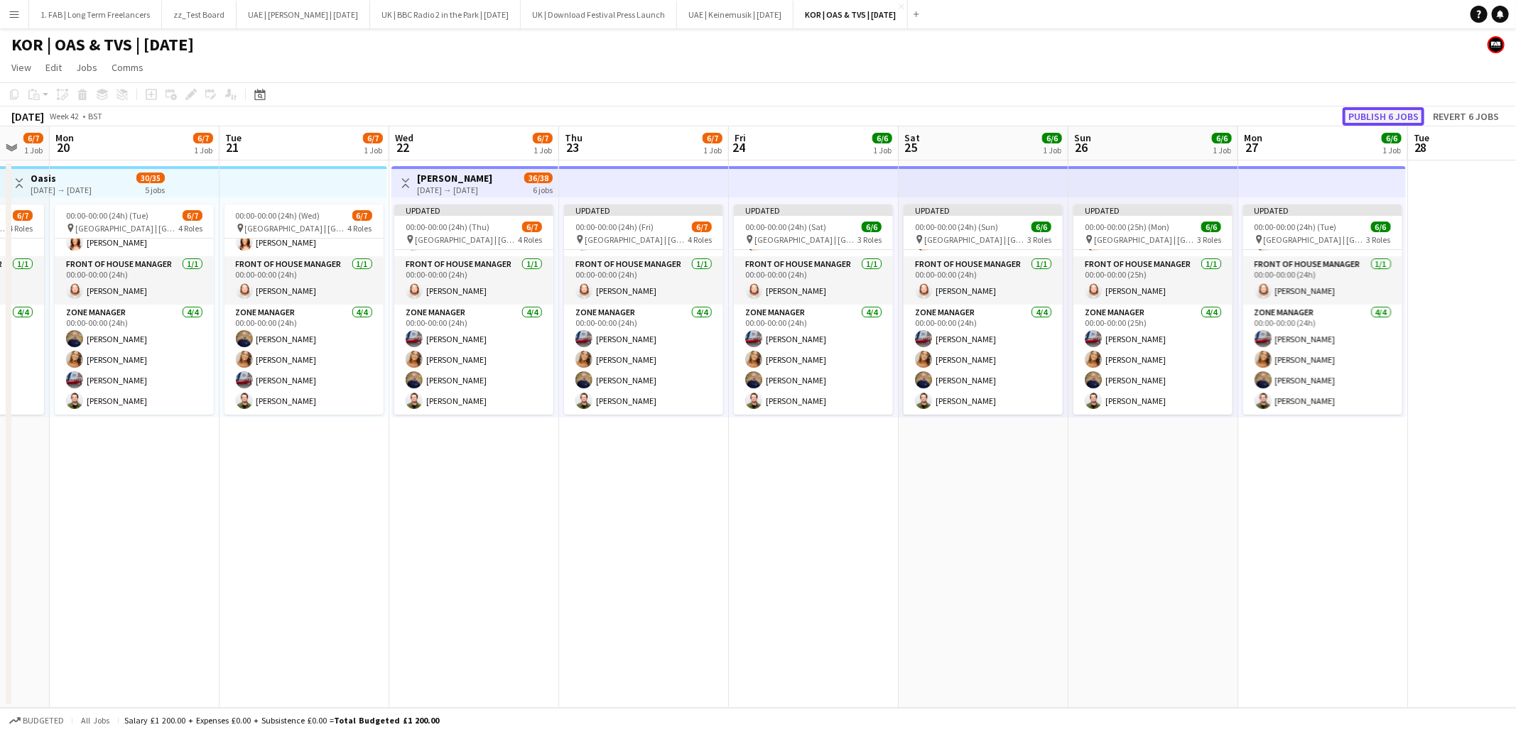
click at [1362, 116] on button "Publish 6 jobs" at bounding box center [1384, 116] width 82 height 18
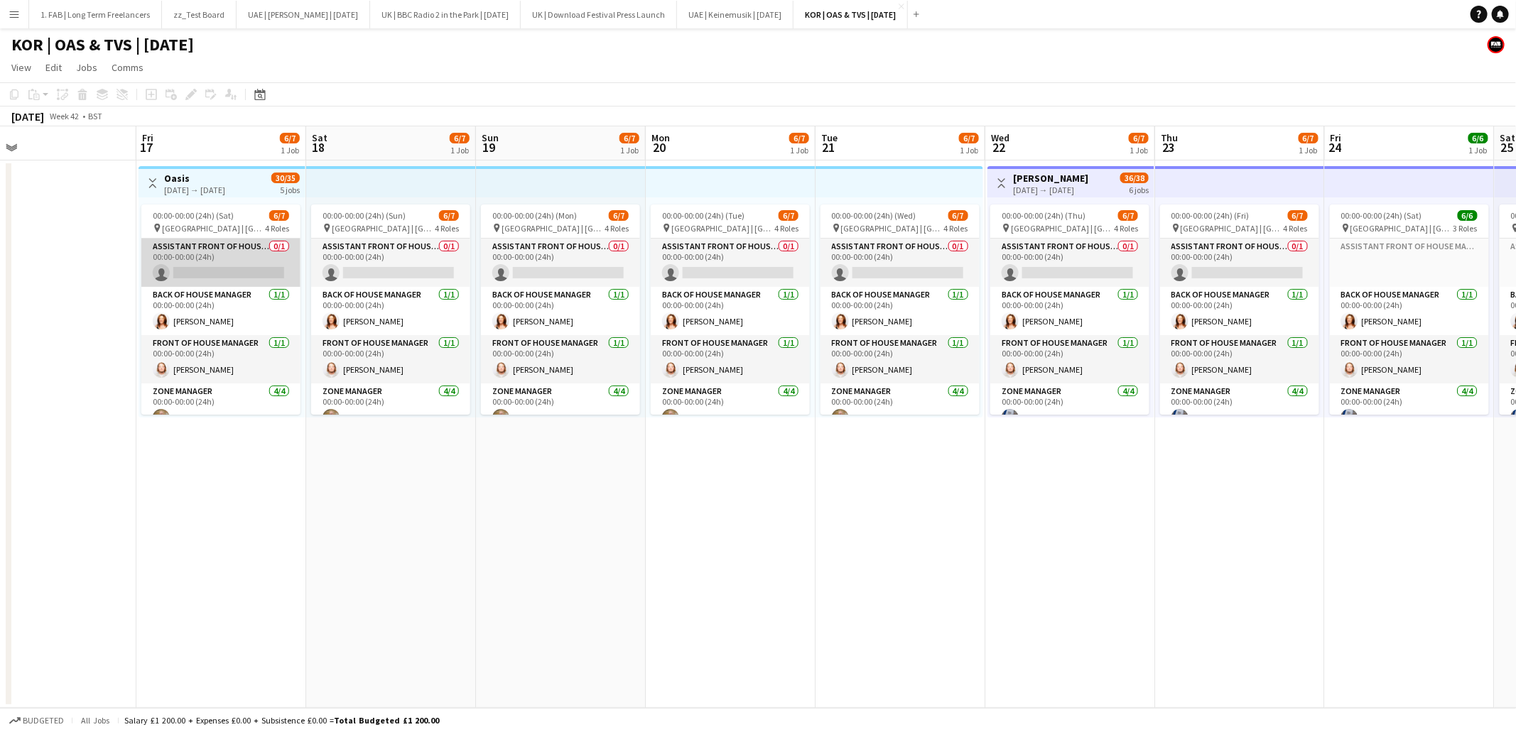
click at [221, 262] on app-card-role "Assistant Front of House Manager 0/1 00:00-00:00 (24h) single-neutral-actions" at bounding box center [220, 263] width 159 height 48
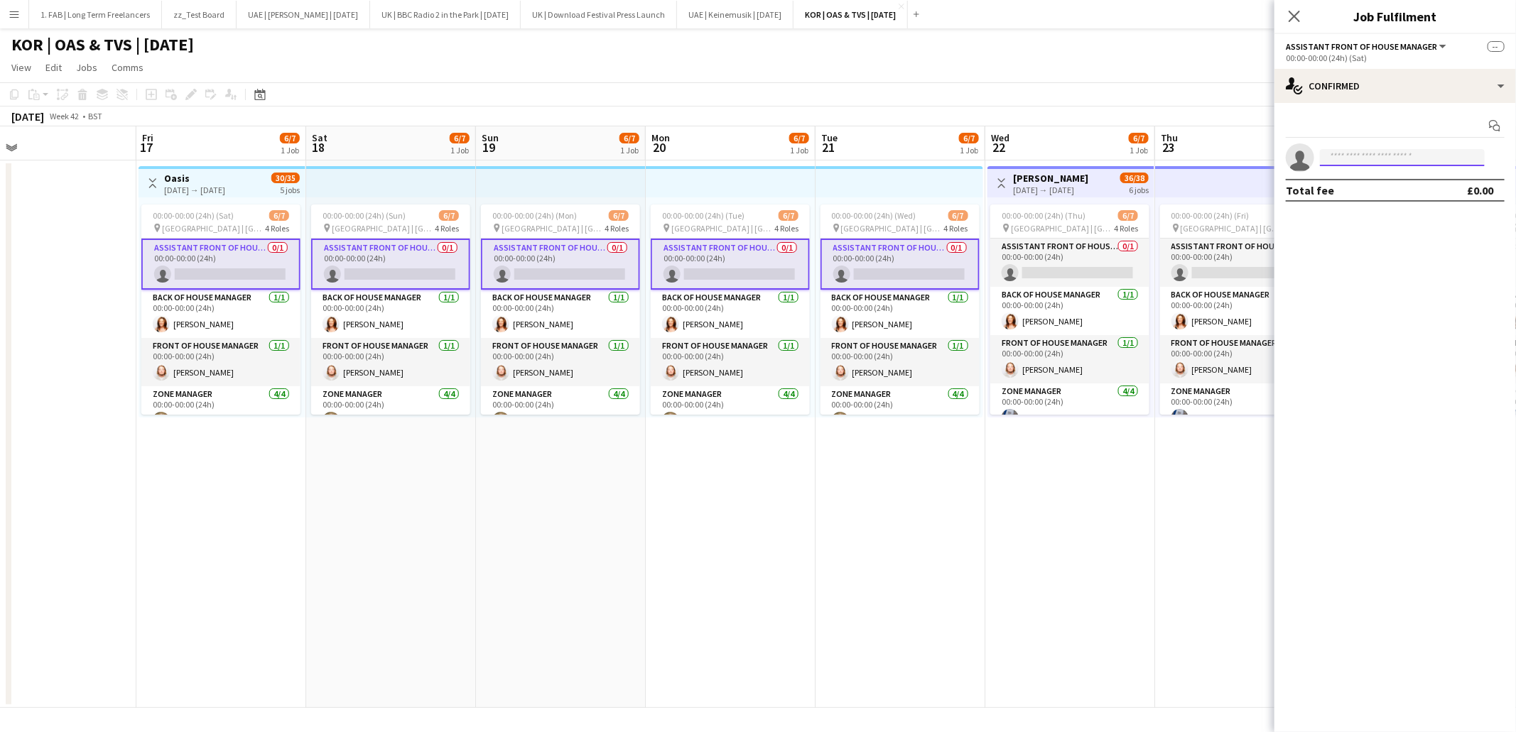
click at [1368, 158] on input at bounding box center [1402, 157] width 165 height 17
type input "*******"
click at [1394, 193] on span "jackprobyn@me.com" at bounding box center [1402, 189] width 142 height 11
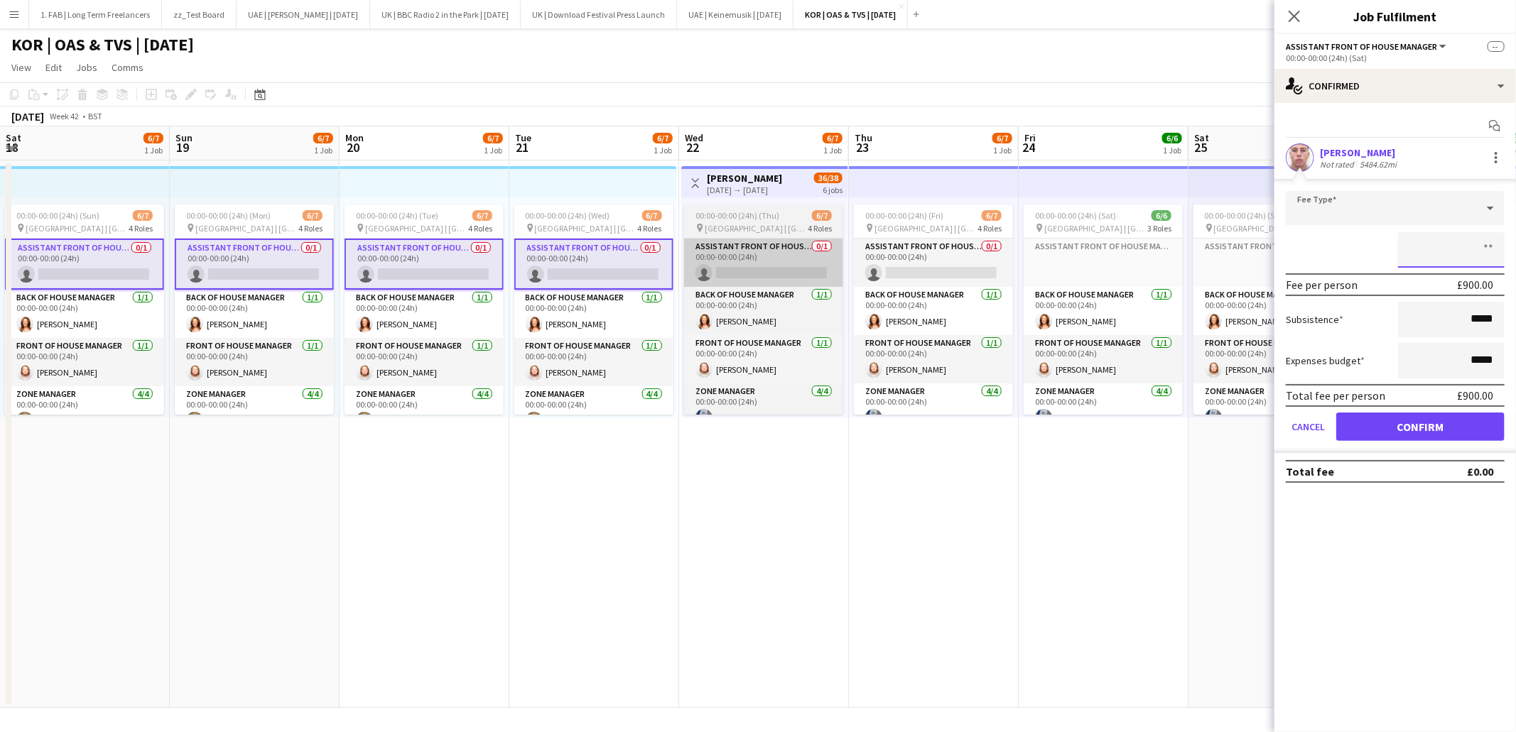
scroll to position [0, 509]
click at [774, 248] on app-card-role "Assistant Front of House Manager 0/1 00:00-00:00 (24h) single-neutral-actions" at bounding box center [764, 263] width 159 height 48
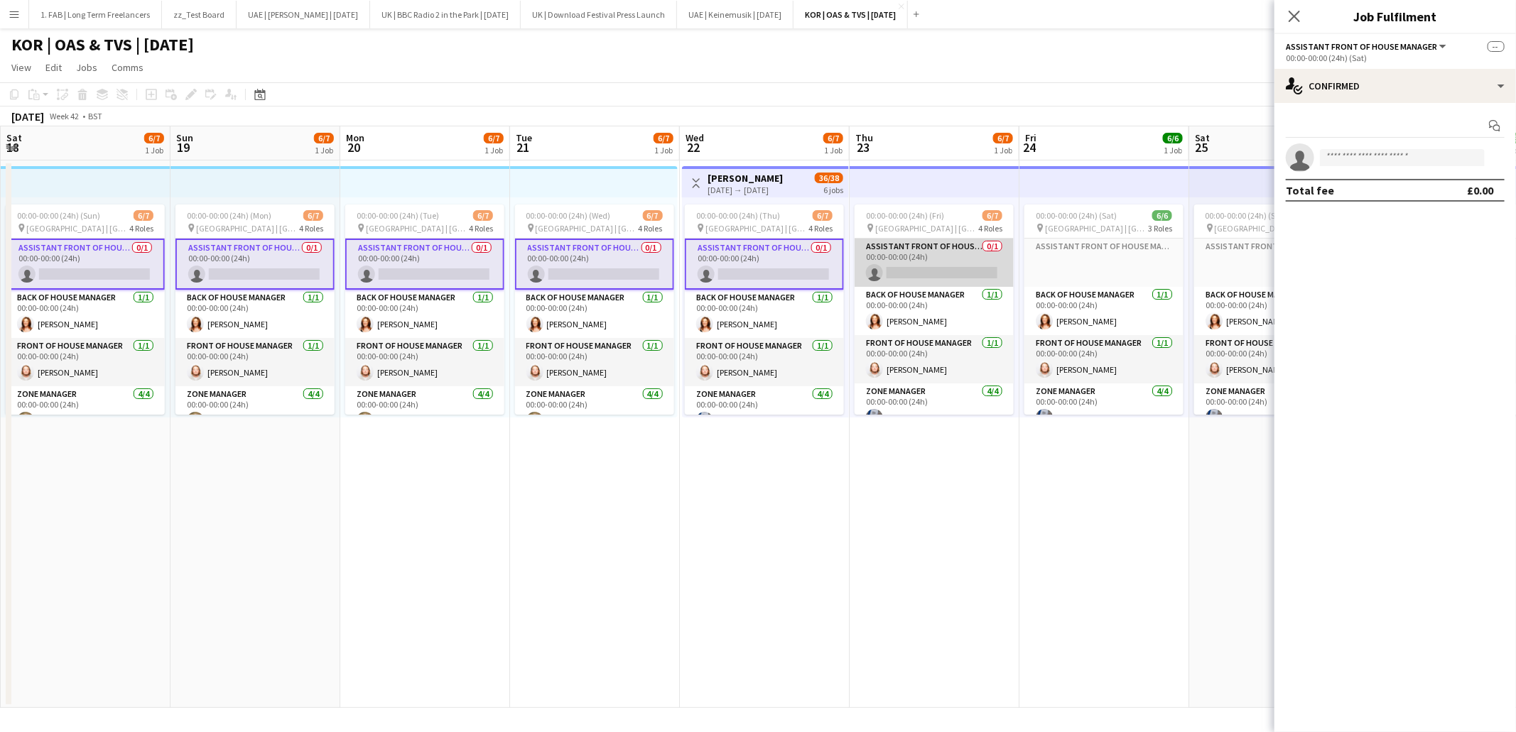
click at [901, 253] on app-card-role "Assistant Front of House Manager 0/1 00:00-00:00 (24h) single-neutral-actions" at bounding box center [934, 263] width 159 height 48
click at [1357, 158] on input at bounding box center [1402, 157] width 165 height 17
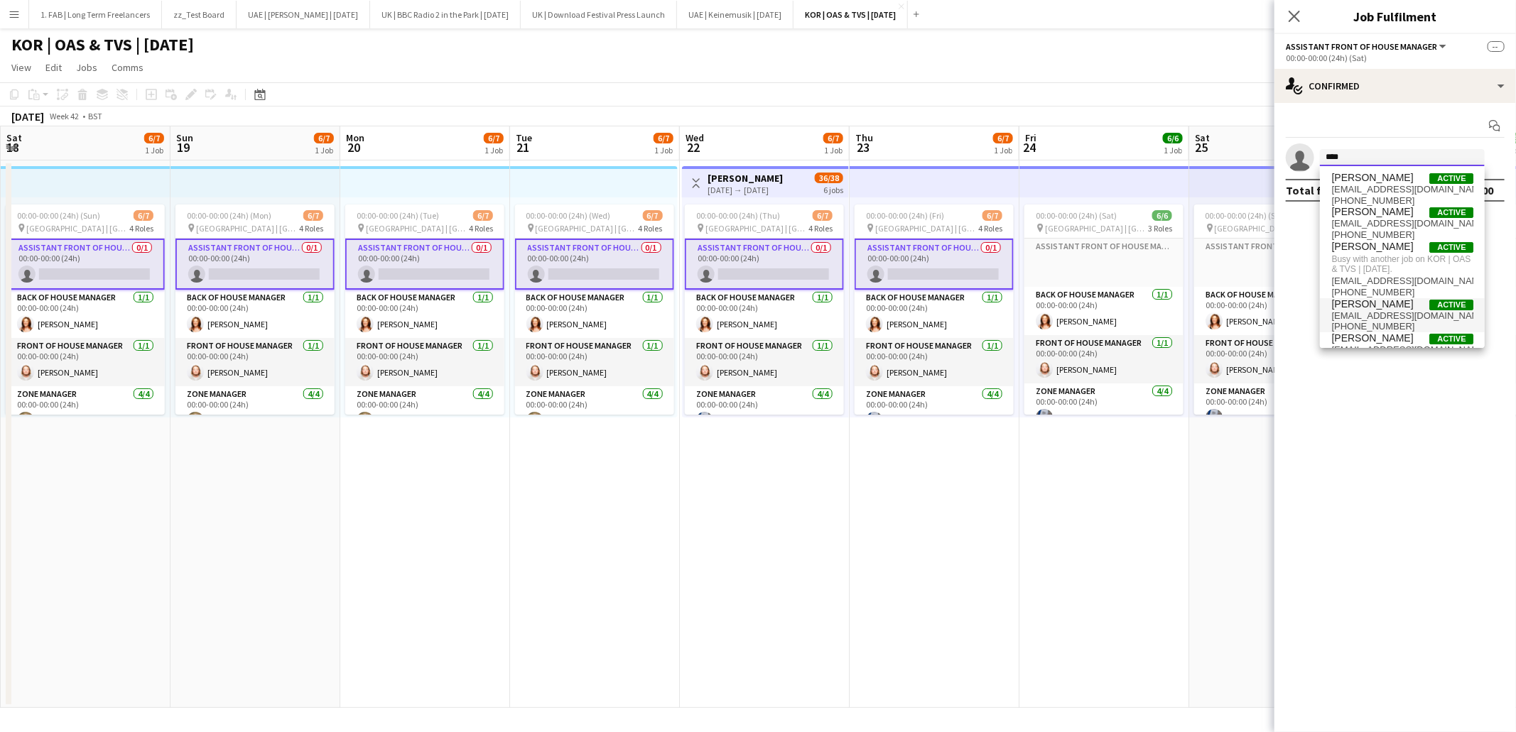
type input "****"
click at [1391, 315] on span "jackprobyn@me.com" at bounding box center [1402, 315] width 142 height 11
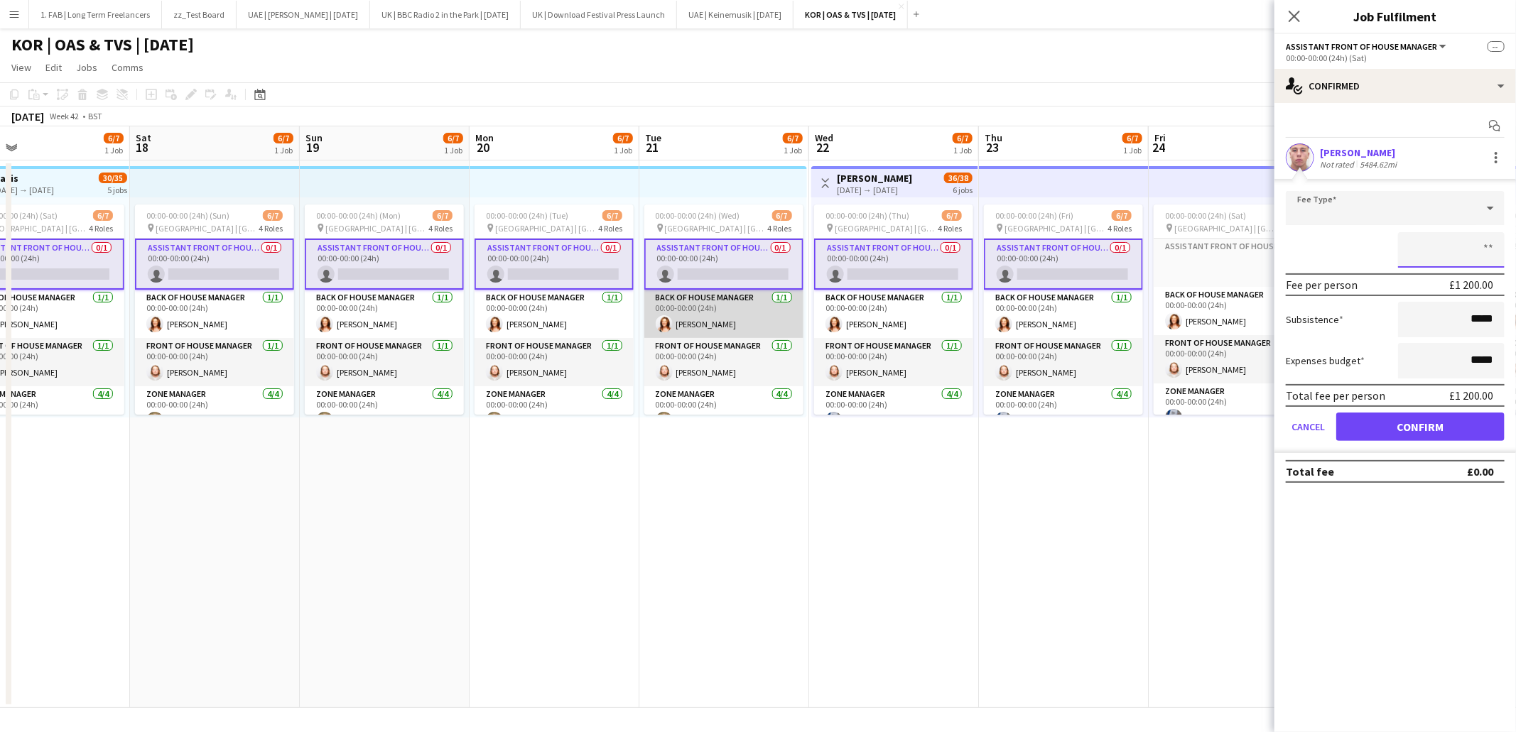
scroll to position [0, 377]
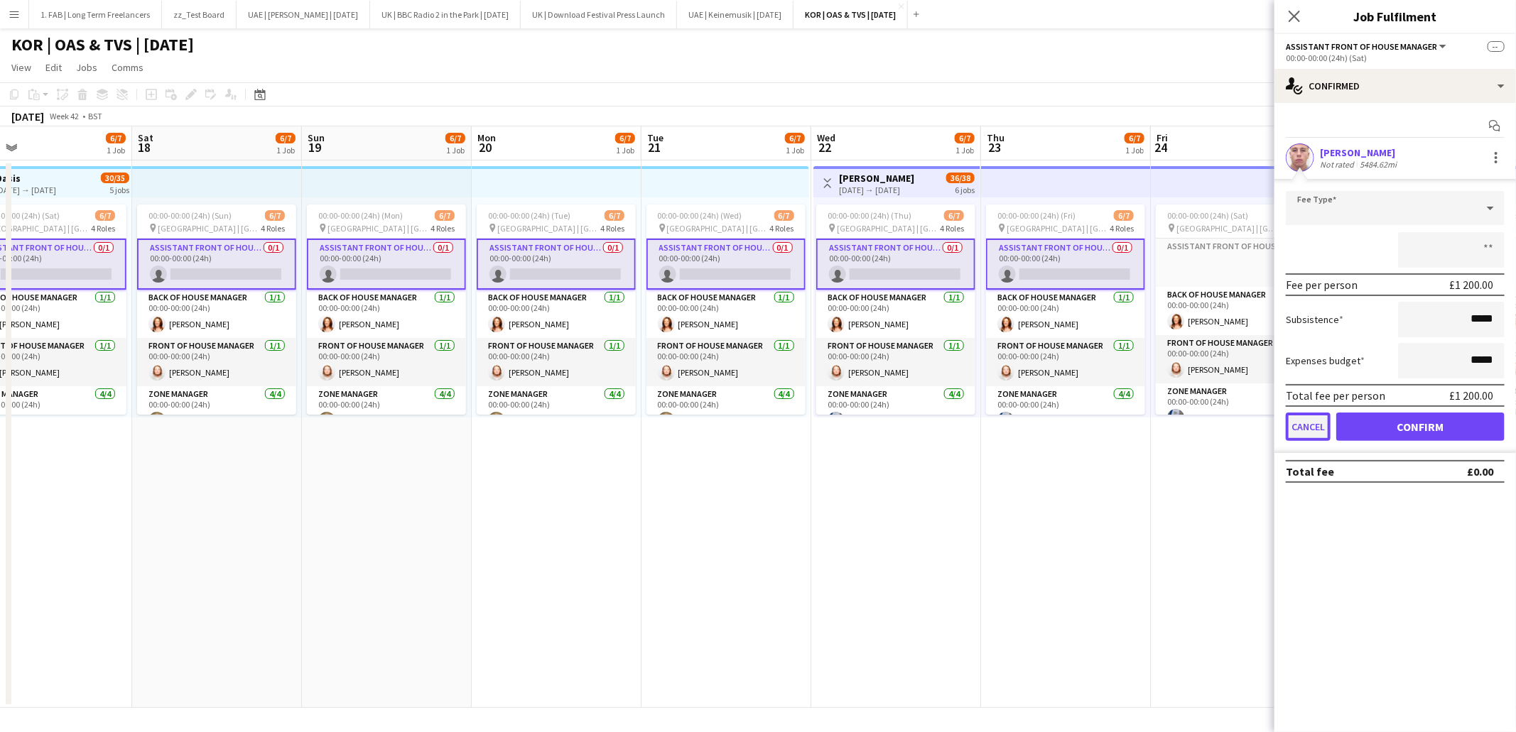
click at [1298, 424] on button "Cancel" at bounding box center [1308, 427] width 45 height 28
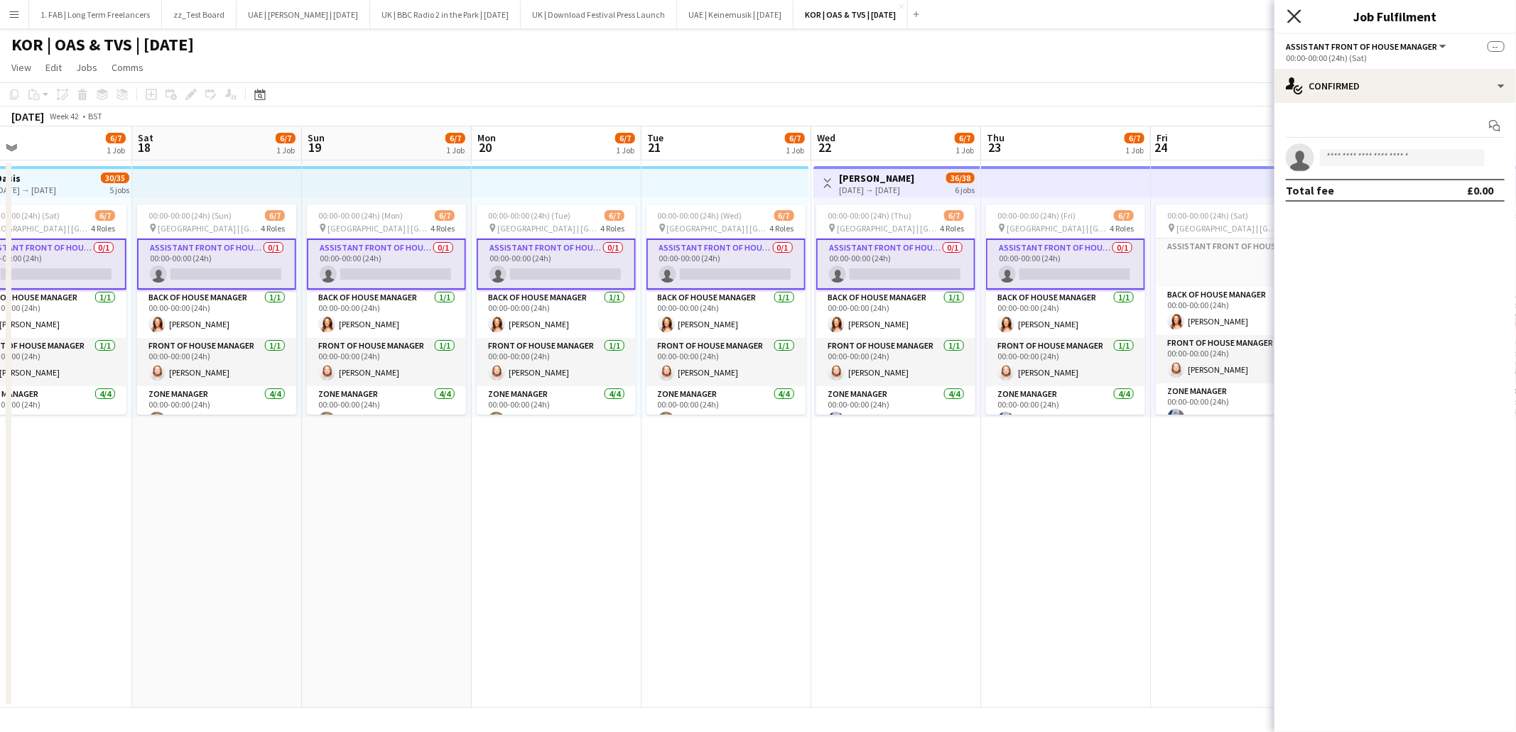
click at [1292, 19] on icon "Close pop-in" at bounding box center [1293, 15] width 13 height 13
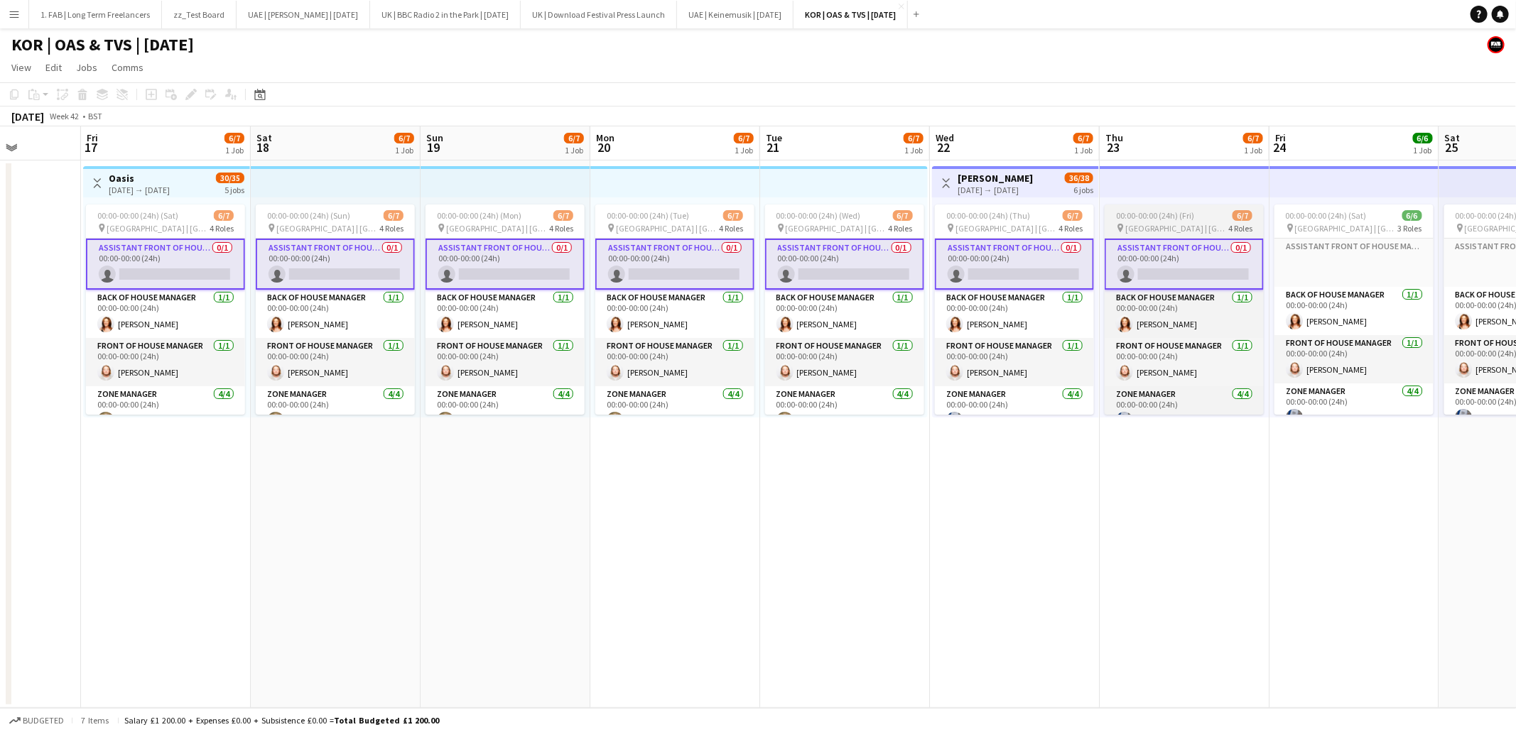
scroll to position [0, 479]
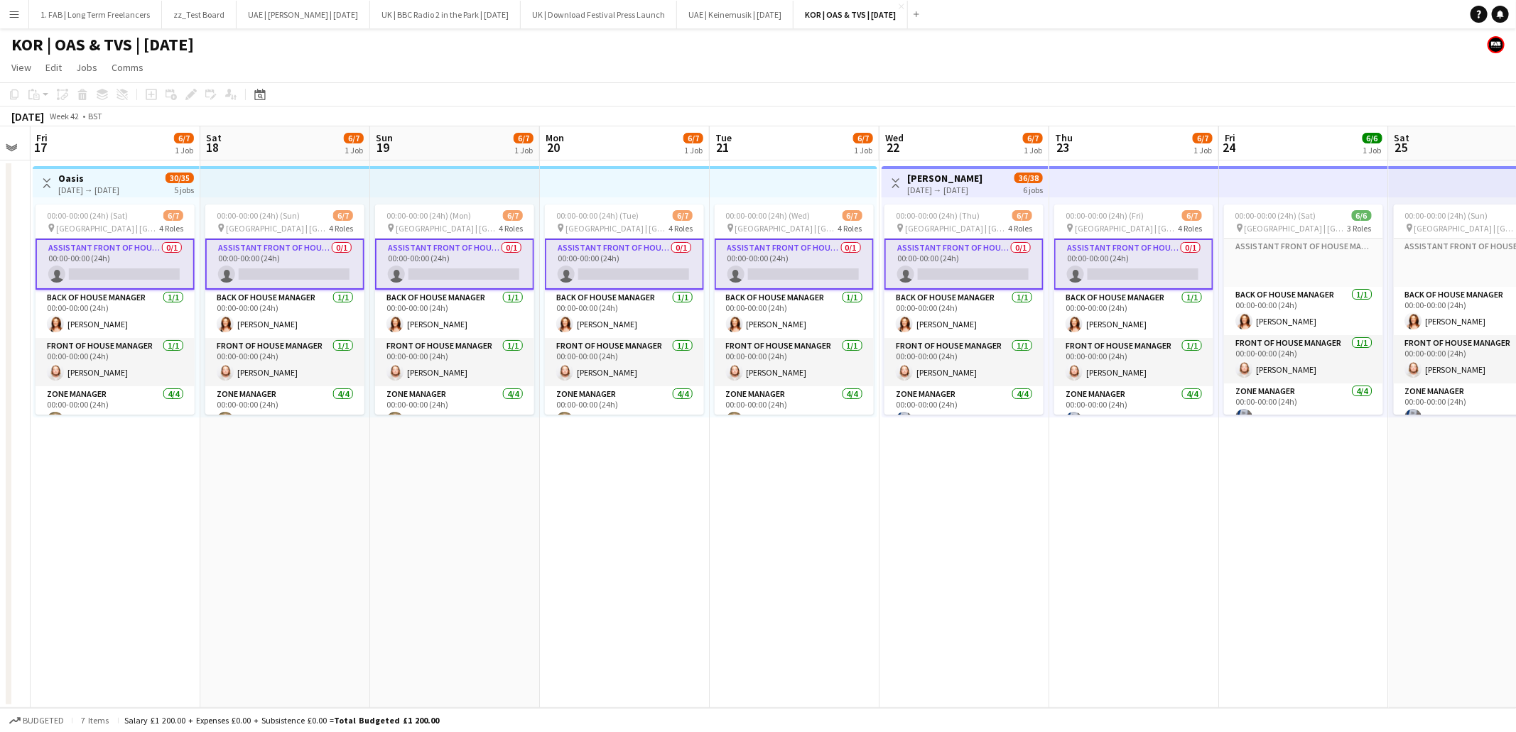
click at [1168, 259] on app-card-role "Assistant Front of House Manager 0/1 00:00-00:00 (24h) single-neutral-actions" at bounding box center [1133, 264] width 159 height 51
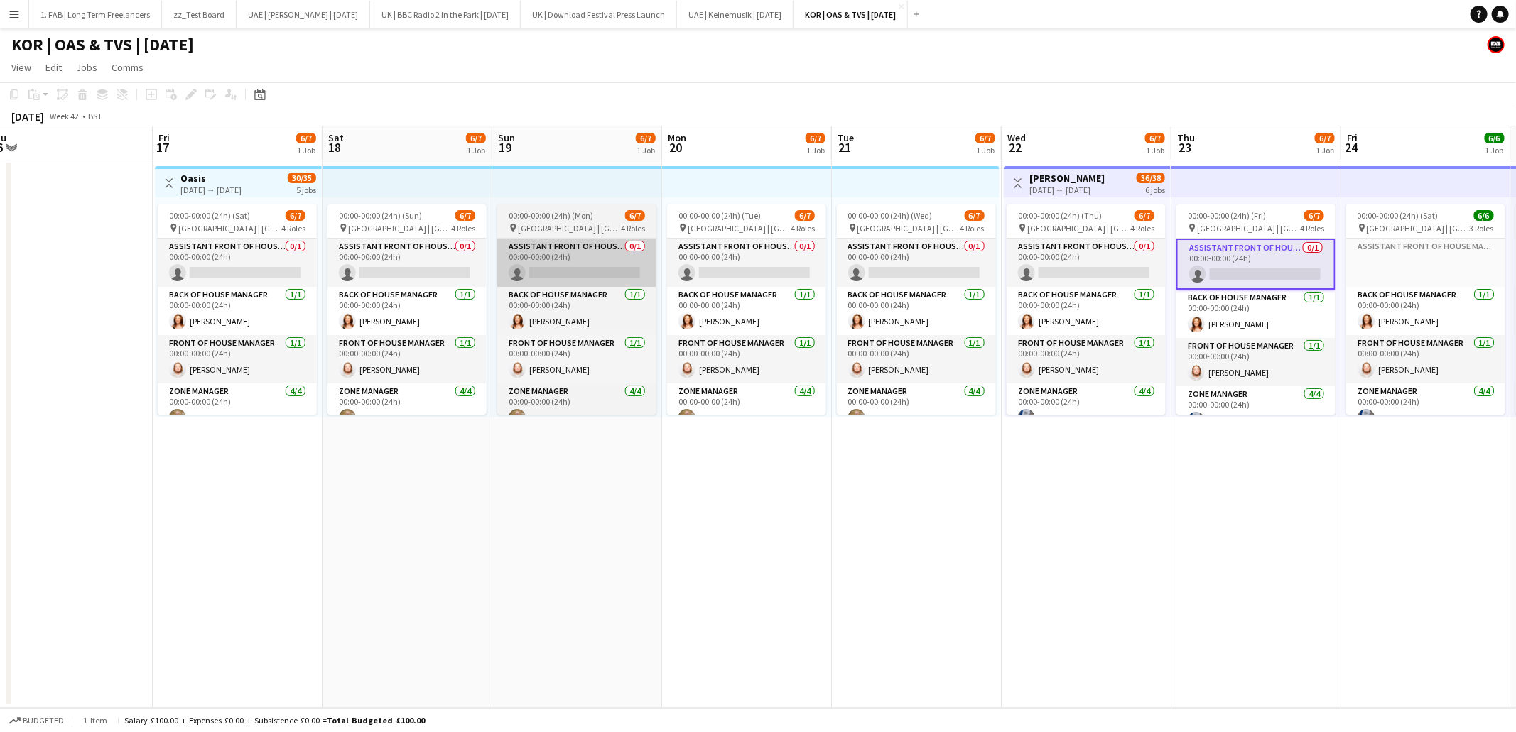
scroll to position [0, 357]
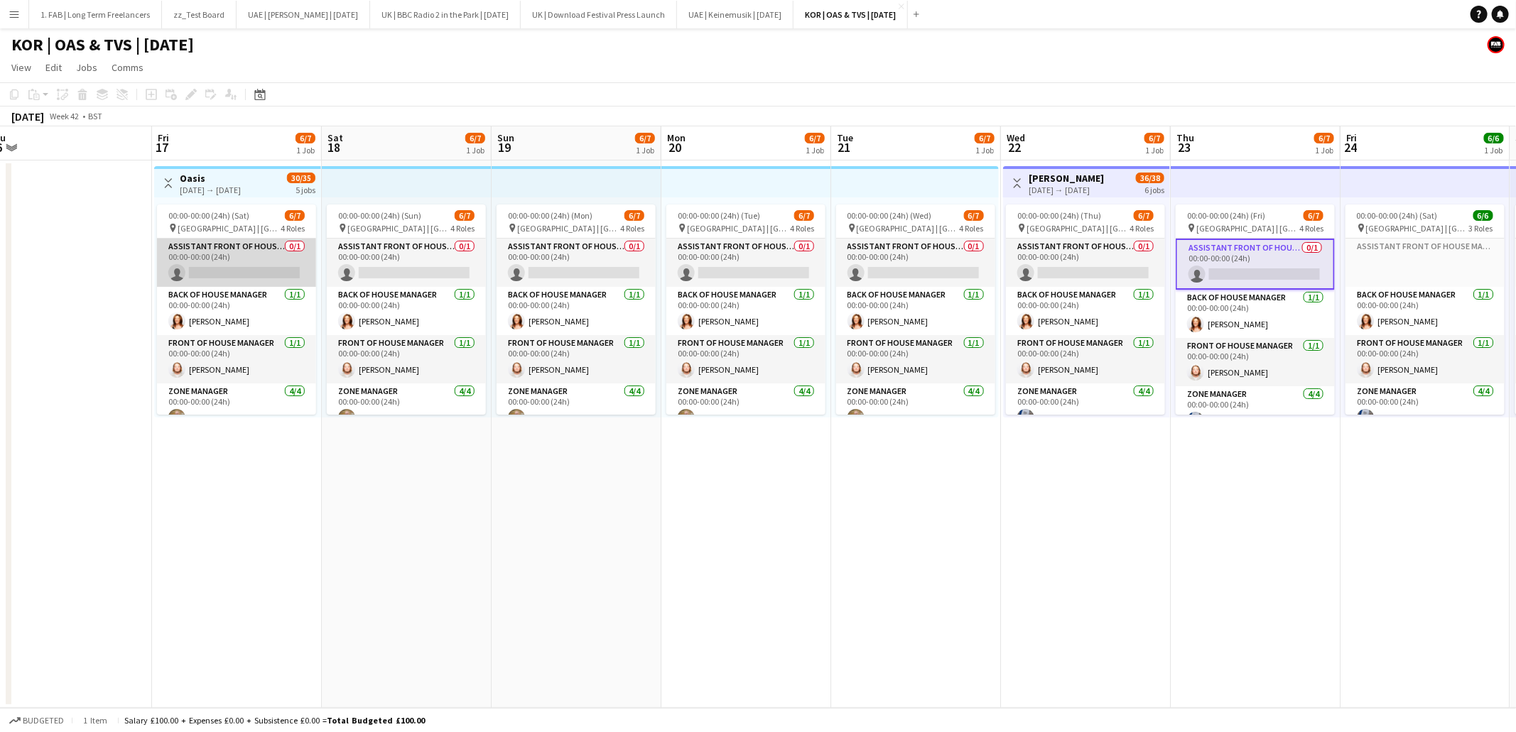
click at [227, 256] on app-card-role "Assistant Front of House Manager 0/1 00:00-00:00 (24h) single-neutral-actions" at bounding box center [236, 263] width 159 height 48
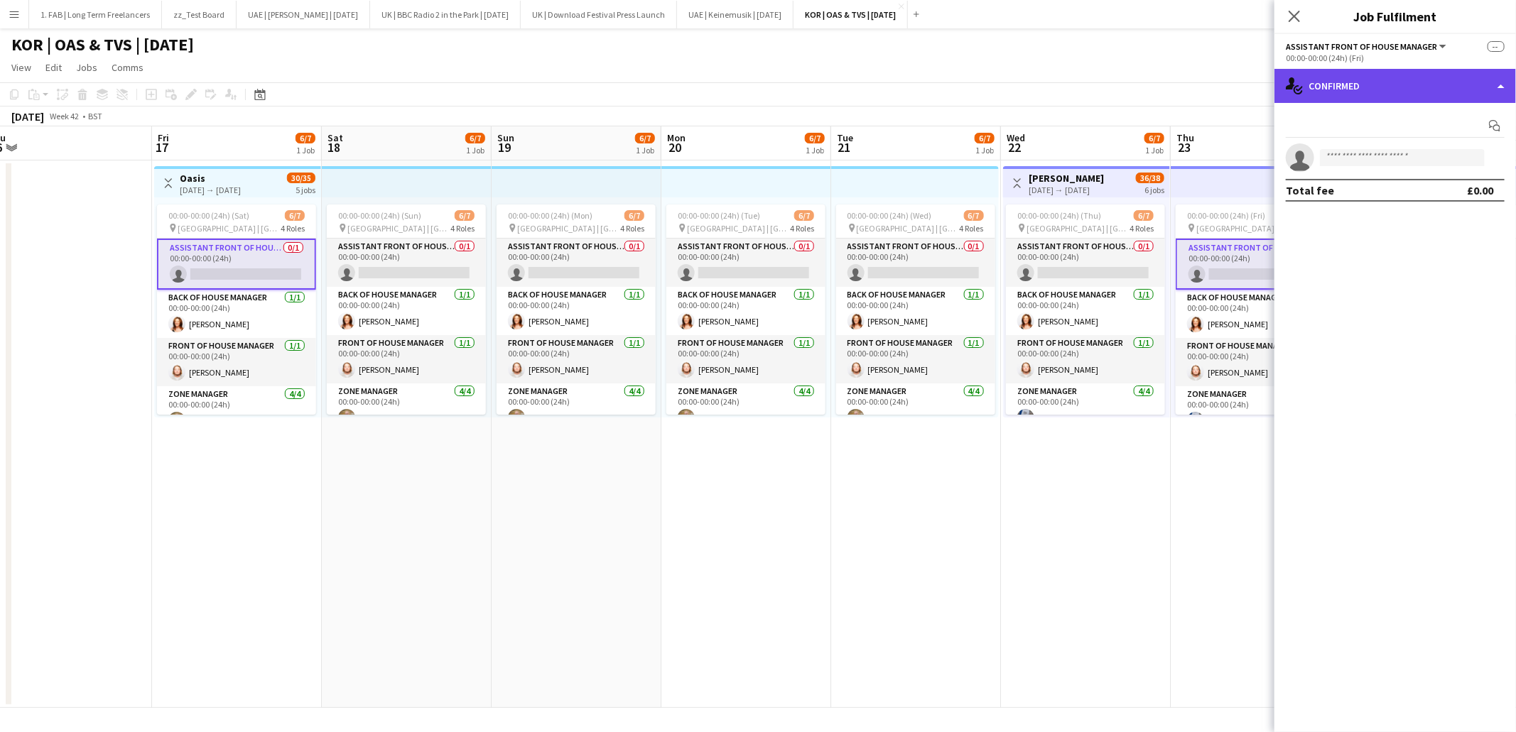
click at [1404, 80] on div "single-neutral-actions-check-2 Confirmed" at bounding box center [1395, 86] width 242 height 34
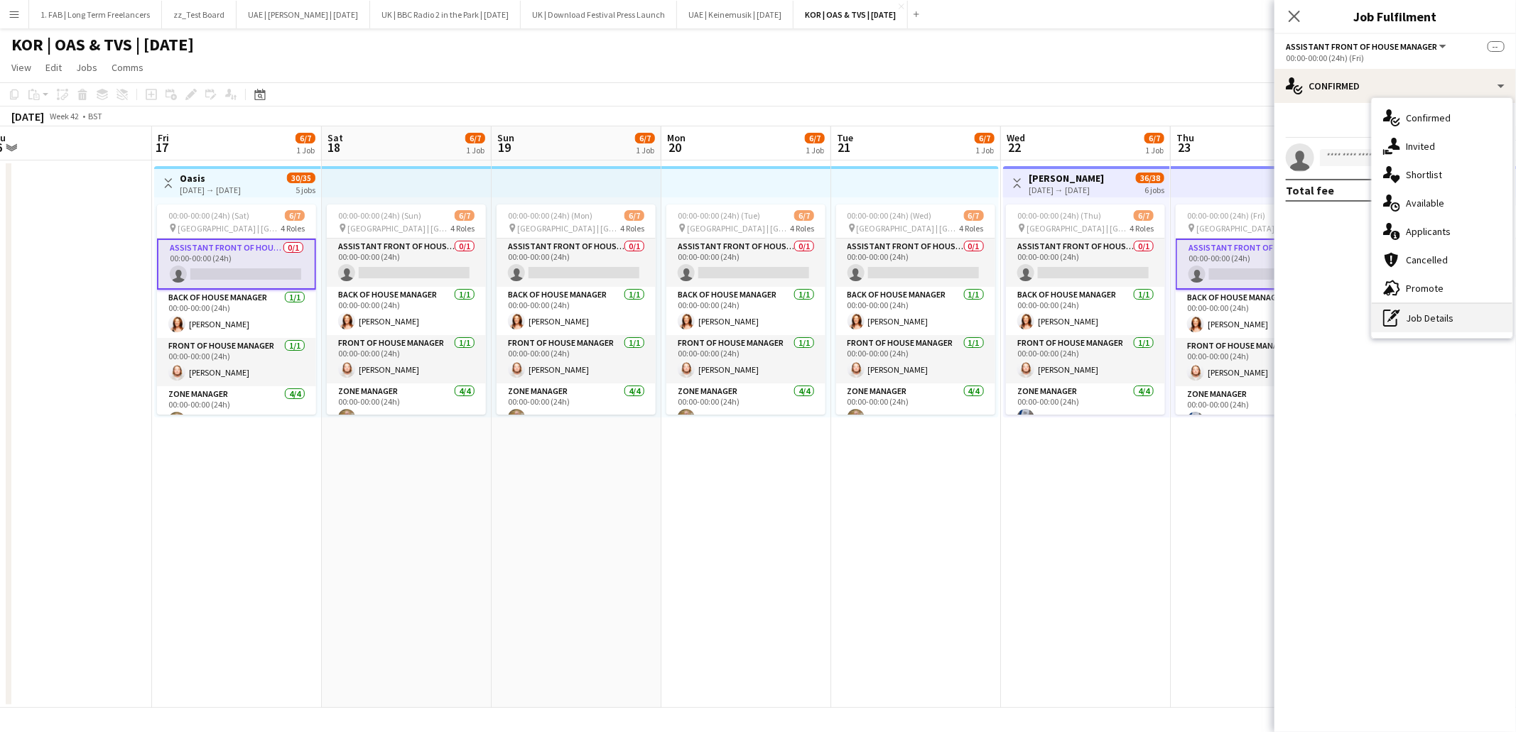
click at [1411, 315] on div "pen-write Job Details" at bounding box center [1442, 318] width 141 height 28
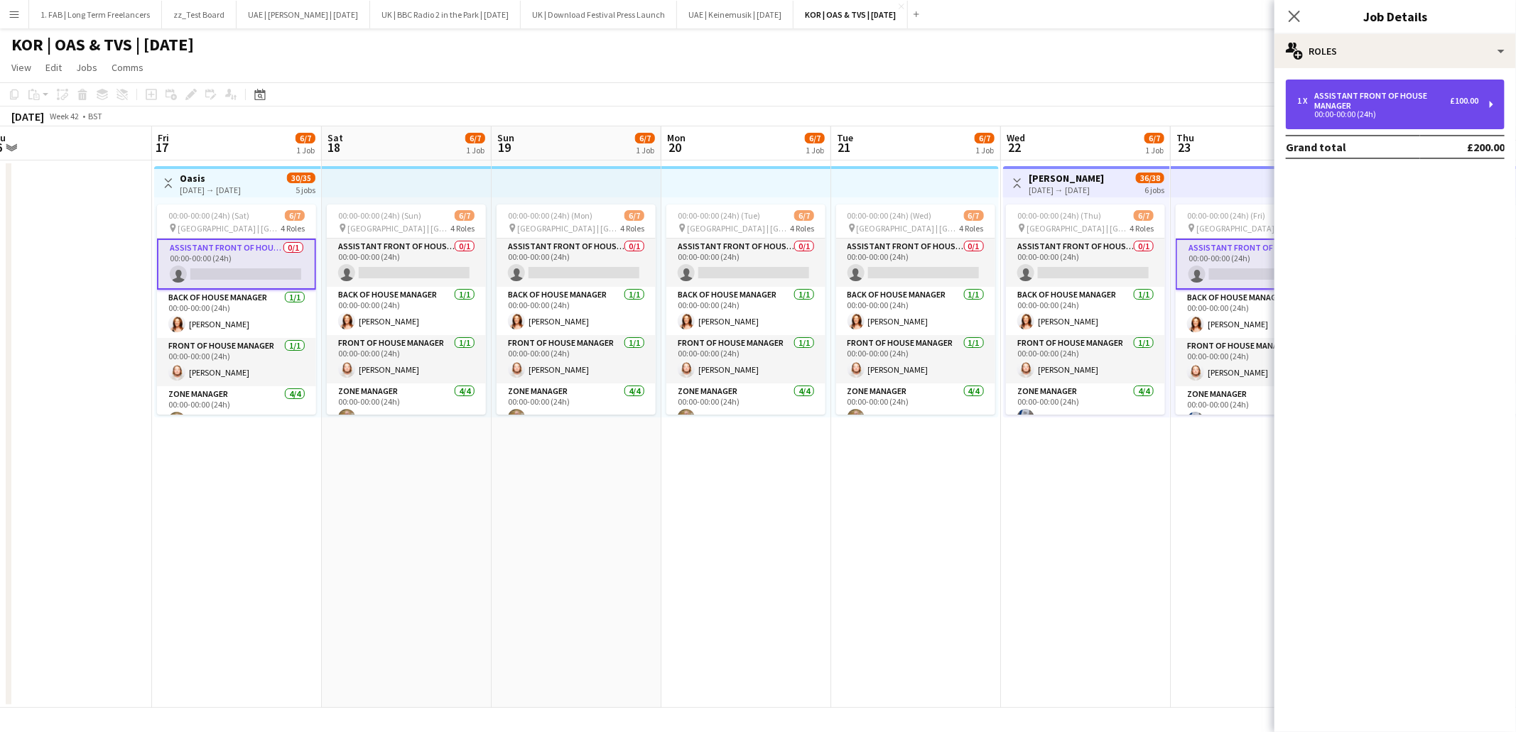
click at [1387, 88] on div "1 x Assistant Front of House Manager £100.00 00:00-00:00 (24h)" at bounding box center [1395, 105] width 219 height 50
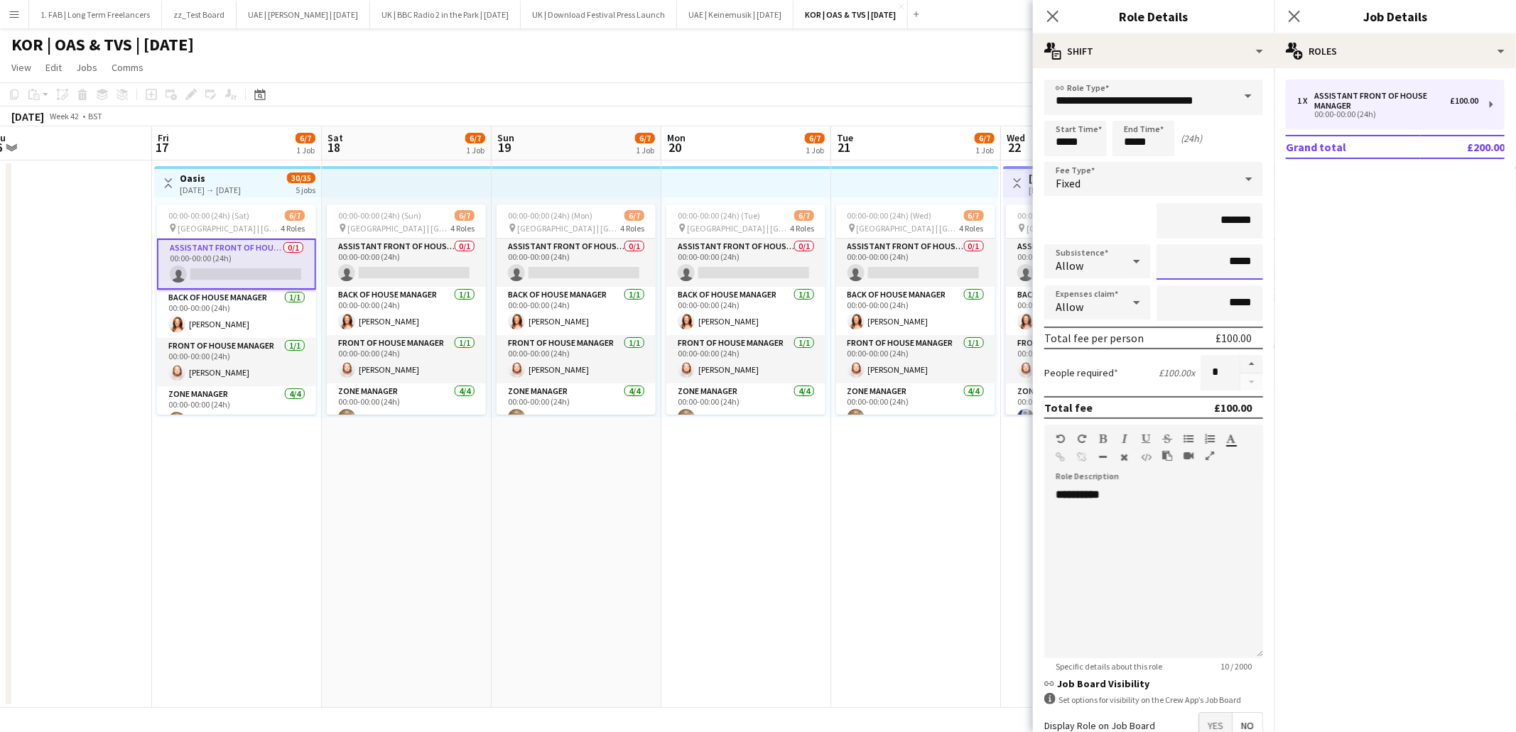
drag, startPoint x: 1250, startPoint y: 259, endPoint x: 1220, endPoint y: 255, distance: 30.8
click at [1220, 255] on input "*****" at bounding box center [1209, 262] width 107 height 36
type input "**"
type input "***"
click at [1091, 226] on div "*******" at bounding box center [1153, 221] width 219 height 36
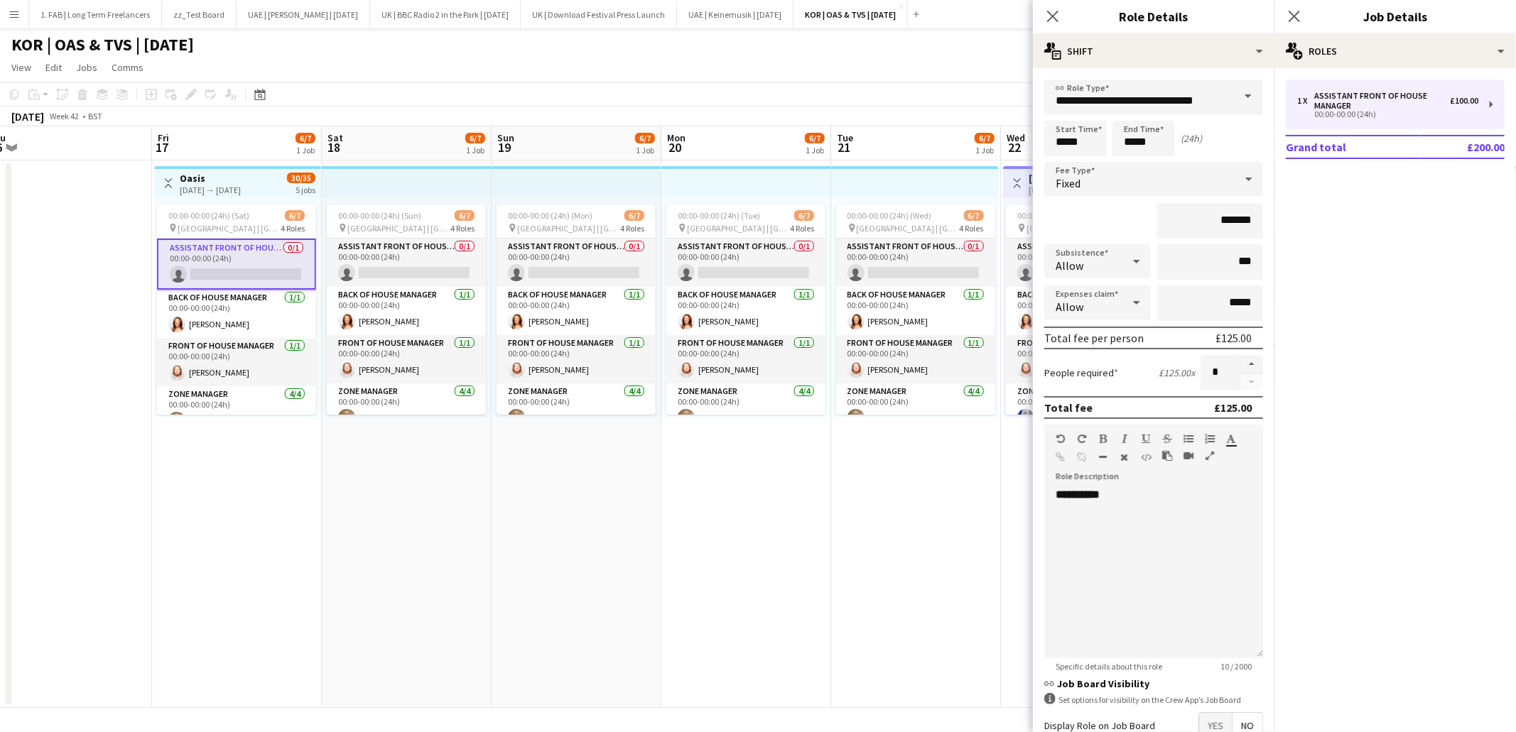
scroll to position [82, 0]
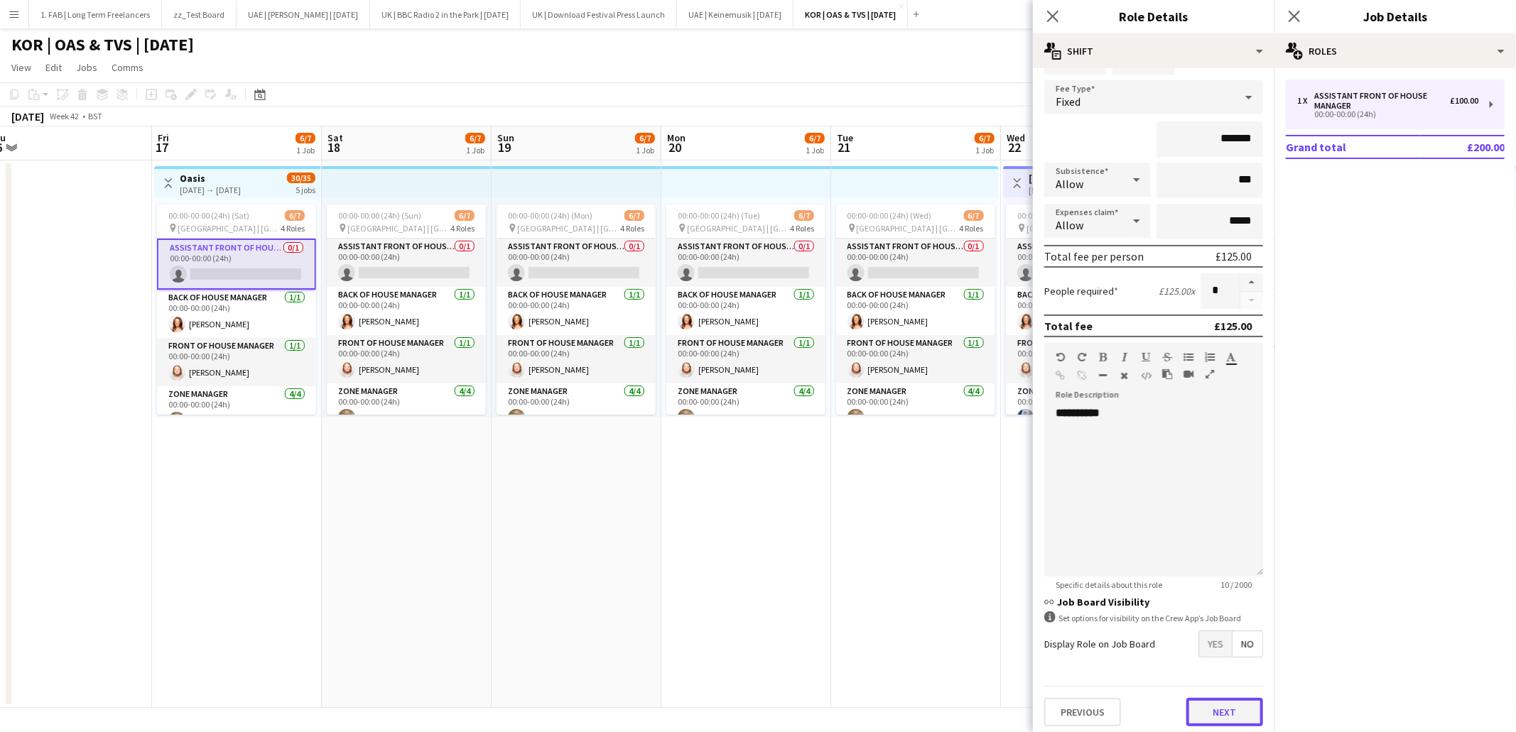
click at [1217, 699] on button "Next" at bounding box center [1224, 712] width 77 height 28
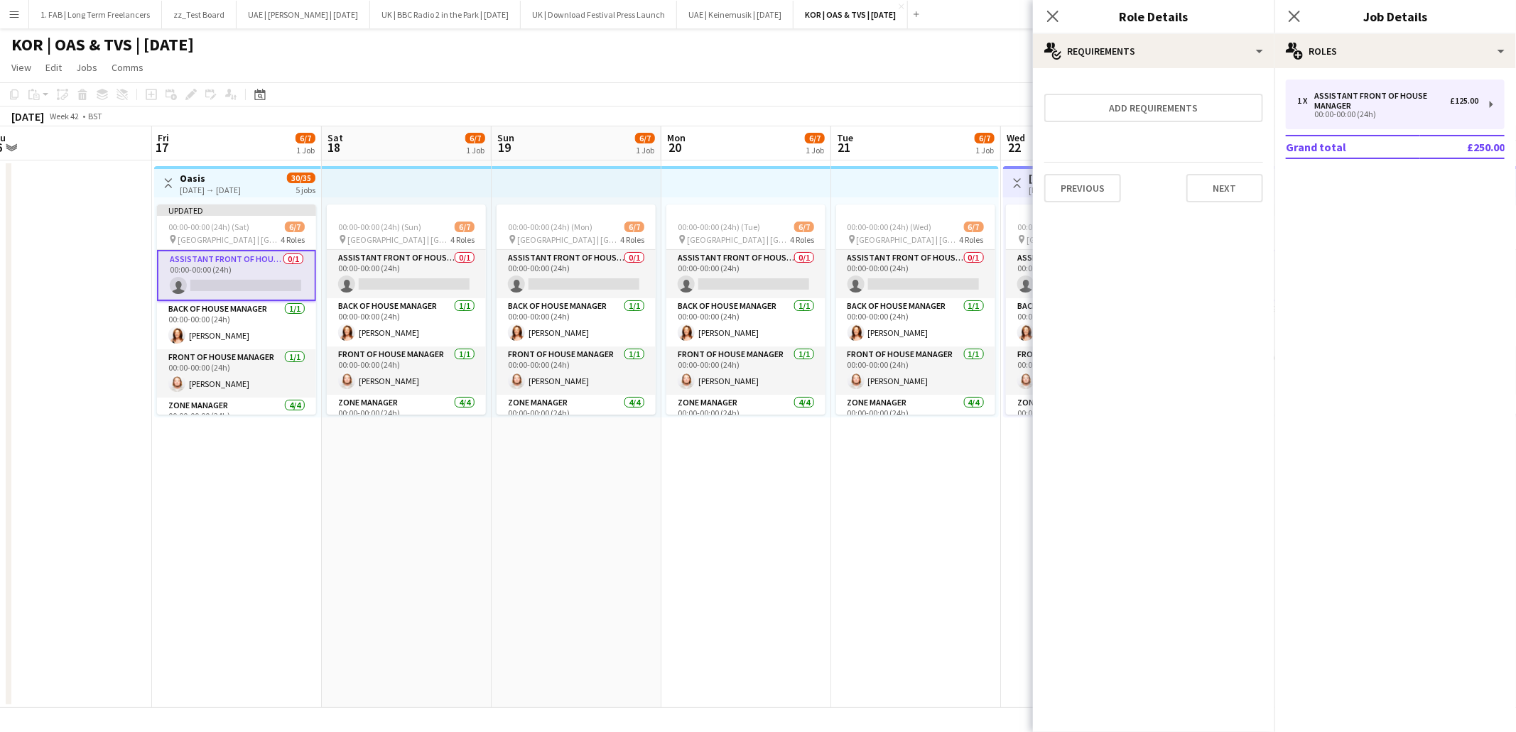
scroll to position [0, 0]
click at [1216, 198] on button "Next" at bounding box center [1224, 188] width 77 height 28
click at [1219, 190] on button "Finish" at bounding box center [1236, 204] width 53 height 28
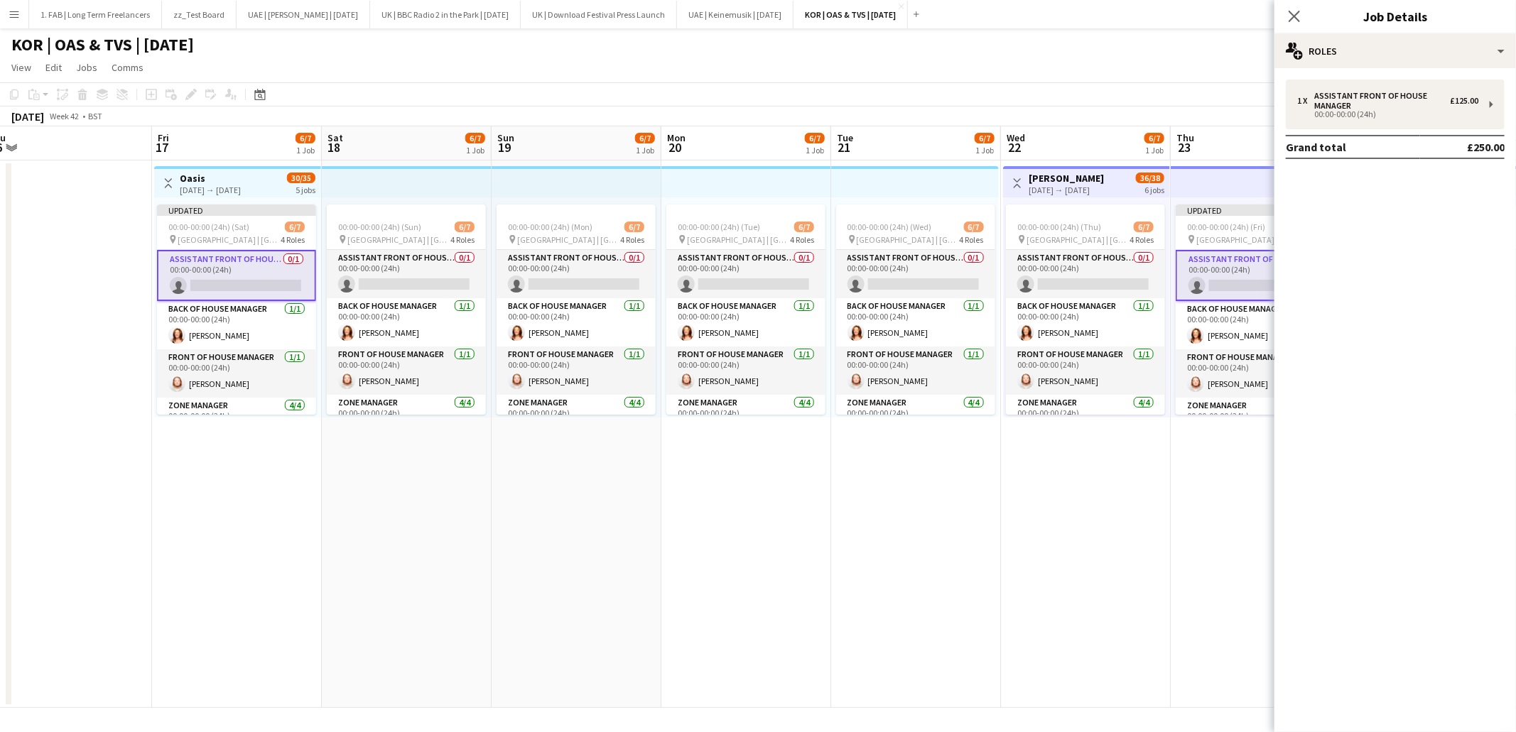
click at [249, 259] on app-card-role "Assistant Front of House Manager 0/1 00:00-00:00 (24h) single-neutral-actions" at bounding box center [236, 275] width 159 height 51
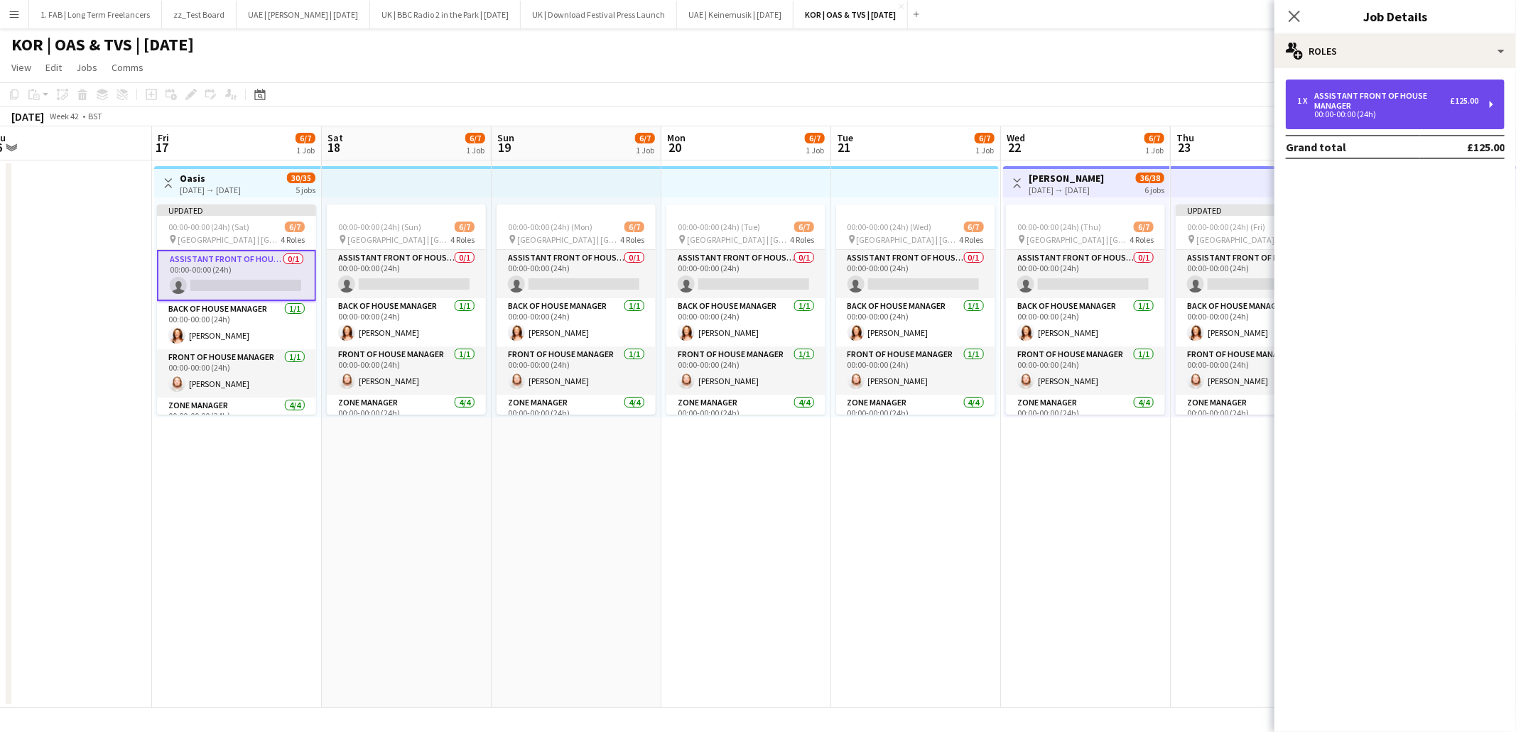
click at [1421, 99] on div "Assistant Front of House Manager" at bounding box center [1382, 101] width 136 height 20
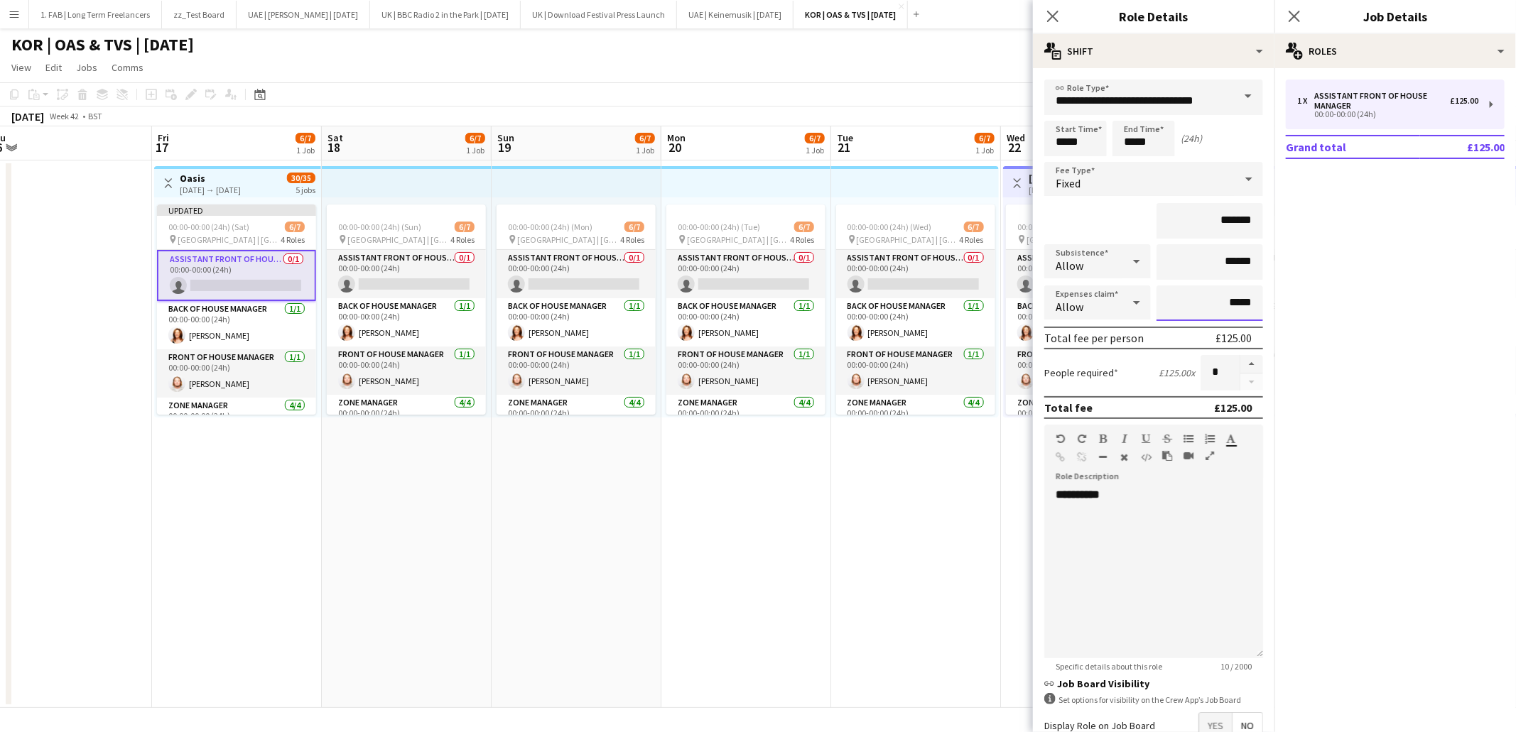
drag, startPoint x: 1252, startPoint y: 298, endPoint x: 1213, endPoint y: 299, distance: 39.8
click at [1213, 299] on input "*****" at bounding box center [1209, 304] width 107 height 36
type input "****"
click at [1107, 230] on div "*******" at bounding box center [1153, 221] width 219 height 36
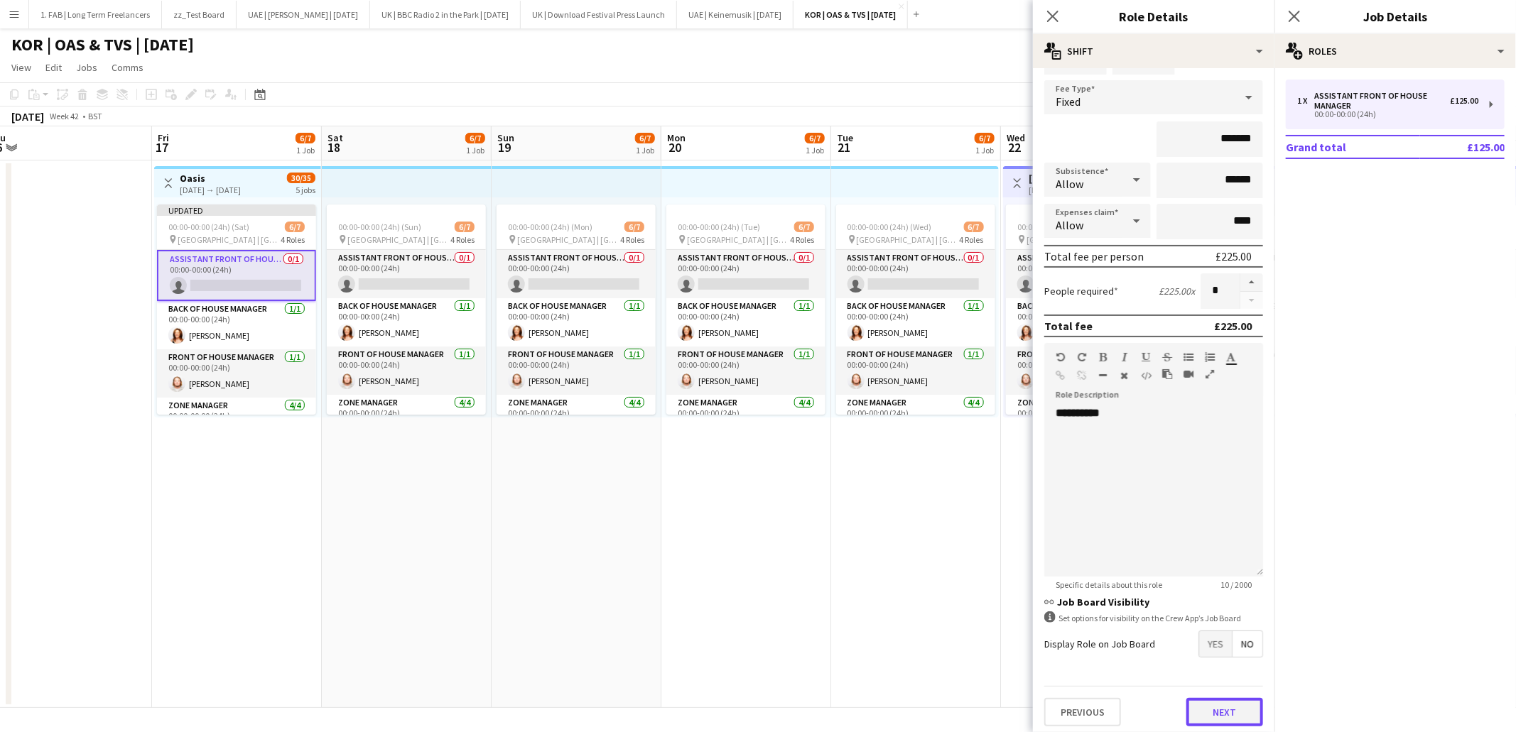
click at [1226, 702] on button "Next" at bounding box center [1224, 712] width 77 height 28
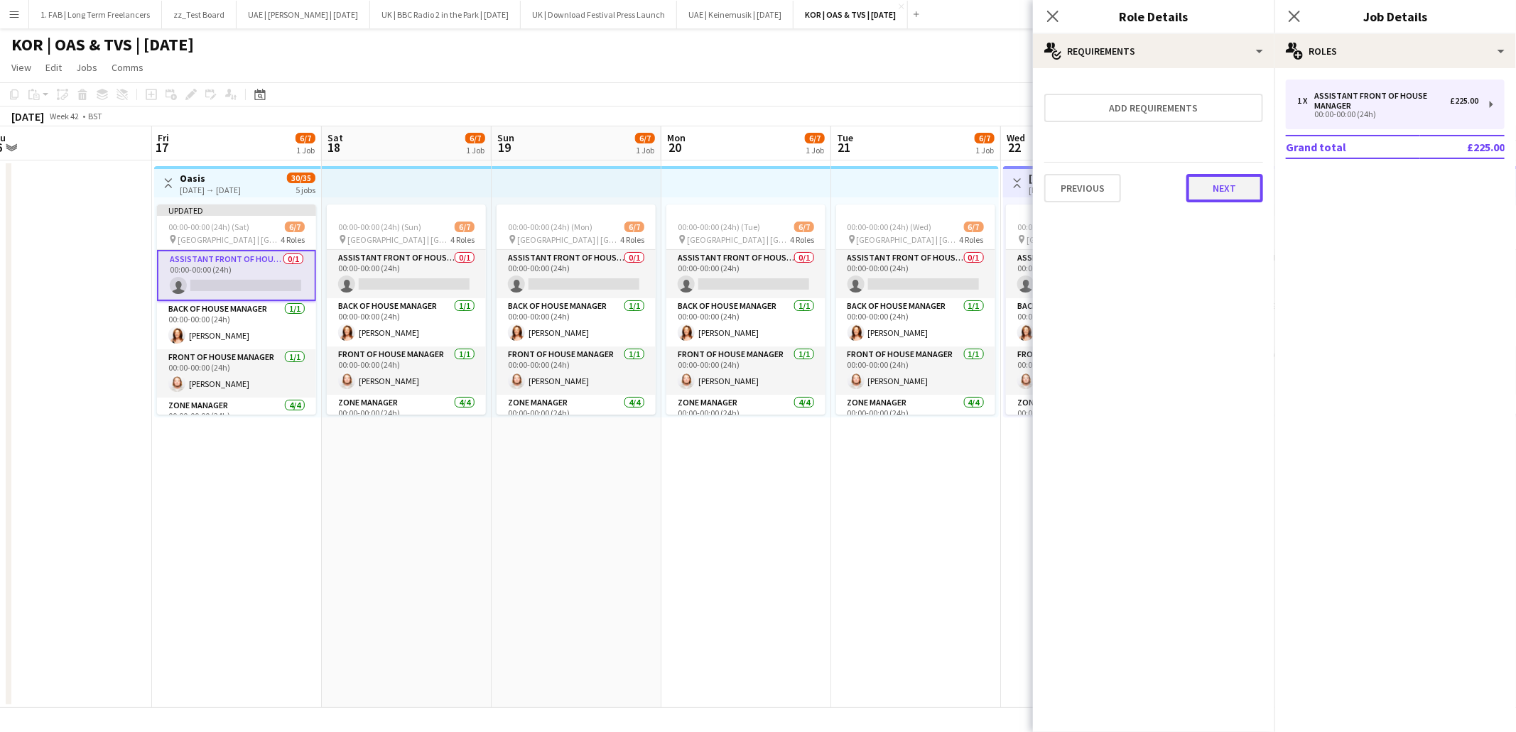
click at [1229, 177] on button "Next" at bounding box center [1224, 188] width 77 height 28
click at [1234, 190] on button "Finish" at bounding box center [1236, 204] width 53 height 28
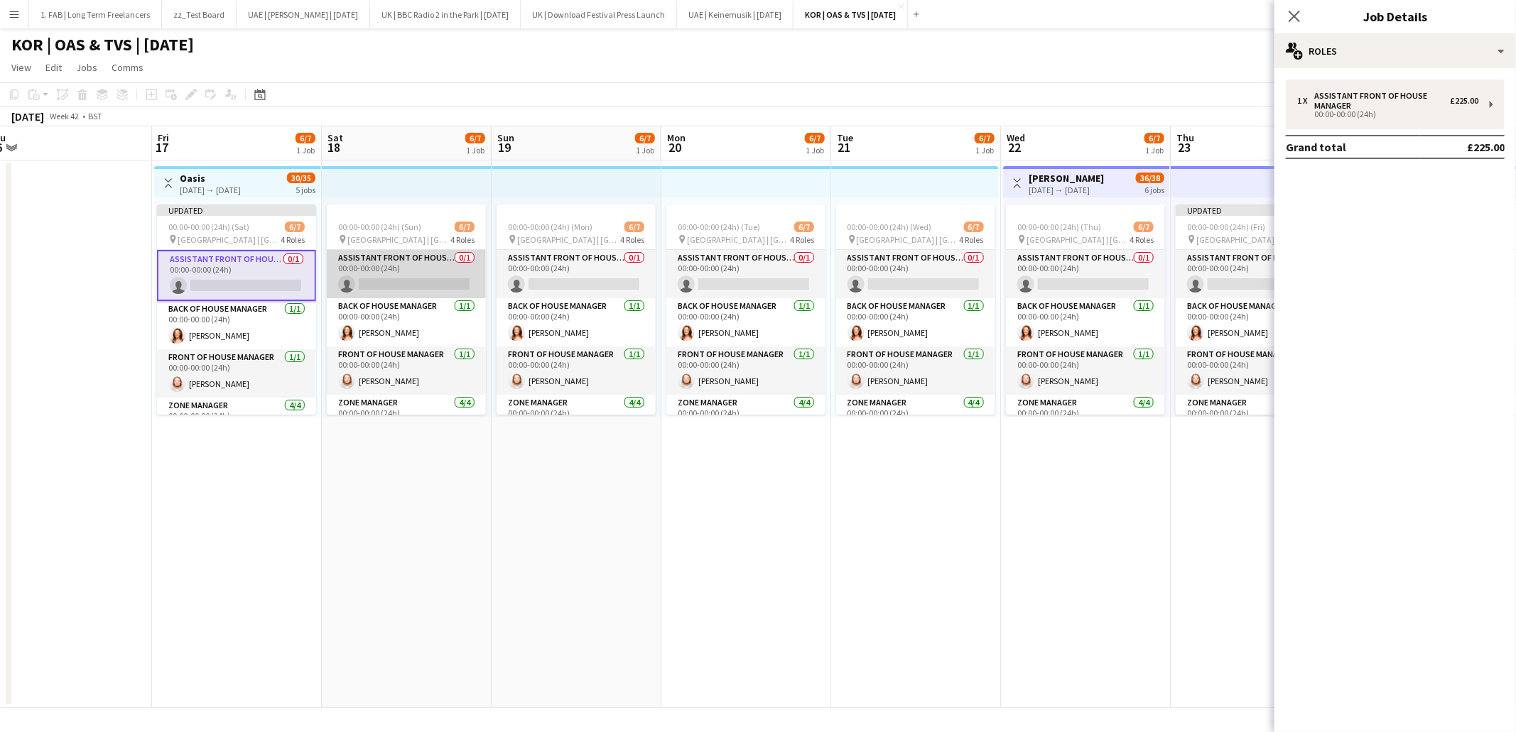
click at [404, 266] on app-card-role "Assistant Front of House Manager 0/1 00:00-00:00 (24h) single-neutral-actions" at bounding box center [406, 274] width 159 height 48
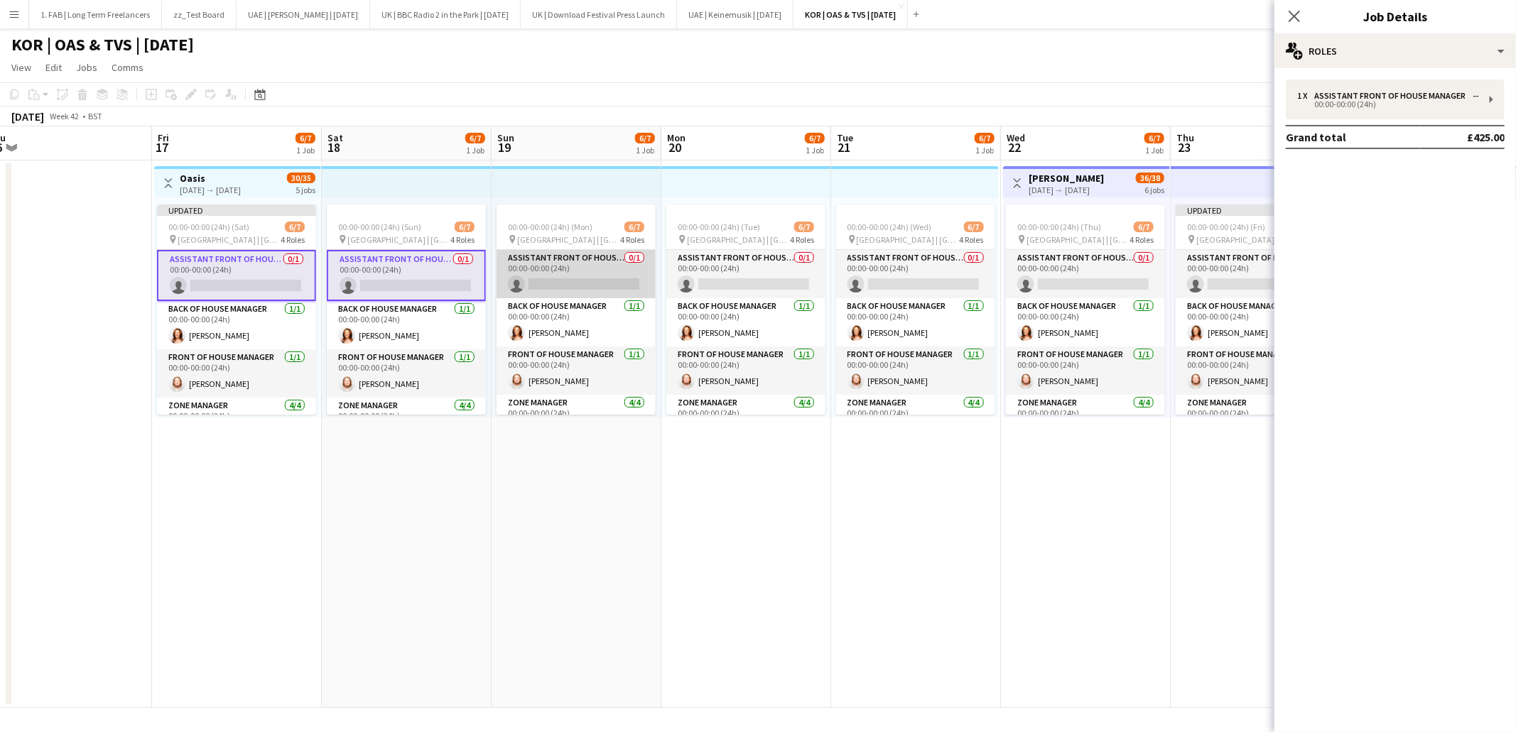
click at [560, 271] on app-card-role "Assistant Front of House Manager 0/1 00:00-00:00 (24h) single-neutral-actions" at bounding box center [576, 274] width 159 height 48
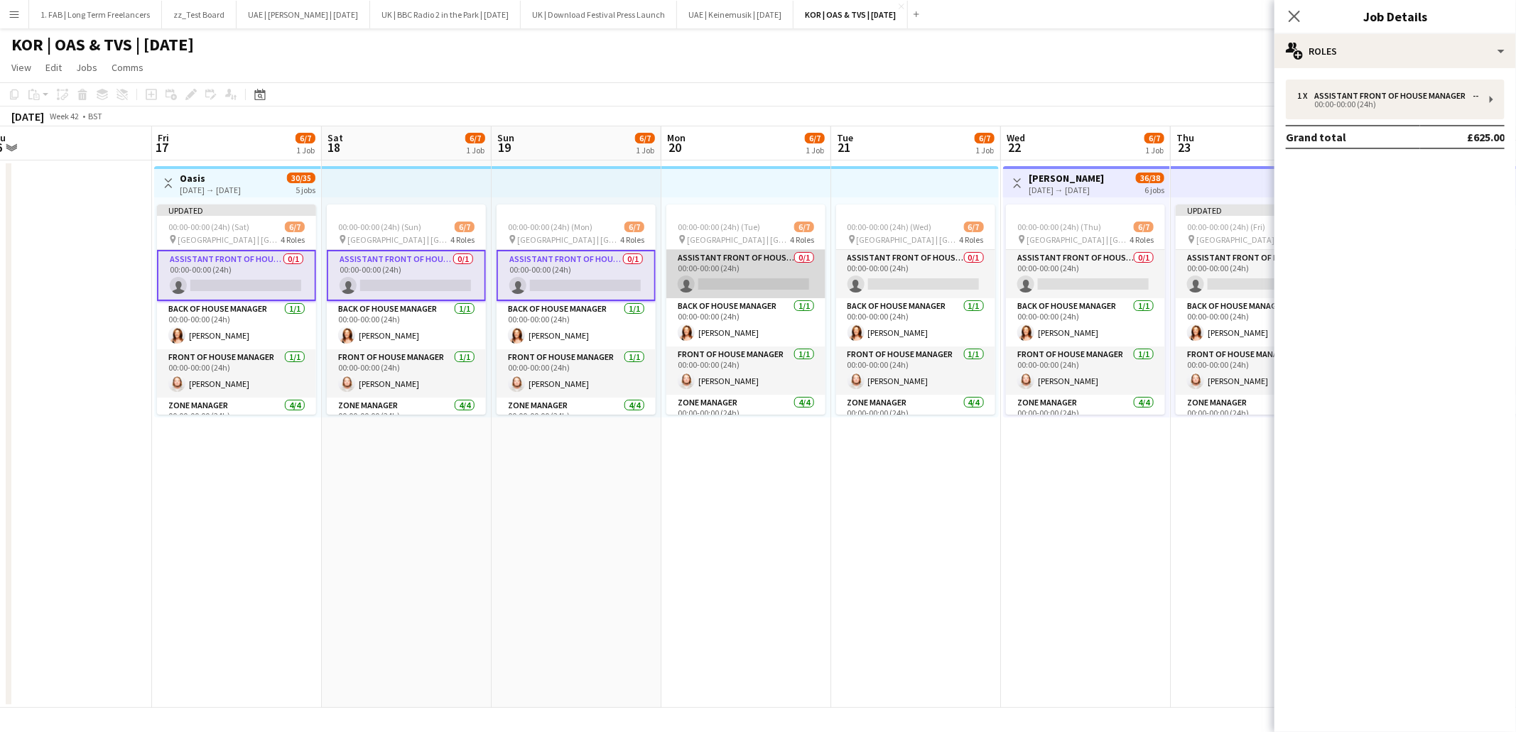
click at [716, 269] on app-card-role "Assistant Front of House Manager 0/1 00:00-00:00 (24h) single-neutral-actions" at bounding box center [745, 274] width 159 height 48
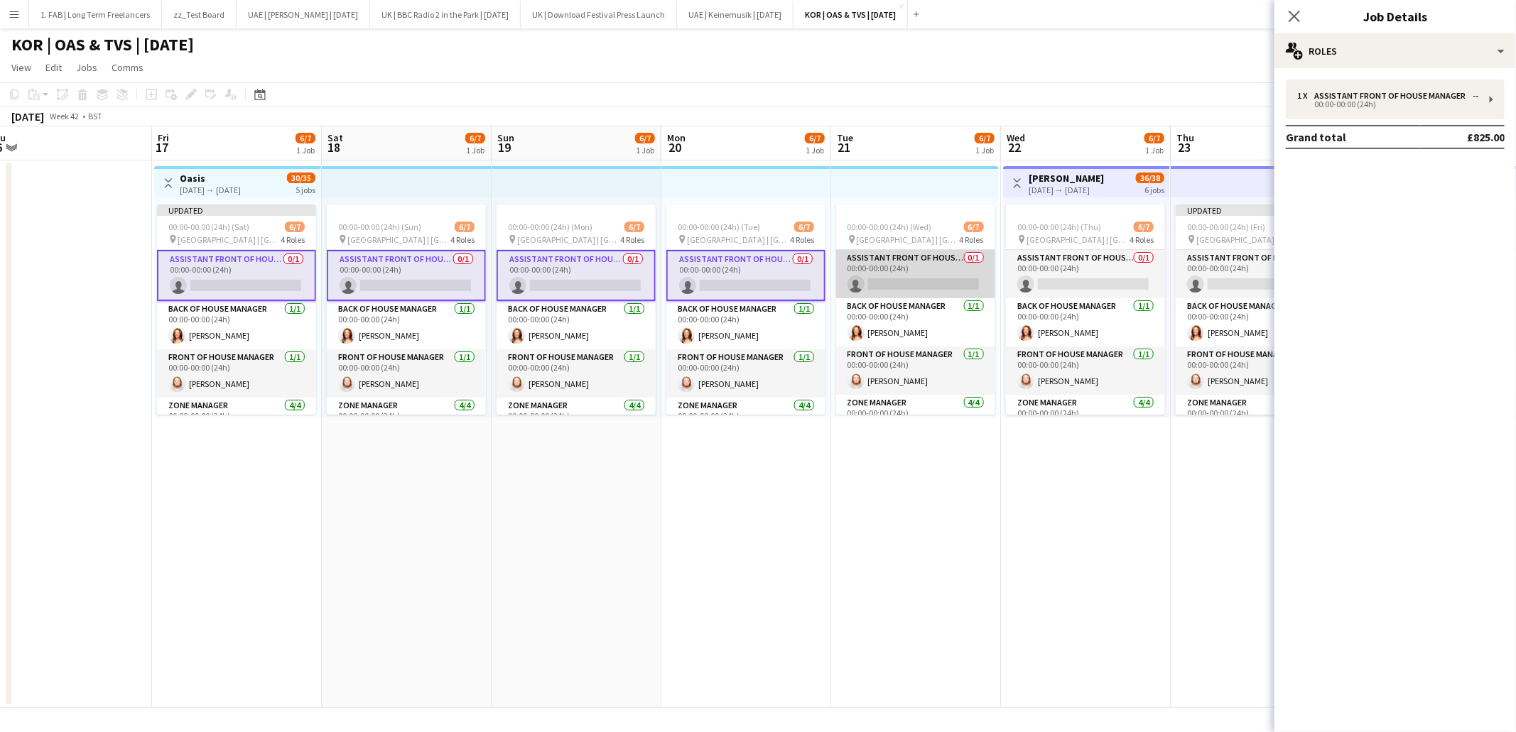
click at [916, 270] on app-card-role "Assistant Front of House Manager 0/1 00:00-00:00 (24h) single-neutral-actions" at bounding box center [915, 274] width 159 height 48
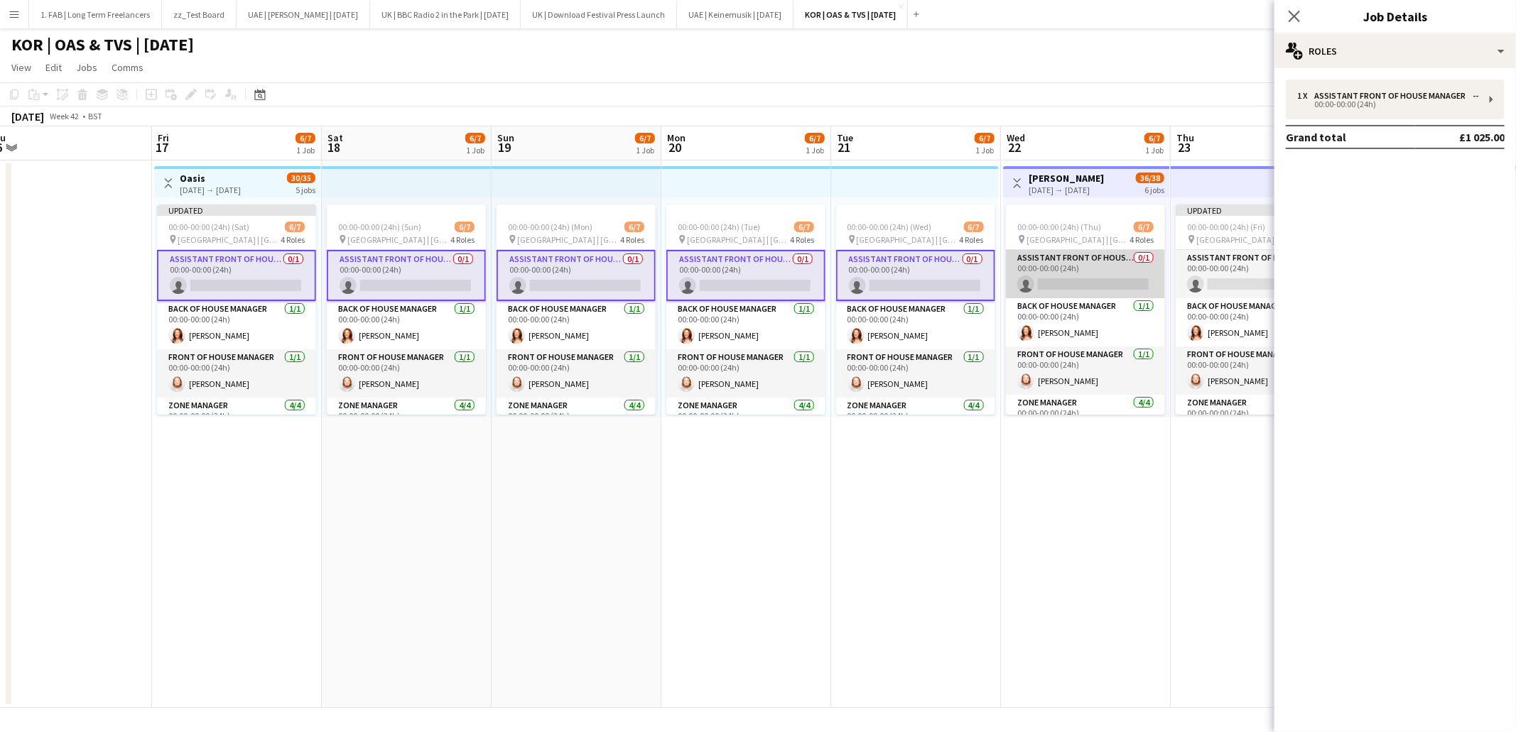
click at [1076, 273] on app-card-role "Assistant Front of House Manager 0/1 00:00-00:00 (24h) single-neutral-actions" at bounding box center [1085, 274] width 159 height 48
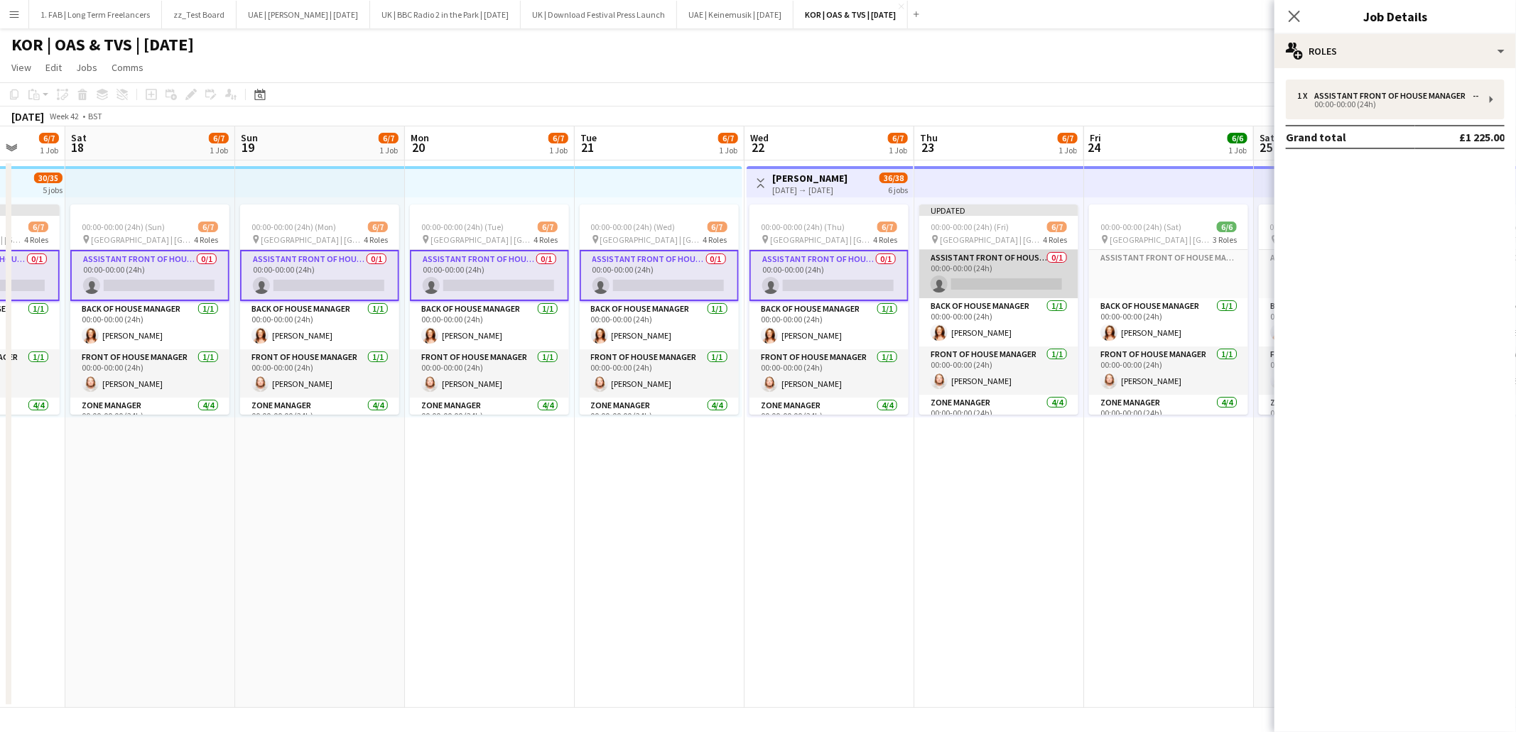
scroll to position [0, 445]
click at [1013, 273] on app-card-role "Assistant Front of House Manager 0/1 00:00-00:00 (24h) single-neutral-actions" at bounding box center [997, 274] width 159 height 48
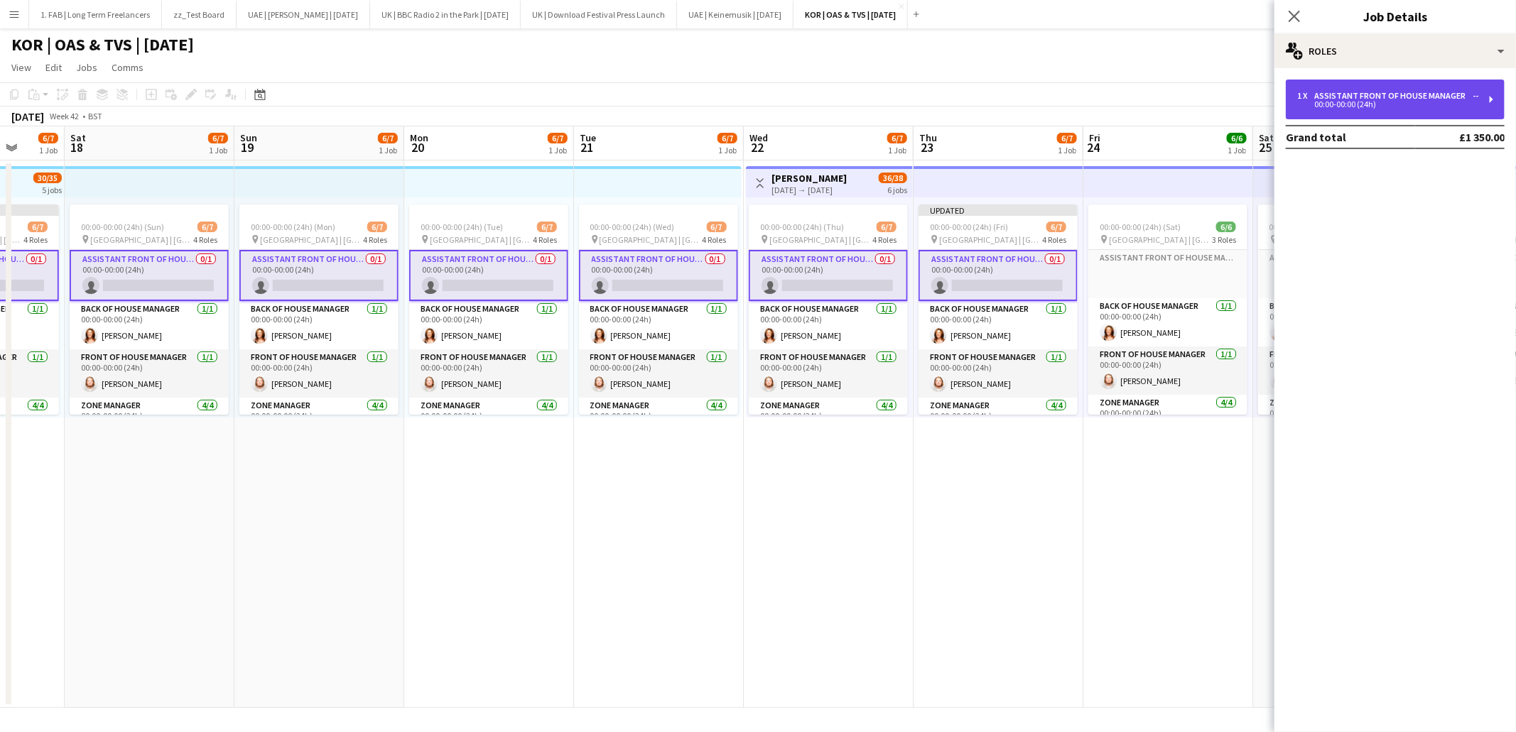
click at [1409, 107] on div "00:00-00:00 (24h)" at bounding box center [1387, 104] width 181 height 7
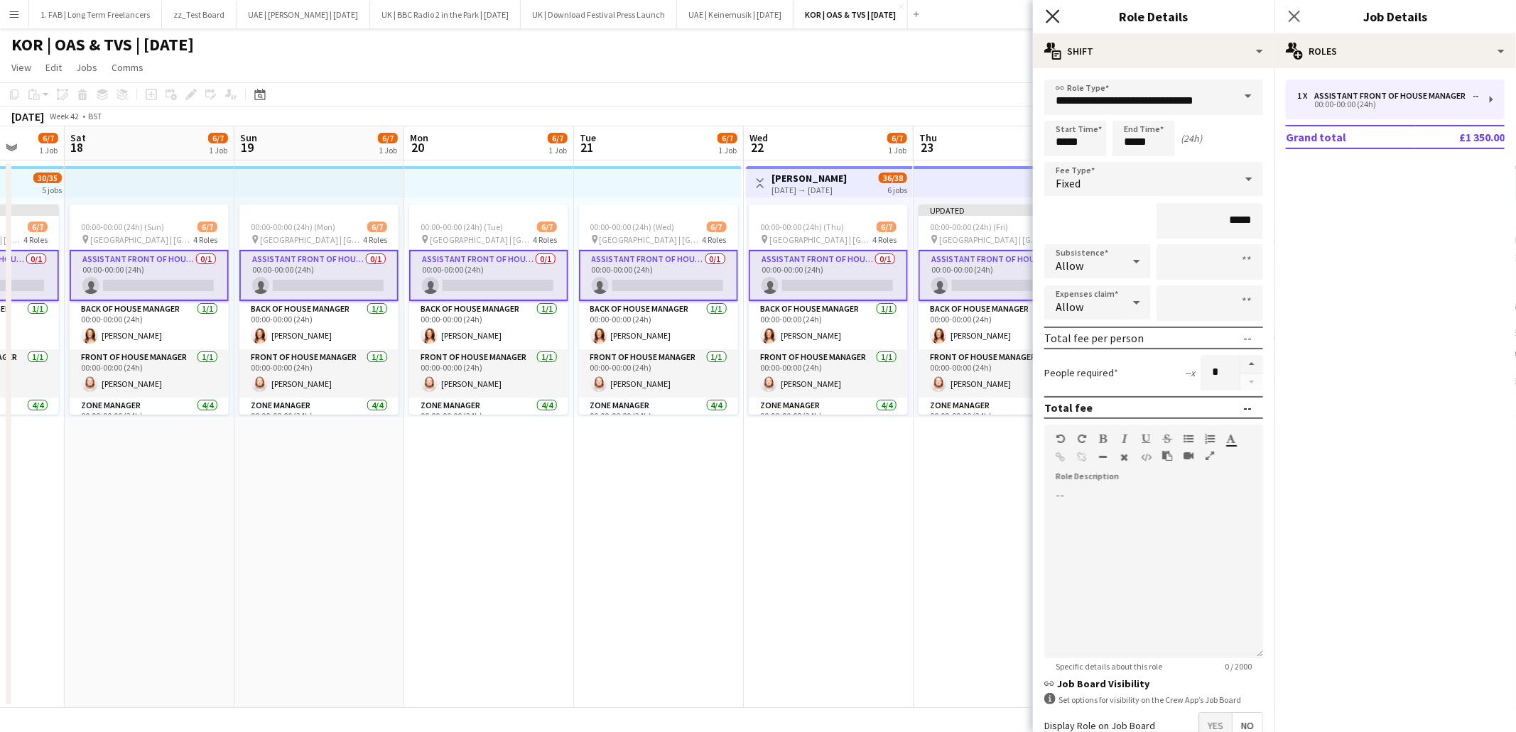
click at [1052, 21] on icon "Close pop-in" at bounding box center [1052, 15] width 13 height 13
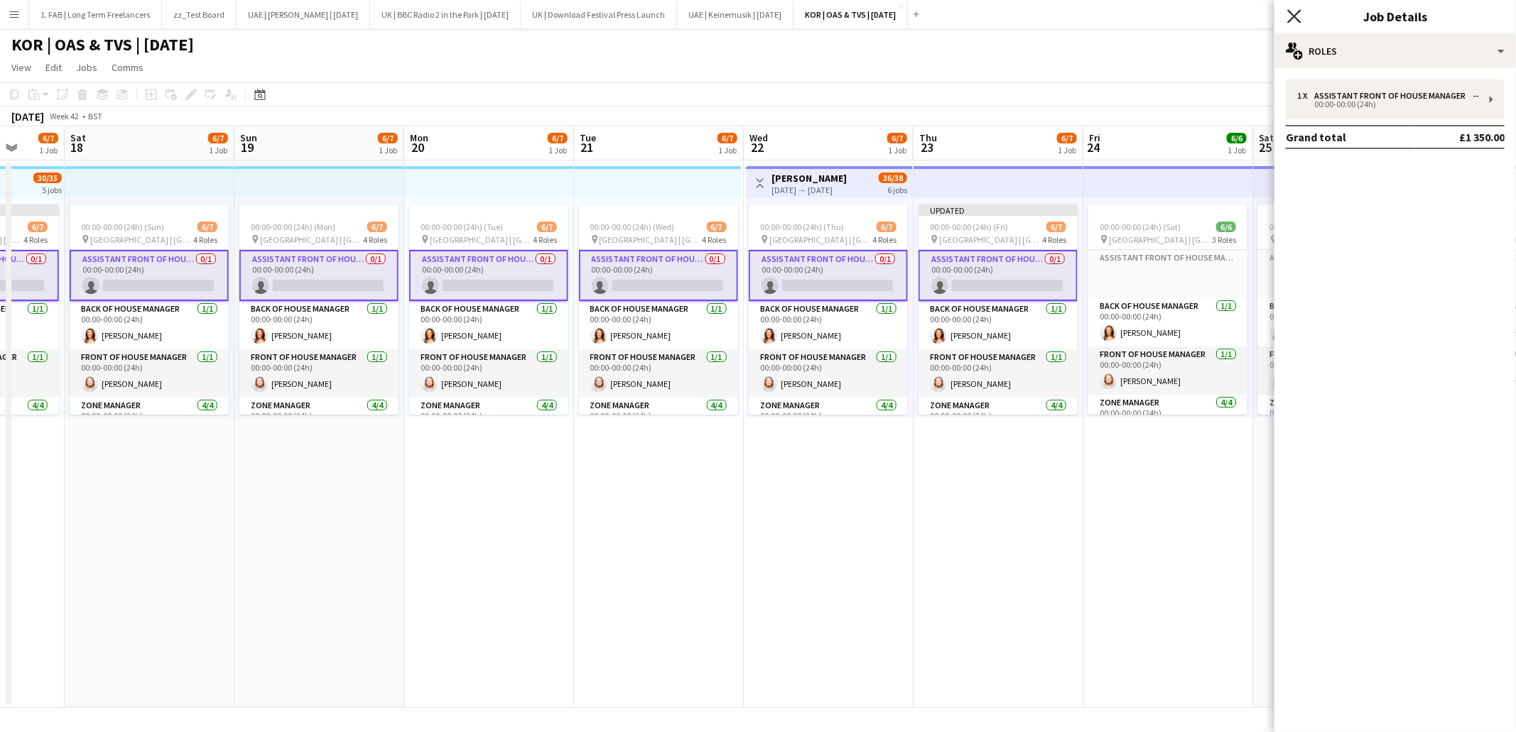
click at [1294, 21] on icon "Close pop-in" at bounding box center [1293, 15] width 13 height 13
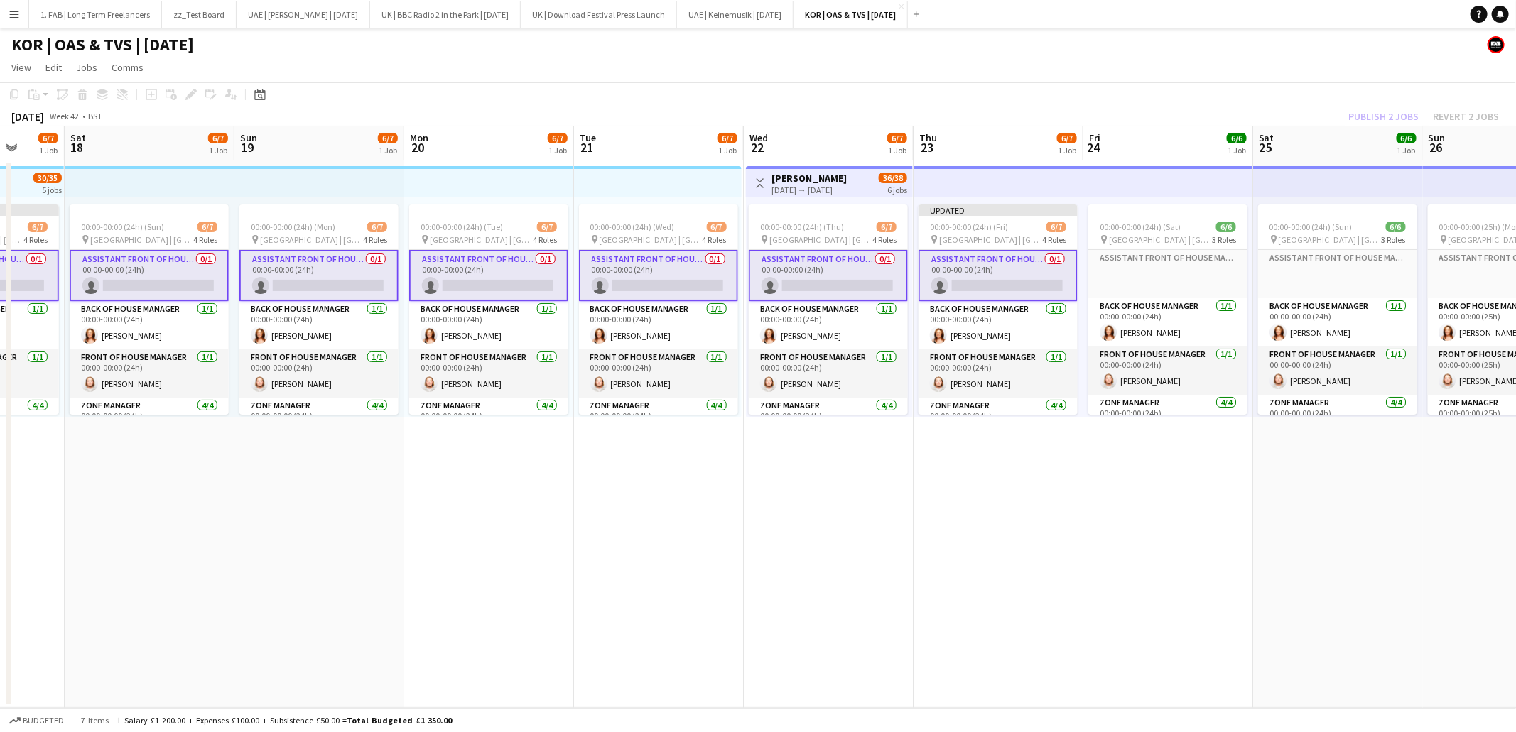
click at [985, 85] on app-toolbar "Copy Paste Paste Command V Paste with crew Command Shift V Paste linked Job Del…" at bounding box center [758, 94] width 1516 height 24
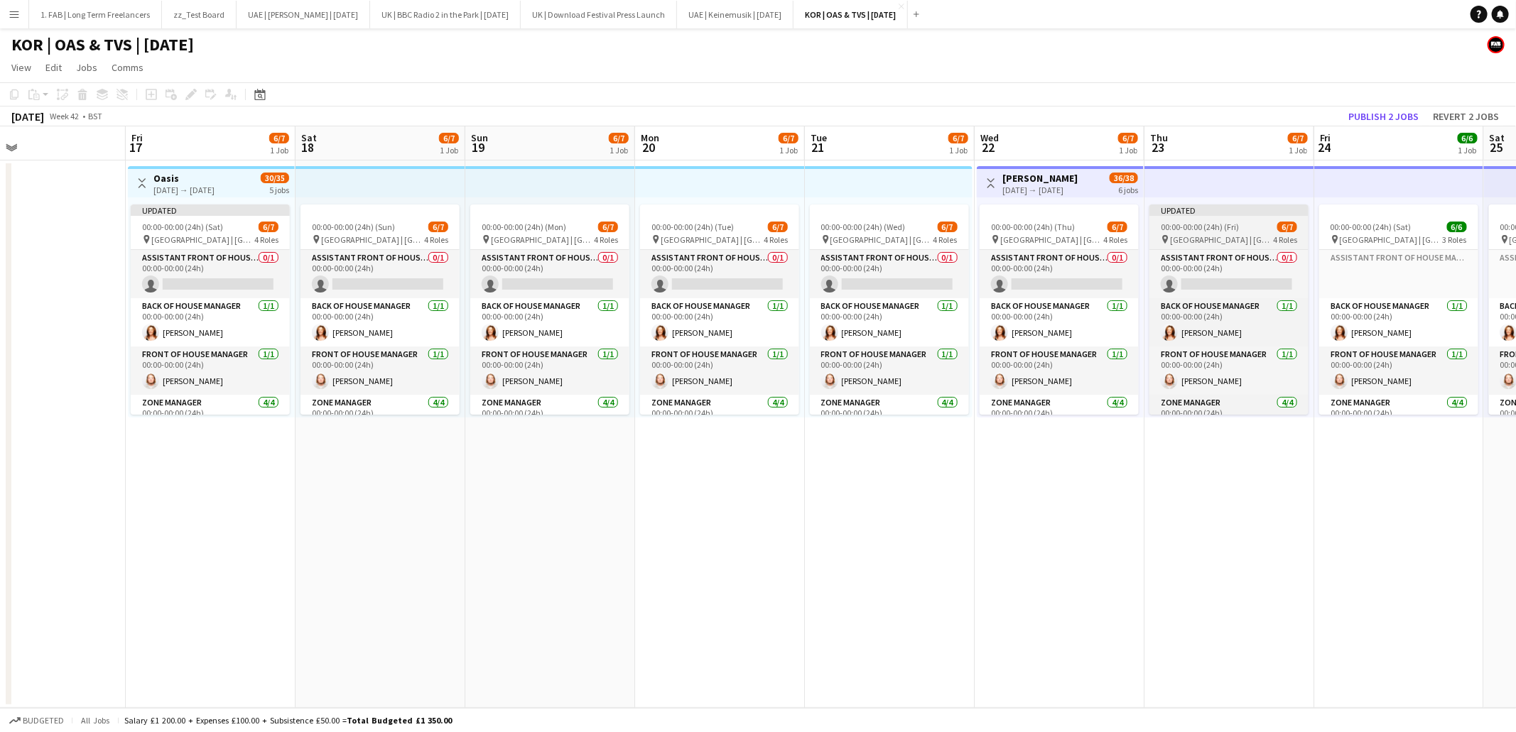
scroll to position [0, 332]
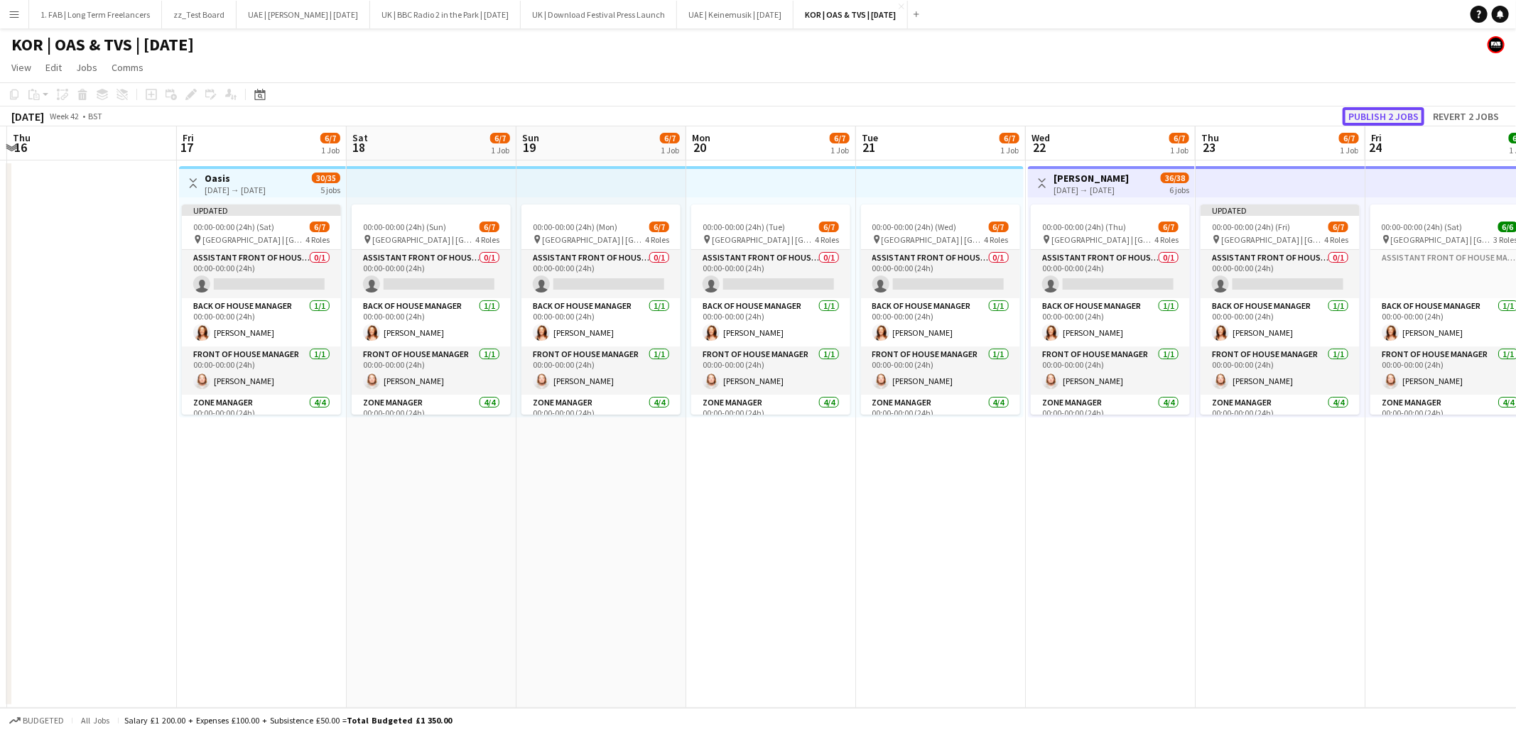
click at [1372, 118] on button "Publish 2 jobs" at bounding box center [1384, 116] width 82 height 18
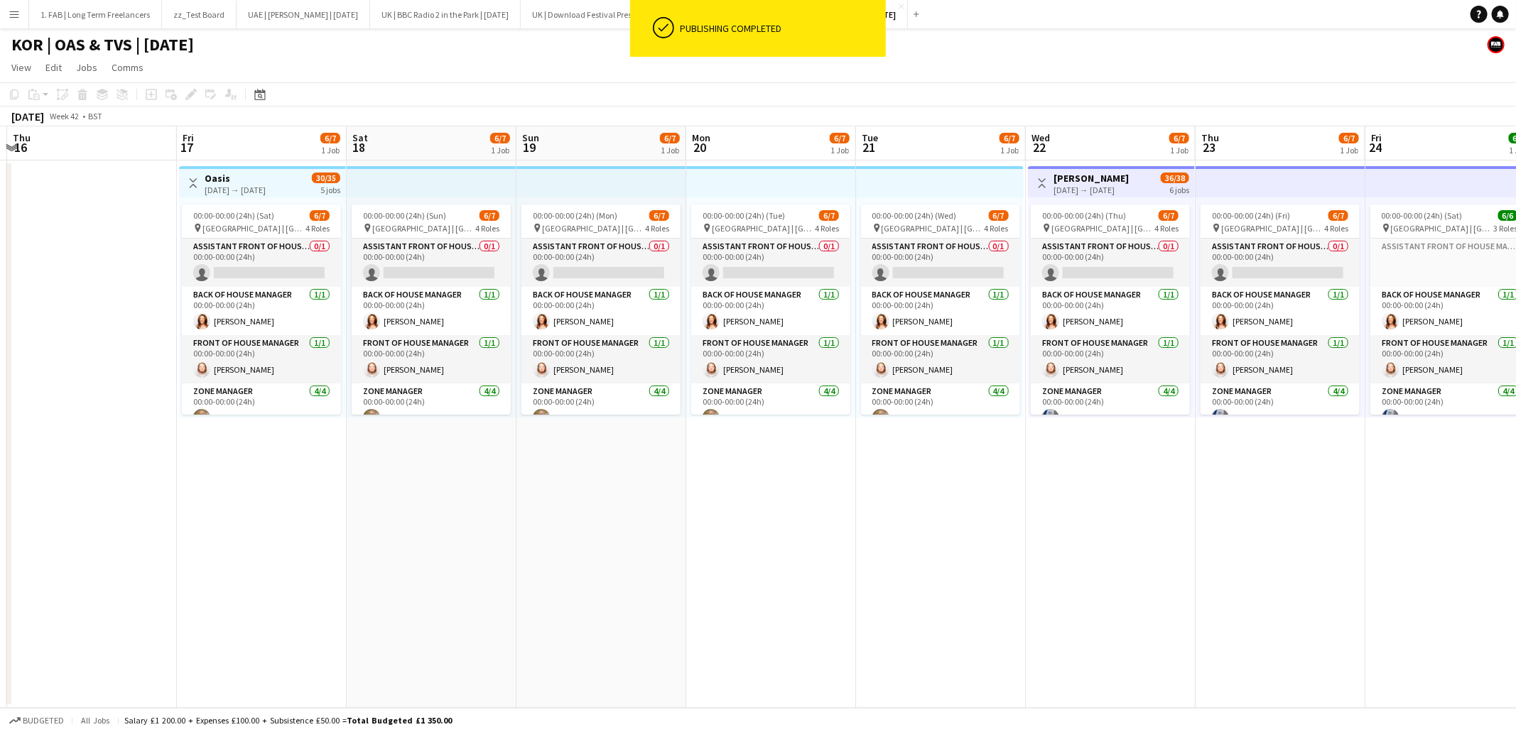
click at [129, 50] on h1 "KOR | OAS & TVS | Oct 25" at bounding box center [102, 44] width 183 height 21
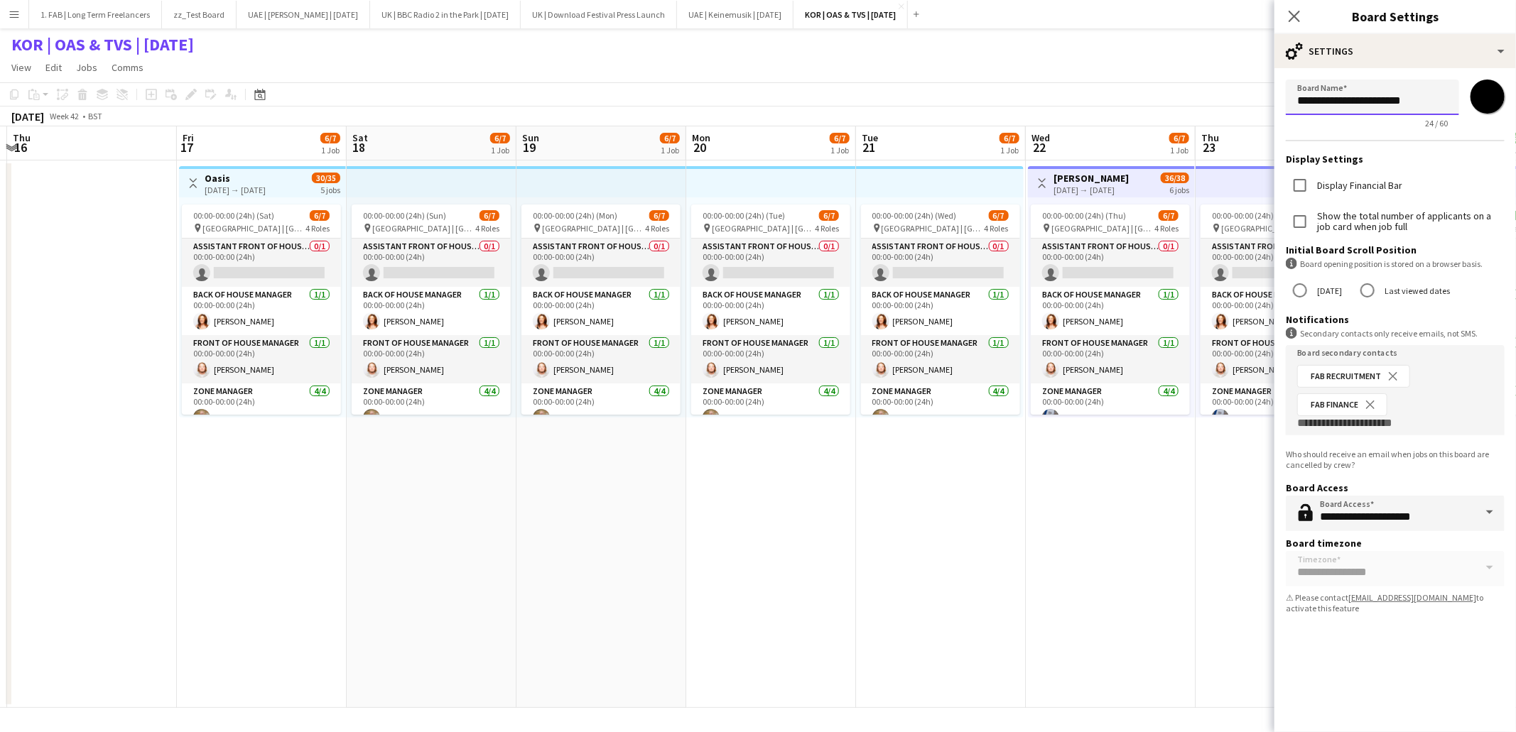
click at [1338, 103] on input "**********" at bounding box center [1372, 98] width 173 height 36
type input "**********"
click at [1184, 63] on app-page-menu "View Day view expanded Day view collapsed Month view Date picker Jump to today …" at bounding box center [758, 68] width 1516 height 27
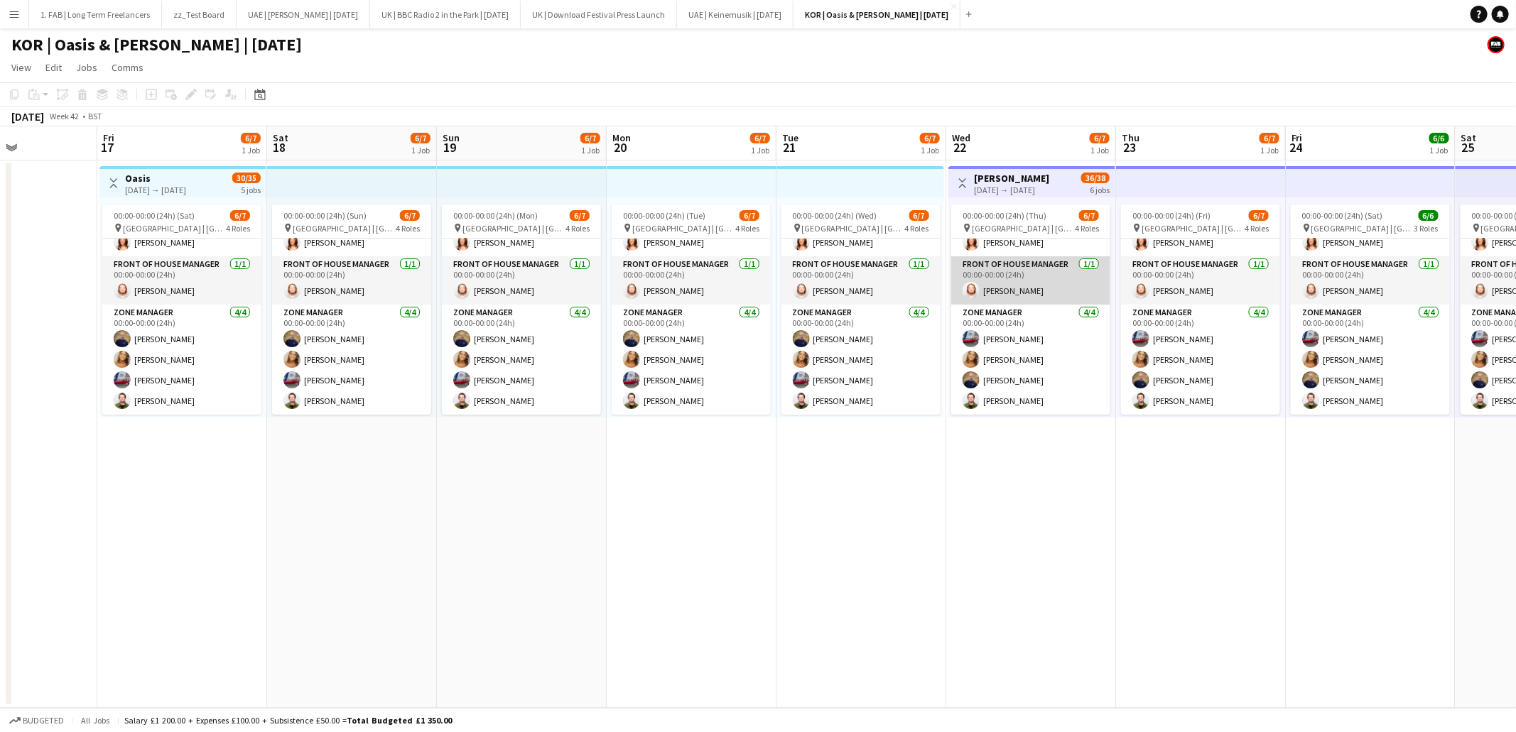
scroll to position [80, 0]
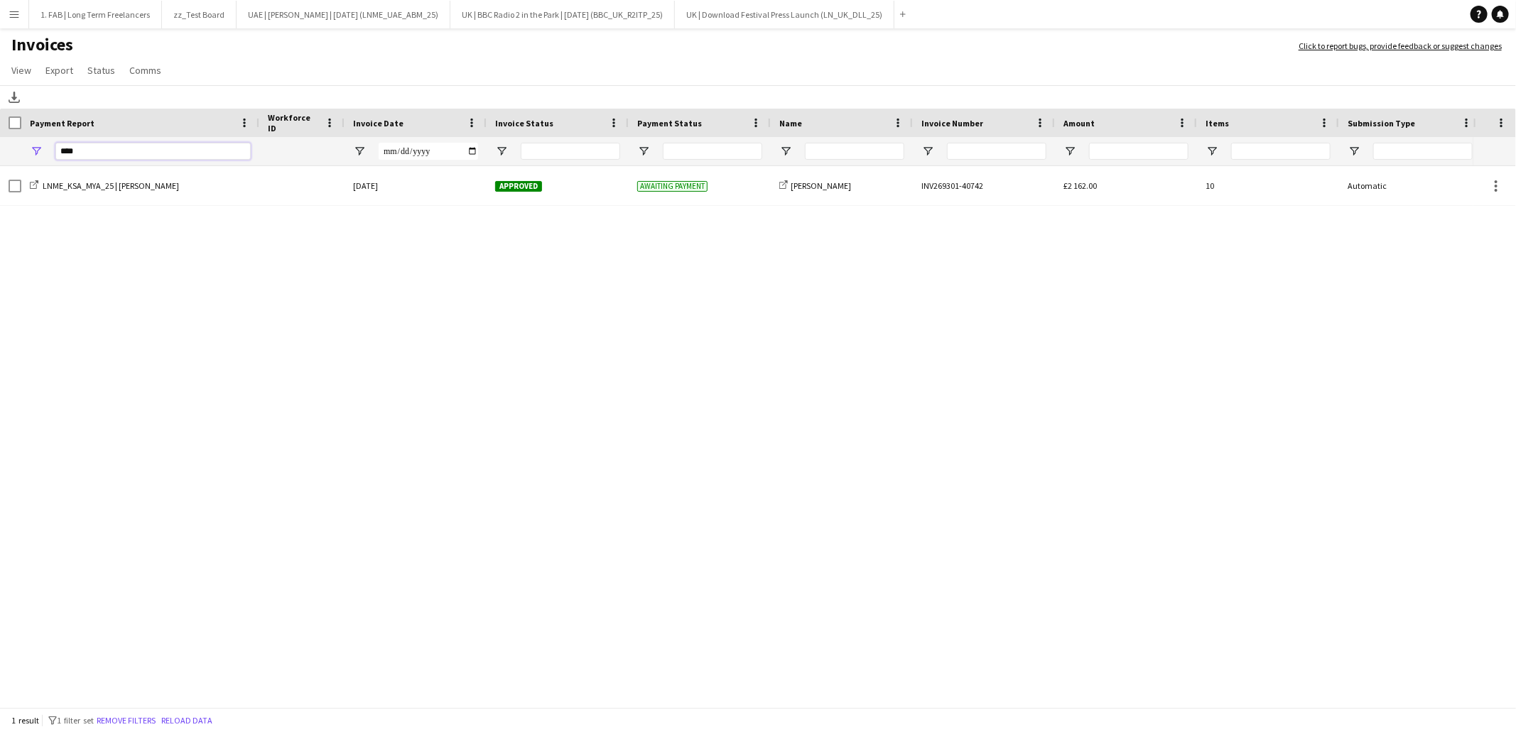
drag, startPoint x: 46, startPoint y: 150, endPoint x: 37, endPoint y: 150, distance: 9.2
click at [37, 150] on div "****" at bounding box center [140, 151] width 238 height 28
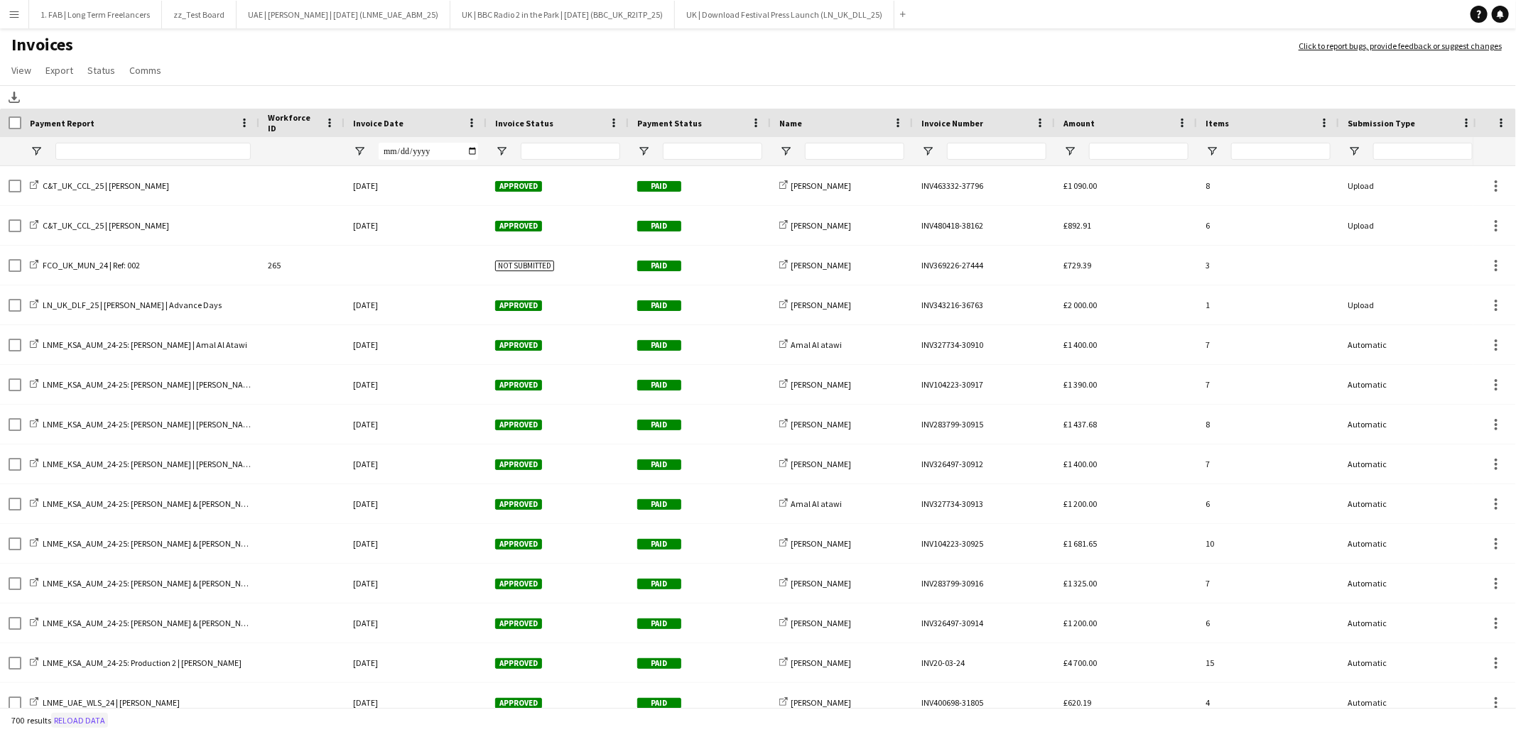
click at [99, 720] on button "Reload data" at bounding box center [79, 721] width 57 height 16
click at [420, 123] on div "Invoice Date" at bounding box center [407, 122] width 108 height 21
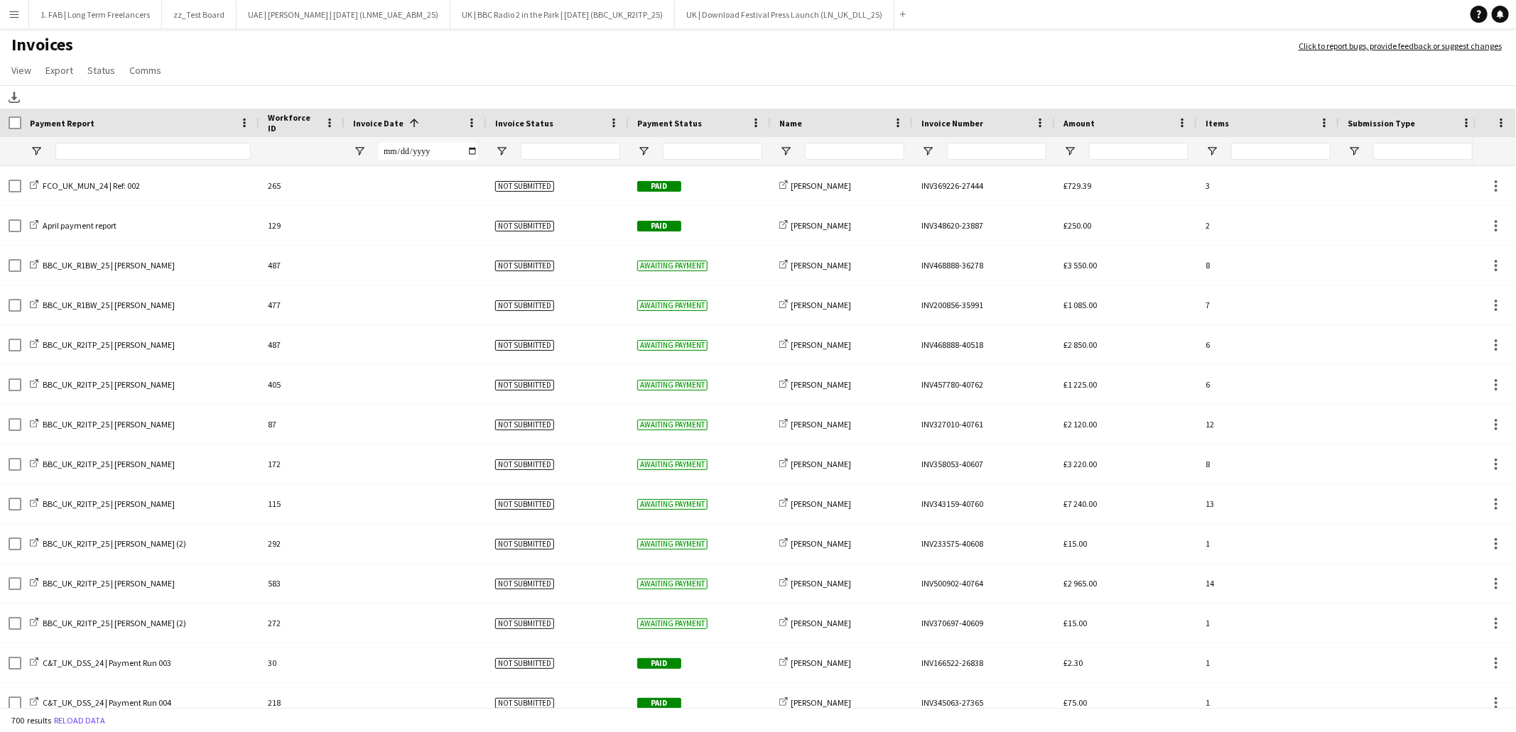
click at [419, 124] on div "Invoice Date 1" at bounding box center [407, 122] width 108 height 21
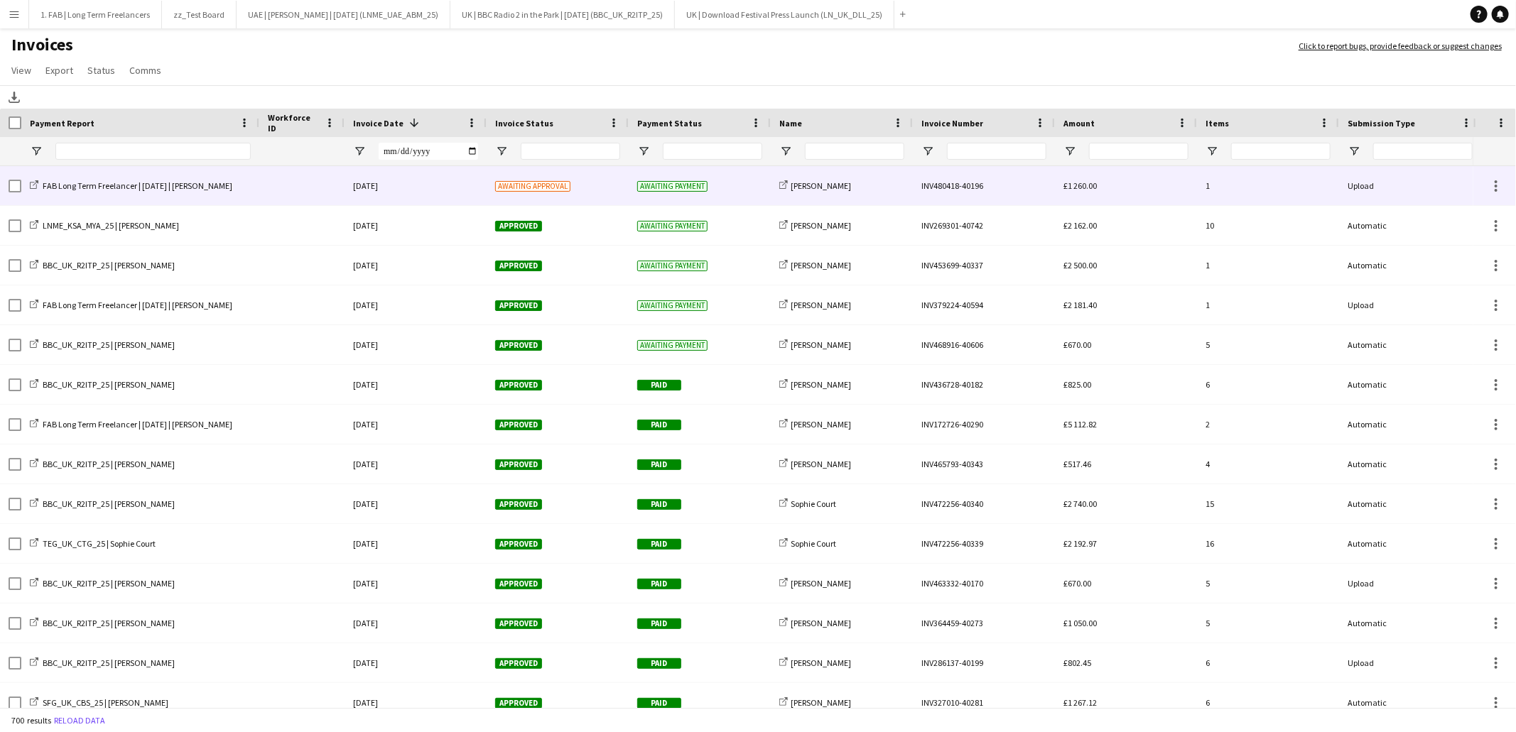
click at [383, 189] on div "[DATE]" at bounding box center [416, 185] width 142 height 39
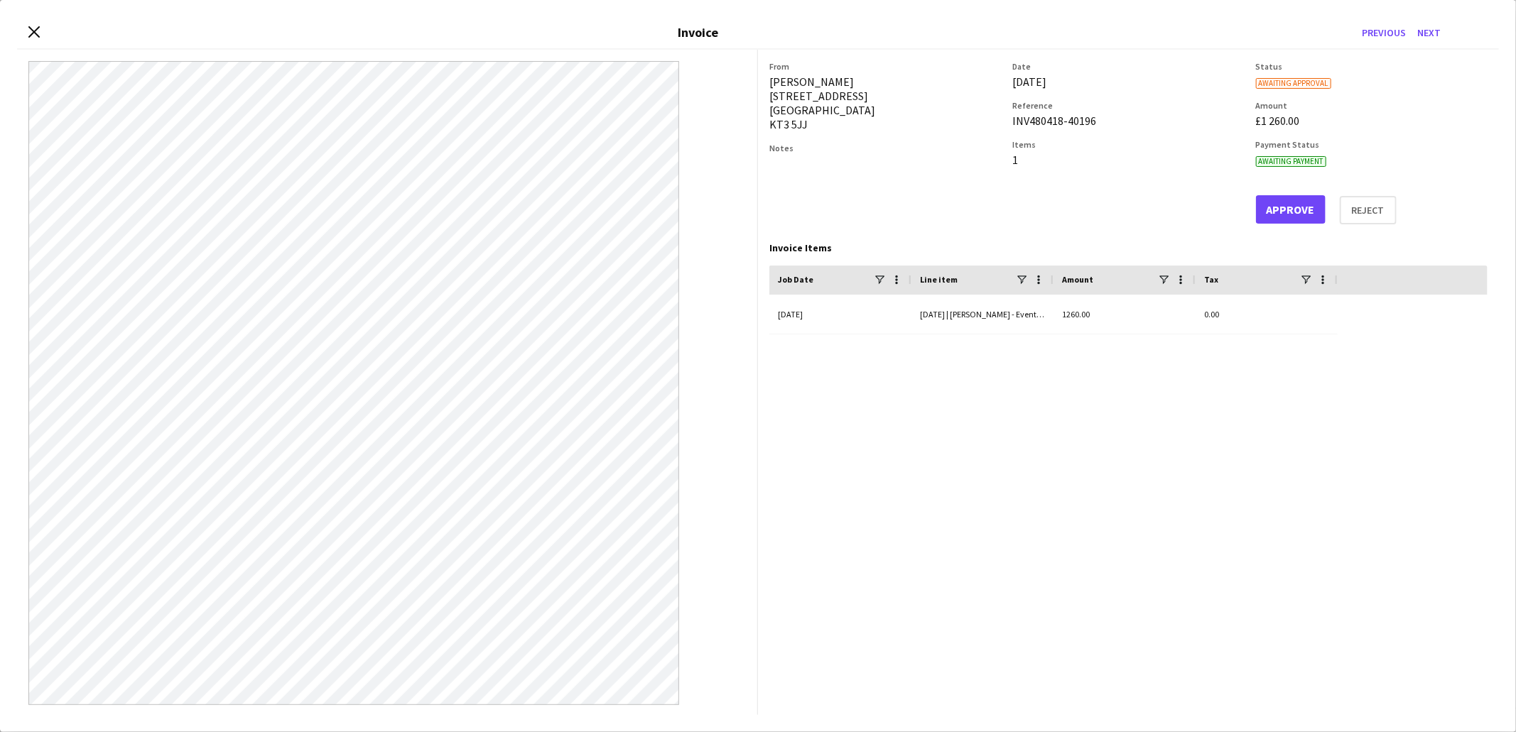
click at [1107, 186] on div "Date [DATE] Reference INV480418-40196 Items 1" at bounding box center [1128, 142] width 232 height 163
click at [1277, 202] on button "Approve" at bounding box center [1291, 209] width 70 height 28
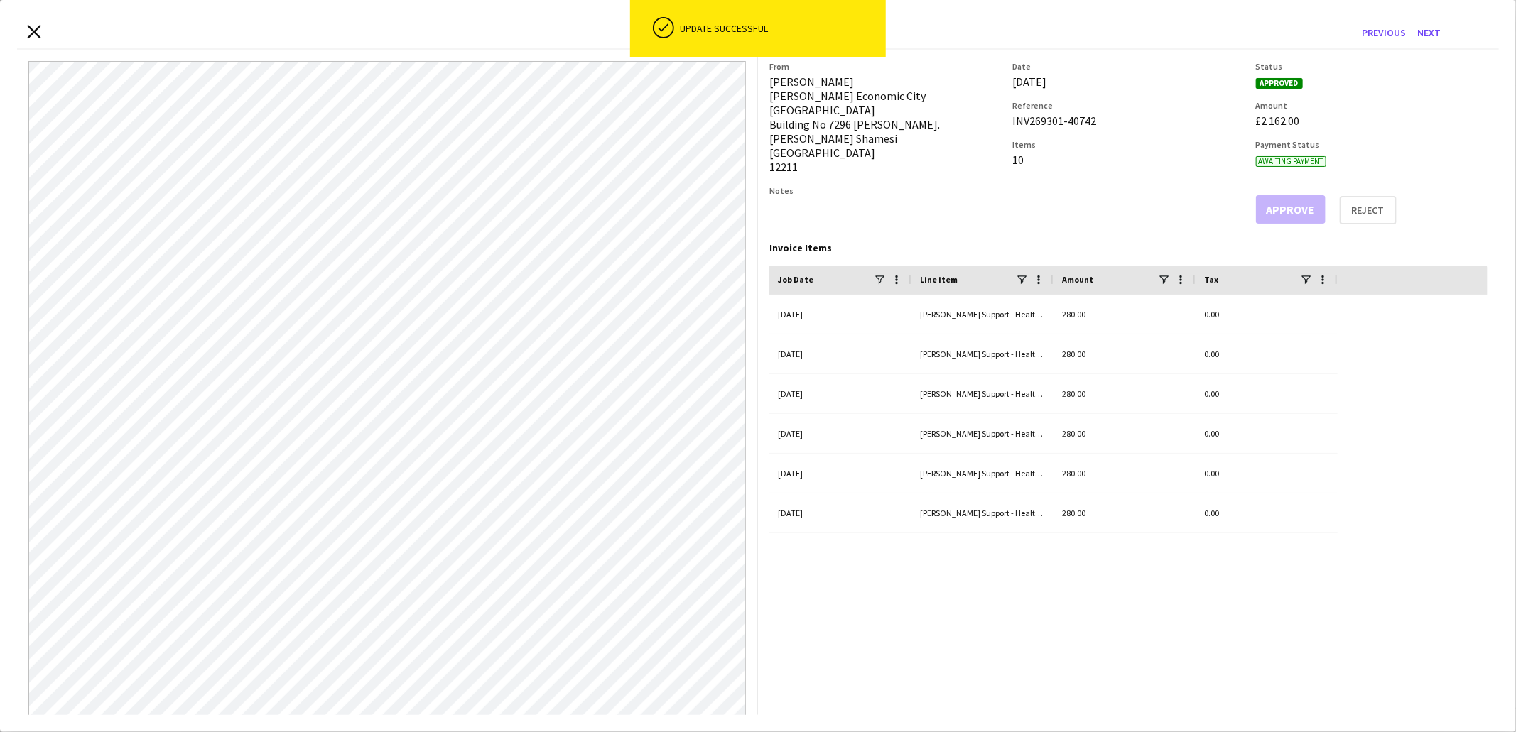
click at [33, 31] on icon at bounding box center [33, 31] width 13 height 13
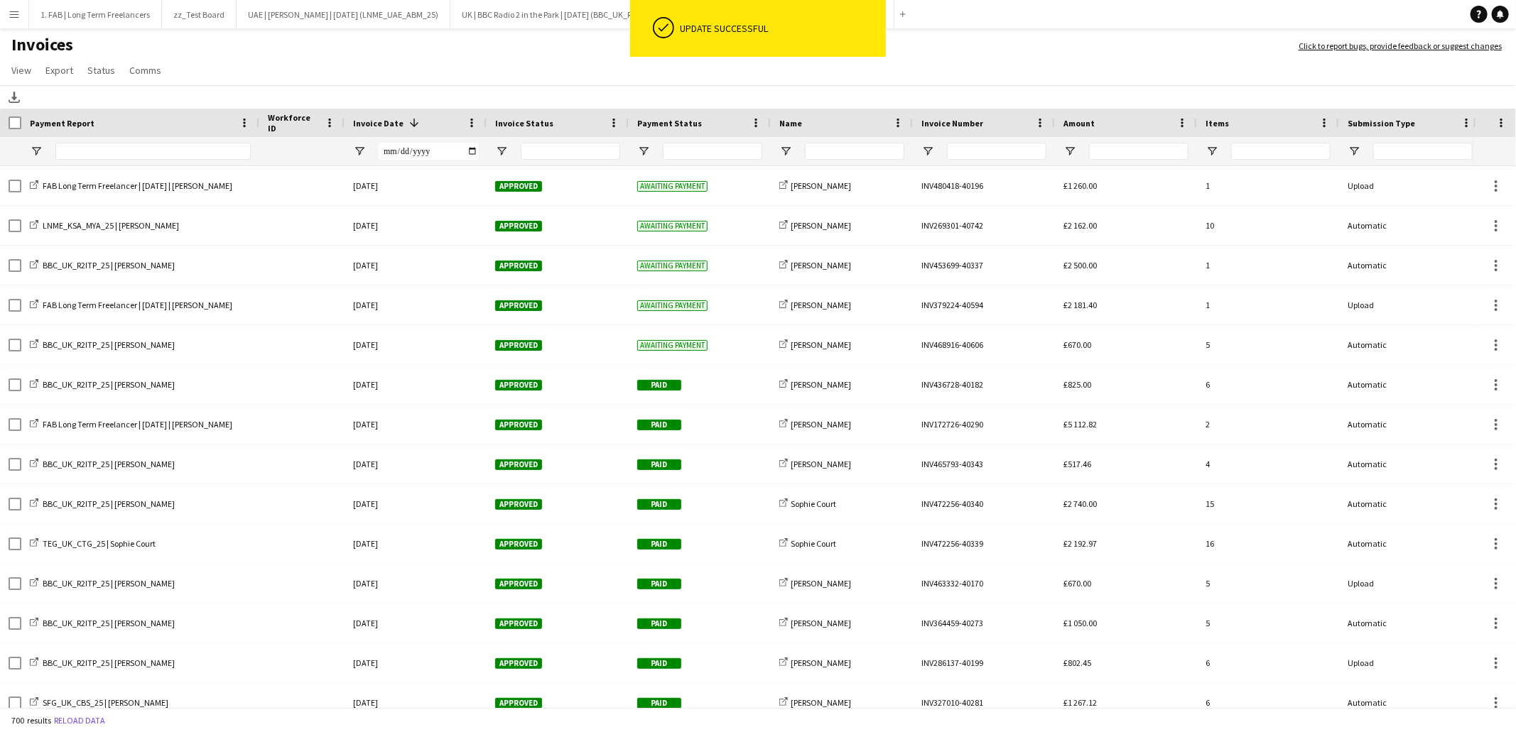
click at [560, 53] on h1 "Invoices" at bounding box center [642, 46] width 1284 height 24
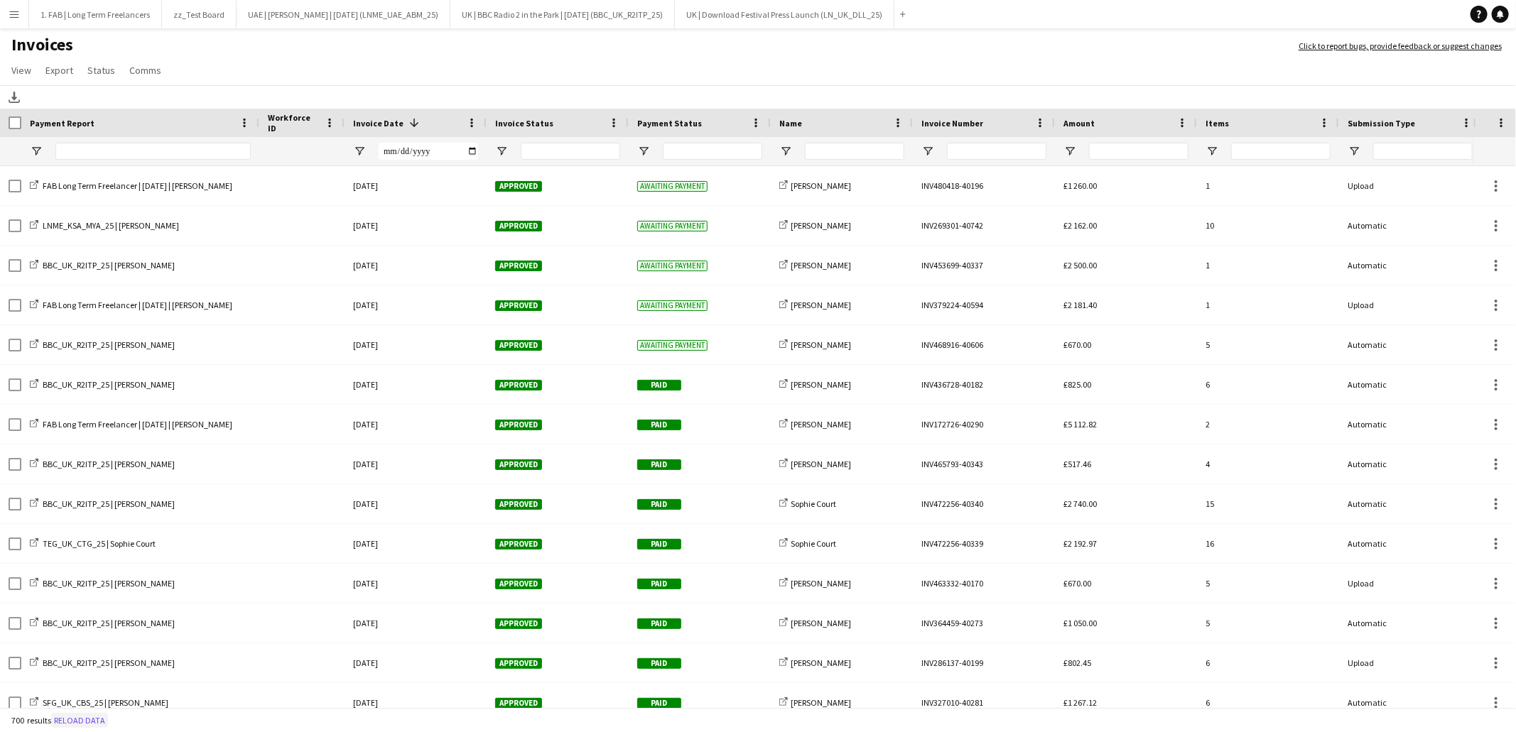
click at [87, 725] on button "Reload data" at bounding box center [79, 721] width 57 height 16
click at [700, 46] on h1 "Invoices" at bounding box center [642, 46] width 1284 height 24
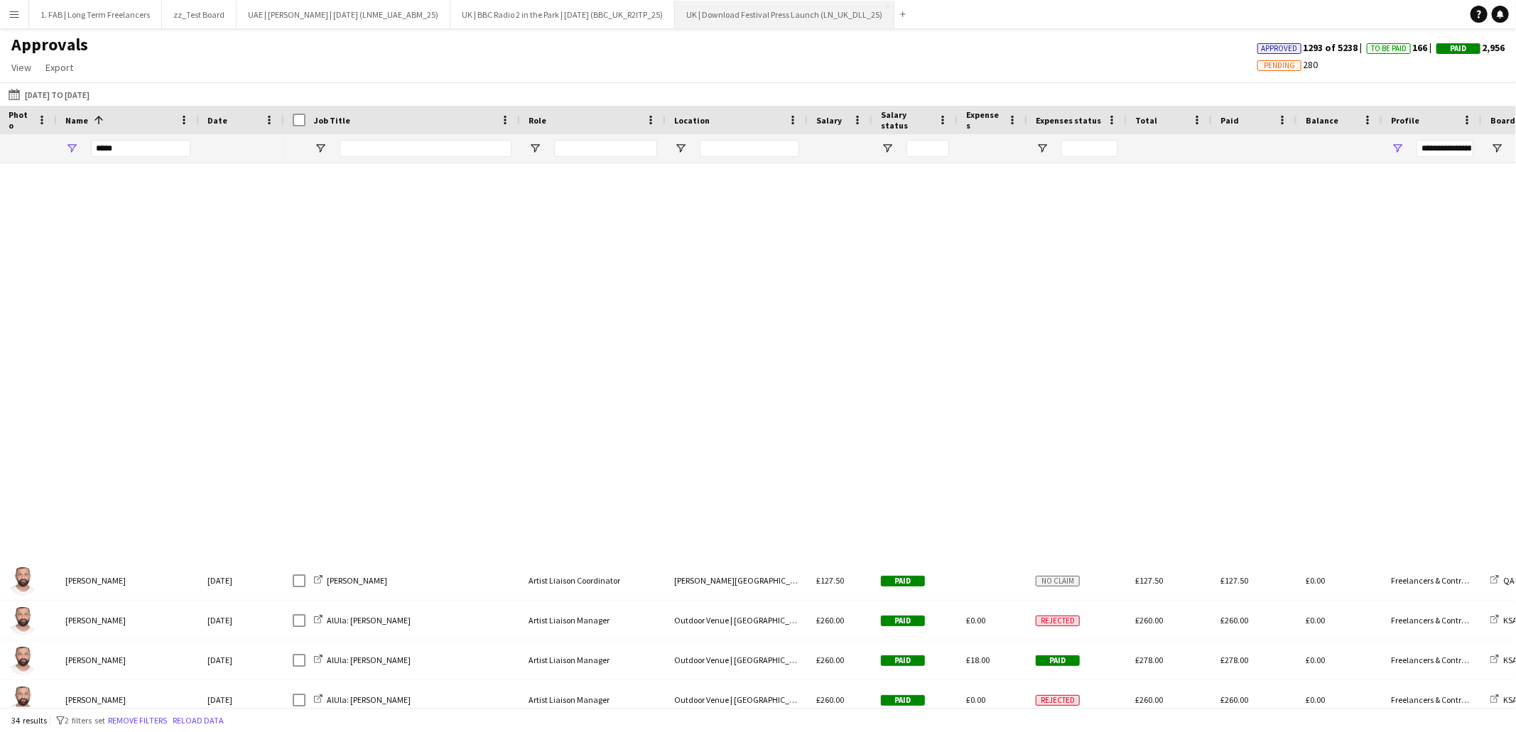
scroll to position [808, 0]
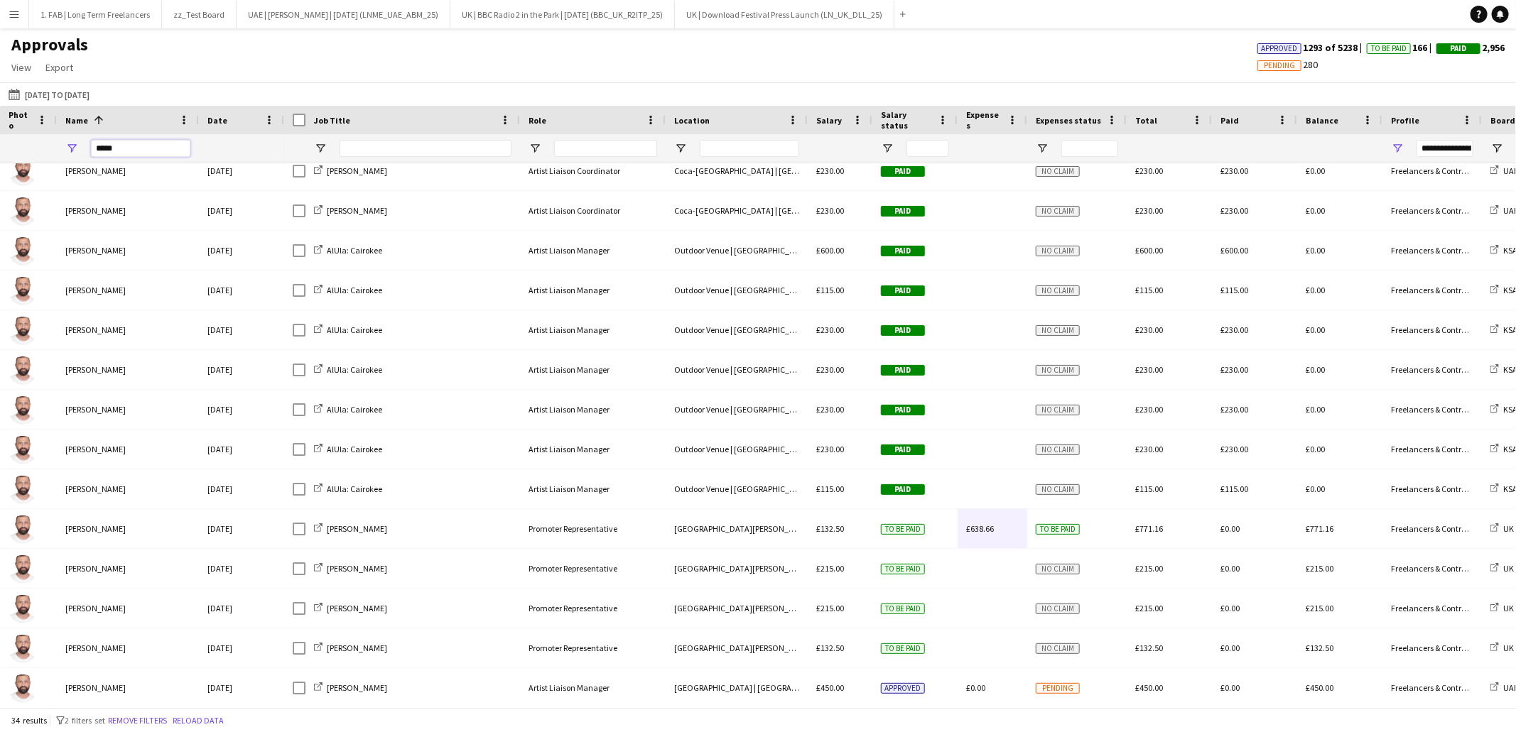
drag, startPoint x: 130, startPoint y: 153, endPoint x: 59, endPoint y: 147, distance: 71.3
click at [59, 147] on div "*****" at bounding box center [128, 148] width 142 height 28
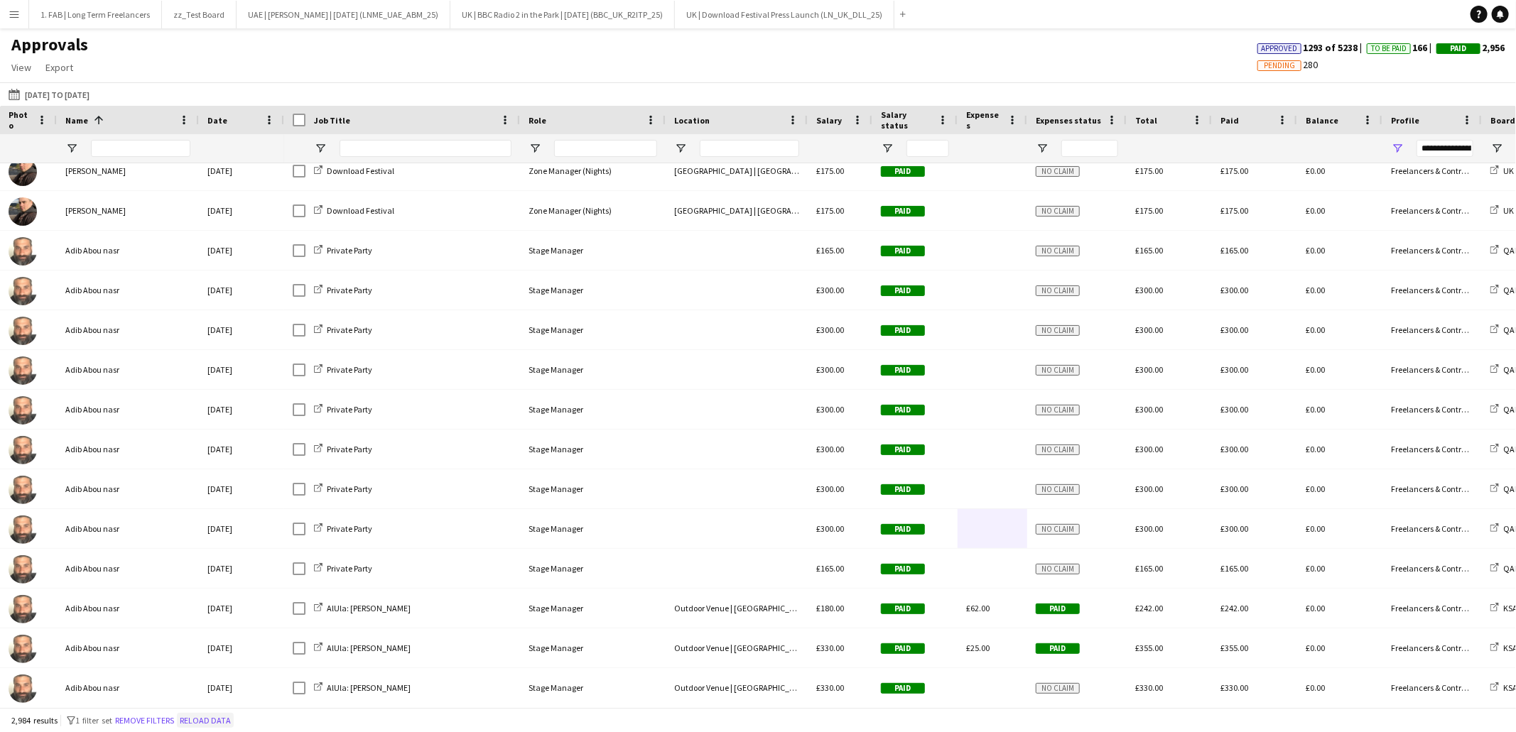
click at [216, 722] on button "Reload data" at bounding box center [205, 721] width 57 height 16
click at [1041, 151] on span "Open Filter Menu" at bounding box center [1042, 148] width 13 height 13
click at [1021, 53] on div "Approvals View Customise view Customise filters Reset Filters Reset View Reset …" at bounding box center [758, 58] width 1516 height 48
click at [149, 148] on input "Name Filter Input" at bounding box center [140, 148] width 99 height 17
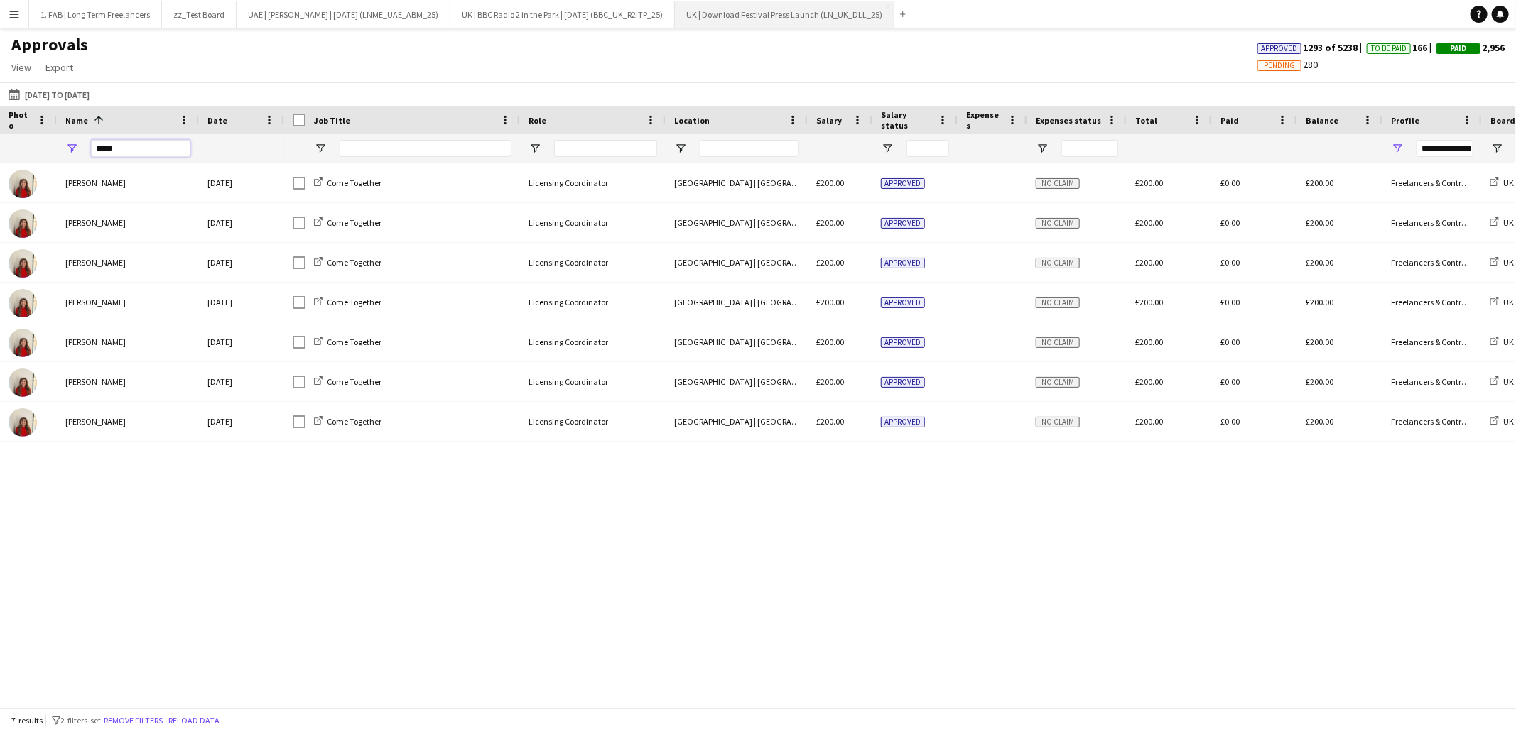
type input "*****"
drag, startPoint x: 116, startPoint y: 150, endPoint x: 58, endPoint y: 149, distance: 57.5
click at [58, 149] on div "*****" at bounding box center [128, 148] width 142 height 28
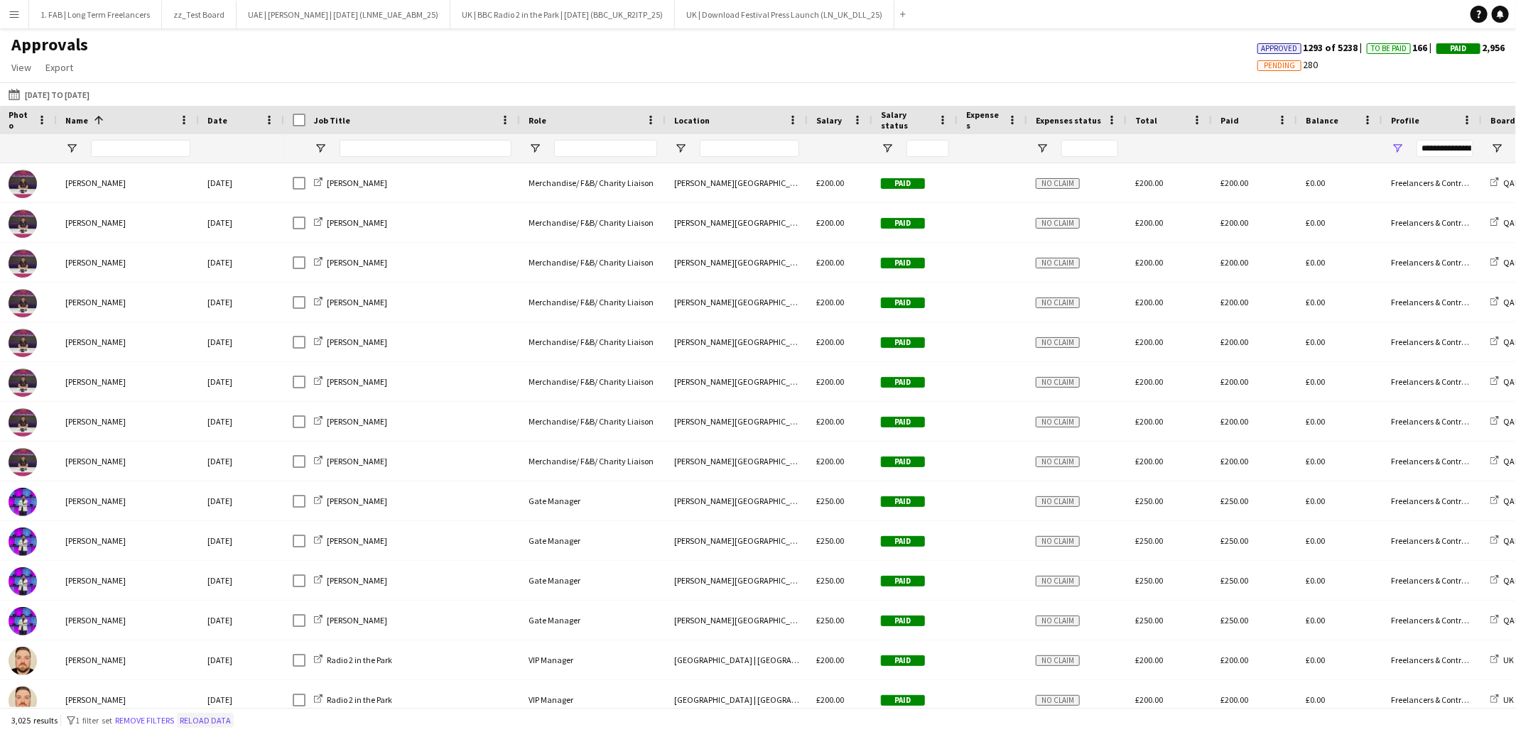
click at [230, 723] on button "Reload data" at bounding box center [205, 721] width 57 height 16
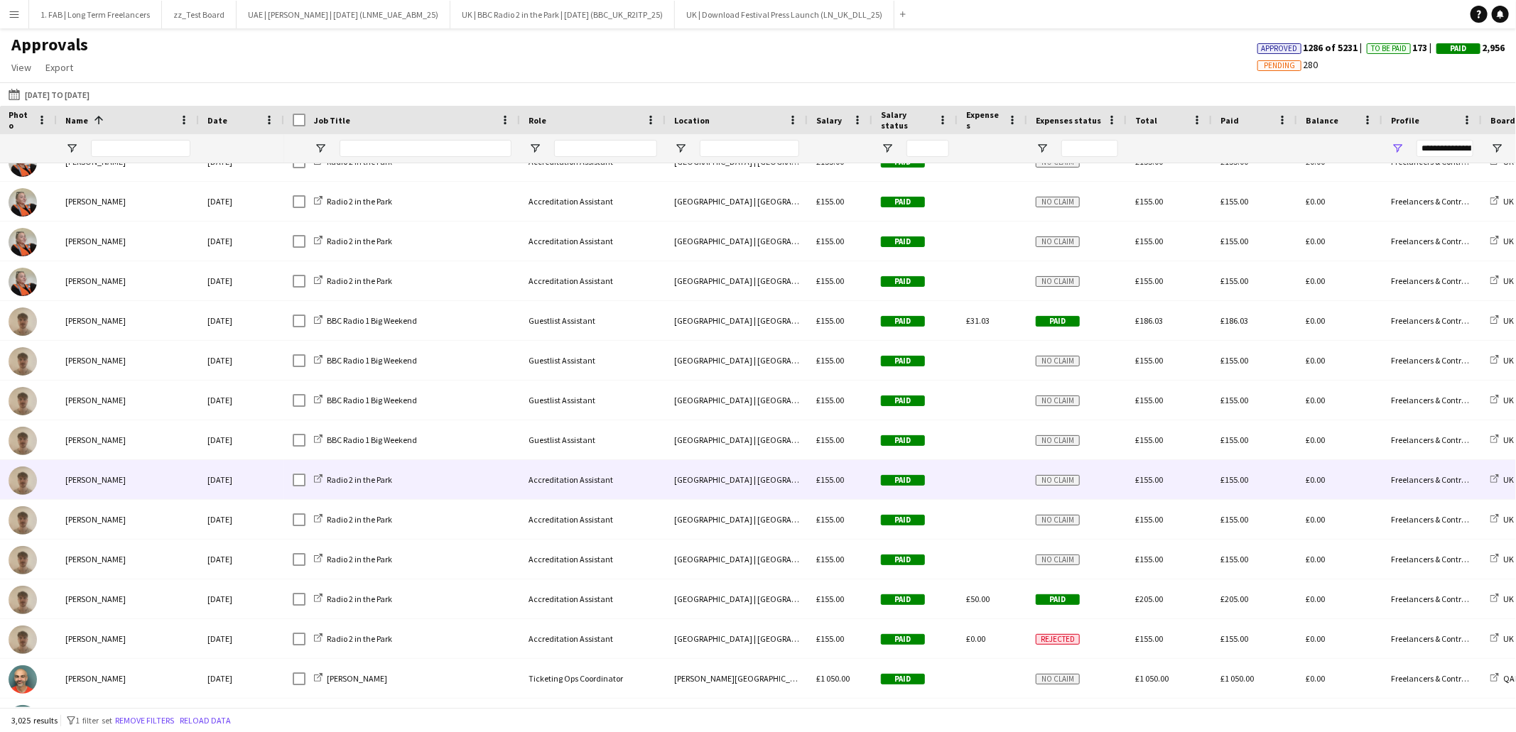
scroll to position [3732, 0]
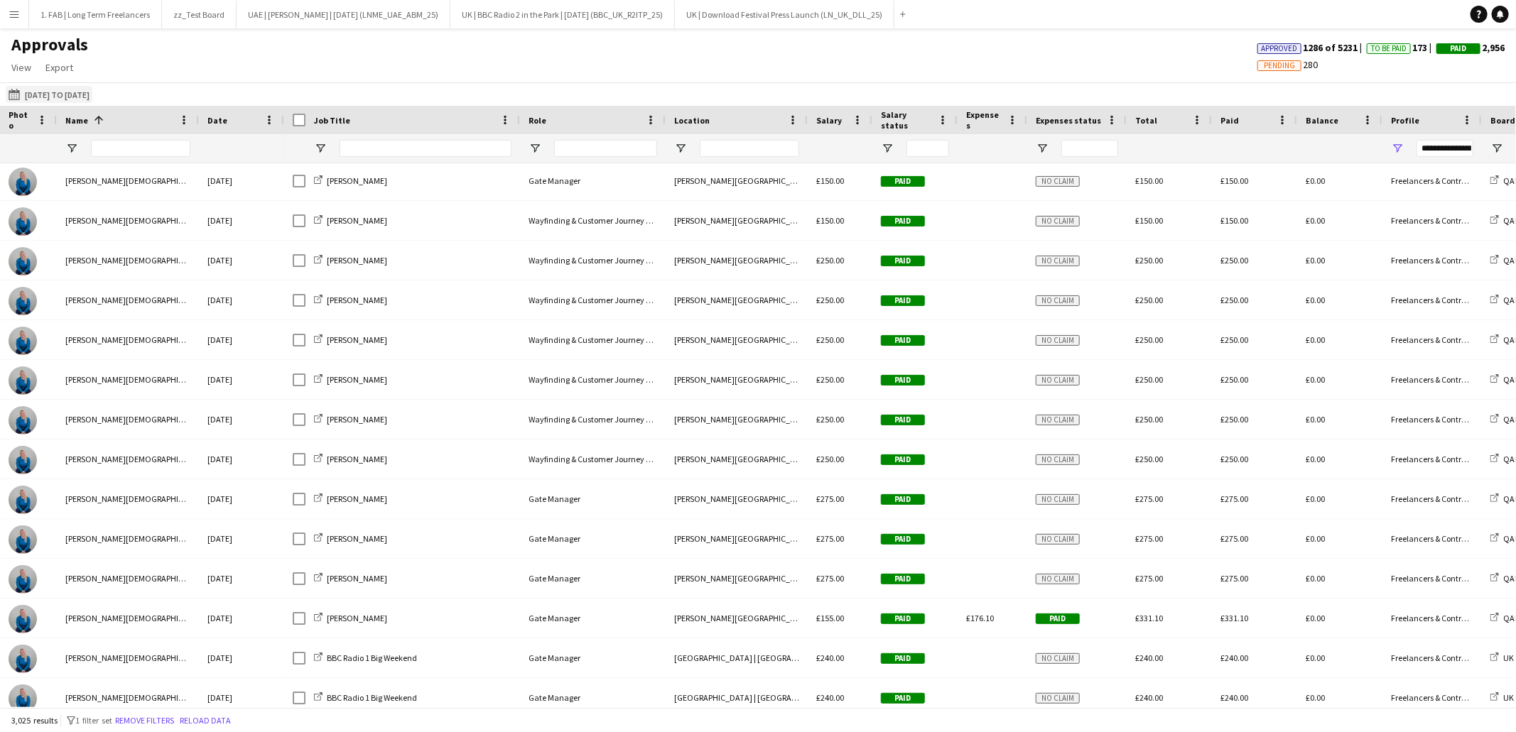
click at [51, 97] on button "[DATE] to [DATE] [DATE] to [DATE]" at bounding box center [49, 94] width 87 height 17
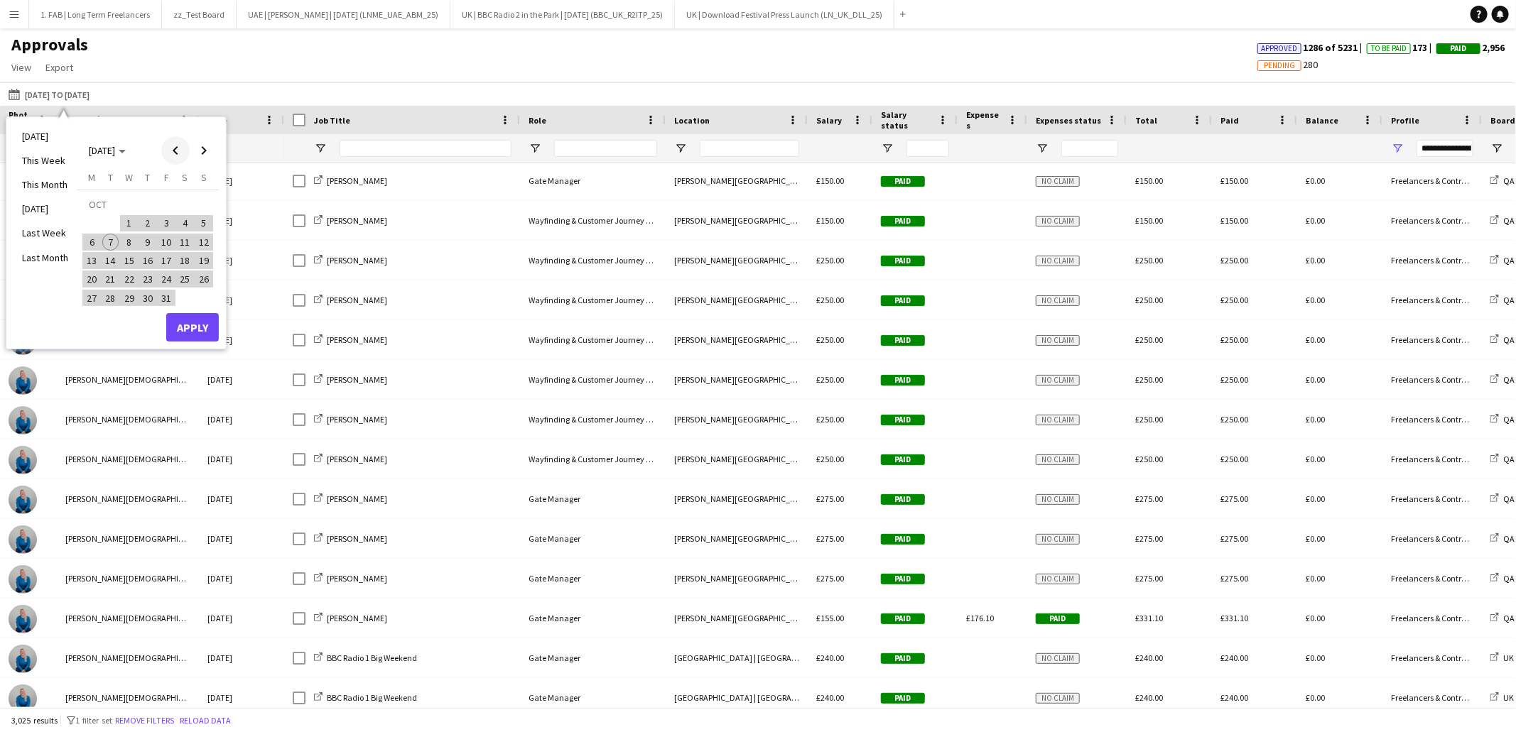
click at [173, 149] on span "Previous month" at bounding box center [175, 150] width 28 height 28
click at [207, 153] on span "Next month" at bounding box center [204, 150] width 28 height 28
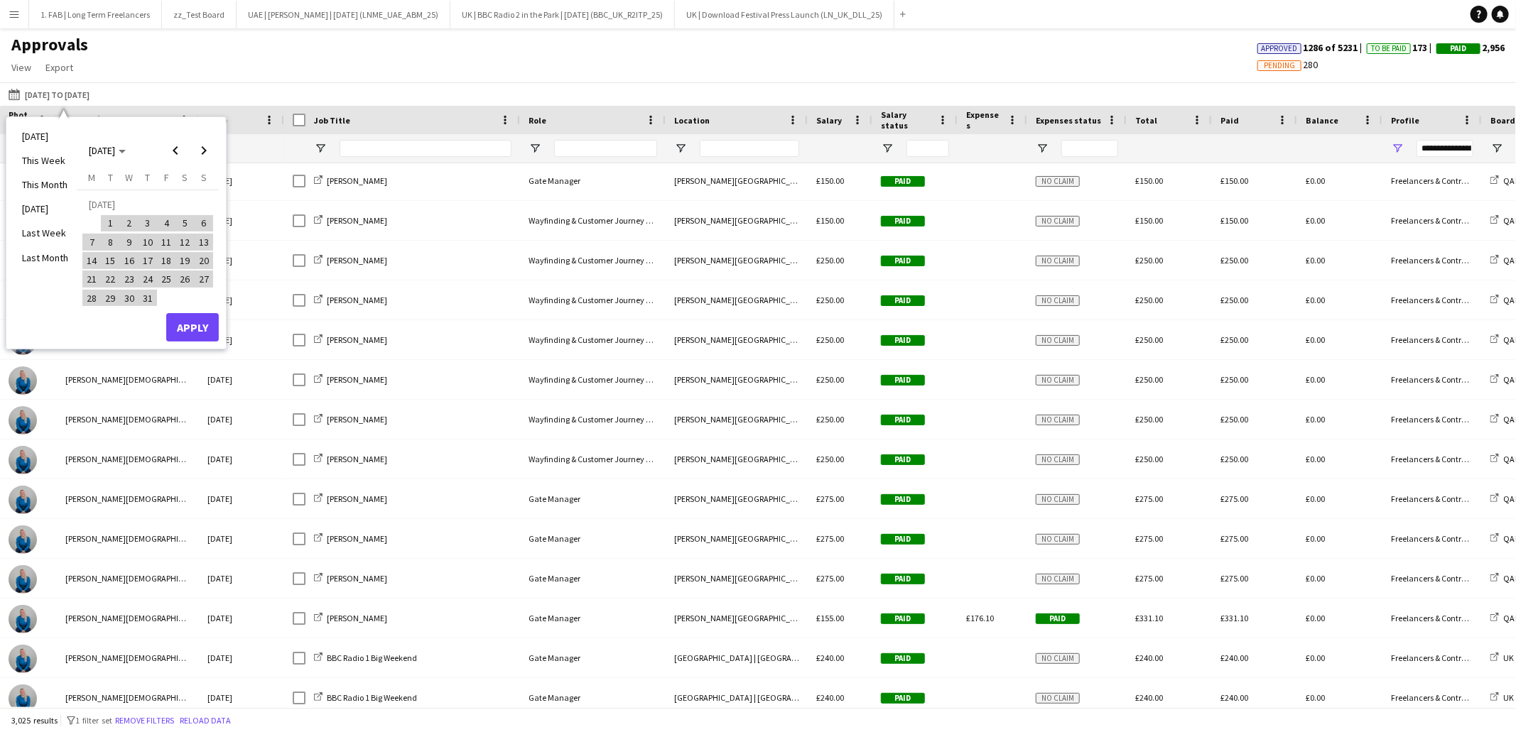
click at [105, 220] on span "1" at bounding box center [110, 223] width 17 height 17
click at [202, 155] on span "Next month" at bounding box center [204, 150] width 28 height 28
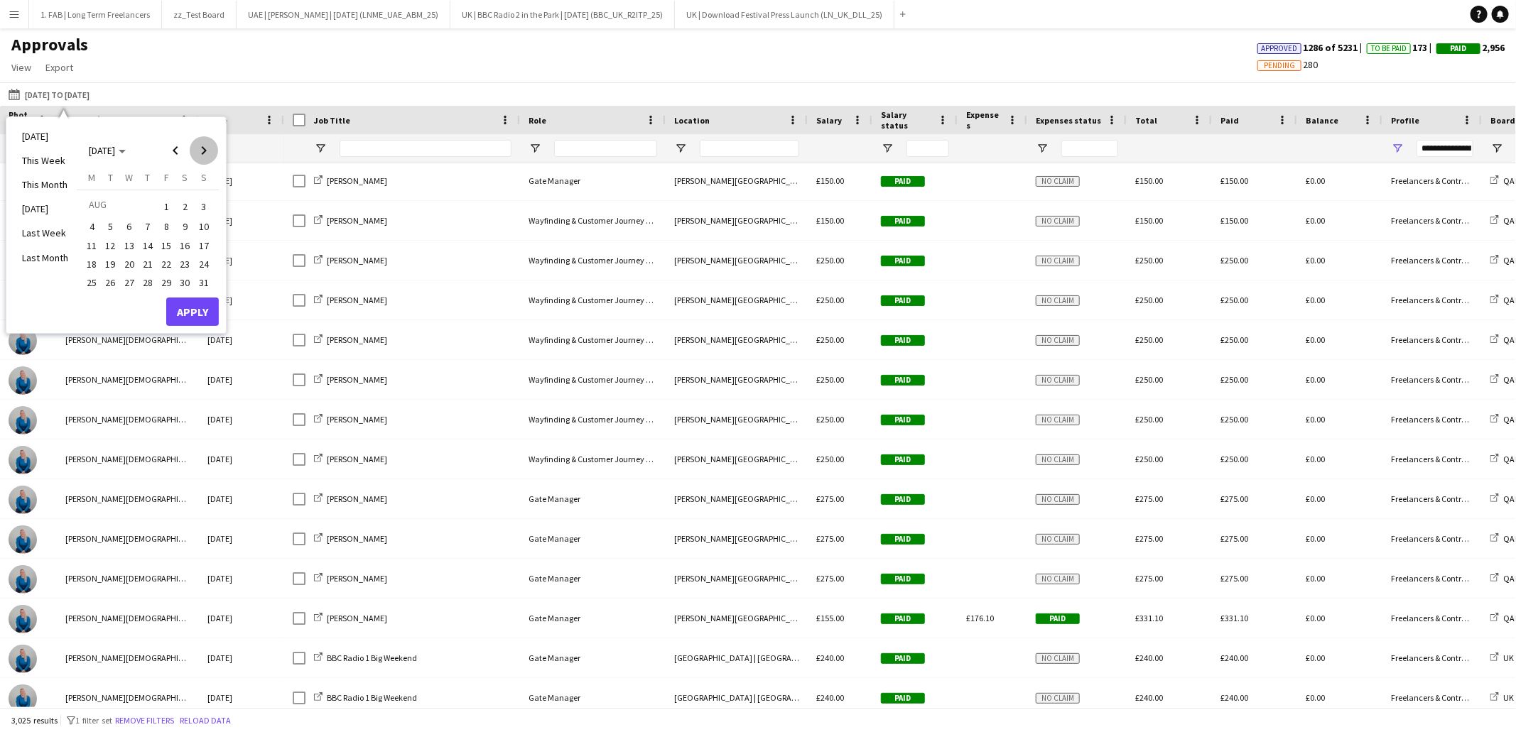
click at [202, 155] on span "Next month" at bounding box center [204, 150] width 28 height 28
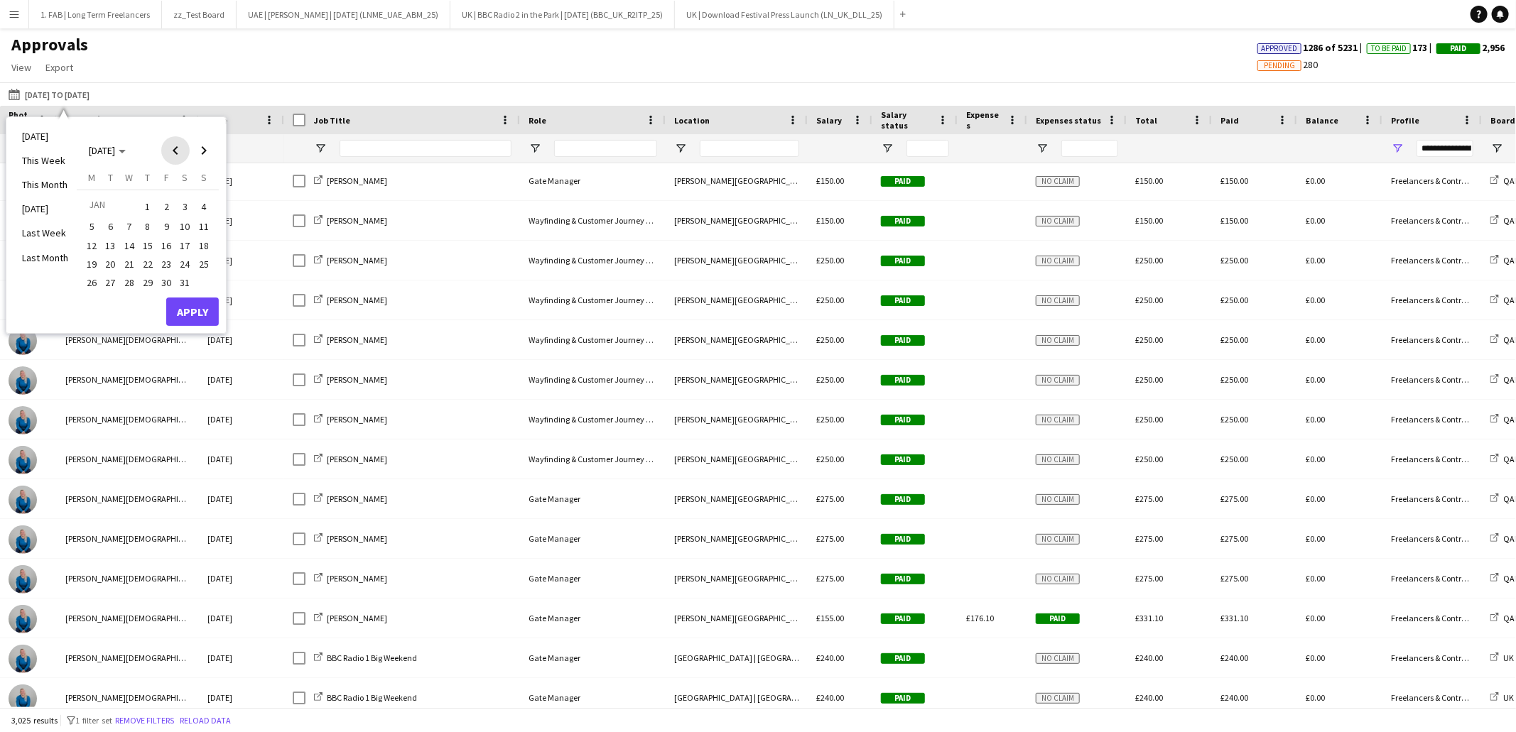
drag, startPoint x: 178, startPoint y: 156, endPoint x: 174, endPoint y: 170, distance: 14.6
click at [177, 156] on span "Previous month" at bounding box center [175, 150] width 28 height 28
click at [130, 299] on span "31" at bounding box center [129, 298] width 17 height 17
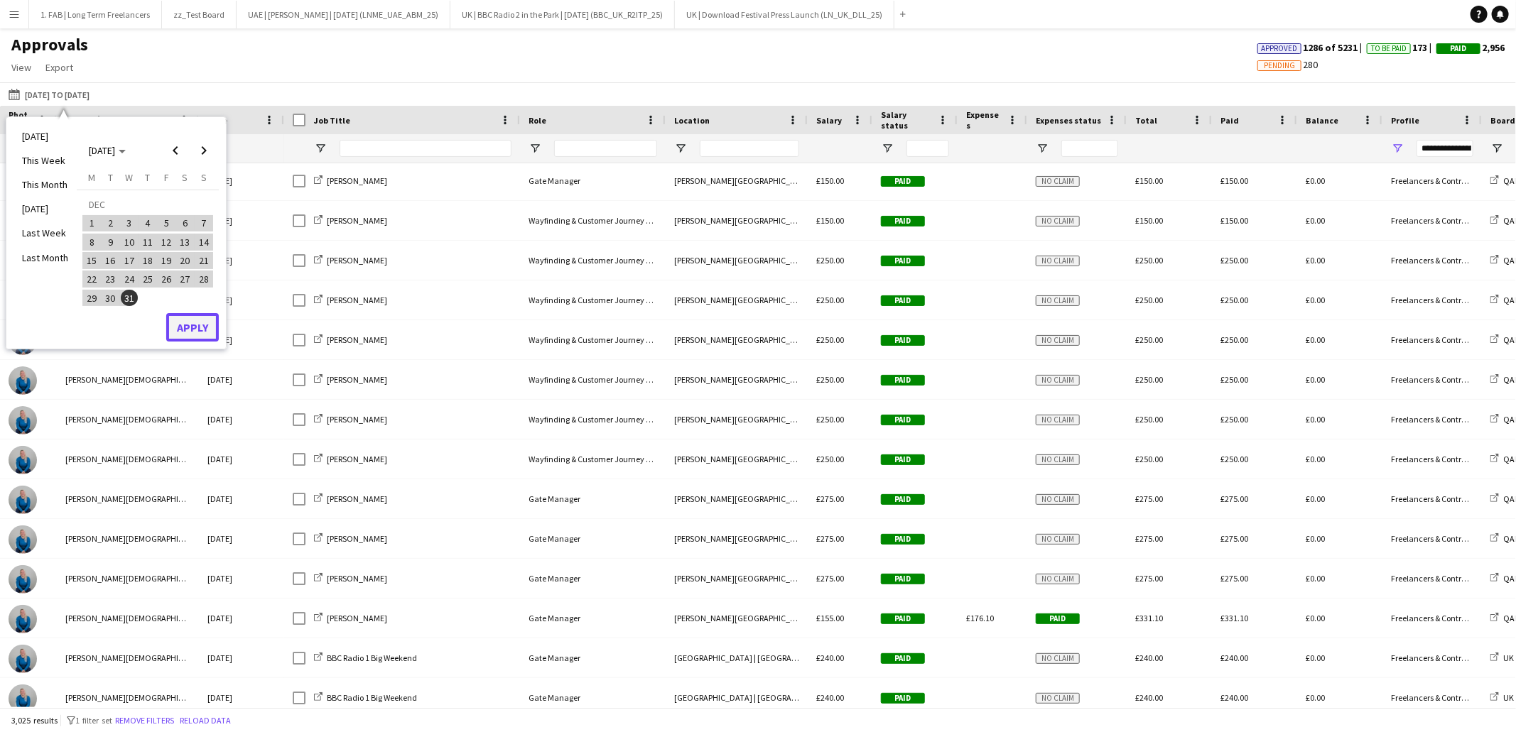
click at [189, 327] on button "Apply" at bounding box center [192, 327] width 53 height 28
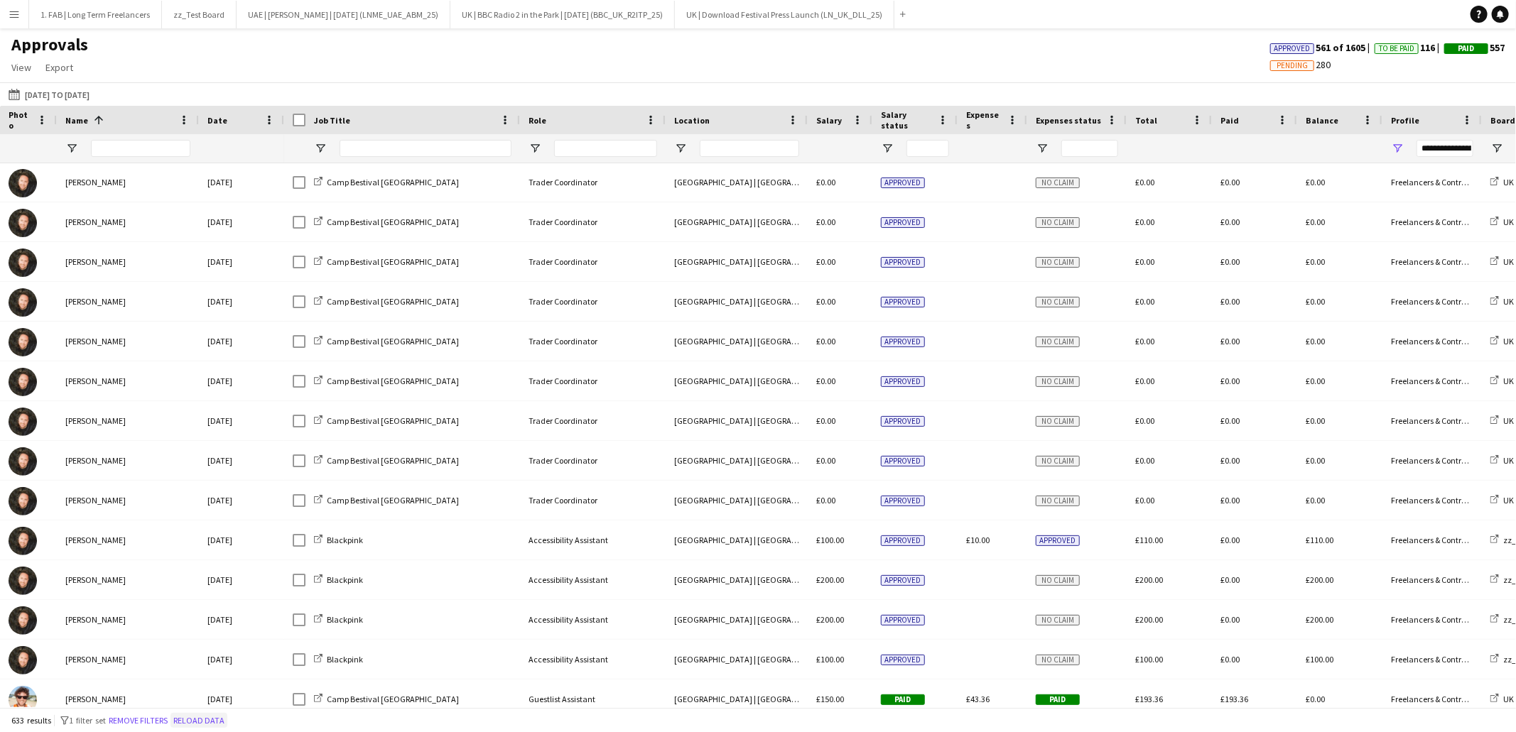
click at [212, 719] on button "Reload data" at bounding box center [198, 721] width 57 height 16
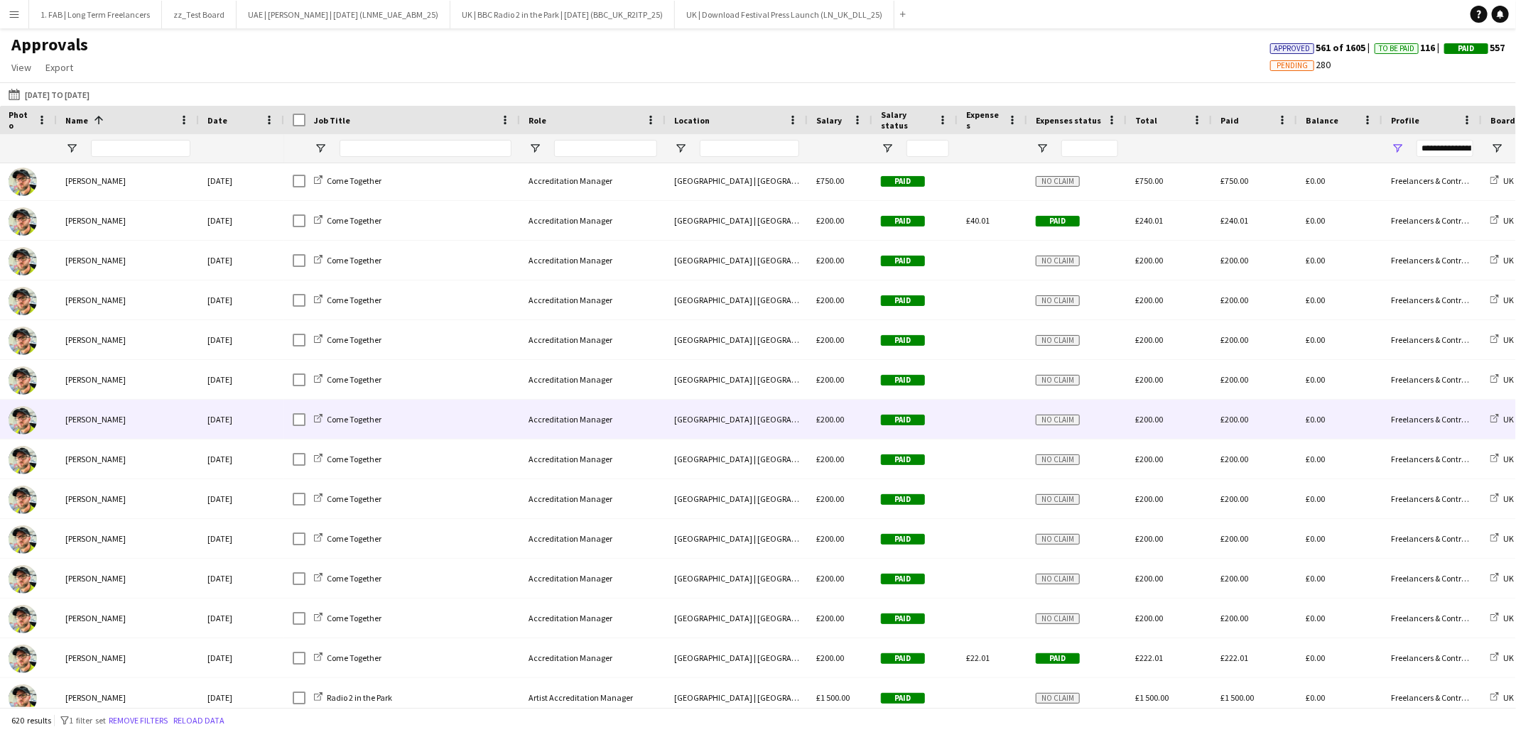
scroll to position [15990, 0]
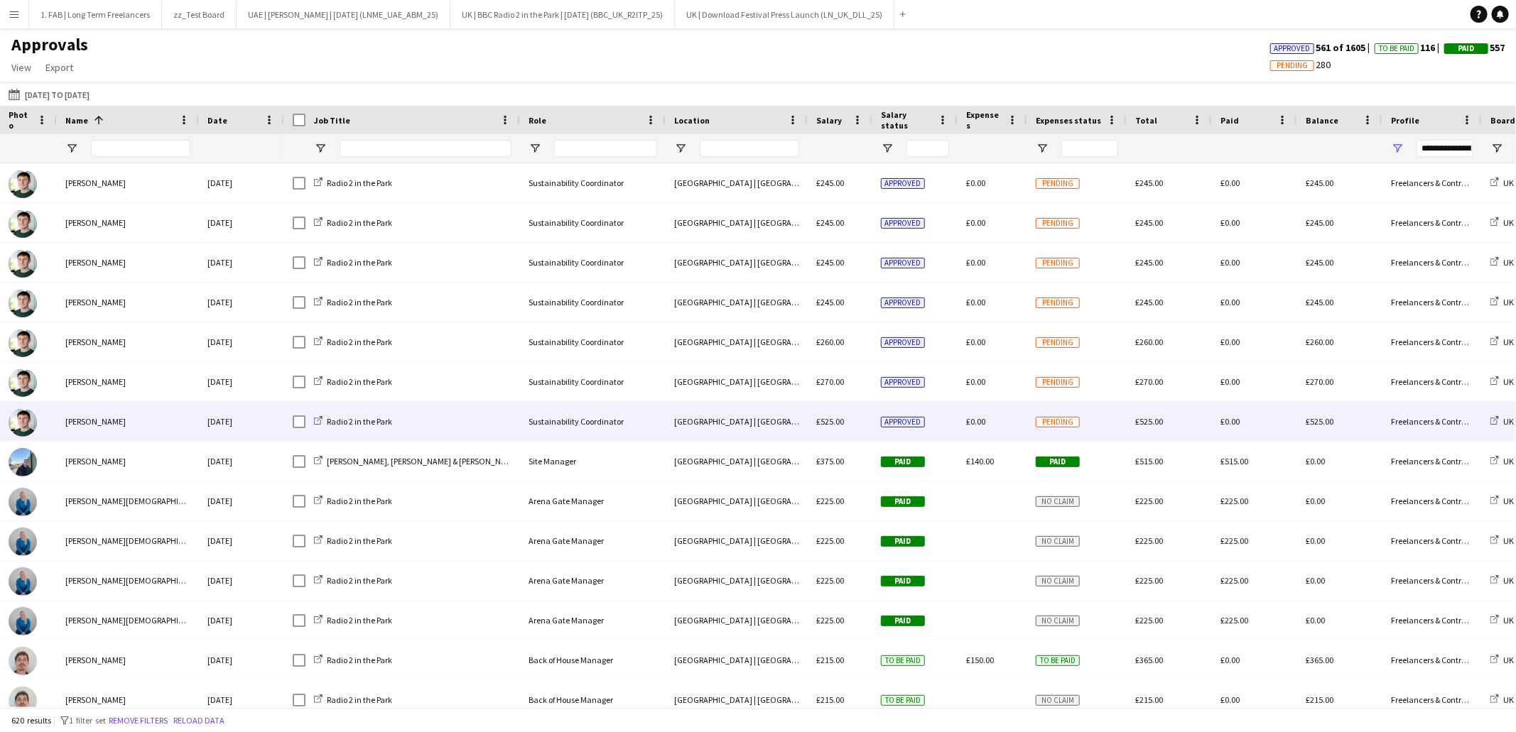
click at [728, 423] on div "Hylands Park | Chelmsford, UK" at bounding box center [737, 421] width 142 height 39
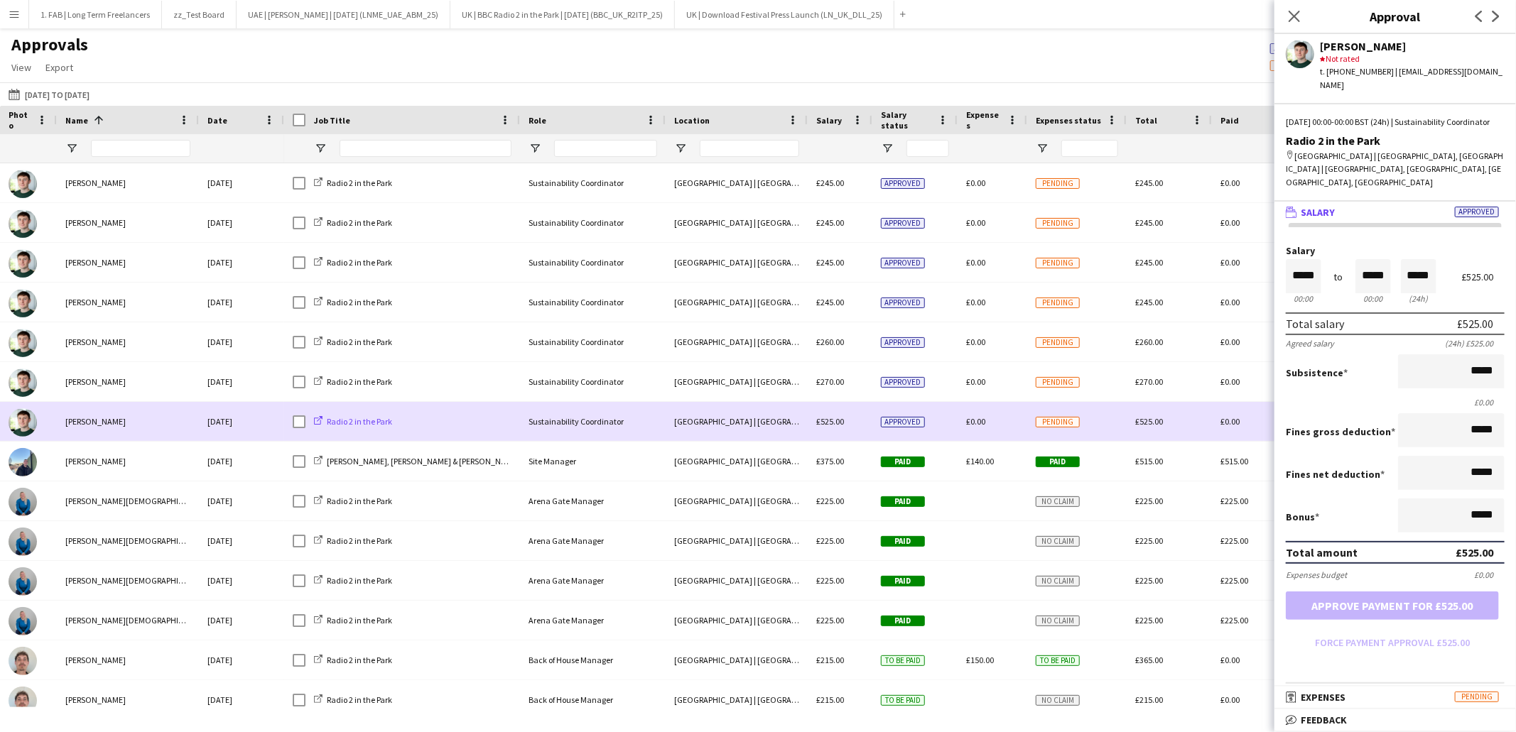
click at [342, 420] on span "Radio 2 in the Park" at bounding box center [359, 421] width 65 height 11
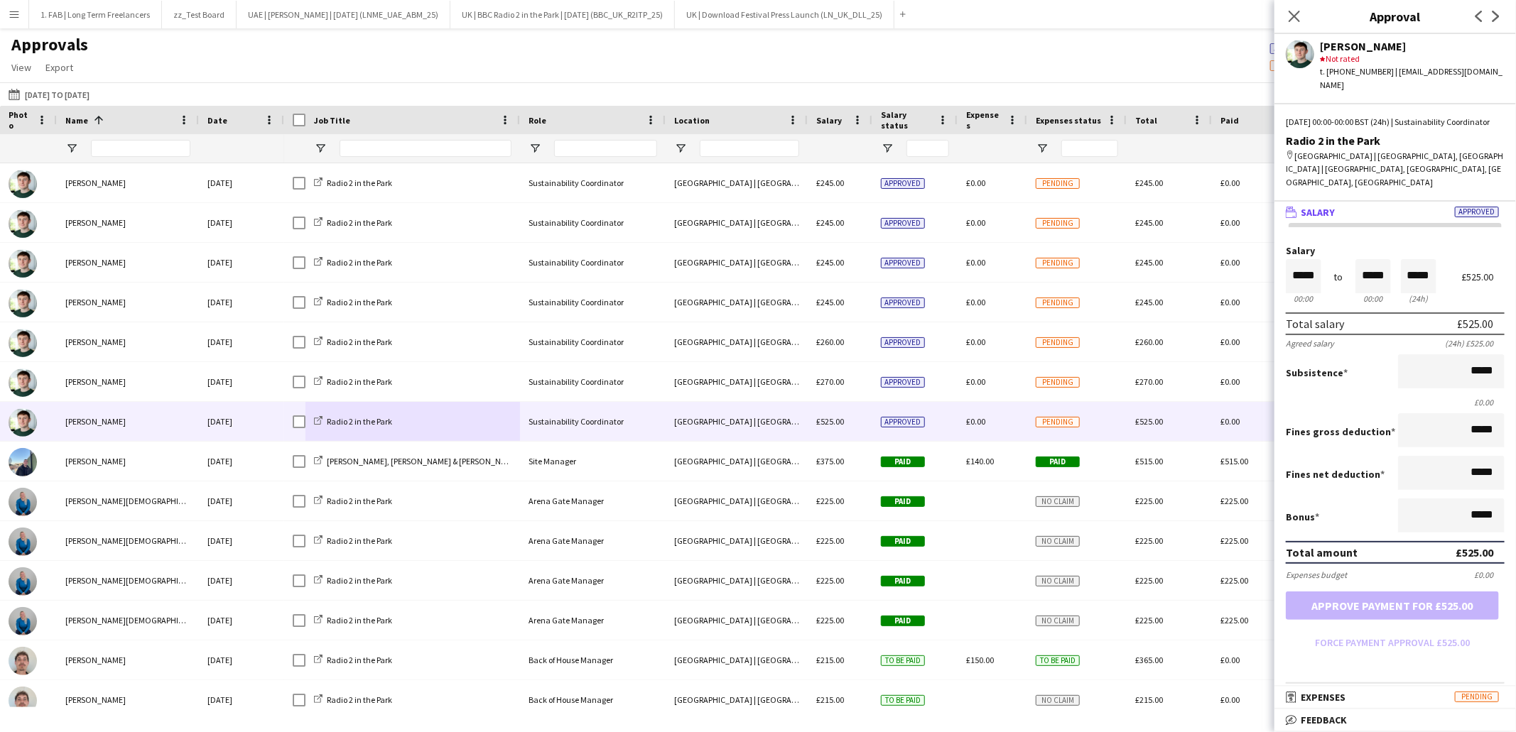
click at [984, 51] on div "Approvals View Customise view Customise filters Reset Filters Reset View Reset …" at bounding box center [758, 58] width 1516 height 48
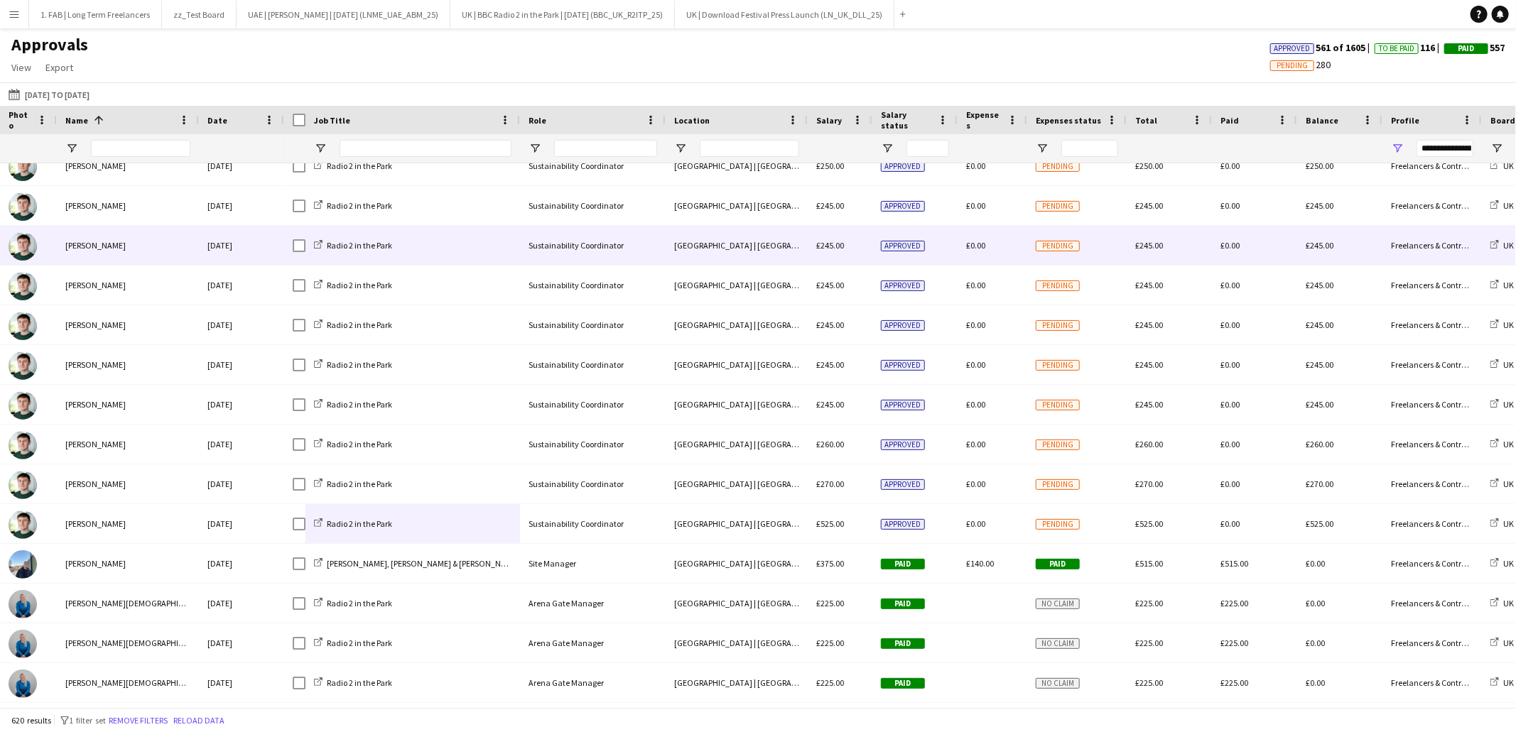
scroll to position [3351, 0]
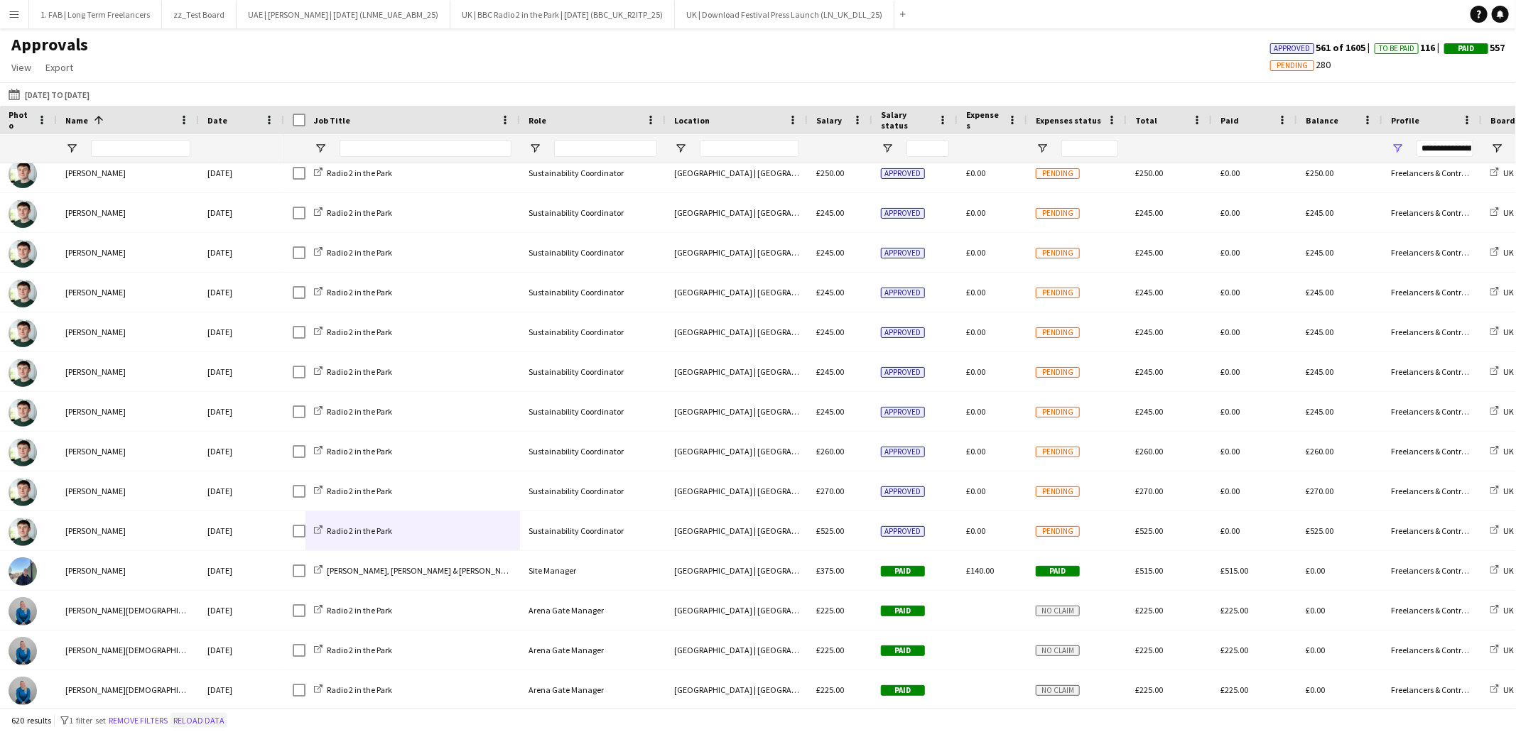
click at [216, 722] on button "Reload data" at bounding box center [198, 721] width 57 height 16
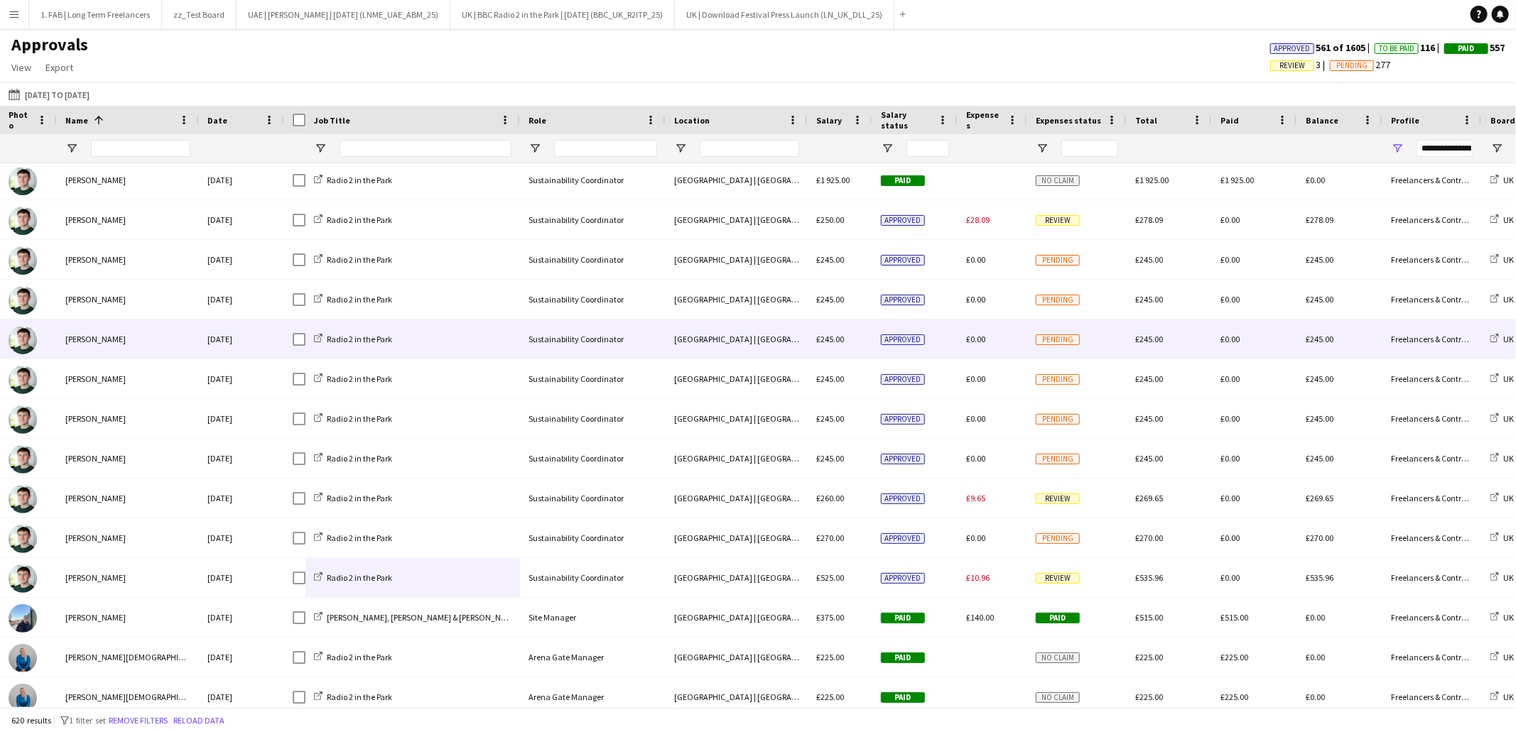
scroll to position [3341, 0]
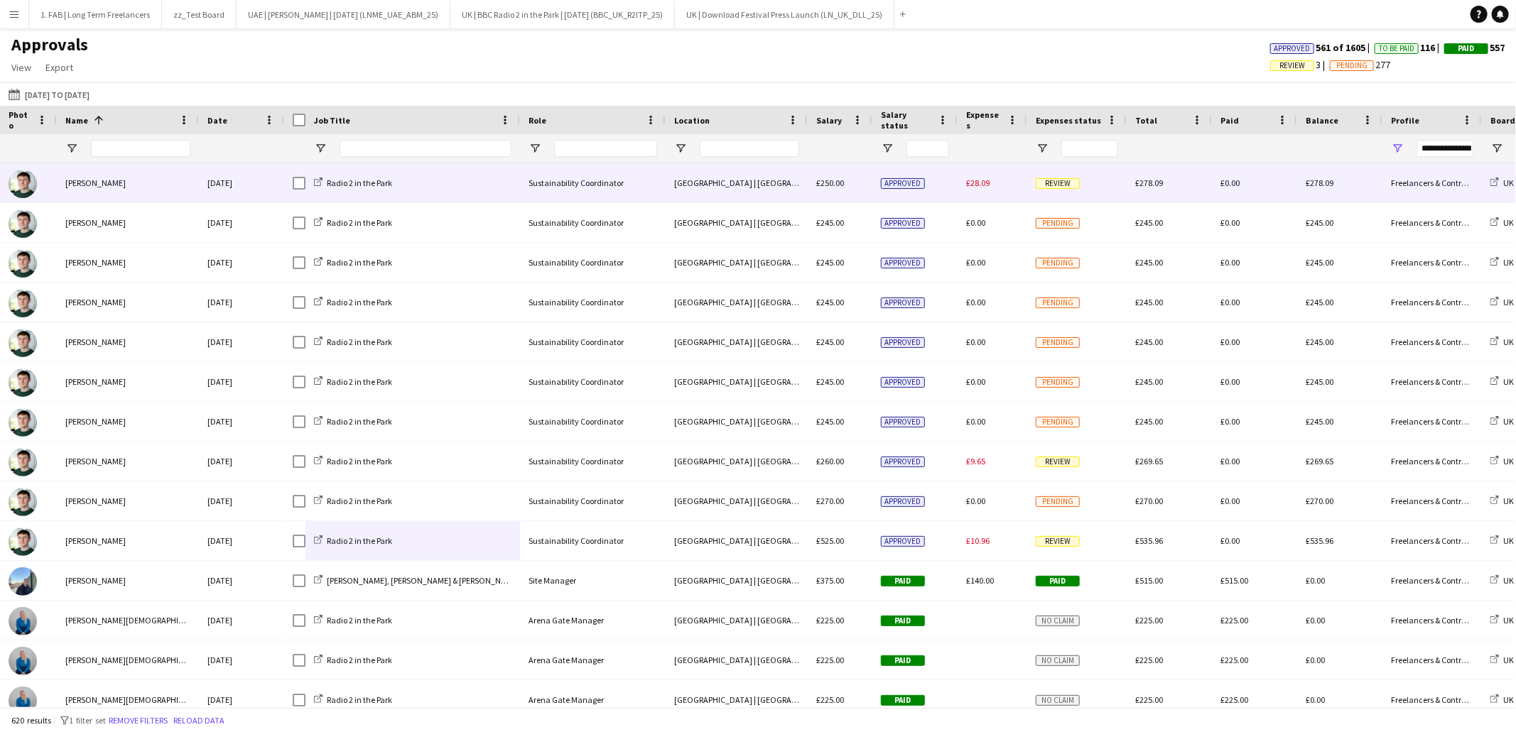
click at [987, 190] on div "£28.09" at bounding box center [993, 182] width 70 height 39
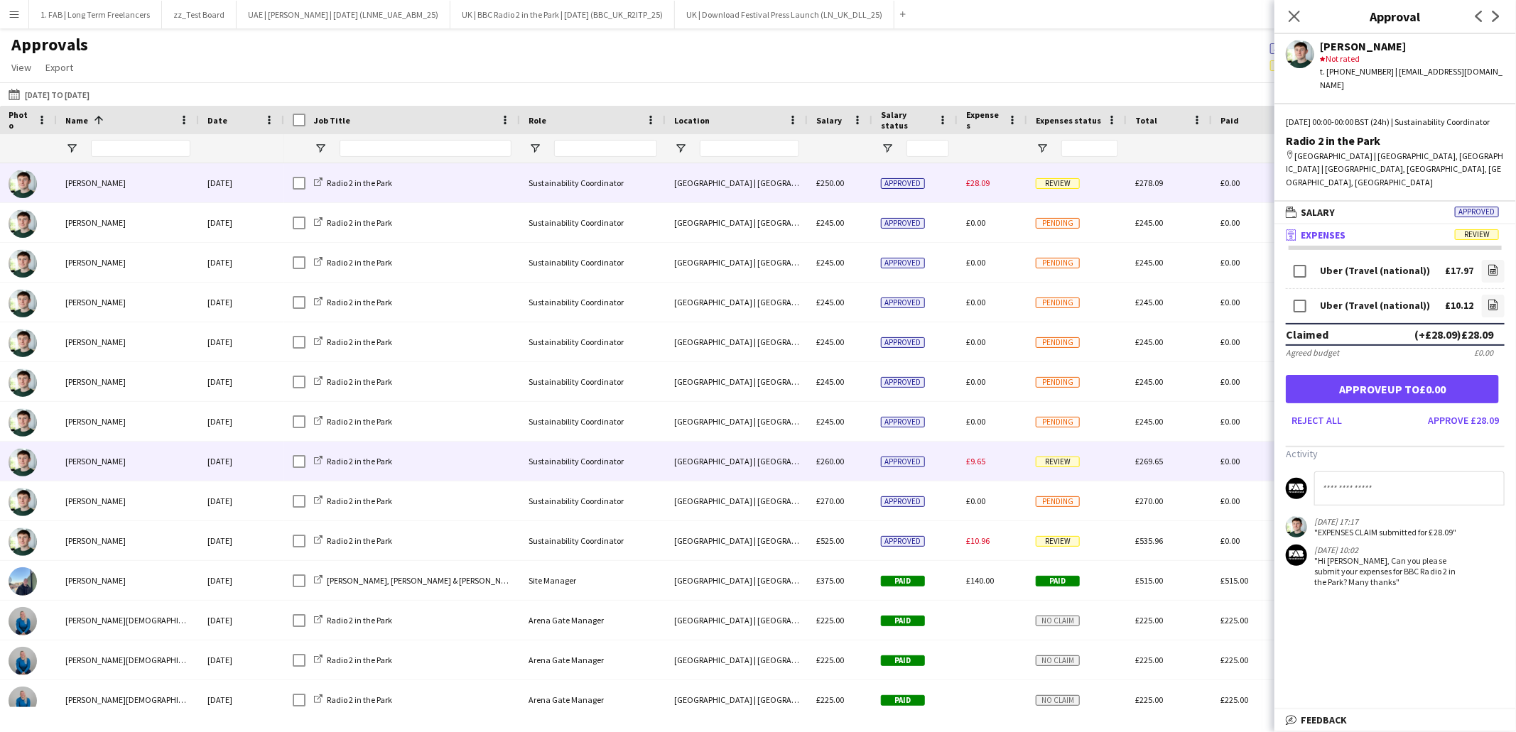
click at [978, 465] on span "£9.65" at bounding box center [975, 461] width 19 height 11
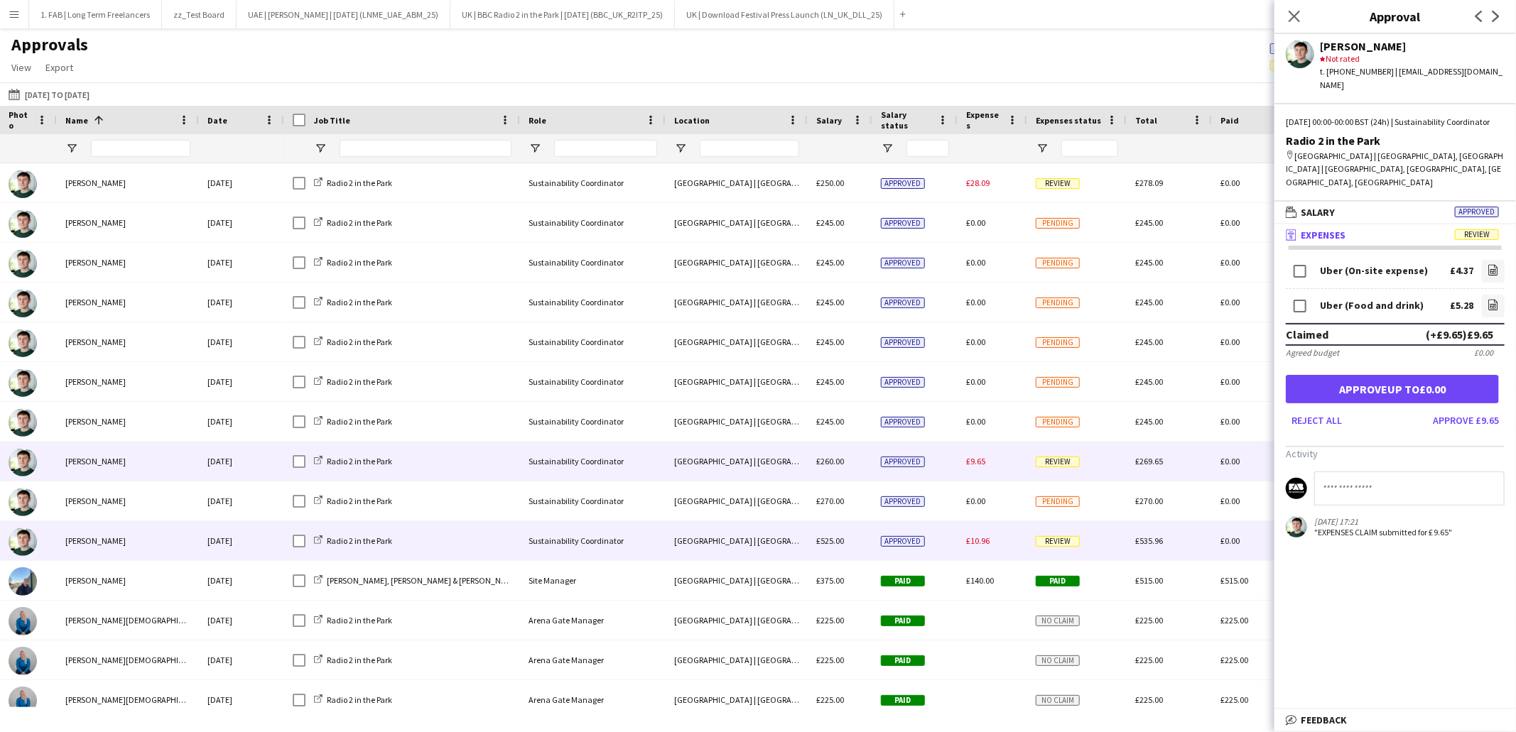
click at [978, 541] on span "£10.96" at bounding box center [977, 541] width 23 height 11
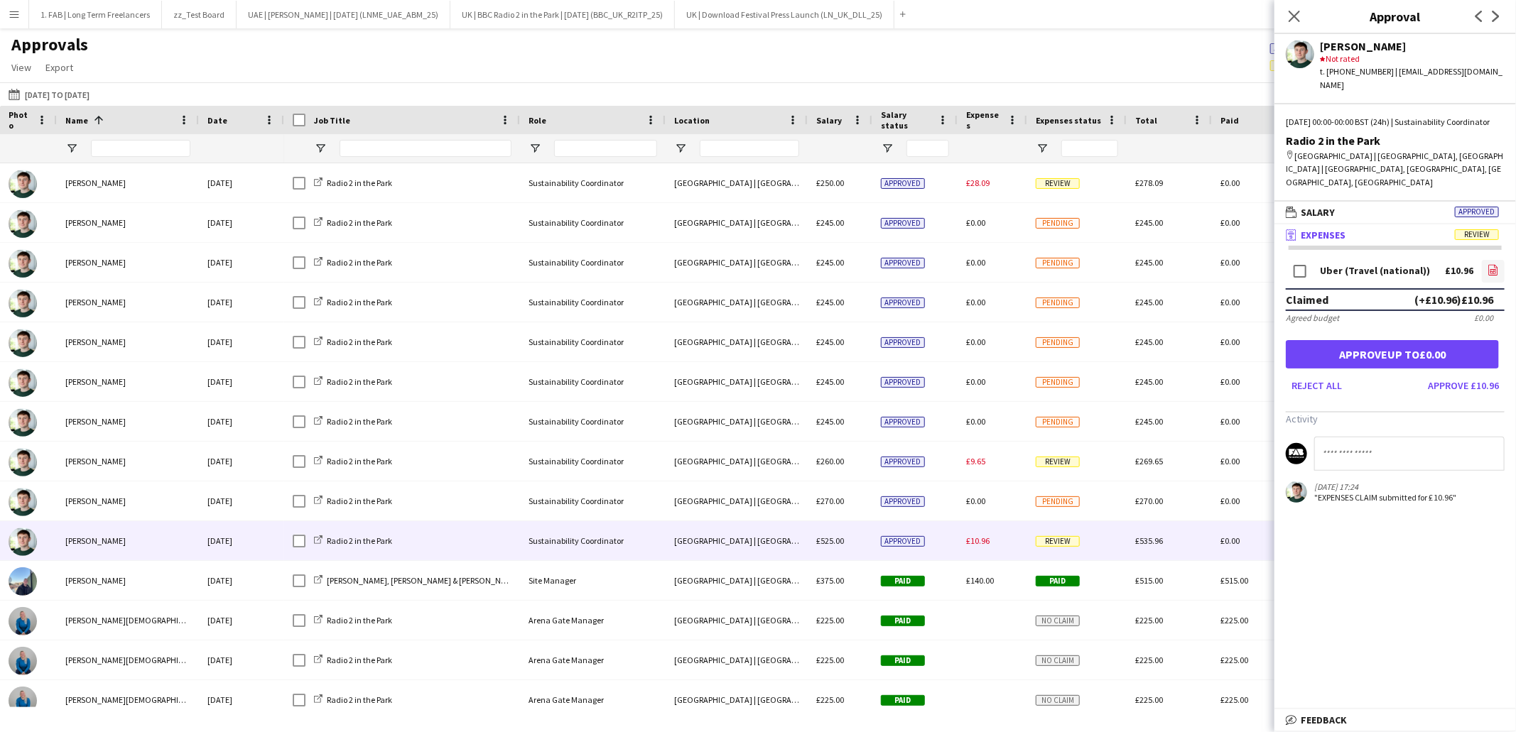
click at [1490, 269] on icon at bounding box center [1493, 271] width 6 height 4
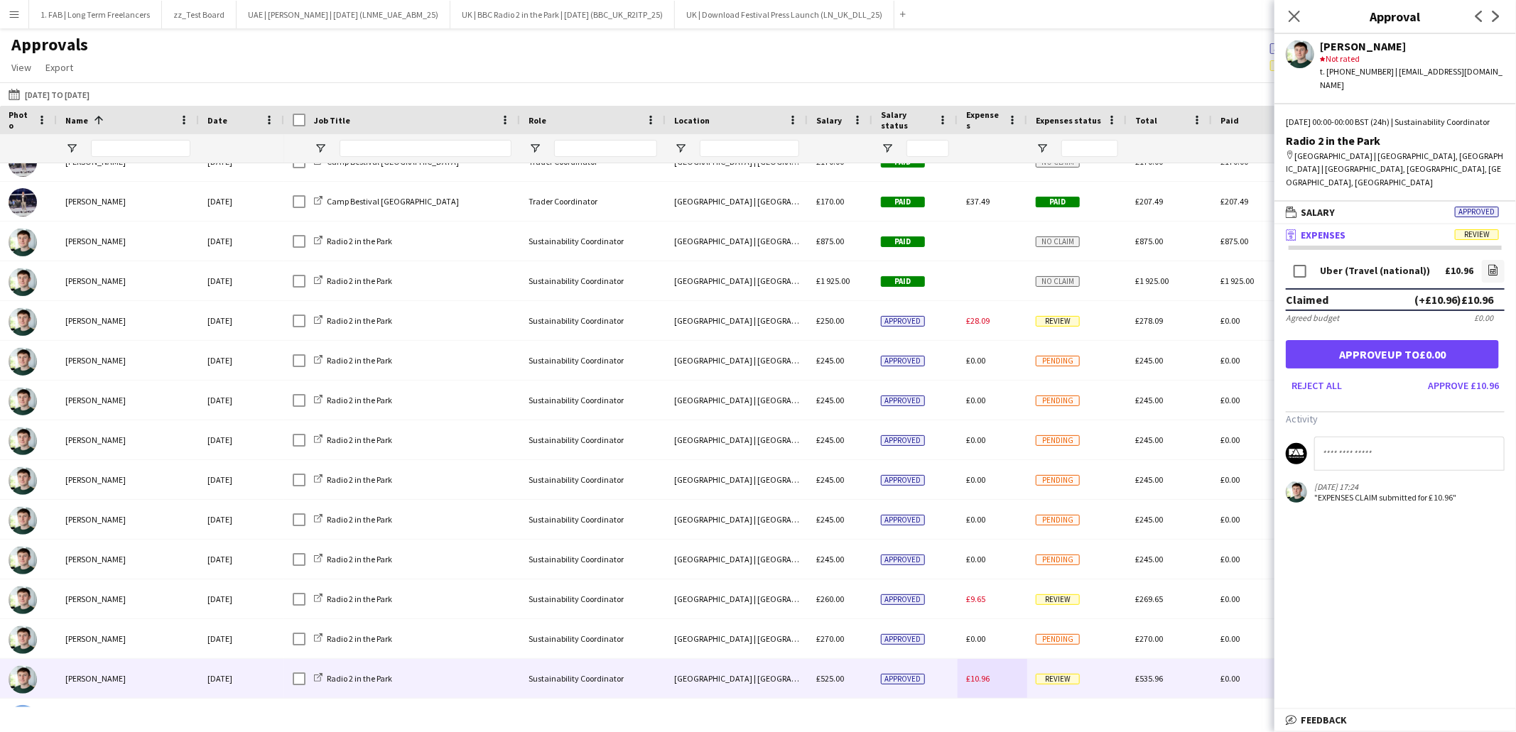
scroll to position [3187, 0]
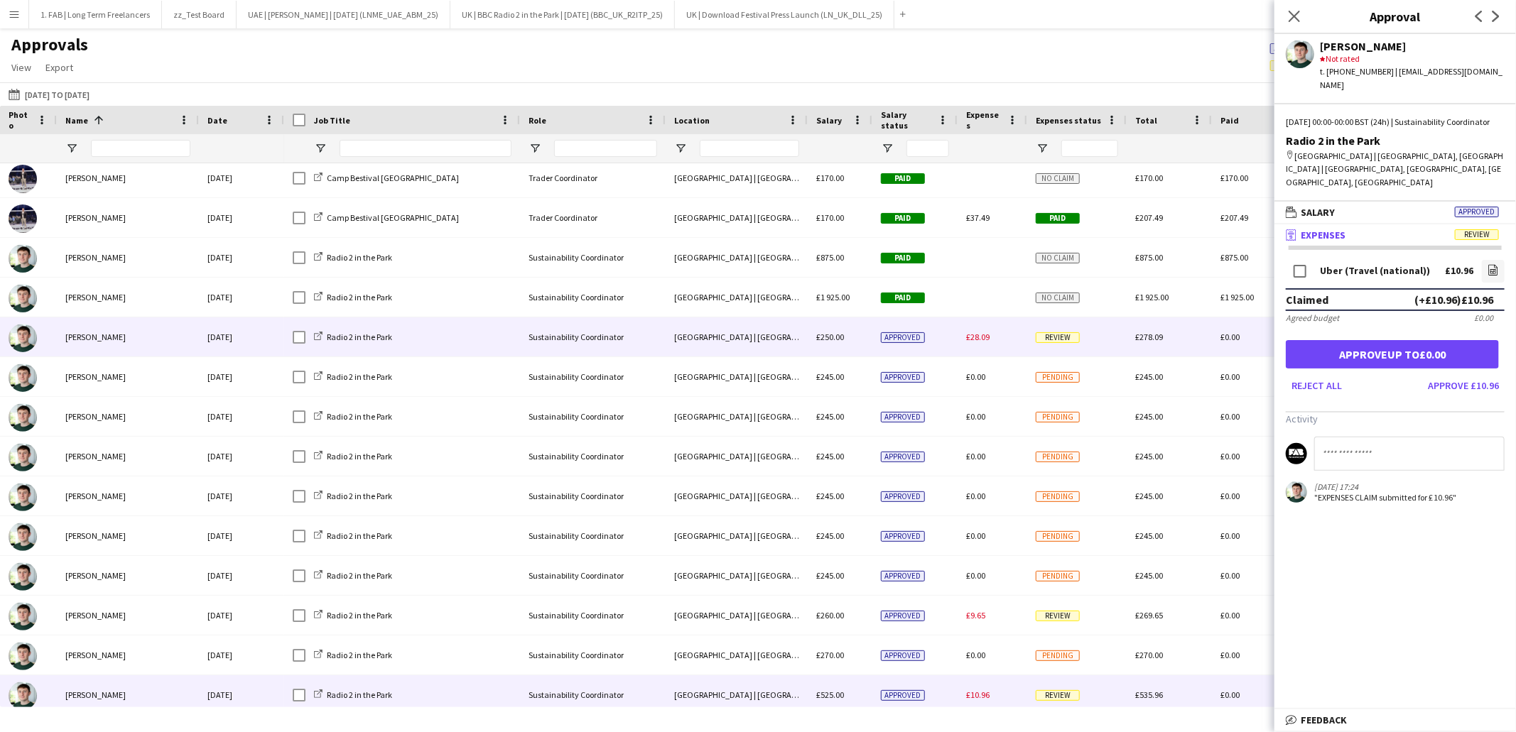
click at [981, 344] on div "£28.09" at bounding box center [993, 337] width 70 height 39
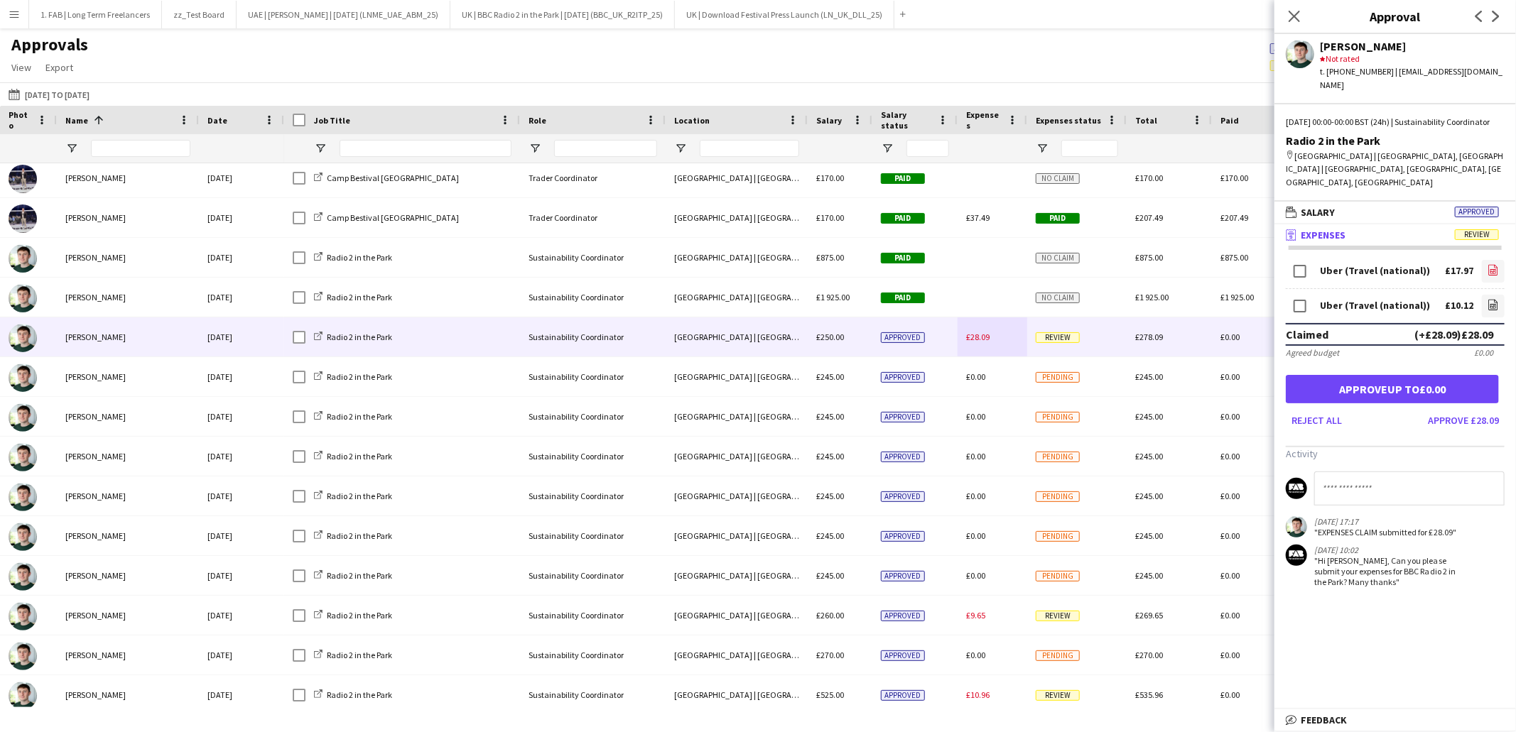
click at [1495, 264] on icon "file-image" at bounding box center [1492, 269] width 11 height 11
click at [1487, 299] on icon "file-image" at bounding box center [1492, 304] width 11 height 11
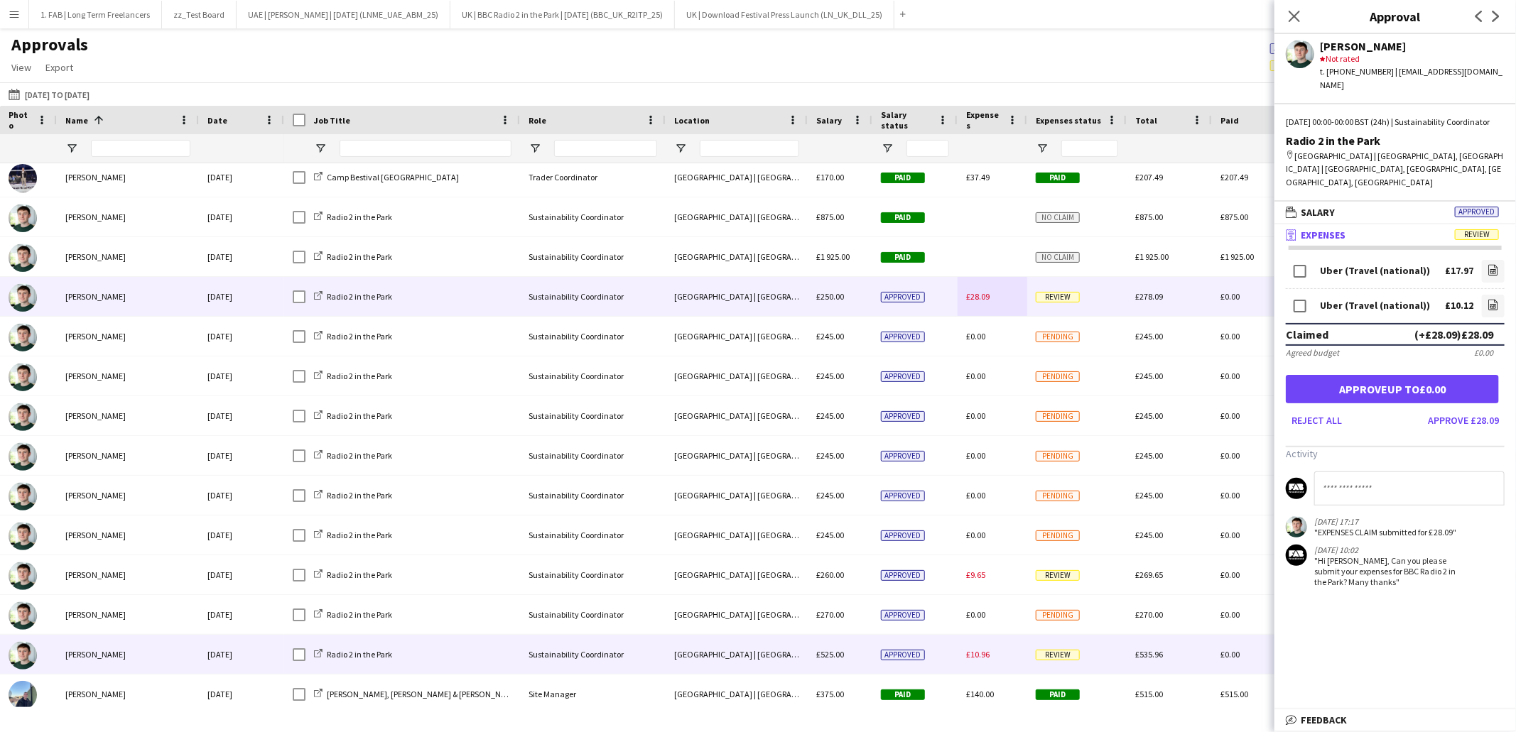
scroll to position [3229, 0]
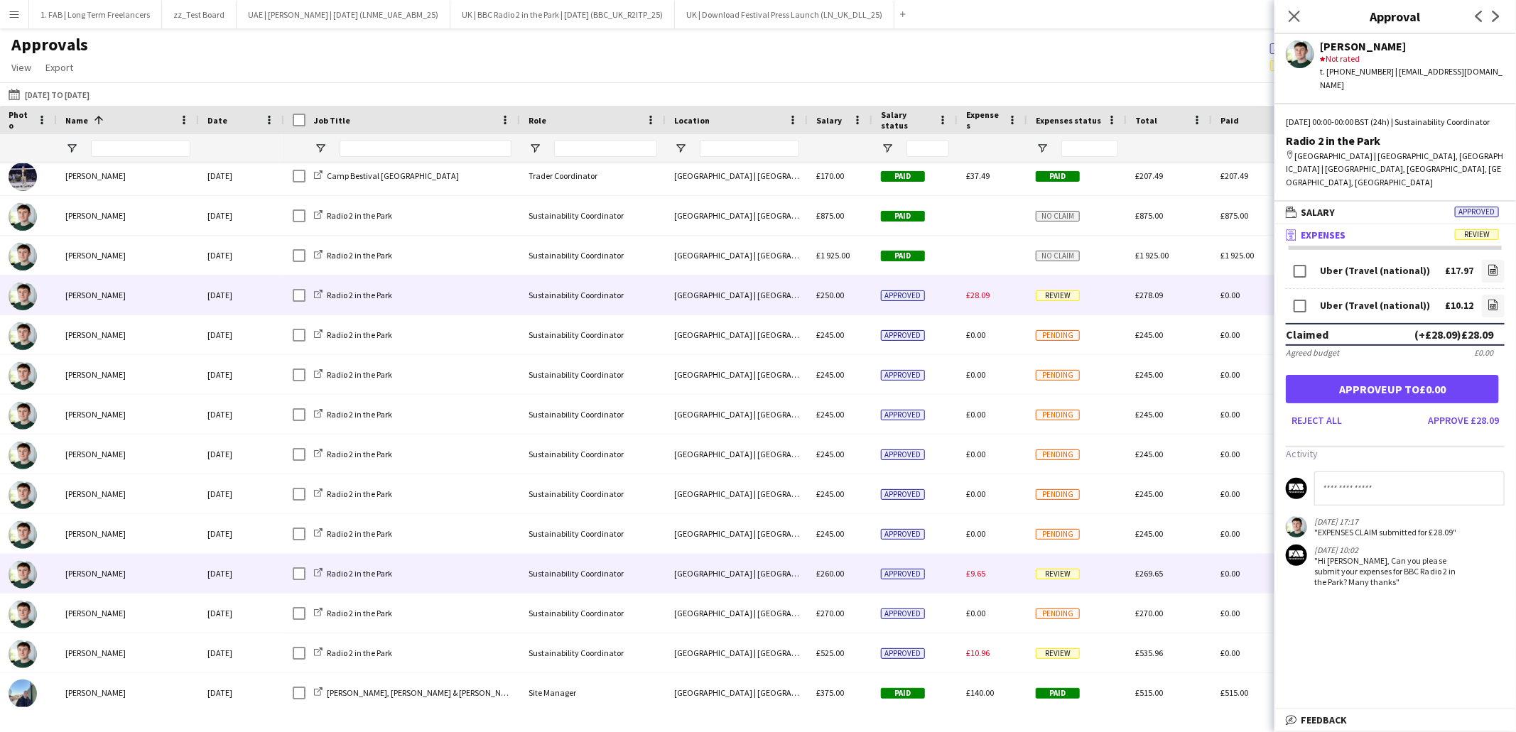
click at [991, 578] on div "£9.65" at bounding box center [993, 573] width 70 height 39
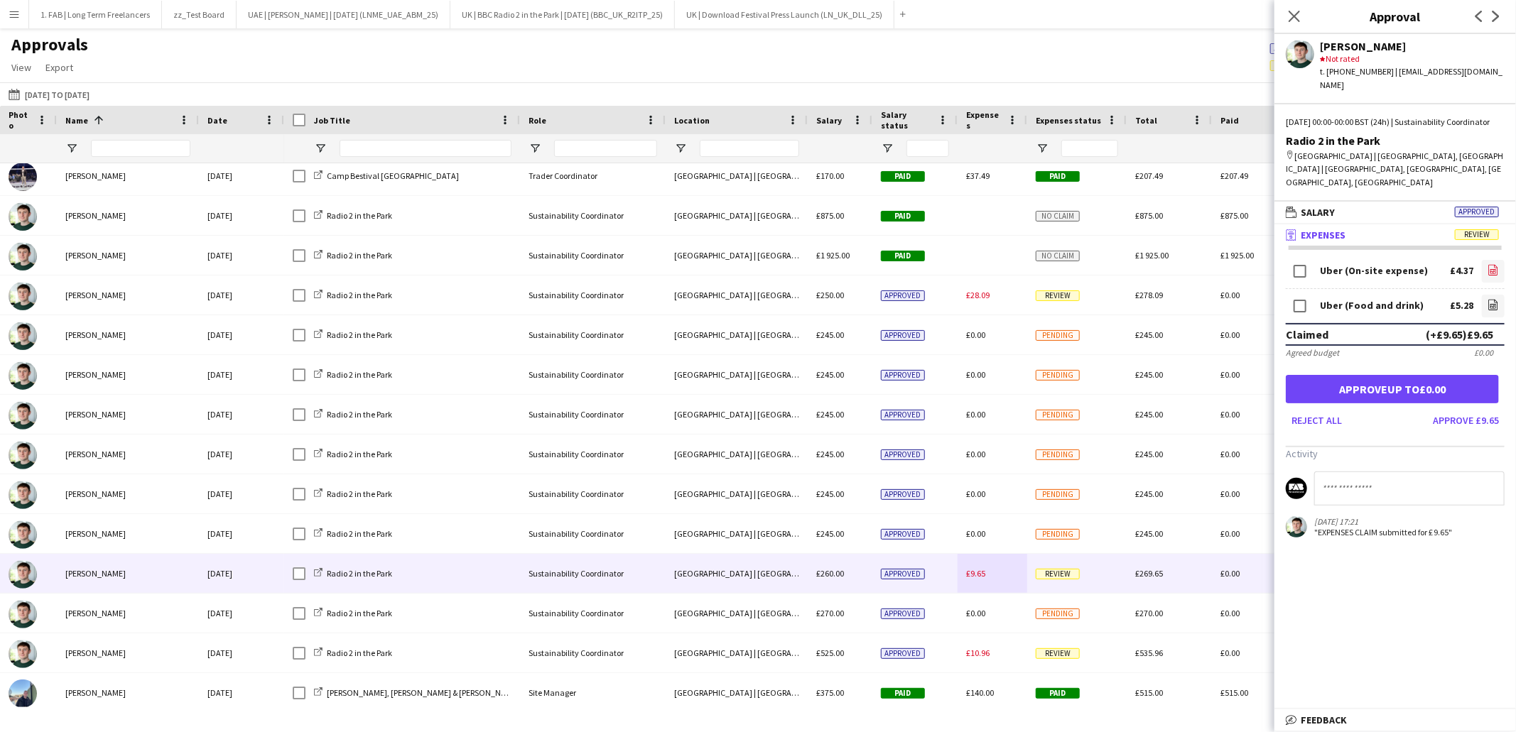
click at [1500, 260] on link "file-image" at bounding box center [1493, 271] width 23 height 23
click at [1494, 304] on icon at bounding box center [1493, 306] width 6 height 4
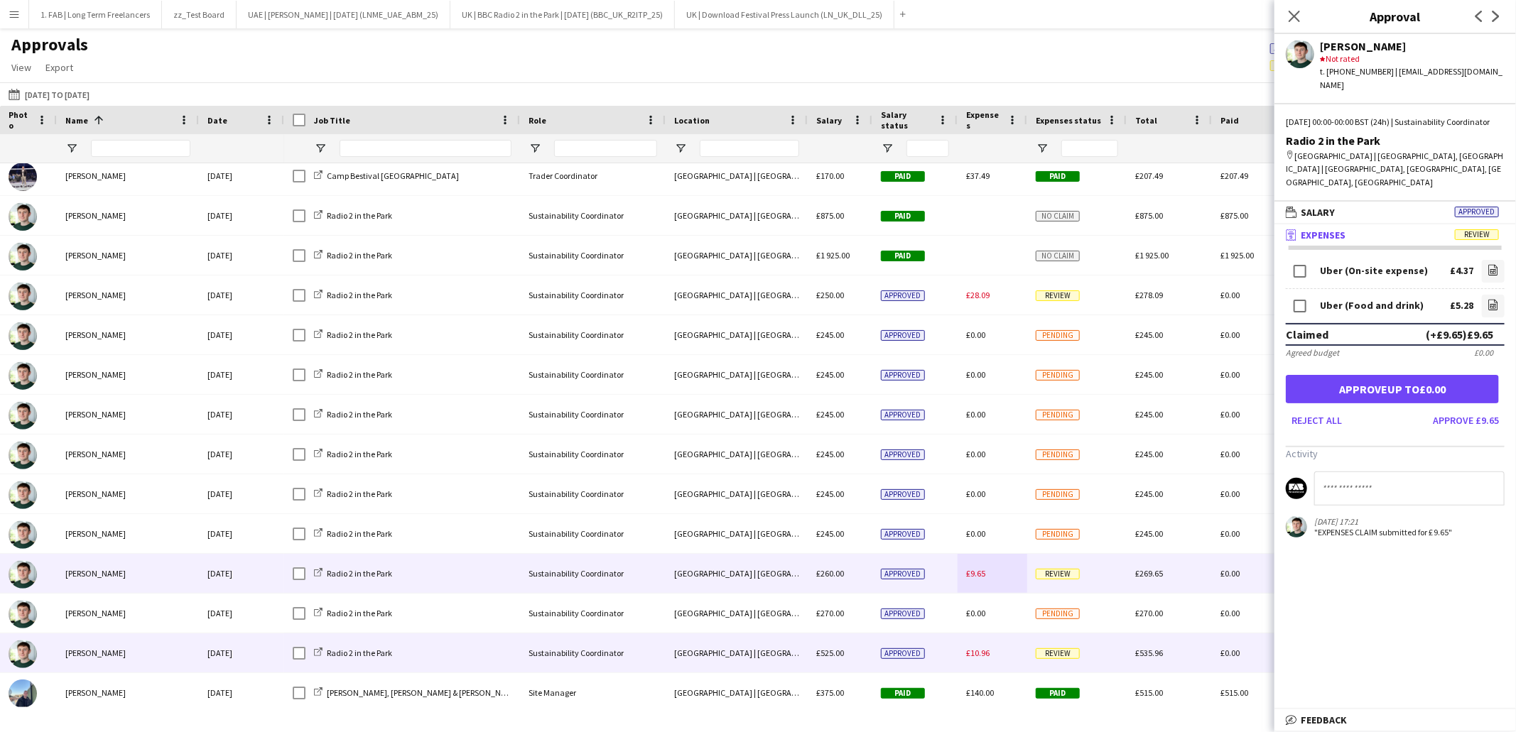
click at [982, 662] on div "£10.96" at bounding box center [993, 653] width 70 height 39
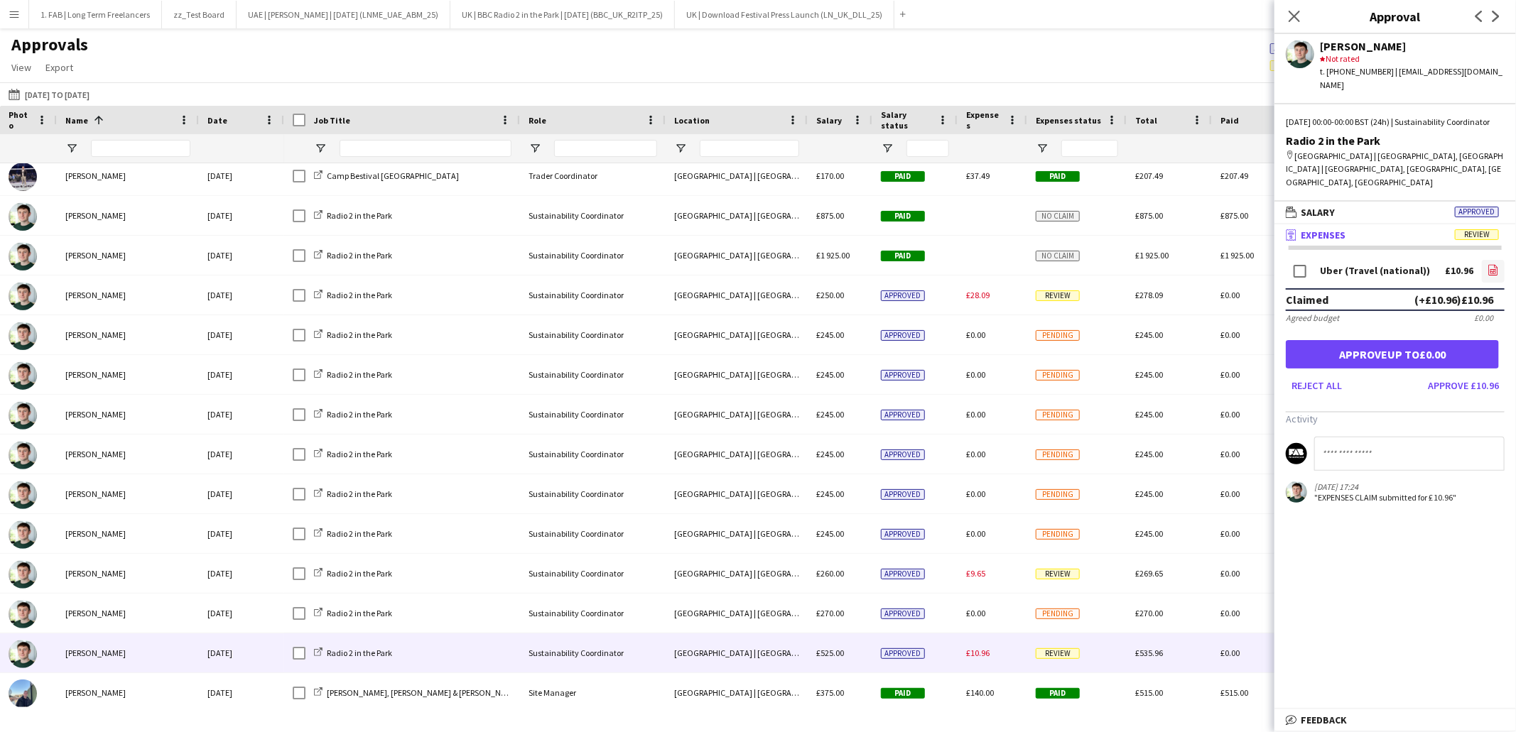
click at [1495, 264] on icon "file-image" at bounding box center [1492, 269] width 11 height 11
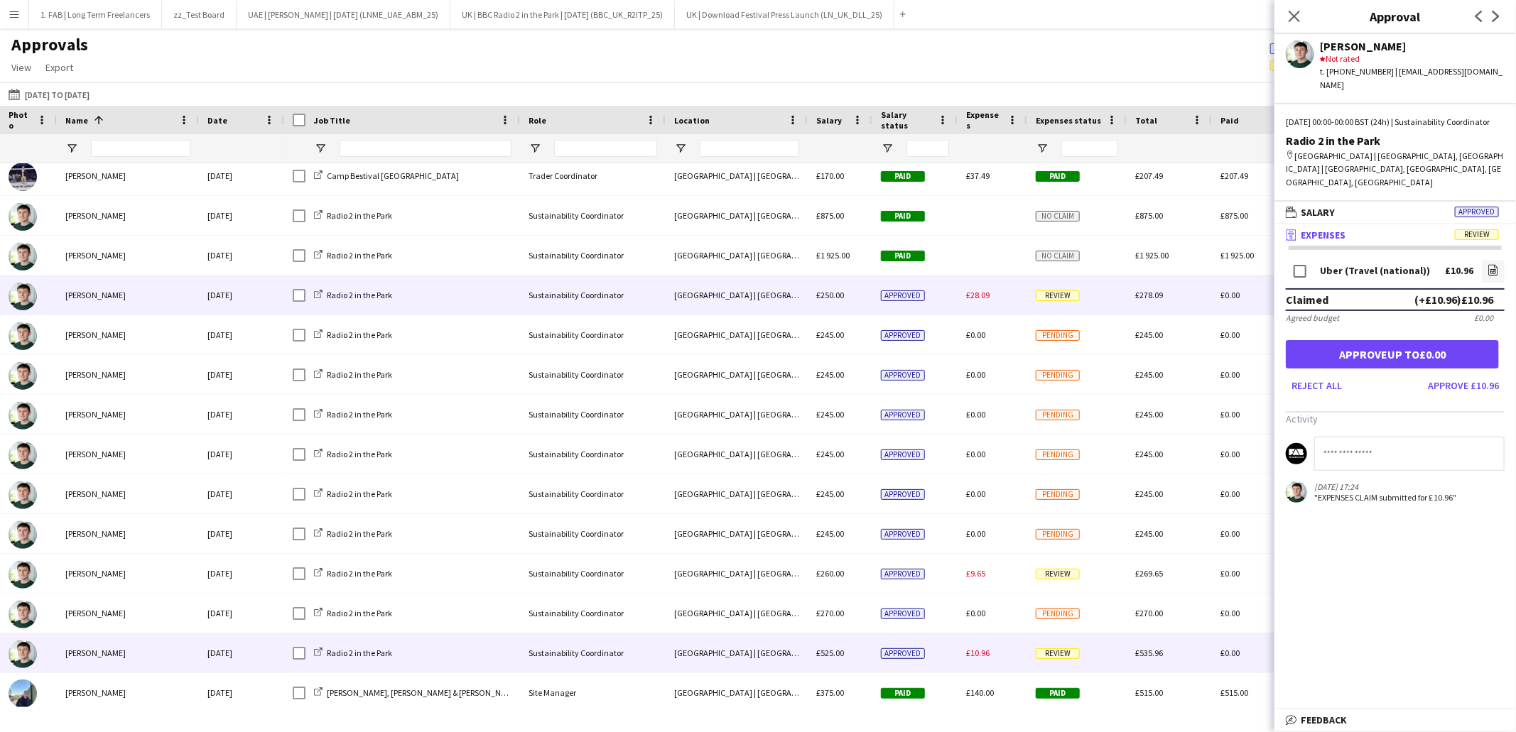
click at [981, 302] on div "£28.09" at bounding box center [993, 295] width 70 height 39
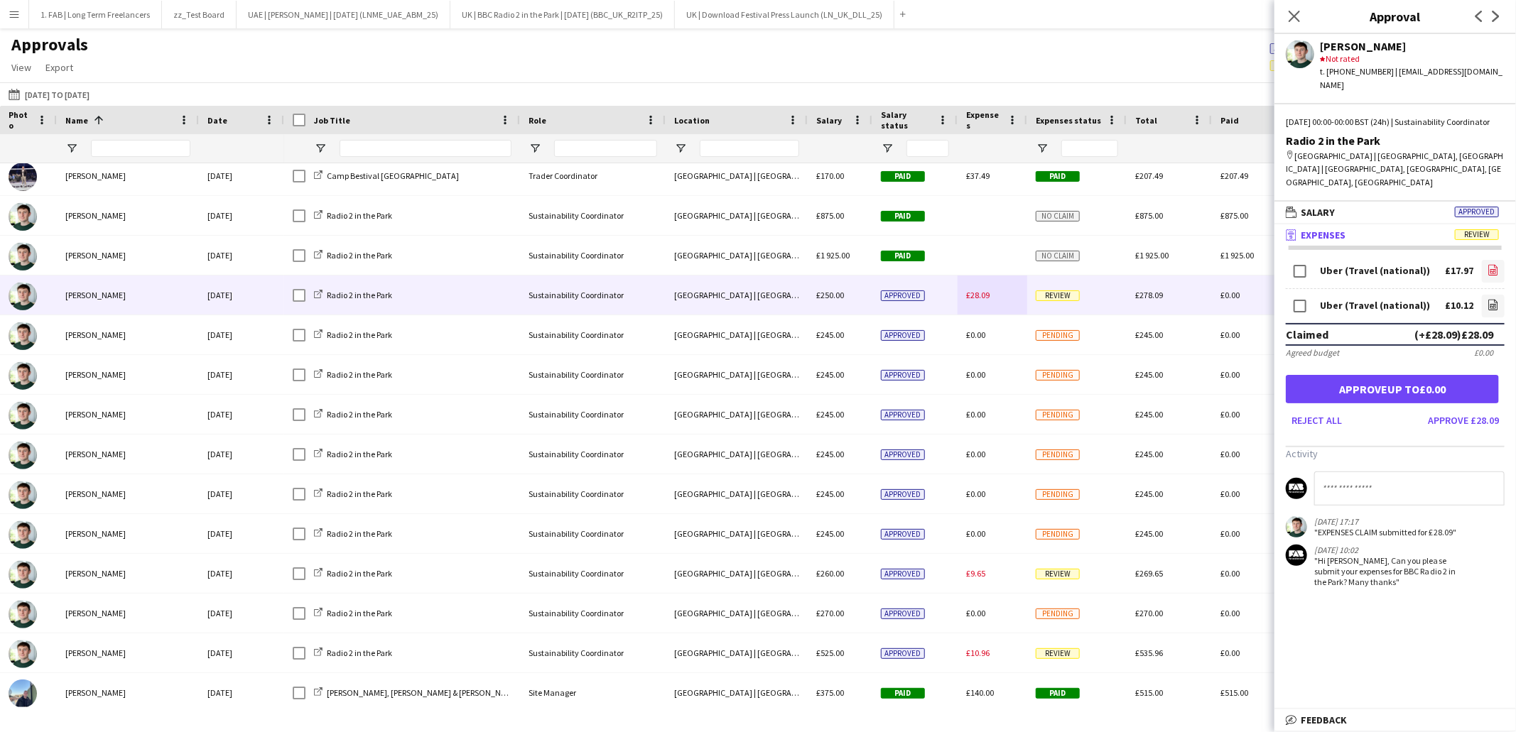
click at [1487, 264] on app-icon "file-image" at bounding box center [1492, 271] width 11 height 14
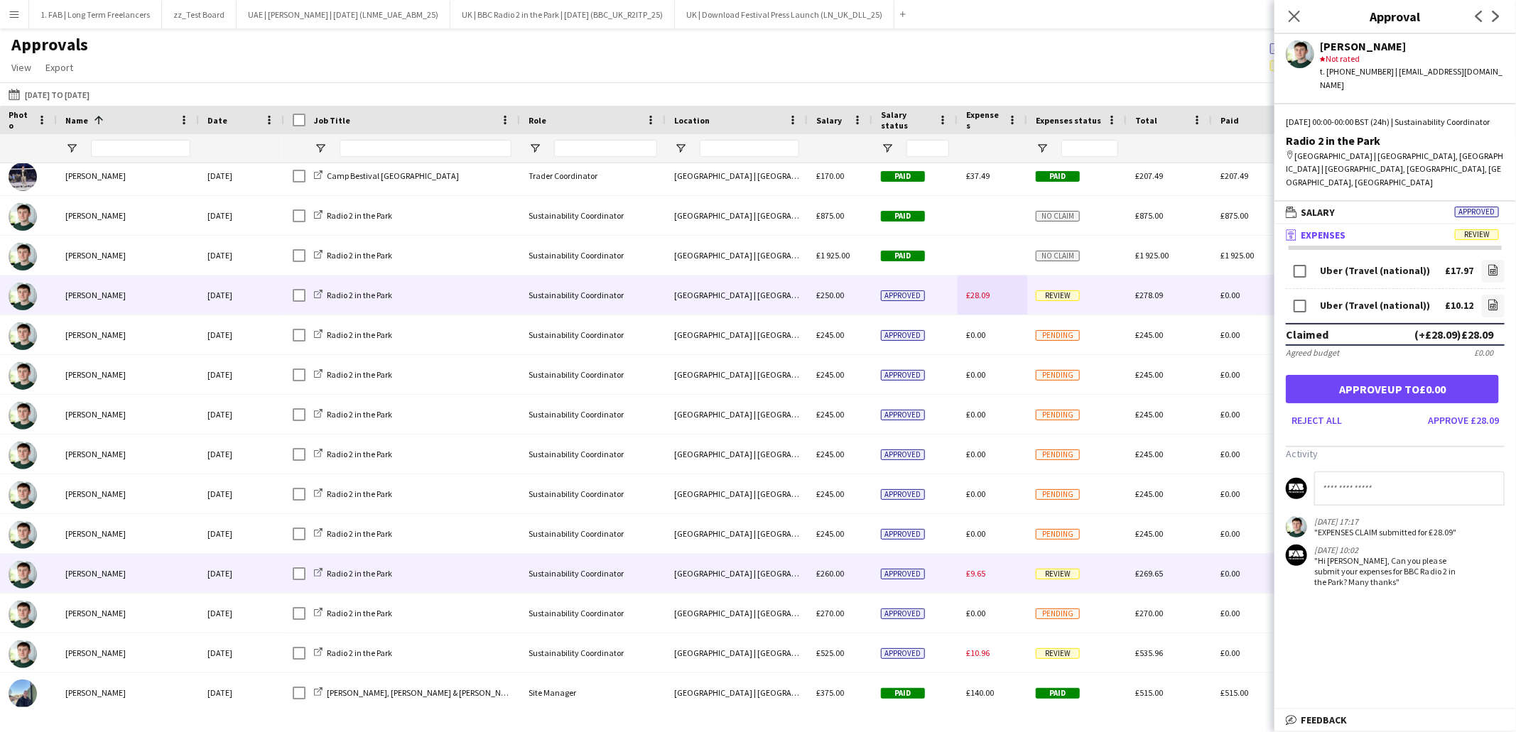
click at [974, 575] on span "£9.65" at bounding box center [975, 573] width 19 height 11
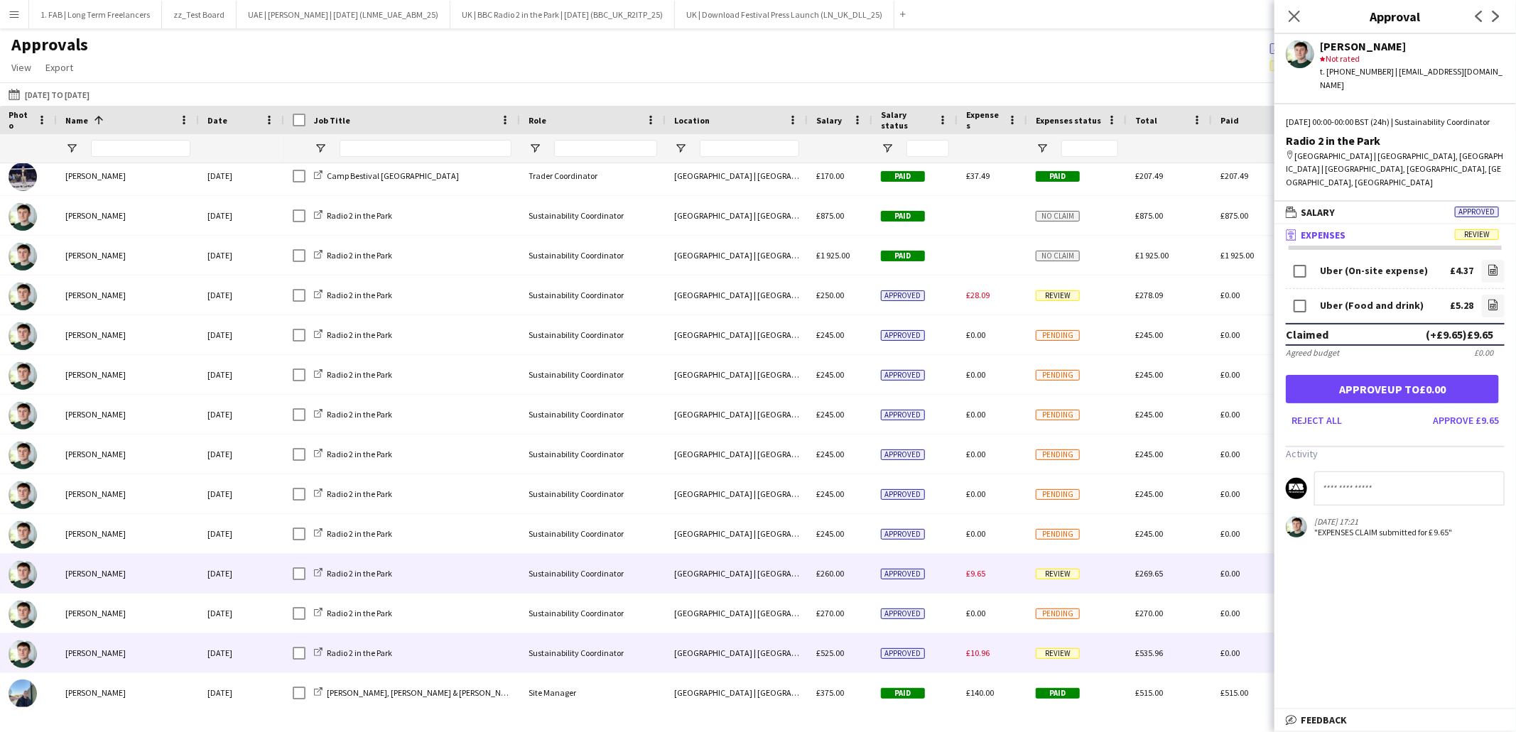
click at [977, 654] on span "£10.96" at bounding box center [977, 653] width 23 height 11
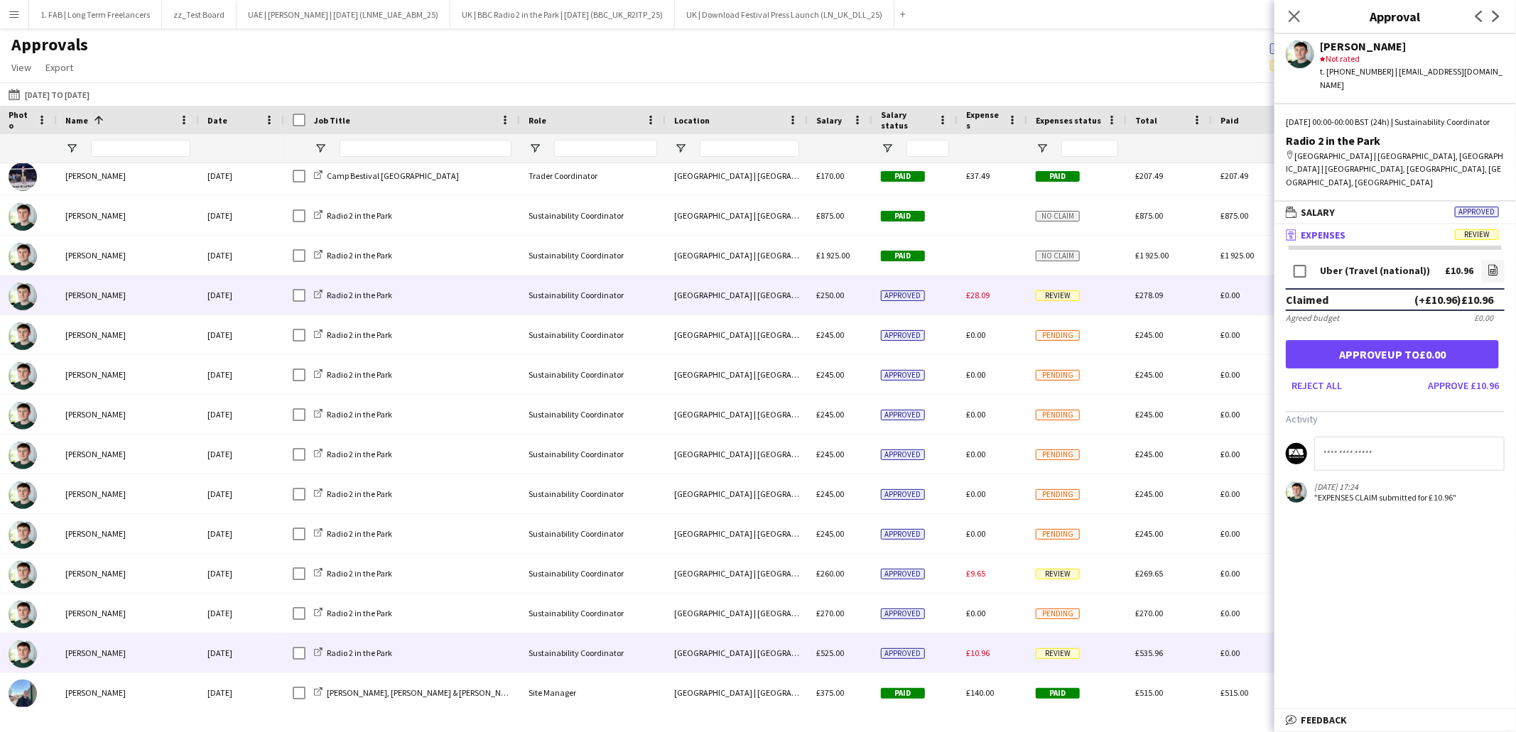
click at [975, 300] on span "£28.09" at bounding box center [977, 295] width 23 height 11
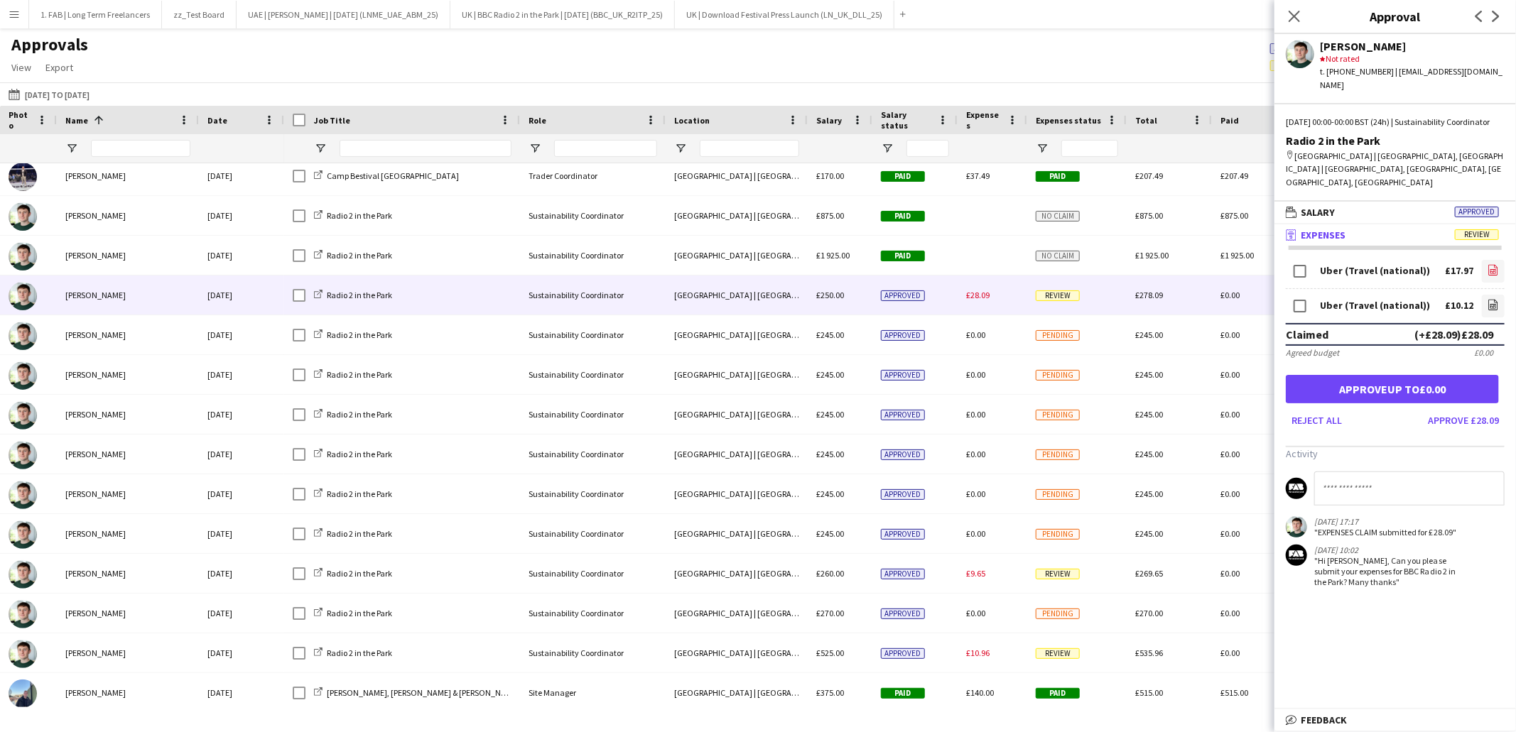
click at [1495, 265] on icon at bounding box center [1493, 270] width 9 height 11
click at [1360, 472] on input at bounding box center [1409, 489] width 190 height 34
type input "*"
type input "**********"
click at [1492, 304] on icon at bounding box center [1493, 306] width 6 height 4
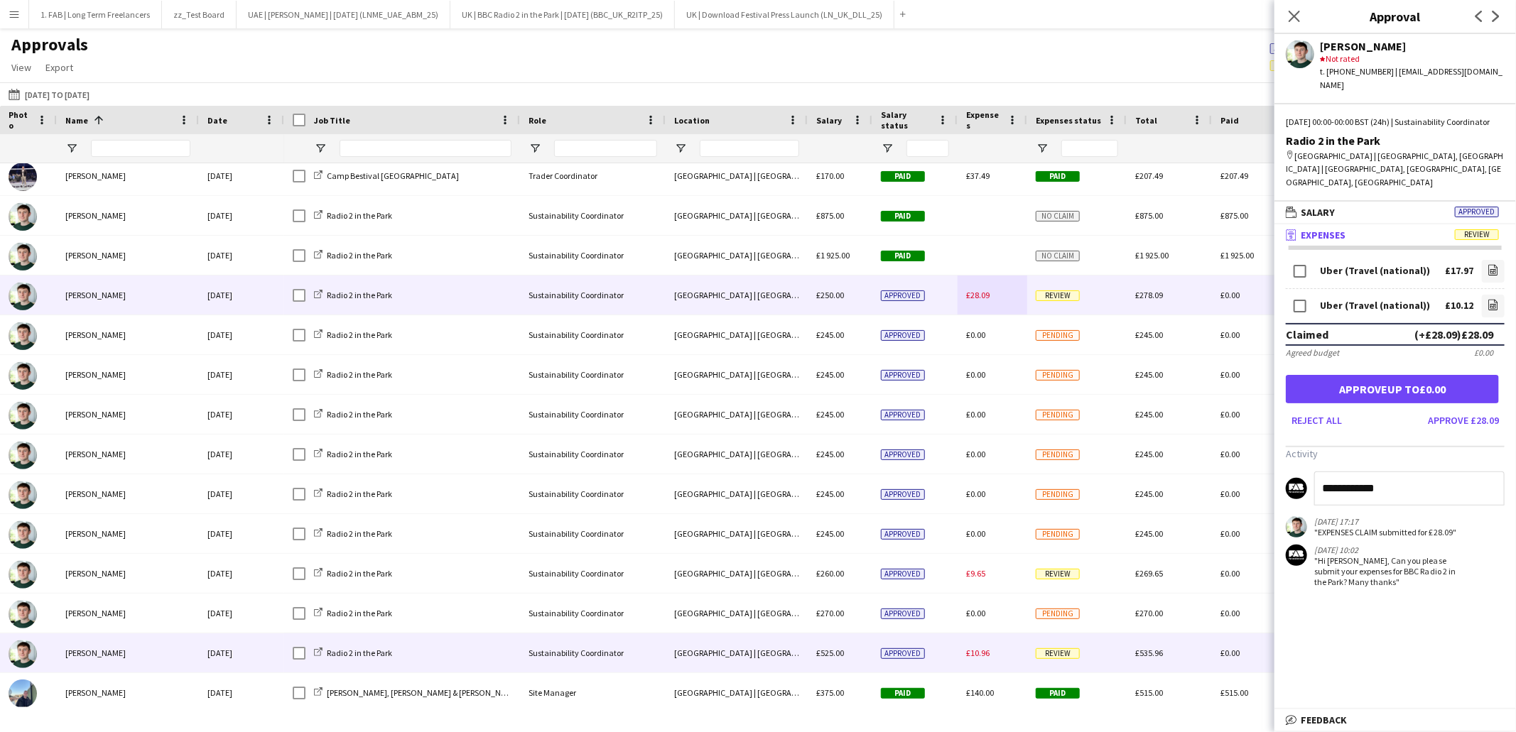
click at [979, 651] on span "£10.96" at bounding box center [977, 653] width 23 height 11
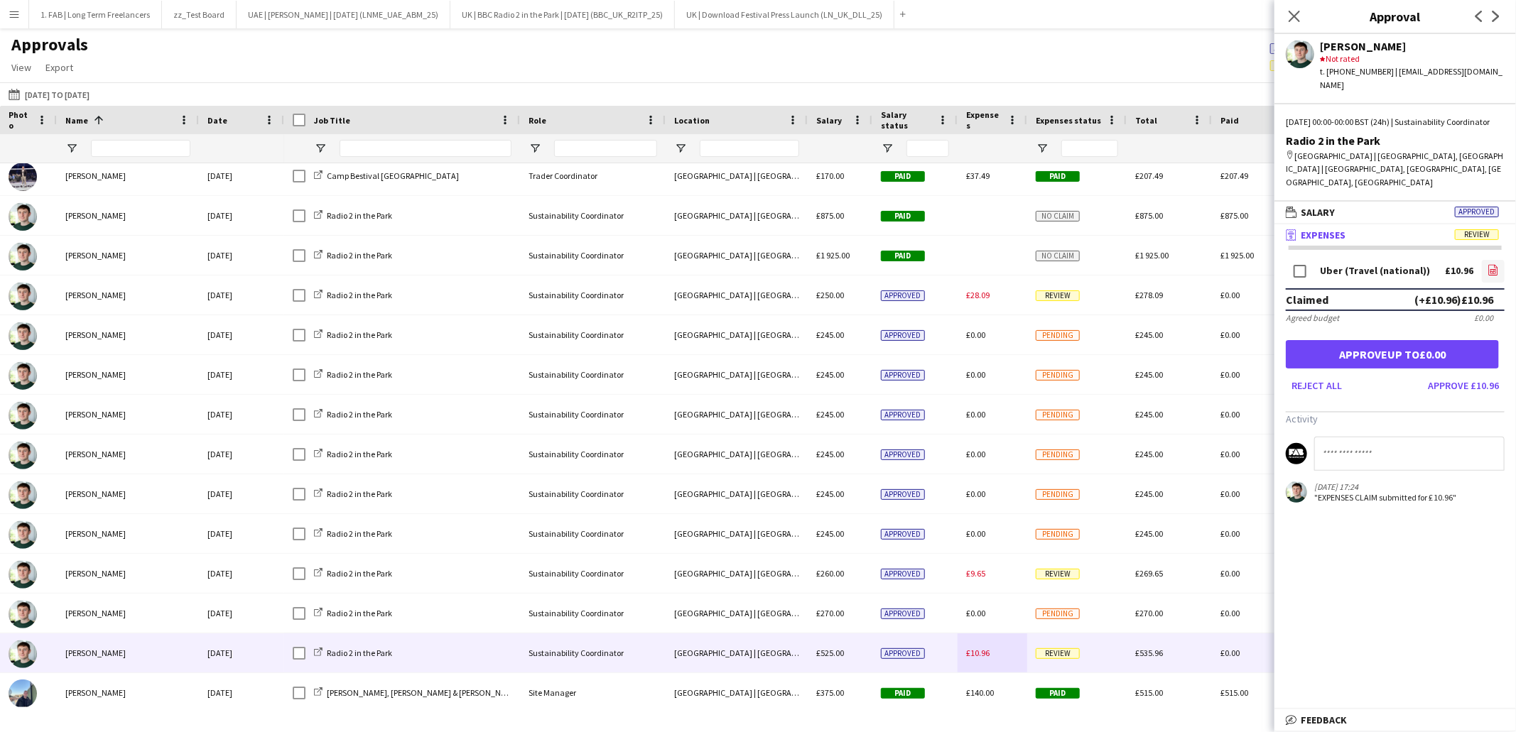
click at [1492, 264] on icon "file-image" at bounding box center [1492, 269] width 11 height 11
click at [1299, 15] on icon "Close pop-in" at bounding box center [1293, 15] width 13 height 13
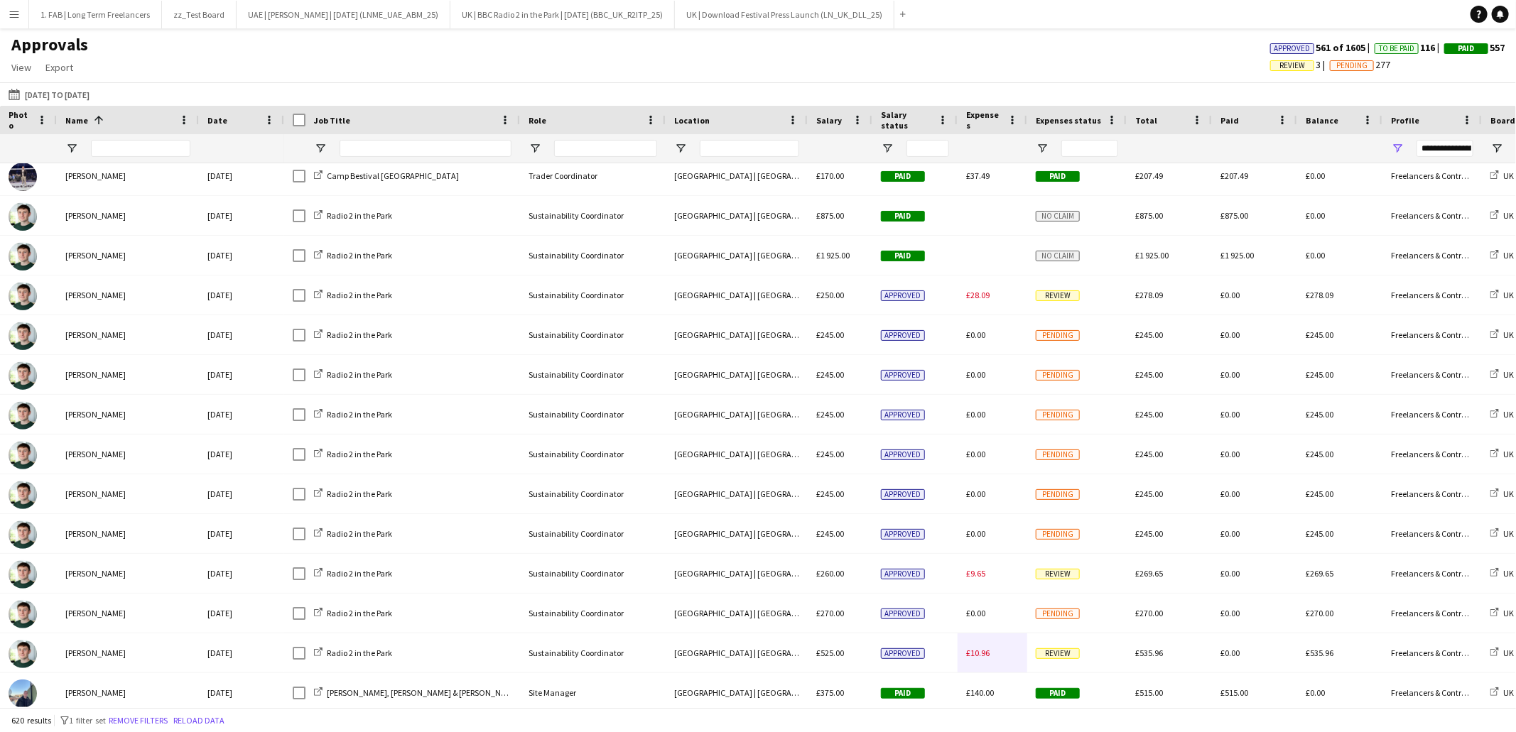
click at [1122, 59] on div "Approvals View Customise view Customise filters Reset Filters Reset View Reset …" at bounding box center [758, 58] width 1516 height 48
click at [703, 41] on div "Approvals View Customise view Customise filters Reset Filters Reset View Reset …" at bounding box center [758, 58] width 1516 height 48
click at [205, 718] on button "Reload data" at bounding box center [198, 721] width 57 height 16
click at [896, 52] on div "Approvals View Customise view Customise filters Reset Filters Reset View Reset …" at bounding box center [758, 58] width 1516 height 48
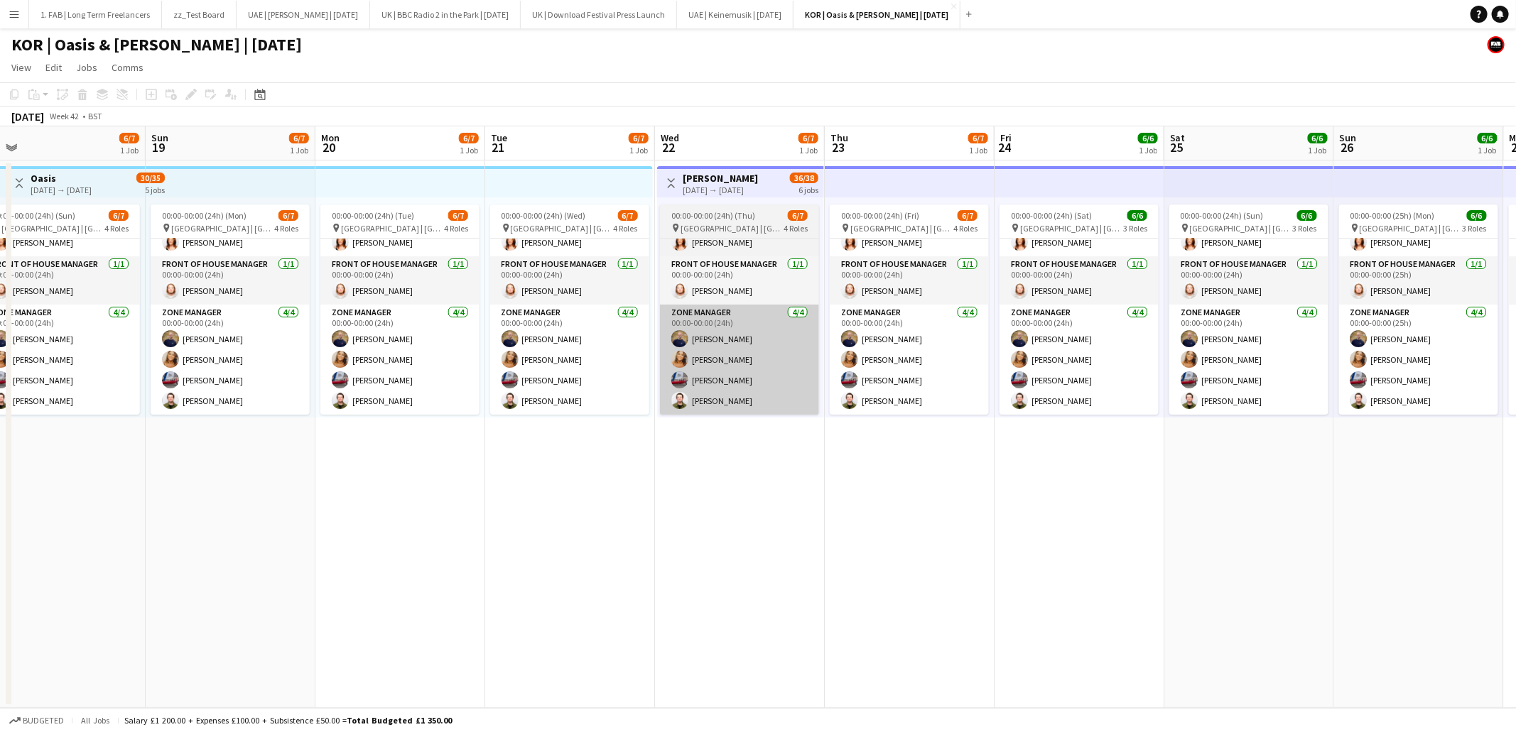
scroll to position [0, 531]
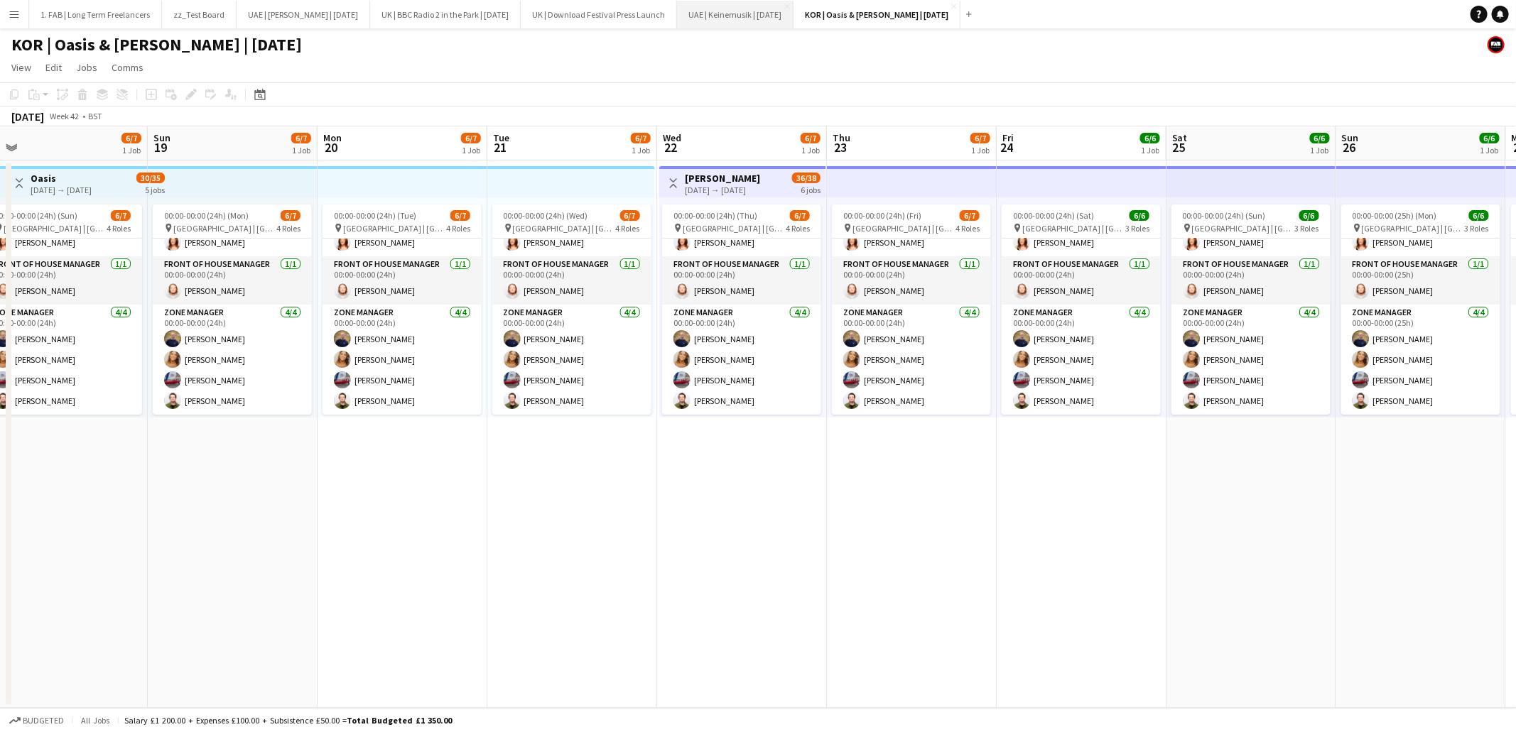
click at [759, 14] on button "UAE | Keinemusik | [DATE] Close" at bounding box center [735, 15] width 116 height 28
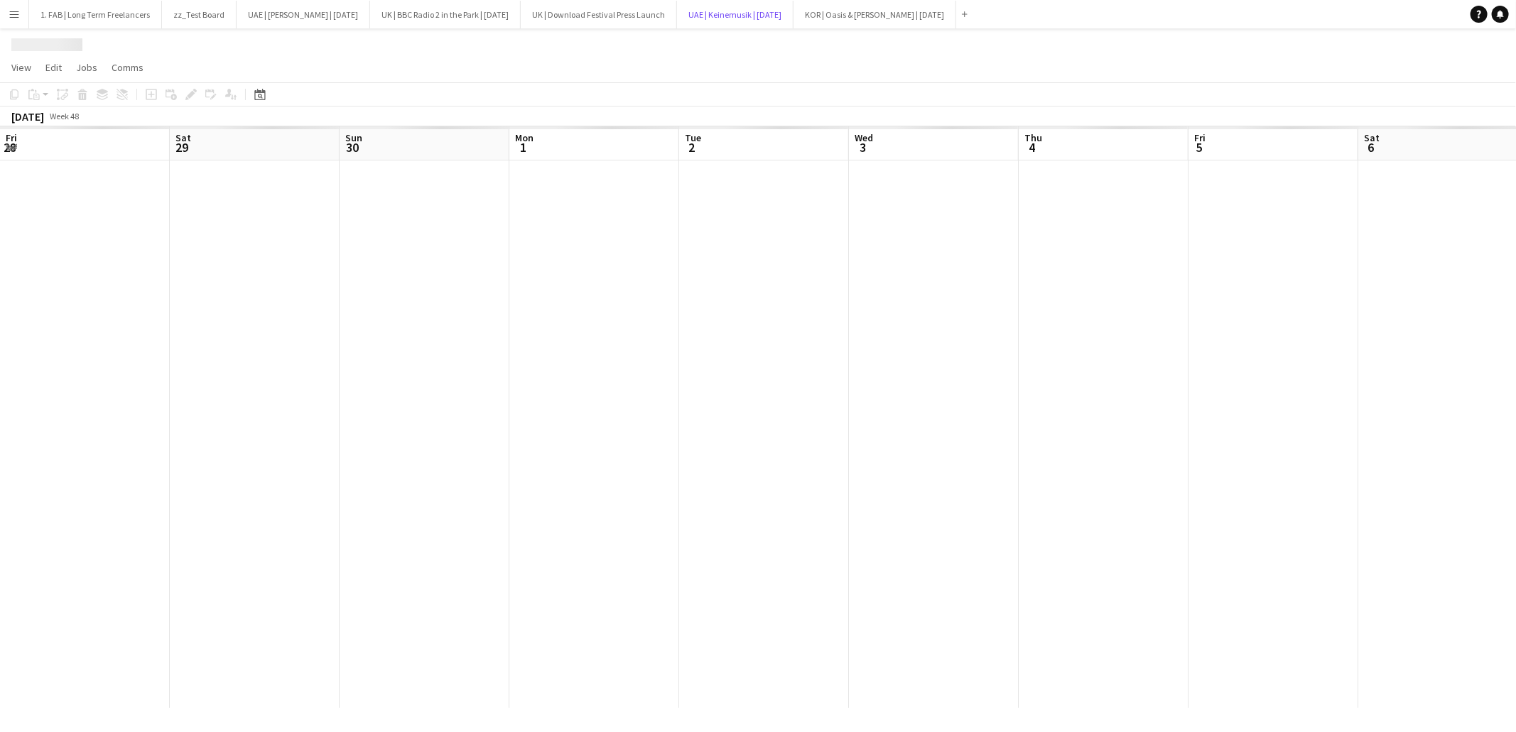
scroll to position [0, 411]
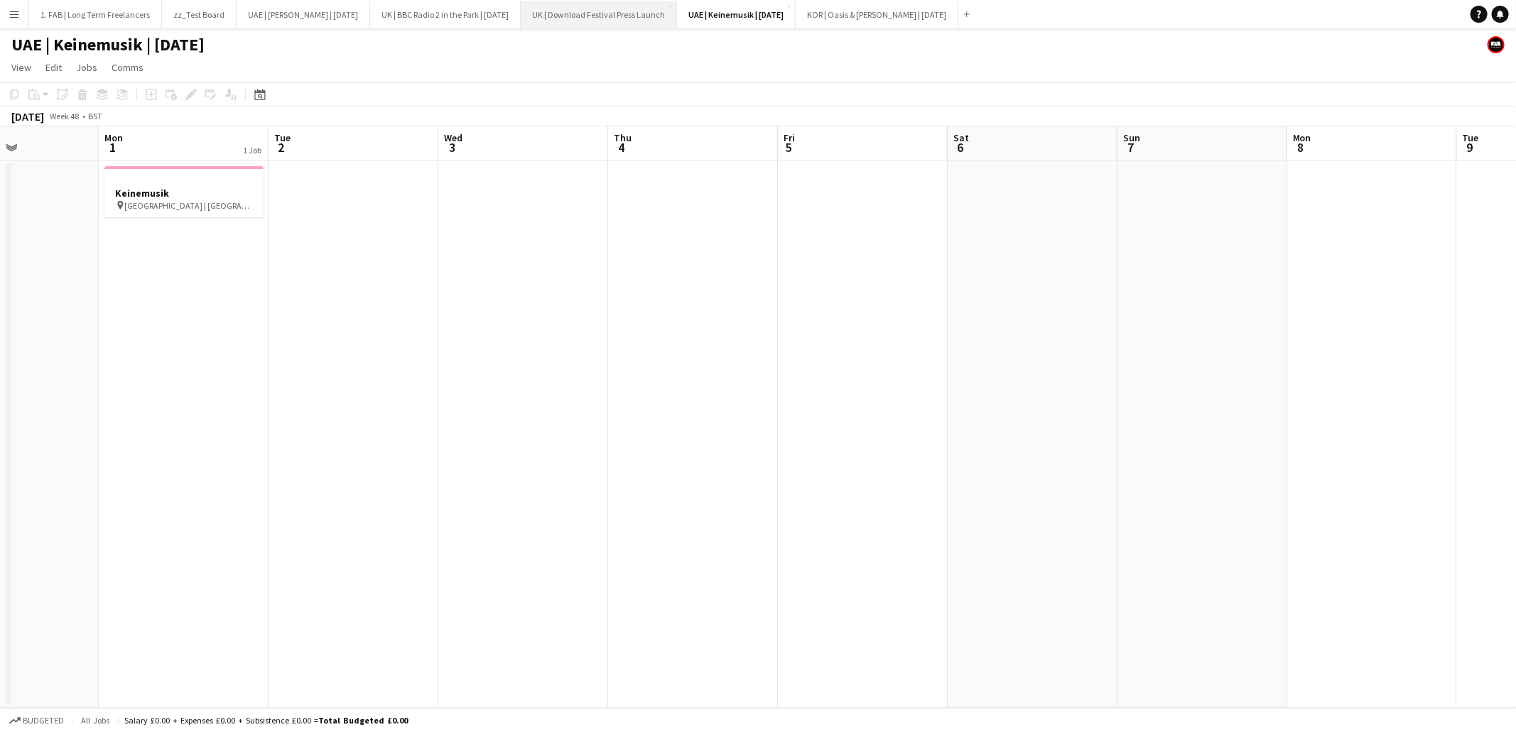
click at [638, 18] on button "UK | Download Festival Press Launch Close" at bounding box center [599, 15] width 156 height 28
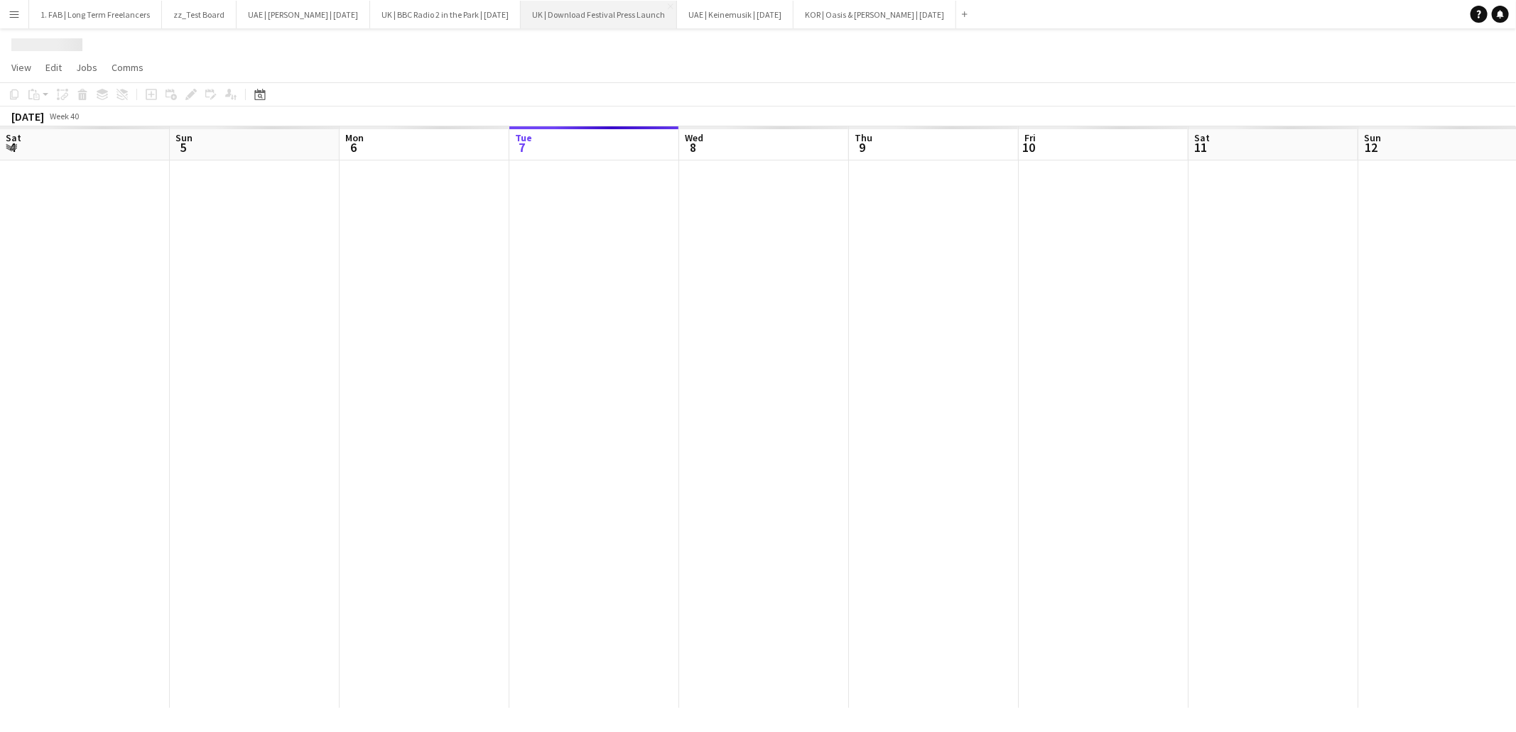
scroll to position [0, 339]
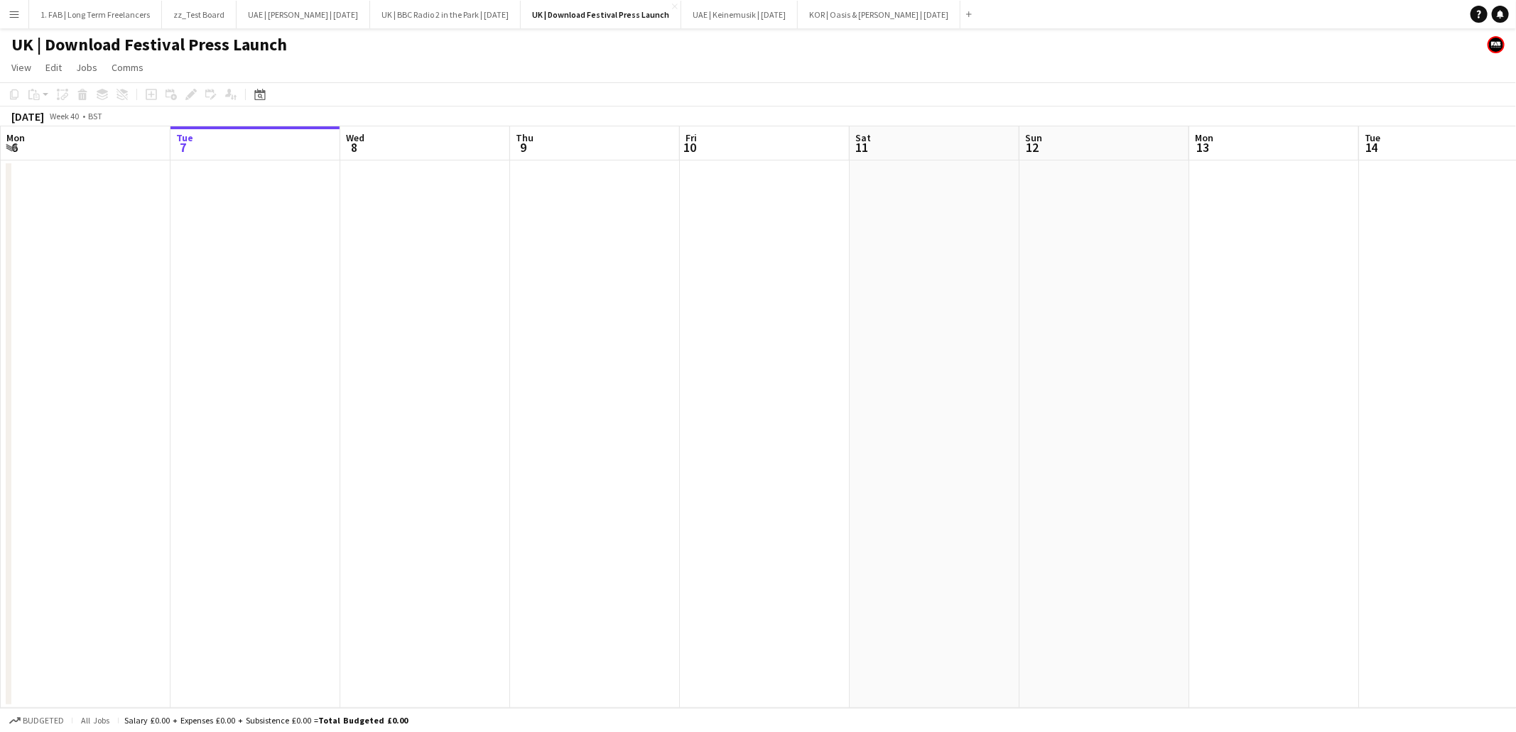
click at [18, 20] on button "Menu" at bounding box center [14, 14] width 28 height 28
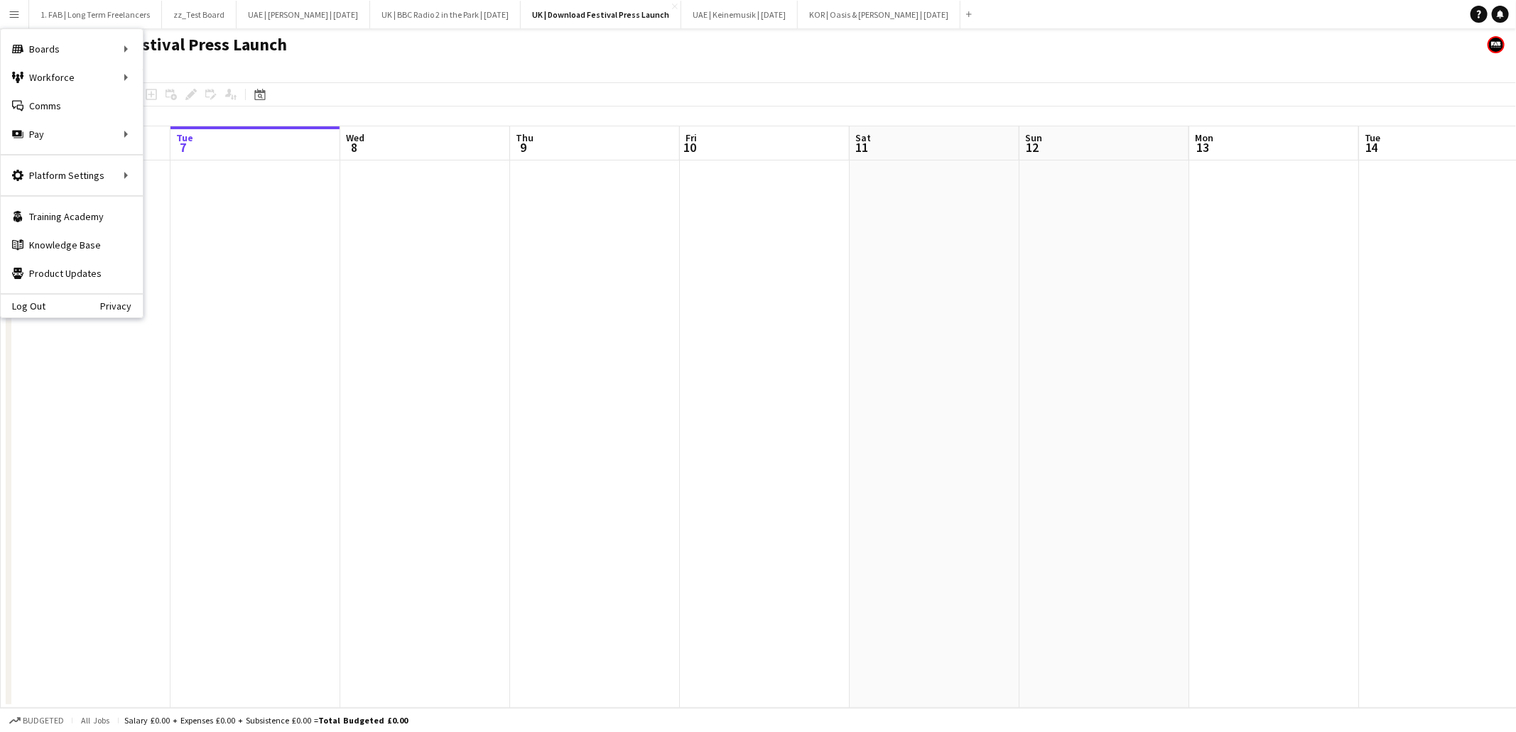
click at [636, 51] on div "UK | Download Festival Press Launch" at bounding box center [758, 41] width 1516 height 27
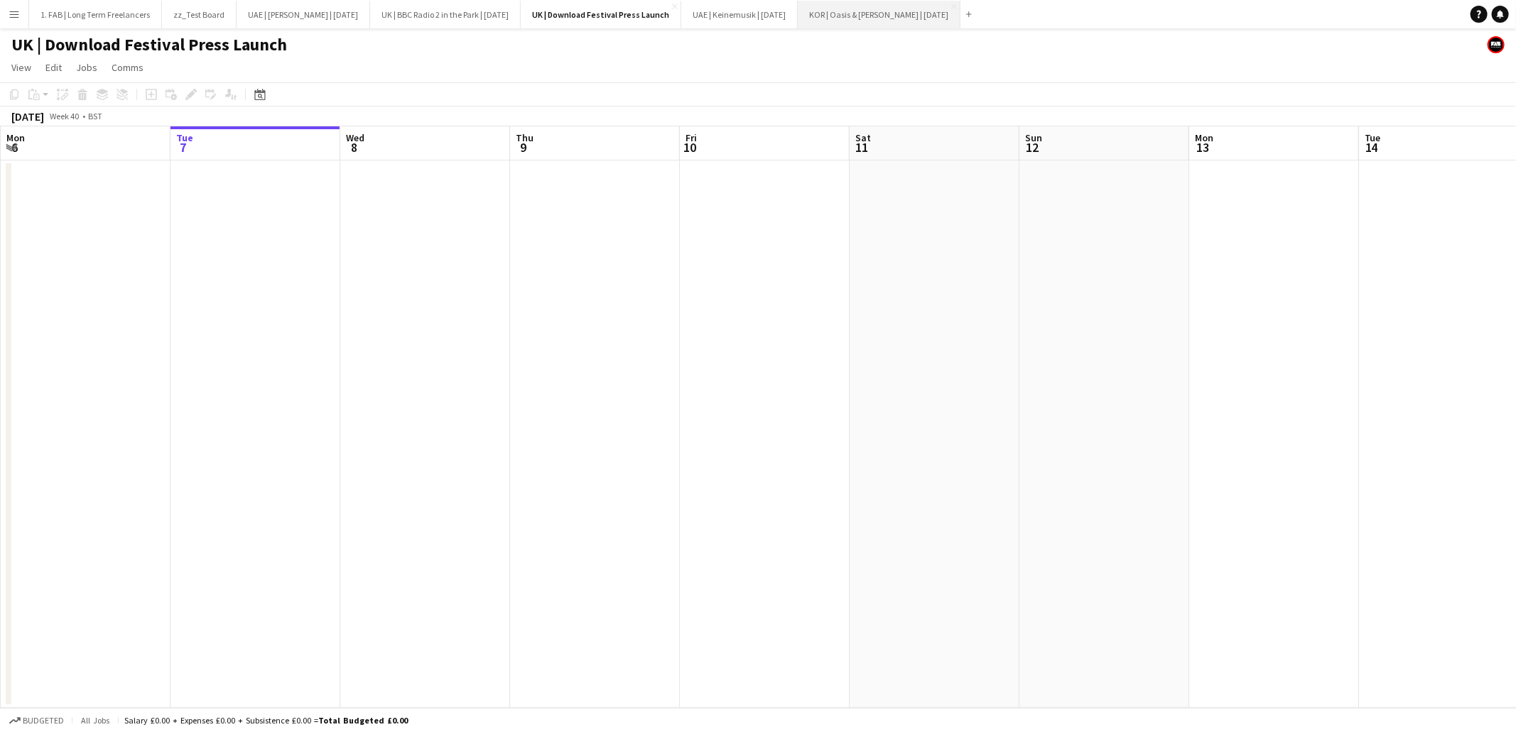
click at [876, 16] on button "KOR | Oasis & [PERSON_NAME] | [DATE] Close" at bounding box center [879, 15] width 163 height 28
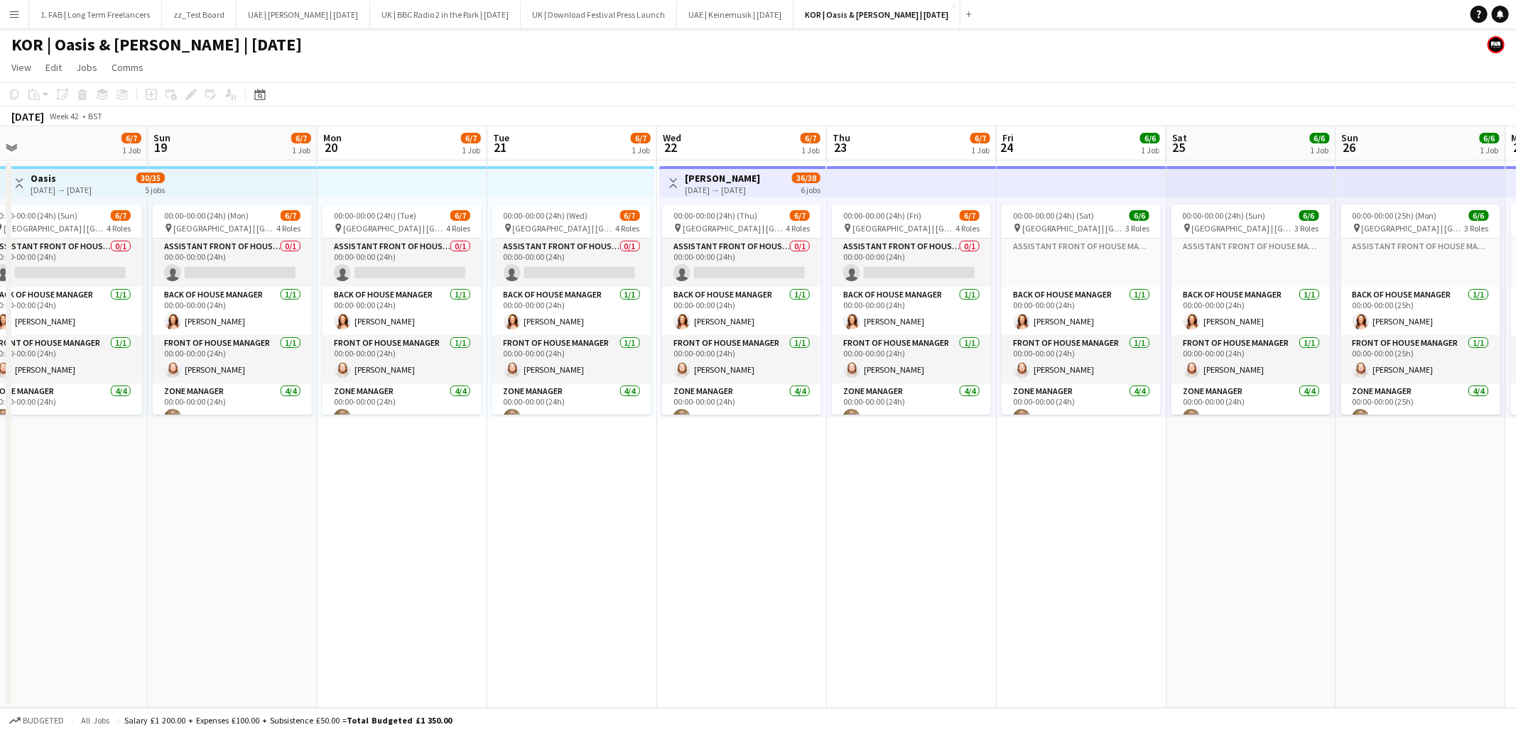
click at [15, 14] on app-icon "Menu" at bounding box center [14, 14] width 11 height 11
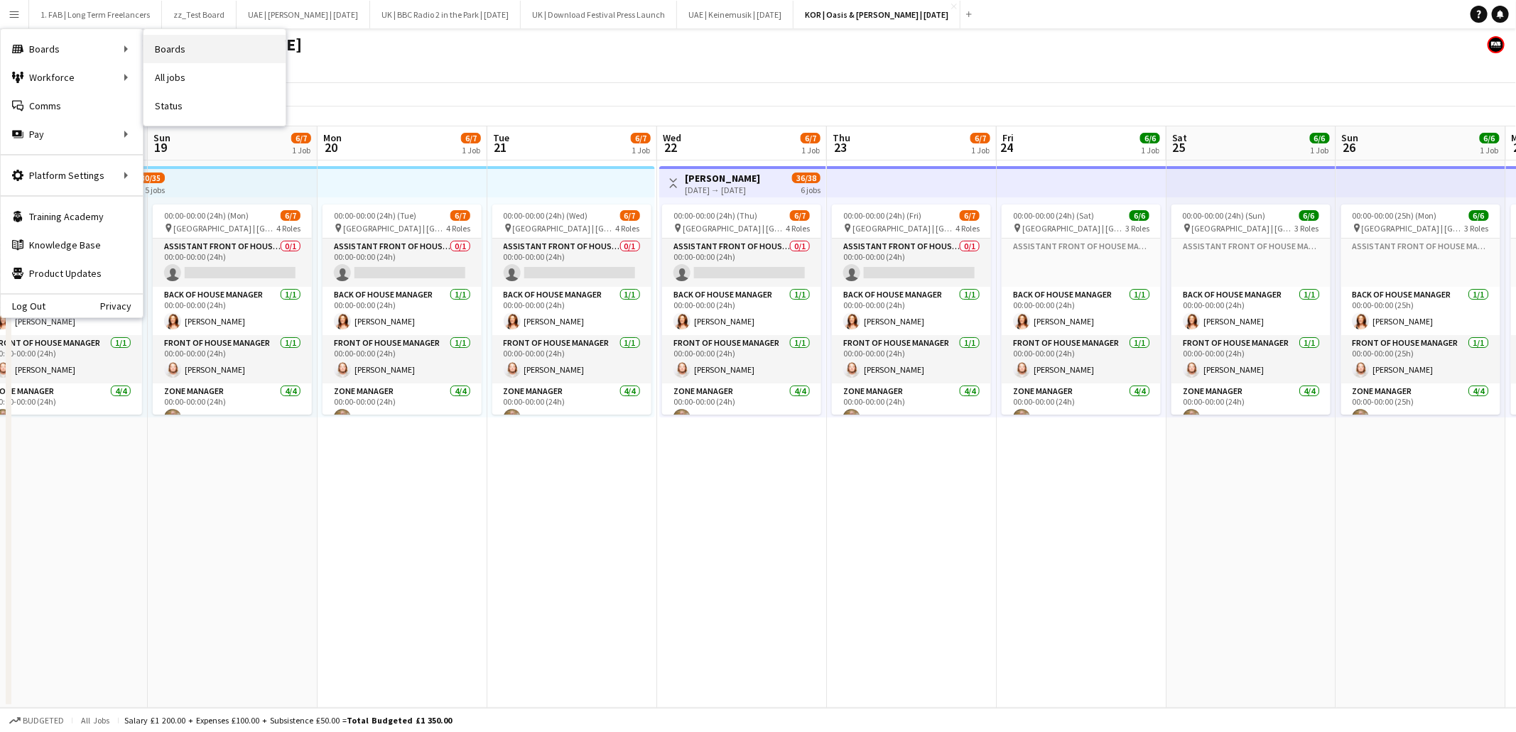
click at [196, 50] on link "Boards" at bounding box center [214, 49] width 142 height 28
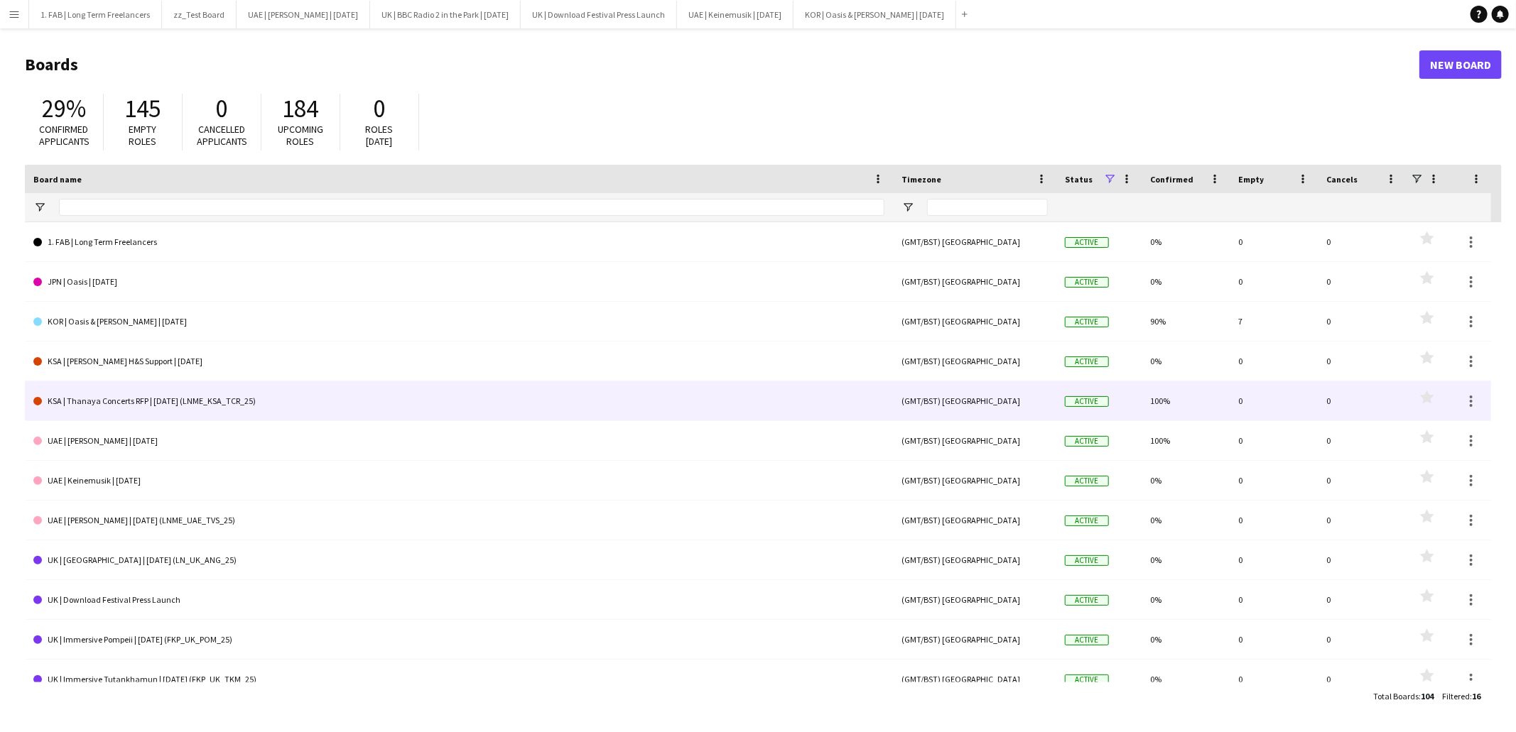
click at [233, 401] on link "KSA | Thanaya Concerts RFP | [DATE] (LNME_KSA_TCR_25)" at bounding box center [458, 401] width 851 height 40
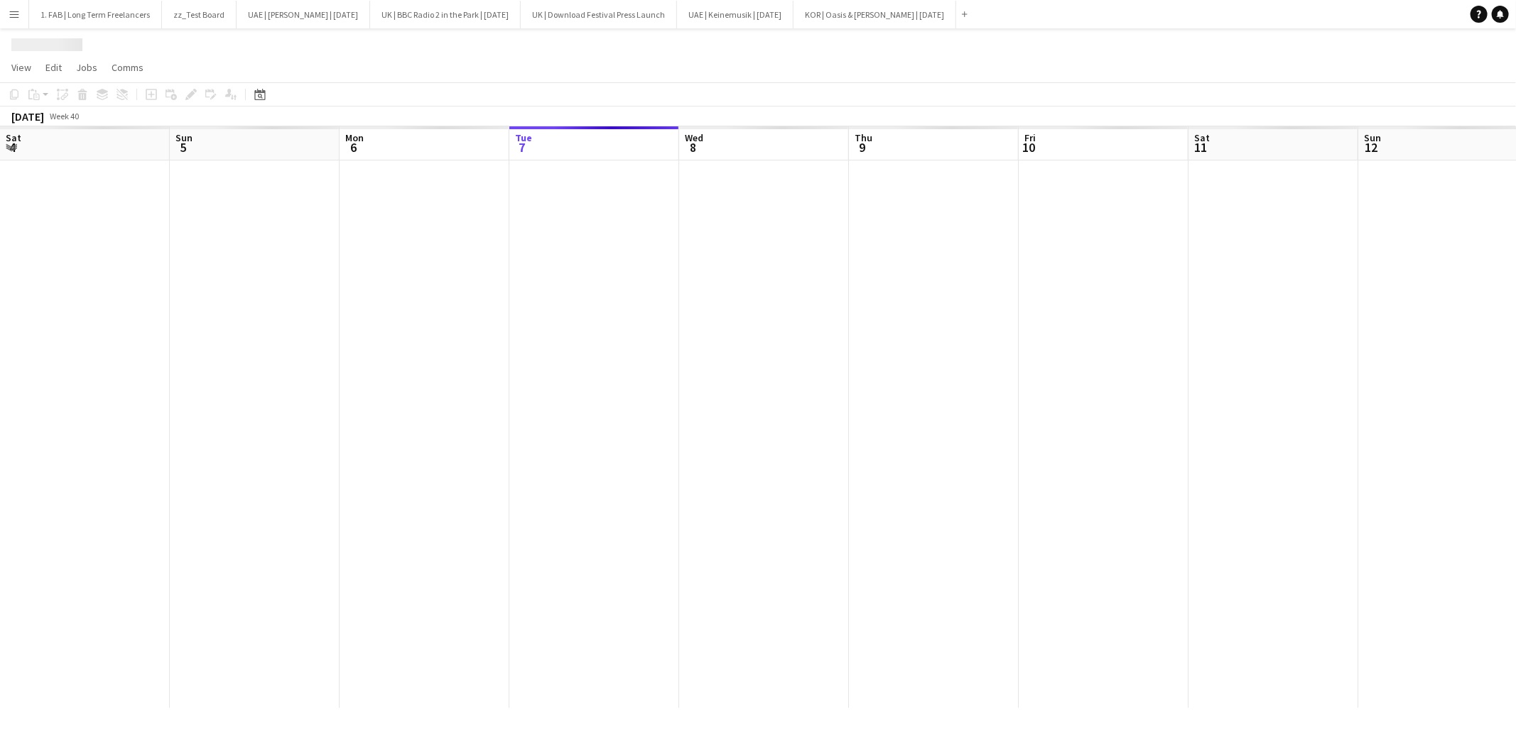
scroll to position [0, 339]
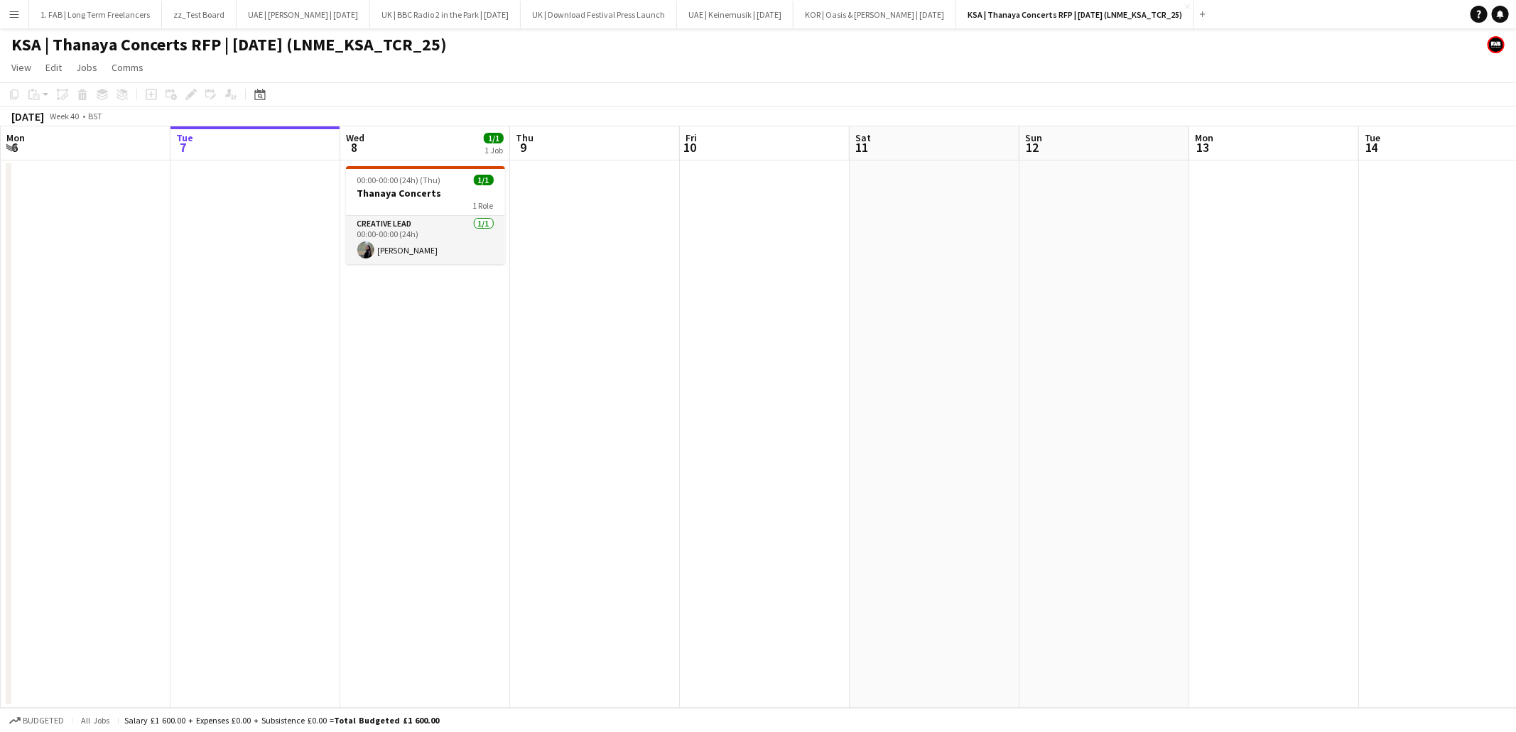
click at [411, 43] on h1 "KSA | Thanaya Concerts RFP | [DATE] (LNME_KSA_TCR_25)" at bounding box center [228, 44] width 435 height 21
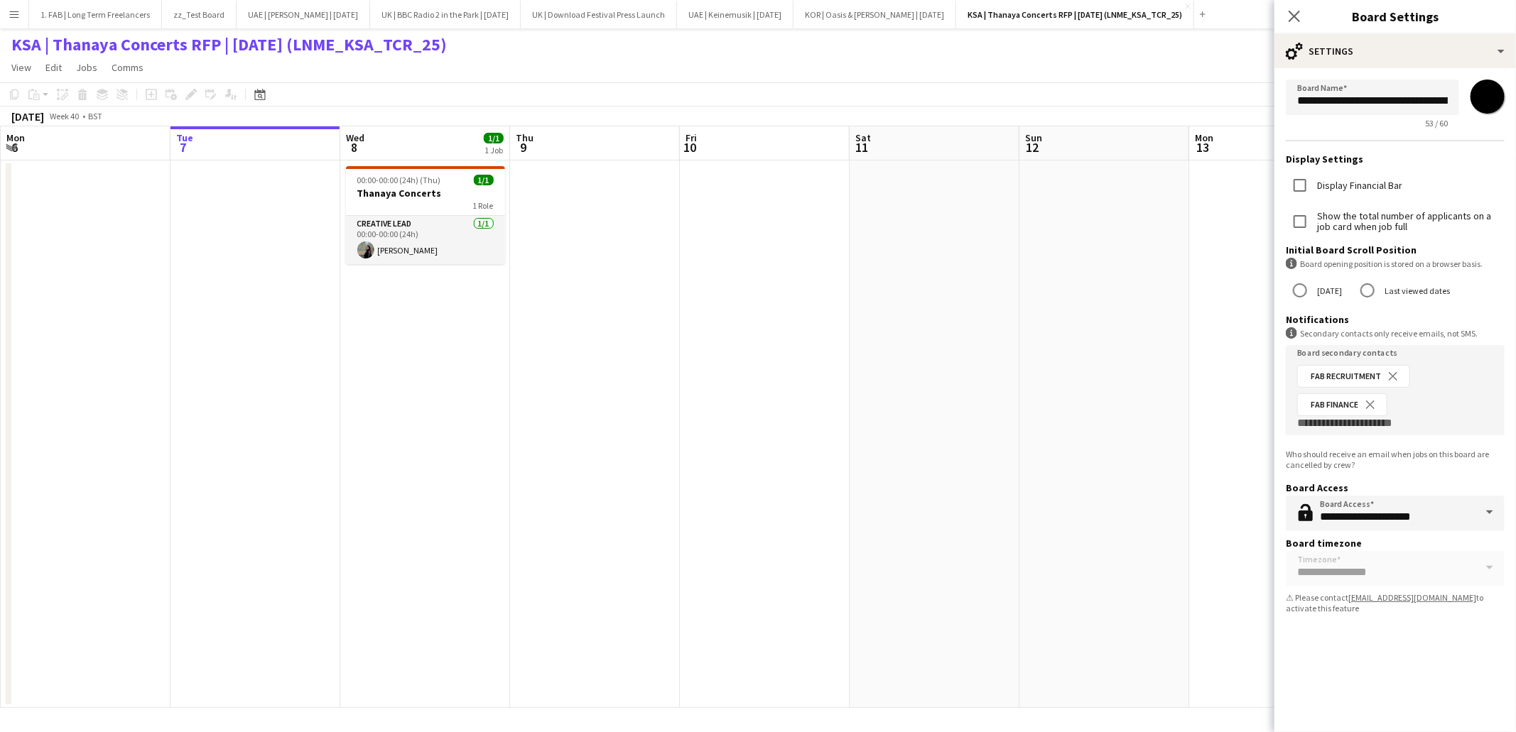
scroll to position [0, 119]
click at [1343, 102] on input "**********" at bounding box center [1372, 97] width 173 height 35
type input "**********"
click at [1298, 13] on icon "Close pop-in" at bounding box center [1293, 15] width 13 height 13
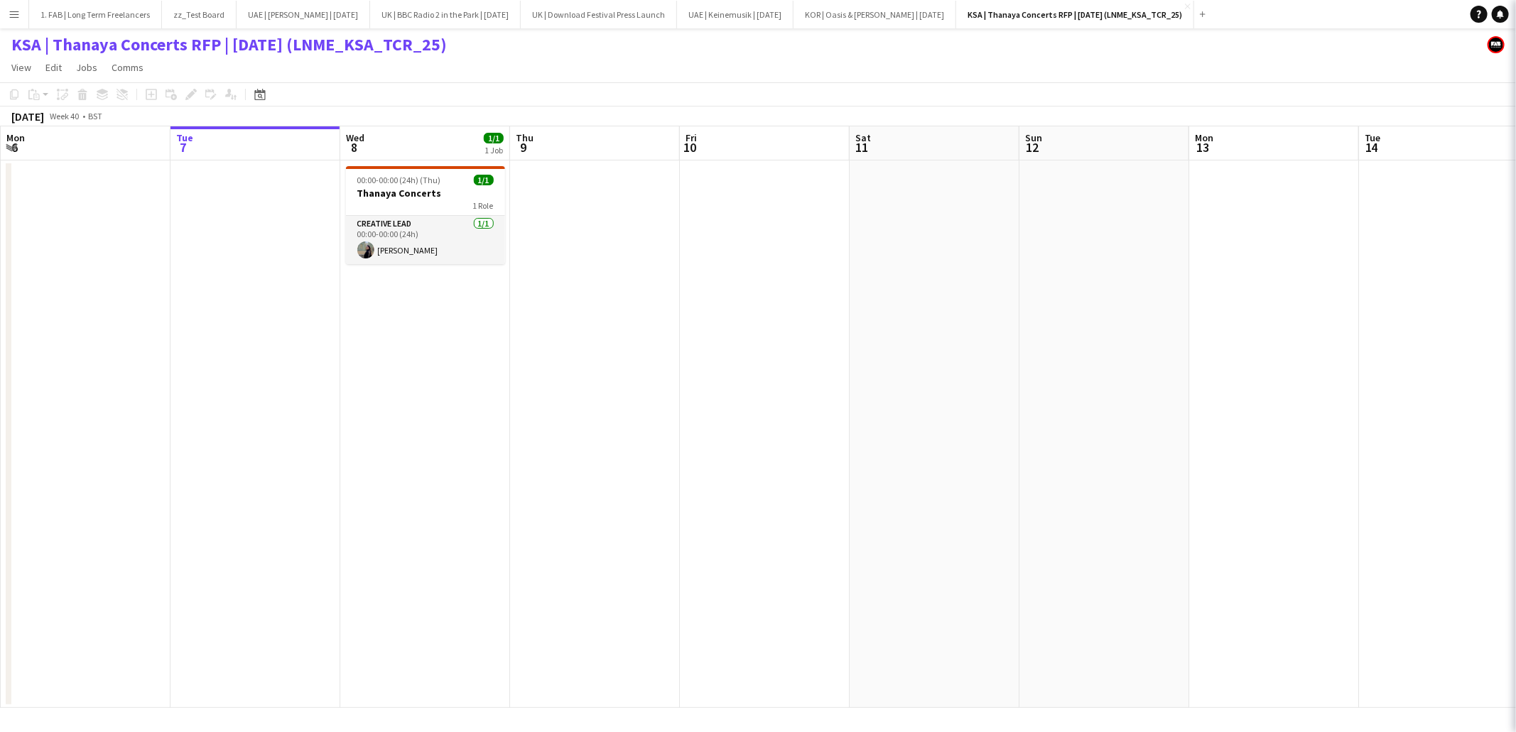
scroll to position [0, 0]
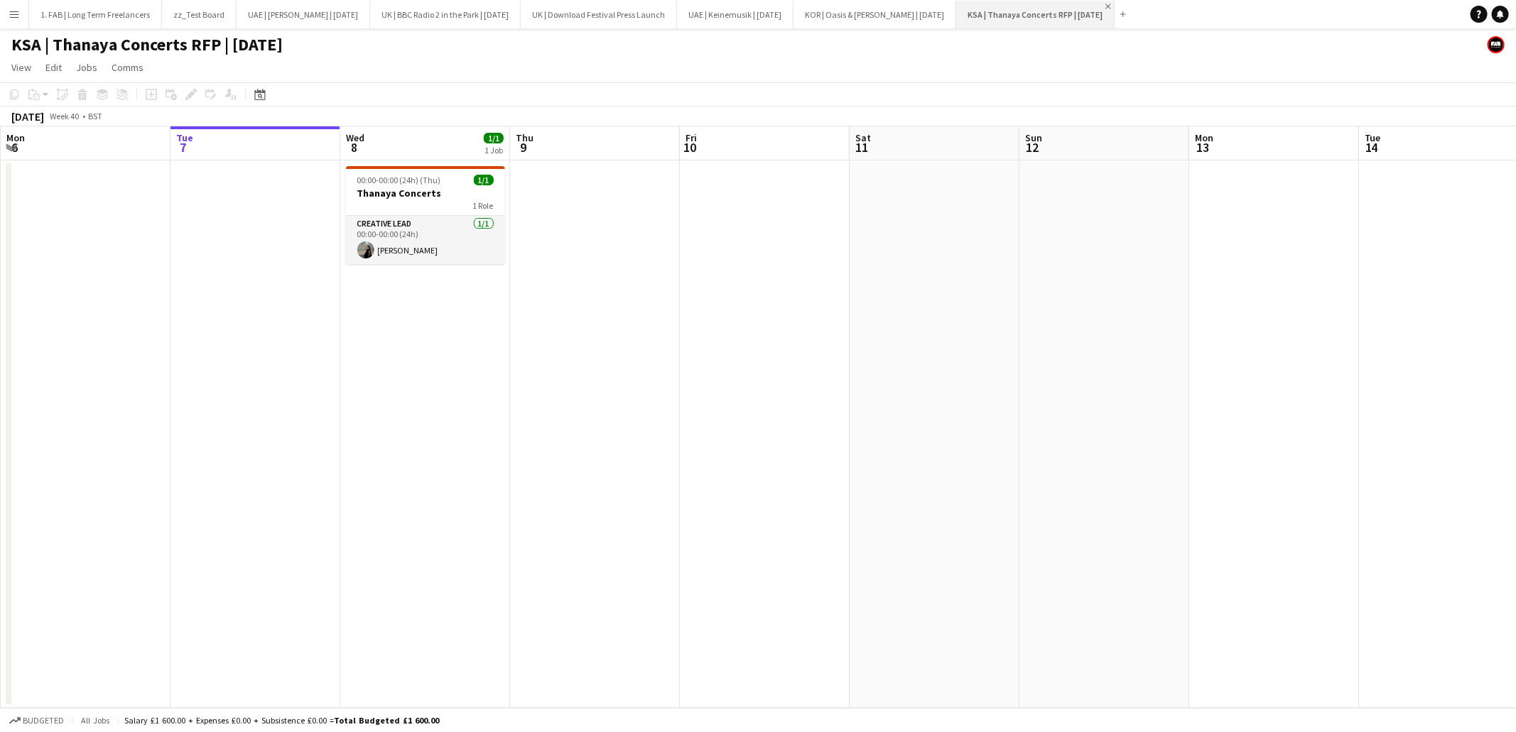
click at [1105, 7] on app-icon "Close" at bounding box center [1108, 7] width 6 height 6
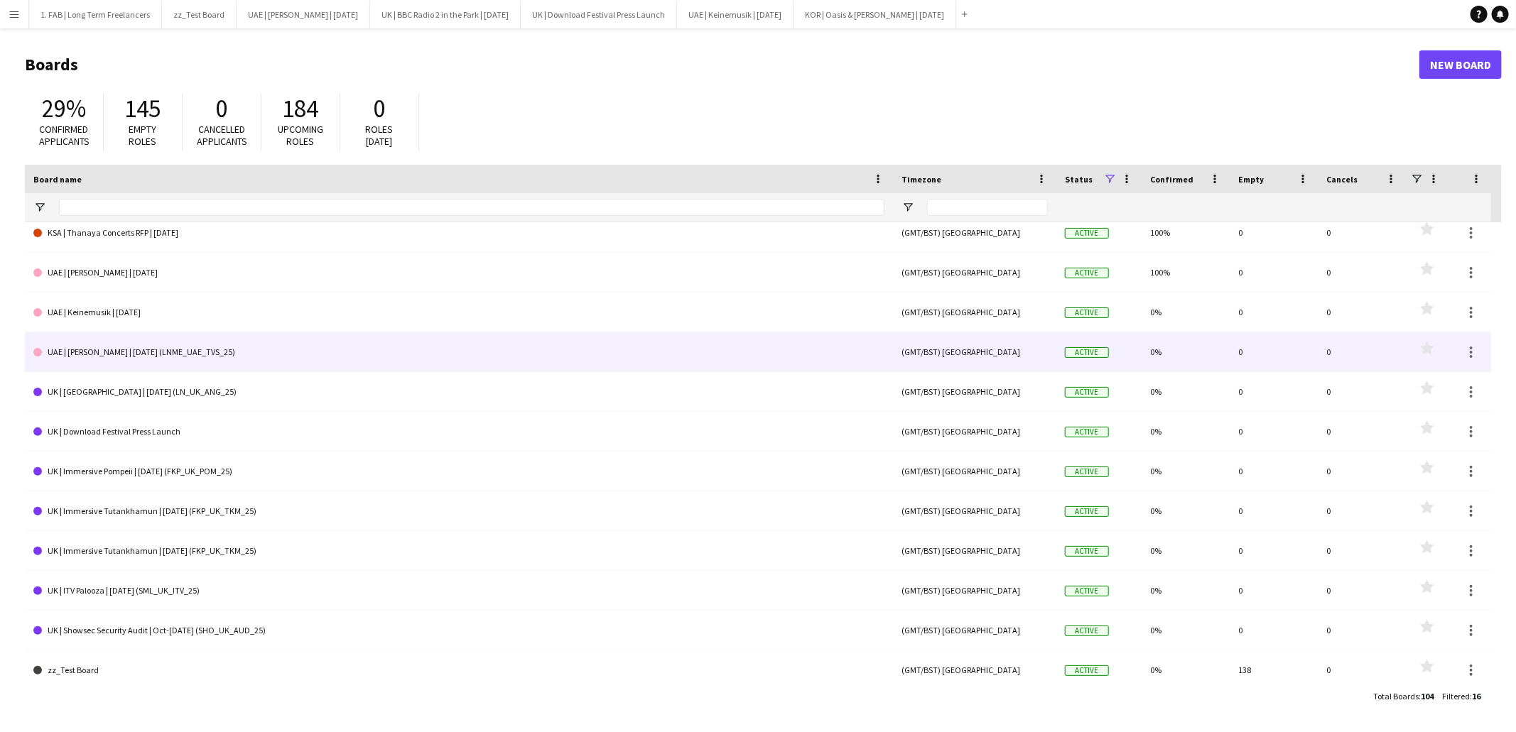
scroll to position [175, 0]
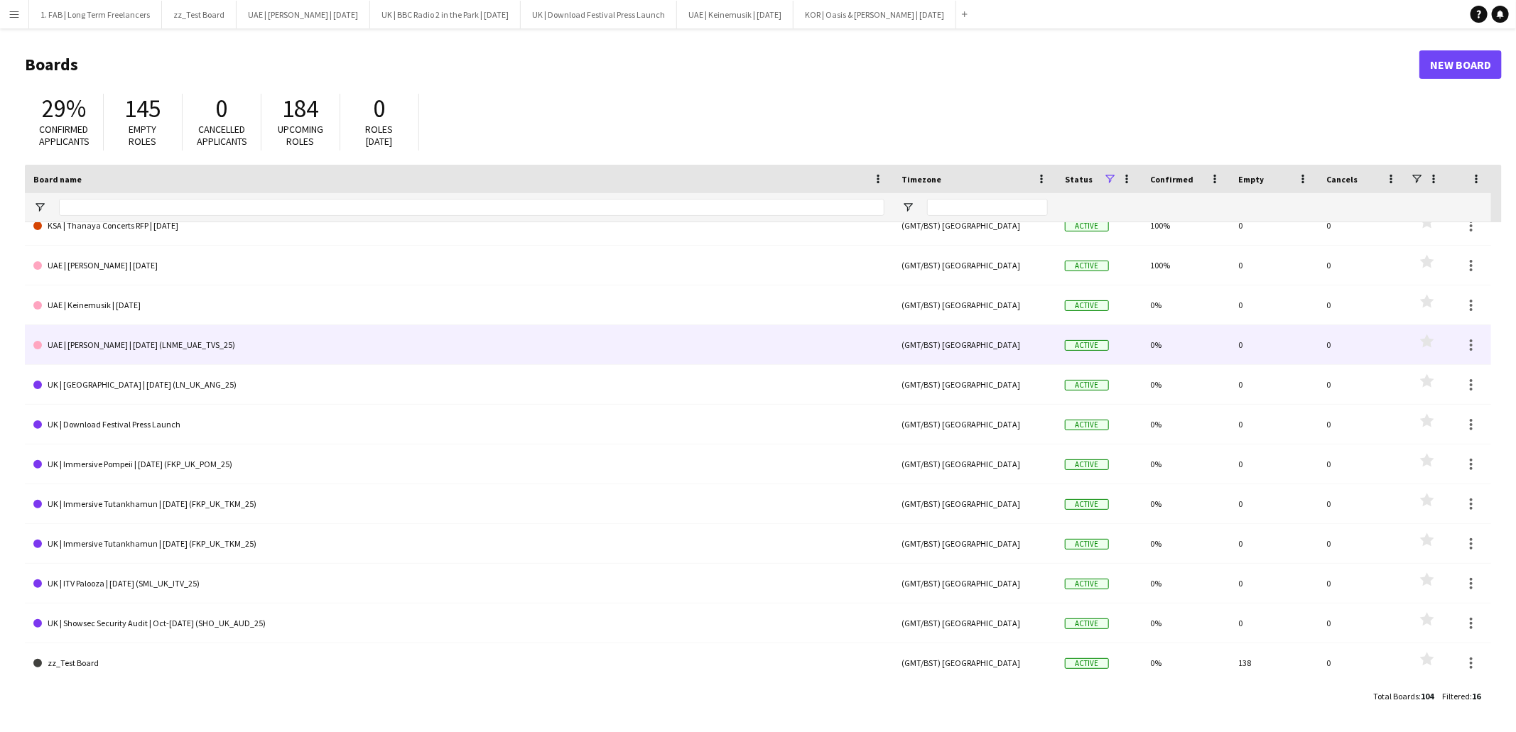
click at [195, 347] on link "UAE | [PERSON_NAME] | [DATE] (LNME_UAE_TVS_25)" at bounding box center [458, 345] width 851 height 40
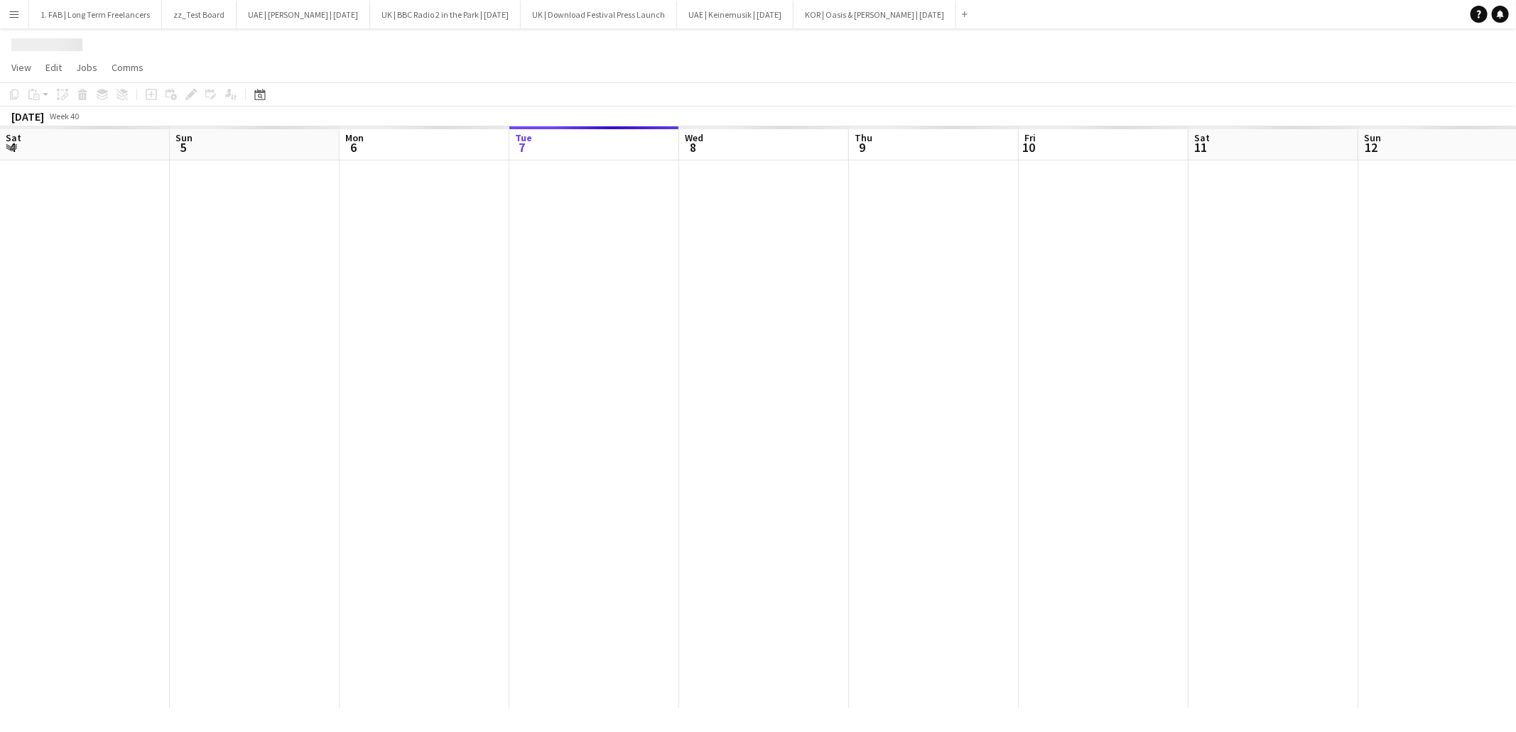
scroll to position [0, 339]
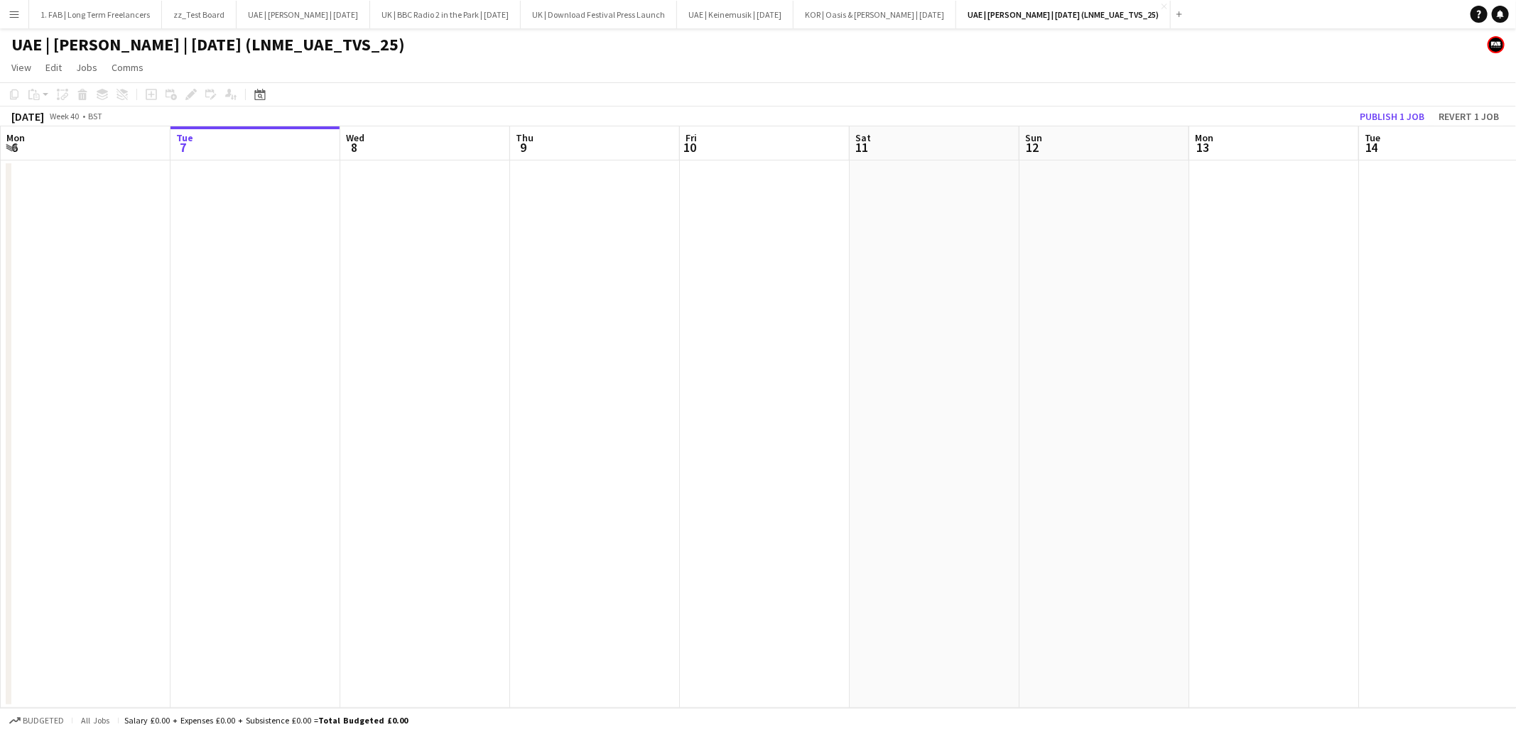
click at [257, 47] on h1 "UAE | [PERSON_NAME] | [DATE] (LNME_UAE_TVS_25)" at bounding box center [208, 44] width 394 height 21
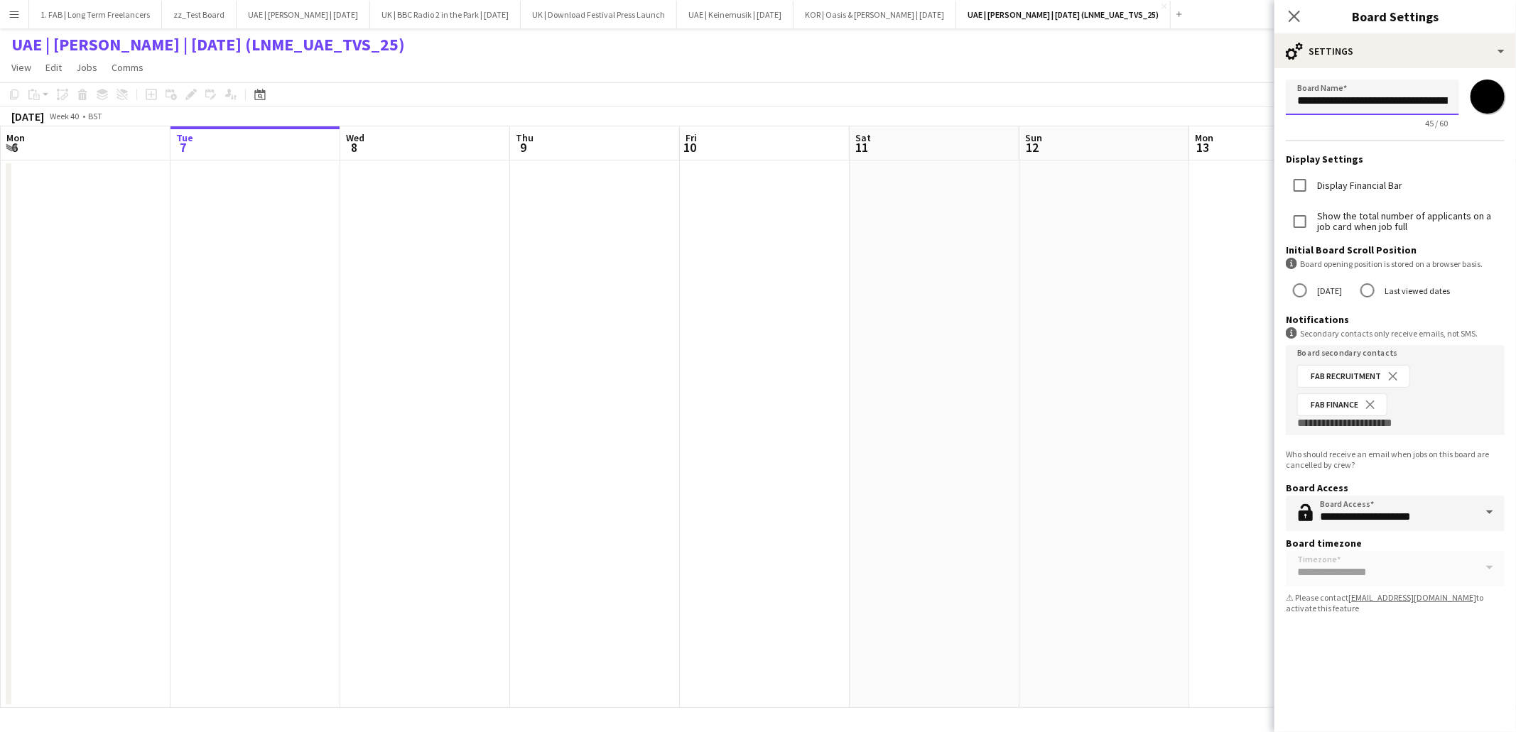
click at [1418, 102] on input "**********" at bounding box center [1372, 98] width 173 height 36
type input "**********"
click at [1144, 59] on app-page-menu "View Day view expanded Day view collapsed Month view Date picker Jump to [DATE]…" at bounding box center [758, 68] width 1516 height 27
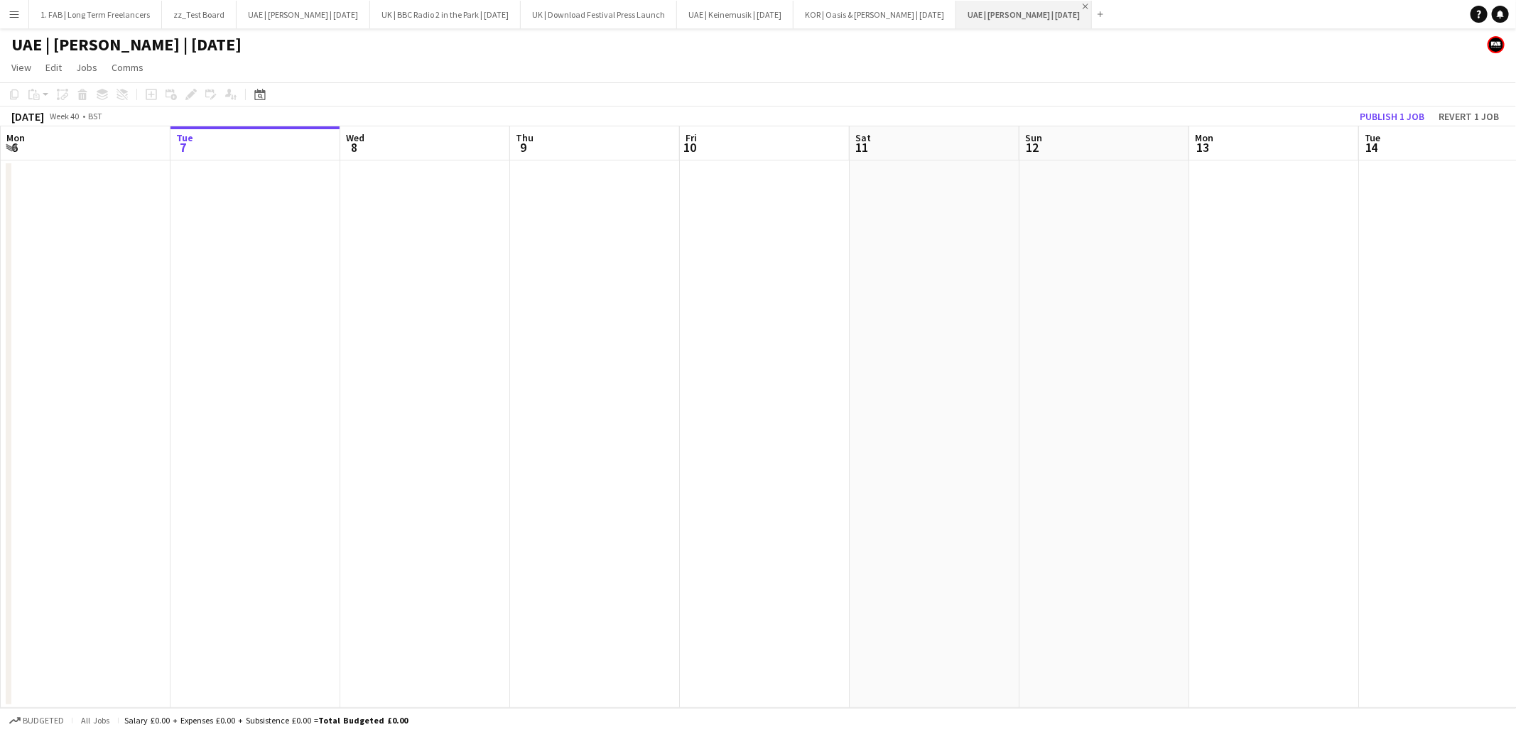
click at [1083, 6] on app-icon "Close" at bounding box center [1086, 7] width 6 height 6
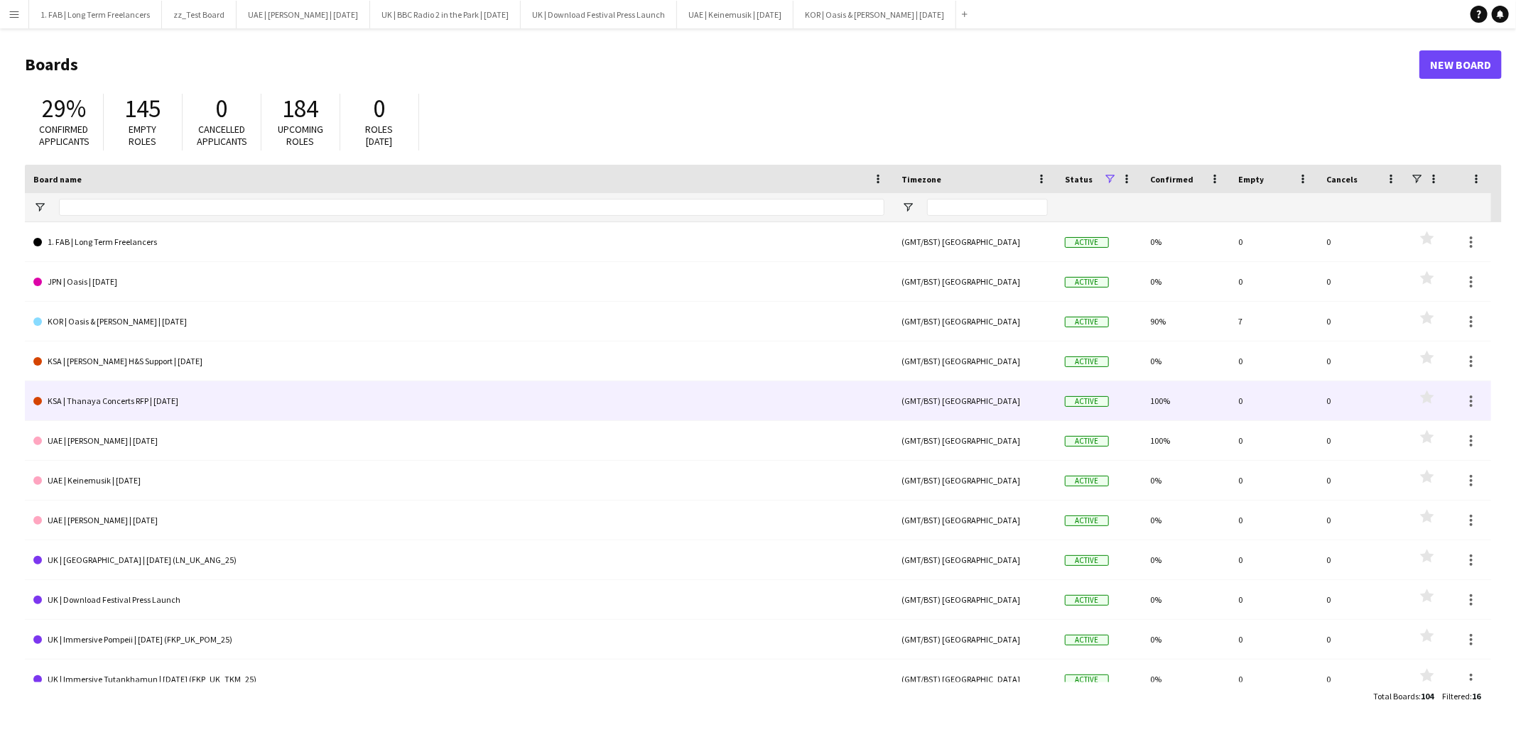
scroll to position [67, 0]
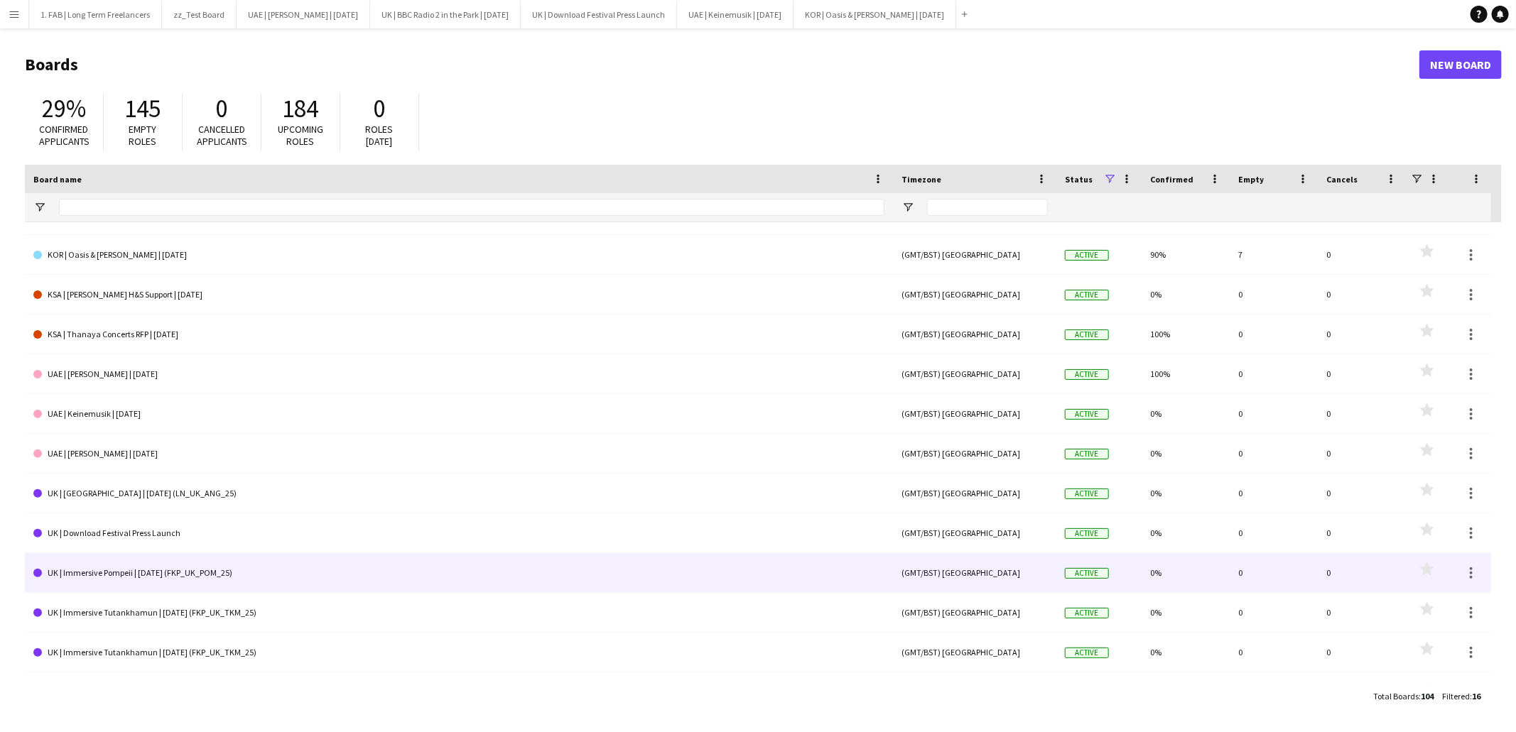
click at [200, 573] on link "UK | Immersive Pompeii | [DATE] (FKP_UK_POM_25)" at bounding box center [458, 573] width 851 height 40
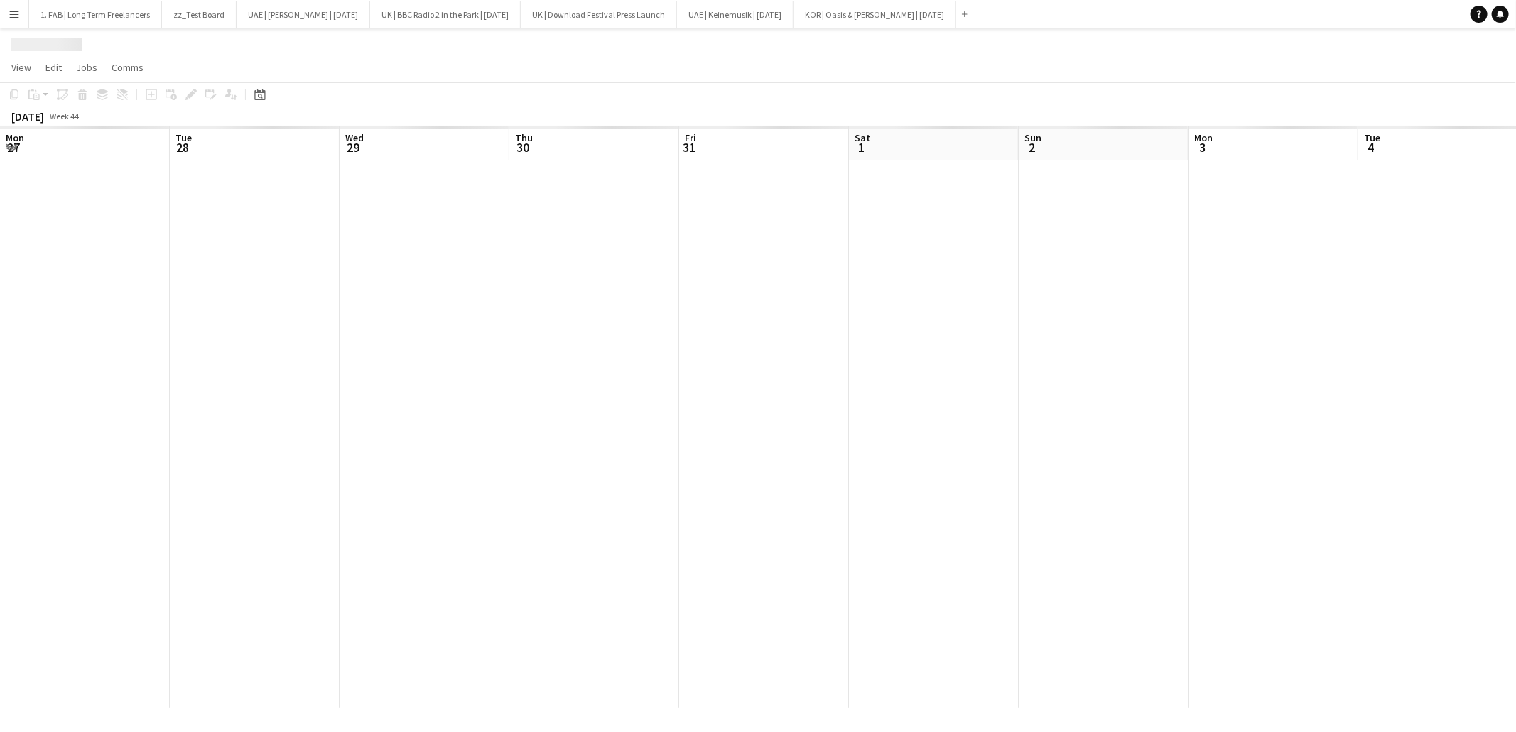
scroll to position [0, 485]
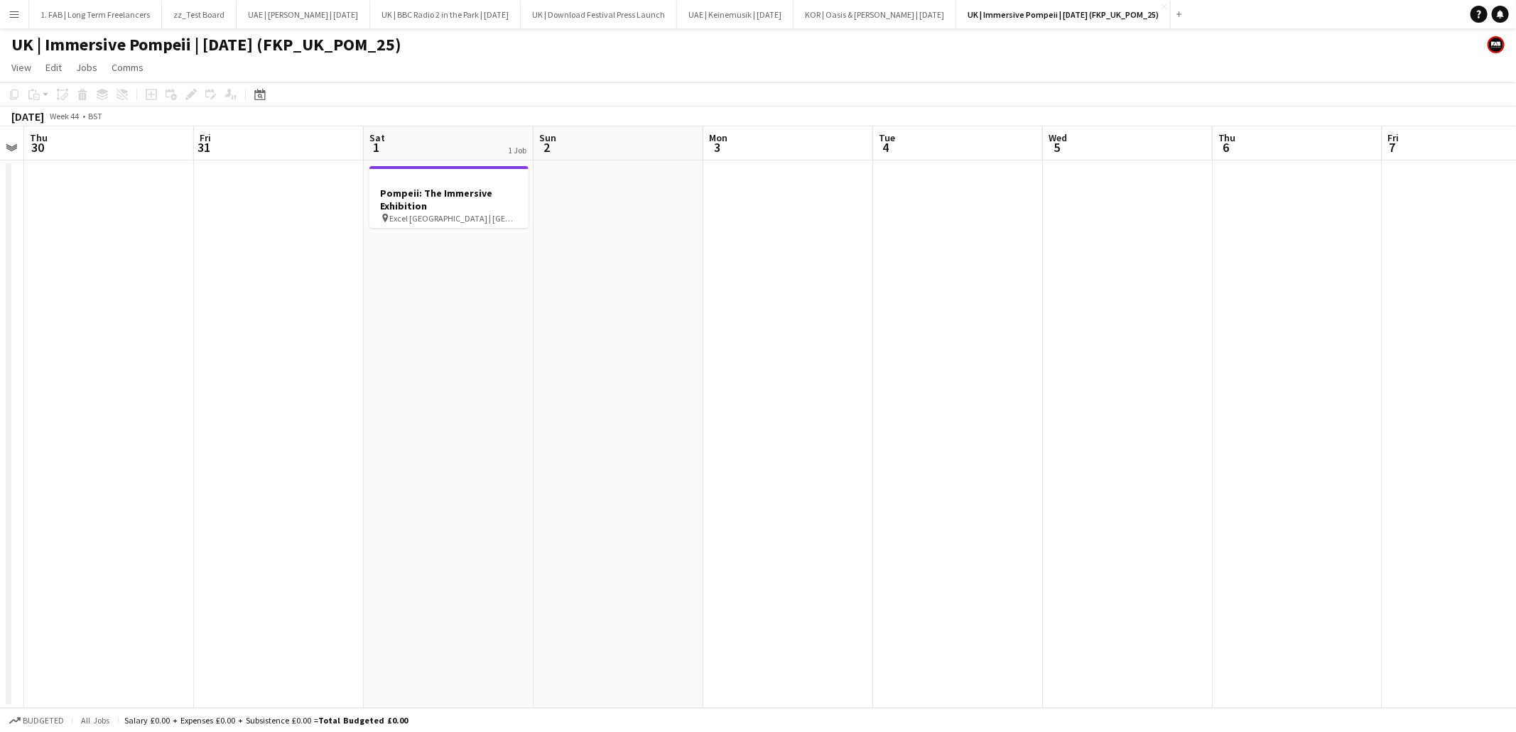
click at [300, 47] on h1 "UK | Immersive Pompeii | [DATE] (FKP_UK_POM_25)" at bounding box center [206, 44] width 390 height 21
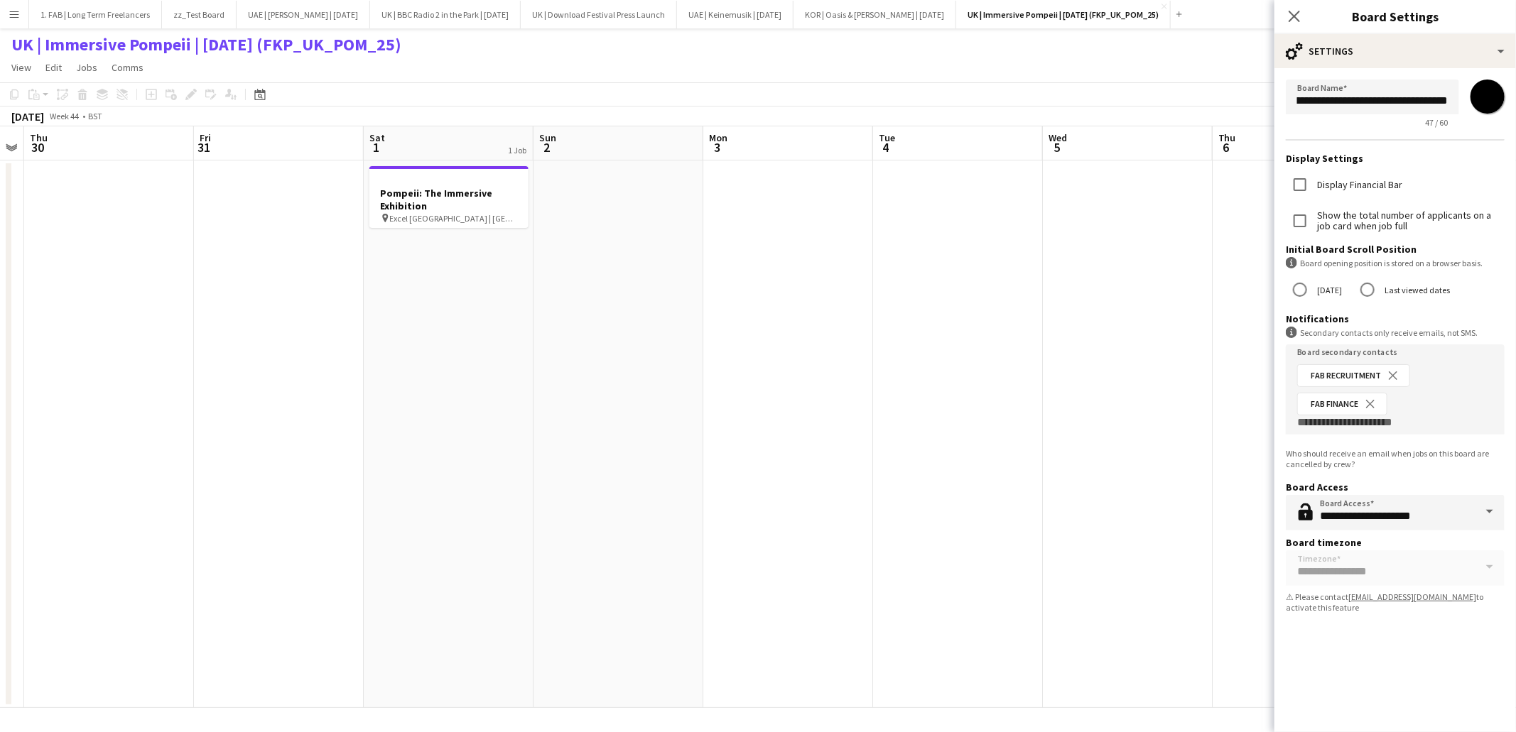
scroll to position [0, 94]
click at [1353, 101] on input "**********" at bounding box center [1372, 97] width 173 height 35
type input "**********"
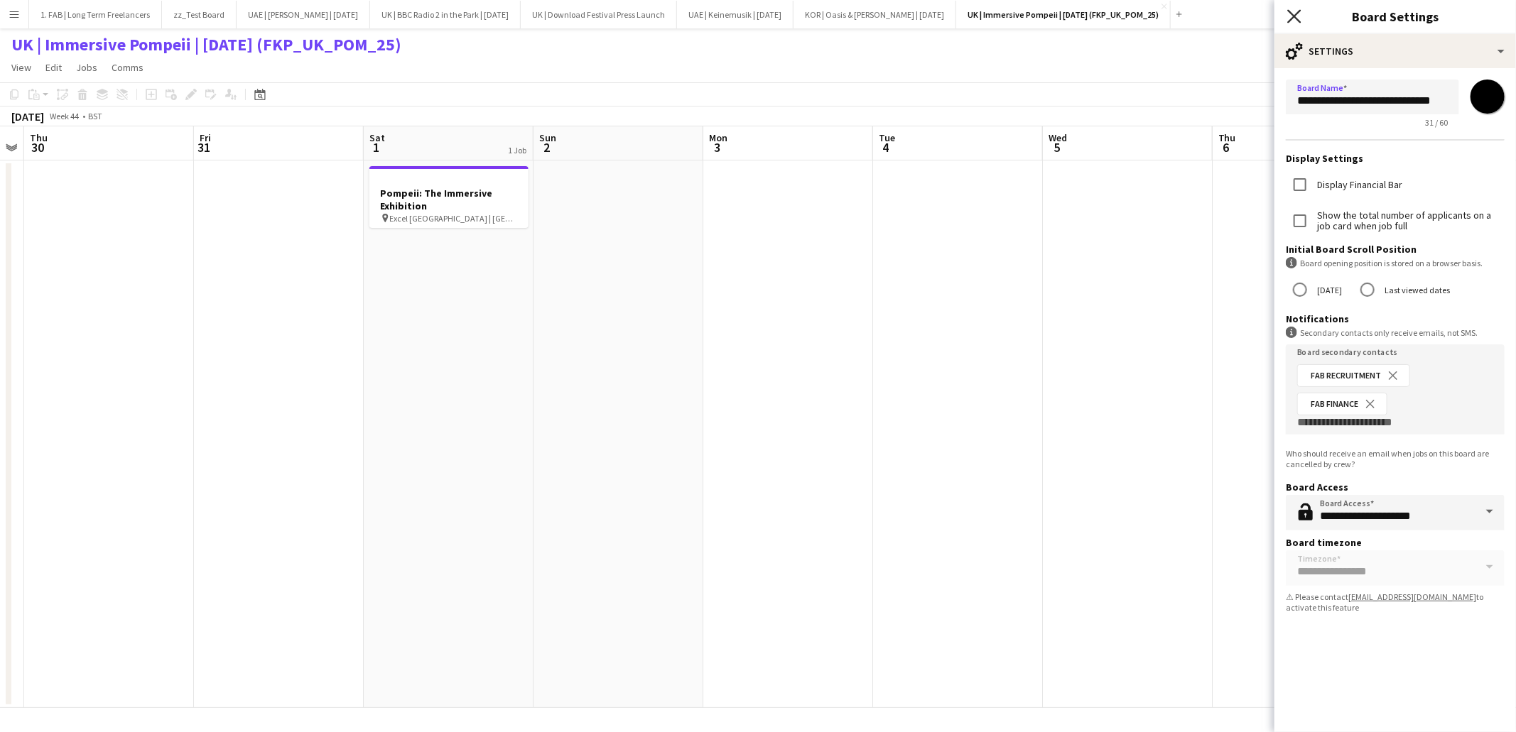
click at [1298, 17] on icon "Close pop-in" at bounding box center [1293, 15] width 13 height 13
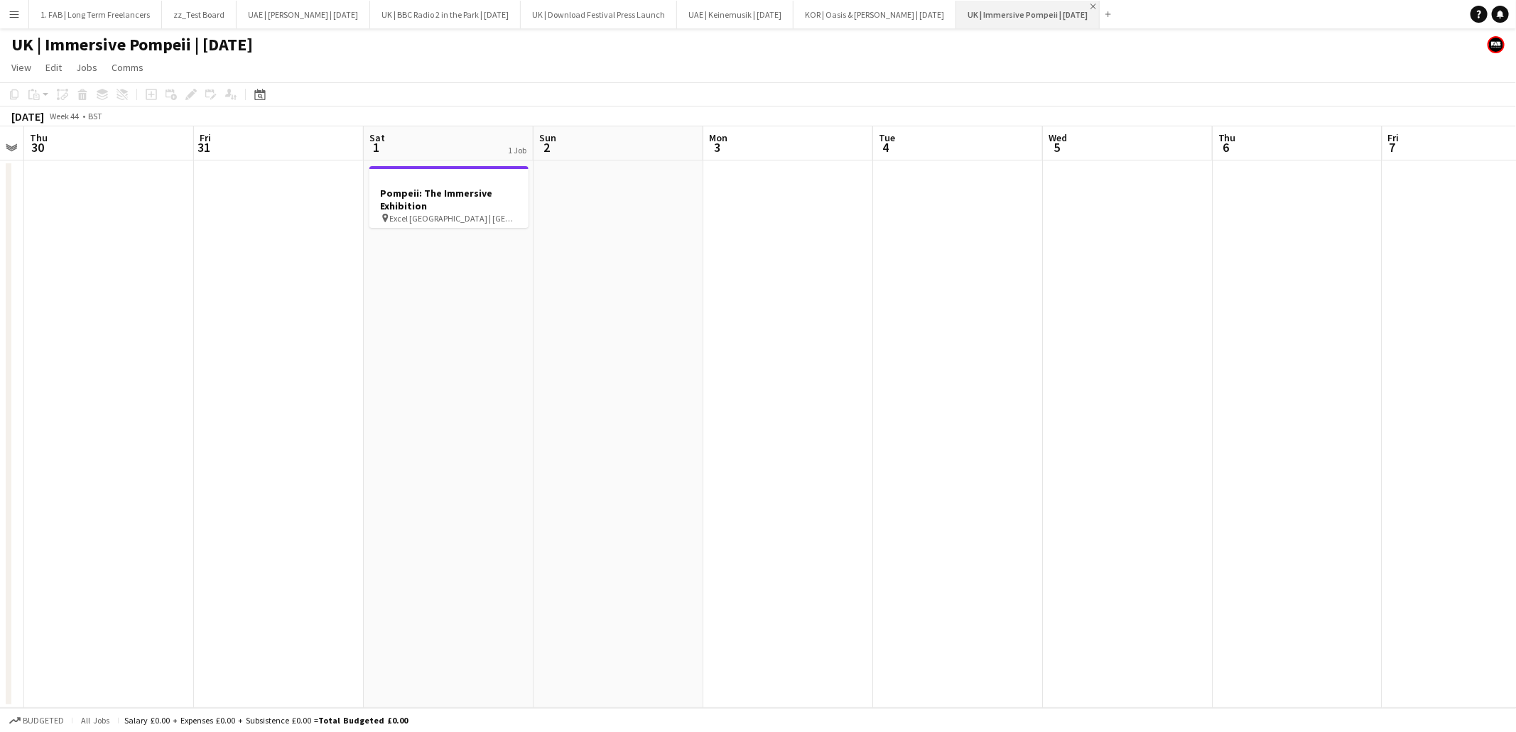
click at [1096, 7] on app-icon "Close" at bounding box center [1093, 7] width 6 height 6
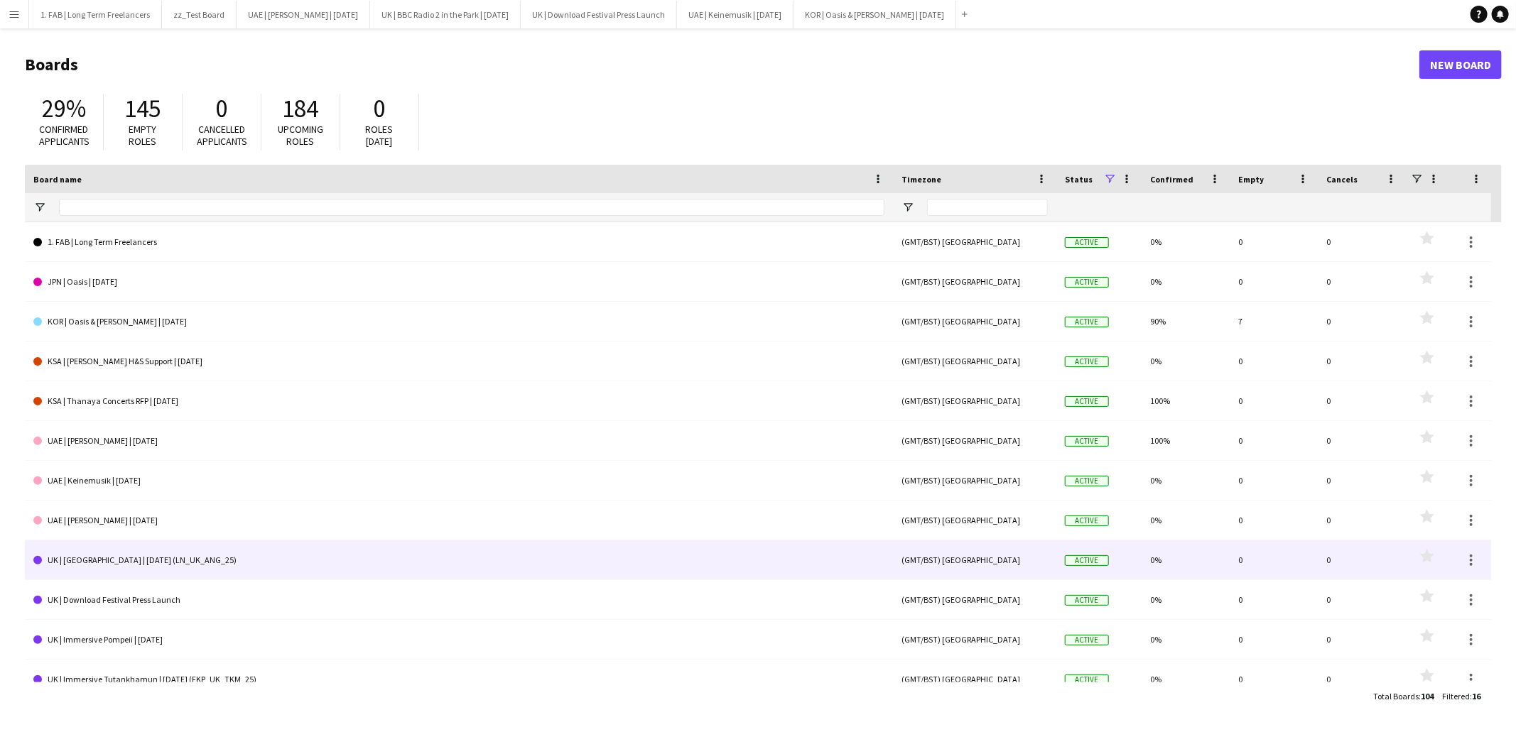
scroll to position [175, 0]
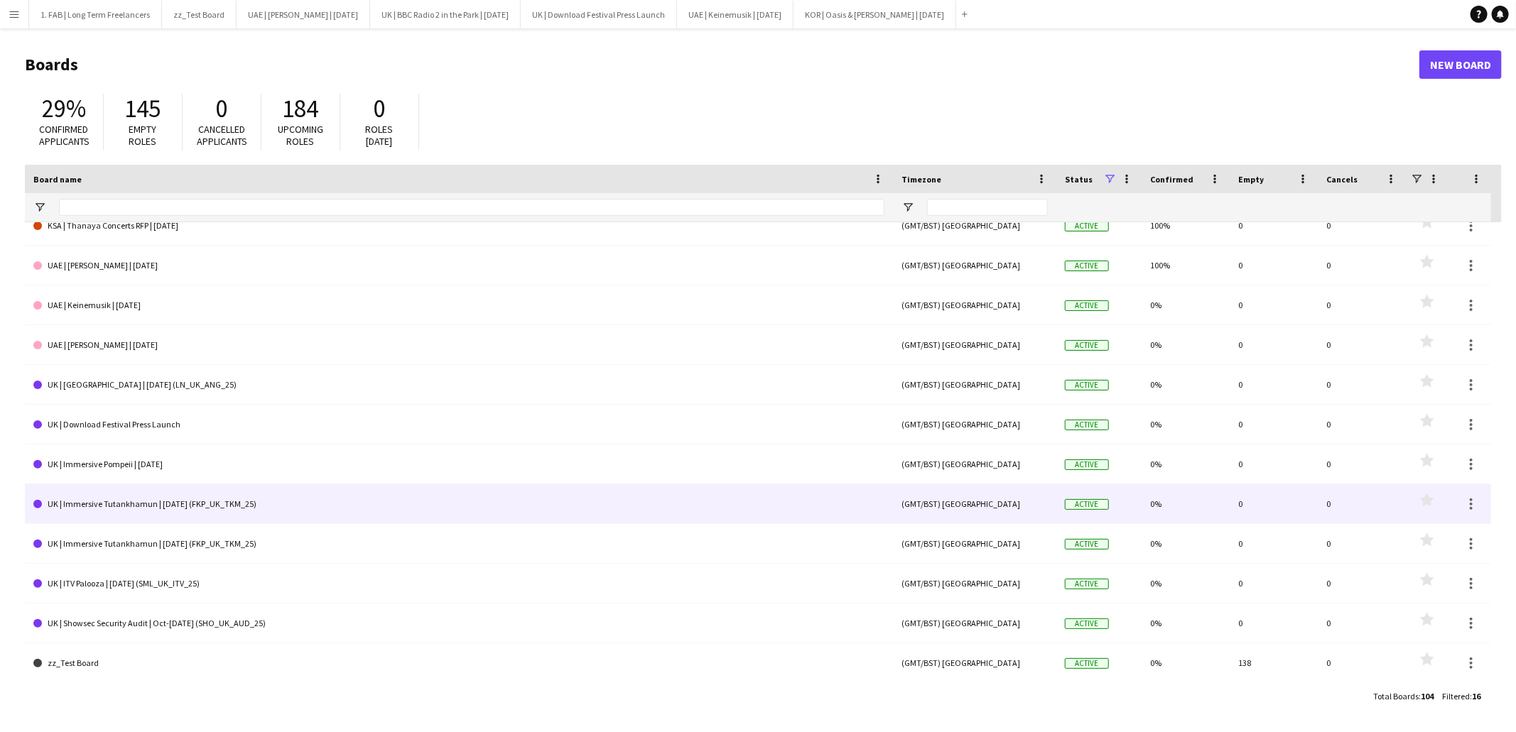
click at [207, 501] on link "UK | Immersive Tutankhamun | [DATE] (FKP_UK_TKM_25)" at bounding box center [458, 504] width 851 height 40
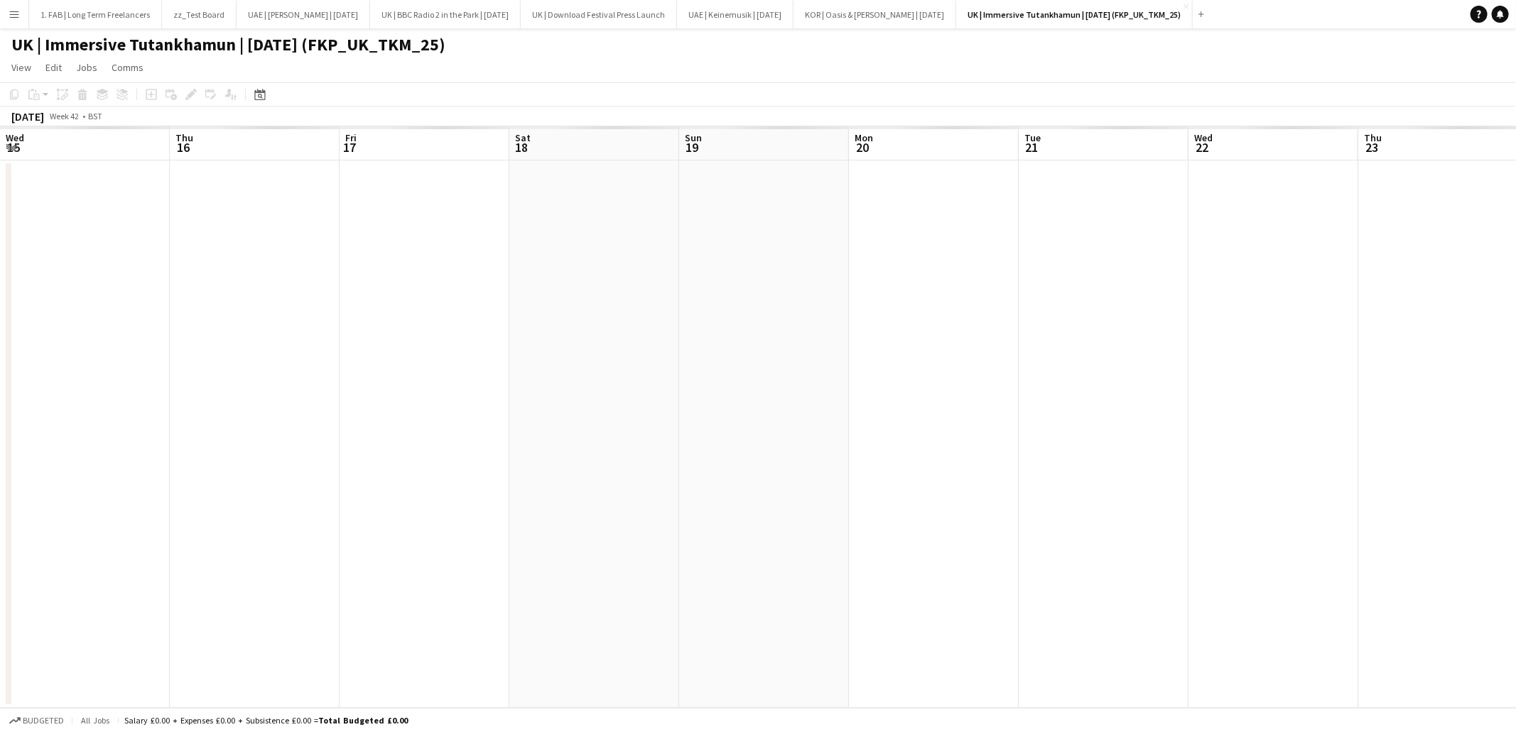
scroll to position [0, 537]
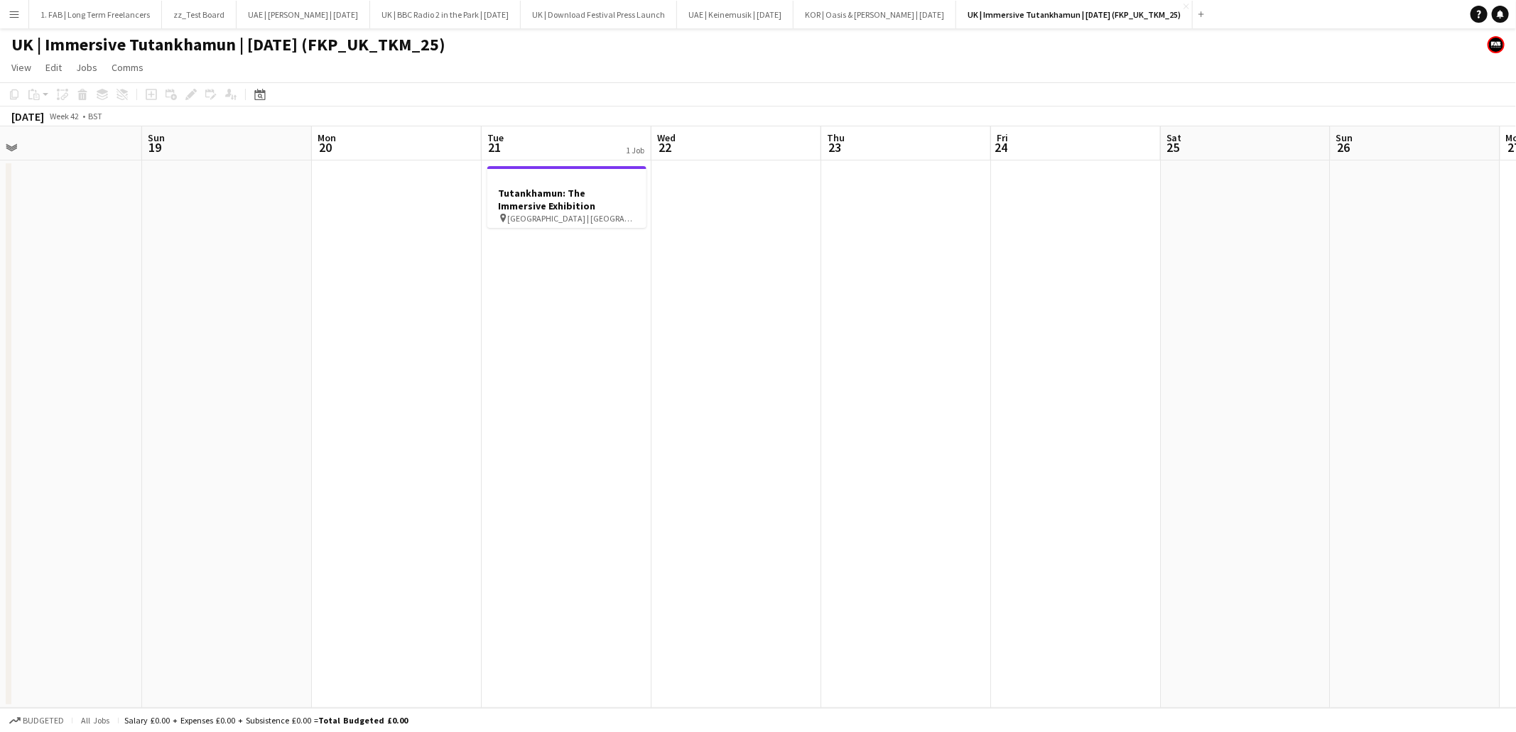
click at [404, 45] on h1 "UK | Immersive Tutankhamun | [DATE] (FKP_UK_TKM_25)" at bounding box center [228, 44] width 434 height 21
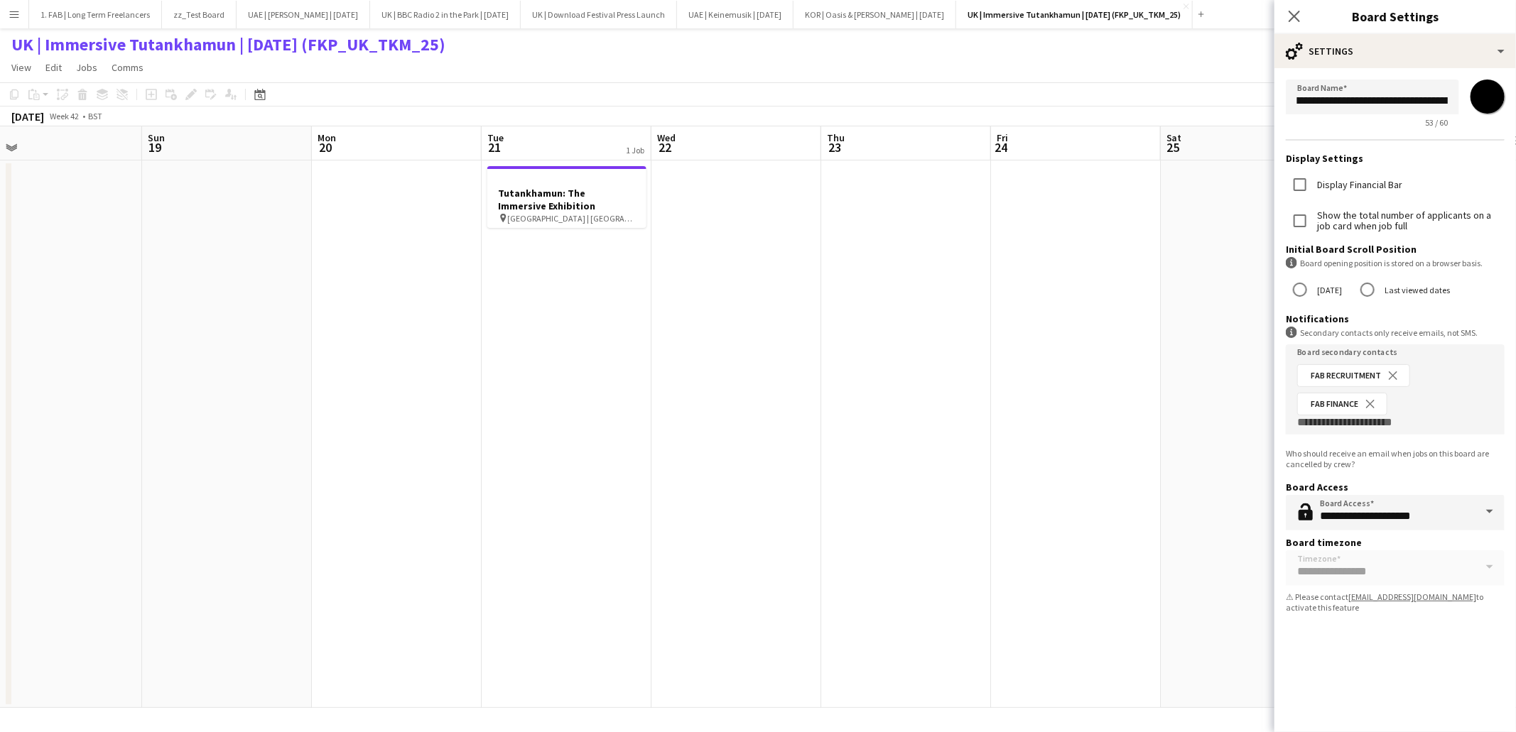
scroll to position [0, 129]
click at [1355, 98] on input "**********" at bounding box center [1372, 97] width 173 height 35
type input "**********"
click at [1295, 17] on icon at bounding box center [1293, 15] width 13 height 13
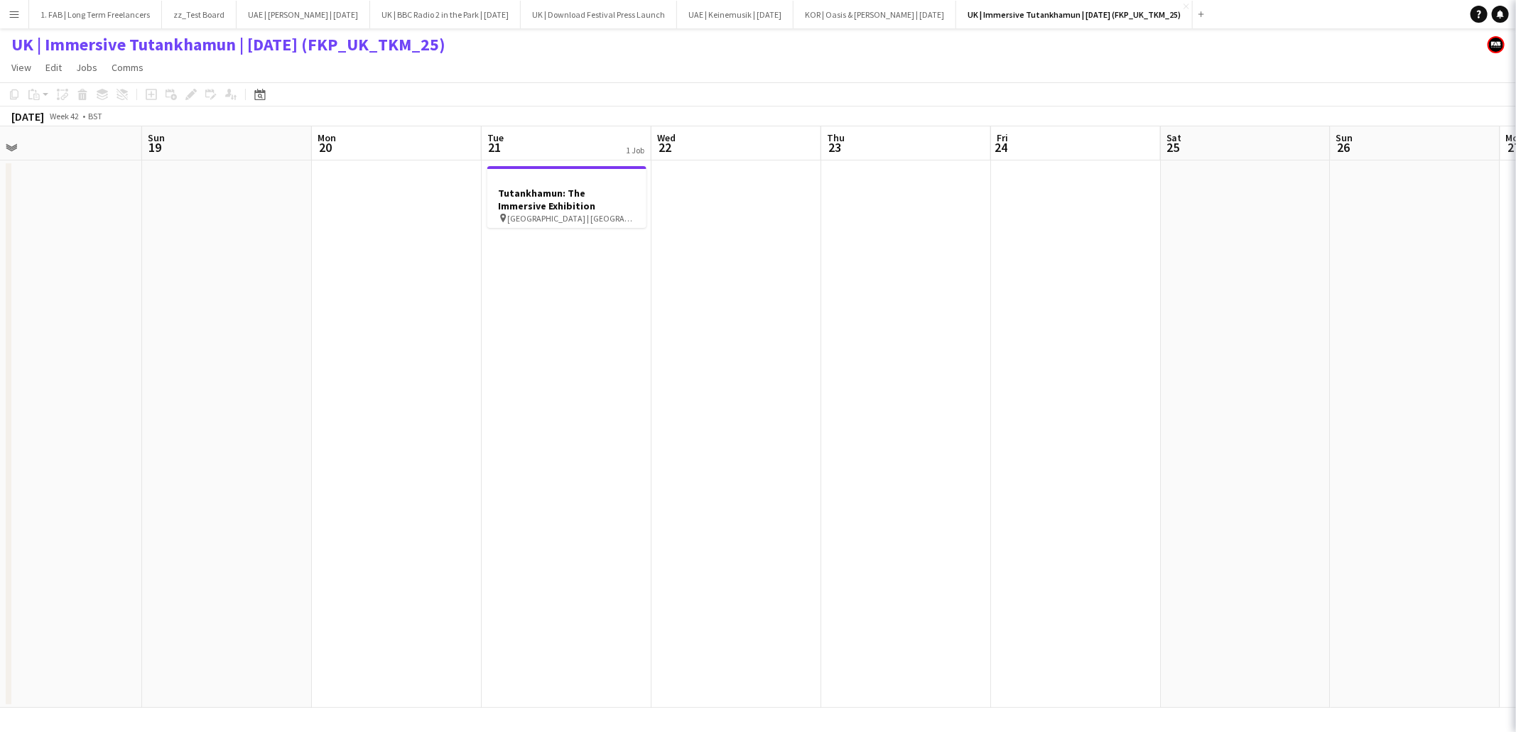
scroll to position [0, 0]
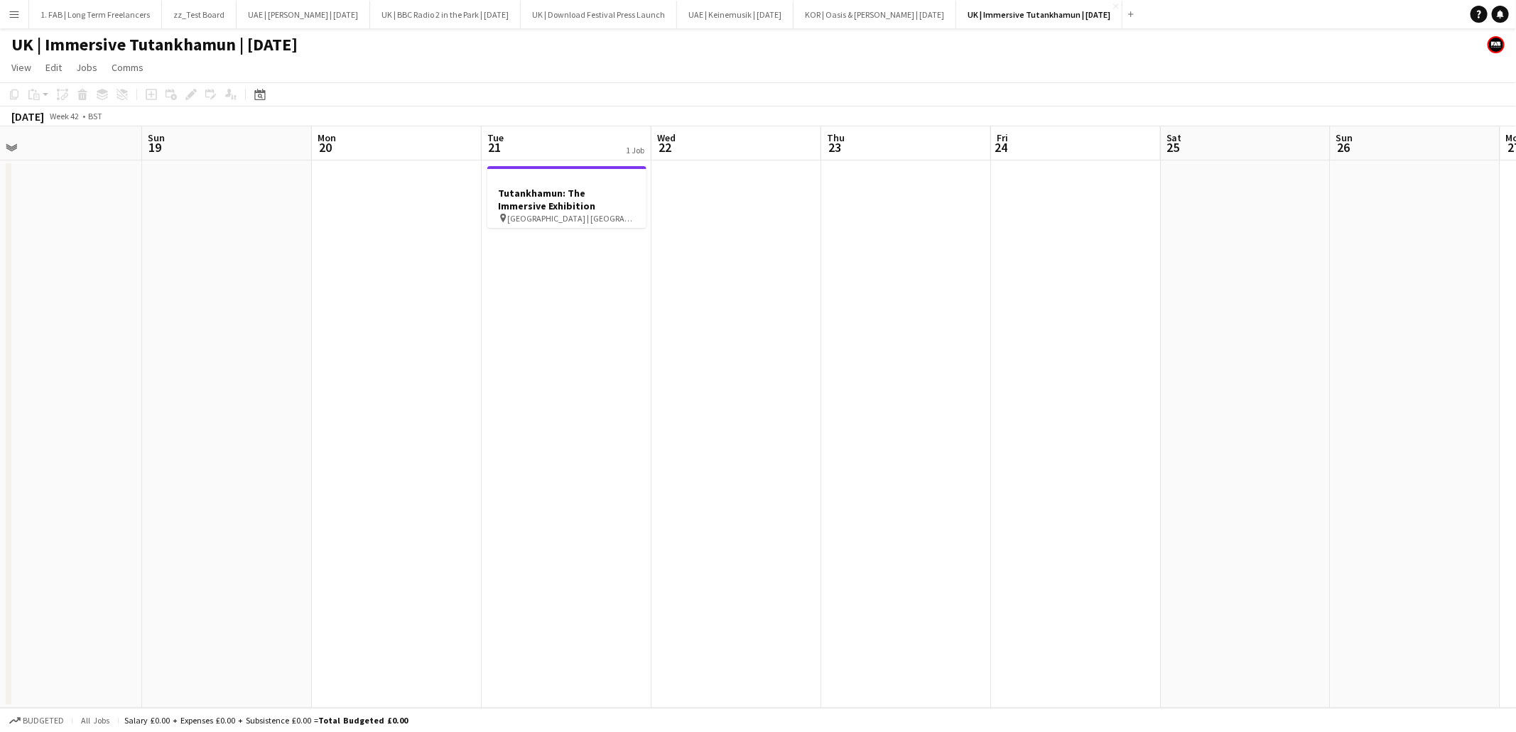
drag, startPoint x: 1124, startPoint y: 6, endPoint x: 1122, endPoint y: 13, distance: 7.2
click at [1119, 6] on app-icon "Close" at bounding box center [1116, 7] width 6 height 6
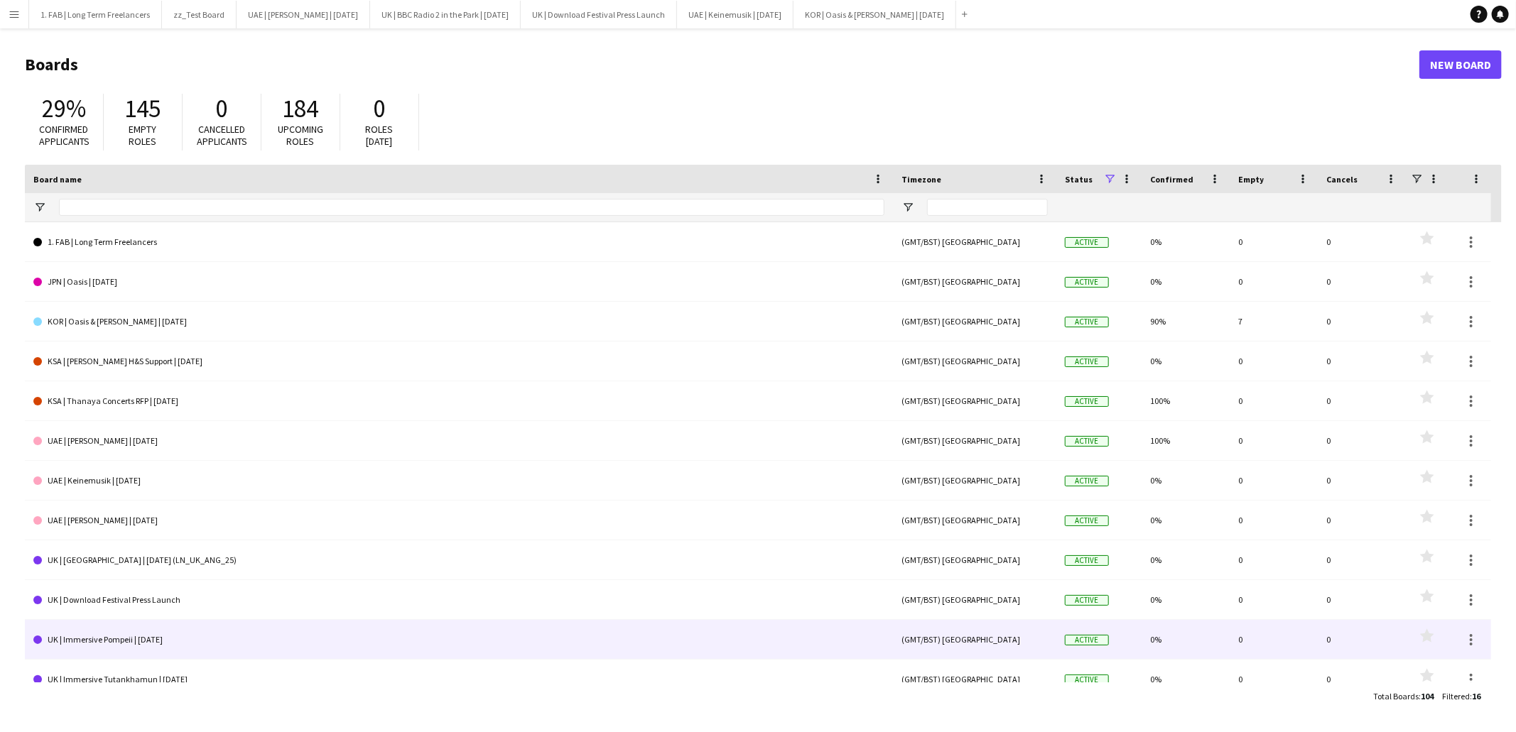
scroll to position [175, 0]
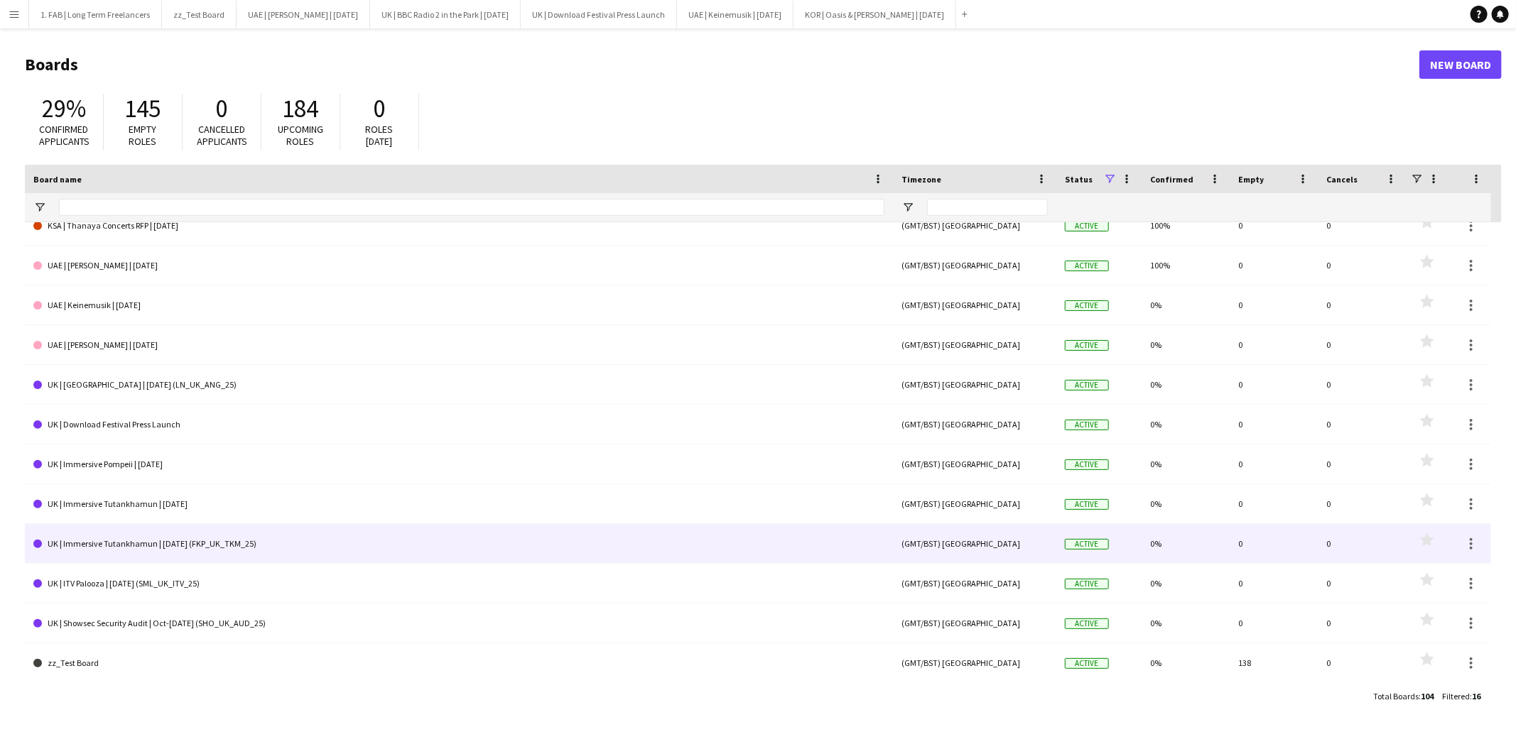
click at [219, 543] on link "UK | Immersive Tutankhamun | [DATE] (FKP_UK_TKM_25)" at bounding box center [458, 544] width 851 height 40
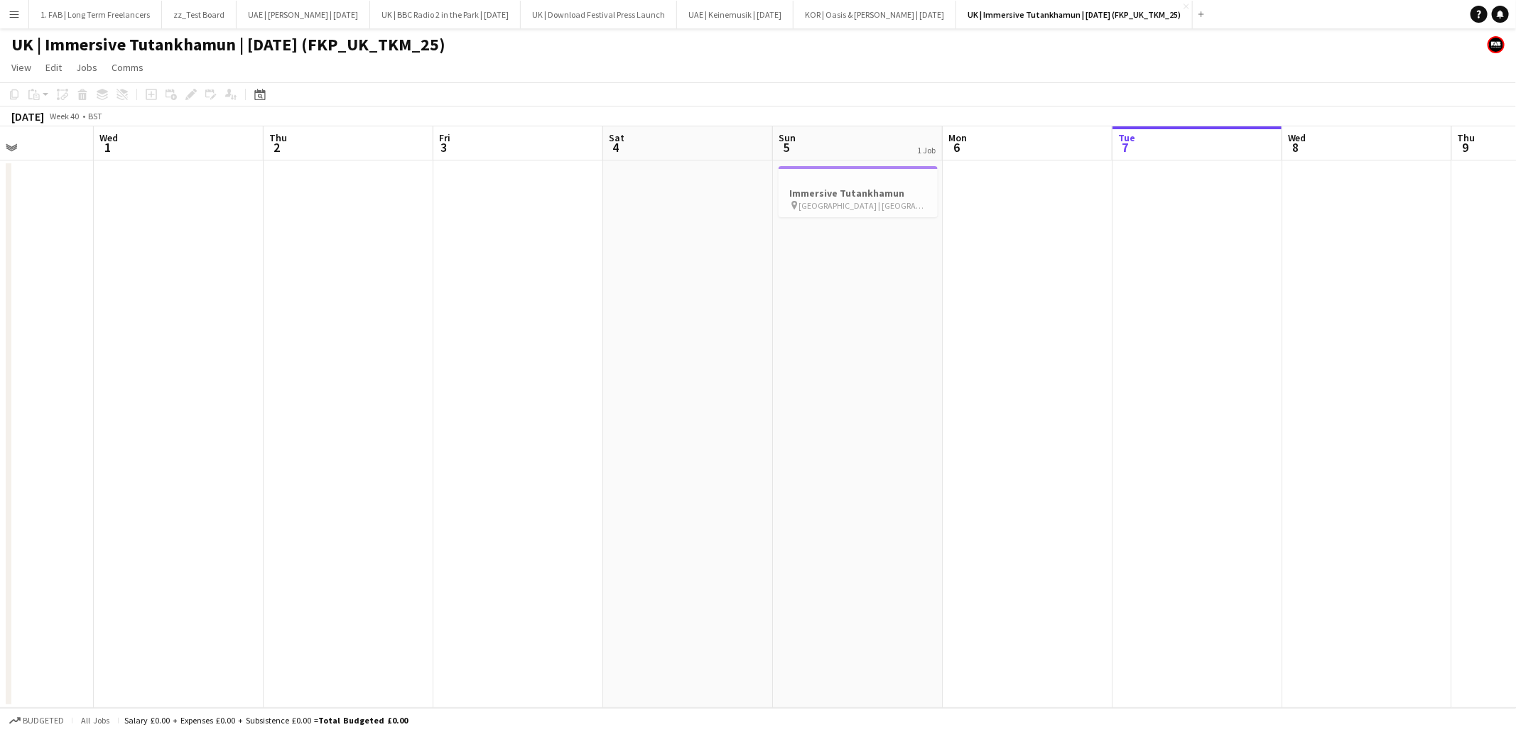
scroll to position [0, 567]
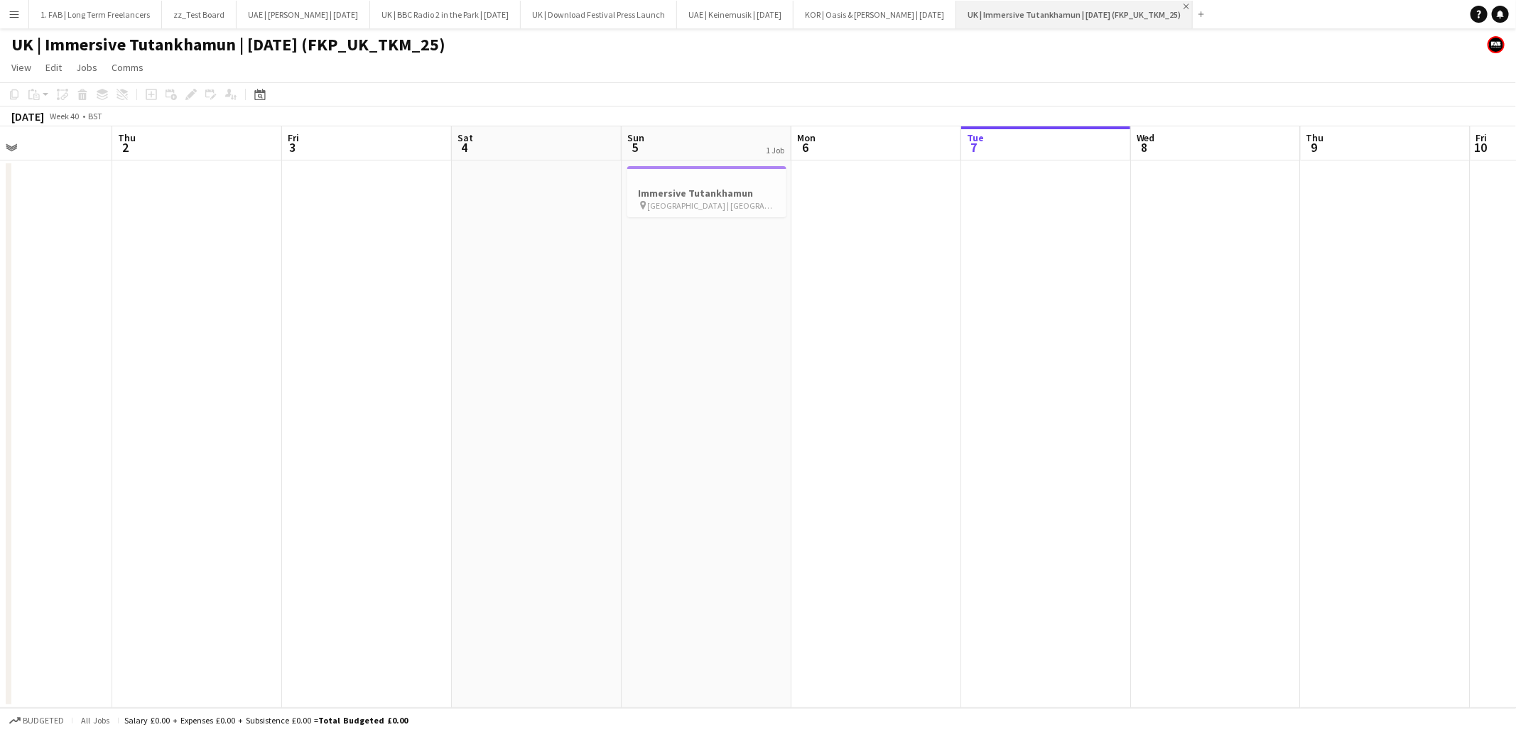
click at [1184, 9] on app-icon "Close" at bounding box center [1186, 7] width 6 height 6
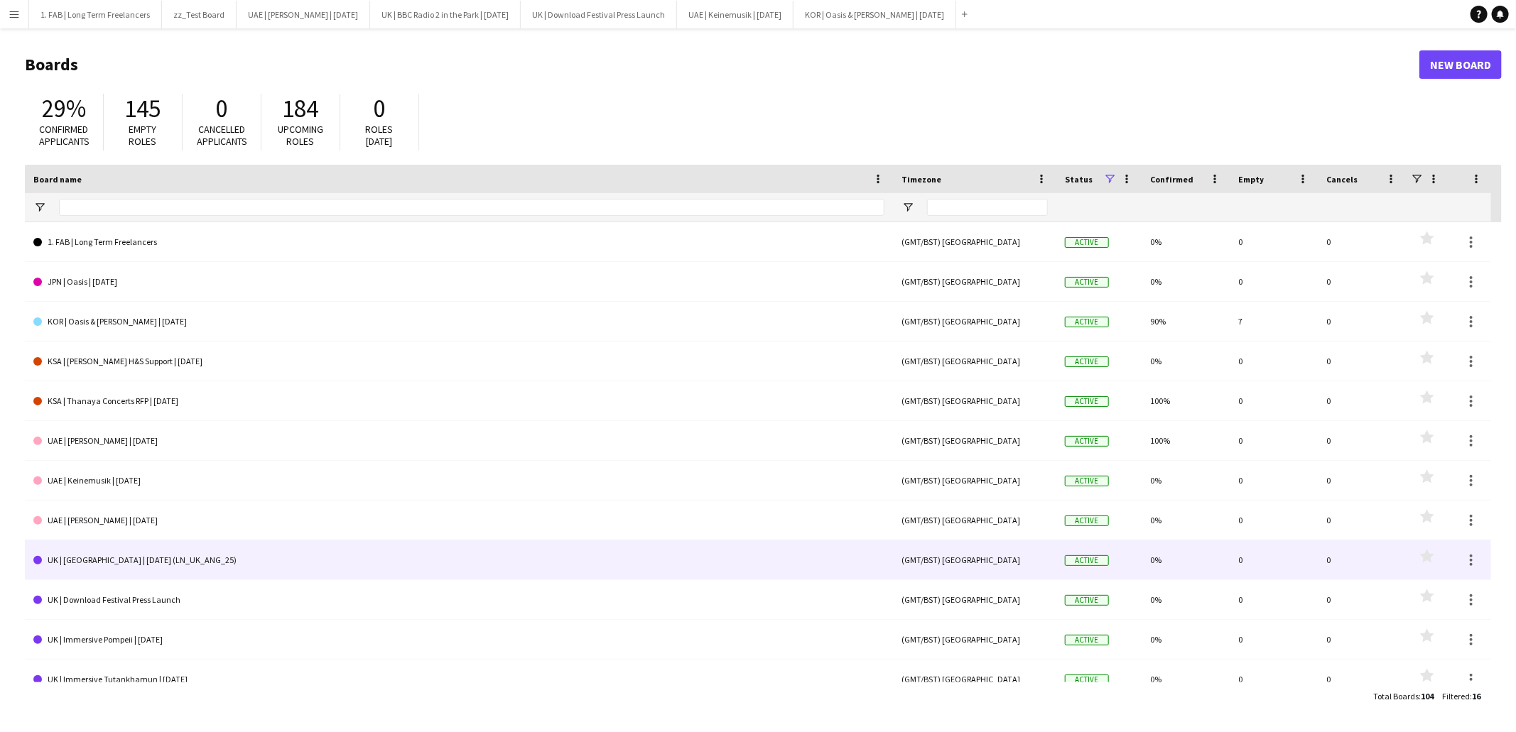
scroll to position [175, 0]
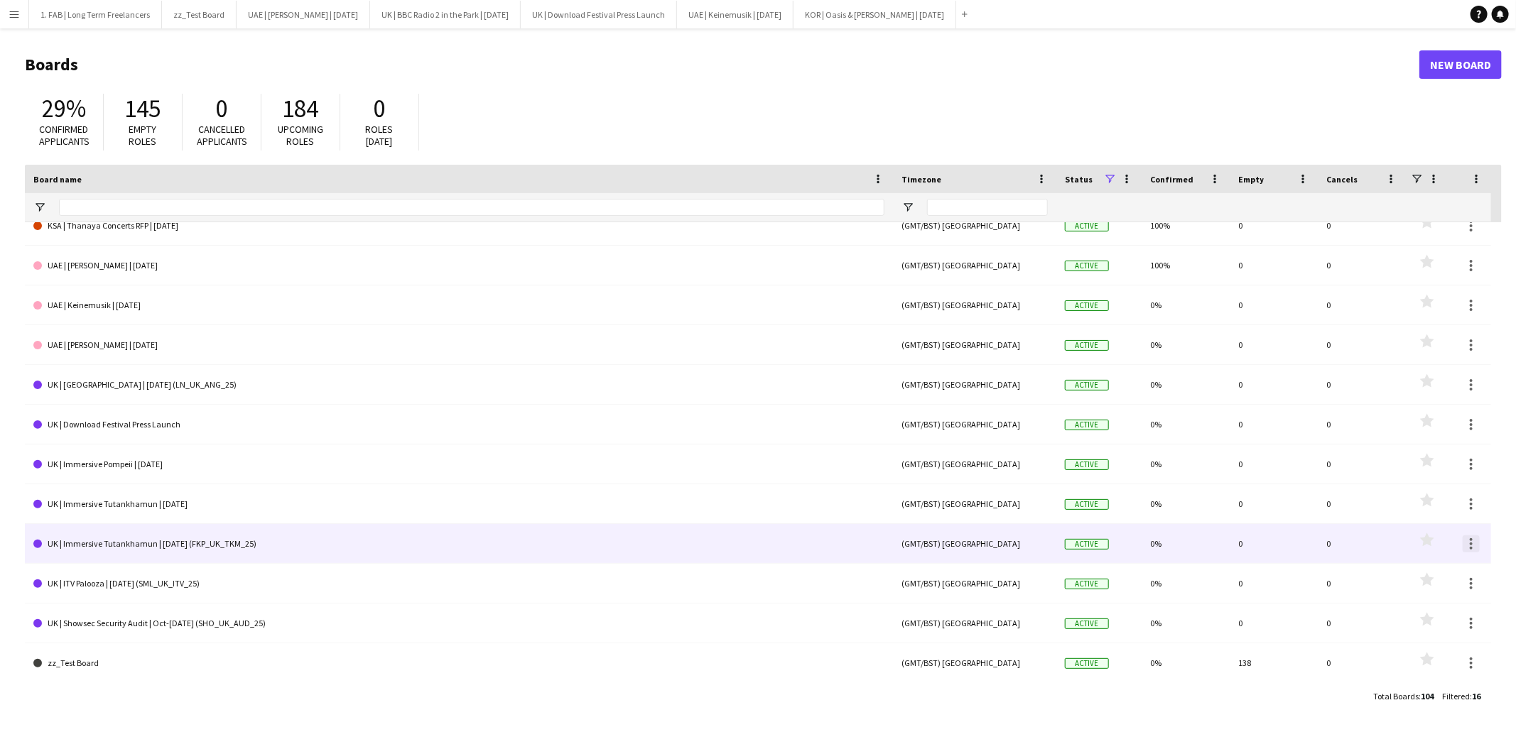
click at [1472, 543] on div at bounding box center [1471, 544] width 3 height 3
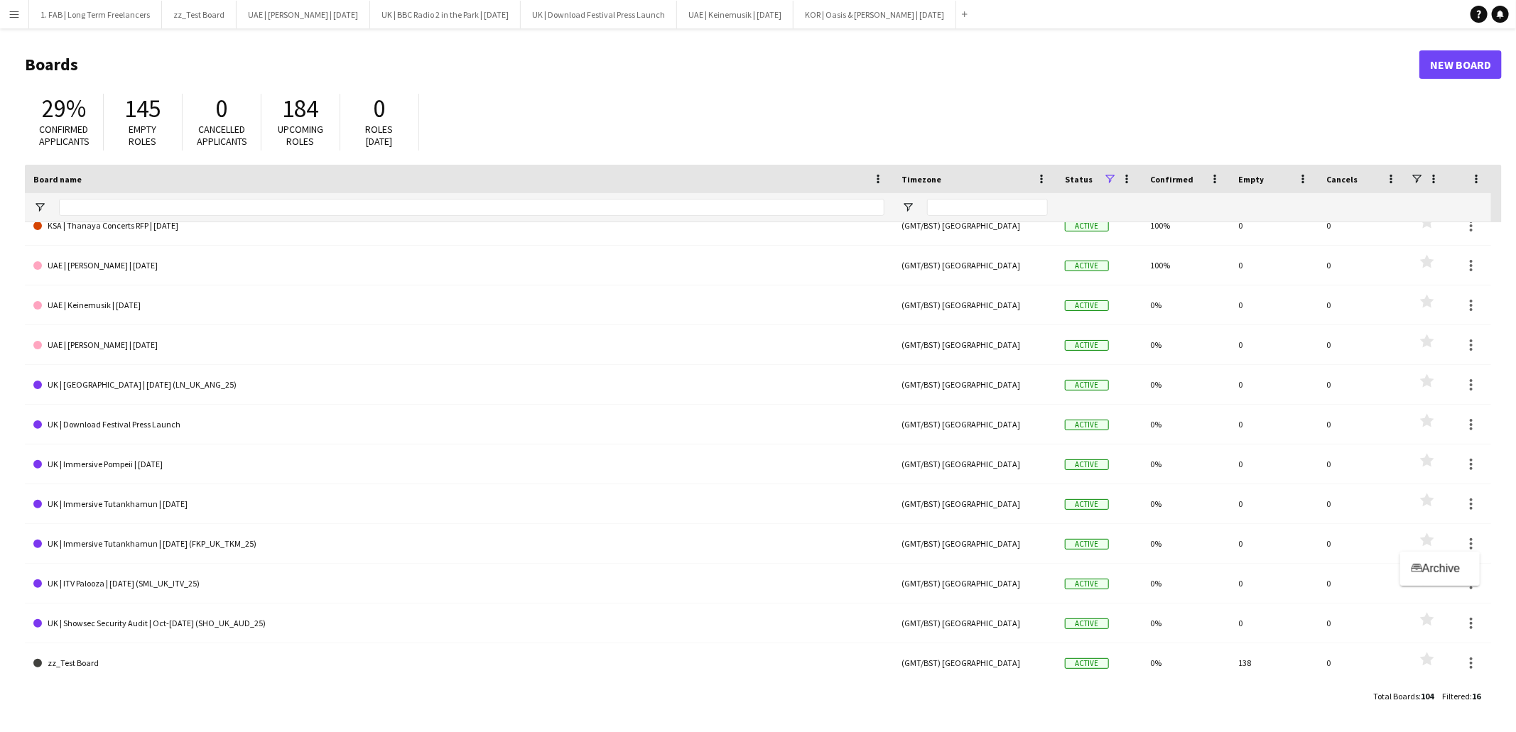
click at [1475, 503] on div at bounding box center [758, 366] width 1516 height 732
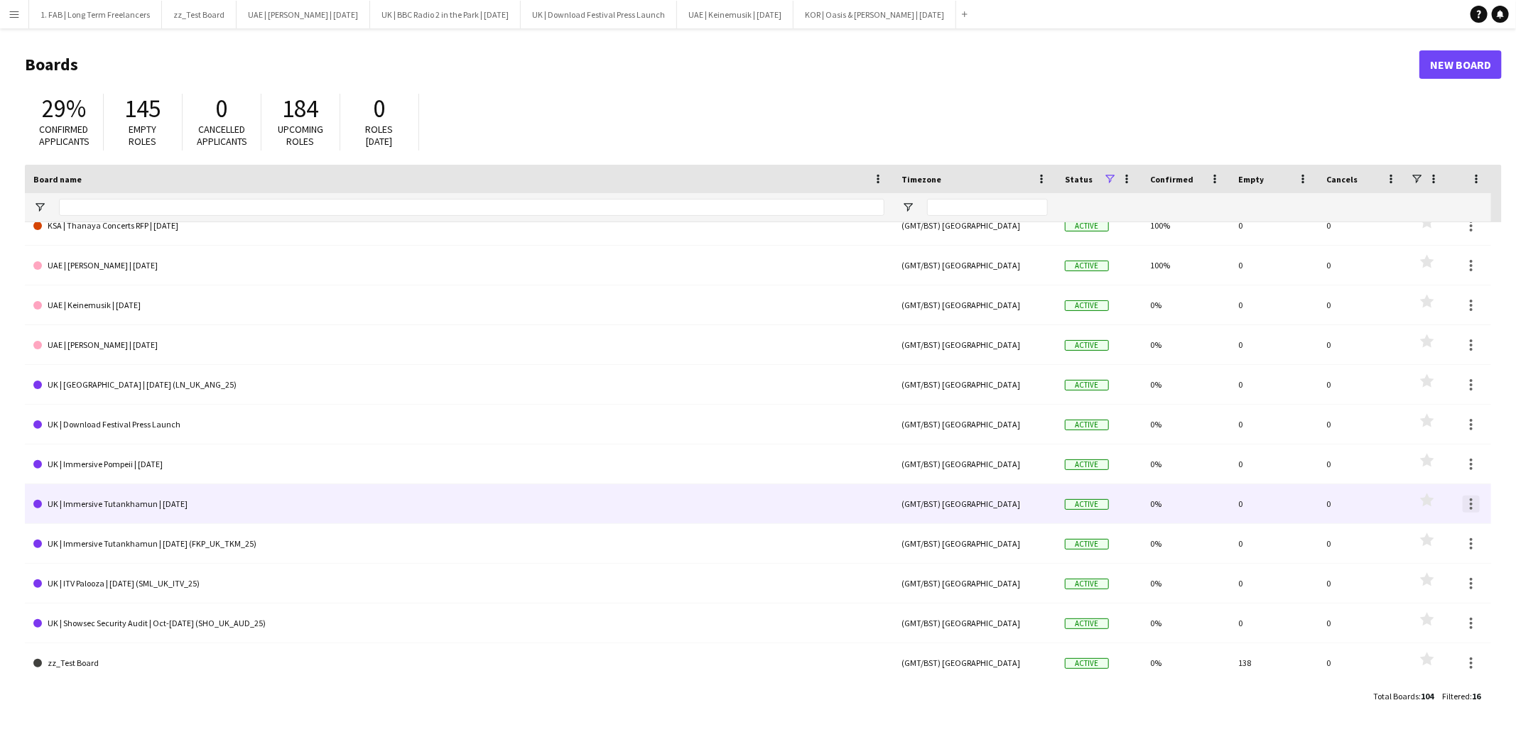
click at [1470, 504] on div at bounding box center [1471, 504] width 3 height 3
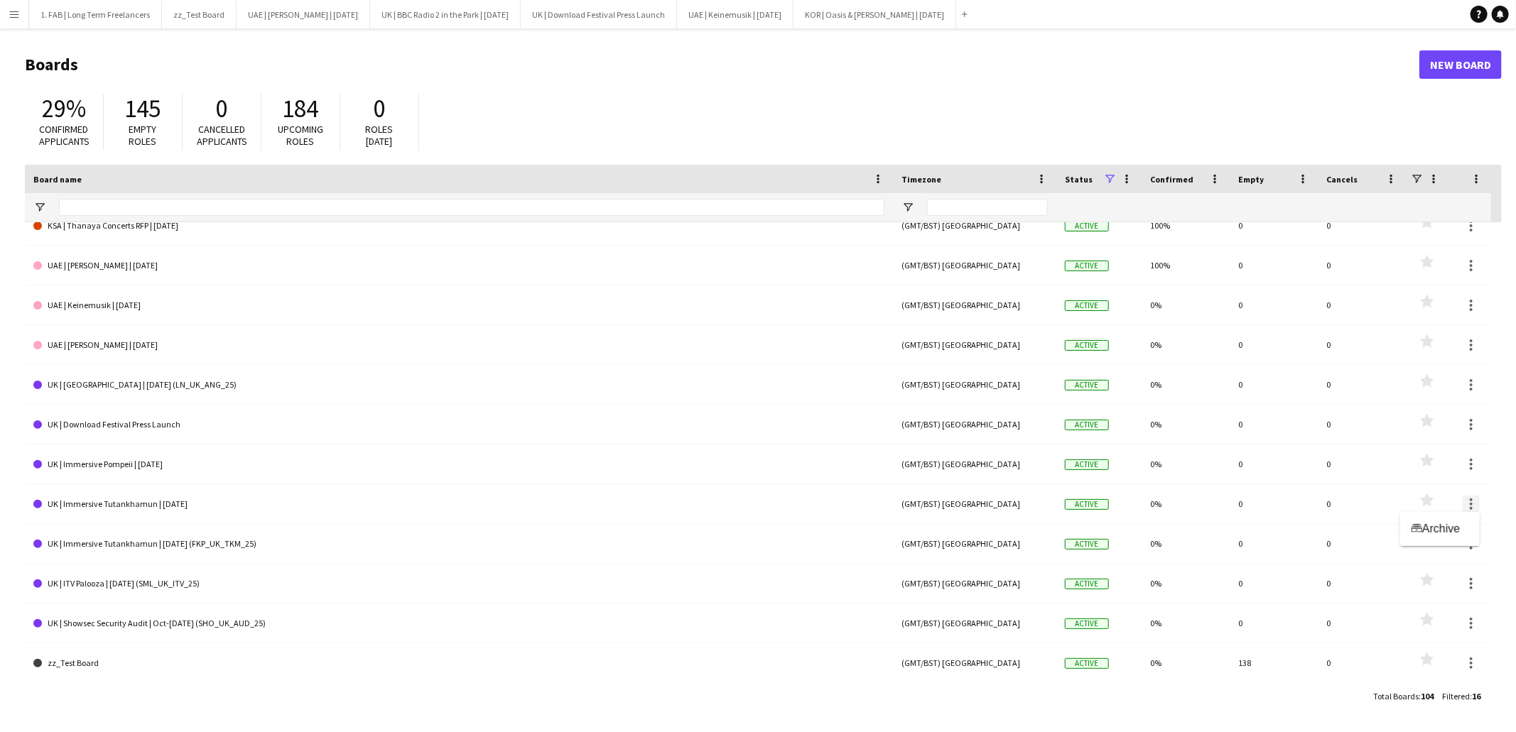
click at [1470, 504] on div at bounding box center [758, 366] width 1516 height 732
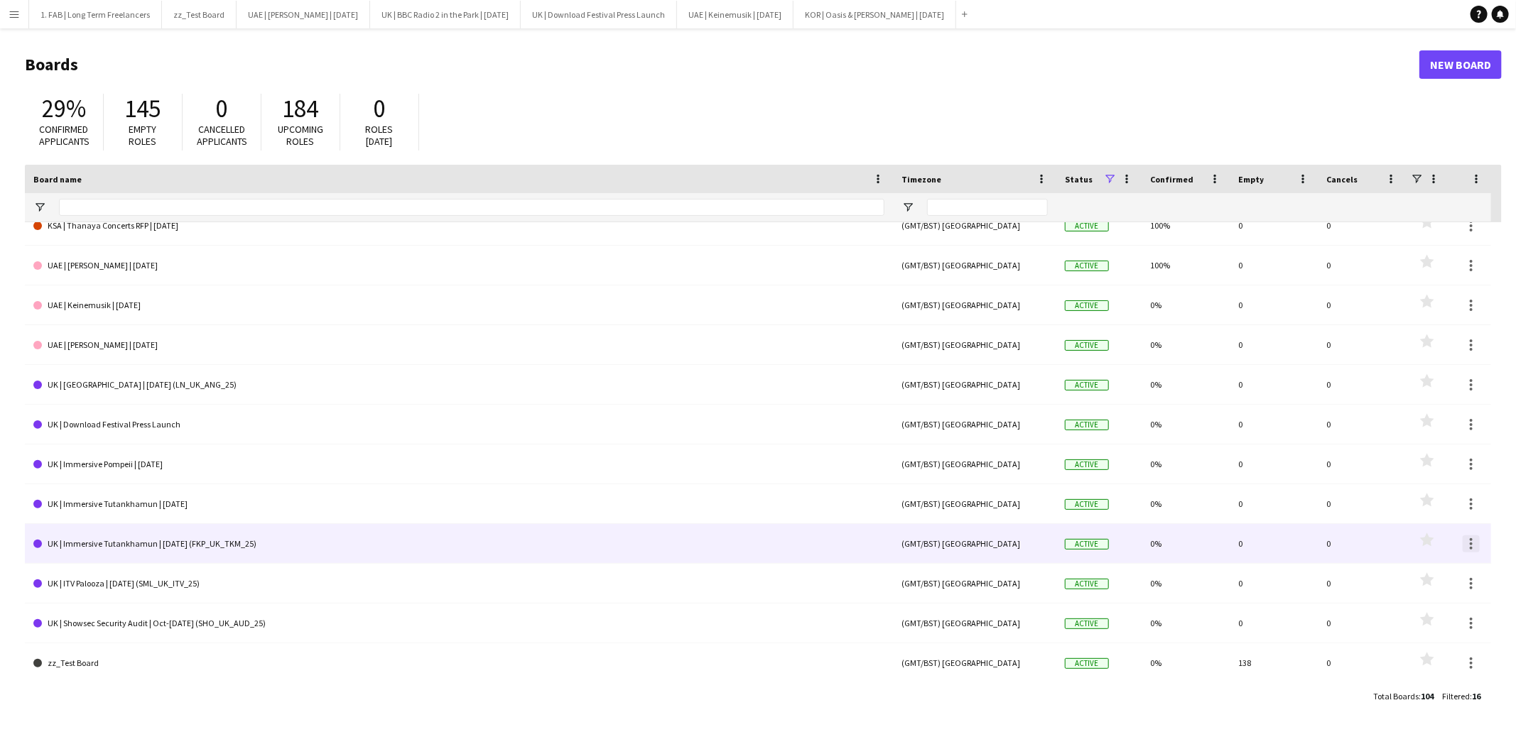
click at [1472, 547] on div at bounding box center [1471, 548] width 3 height 3
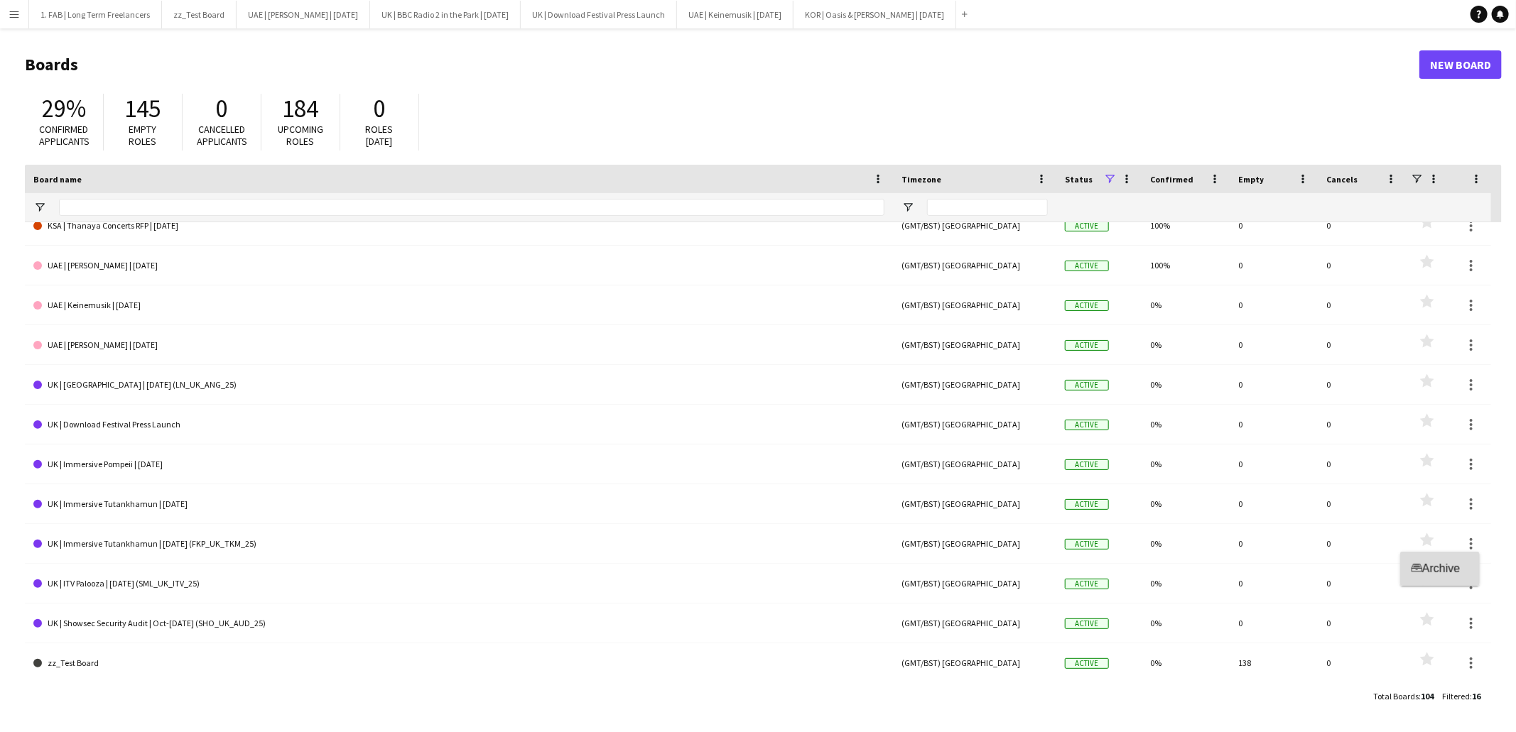
click at [1433, 577] on button "Archive Archive" at bounding box center [1440, 569] width 80 height 34
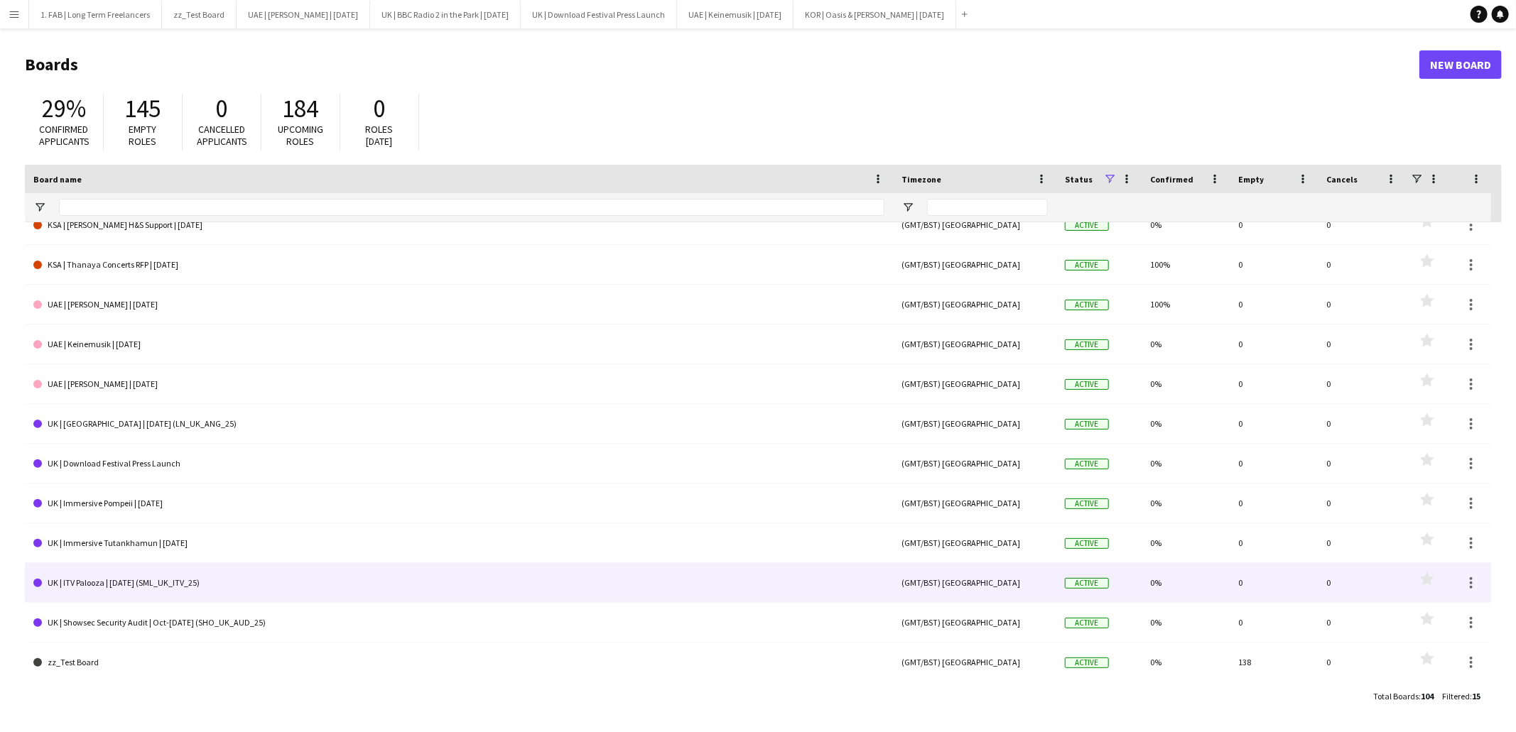
click at [195, 581] on link "UK | ITV Palooza | [DATE] (SML_UK_ITV_25)" at bounding box center [458, 583] width 851 height 40
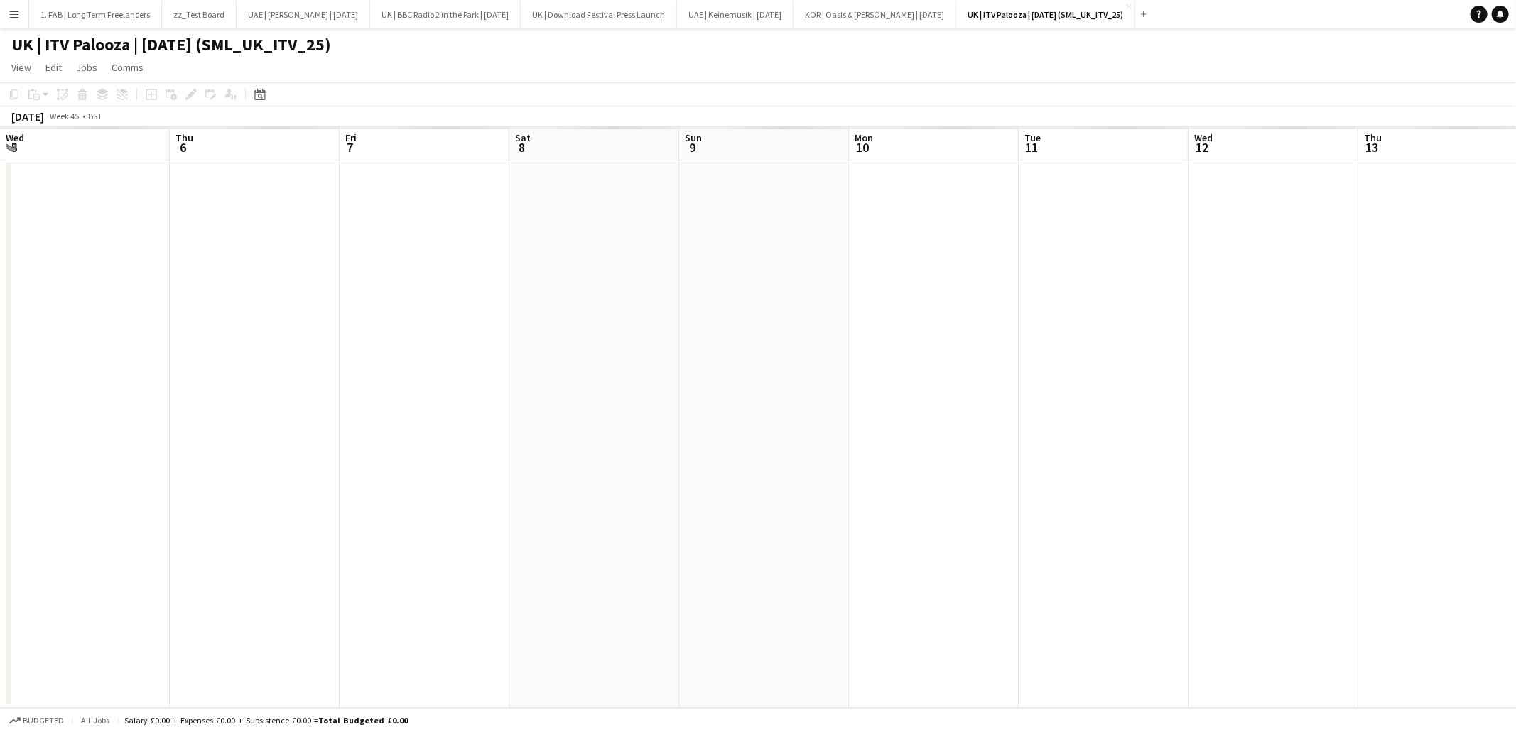
scroll to position [0, 456]
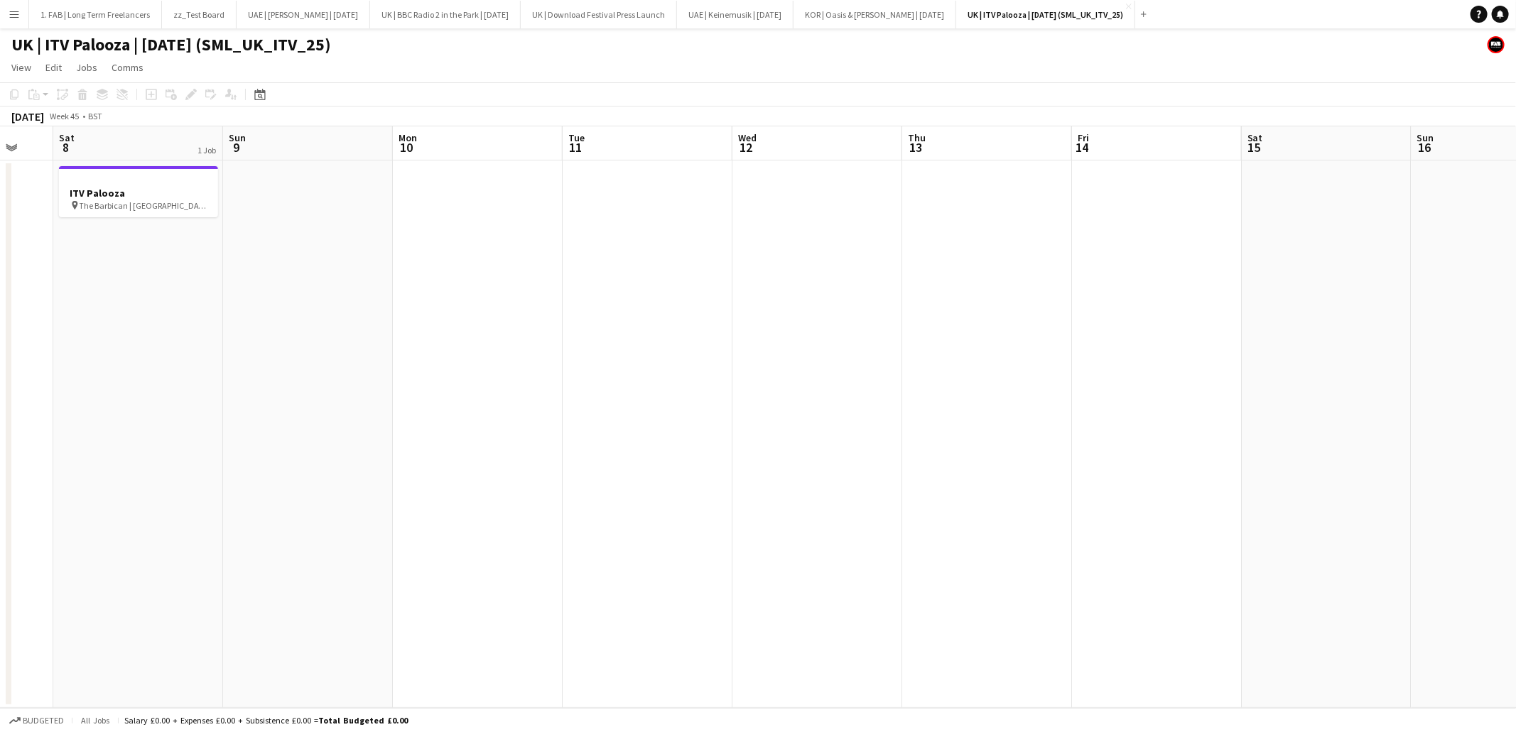
click at [281, 43] on h1 "UK | ITV Palooza | [DATE] (SML_UK_ITV_25)" at bounding box center [171, 44] width 320 height 21
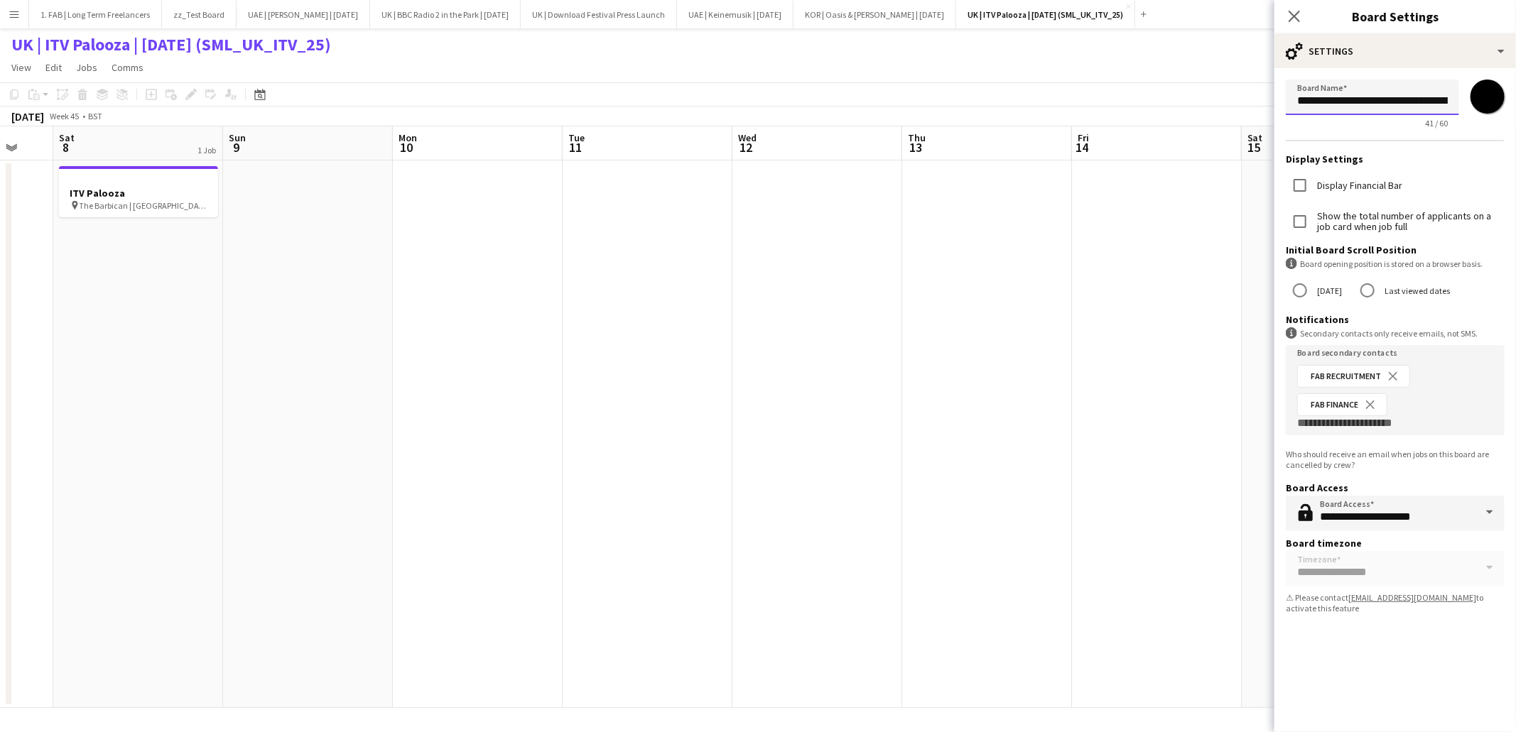
click at [1410, 102] on input "**********" at bounding box center [1372, 98] width 173 height 36
type input "**********"
click at [1296, 20] on icon "Close pop-in" at bounding box center [1293, 15] width 13 height 13
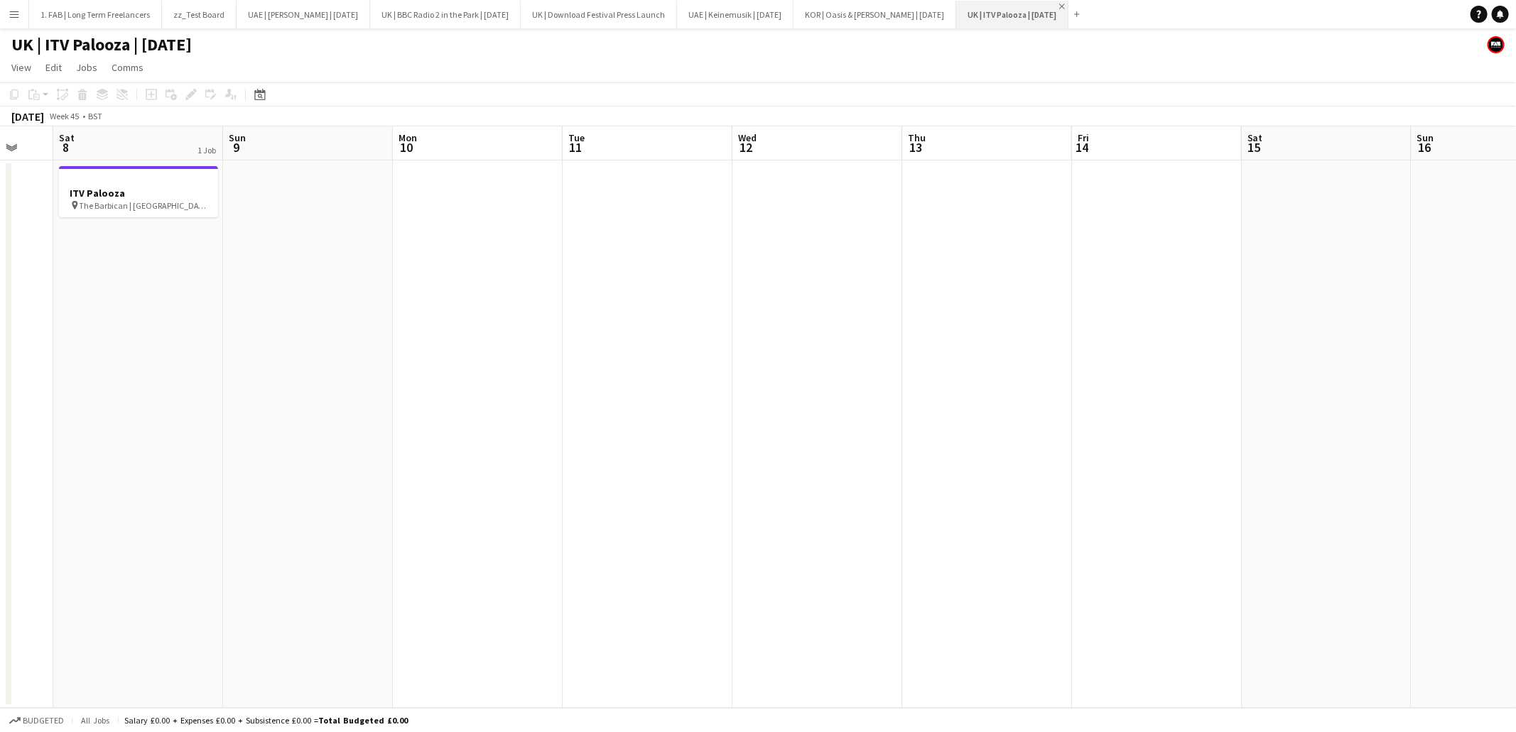
click at [1065, 7] on app-icon "Close" at bounding box center [1062, 7] width 6 height 6
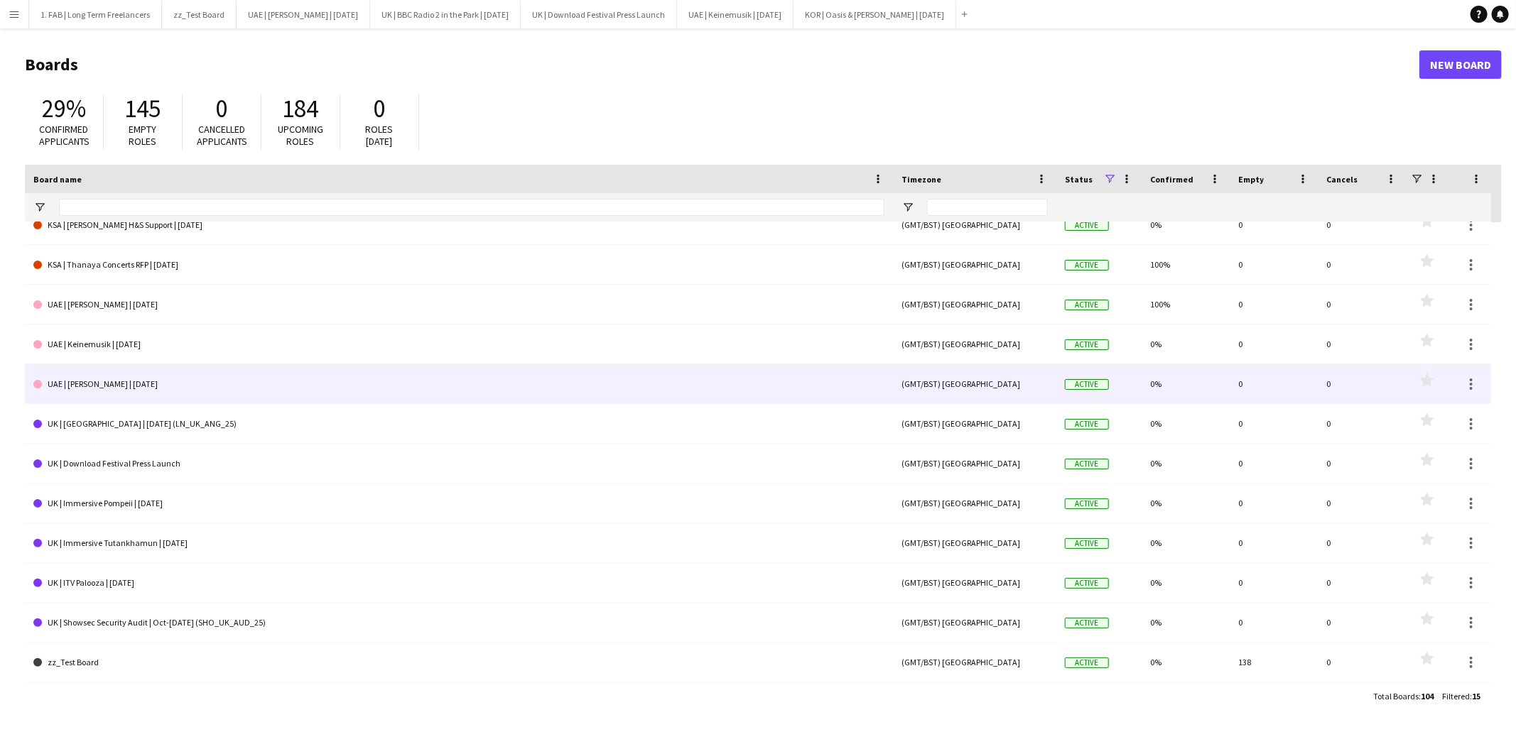
scroll to position [136, 0]
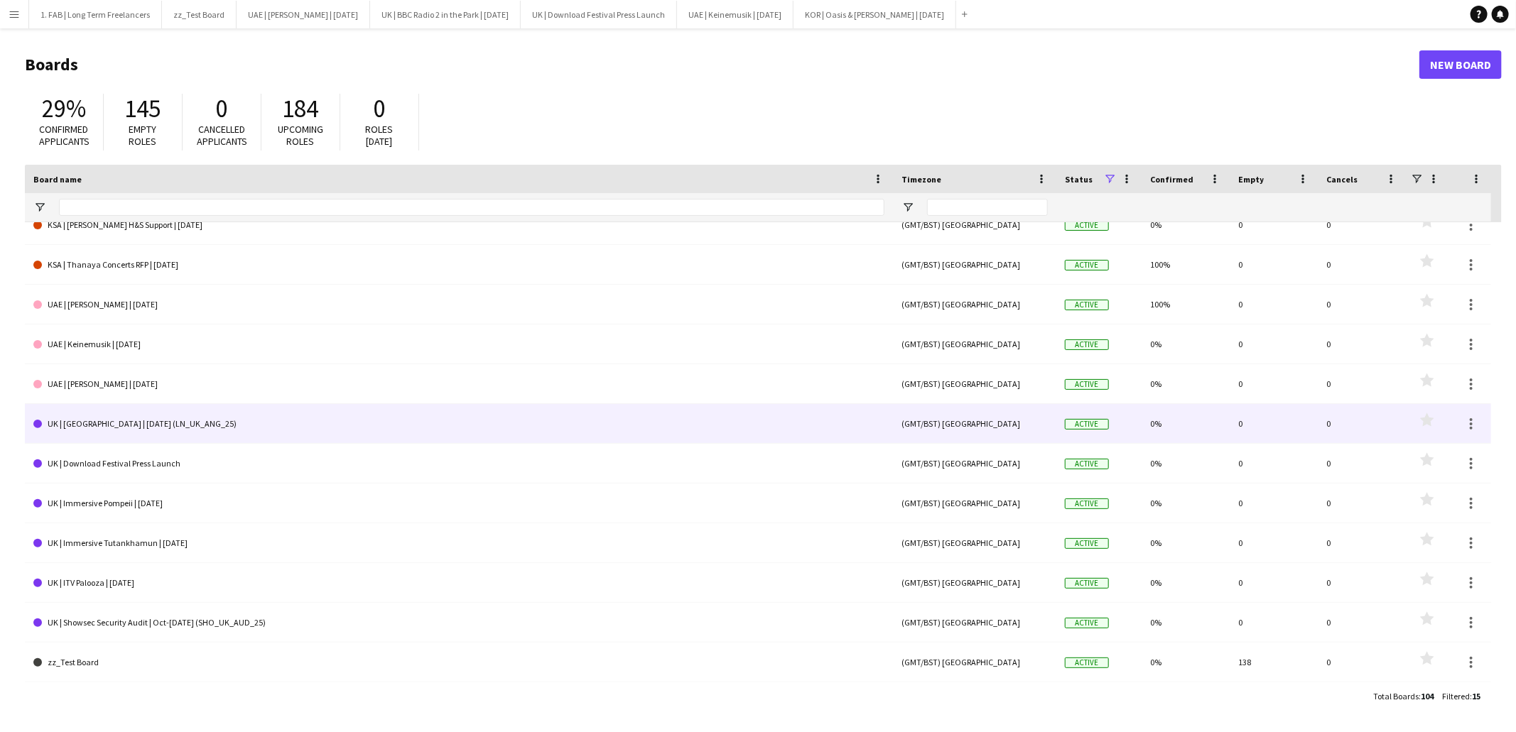
click at [184, 420] on link "UK | [GEOGRAPHIC_DATA] | [DATE] (LN_UK_ANG_25)" at bounding box center [458, 424] width 851 height 40
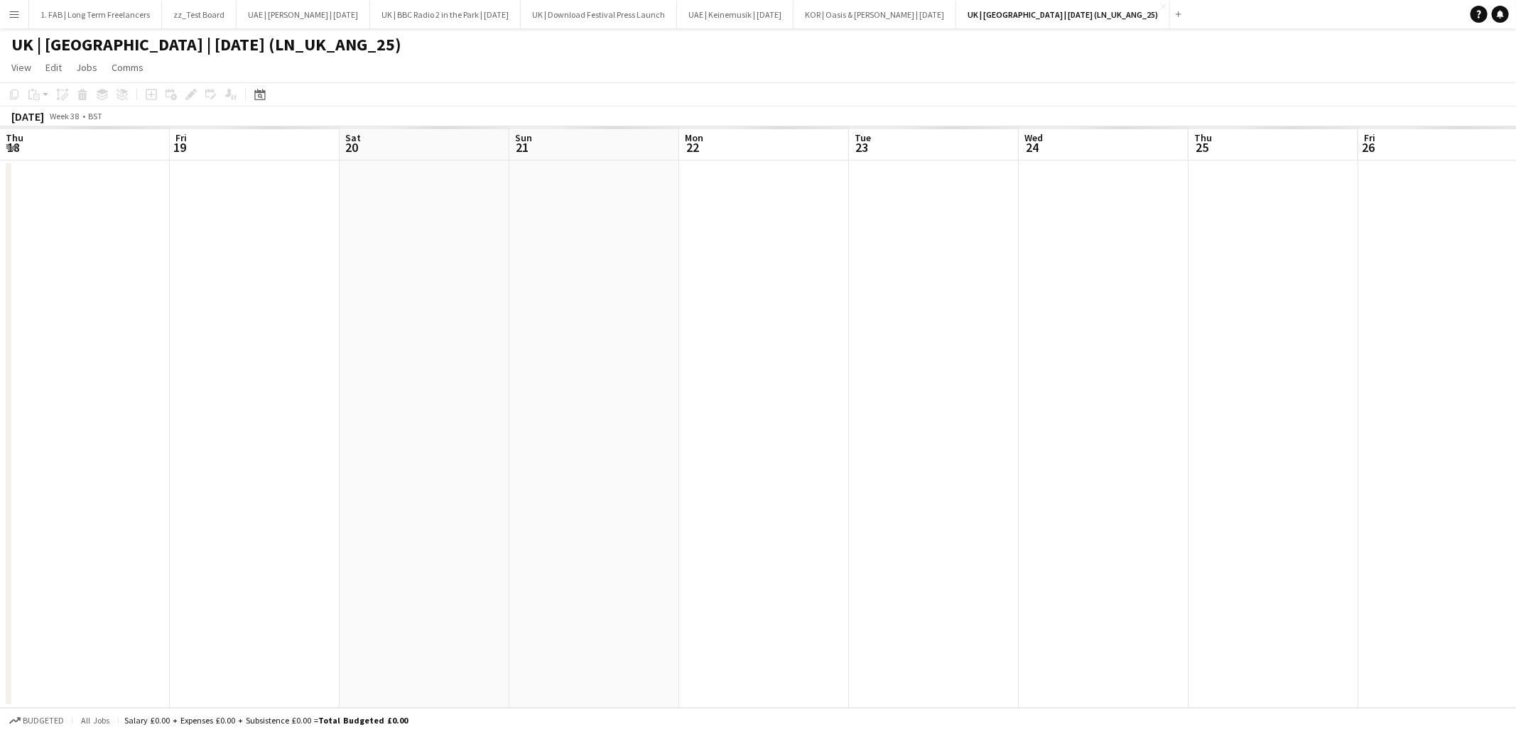
scroll to position [0, 444]
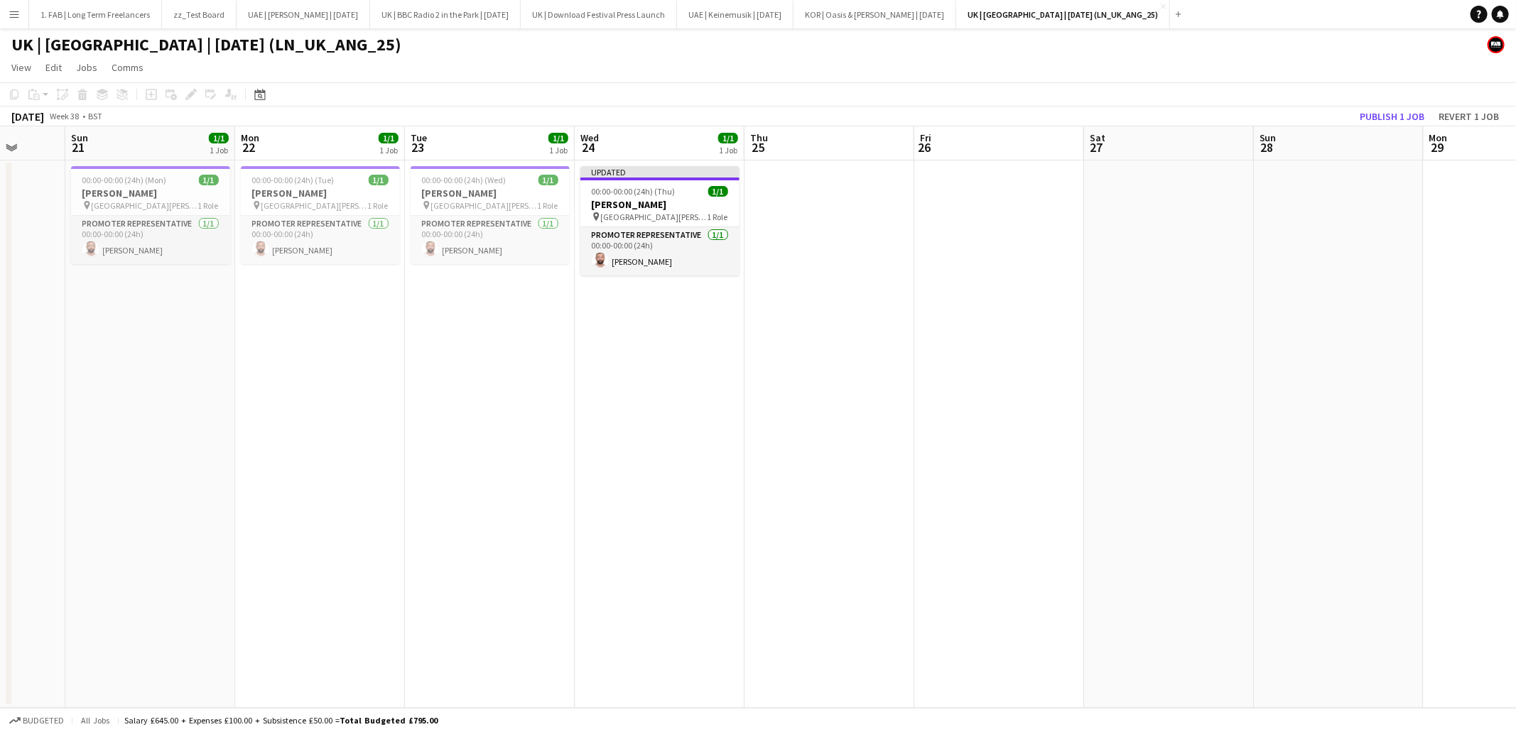
click at [203, 43] on h1 "UK | [GEOGRAPHIC_DATA] | [DATE] (LN_UK_ANG_25)" at bounding box center [206, 44] width 390 height 21
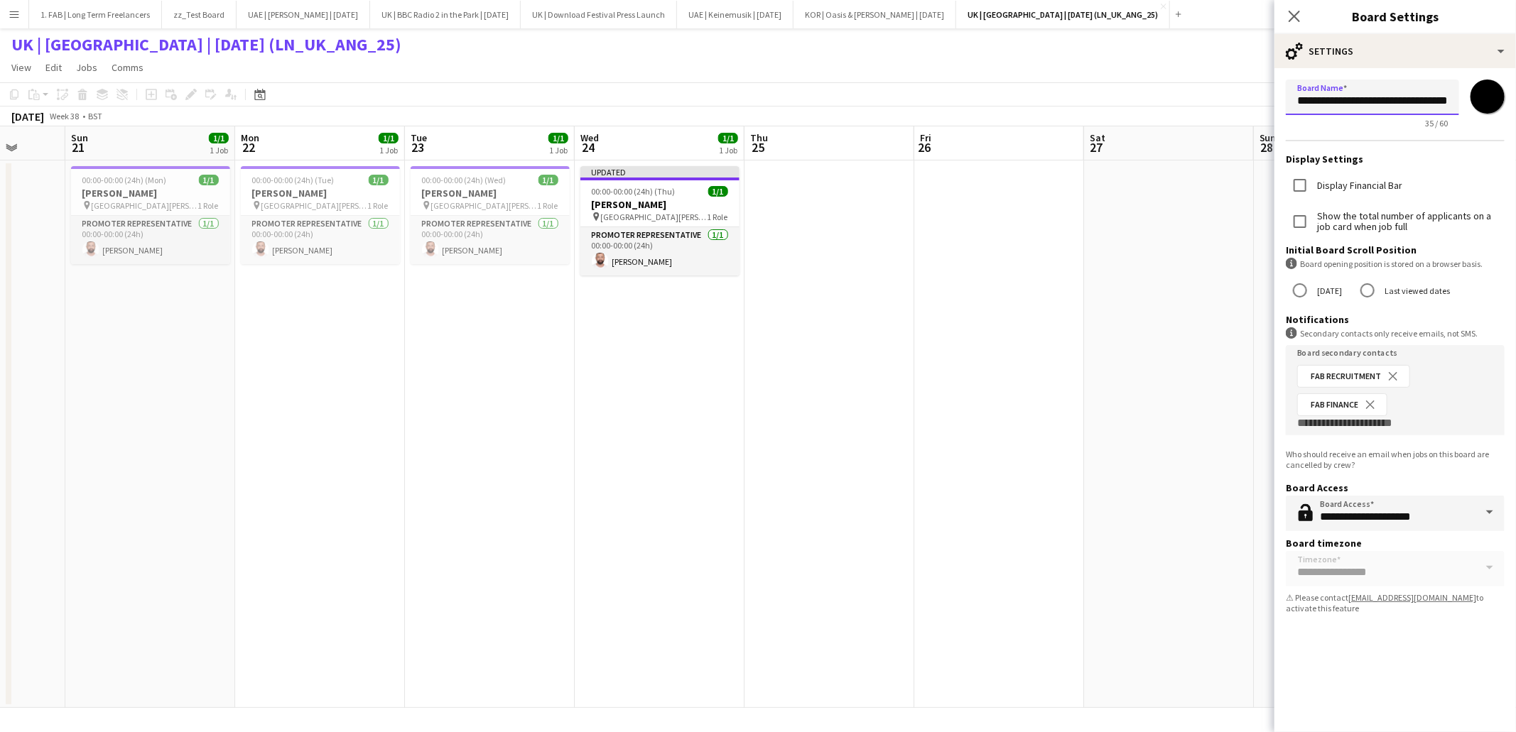
click at [1399, 99] on input "**********" at bounding box center [1372, 98] width 173 height 36
type input "**********"
click at [1295, 19] on icon "Close pop-in" at bounding box center [1293, 15] width 13 height 13
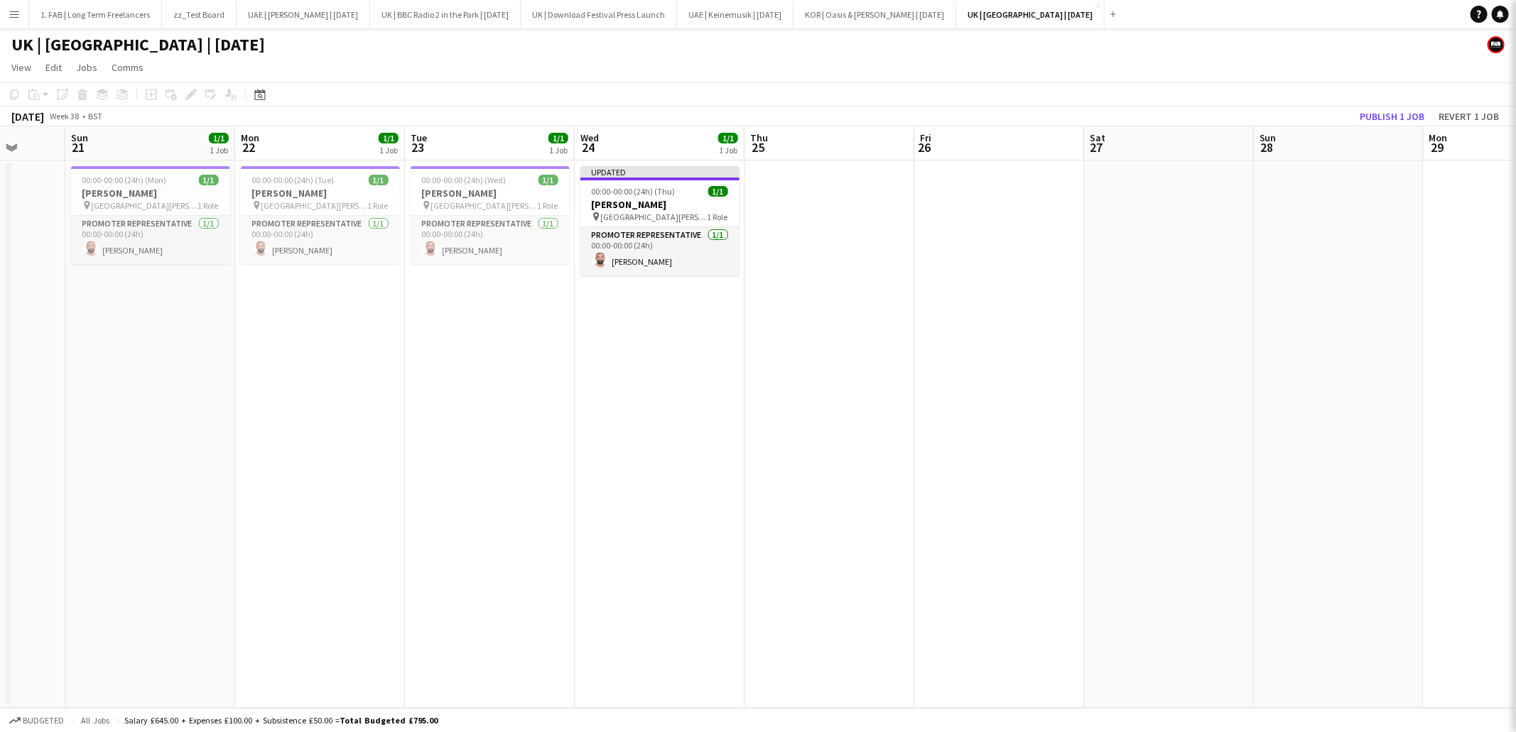
click at [1159, 48] on div "UK | [GEOGRAPHIC_DATA] | [DATE]" at bounding box center [758, 41] width 1516 height 27
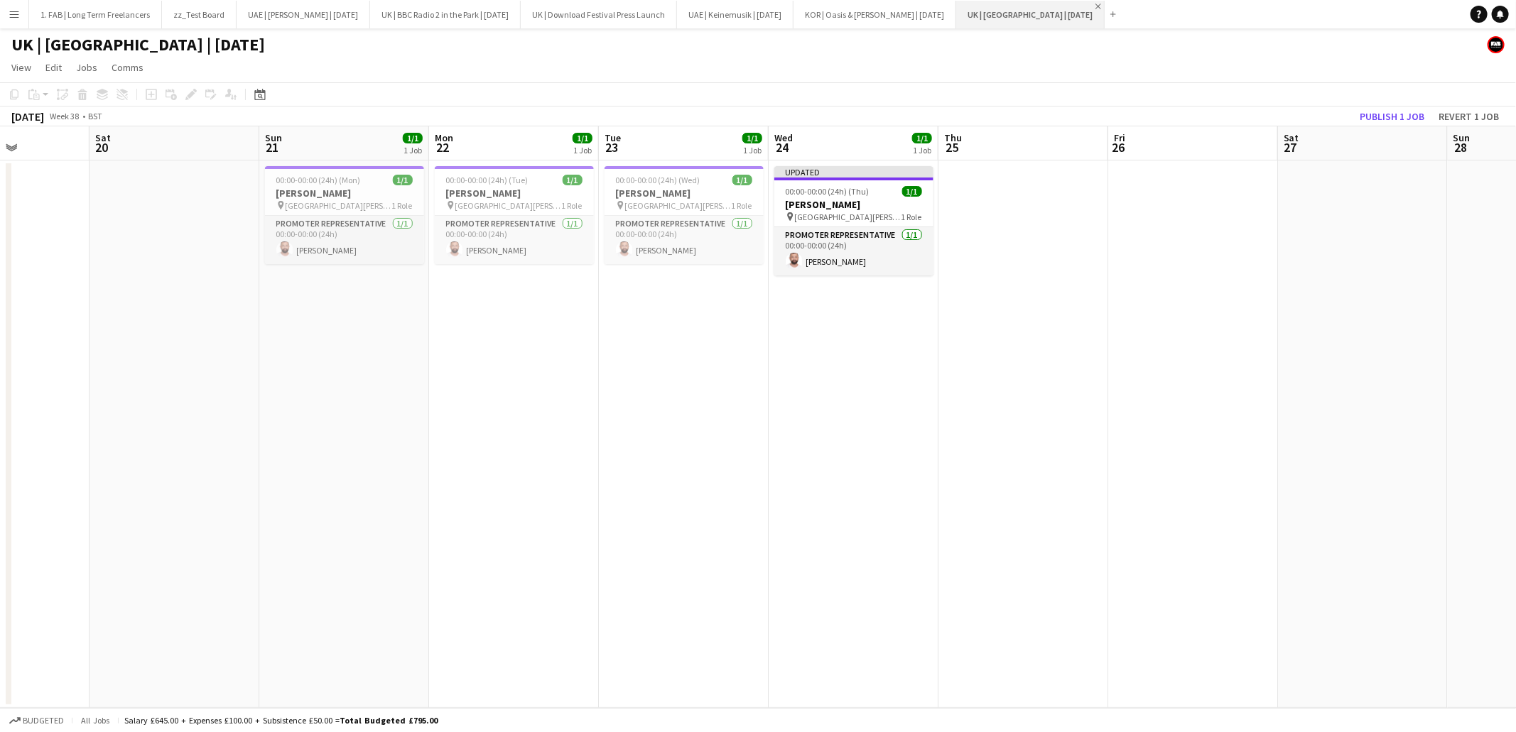
click at [1095, 6] on app-icon "Close" at bounding box center [1098, 7] width 6 height 6
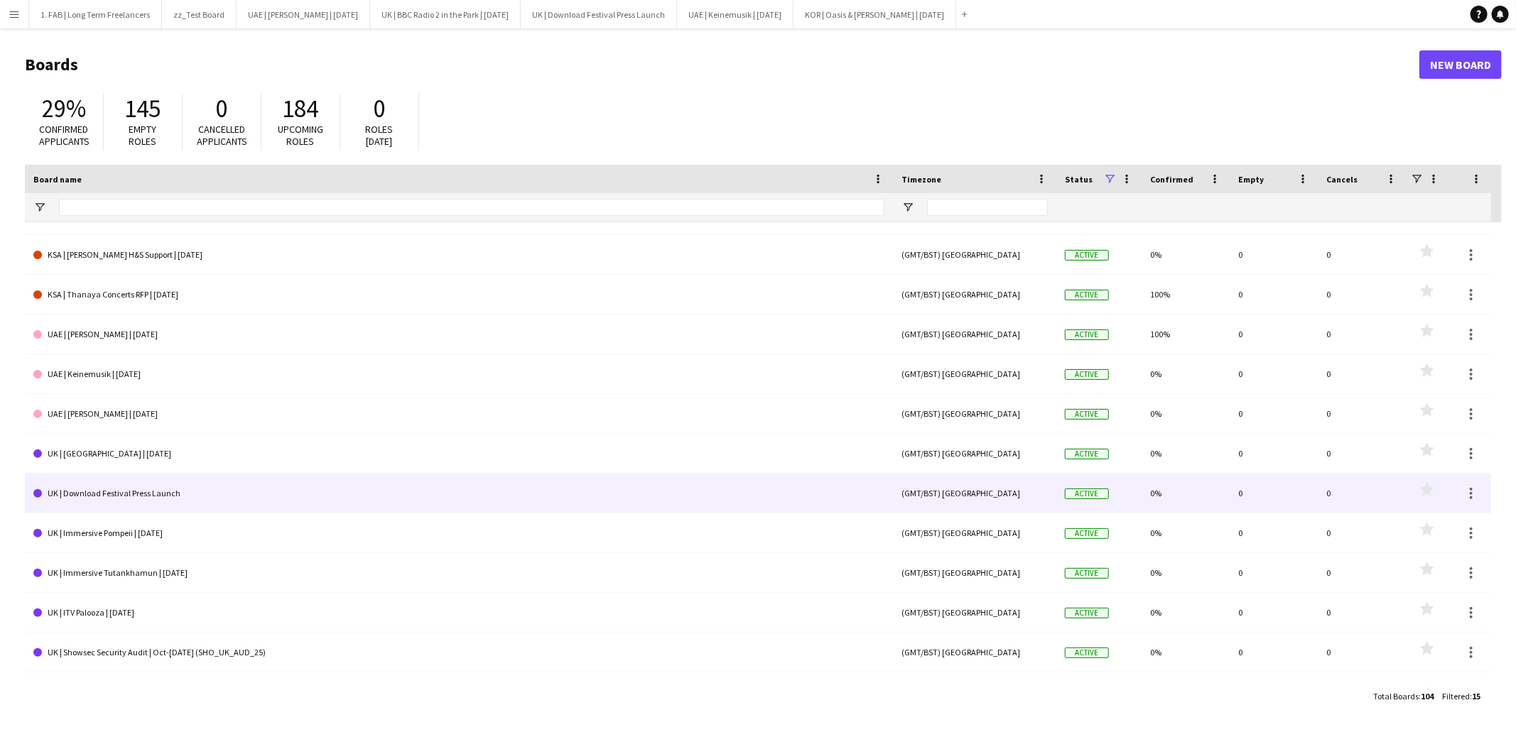
scroll to position [136, 0]
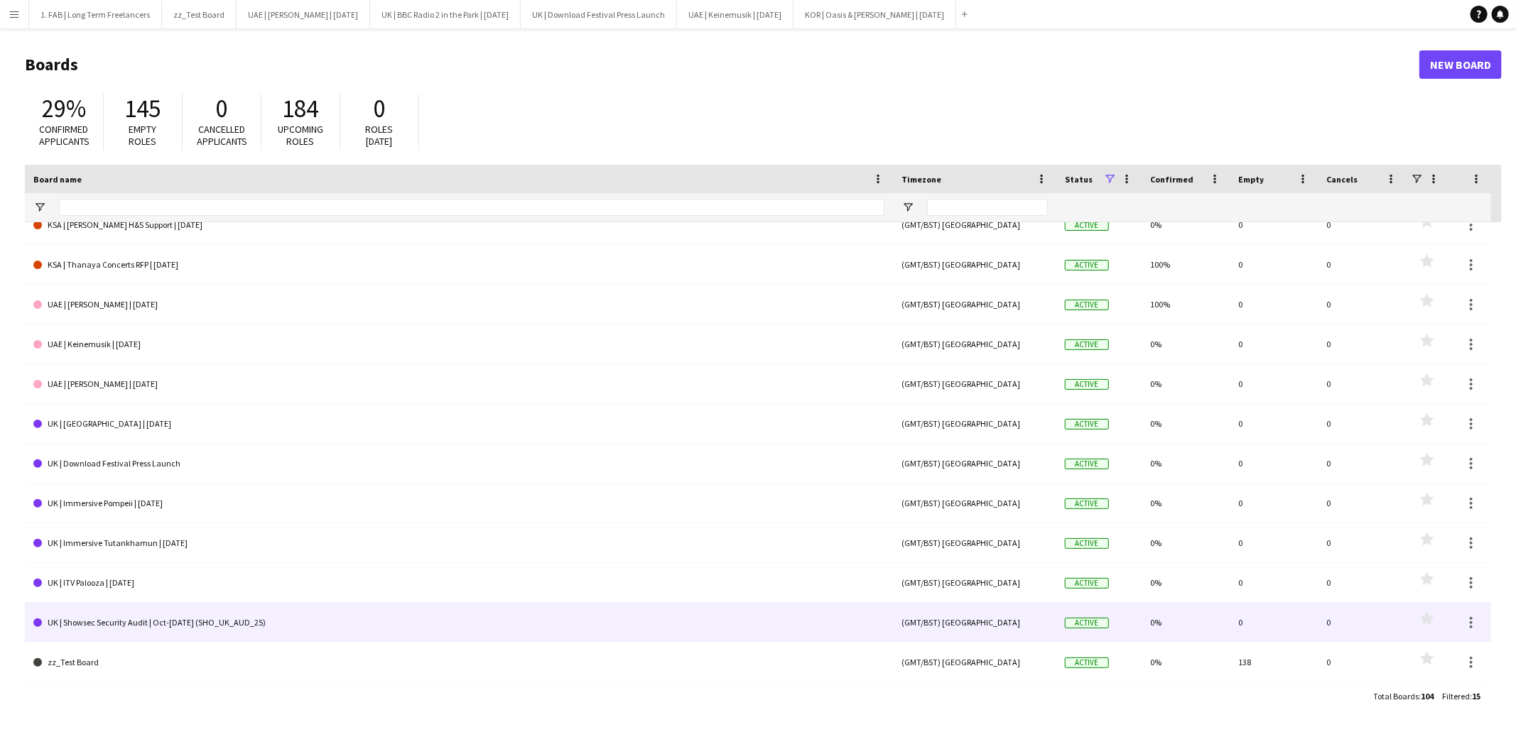
click at [183, 615] on link "UK | Showsec Security Audit | Oct-[DATE] (SHO_UK_AUD_25)" at bounding box center [458, 623] width 851 height 40
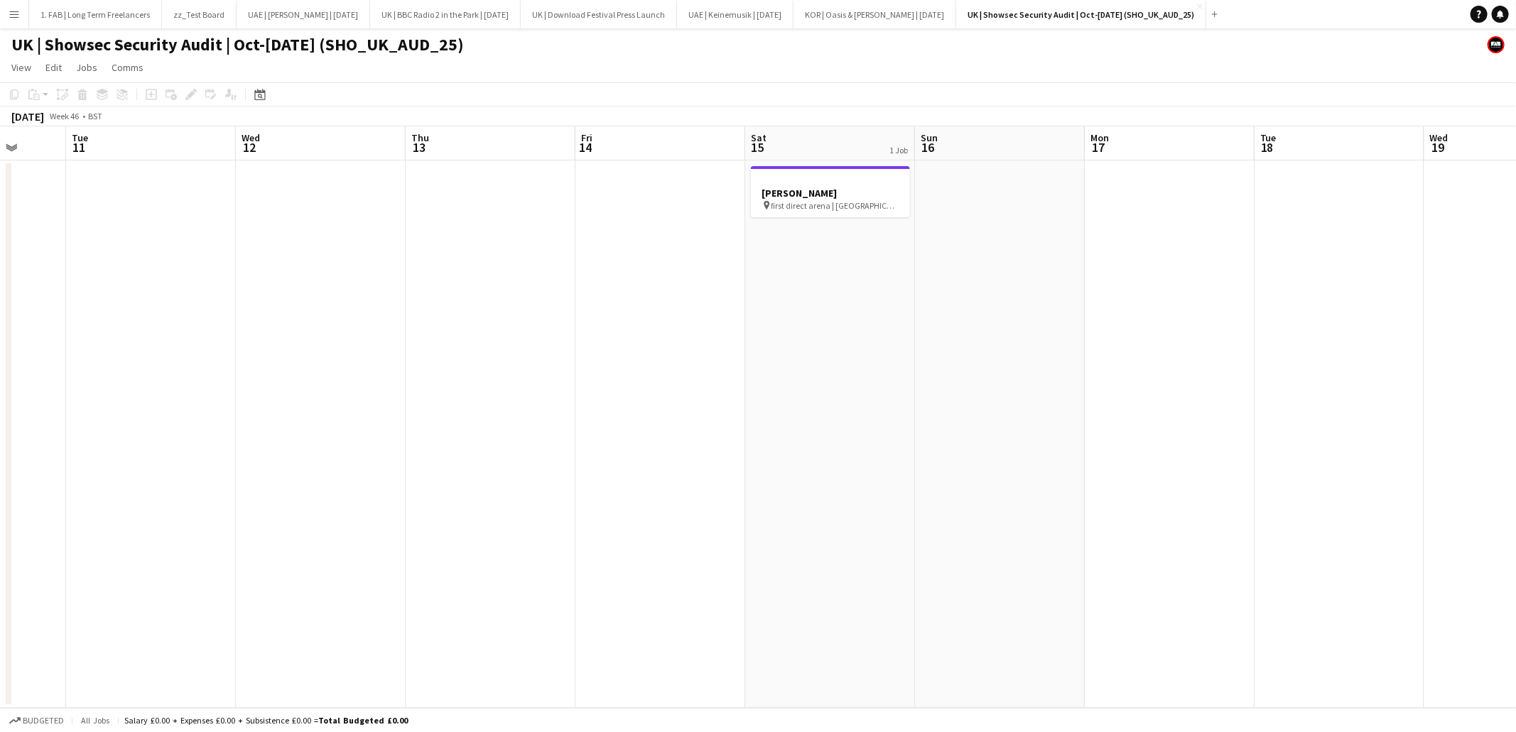
click at [390, 43] on h1 "UK | Showsec Security Audit | Oct-[DATE] (SHO_UK_AUD_25)" at bounding box center [237, 44] width 452 height 21
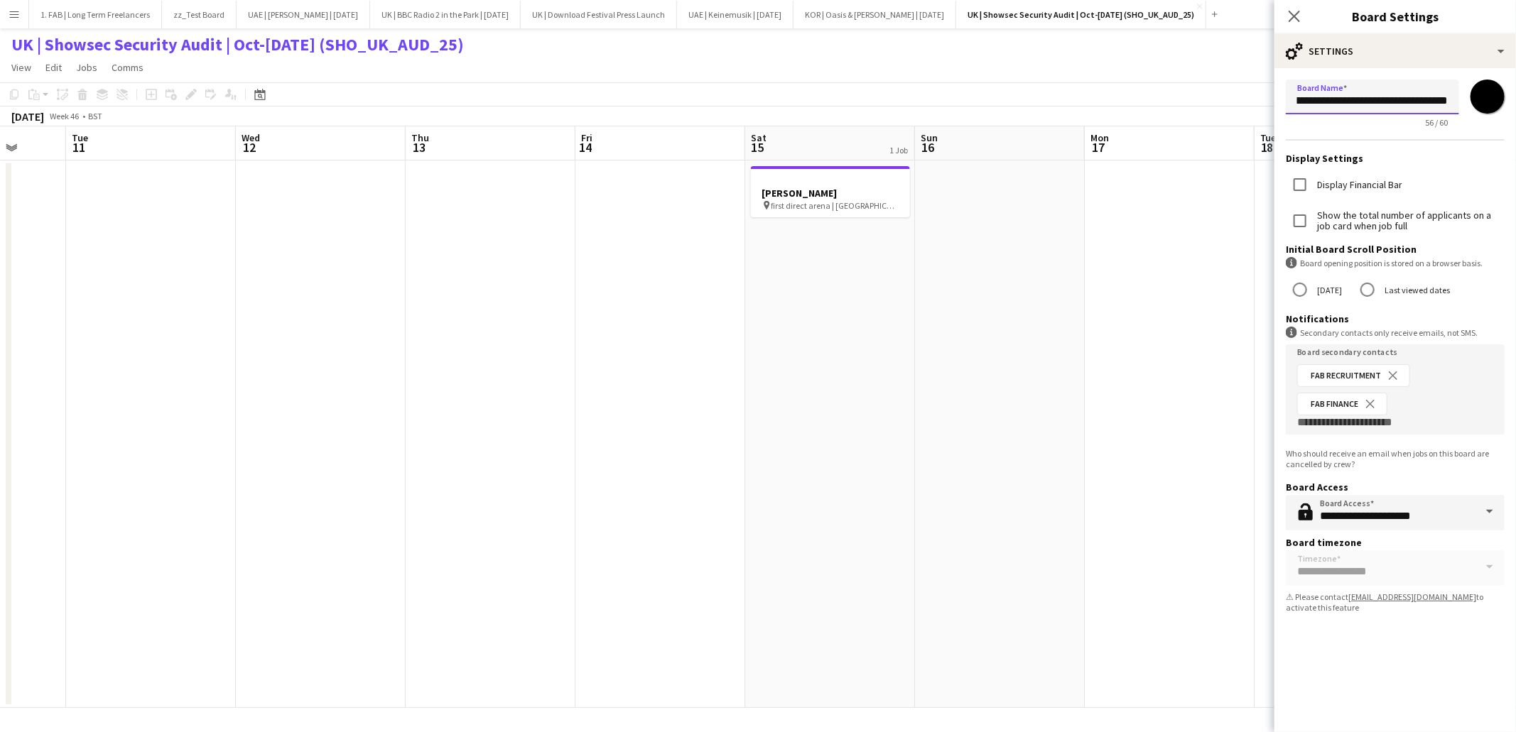
click at [1355, 101] on input "**********" at bounding box center [1372, 97] width 173 height 35
type input "**********"
drag, startPoint x: 1291, startPoint y: 21, endPoint x: 1142, endPoint y: 40, distance: 150.4
click at [1291, 21] on icon "Close pop-in" at bounding box center [1294, 16] width 11 height 11
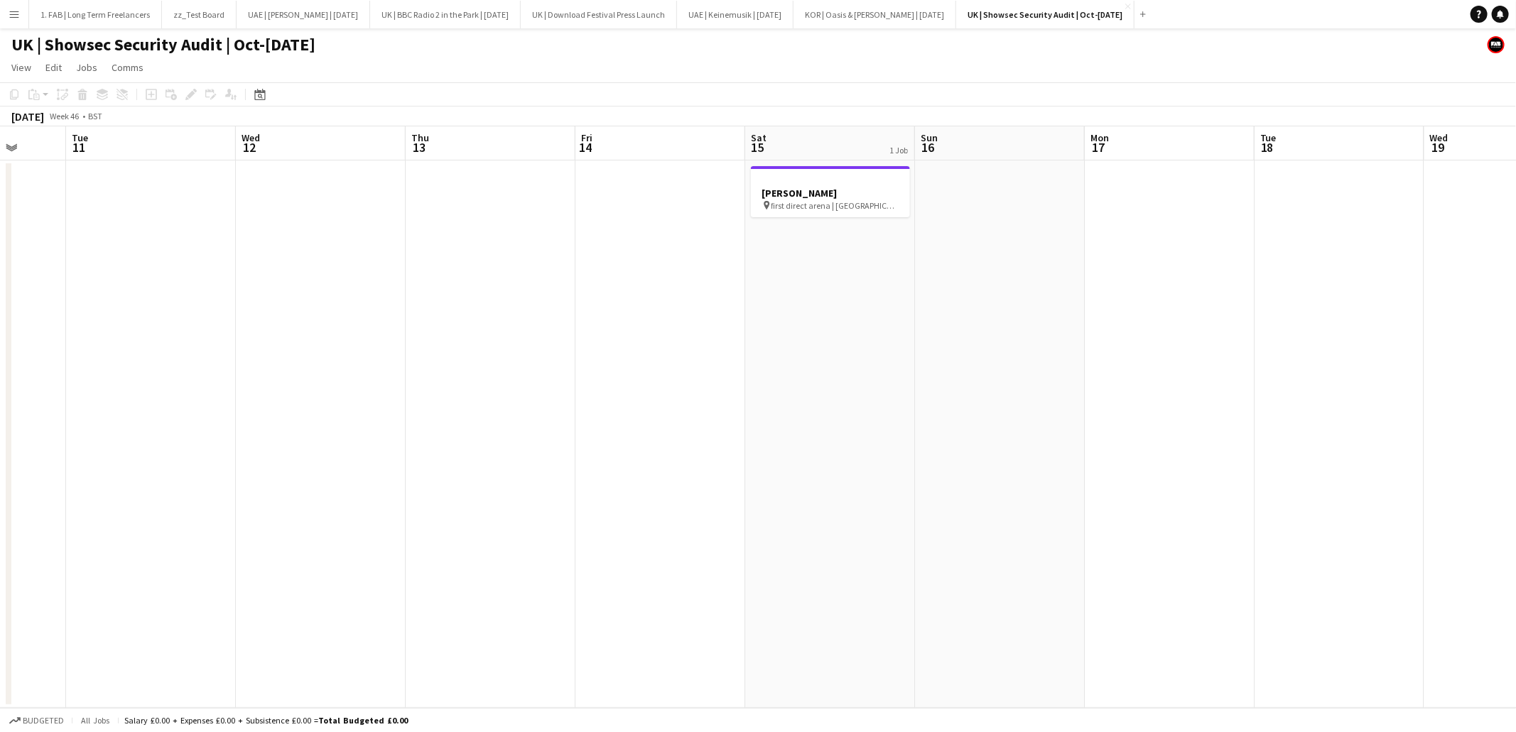
click at [1051, 49] on div "UK | Showsec Security Audit | Oct-[DATE]" at bounding box center [758, 41] width 1516 height 27
drag, startPoint x: 1127, startPoint y: 6, endPoint x: 1075, endPoint y: 13, distance: 52.2
click at [1127, 6] on app-icon "Close" at bounding box center [1128, 7] width 6 height 6
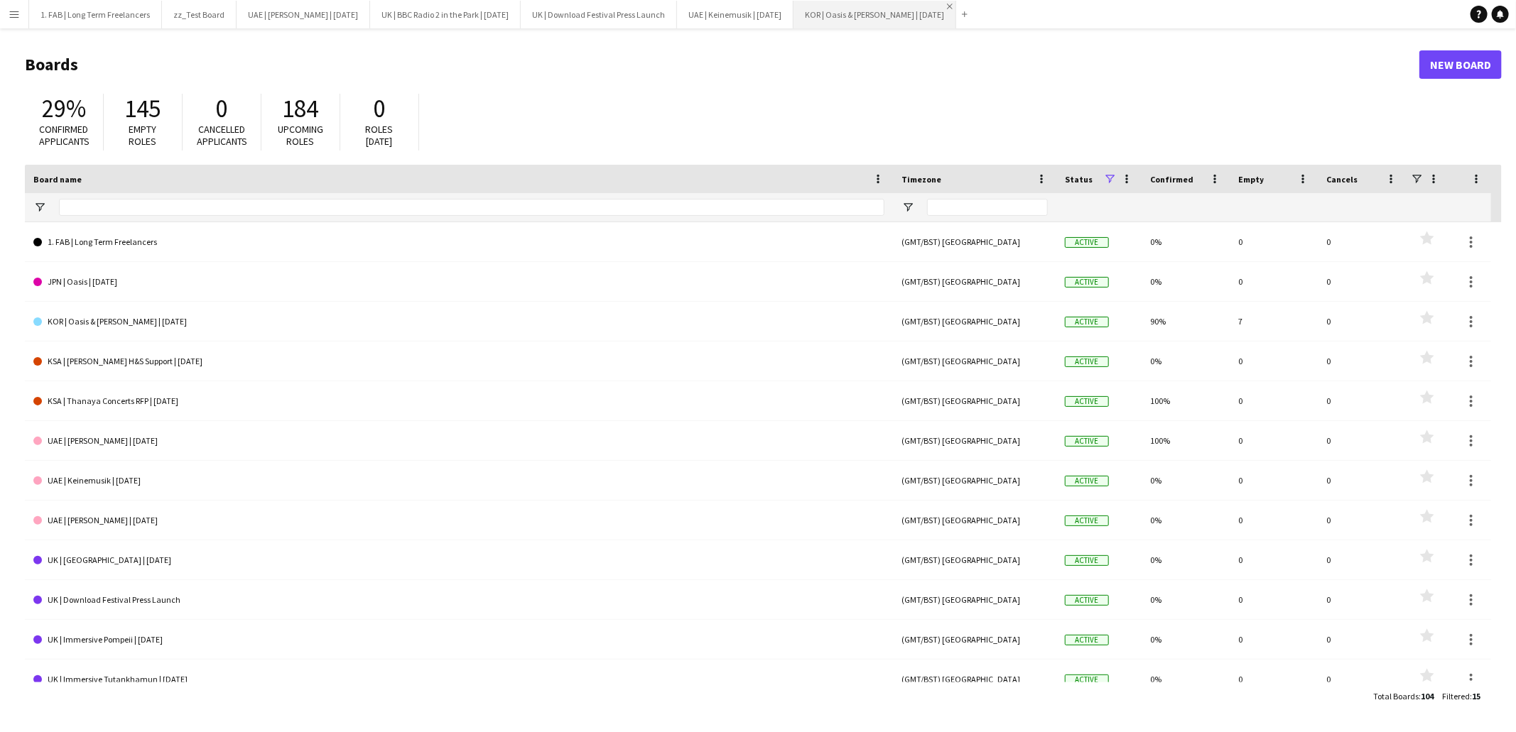
click at [953, 7] on app-icon "Close" at bounding box center [950, 7] width 6 height 6
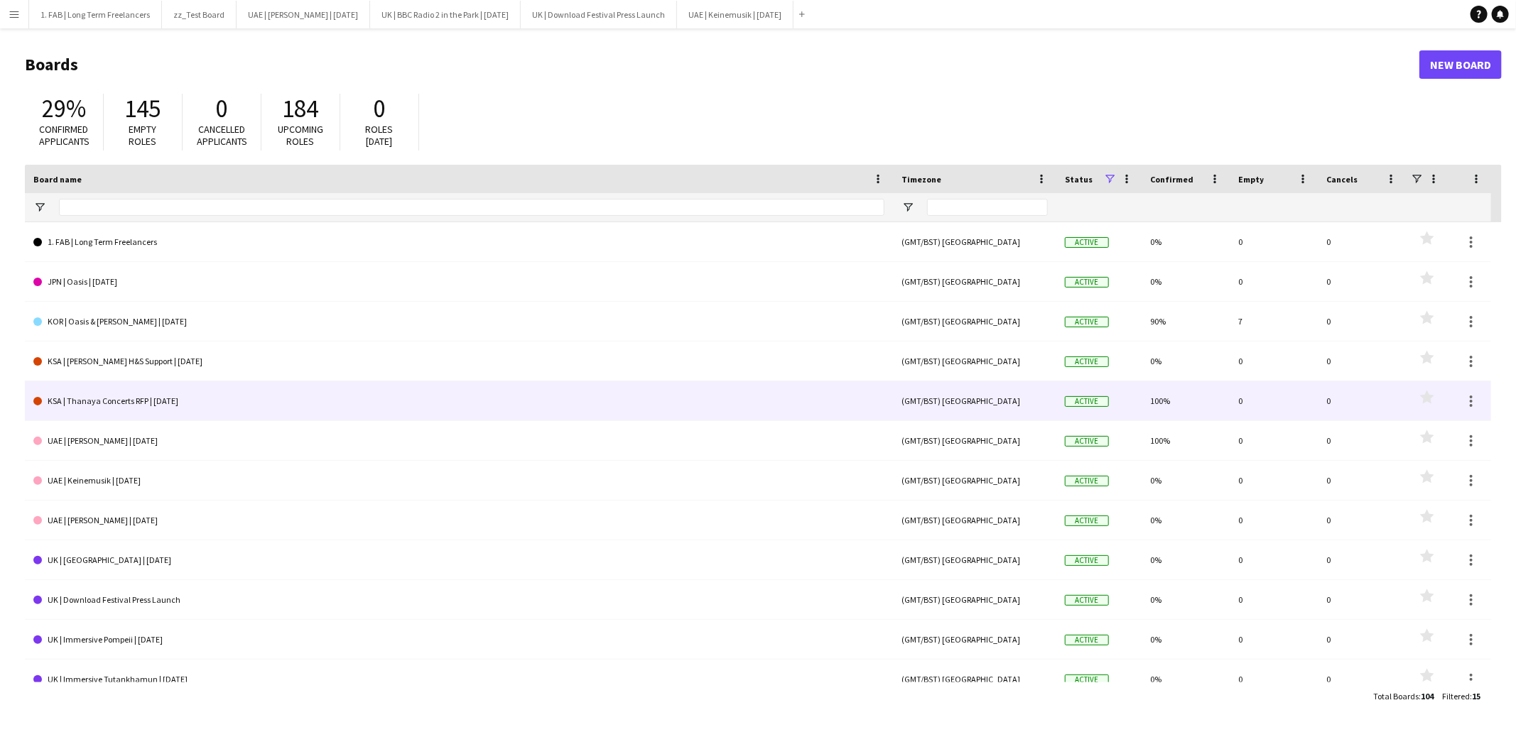
scroll to position [33, 0]
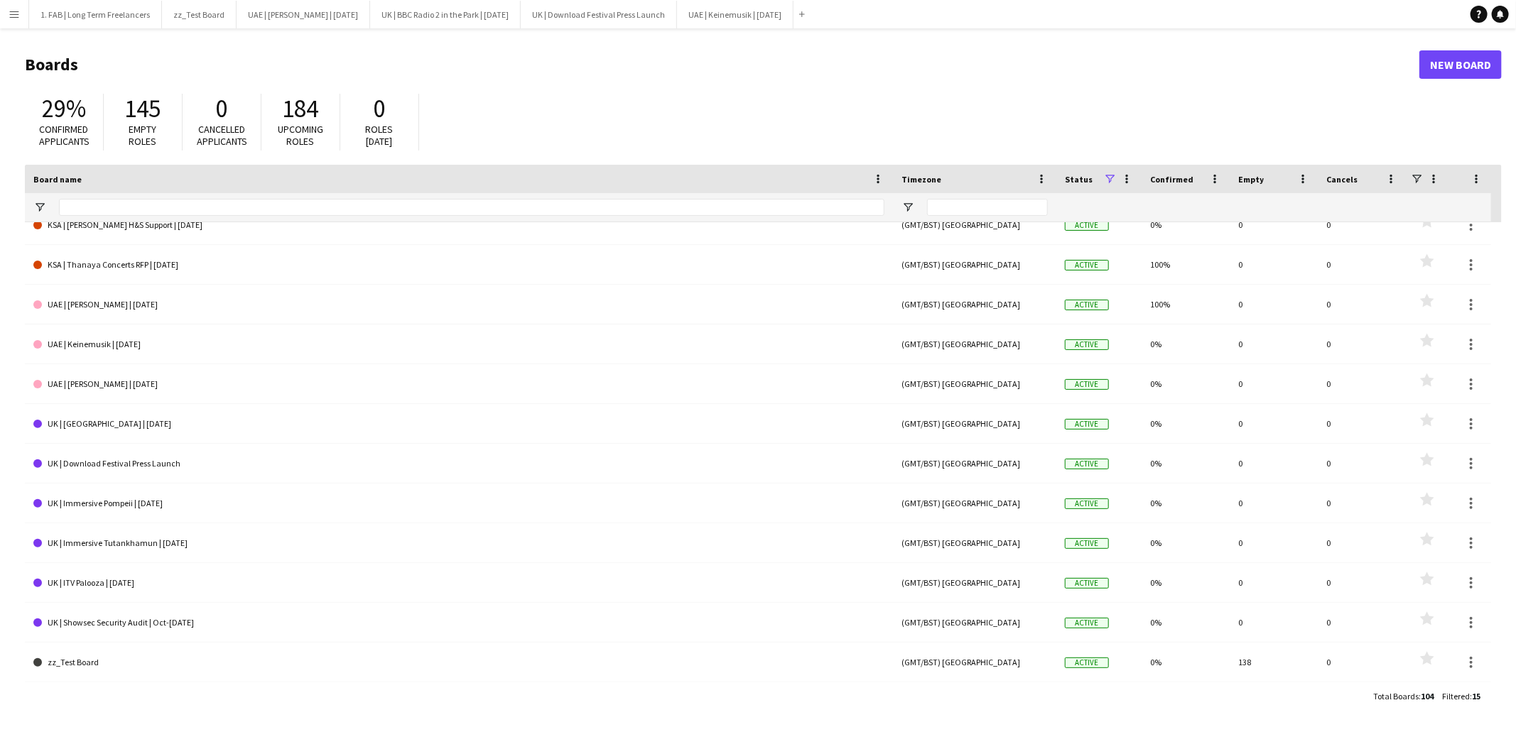
click at [725, 104] on div "29% Confirmed applicants 145 Empty roles 0 Cancelled applicants 184 Upcoming ro…" at bounding box center [763, 126] width 1477 height 78
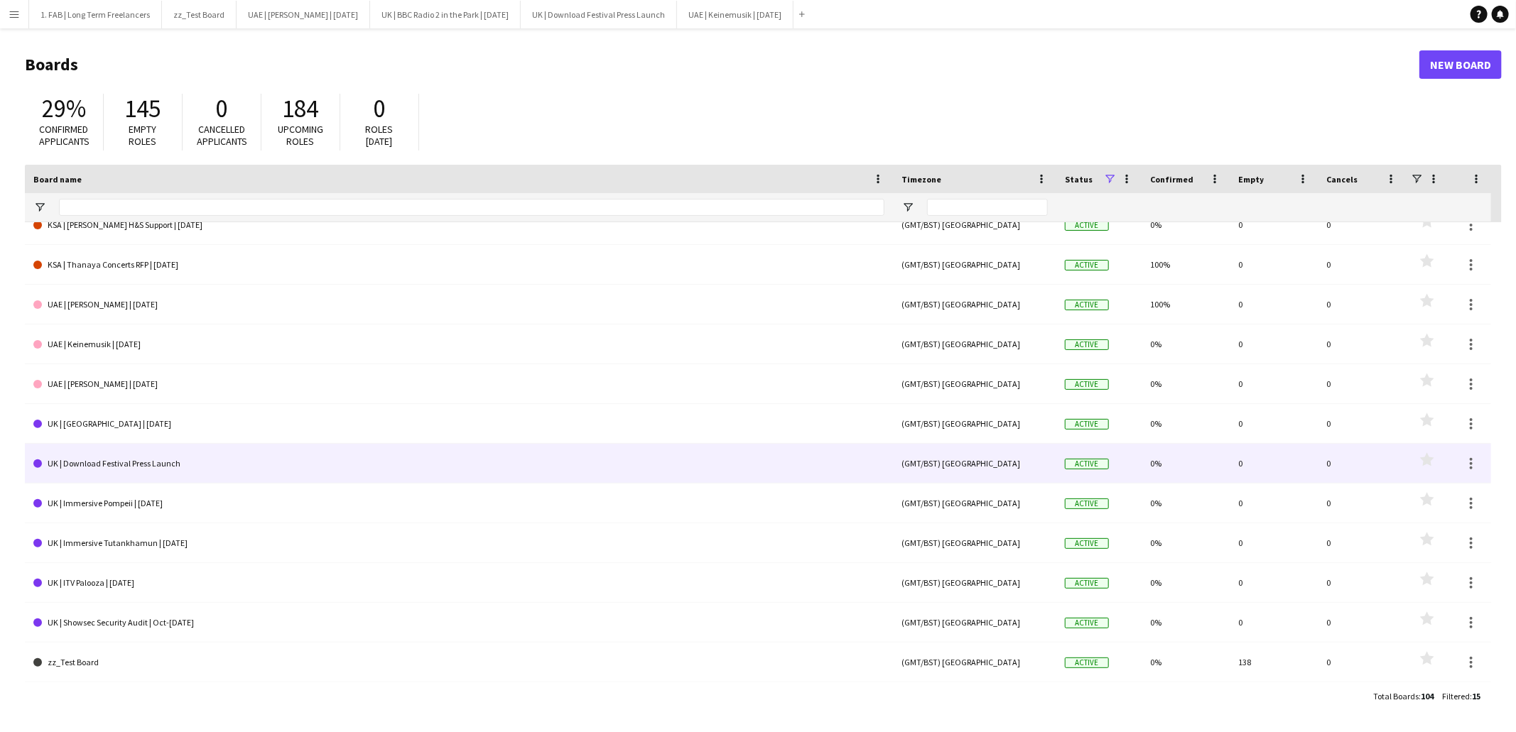
click at [156, 465] on link "UK | Download Festival Press Launch" at bounding box center [458, 464] width 851 height 40
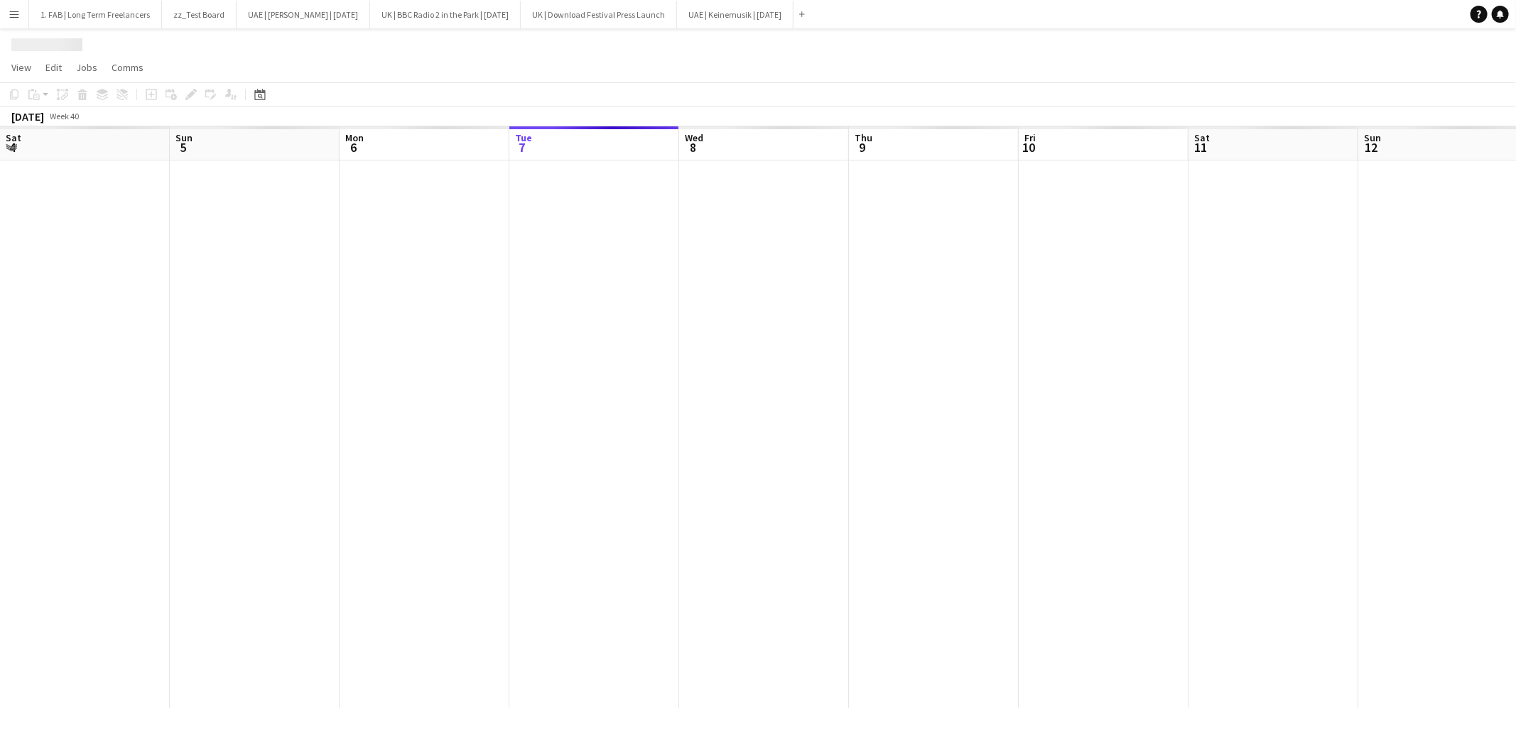
scroll to position [0, 339]
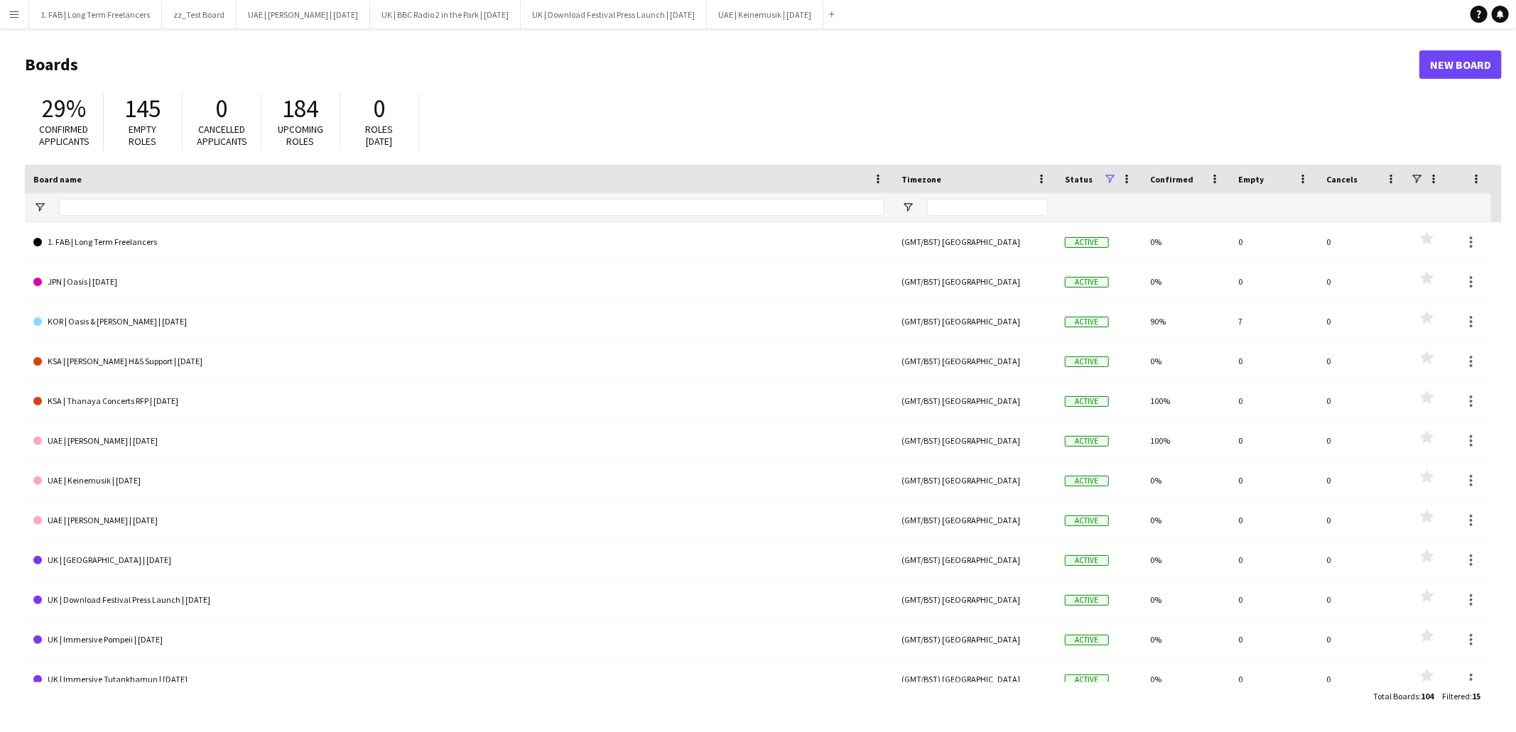
click at [497, 55] on h1 "Boards" at bounding box center [722, 64] width 1394 height 21
click at [90, 24] on button "1. FAB | Long Term Freelancers Close" at bounding box center [95, 15] width 133 height 28
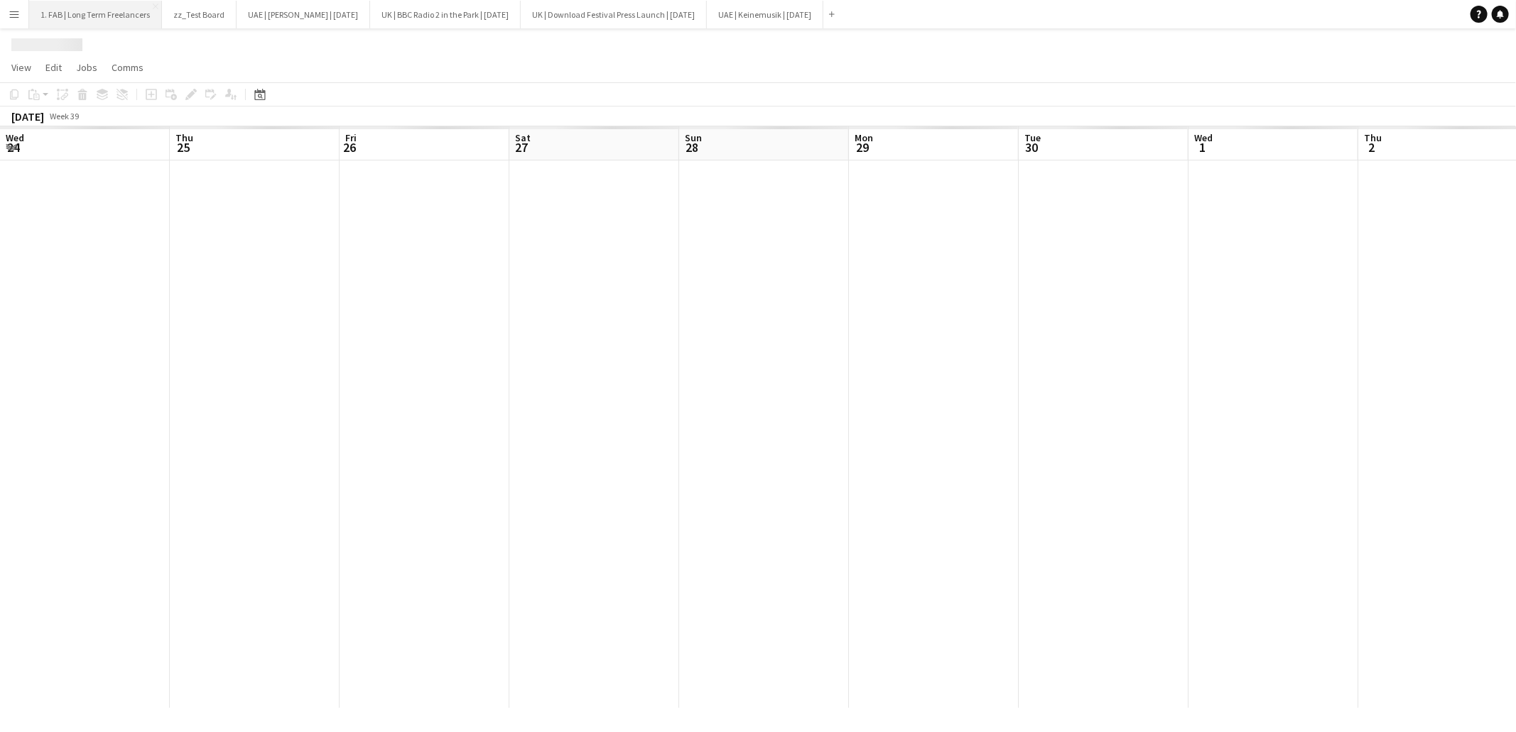
scroll to position [0, 424]
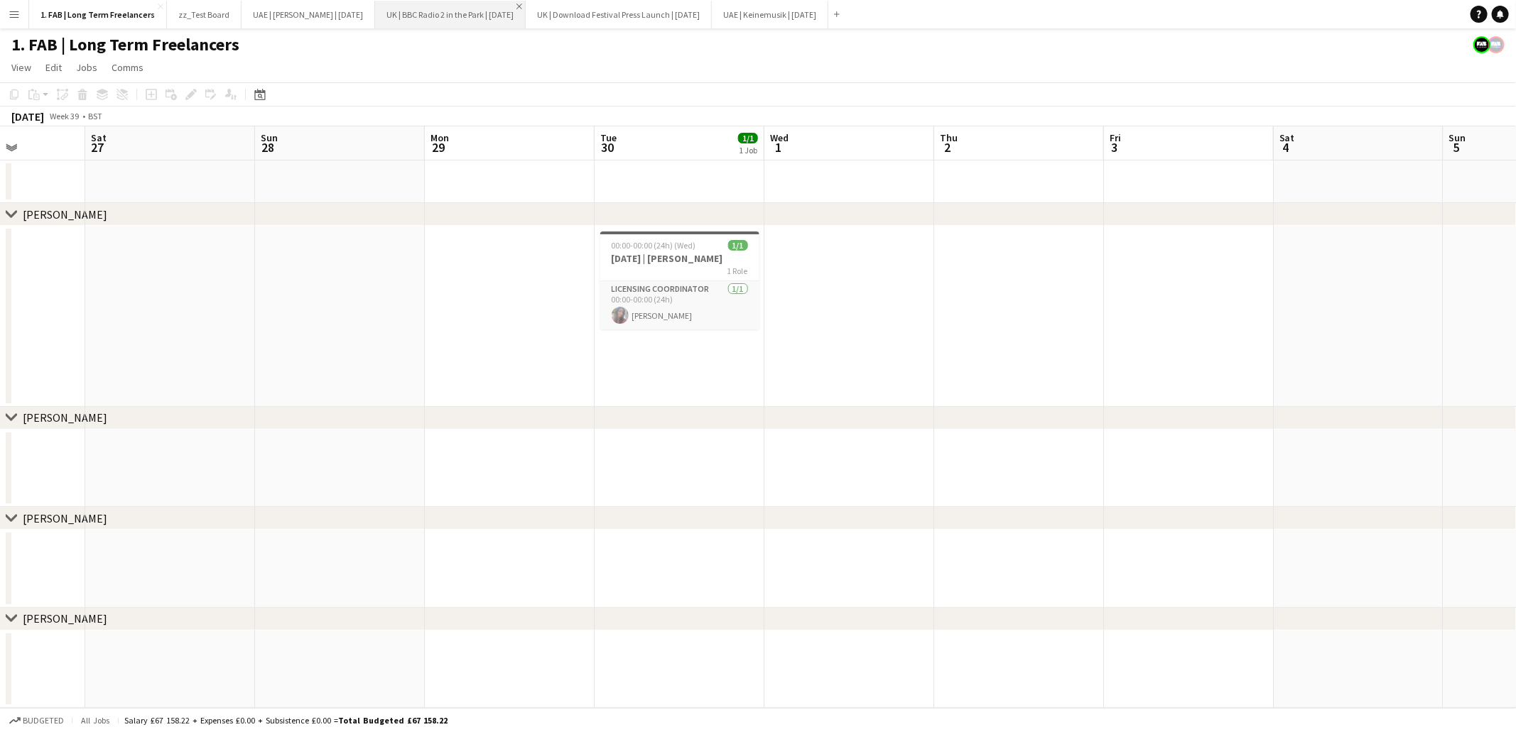
click at [522, 6] on app-icon "Close" at bounding box center [519, 7] width 6 height 6
click at [536, 13] on button "UK | Download Festival Press Launch | [DATE] Close" at bounding box center [468, 15] width 186 height 28
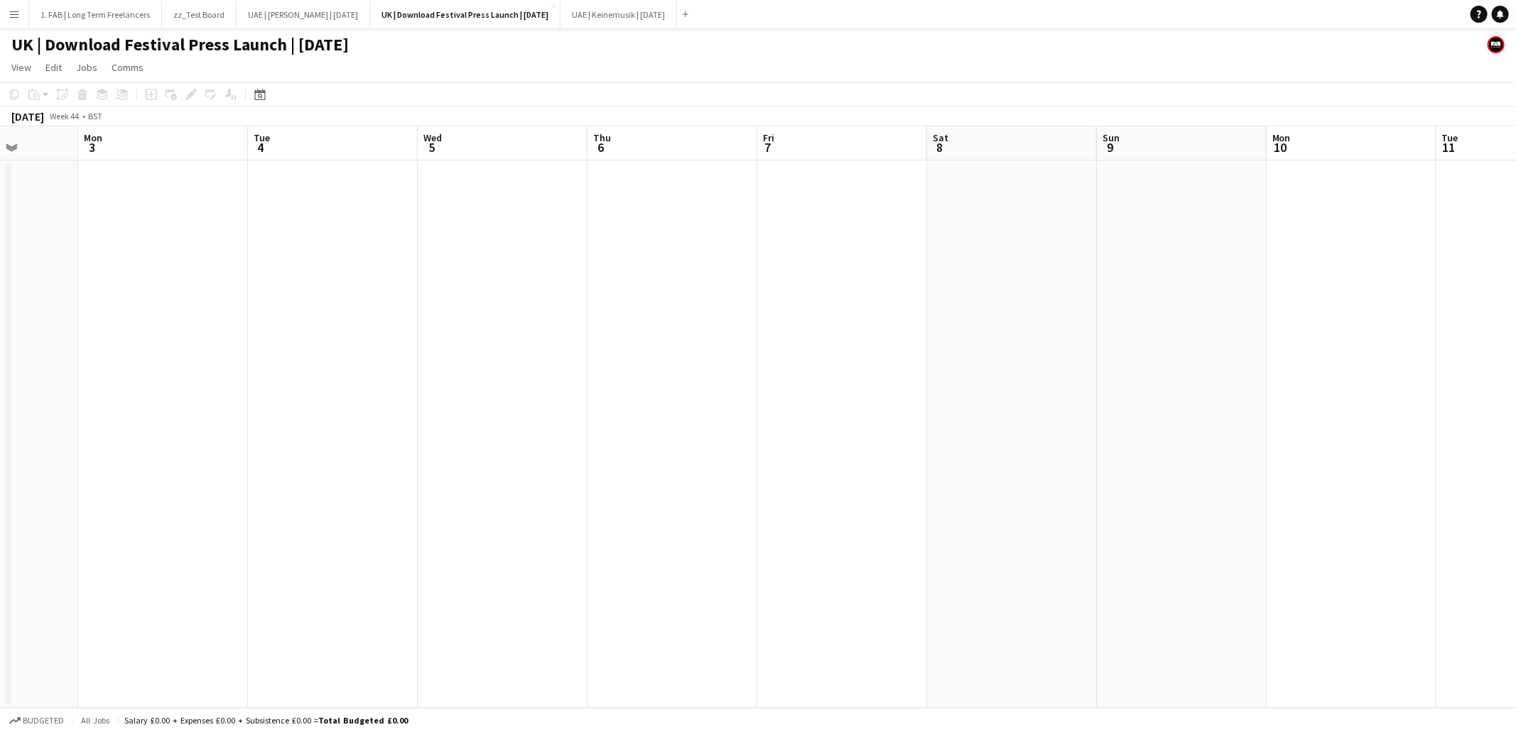
scroll to position [0, 376]
click at [695, 197] on app-date-cell at bounding box center [727, 435] width 170 height 548
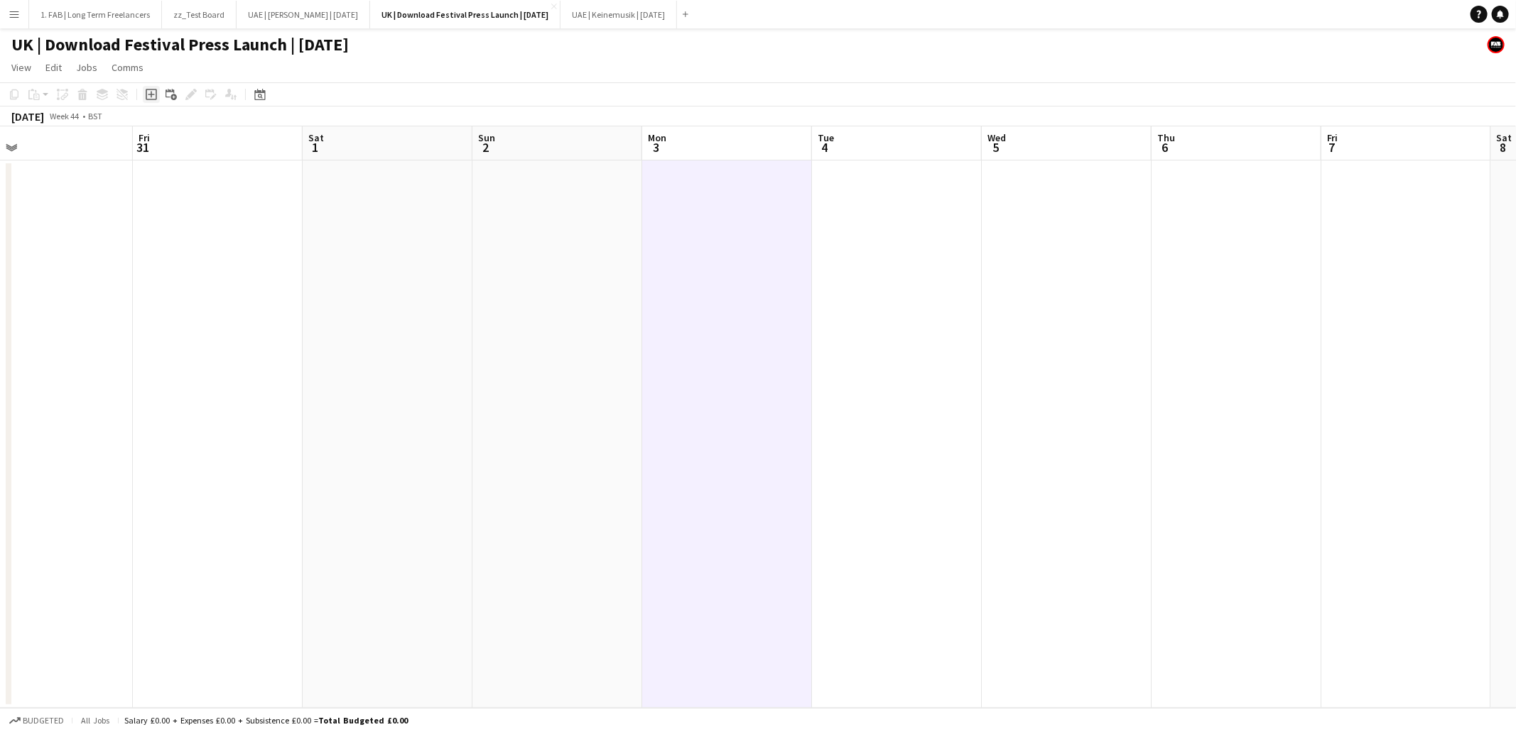
click at [149, 99] on icon "Add job" at bounding box center [151, 94] width 11 height 11
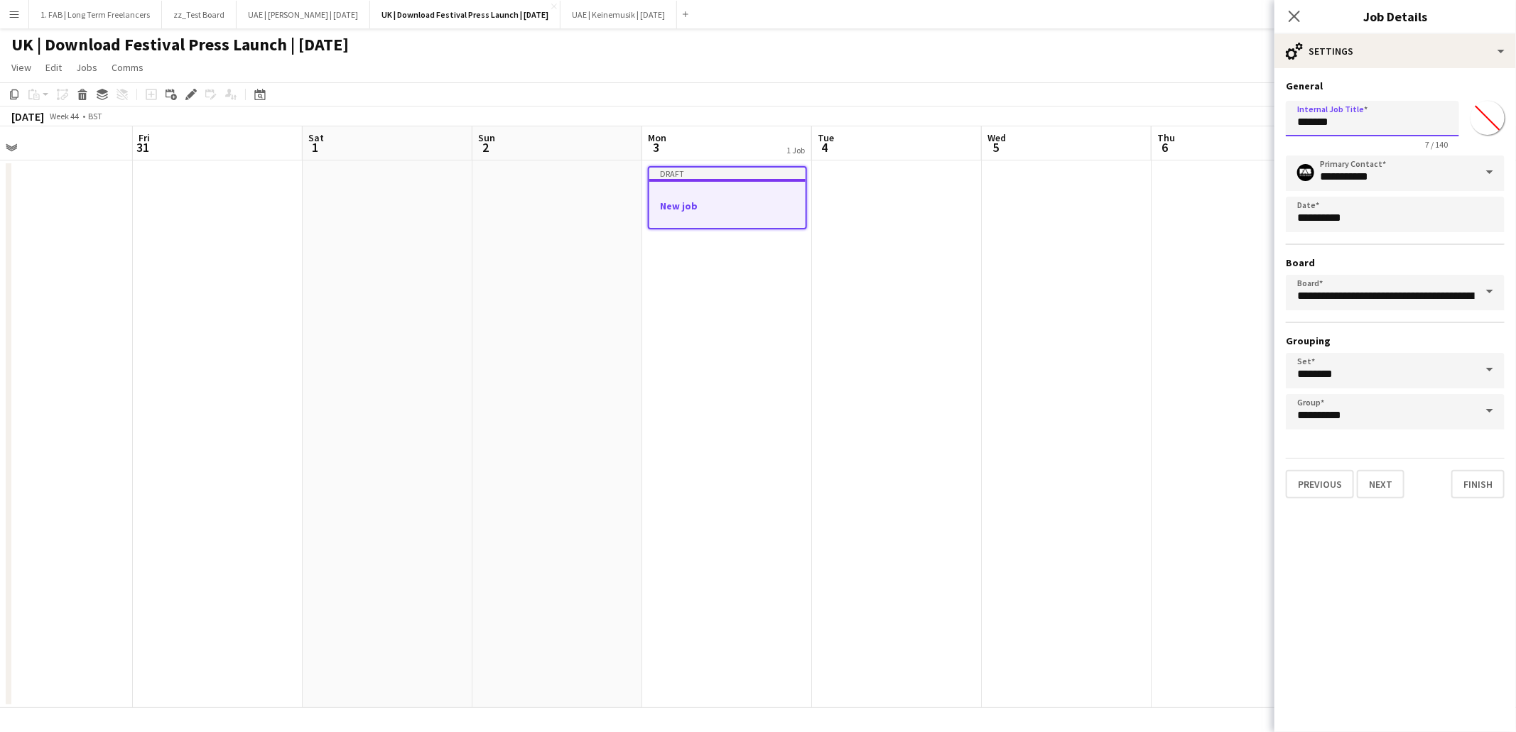
click at [1321, 127] on input "*******" at bounding box center [1372, 119] width 173 height 36
type input "**********"
click at [1397, 181] on input "**********" at bounding box center [1395, 173] width 219 height 36
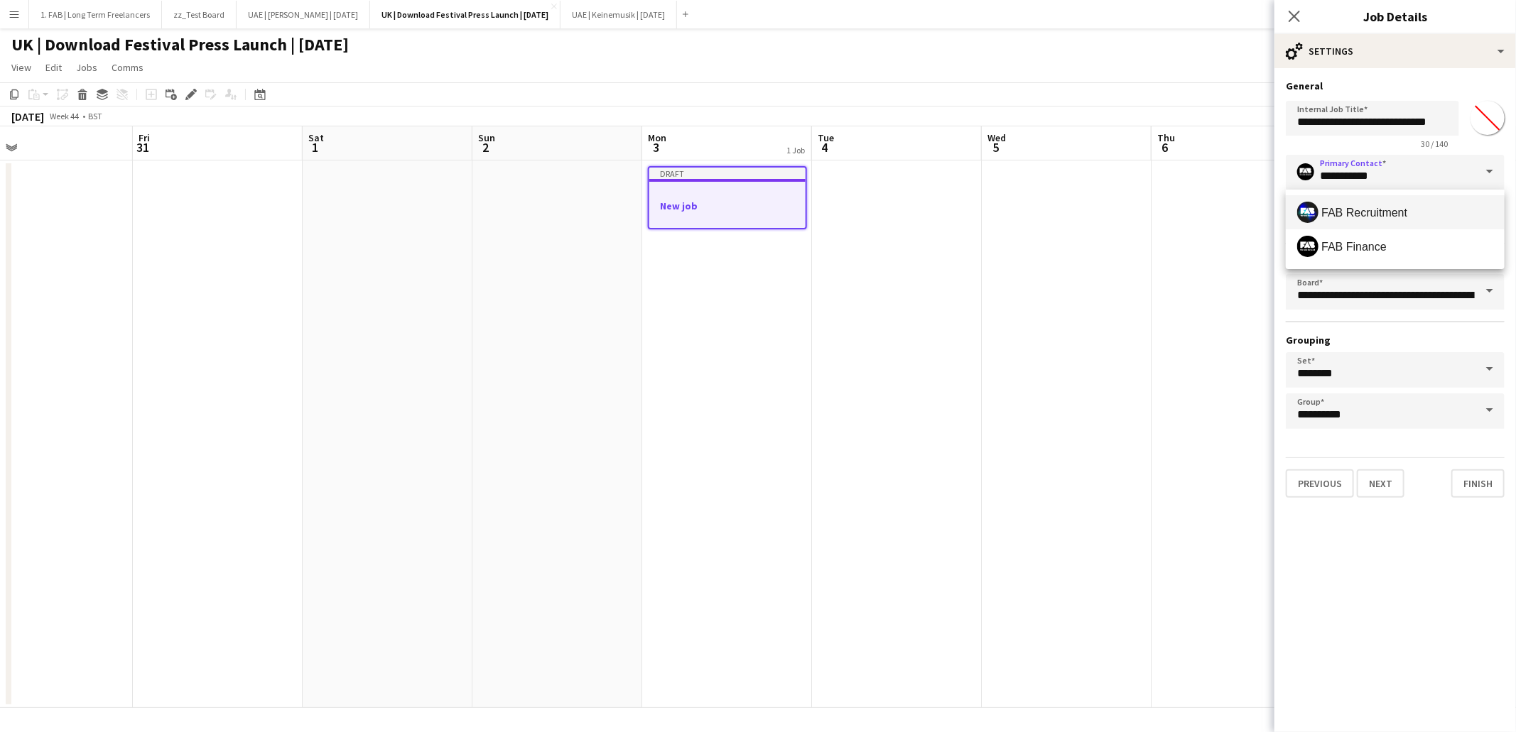
click at [1374, 219] on span "FAB Recruitment" at bounding box center [1395, 212] width 196 height 21
type input "**********"
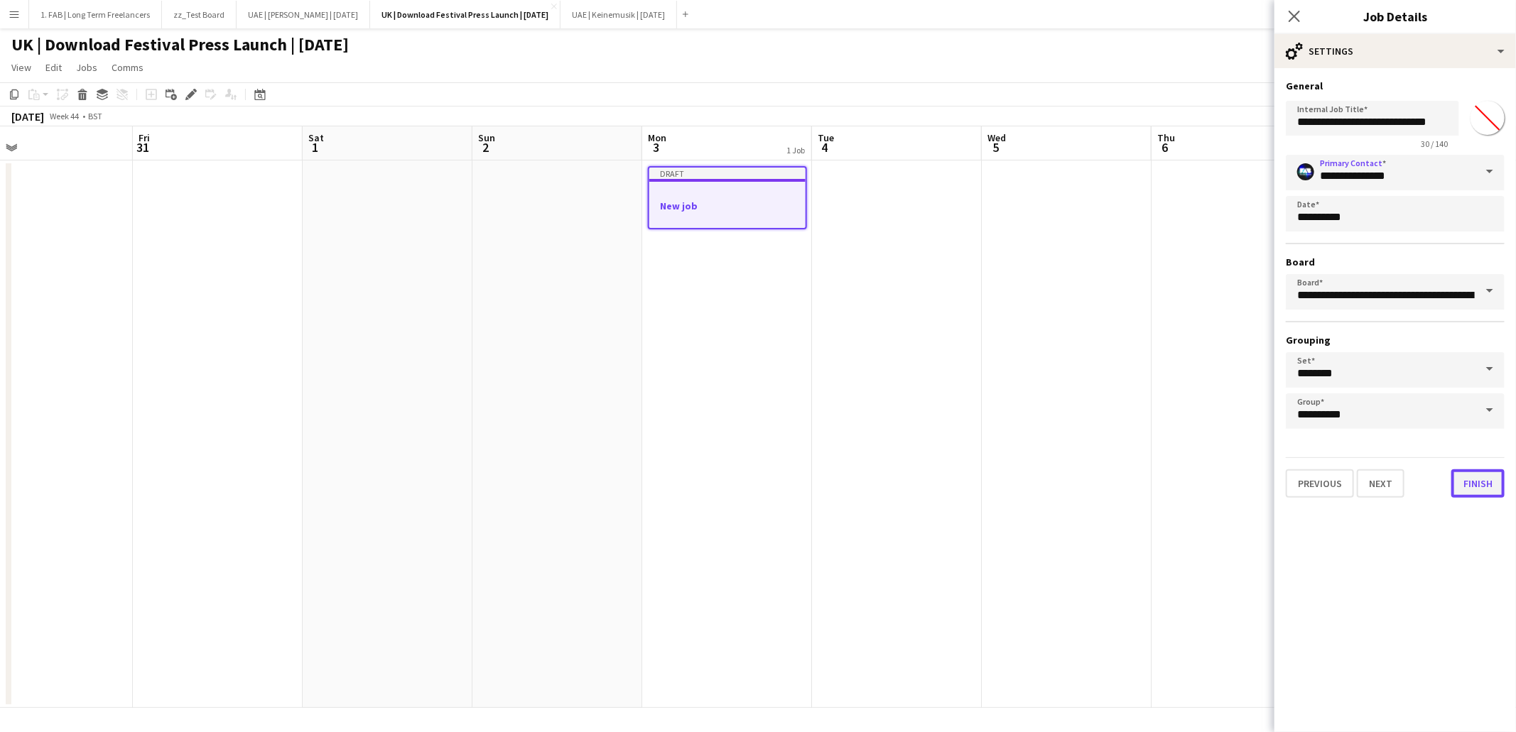
click at [1475, 484] on button "Finish" at bounding box center [1477, 484] width 53 height 28
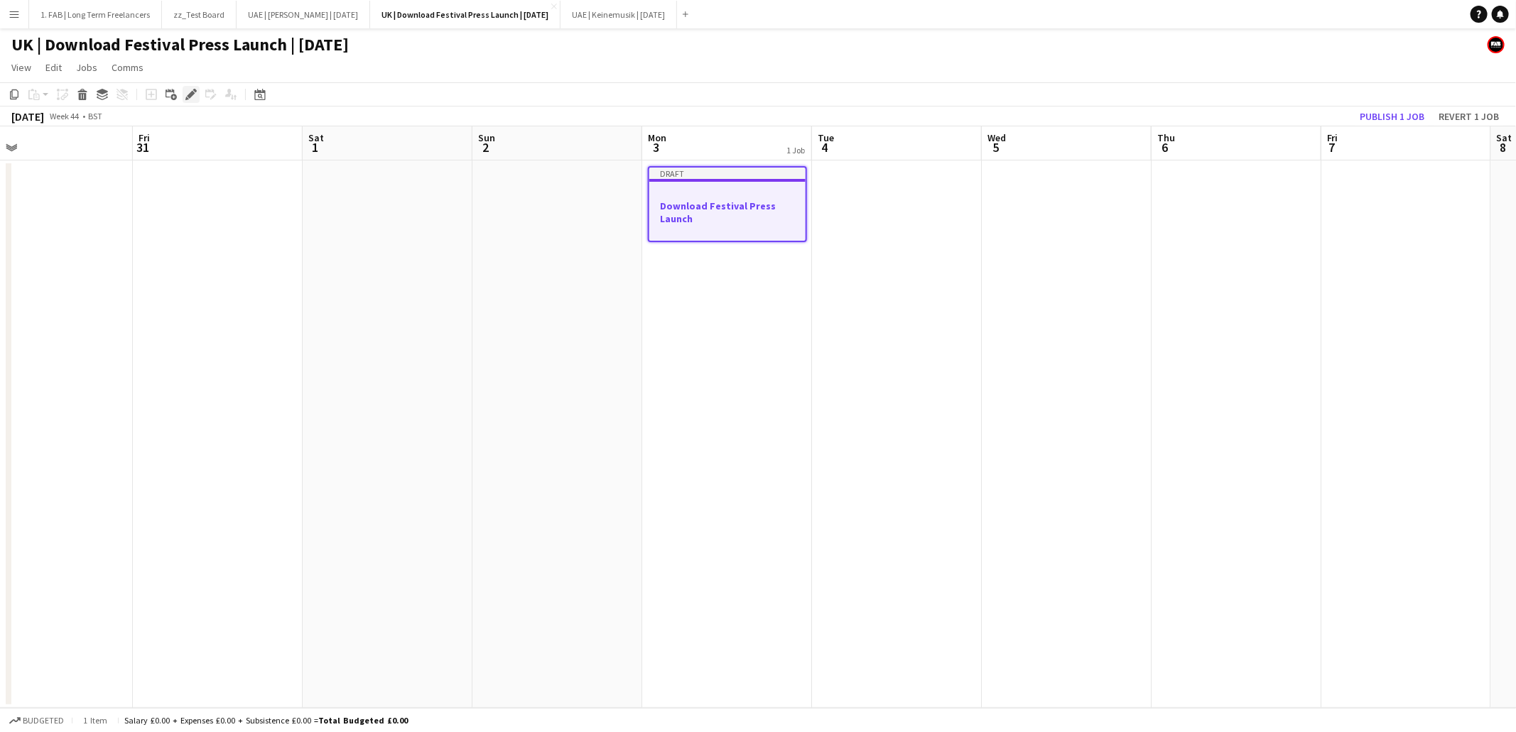
click at [190, 97] on icon "Edit" at bounding box center [190, 94] width 11 height 11
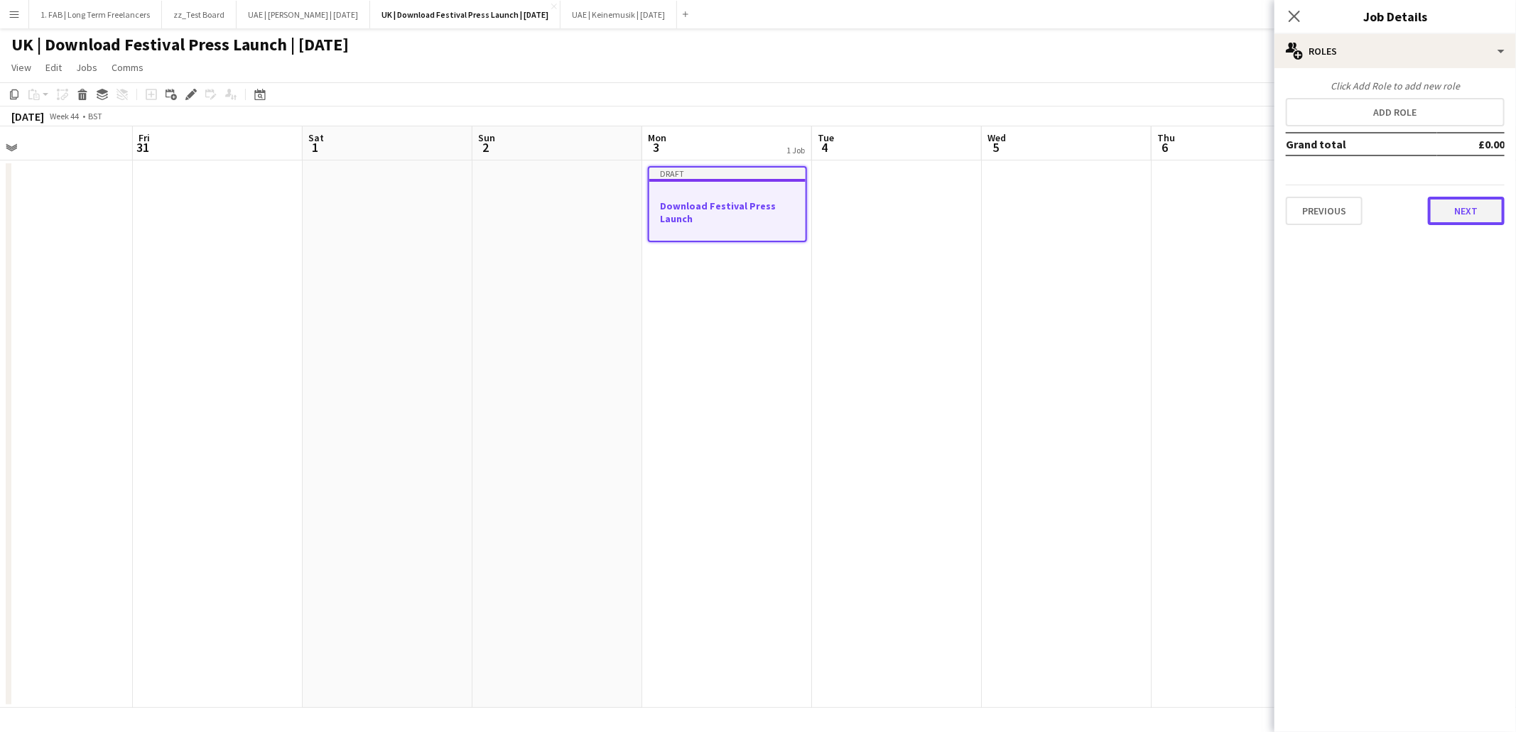
click at [1465, 207] on button "Next" at bounding box center [1466, 211] width 77 height 28
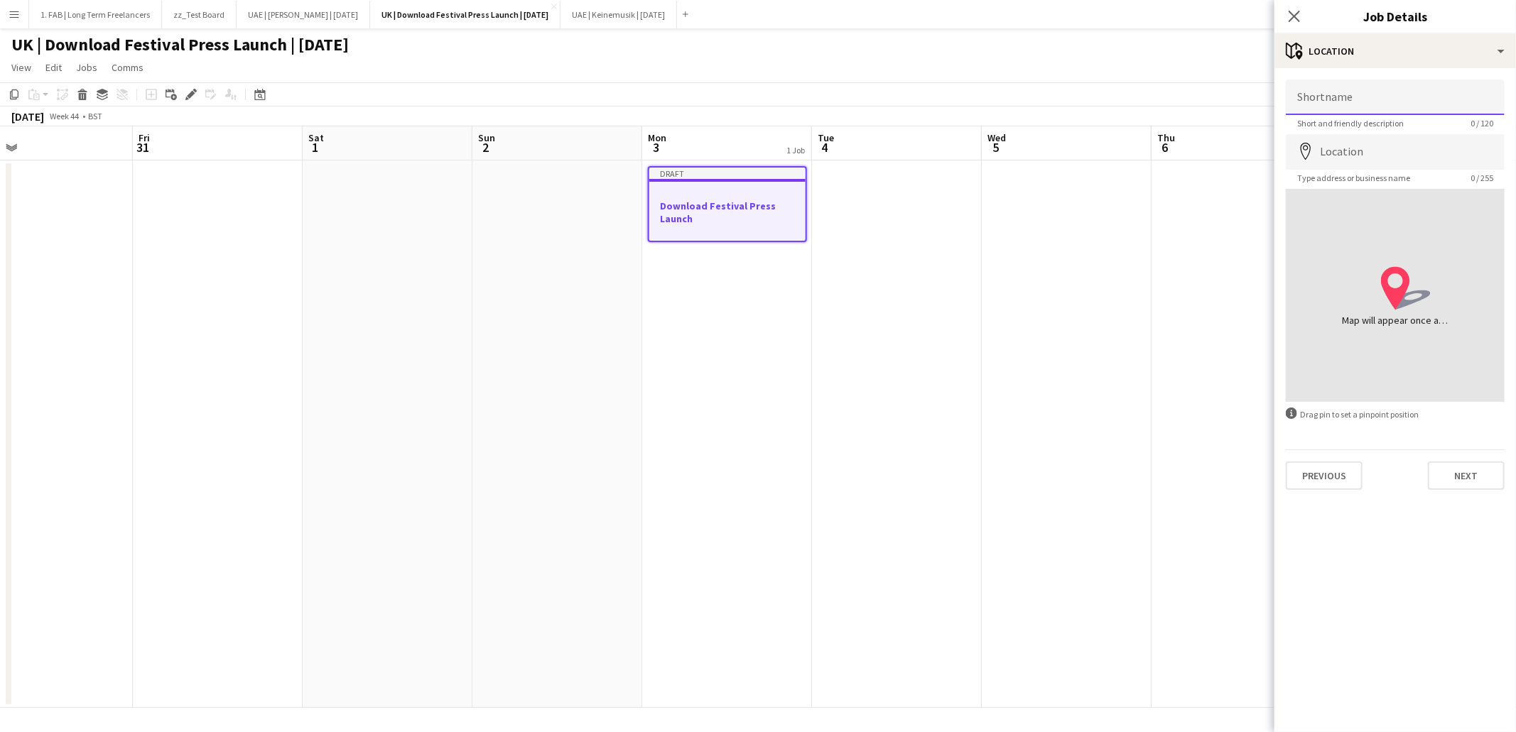
click at [1374, 99] on input "Shortname" at bounding box center [1395, 98] width 219 height 36
type input "*"
type input "**********"
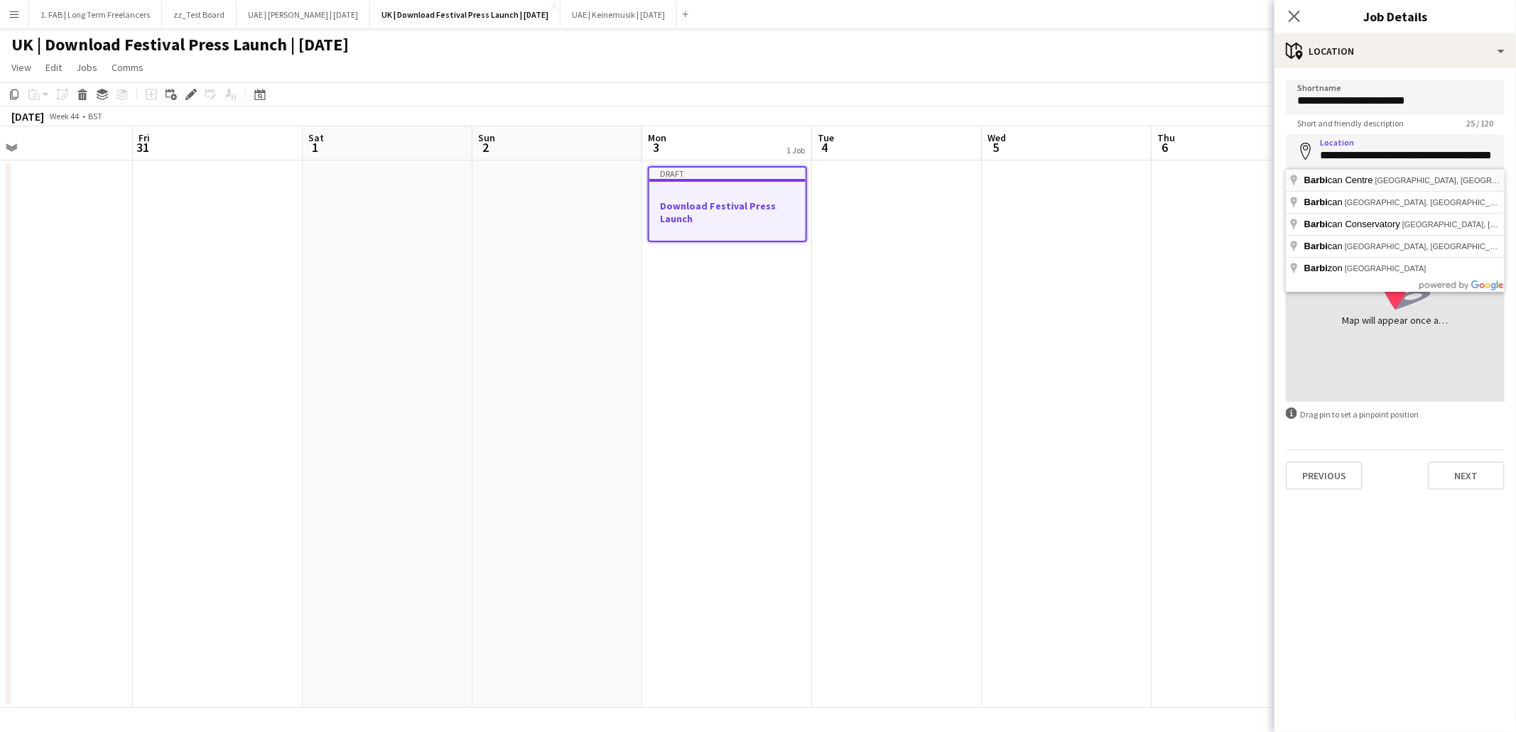
type input "**********"
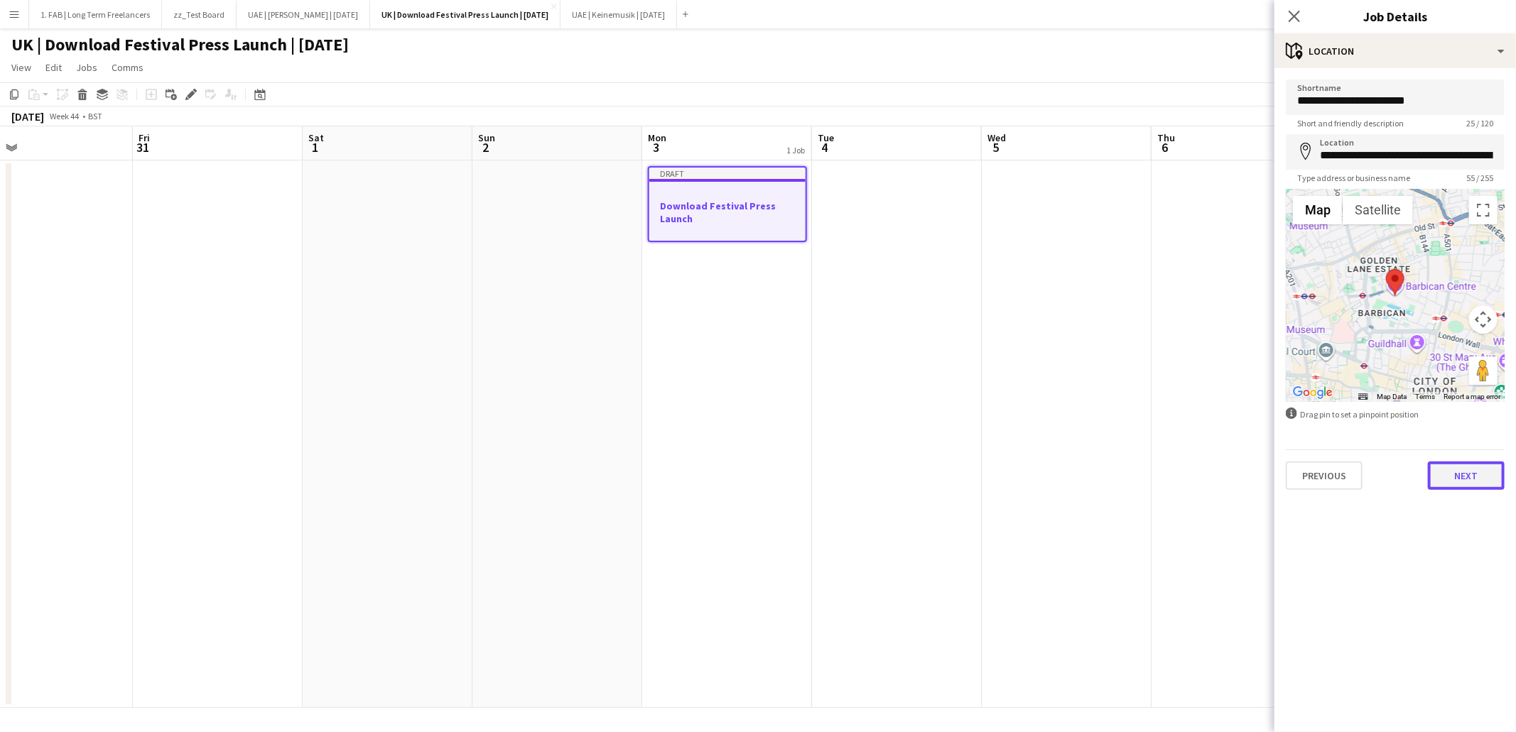
click at [1442, 472] on button "Next" at bounding box center [1466, 476] width 77 height 28
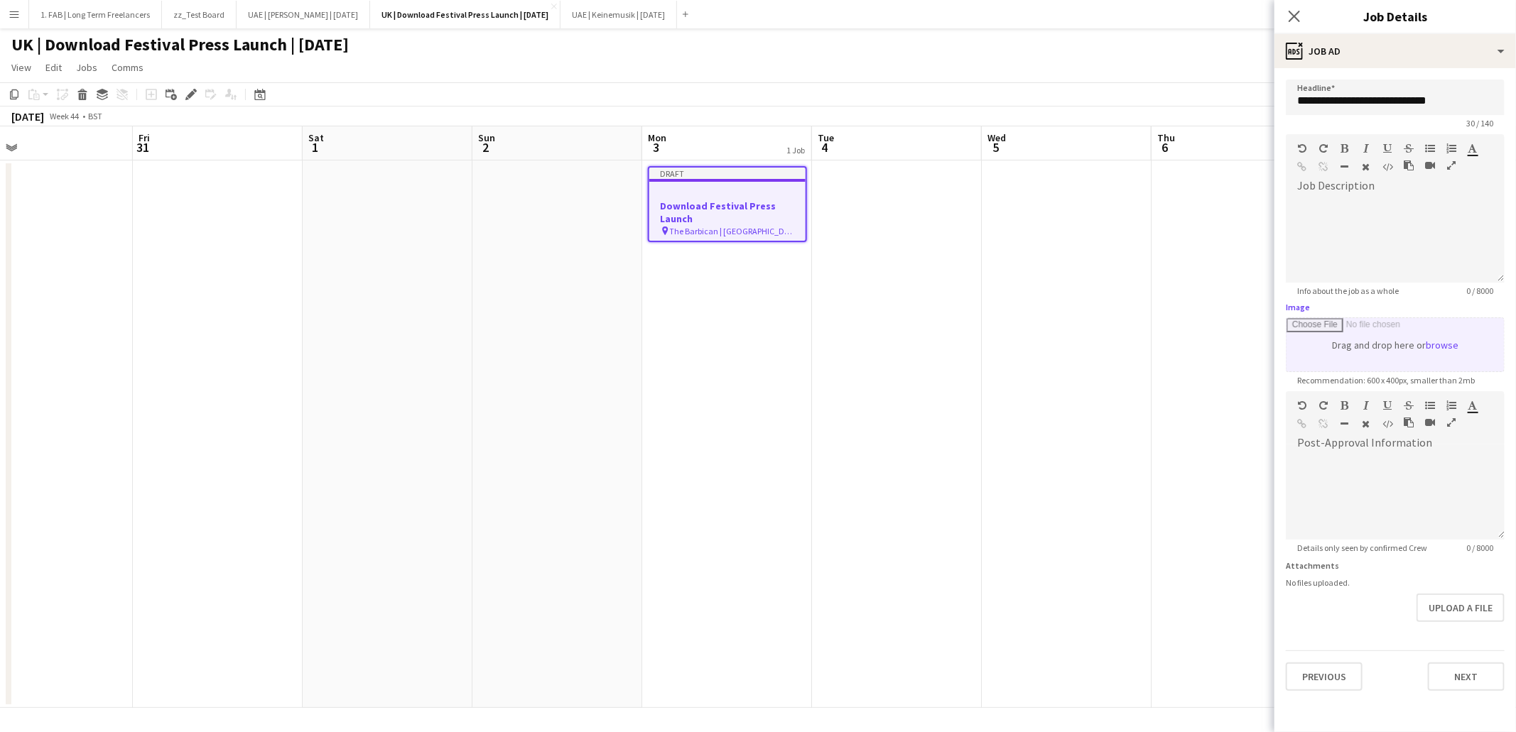
click at [1439, 345] on input "Image" at bounding box center [1394, 344] width 217 height 53
type input "**********"
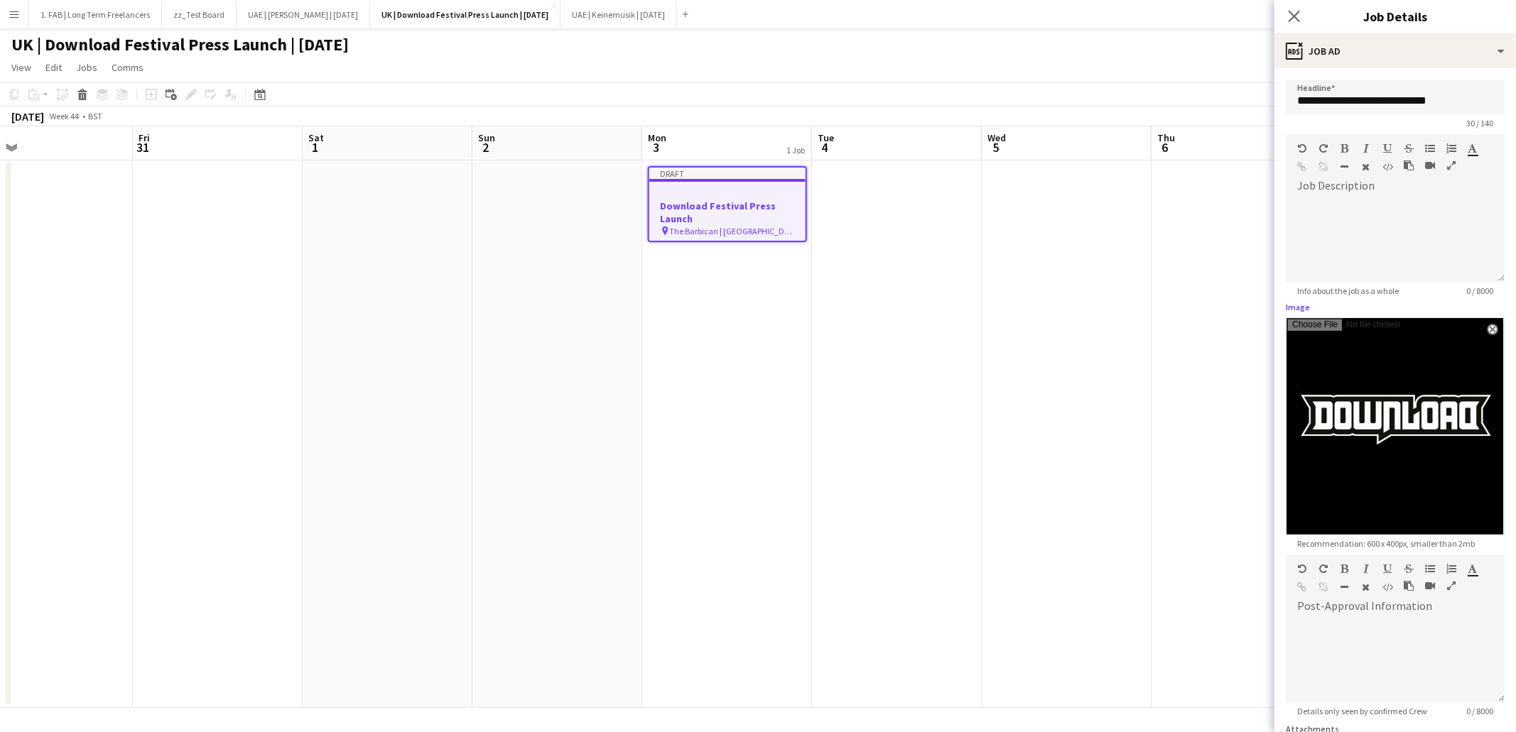
scroll to position [131, 0]
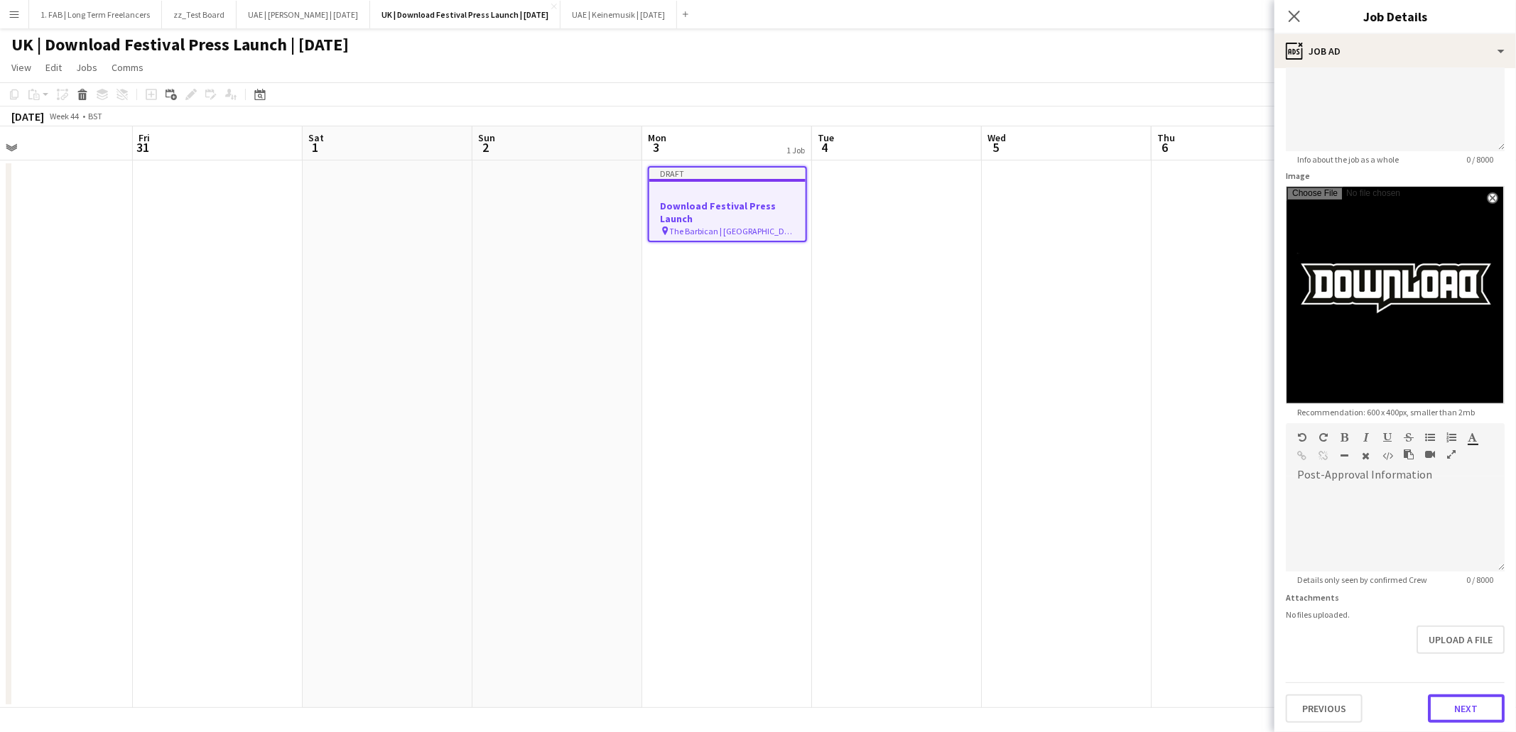
drag, startPoint x: 1468, startPoint y: 706, endPoint x: 1463, endPoint y: 698, distance: 9.9
click at [1468, 706] on button "Next" at bounding box center [1466, 709] width 77 height 28
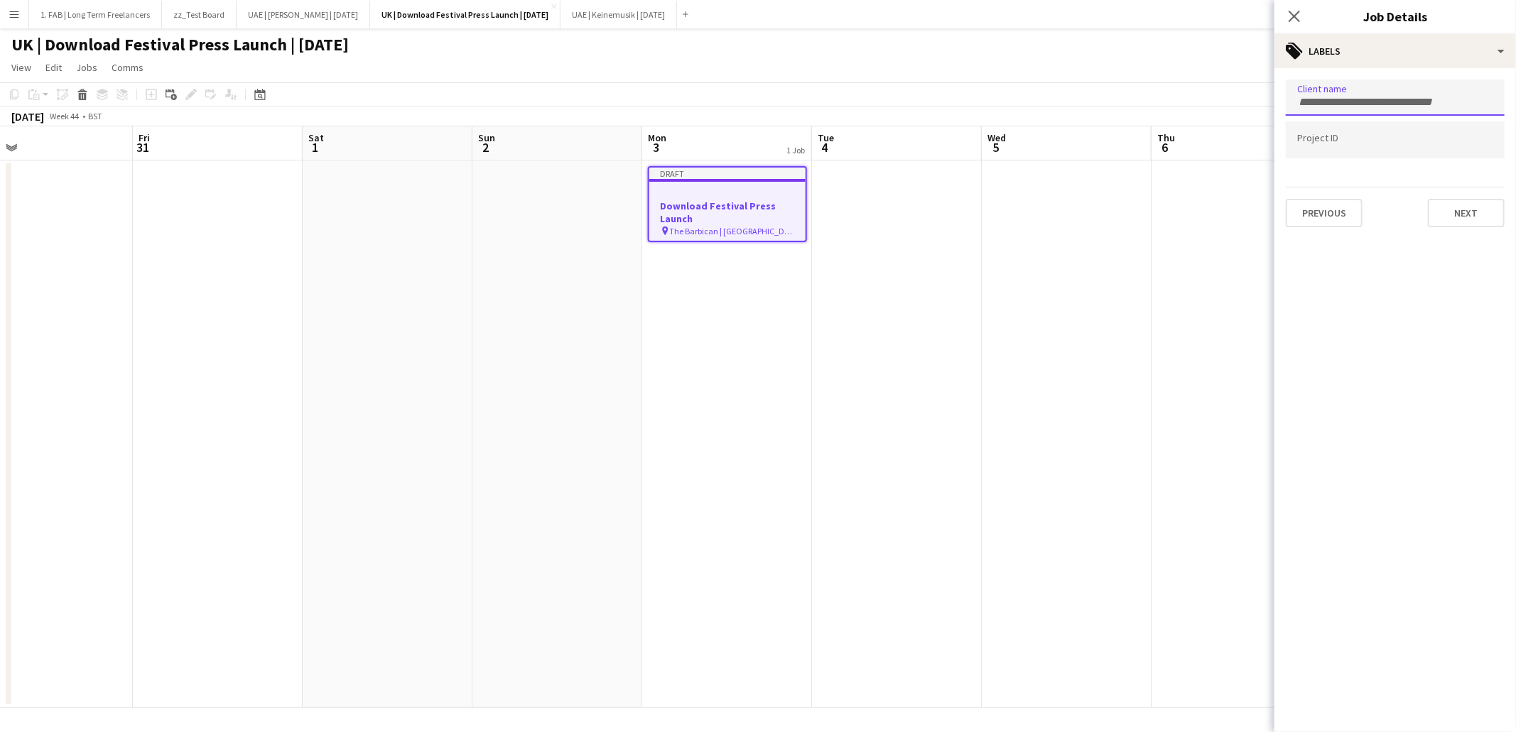
click at [1341, 96] on input "Type to search client labels..." at bounding box center [1395, 102] width 196 height 13
type input "****"
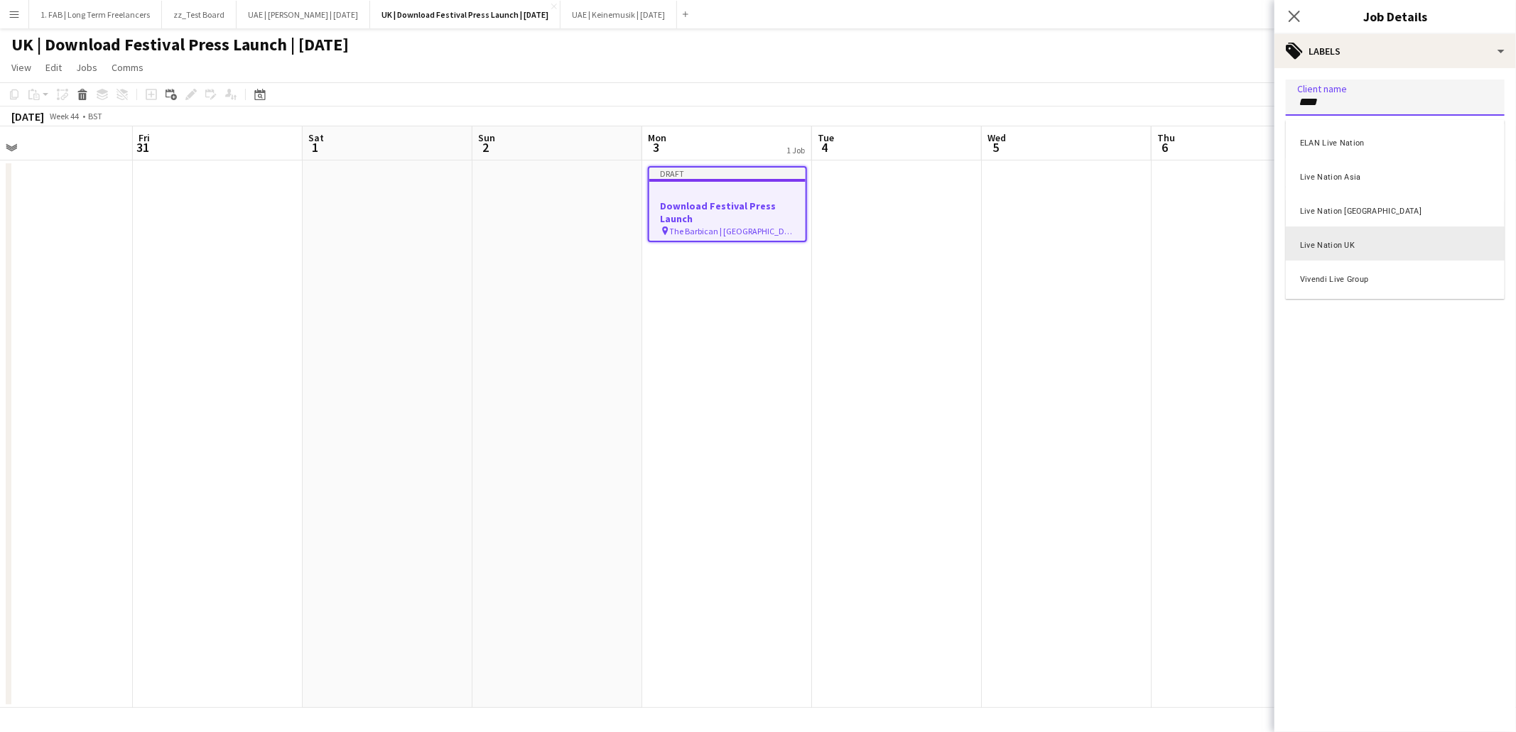
click at [1346, 241] on div "Live Nation UK" at bounding box center [1395, 244] width 219 height 34
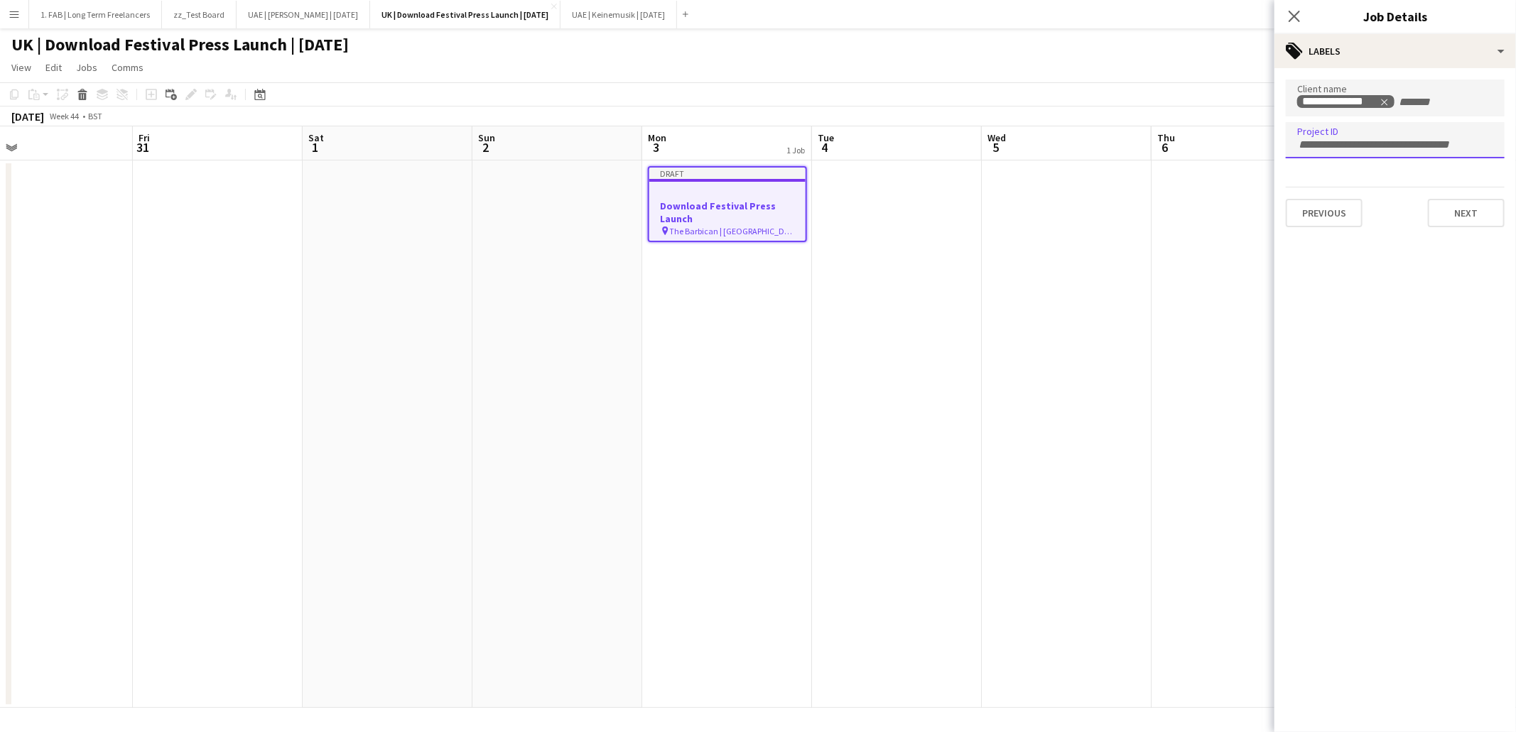
click at [1330, 141] on input "Type to search project ID labels..." at bounding box center [1395, 145] width 196 height 13
type input "**********"
click at [1449, 210] on button "Next" at bounding box center [1466, 213] width 77 height 28
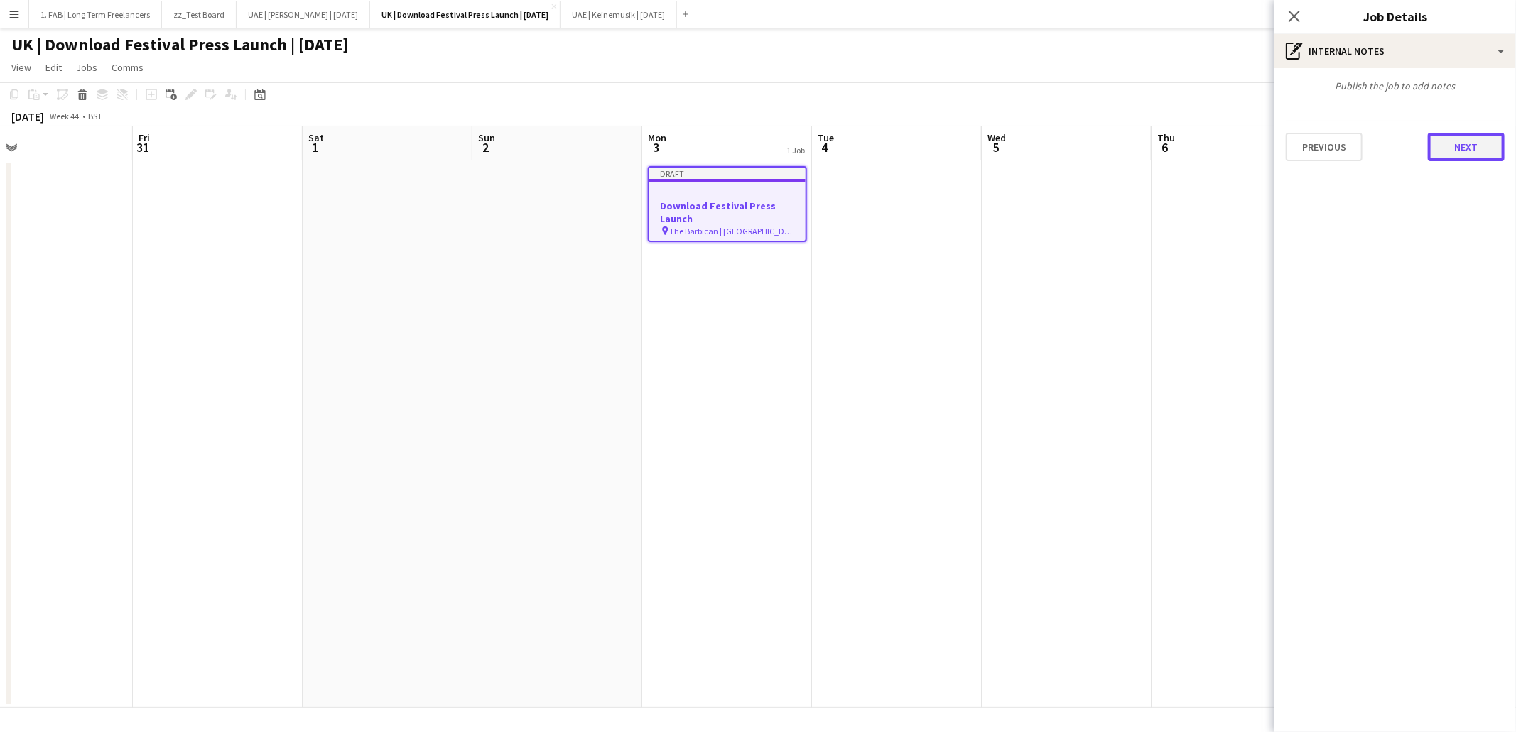
click at [1462, 145] on button "Next" at bounding box center [1466, 147] width 77 height 28
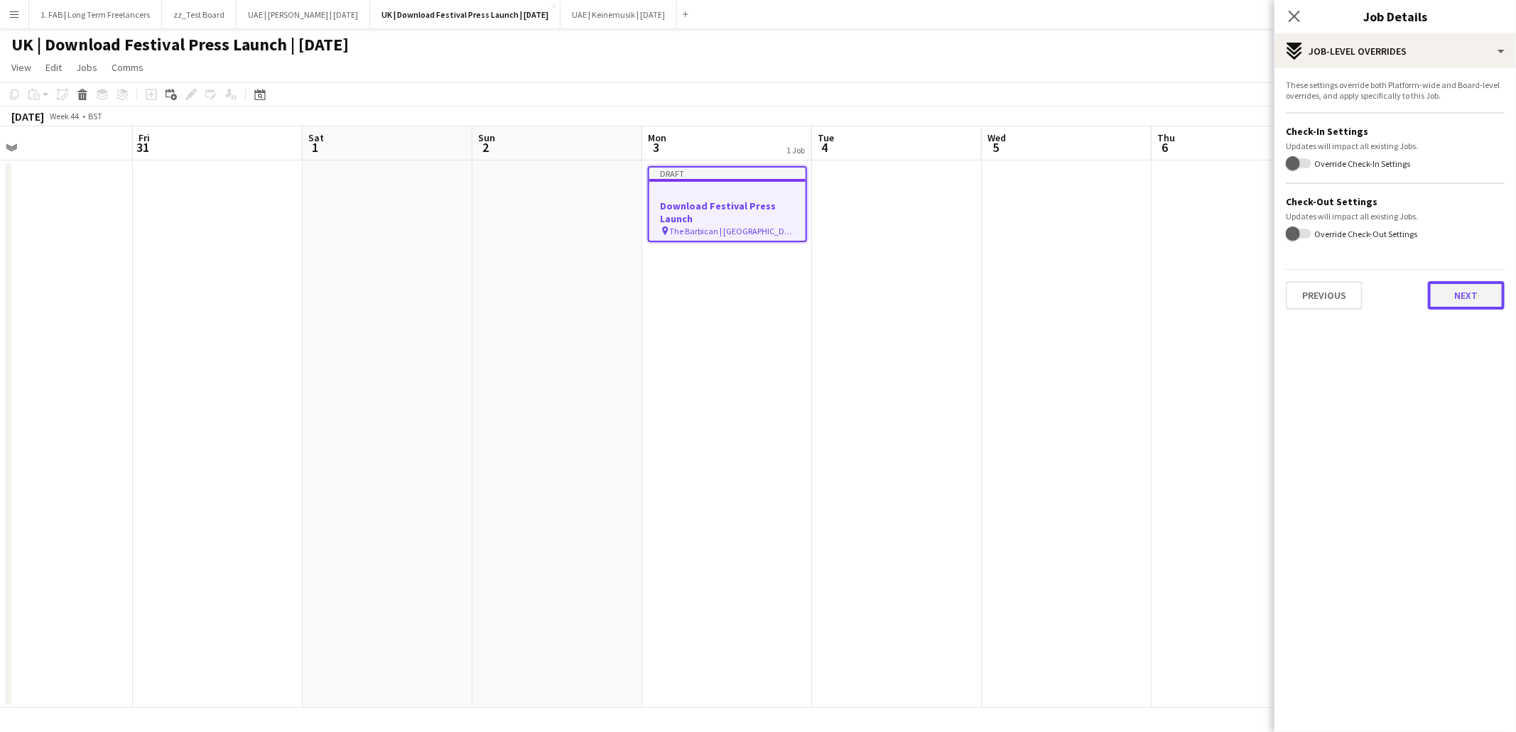
click at [1470, 305] on button "Next" at bounding box center [1466, 295] width 77 height 28
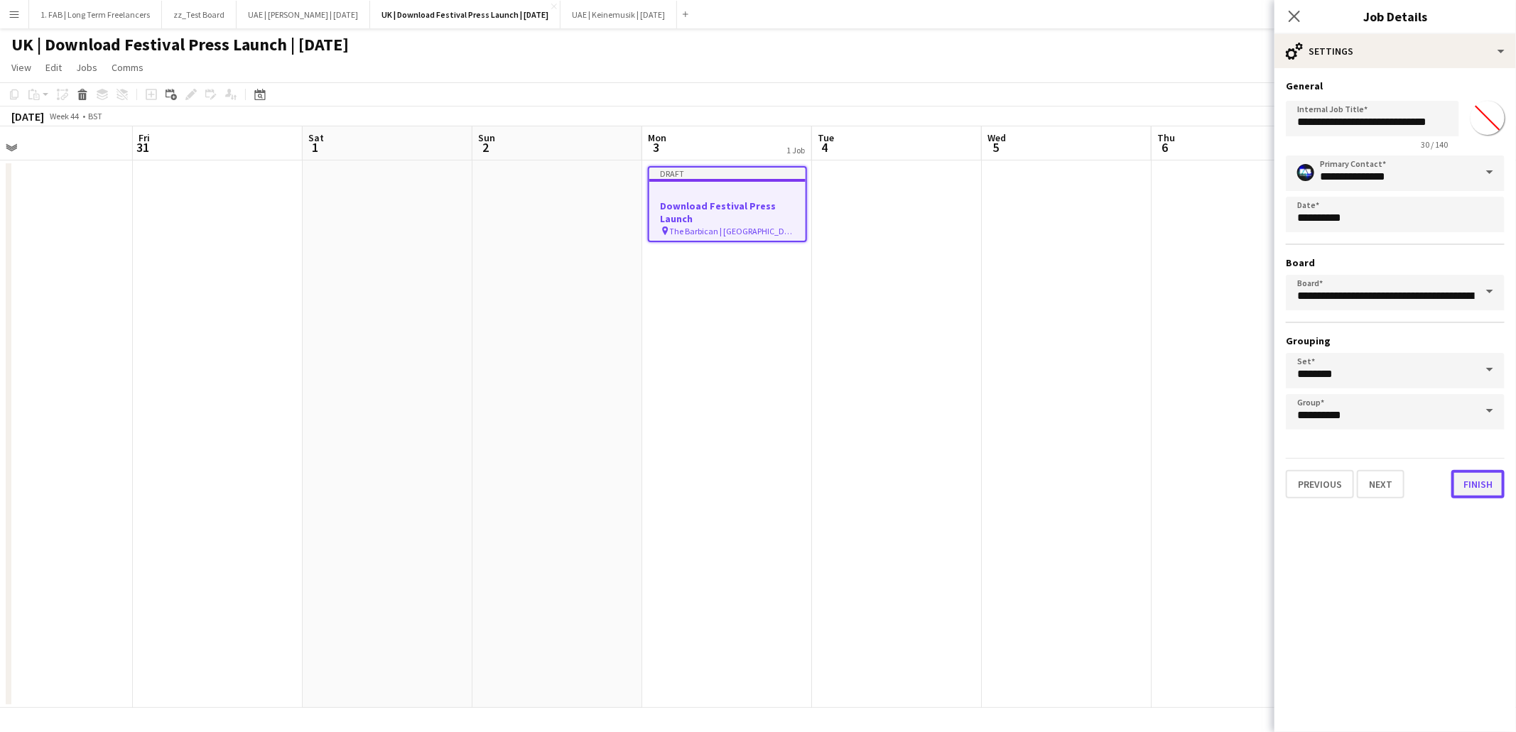
click at [1485, 471] on button "Finish" at bounding box center [1477, 484] width 53 height 28
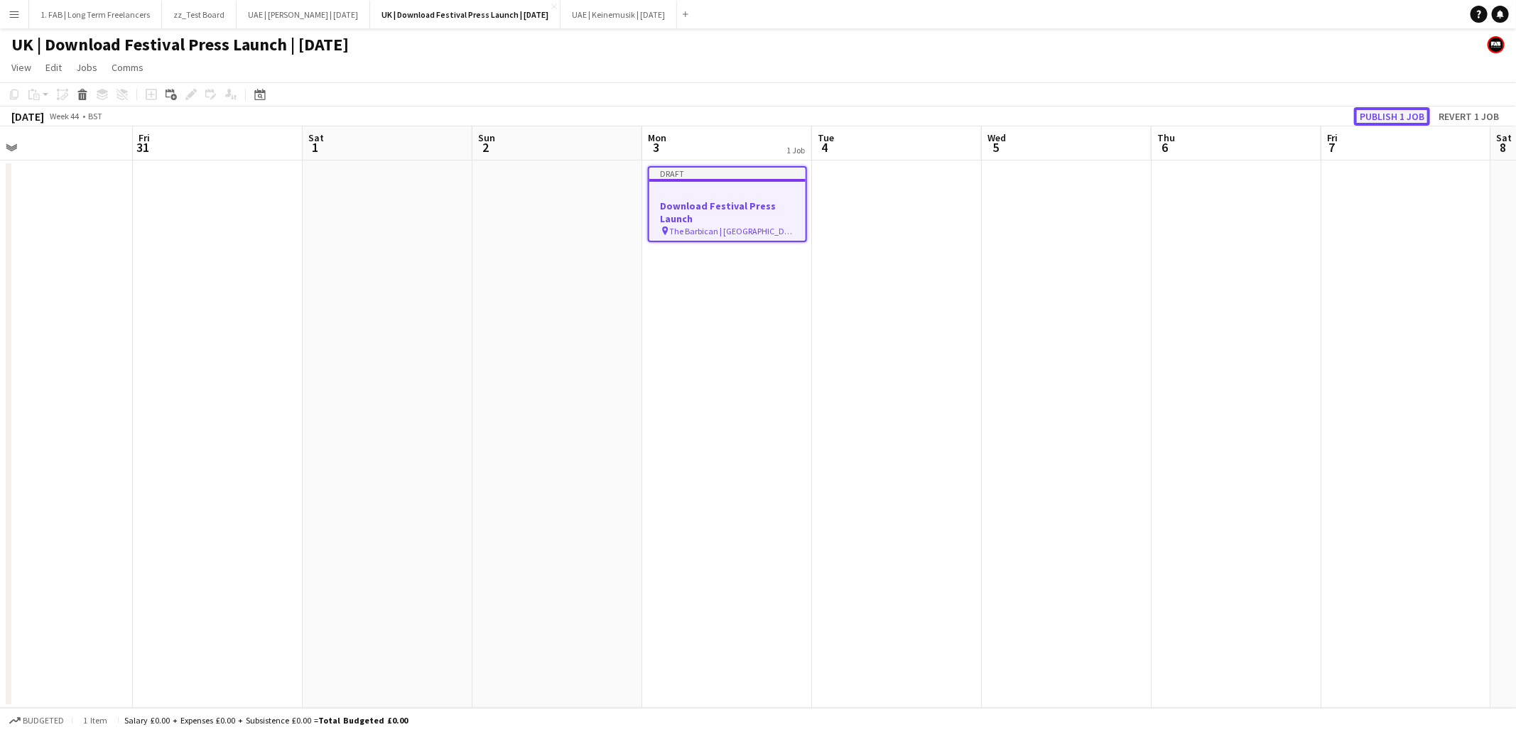
click at [1394, 111] on button "Publish 1 job" at bounding box center [1392, 116] width 76 height 18
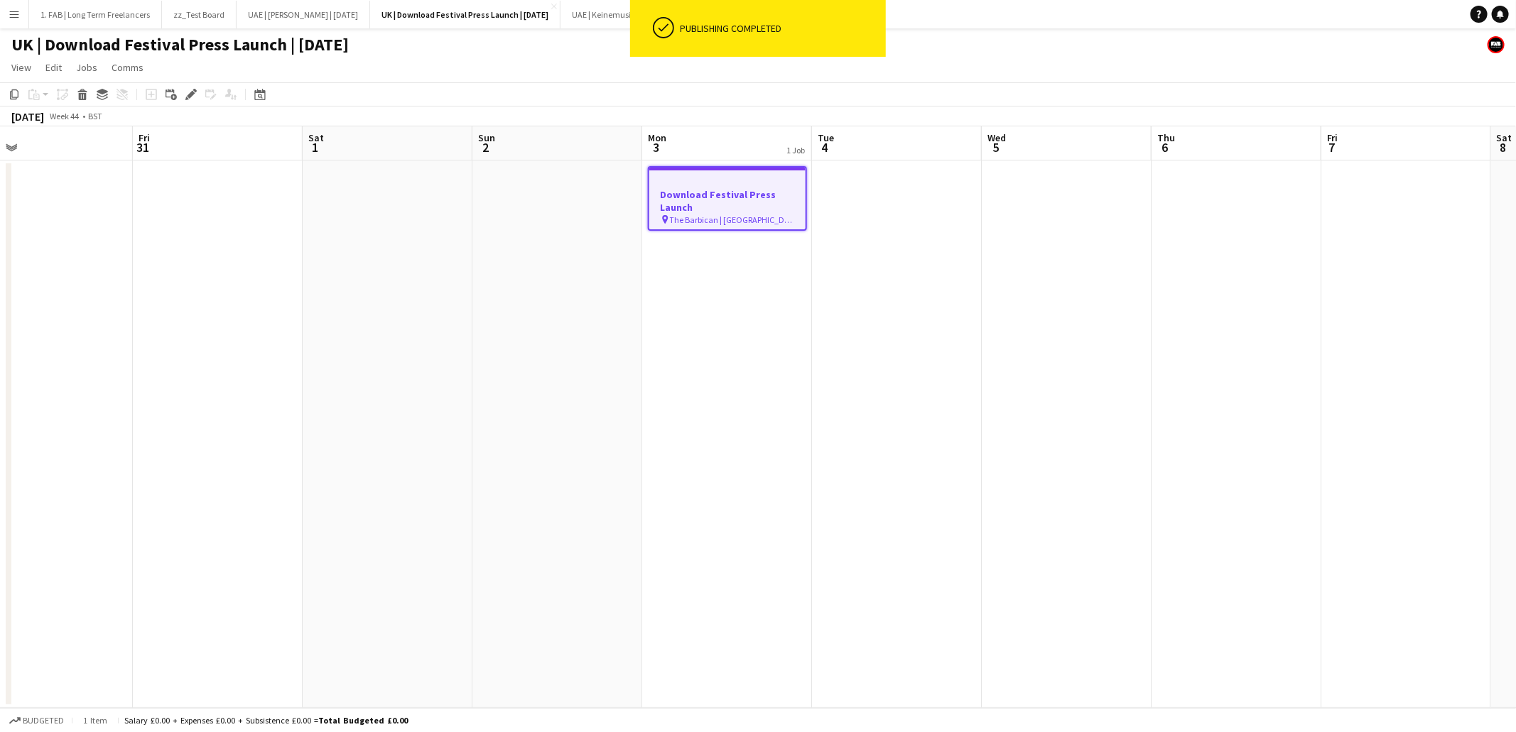
click at [705, 67] on app-page-menu "View Day view expanded Day view collapsed Month view Date picker Jump to [DATE]…" at bounding box center [758, 68] width 1516 height 27
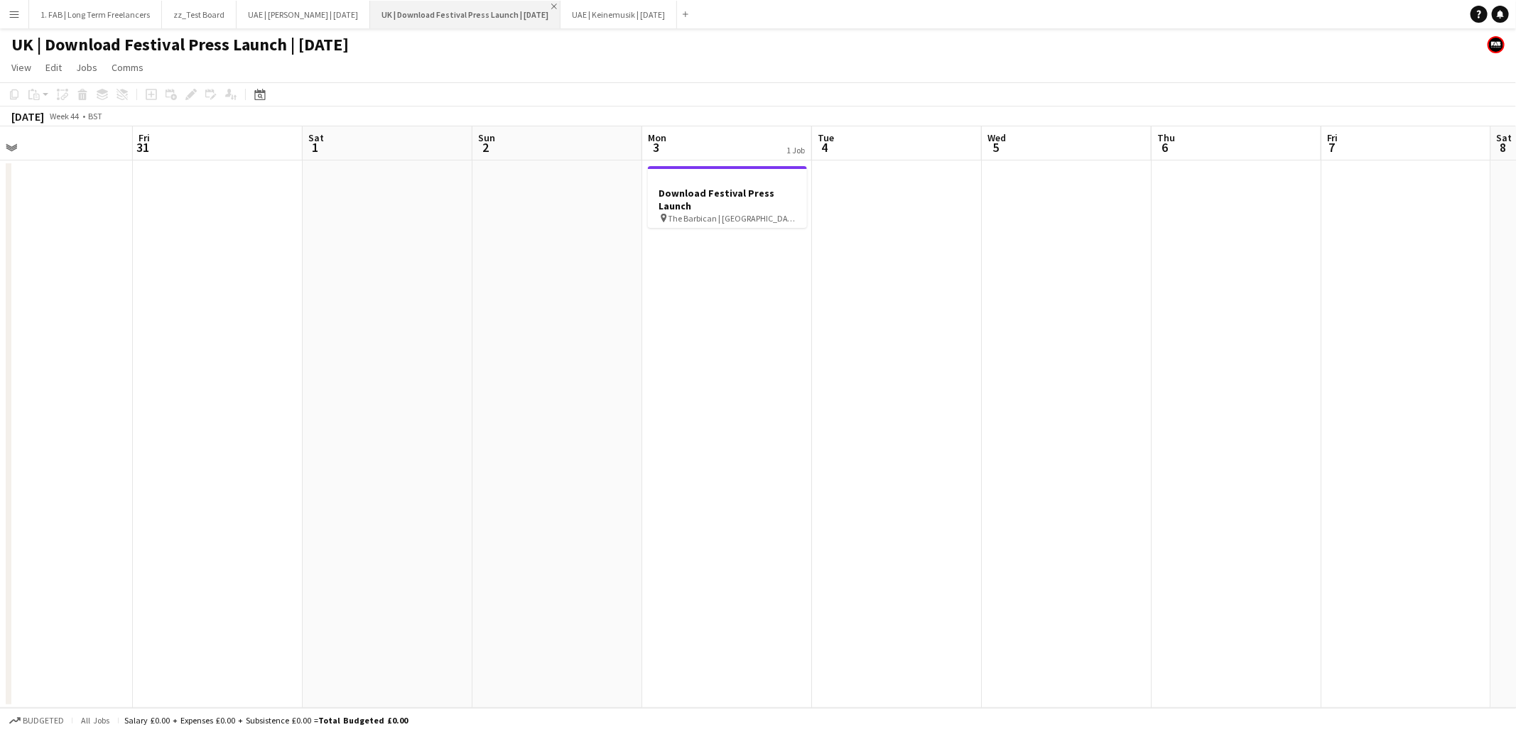
click at [557, 6] on app-icon "Close" at bounding box center [554, 7] width 6 height 6
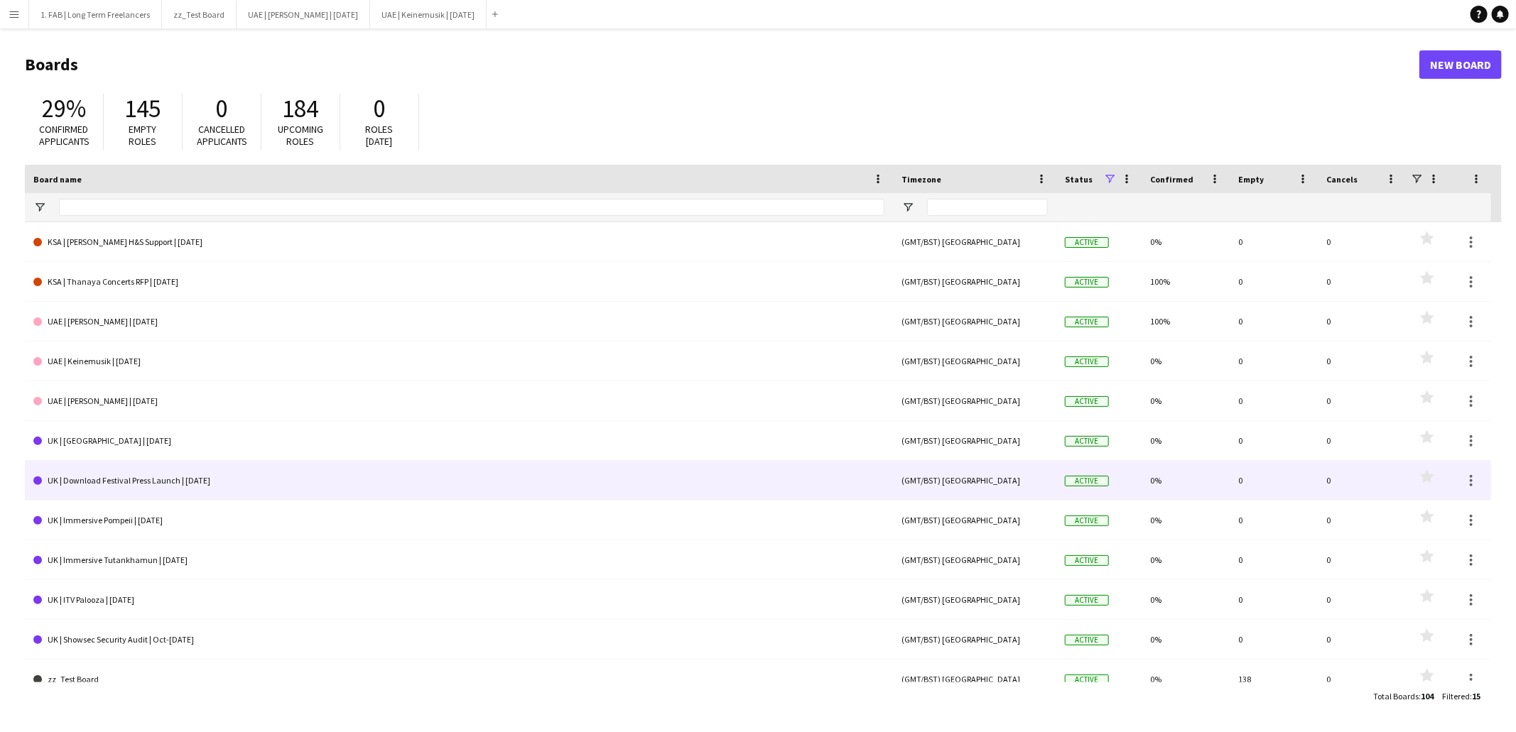
scroll to position [136, 0]
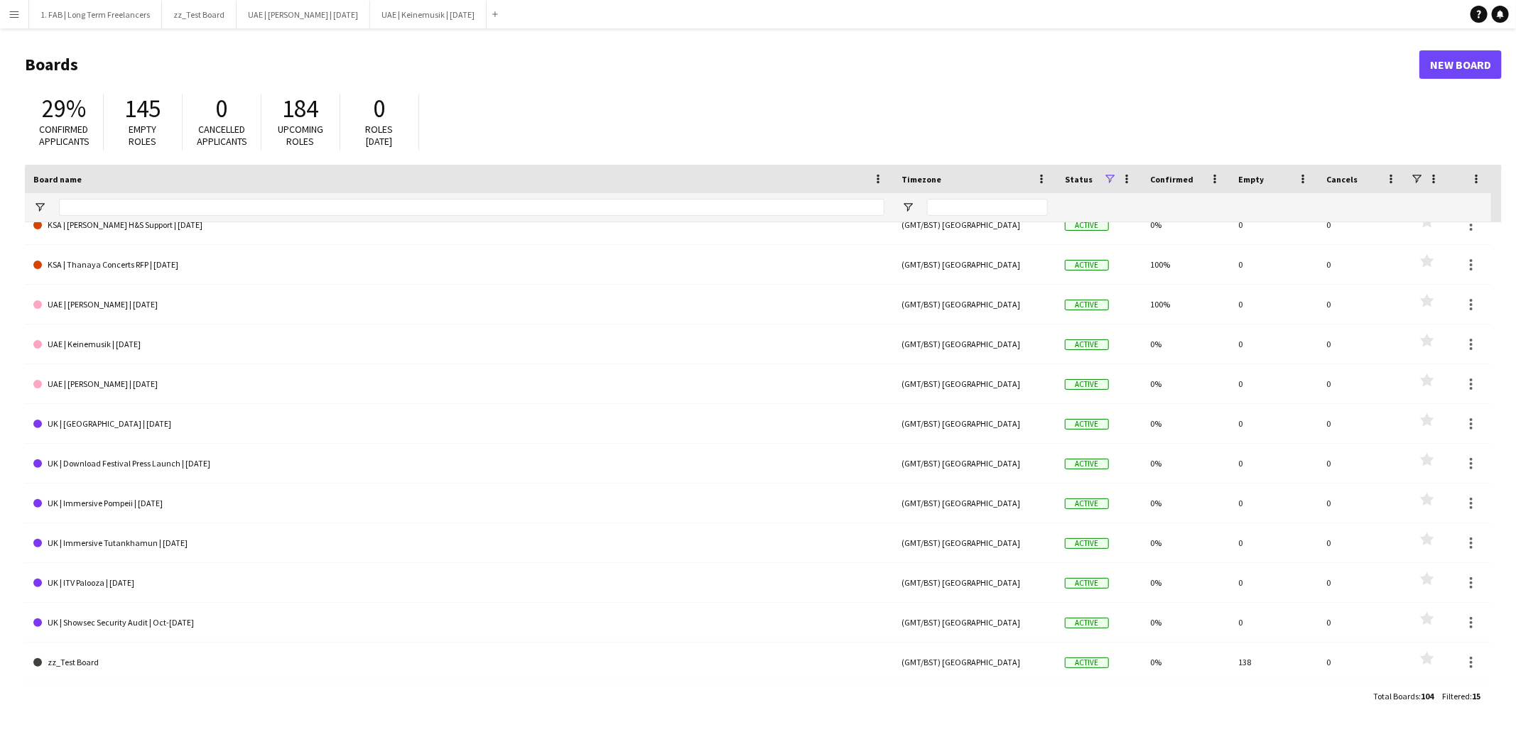
click at [882, 135] on div "29% Confirmed applicants 145 Empty roles 0 Cancelled applicants 184 Upcoming ro…" at bounding box center [763, 126] width 1477 height 78
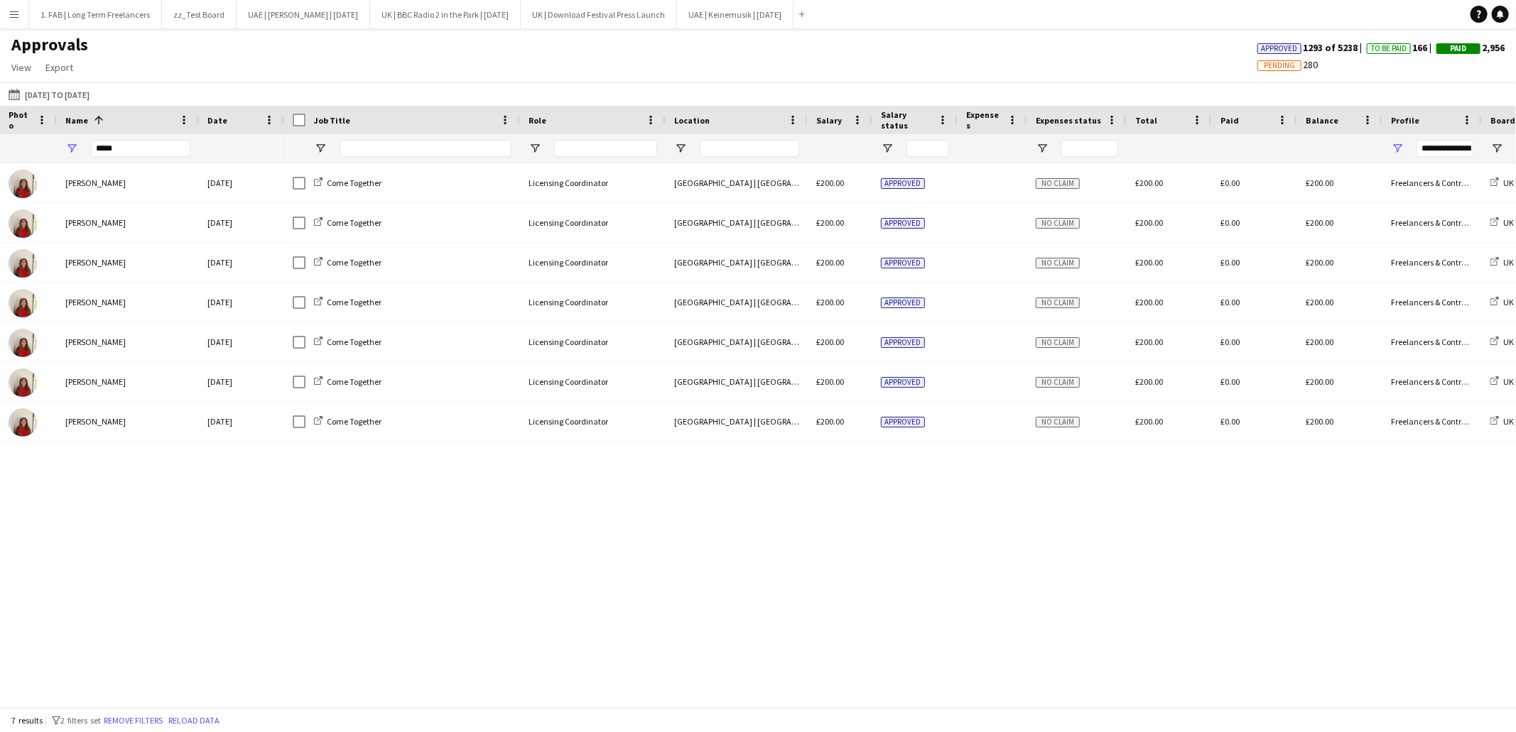
click at [6, 13] on button "Menu" at bounding box center [14, 14] width 28 height 28
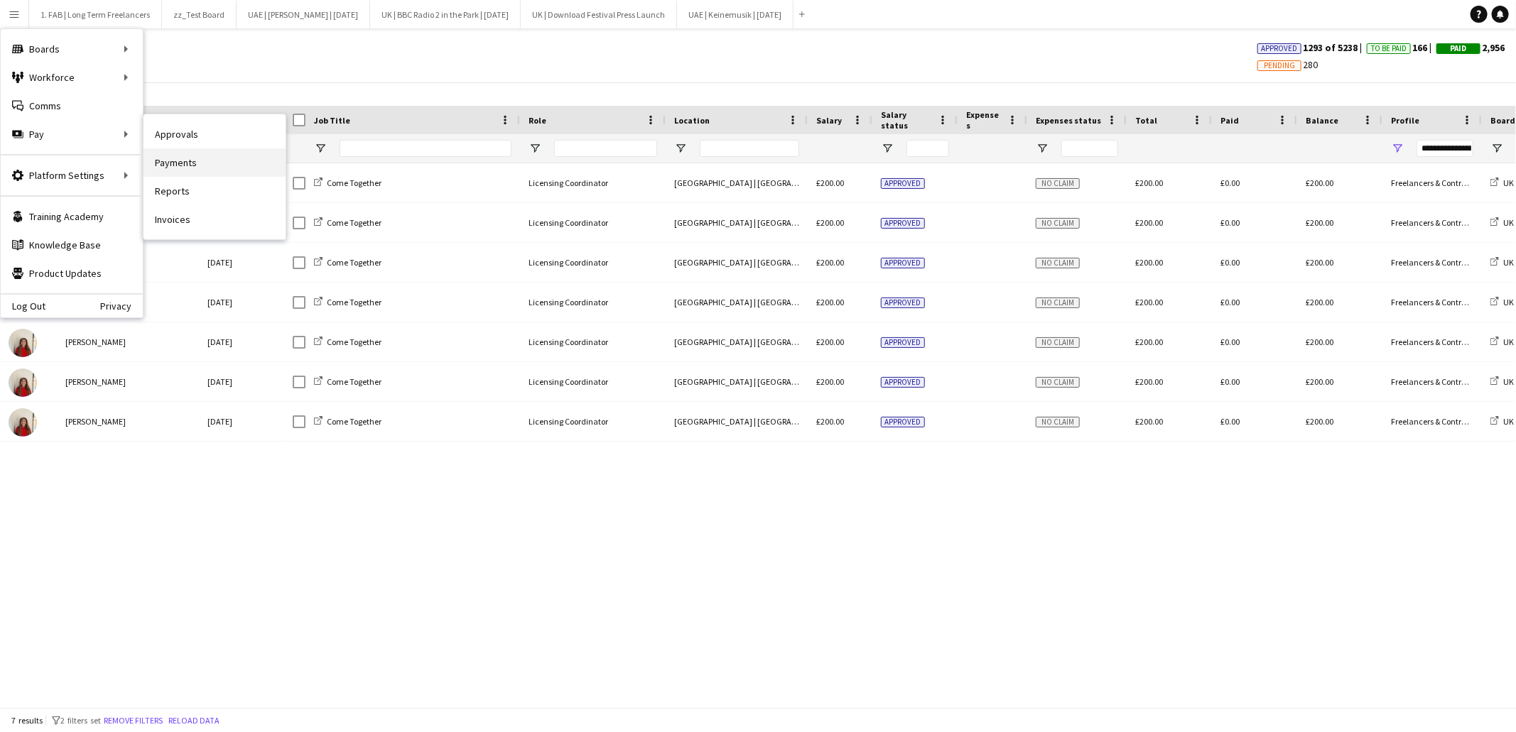
click at [210, 164] on link "Payments" at bounding box center [214, 162] width 142 height 28
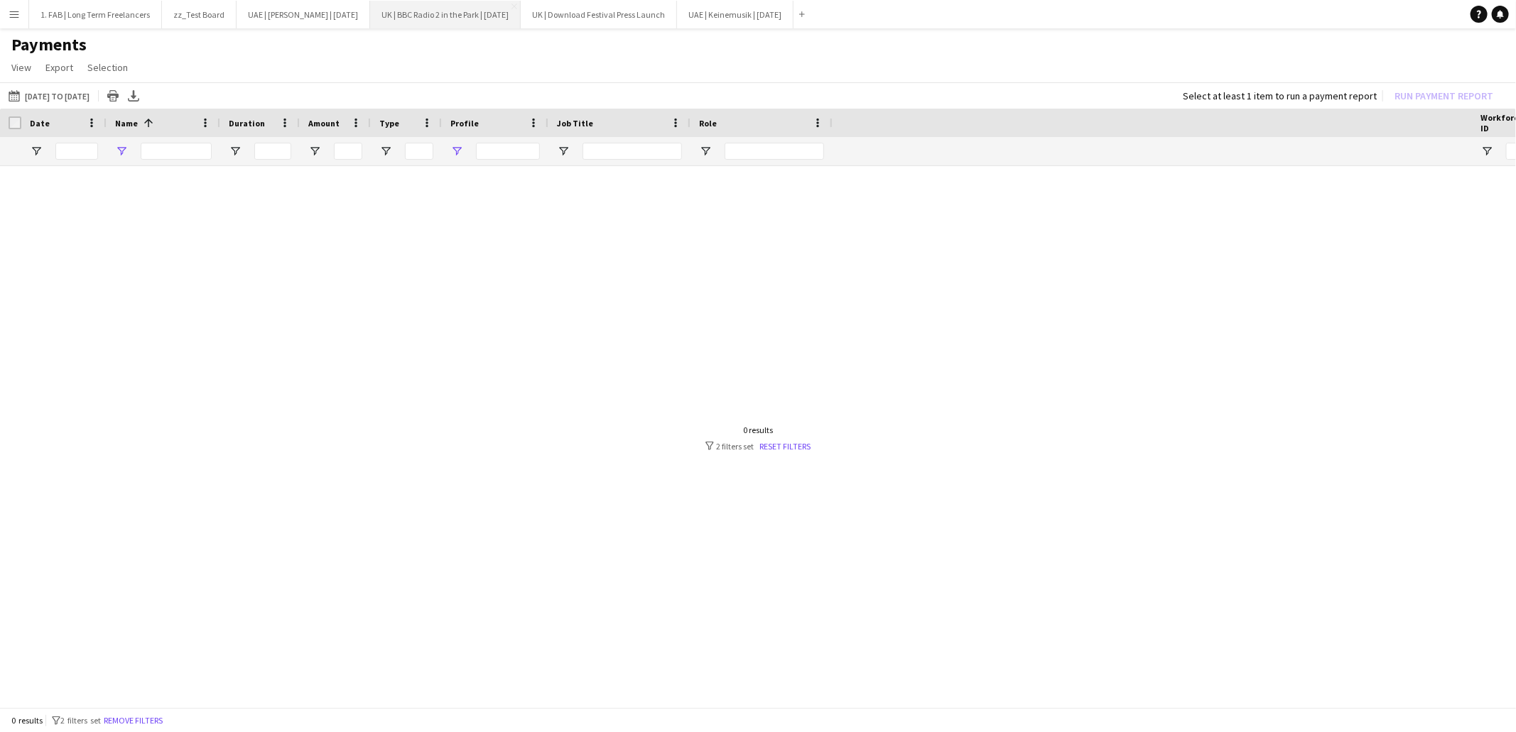
type input "****"
type input "***"
drag, startPoint x: 163, startPoint y: 152, endPoint x: 114, endPoint y: 151, distance: 49.0
click at [114, 151] on div "****" at bounding box center [164, 151] width 114 height 28
type input "**********"
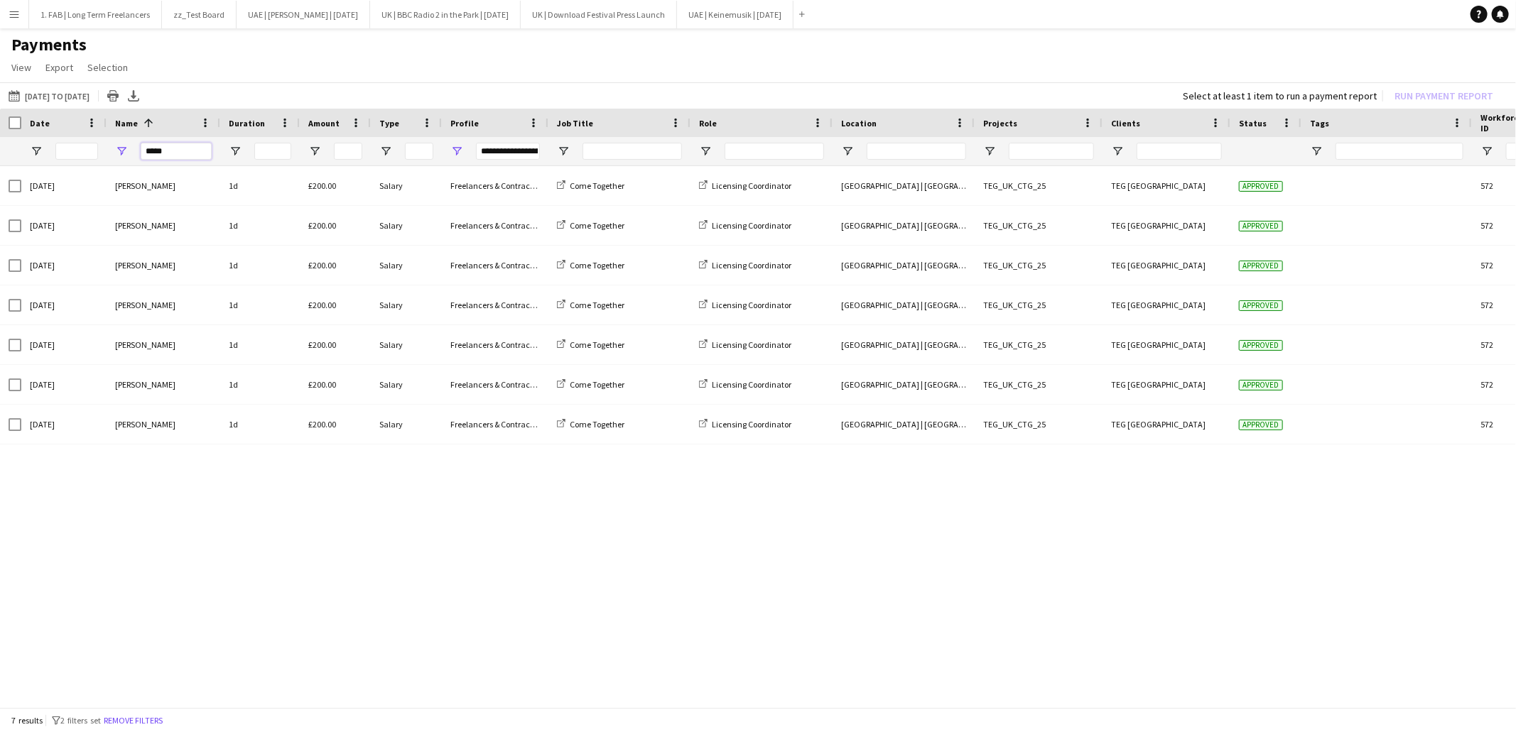
type input "*****"
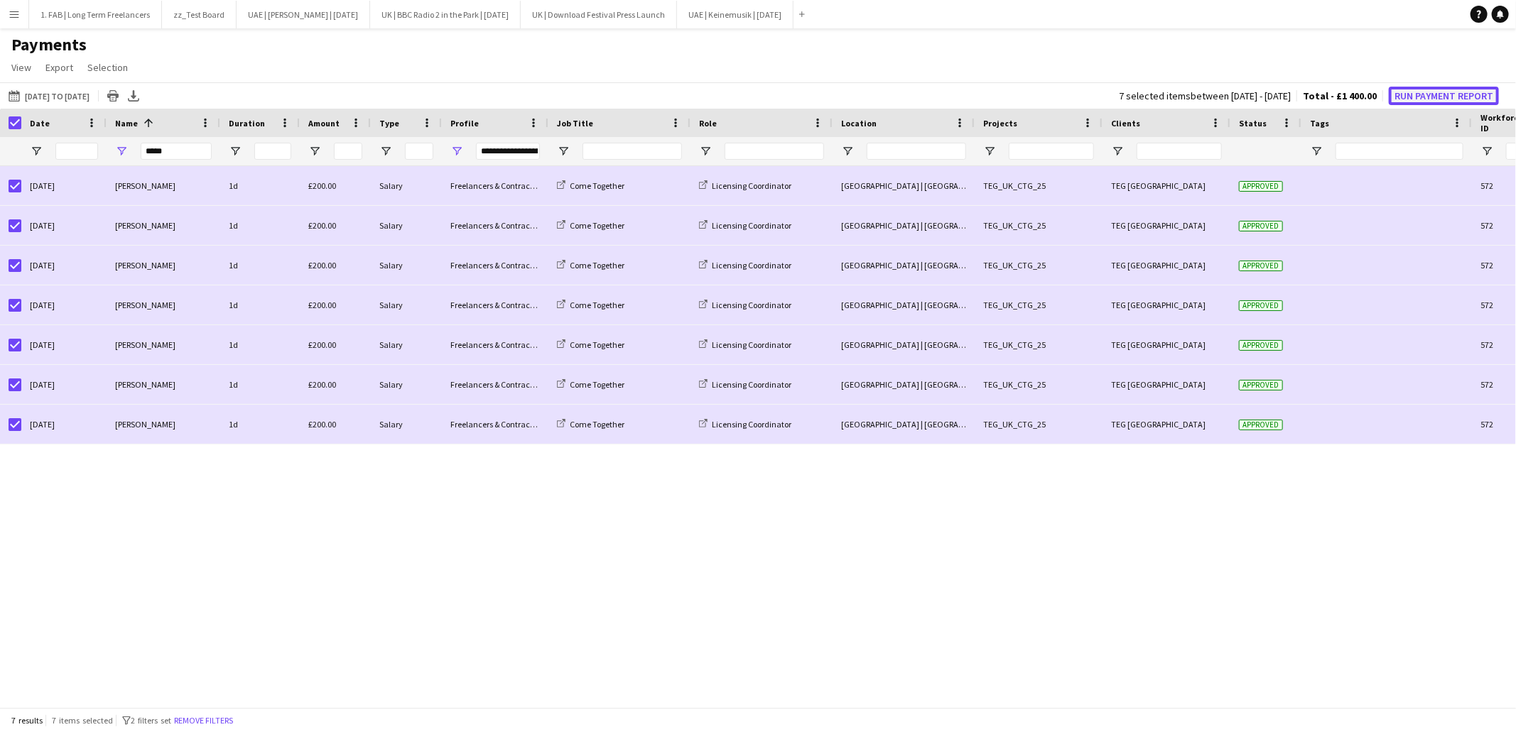
click at [1415, 96] on button "Run Payment Report" at bounding box center [1444, 96] width 110 height 18
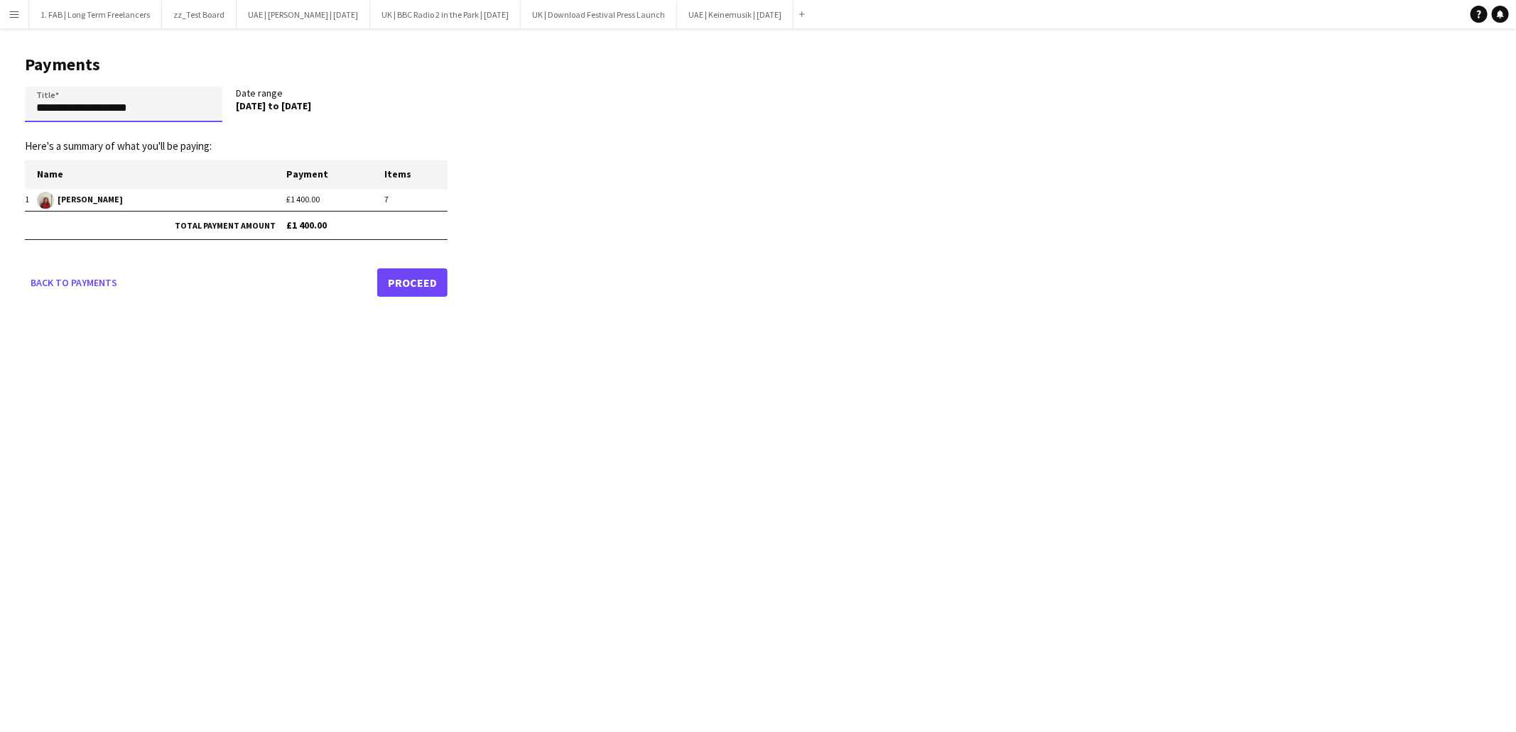
click at [178, 112] on input "**********" at bounding box center [123, 105] width 197 height 36
paste input "*****"
type input "**********"
click at [394, 277] on link "Proceed" at bounding box center [412, 283] width 70 height 28
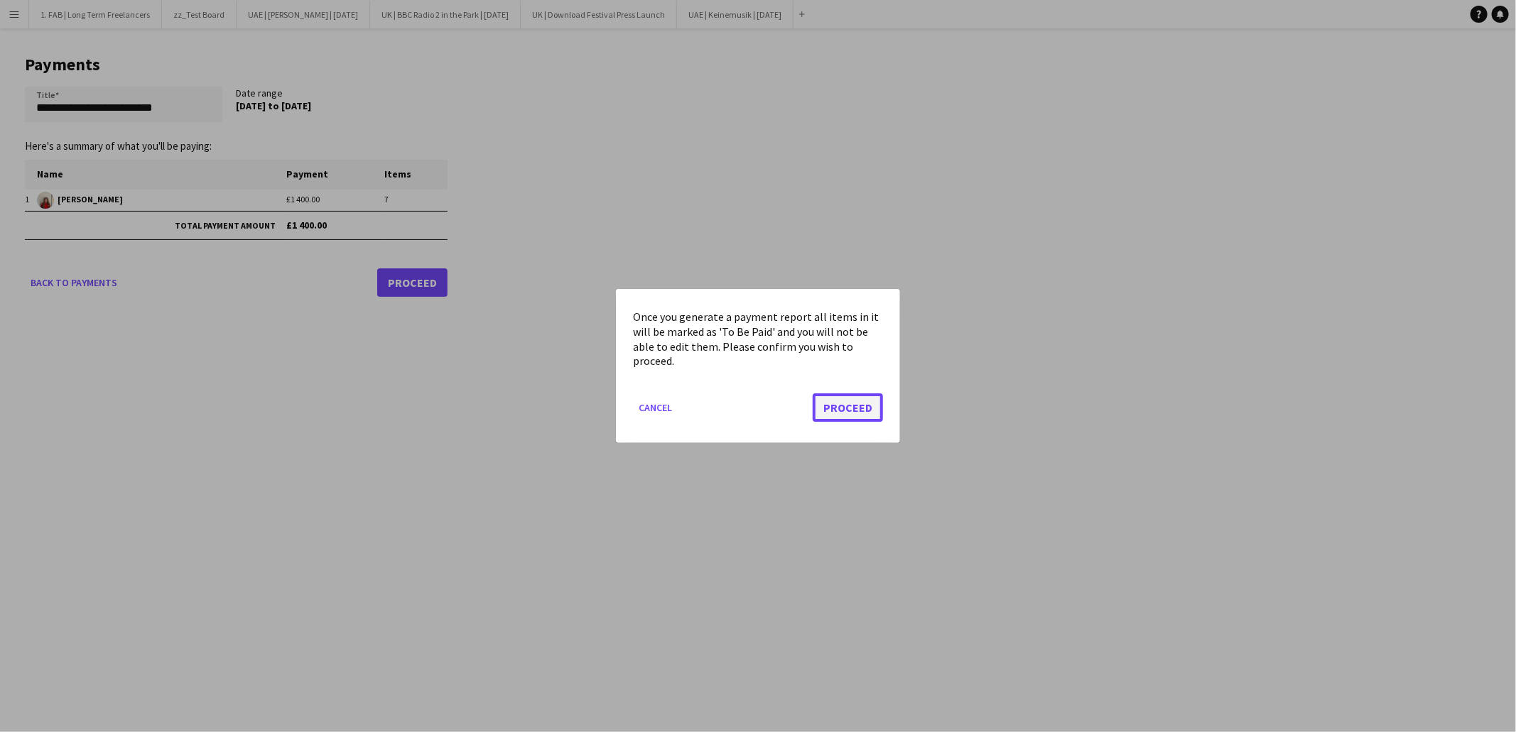
click at [854, 406] on button "Proceed" at bounding box center [848, 408] width 70 height 28
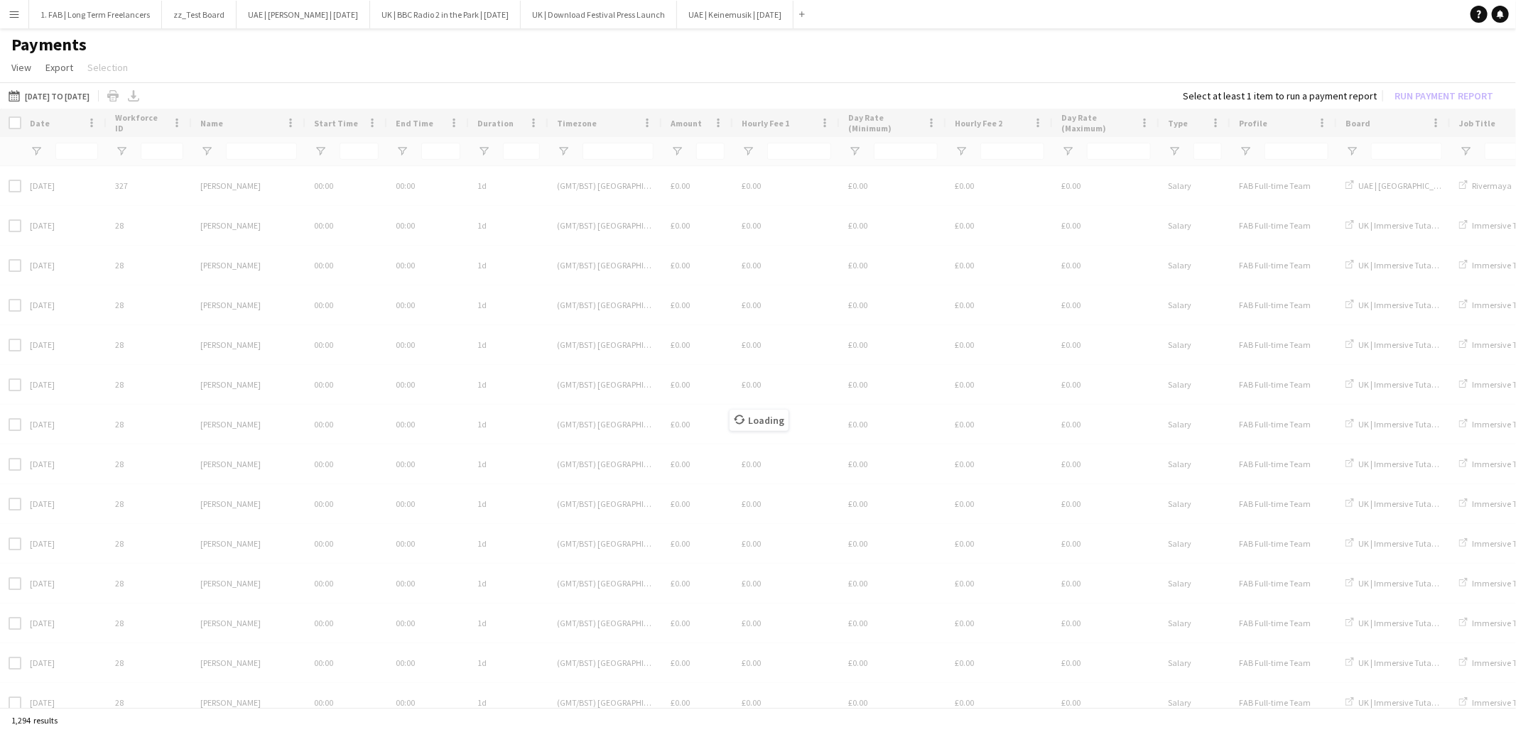
type input "*****"
type input "***"
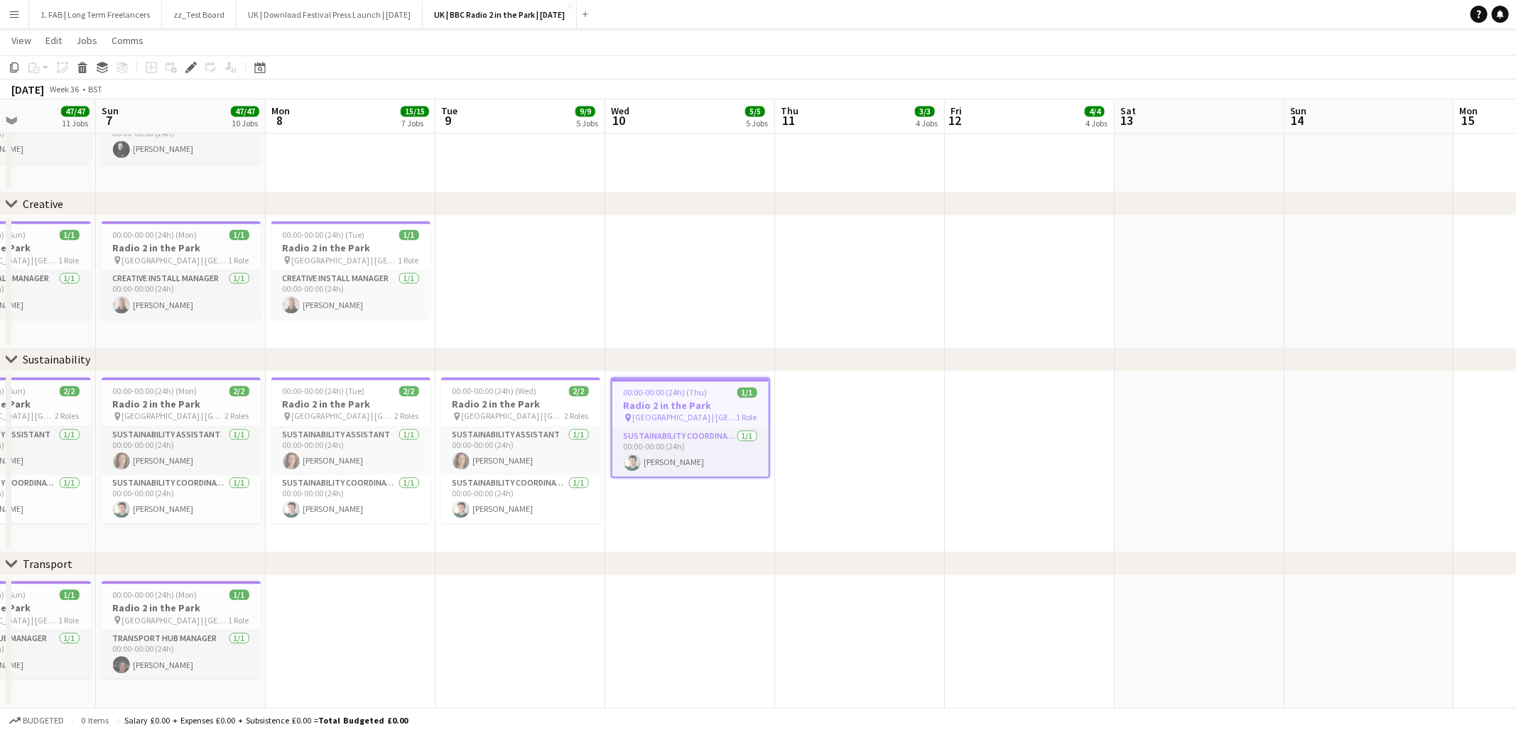
scroll to position [0, 416]
click at [688, 403] on h3 "Radio 2 in the Park" at bounding box center [687, 405] width 156 height 13
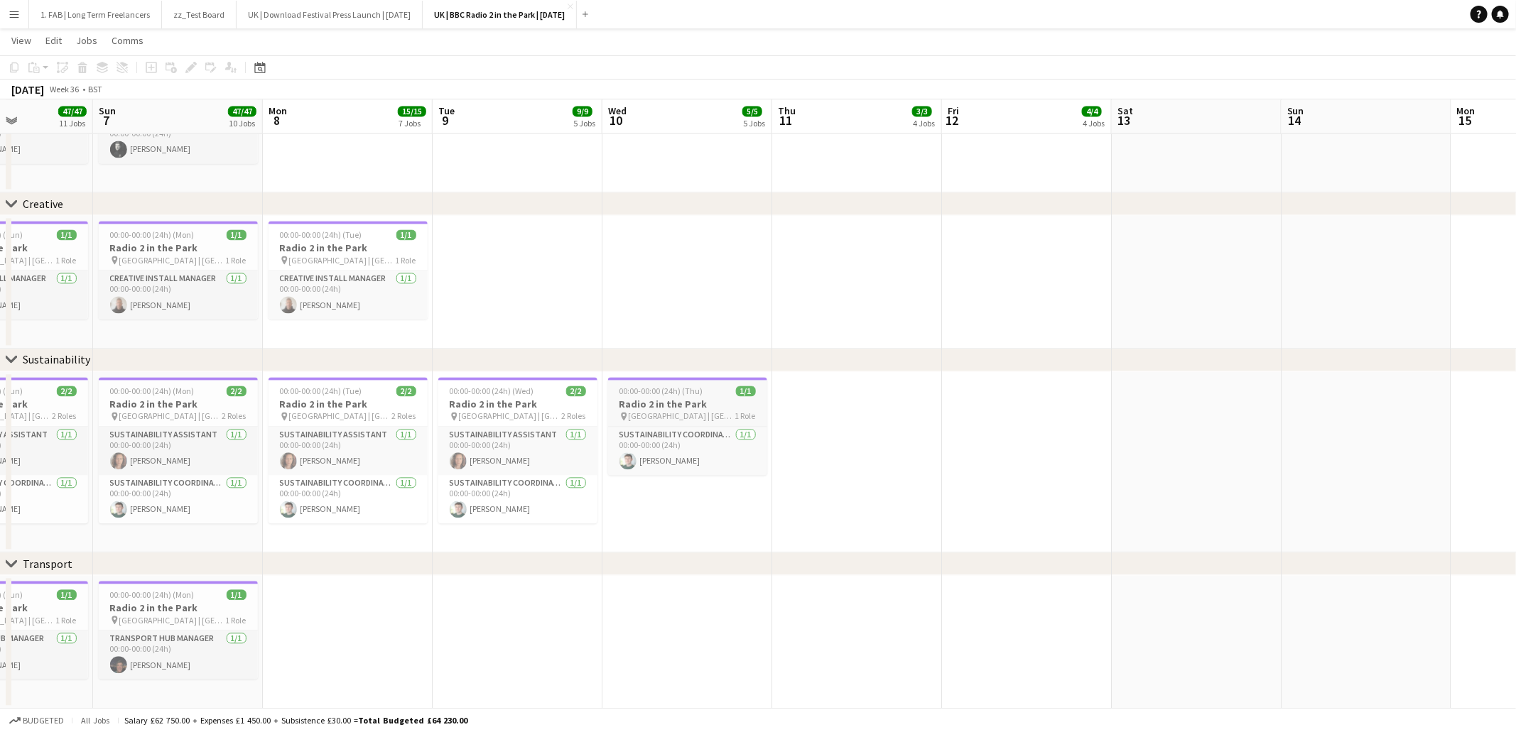
click at [688, 403] on h3 "Radio 2 in the Park" at bounding box center [687, 404] width 159 height 13
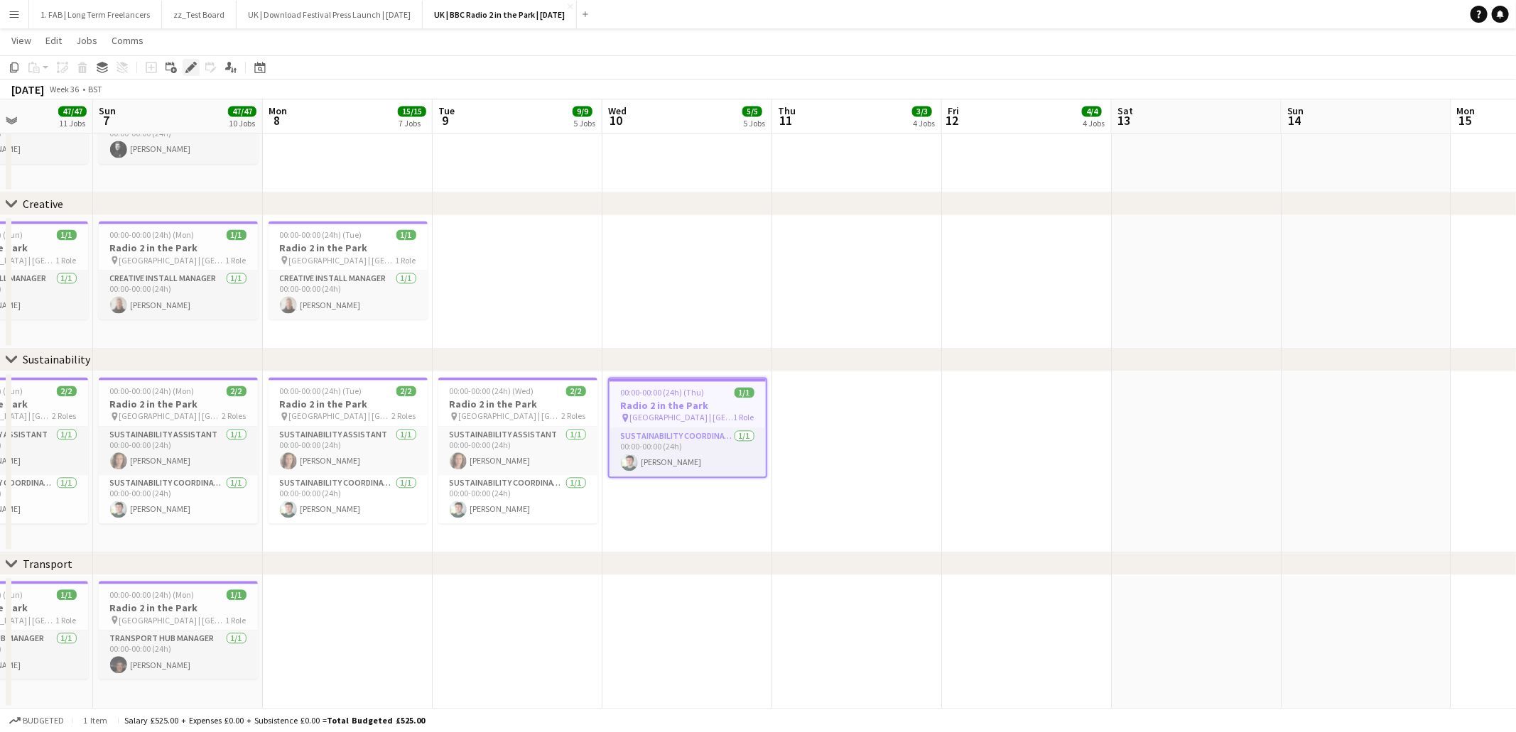
click at [185, 69] on icon "Edit" at bounding box center [190, 67] width 11 height 11
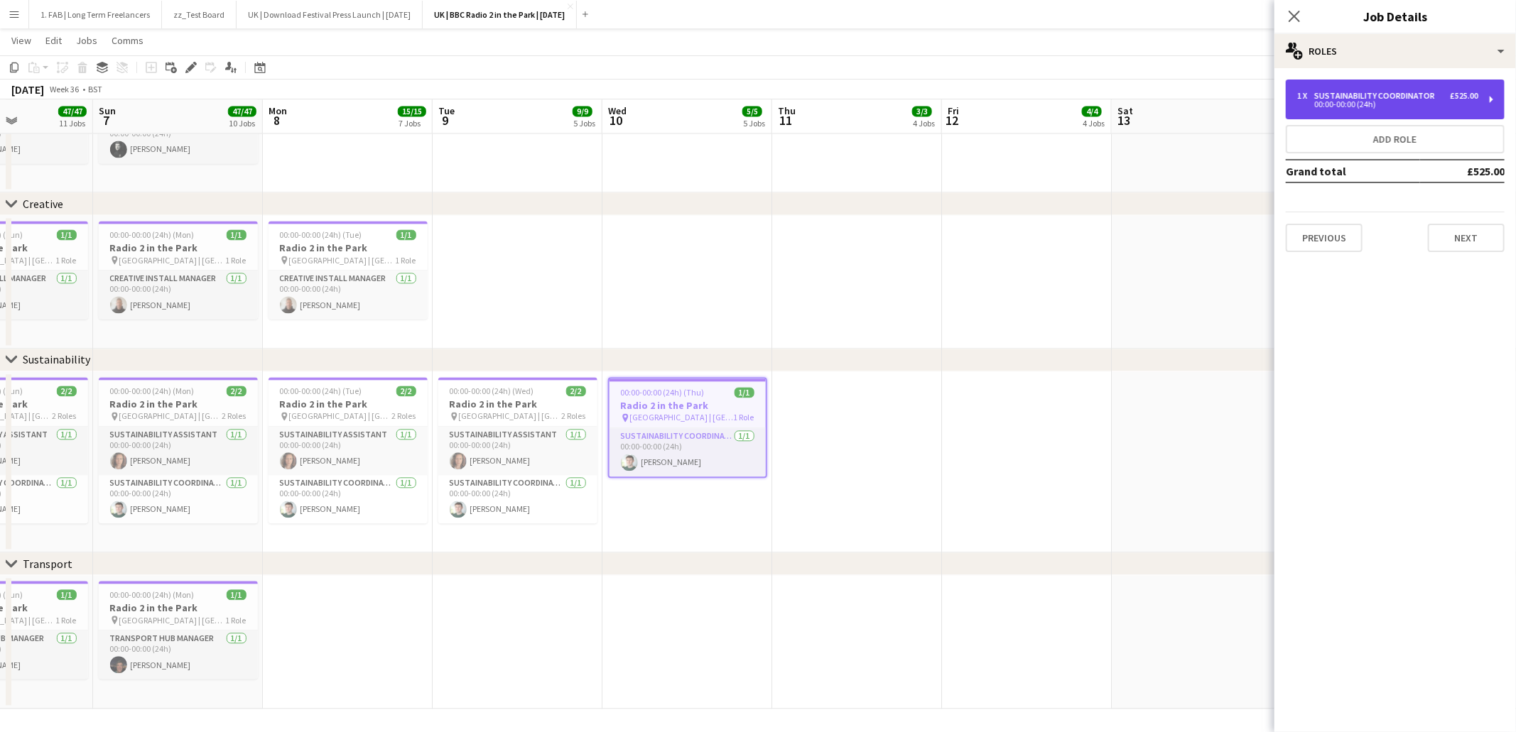
click at [1418, 104] on div "00:00-00:00 (24h)" at bounding box center [1387, 104] width 181 height 7
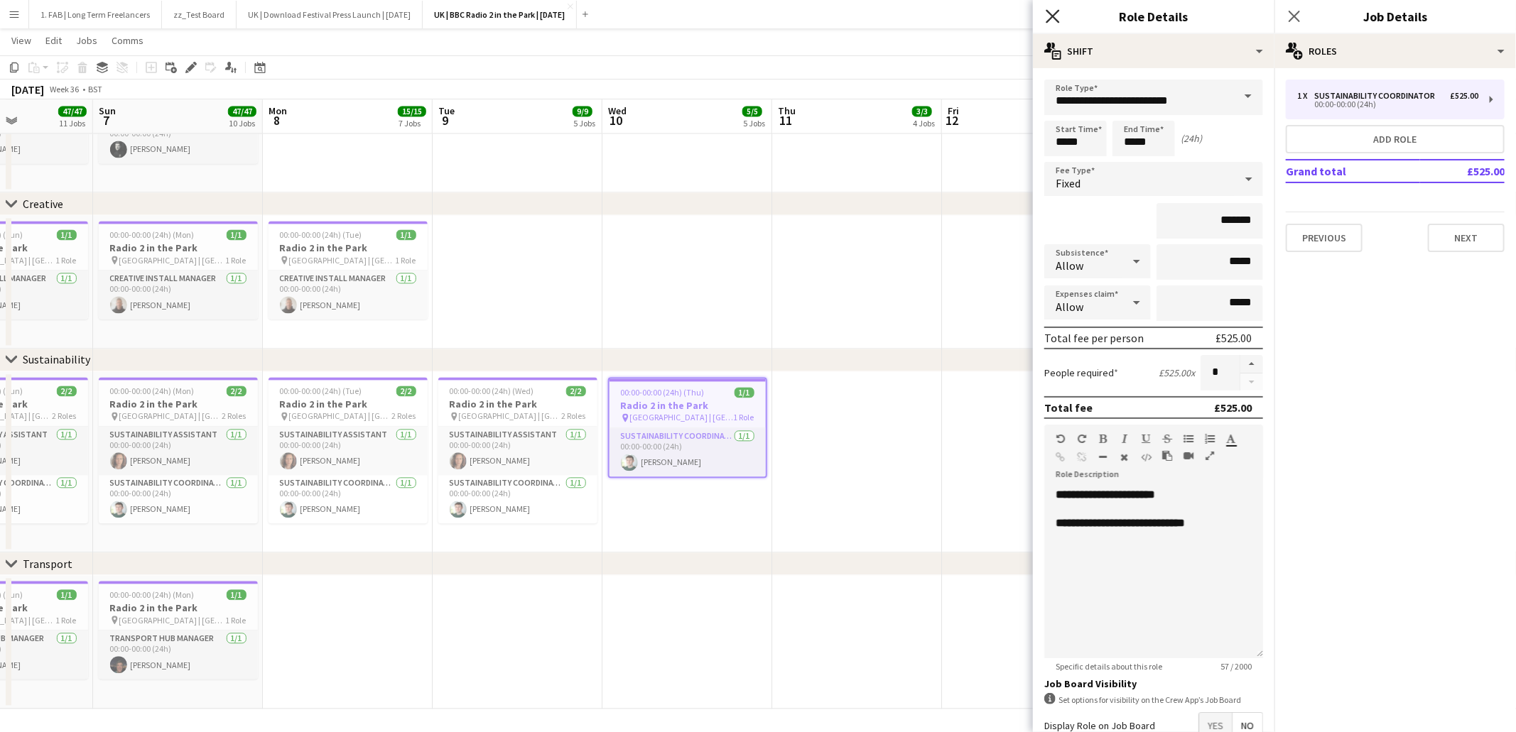
click at [1053, 16] on icon at bounding box center [1052, 15] width 13 height 13
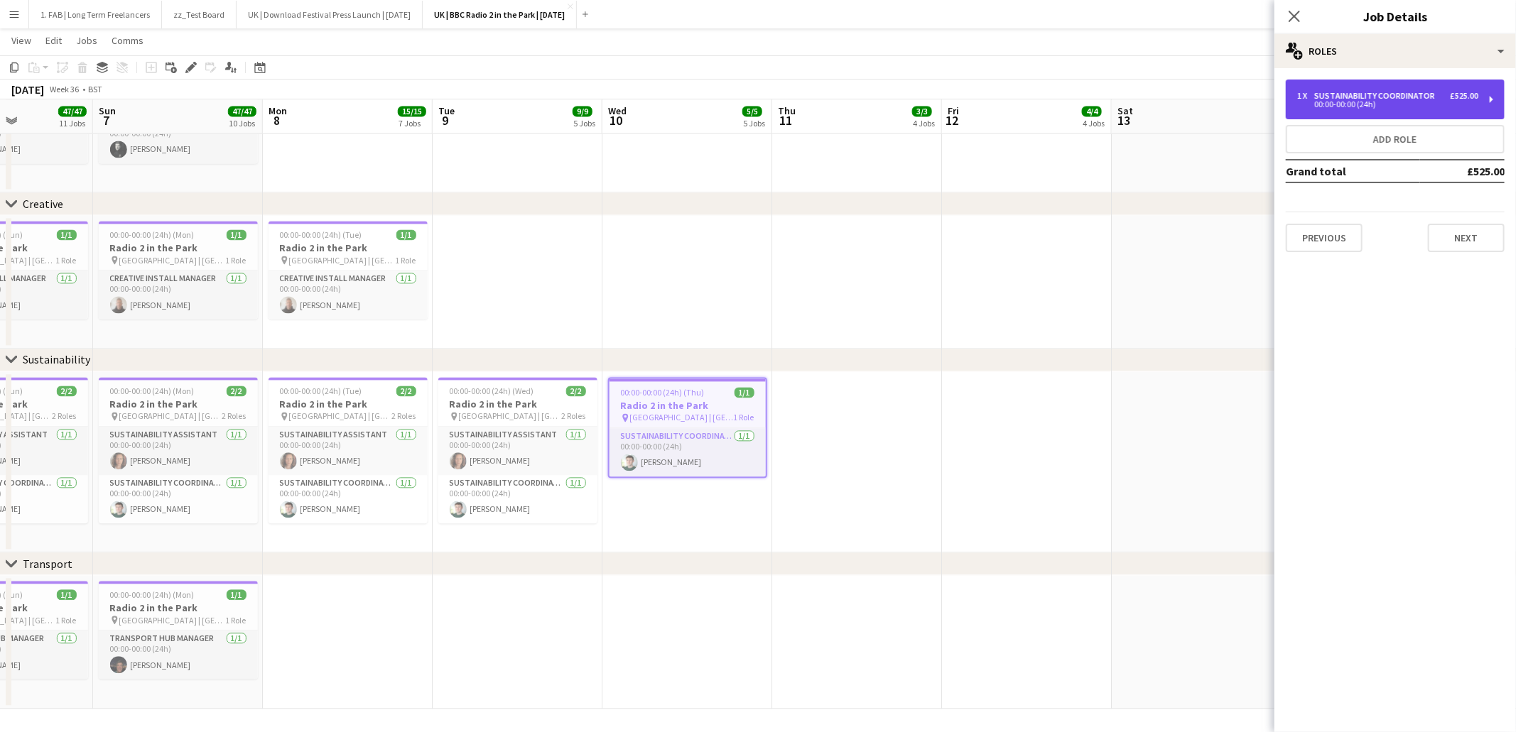
click at [1380, 95] on div "Sustainability Coordinator" at bounding box center [1377, 96] width 126 height 10
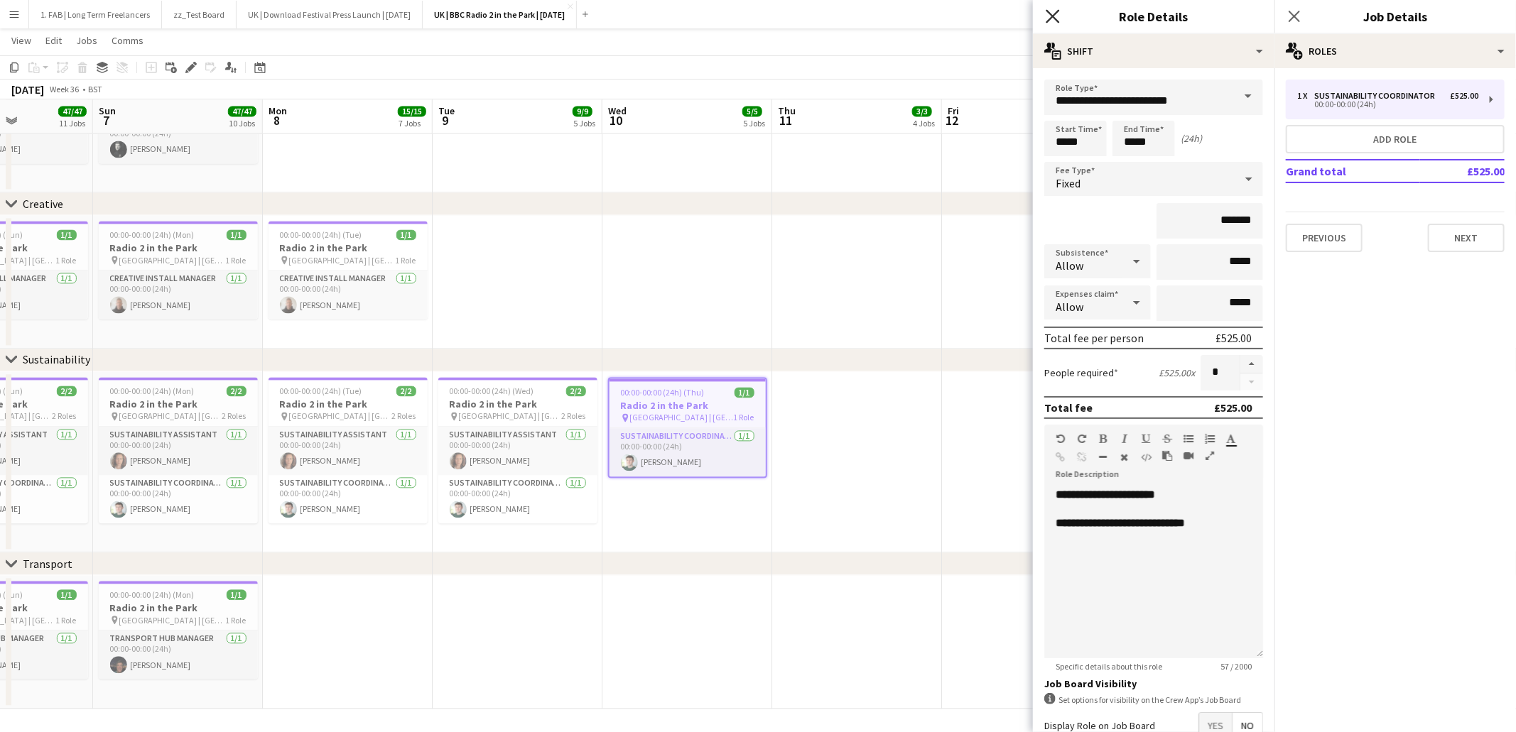
click at [1052, 18] on icon "Close pop-in" at bounding box center [1052, 15] width 13 height 13
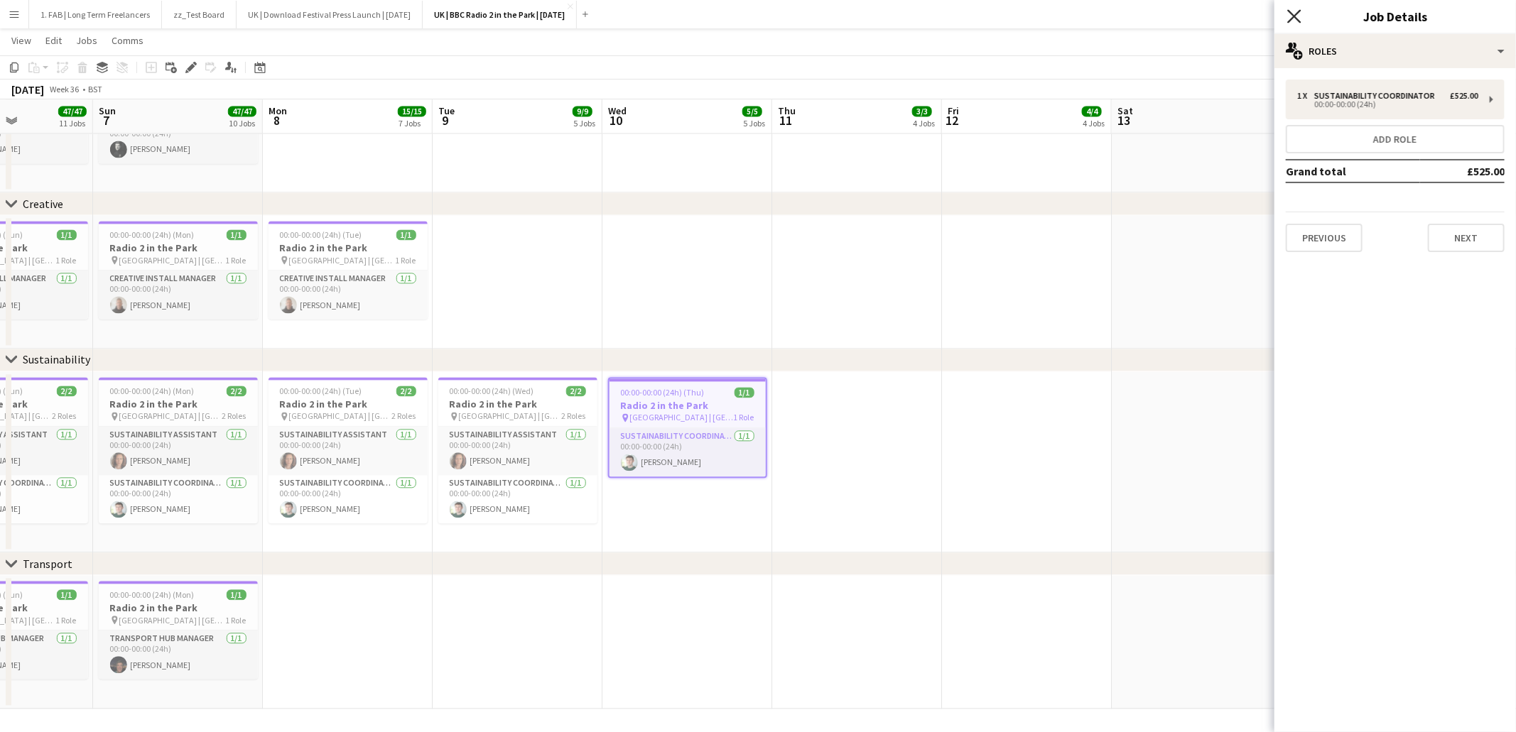
click at [1296, 18] on icon at bounding box center [1293, 15] width 13 height 13
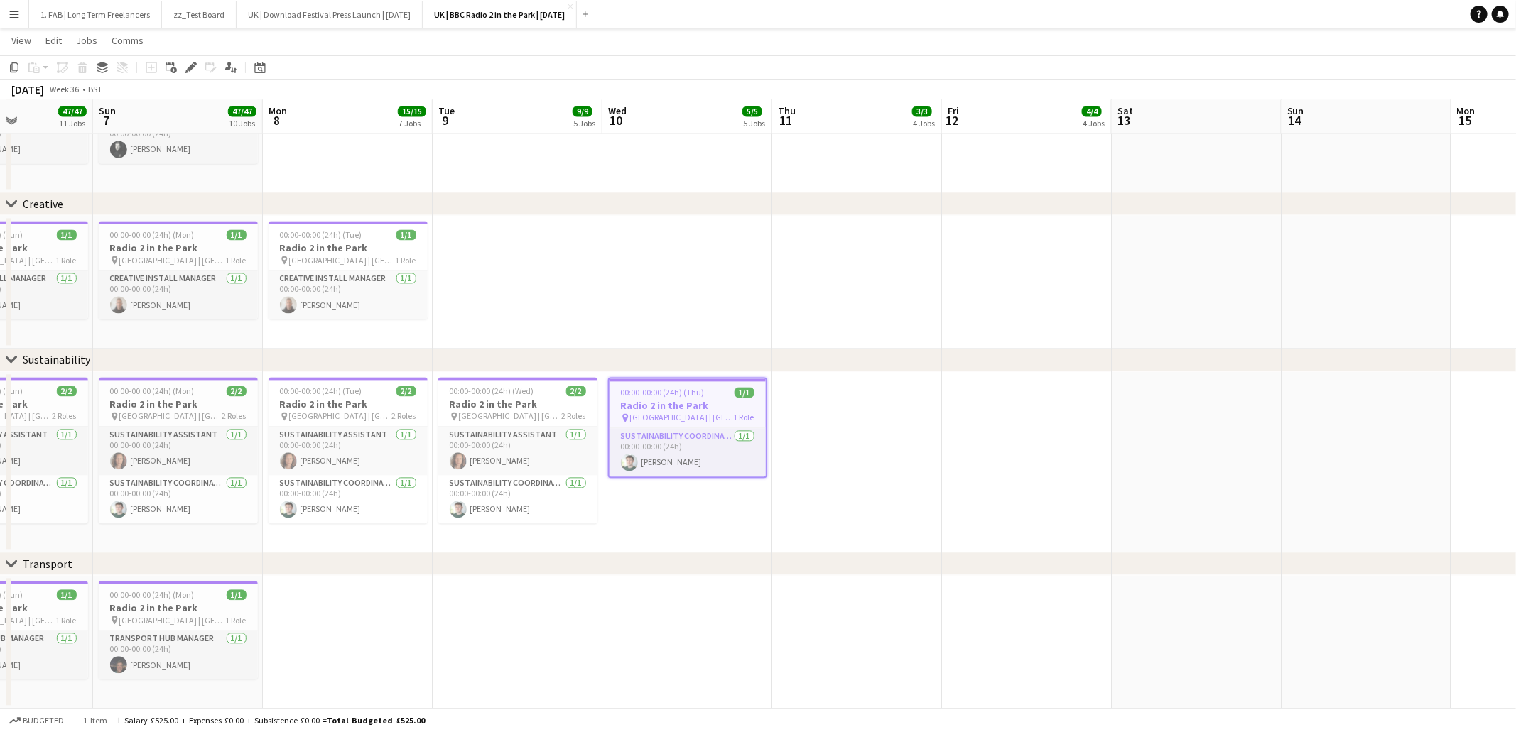
click at [812, 28] on app-navbar "Menu Boards Boards Boards All jobs Status Workforce Workforce My Workforce Recr…" at bounding box center [758, 14] width 1516 height 28
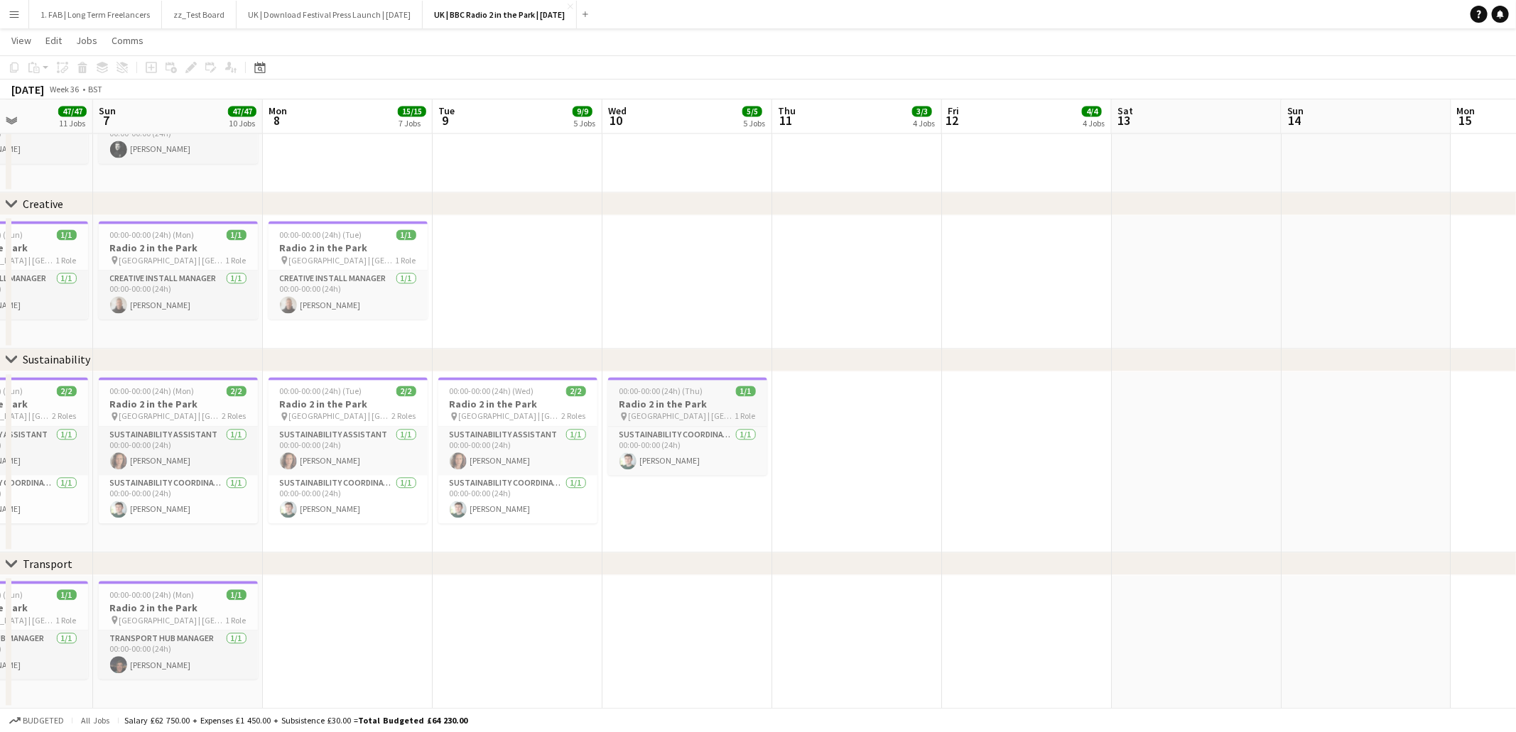
click at [673, 401] on h3 "Radio 2 in the Park" at bounding box center [687, 404] width 159 height 13
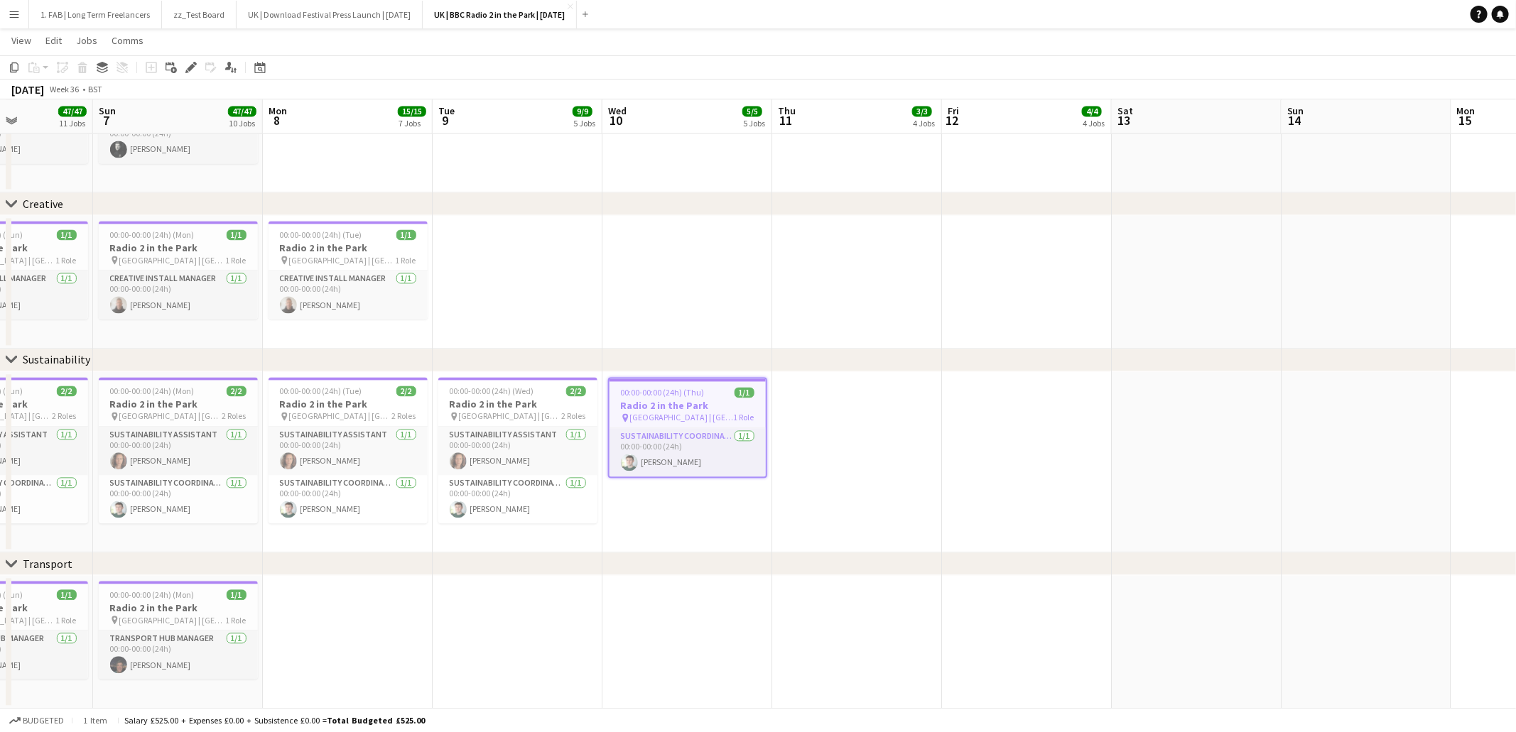
click at [843, 407] on app-date-cell at bounding box center [857, 463] width 170 height 182
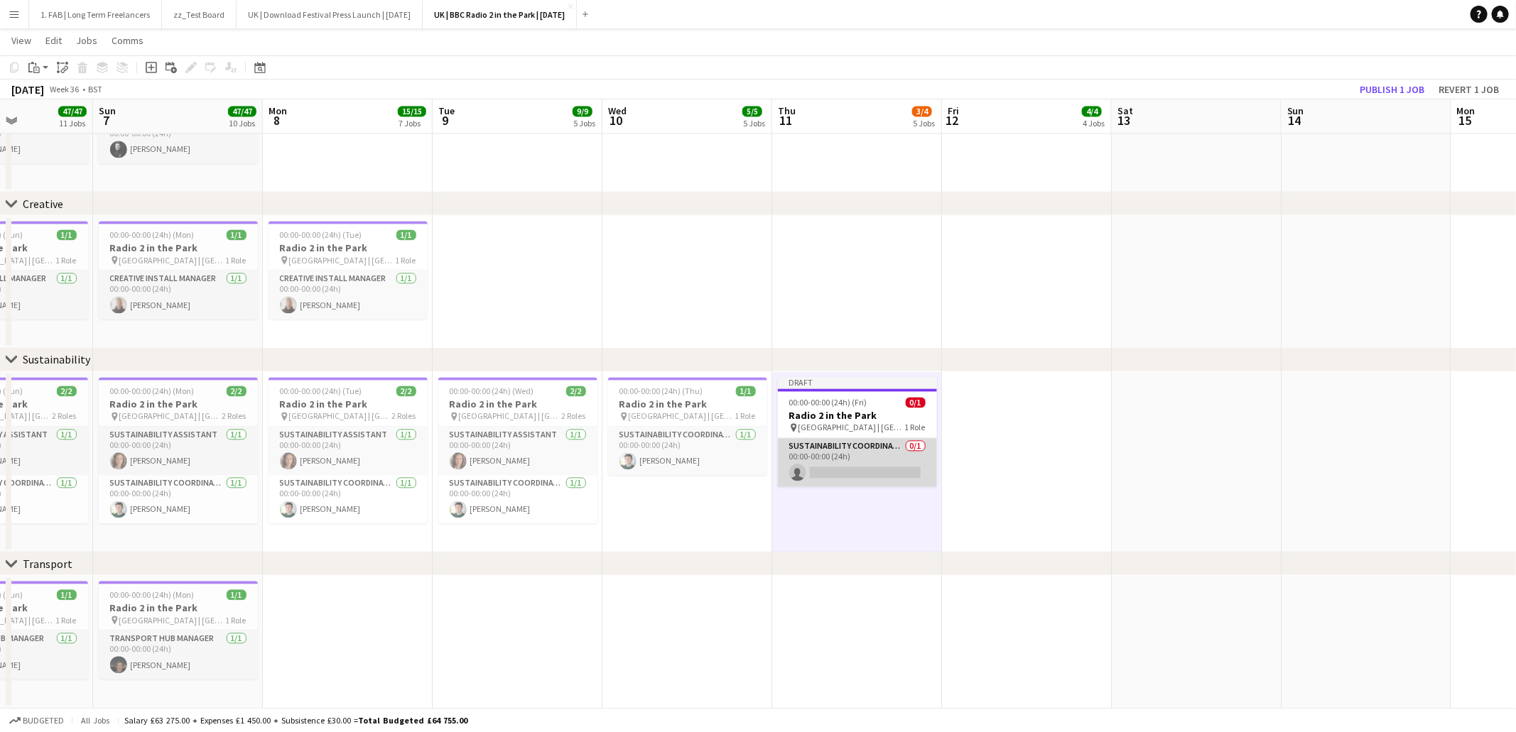
click at [874, 455] on app-card-role "Sustainability Coordinator 0/1 00:00-00:00 (24h) single-neutral-actions" at bounding box center [857, 462] width 159 height 48
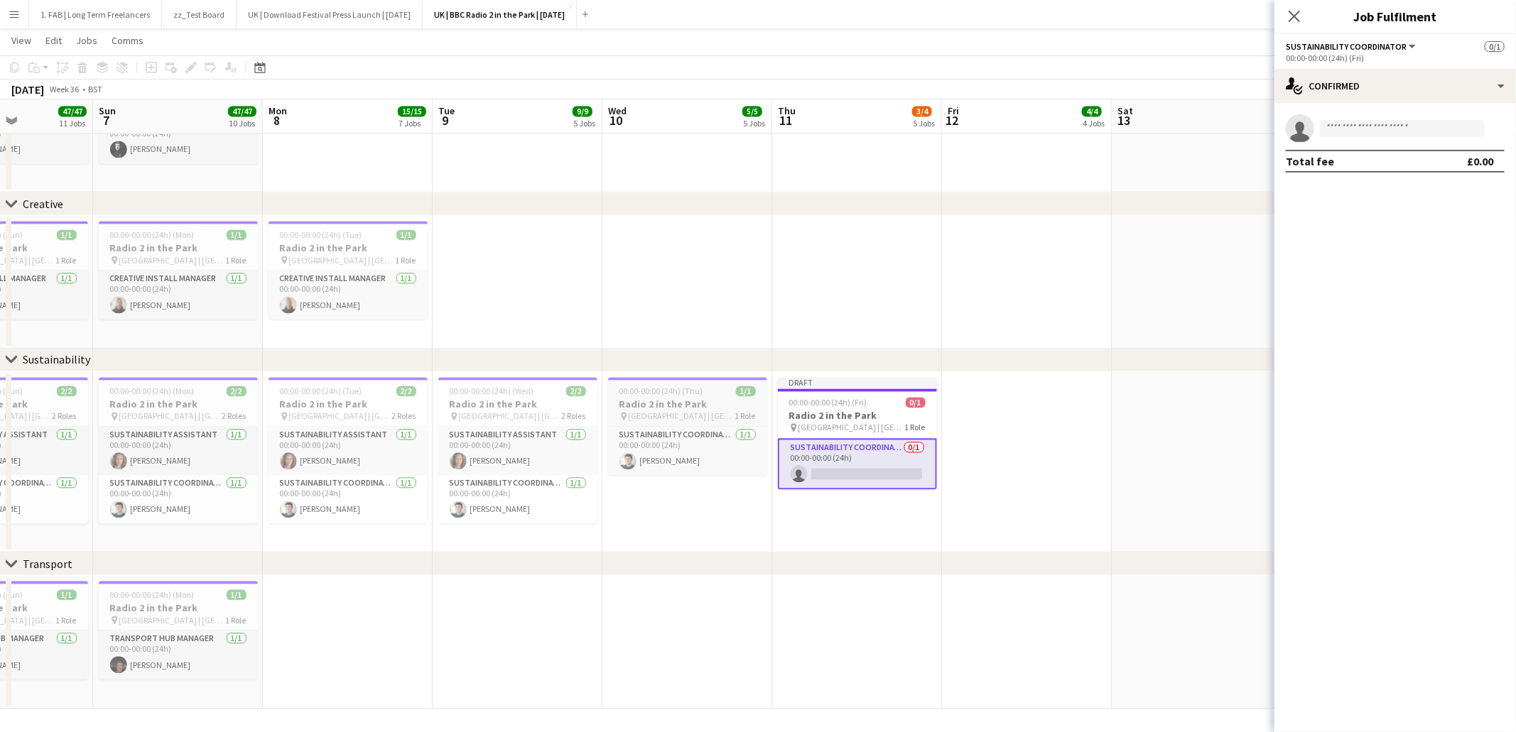
click at [704, 407] on h3 "Radio 2 in the Park" at bounding box center [687, 404] width 159 height 13
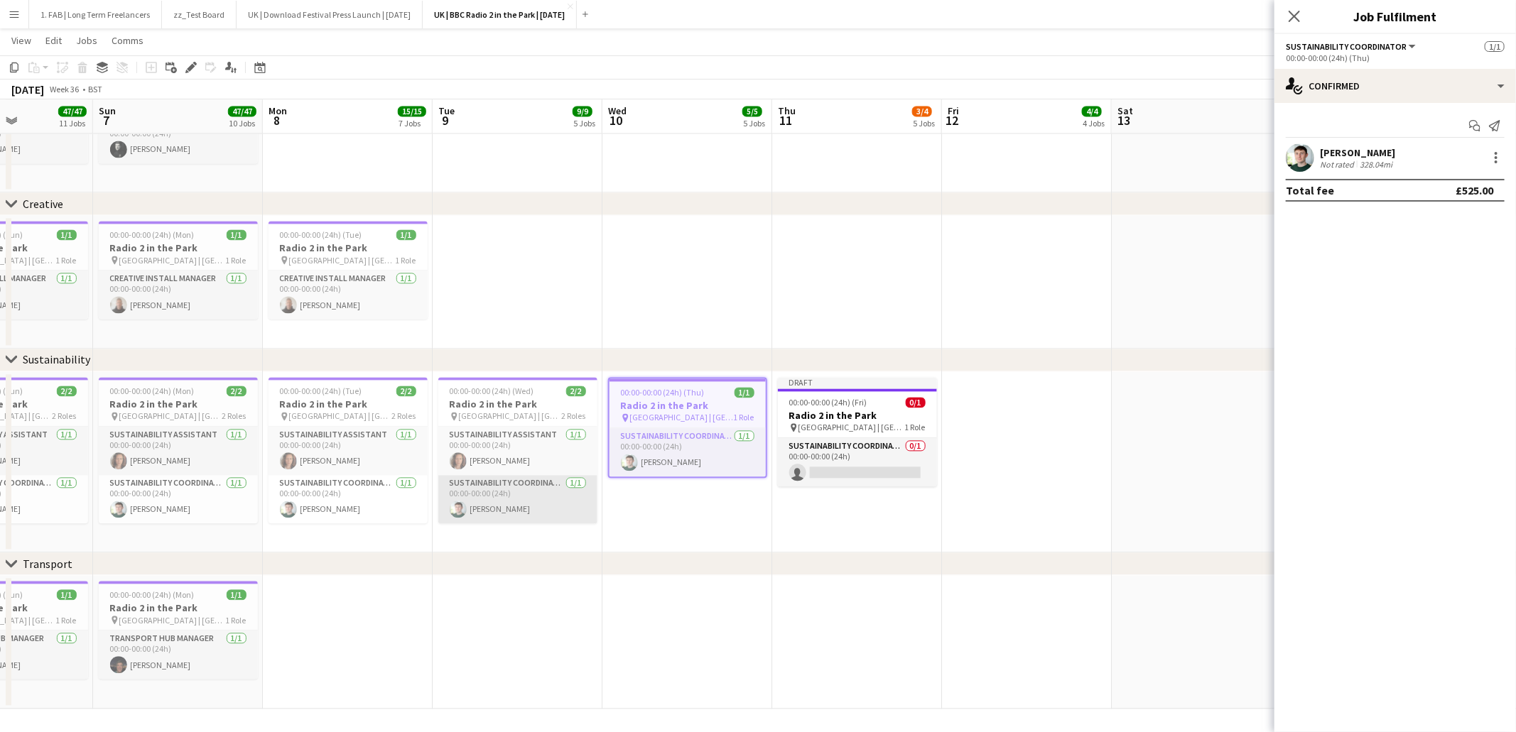
click at [516, 489] on app-card-role "Sustainability Coordinator 1/1 00:00-00:00 (24h) Cameron Hughes" at bounding box center [517, 499] width 159 height 48
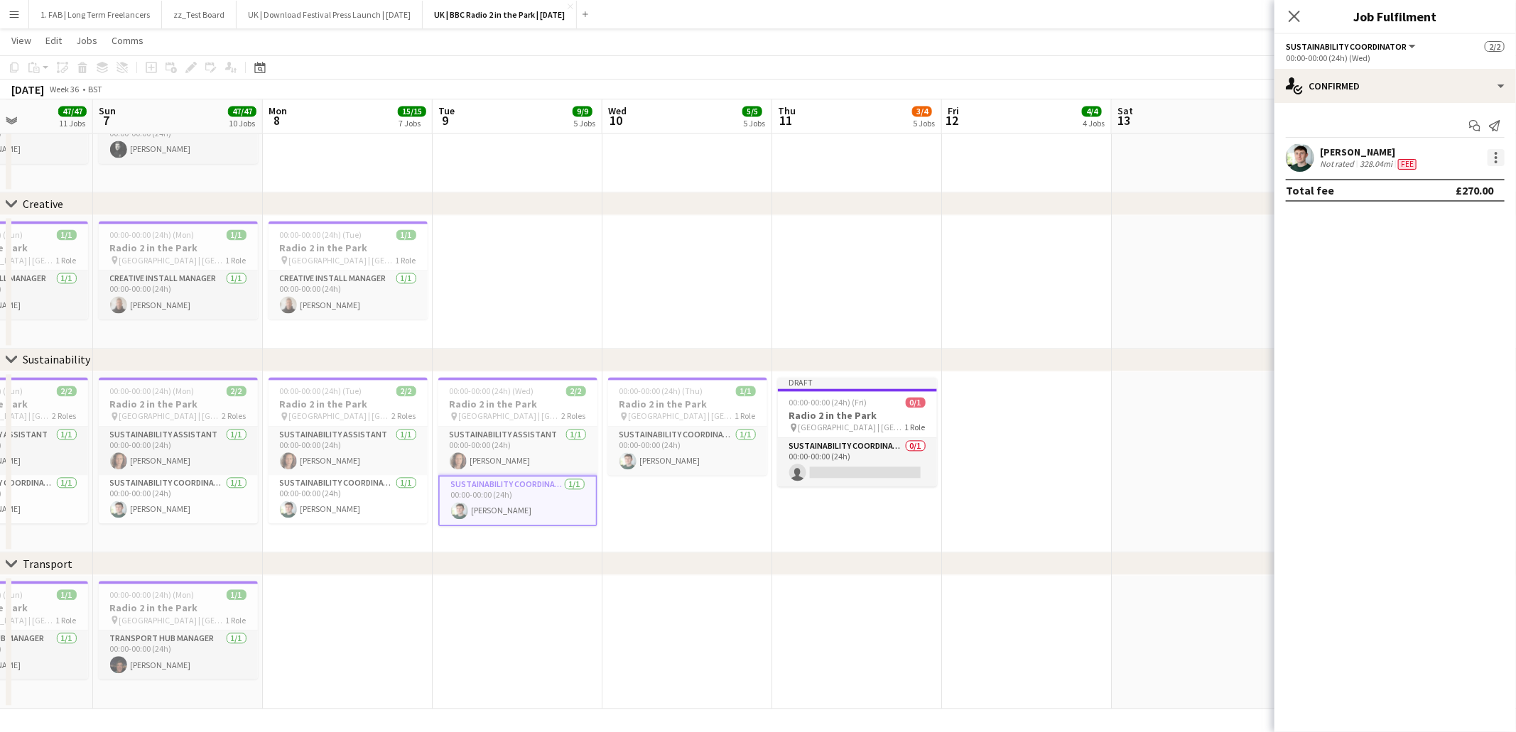
click at [1496, 166] on div at bounding box center [1495, 157] width 17 height 17
click at [1470, 186] on span "Edit fee" at bounding box center [1450, 184] width 88 height 13
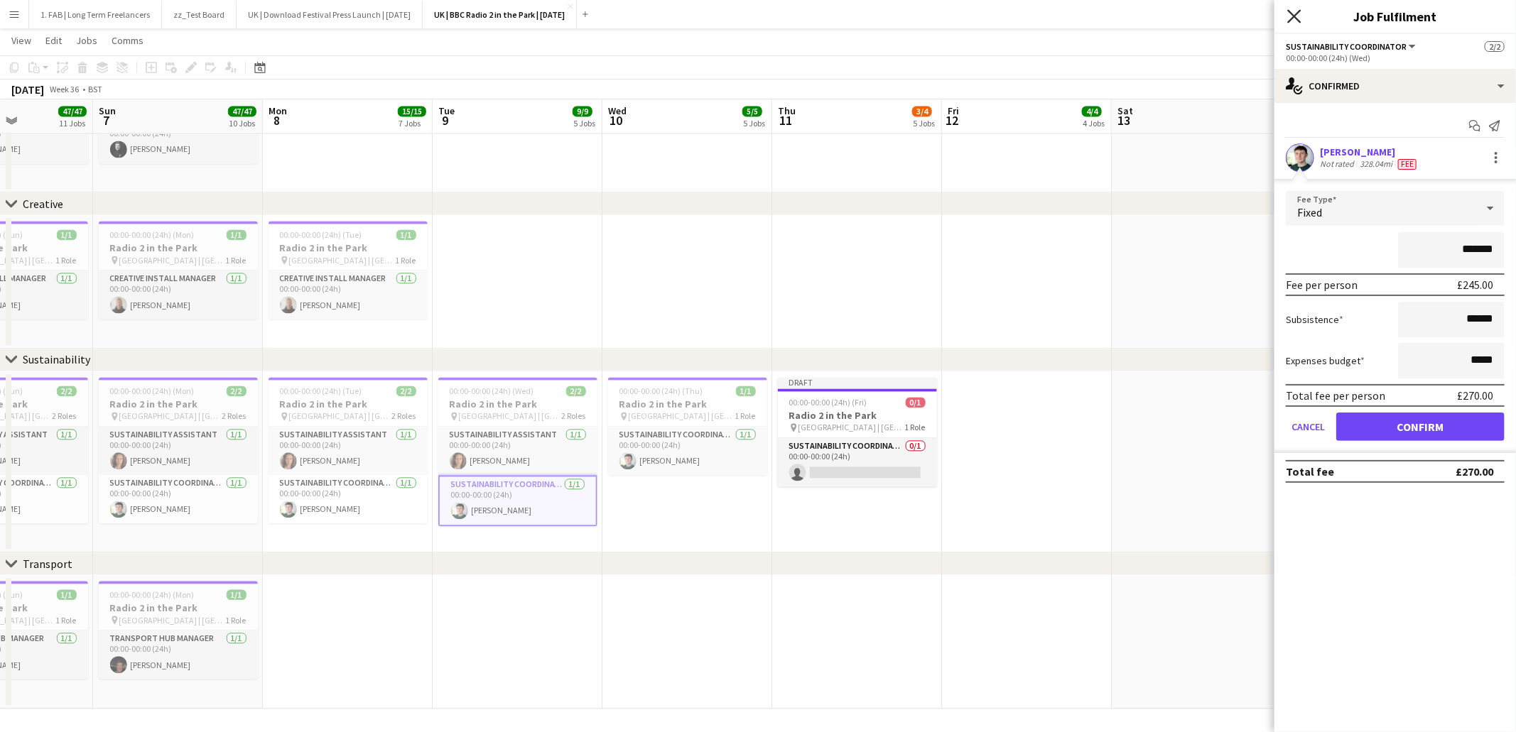
click at [1291, 18] on icon at bounding box center [1293, 15] width 13 height 13
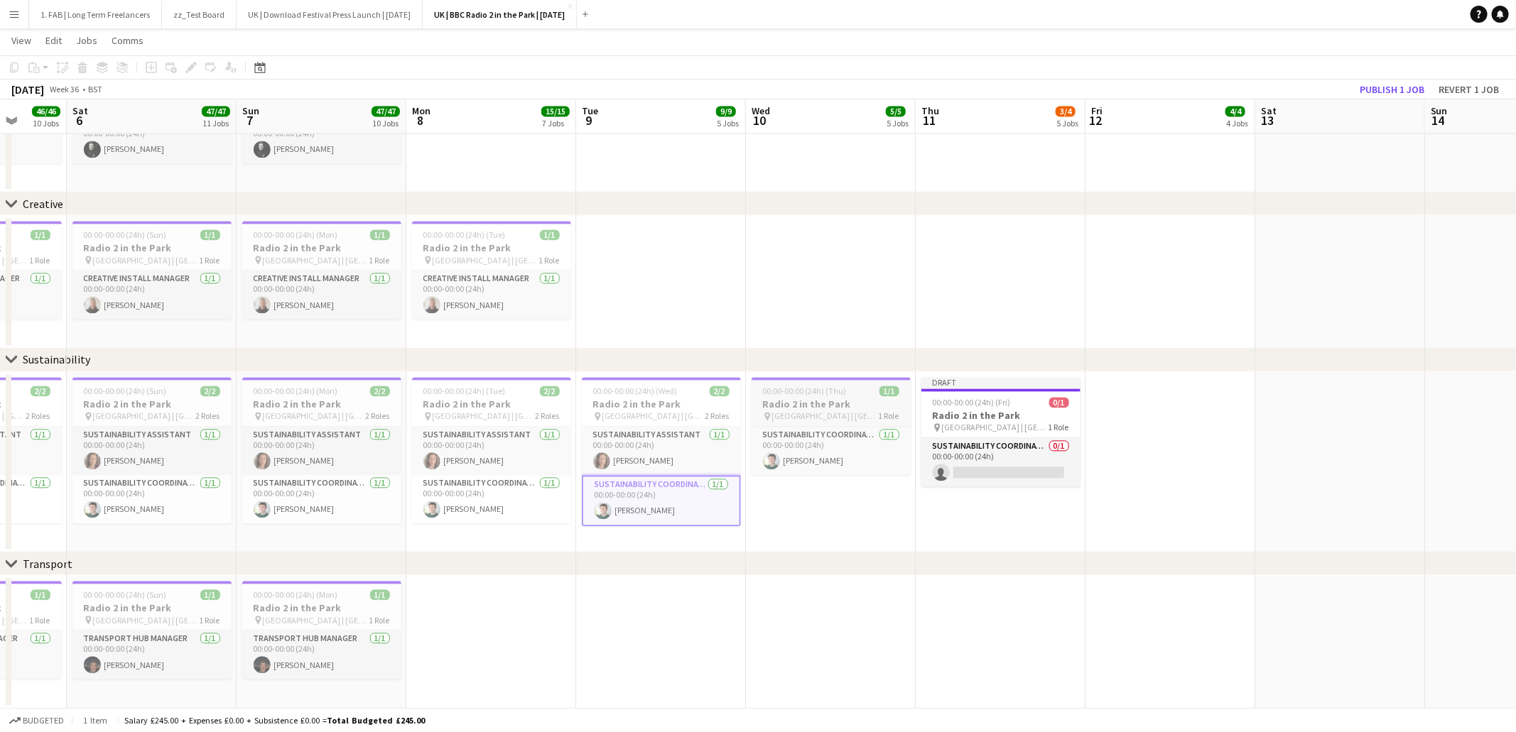
scroll to position [0, 374]
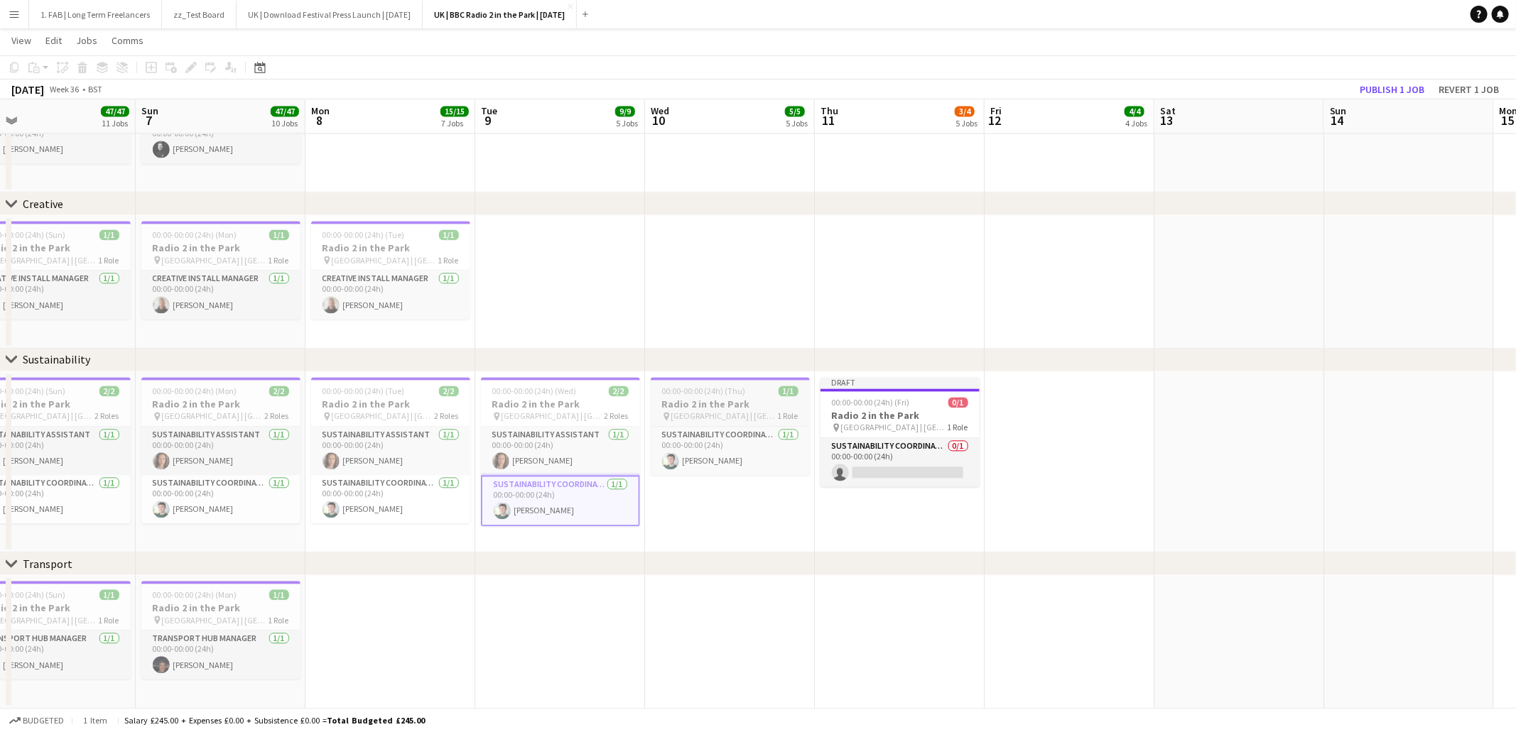
click at [707, 404] on h3 "Radio 2 in the Park" at bounding box center [730, 404] width 159 height 13
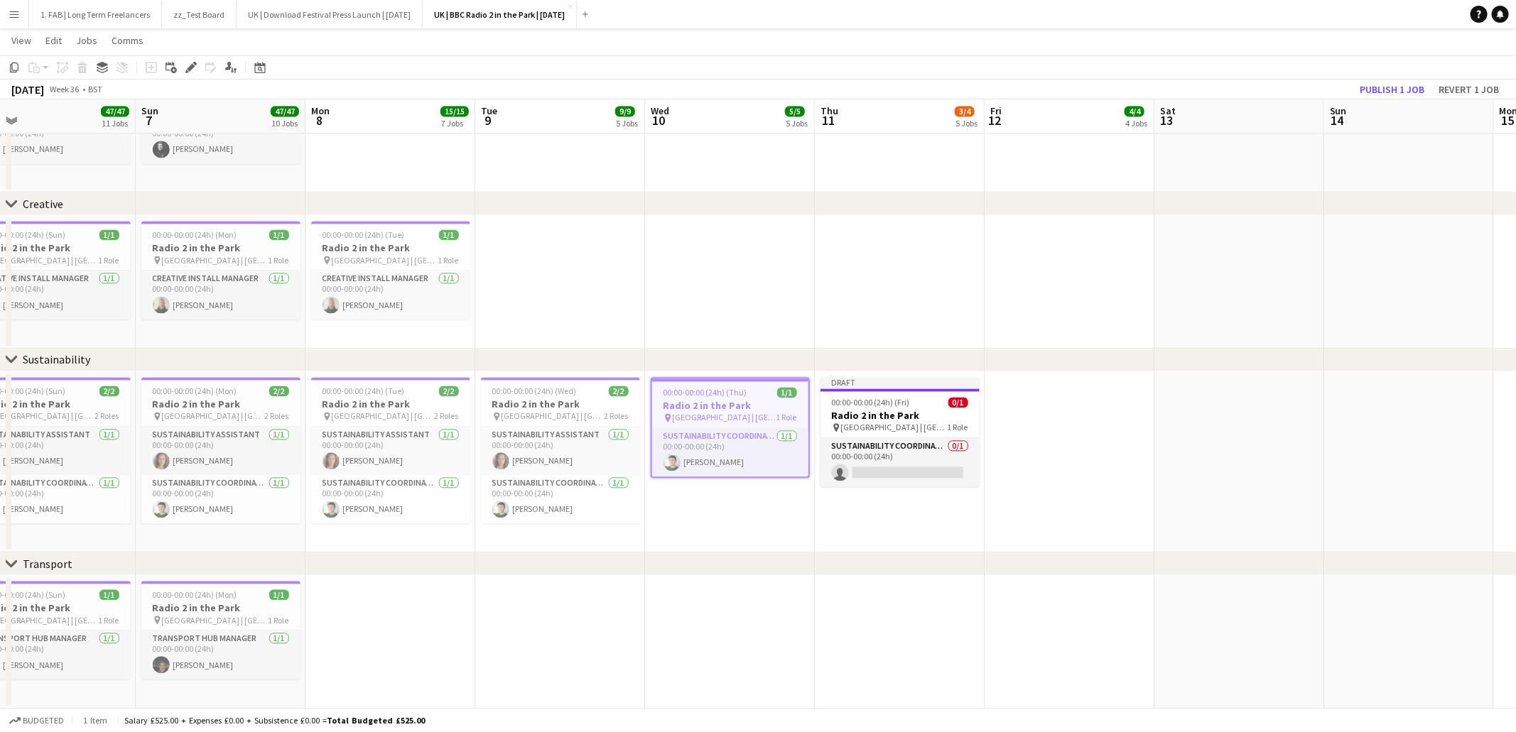
click at [964, 45] on app-page-menu "View Day view expanded Day view collapsed Month view Date picker Jump to today …" at bounding box center [758, 41] width 1516 height 27
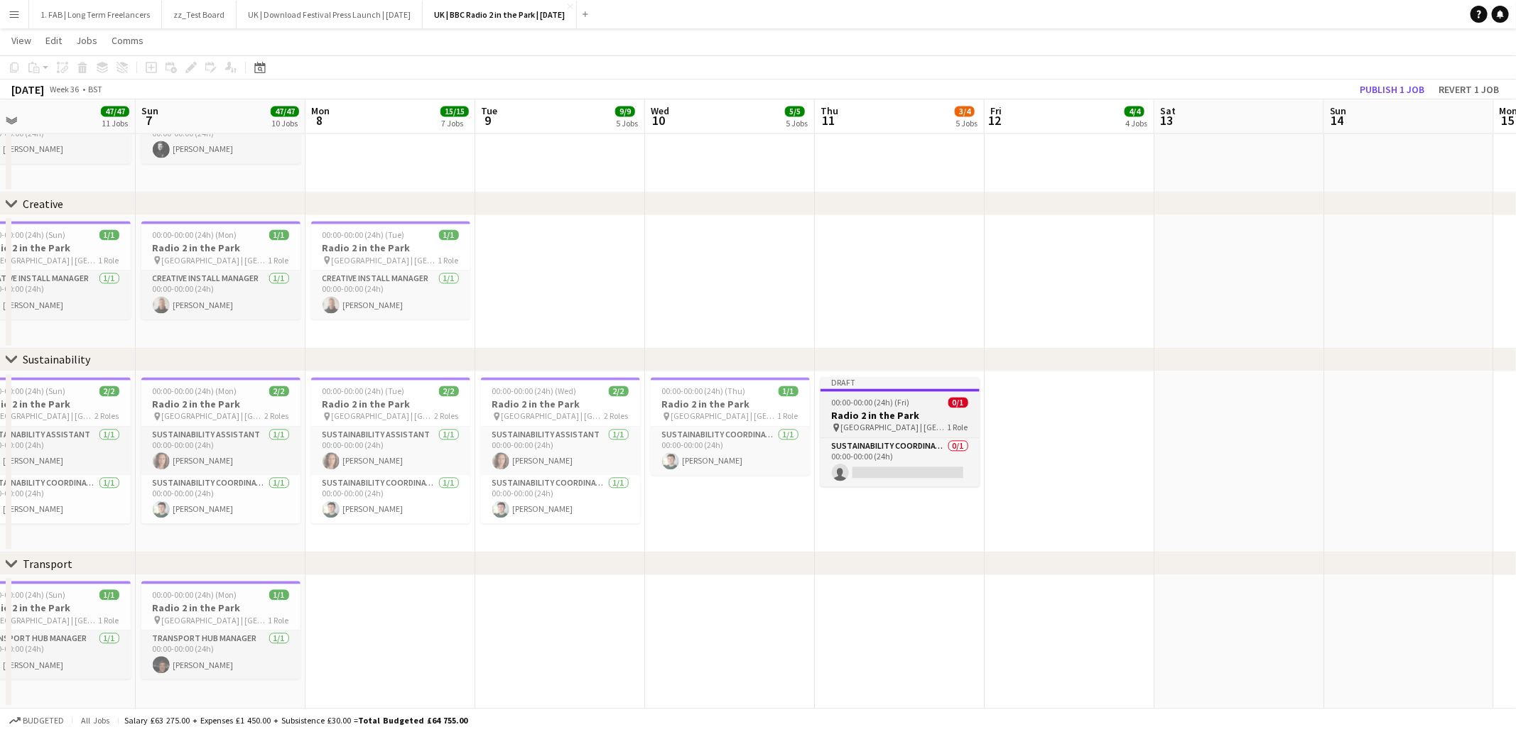
click at [867, 409] on h3 "Radio 2 in the Park" at bounding box center [899, 415] width 159 height 13
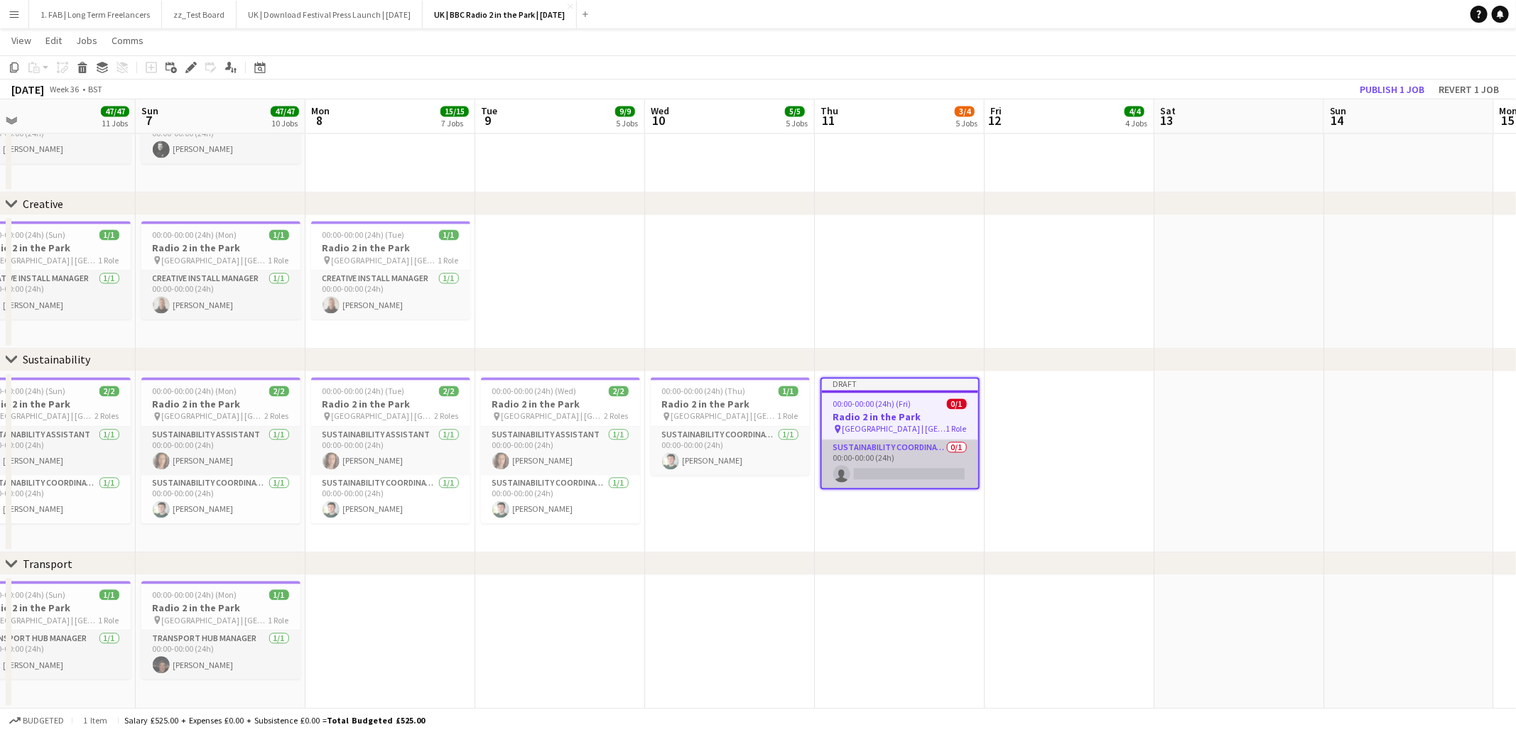
click at [891, 445] on app-card-role "Sustainability Coordinator 0/1 00:00-00:00 (24h) single-neutral-actions" at bounding box center [900, 464] width 156 height 48
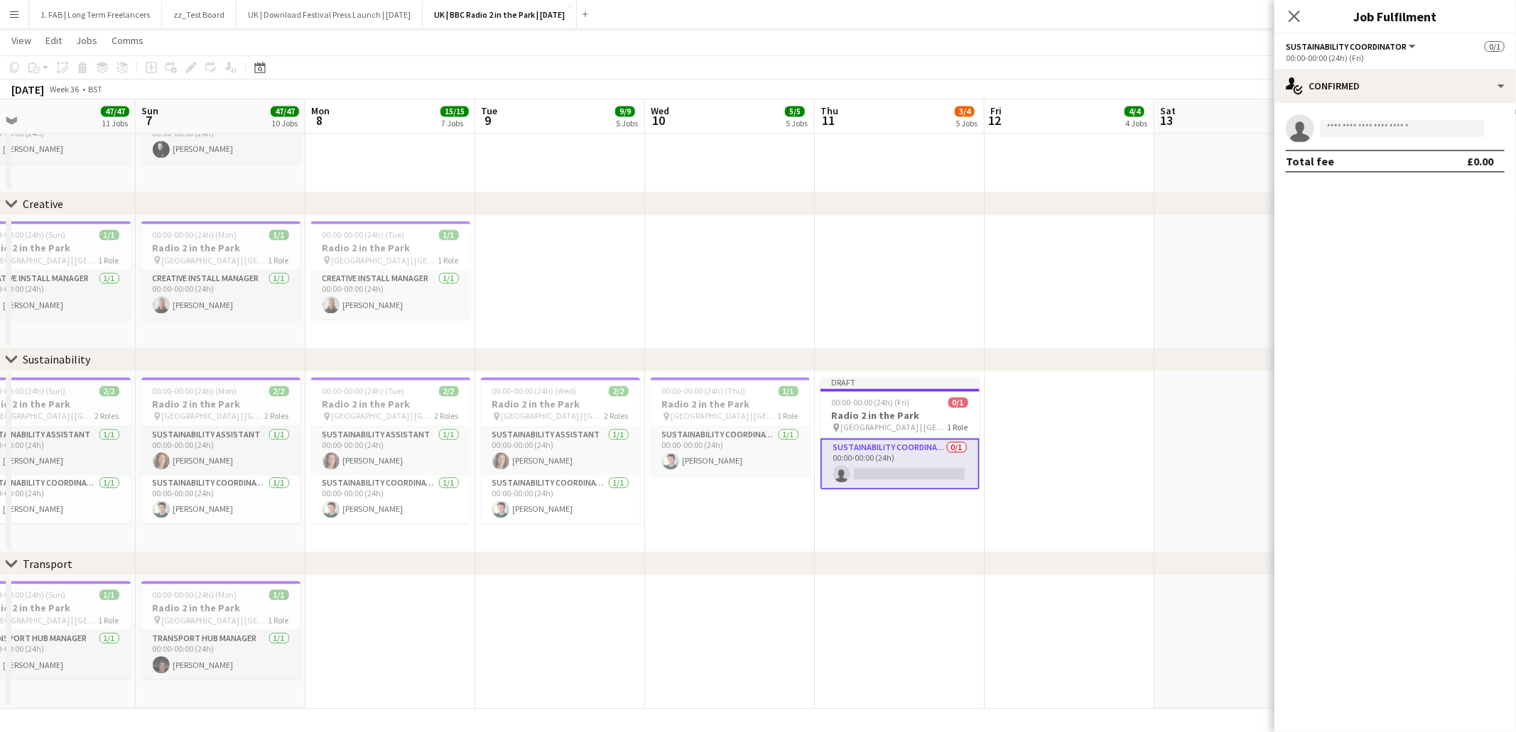
click at [1421, 118] on app-invite-slot "single-neutral-actions" at bounding box center [1395, 128] width 242 height 28
click at [1413, 134] on input at bounding box center [1402, 128] width 165 height 17
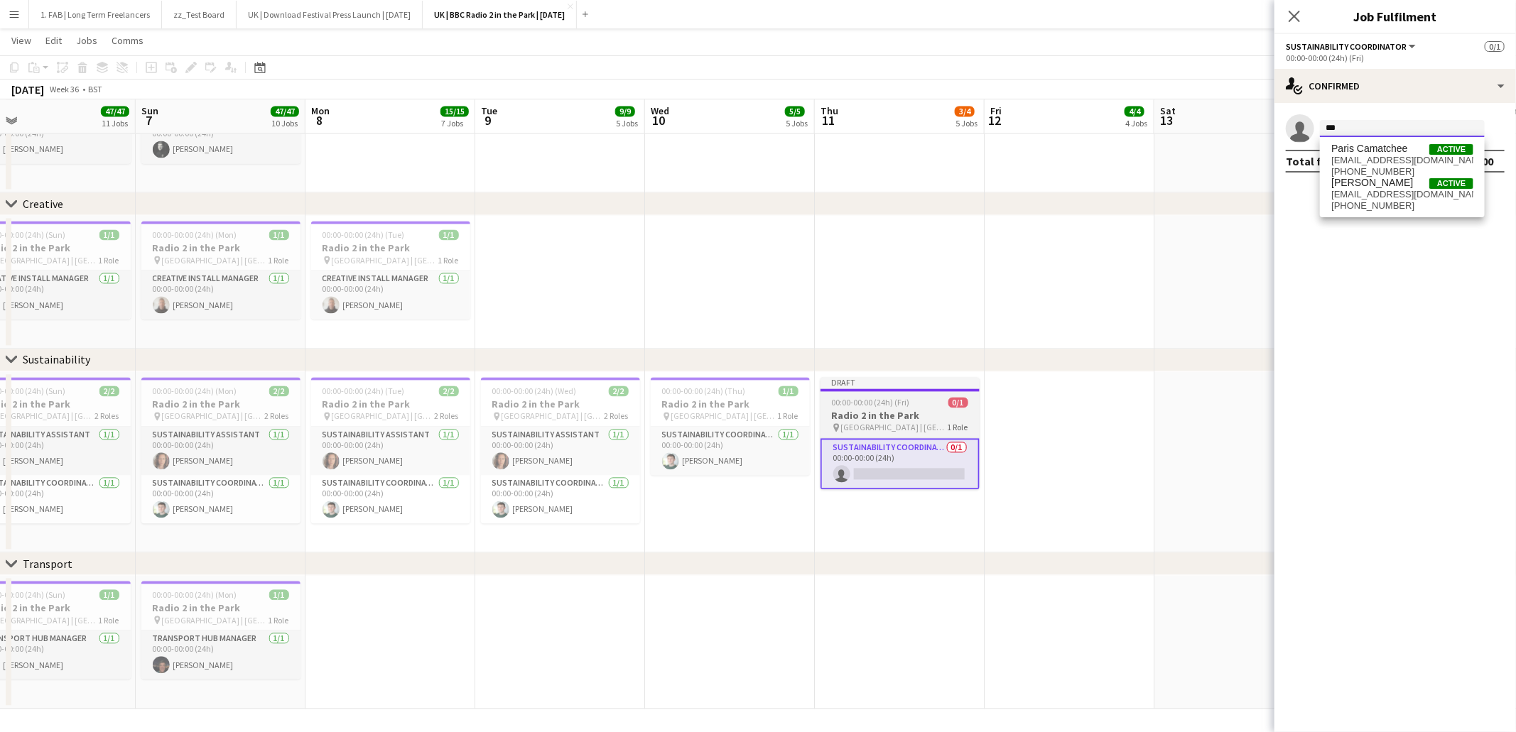
type input "***"
click at [912, 397] on div "00:00-00:00 (24h) (Fri) 0/1" at bounding box center [899, 402] width 159 height 11
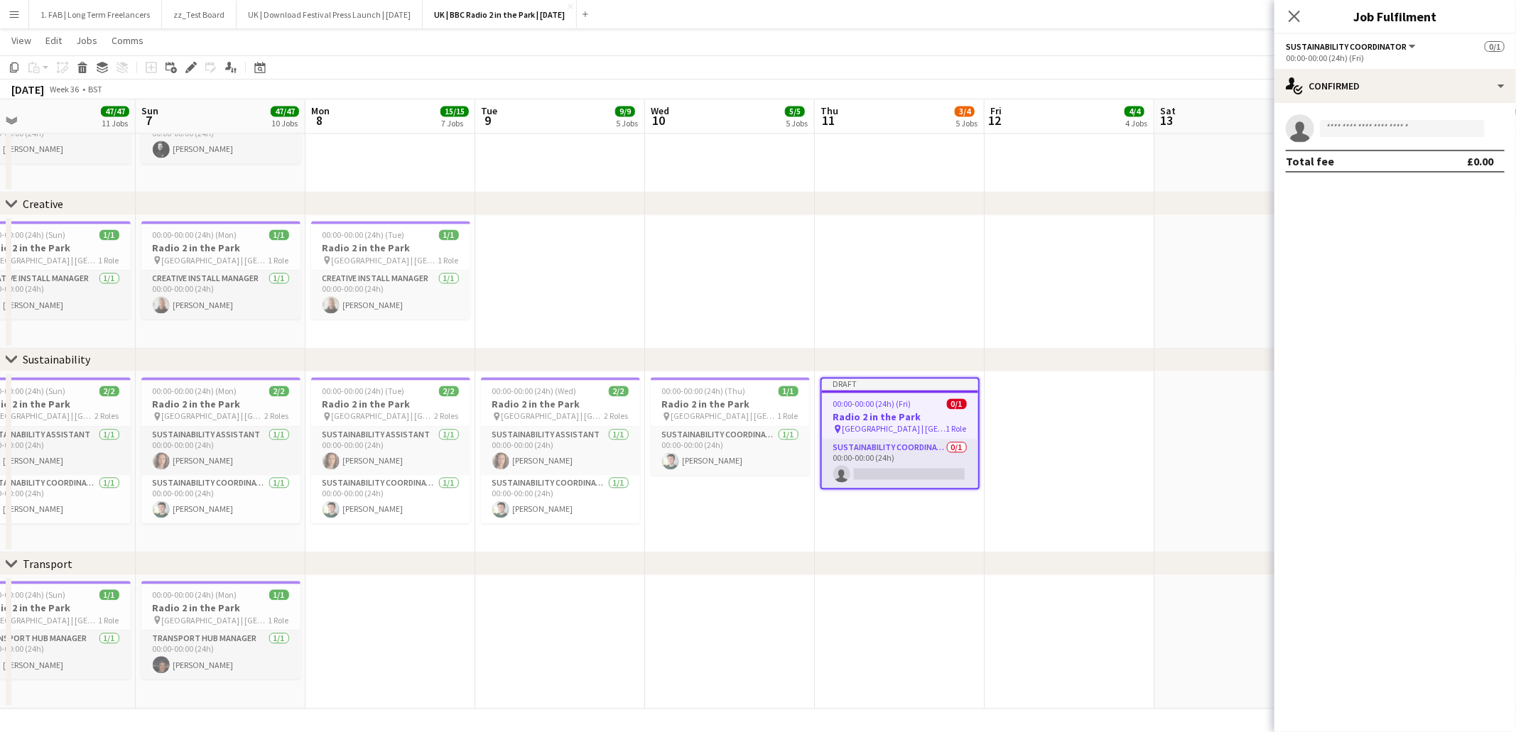
click at [1363, 61] on div "00:00-00:00 (24h) (Fri)" at bounding box center [1395, 58] width 219 height 11
click at [1362, 77] on div "single-neutral-actions-check-2 Confirmed" at bounding box center [1395, 86] width 242 height 34
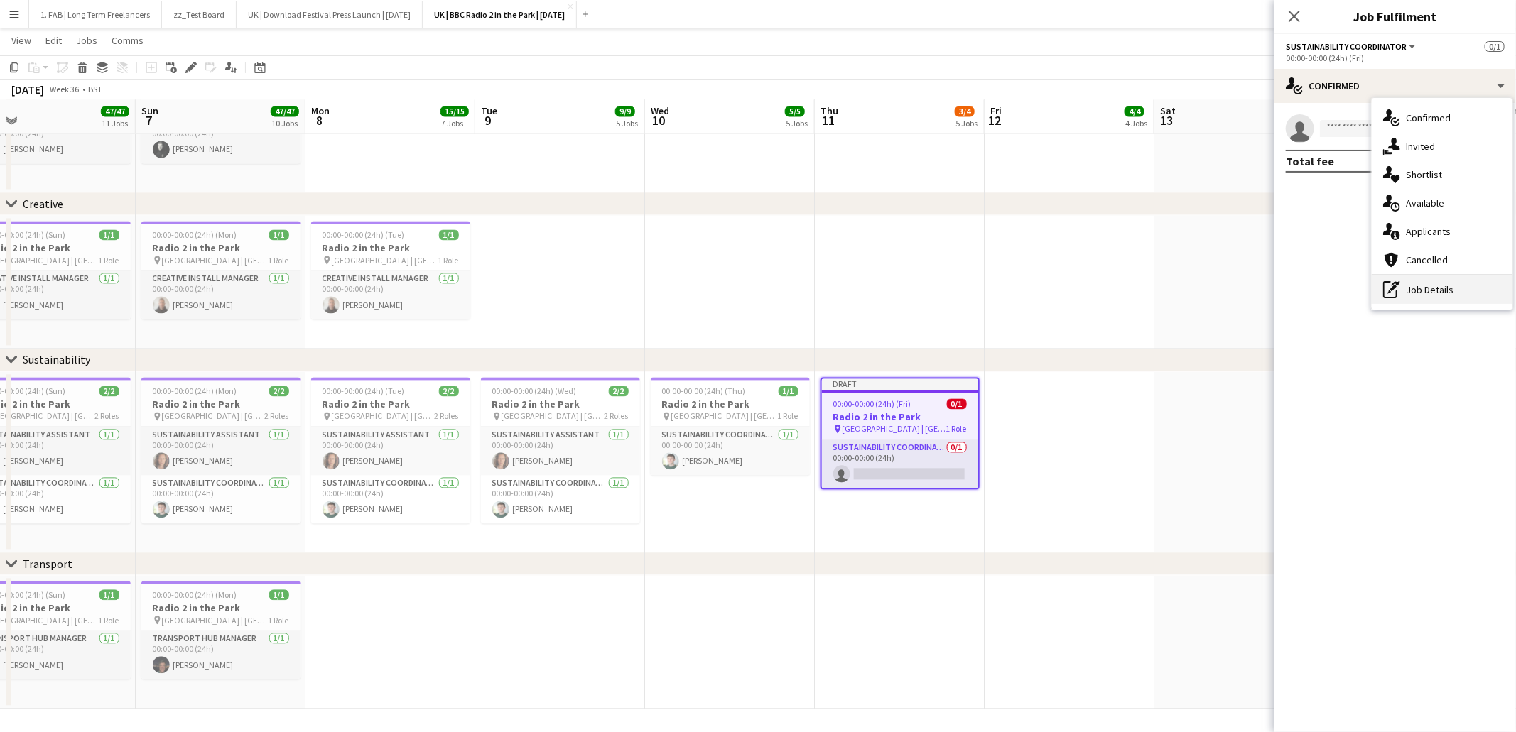
click at [1421, 291] on div "pen-write Job Details" at bounding box center [1442, 290] width 141 height 28
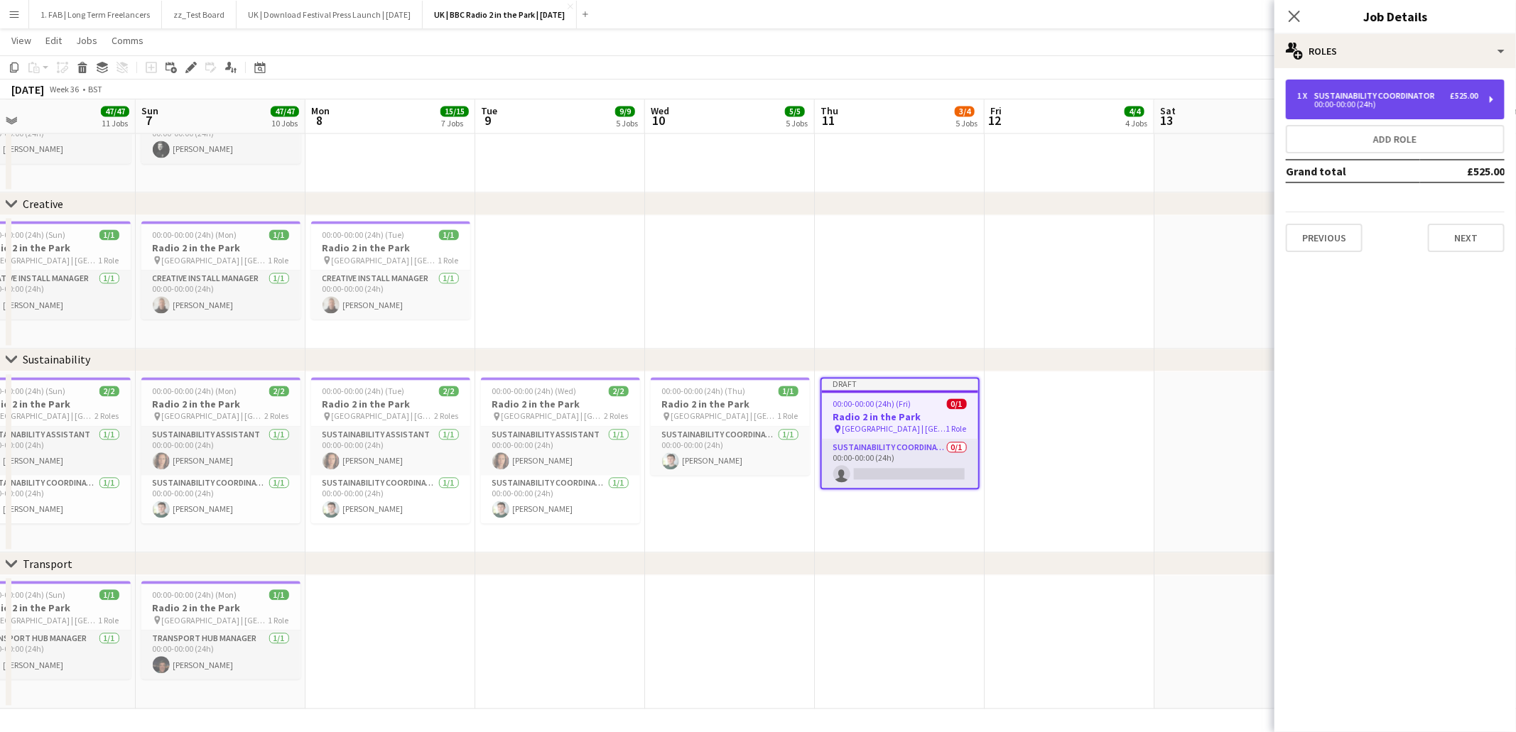
click at [1393, 92] on div "Sustainability Coordinator" at bounding box center [1377, 96] width 126 height 10
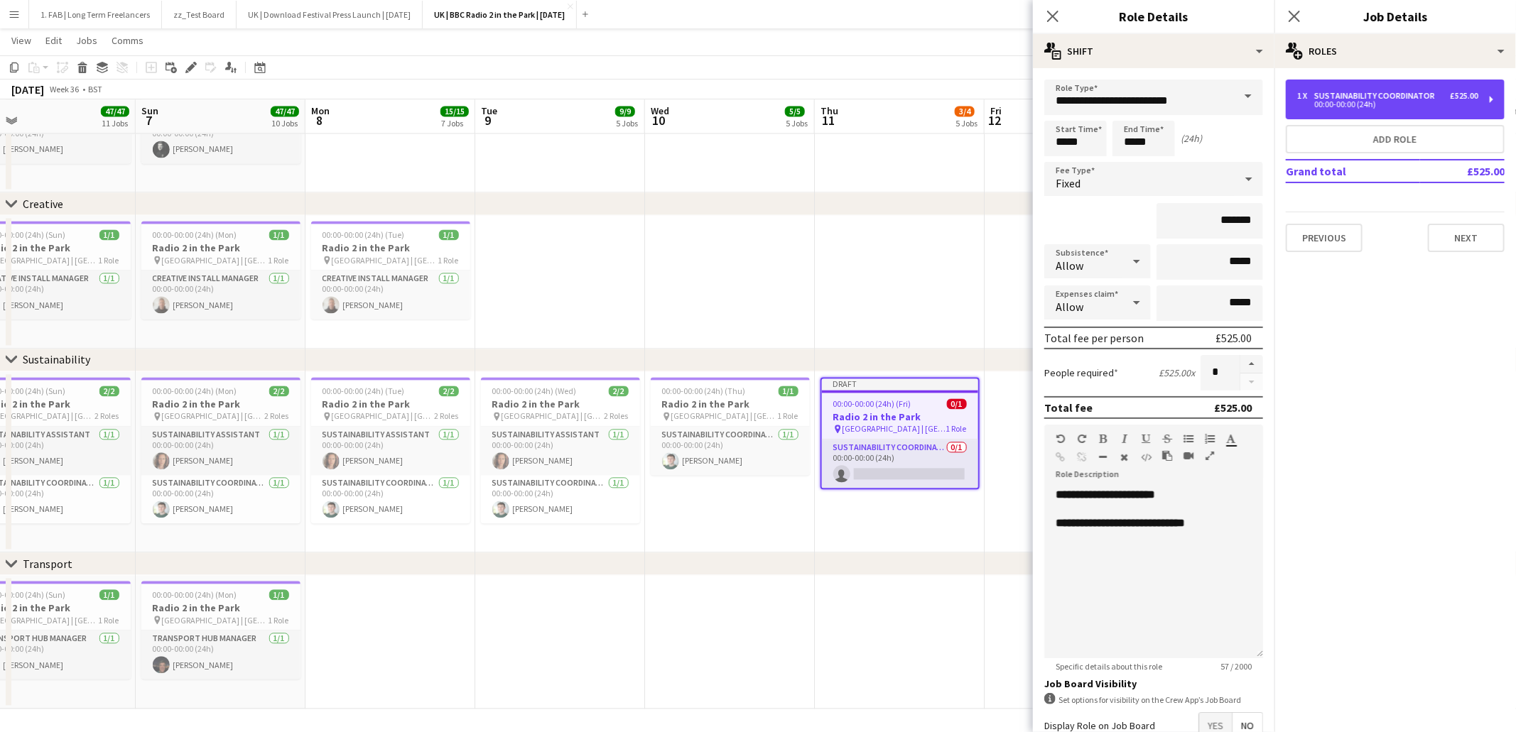
scroll to position [82, 0]
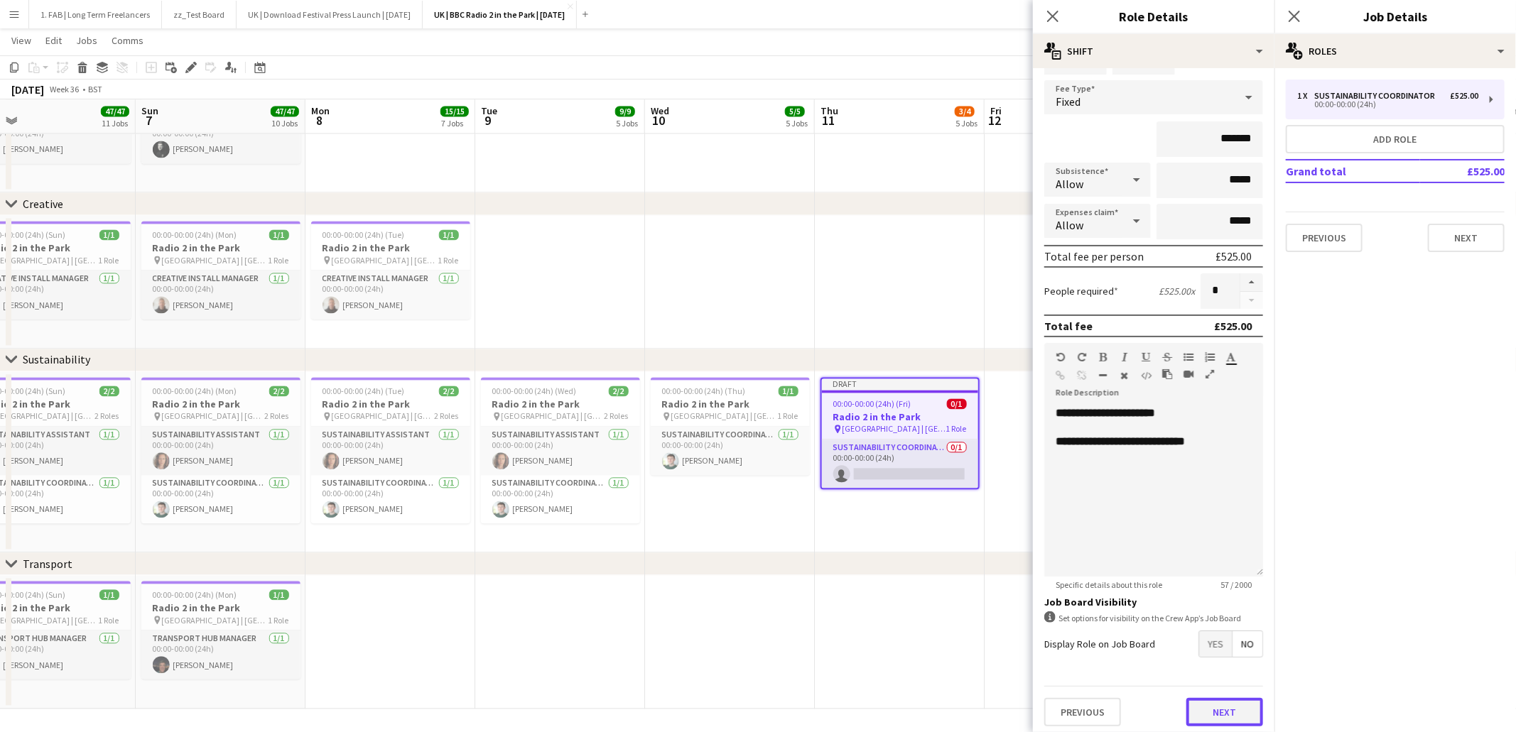
click at [1230, 700] on button "Next" at bounding box center [1224, 712] width 77 height 28
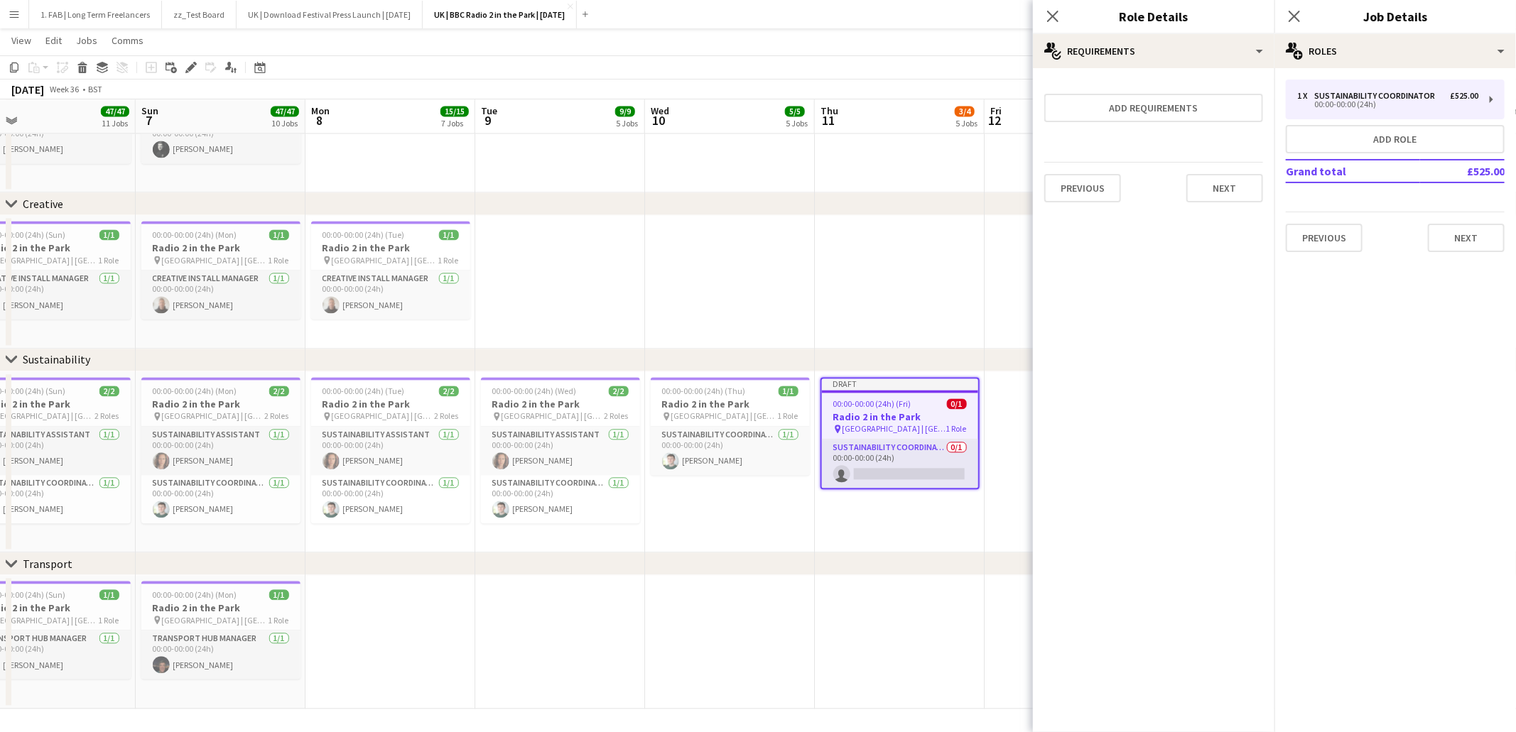
scroll to position [0, 0]
click at [1227, 176] on button "Next" at bounding box center [1224, 188] width 77 height 28
click at [1218, 197] on button "Finish" at bounding box center [1236, 204] width 53 height 28
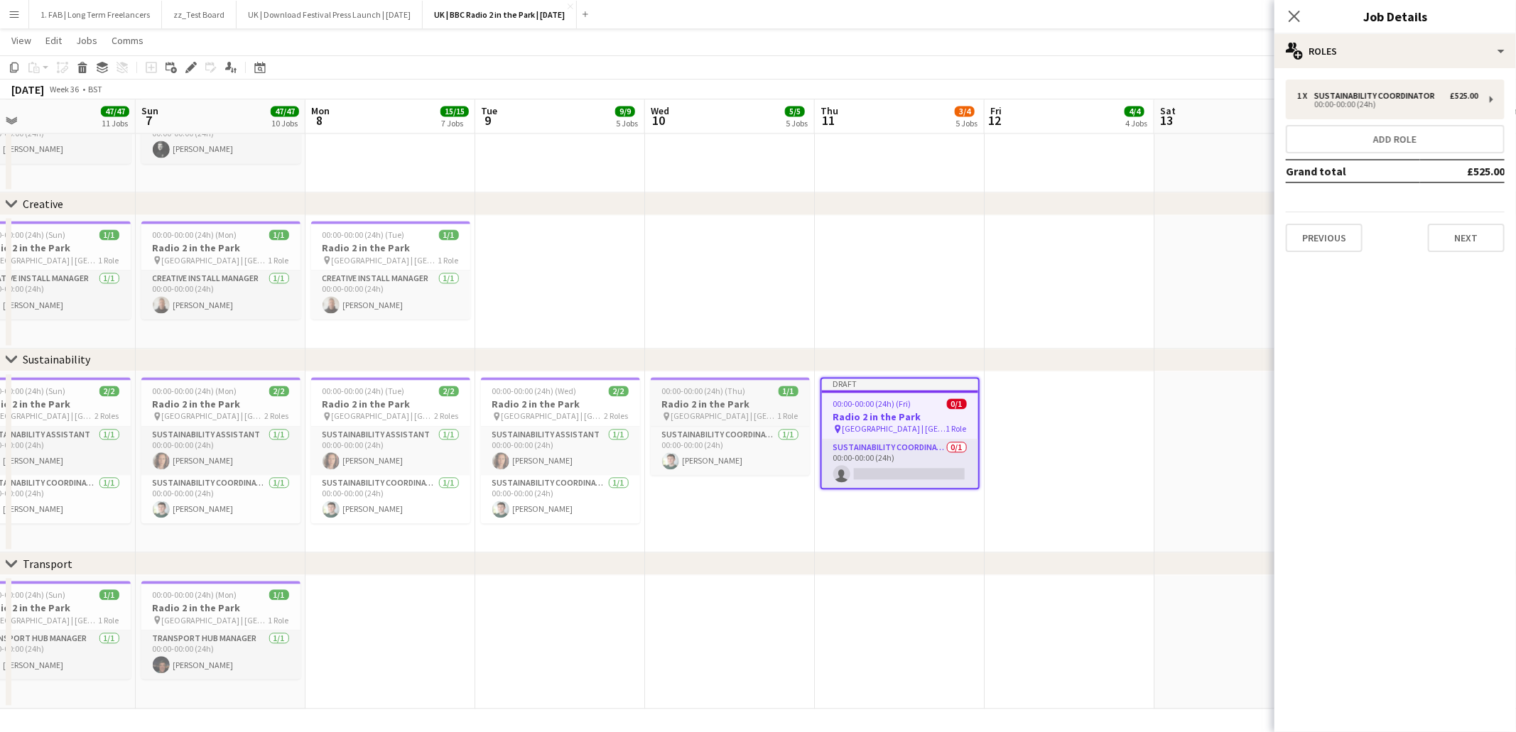
click at [736, 398] on h3 "Radio 2 in the Park" at bounding box center [730, 404] width 159 height 13
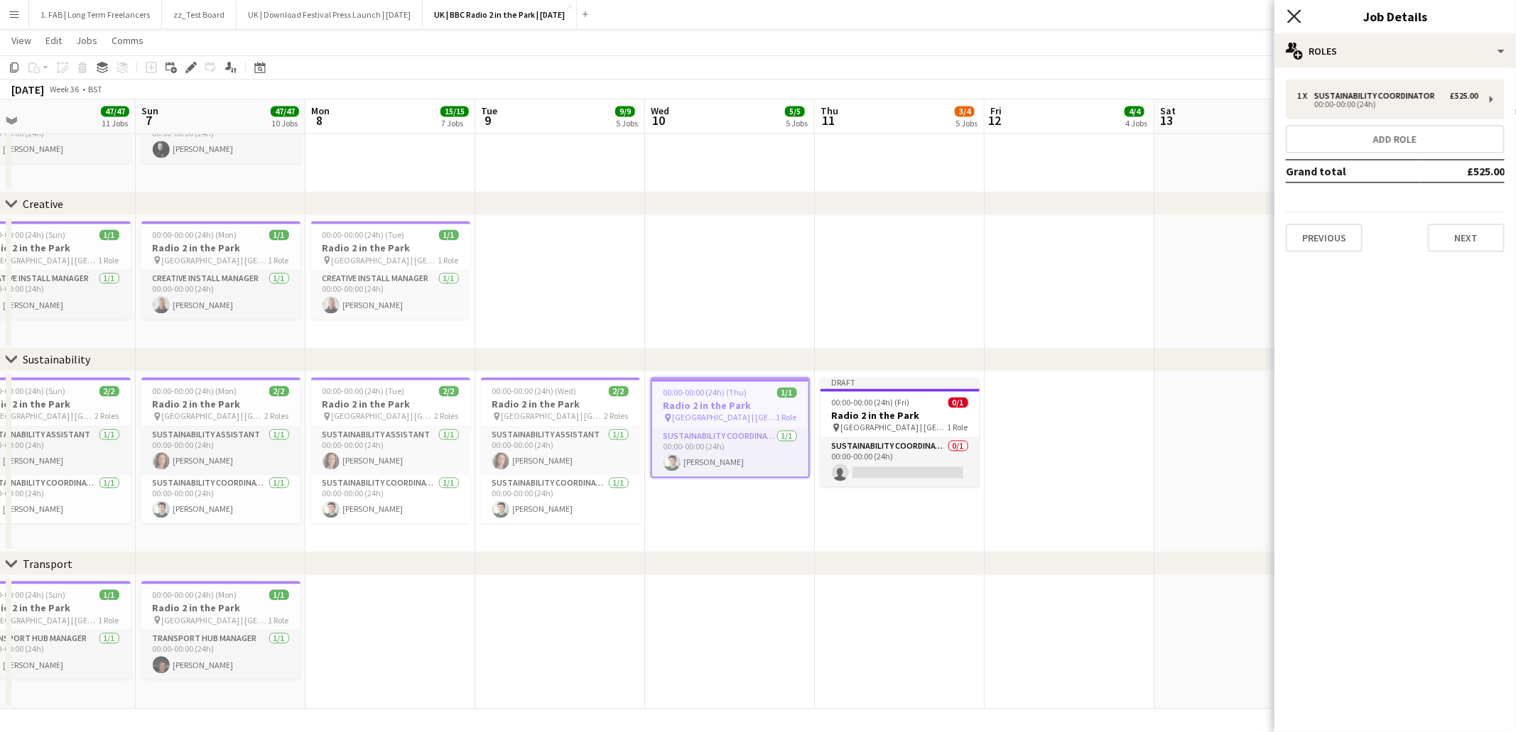
click at [1298, 16] on icon "Close pop-in" at bounding box center [1293, 15] width 13 height 13
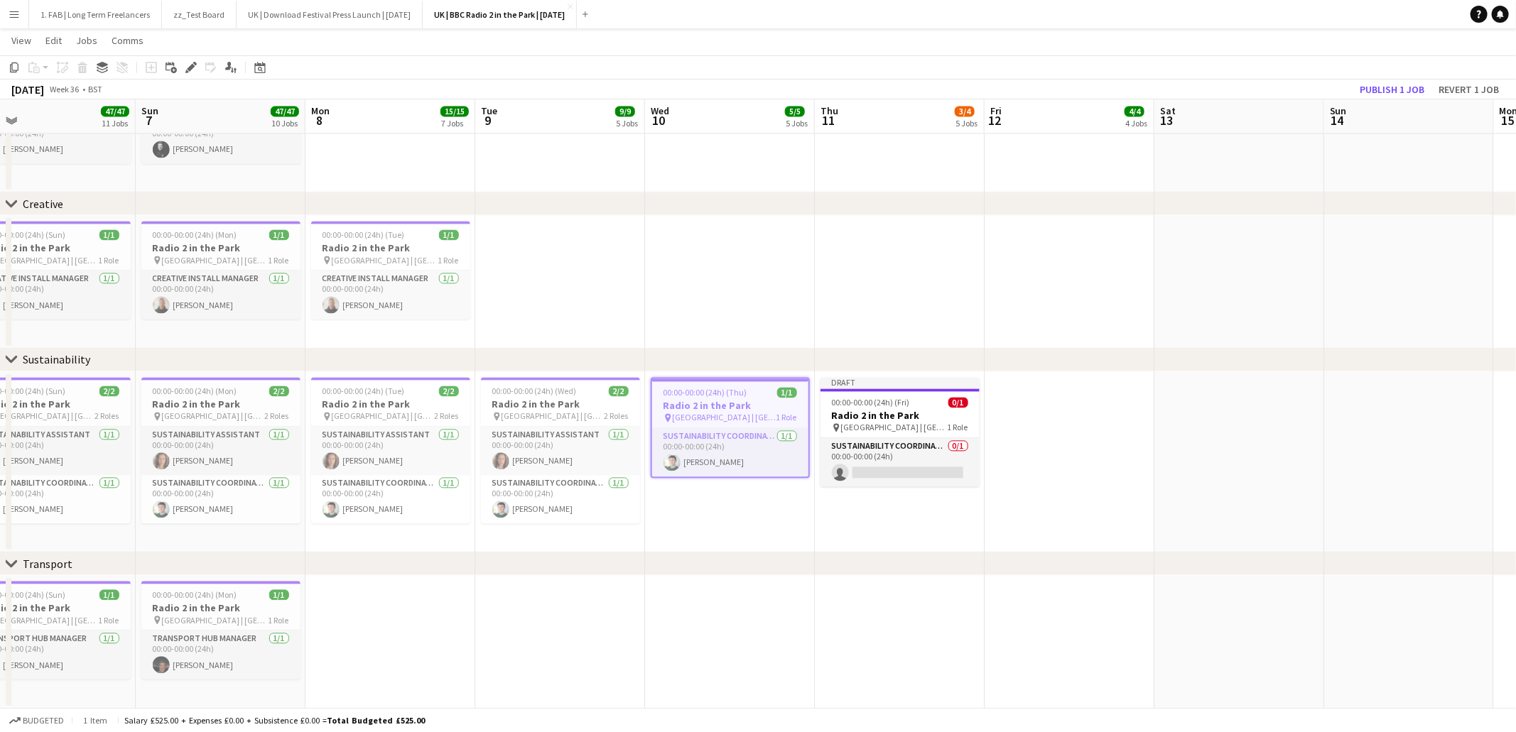
click at [1009, 40] on app-page-menu "View Day view expanded Day view collapsed Month view Date picker Jump to today …" at bounding box center [758, 41] width 1516 height 27
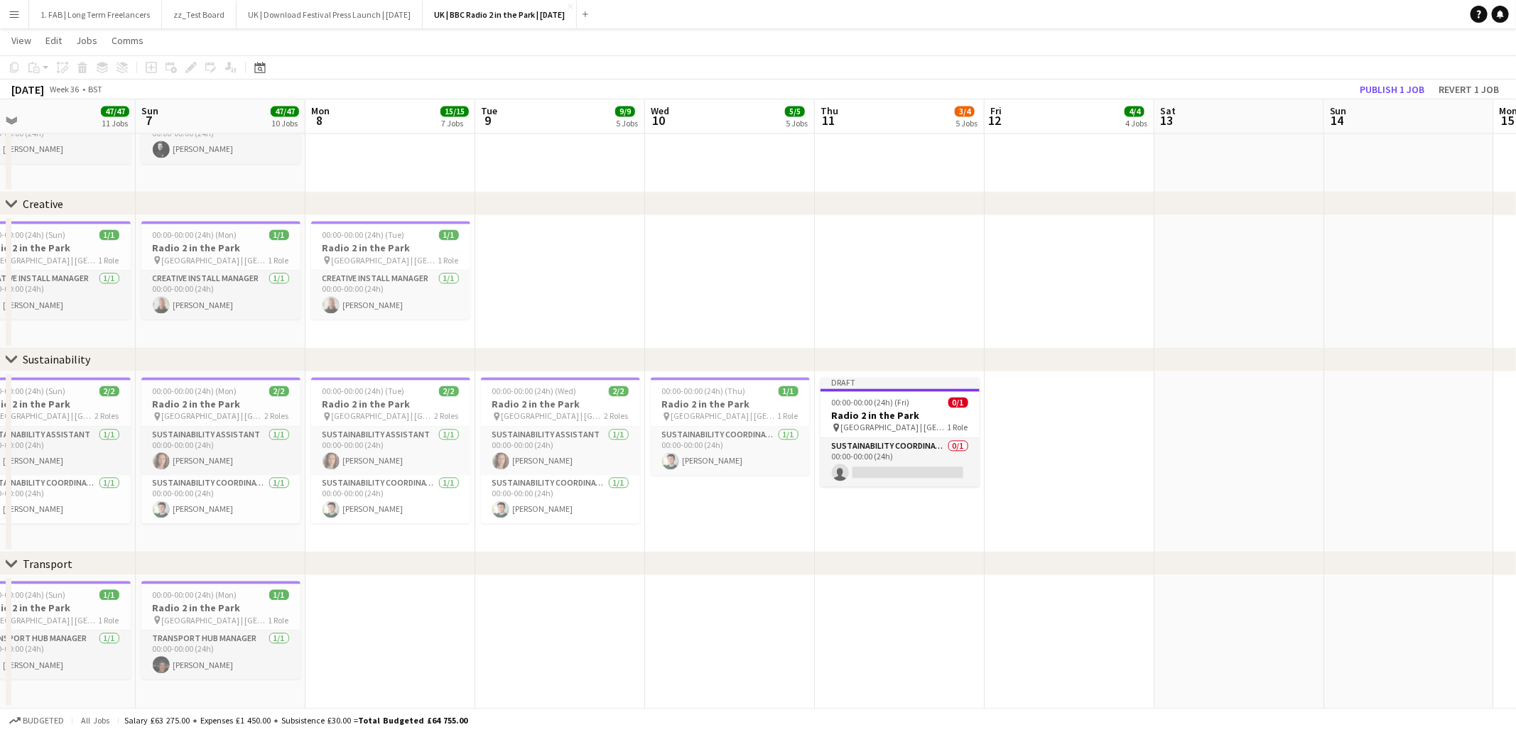
click at [837, 27] on app-navbar "Menu Boards Boards Boards All jobs Status Workforce Workforce My Workforce Recr…" at bounding box center [758, 14] width 1516 height 28
click at [885, 51] on app-page-menu "View Day view expanded Day view collapsed Month view Date picker Jump to today …" at bounding box center [758, 41] width 1516 height 27
click at [895, 46] on app-page-menu "View Day view expanded Day view collapsed Month view Date picker Jump to today …" at bounding box center [758, 41] width 1516 height 27
click at [904, 46] on app-page-menu "View Day view expanded Day view collapsed Month view Date picker Jump to today …" at bounding box center [758, 41] width 1516 height 27
click at [854, 72] on app-toolbar "Copy Paste Paste Command V Paste with crew Command Shift V Paste linked Job Del…" at bounding box center [758, 67] width 1516 height 24
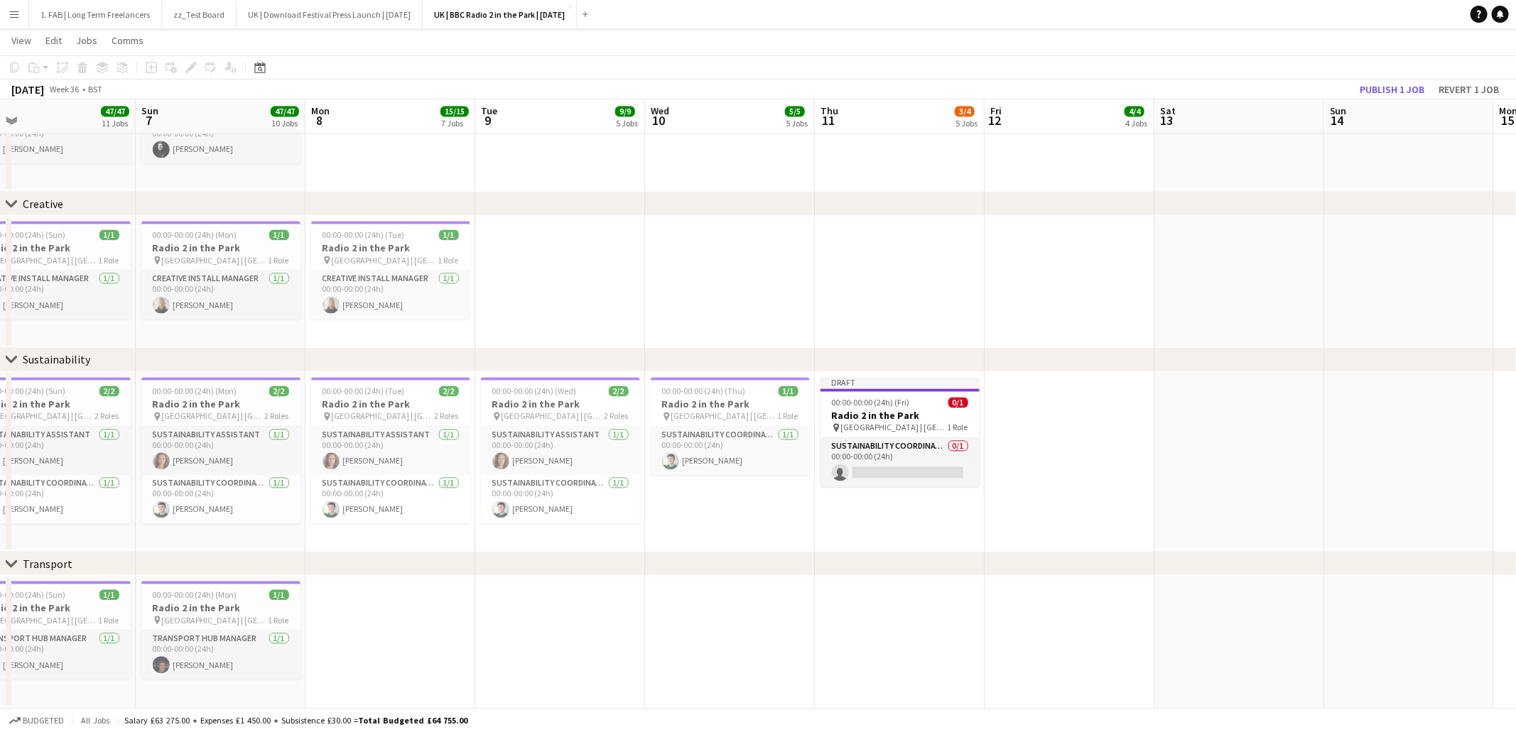
click at [738, 48] on app-page-menu "View Day view expanded Day view collapsed Month view Date picker Jump to today …" at bounding box center [758, 41] width 1516 height 27
click at [723, 408] on h3 "Radio 2 in the Park" at bounding box center [725, 404] width 159 height 13
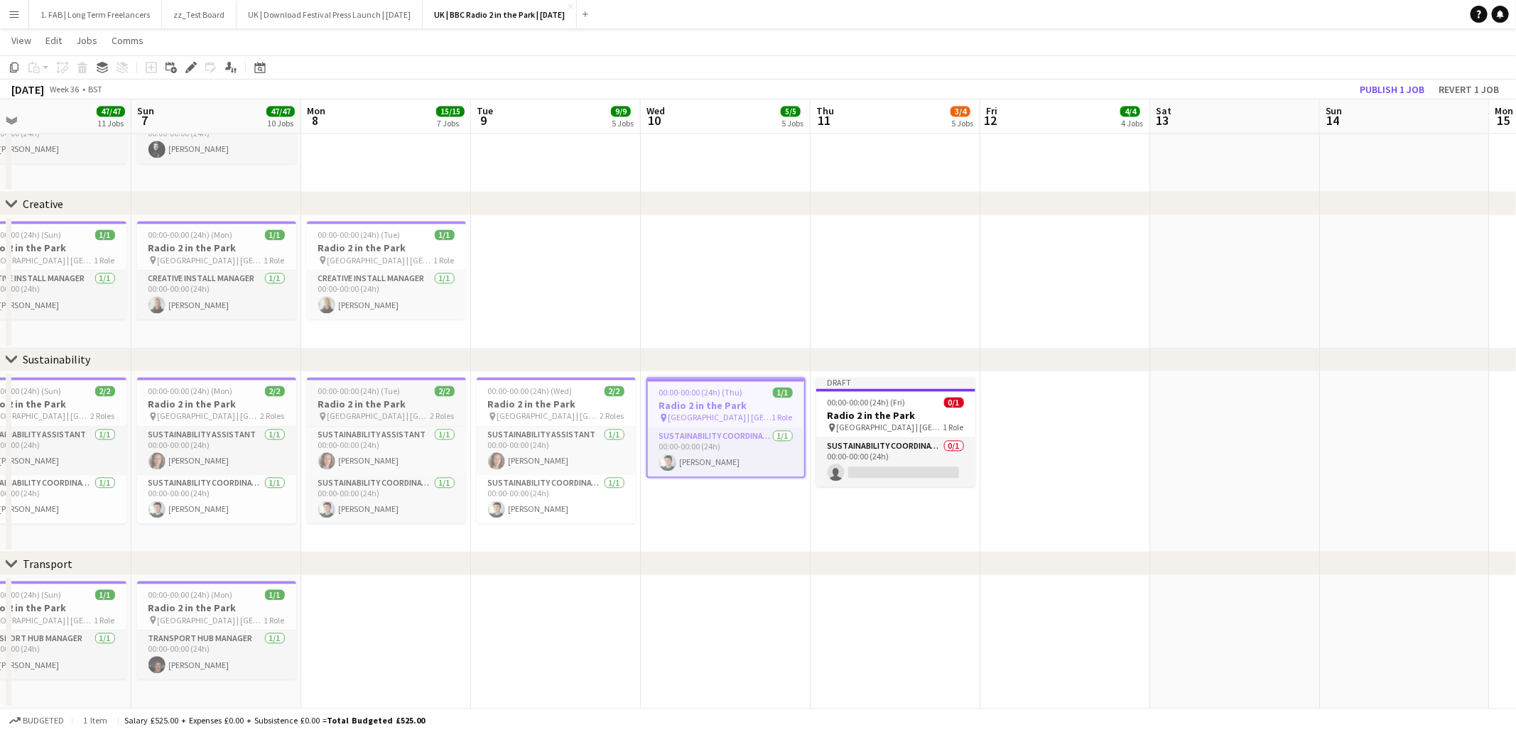
click at [396, 411] on div "pin Hylands Park | Chelmsford, UK 2 Roles" at bounding box center [386, 416] width 159 height 11
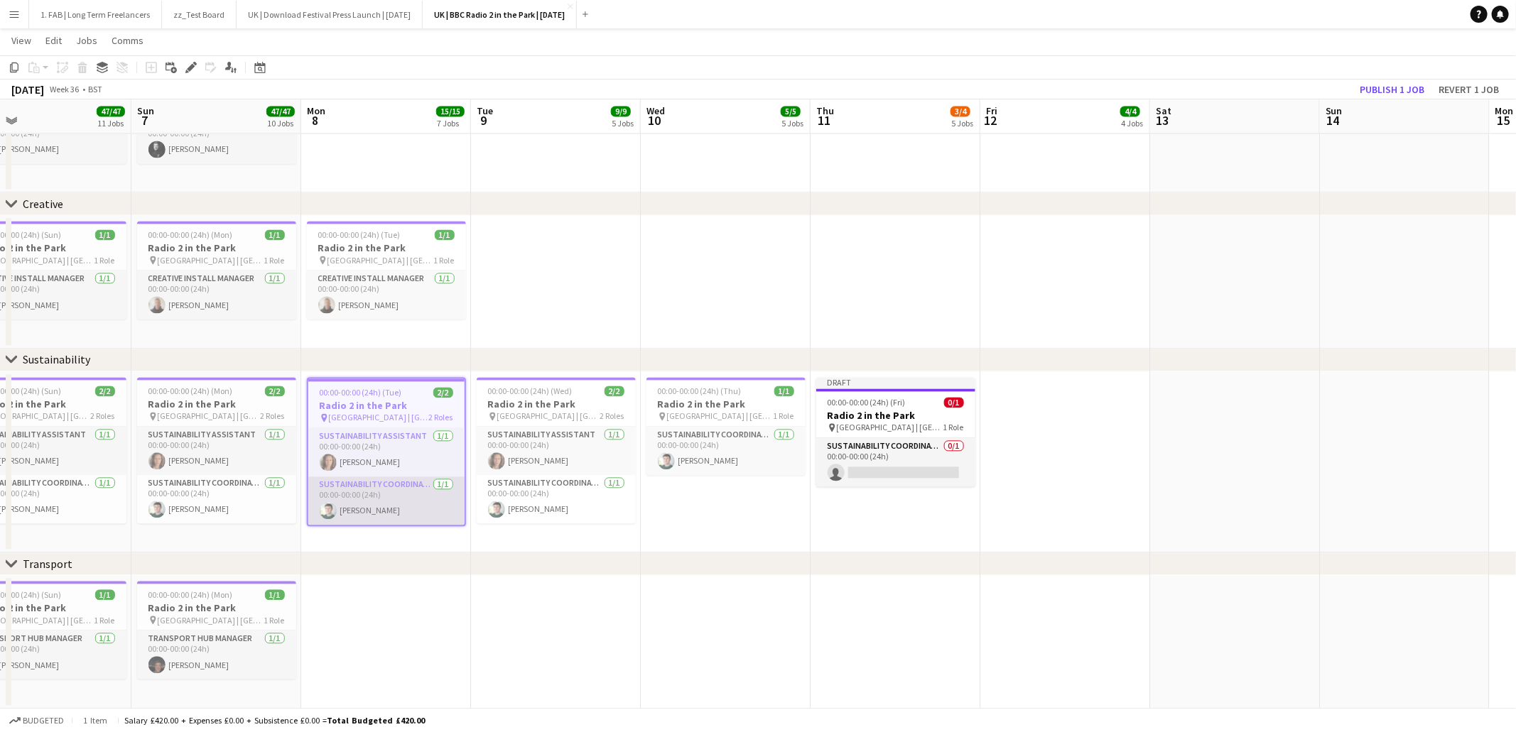
click at [381, 494] on app-card-role "Sustainability Coordinator 1/1 00:00-00:00 (24h) Cameron Hughes" at bounding box center [386, 501] width 156 height 48
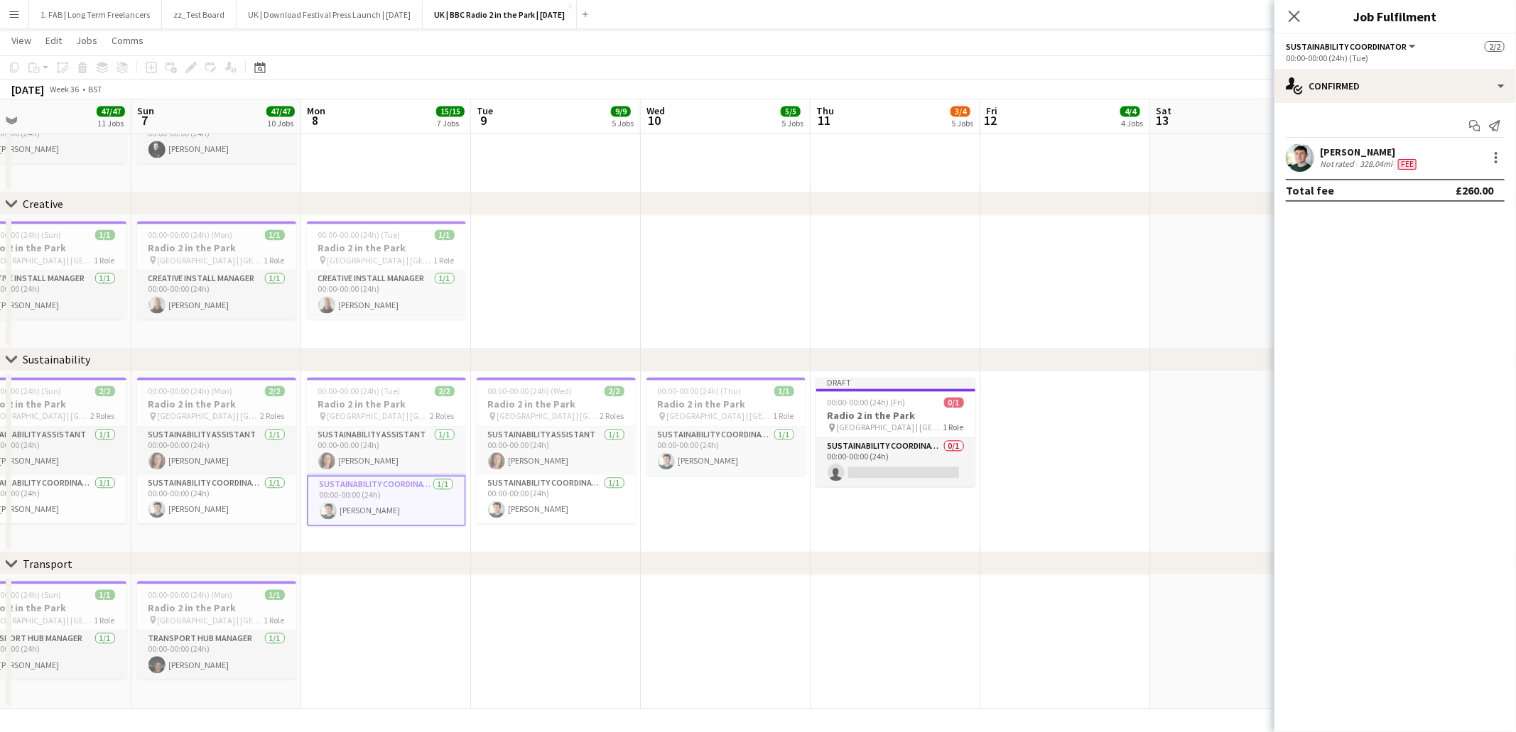
click at [1506, 162] on div "Cameron Hughes Not rated 328.04mi Fee" at bounding box center [1395, 157] width 242 height 28
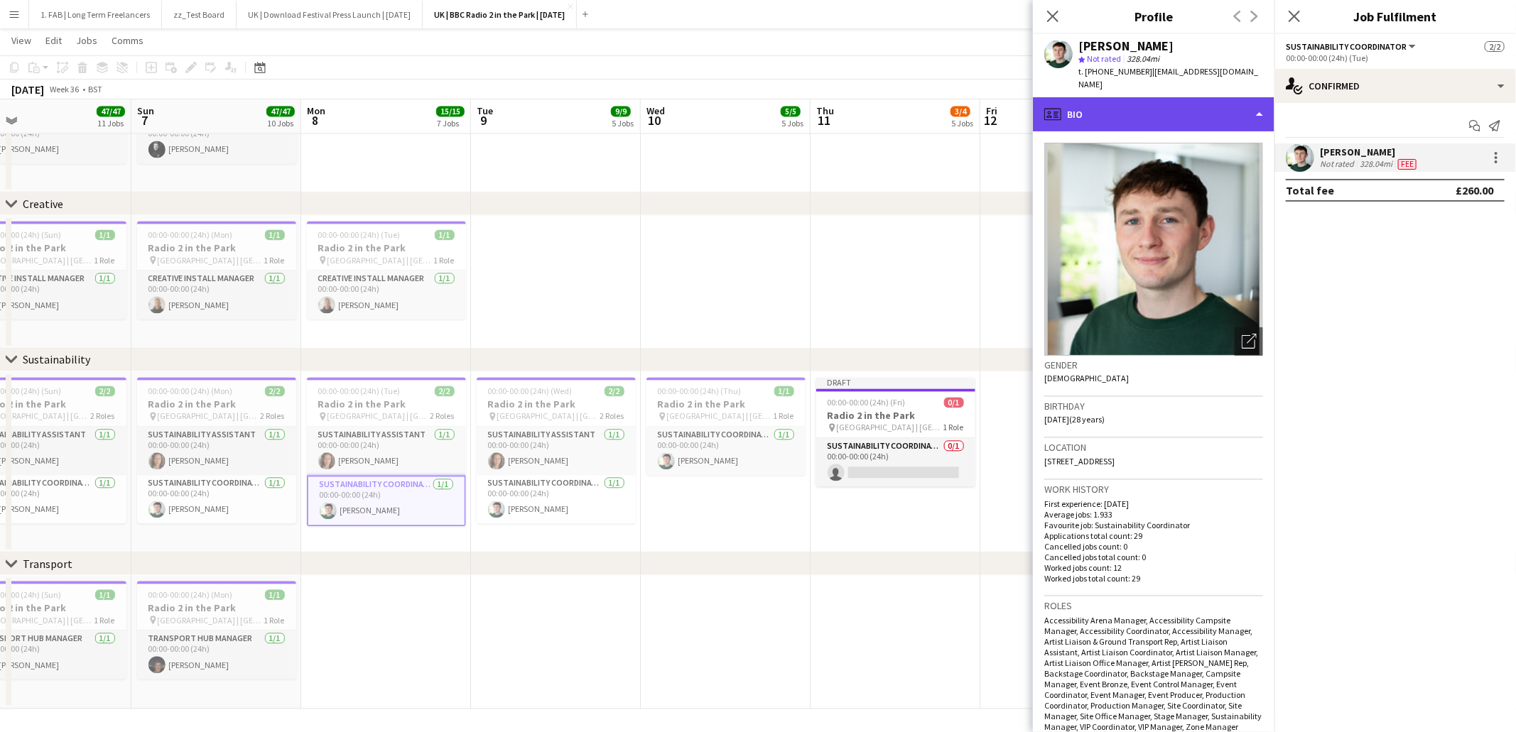
click at [1161, 97] on div "profile Bio" at bounding box center [1154, 114] width 242 height 34
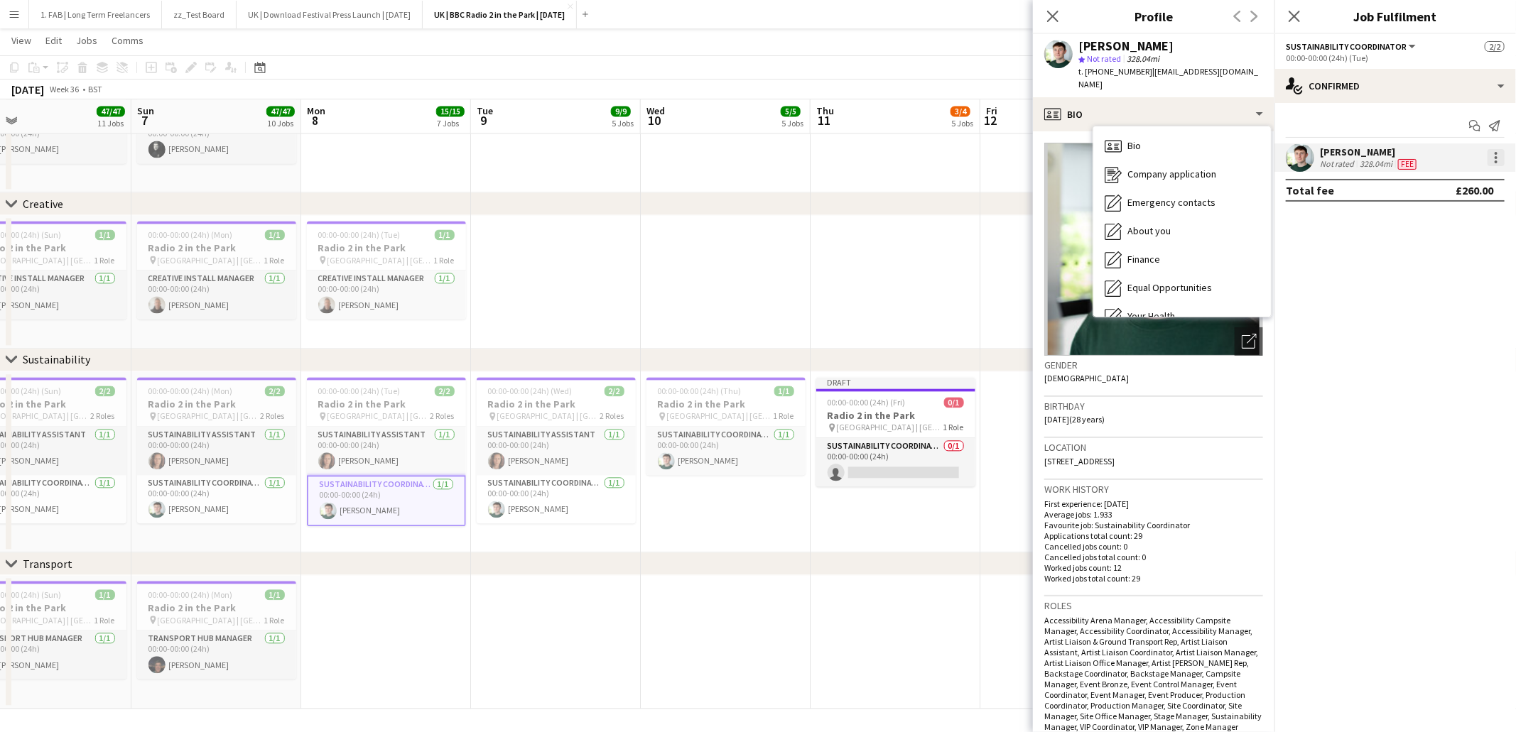
click at [1490, 157] on div at bounding box center [1495, 157] width 17 height 17
click at [1458, 180] on span "Edit fee" at bounding box center [1450, 184] width 88 height 13
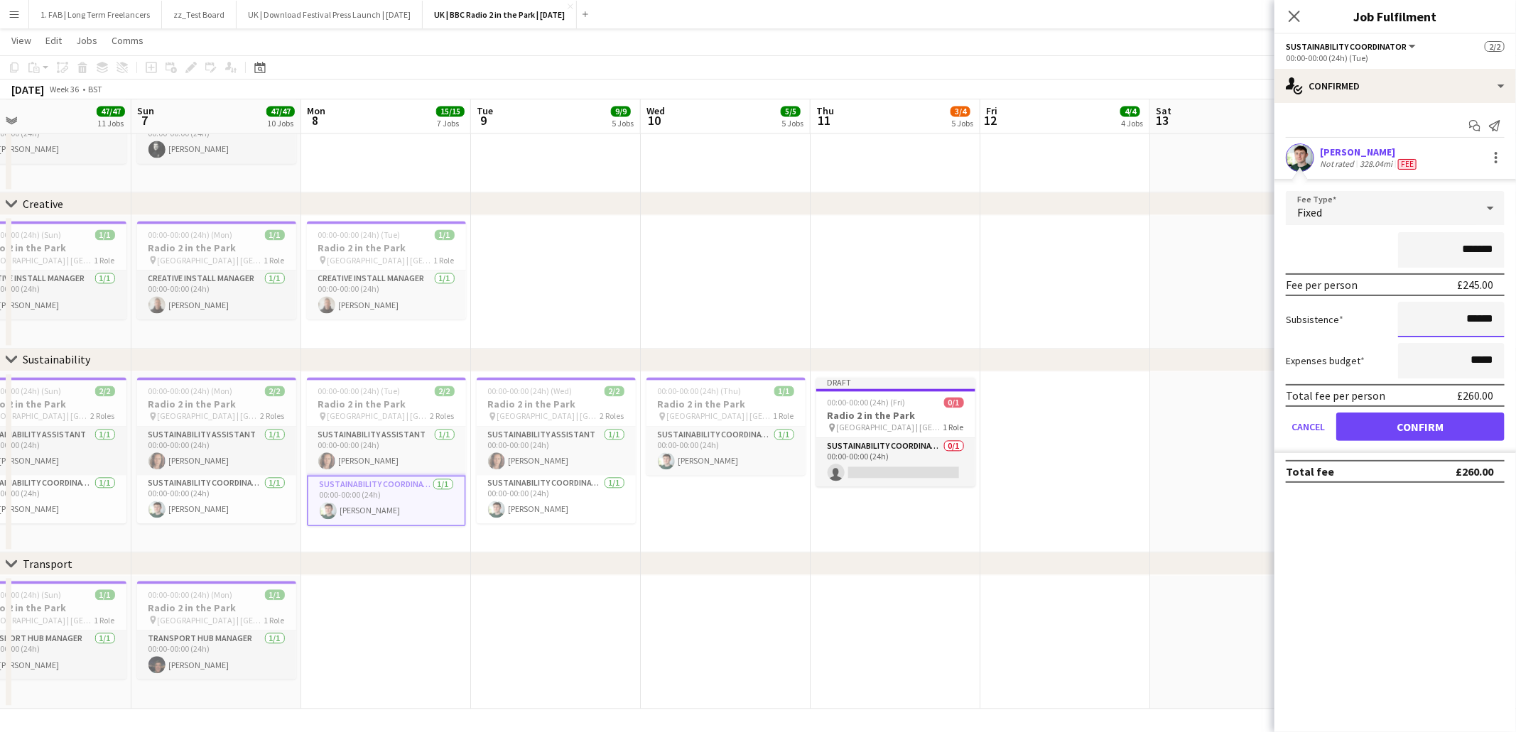
drag, startPoint x: 1493, startPoint y: 318, endPoint x: 1449, endPoint y: 313, distance: 44.3
click at [1449, 313] on input "******" at bounding box center [1451, 320] width 107 height 36
type input "***"
click at [1335, 248] on div "*******" at bounding box center [1395, 250] width 219 height 36
click at [1343, 251] on div "*******" at bounding box center [1395, 250] width 219 height 36
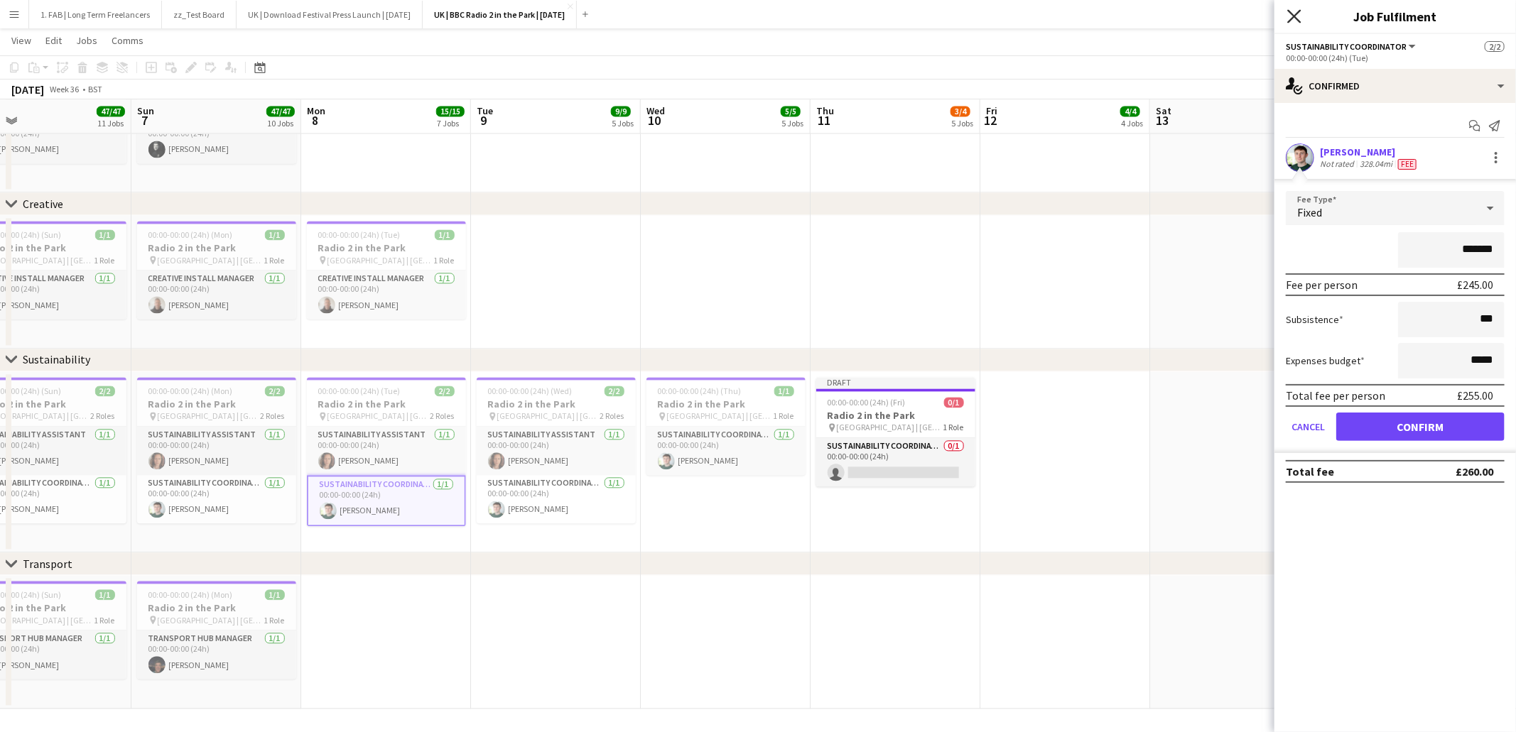
click at [1294, 18] on icon "Close pop-in" at bounding box center [1293, 15] width 13 height 13
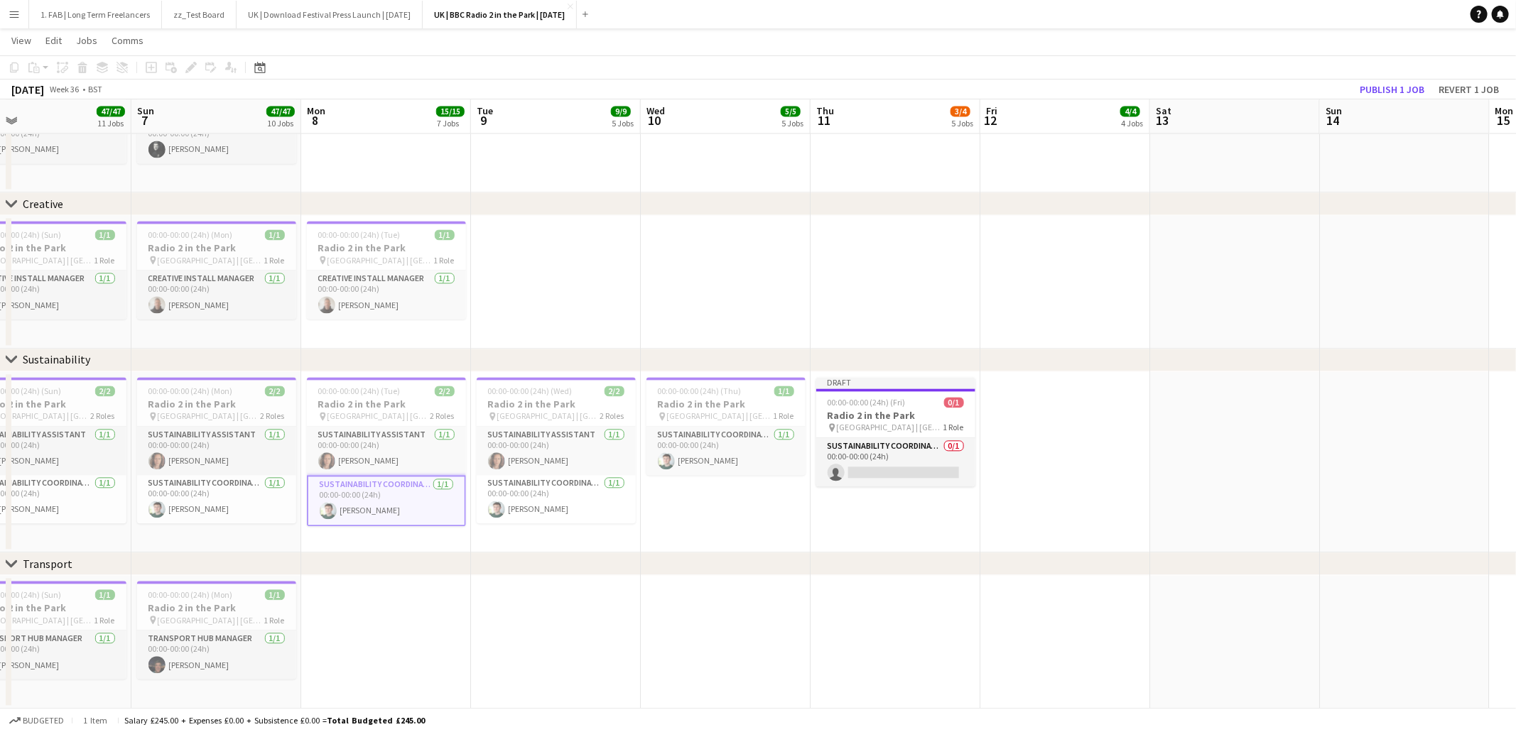
click at [595, 51] on app-page-menu "View Day view expanded Day view collapsed Month view Date picker Jump to today …" at bounding box center [758, 41] width 1516 height 27
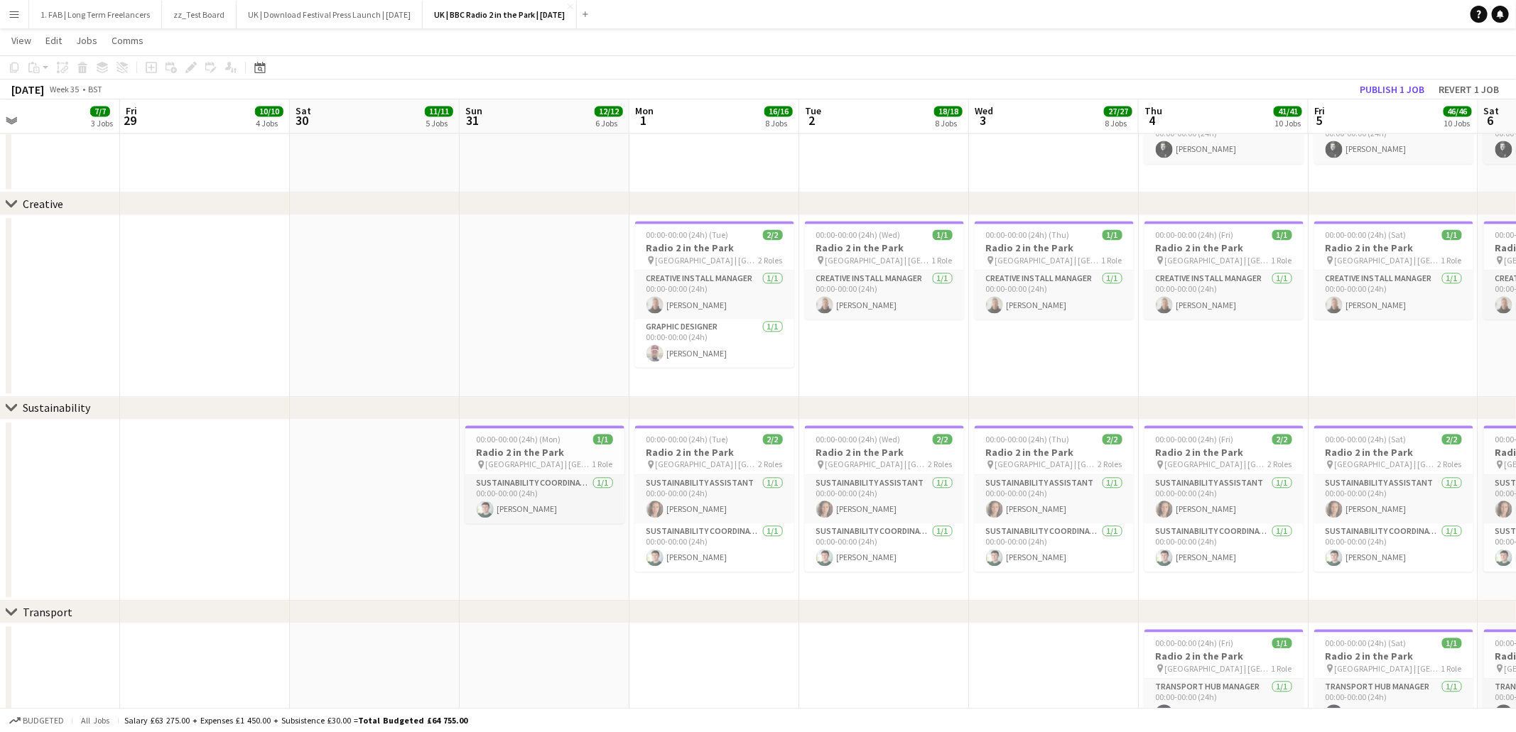
scroll to position [0, 382]
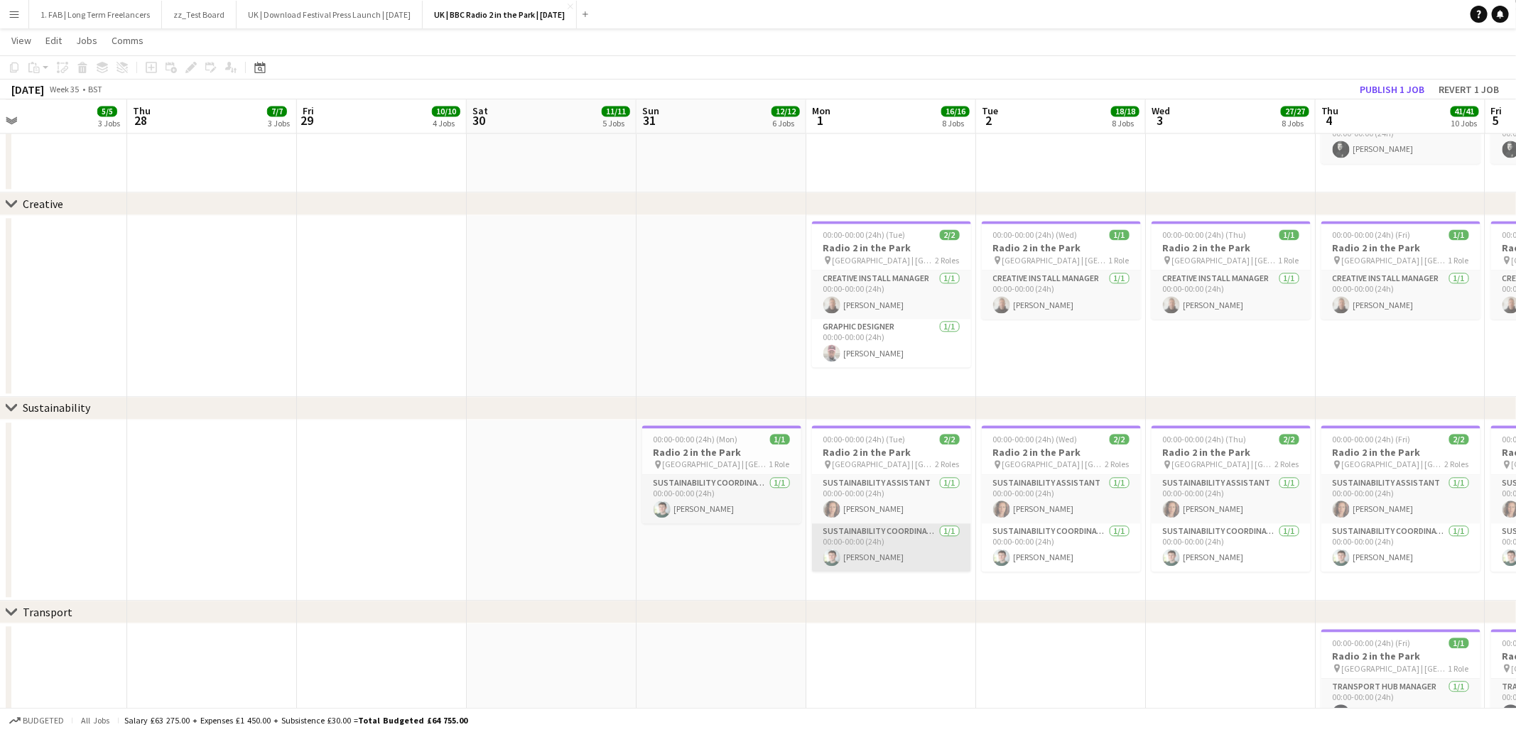
click at [878, 554] on app-card-role "Sustainability Coordinator 1/1 00:00-00:00 (24h) Cameron Hughes" at bounding box center [891, 548] width 159 height 48
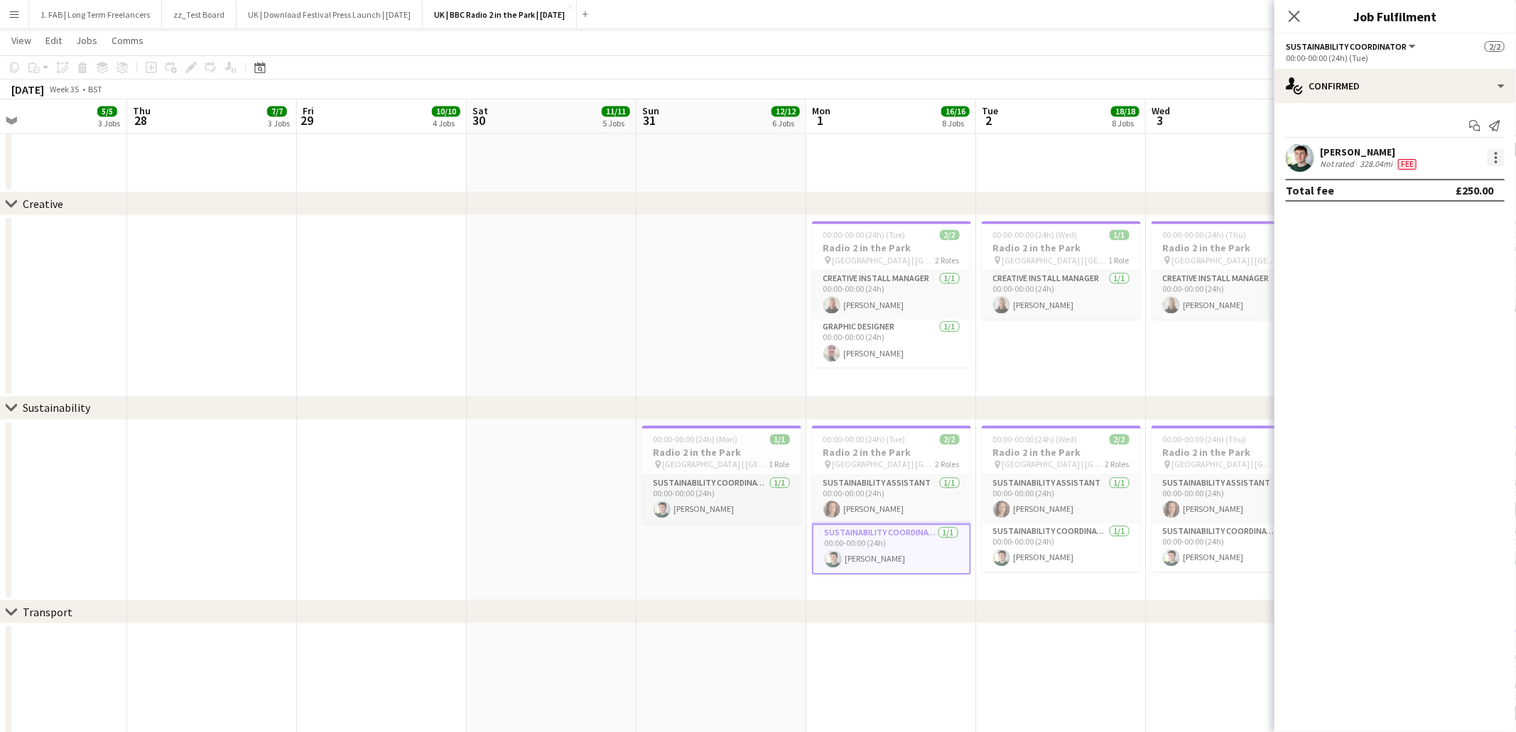
click at [1488, 158] on div at bounding box center [1495, 157] width 17 height 17
click at [1473, 188] on span "Edit fee" at bounding box center [1450, 184] width 88 height 13
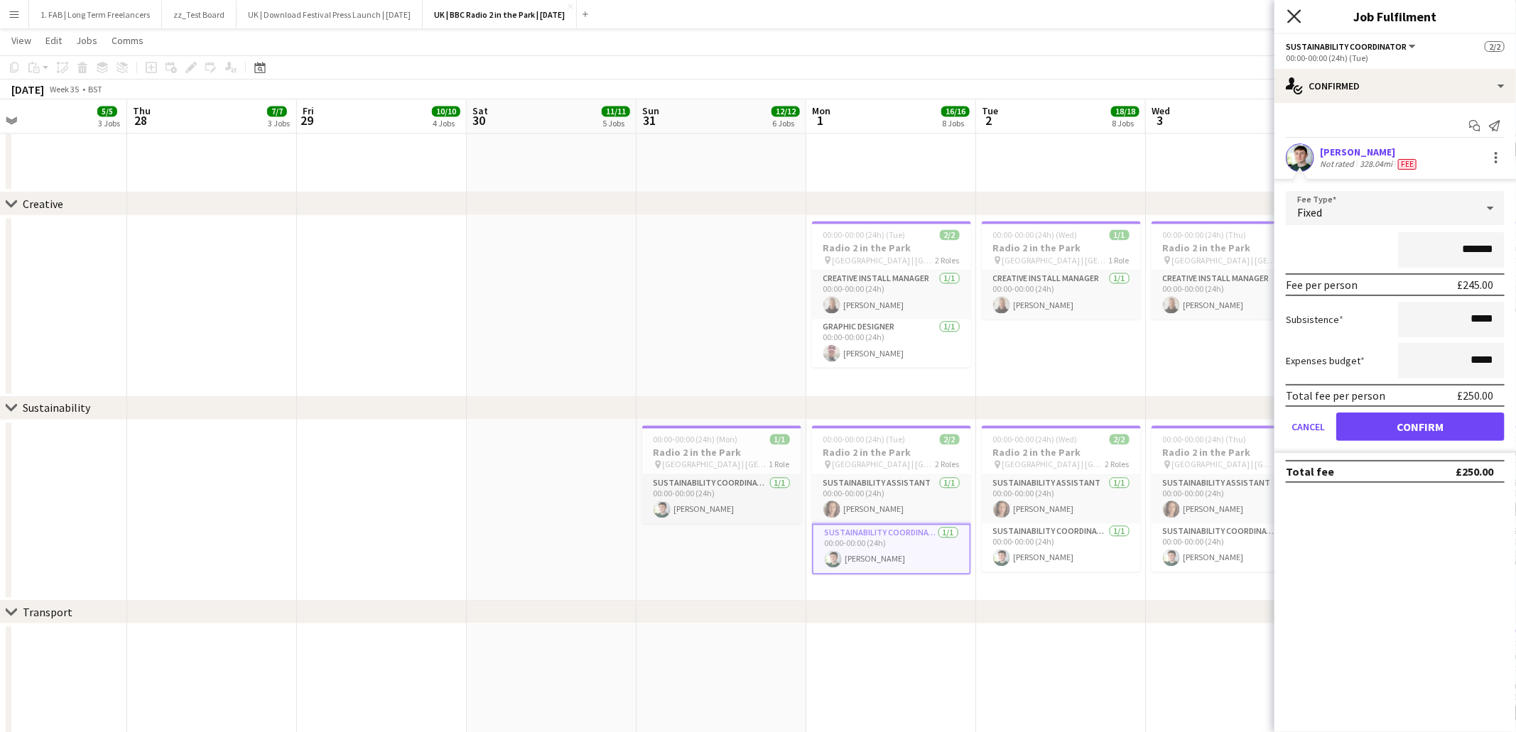
click at [1297, 13] on icon at bounding box center [1293, 15] width 13 height 13
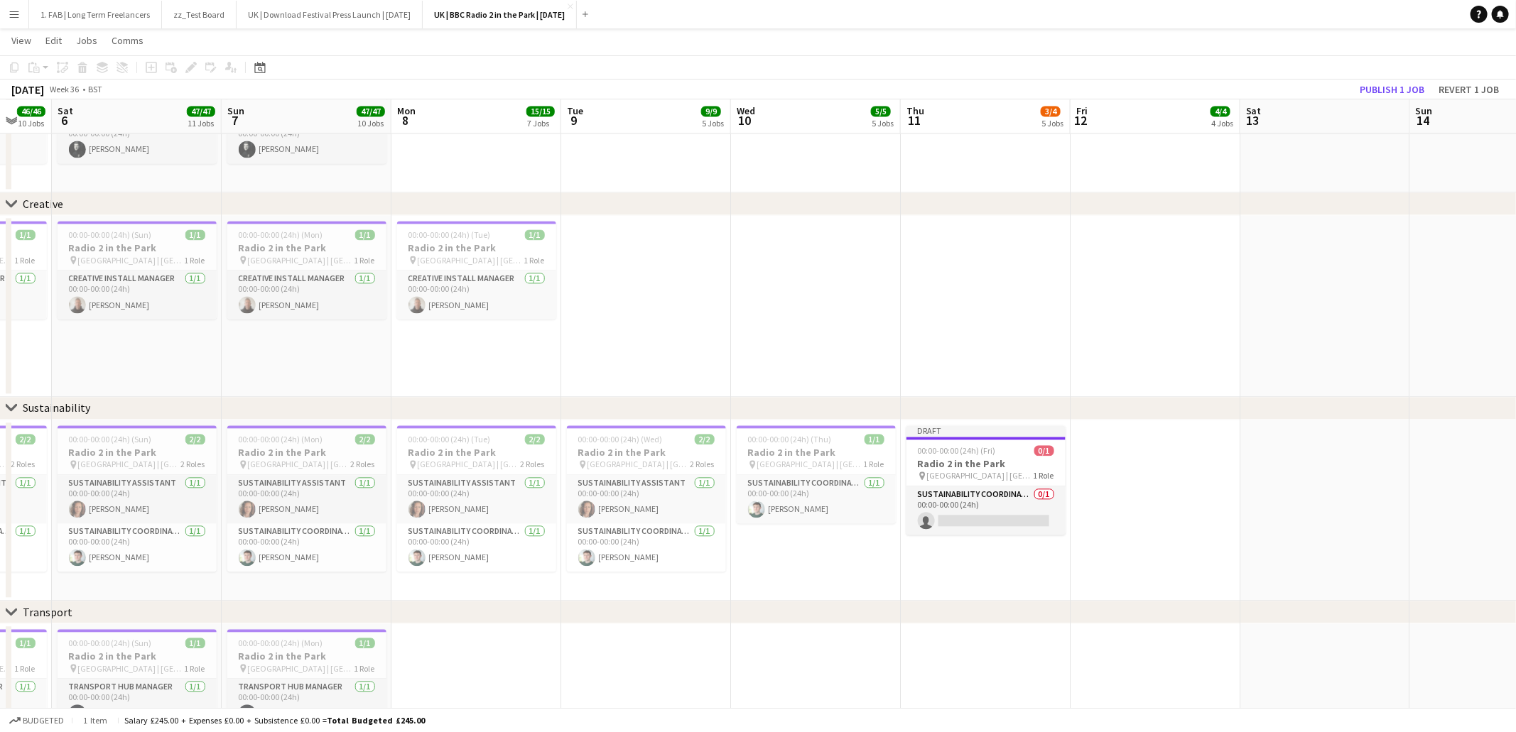
scroll to position [0, 455]
click at [489, 551] on app-card-role "Sustainability Coordinator 1/1 00:00-00:00 (24h) Cameron Hughes" at bounding box center [478, 548] width 159 height 48
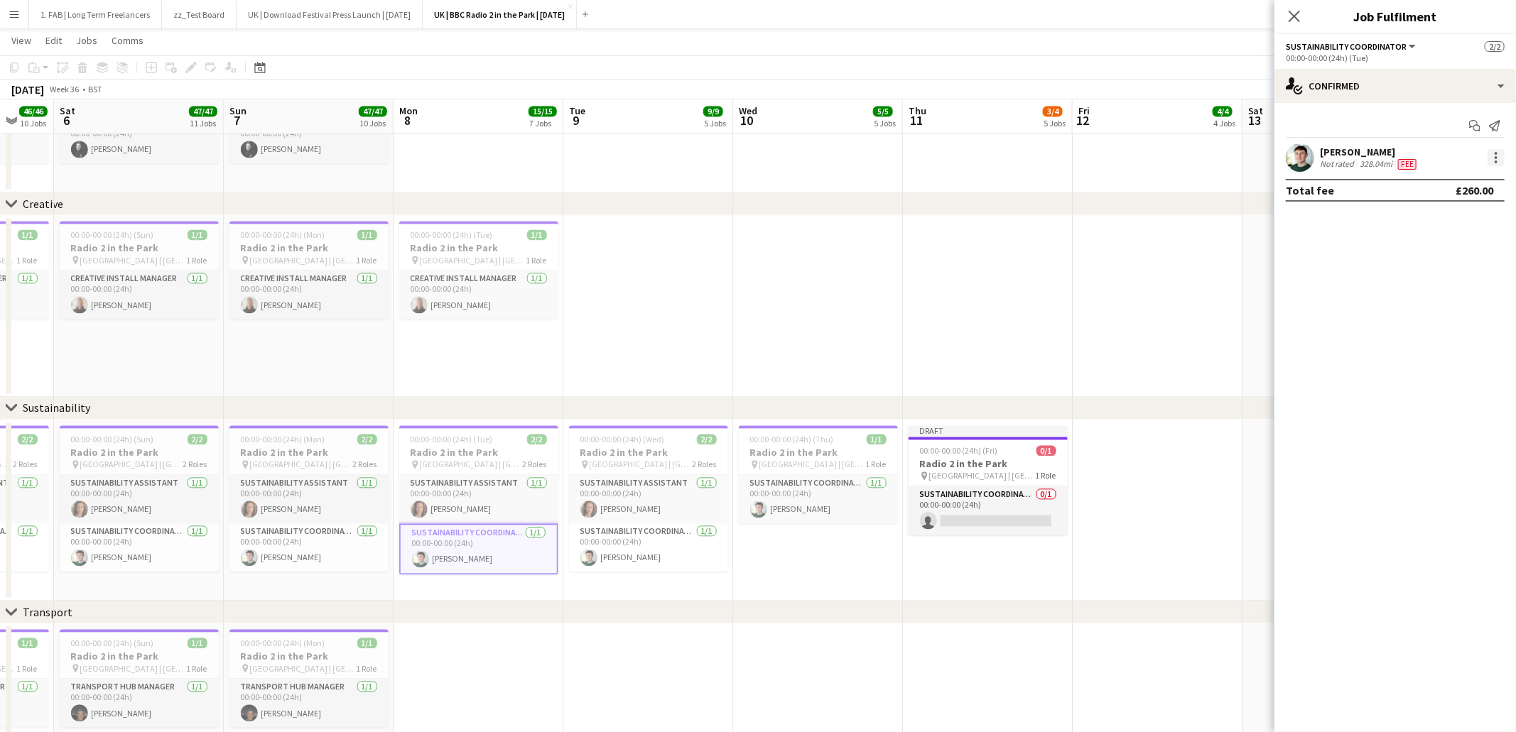
click at [1491, 163] on div at bounding box center [1495, 157] width 17 height 17
click at [1483, 197] on button "Edit fee" at bounding box center [1449, 184] width 111 height 34
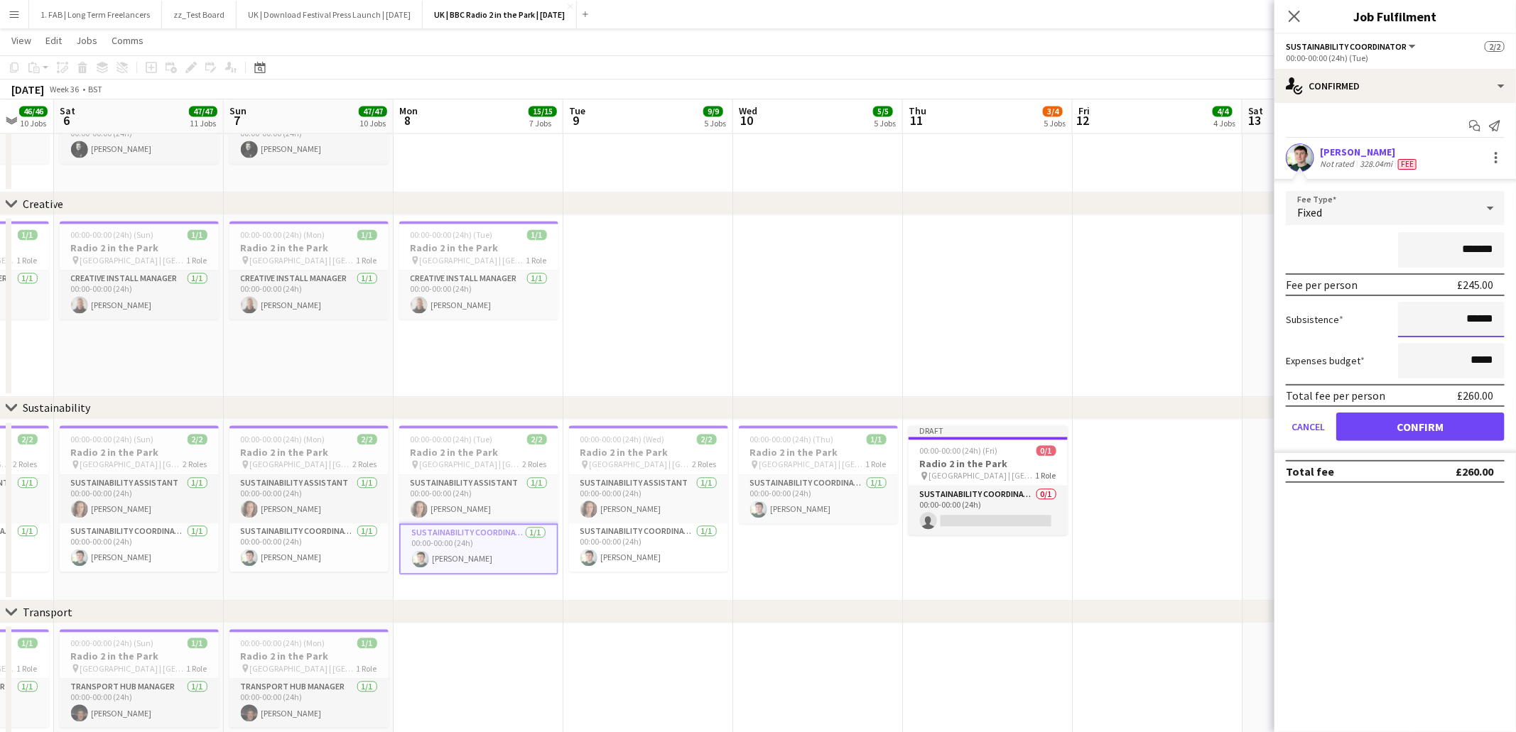
drag, startPoint x: 1496, startPoint y: 318, endPoint x: 1440, endPoint y: 315, distance: 56.2
click at [1440, 316] on input "******" at bounding box center [1451, 320] width 107 height 36
type input "***"
click at [1438, 422] on button "Confirm" at bounding box center [1420, 427] width 168 height 28
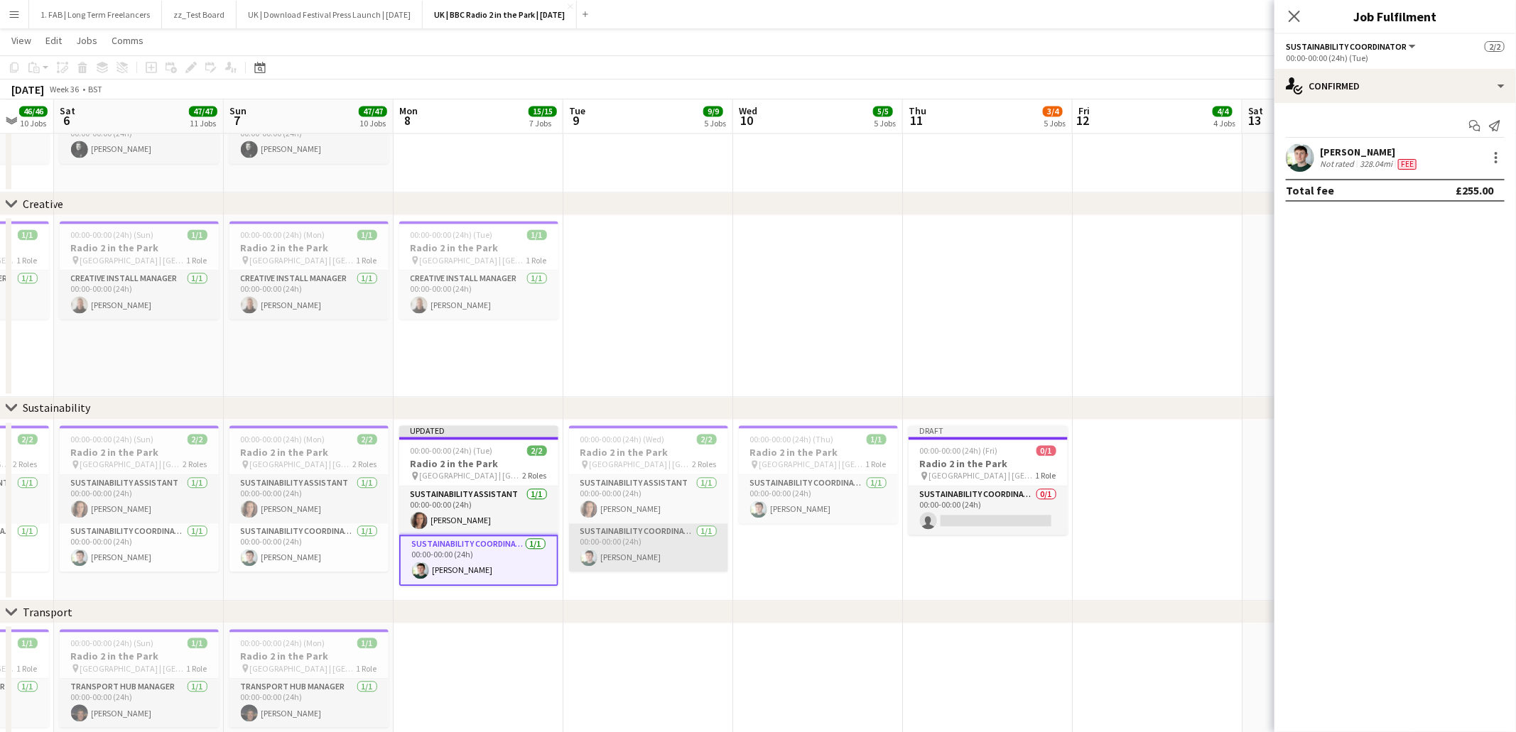
click at [645, 540] on app-card-role "Sustainability Coordinator 1/1 00:00-00:00 (24h) Cameron Hughes" at bounding box center [648, 548] width 159 height 48
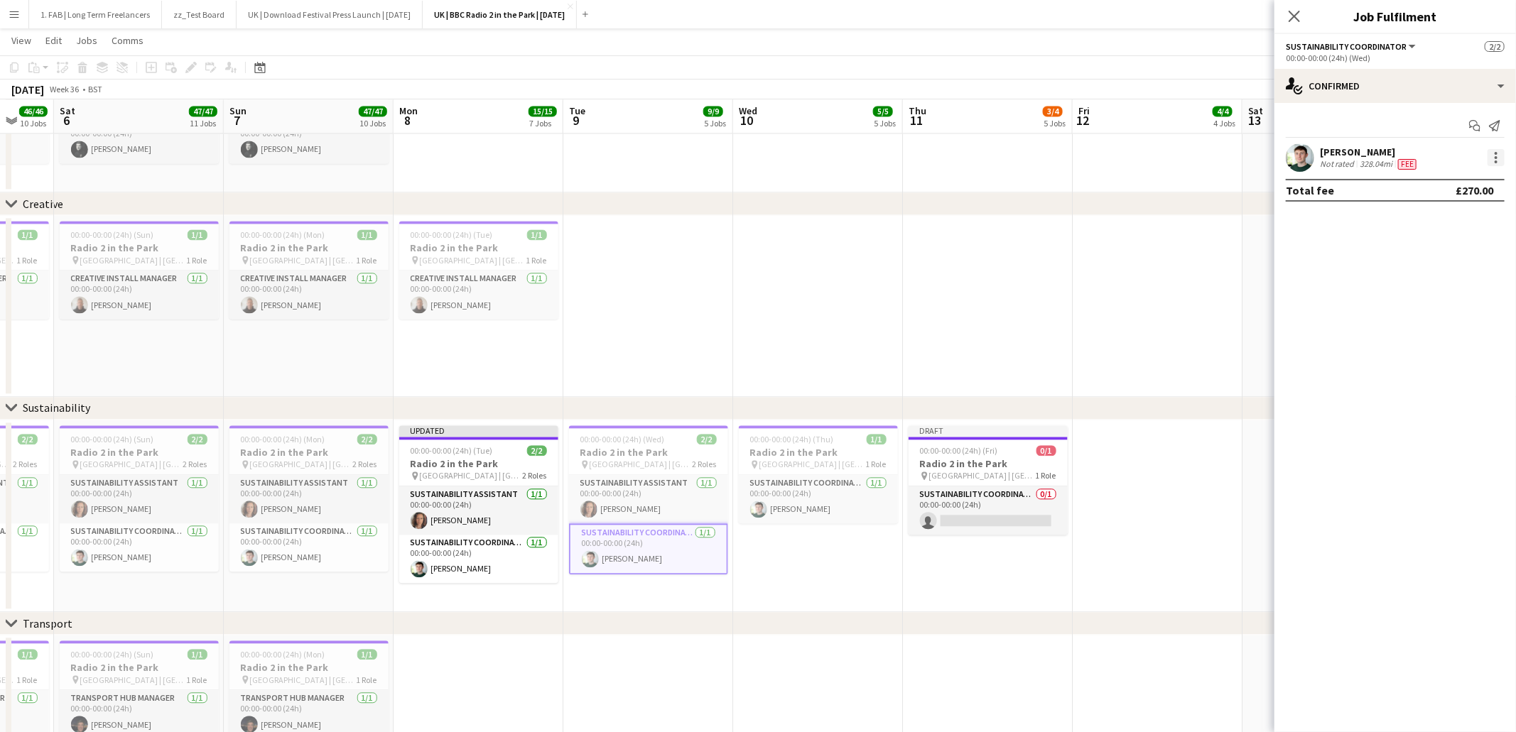
click at [1487, 157] on div at bounding box center [1495, 157] width 17 height 17
click at [1487, 188] on span "Edit fee" at bounding box center [1450, 184] width 88 height 13
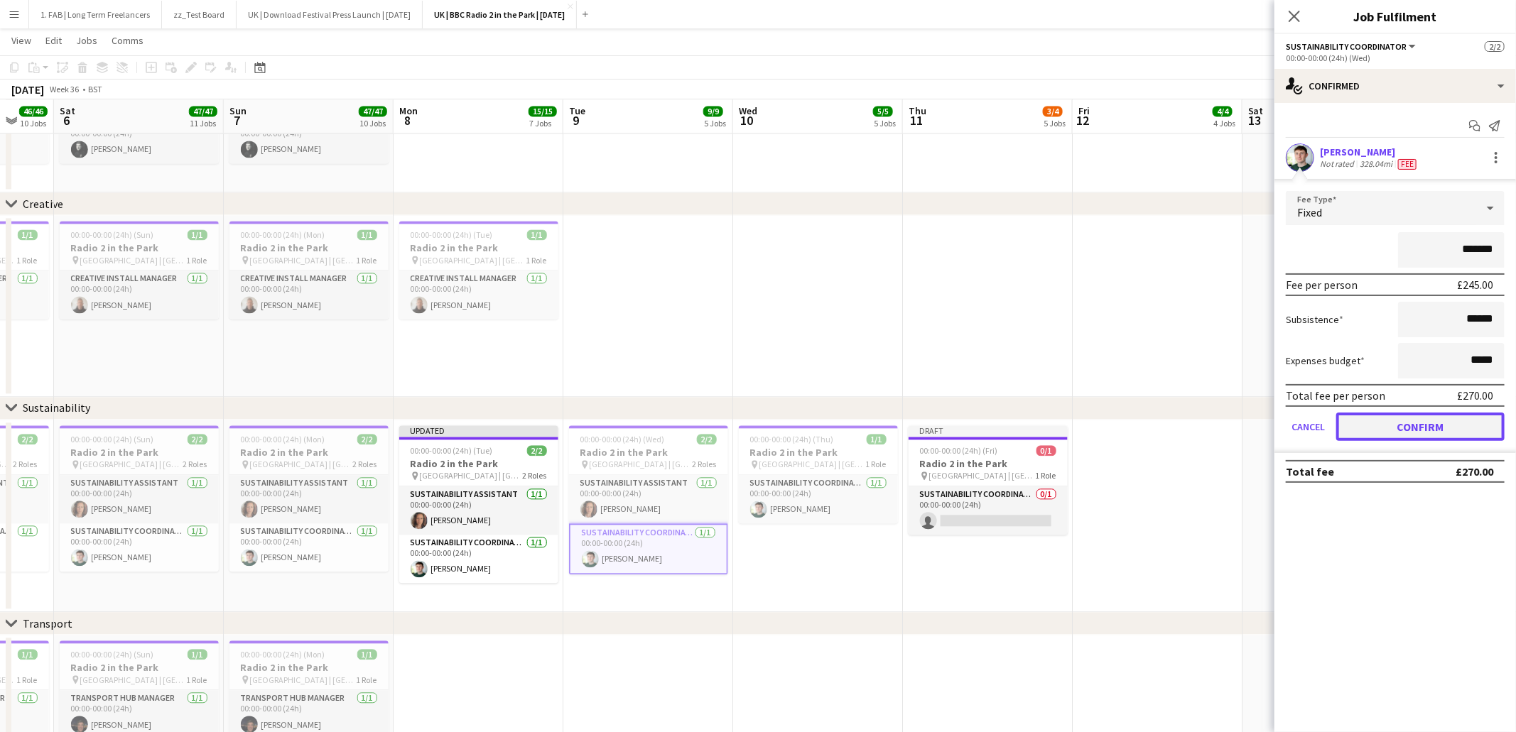
click at [1431, 426] on button "Confirm" at bounding box center [1420, 427] width 168 height 28
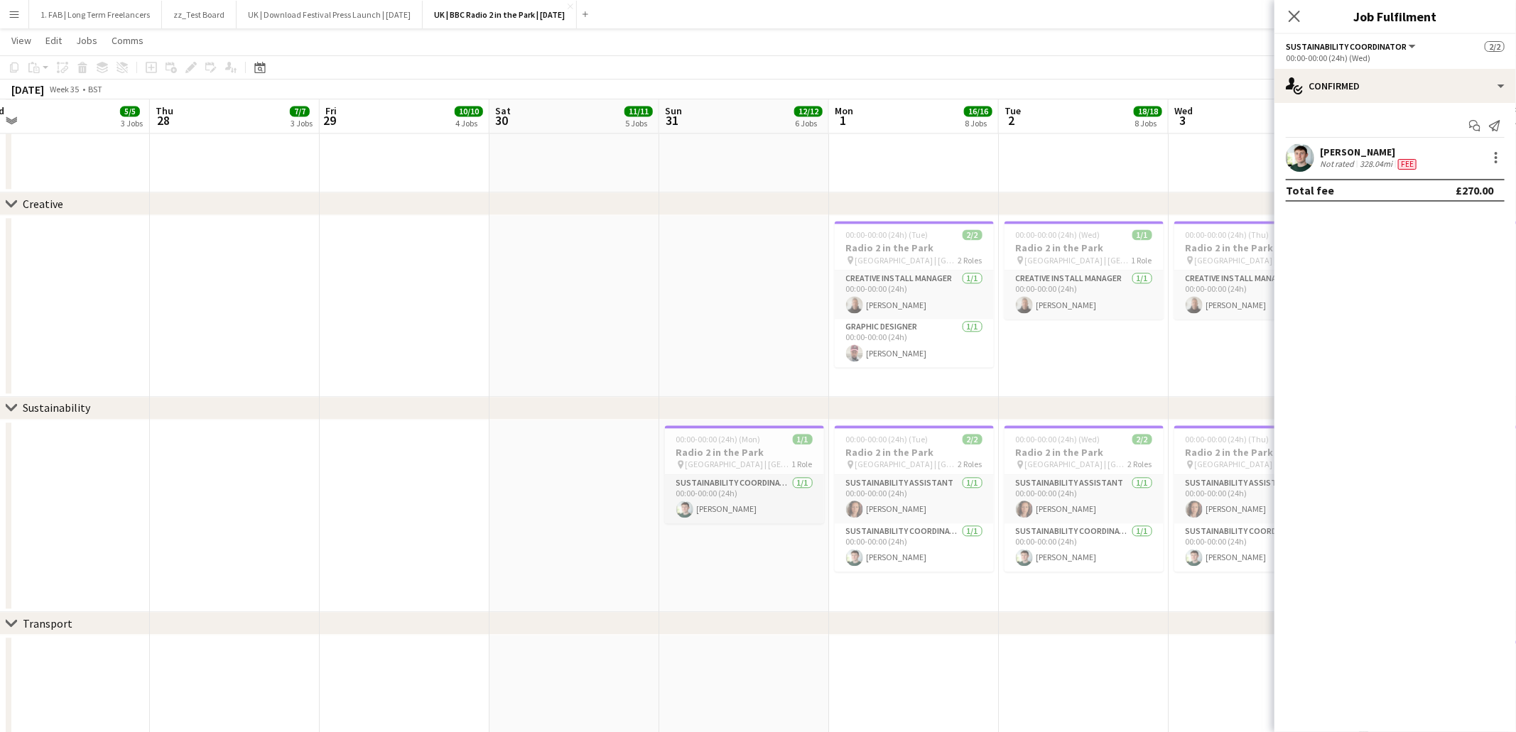
scroll to position [0, 359]
click at [695, 452] on h3 "Radio 2 in the Park" at bounding box center [744, 452] width 159 height 13
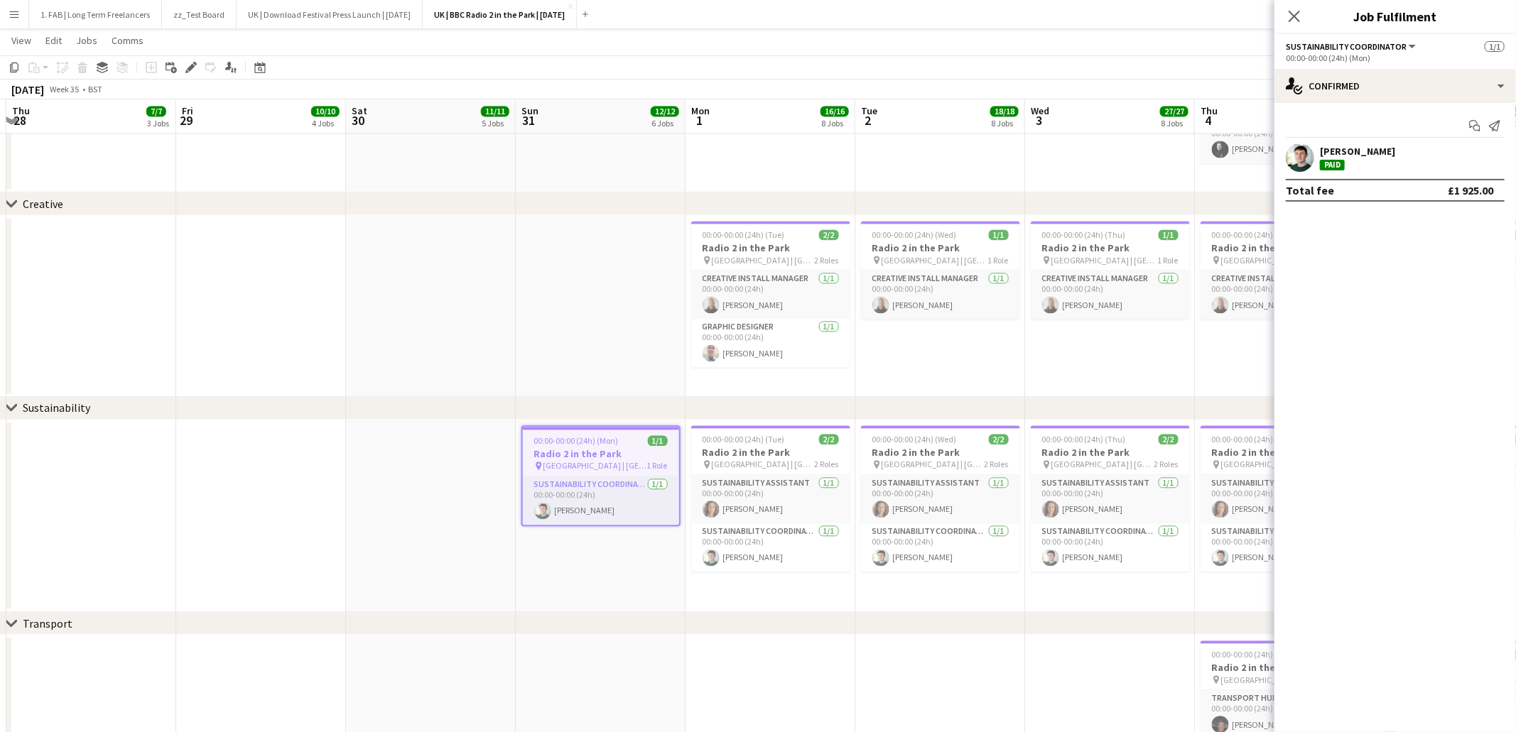
scroll to position [0, 554]
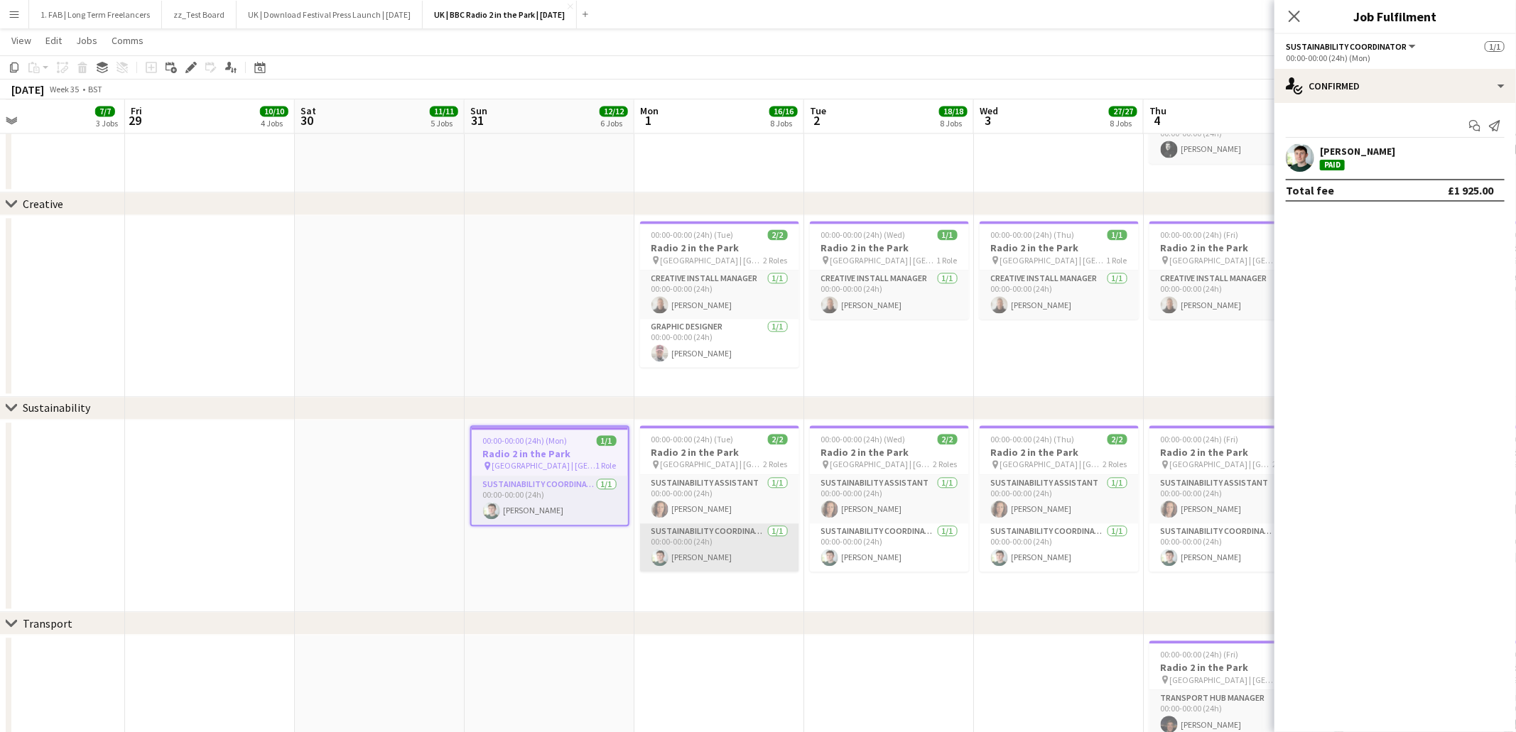
click at [730, 549] on app-card-role "Sustainability Coordinator 1/1 00:00-00:00 (24h) Cameron Hughes" at bounding box center [719, 548] width 159 height 48
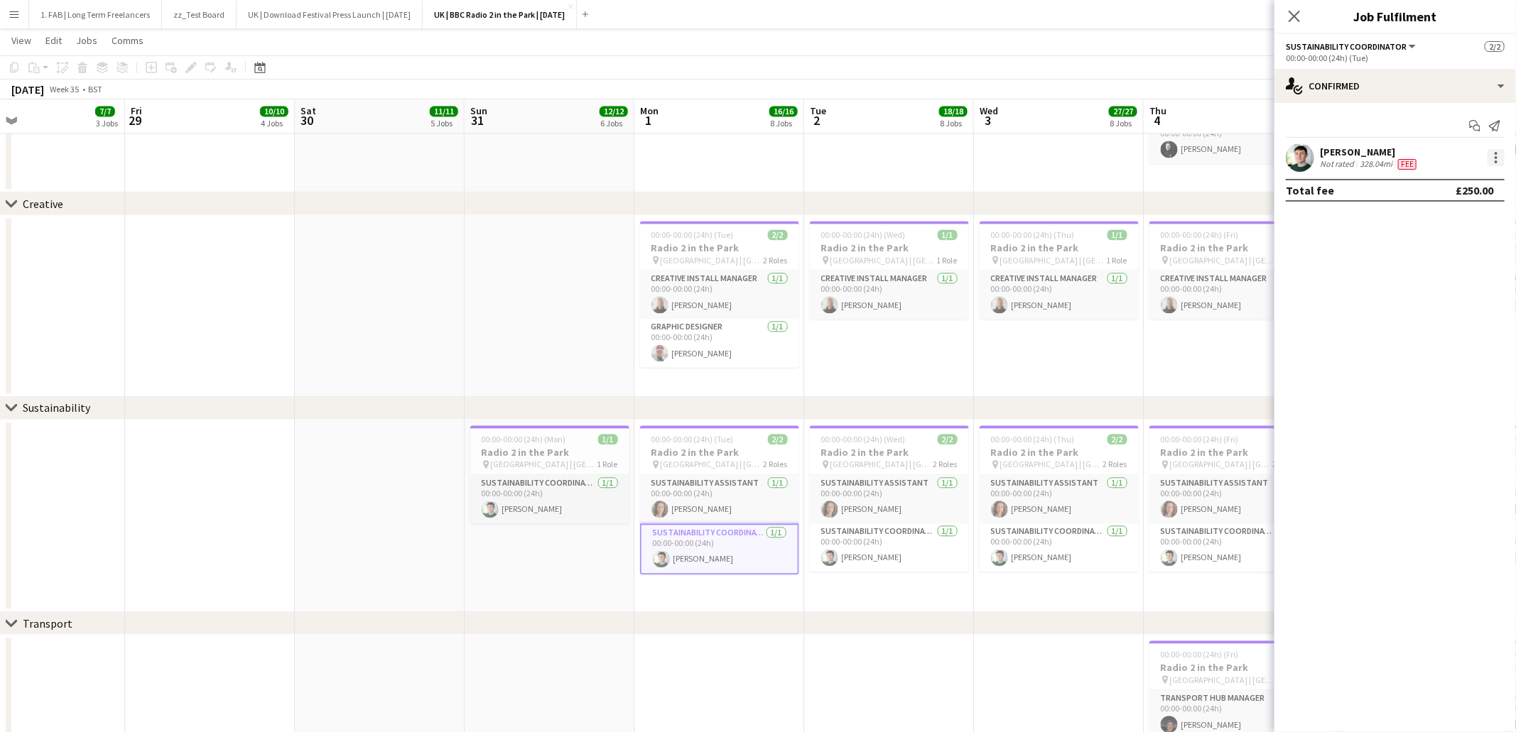
click at [1498, 155] on div at bounding box center [1495, 157] width 17 height 17
click at [1455, 191] on button "Edit fee" at bounding box center [1449, 184] width 111 height 34
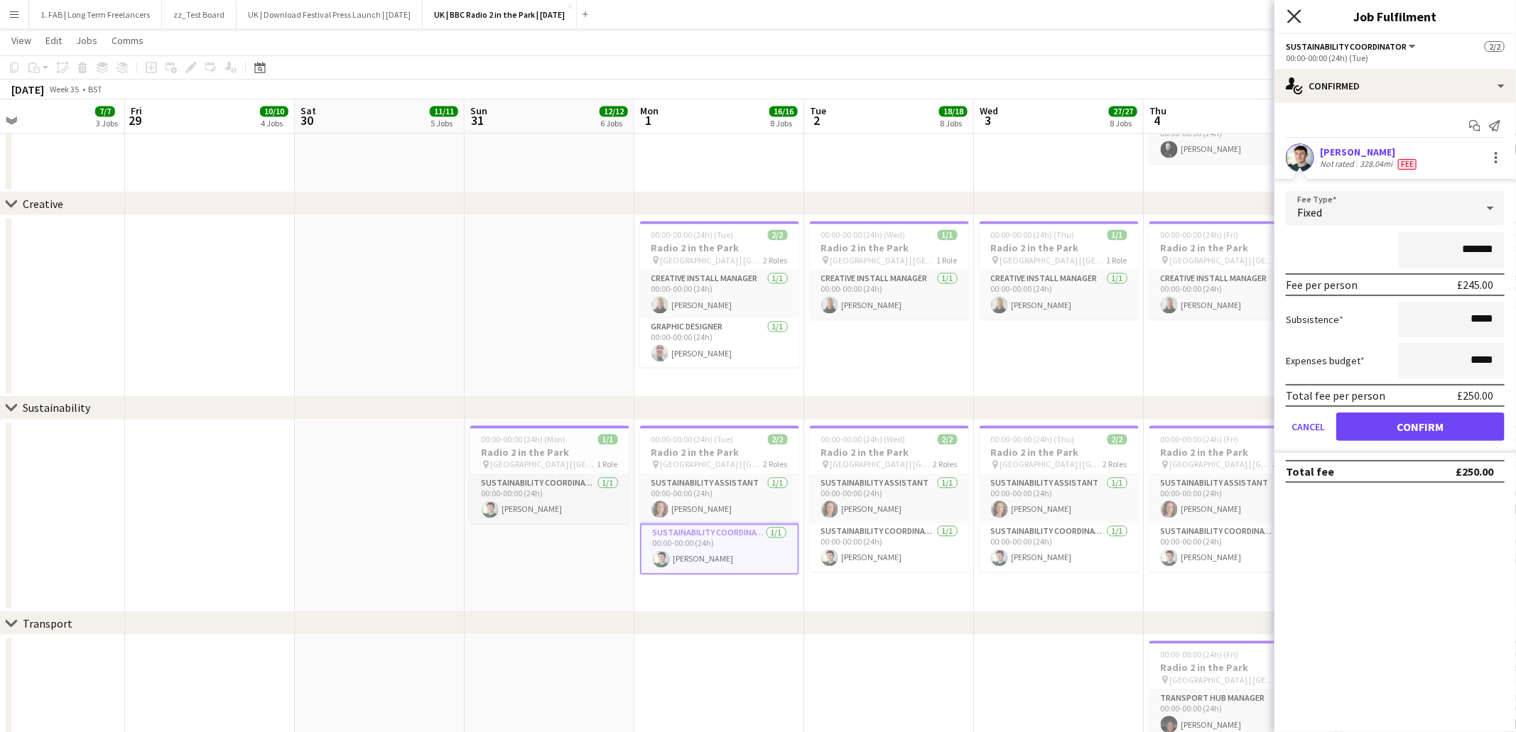
click at [1296, 16] on icon "Close pop-in" at bounding box center [1293, 15] width 13 height 13
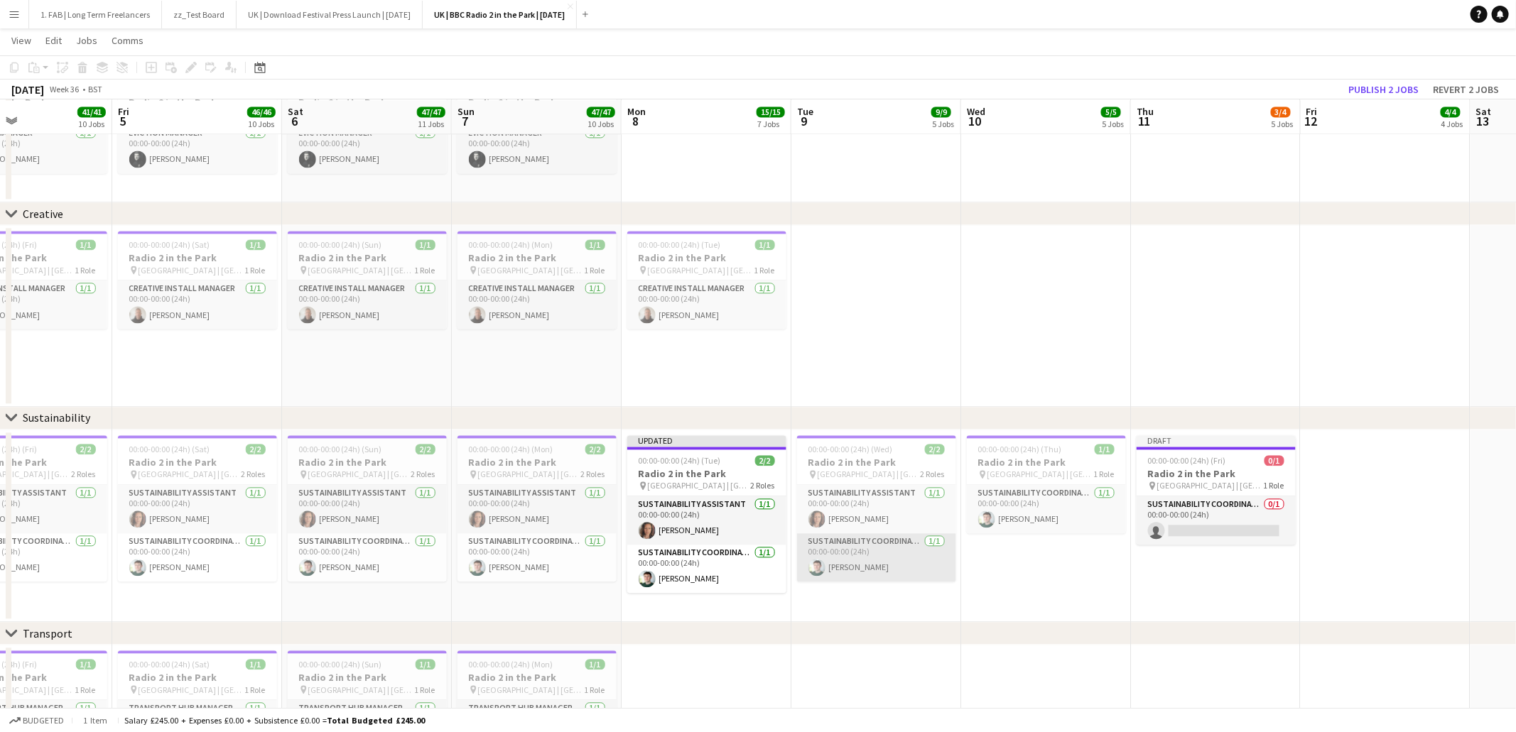
scroll to position [0, 566]
click at [883, 550] on app-card-role "Sustainability Coordinator 1/1 00:00-00:00 (24h) Cameron Hughes" at bounding box center [877, 557] width 159 height 48
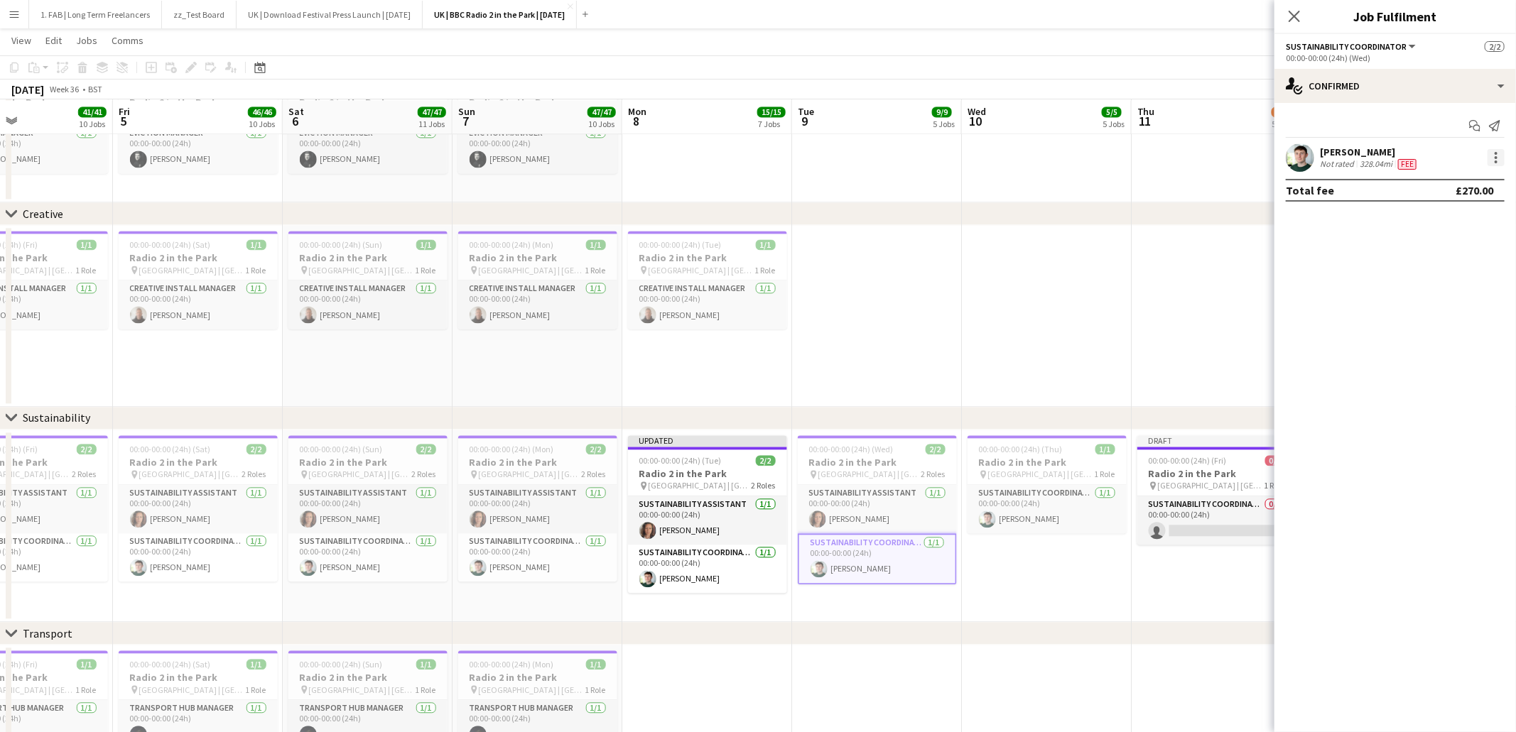
click at [1492, 158] on div at bounding box center [1495, 157] width 17 height 17
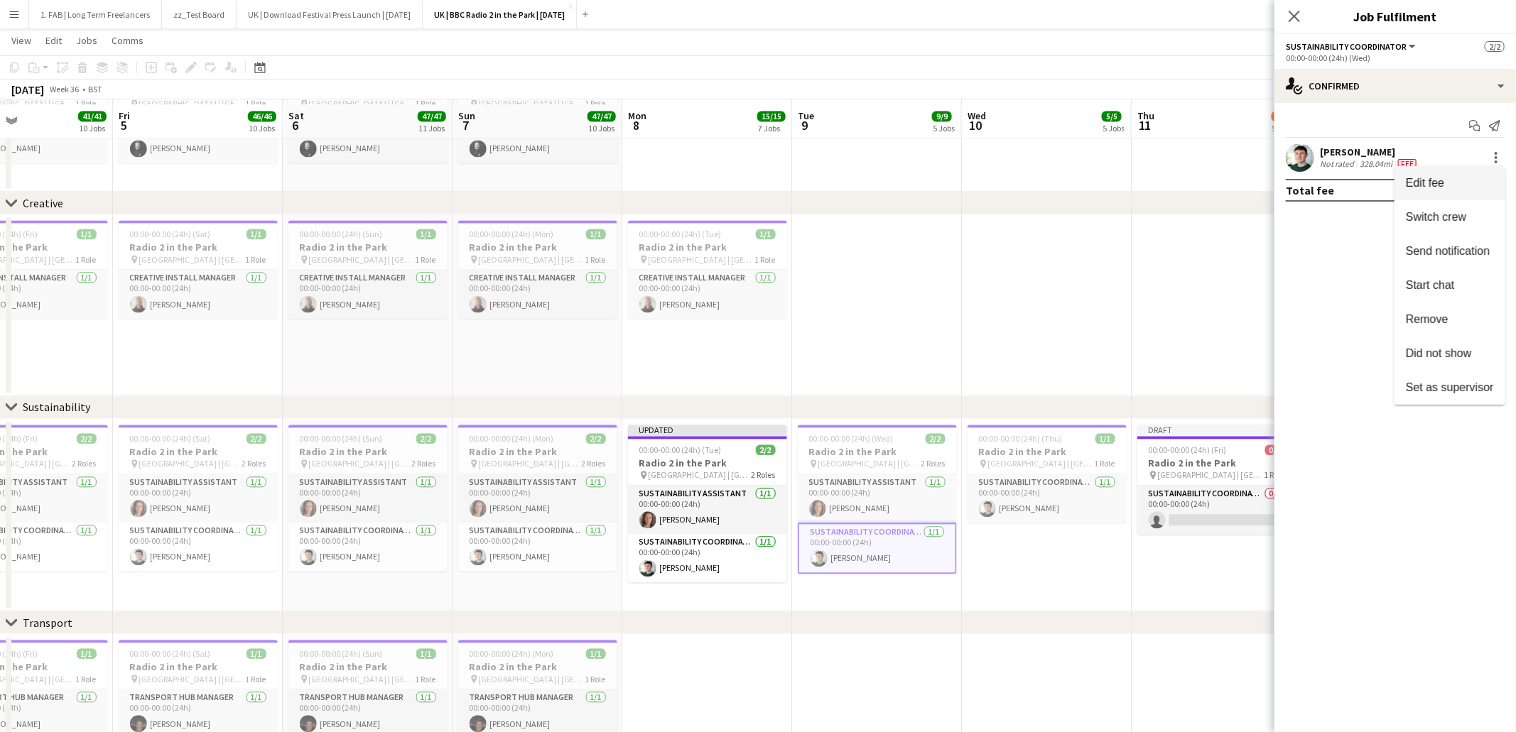
scroll to position [1820, 0]
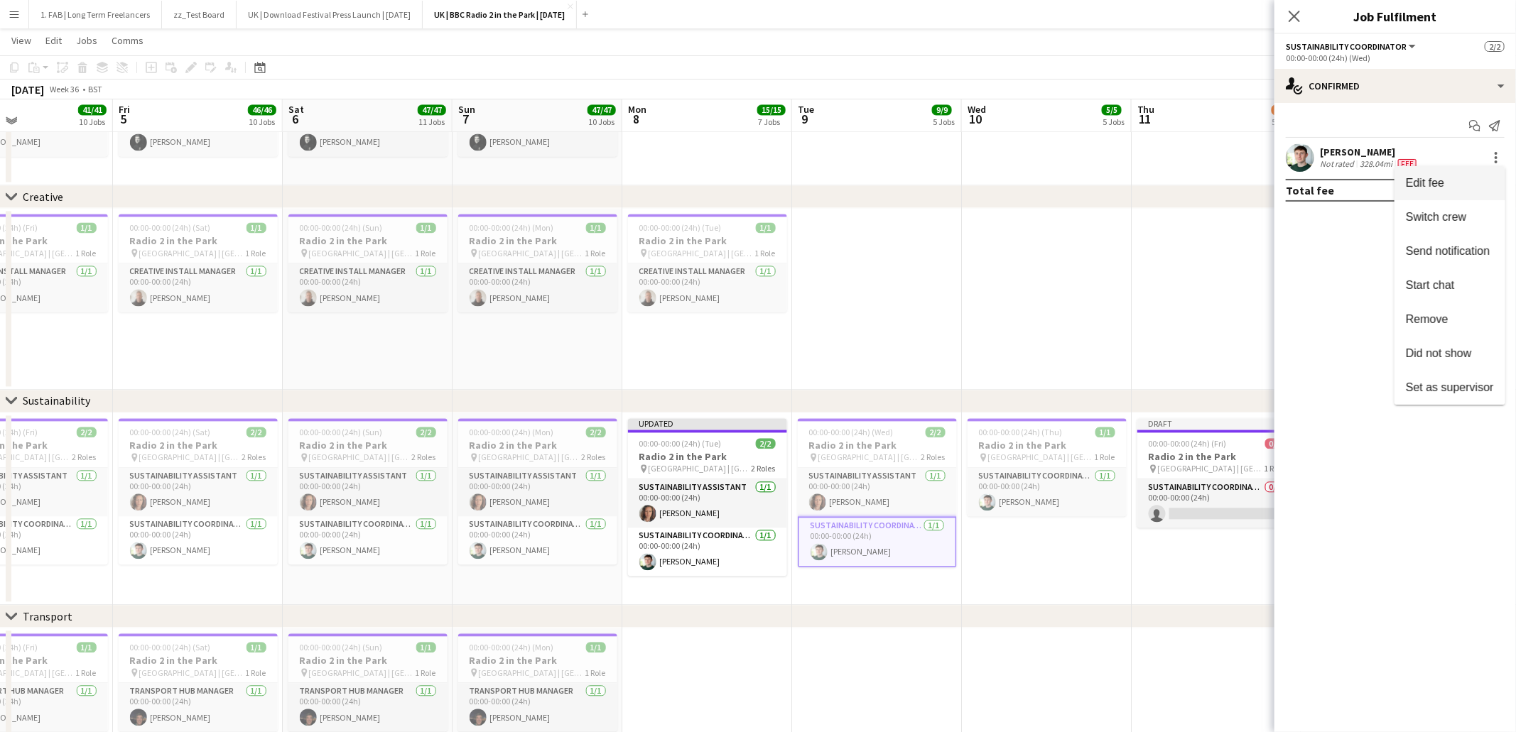
click at [1437, 184] on span "Edit fee" at bounding box center [1425, 183] width 38 height 12
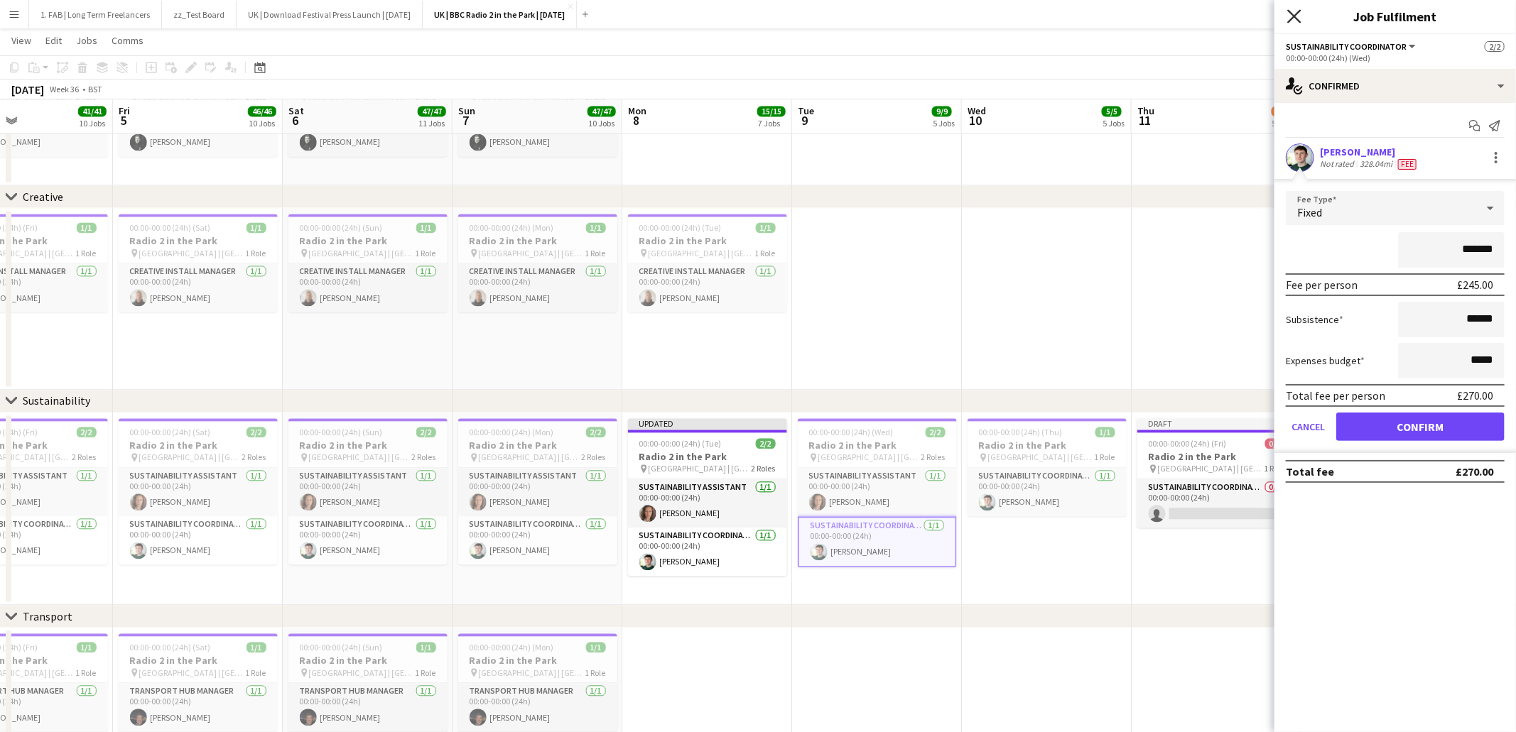
click at [1294, 18] on icon "Close pop-in" at bounding box center [1293, 15] width 13 height 13
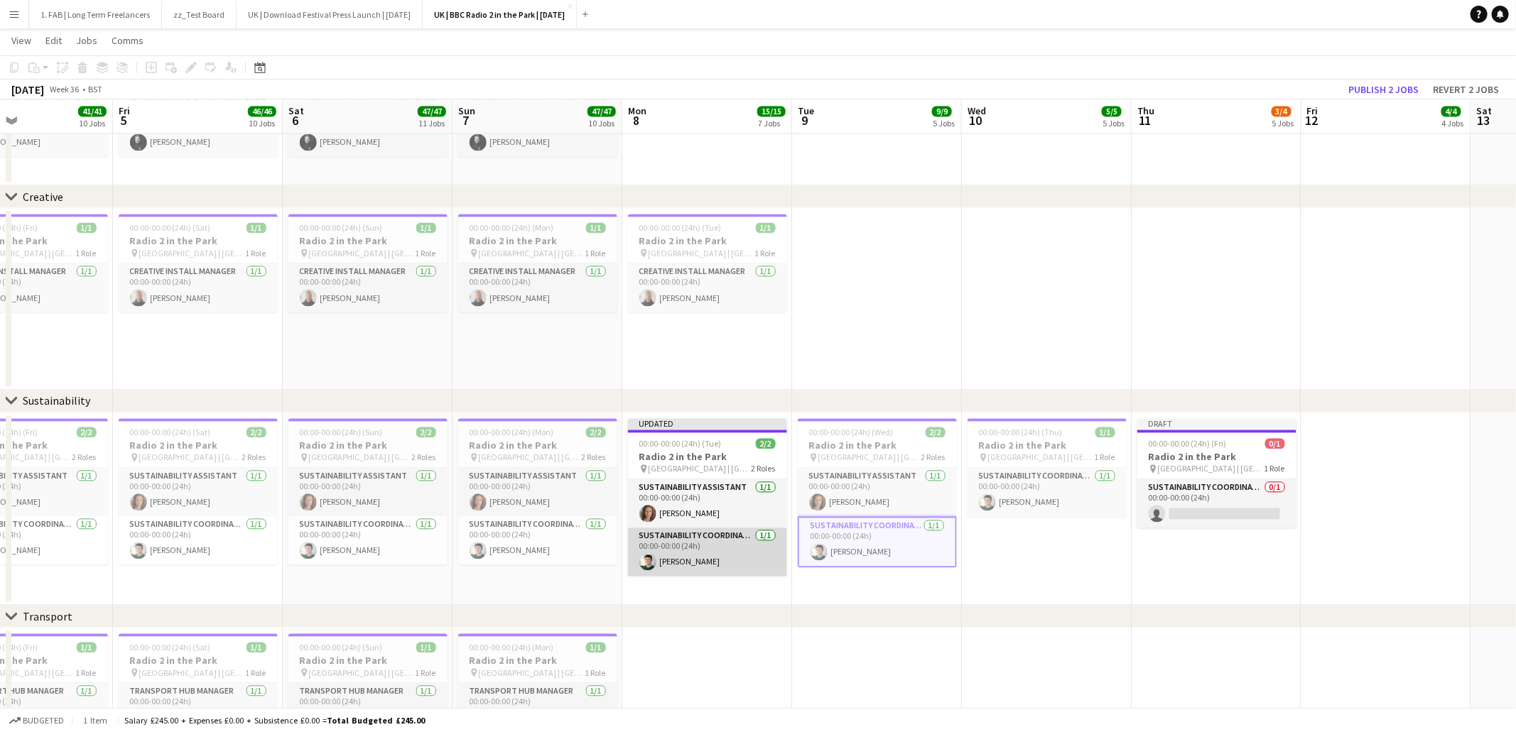
click at [724, 541] on app-card-role "Sustainability Coordinator 1/1 00:00-00:00 (24h) Cameron Hughes" at bounding box center [707, 552] width 159 height 48
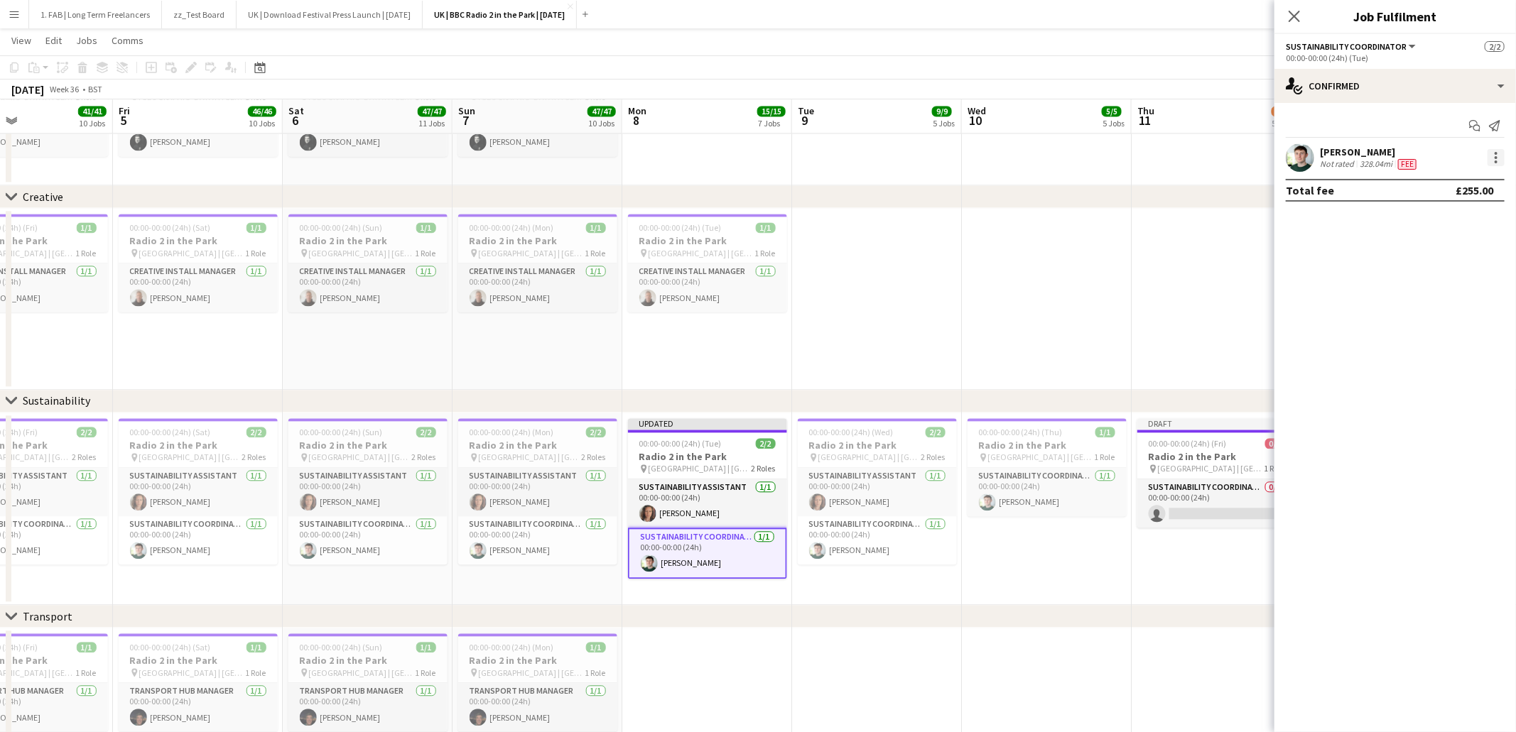
click at [1492, 156] on div at bounding box center [1495, 157] width 17 height 17
click at [1482, 188] on span "Edit fee" at bounding box center [1450, 184] width 88 height 13
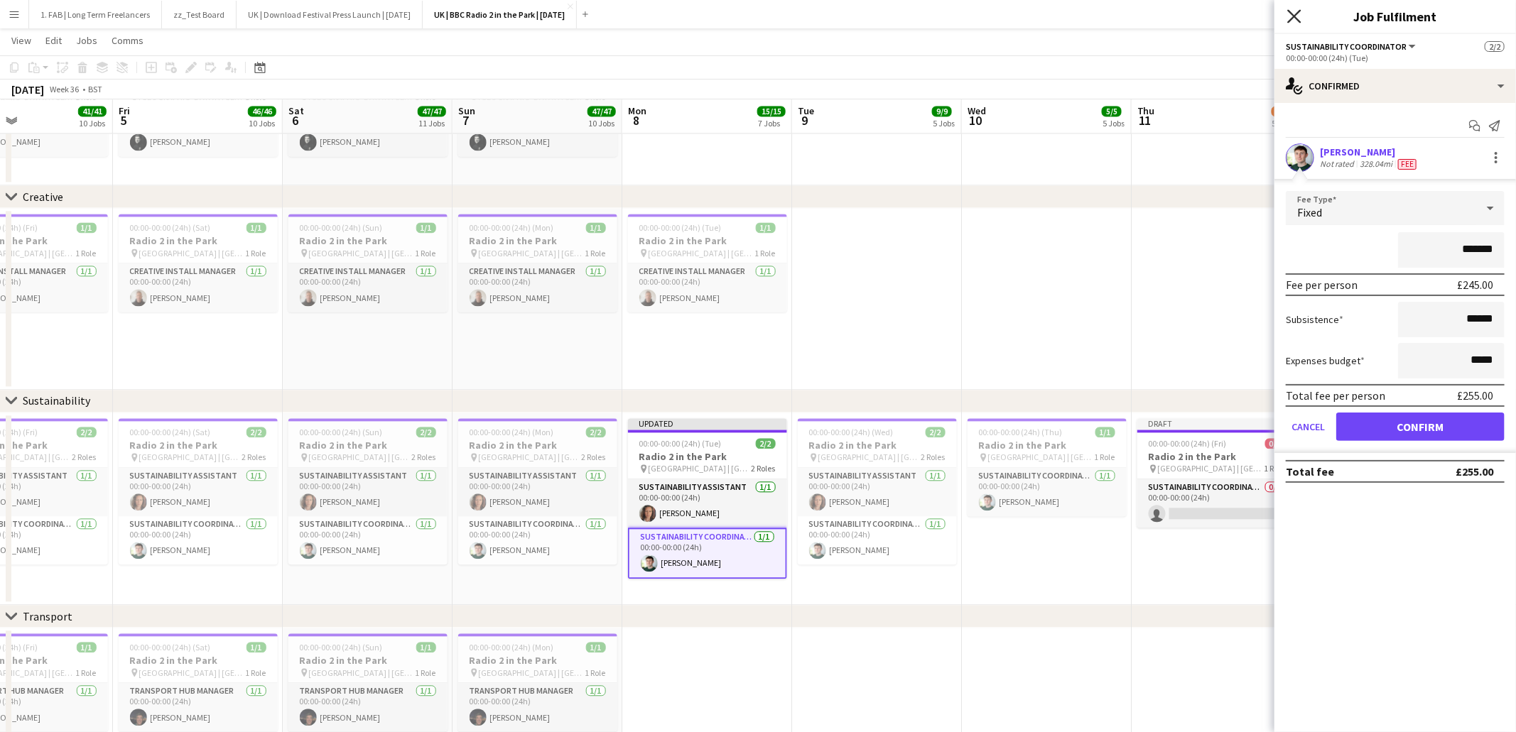
click at [1291, 19] on icon "Close pop-in" at bounding box center [1293, 15] width 13 height 13
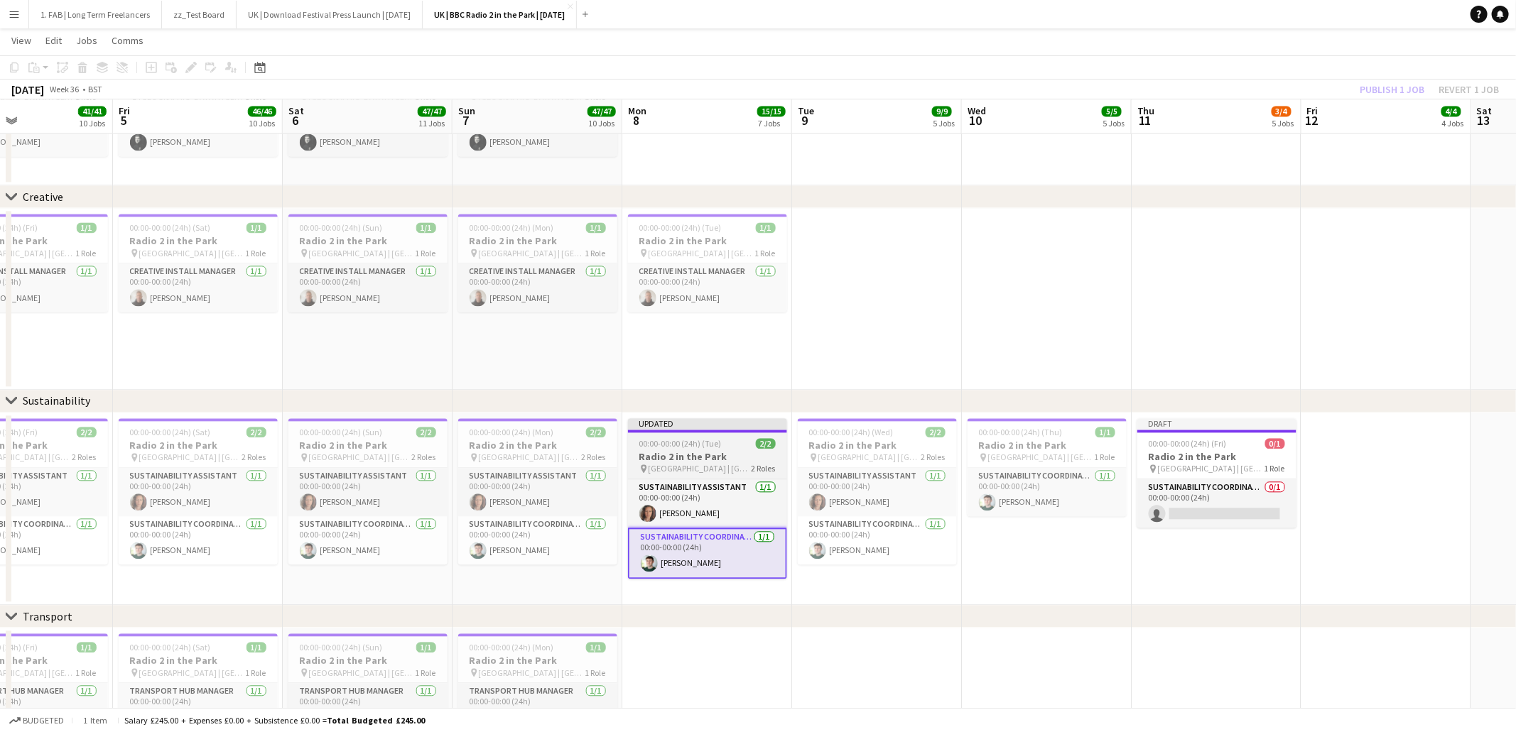
click at [673, 450] on h3 "Radio 2 in the Park" at bounding box center [707, 456] width 159 height 13
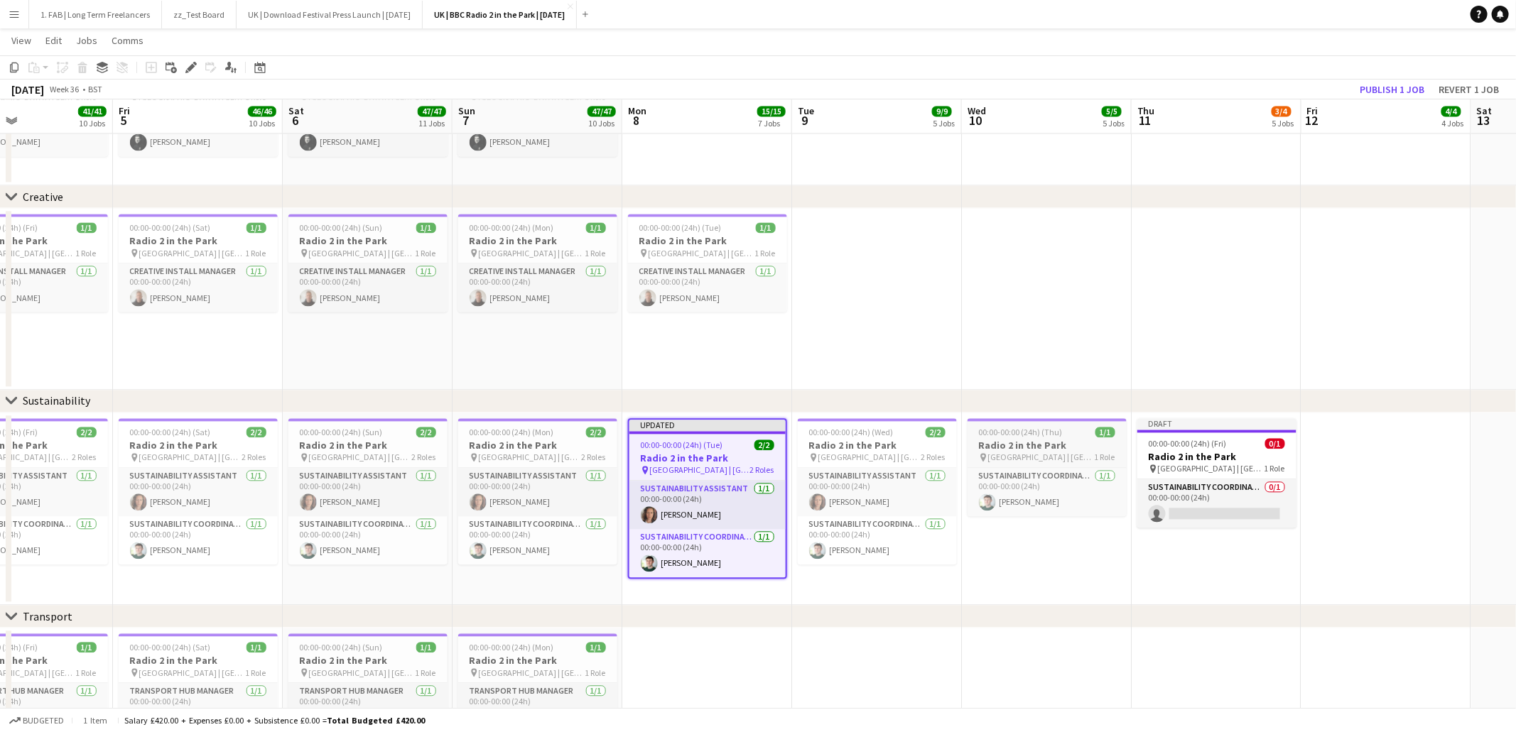
click at [1039, 453] on span "Hylands Park | Chelmsford, UK" at bounding box center [1041, 457] width 107 height 11
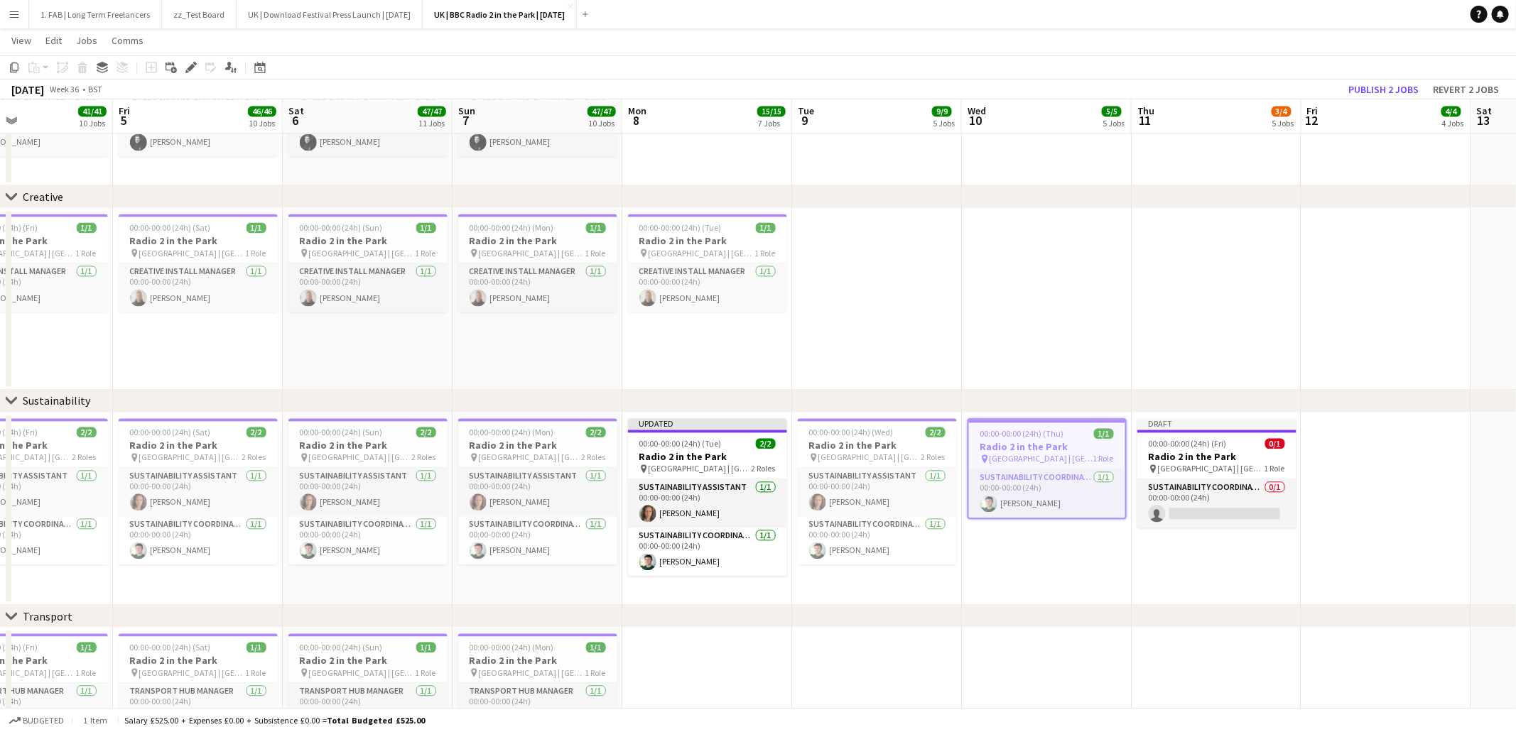
click at [926, 84] on div "September 2025 Week 36 • BST Publish 2 jobs Revert 2 jobs" at bounding box center [758, 90] width 1516 height 20
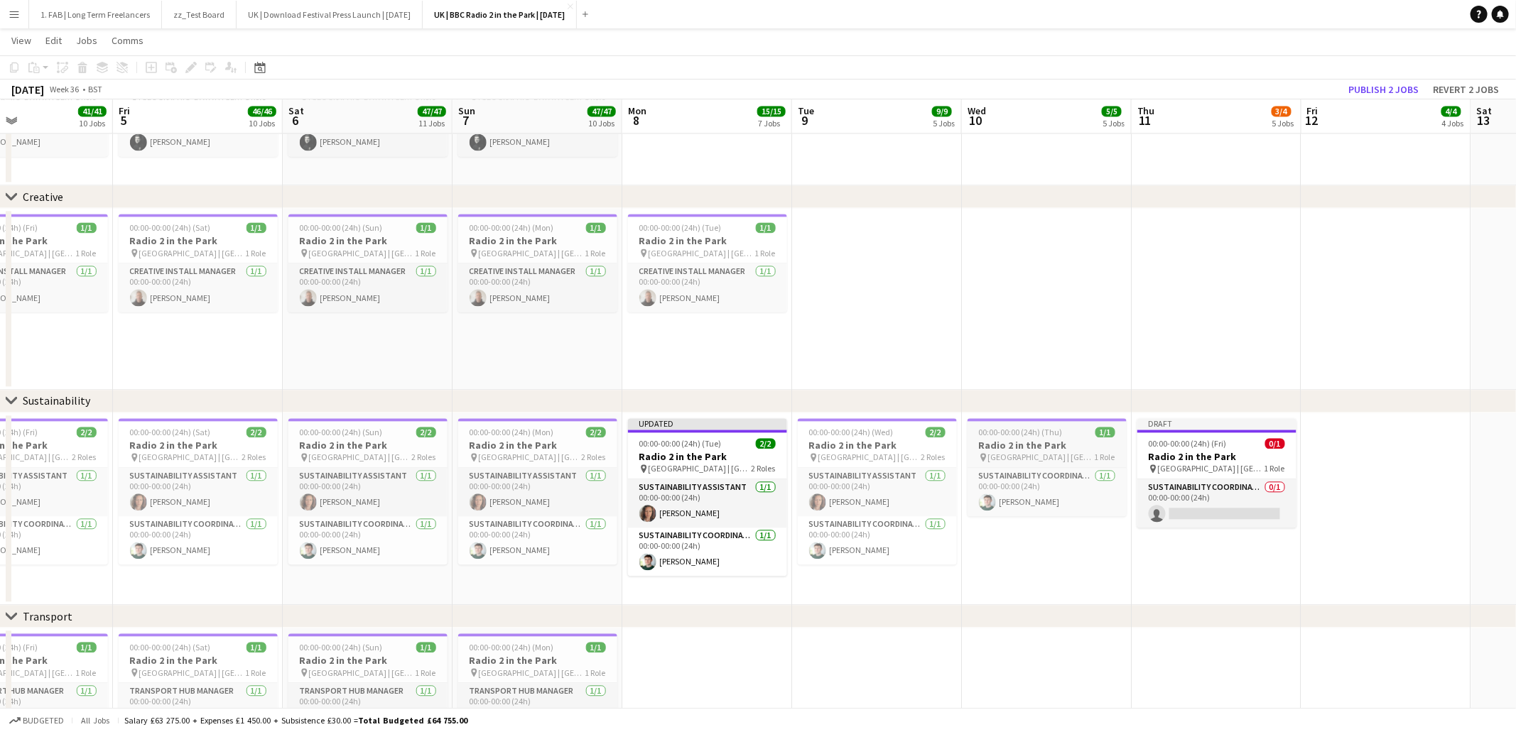
click at [1067, 452] on span "Hylands Park | Chelmsford, UK" at bounding box center [1041, 457] width 107 height 11
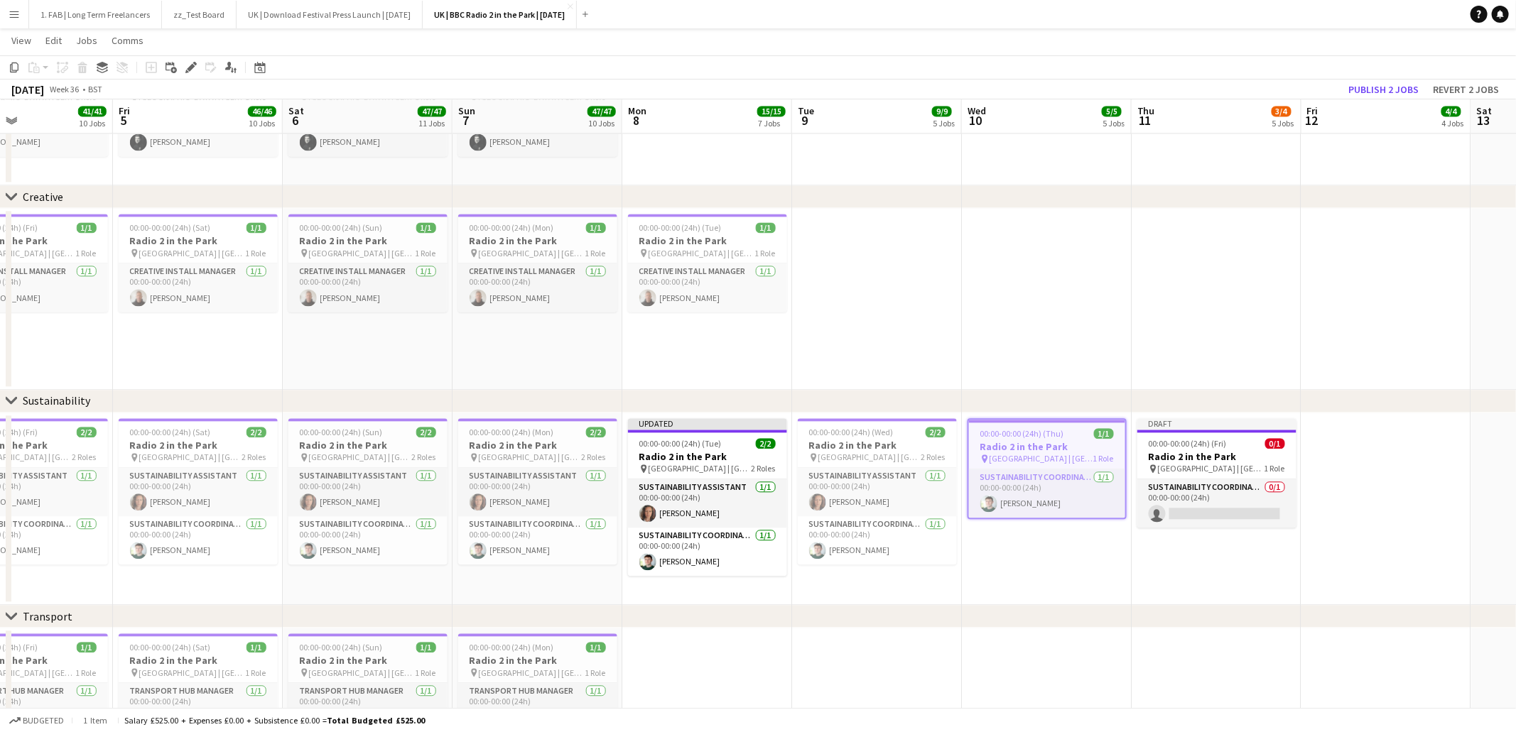
click at [554, 38] on app-page-menu "View Day view expanded Day view collapsed Month view Date picker Jump to today …" at bounding box center [758, 41] width 1516 height 27
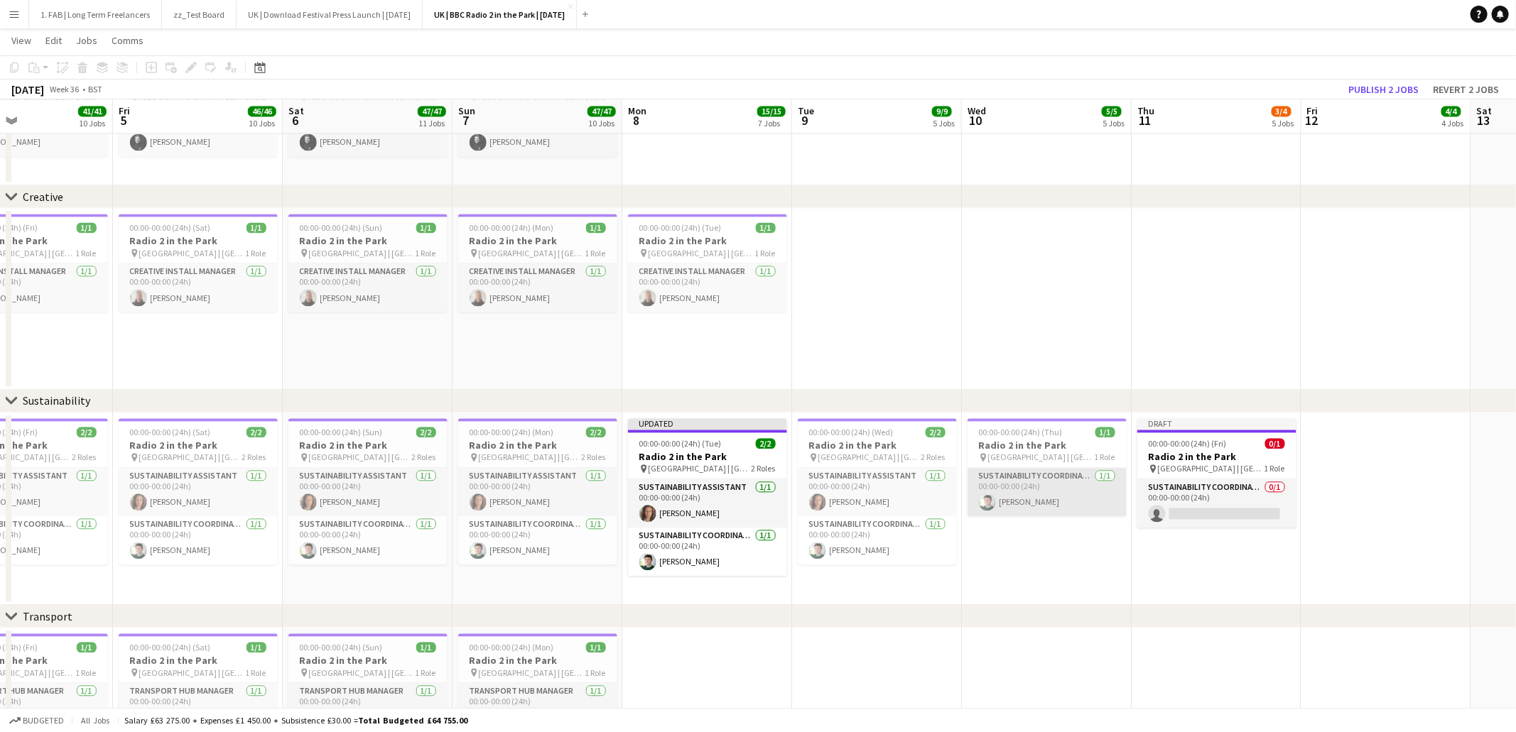
click at [1041, 488] on app-card-role "Sustainability Coordinator 1/1 00:00-00:00 (24h) Cameron Hughes" at bounding box center [1046, 492] width 159 height 48
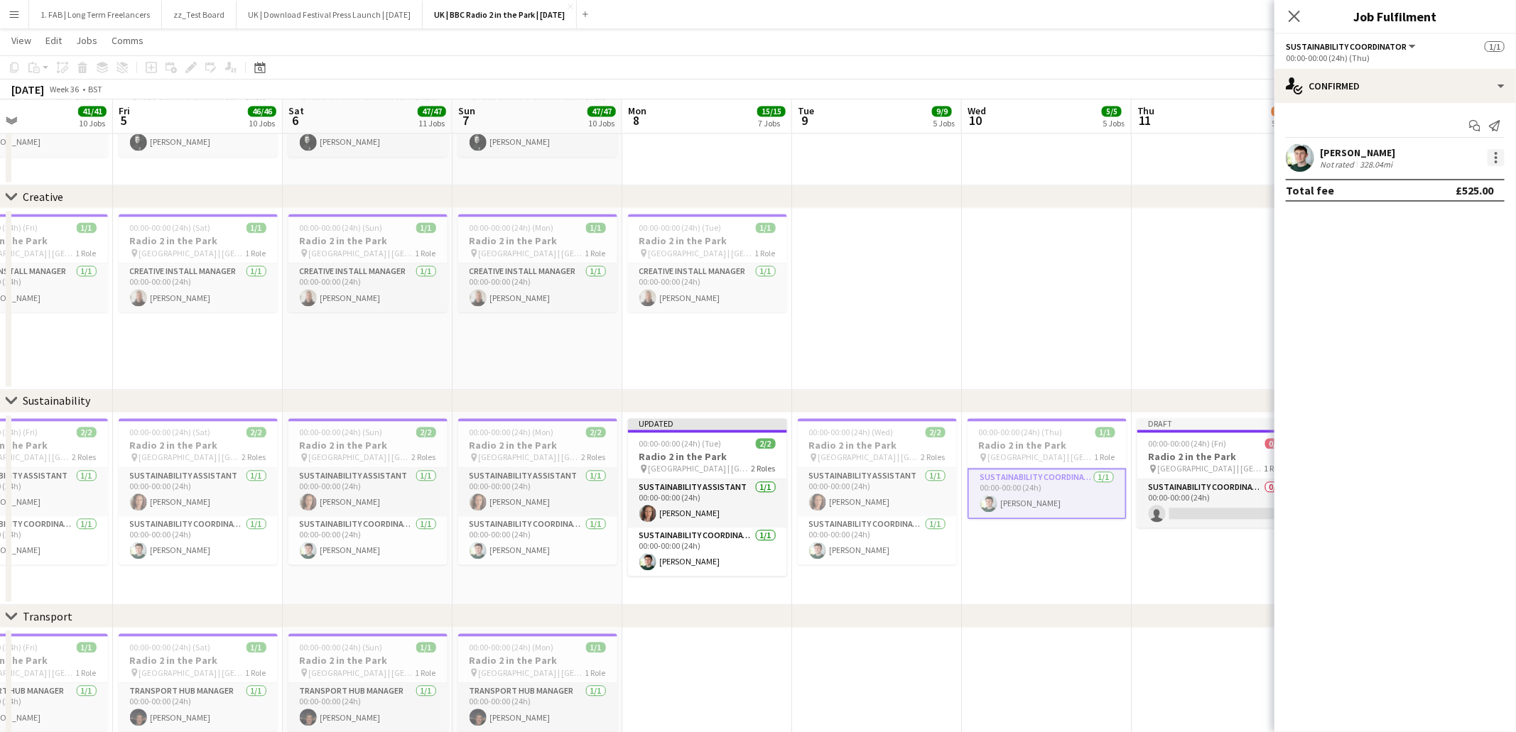
click at [1492, 159] on div at bounding box center [1495, 157] width 17 height 17
click at [1444, 190] on span "Edit fee" at bounding box center [1450, 184] width 88 height 13
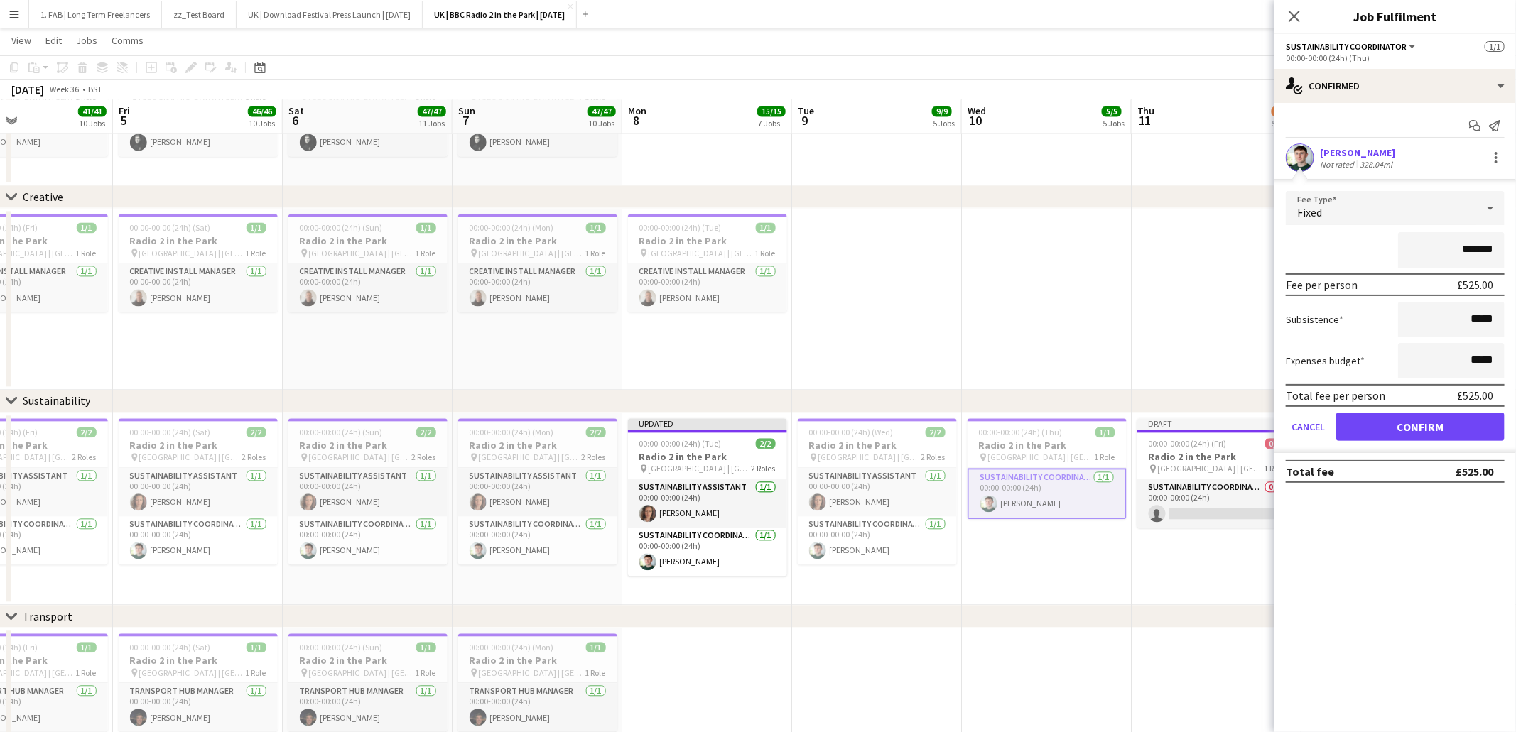
drag, startPoint x: 1502, startPoint y: 248, endPoint x: 1436, endPoint y: 248, distance: 66.1
click at [1436, 248] on input "*******" at bounding box center [1451, 250] width 107 height 36
type input "**"
click at [1363, 256] on div "**" at bounding box center [1395, 250] width 219 height 36
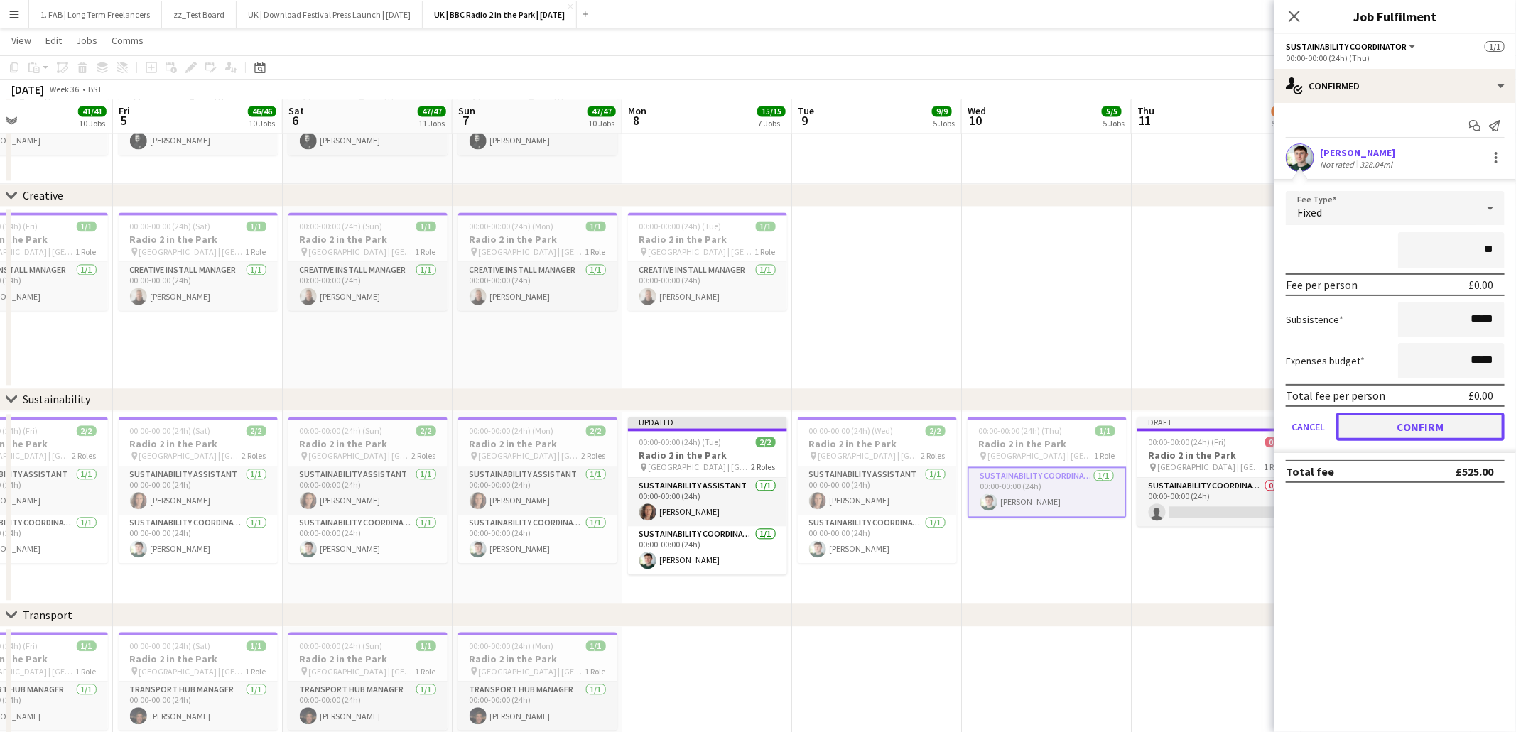
click at [1379, 429] on button "Confirm" at bounding box center [1420, 427] width 168 height 28
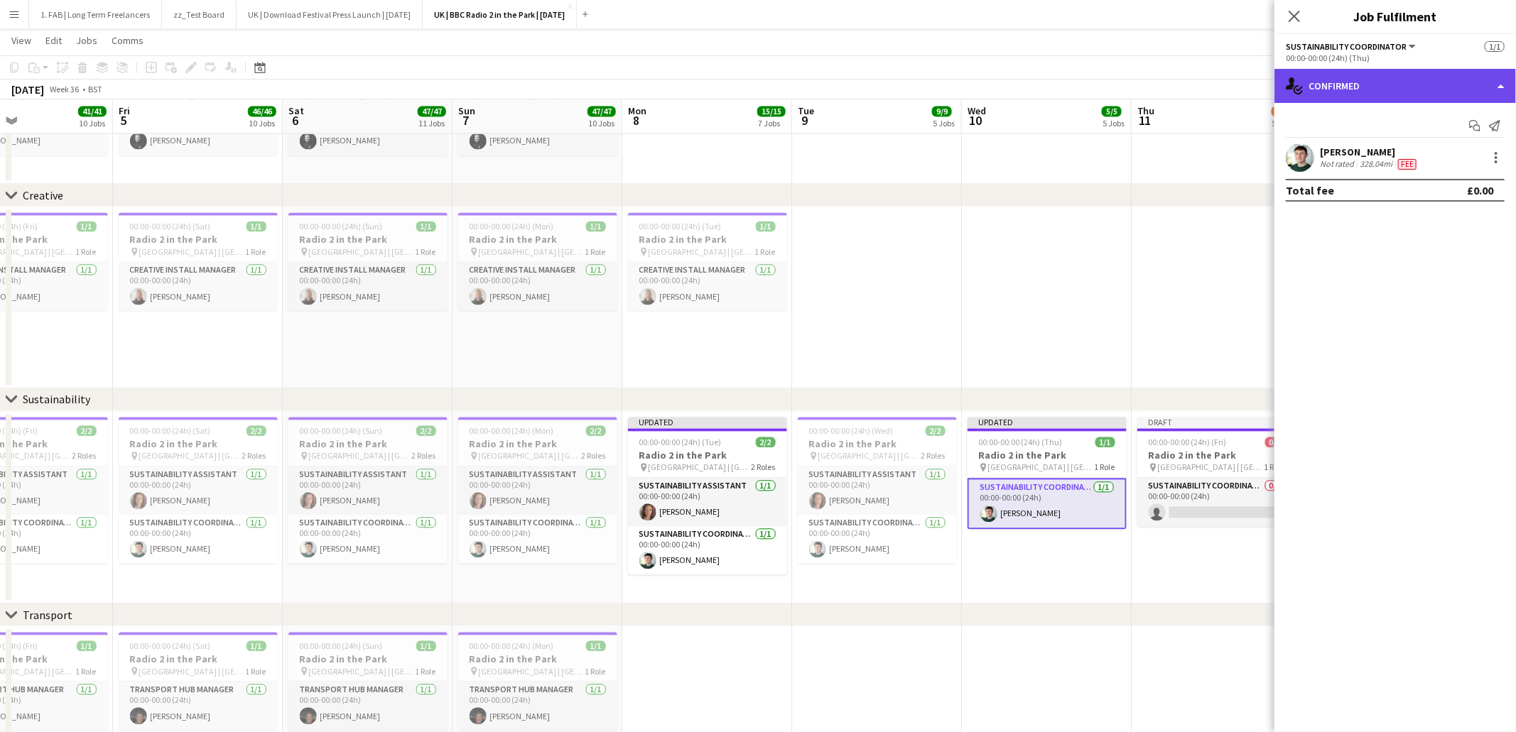
click at [1410, 86] on div "single-neutral-actions-check-2 Confirmed" at bounding box center [1395, 86] width 242 height 34
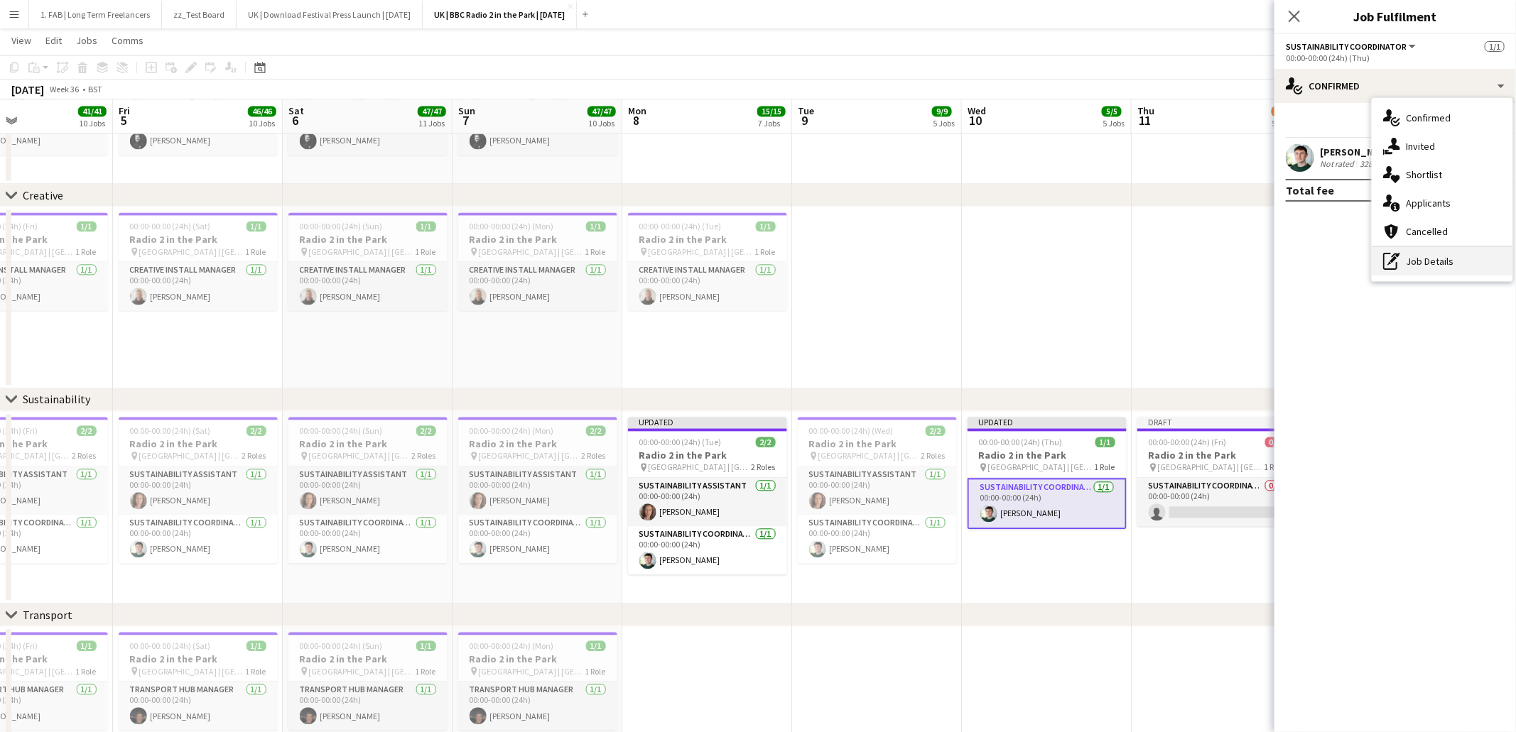
click at [1399, 258] on icon "pen-write" at bounding box center [1391, 261] width 17 height 17
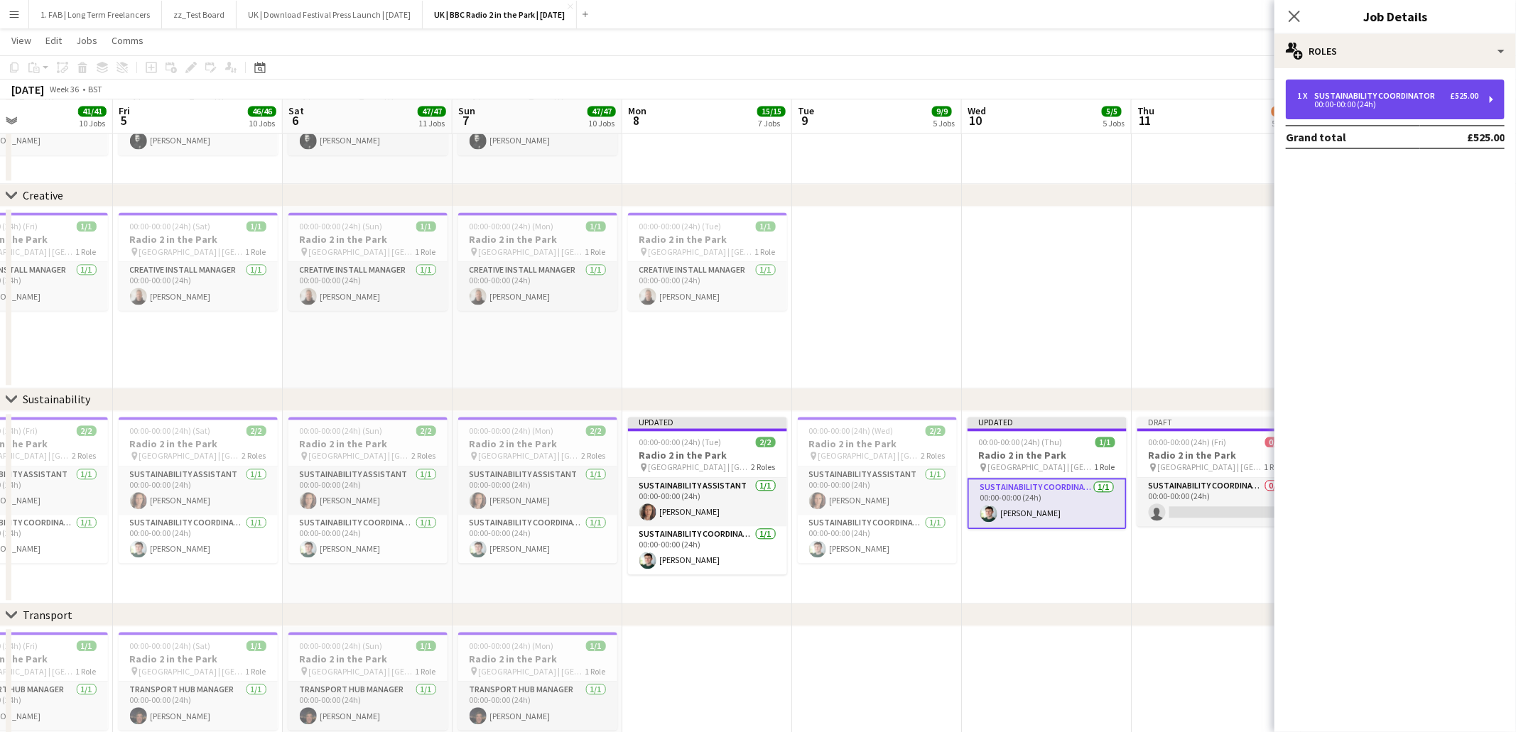
click at [1362, 110] on div "1 x Sustainability Coordinator £525.00 00:00-00:00 (24h)" at bounding box center [1395, 100] width 219 height 40
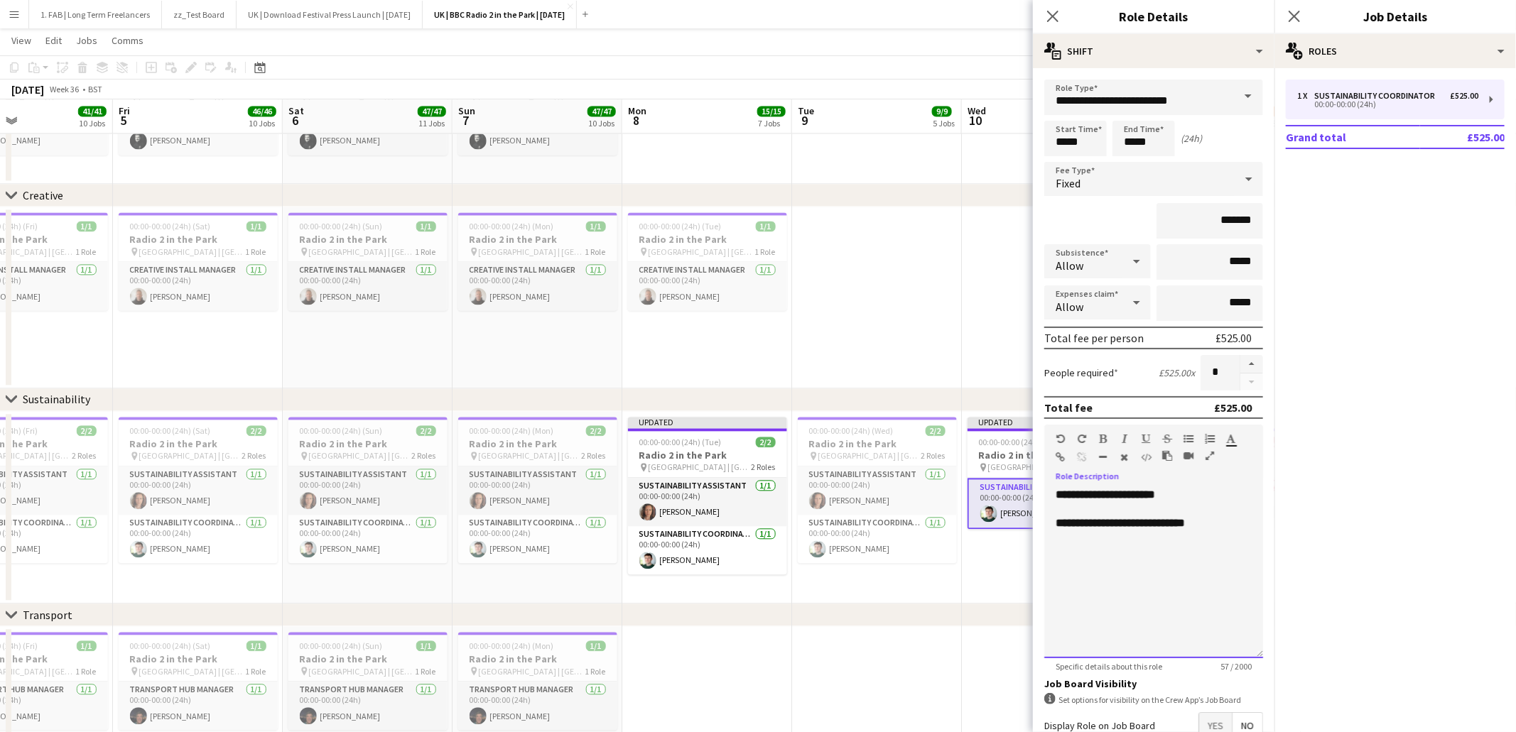
drag, startPoint x: 1220, startPoint y: 521, endPoint x: 1052, endPoint y: 480, distance: 172.6
click at [1052, 480] on div "**********" at bounding box center [1153, 568] width 219 height 180
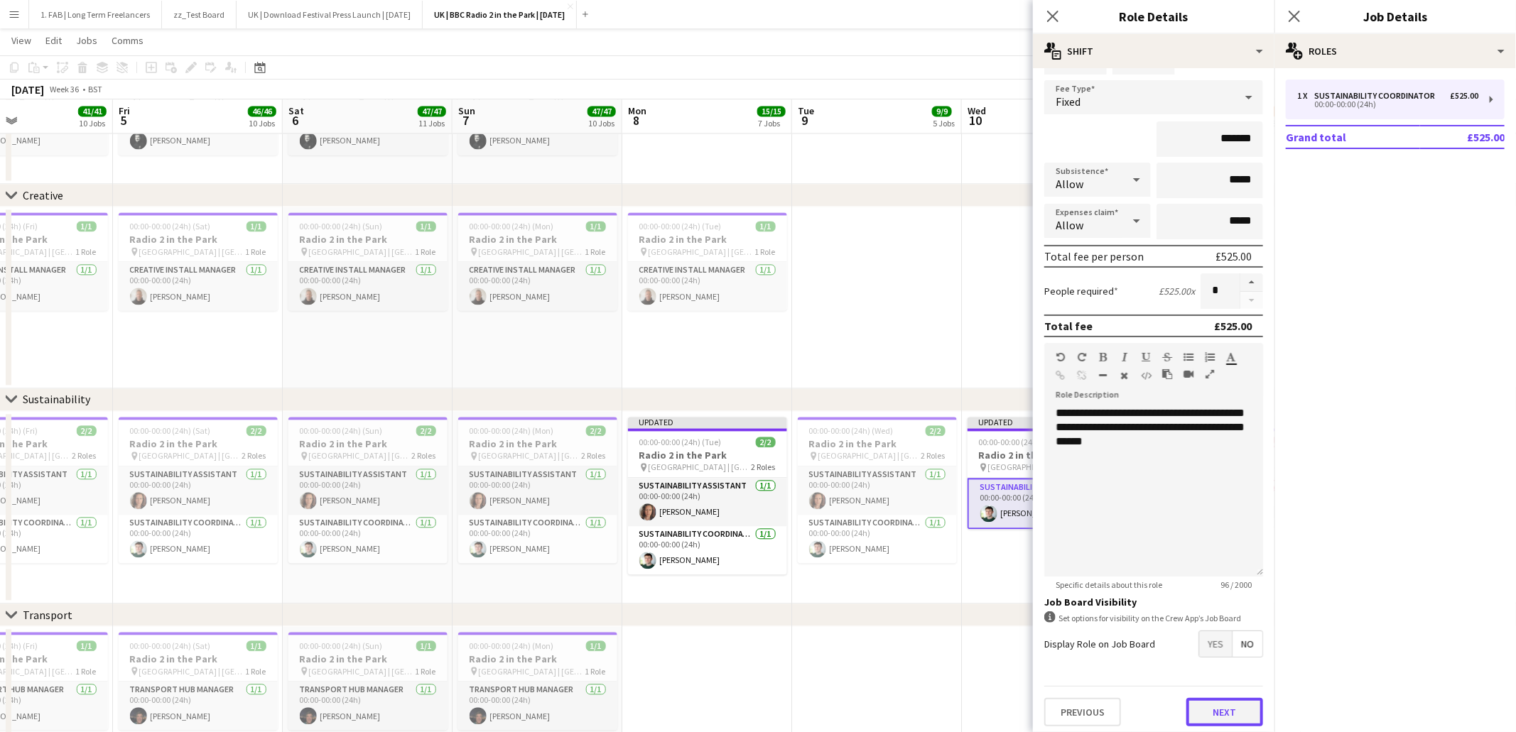
click at [1210, 711] on button "Next" at bounding box center [1224, 712] width 77 height 28
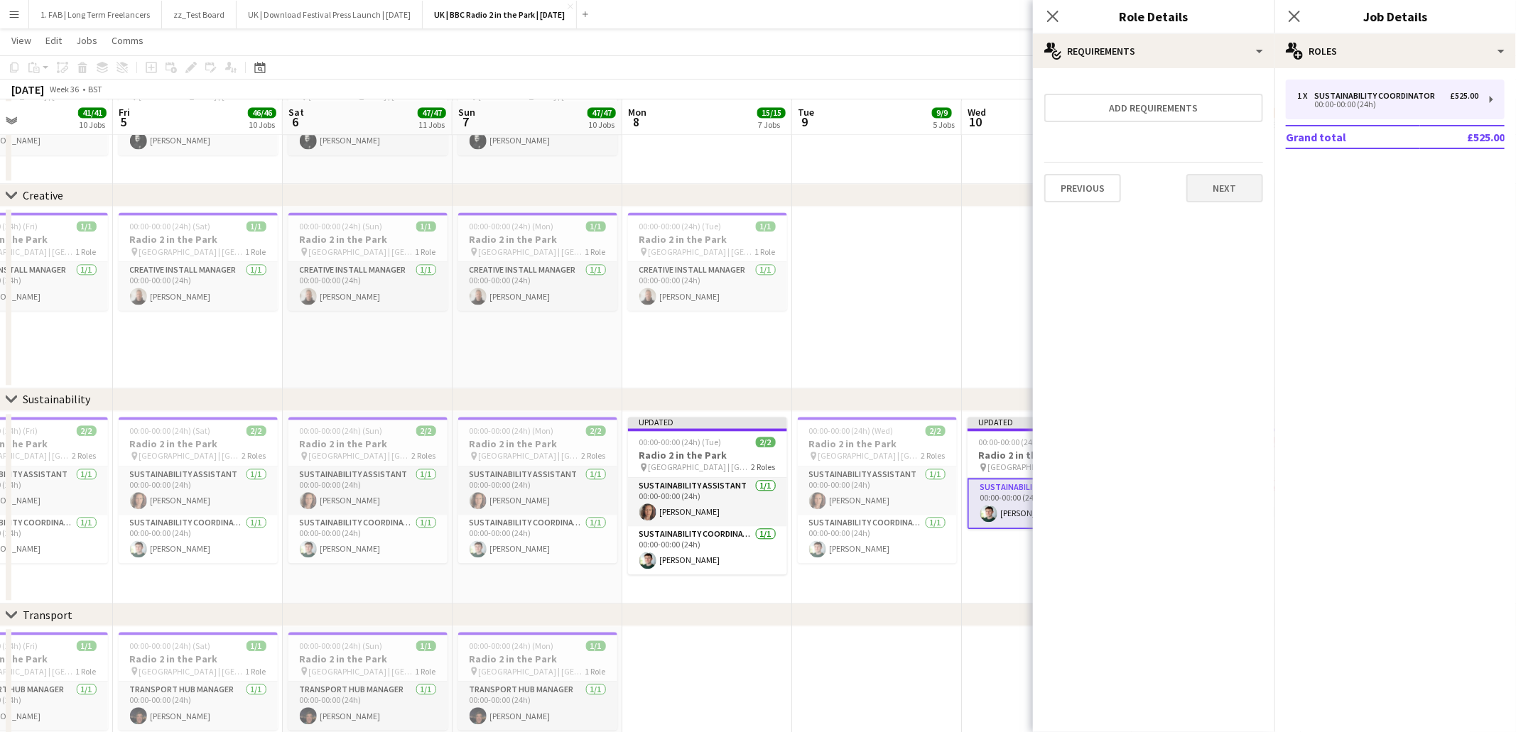
scroll to position [1822, 0]
click at [1222, 189] on button "Next" at bounding box center [1224, 188] width 77 height 28
click at [1228, 196] on button "Finish" at bounding box center [1236, 204] width 53 height 28
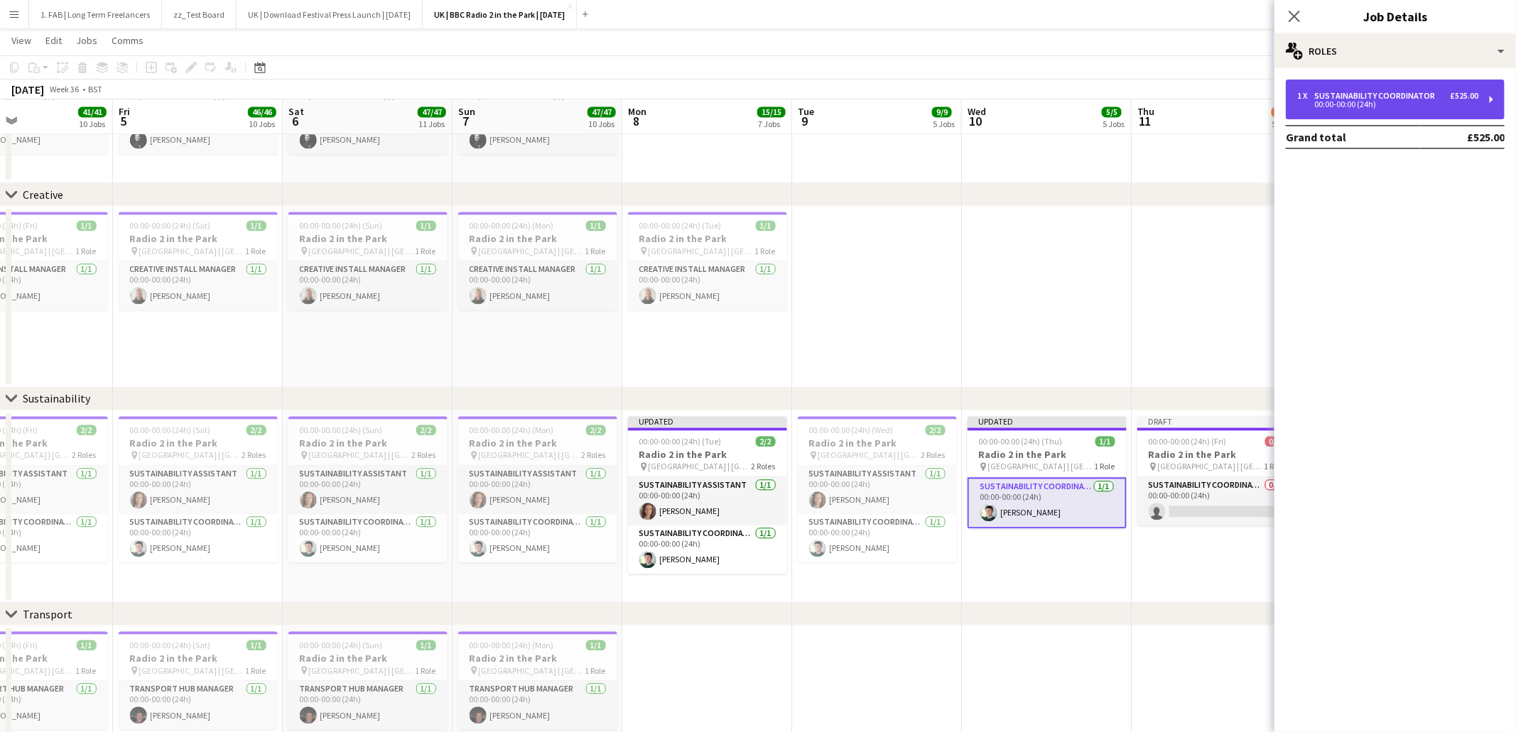
click at [1411, 94] on div "Sustainability Coordinator" at bounding box center [1377, 96] width 126 height 10
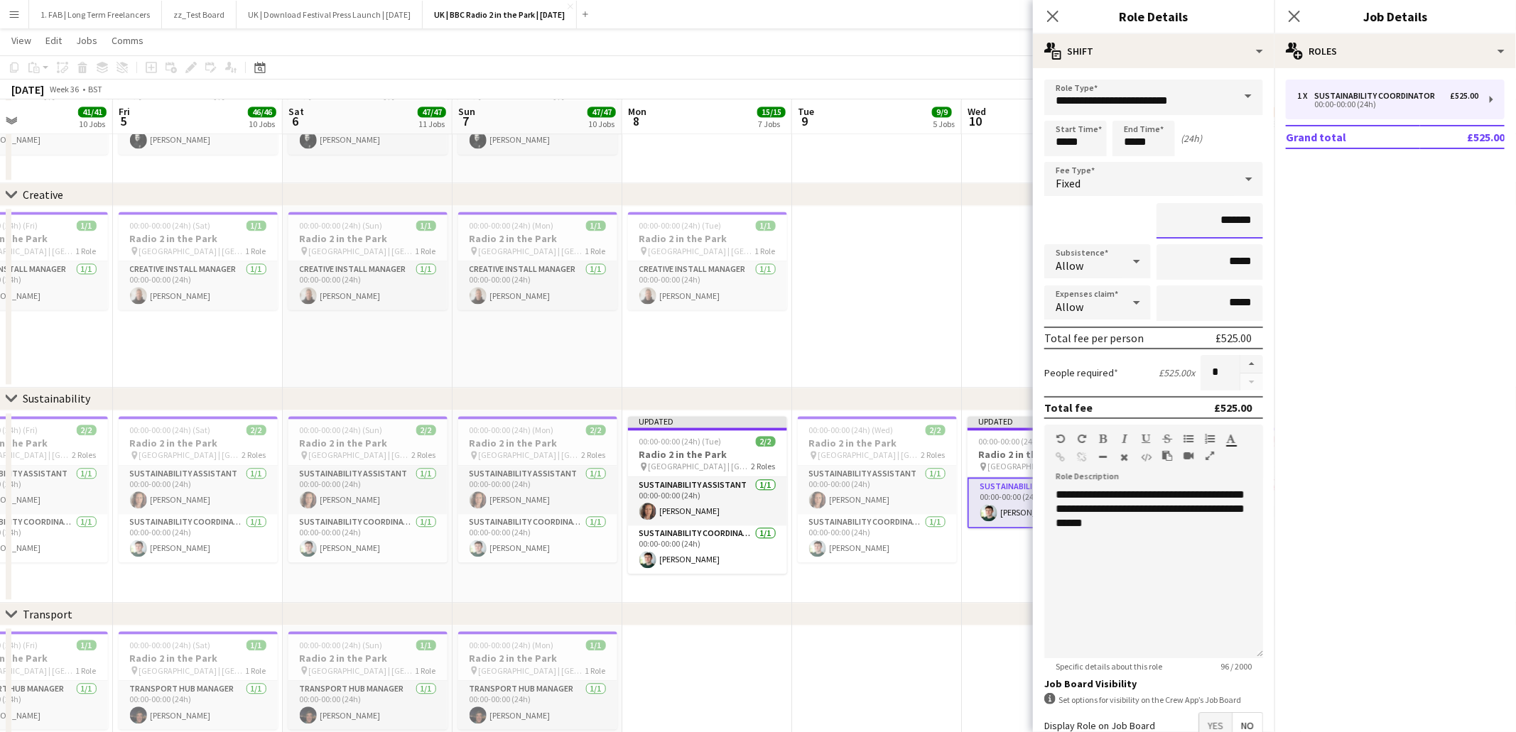
drag, startPoint x: 1227, startPoint y: 217, endPoint x: 1206, endPoint y: 217, distance: 21.3
click at [1206, 217] on input "*******" at bounding box center [1209, 221] width 107 height 36
type input "**"
click at [1115, 224] on div "**" at bounding box center [1153, 221] width 219 height 36
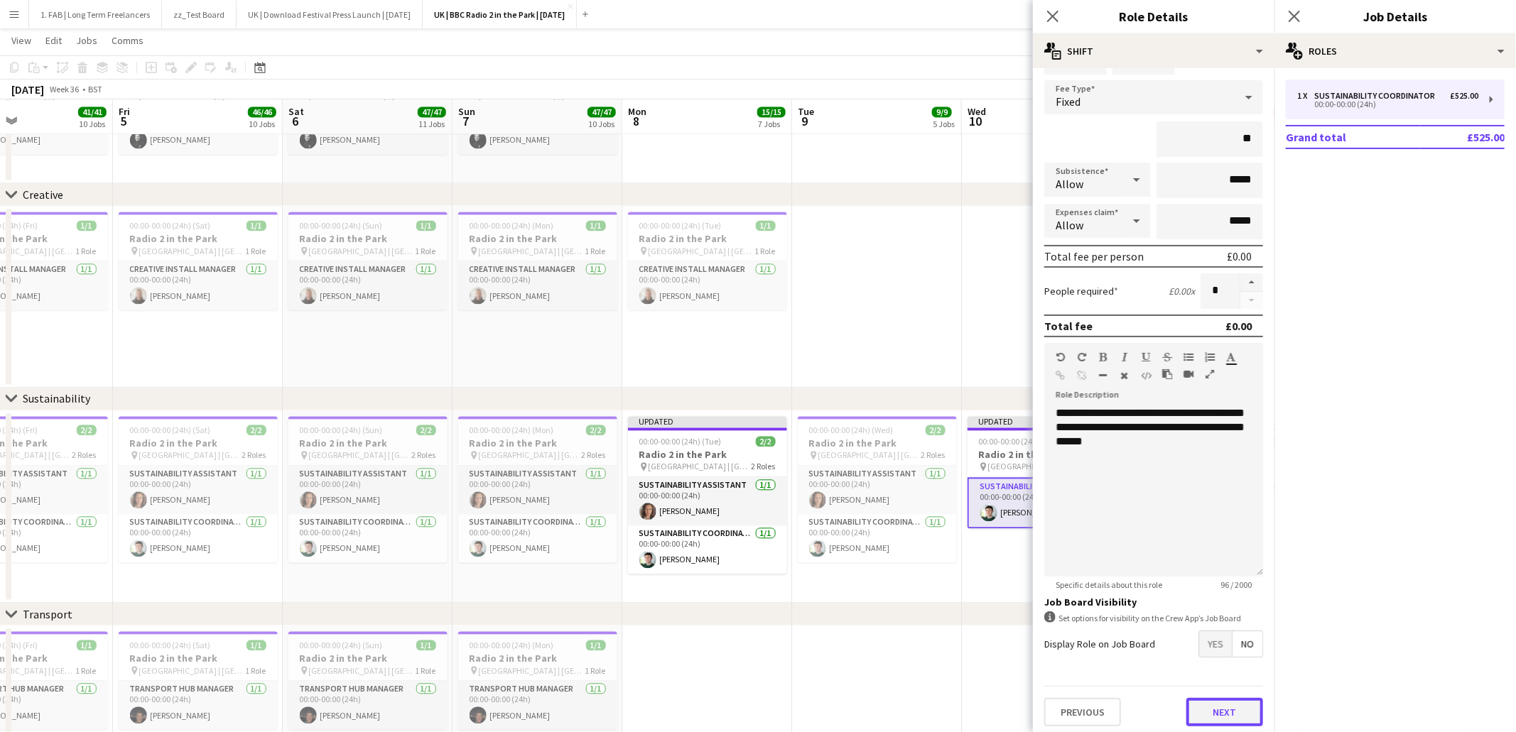
click at [1218, 699] on button "Next" at bounding box center [1224, 712] width 77 height 28
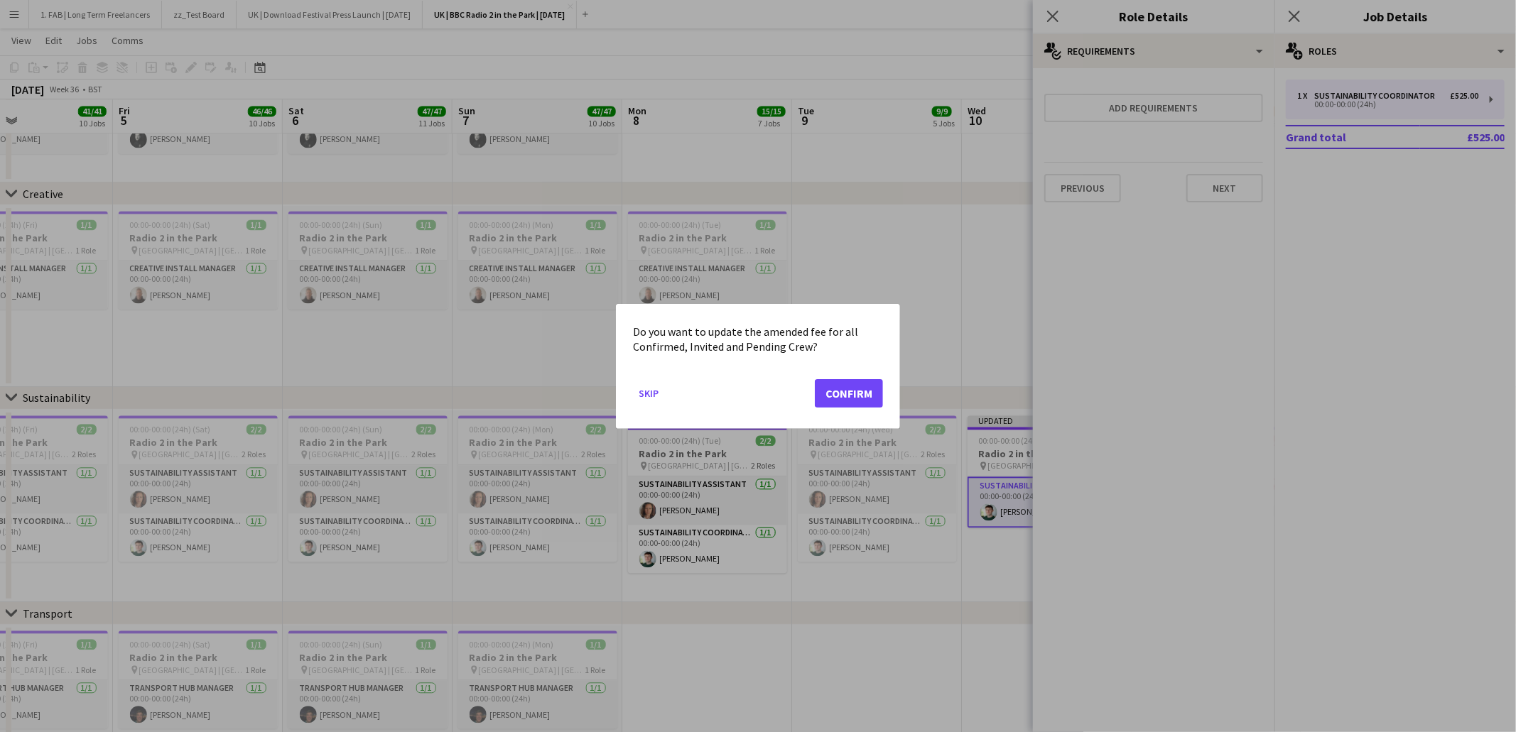
scroll to position [0, 0]
click at [843, 390] on button "Confirm" at bounding box center [849, 393] width 68 height 28
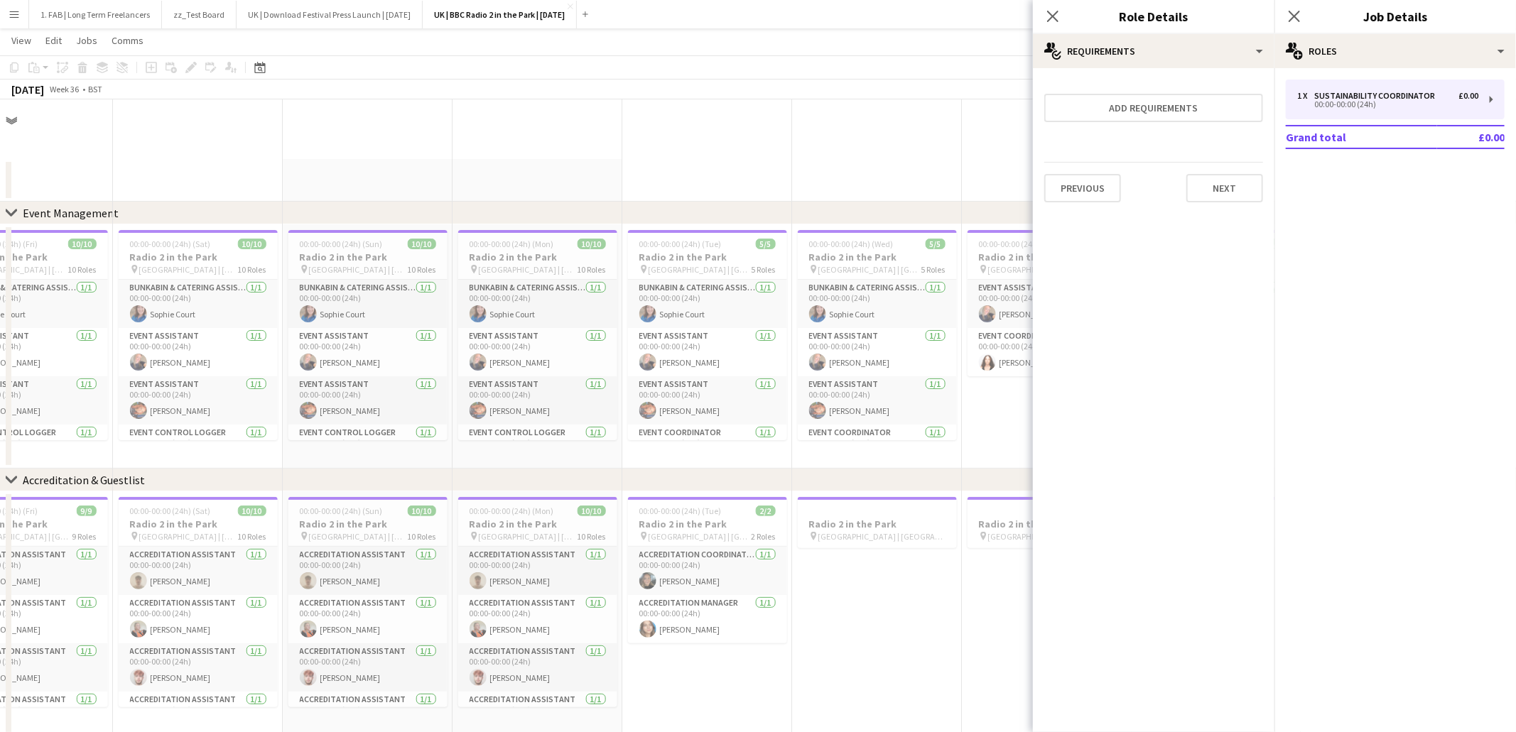
scroll to position [1822, 0]
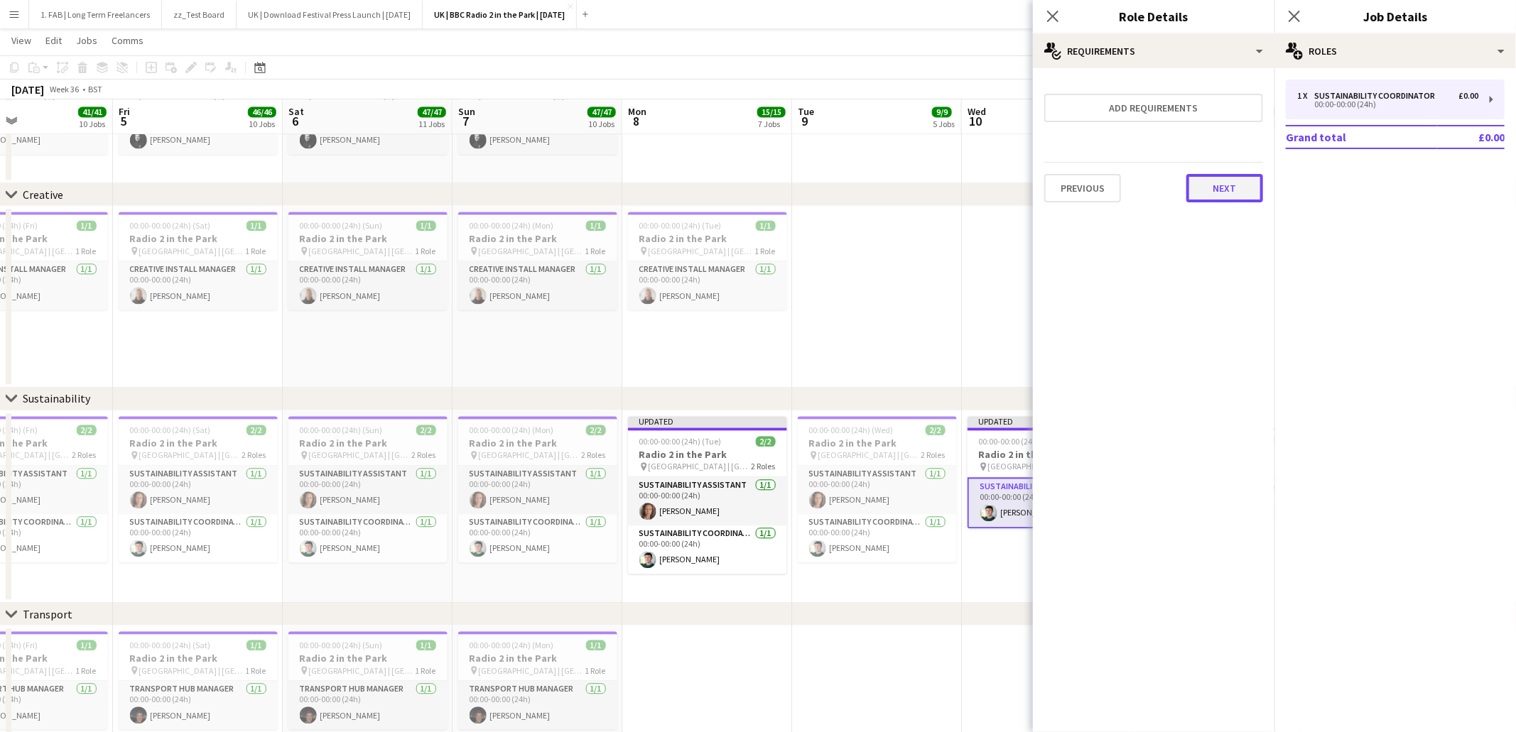
click at [1206, 191] on button "Next" at bounding box center [1224, 188] width 77 height 28
click at [1223, 190] on button "Finish" at bounding box center [1236, 204] width 53 height 28
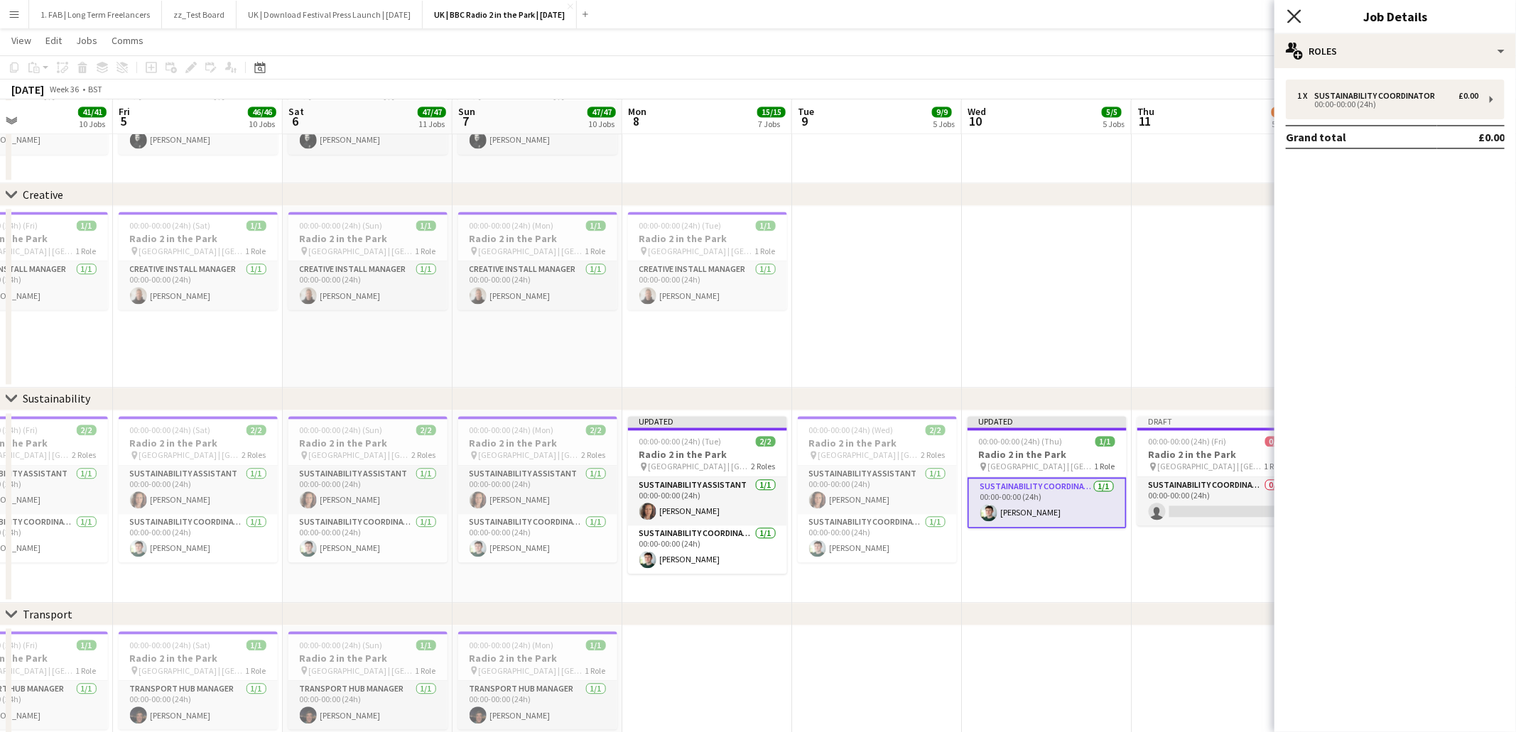
click at [1296, 21] on icon "Close pop-in" at bounding box center [1293, 15] width 13 height 13
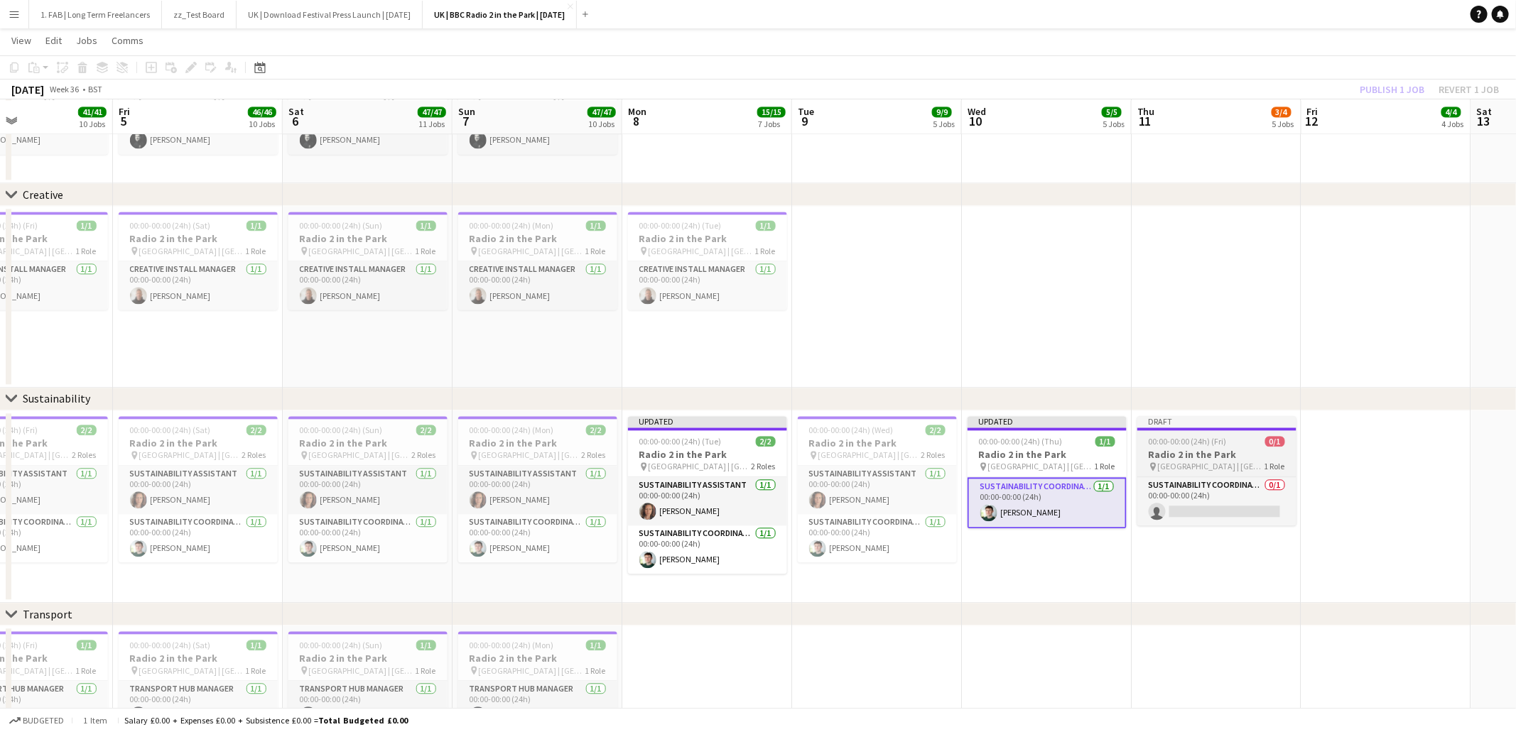
click at [1224, 455] on h3 "Radio 2 in the Park" at bounding box center [1216, 454] width 159 height 13
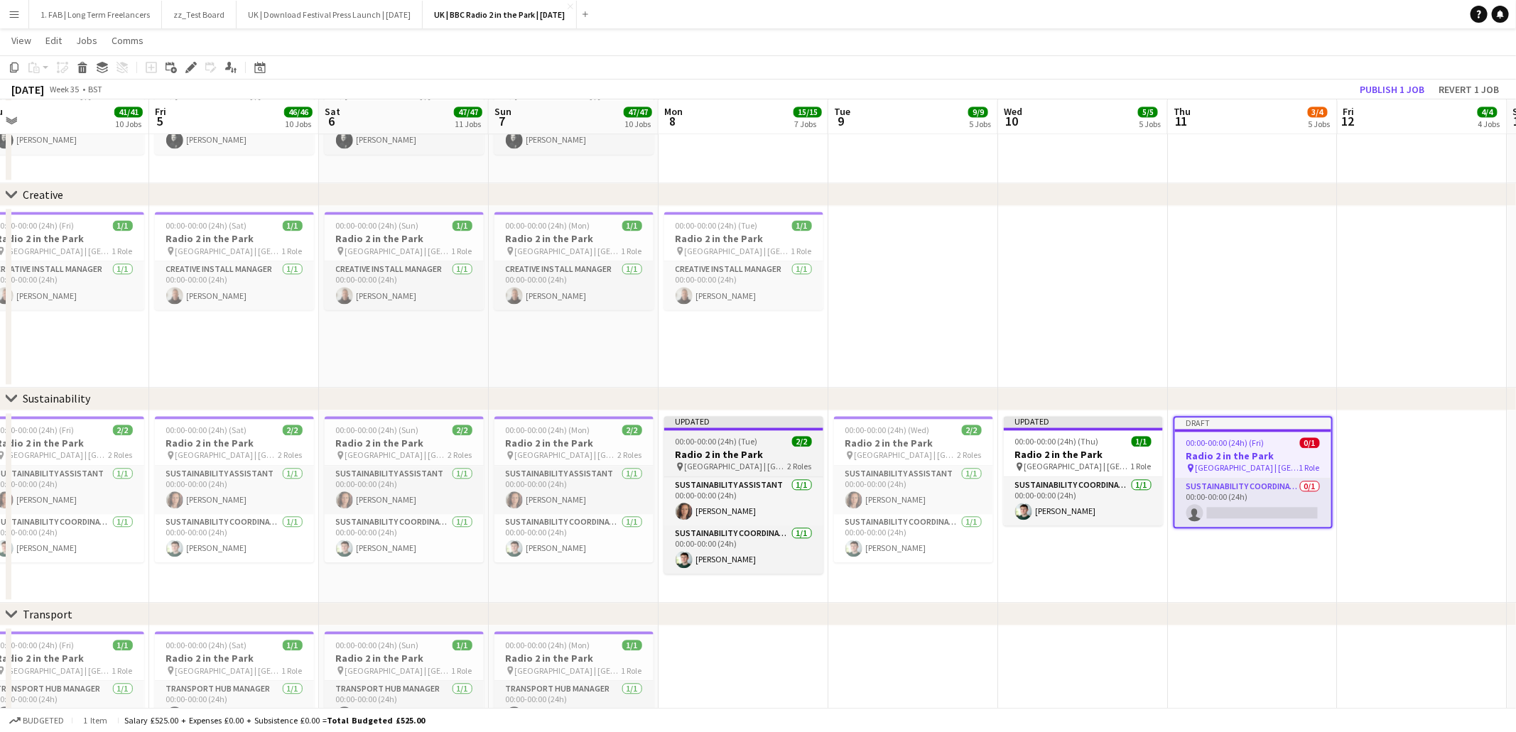
scroll to position [0, 568]
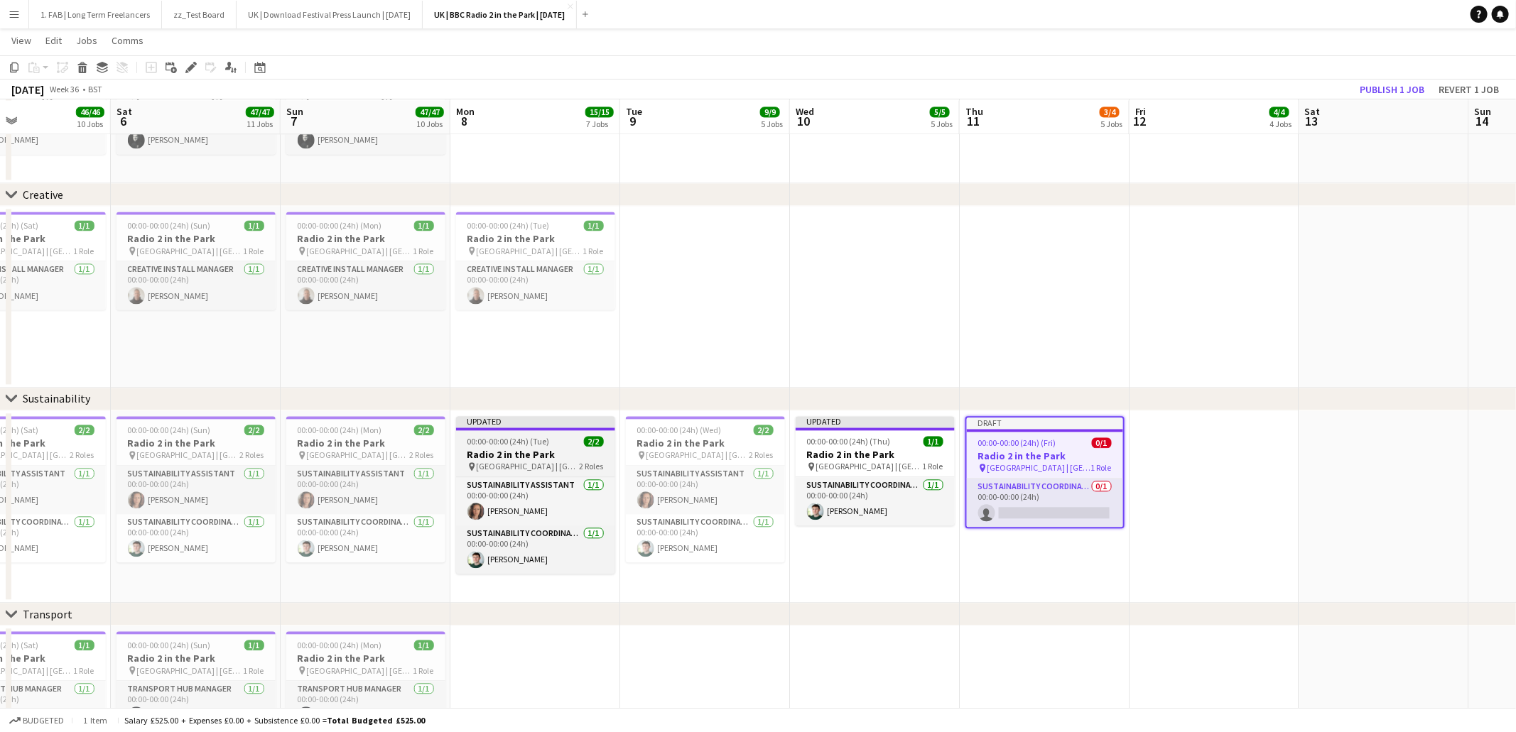
click at [551, 452] on h3 "Radio 2 in the Park" at bounding box center [535, 454] width 159 height 13
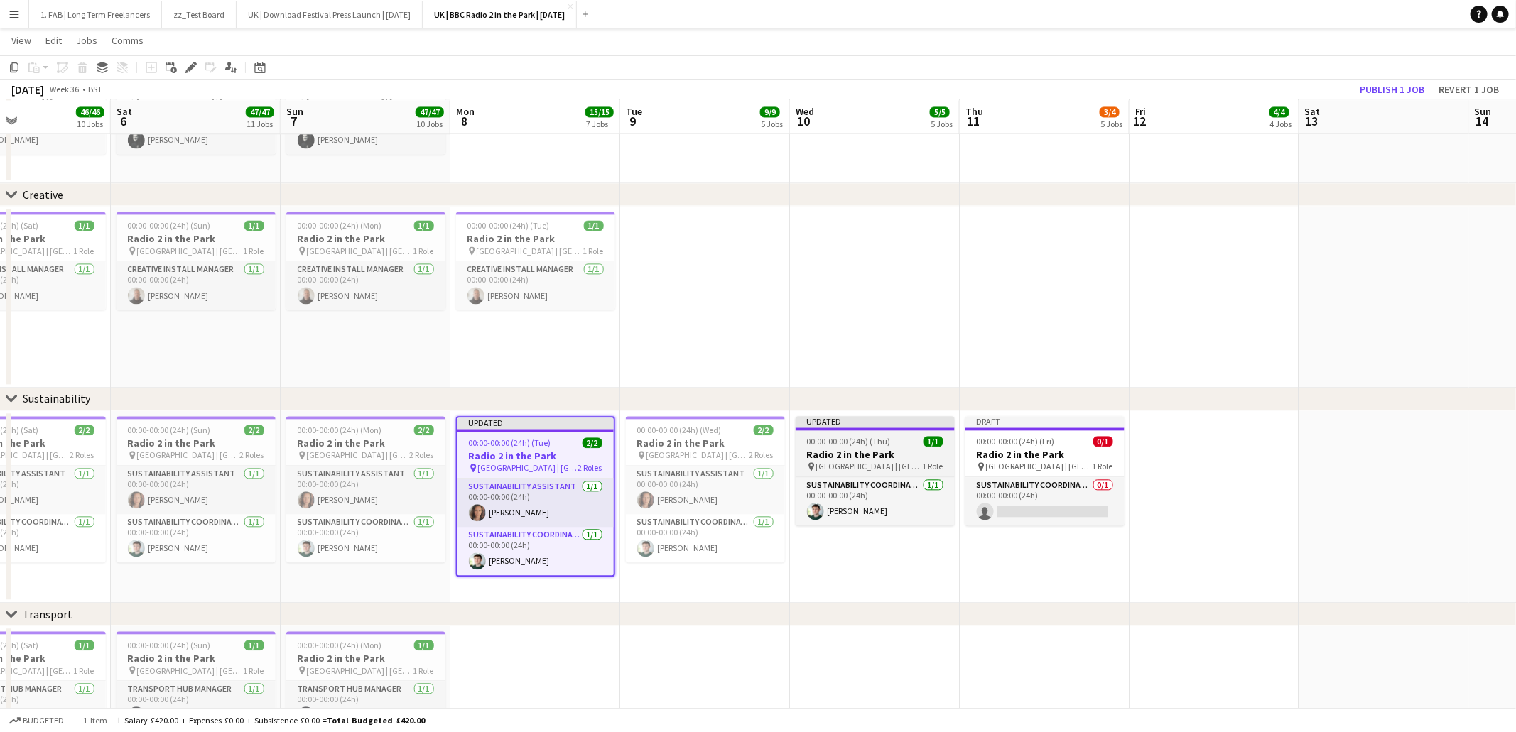
click at [839, 451] on h3 "Radio 2 in the Park" at bounding box center [875, 454] width 159 height 13
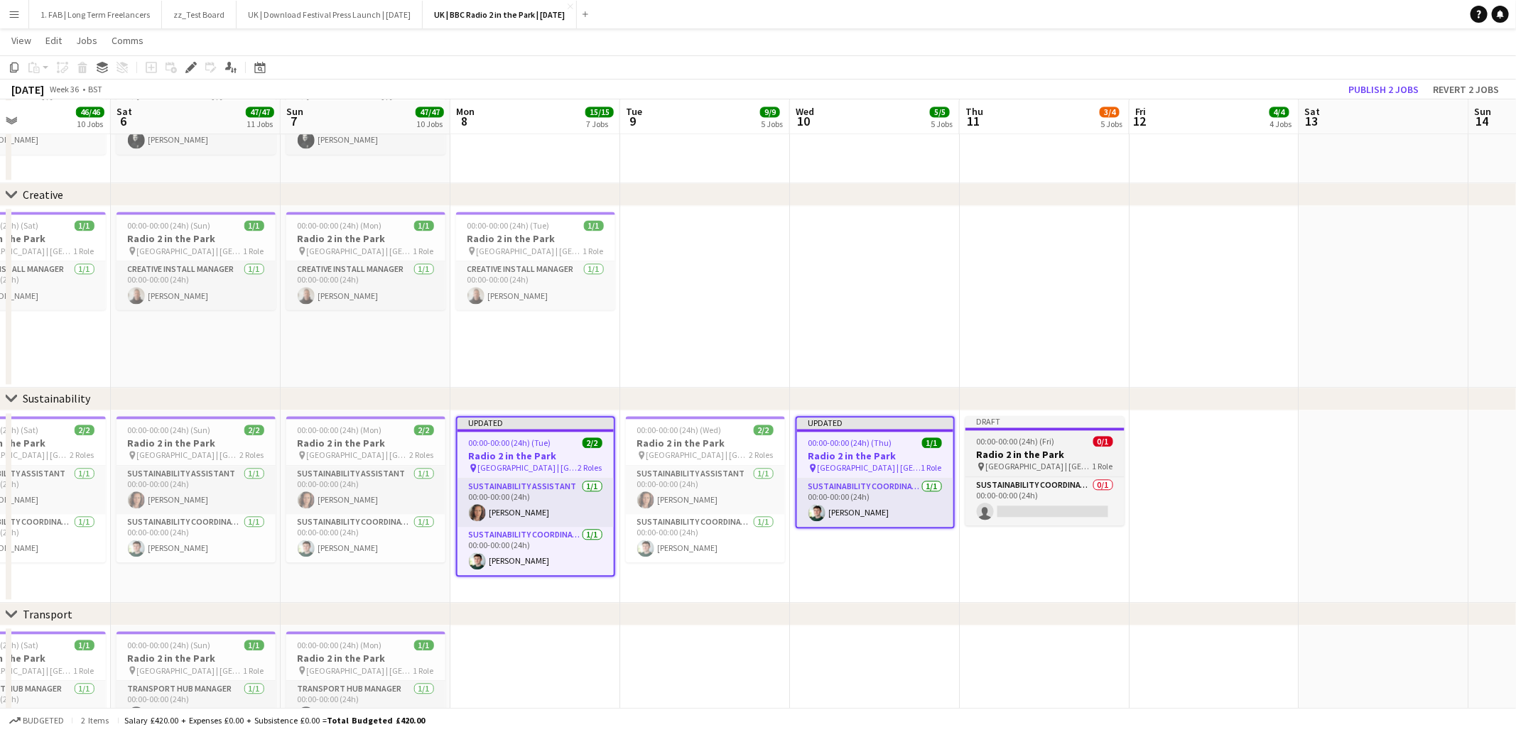
click at [973, 451] on h3 "Radio 2 in the Park" at bounding box center [1044, 454] width 159 height 13
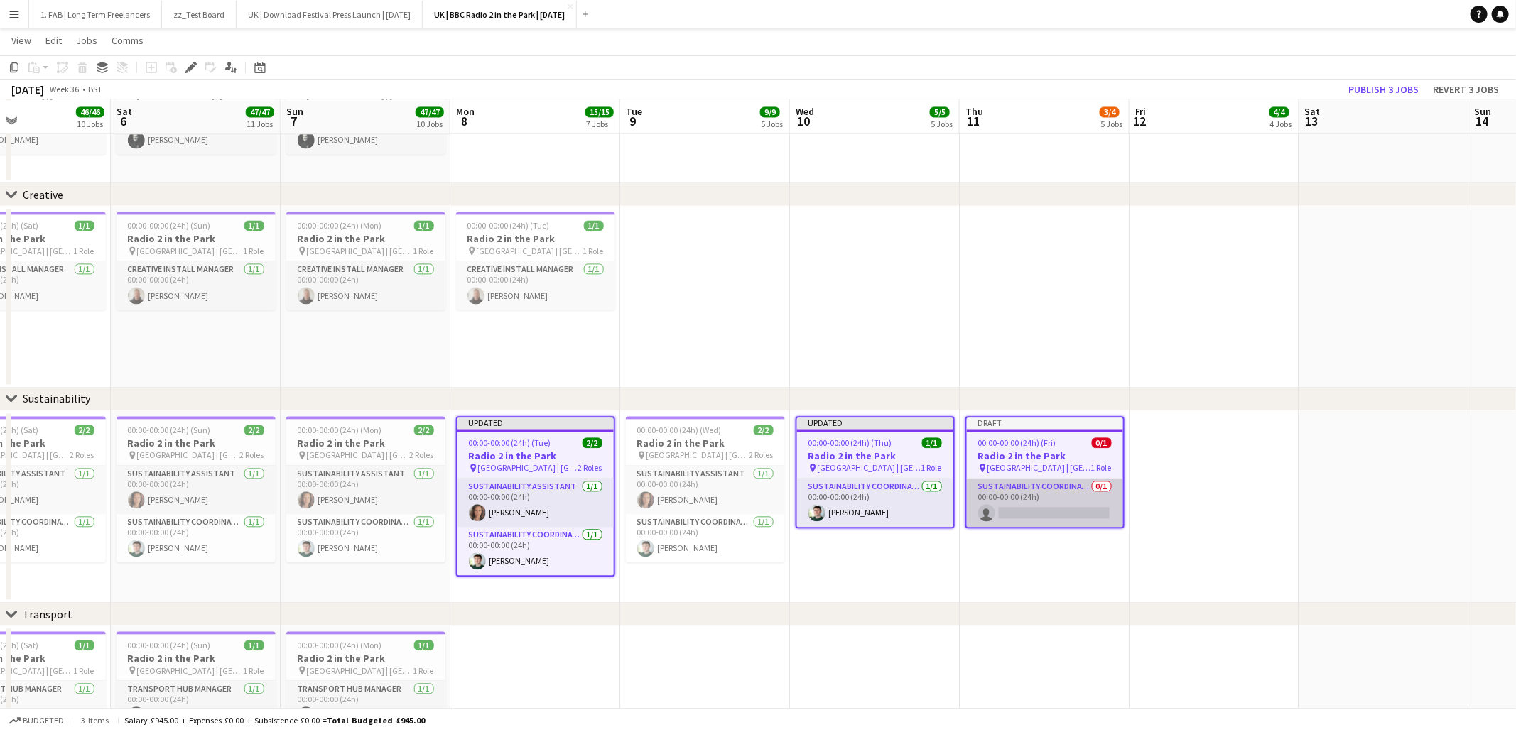
click at [1059, 498] on app-card-role "Sustainability Coordinator 0/1 00:00-00:00 (24h) single-neutral-actions" at bounding box center [1045, 503] width 156 height 48
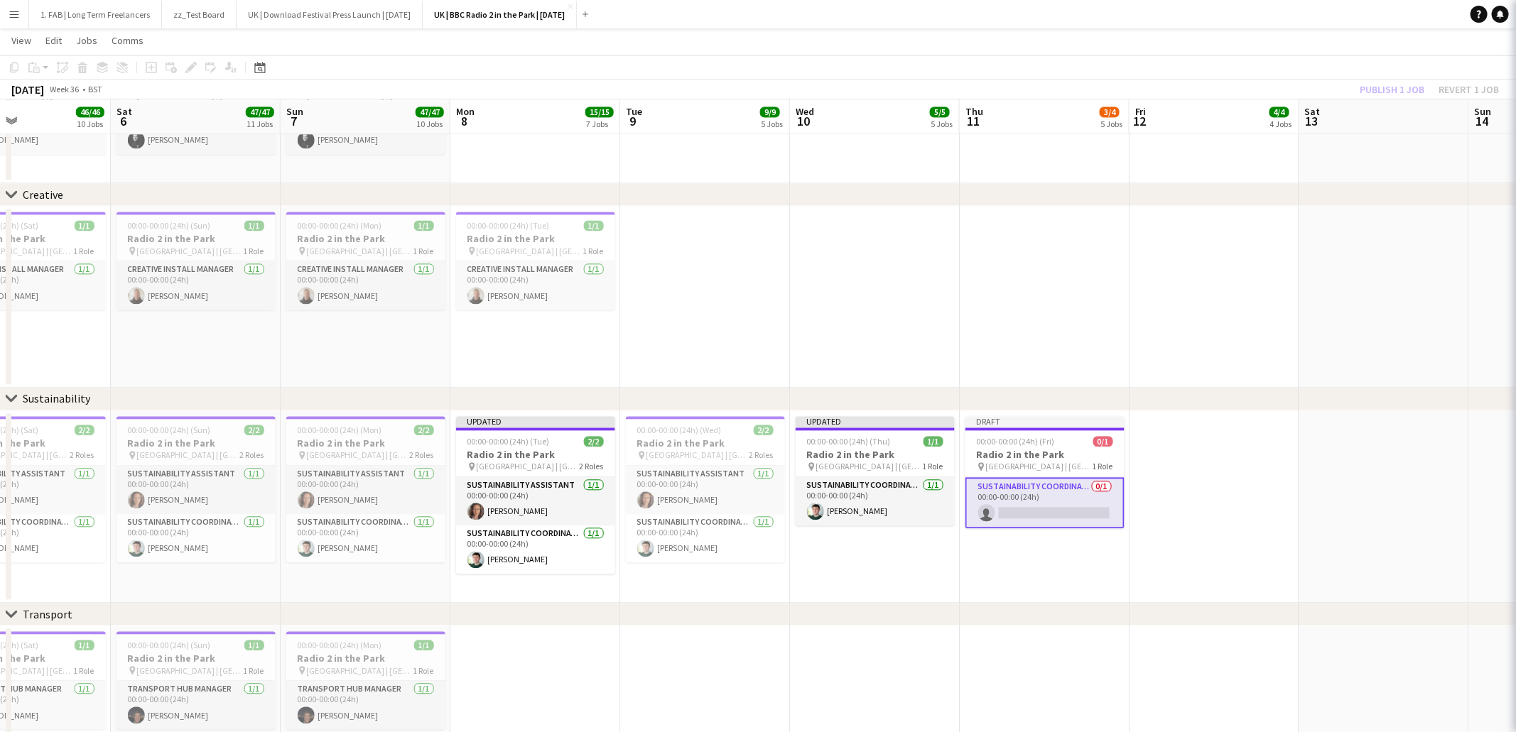
scroll to position [0, 561]
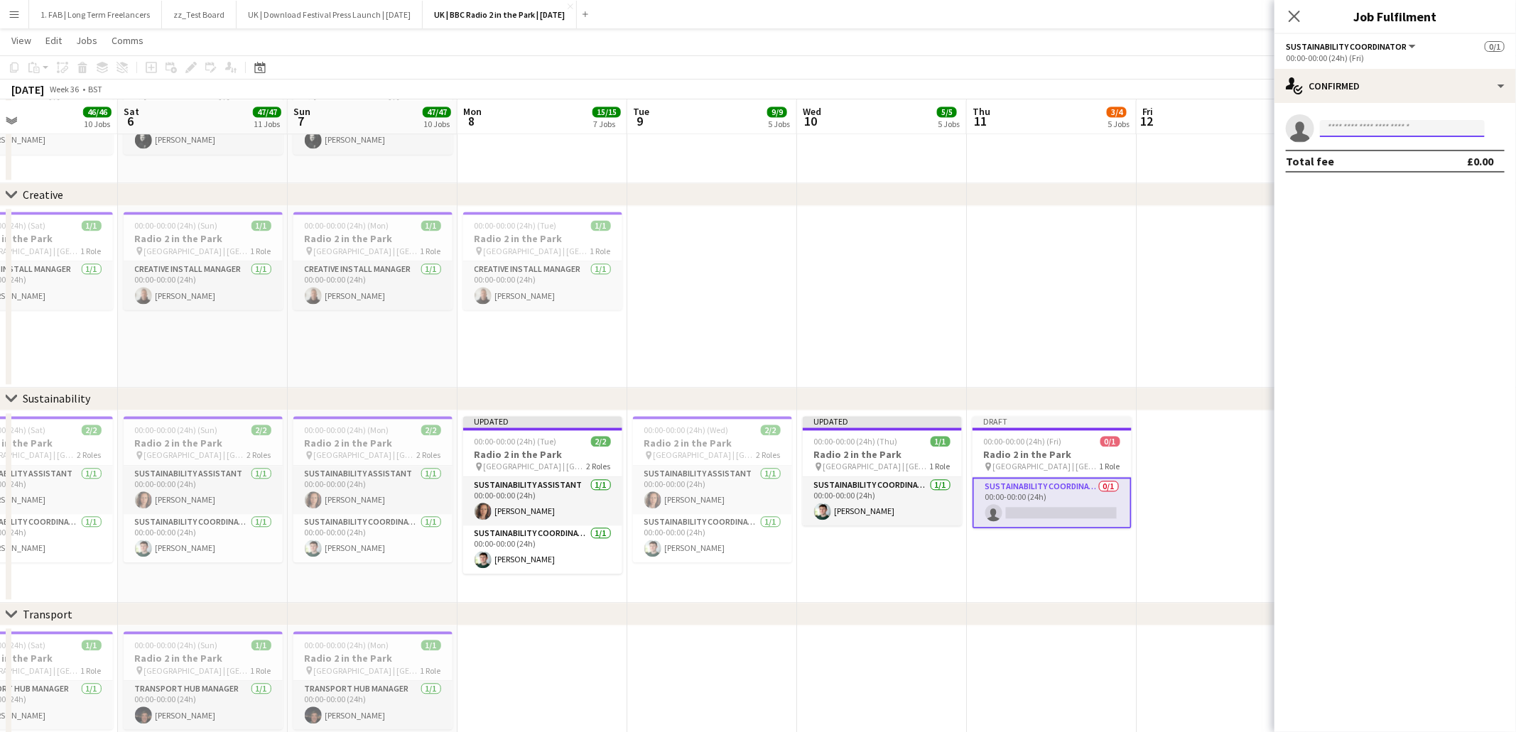
click at [1418, 133] on input at bounding box center [1402, 128] width 165 height 17
type input "****"
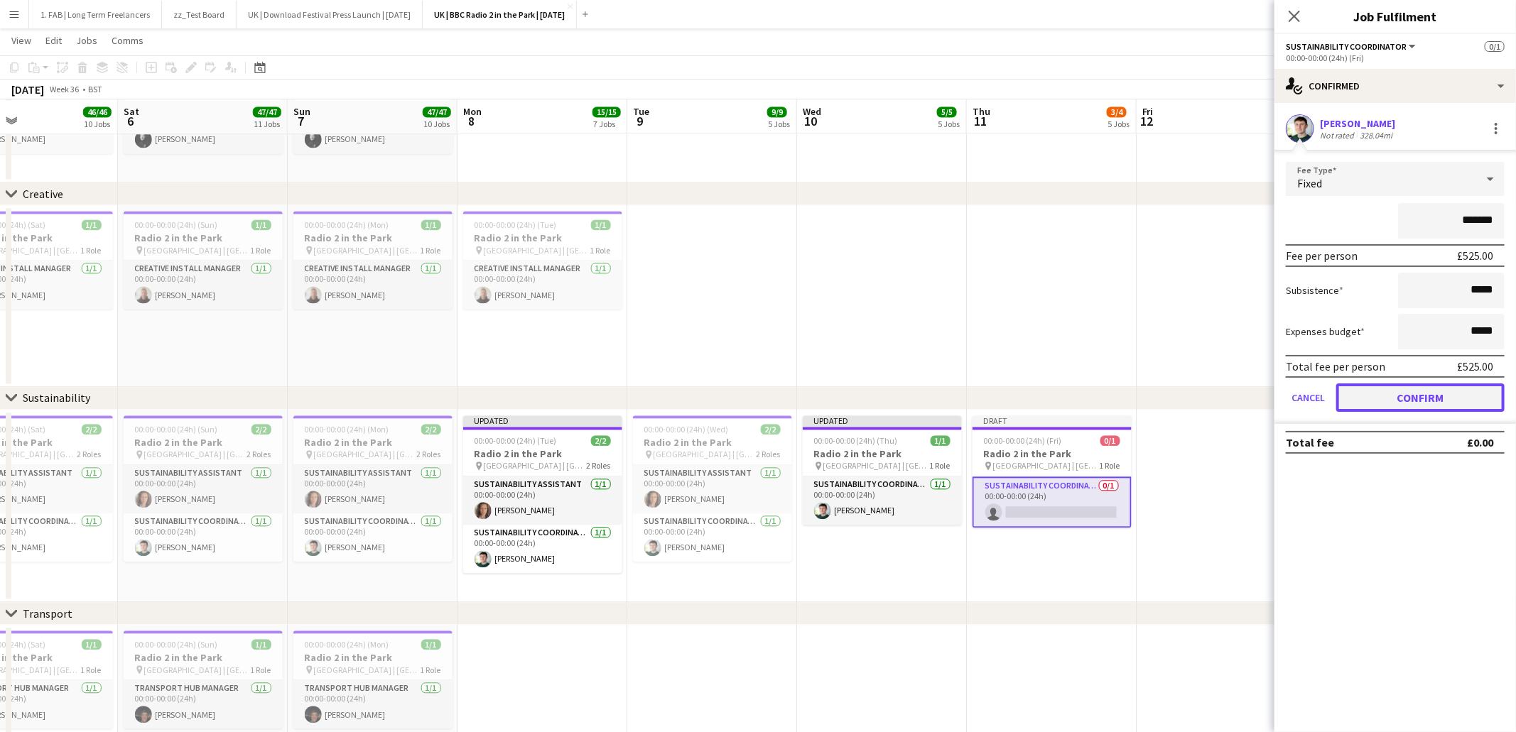
click at [1418, 396] on button "Confirm" at bounding box center [1420, 398] width 168 height 28
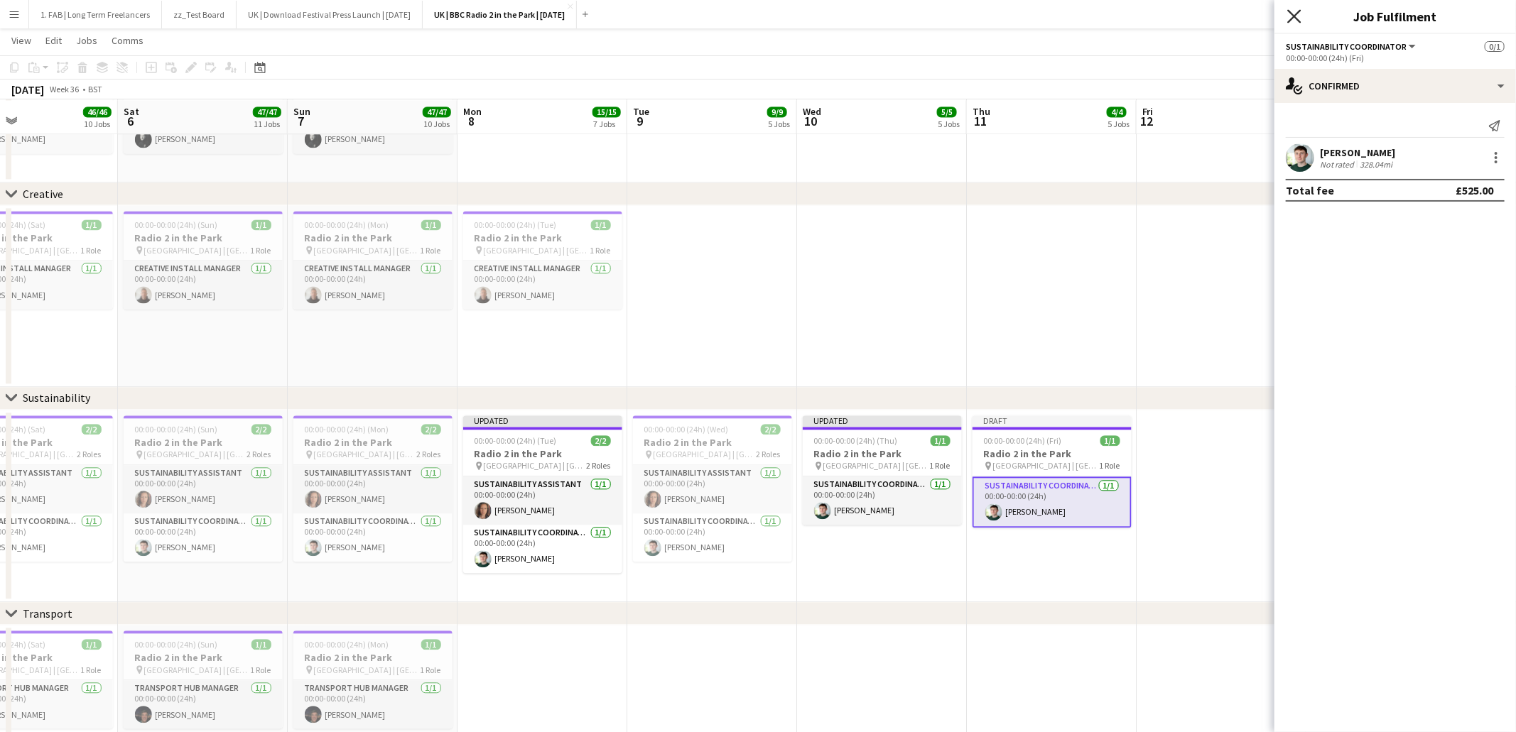
click at [1293, 16] on icon at bounding box center [1293, 15] width 13 height 13
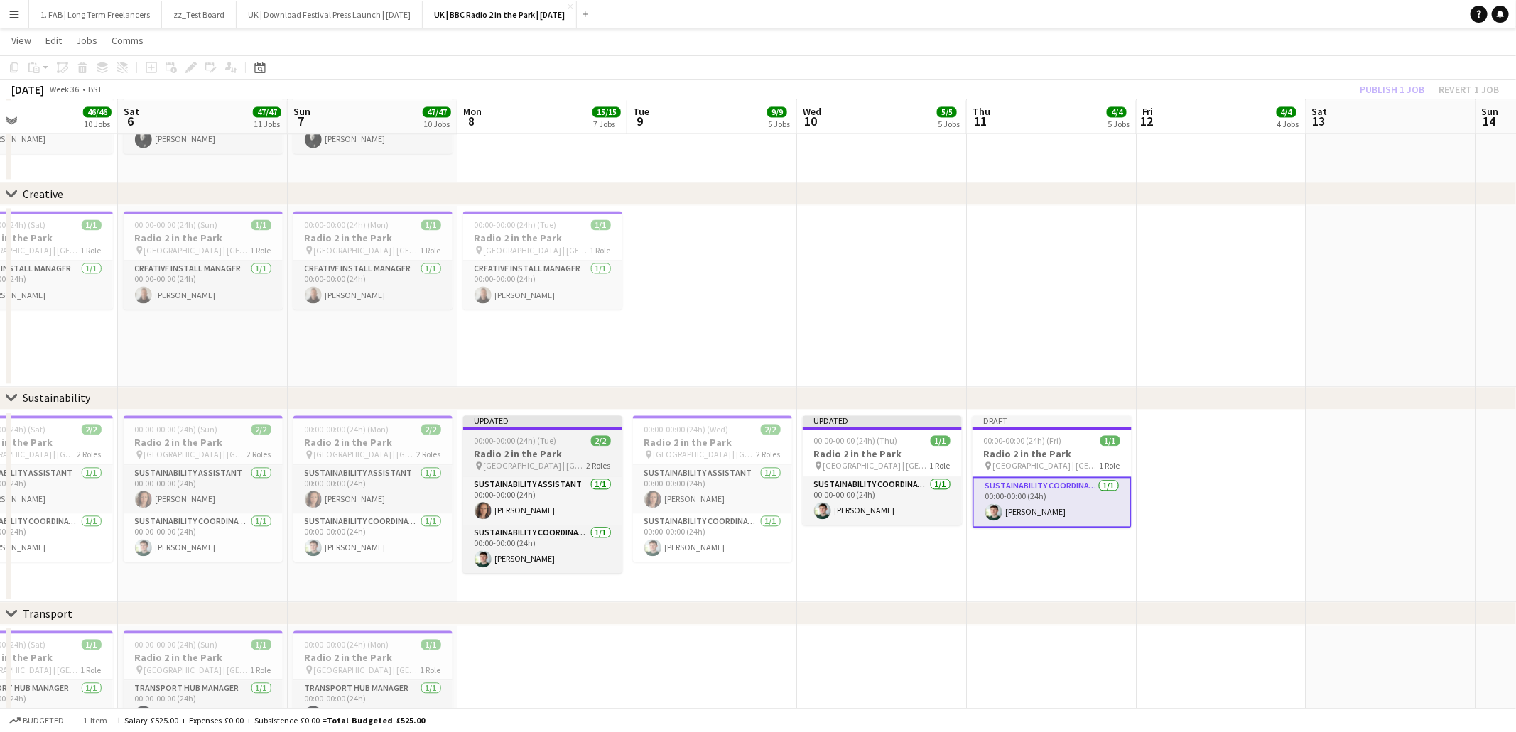
click at [570, 449] on h3 "Radio 2 in the Park" at bounding box center [542, 454] width 159 height 13
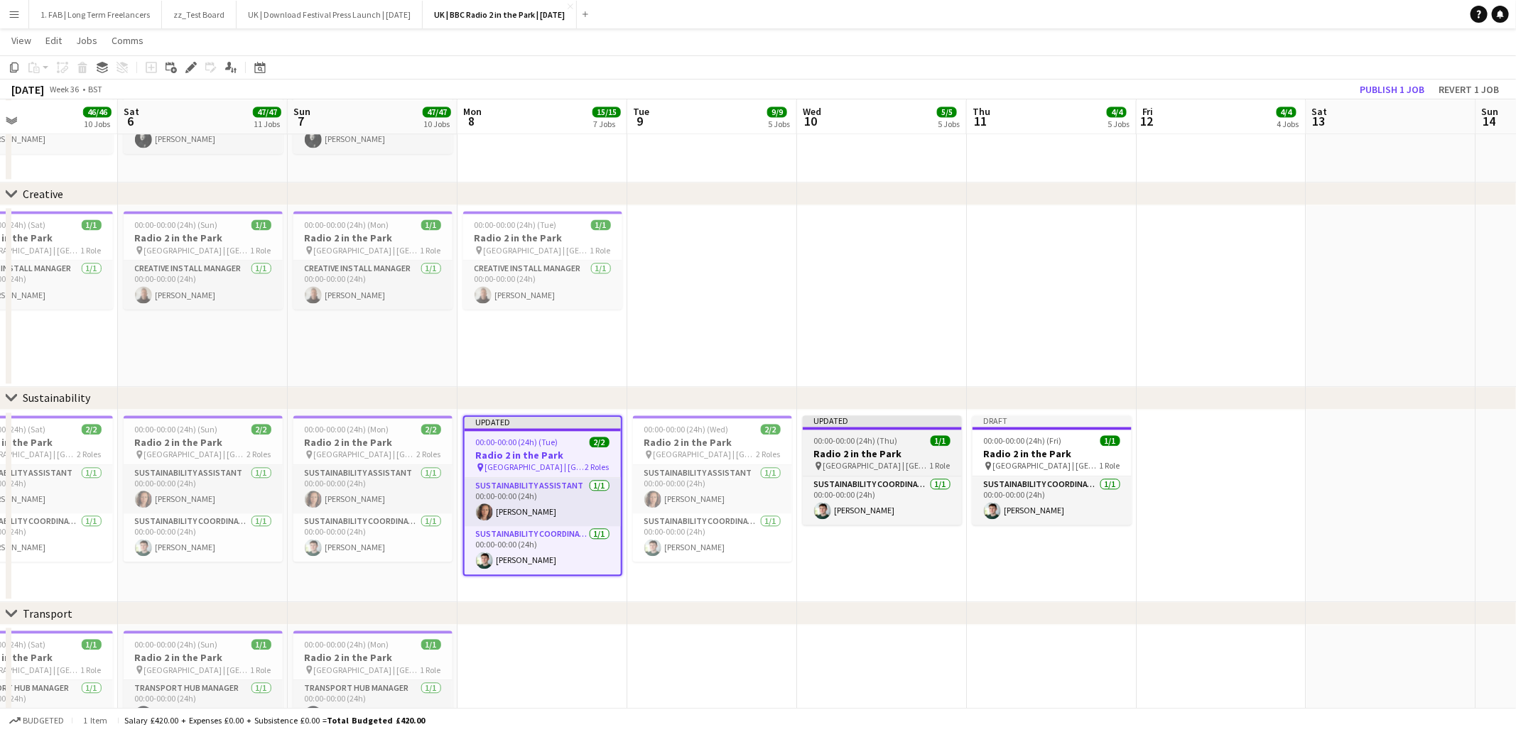
click at [856, 449] on h3 "Radio 2 in the Park" at bounding box center [882, 454] width 159 height 13
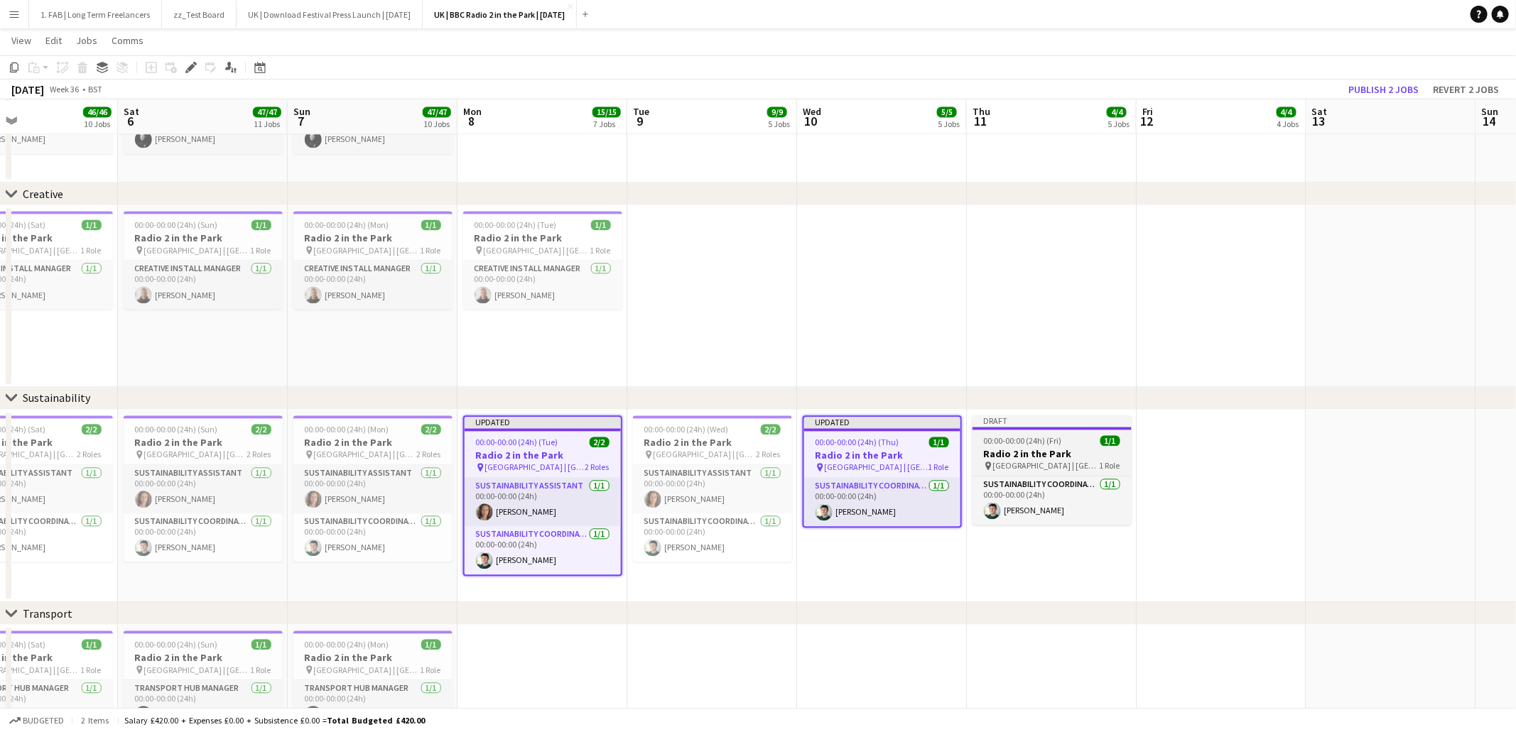
click at [1061, 448] on h3 "Radio 2 in the Park" at bounding box center [1051, 454] width 159 height 13
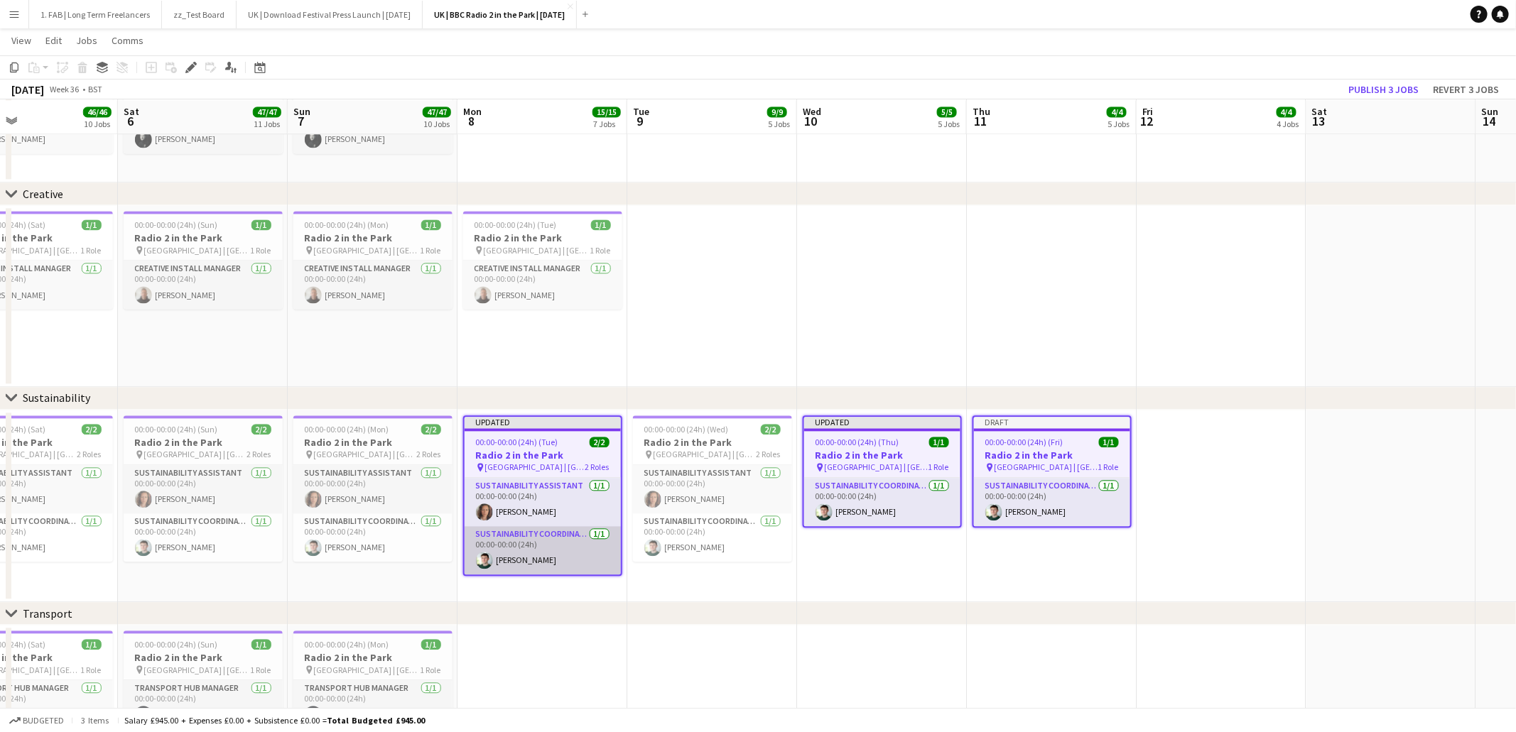
click at [554, 548] on app-card-role "Sustainability Coordinator 1/1 00:00-00:00 (24h) Cameron Hughes" at bounding box center [543, 550] width 156 height 48
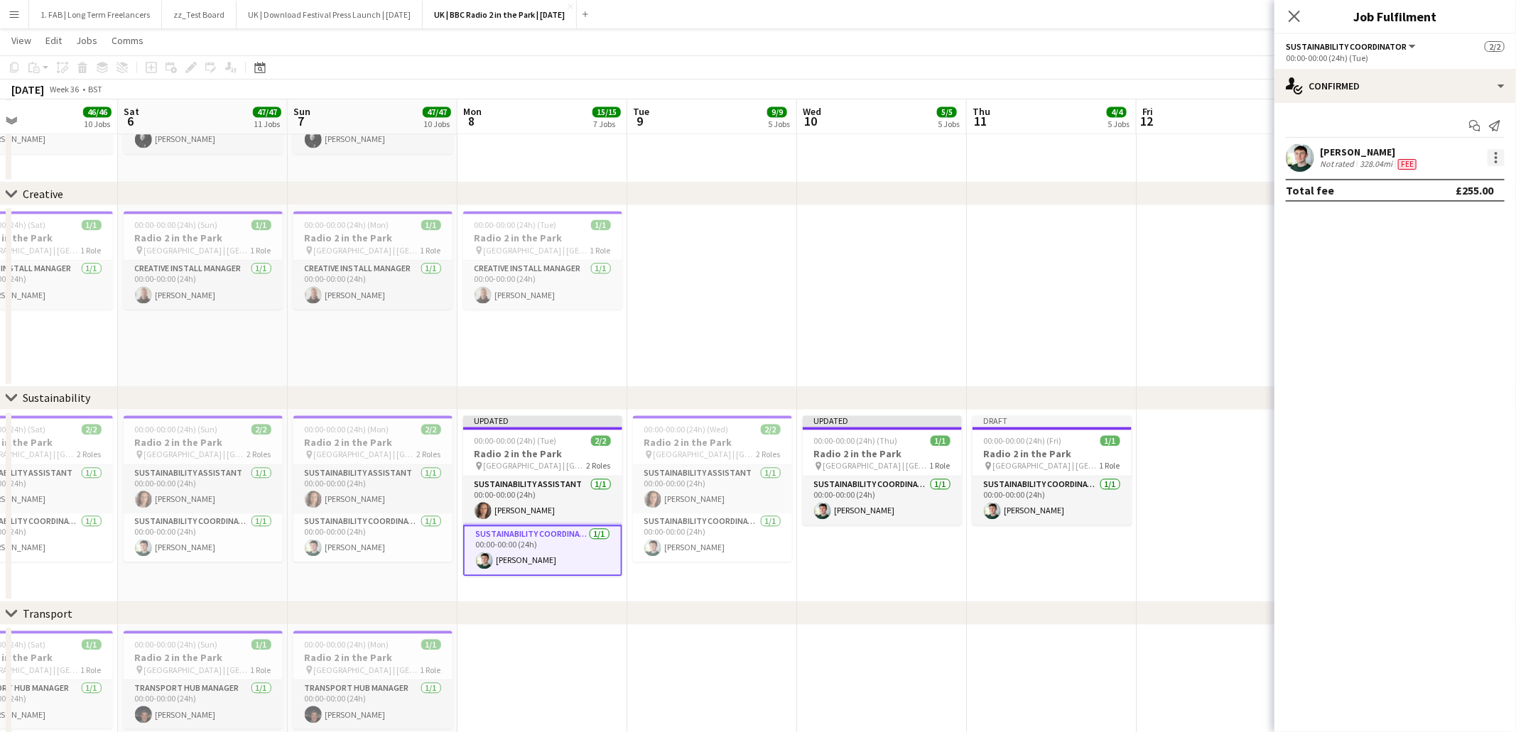
click at [1490, 156] on div at bounding box center [1495, 157] width 17 height 17
click at [1466, 188] on span "Edit fee" at bounding box center [1450, 184] width 88 height 13
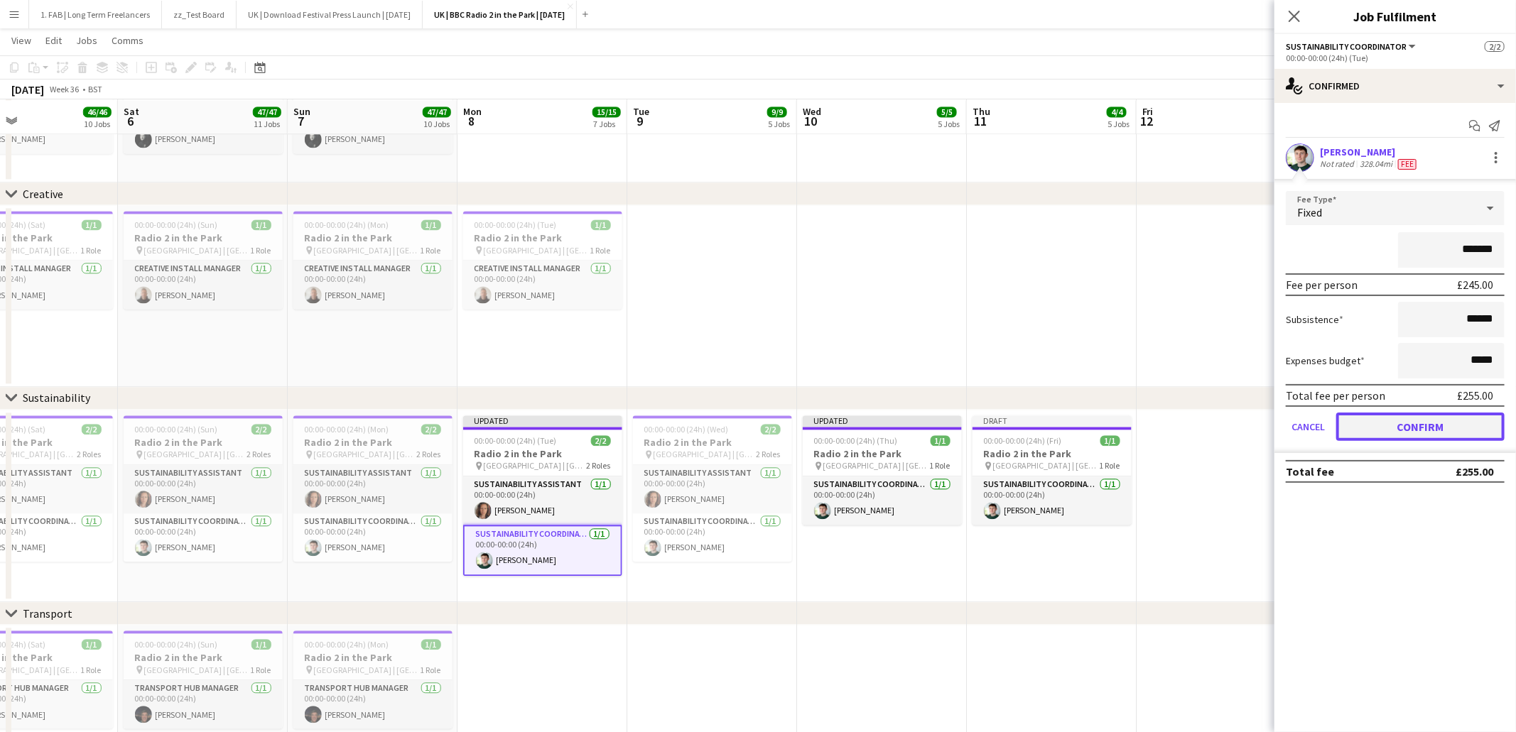
click at [1379, 425] on button "Confirm" at bounding box center [1420, 427] width 168 height 28
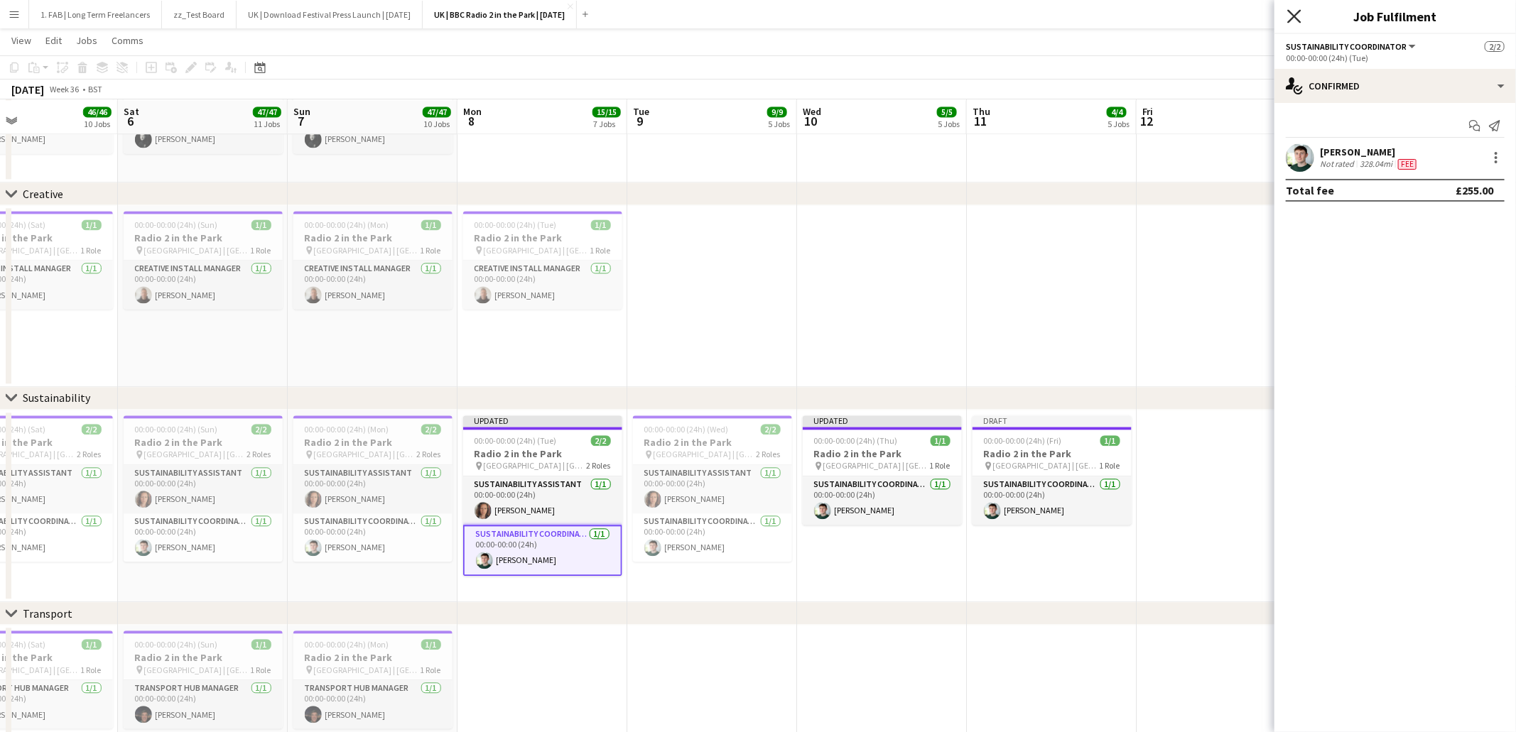
click at [1300, 21] on icon at bounding box center [1293, 15] width 13 height 13
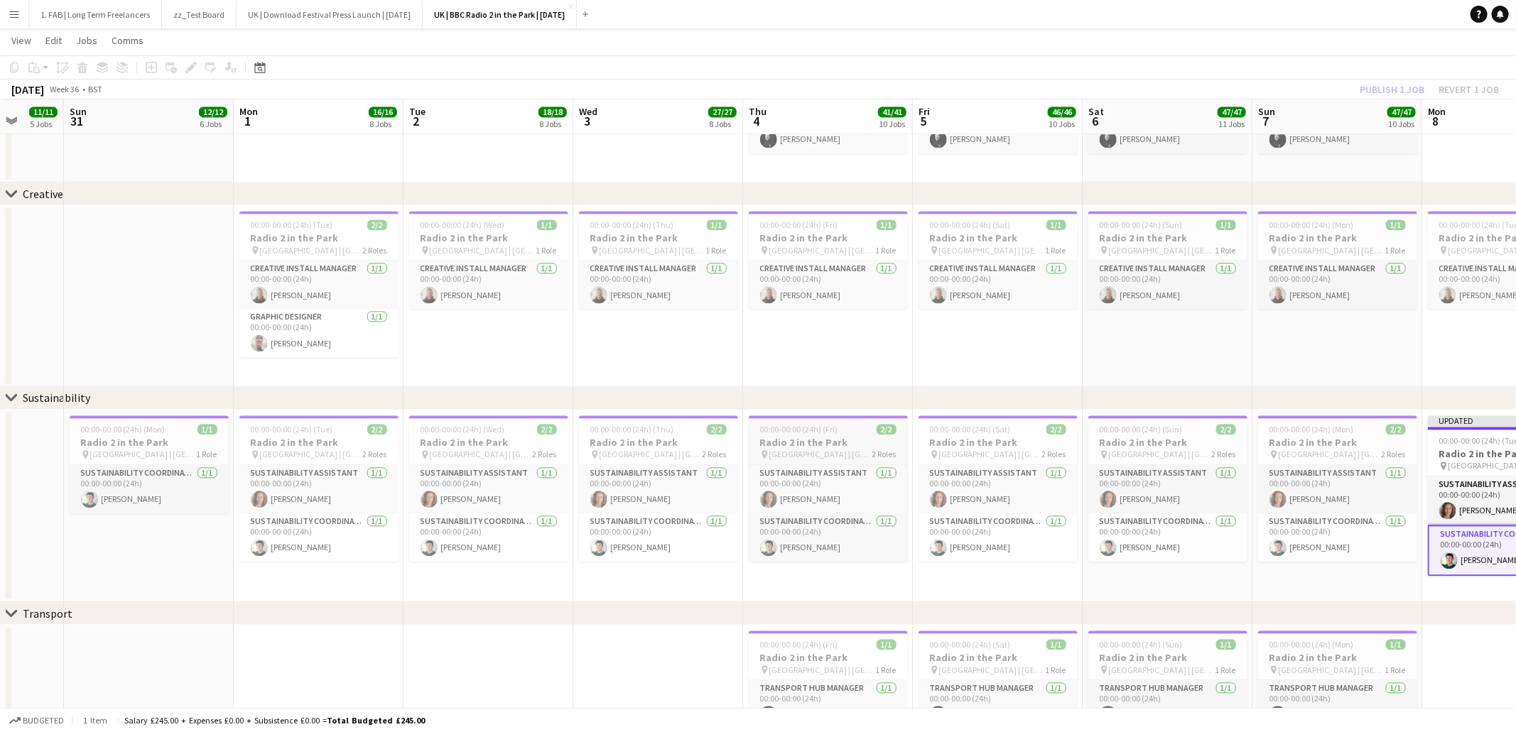
scroll to position [0, 419]
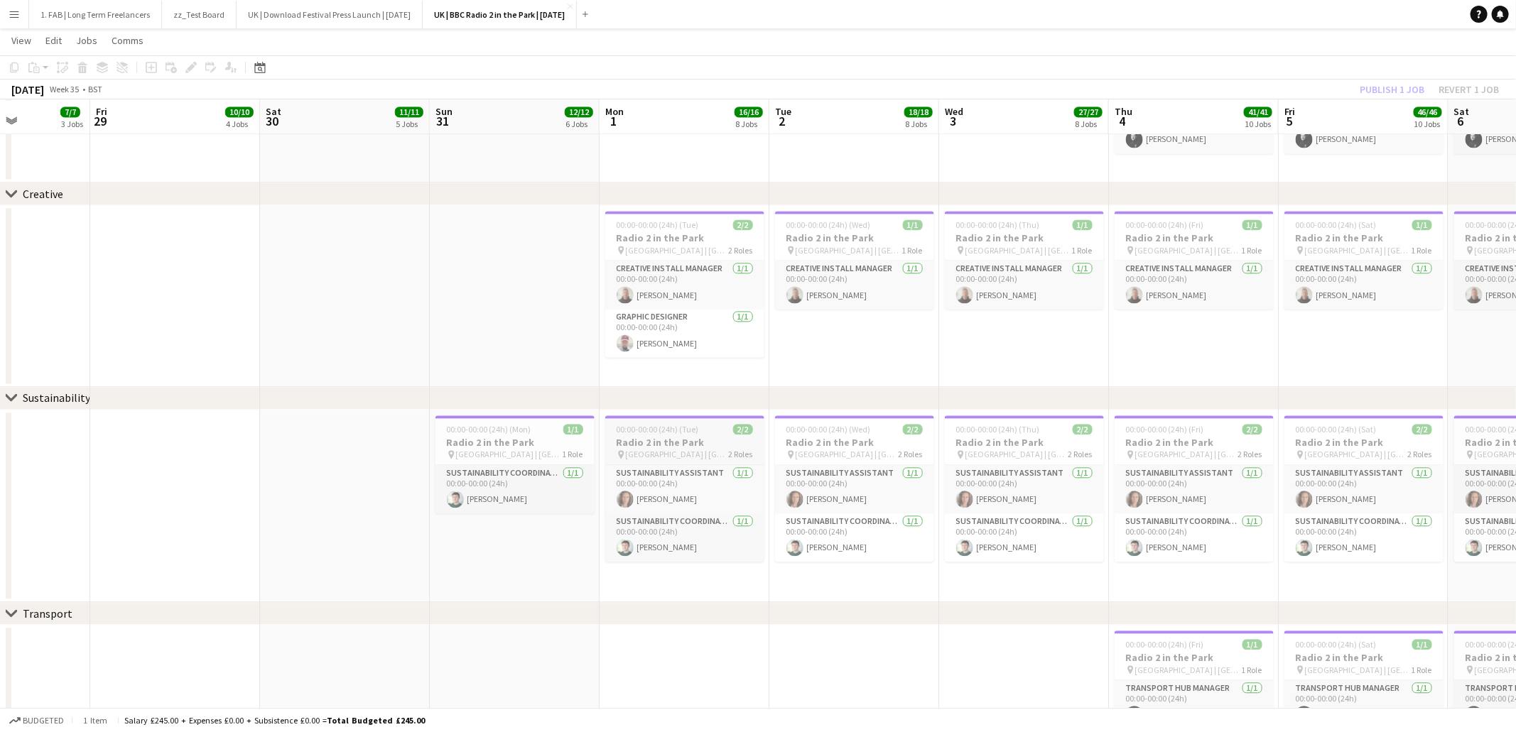
click at [634, 453] on span "Hylands Park | Chelmsford, UK" at bounding box center [677, 454] width 103 height 11
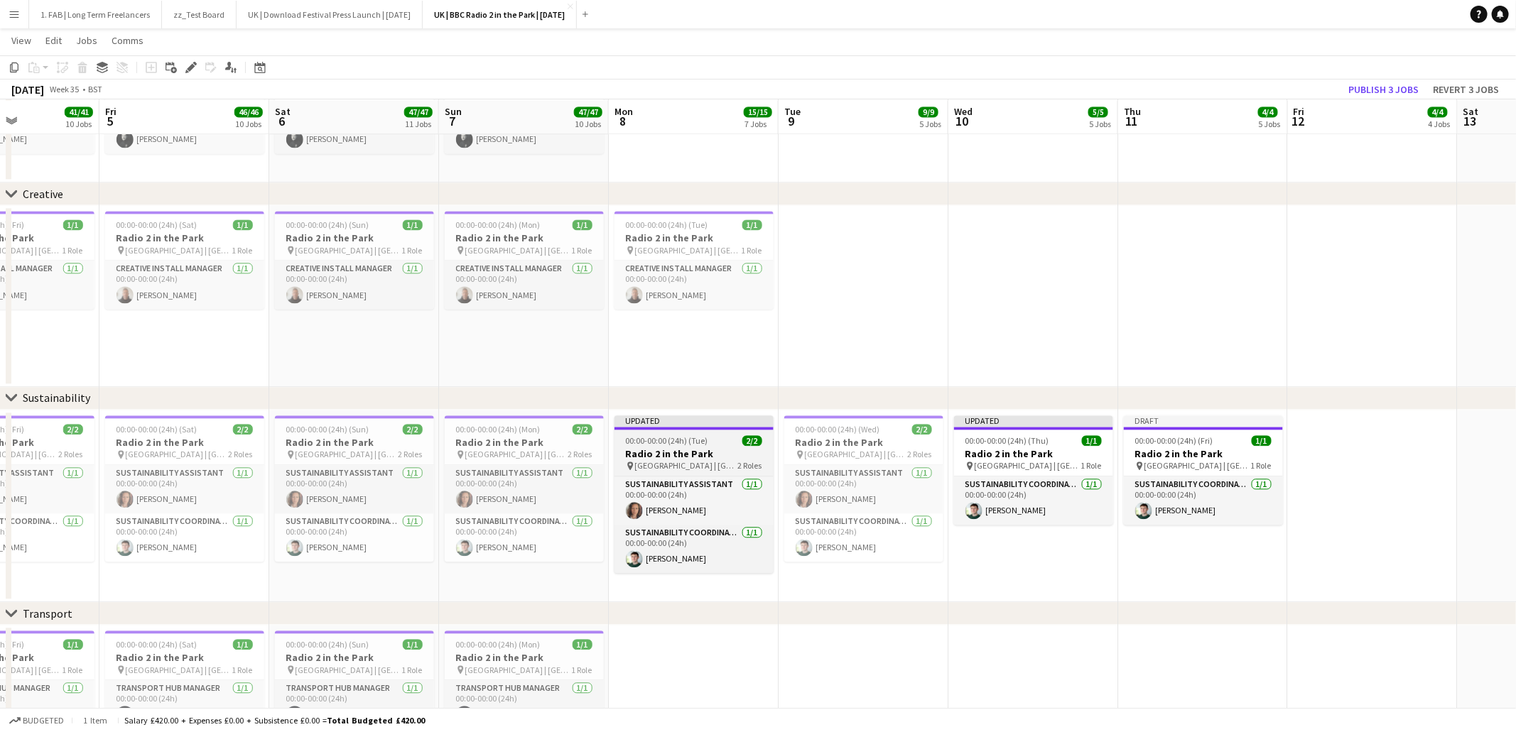
scroll to position [0, 467]
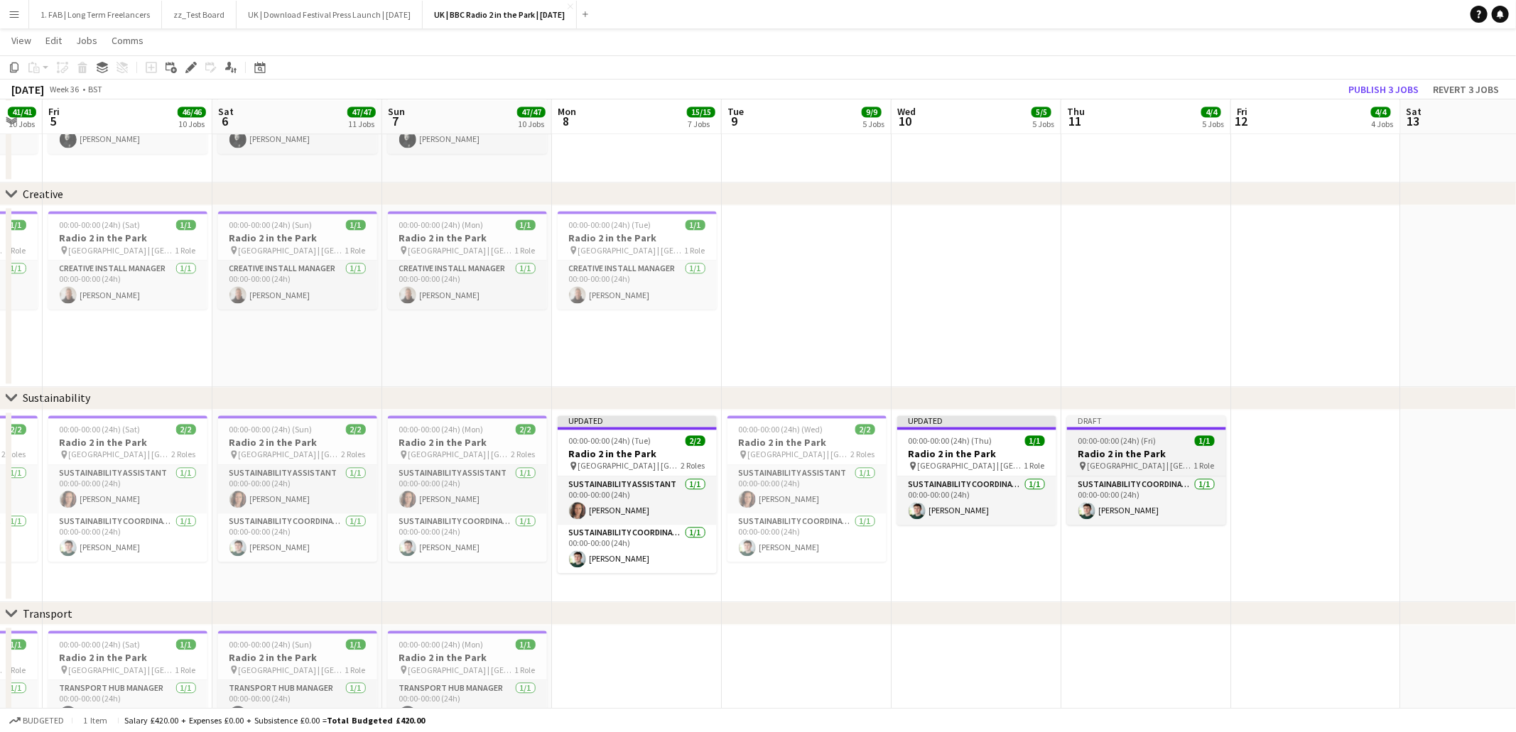
click at [1112, 452] on h3 "Radio 2 in the Park" at bounding box center [1146, 454] width 159 height 13
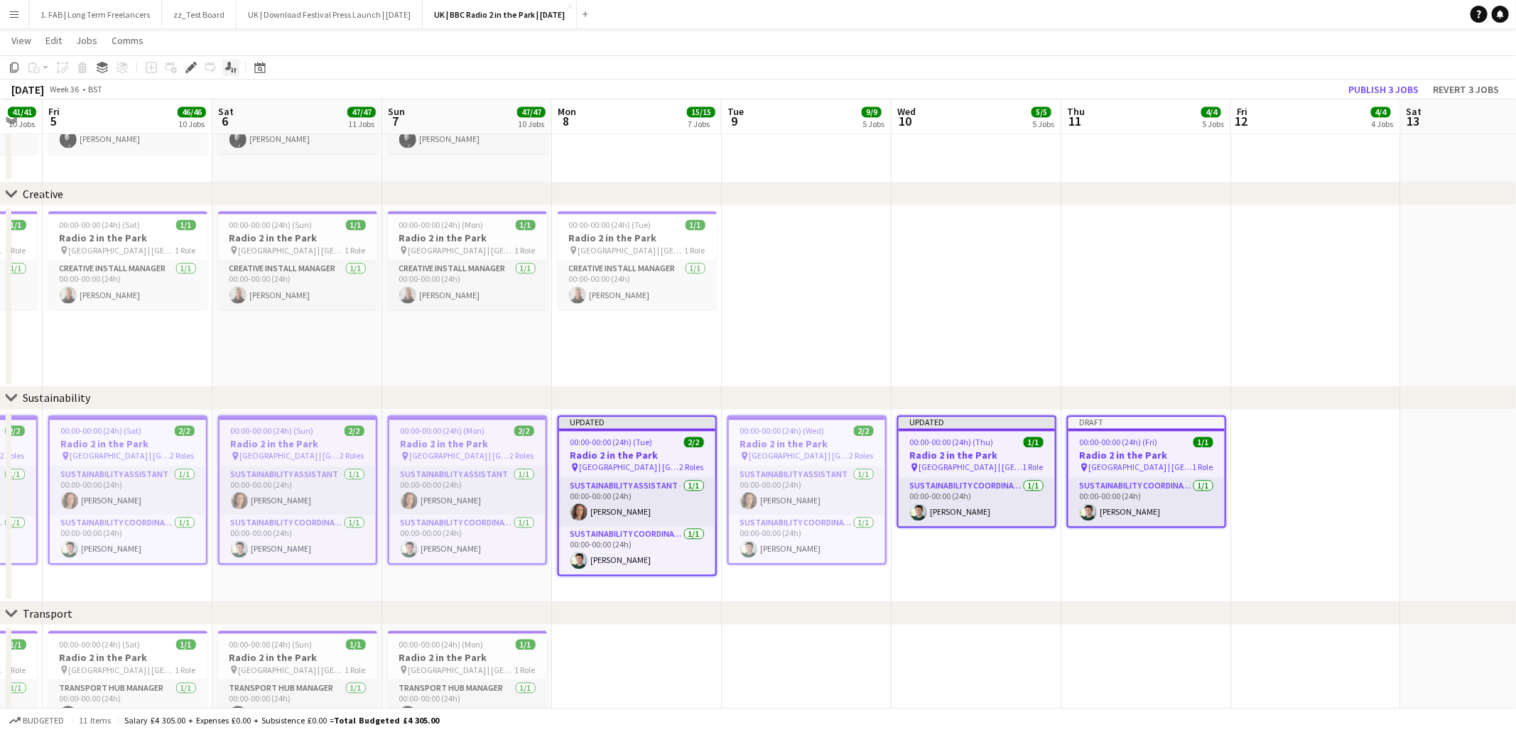
click at [234, 70] on icon at bounding box center [235, 69] width 3 height 5
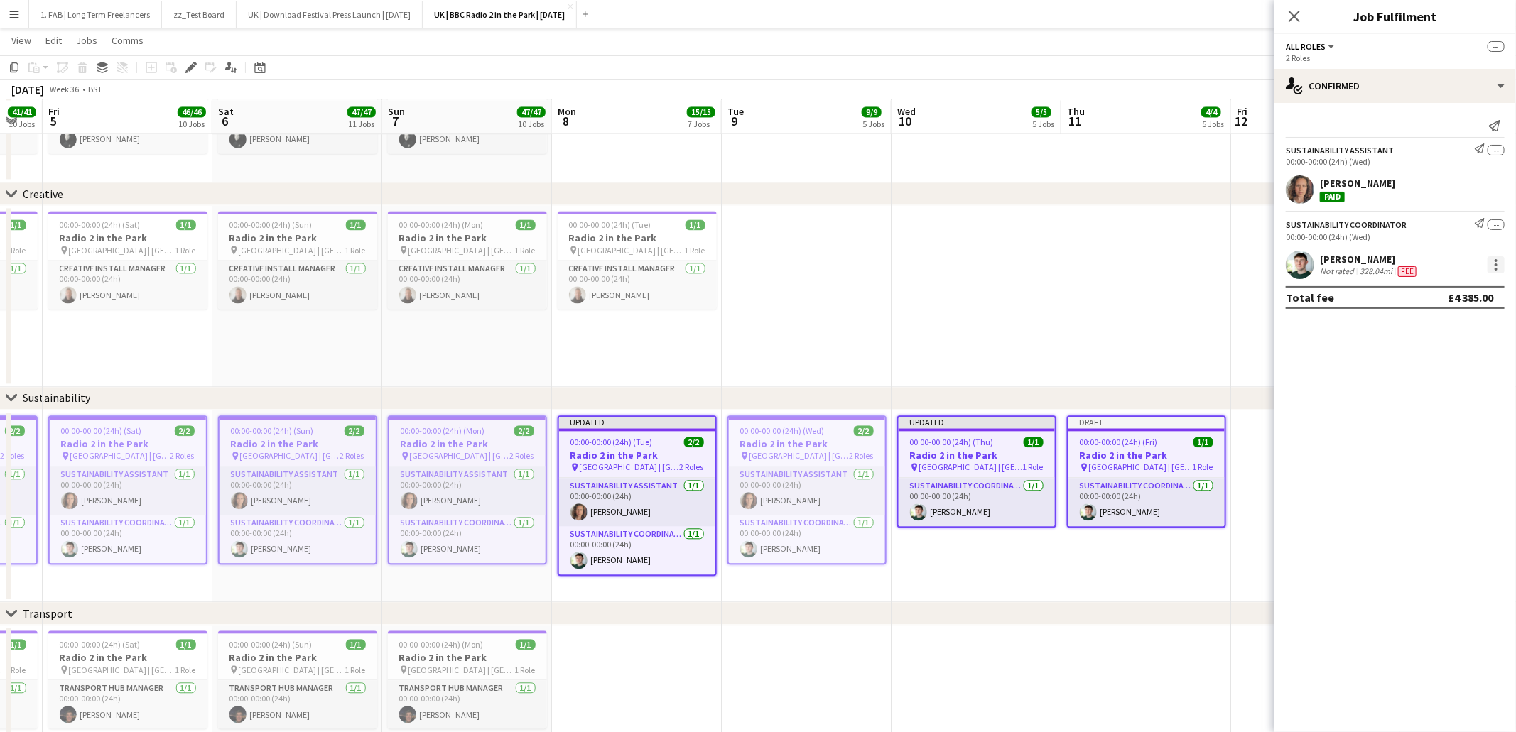
click at [1498, 264] on div at bounding box center [1495, 264] width 17 height 17
click at [1475, 294] on span "Edit fee" at bounding box center [1450, 292] width 88 height 13
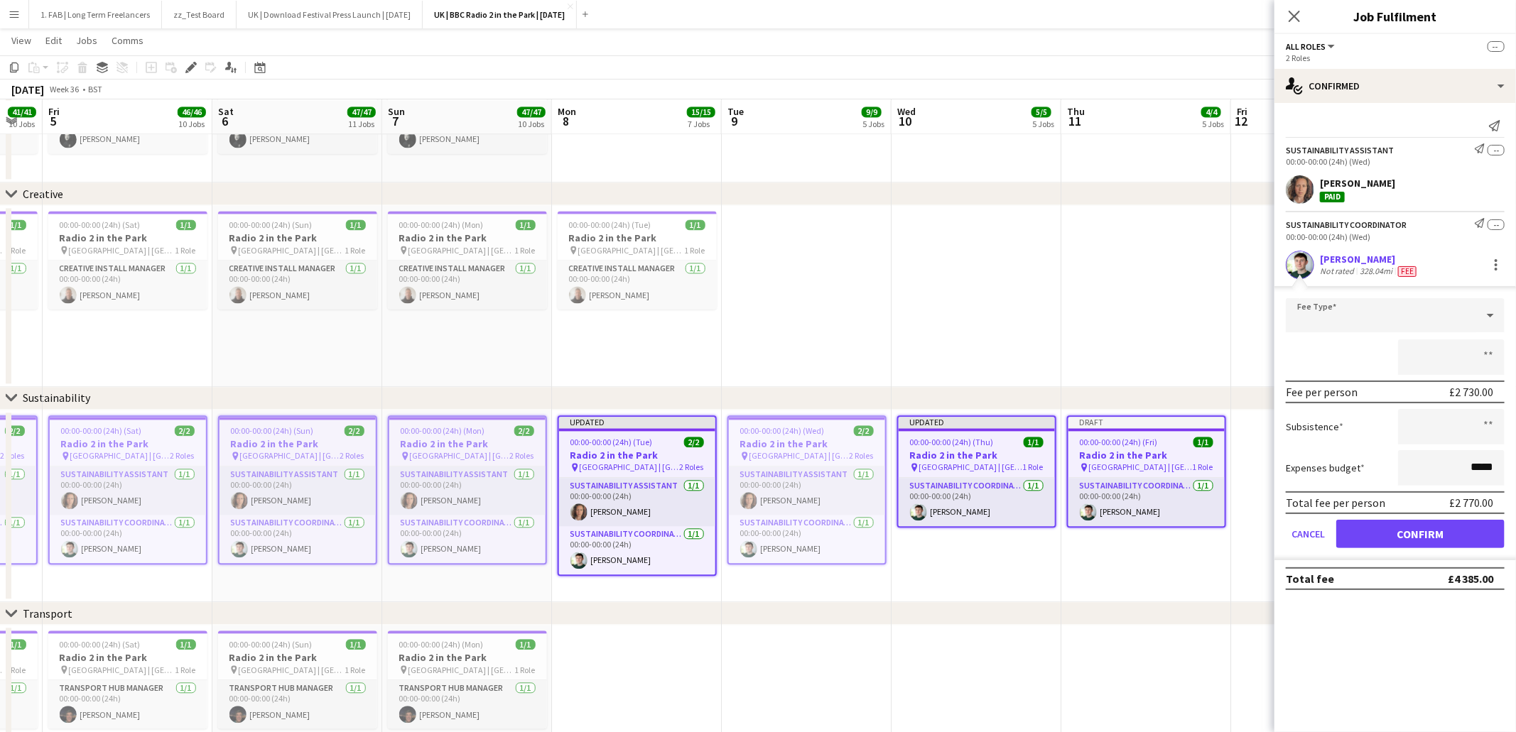
click at [913, 327] on app-date-cell at bounding box center [976, 296] width 170 height 182
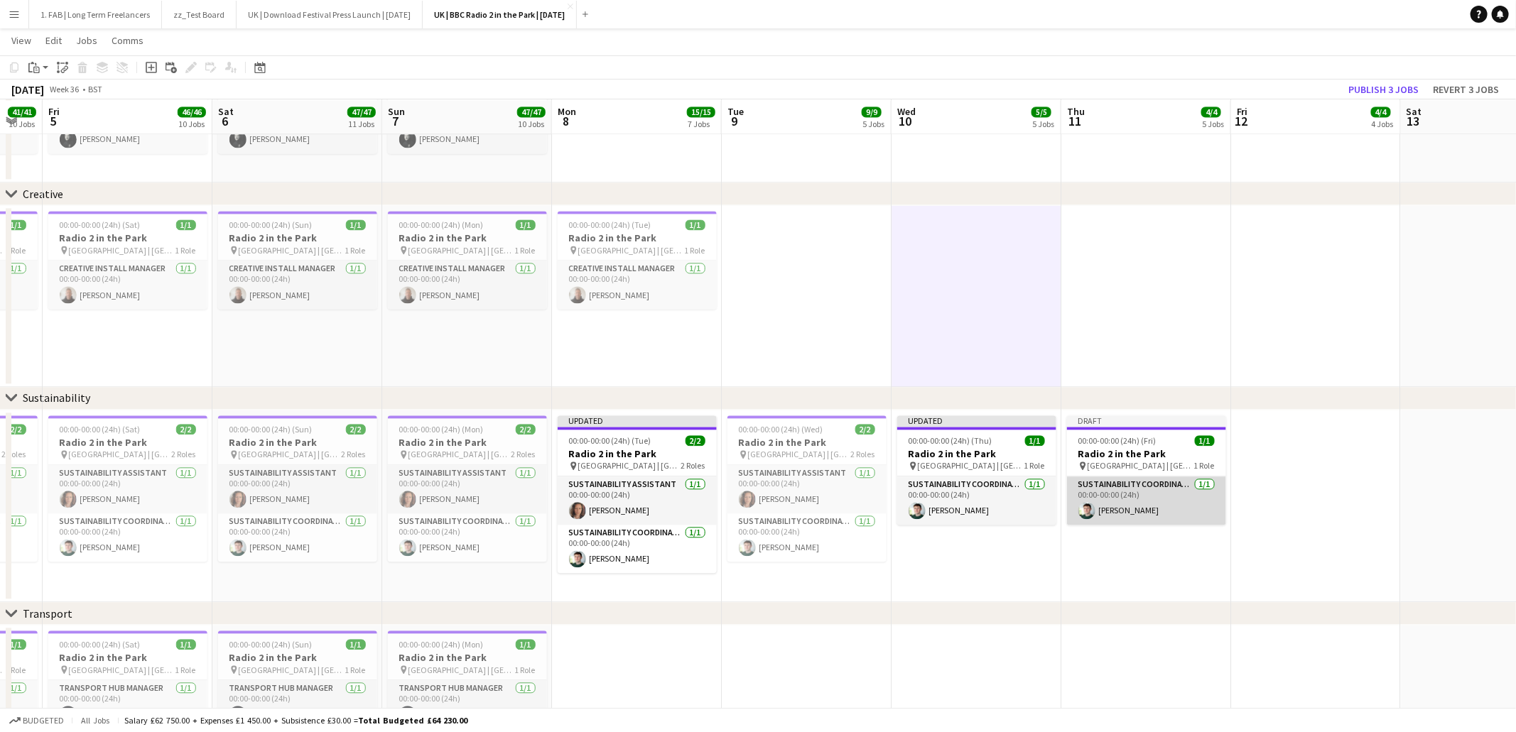
click at [1098, 482] on app-card-role "Sustainability Coordinator 1/1 00:00-00:00 (24h) Cameron Hughes" at bounding box center [1146, 501] width 159 height 48
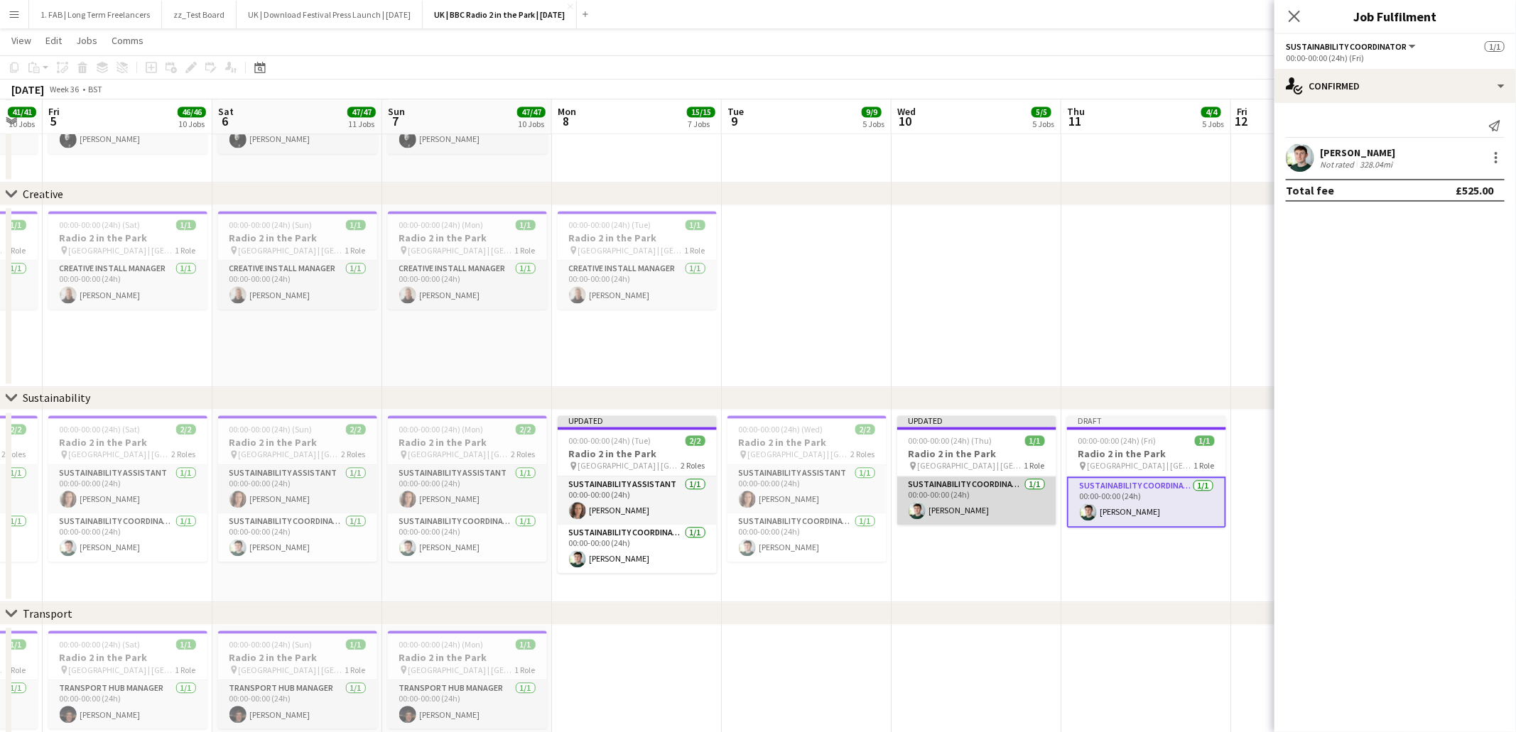
click at [966, 500] on app-card-role "Sustainability Coordinator 1/1 00:00-00:00 (24h) Cameron Hughes" at bounding box center [976, 501] width 159 height 48
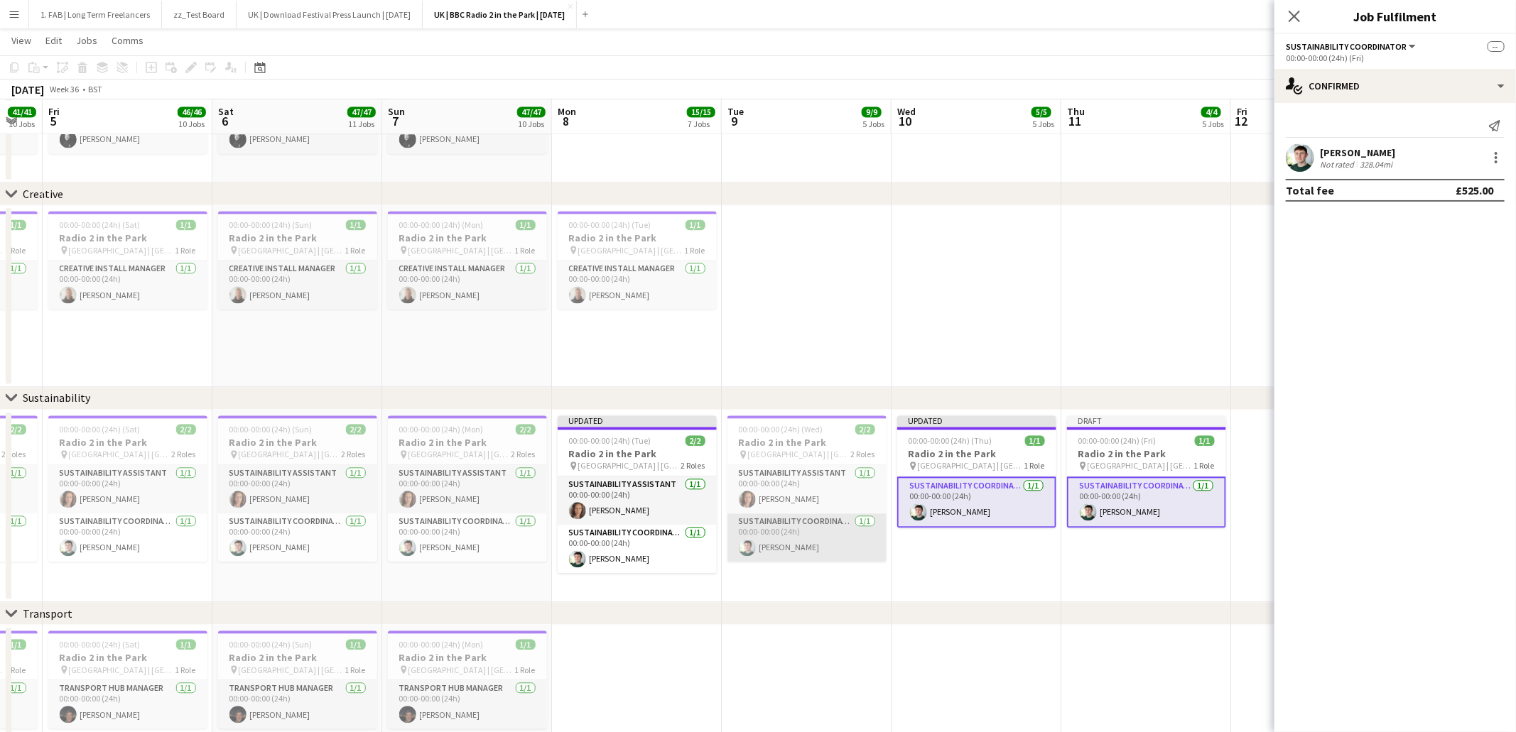
click at [770, 540] on app-card-role "Sustainability Coordinator 1/1 00:00-00:00 (24h) Cameron Hughes" at bounding box center [806, 538] width 159 height 48
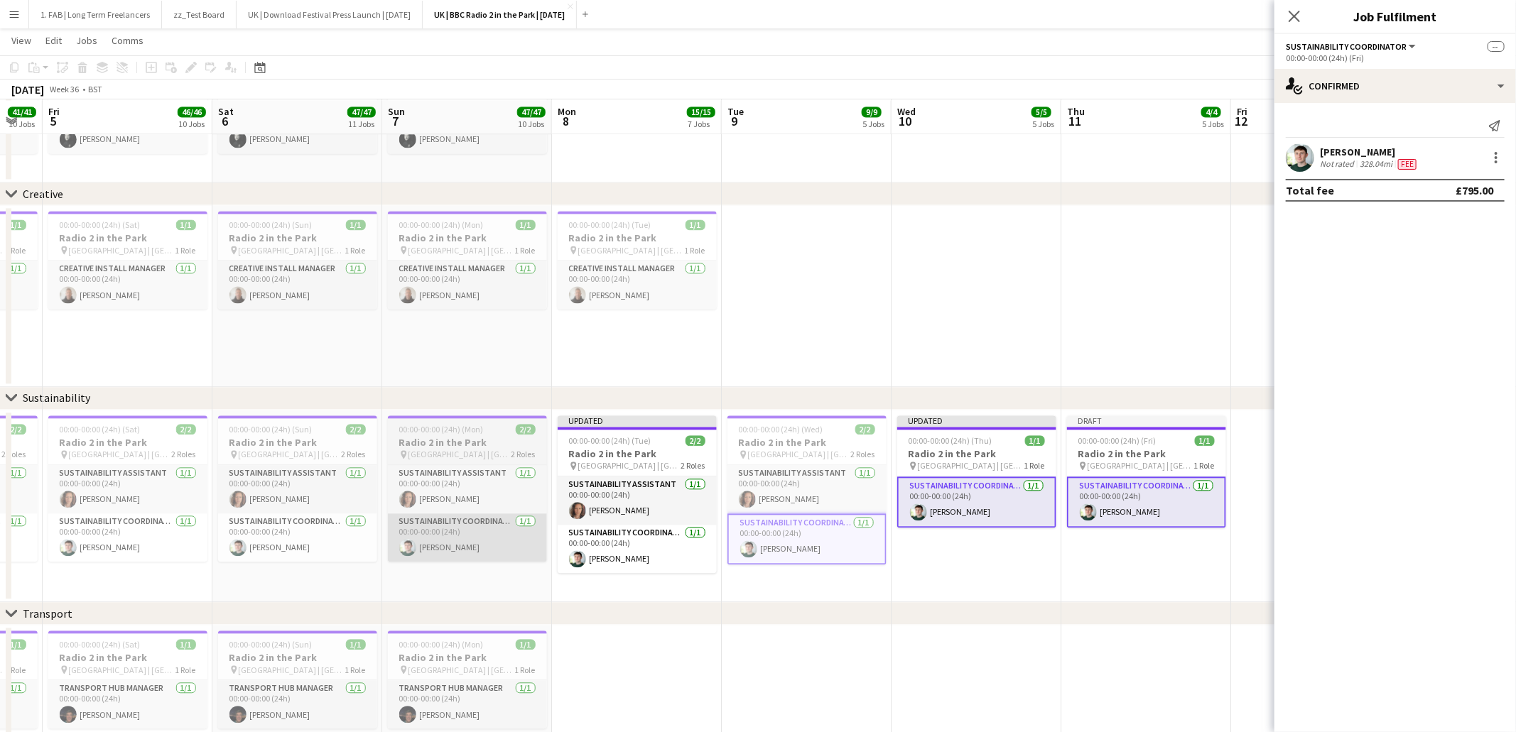
drag, startPoint x: 650, startPoint y: 548, endPoint x: 531, endPoint y: 548, distance: 119.3
click at [650, 548] on app-card-role "Sustainability Coordinator 1/1 00:00-00:00 (24h) Cameron Hughes" at bounding box center [637, 549] width 159 height 48
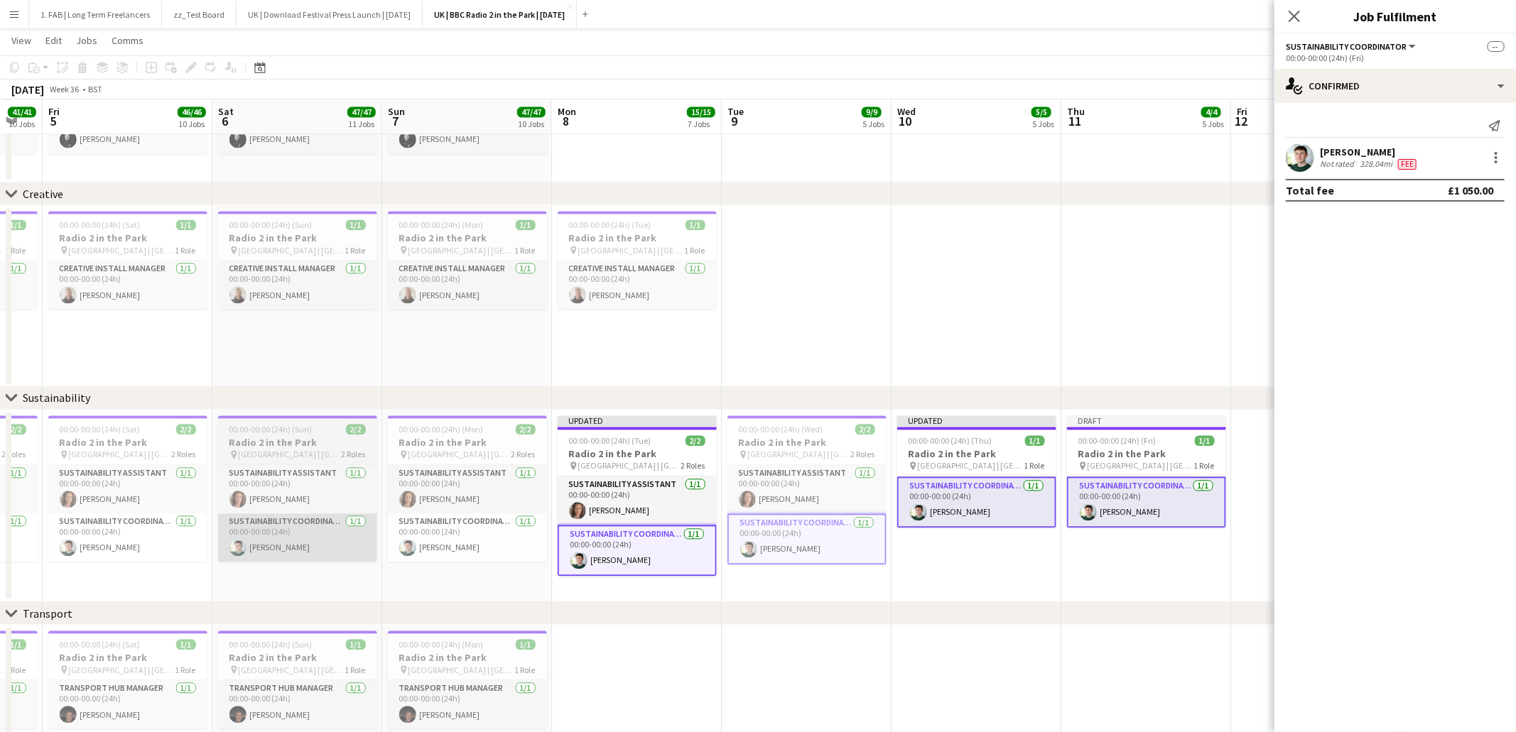
drag, startPoint x: 478, startPoint y: 546, endPoint x: 339, endPoint y: 544, distance: 139.2
click at [475, 546] on app-card-role "Sustainability Coordinator 1/1 00:00-00:00 (24h) Cameron Hughes" at bounding box center [467, 538] width 159 height 48
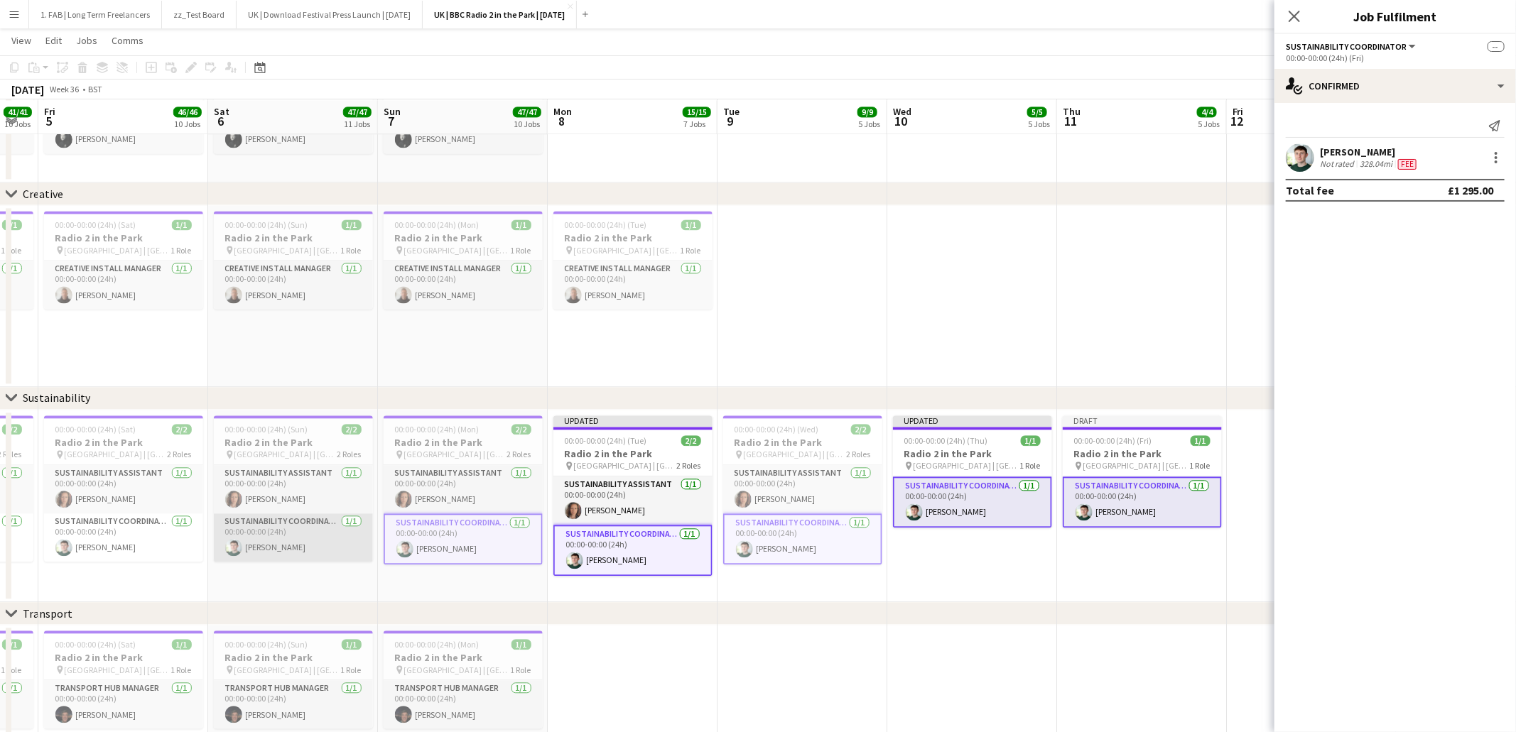
click at [307, 544] on app-card-role "Sustainability Coordinator 1/1 00:00-00:00 (24h) Cameron Hughes" at bounding box center [293, 538] width 159 height 48
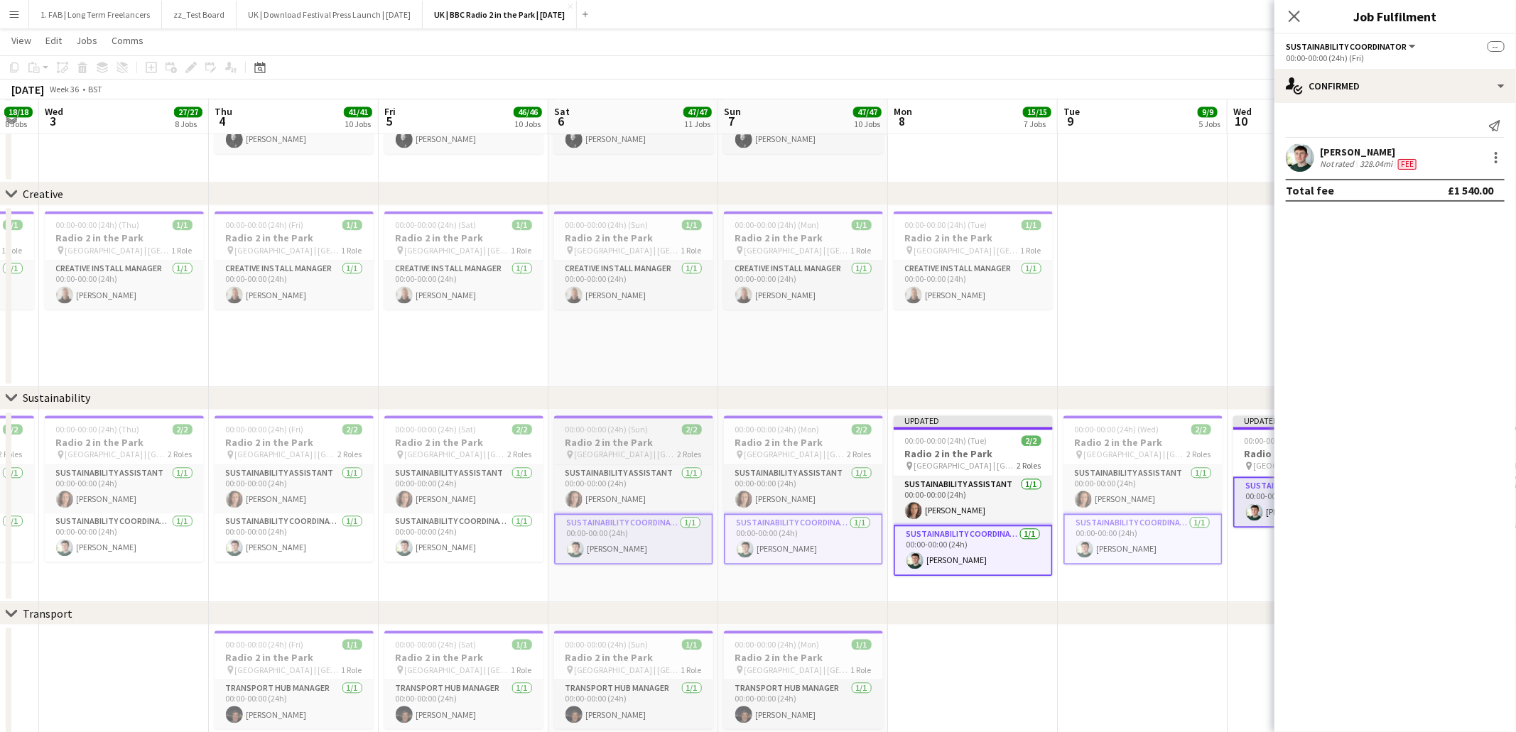
scroll to position [0, 403]
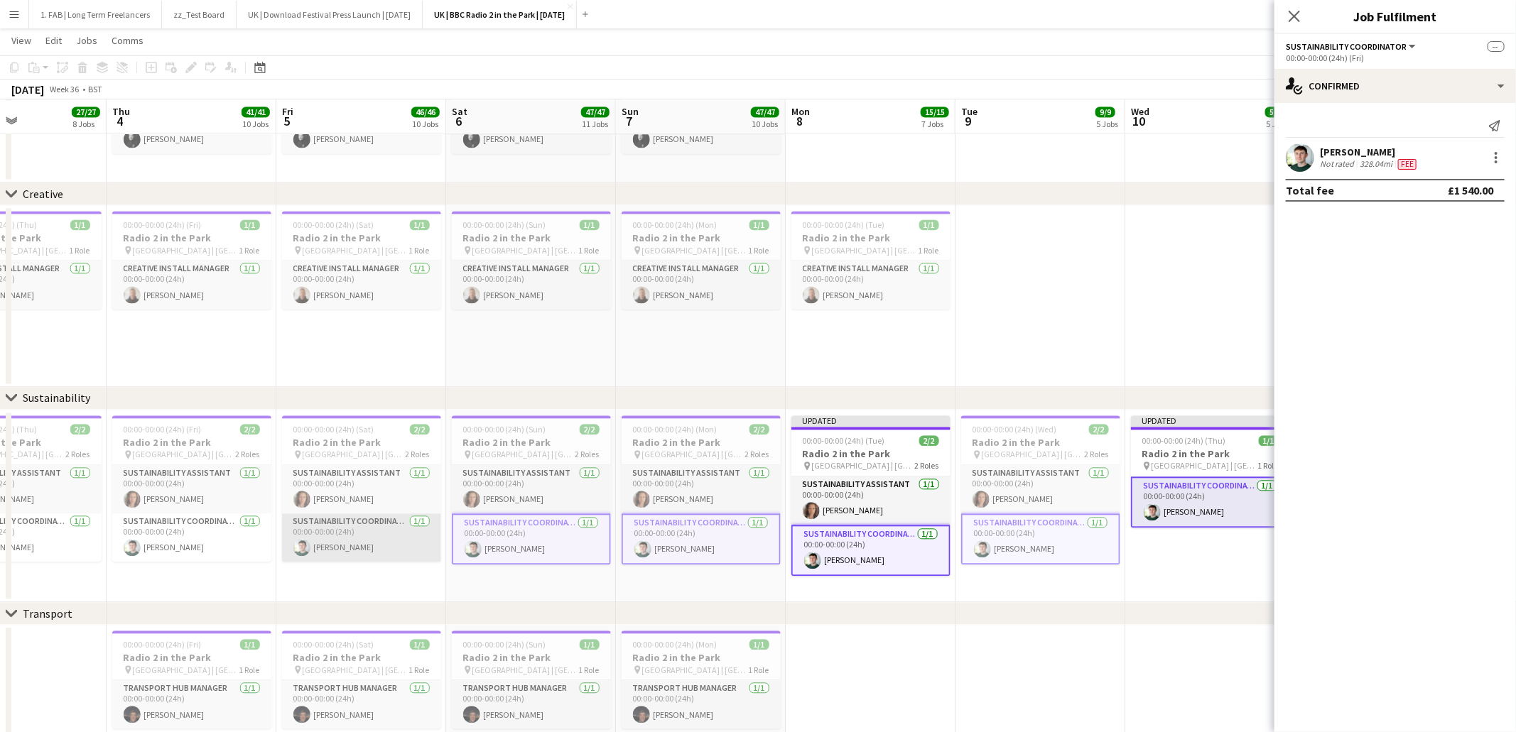
click at [328, 541] on app-card-role "Sustainability Coordinator 1/1 00:00-00:00 (24h) Cameron Hughes" at bounding box center [361, 538] width 159 height 48
click at [214, 543] on app-card-role "Sustainability Coordinator 1/1 00:00-00:00 (24h) Cameron Hughes" at bounding box center [191, 538] width 159 height 48
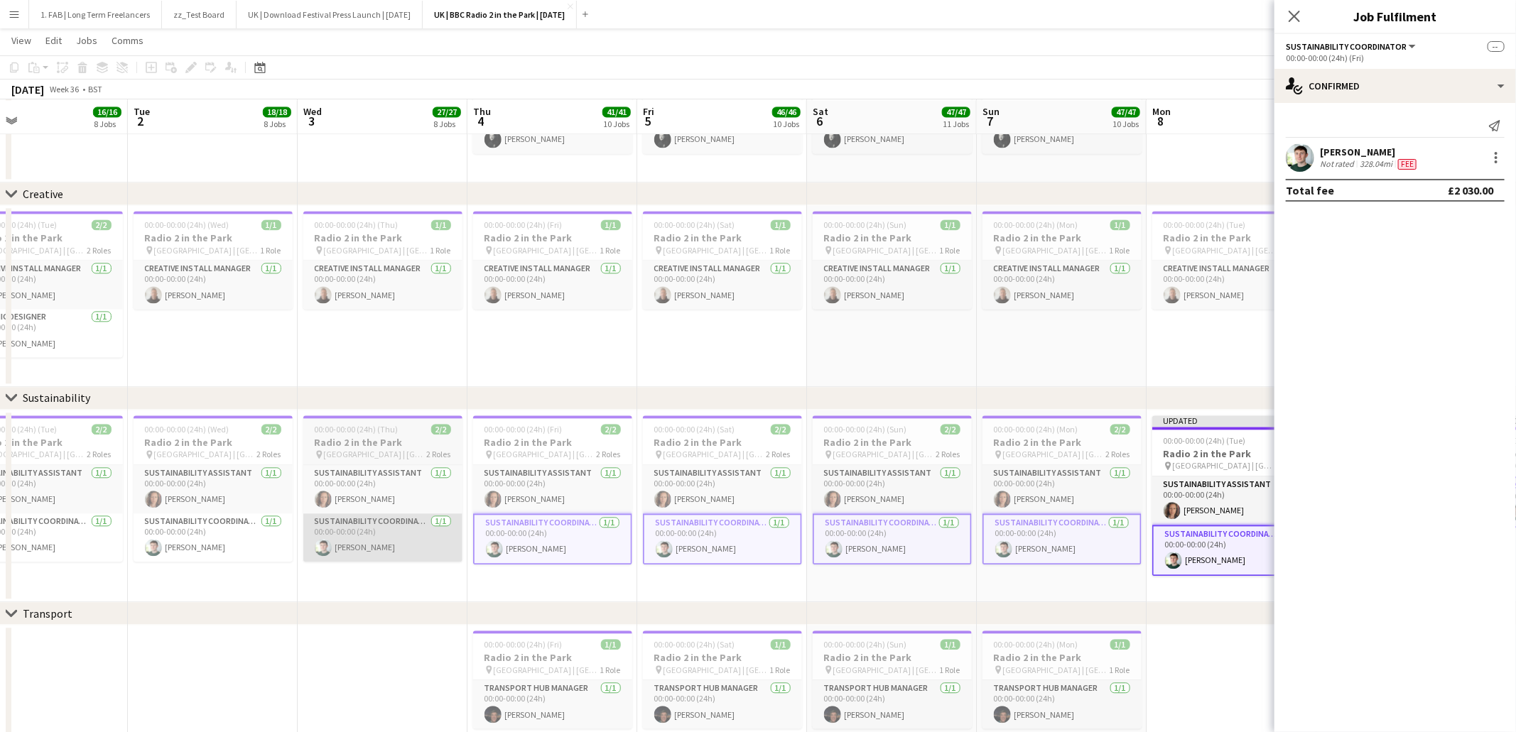
scroll to position [0, 384]
click at [363, 542] on app-card-role "Sustainability Coordinator 1/1 00:00-00:00 (24h) Cameron Hughes" at bounding box center [380, 538] width 159 height 48
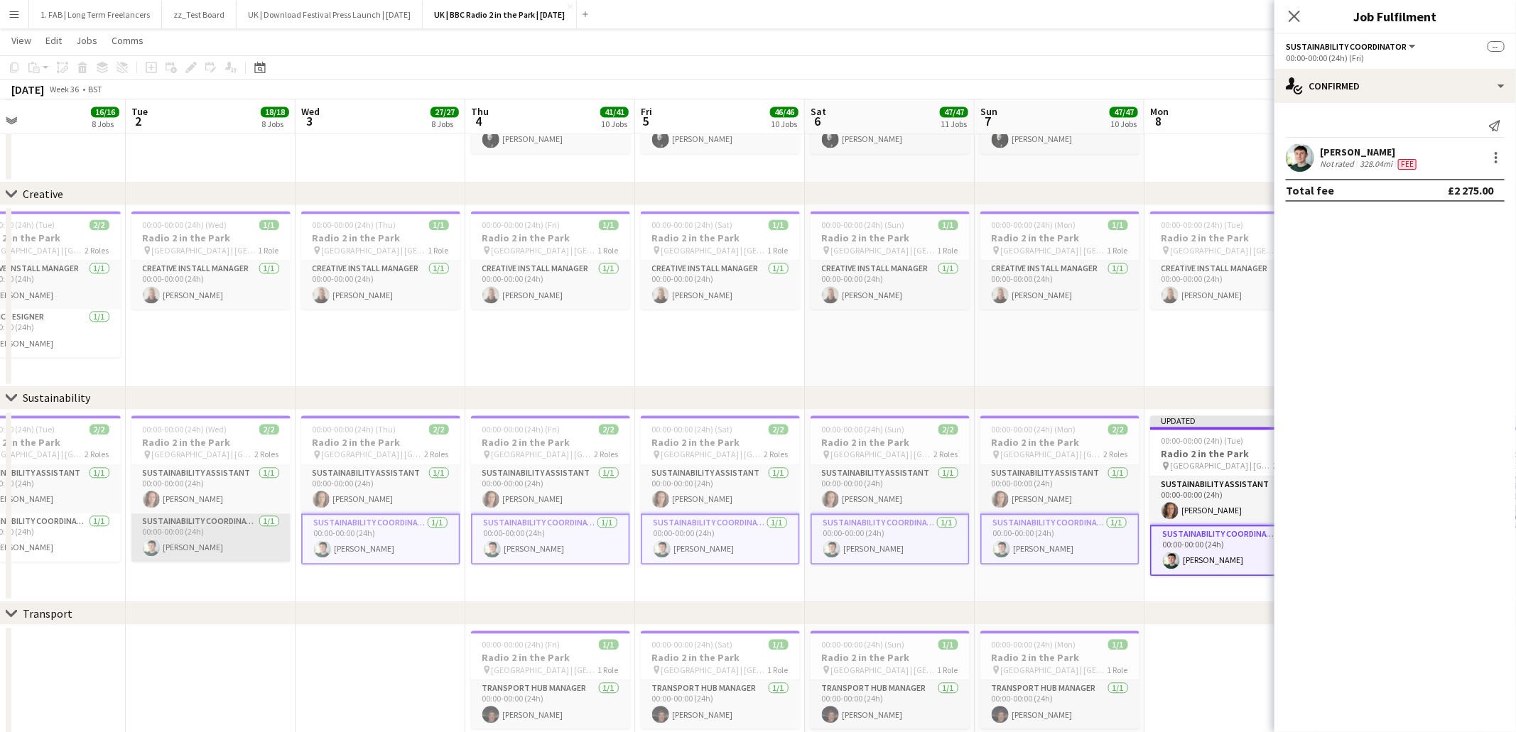
click at [265, 543] on app-card-role "Sustainability Coordinator 1/1 00:00-00:00 (24h) Cameron Hughes" at bounding box center [210, 538] width 159 height 48
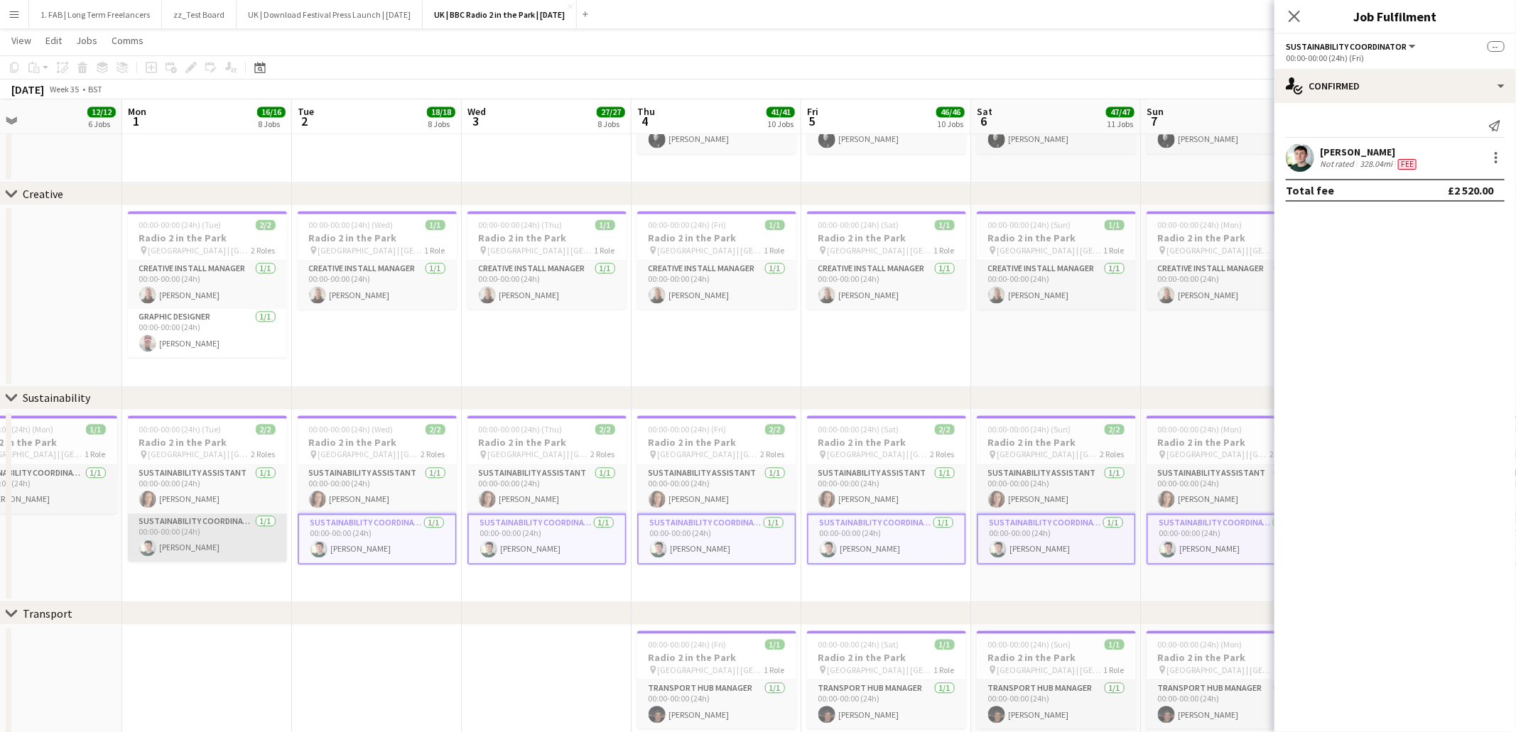
click at [215, 536] on app-card-role "Sustainability Coordinator 1/1 00:00-00:00 (24h) Cameron Hughes" at bounding box center [207, 538] width 159 height 48
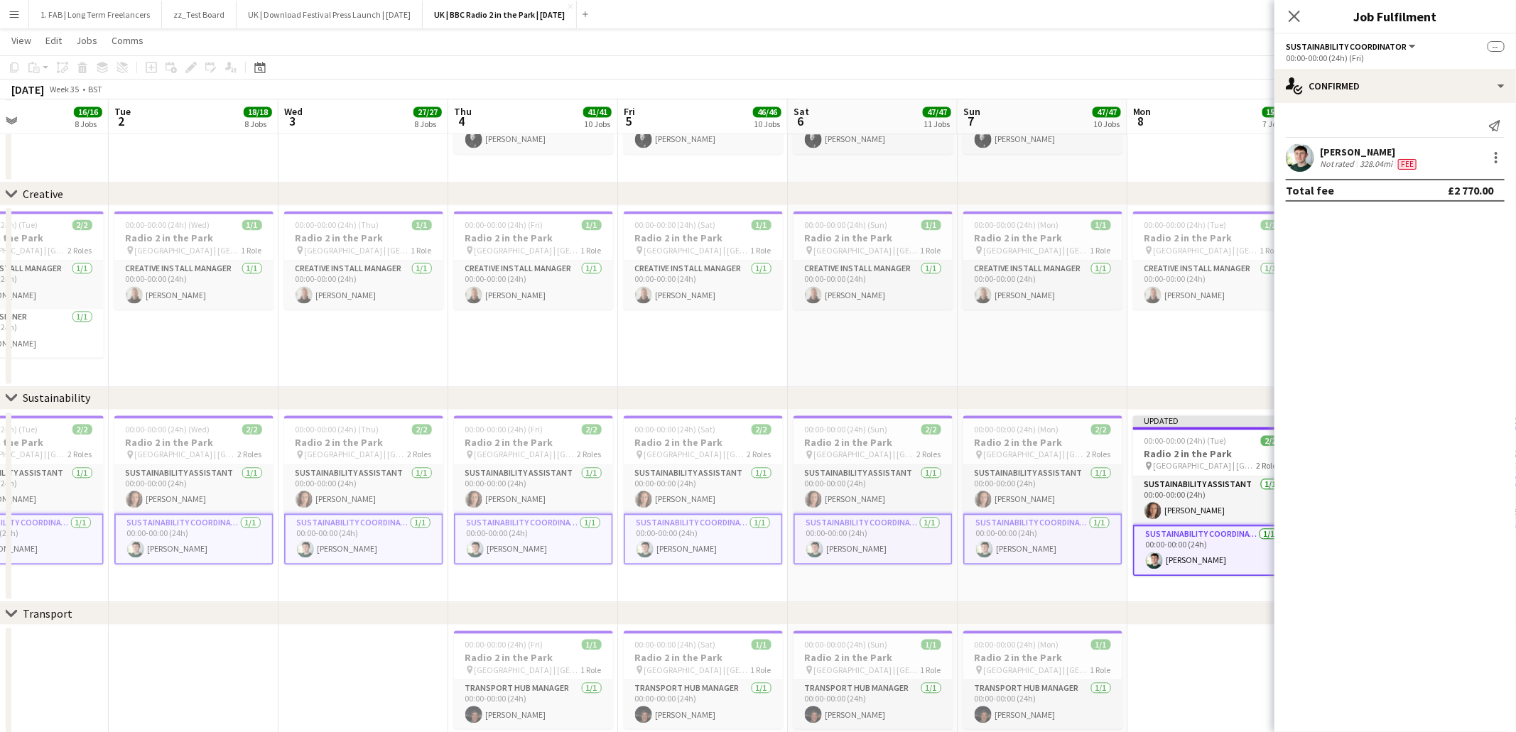
scroll to position [0, 413]
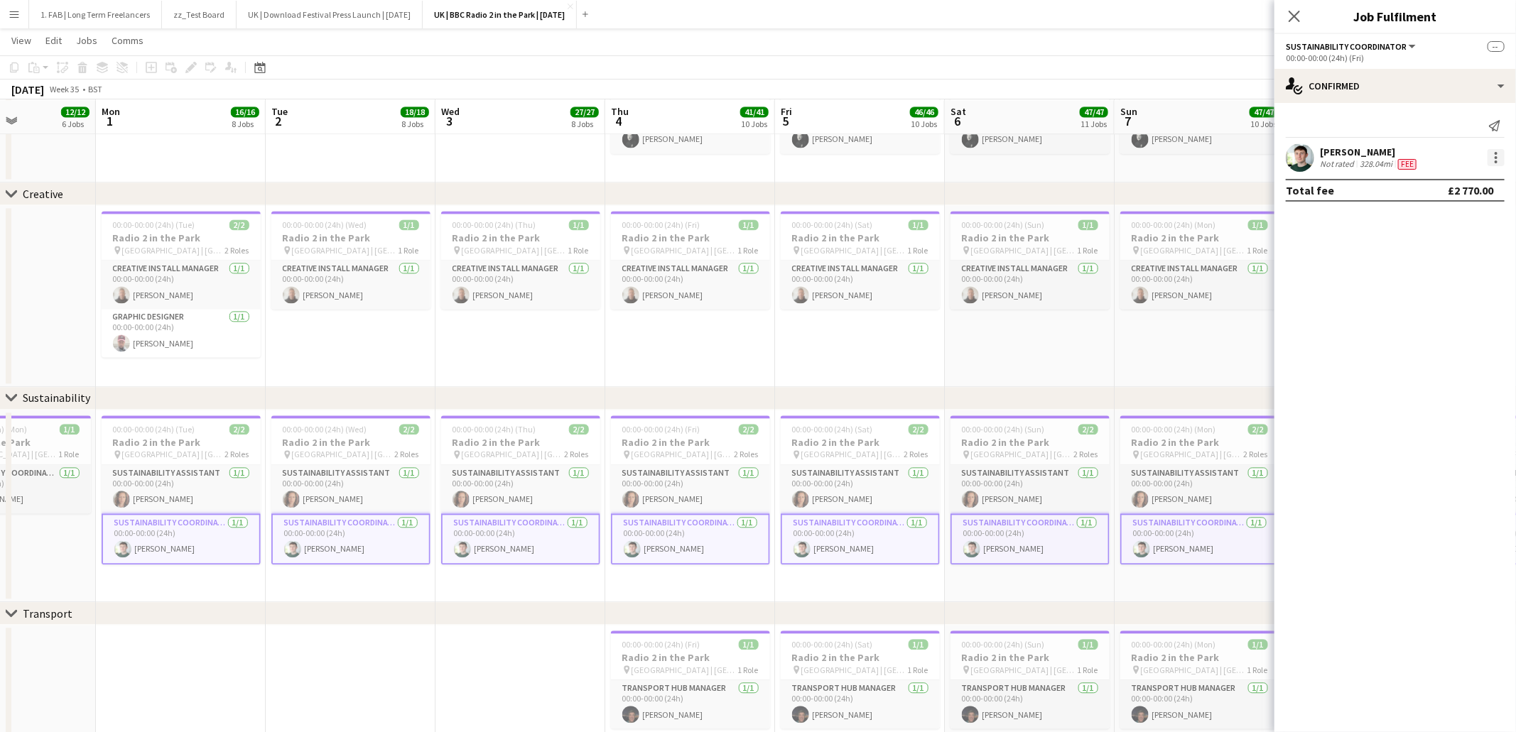
click at [1500, 160] on div at bounding box center [1495, 157] width 17 height 17
click at [1464, 193] on button "Edit fee" at bounding box center [1449, 184] width 111 height 34
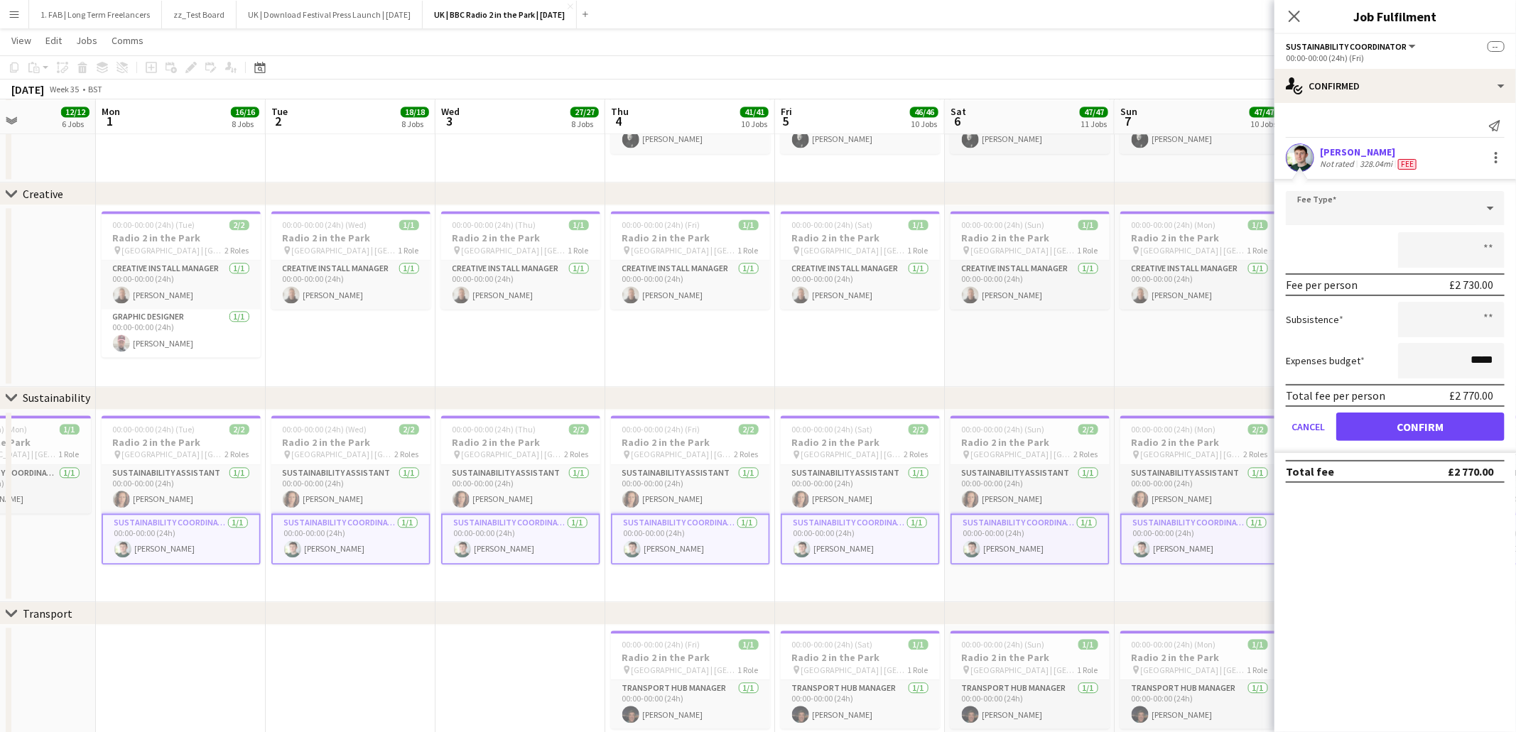
click at [188, 543] on app-card-role "Sustainability Coordinator 1/1 00:00-00:00 (24h) Cameron Hughes" at bounding box center [181, 539] width 159 height 51
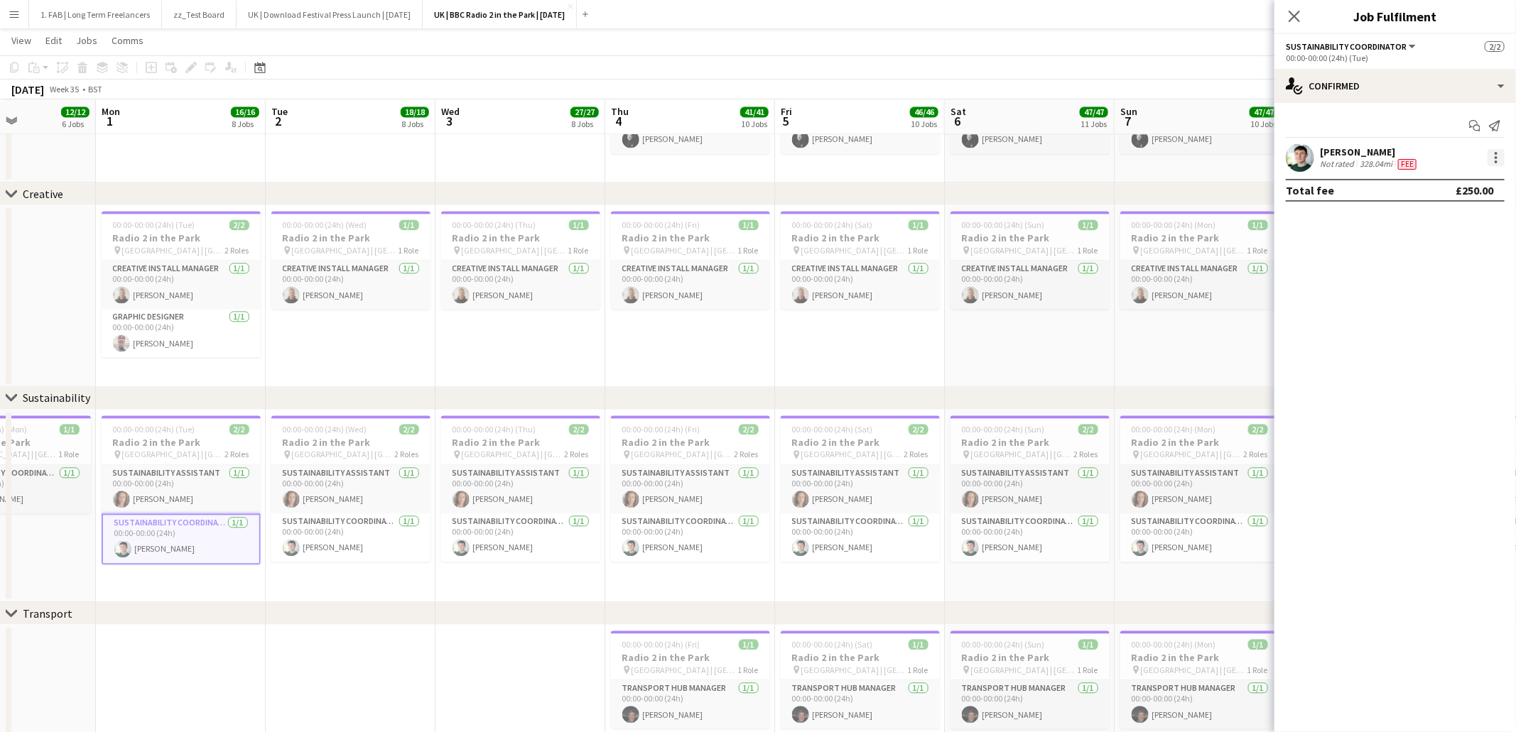
click at [1492, 157] on div at bounding box center [1495, 157] width 17 height 17
click at [1466, 176] on button "Edit fee" at bounding box center [1449, 184] width 111 height 34
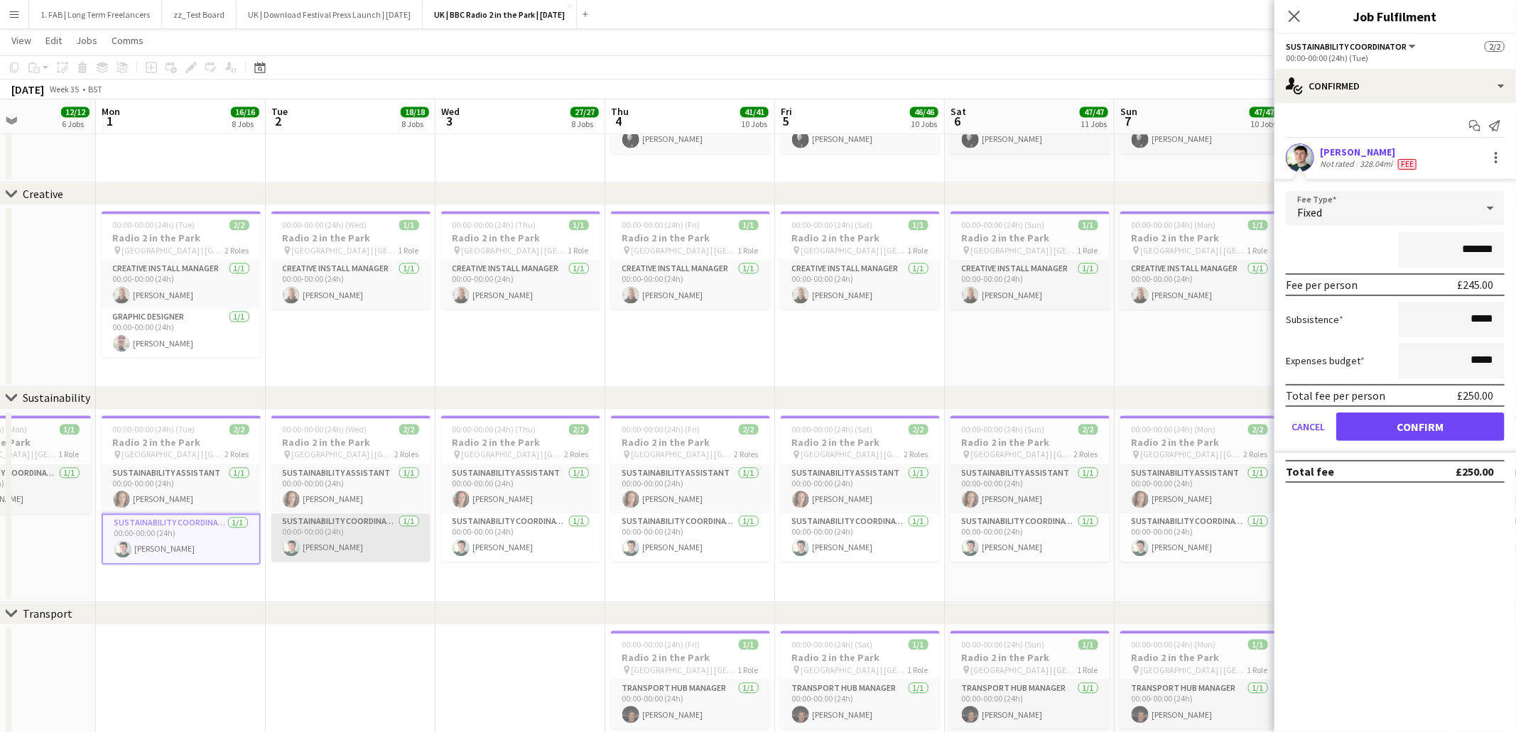
click at [363, 536] on app-card-role "Sustainability Coordinator 1/1 00:00-00:00 (24h) Cameron Hughes" at bounding box center [350, 538] width 159 height 48
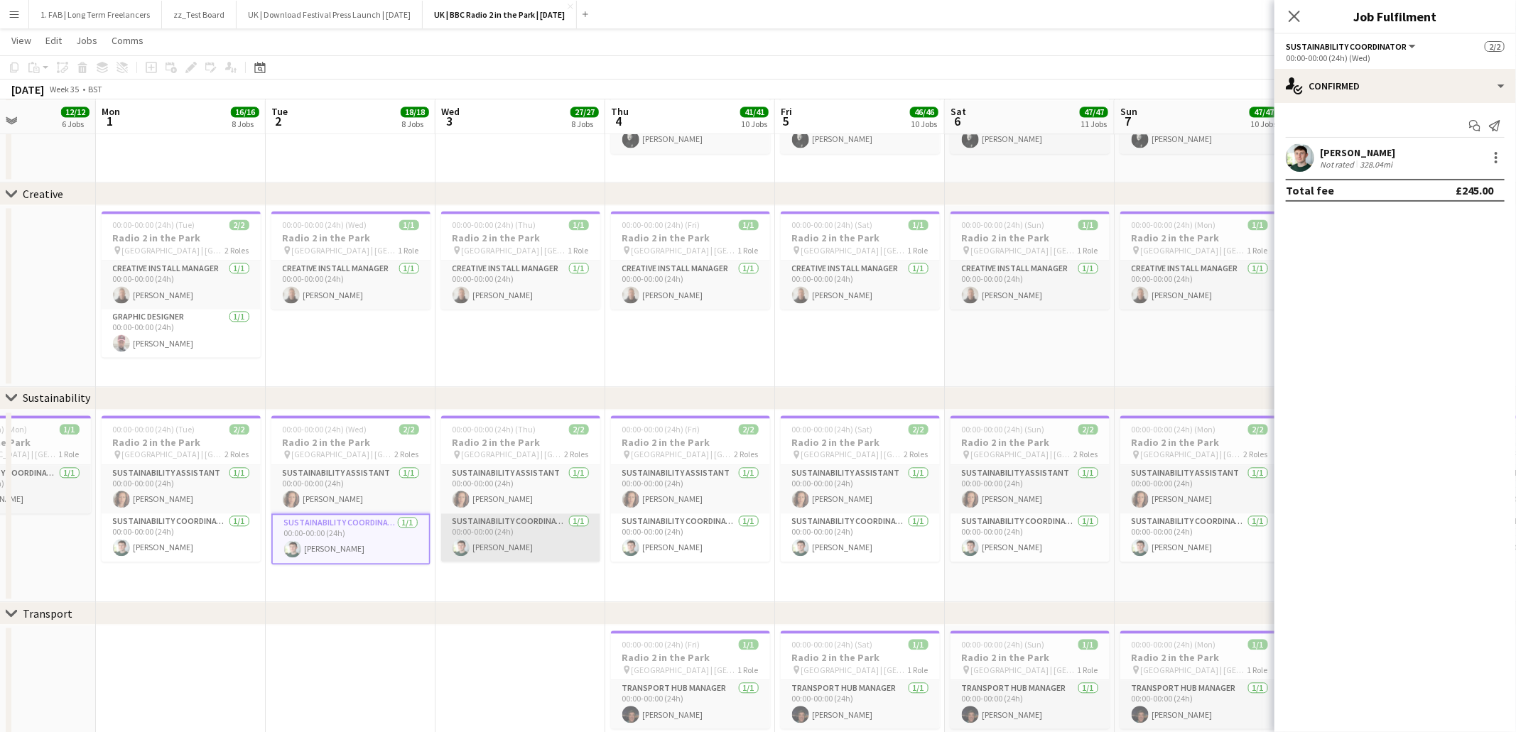
click at [509, 538] on app-card-role "Sustainability Coordinator 1/1 00:00-00:00 (24h) Cameron Hughes" at bounding box center [520, 538] width 159 height 48
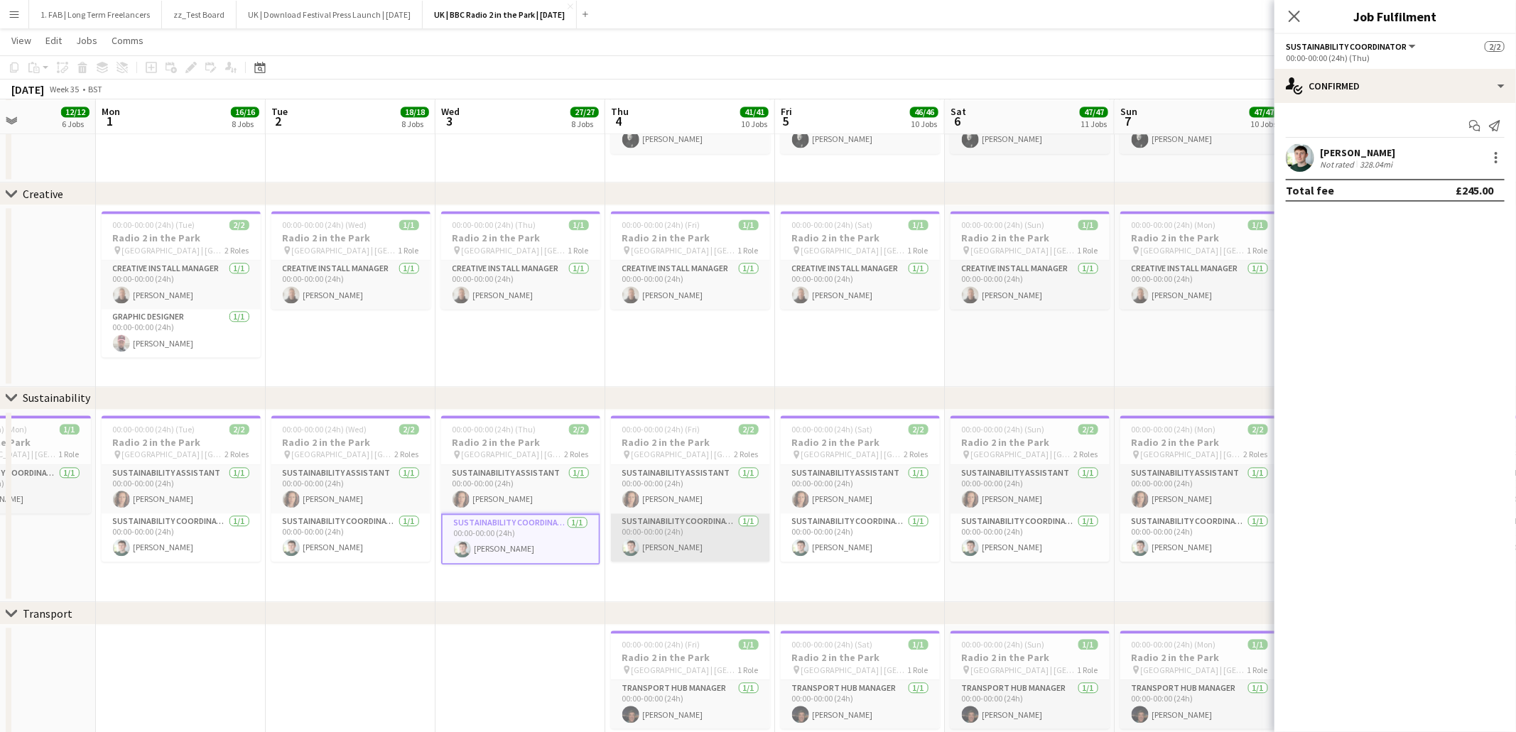
click at [634, 542] on app-user-avatar at bounding box center [630, 547] width 17 height 17
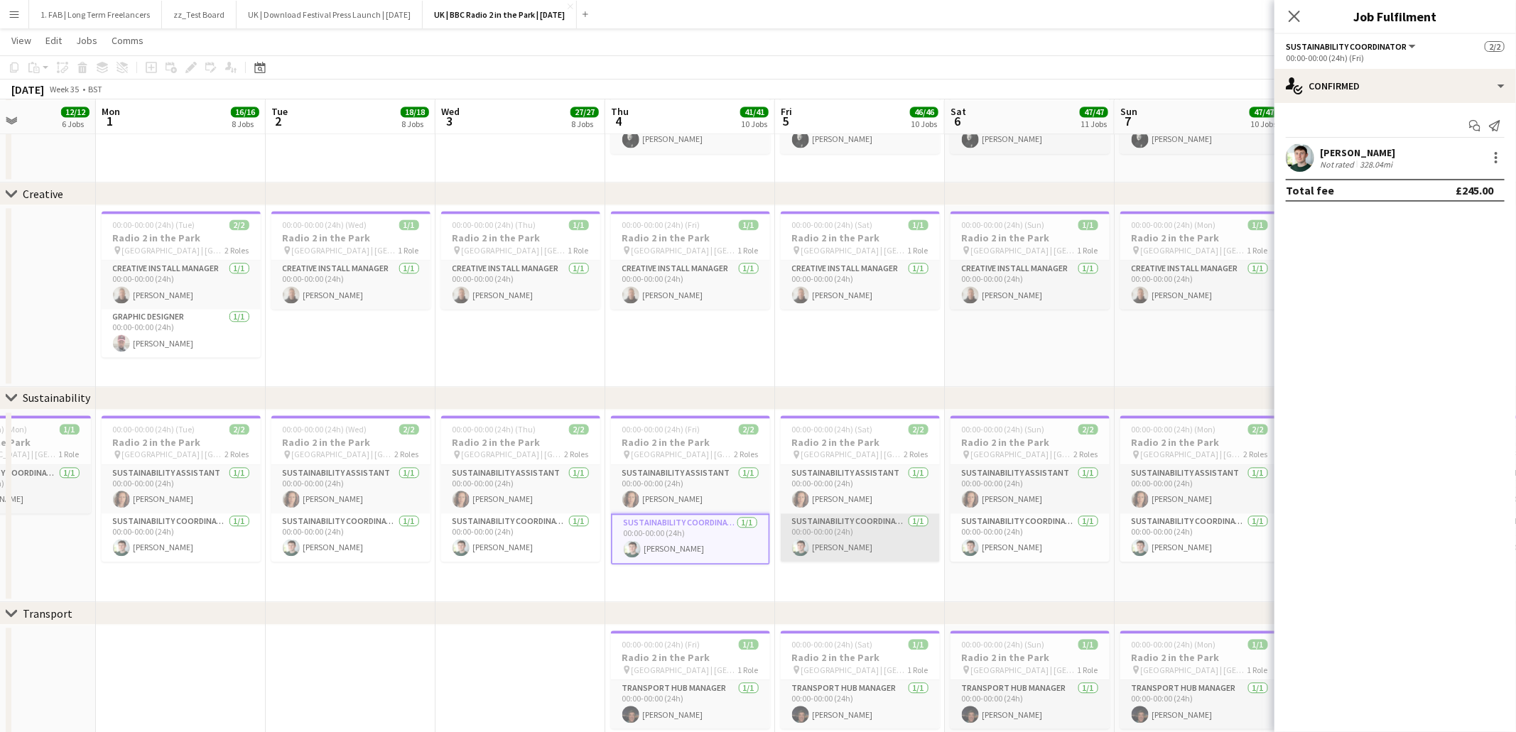
click at [829, 544] on app-card-role "Sustainability Coordinator 1/1 00:00-00:00 (24h) Cameron Hughes" at bounding box center [860, 538] width 159 height 48
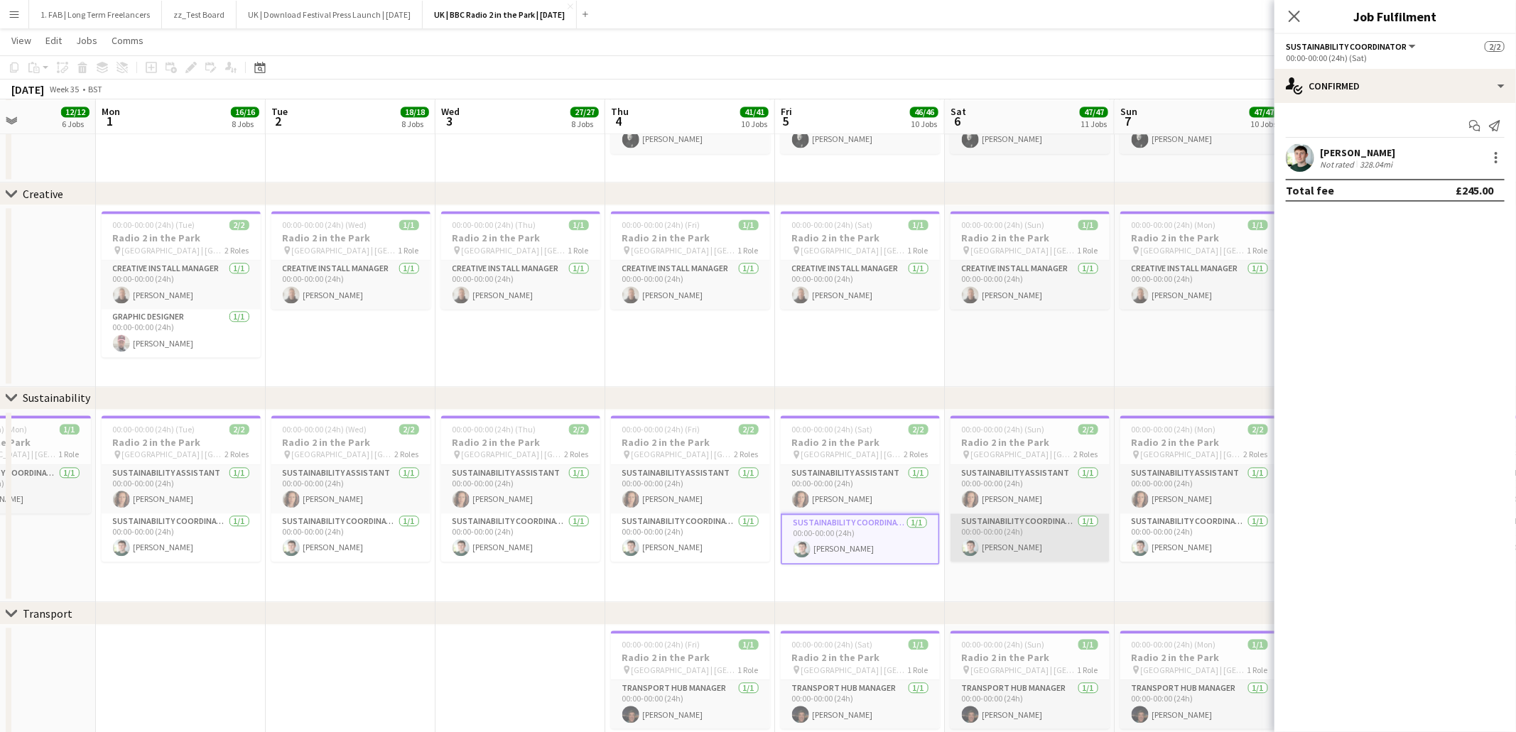
click at [1046, 538] on app-card-role "Sustainability Coordinator 1/1 00:00-00:00 (24h) Cameron Hughes" at bounding box center [1029, 538] width 159 height 48
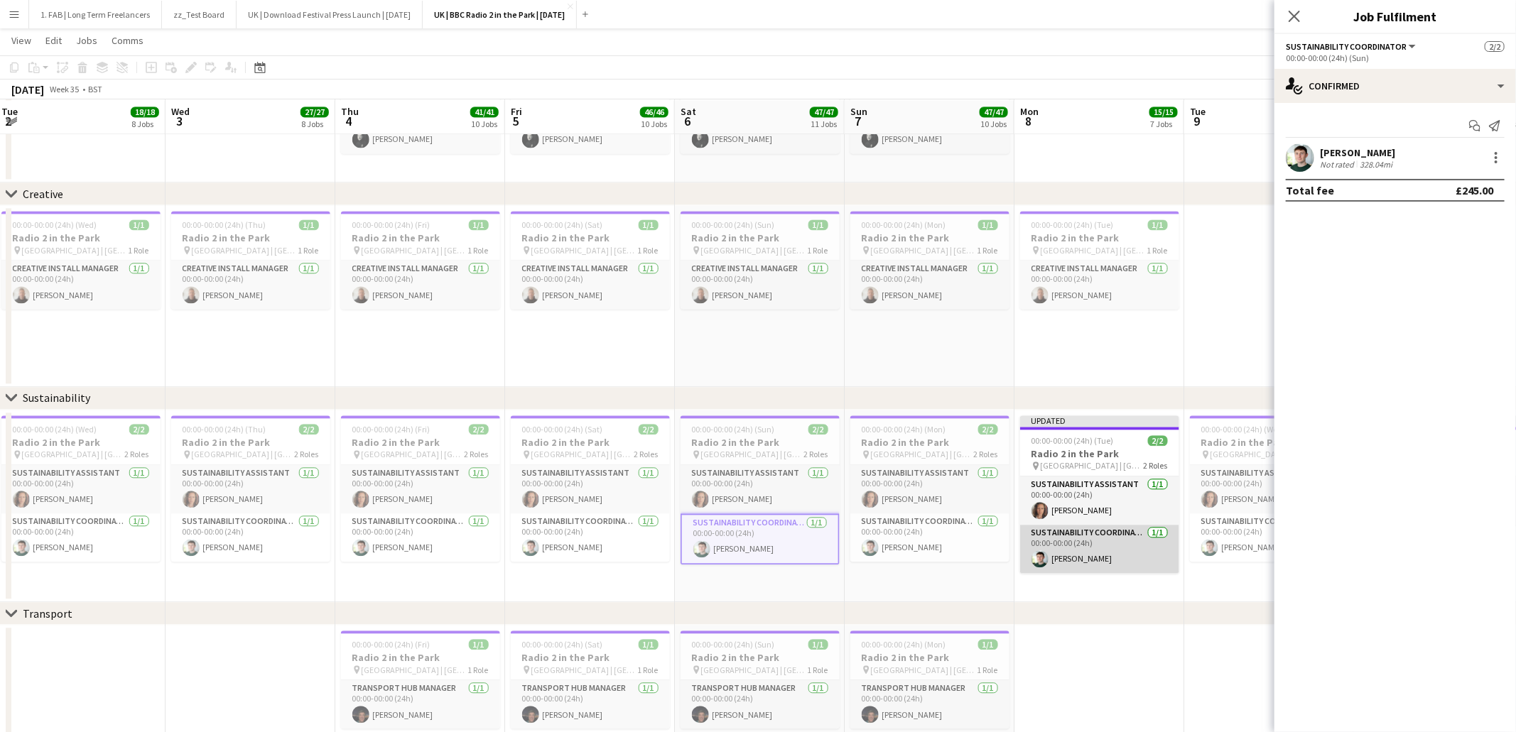
scroll to position [0, 537]
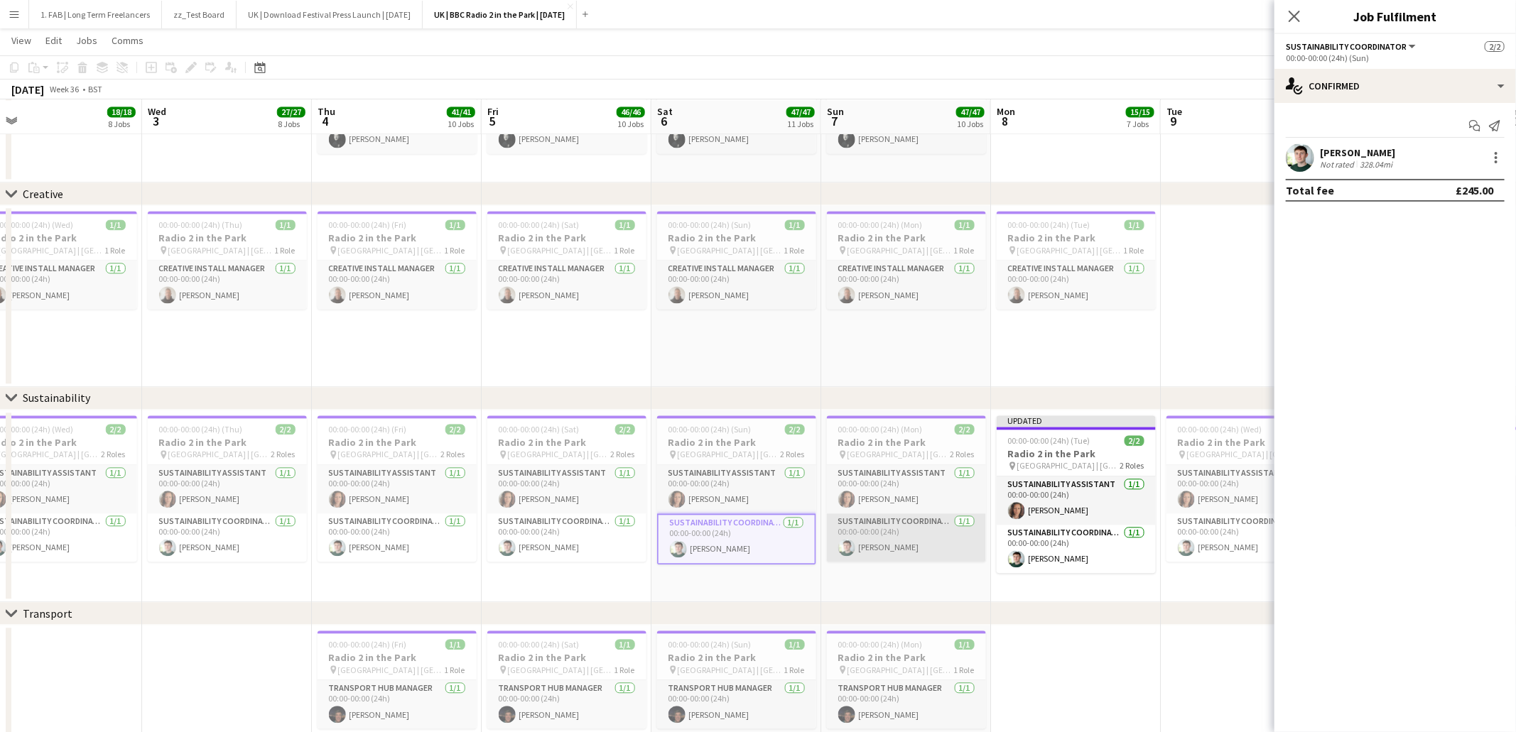
click at [870, 539] on app-card-role "Sustainability Coordinator 1/1 00:00-00:00 (24h) Cameron Hughes" at bounding box center [906, 538] width 159 height 48
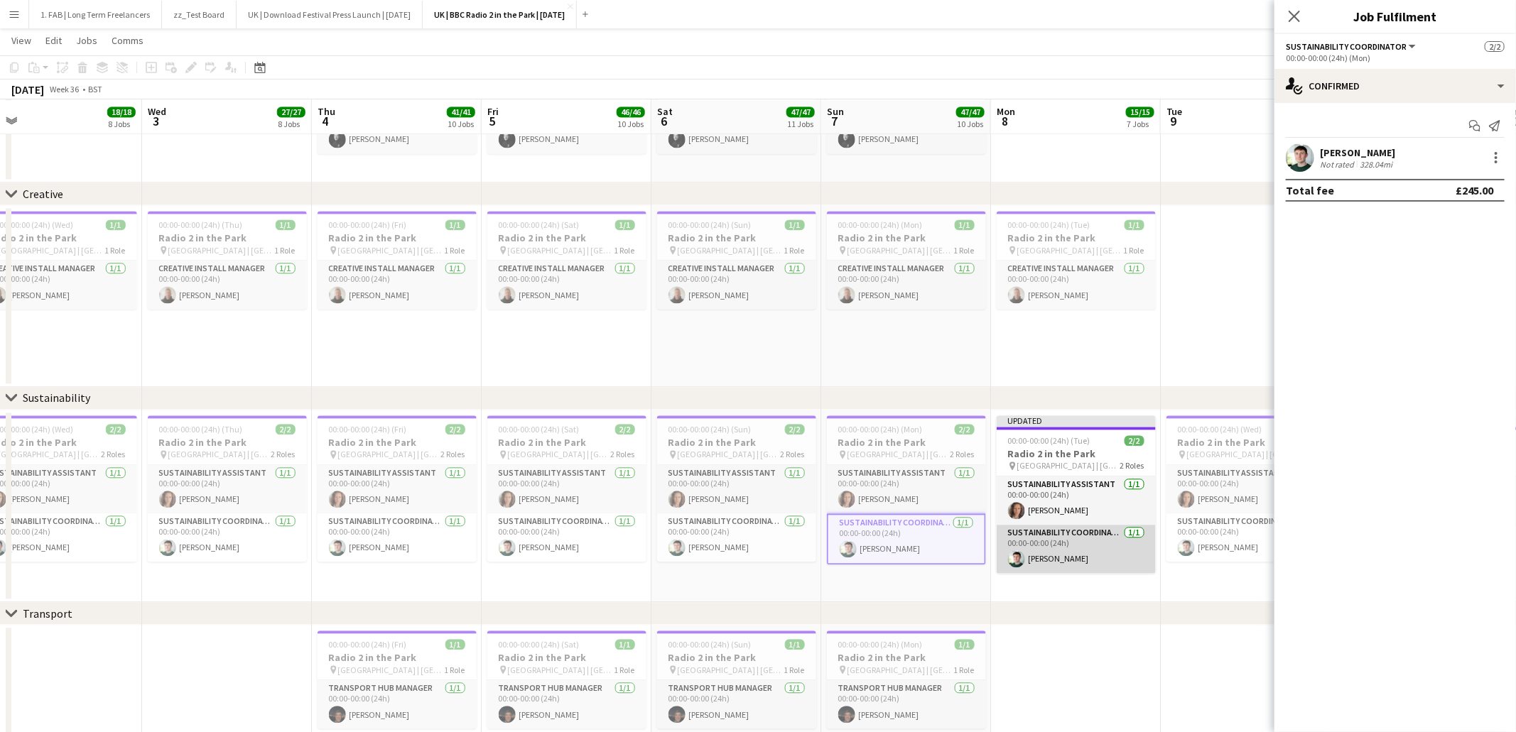
click at [1046, 544] on app-card-role "Sustainability Coordinator 1/1 00:00-00:00 (24h) Cameron Hughes" at bounding box center [1076, 549] width 159 height 48
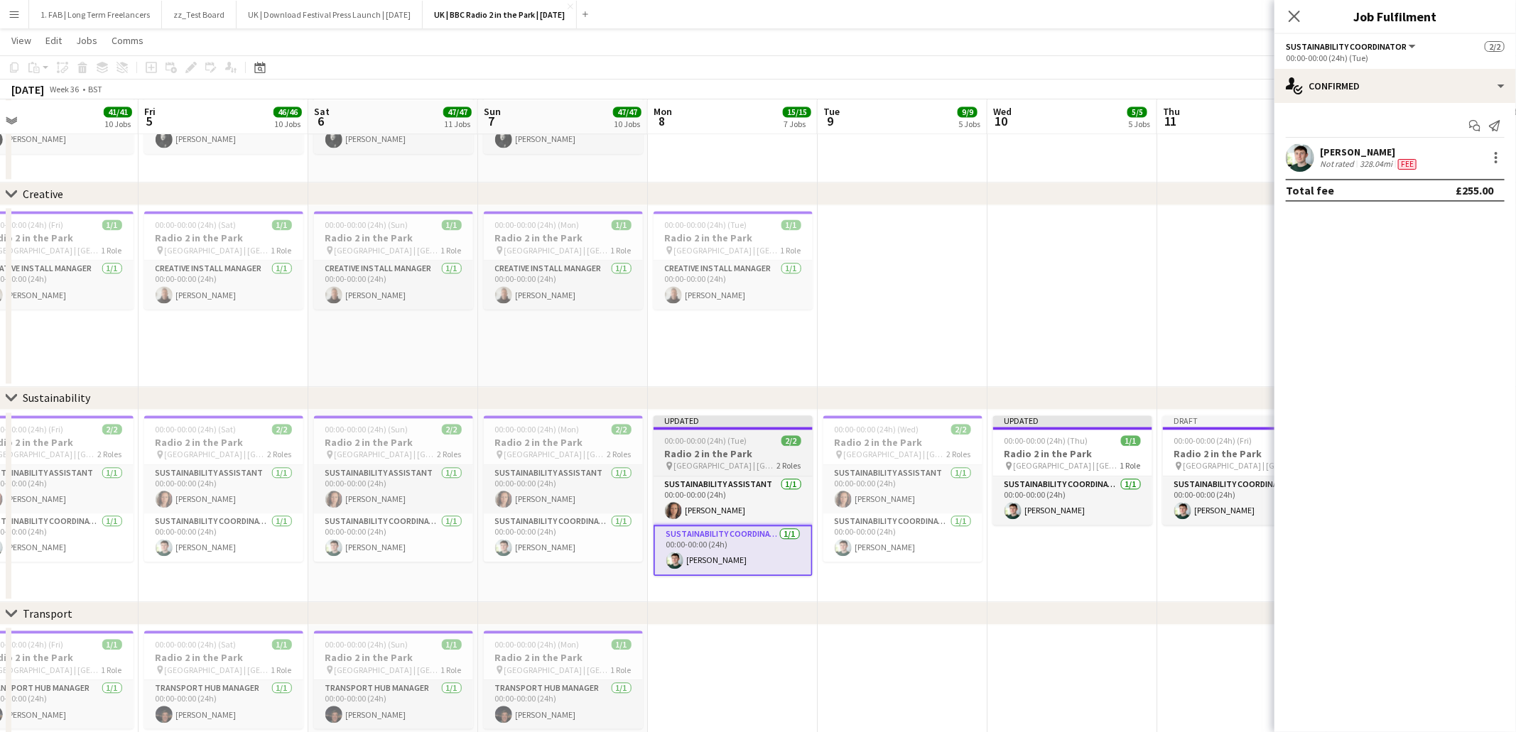
scroll to position [0, 542]
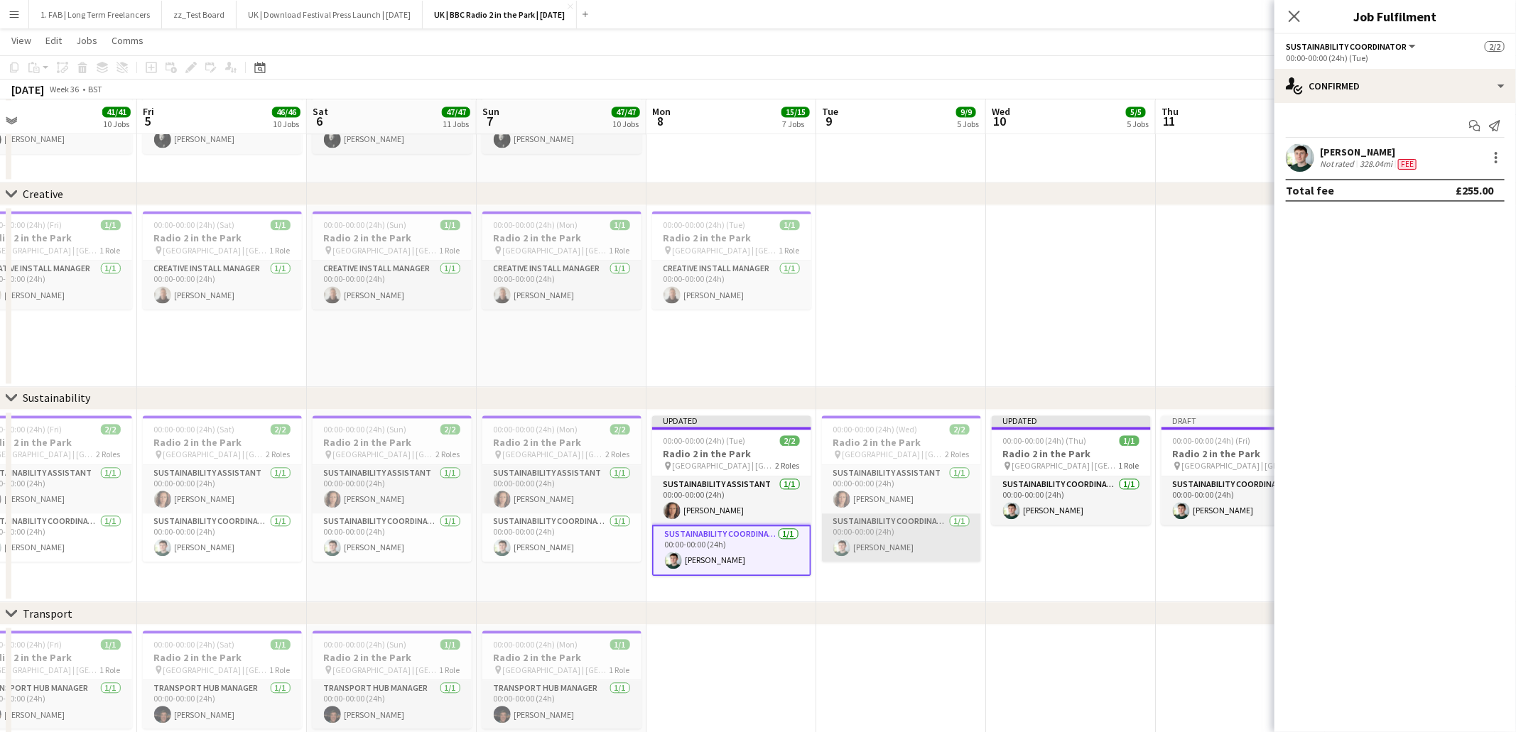
click at [900, 536] on app-card-role "Sustainability Coordinator 1/1 00:00-00:00 (24h) Cameron Hughes" at bounding box center [901, 538] width 159 height 48
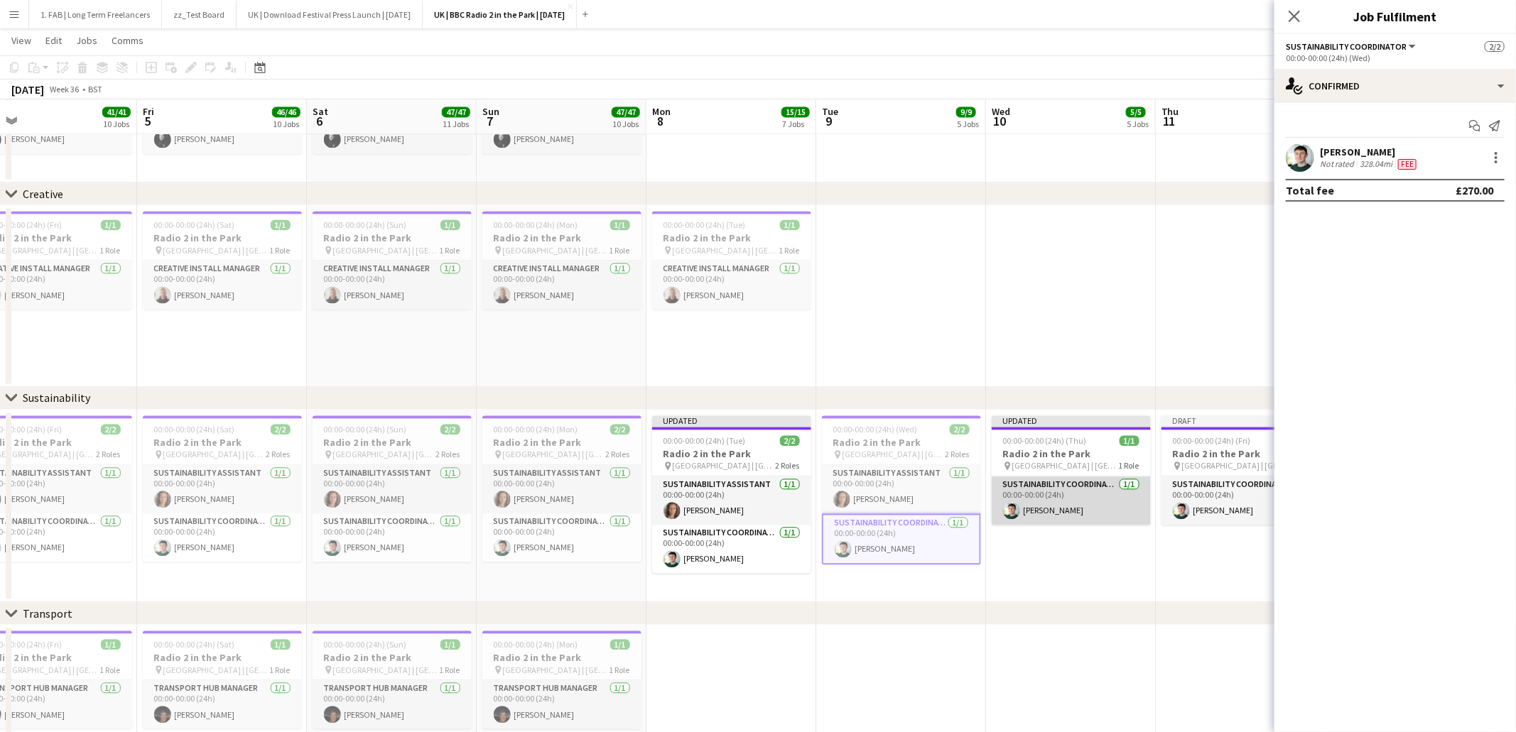
click at [1080, 492] on app-card-role "Sustainability Coordinator 1/1 00:00-00:00 (24h) Cameron Hughes" at bounding box center [1071, 501] width 159 height 48
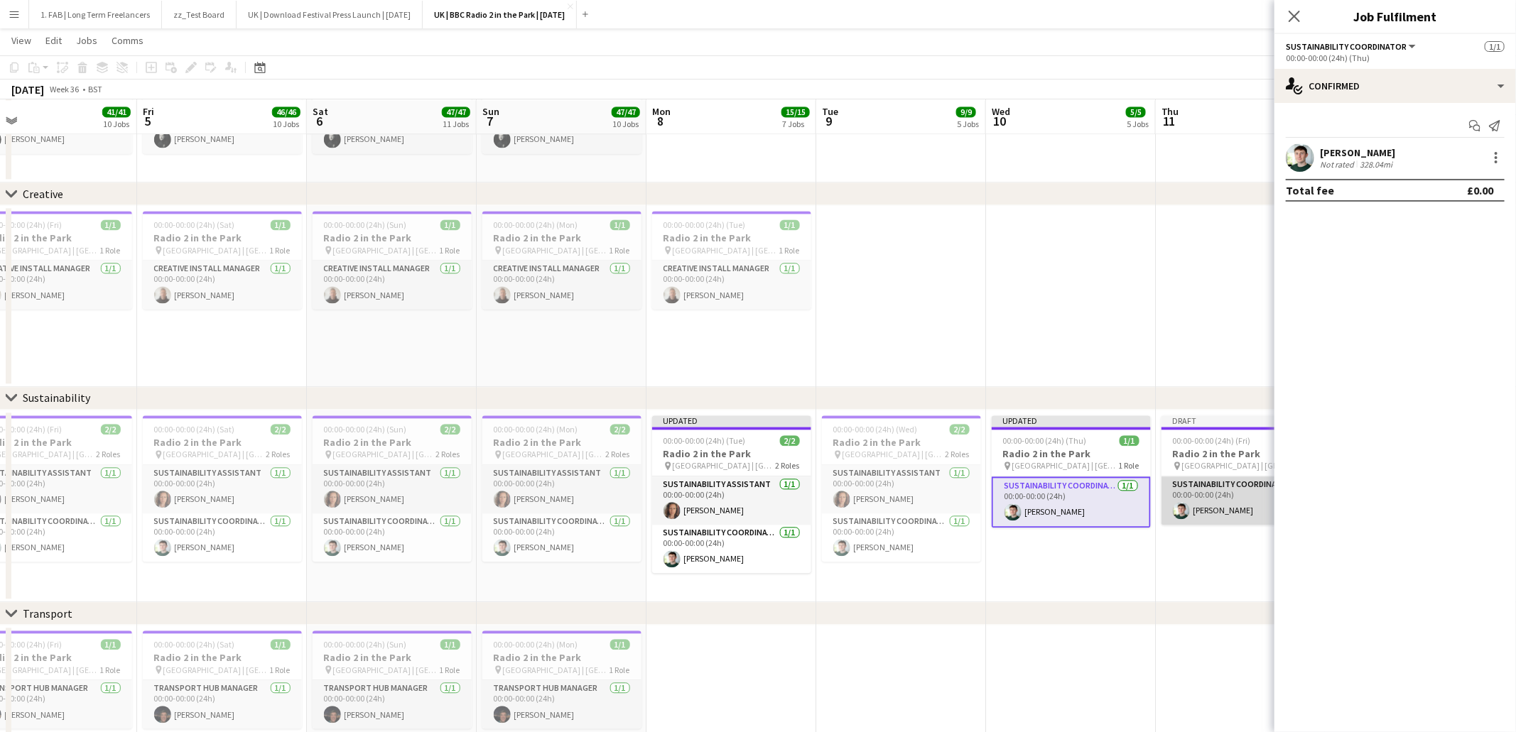
click at [1193, 497] on app-card-role "Sustainability Coordinator 1/1 00:00-00:00 (24h) Cameron Hughes" at bounding box center [1240, 501] width 159 height 48
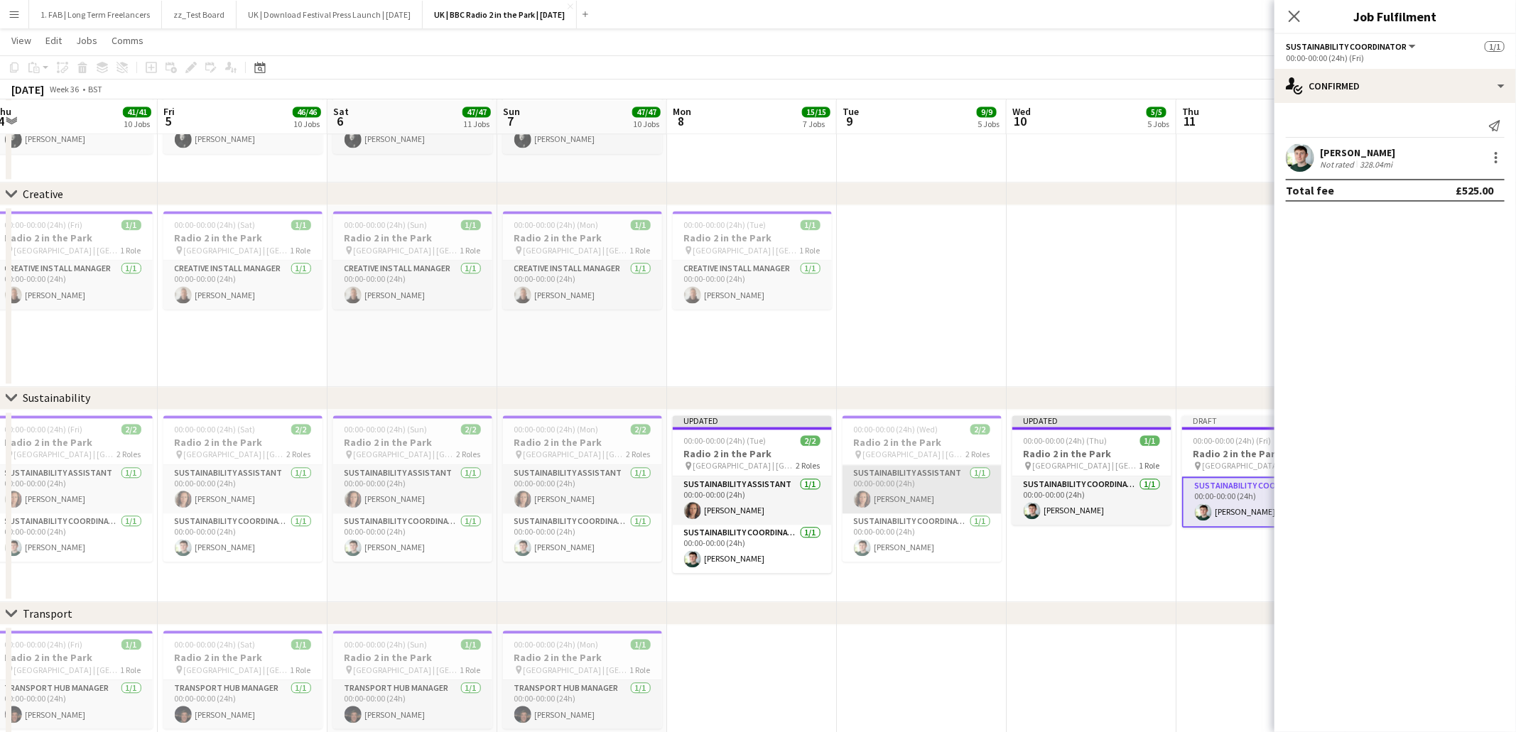
scroll to position [0, 524]
click at [1056, 497] on app-card-role "Sustainability Coordinator 1/1 00:00-00:00 (24h) Cameron Hughes" at bounding box center [1089, 501] width 159 height 48
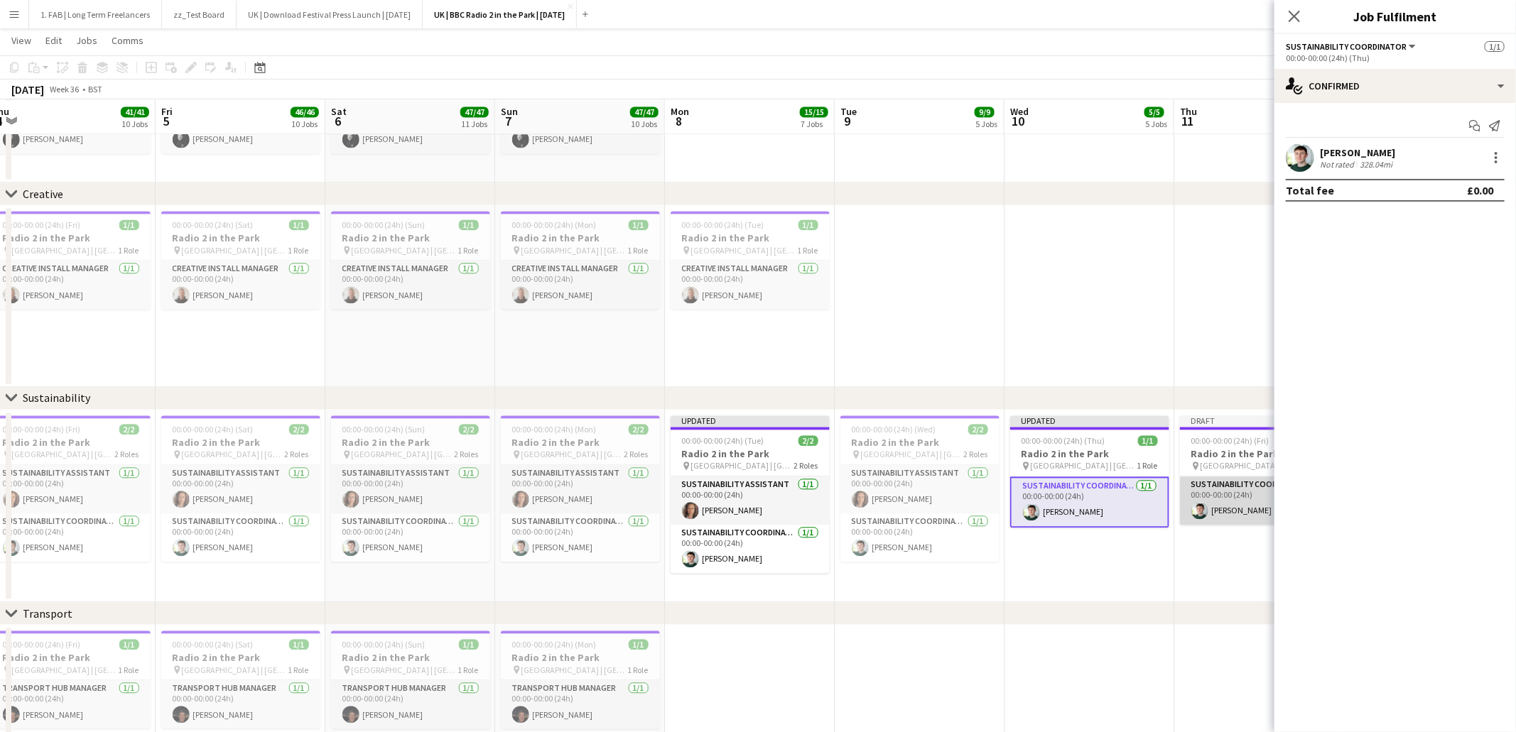
click at [1220, 498] on app-card-role "Sustainability Coordinator 1/1 00:00-00:00 (24h) Cameron Hughes" at bounding box center [1259, 501] width 159 height 48
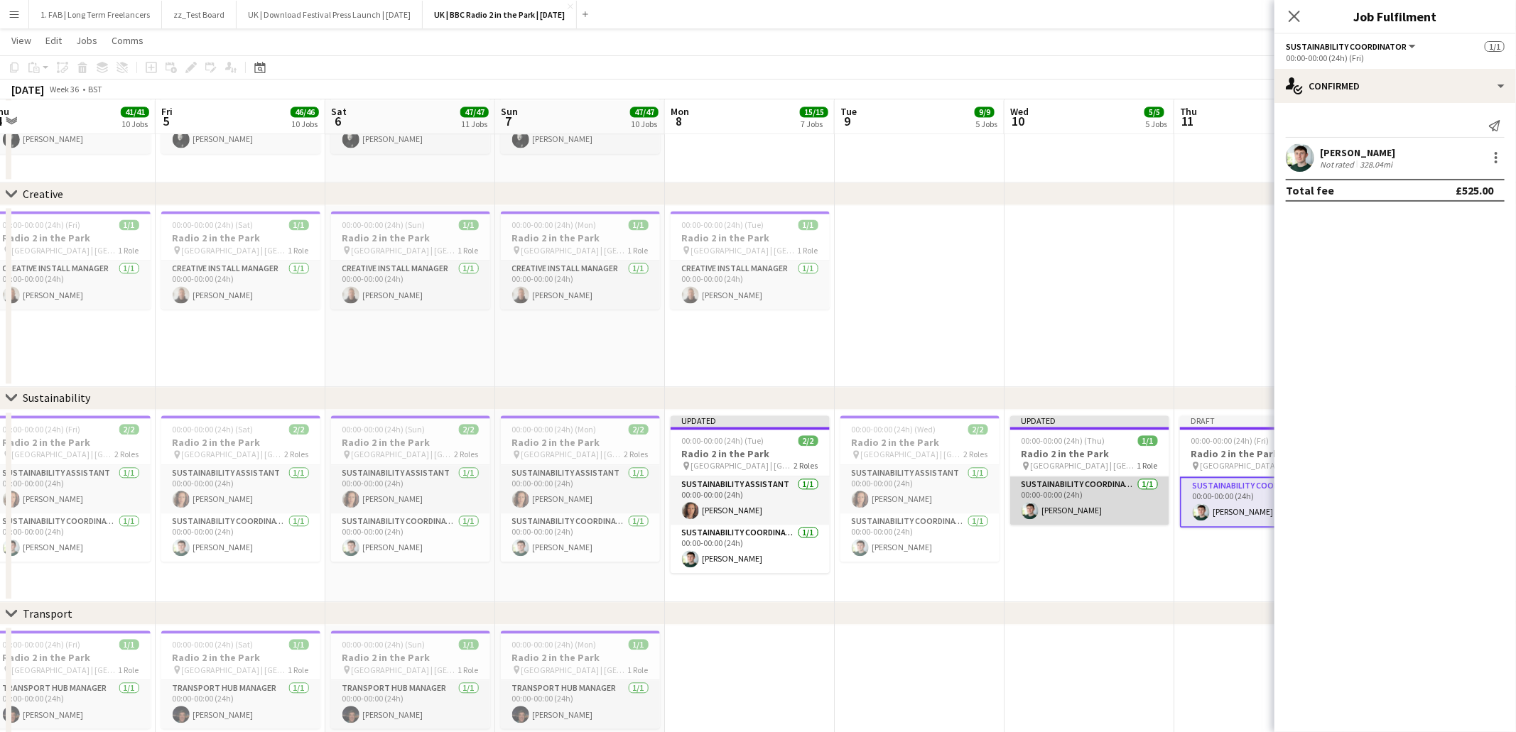
click at [1097, 496] on app-card-role "Sustainability Coordinator 1/1 00:00-00:00 (24h) Cameron Hughes" at bounding box center [1089, 501] width 159 height 48
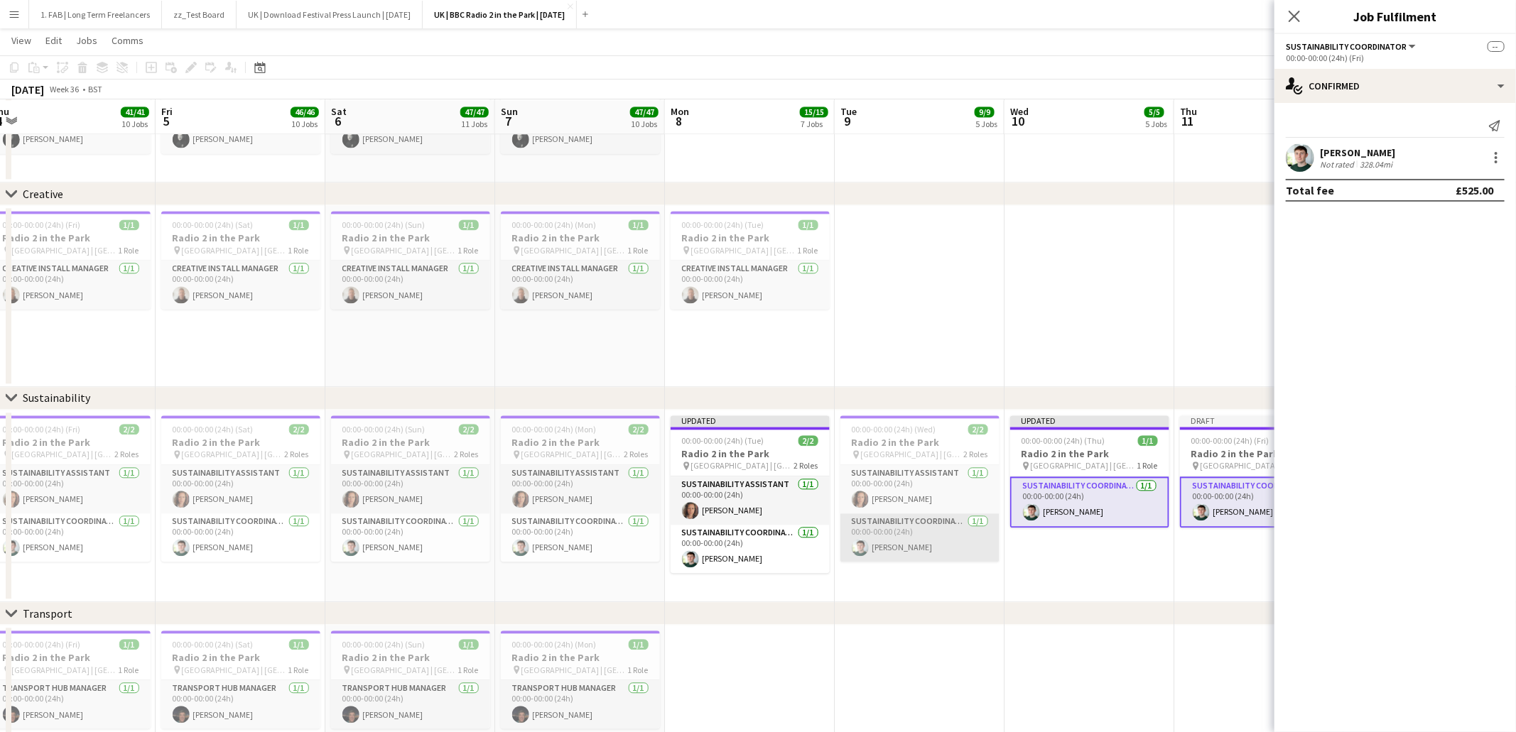
click at [893, 534] on app-card-role "Sustainability Coordinator 1/1 00:00-00:00 (24h) Cameron Hughes" at bounding box center [919, 538] width 159 height 48
click at [735, 550] on app-card-role "Sustainability Coordinator 1/1 00:00-00:00 (24h) Cameron Hughes" at bounding box center [750, 549] width 159 height 48
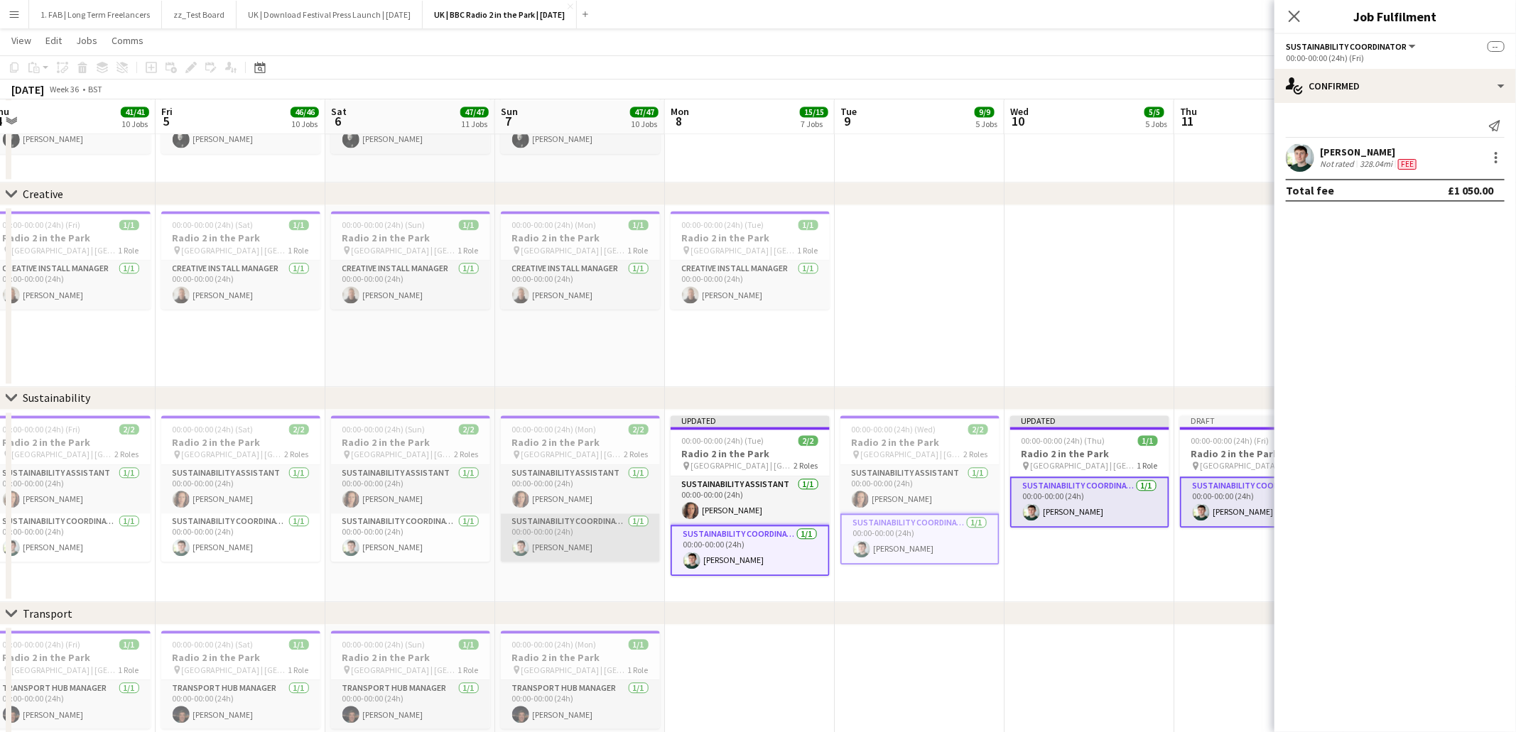
click at [571, 551] on app-card-role "Sustainability Coordinator 1/1 00:00-00:00 (24h) Cameron Hughes" at bounding box center [580, 538] width 159 height 48
click at [397, 533] on app-card-role "Sustainability Coordinator 1/1 00:00-00:00 (24h) Cameron Hughes" at bounding box center [410, 538] width 159 height 48
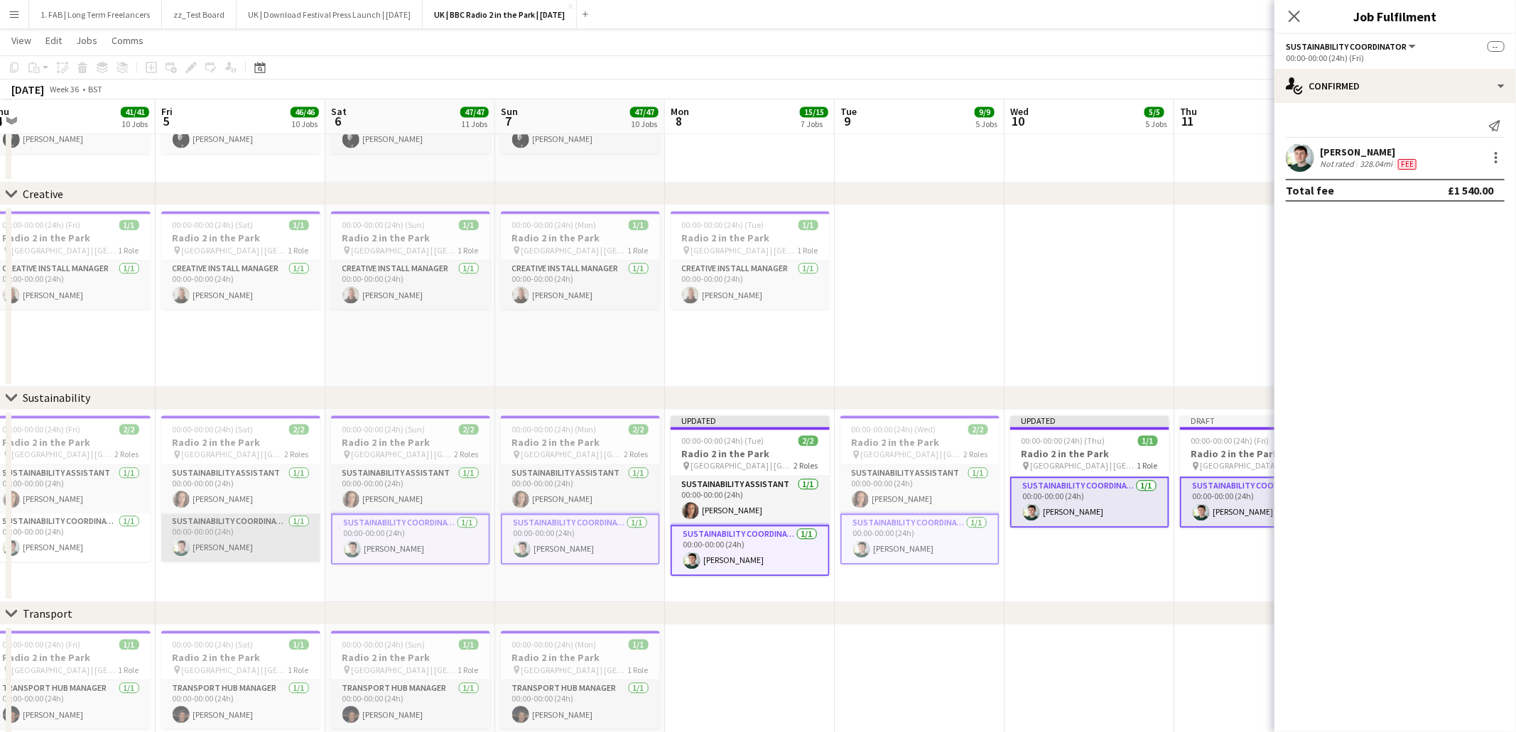
click at [223, 536] on app-card-role "Sustainability Coordinator 1/1 00:00-00:00 (24h) Cameron Hughes" at bounding box center [240, 538] width 159 height 48
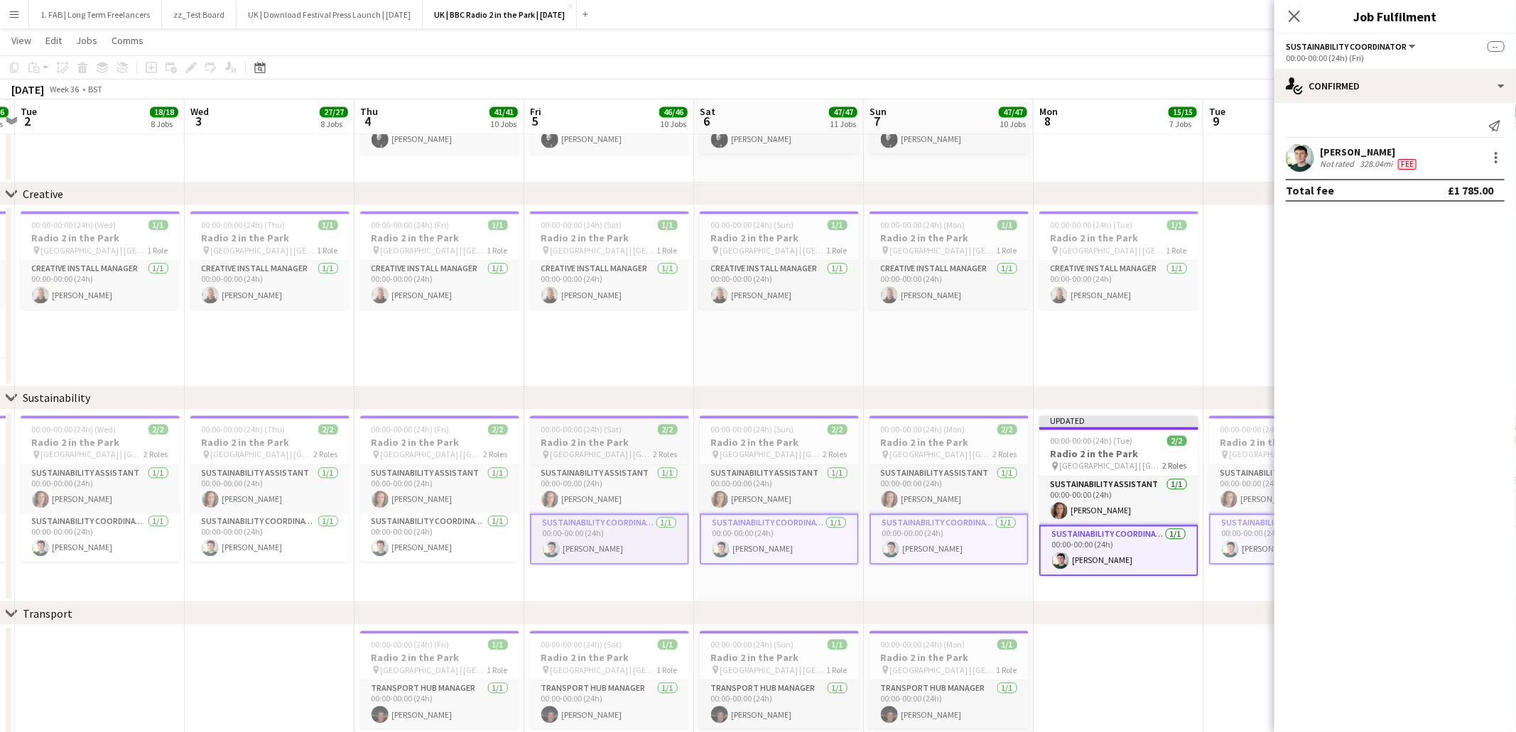
scroll to position [0, 438]
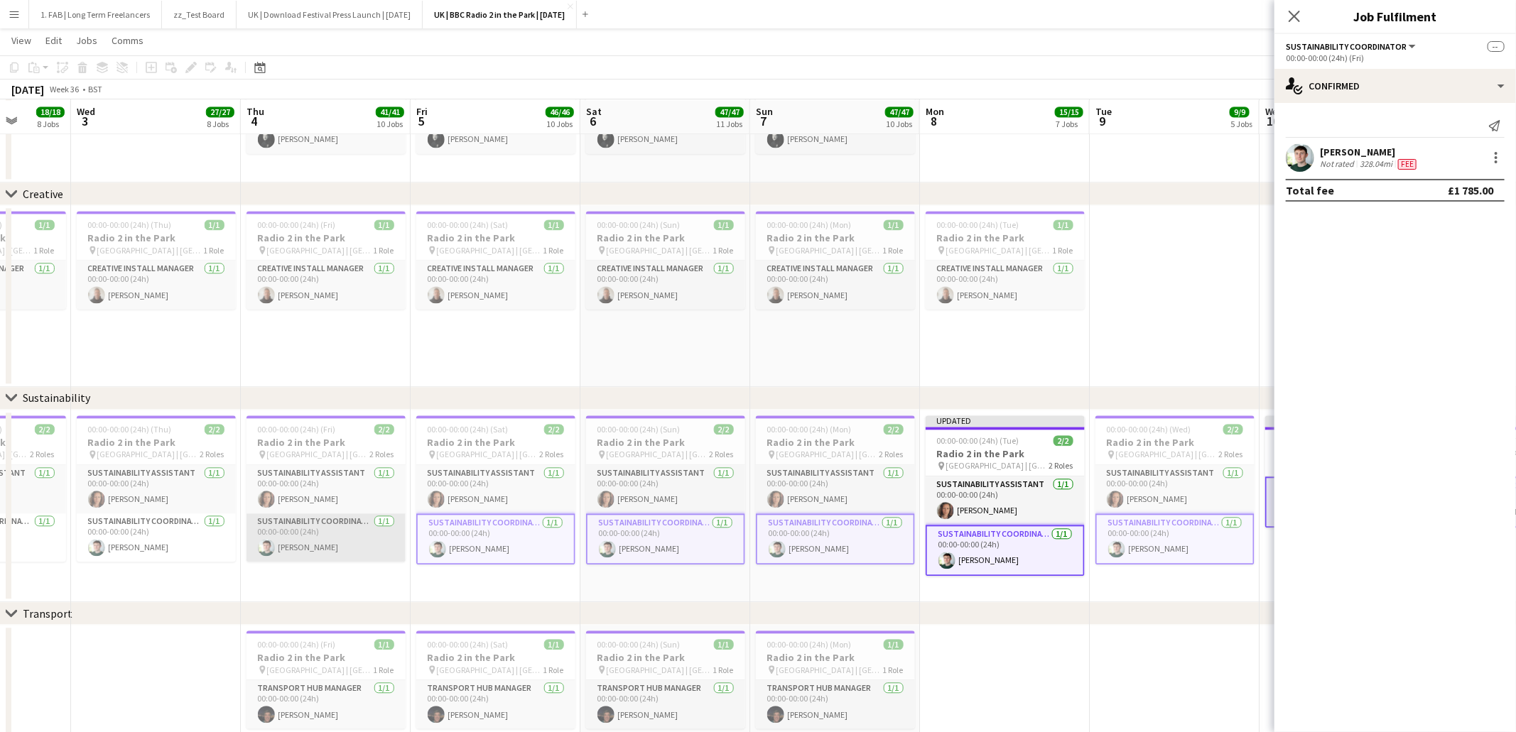
click at [278, 538] on app-card-role "Sustainability Coordinator 1/1 00:00-00:00 (24h) Cameron Hughes" at bounding box center [325, 538] width 159 height 48
click at [162, 537] on app-card-role "Sustainability Coordinator 1/1 00:00-00:00 (24h) Cameron Hughes" at bounding box center [156, 538] width 159 height 48
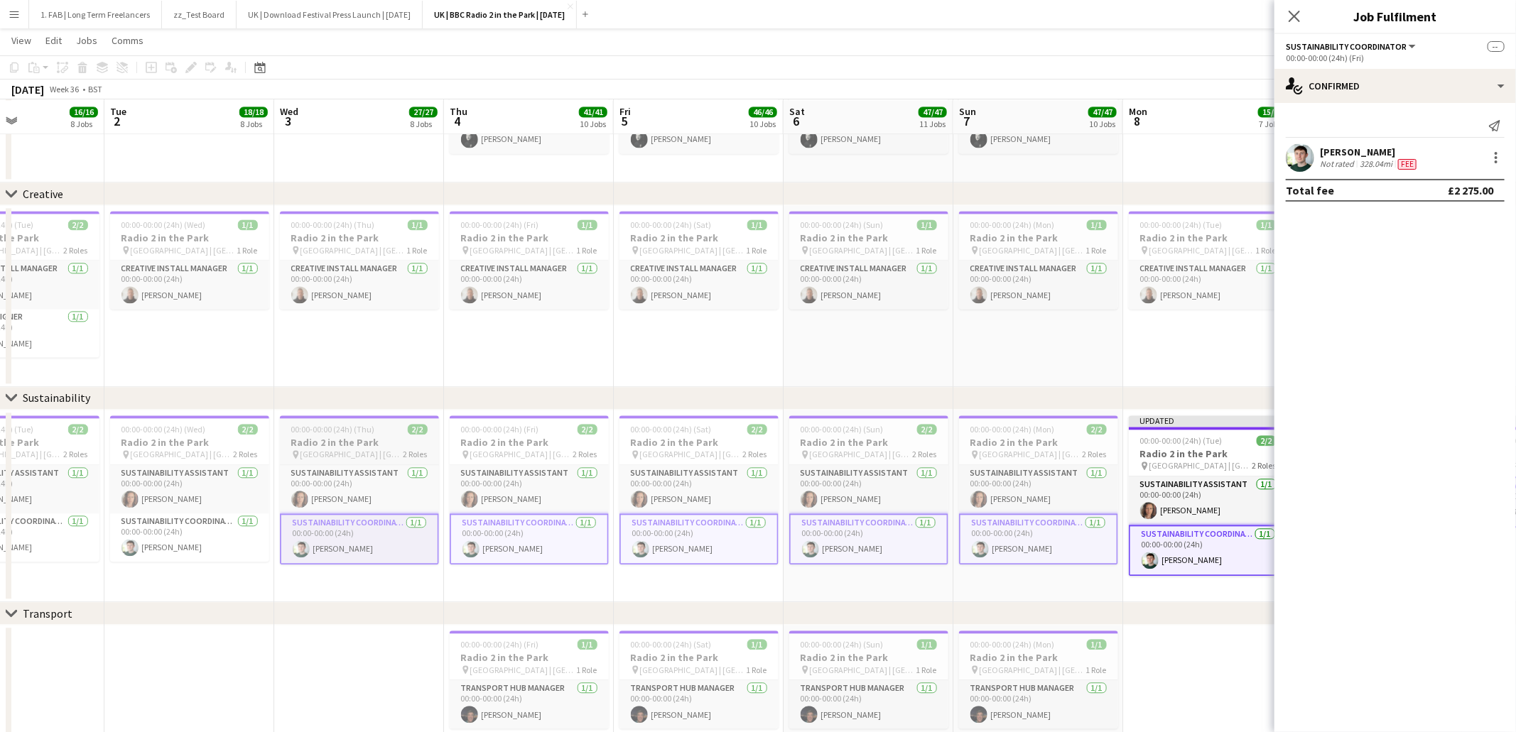
scroll to position [0, 380]
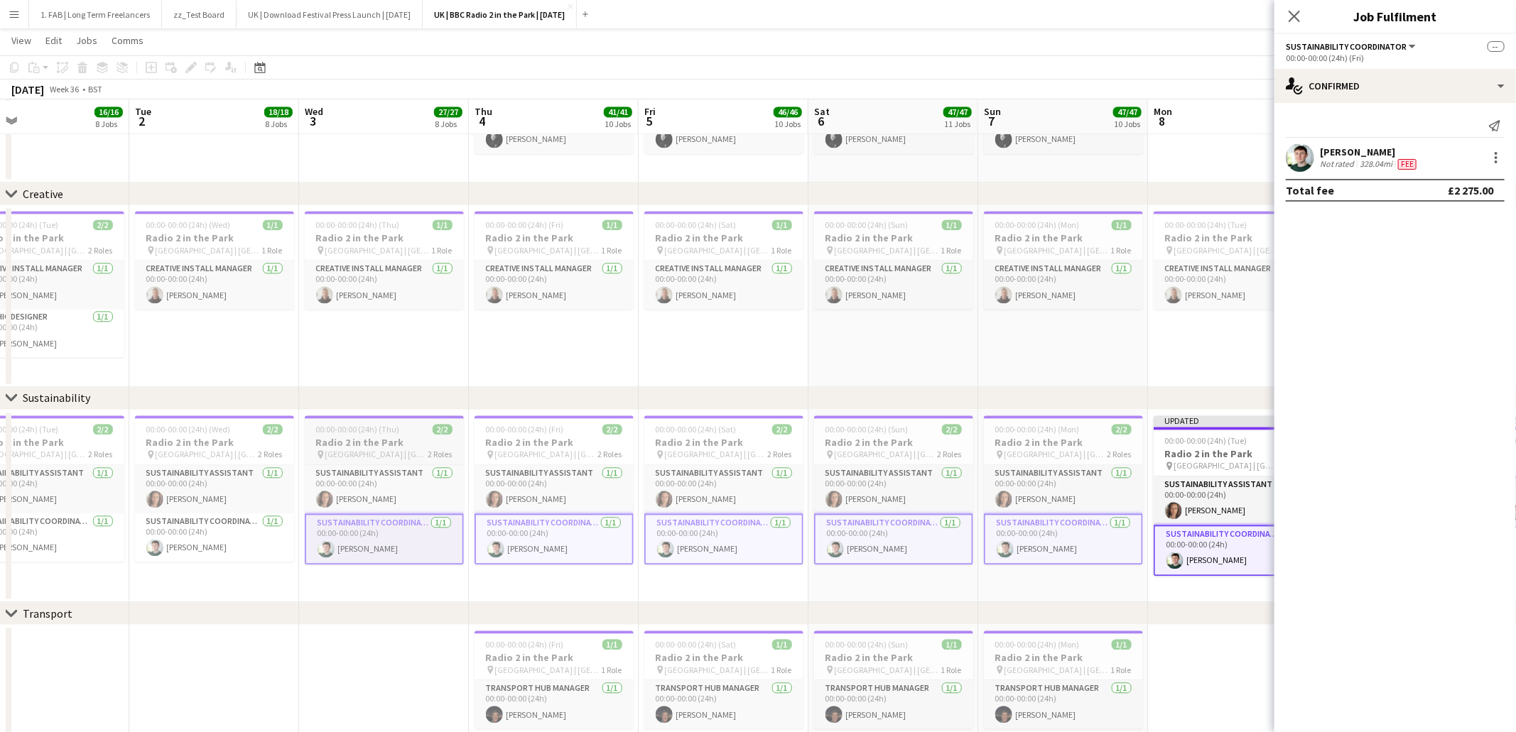
click at [166, 538] on app-card-role "Sustainability Coordinator 1/1 00:00-00:00 (24h) Cameron Hughes" at bounding box center [214, 538] width 159 height 48
click at [92, 538] on app-card-role "Sustainability Coordinator 1/1 00:00-00:00 (24h) Cameron Hughes" at bounding box center [44, 538] width 159 height 48
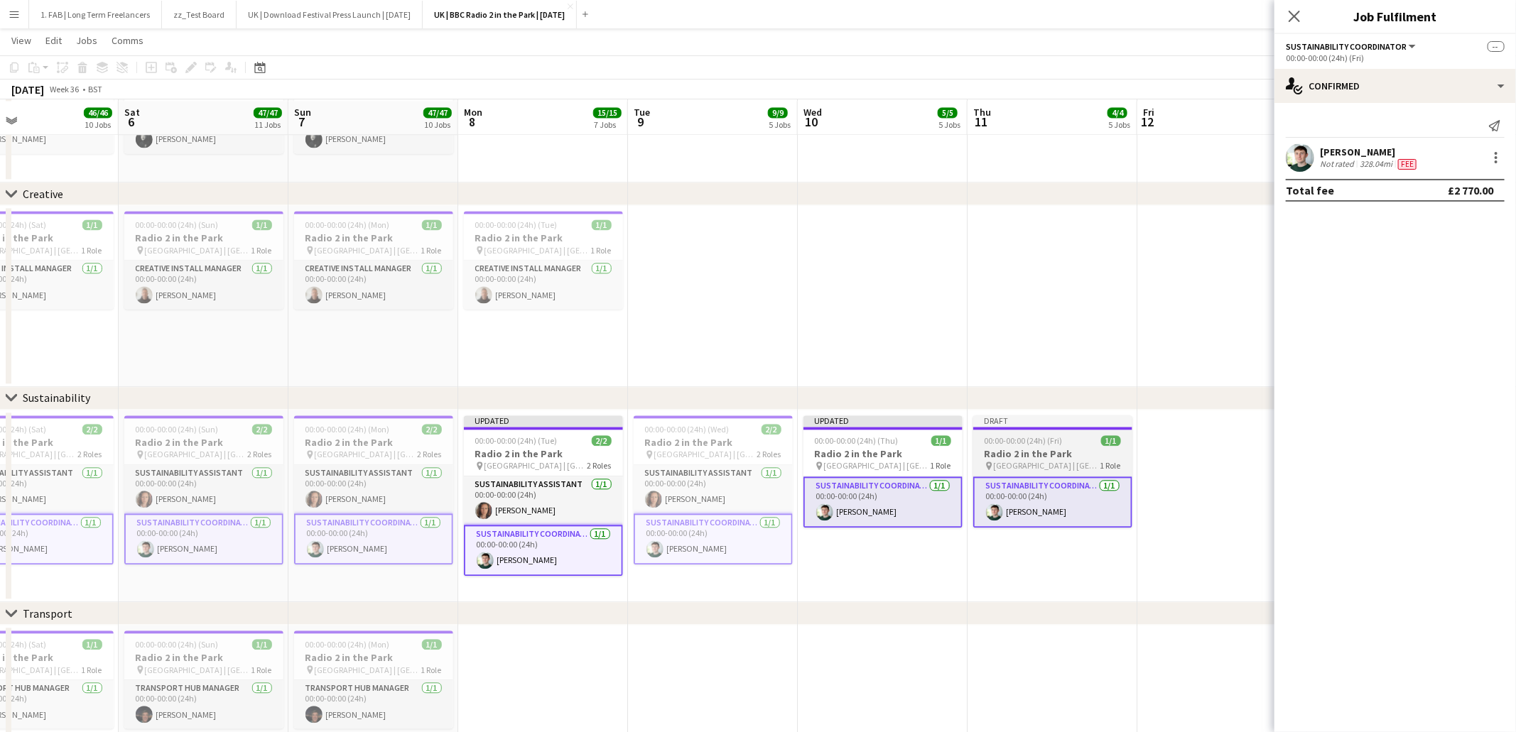
scroll to position [1823, 0]
click at [1495, 159] on div at bounding box center [1496, 157] width 3 height 3
click at [1432, 181] on span "Edit fee" at bounding box center [1425, 184] width 38 height 12
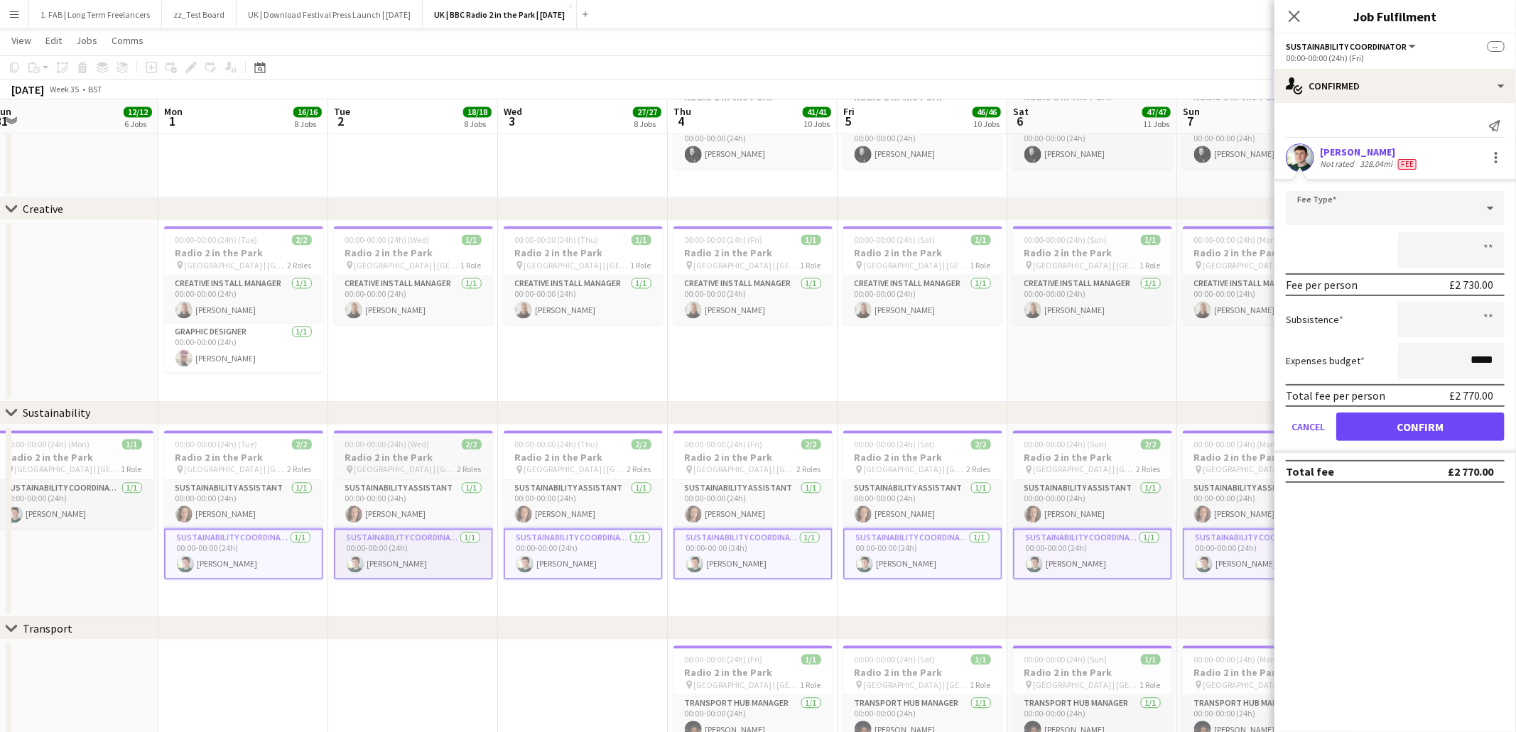
scroll to position [0, 353]
click at [224, 551] on app-card-role "Sustainability Coordinator 1/1 00:00-00:00 (24h) Cameron Hughes" at bounding box center [241, 553] width 159 height 51
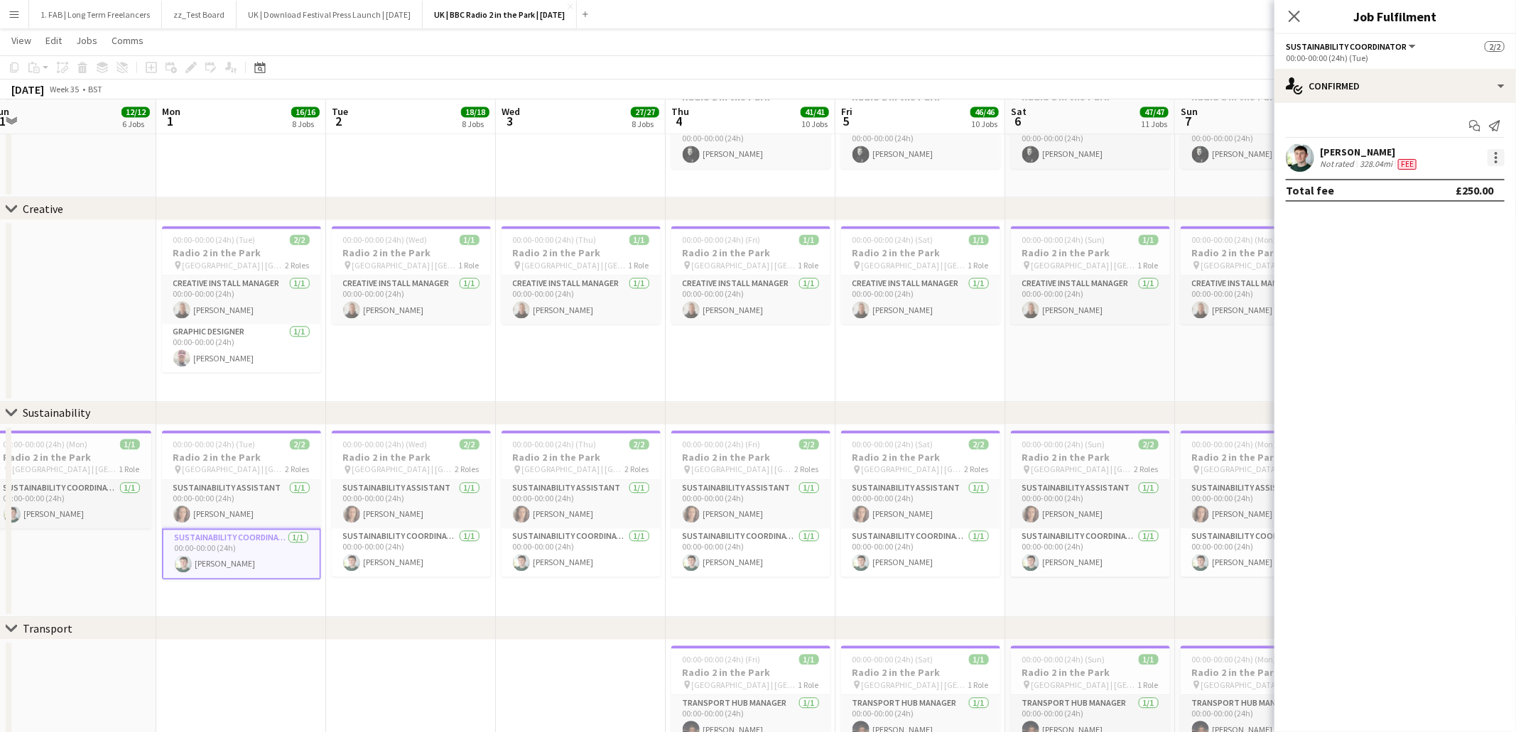
click at [1502, 157] on div at bounding box center [1495, 157] width 17 height 17
click at [1483, 185] on span "Edit fee" at bounding box center [1450, 184] width 88 height 13
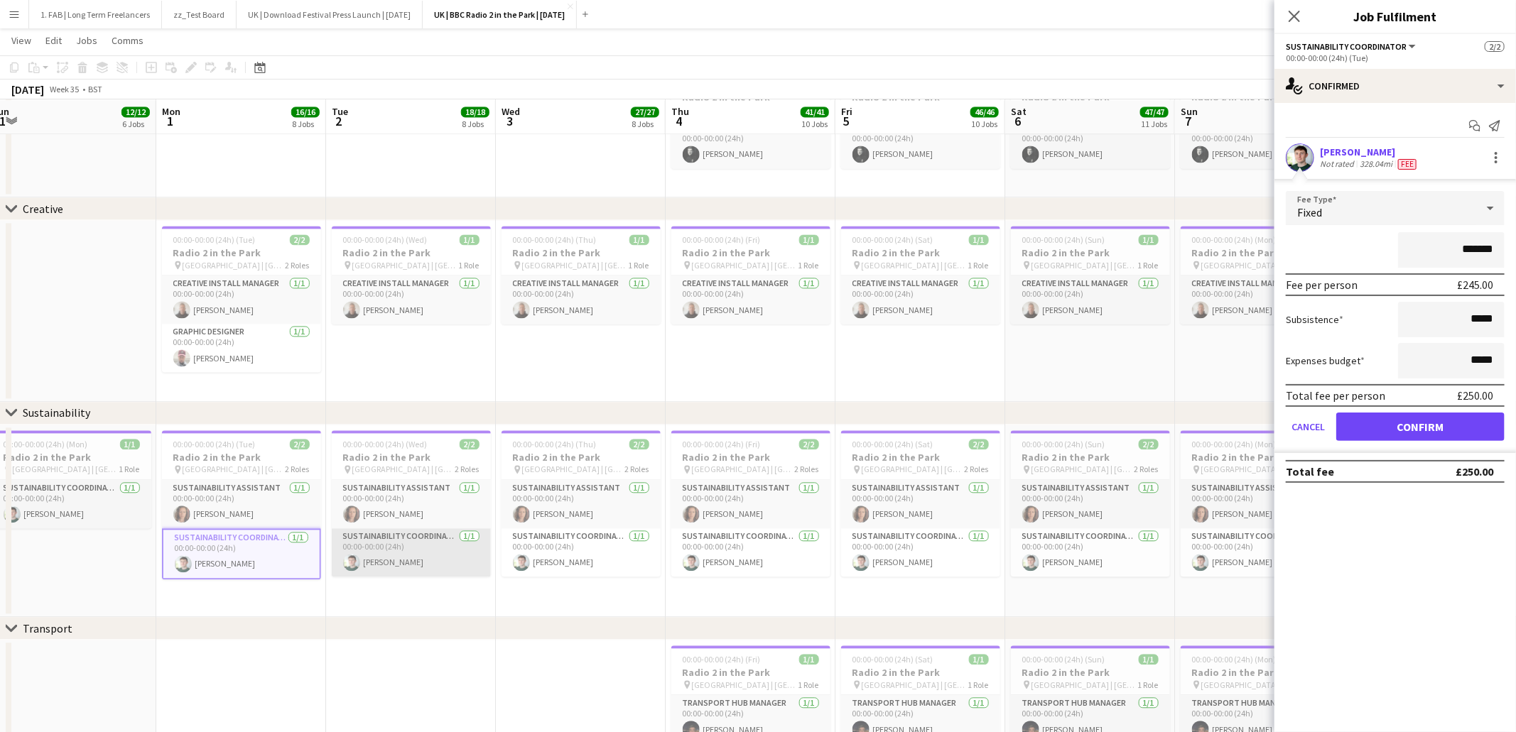
click at [451, 555] on app-card-role "Sustainability Coordinator 1/1 00:00-00:00 (24h) Cameron Hughes" at bounding box center [411, 552] width 159 height 48
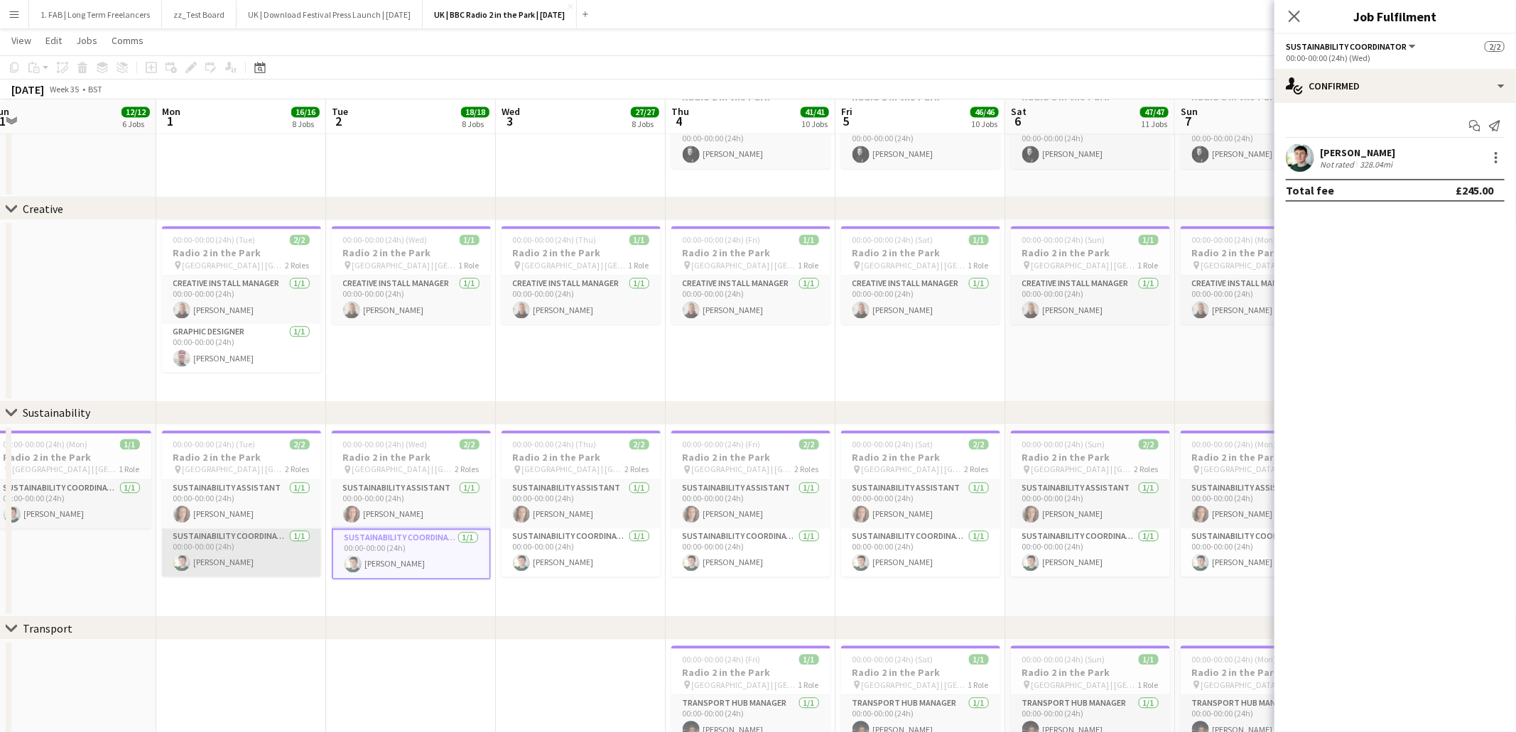
click at [283, 547] on app-card-role "Sustainability Coordinator 1/1 00:00-00:00 (24h) Cameron Hughes" at bounding box center [241, 552] width 159 height 48
click at [396, 546] on app-card-role "Sustainability Coordinator 1/1 00:00-00:00 (24h) Cameron Hughes" at bounding box center [411, 552] width 159 height 48
click at [557, 545] on app-card-role "Sustainability Coordinator 1/1 00:00-00:00 (24h) Cameron Hughes" at bounding box center [580, 552] width 159 height 48
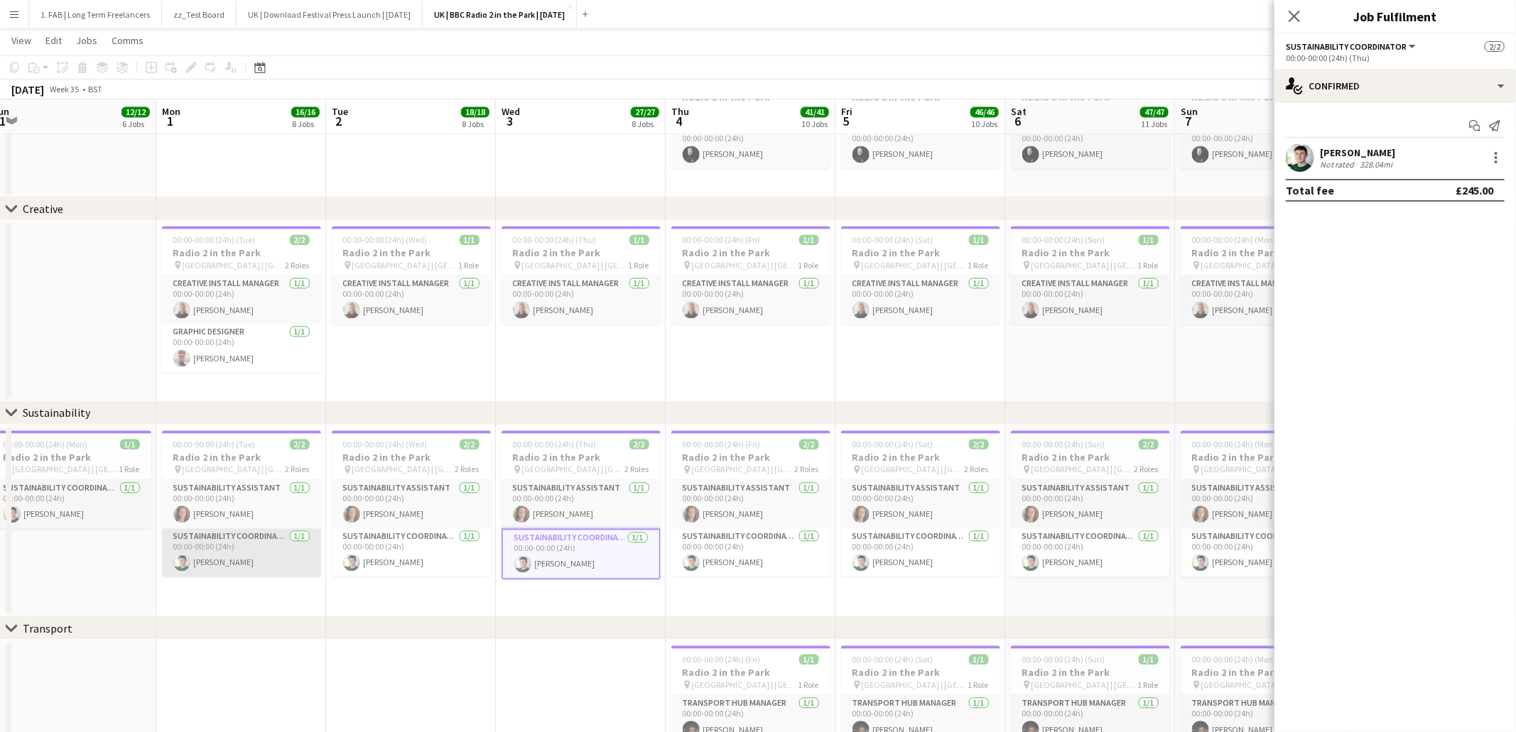
click at [269, 555] on app-card-role "Sustainability Coordinator 1/1 00:00-00:00 (24h) Cameron Hughes" at bounding box center [241, 552] width 159 height 48
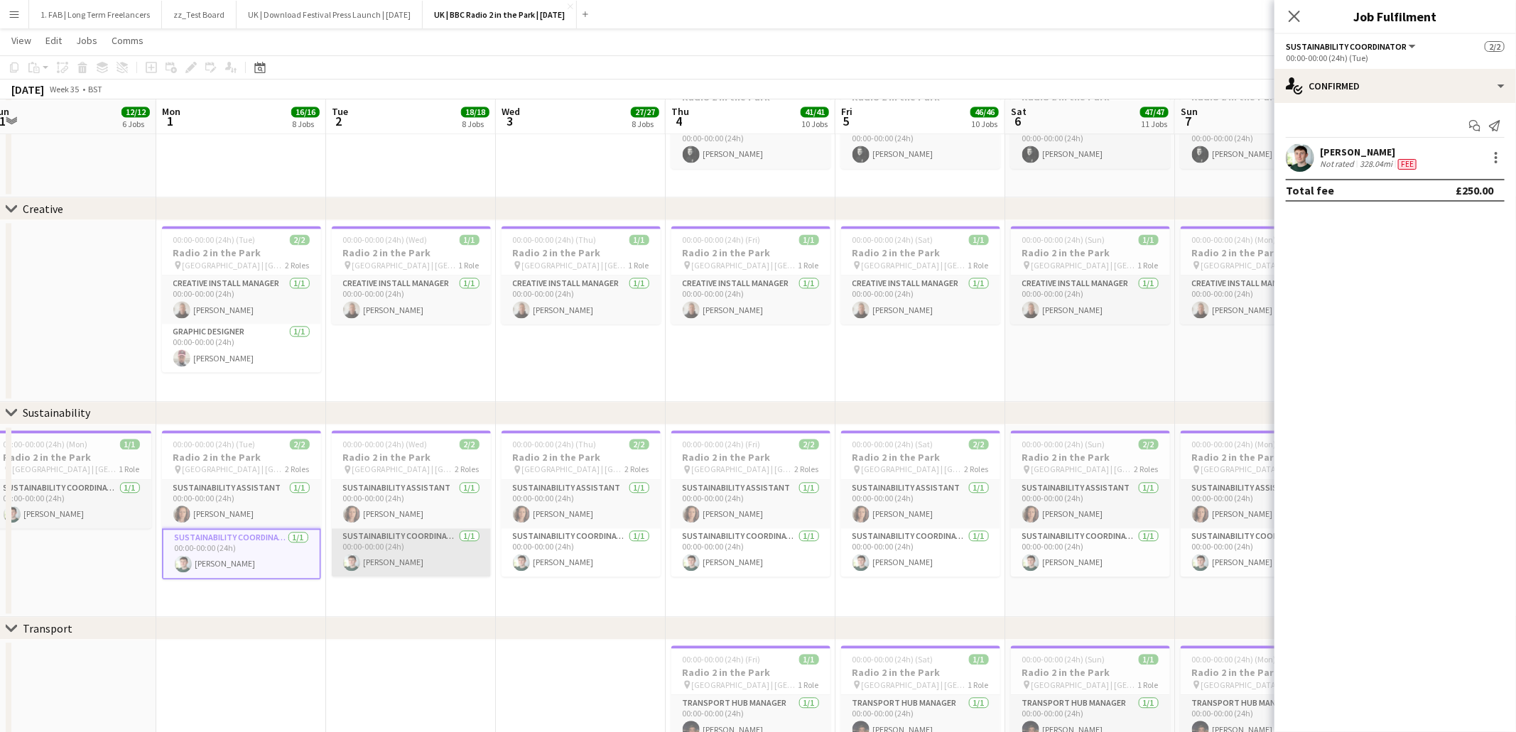
click at [370, 557] on app-card-role "Sustainability Coordinator 1/1 00:00-00:00 (24h) Cameron Hughes" at bounding box center [411, 552] width 159 height 48
click at [549, 560] on app-card-role "Sustainability Coordinator 1/1 00:00-00:00 (24h) Cameron Hughes" at bounding box center [580, 552] width 159 height 48
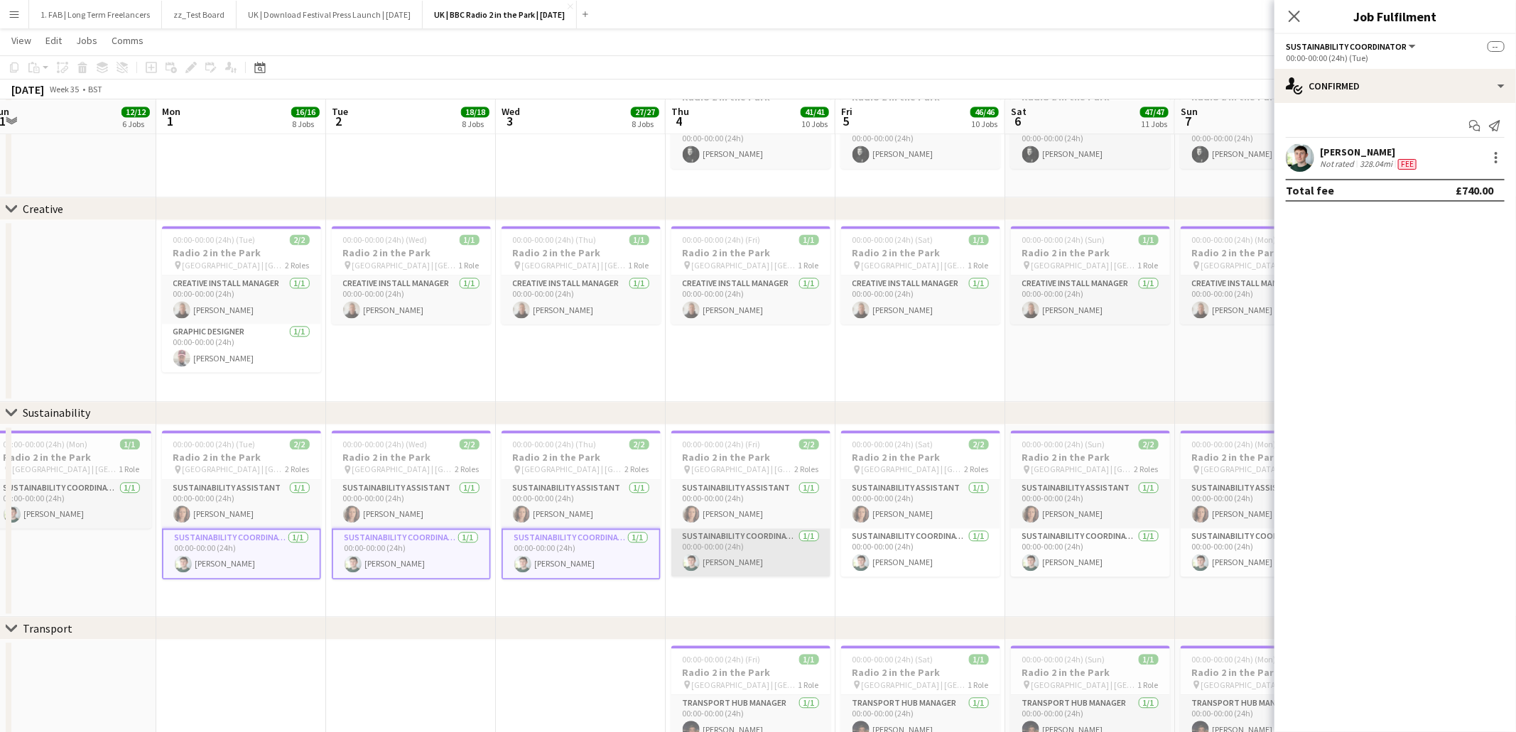
click at [716, 560] on app-card-role "Sustainability Coordinator 1/1 00:00-00:00 (24h) Cameron Hughes" at bounding box center [750, 552] width 159 height 48
click at [871, 560] on app-card-role "Sustainability Coordinator 1/1 00:00-00:00 (24h) Cameron Hughes" at bounding box center [920, 552] width 159 height 48
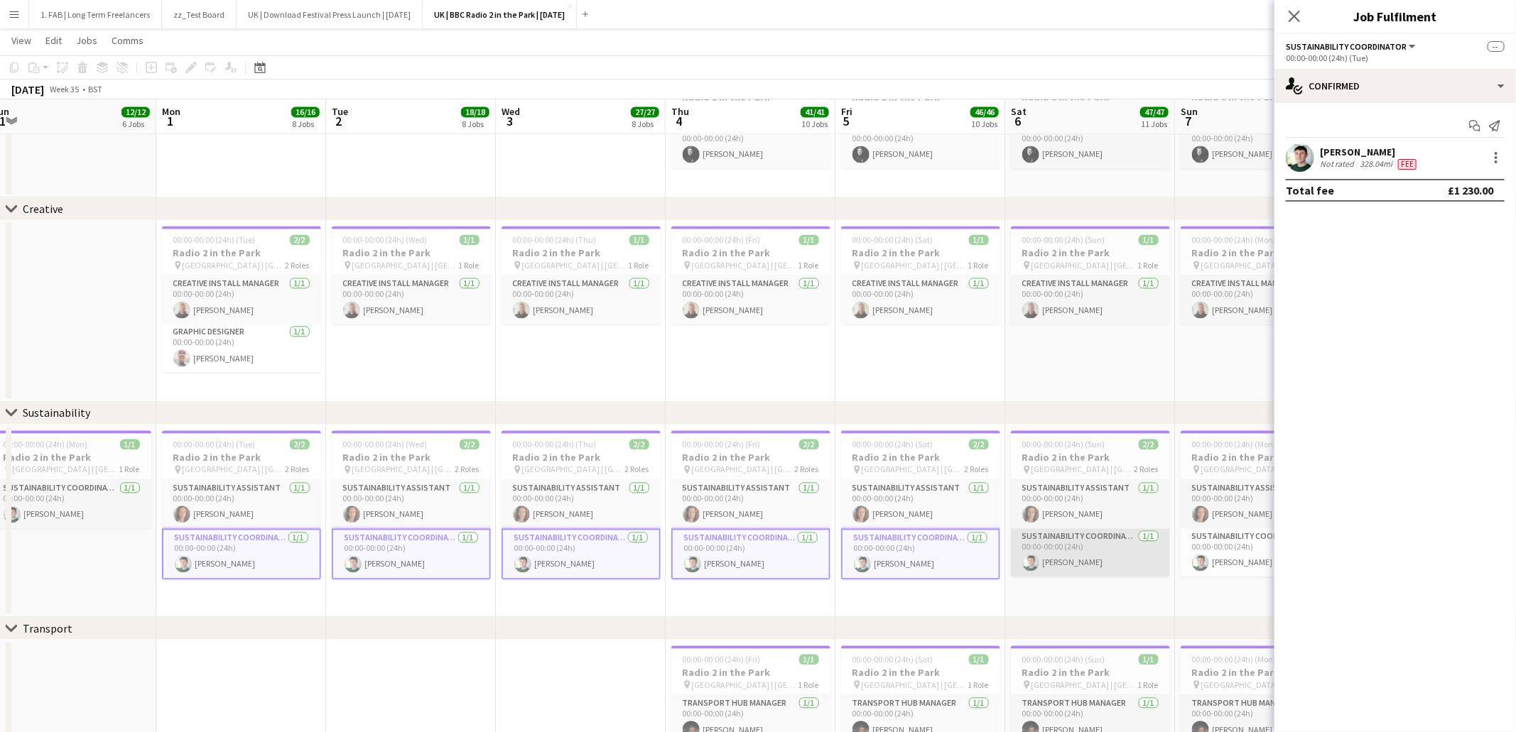
click at [1042, 559] on app-card-role "Sustainability Coordinator 1/1 00:00-00:00 (24h) Cameron Hughes" at bounding box center [1090, 552] width 159 height 48
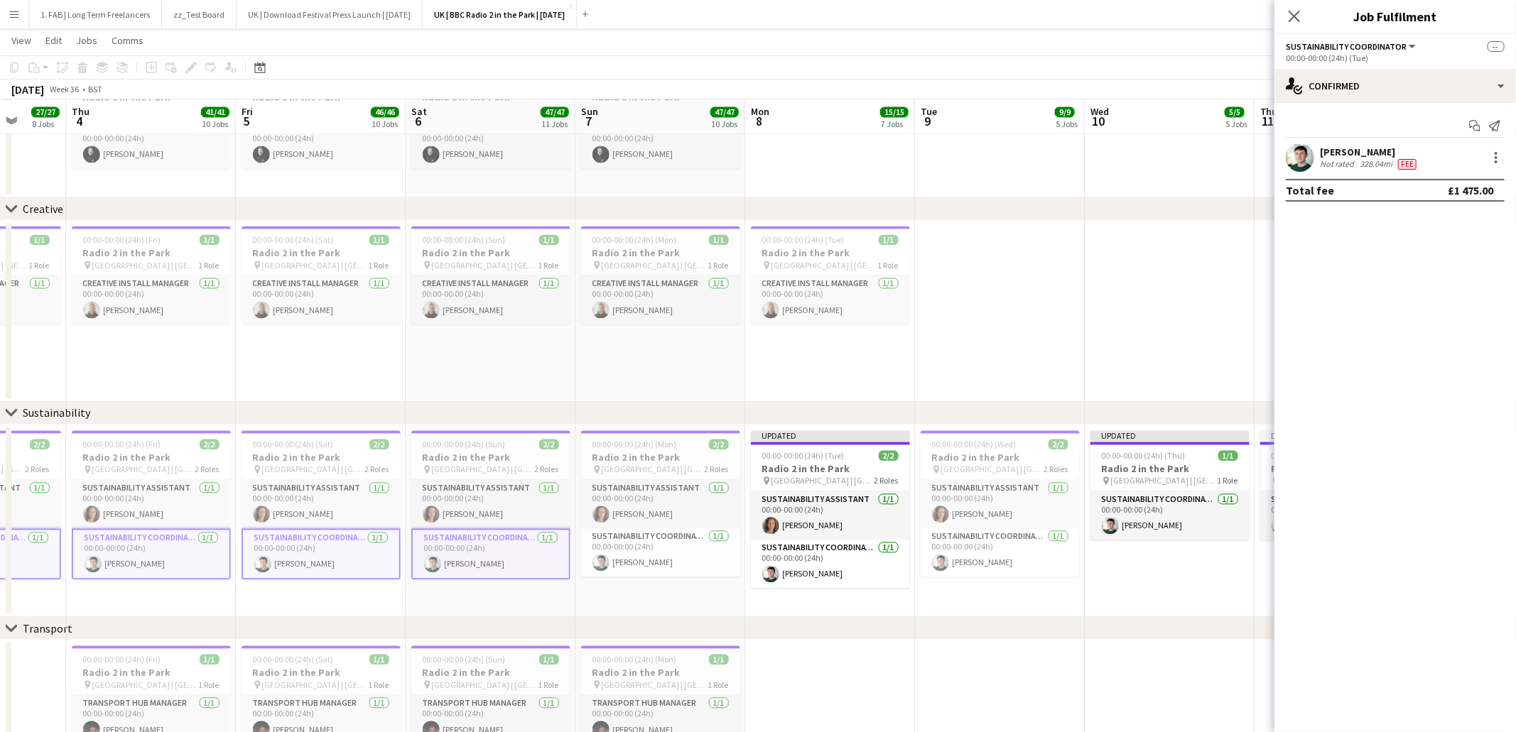
scroll to position [0, 445]
click at [653, 560] on app-card-role "Sustainability Coordinator 1/1 00:00-00:00 (24h) Cameron Hughes" at bounding box center [658, 552] width 159 height 48
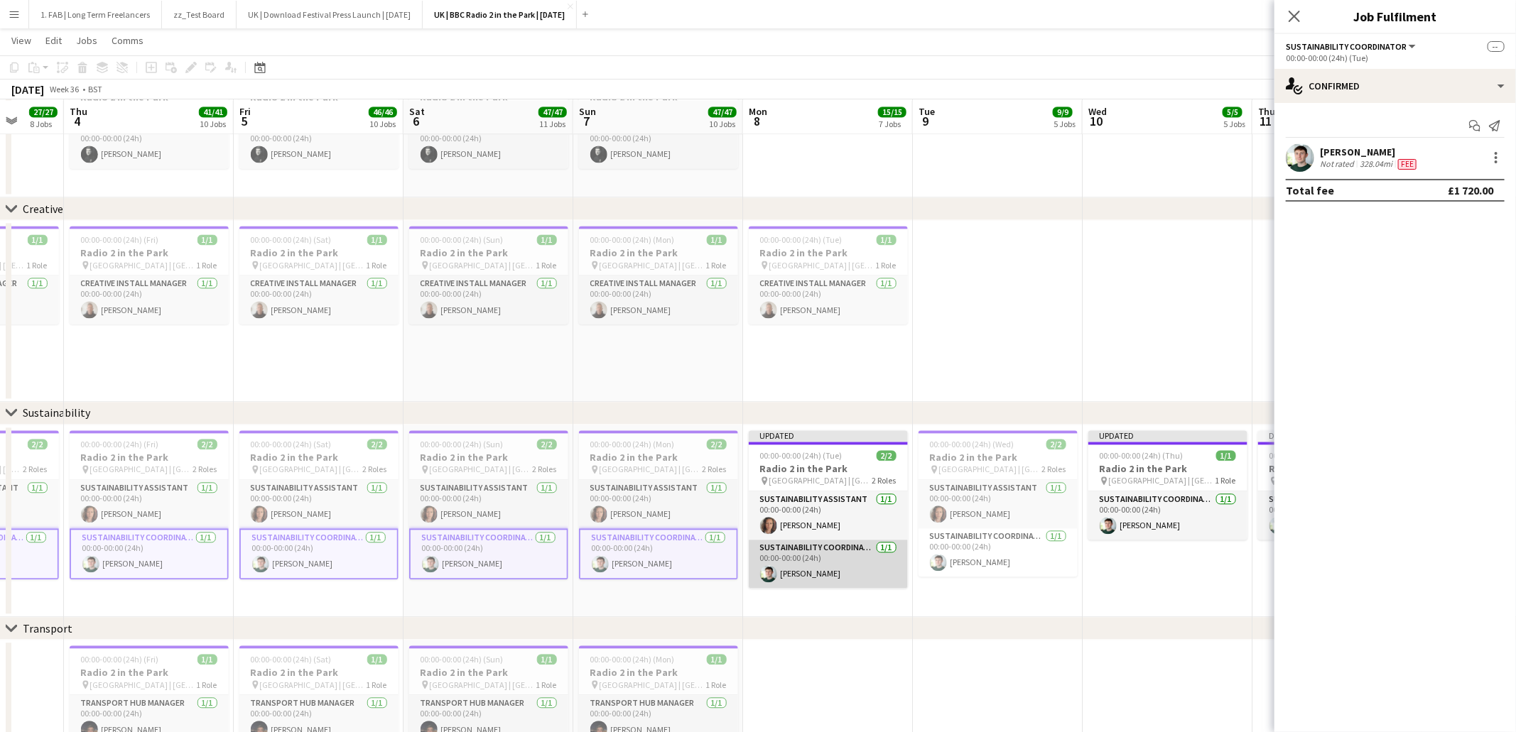
click at [835, 565] on app-card-role "Sustainability Coordinator 1/1 00:00-00:00 (24h) Cameron Hughes" at bounding box center [828, 564] width 159 height 48
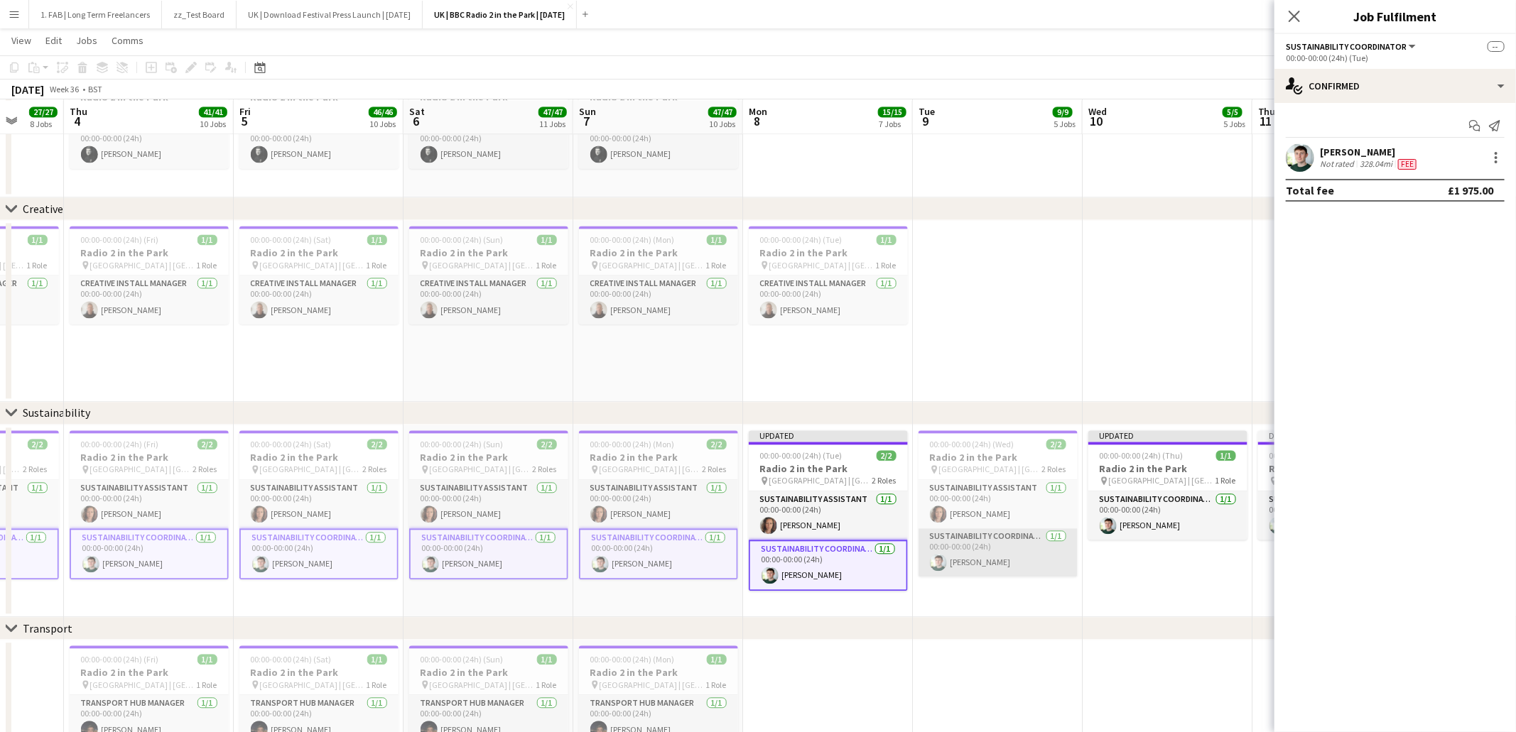
click at [952, 562] on app-card-role "Sustainability Coordinator 1/1 00:00-00:00 (24h) Cameron Hughes" at bounding box center [997, 552] width 159 height 48
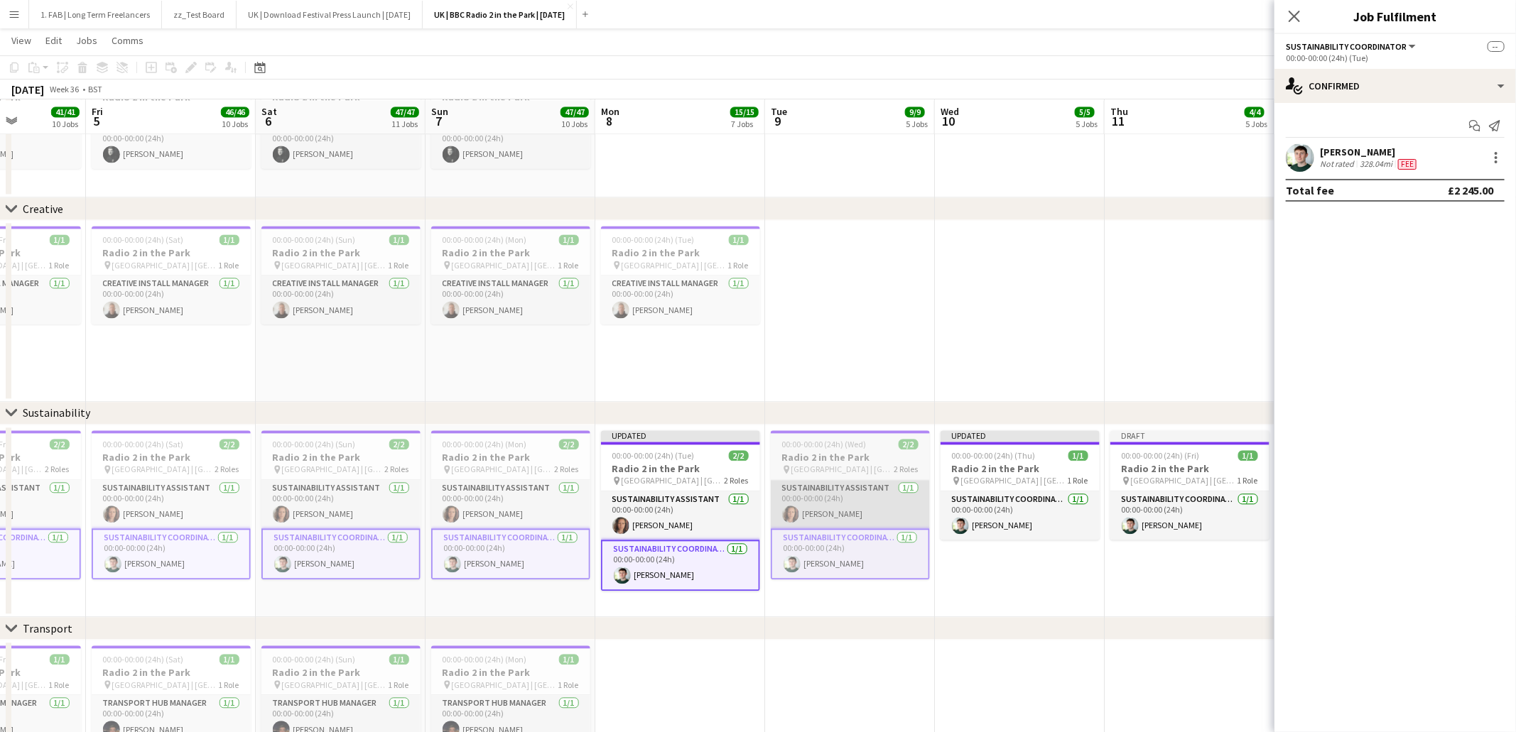
scroll to position [0, 531]
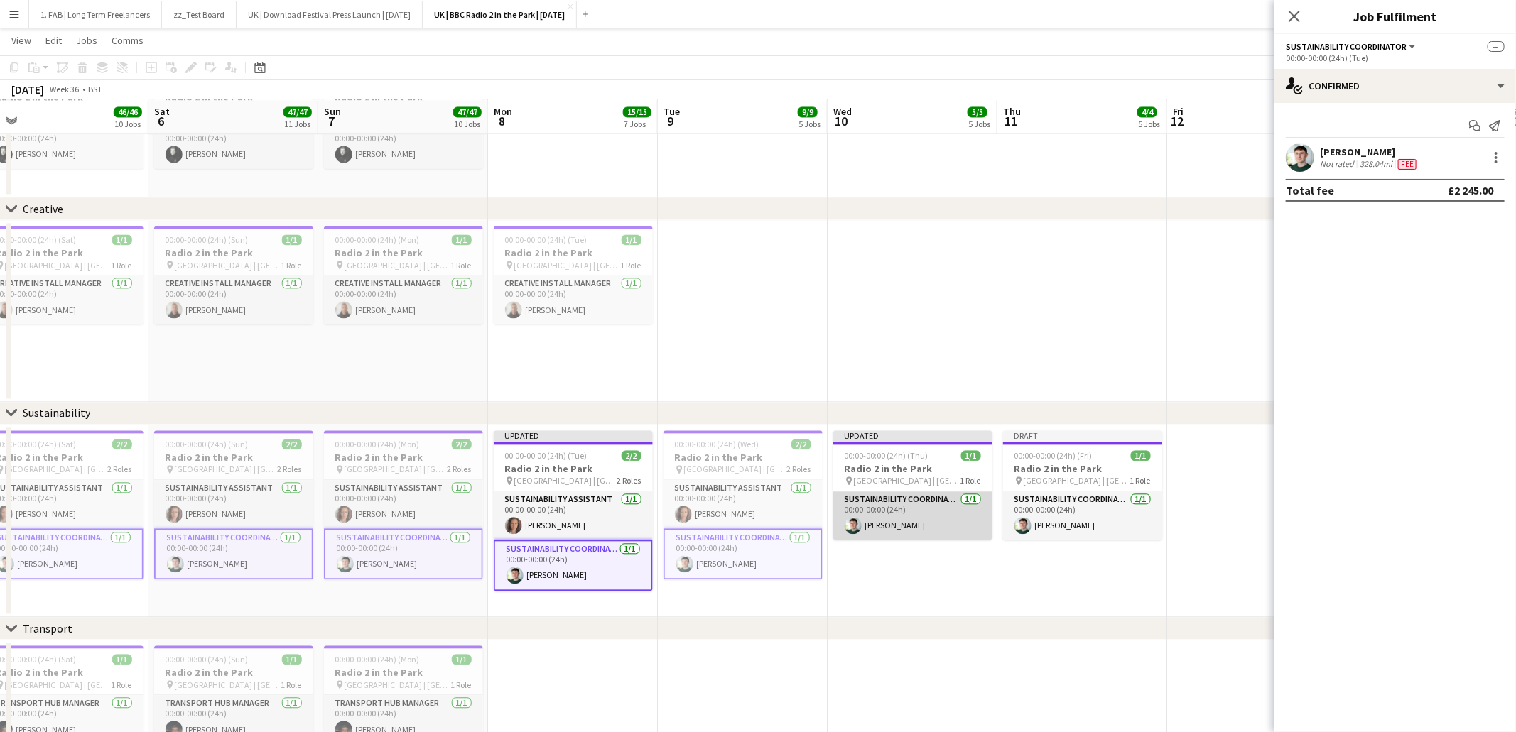
click at [903, 516] on app-card-role "Sustainability Coordinator 1/1 00:00-00:00 (24h) Cameron Hughes" at bounding box center [912, 516] width 159 height 48
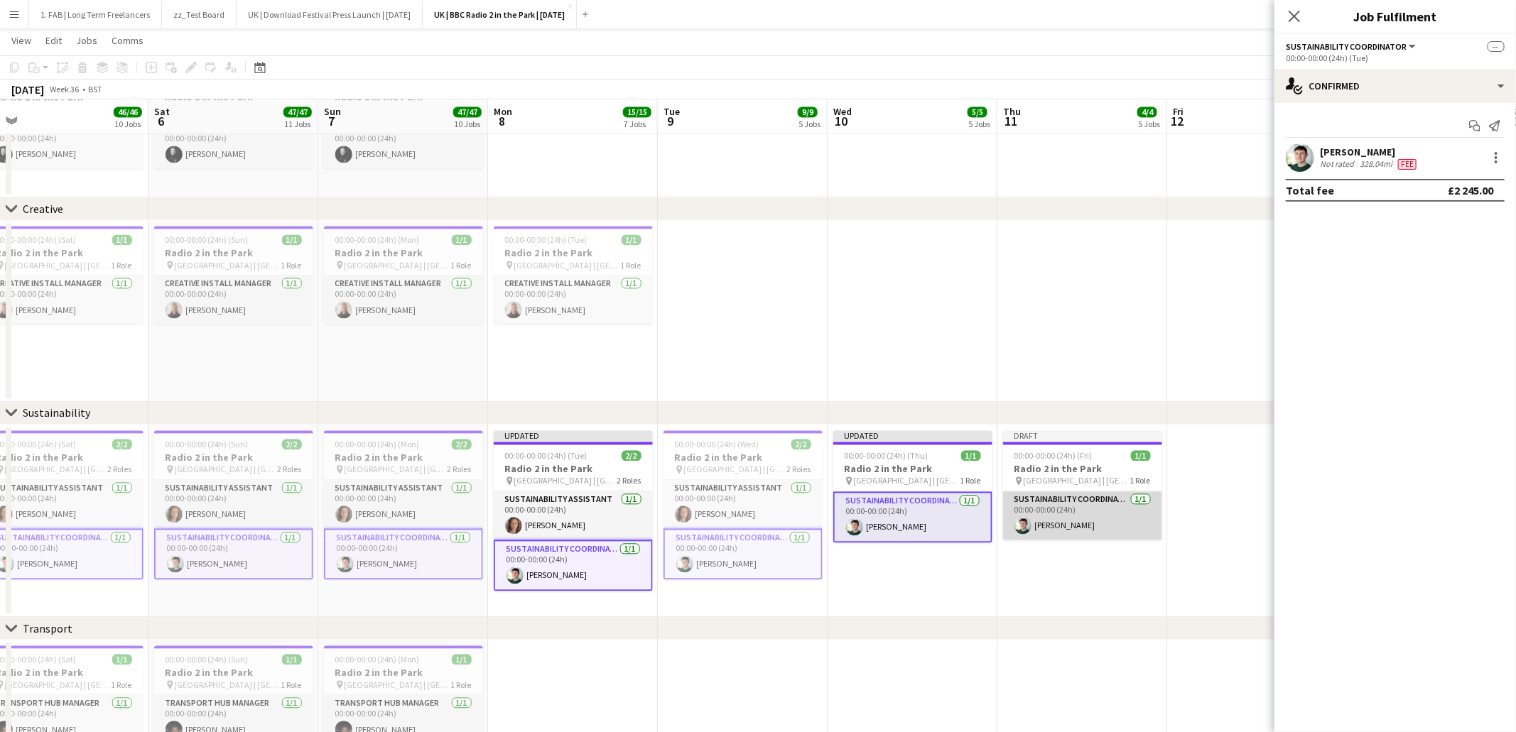
click at [1087, 519] on app-card-role "Sustainability Coordinator 1/1 00:00-00:00 (24h) Cameron Hughes" at bounding box center [1082, 516] width 159 height 48
click at [403, 553] on app-card-role "Sustainability Coordinator 1/1 00:00-00:00 (24h) Cameron Hughes" at bounding box center [403, 553] width 159 height 51
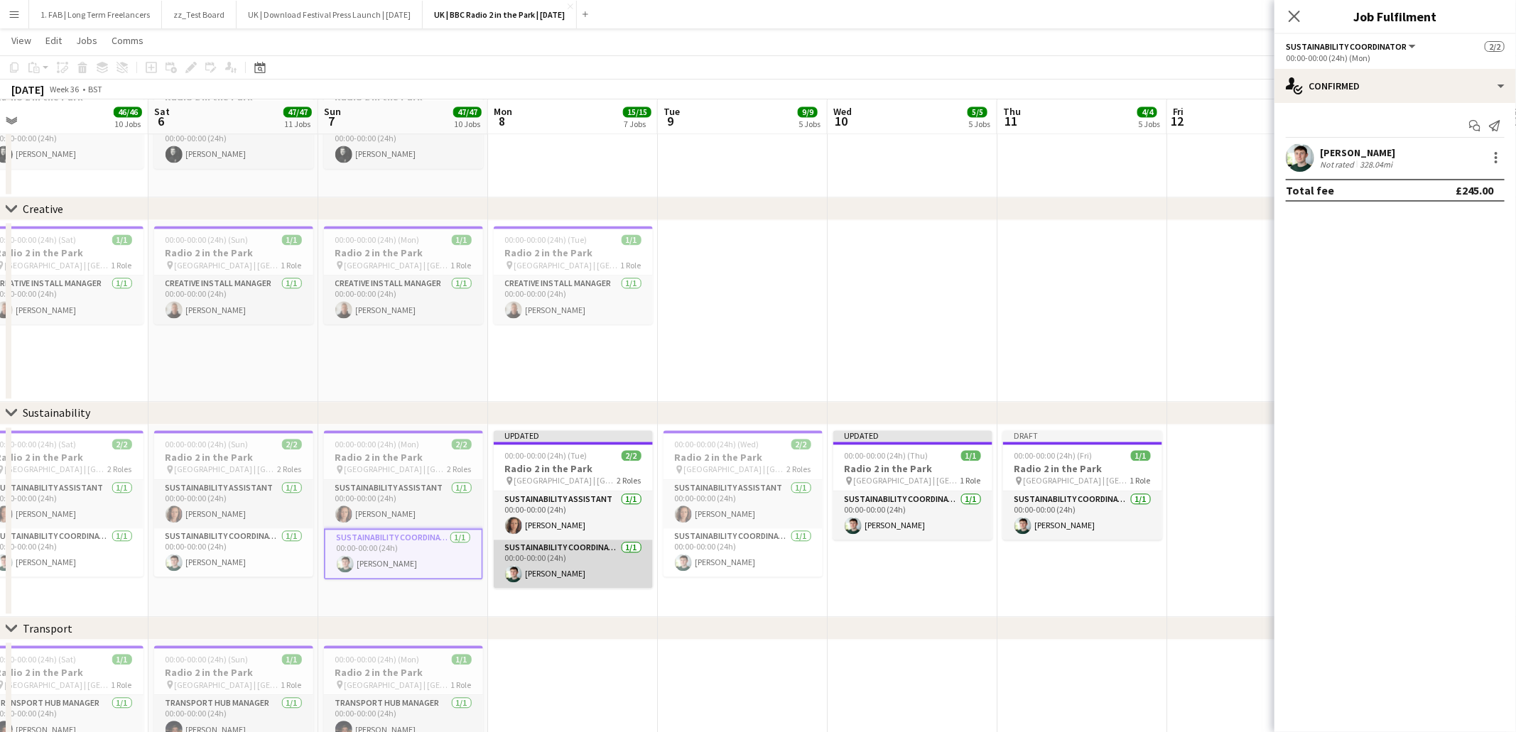
click at [536, 562] on app-card-role "Sustainability Coordinator 1/1 00:00-00:00 (24h) Cameron Hughes" at bounding box center [573, 564] width 159 height 48
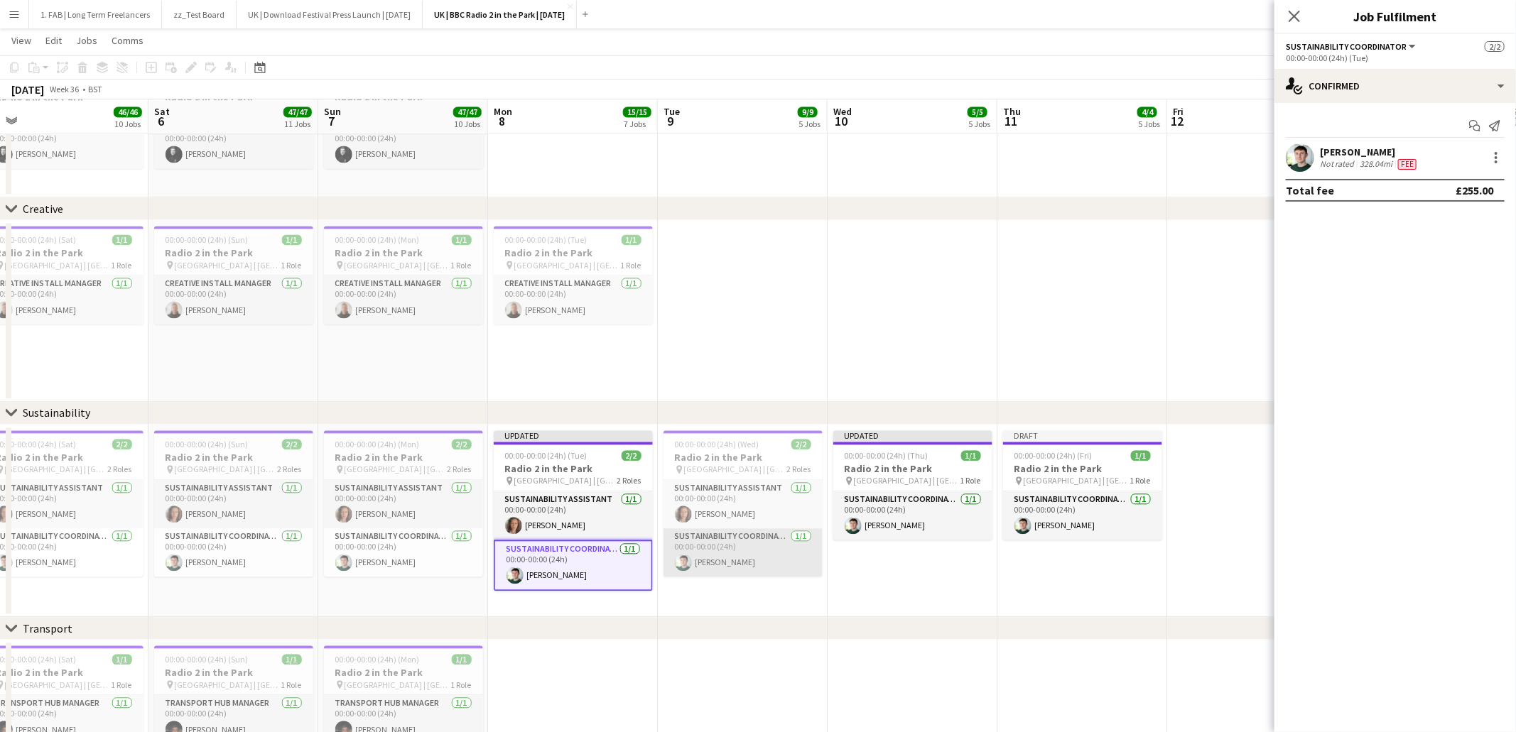
click at [735, 560] on app-card-role "Sustainability Coordinator 1/1 00:00-00:00 (24h) Cameron Hughes" at bounding box center [742, 552] width 159 height 48
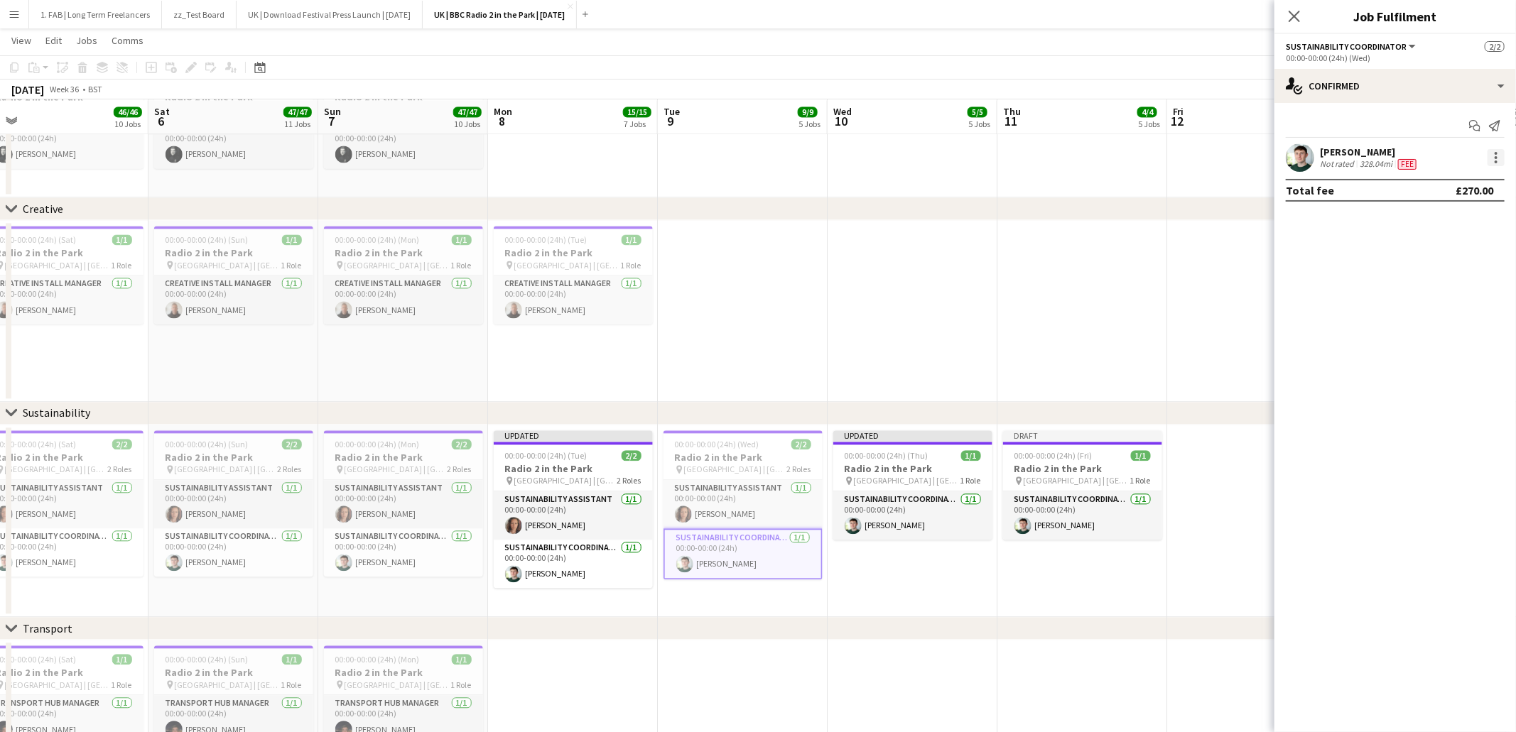
click at [1496, 156] on div at bounding box center [1496, 157] width 3 height 3
click at [1471, 188] on span "Edit fee" at bounding box center [1450, 184] width 88 height 13
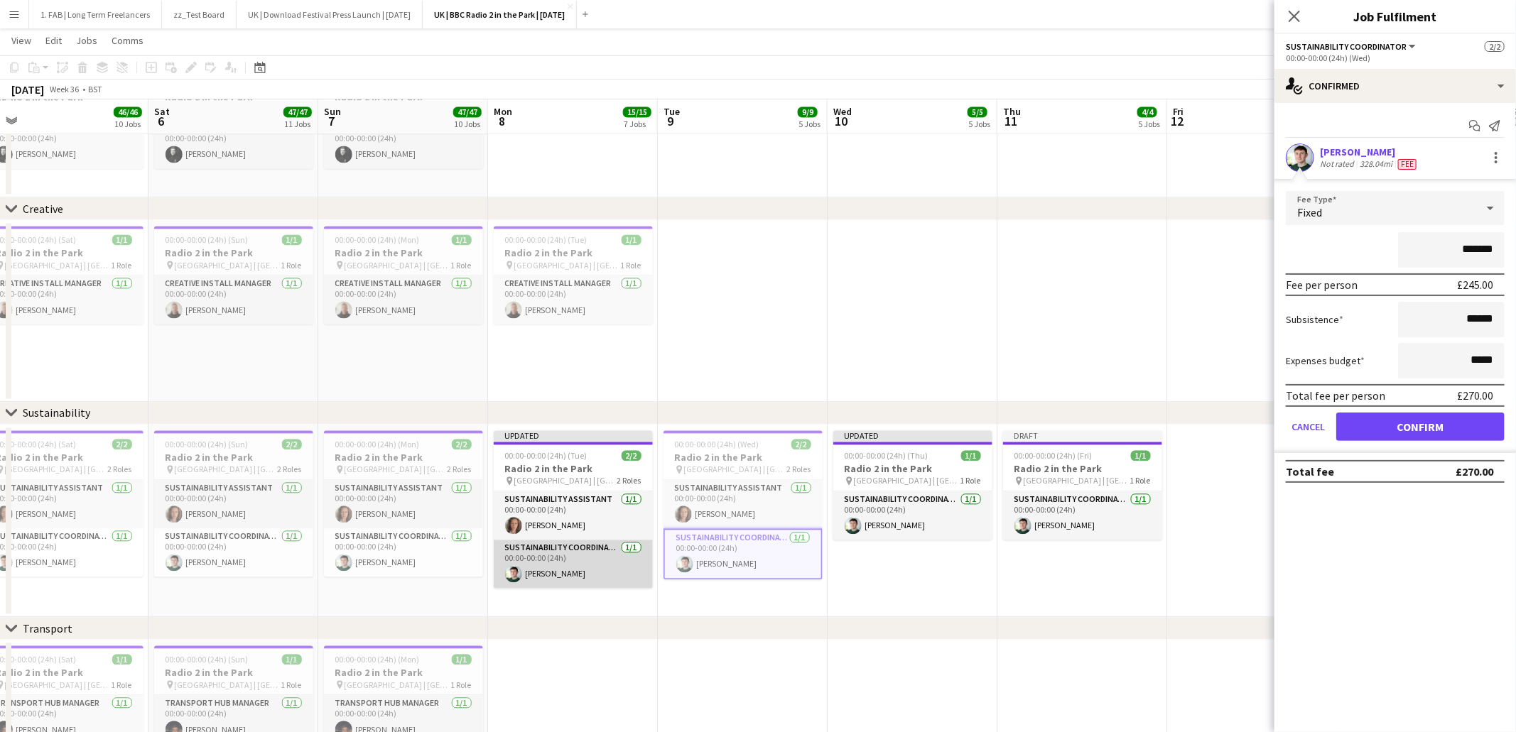
click at [563, 565] on app-card-role "Sustainability Coordinator 1/1 00:00-00:00 (24h) Cameron Hughes" at bounding box center [573, 564] width 159 height 48
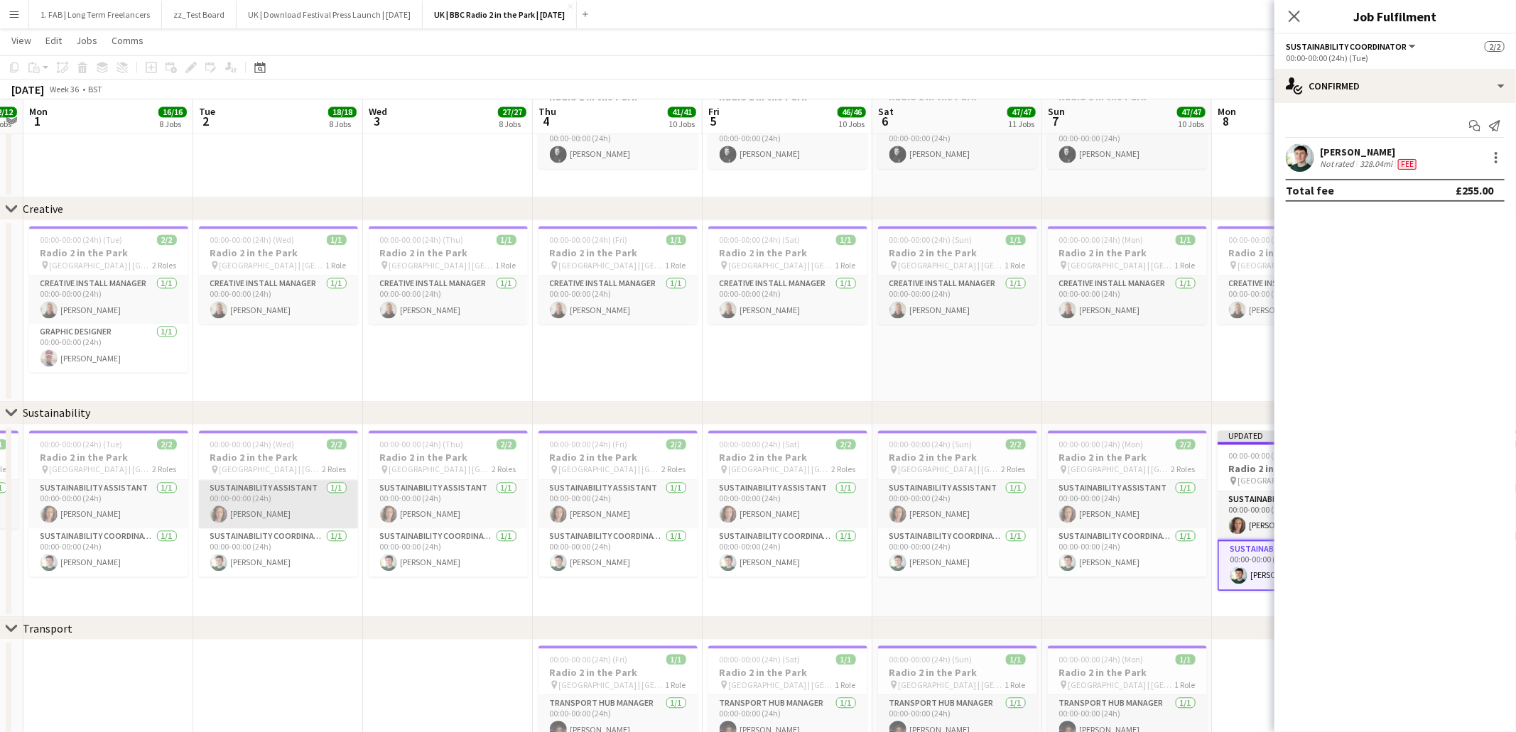
scroll to position [0, 315]
click at [1296, 19] on icon at bounding box center [1293, 15] width 13 height 13
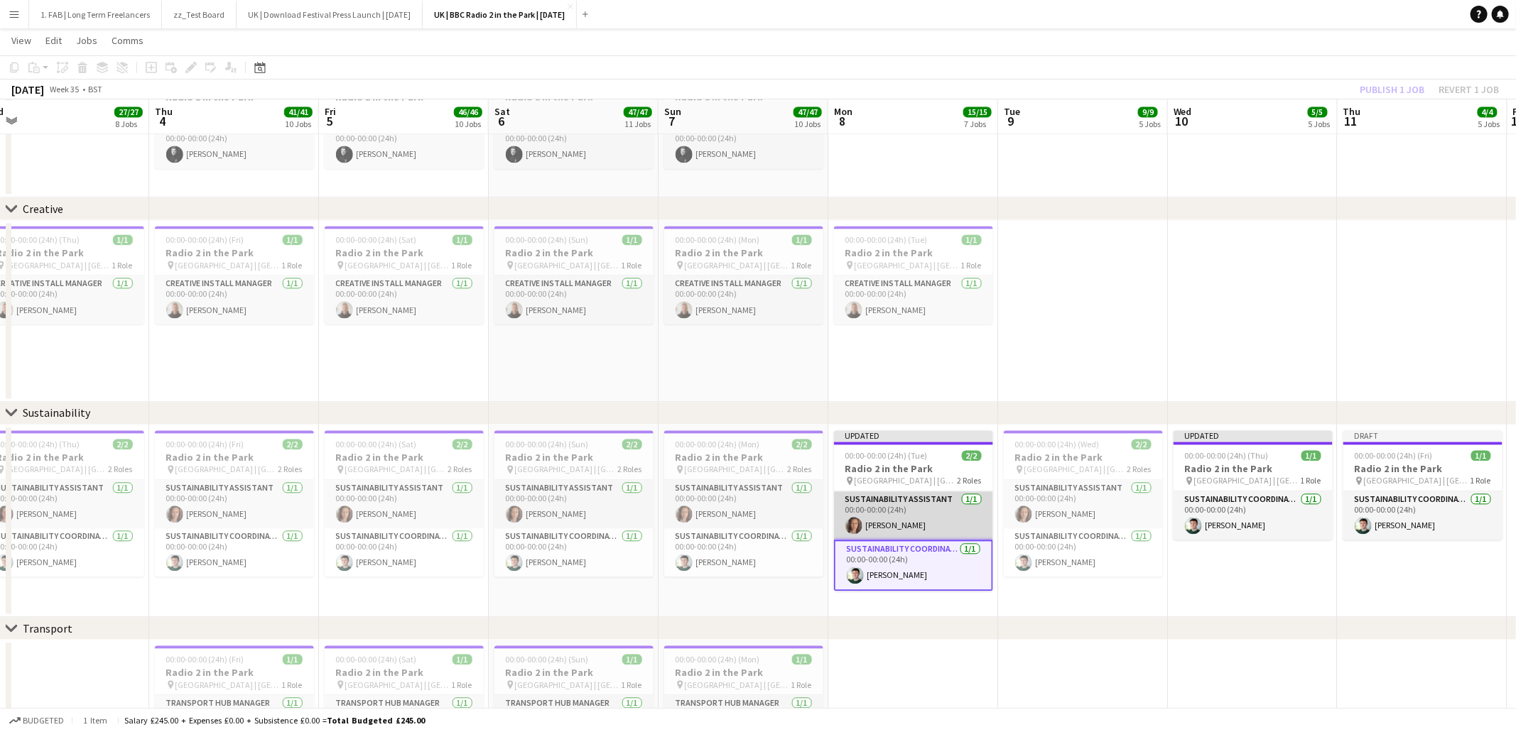
scroll to position [0, 562]
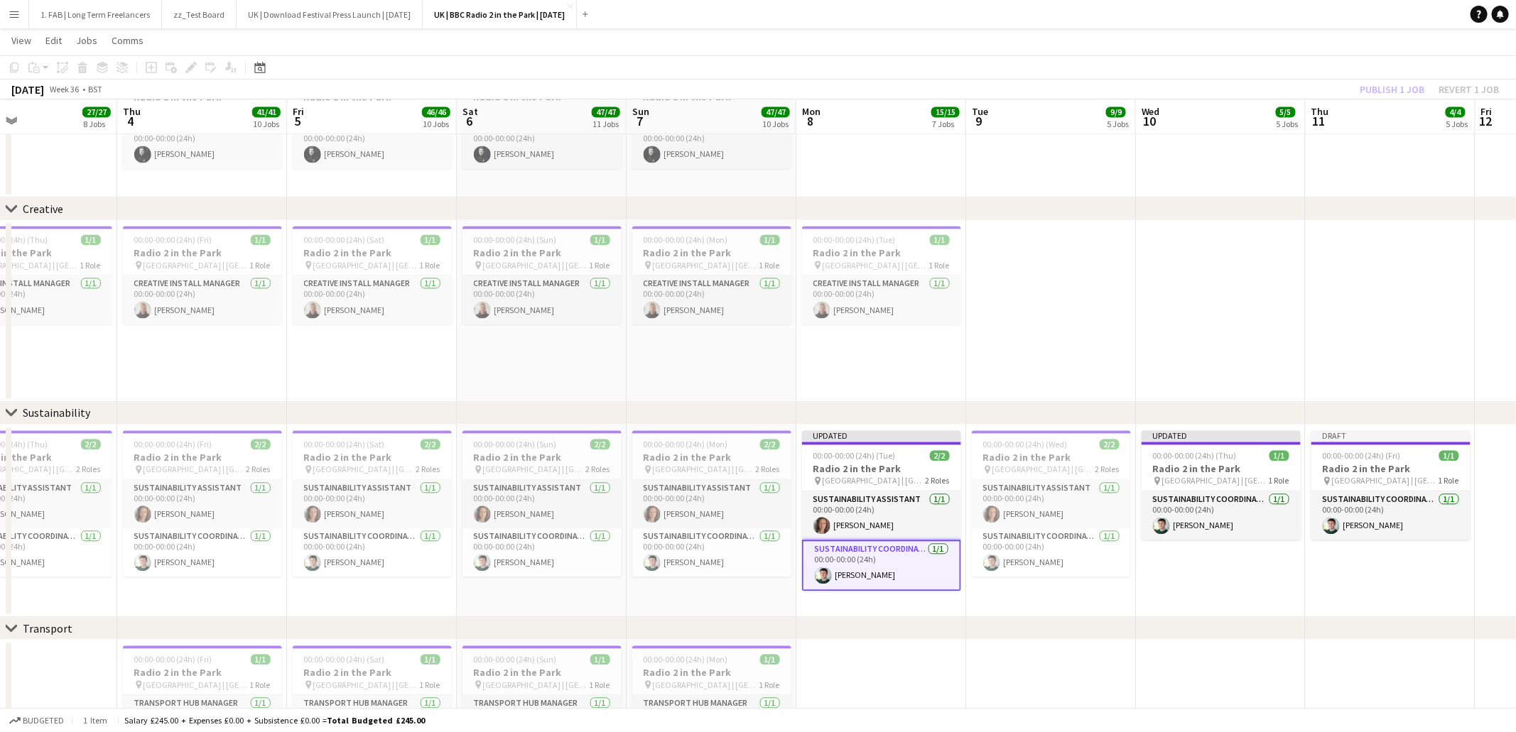
click at [1059, 370] on app-date-cell at bounding box center [1051, 311] width 170 height 182
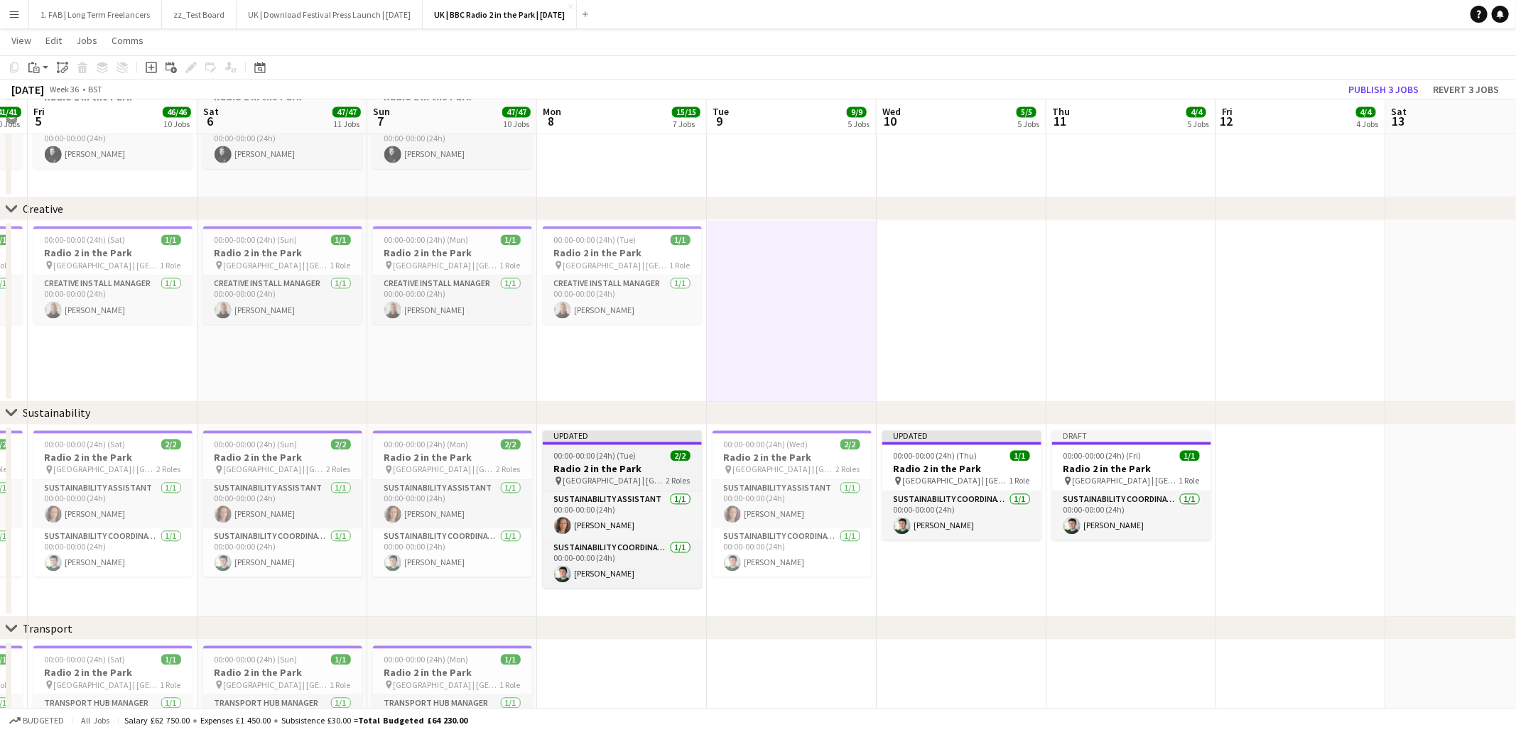
scroll to position [0, 483]
click at [1396, 92] on button "Publish 3 jobs" at bounding box center [1384, 89] width 82 height 18
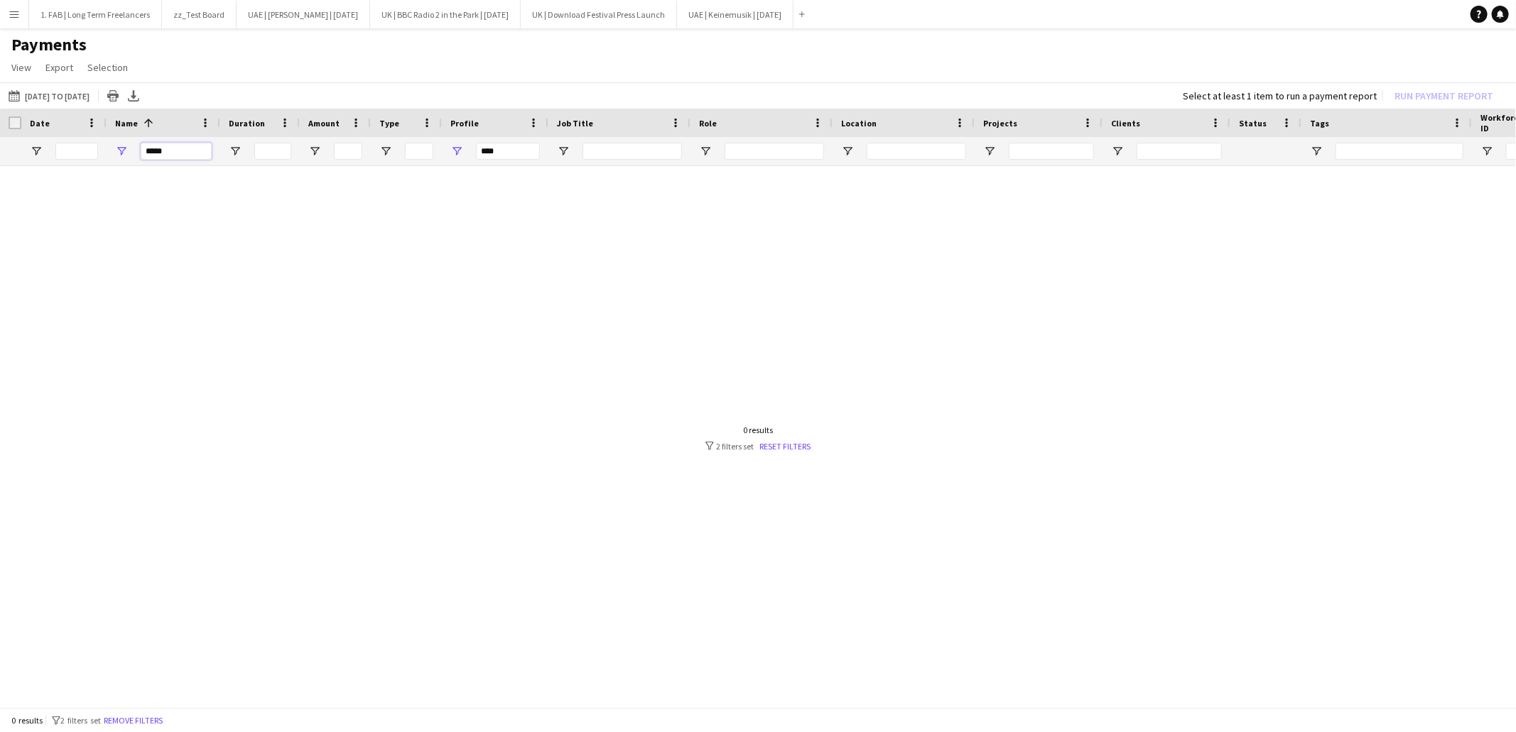
drag, startPoint x: 167, startPoint y: 150, endPoint x: 126, endPoint y: 150, distance: 41.2
click at [126, 150] on div "*****" at bounding box center [164, 151] width 114 height 28
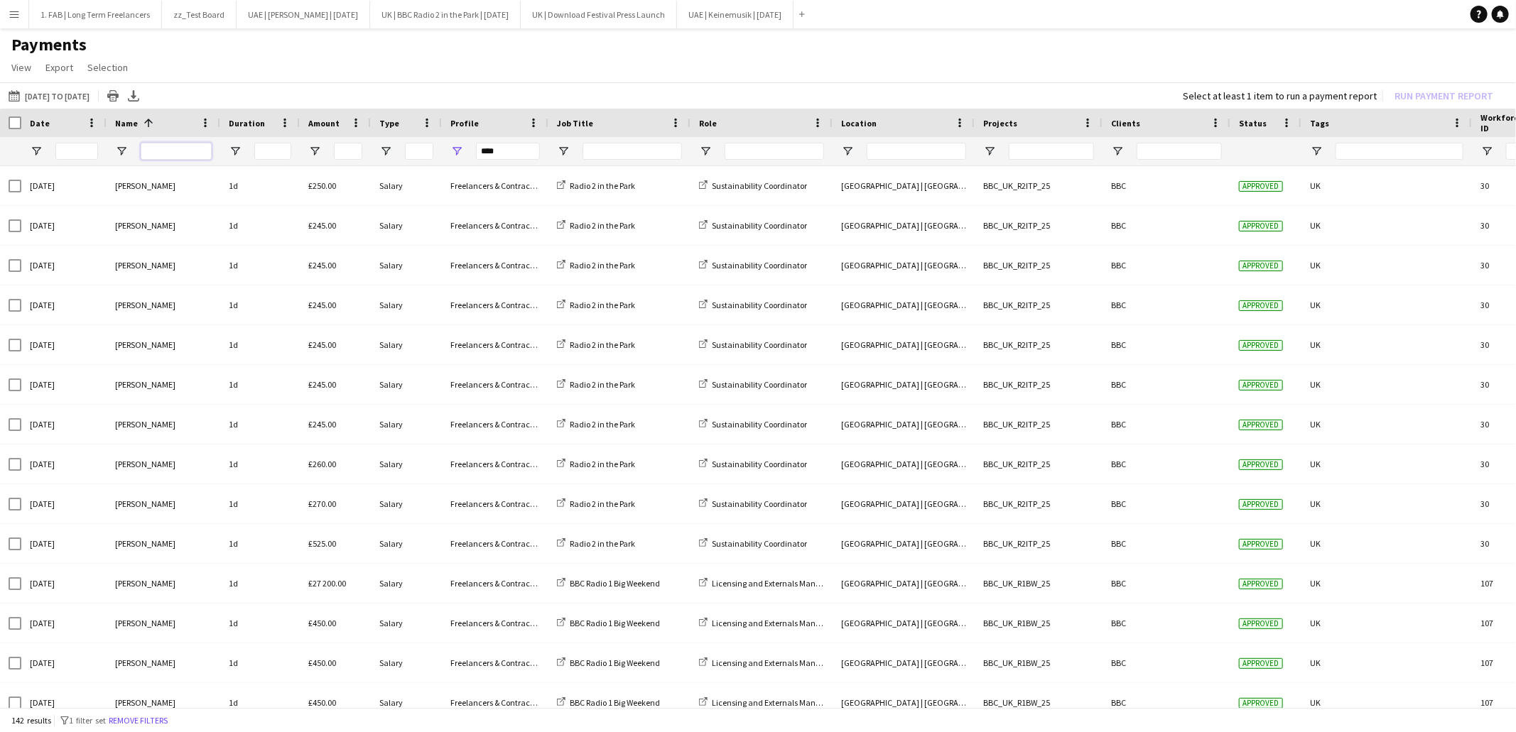
type input "**********"
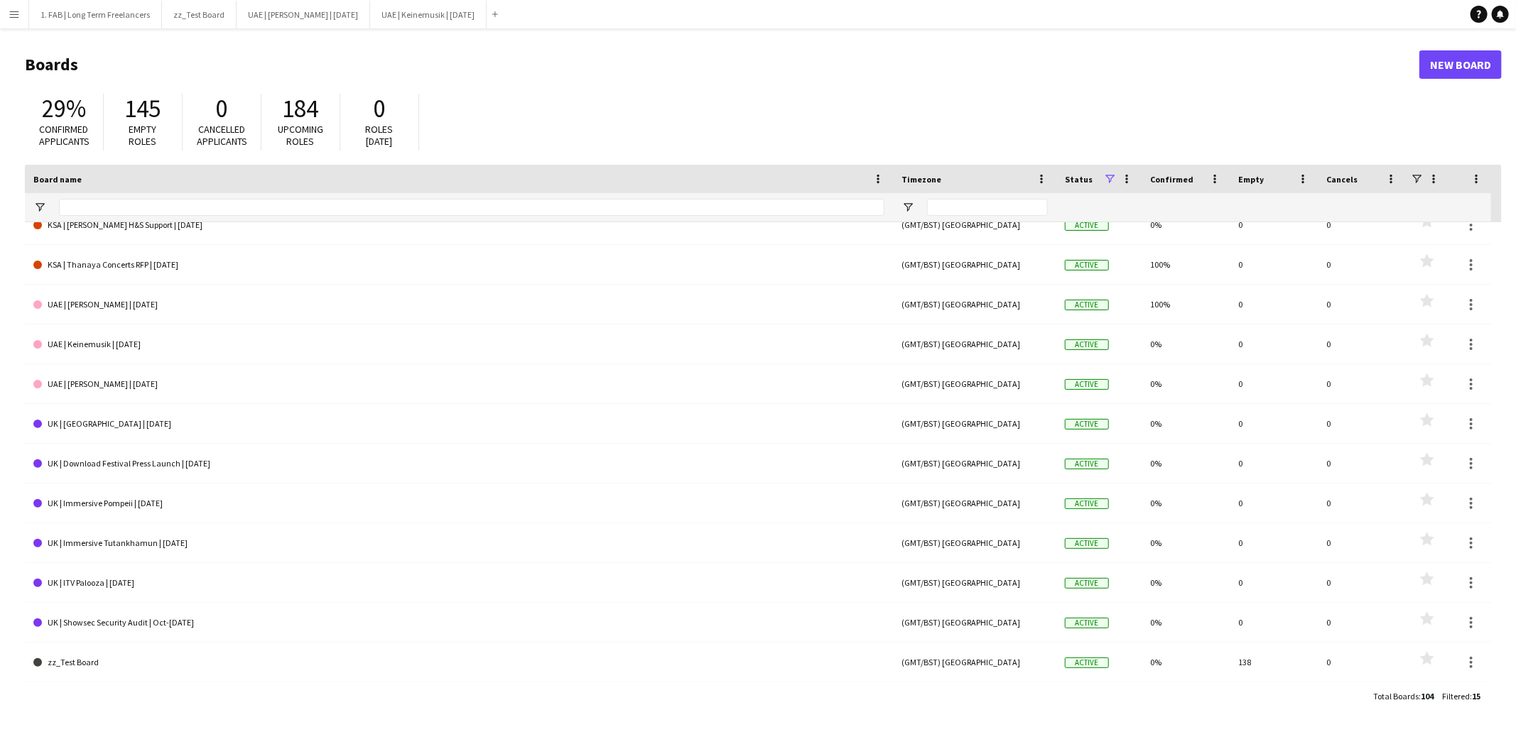
click at [872, 114] on div "29% Confirmed applicants 145 Empty roles 0 Cancelled applicants 184 Upcoming ro…" at bounding box center [763, 126] width 1477 height 78
click at [533, 73] on h1 "Boards" at bounding box center [722, 64] width 1394 height 21
click at [592, 26] on app-navbar "Menu Boards Boards Boards All jobs Status Workforce Workforce My Workforce Recr…" at bounding box center [758, 14] width 1516 height 28
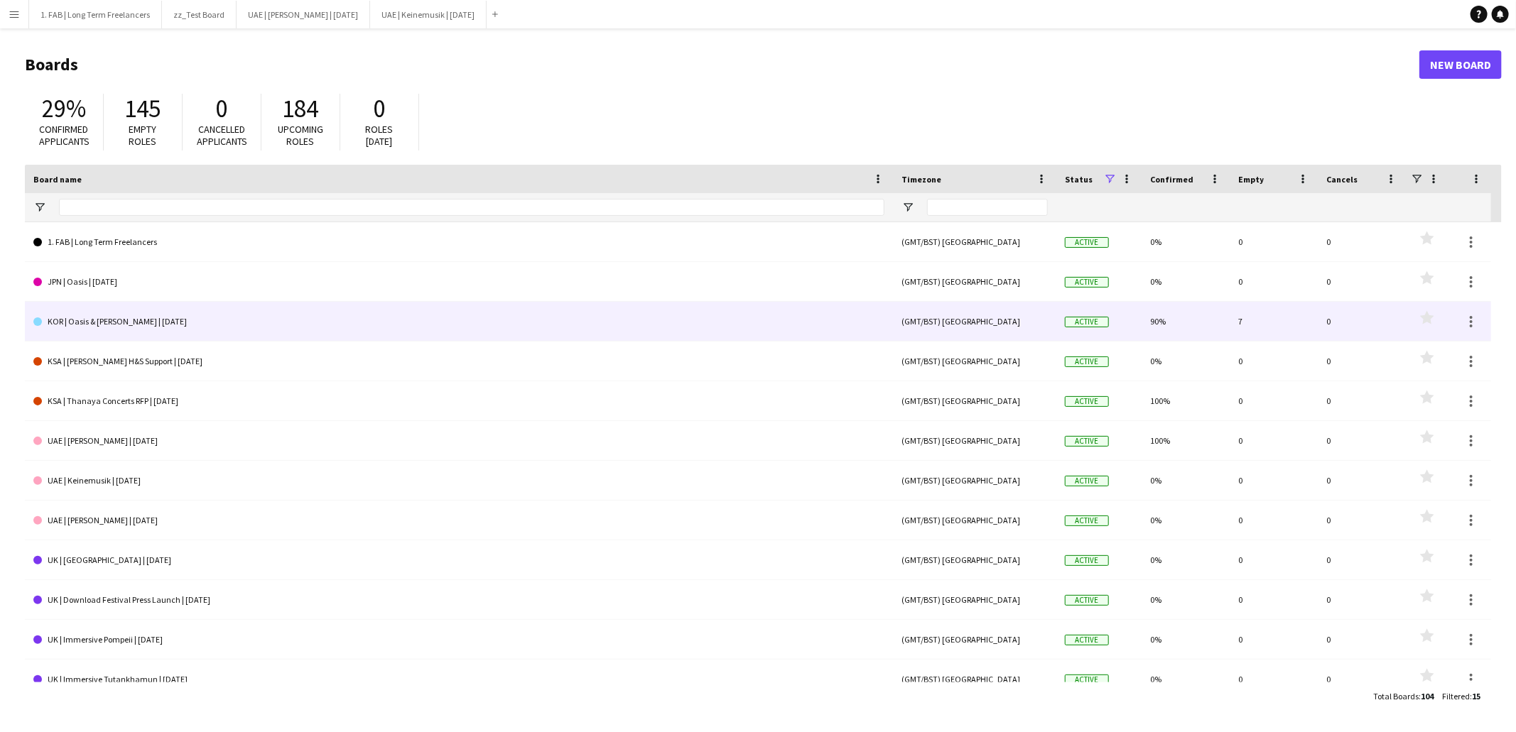
click at [137, 319] on link "KOR | Oasis & [PERSON_NAME] | [DATE]" at bounding box center [458, 322] width 851 height 40
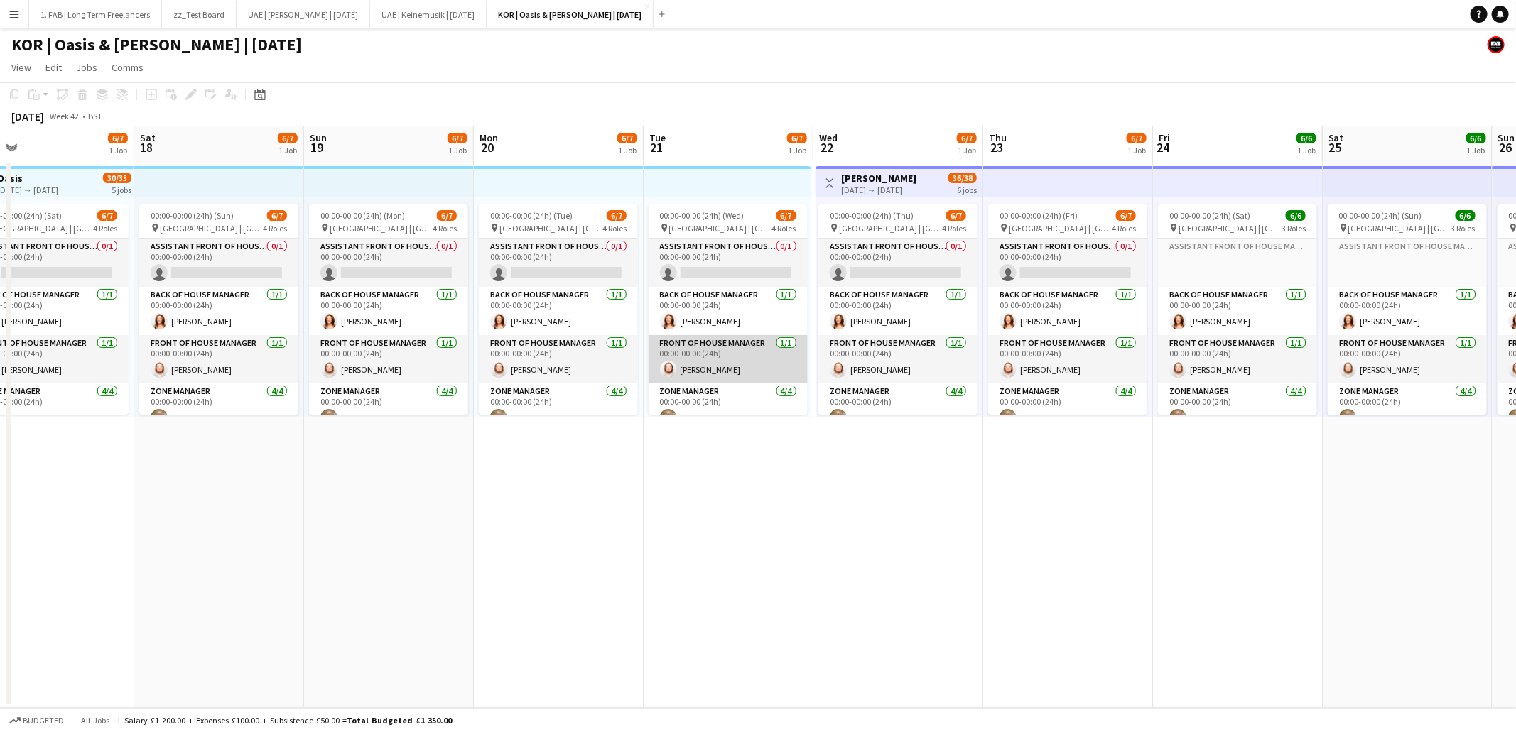
scroll to position [0, 367]
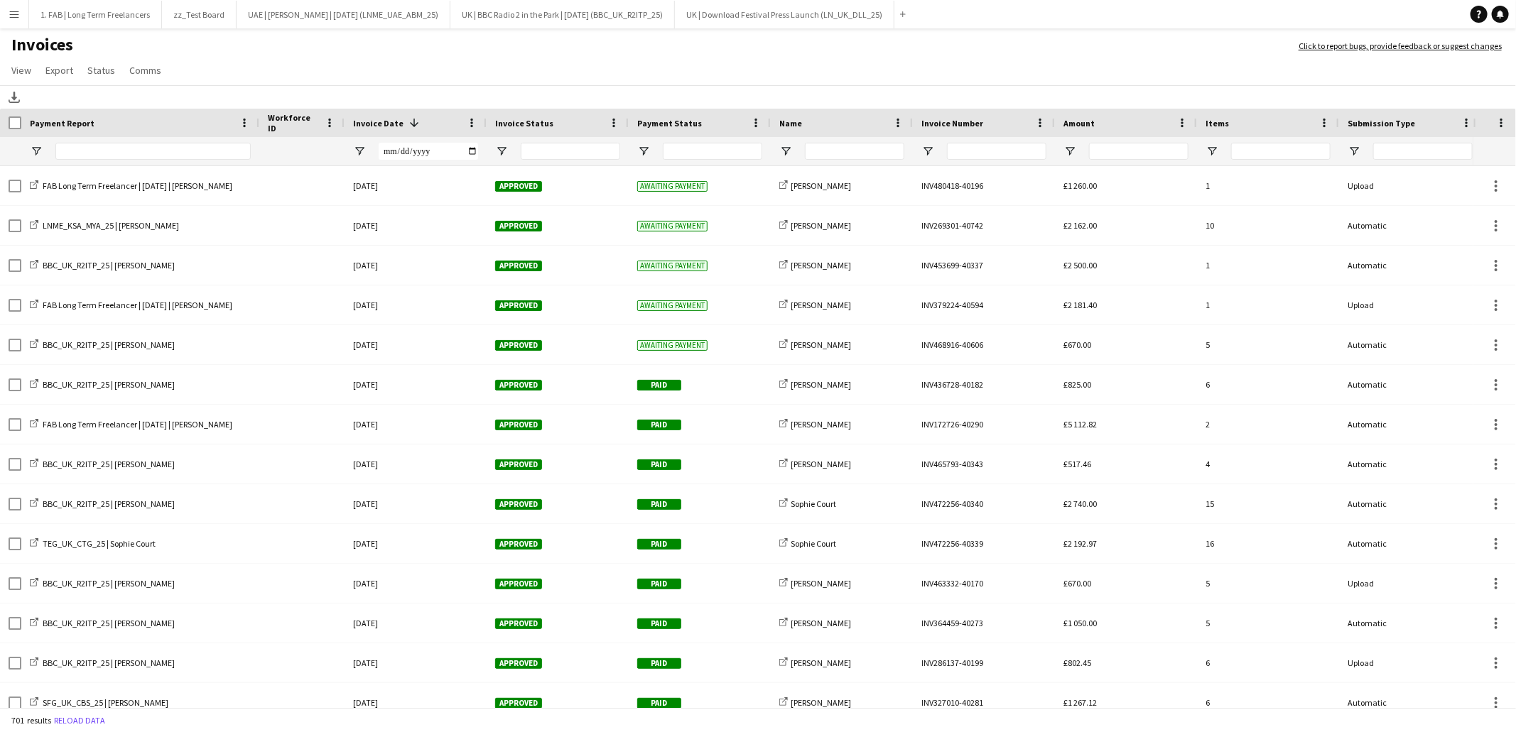
click at [1125, 35] on h1 "Invoices" at bounding box center [642, 46] width 1284 height 24
click at [84, 715] on button "Reload data" at bounding box center [79, 721] width 57 height 16
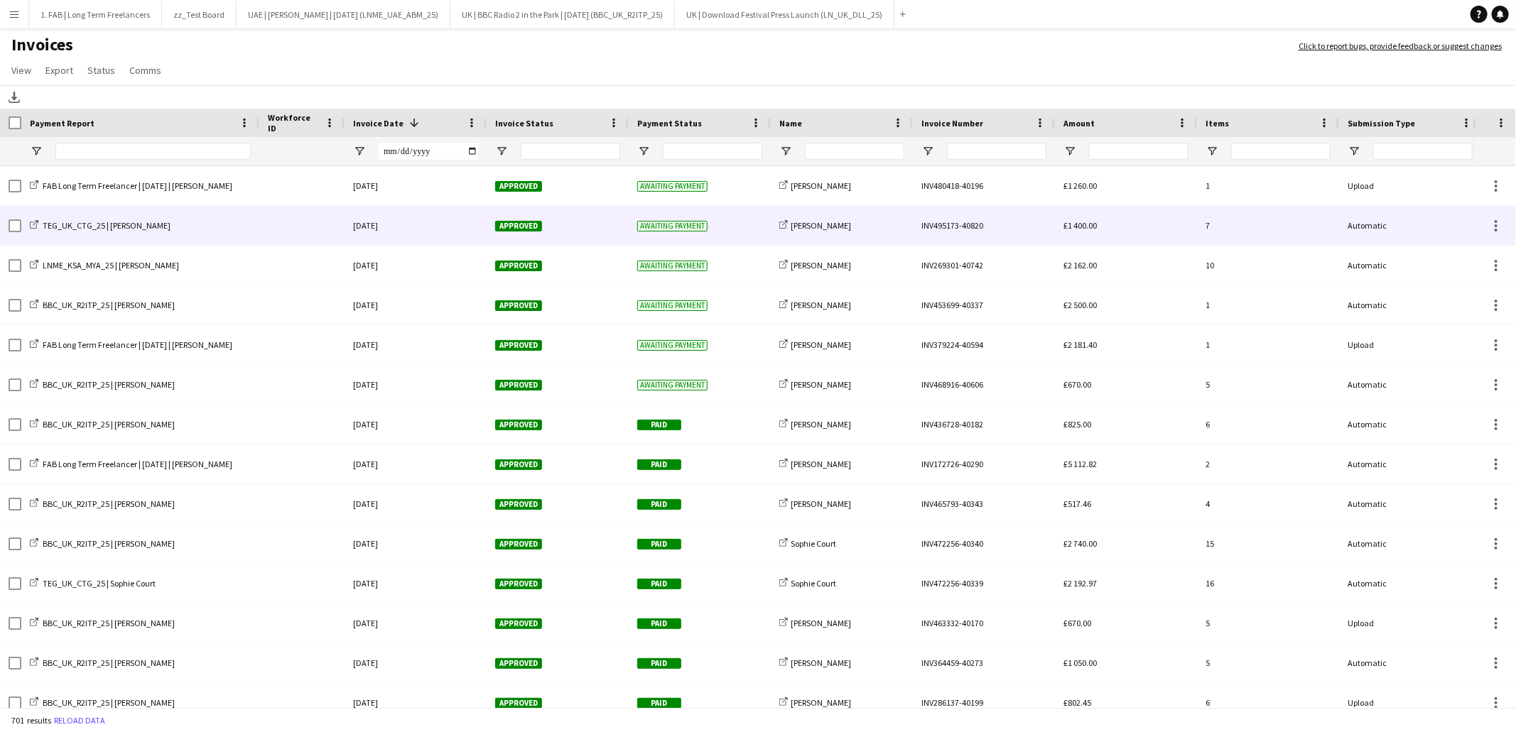
click at [404, 224] on div "[DATE]" at bounding box center [416, 225] width 142 height 39
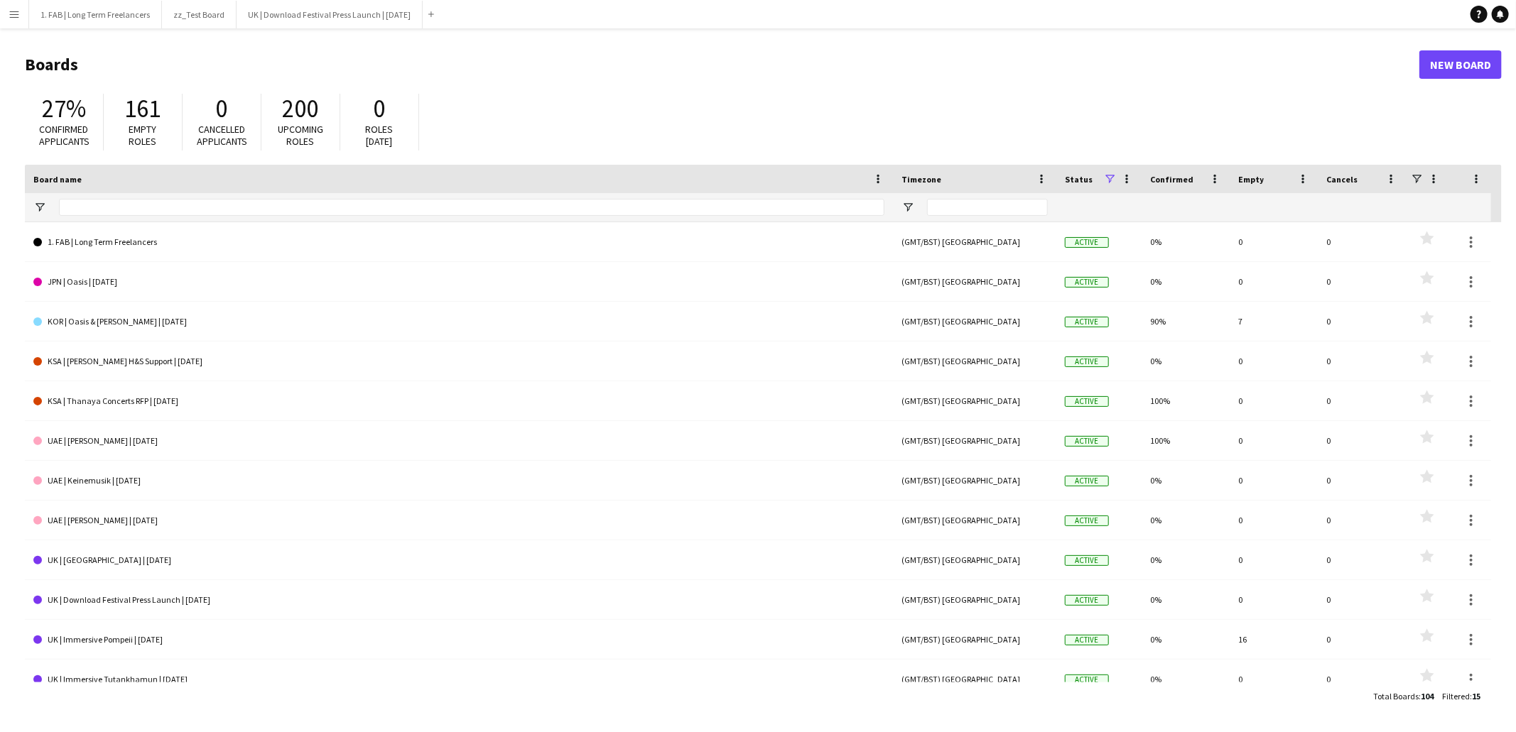
scroll to position [136, 0]
